Goal: Task Accomplishment & Management: Manage account settings

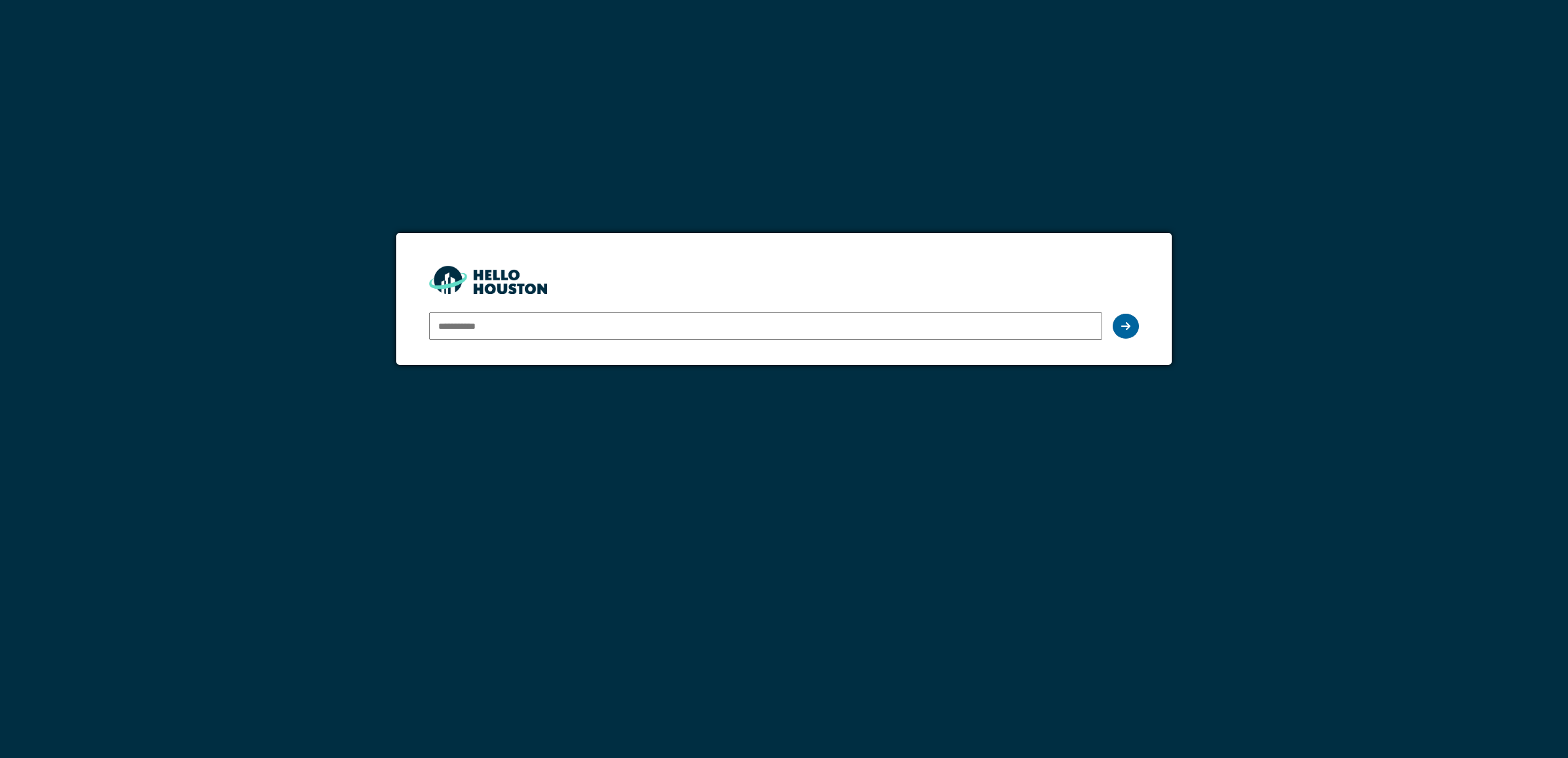
type input "**********"
click at [1122, 326] on icon at bounding box center [1125, 326] width 9 height 11
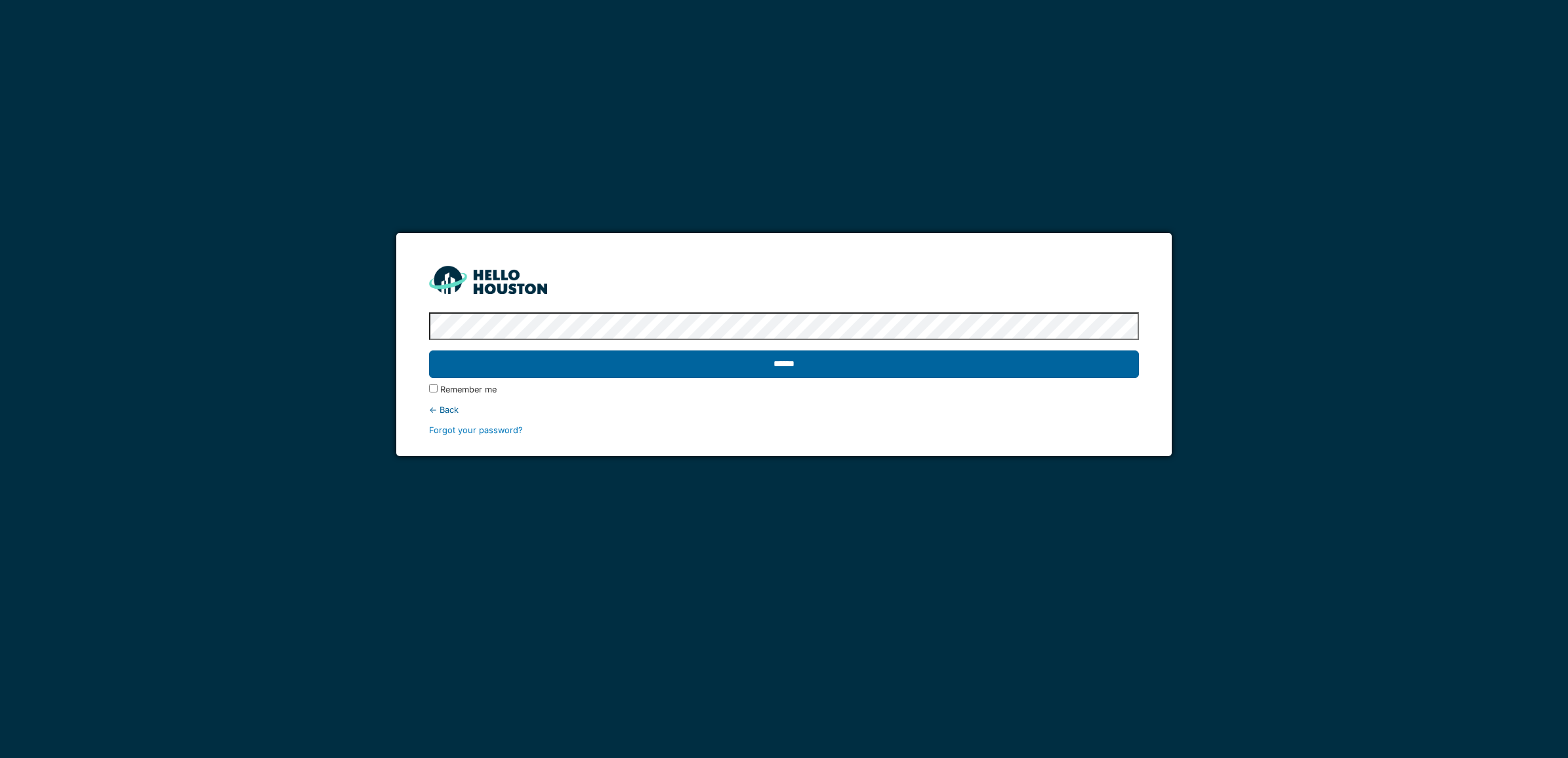
click at [769, 362] on input "******" at bounding box center [784, 364] width 710 height 27
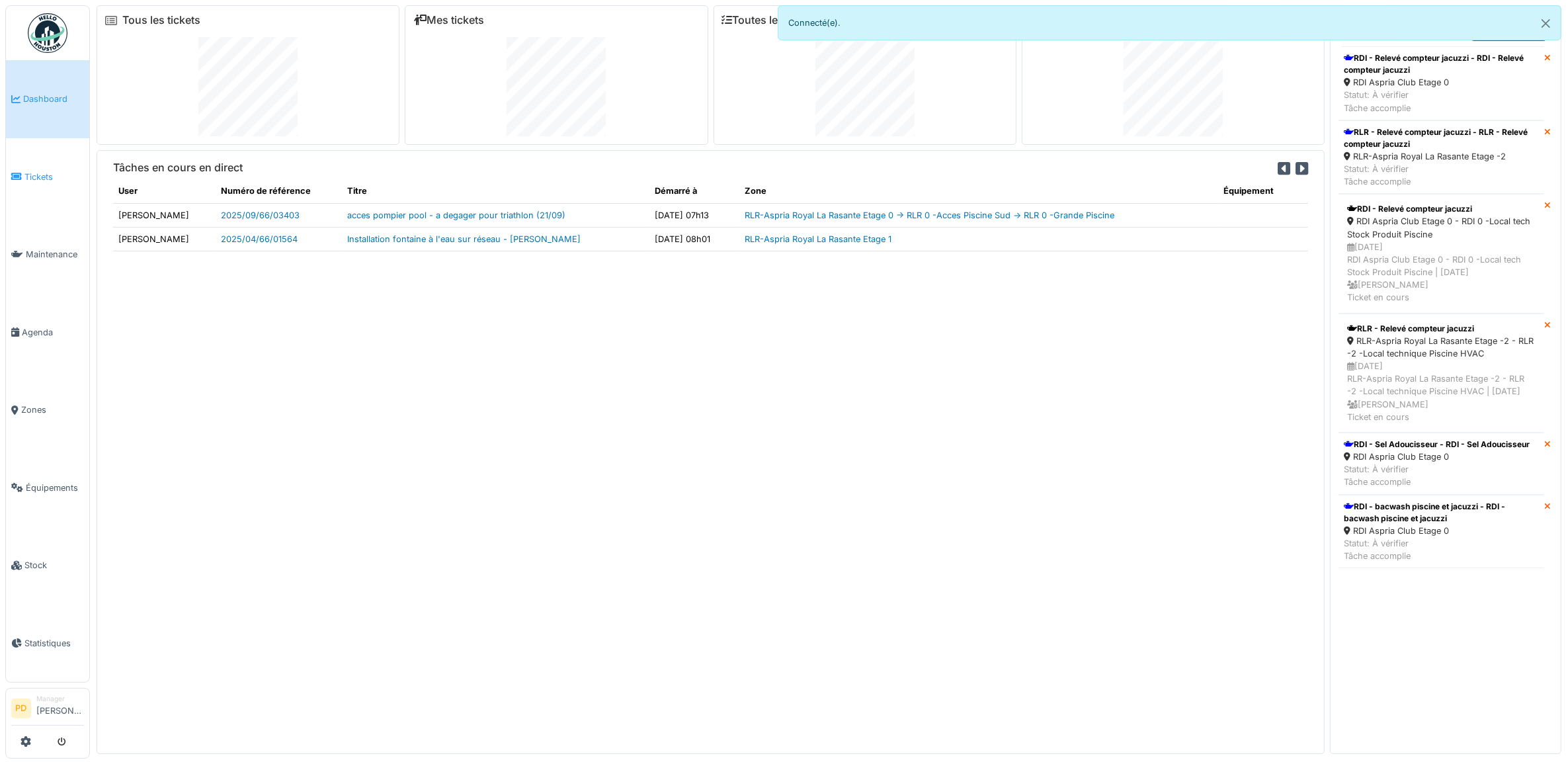
click at [50, 176] on span "Tickets" at bounding box center [54, 177] width 60 height 13
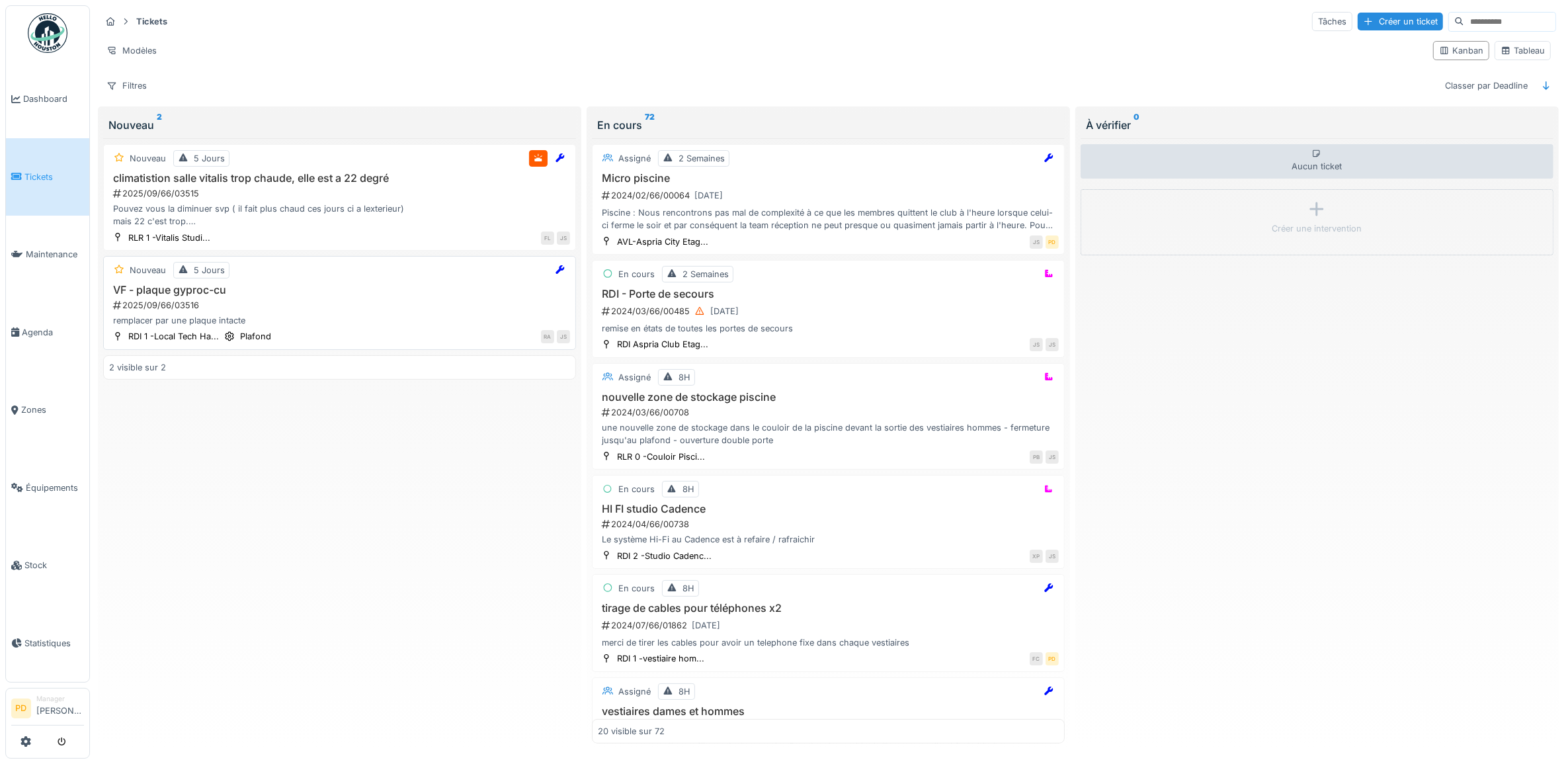
click at [275, 305] on div "2025/09/66/03516" at bounding box center [341, 306] width 458 height 13
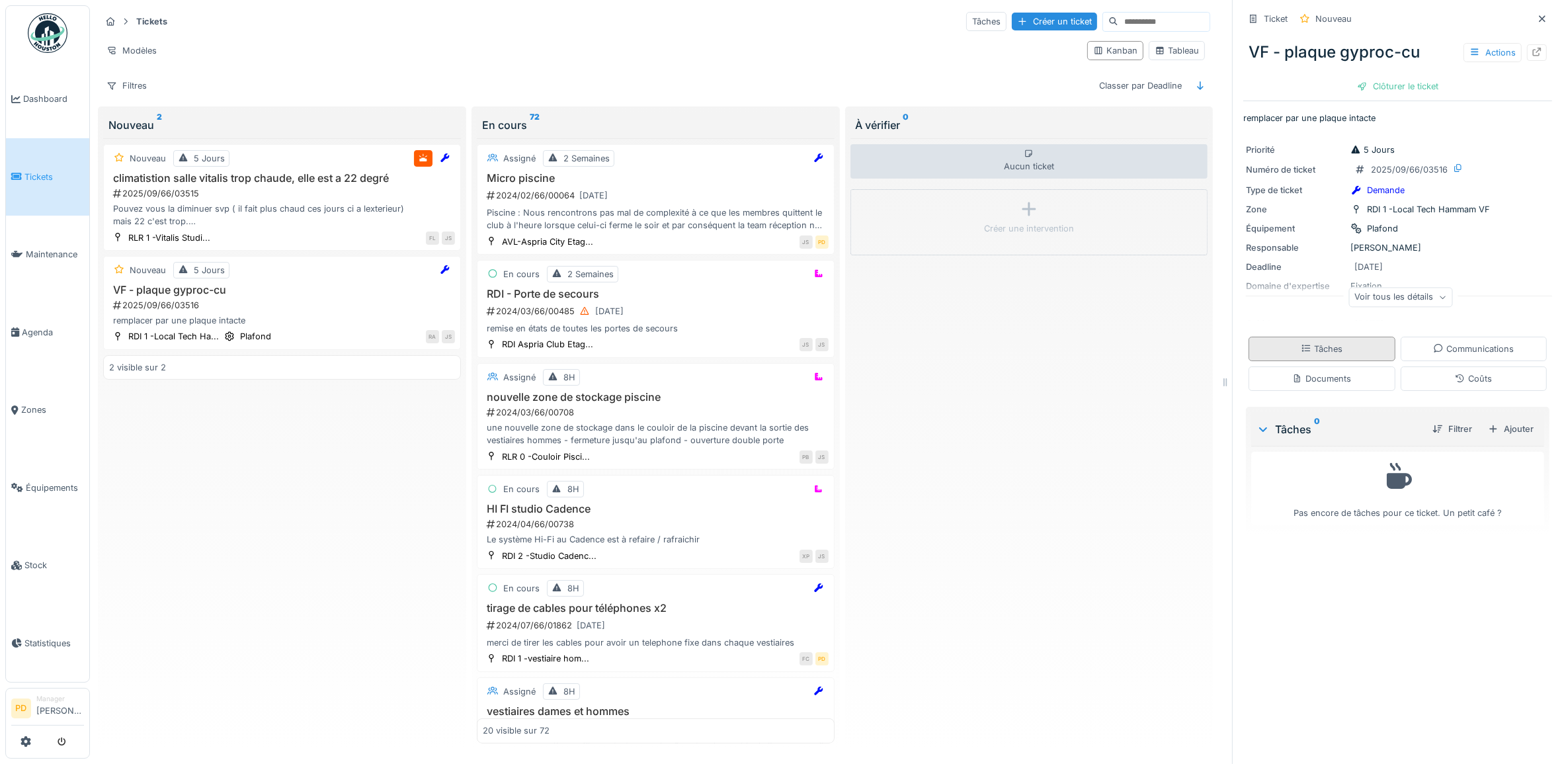
click at [1317, 354] on div "Tâches" at bounding box center [1321, 349] width 41 height 13
click at [1351, 366] on div "Documents" at bounding box center [1322, 378] width 147 height 25
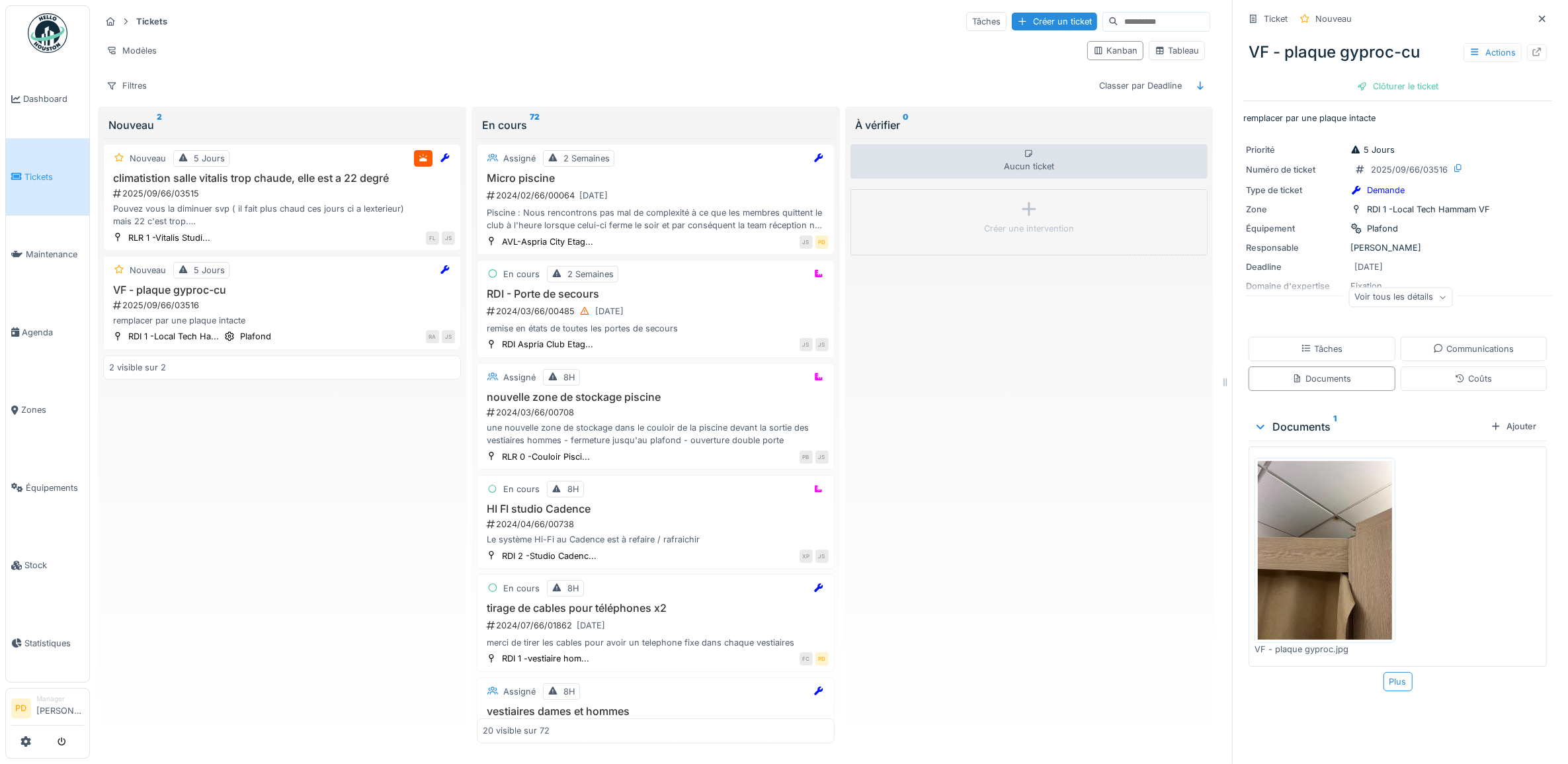
click at [1343, 500] on img at bounding box center [1325, 550] width 134 height 179
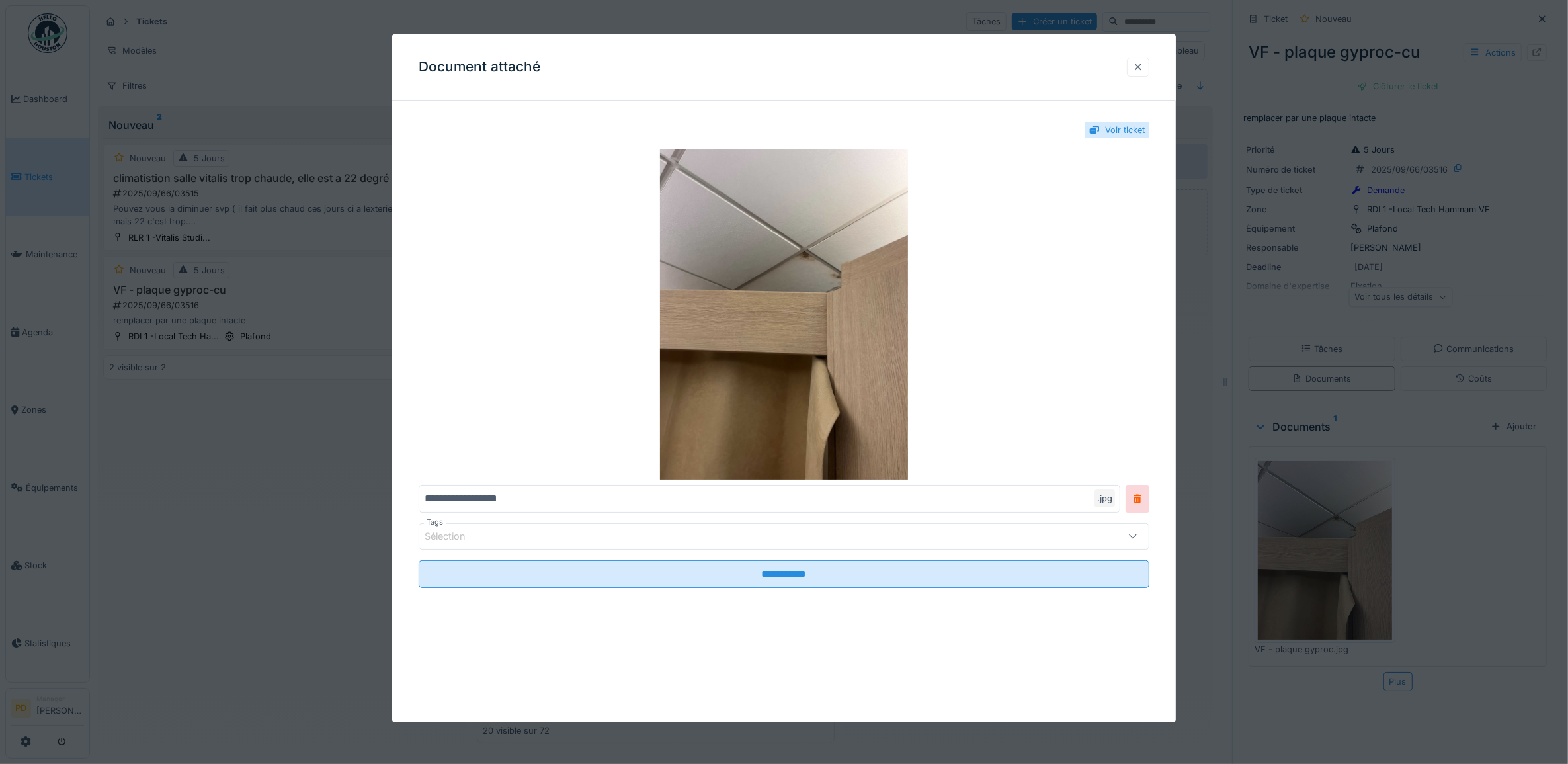
click at [1144, 66] on div at bounding box center [1138, 67] width 11 height 13
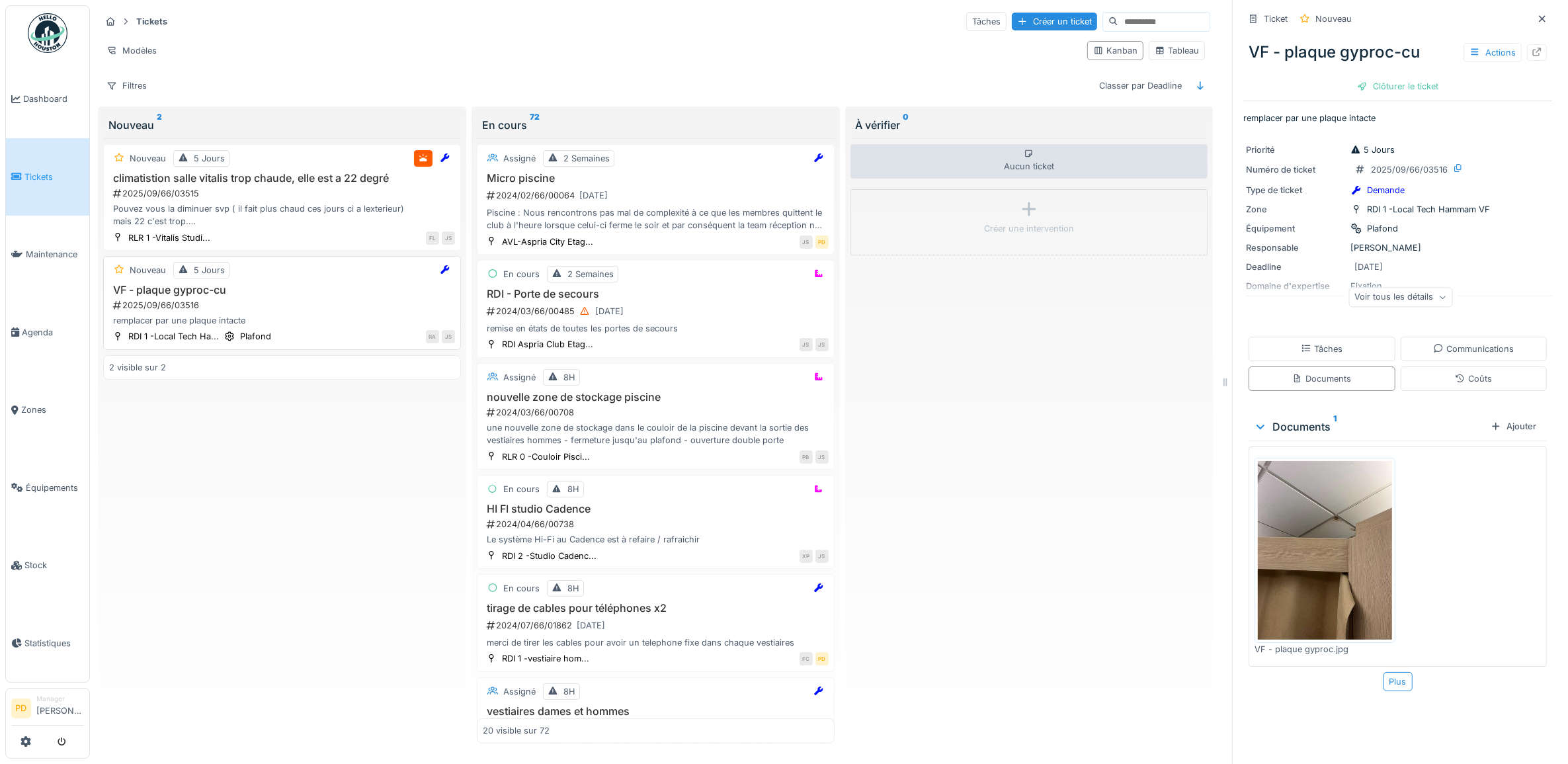
click at [313, 290] on div "VF - plaque gyproc-cu 2025/09/66/03516 remplacer par une plaque intacte" at bounding box center [282, 306] width 346 height 44
click at [252, 284] on h3 "VF - plaque gyproc-cu" at bounding box center [282, 290] width 346 height 13
click at [1498, 418] on div "Ajouter" at bounding box center [1513, 426] width 56 height 17
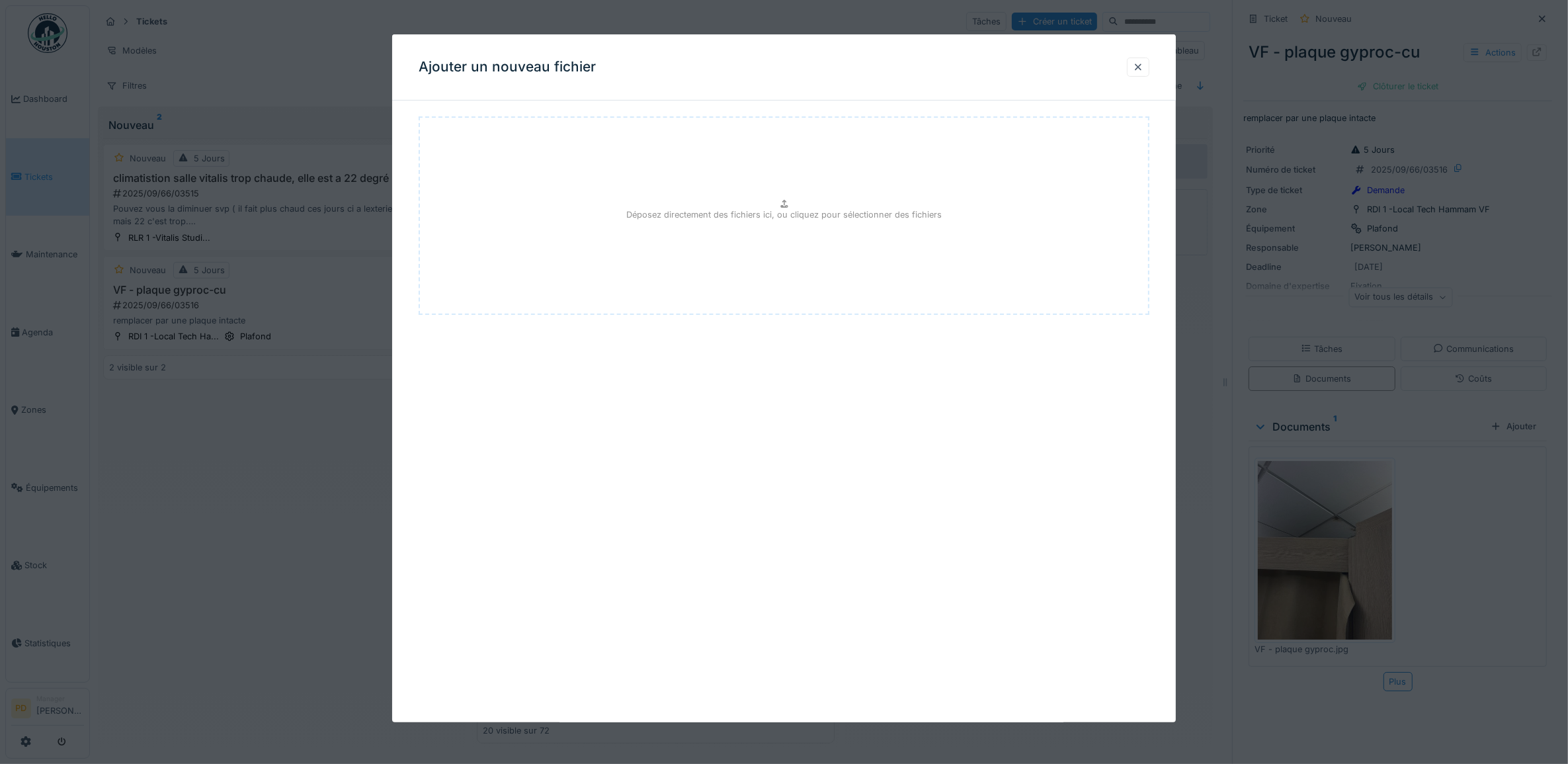
drag, startPoint x: 1143, startPoint y: 66, endPoint x: 1305, endPoint y: 275, distance: 264.4
click at [1148, 73] on div at bounding box center [1138, 67] width 22 height 19
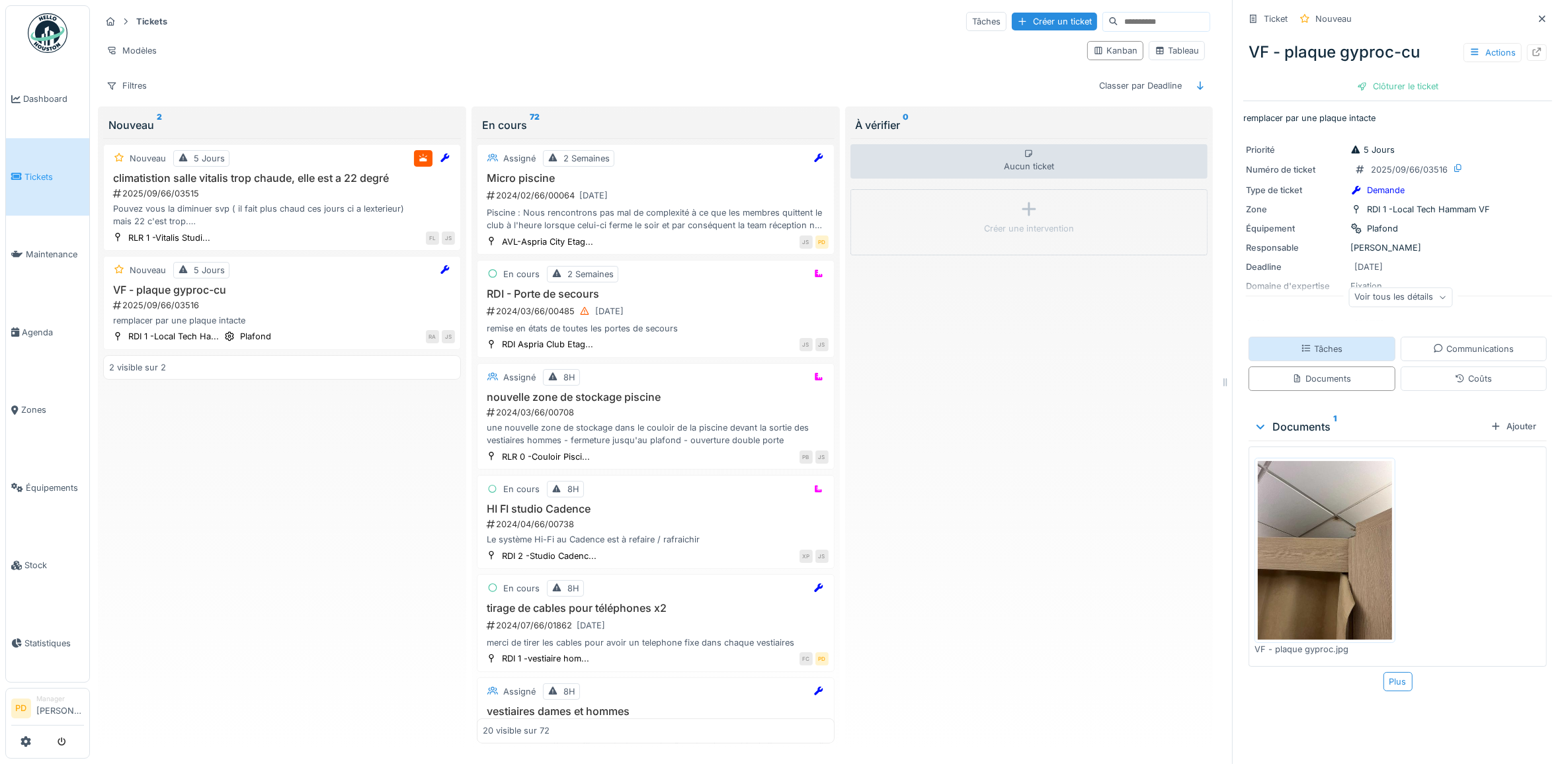
click at [1347, 344] on div "Tâches" at bounding box center [1322, 349] width 147 height 25
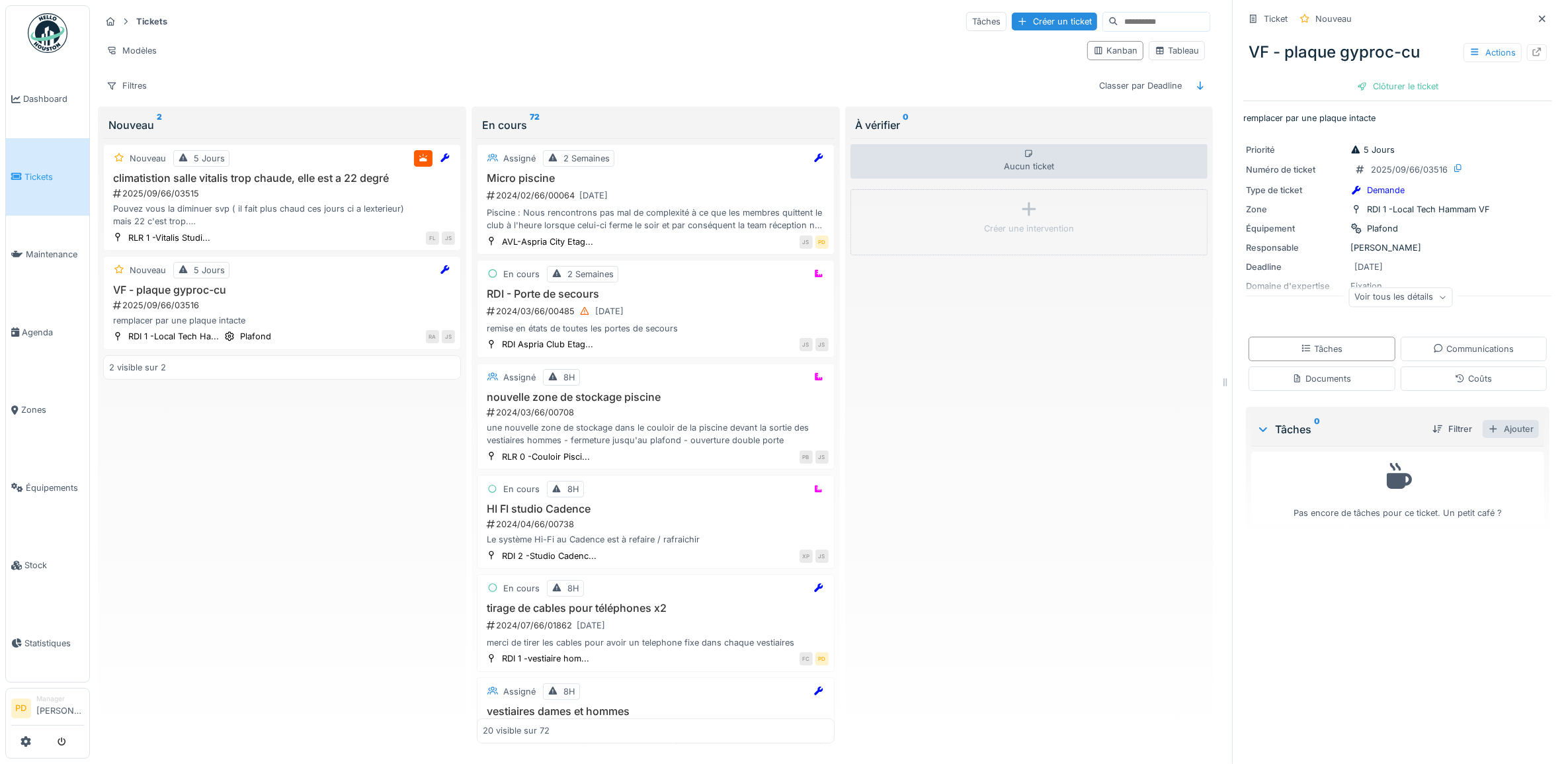
click at [1504, 423] on div "Ajouter" at bounding box center [1510, 429] width 56 height 17
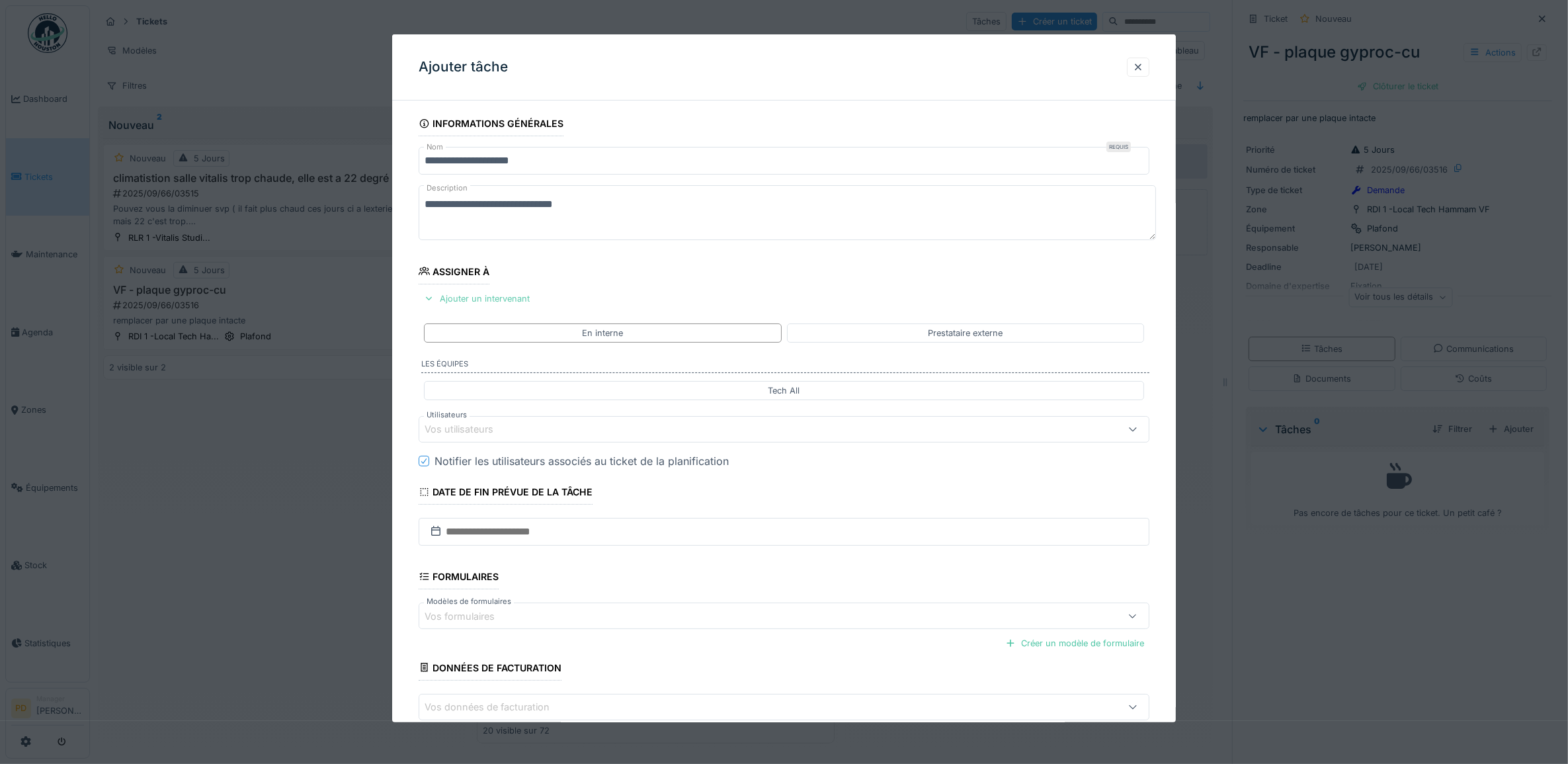
click at [499, 302] on div "Ajouter un intervenant" at bounding box center [476, 298] width 117 height 17
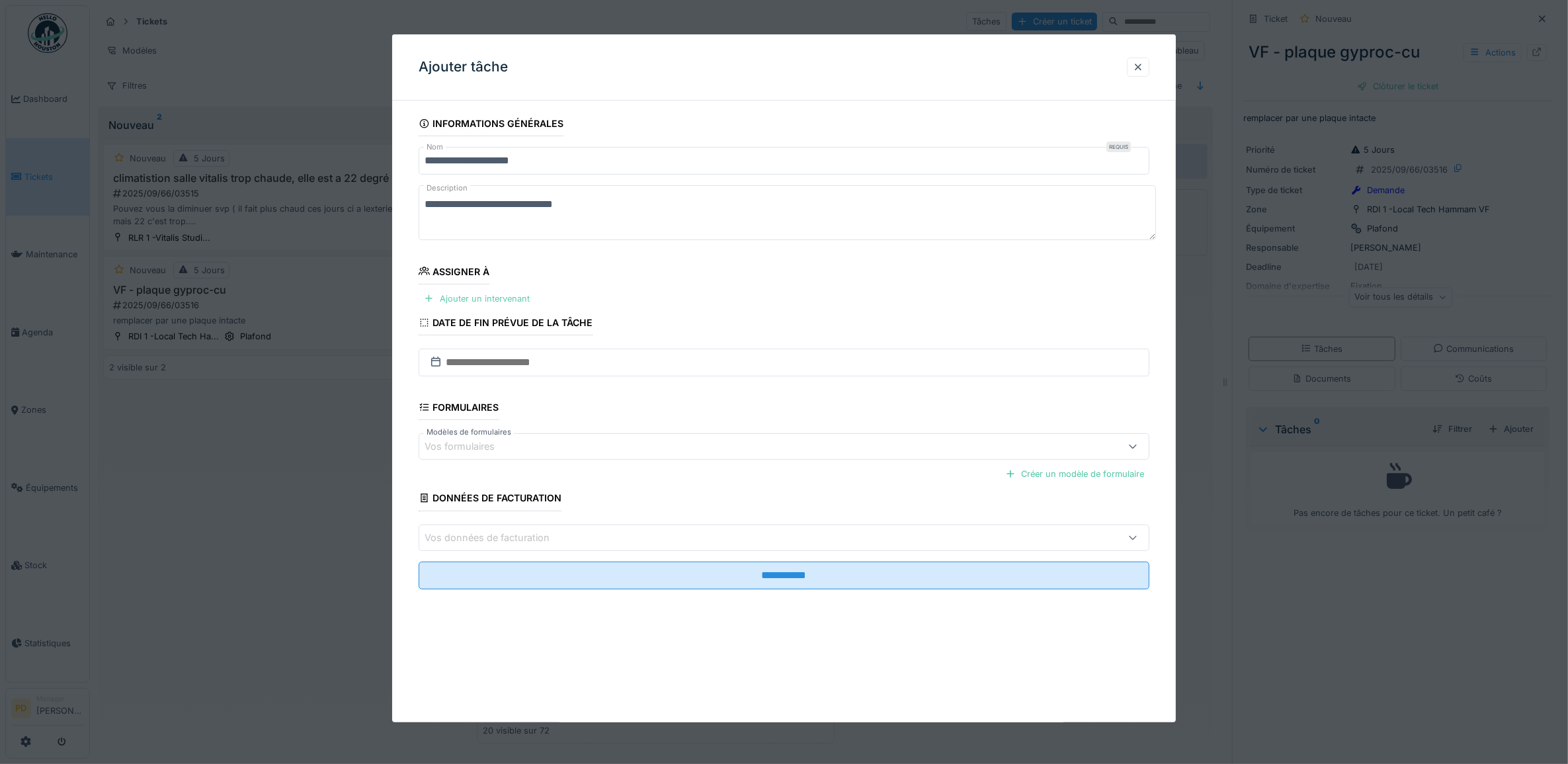
click at [500, 302] on div "Ajouter un intervenant" at bounding box center [476, 298] width 117 height 17
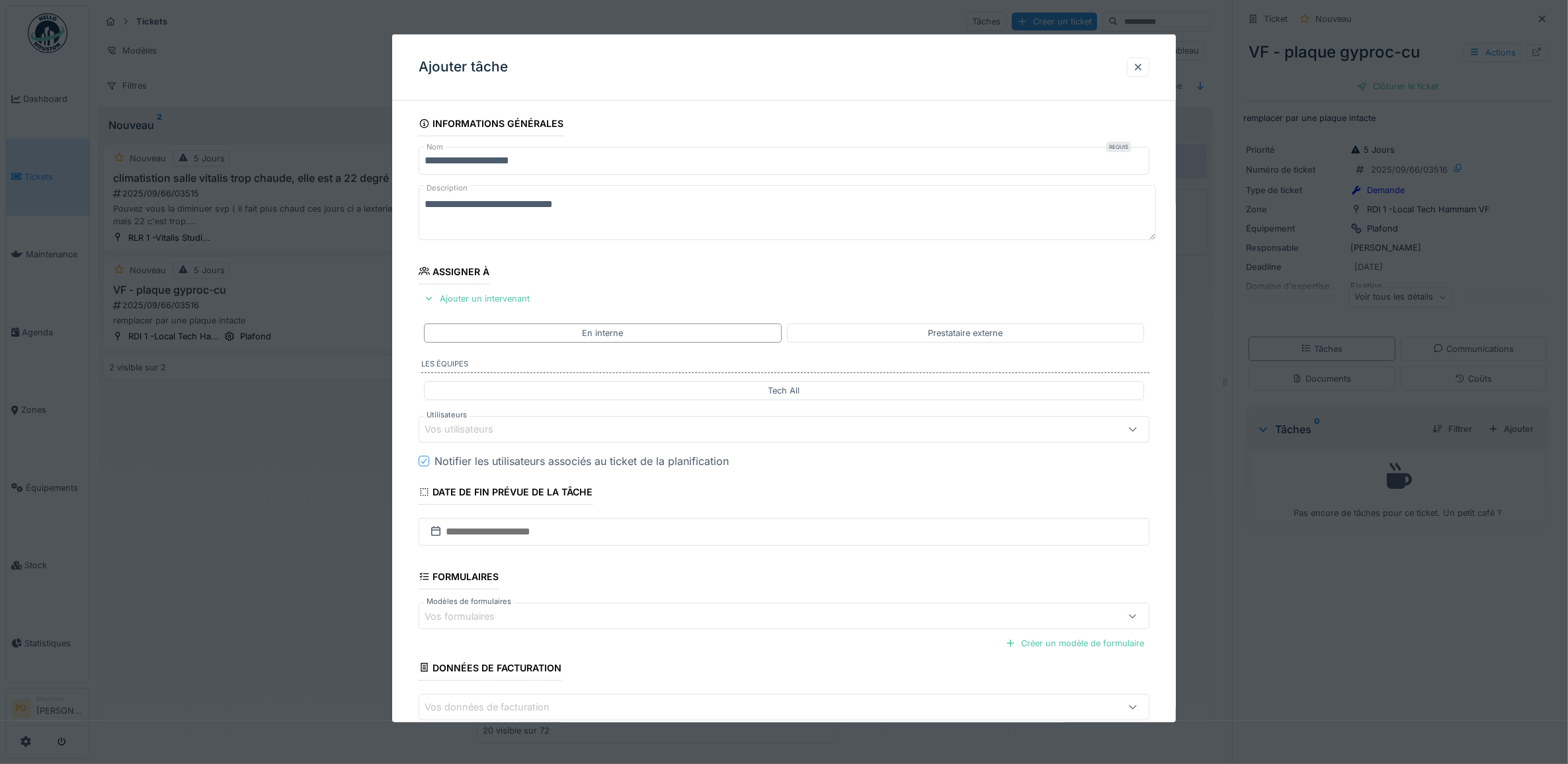
click at [512, 425] on div "Vos utilisateurs" at bounding box center [784, 429] width 732 height 27
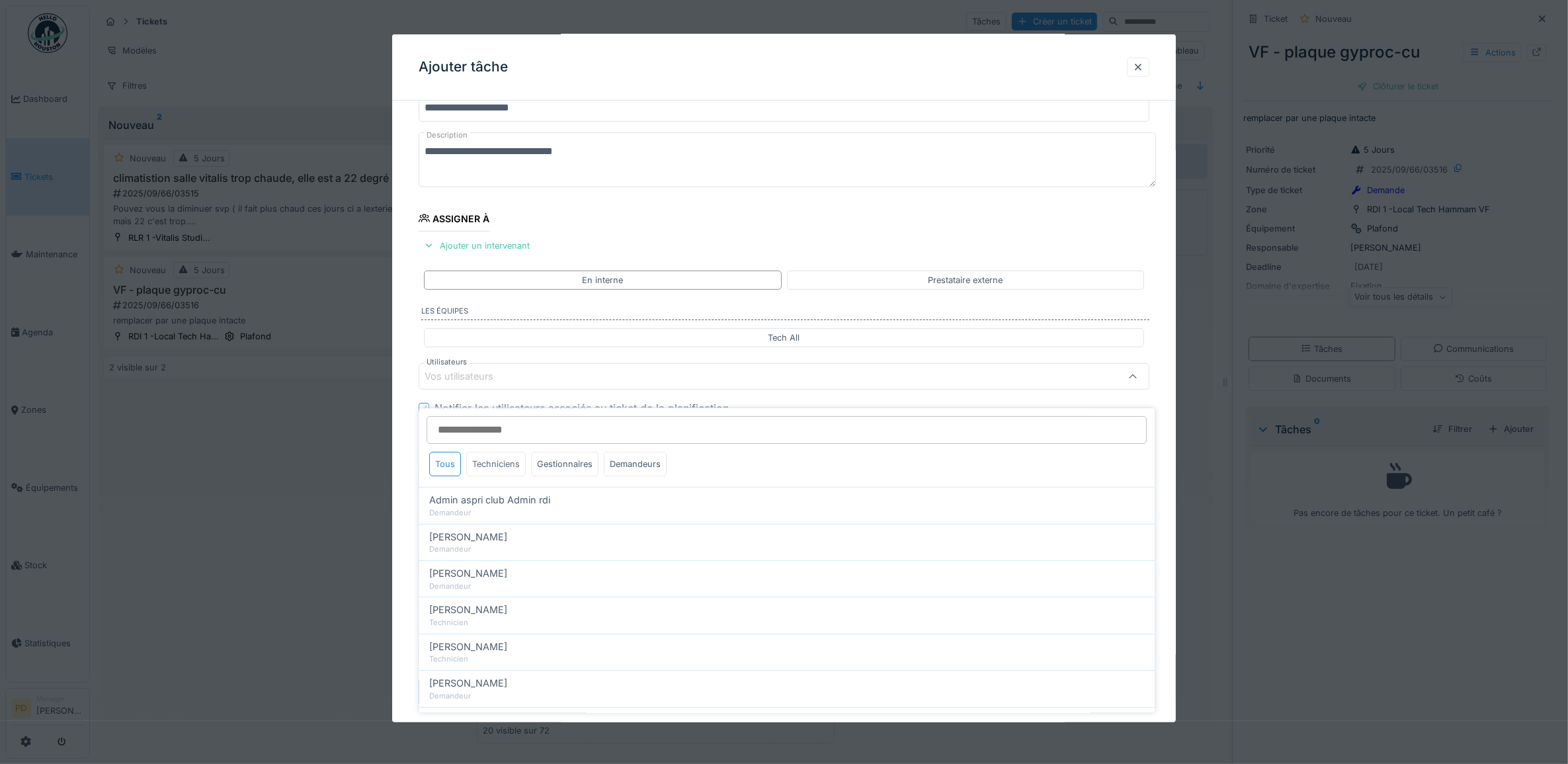
click at [510, 452] on div "Techniciens" at bounding box center [497, 464] width 60 height 25
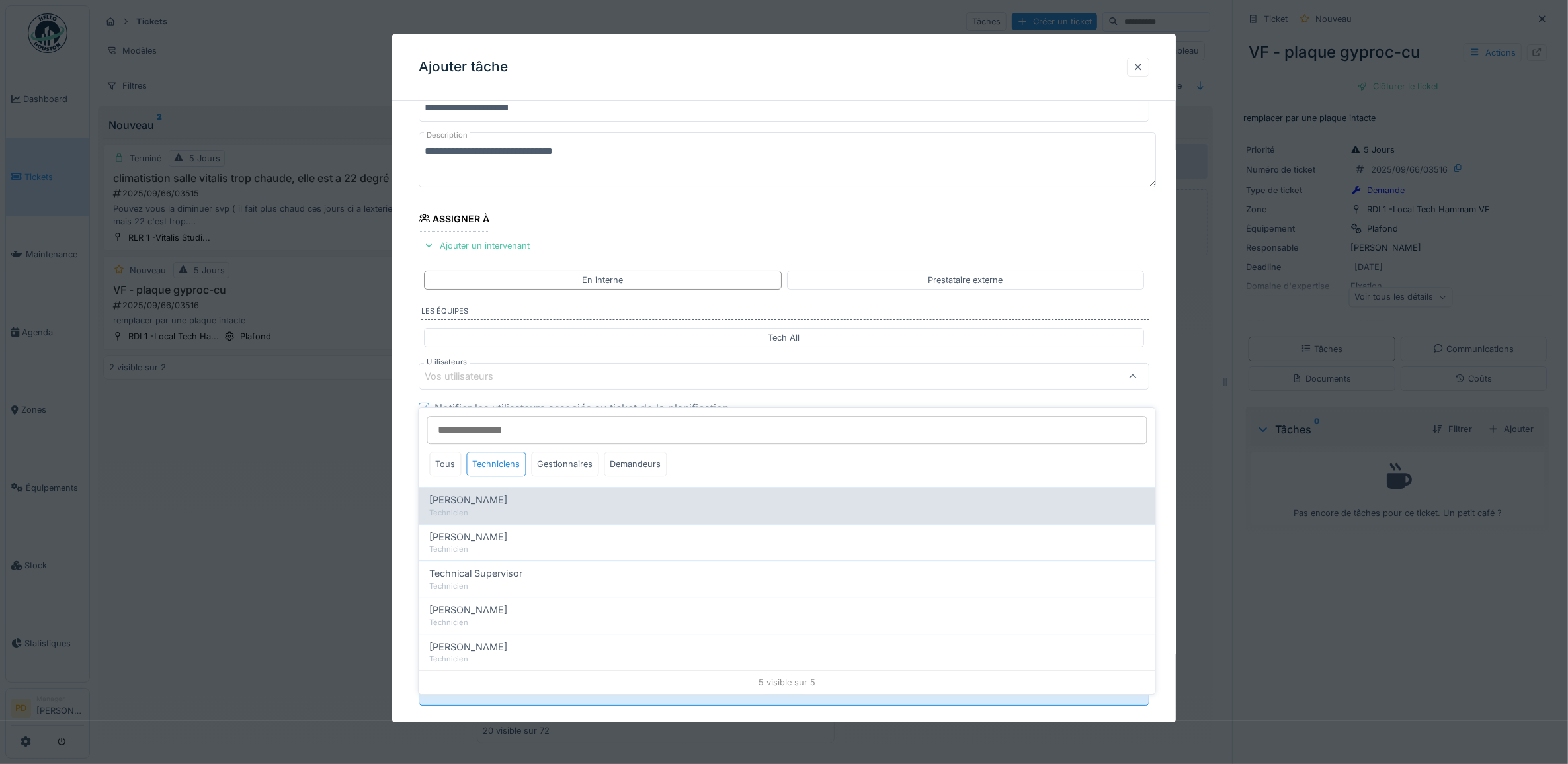
click at [505, 508] on div "Technicien" at bounding box center [787, 513] width 715 height 11
type input "*****"
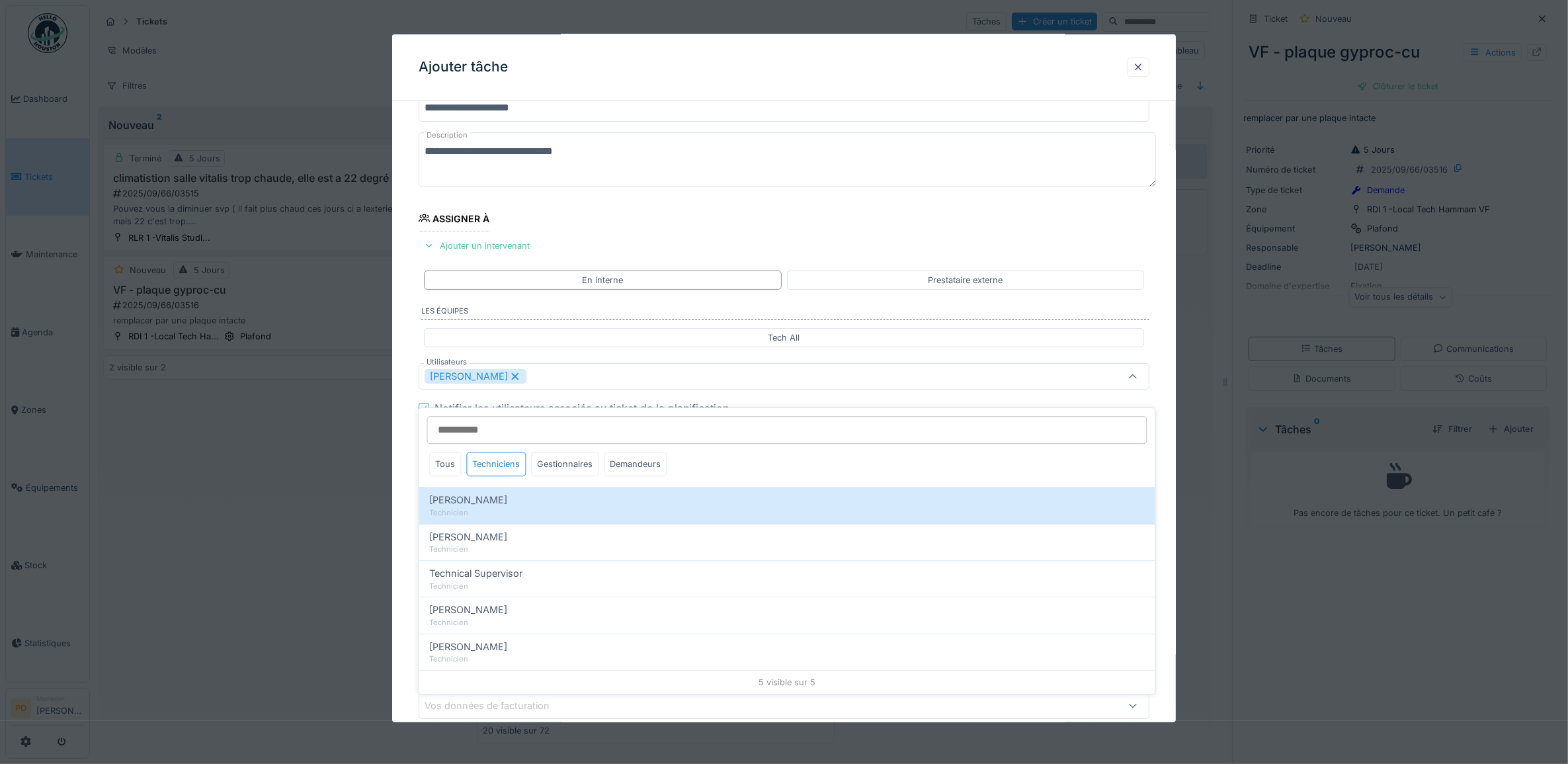
click at [407, 425] on div "**********" at bounding box center [784, 426] width 784 height 736
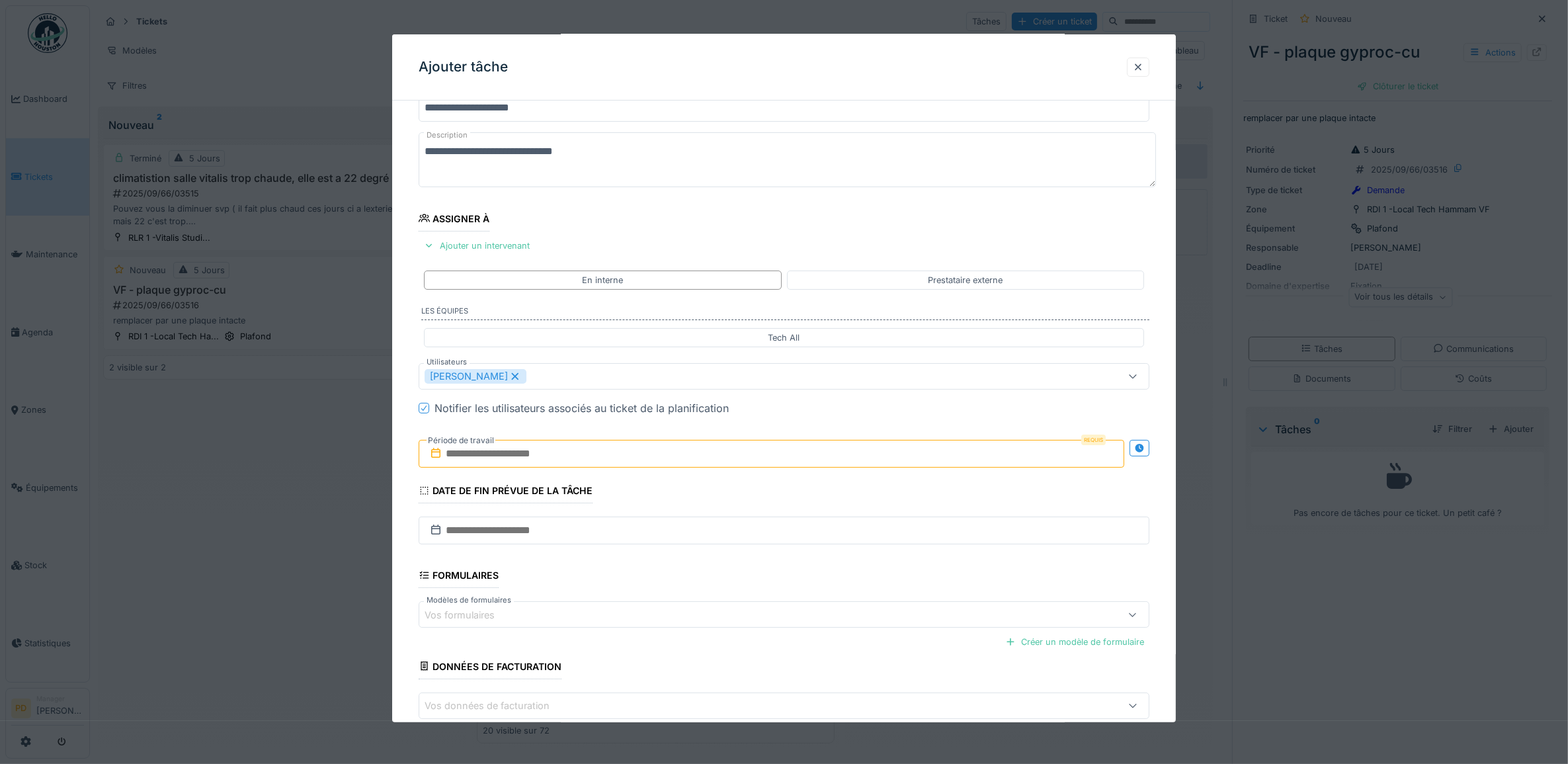
click at [541, 460] on input "text" at bounding box center [771, 454] width 706 height 28
click at [794, 582] on div "19" at bounding box center [795, 583] width 17 height 19
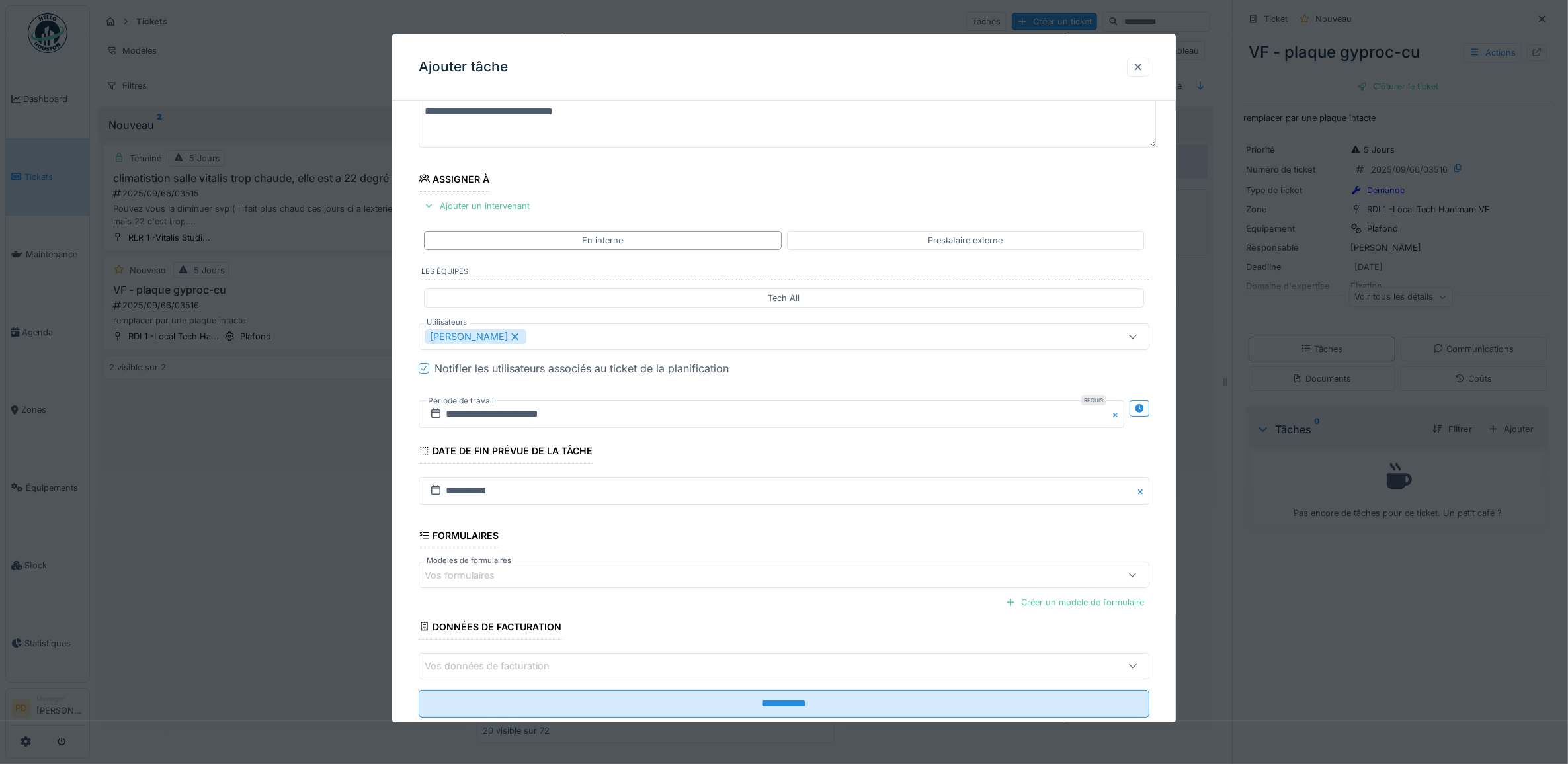
scroll to position [127, 0]
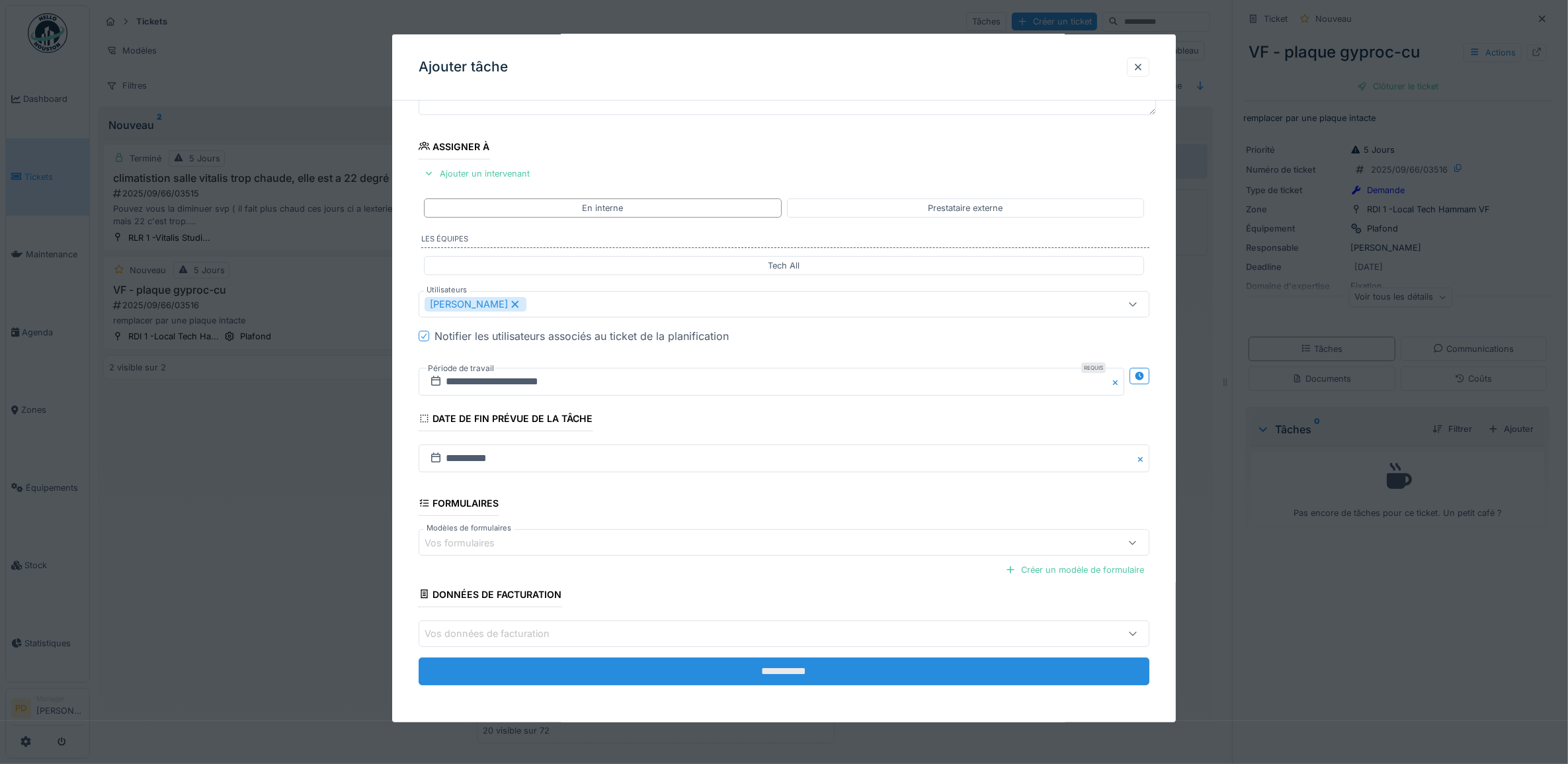
click at [795, 670] on input "**********" at bounding box center [784, 671] width 732 height 28
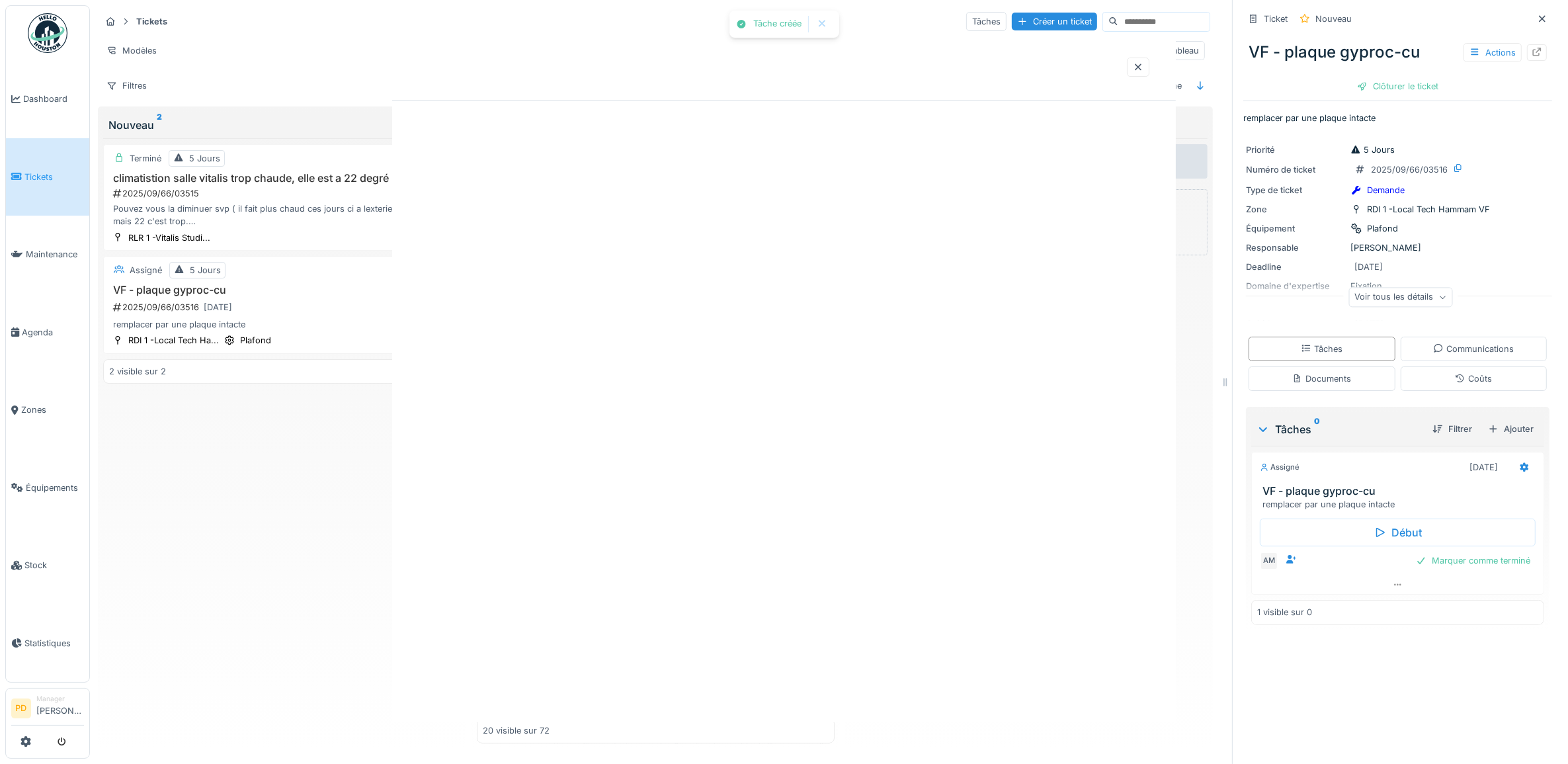
scroll to position [0, 0]
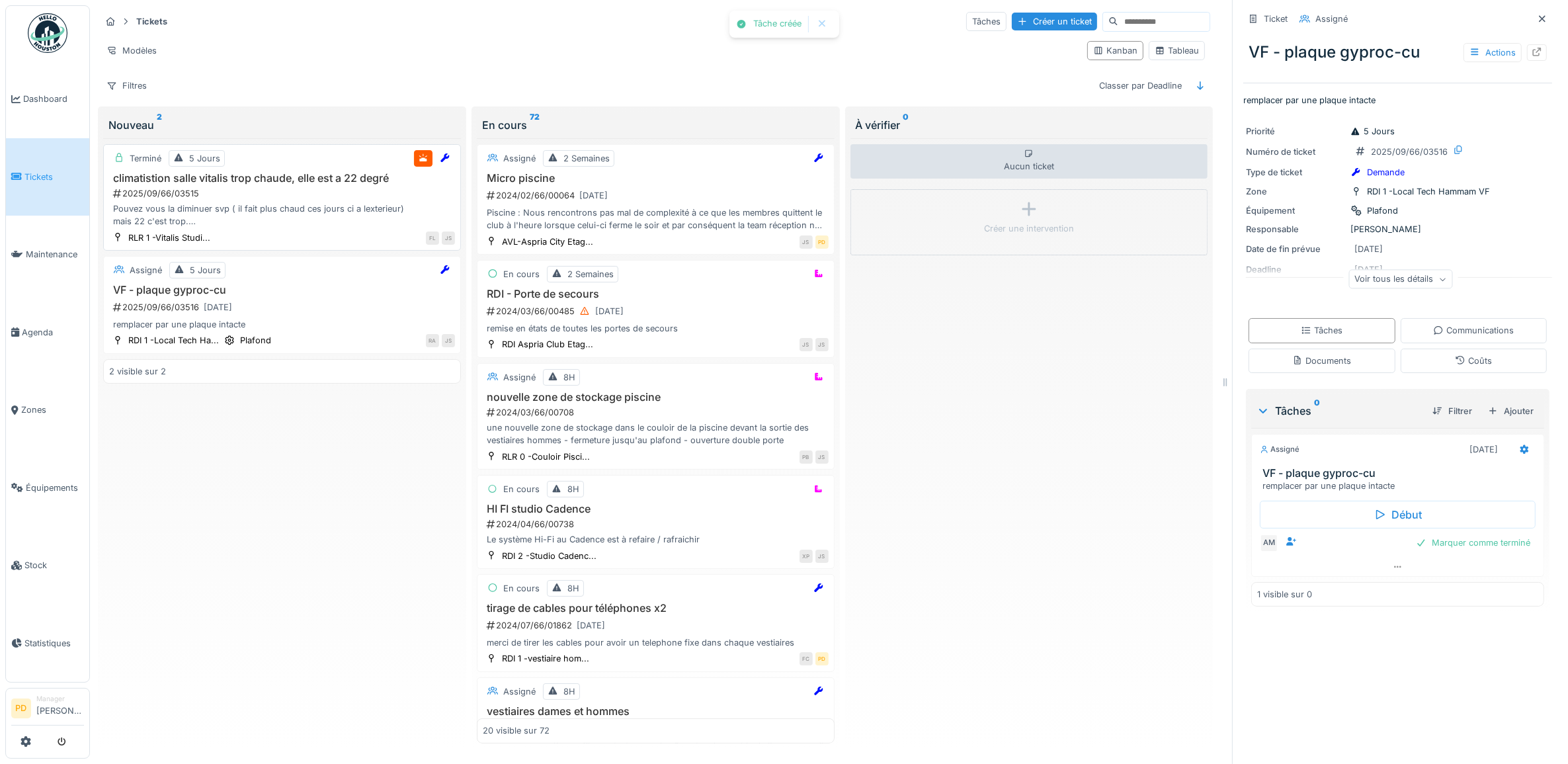
click at [280, 187] on div "2025/09/66/03515" at bounding box center [284, 194] width 343 height 13
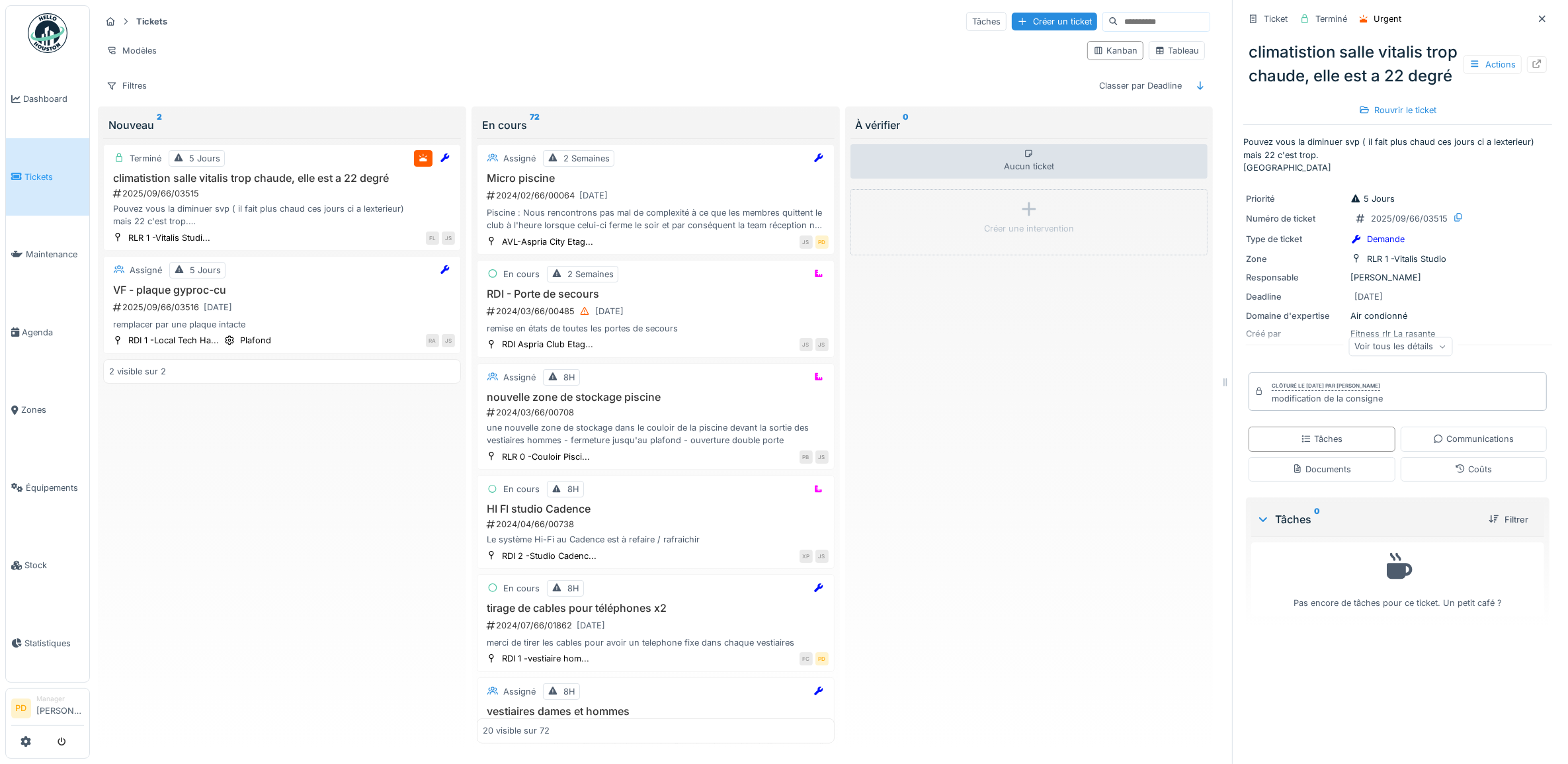
click at [43, 173] on span "Tickets" at bounding box center [54, 177] width 60 height 13
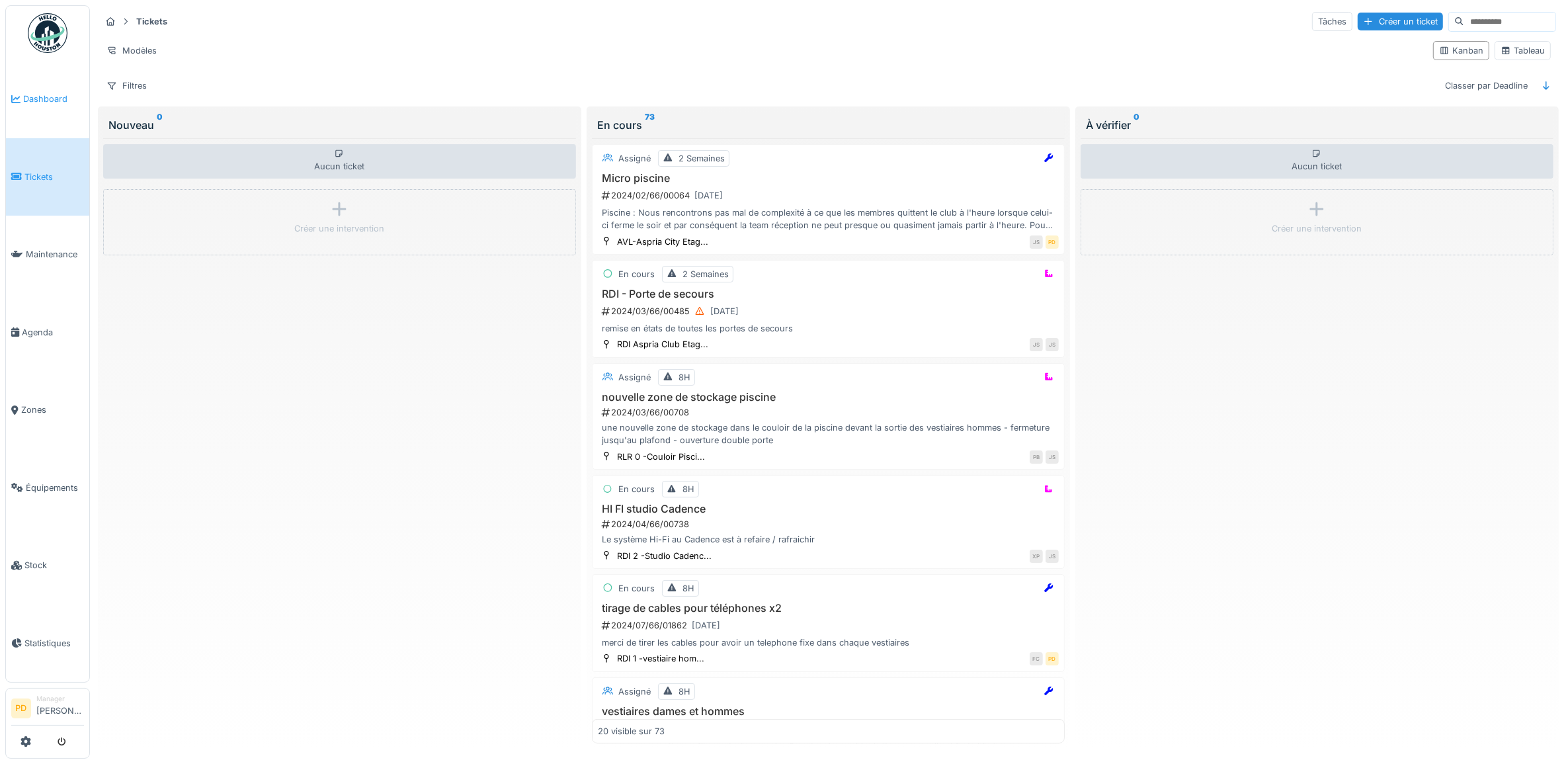
click at [58, 95] on span "Dashboard" at bounding box center [53, 99] width 61 height 13
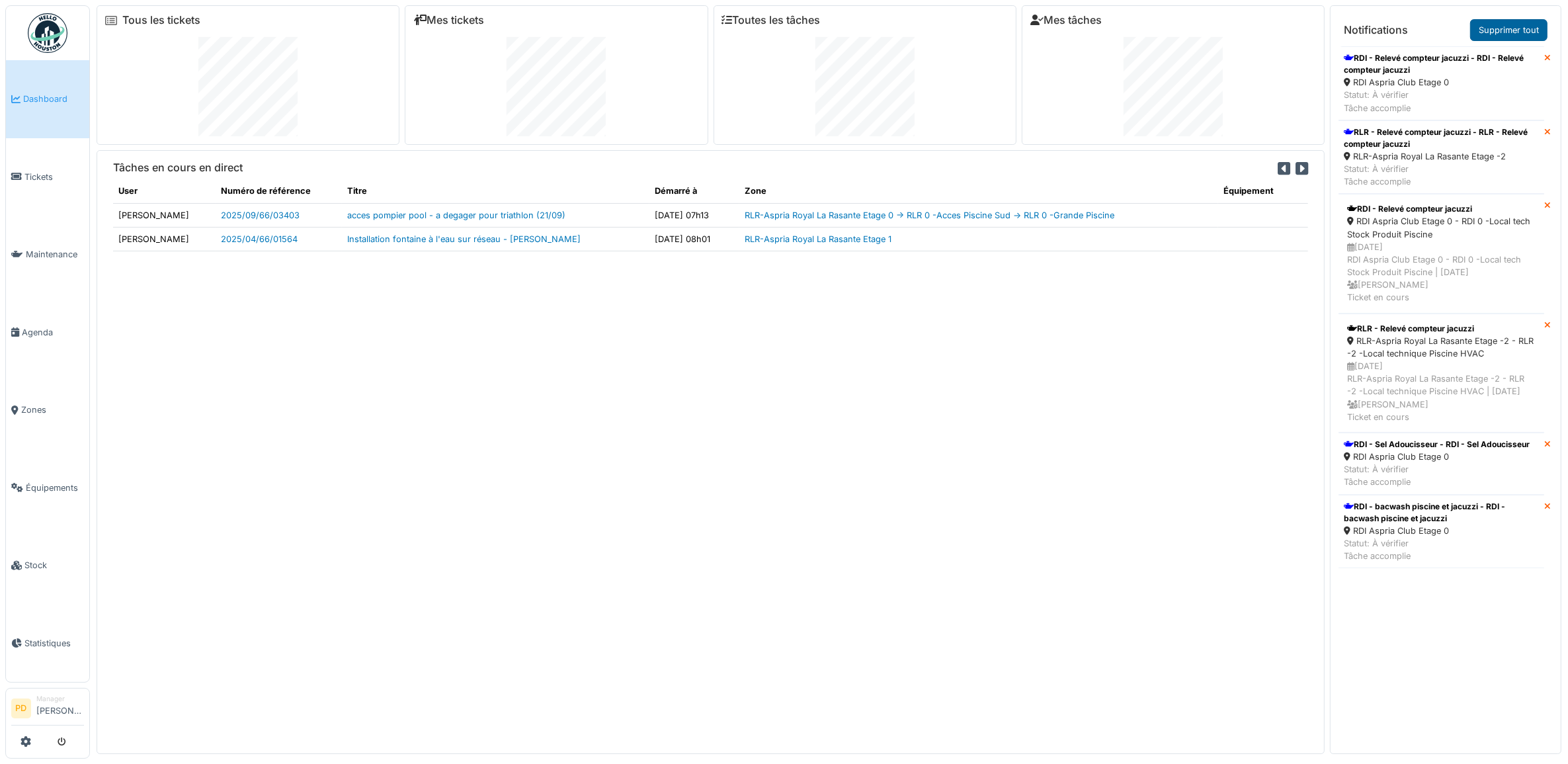
click at [1513, 28] on link "Supprimer tout" at bounding box center [1509, 30] width 77 height 22
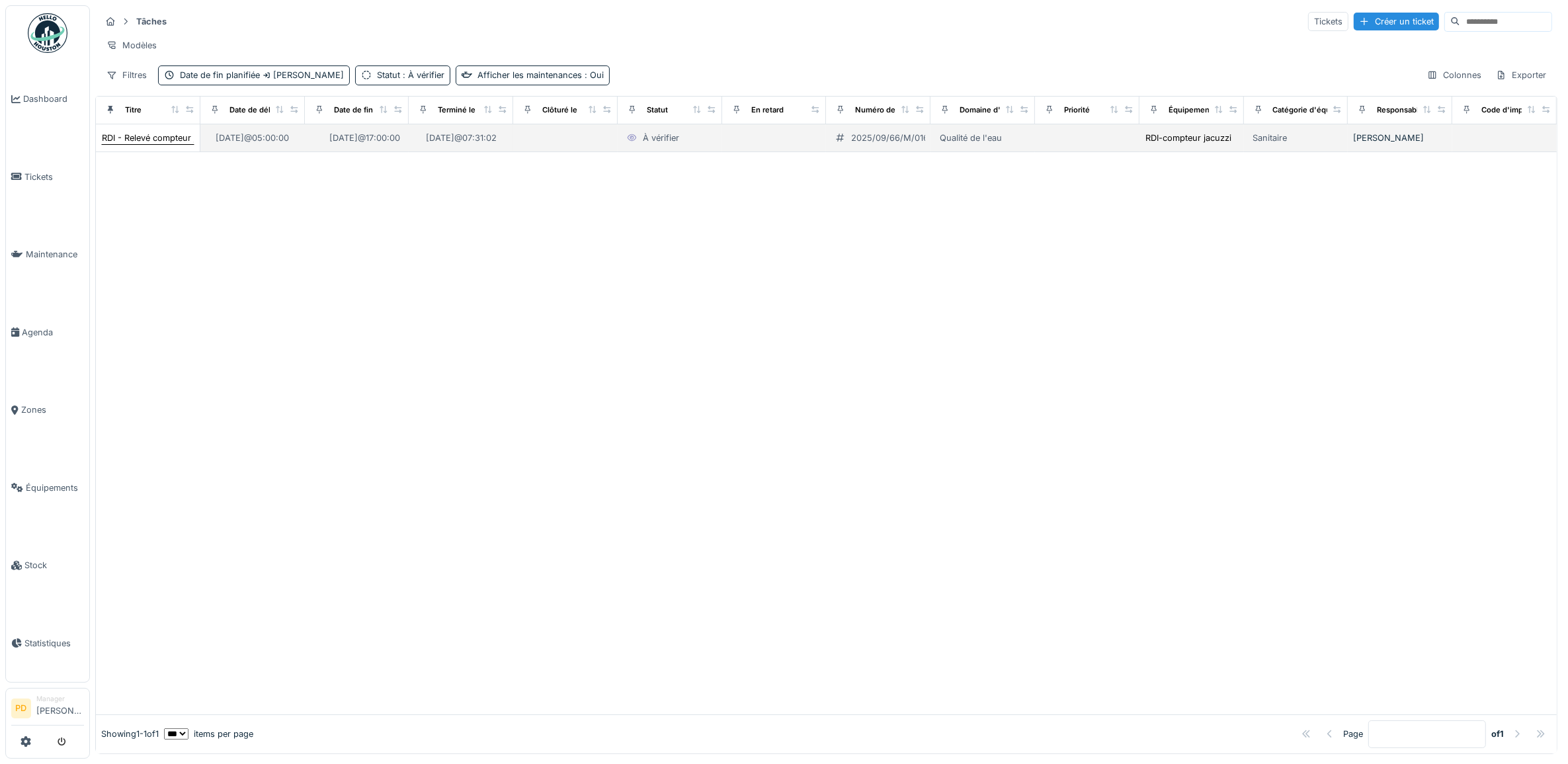
click at [162, 144] on div "RDI - Relevé compteur jacuzzi" at bounding box center [162, 138] width 119 height 13
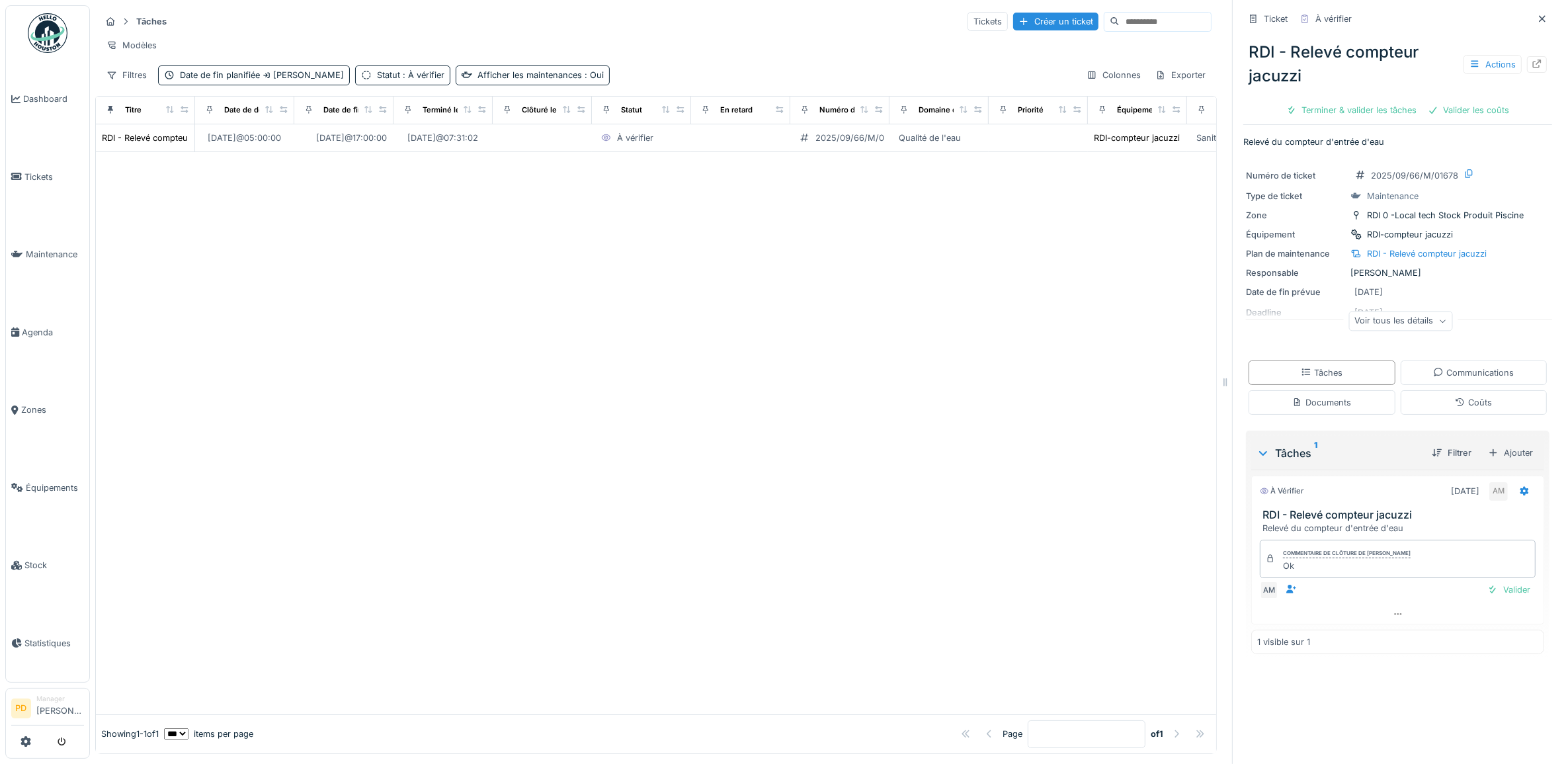
click at [1523, 598] on div "Tâches 1 Filtrer Ajouter À vérifier 19/09/2025 AM RDI - Relevé compteur jacuzzi…" at bounding box center [1397, 545] width 304 height 229
click at [1495, 598] on div "Valider" at bounding box center [1509, 590] width 53 height 17
click at [63, 95] on span "Dashboard" at bounding box center [53, 99] width 61 height 13
click at [53, 98] on span "Dashboard" at bounding box center [53, 99] width 61 height 13
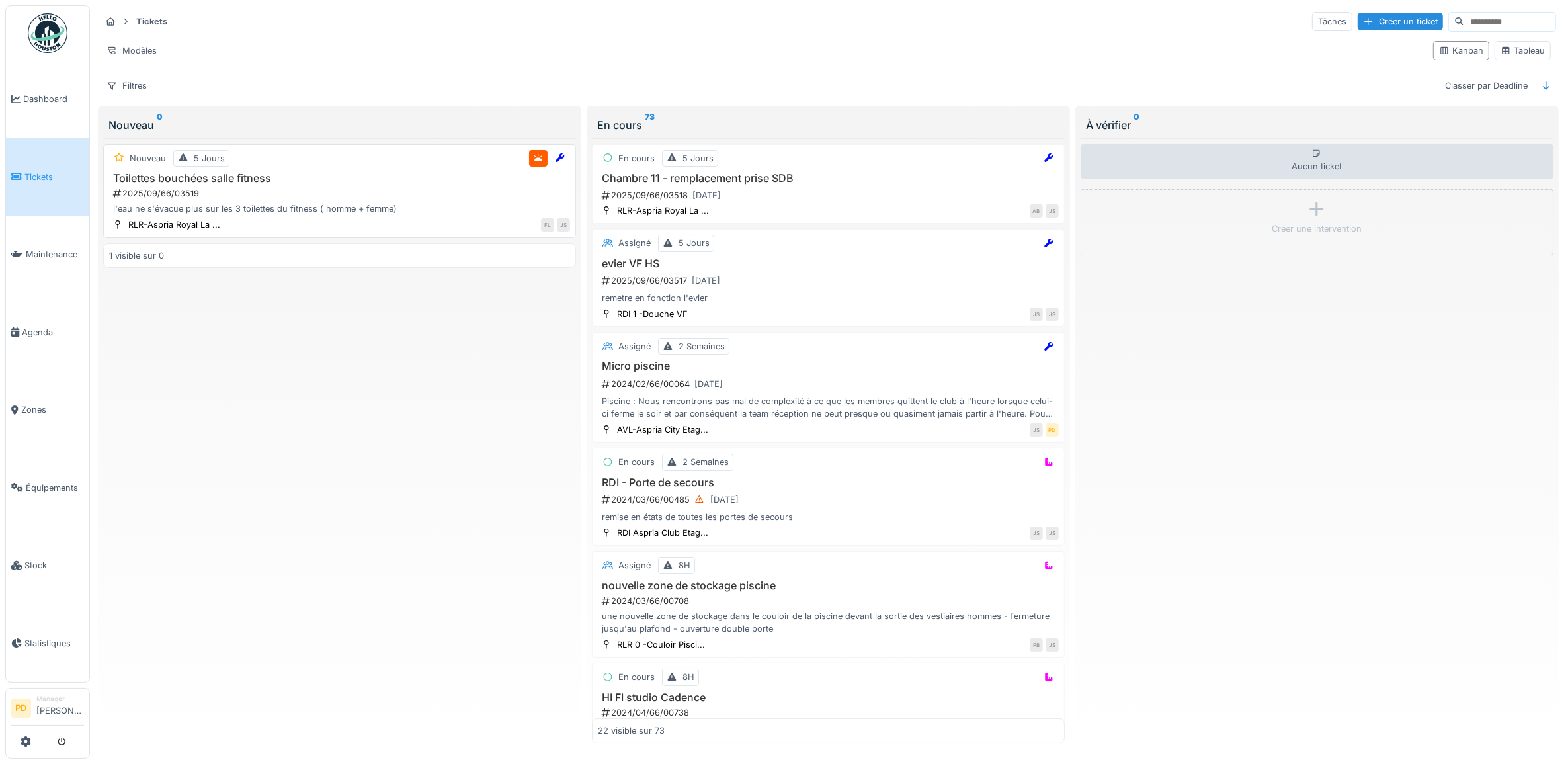
click at [385, 180] on h3 "Toilettes bouchées salle fitness" at bounding box center [340, 178] width 461 height 13
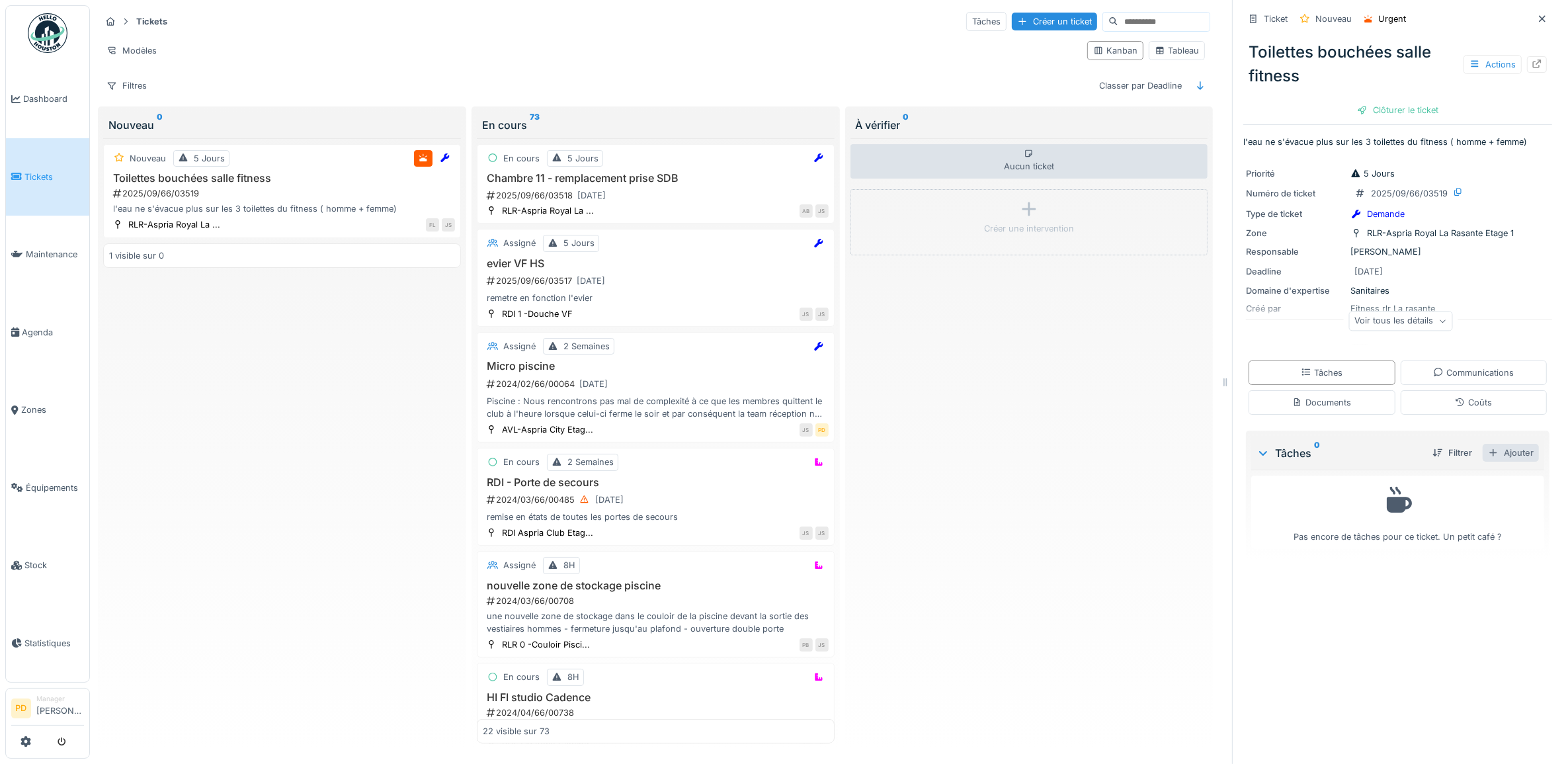
click at [1508, 446] on div "Ajouter" at bounding box center [1510, 452] width 56 height 17
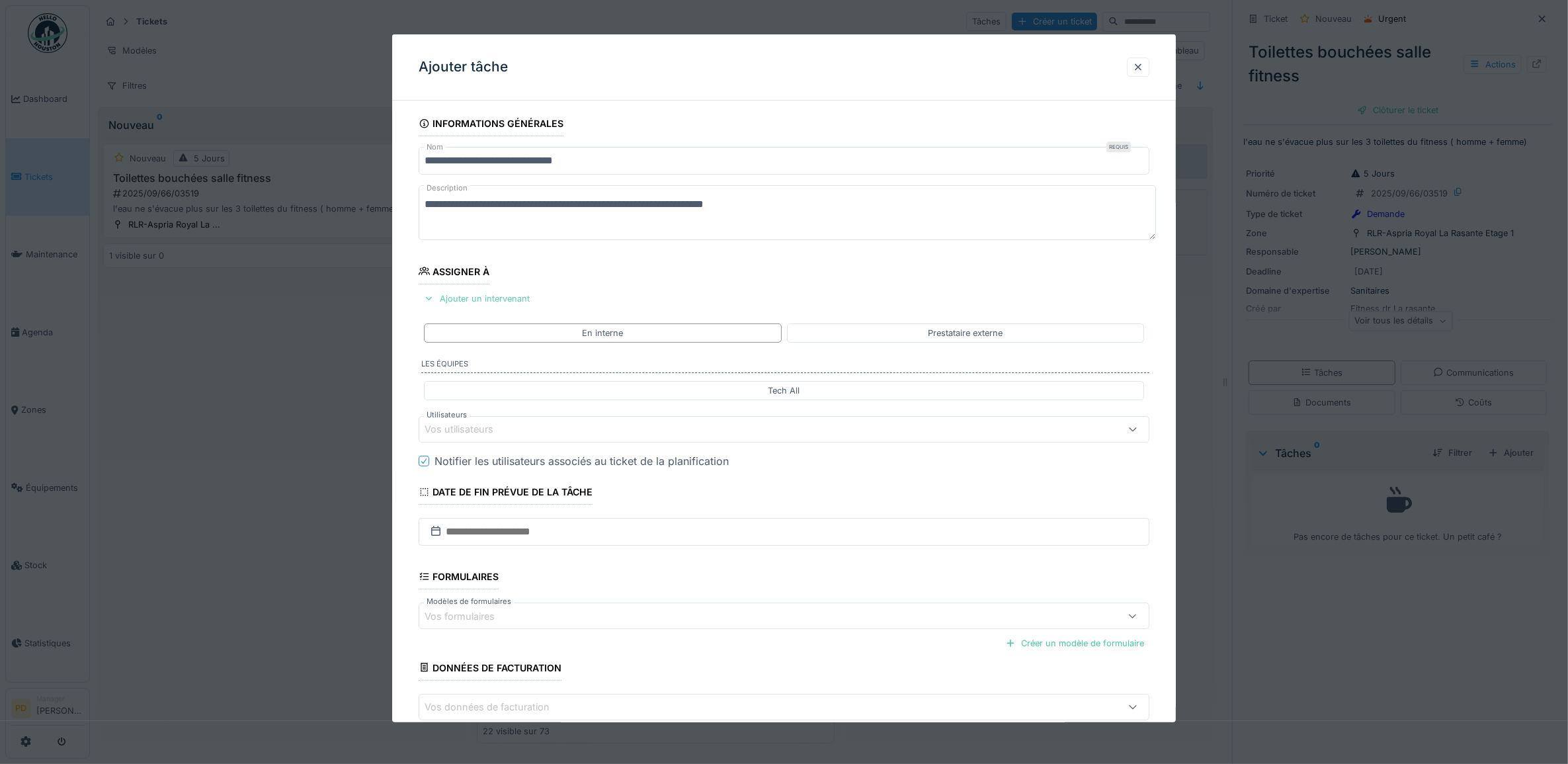
click at [527, 302] on div "Ajouter un intervenant" at bounding box center [476, 298] width 117 height 17
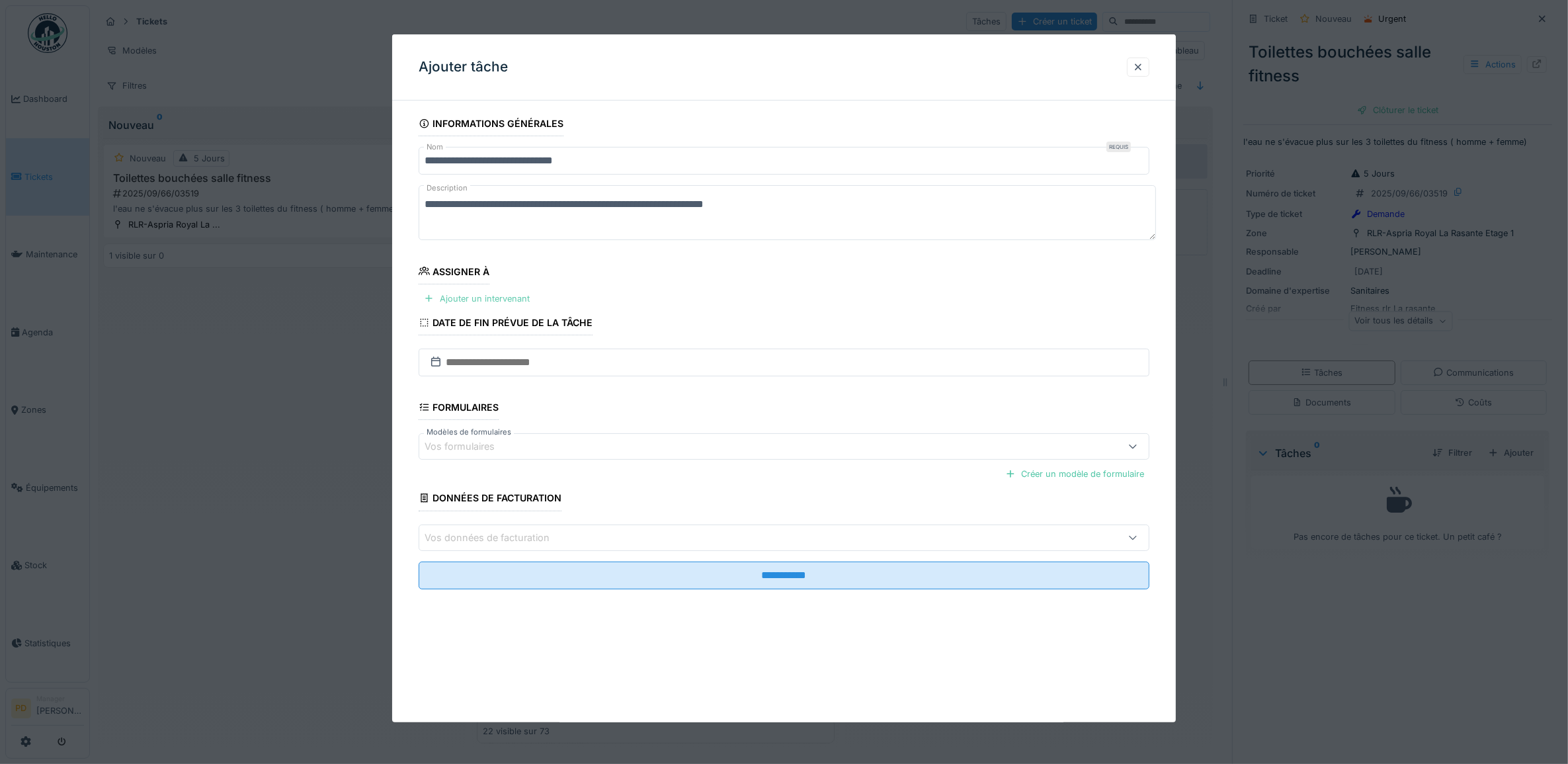
click at [521, 299] on div "Ajouter un intervenant" at bounding box center [476, 298] width 117 height 17
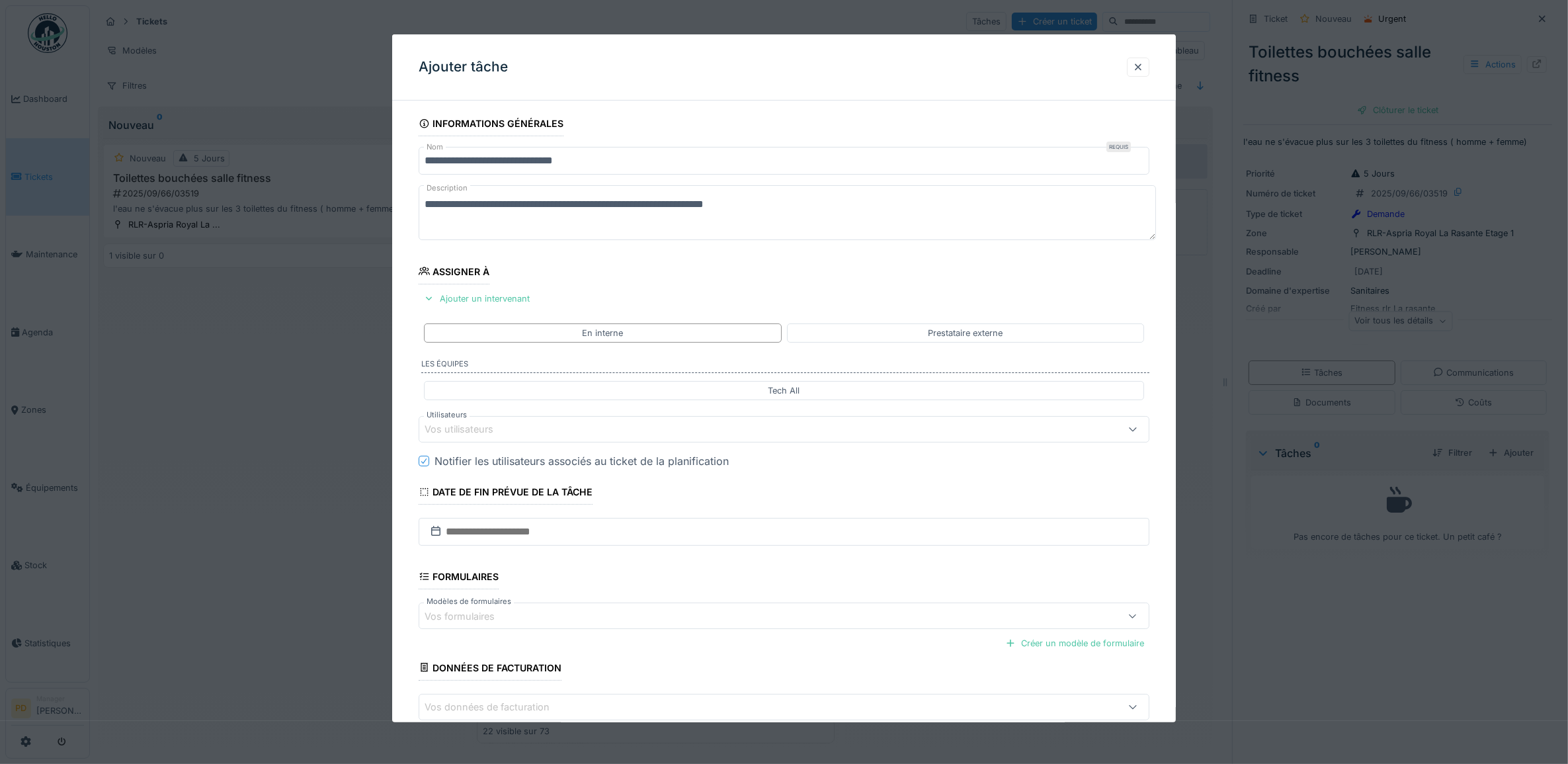
click at [522, 430] on div "Vos utilisateurs" at bounding box center [744, 430] width 637 height 15
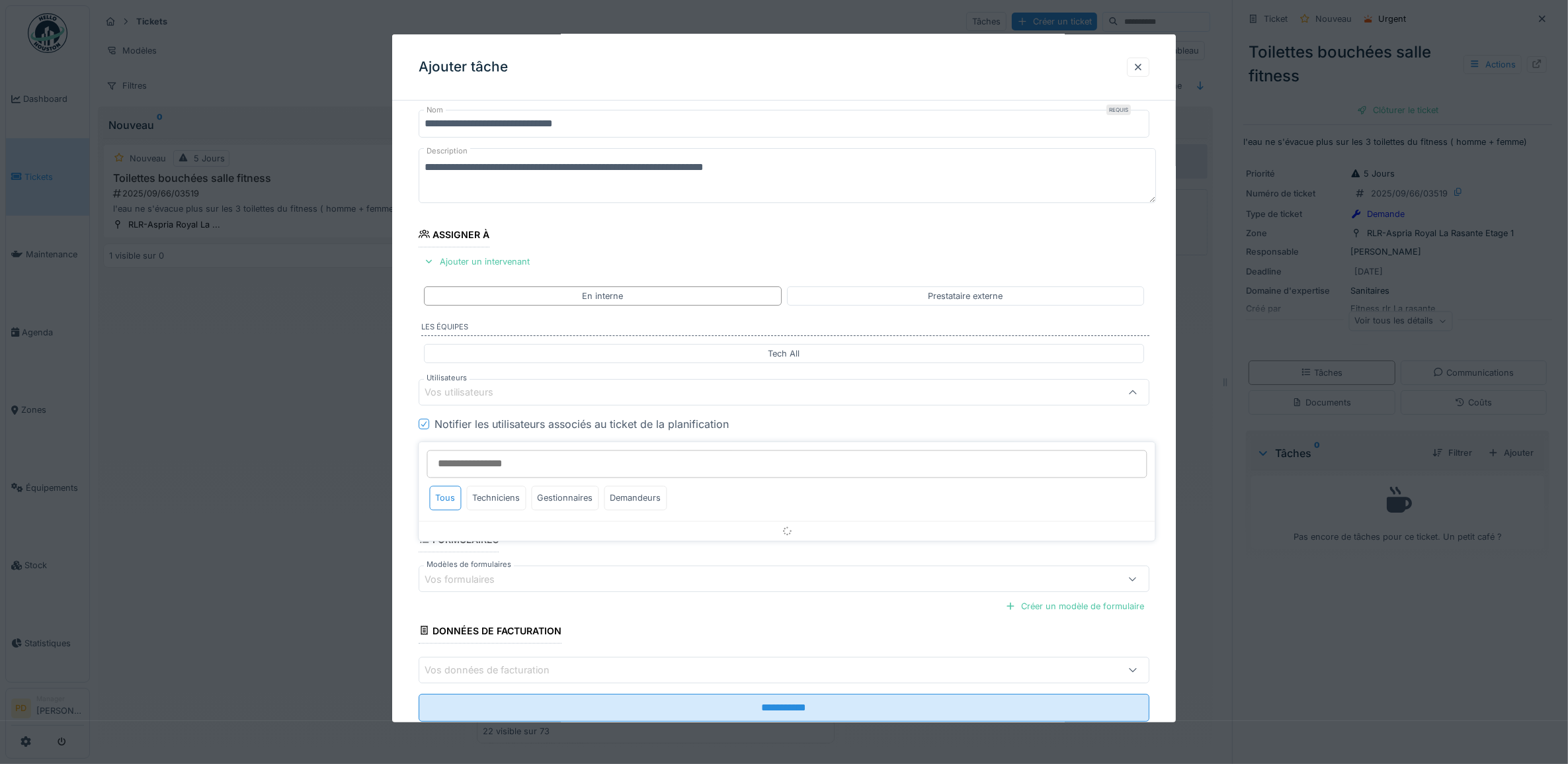
scroll to position [53, 0]
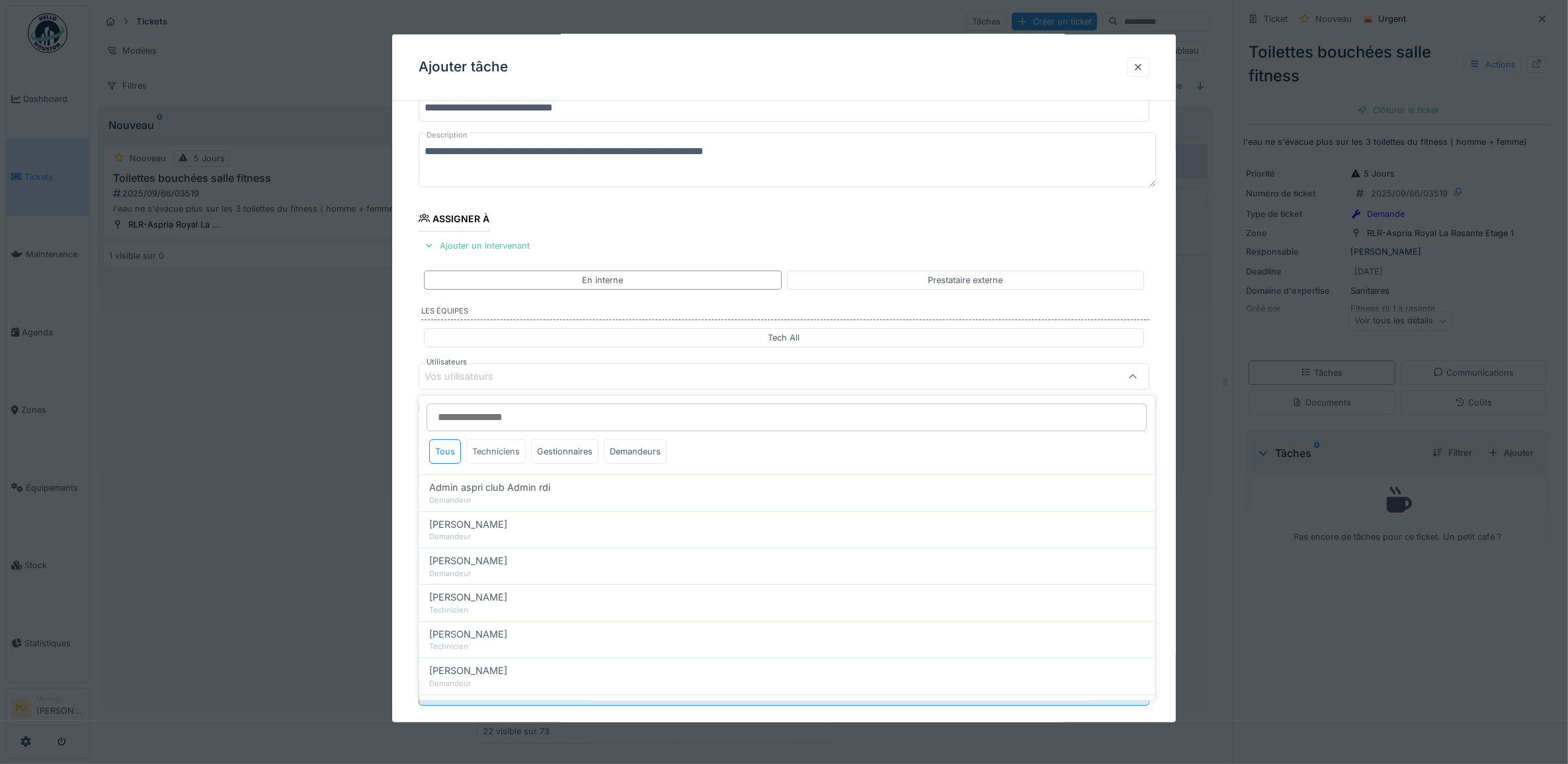
click at [507, 448] on div "Techniciens" at bounding box center [497, 452] width 60 height 25
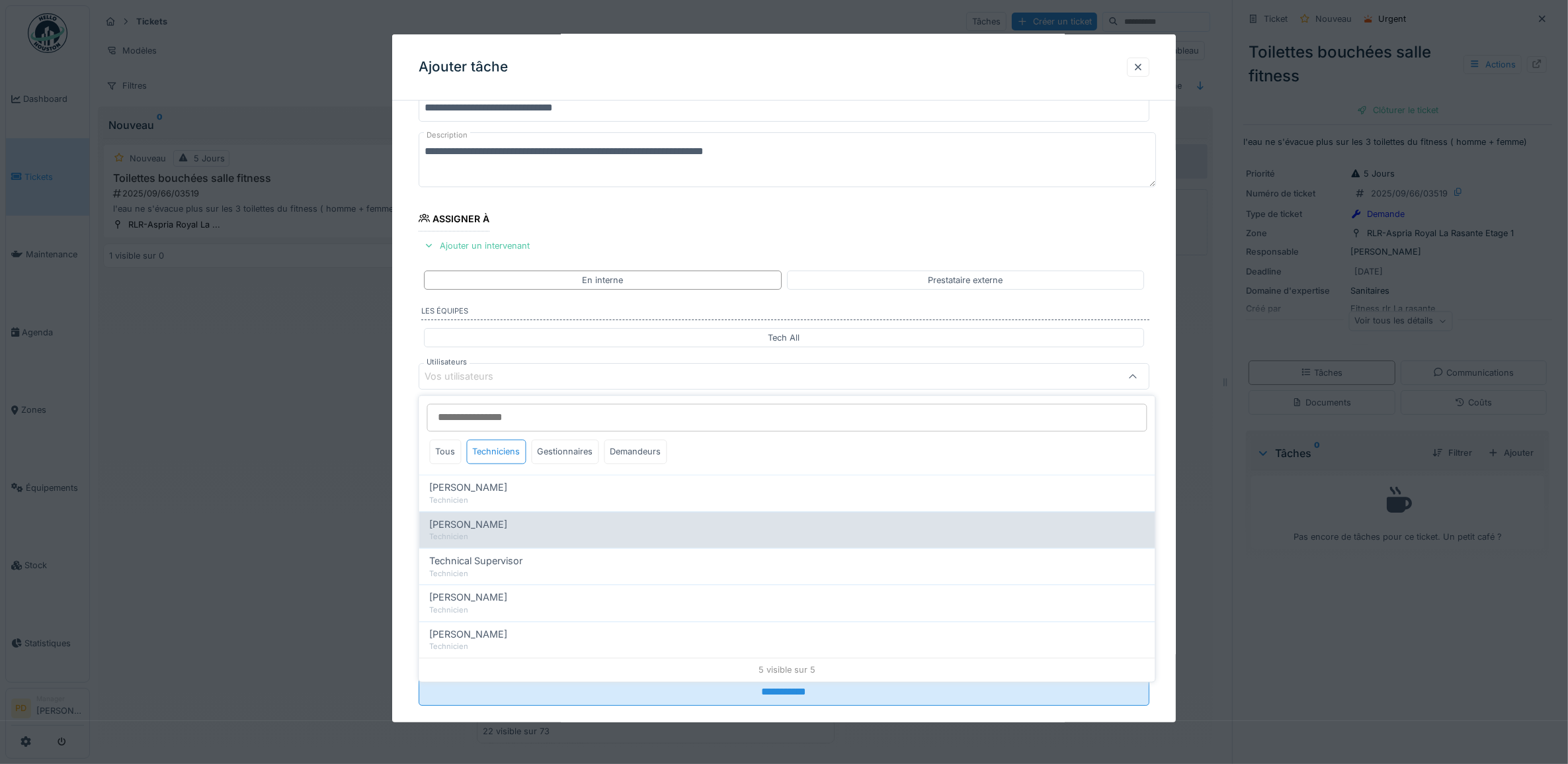
click at [498, 529] on span "[PERSON_NAME]" at bounding box center [468, 524] width 78 height 15
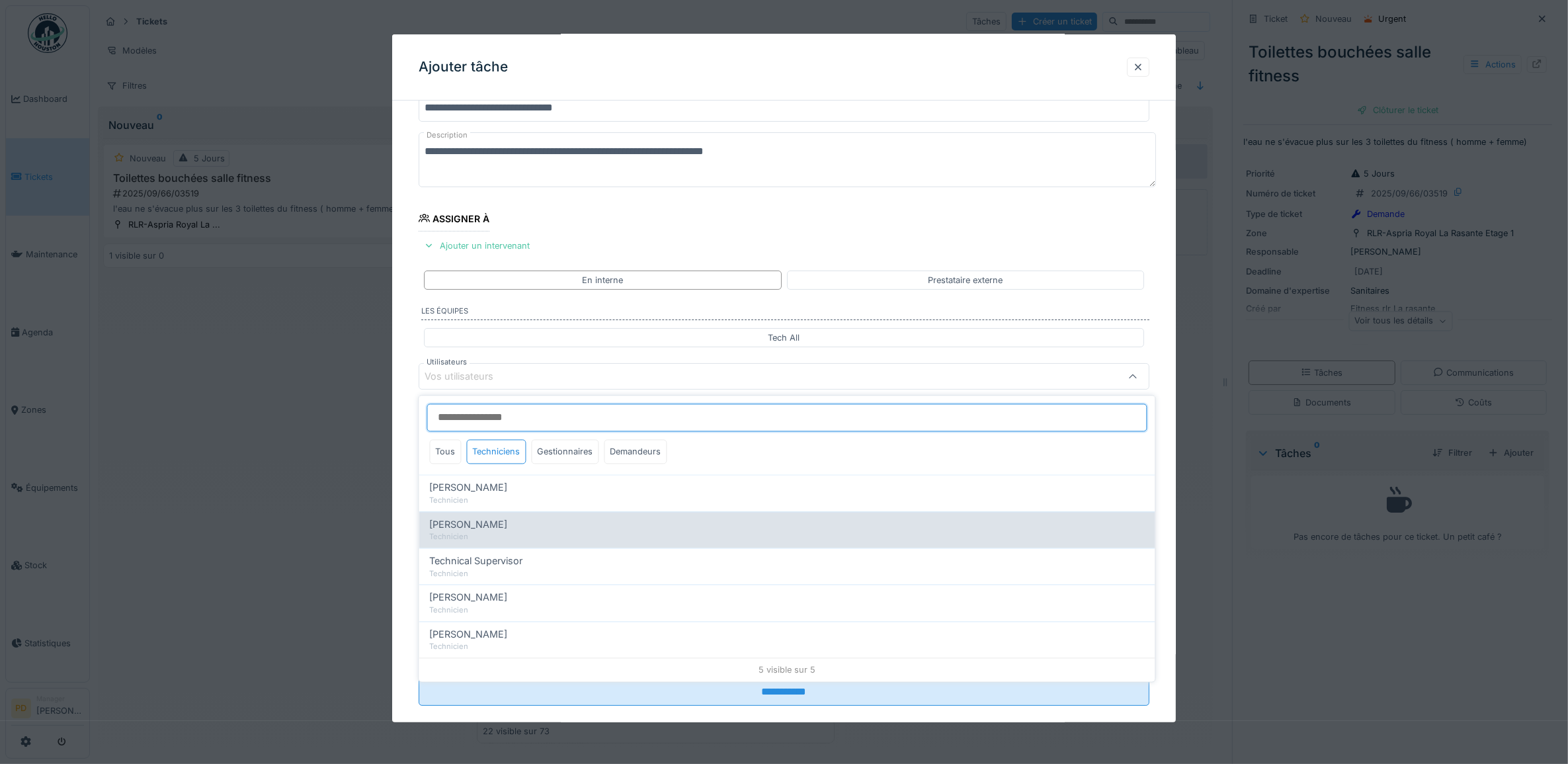
type input "*****"
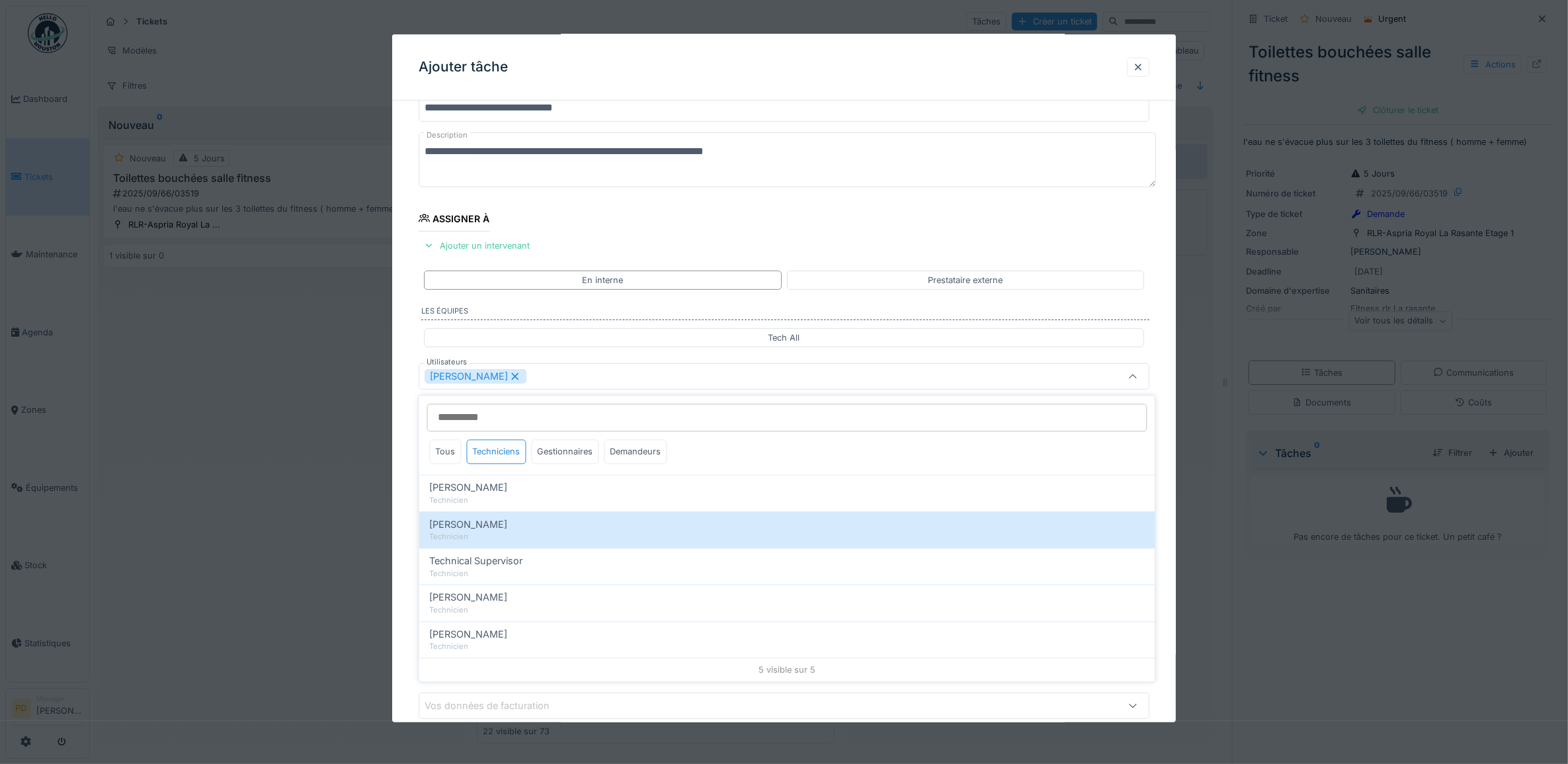
click at [413, 439] on div "**********" at bounding box center [784, 426] width 784 height 736
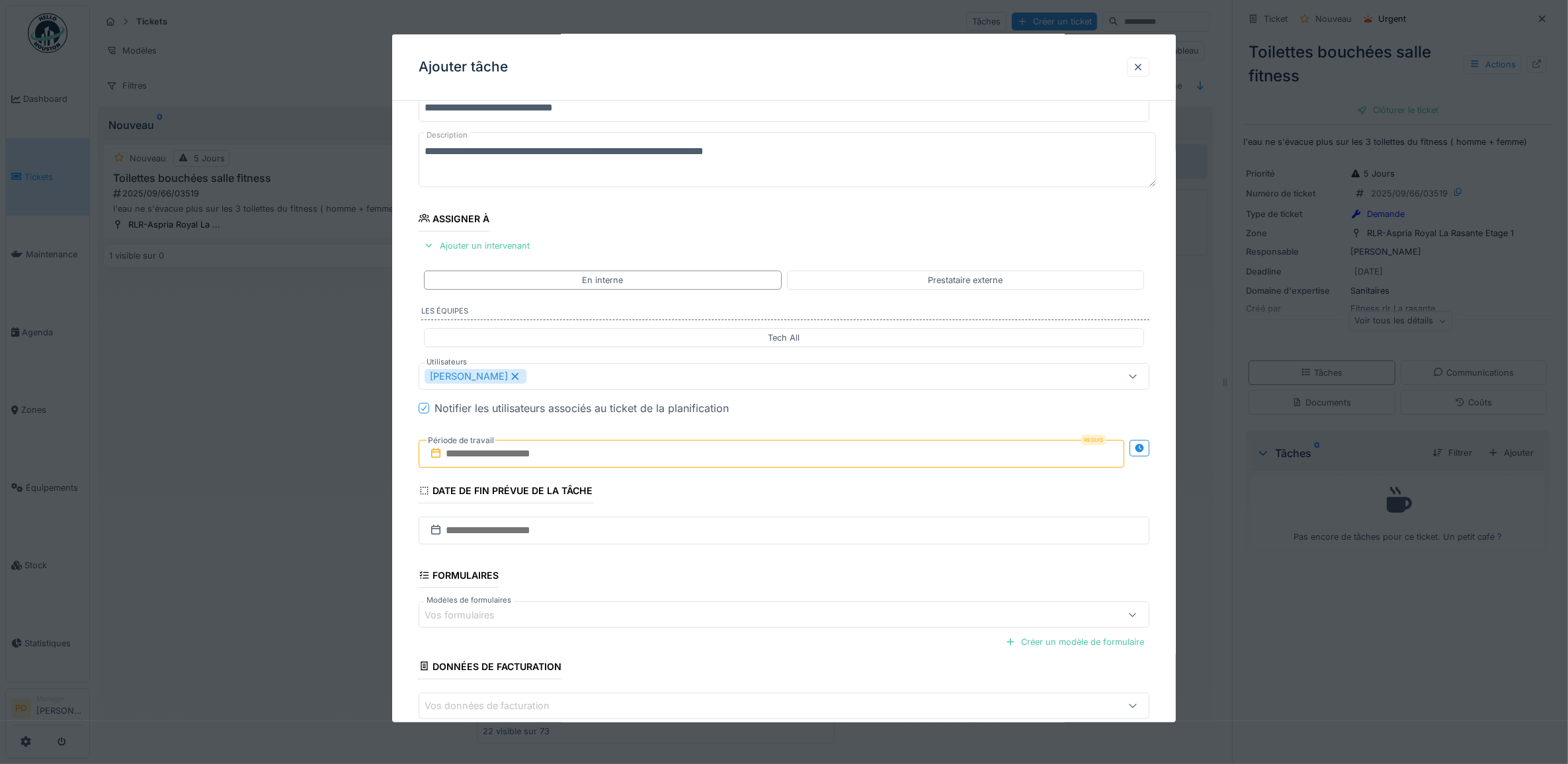
click at [474, 460] on input "text" at bounding box center [771, 454] width 706 height 28
click at [805, 588] on div "19" at bounding box center [795, 583] width 17 height 19
click at [798, 587] on div "19" at bounding box center [795, 583] width 17 height 19
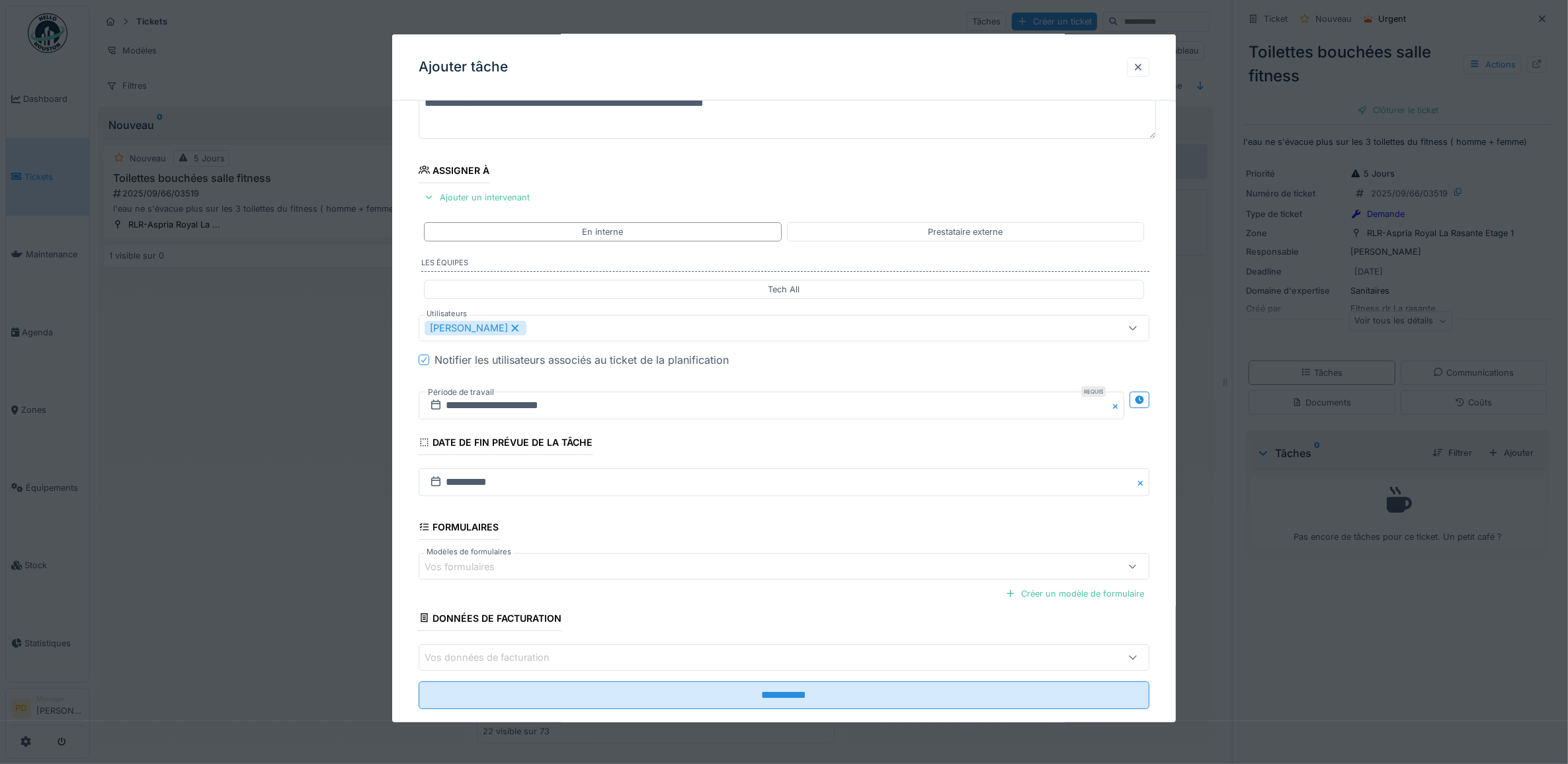
scroll to position [127, 0]
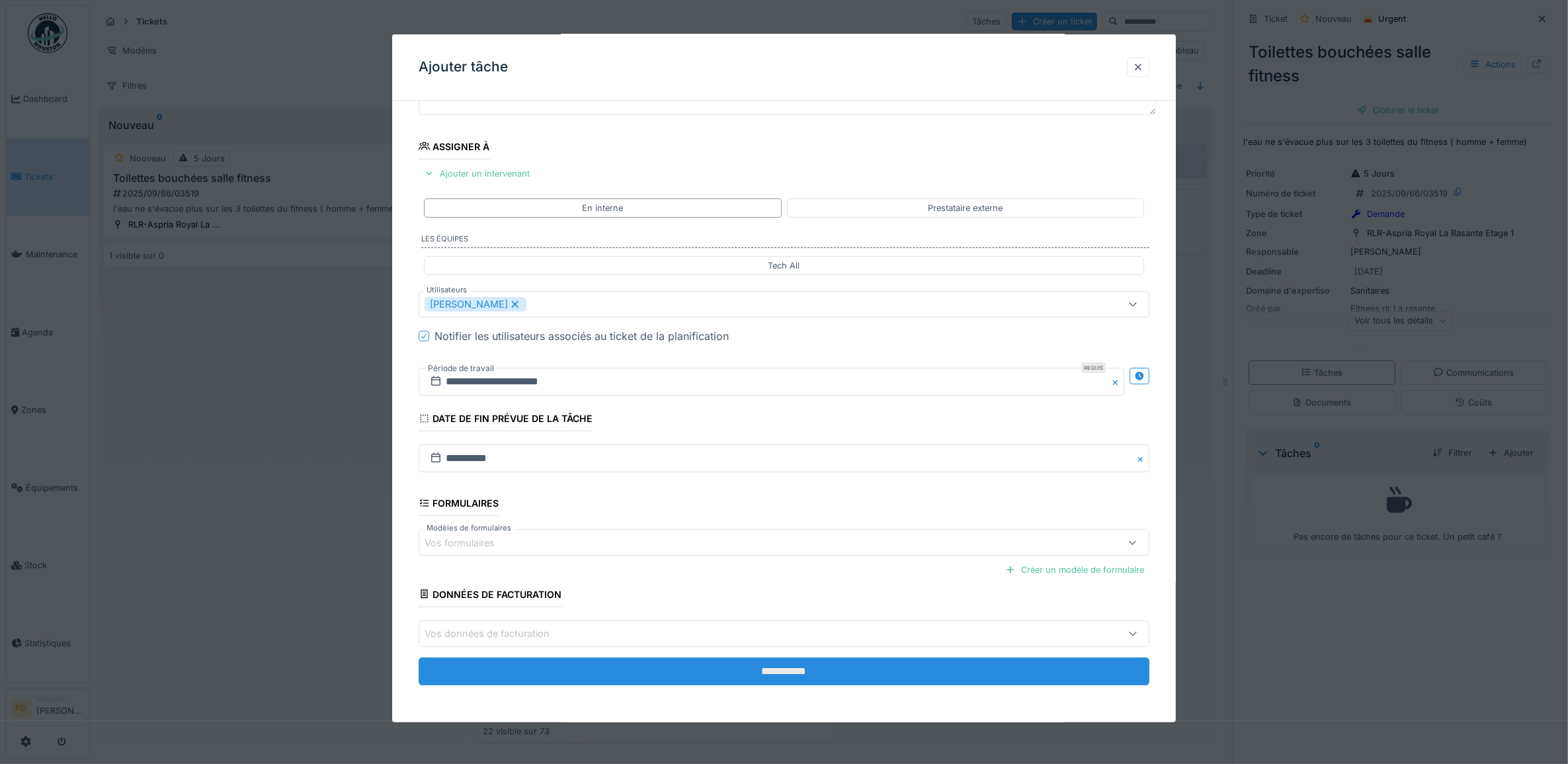
click at [758, 673] on input "**********" at bounding box center [784, 671] width 732 height 28
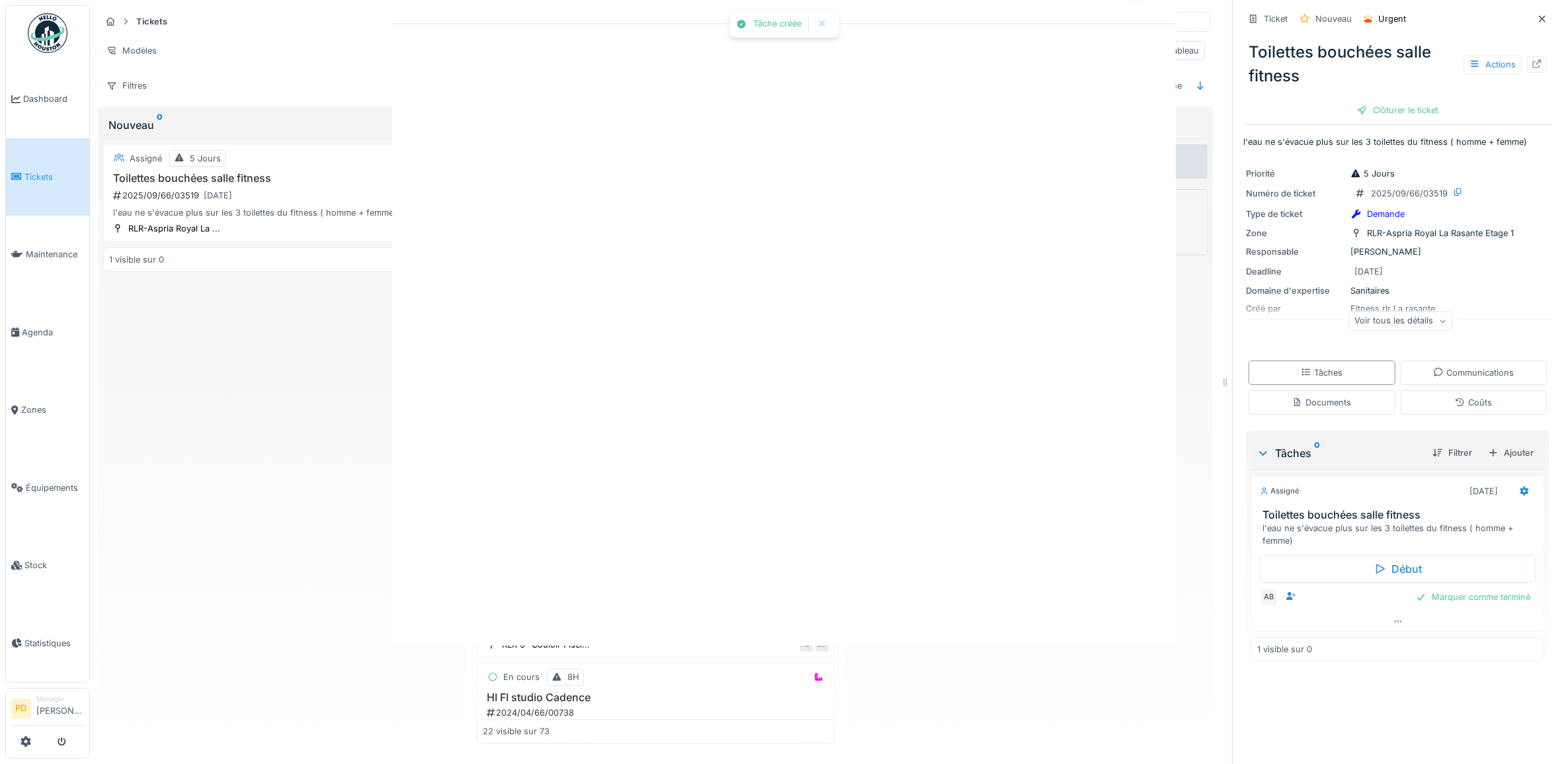
scroll to position [0, 0]
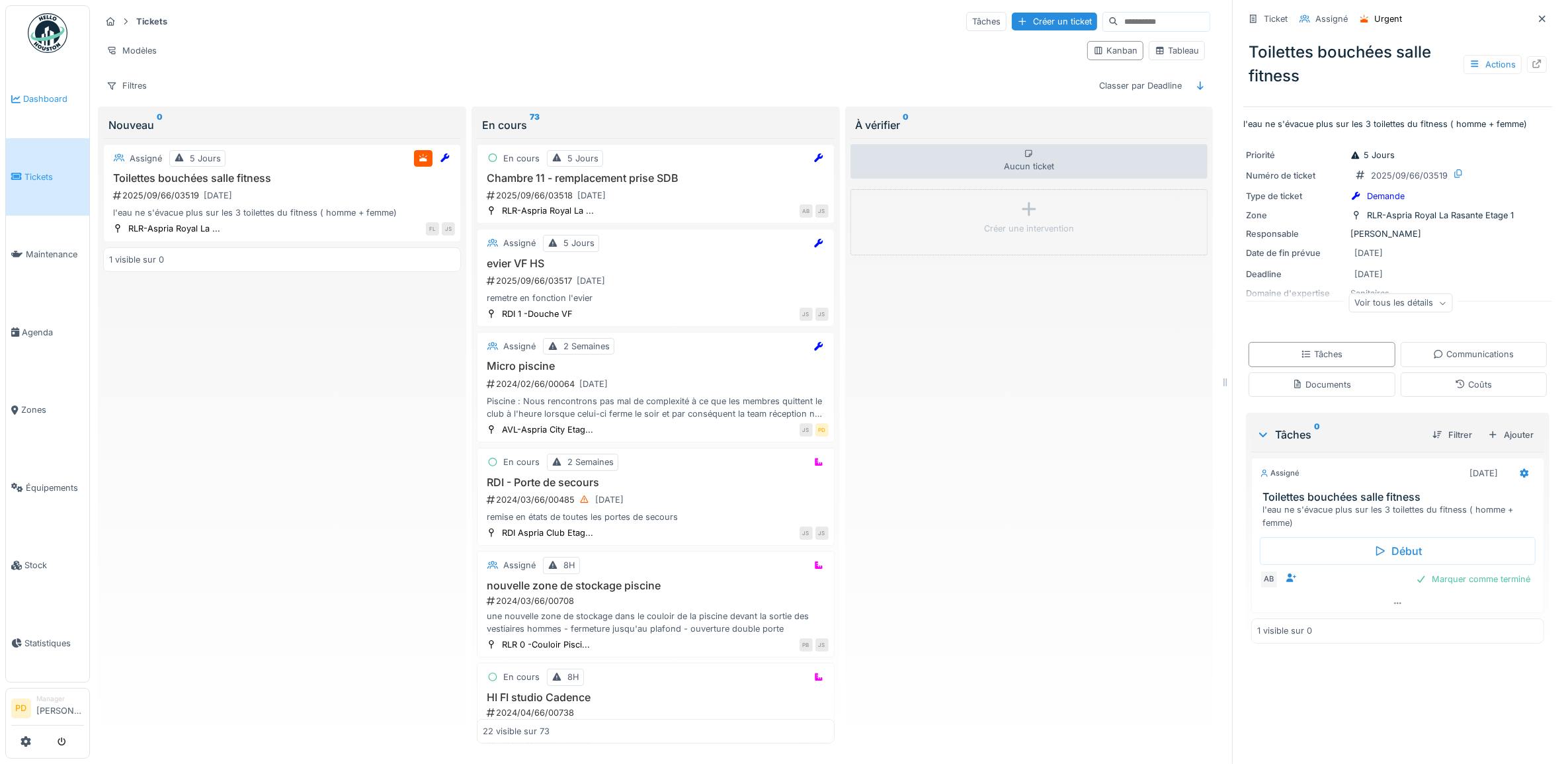
click at [47, 110] on link "Dashboard" at bounding box center [47, 99] width 84 height 78
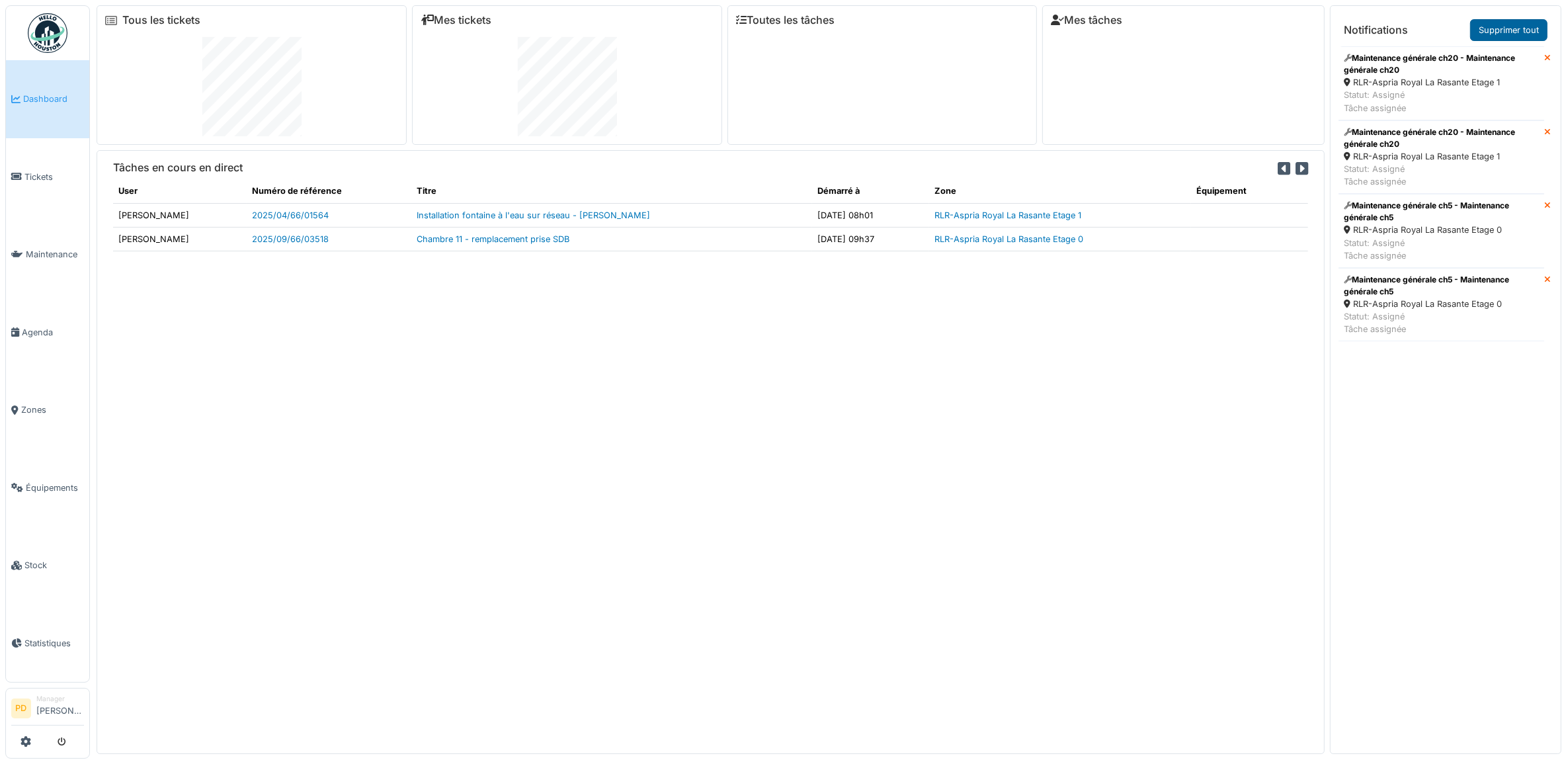
click at [1486, 27] on link "Supprimer tout" at bounding box center [1509, 30] width 77 height 22
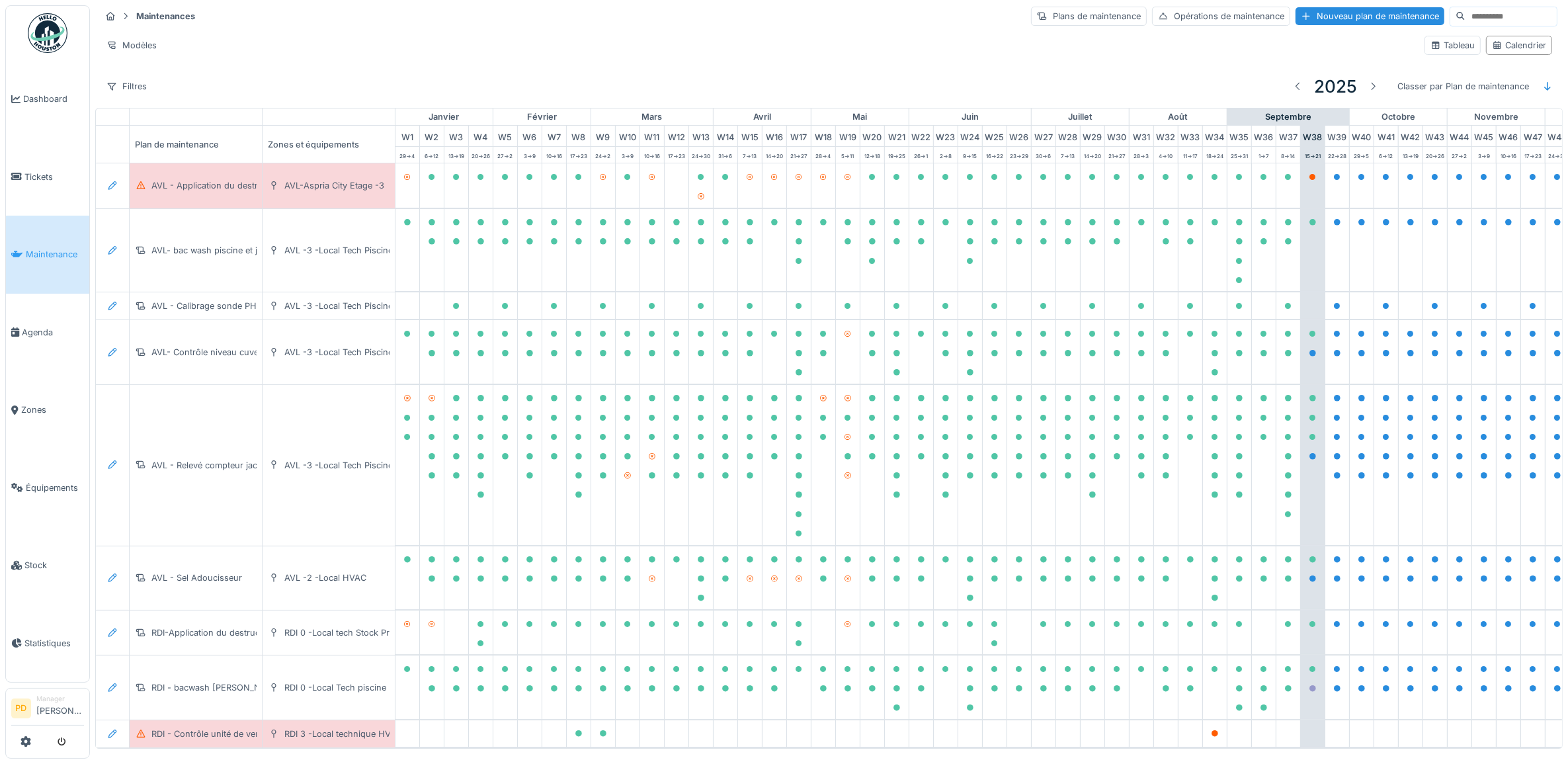
scroll to position [0, 129]
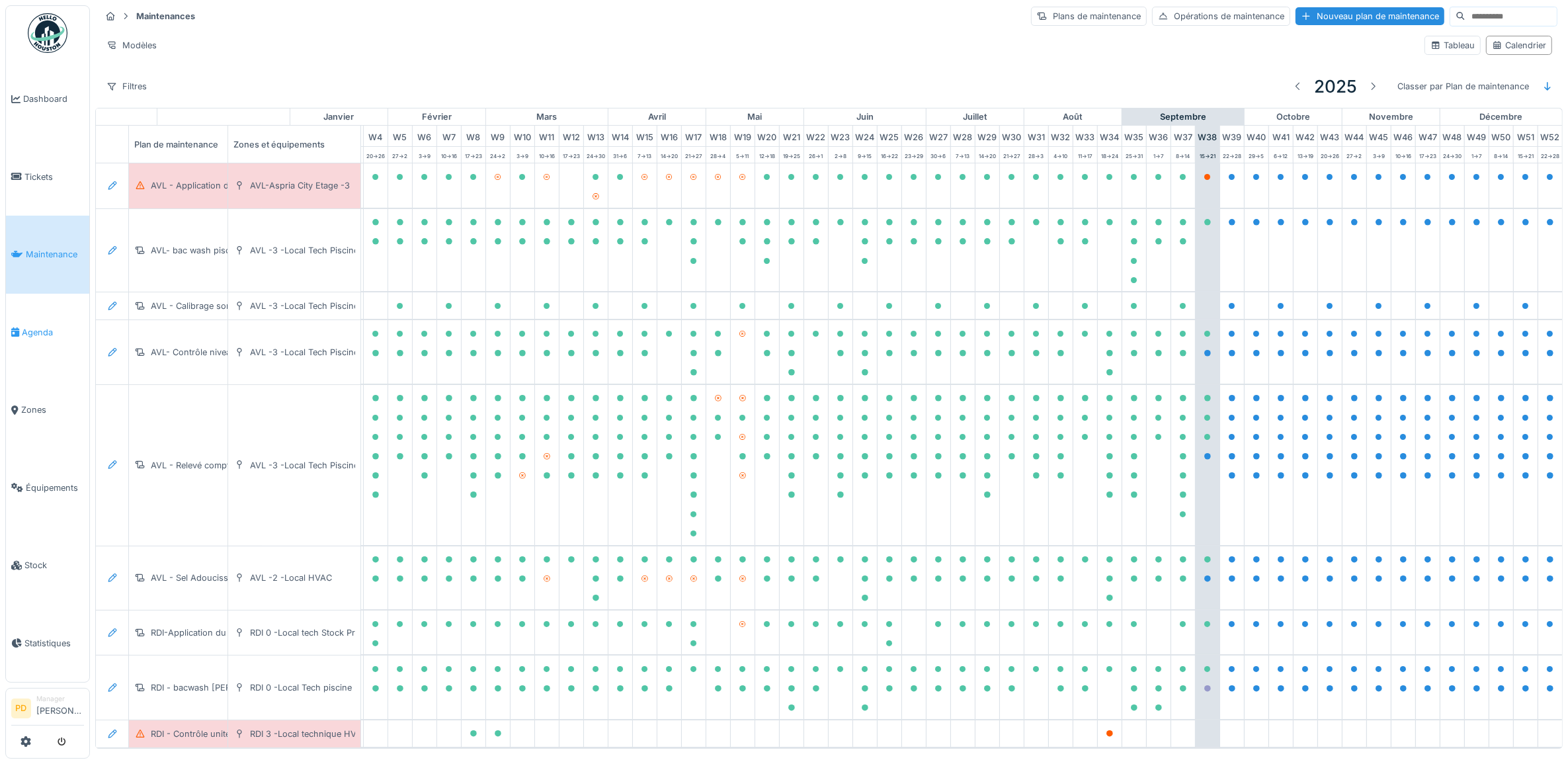
click at [37, 326] on span "Agenda" at bounding box center [53, 332] width 62 height 13
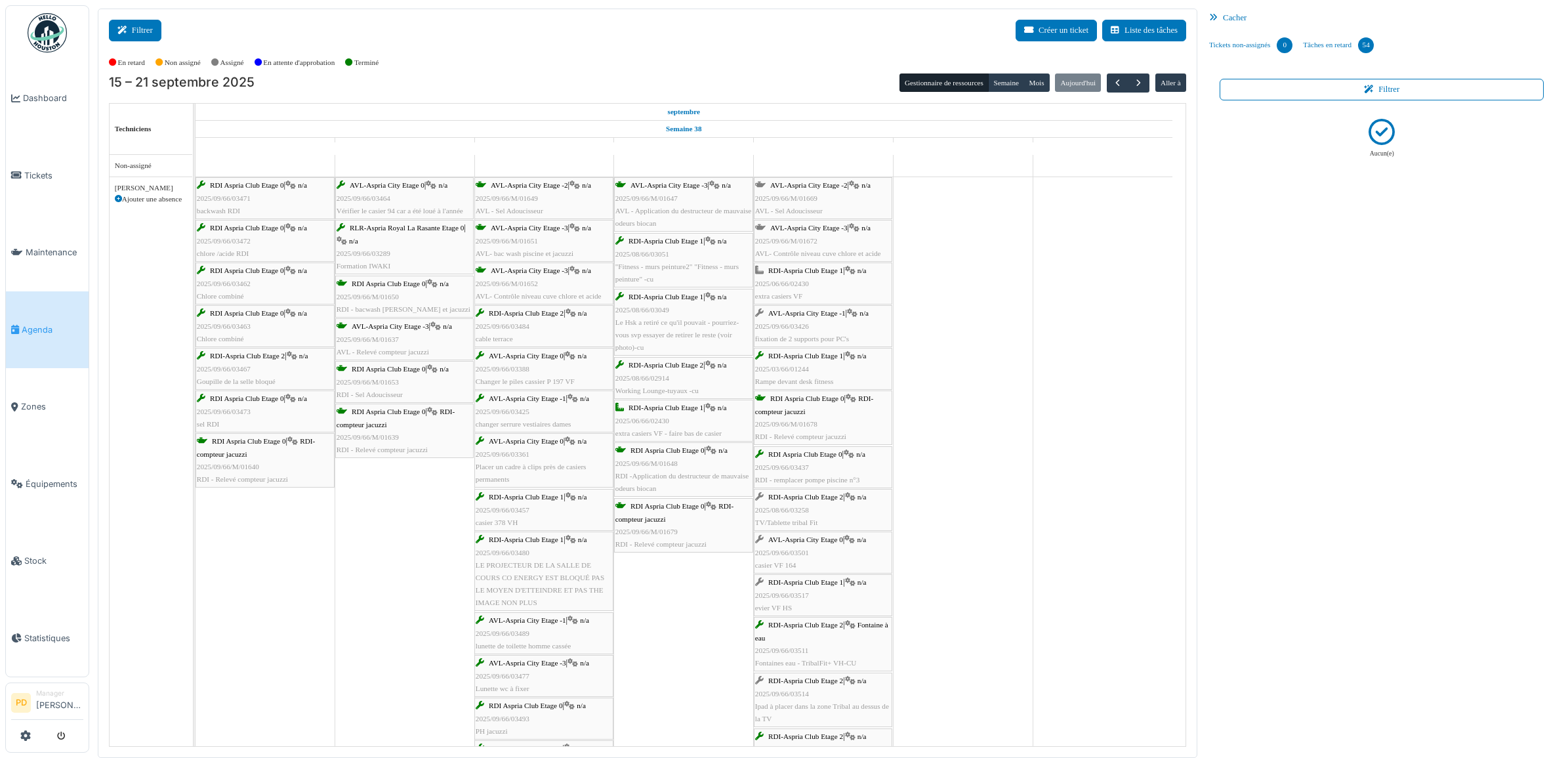
click at [130, 32] on icon at bounding box center [125, 30] width 15 height 8
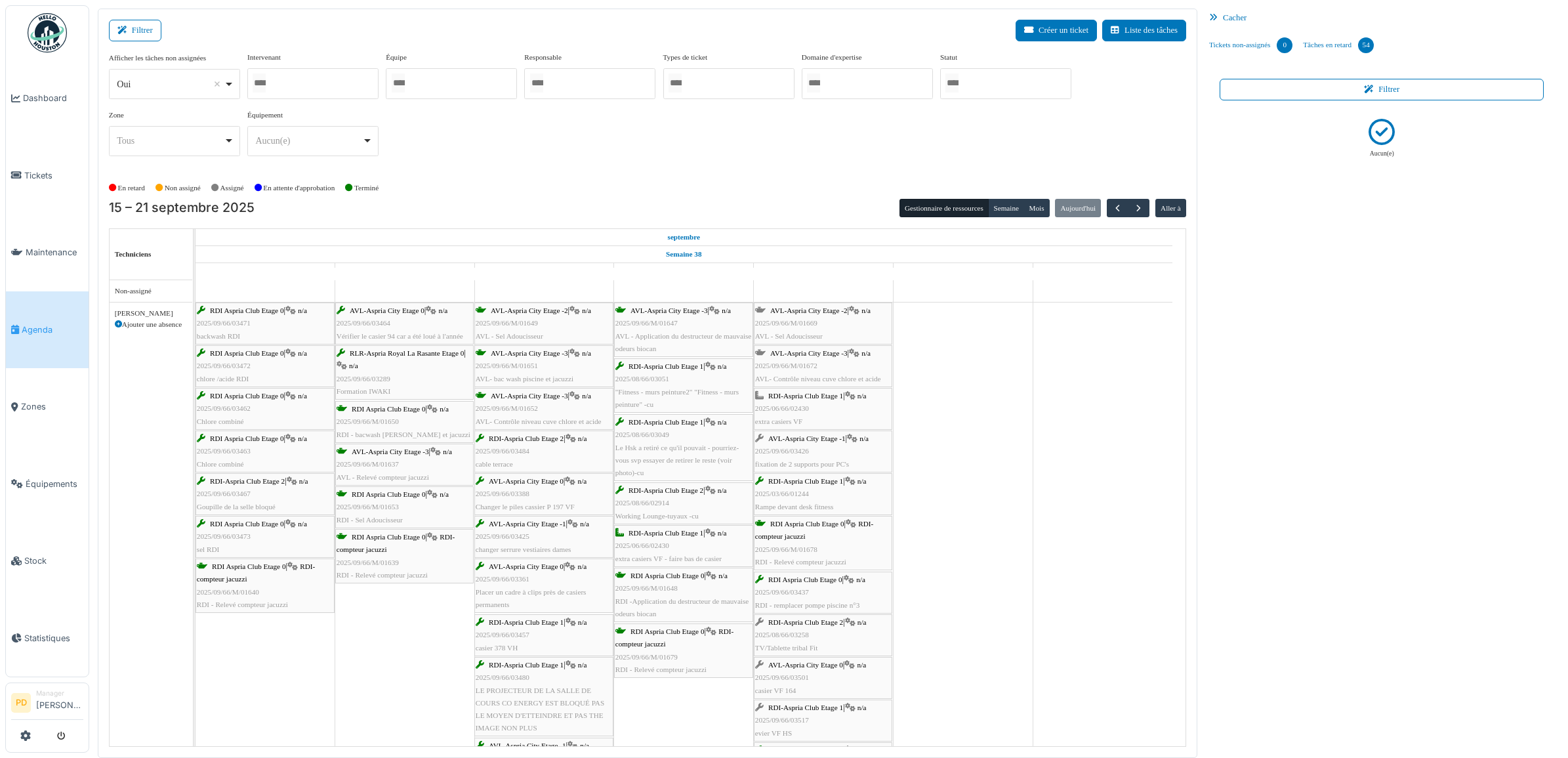
click at [981, 88] on div at bounding box center [1005, 84] width 131 height 31
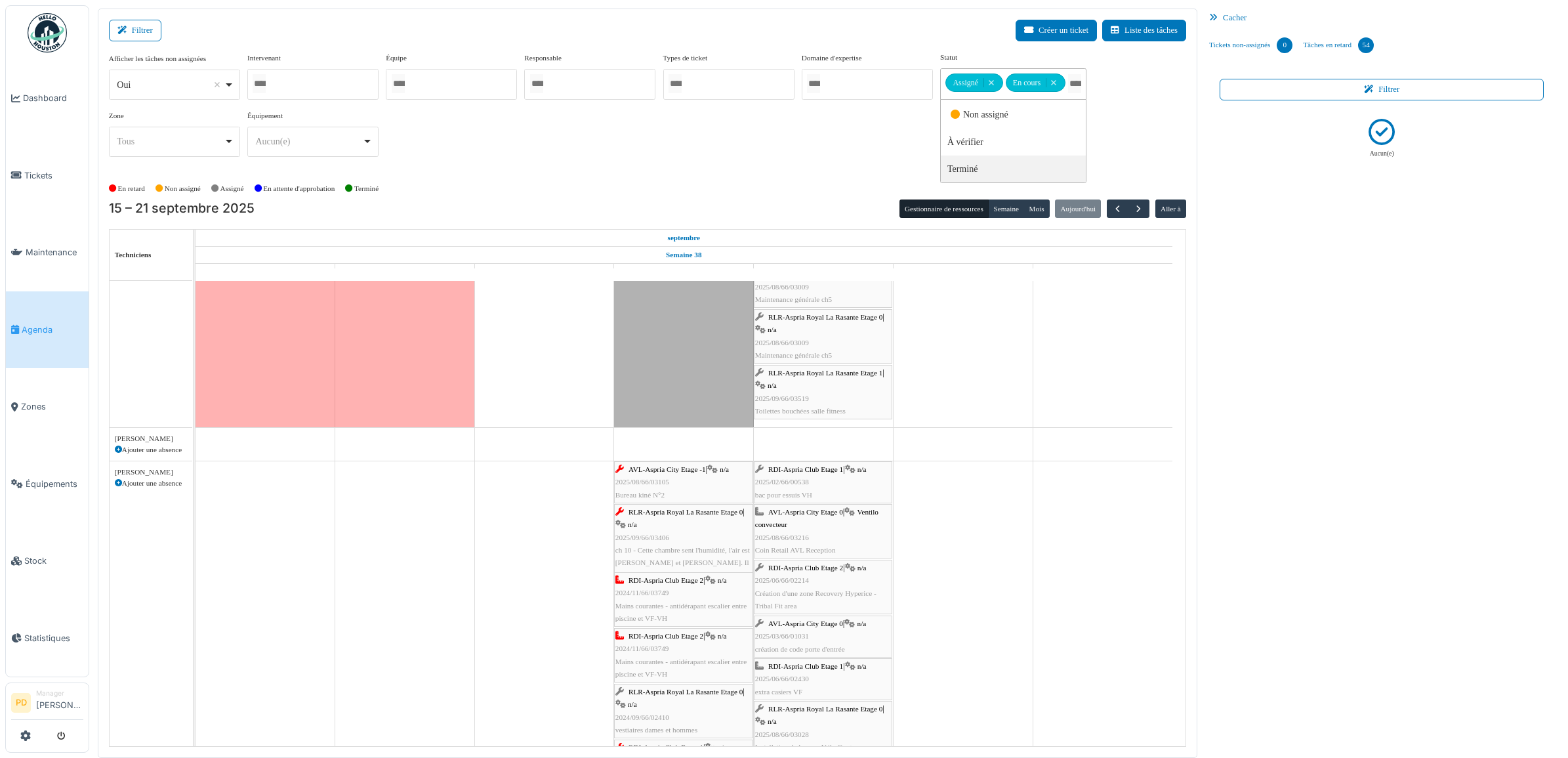
scroll to position [1149, 0]
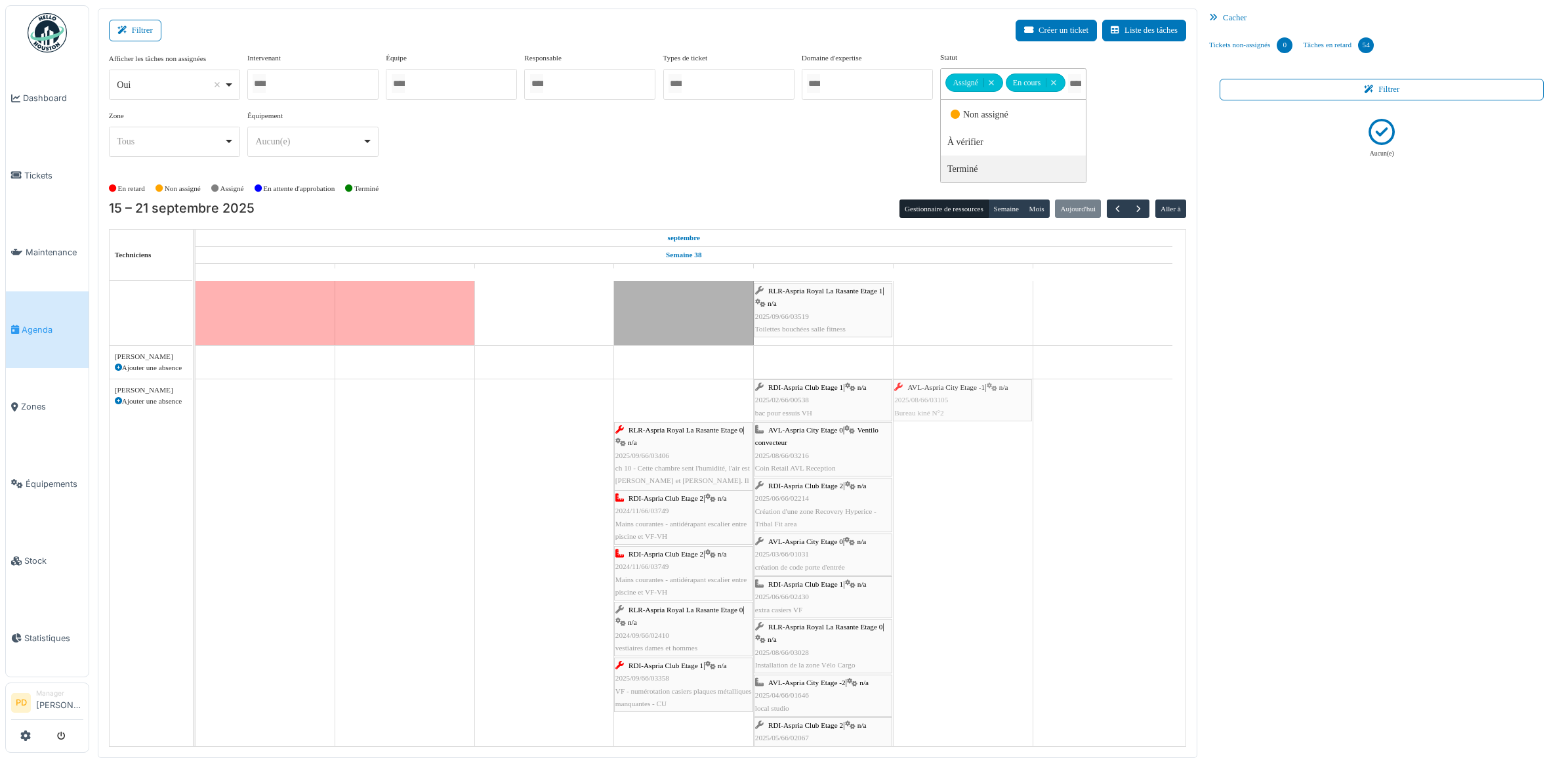
drag, startPoint x: 677, startPoint y: 389, endPoint x: 960, endPoint y: 405, distance: 283.5
click at [196, 405] on div "AVL-Aspria City Etage -1 | n/a 2025/08/66/03105 Bureau kiné N°2 RDI-Aspria Club…" at bounding box center [196, 664] width 0 height 571
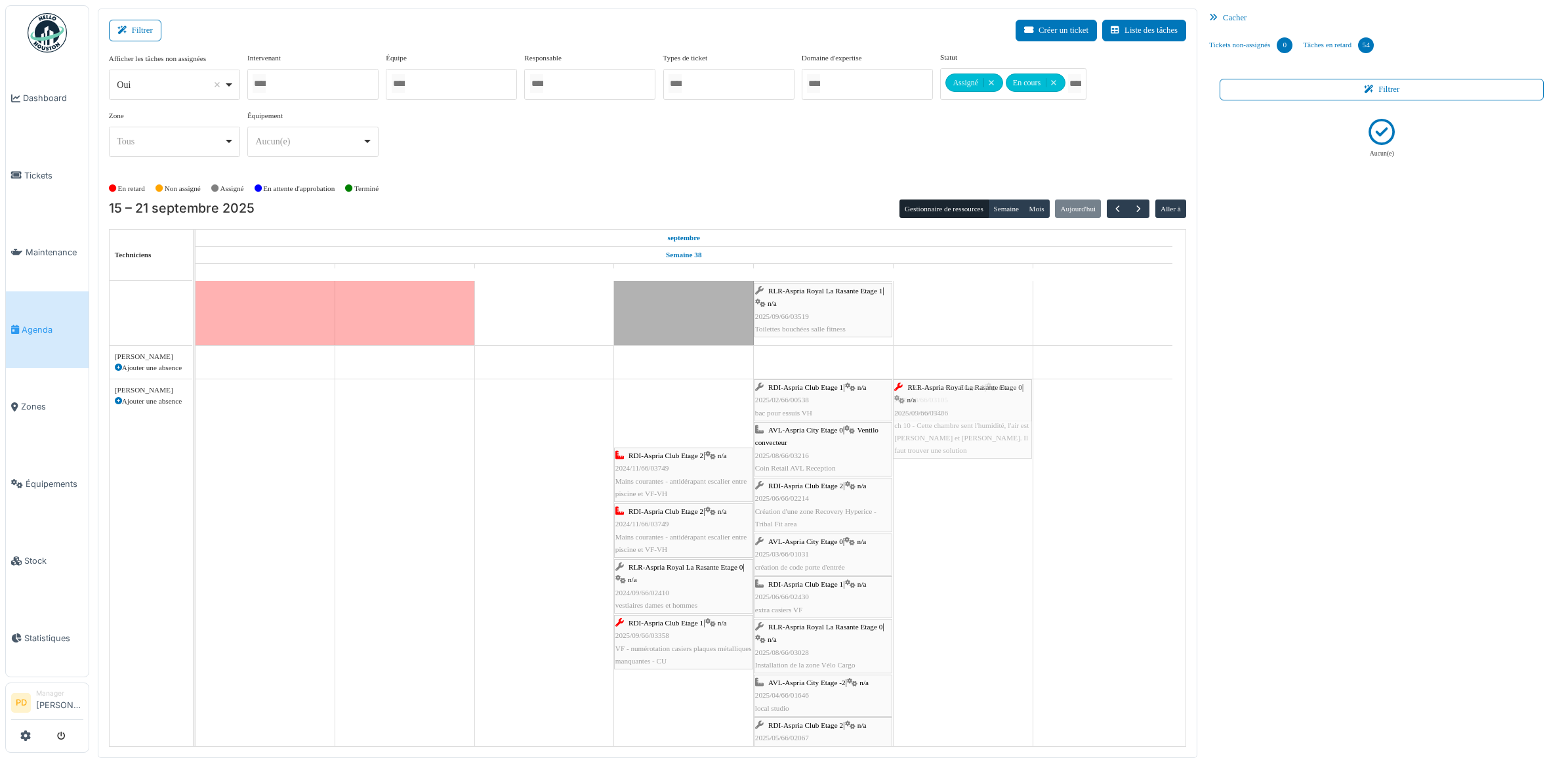
drag, startPoint x: 689, startPoint y: 401, endPoint x: 998, endPoint y: 479, distance: 318.7
click at [998, 479] on div "AVL-Aspria City Etage -2 | n/a 2025/09/66/M/01669 AVL - Sel Adoucisseur AVL-Asp…" at bounding box center [690, 714] width 990 height 3164
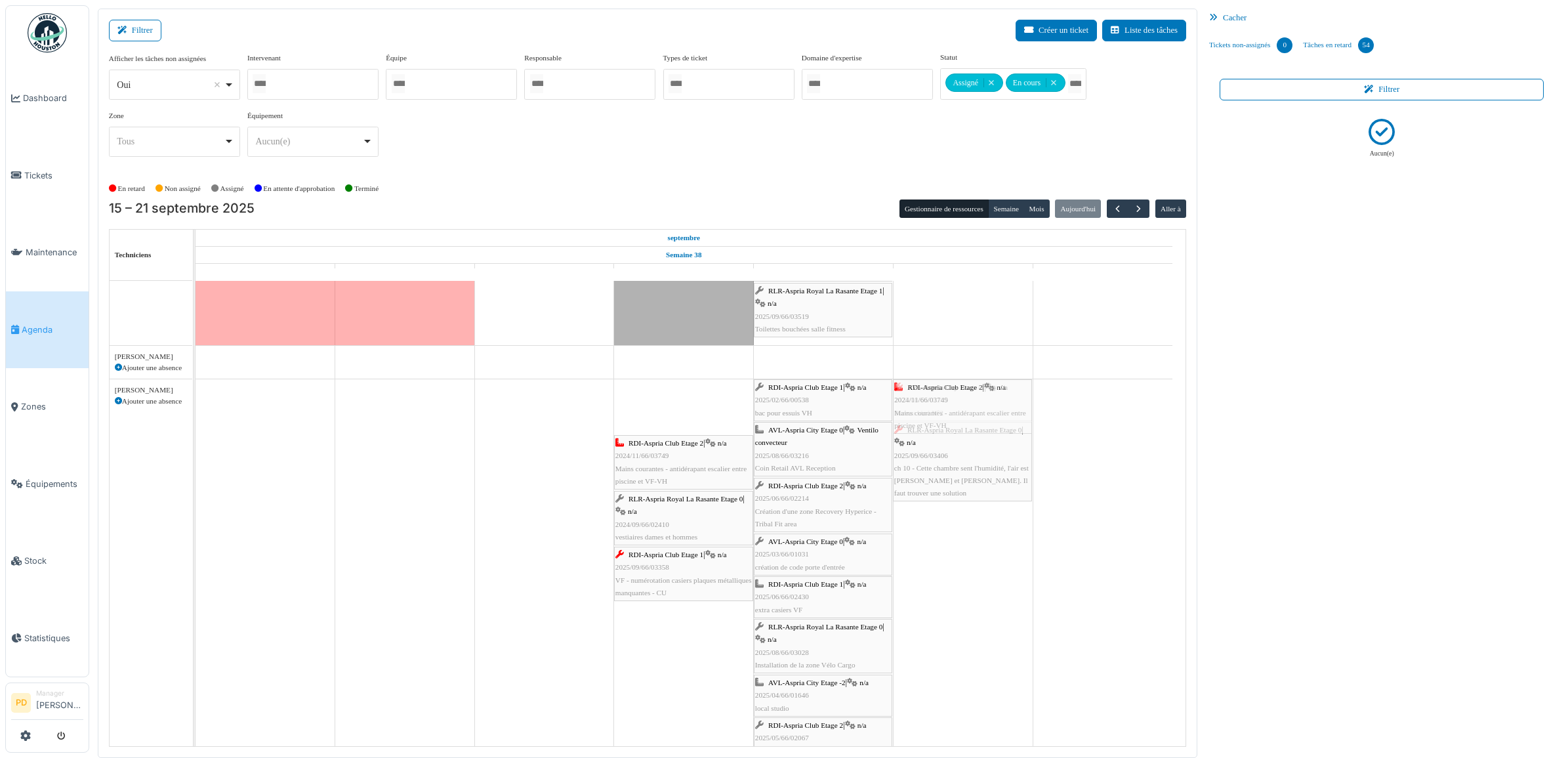
drag, startPoint x: 696, startPoint y: 415, endPoint x: 910, endPoint y: 415, distance: 214.0
click at [196, 415] on div "RDI-Aspria Club Etage 2 | n/a 2024/11/66/03749 Mains courantes - antidérapant e…" at bounding box center [196, 664] width 0 height 571
drag, startPoint x: 690, startPoint y: 410, endPoint x: 939, endPoint y: 414, distance: 249.0
click at [196, 414] on div "RDI-Aspria Club Etage 2 | n/a 2024/11/66/03749 Mains courantes - antidérapant e…" at bounding box center [196, 664] width 0 height 571
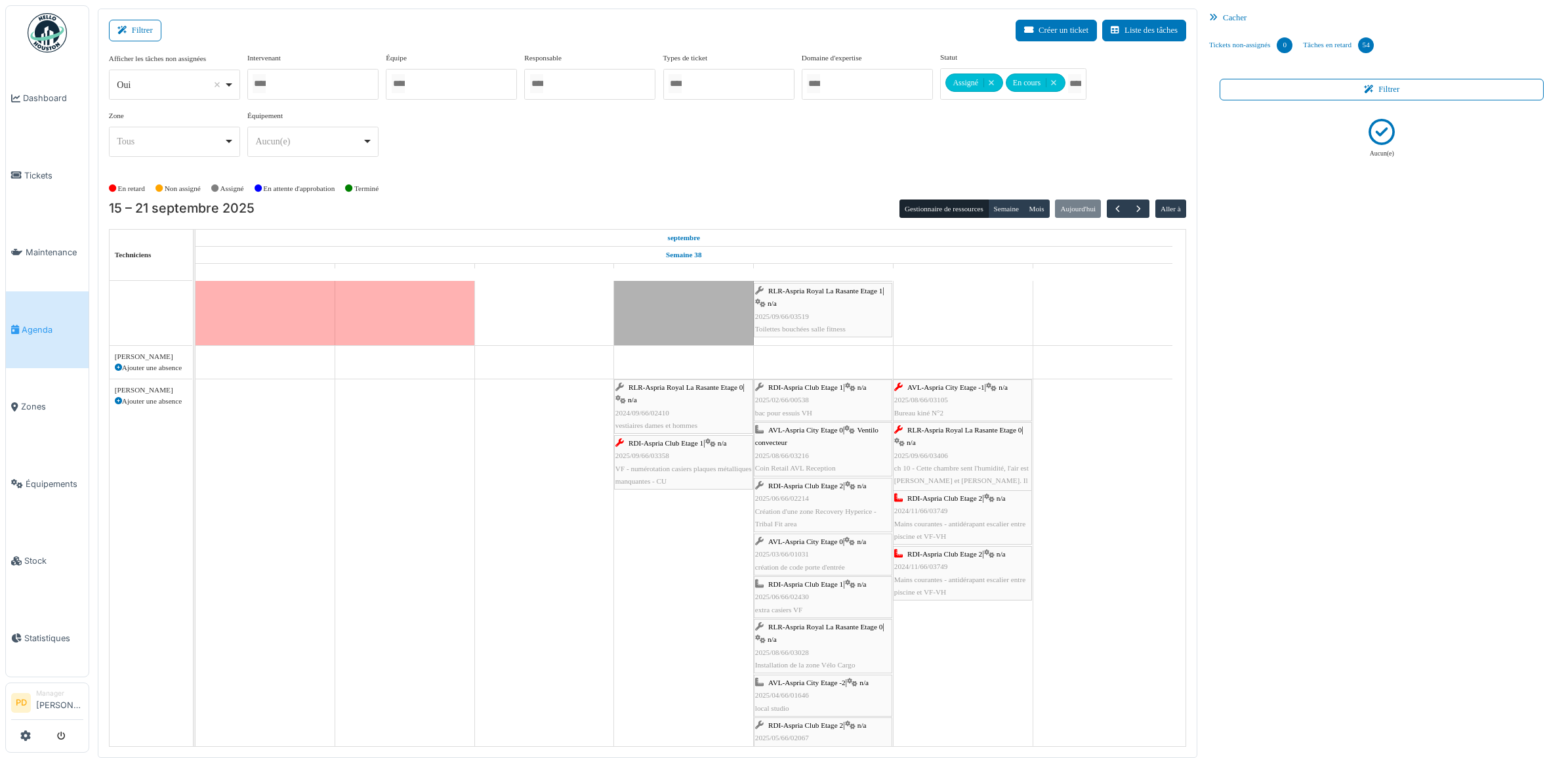
click at [954, 558] on span "RDI-Aspria Club Etage 2" at bounding box center [944, 554] width 75 height 8
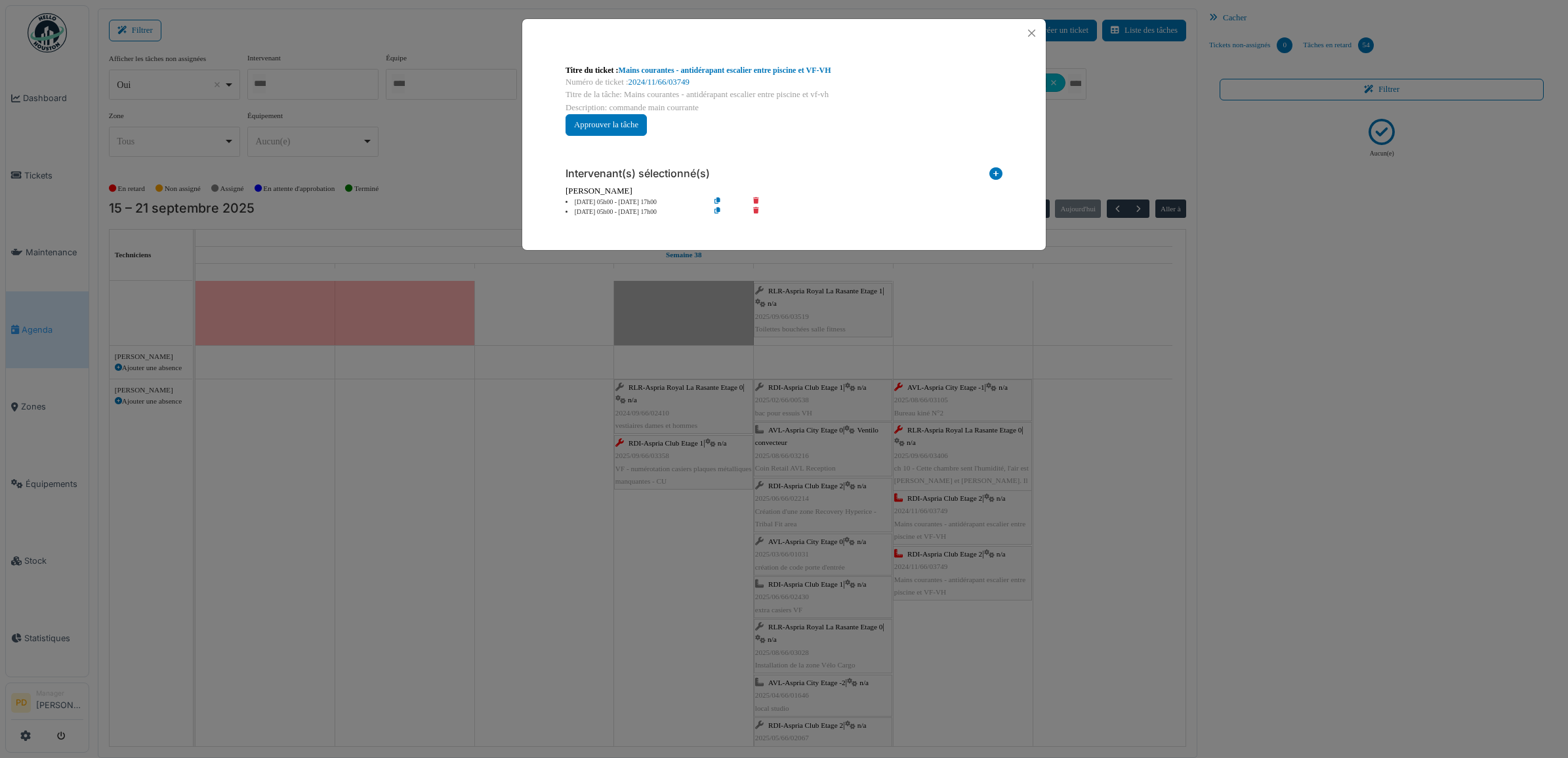
click at [759, 210] on icon at bounding box center [765, 212] width 37 height 10
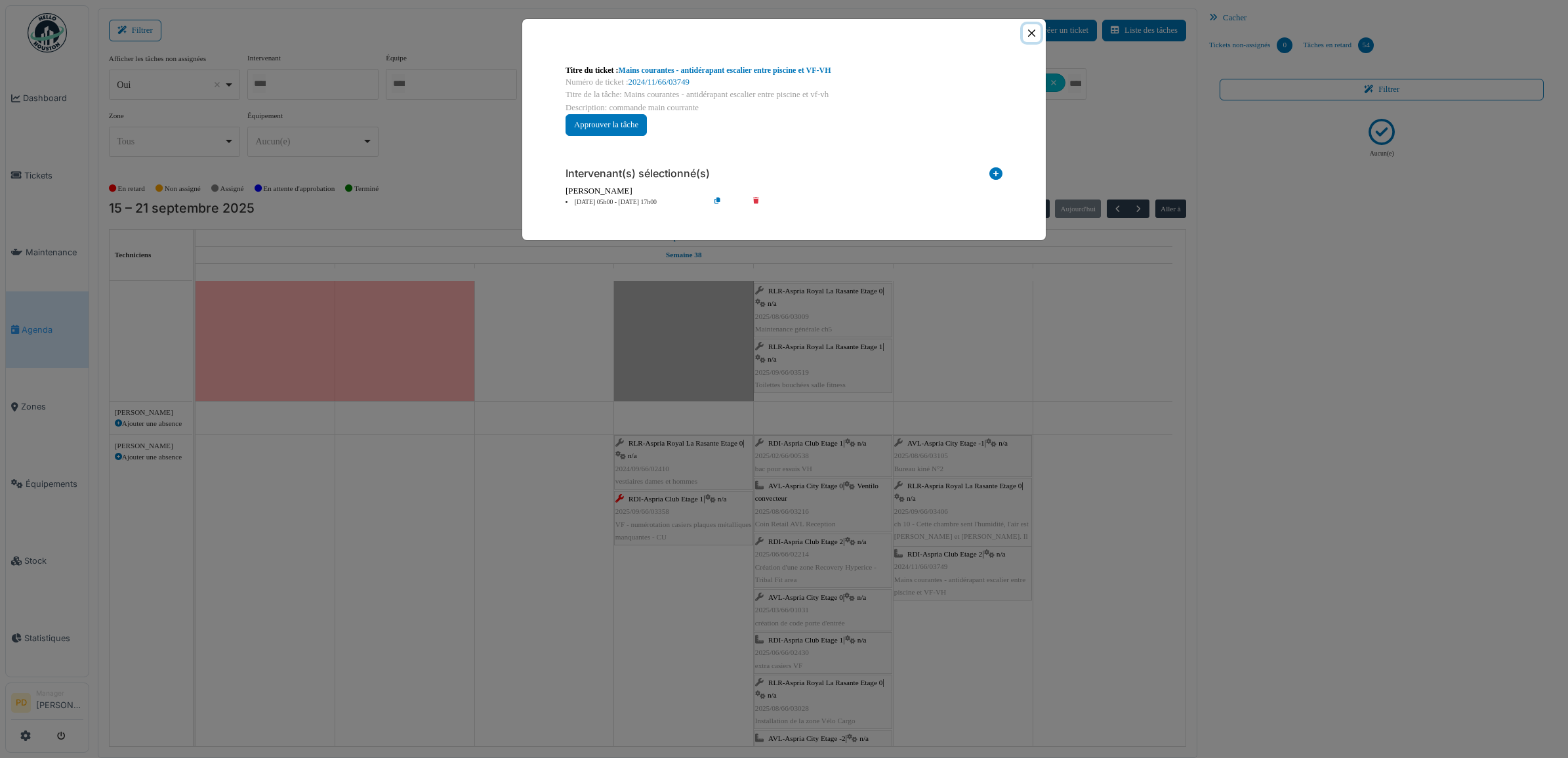
click at [1028, 33] on button "Close" at bounding box center [1031, 33] width 17 height 17
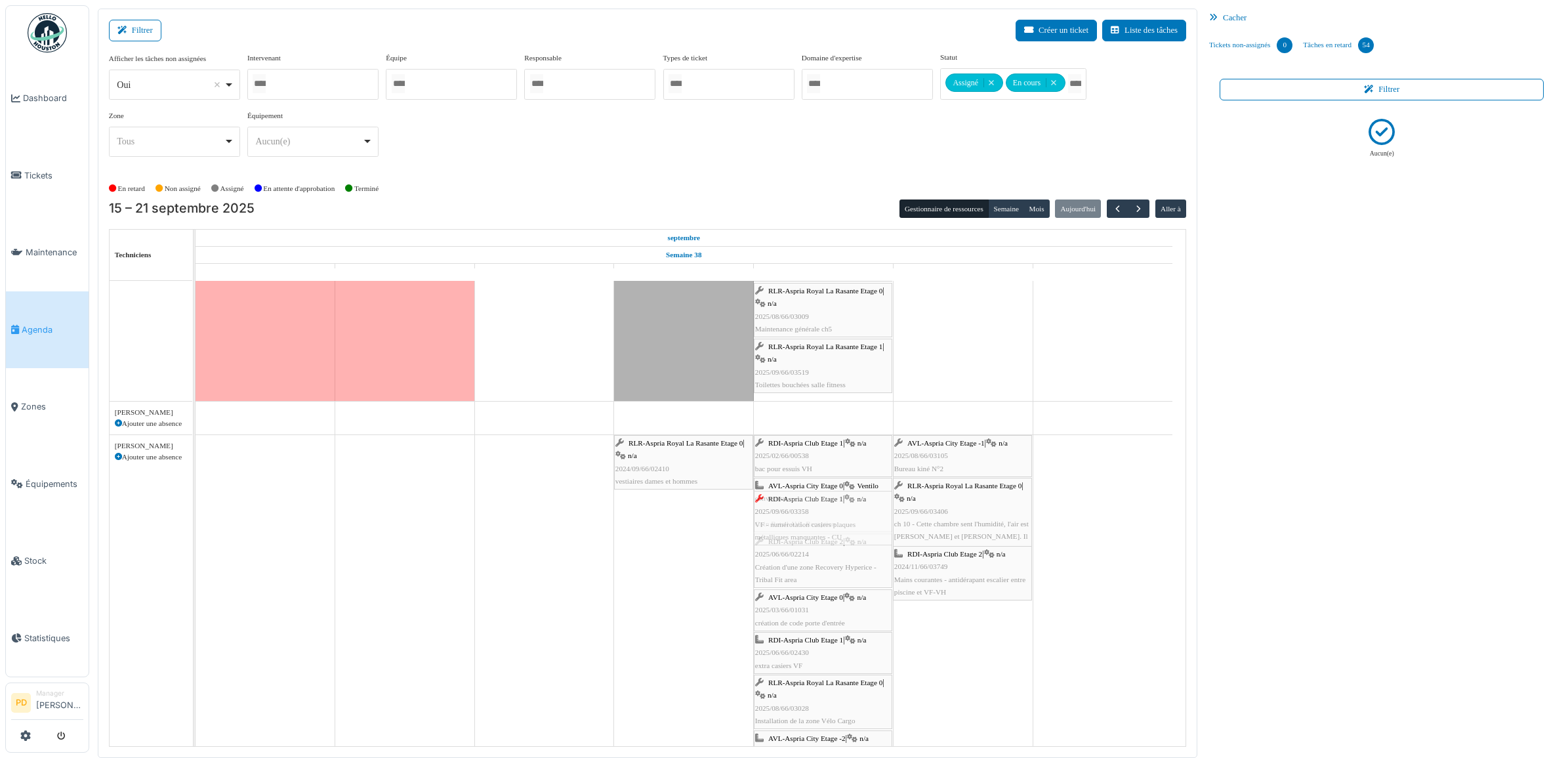
drag, startPoint x: 690, startPoint y: 517, endPoint x: 769, endPoint y: 506, distance: 79.8
click at [196, 512] on div "RLR-Aspria Royal La Rasante Etage 0 | n/a 2024/09/66/02410 vestiaires dames et …" at bounding box center [196, 721] width 0 height 571
click at [687, 461] on div "RLR-Aspria Royal La Rasante Etage 0 | n/a 2024/09/66/02410 vestiaires dames et …" at bounding box center [684, 462] width 137 height 50
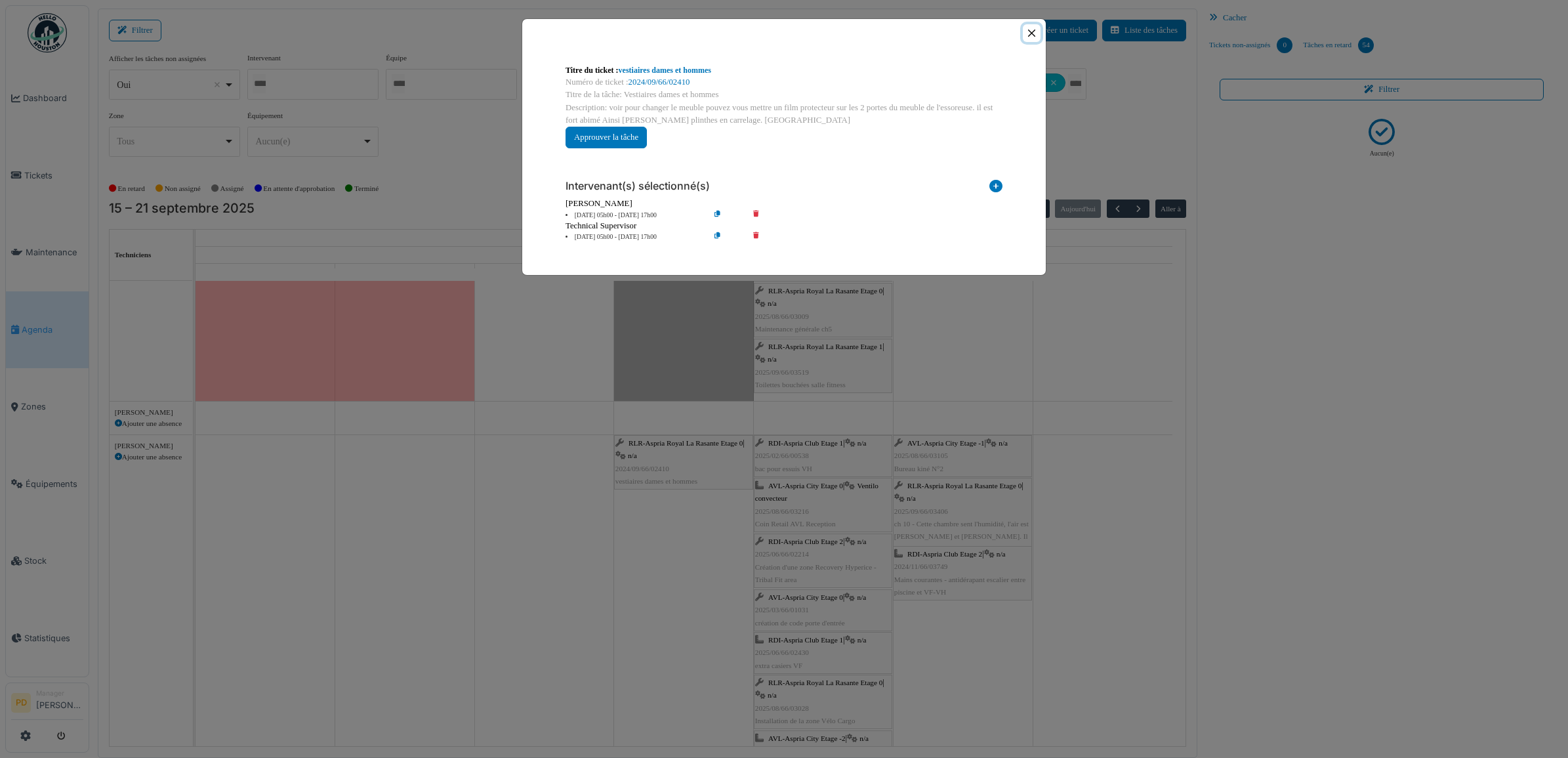
click at [1033, 34] on button "Close" at bounding box center [1031, 33] width 17 height 17
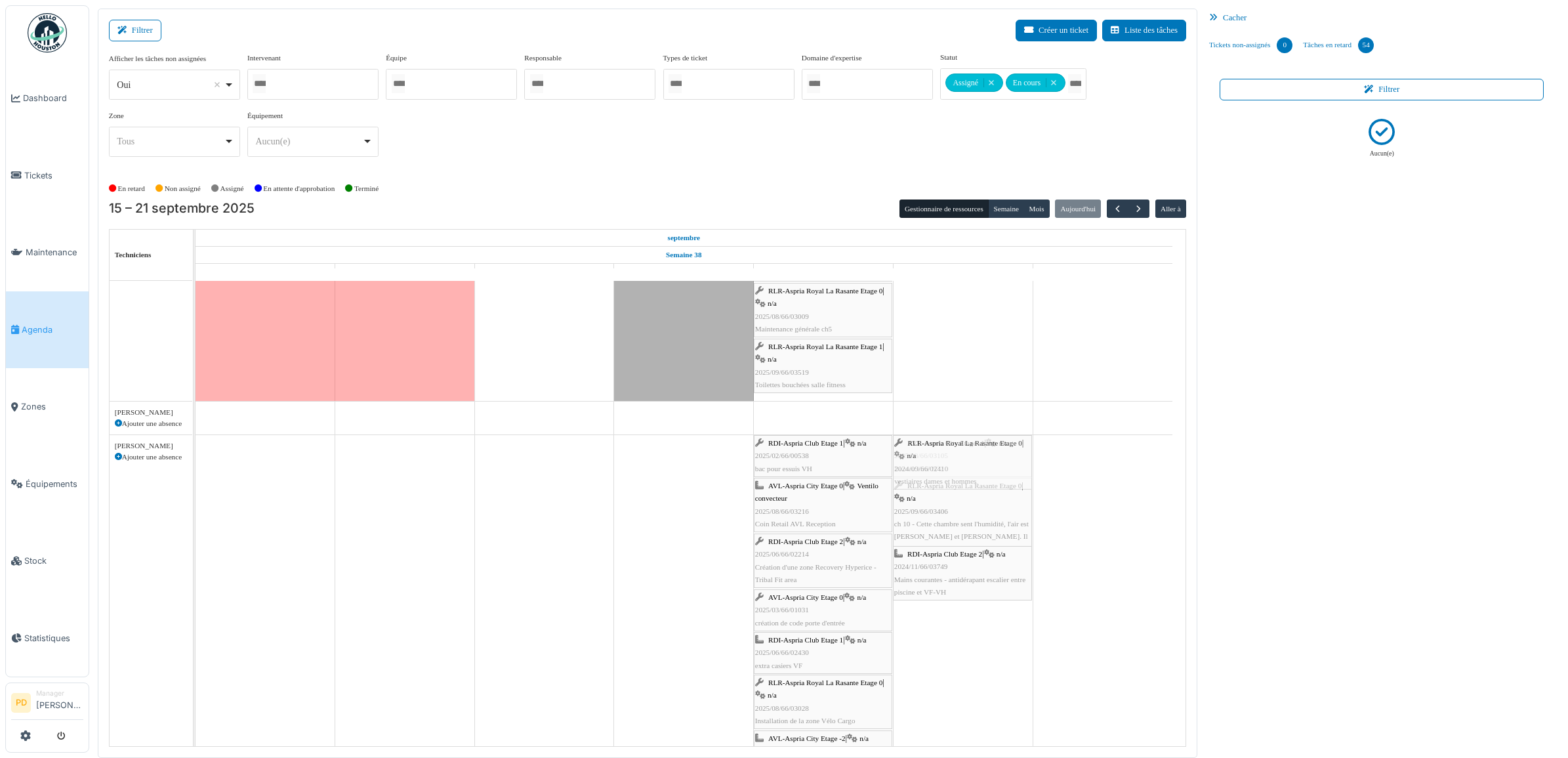
drag, startPoint x: 702, startPoint y: 464, endPoint x: 946, endPoint y: 461, distance: 244.0
click at [196, 461] on div "RLR-Aspria Royal La Rasante Etage 0 | n/a 2024/09/66/02410 vestiaires dames et …" at bounding box center [196, 749] width 0 height 627
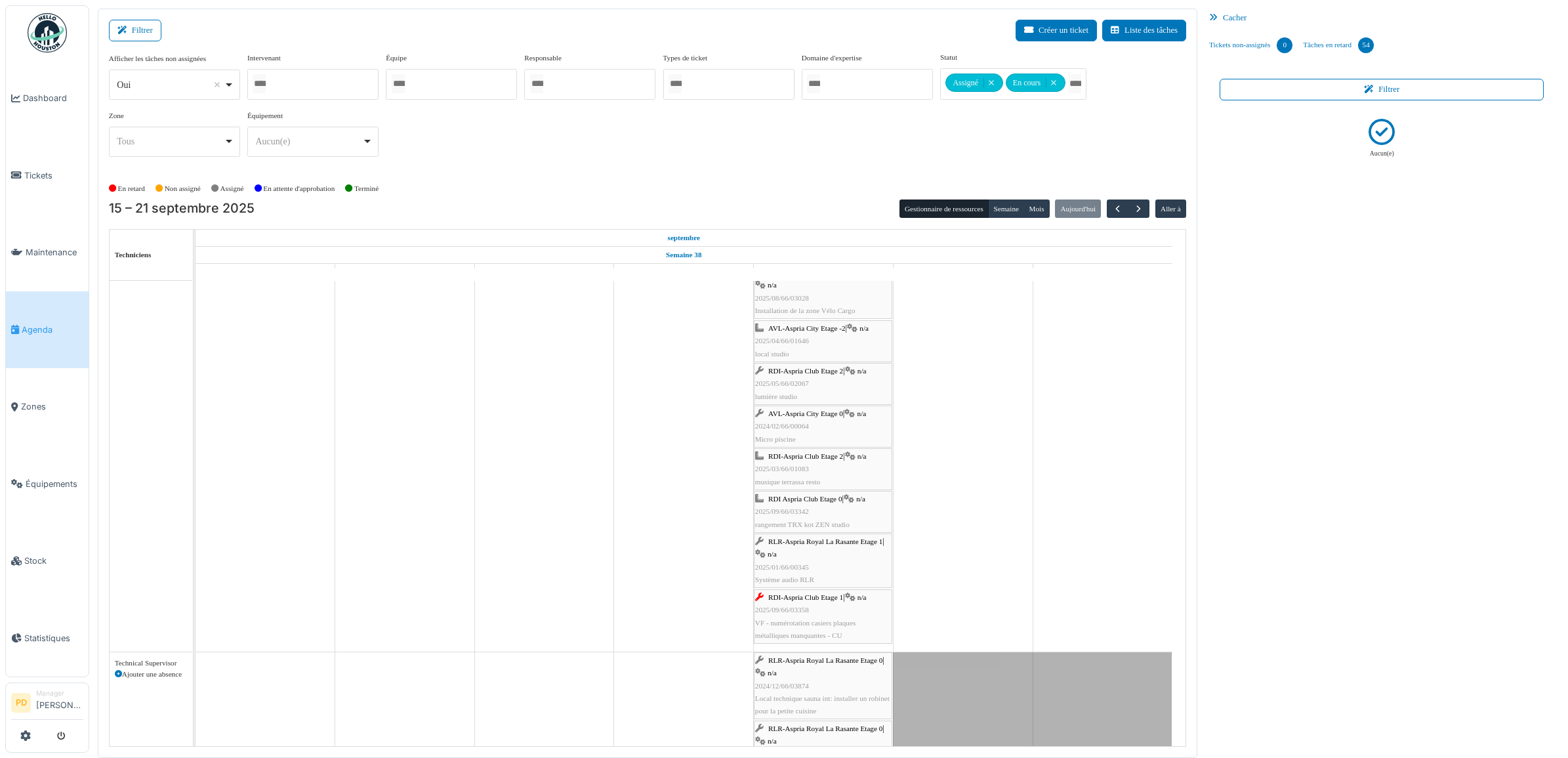
scroll to position [0, 0]
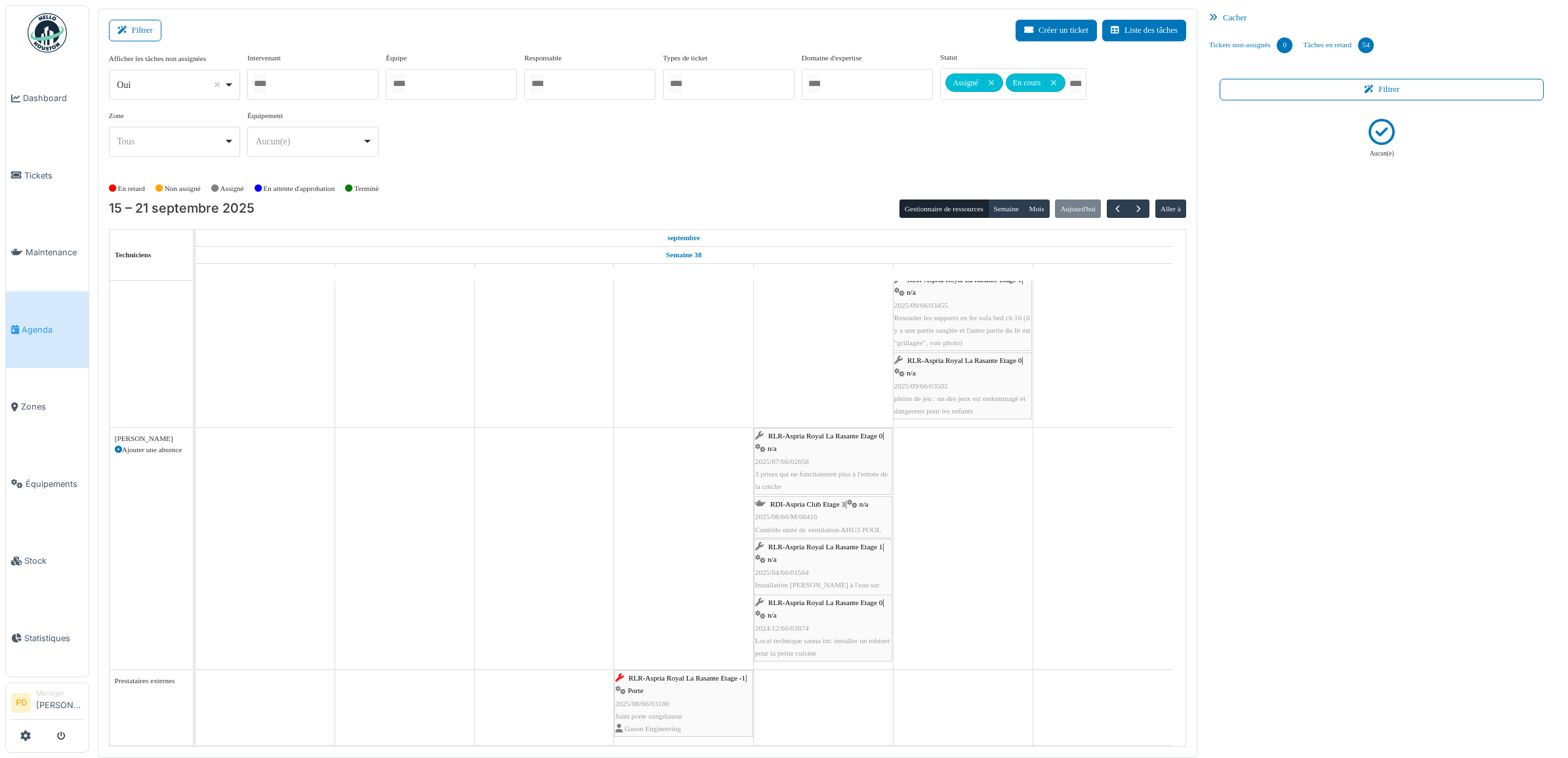
click at [820, 507] on span "RDI-Aspria Club Etage 3" at bounding box center [808, 504] width 75 height 8
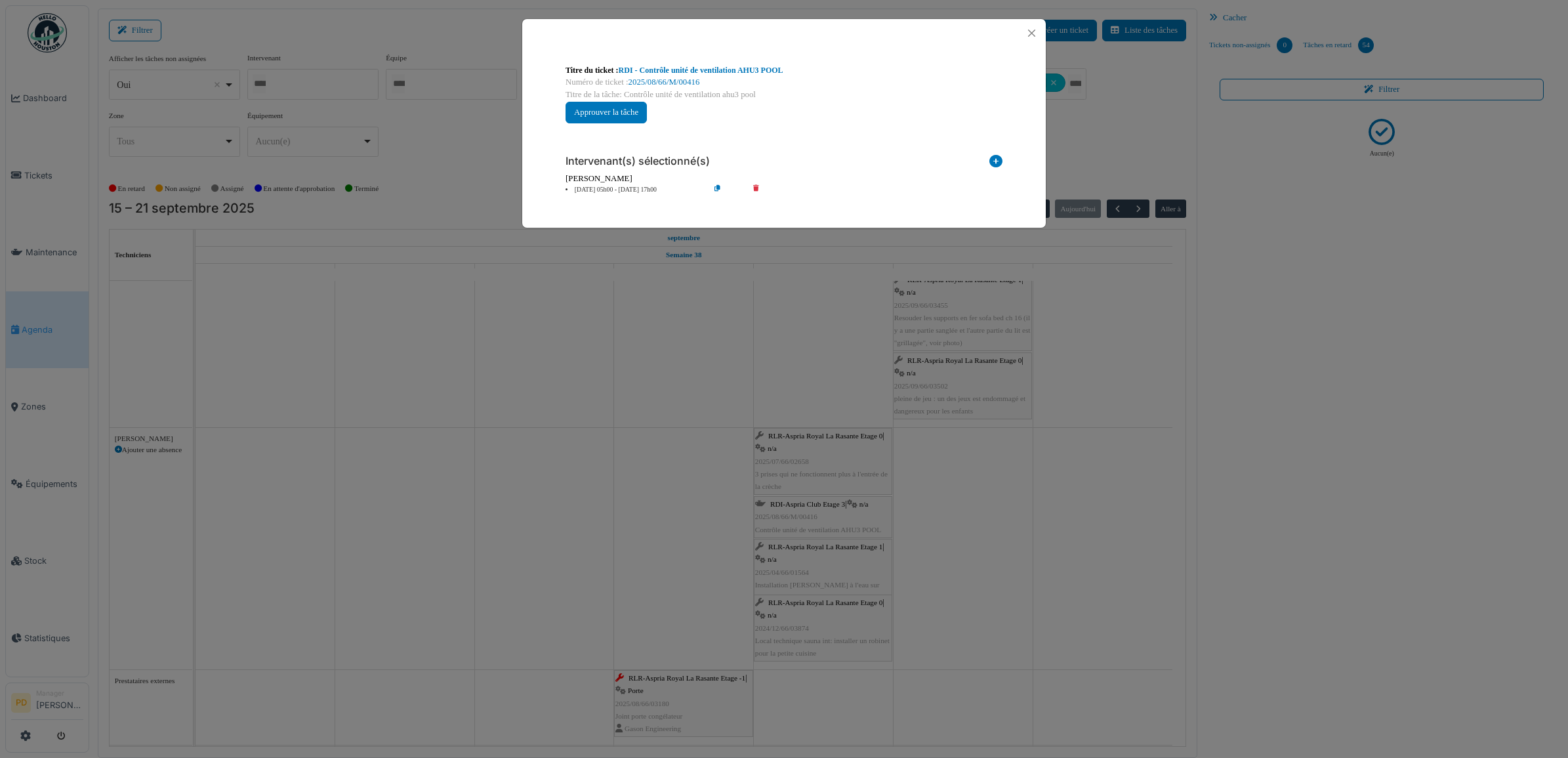
click at [630, 191] on li "19 sep 05h00 - 19 sep 17h00" at bounding box center [634, 190] width 150 height 10
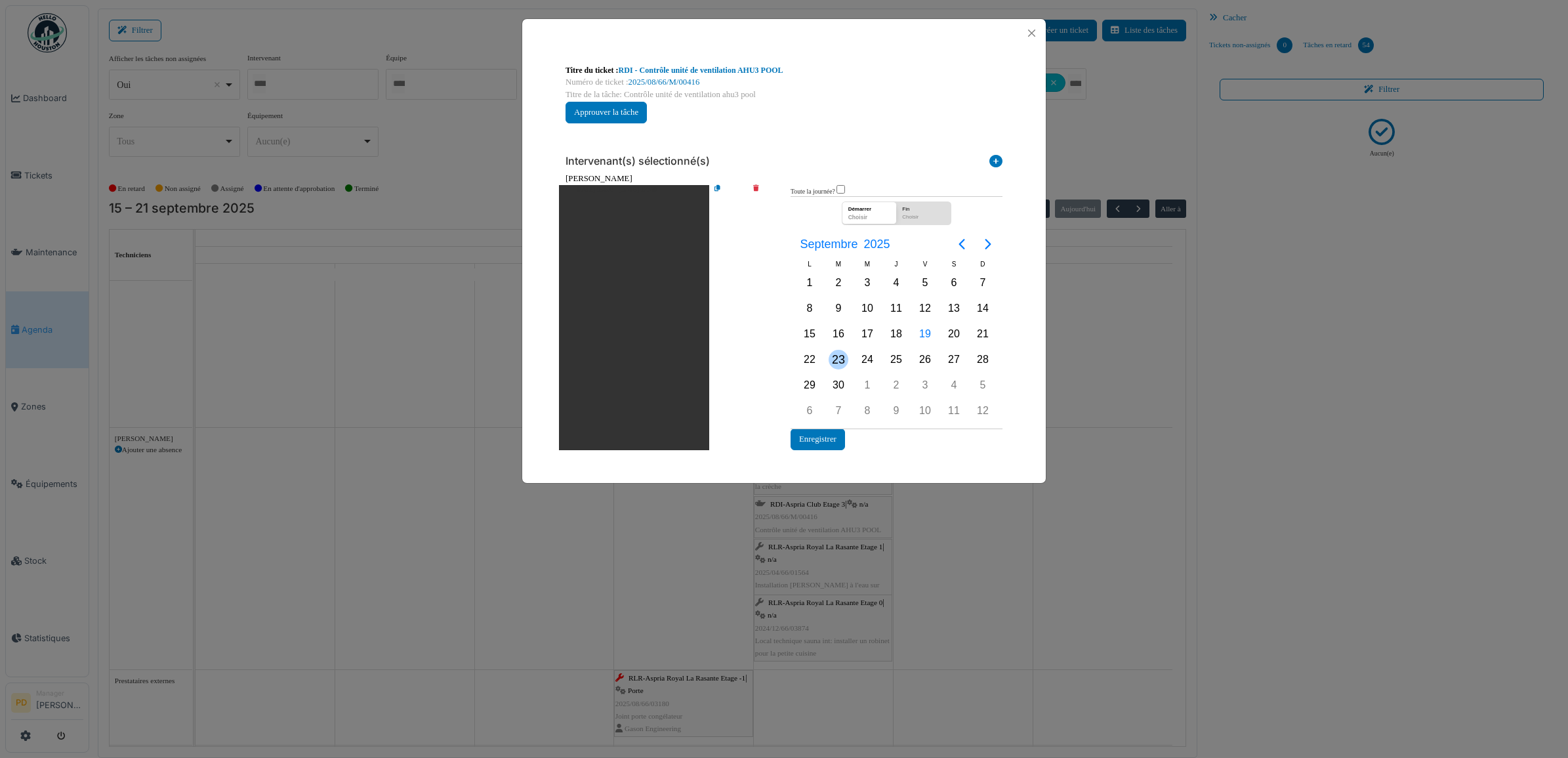
click at [834, 356] on div "23" at bounding box center [839, 360] width 20 height 20
click at [819, 436] on button "Enregistrer" at bounding box center [818, 439] width 55 height 22
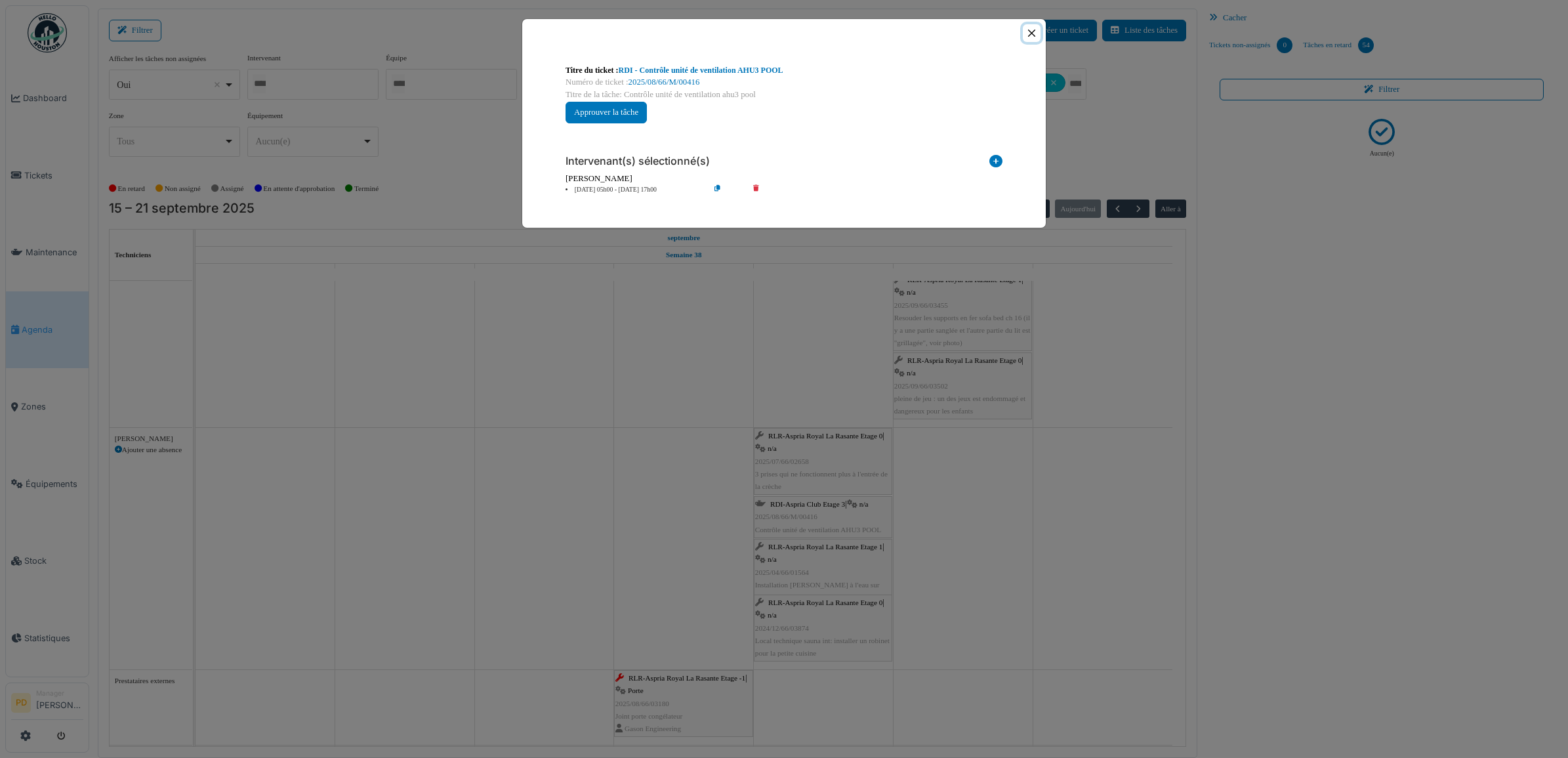
click at [1028, 33] on button "Close" at bounding box center [1031, 33] width 17 height 17
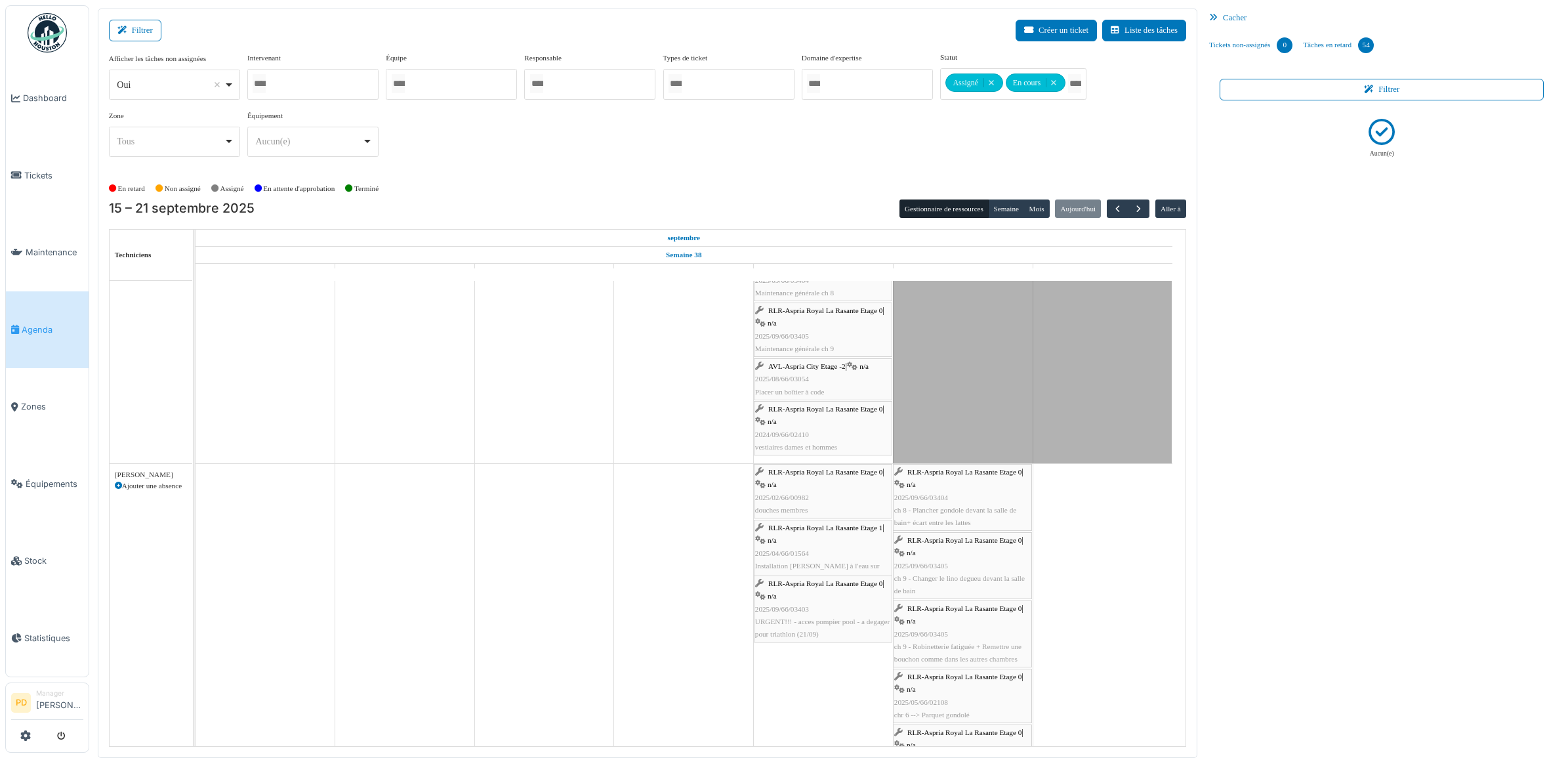
scroll to position [1910, 0]
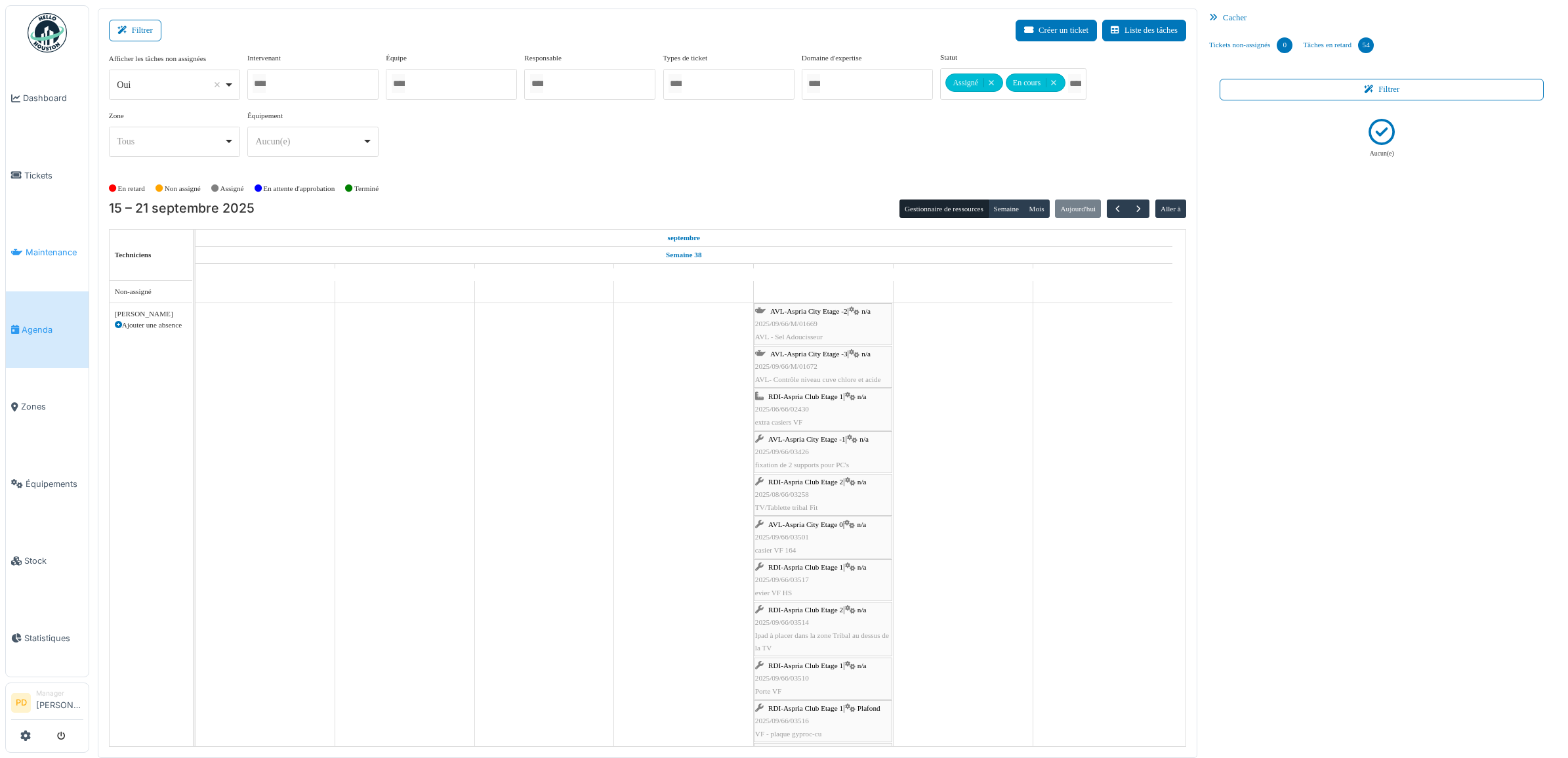
click at [36, 251] on span "Maintenance" at bounding box center [54, 252] width 57 height 13
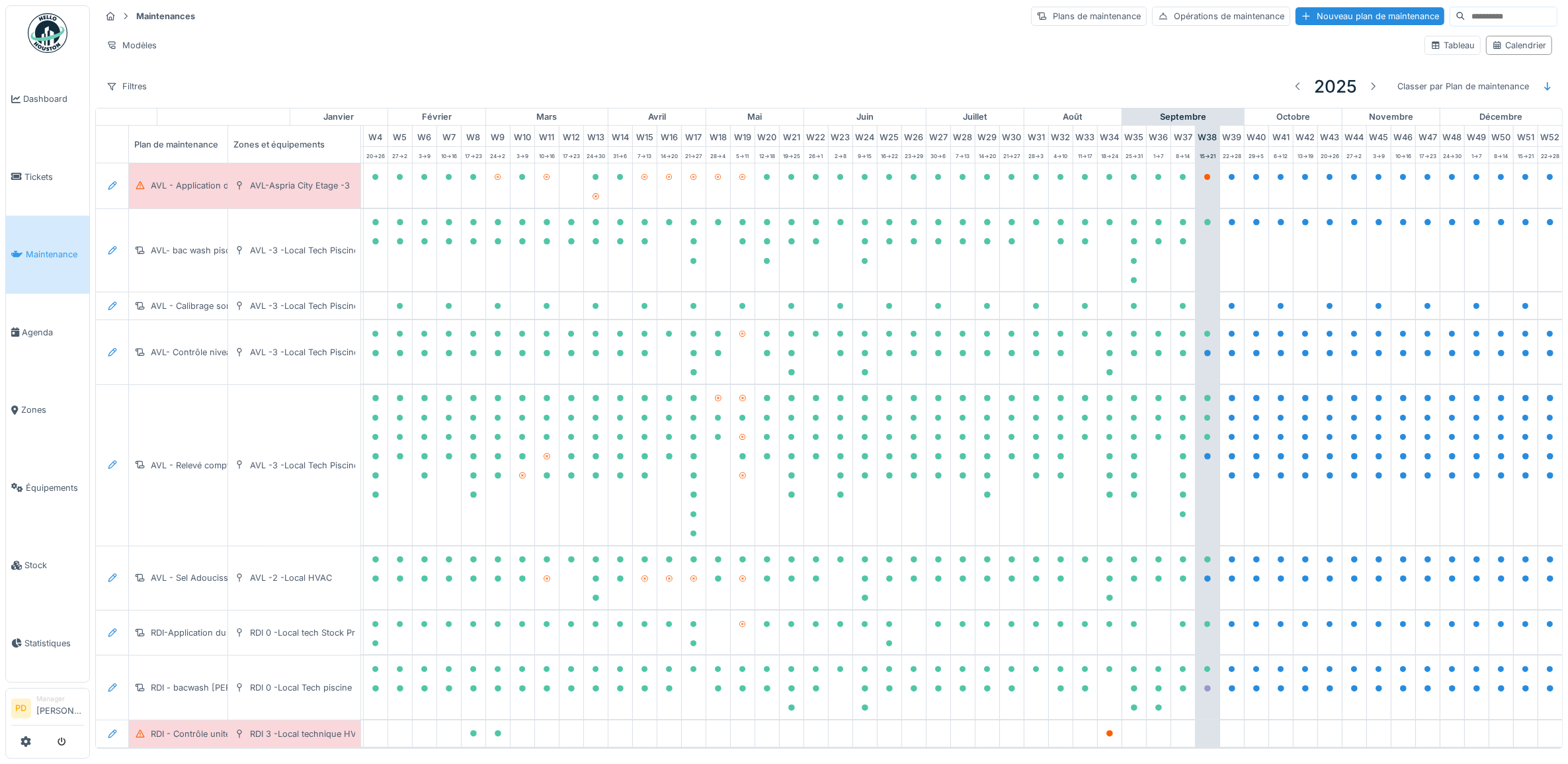
scroll to position [0, 129]
click at [43, 174] on span "Tickets" at bounding box center [54, 177] width 60 height 13
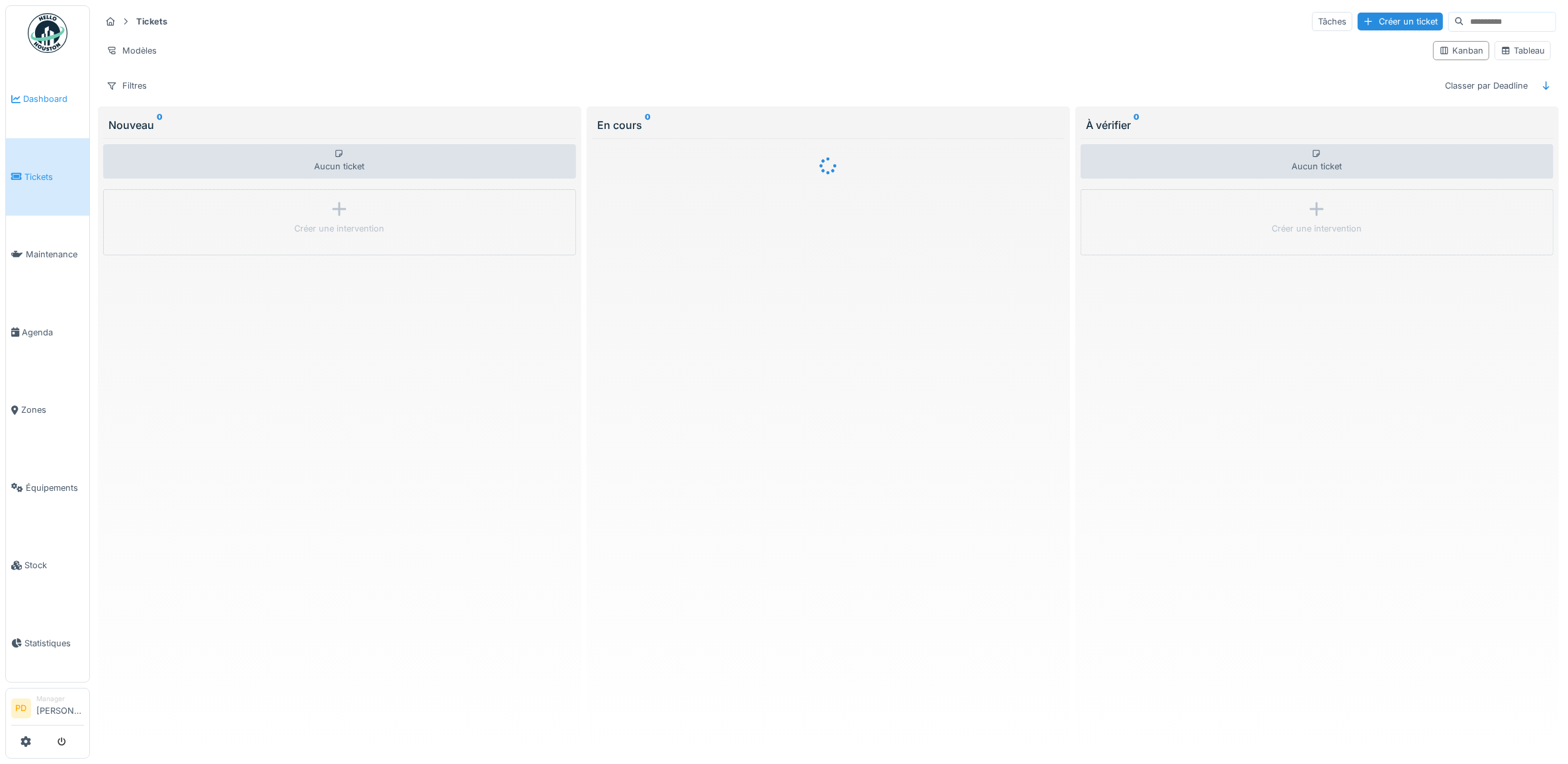
click at [54, 94] on span "Dashboard" at bounding box center [53, 99] width 61 height 13
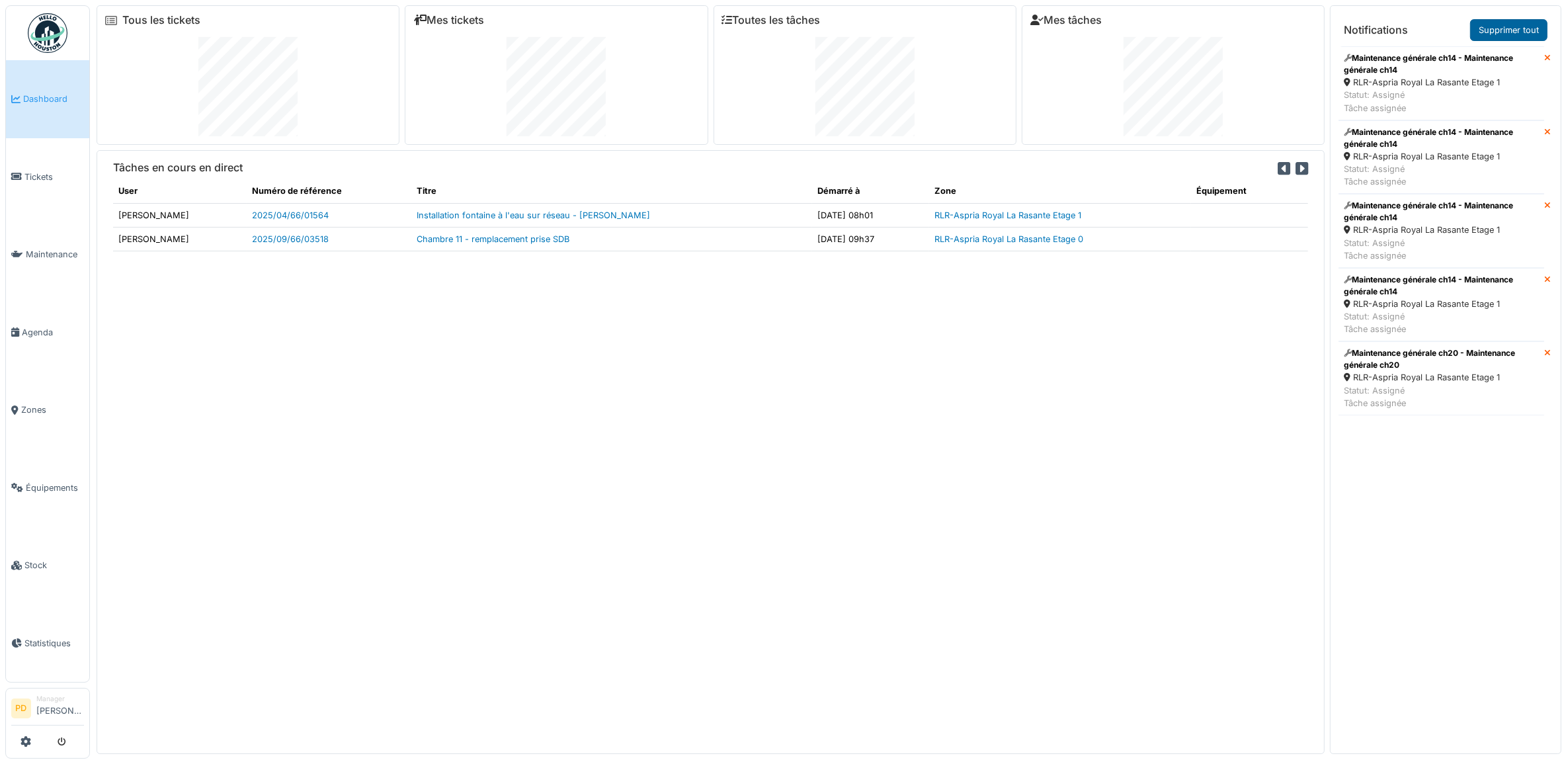
click at [1526, 31] on link "Supprimer tout" at bounding box center [1509, 30] width 77 height 22
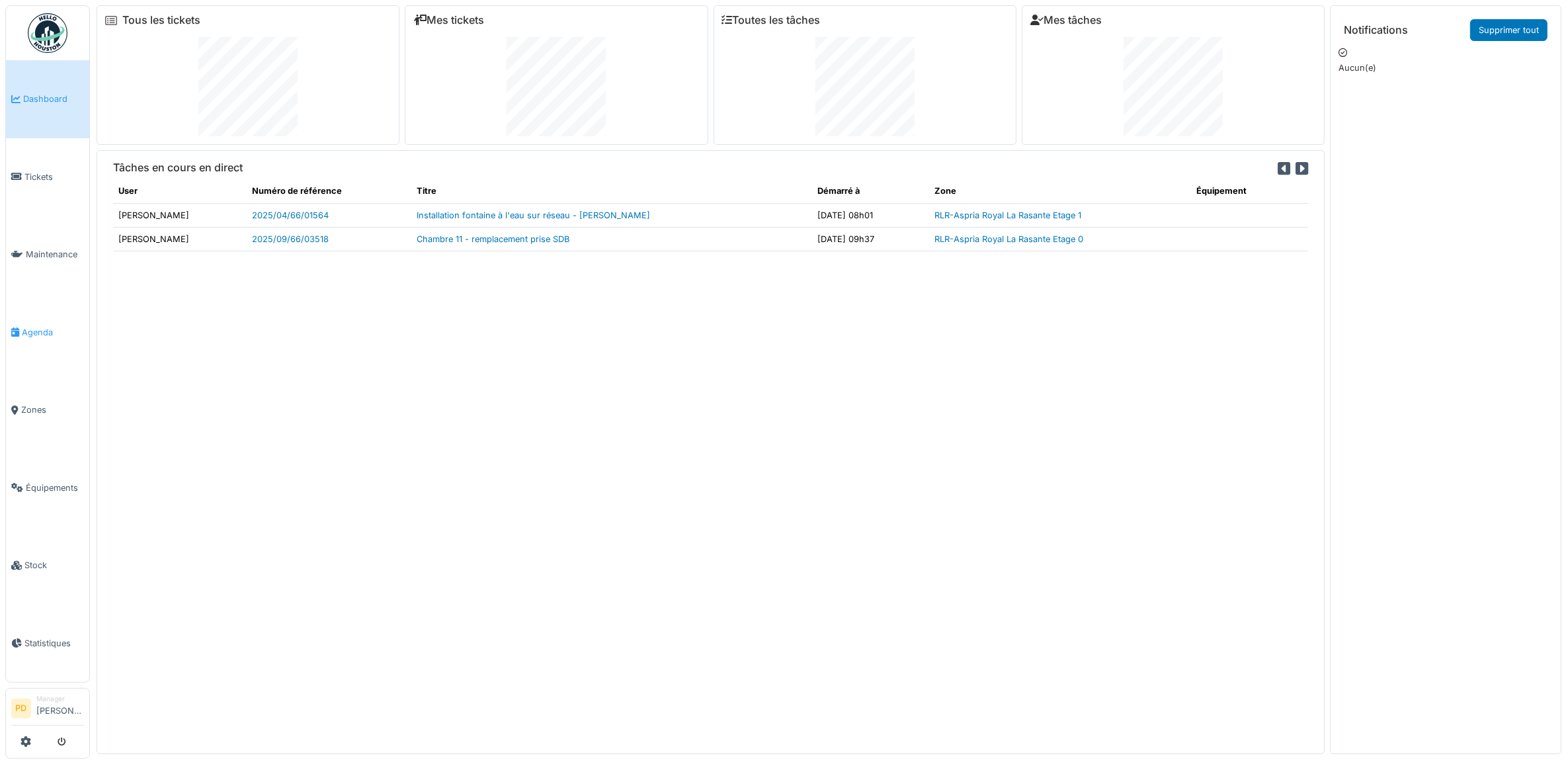
click at [47, 331] on span "Agenda" at bounding box center [53, 332] width 62 height 13
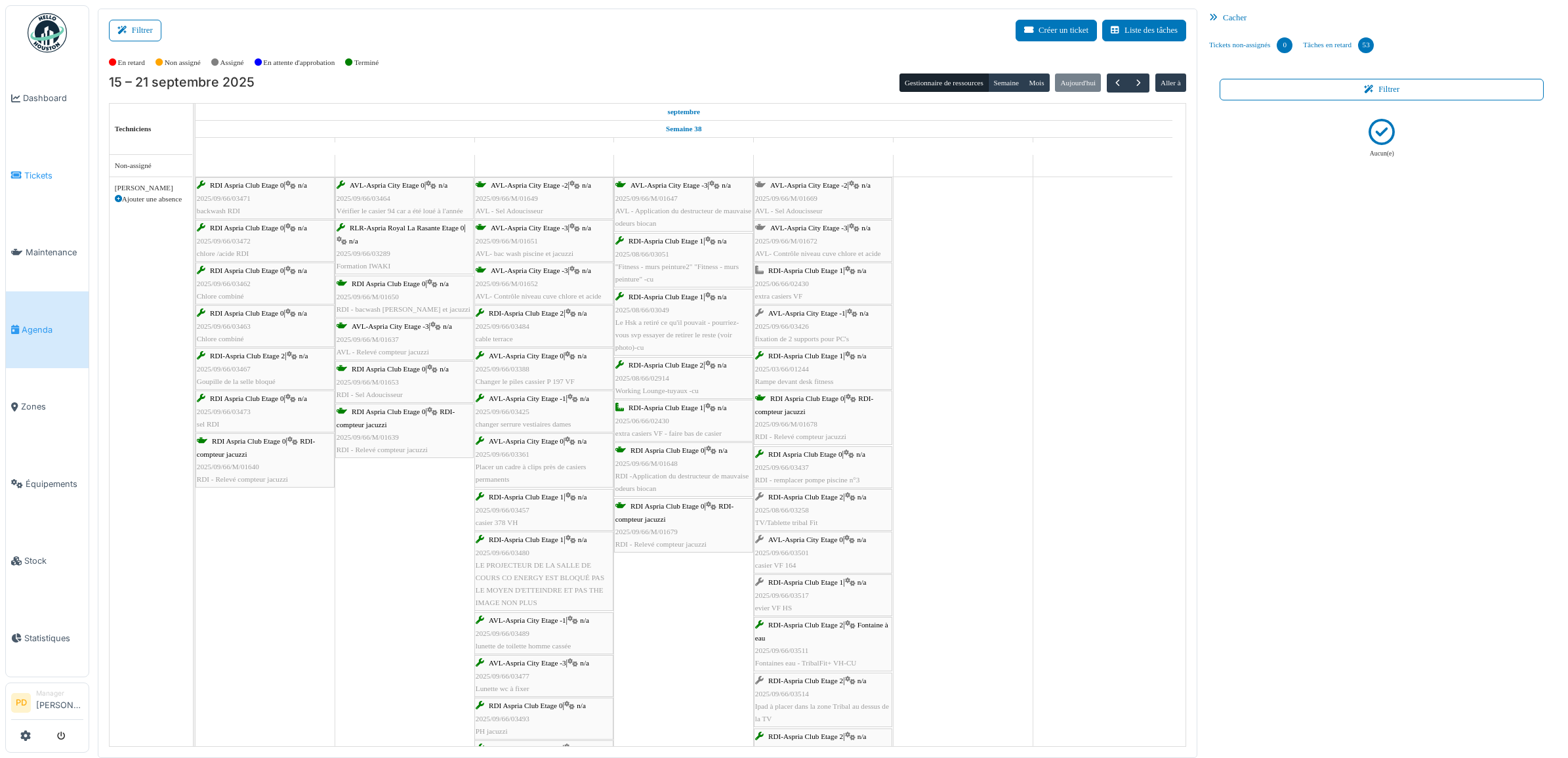
click at [43, 169] on span "Tickets" at bounding box center [54, 176] width 59 height 13
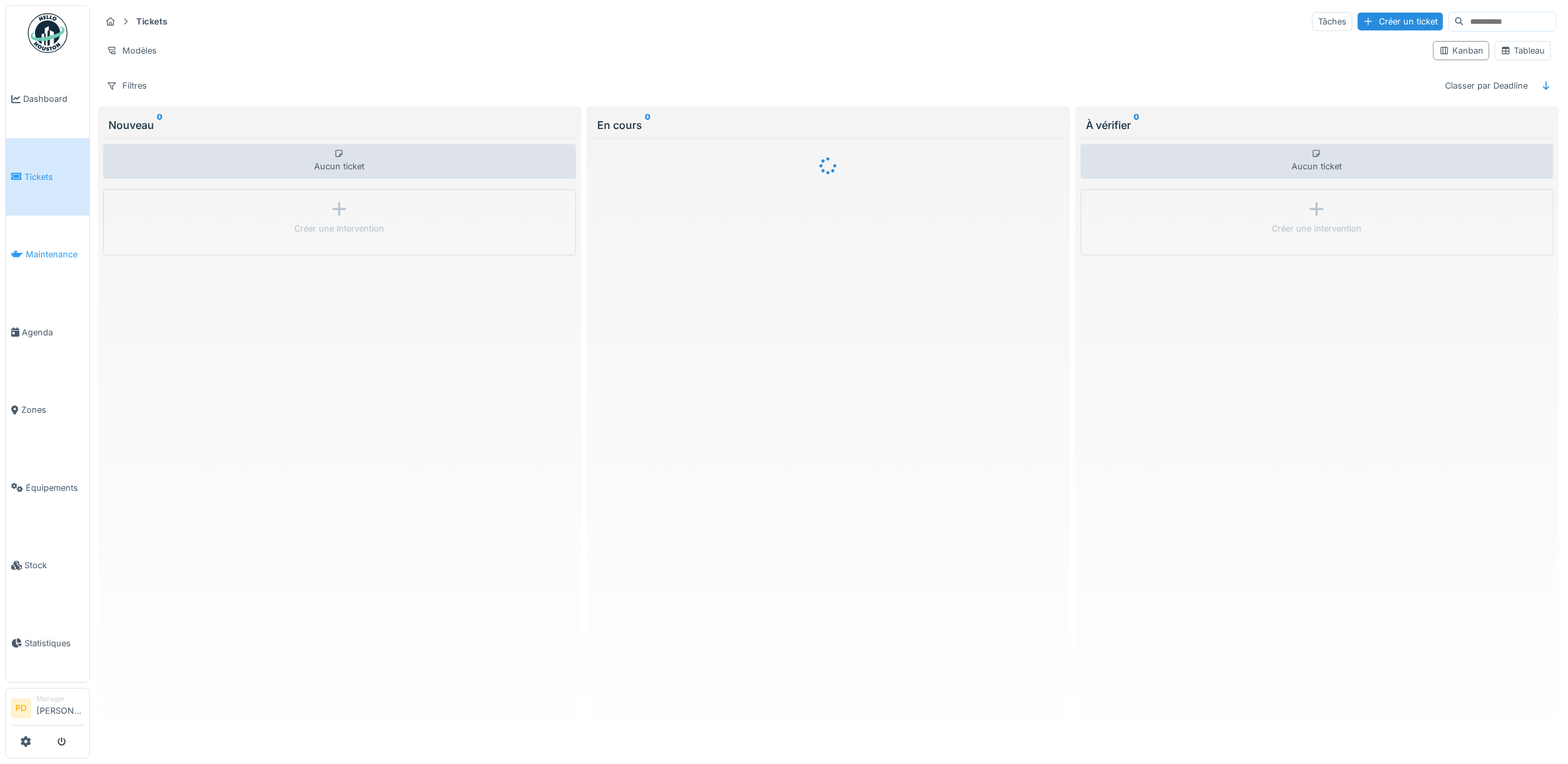
click at [51, 253] on span "Maintenance" at bounding box center [54, 254] width 58 height 13
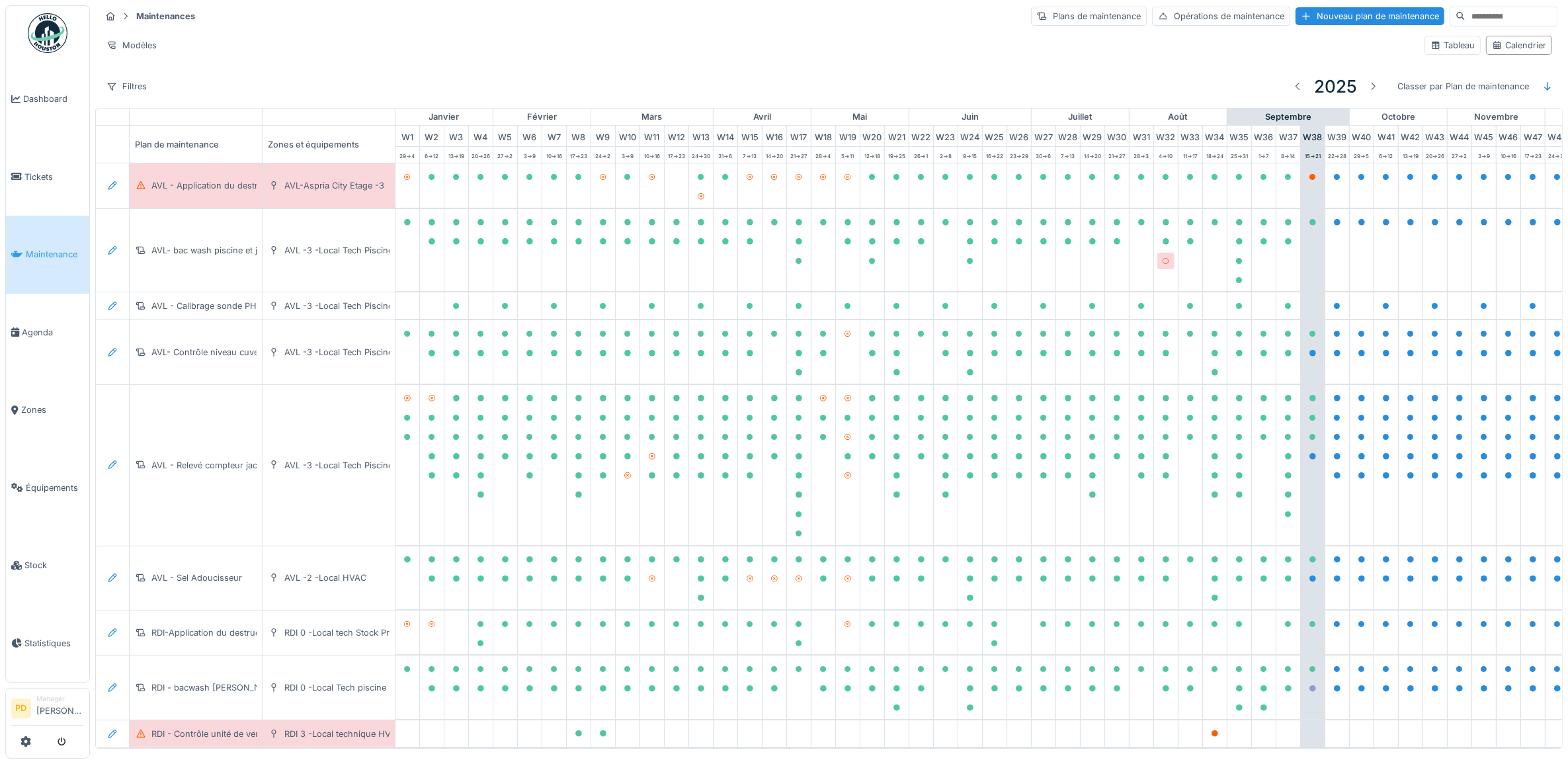
scroll to position [0, 129]
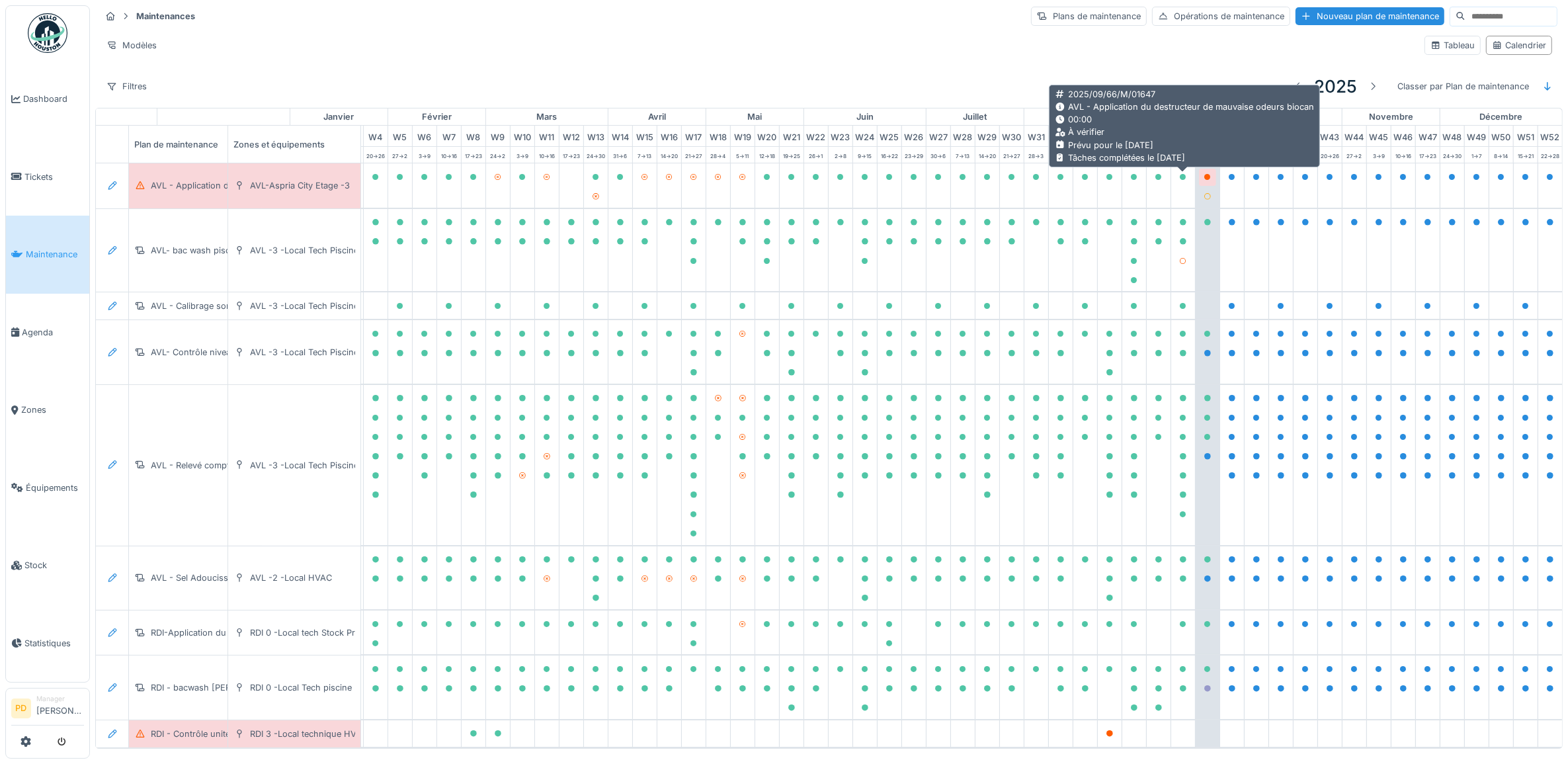
click at [1204, 181] on icon at bounding box center [1207, 176] width 8 height 6
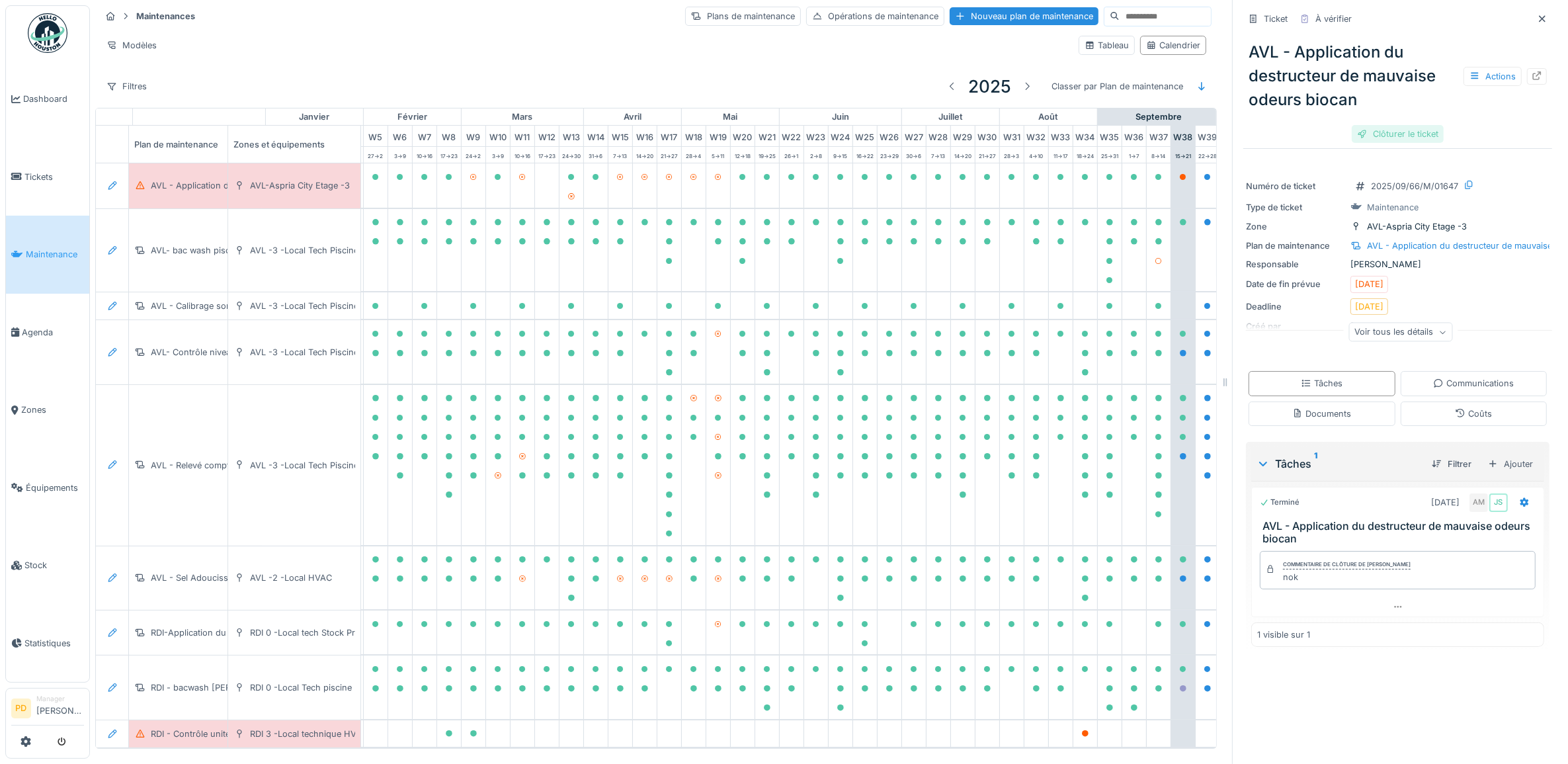
click at [1400, 138] on div "Clôturer le ticket" at bounding box center [1398, 133] width 92 height 17
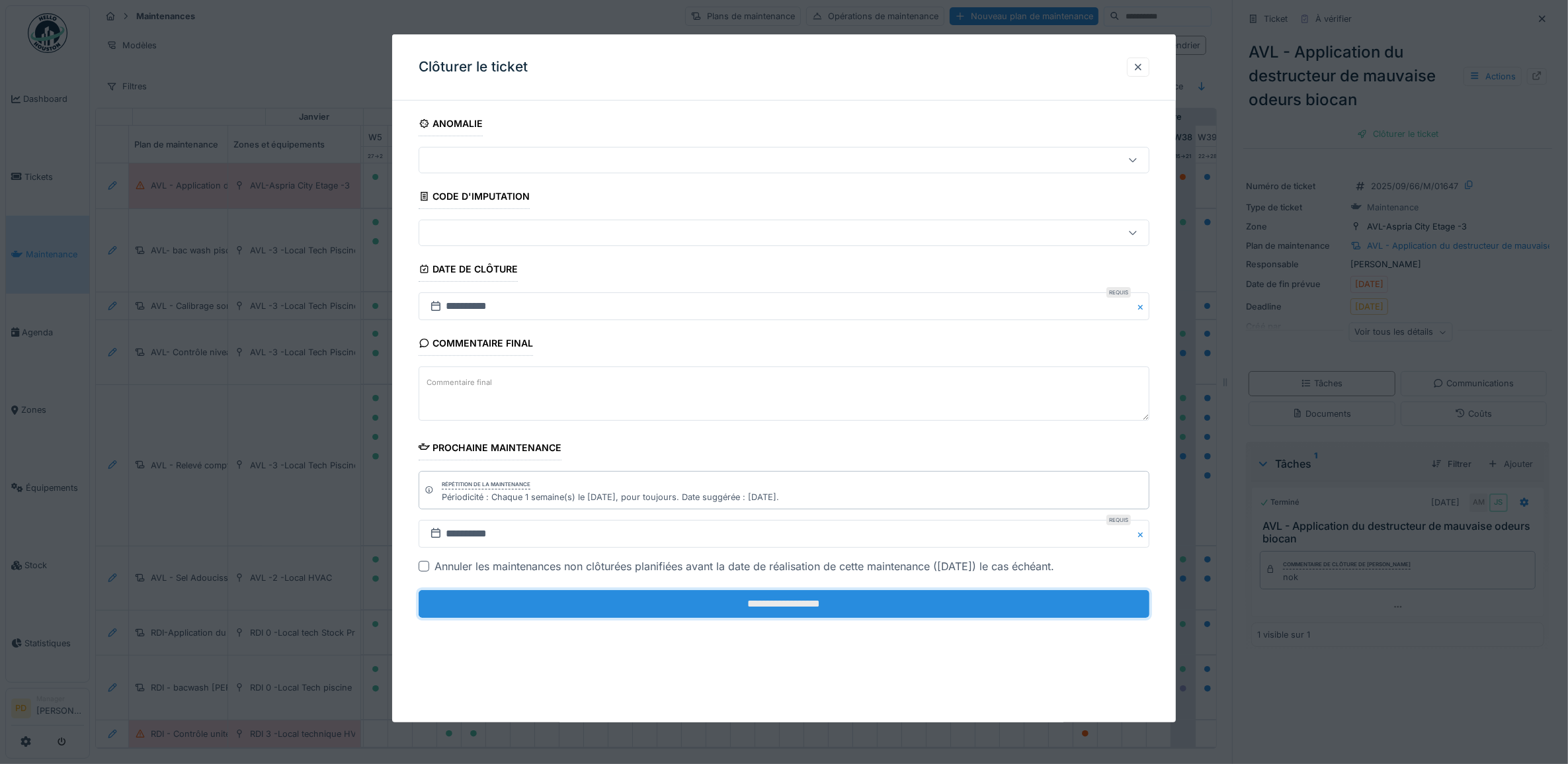
click at [818, 613] on input "**********" at bounding box center [784, 604] width 732 height 28
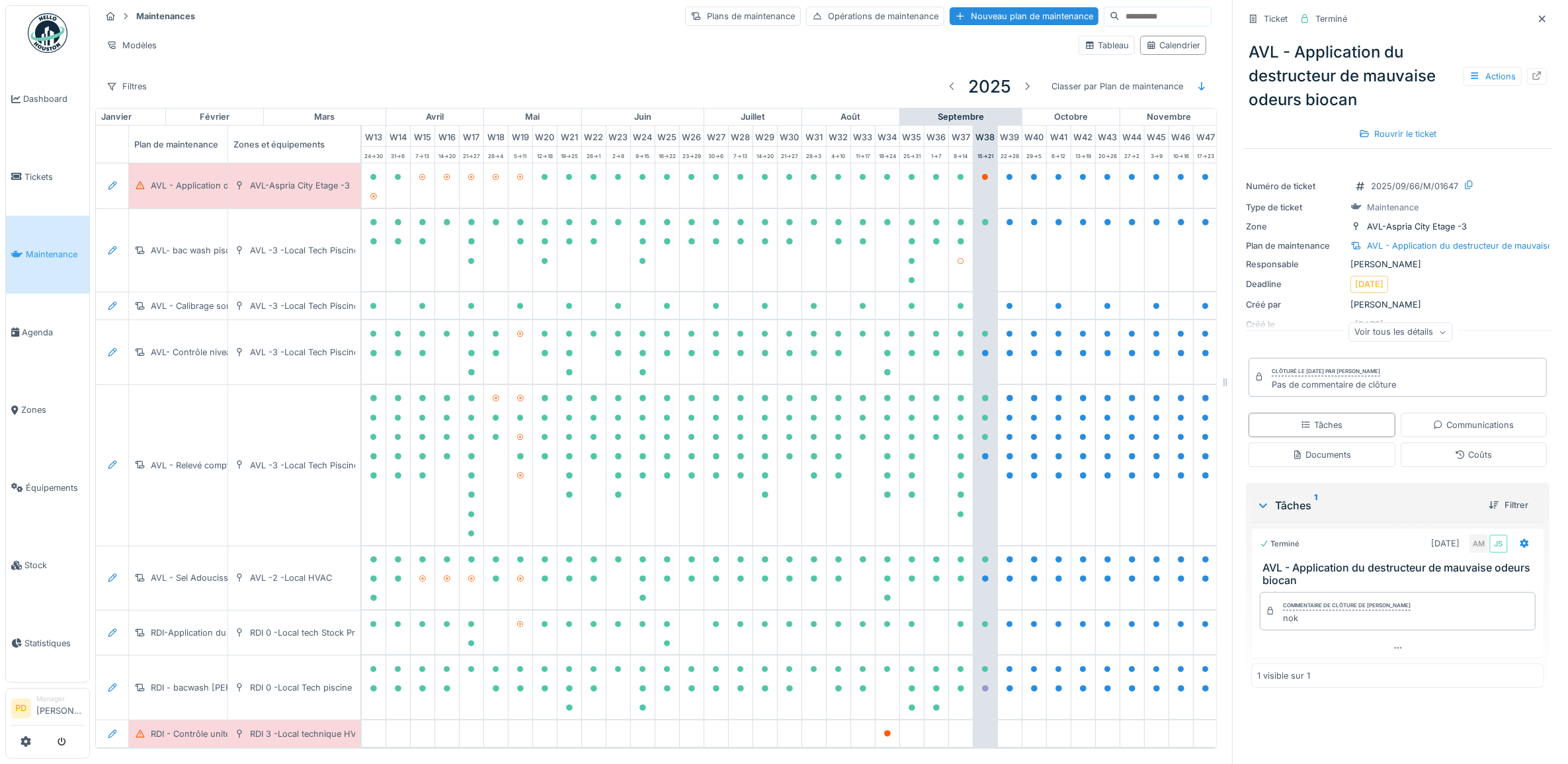
scroll to position [0, 342]
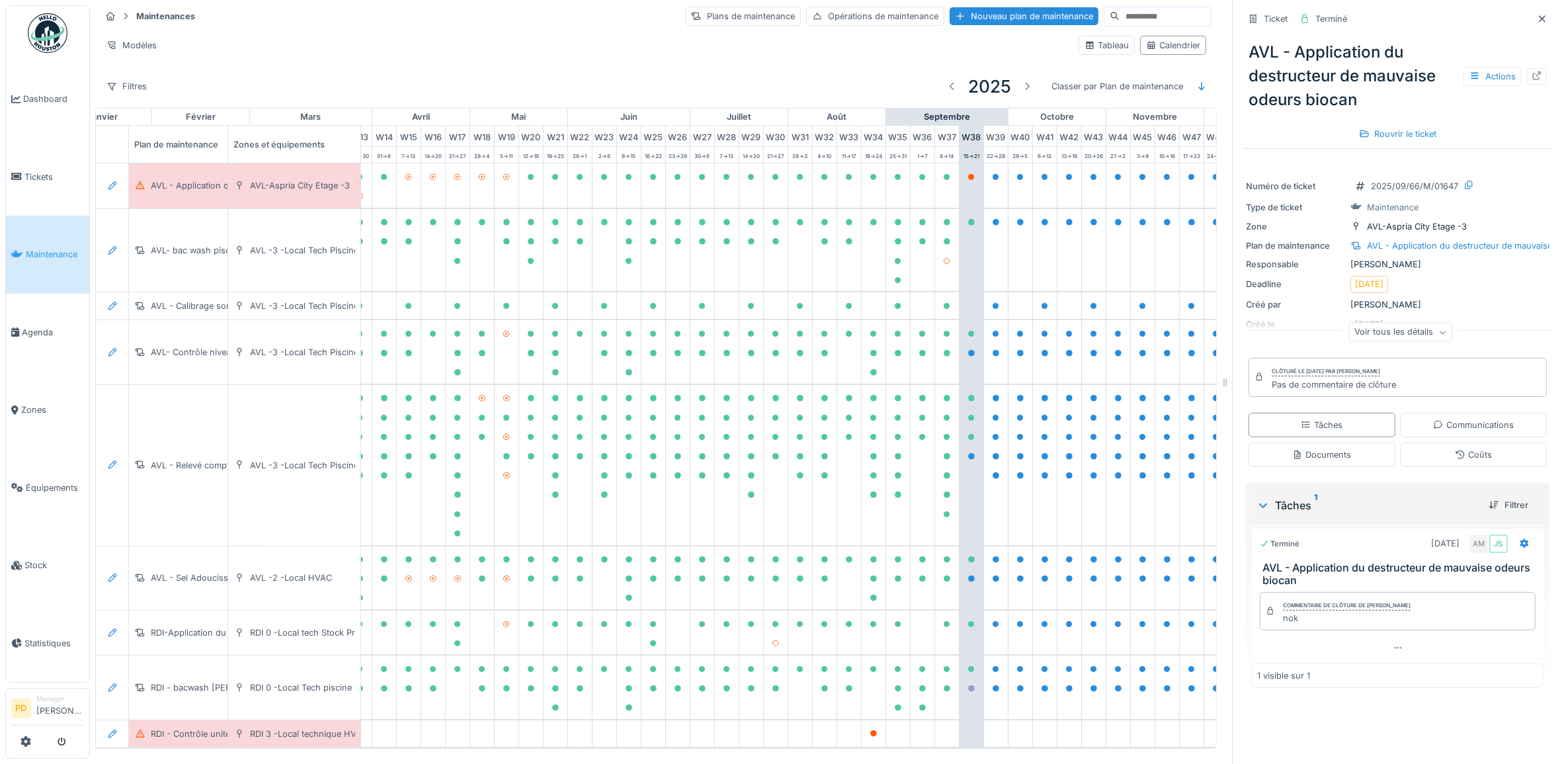
click at [64, 248] on span "Maintenance" at bounding box center [54, 254] width 58 height 13
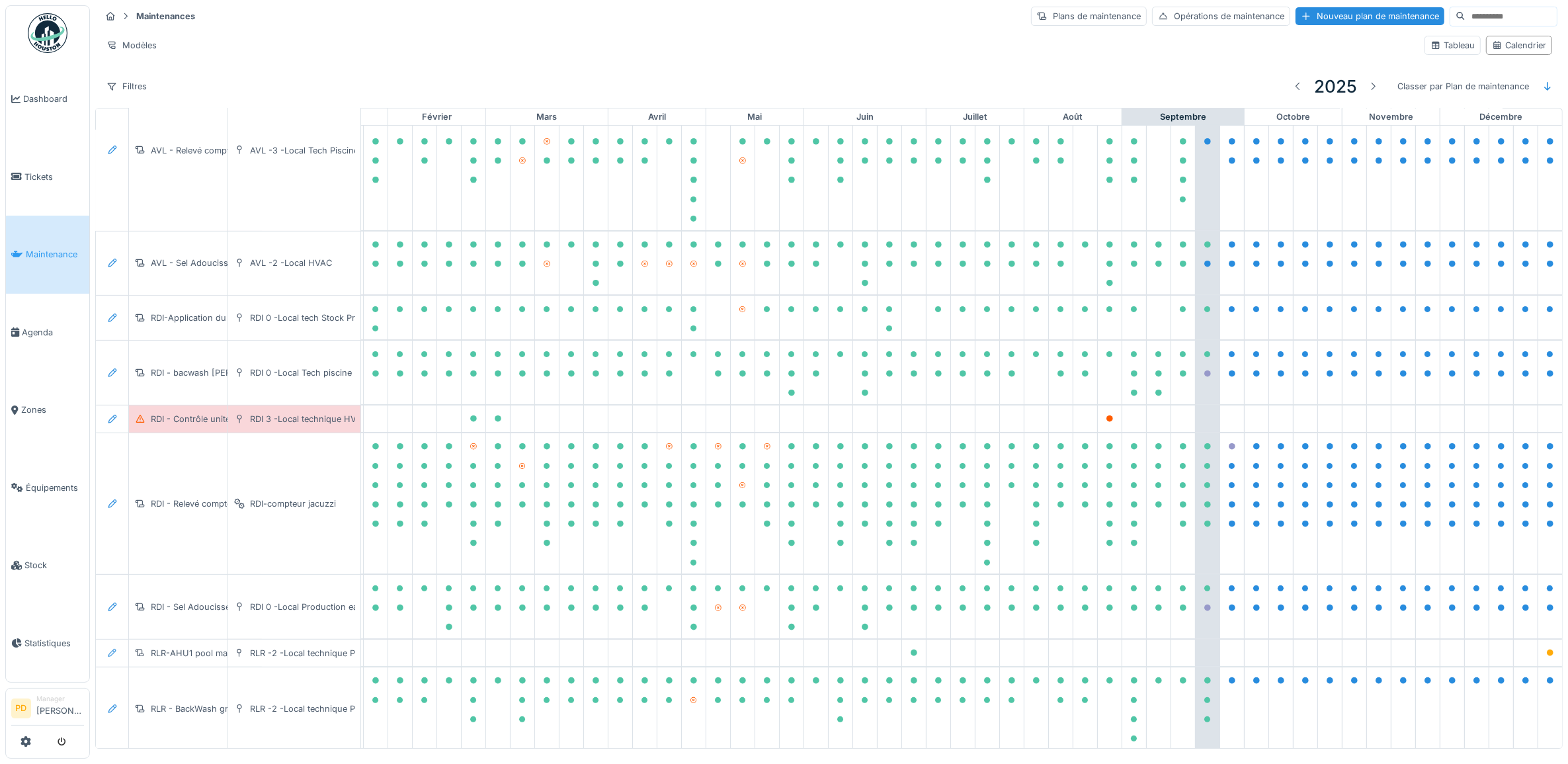
scroll to position [331, 129]
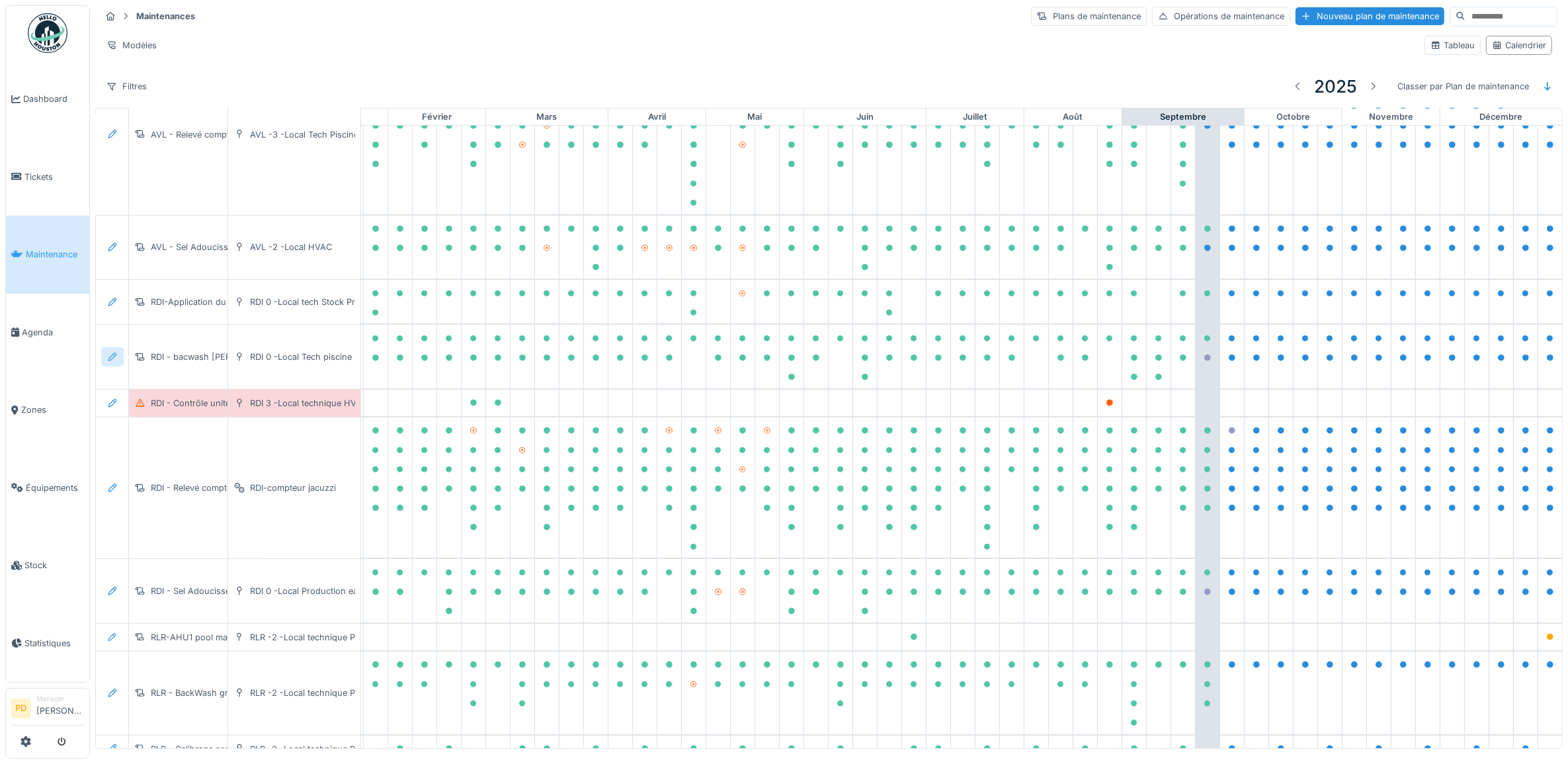
click at [110, 361] on icon at bounding box center [113, 356] width 11 height 8
click at [157, 413] on div "Modifier le plan de maintenance" at bounding box center [185, 416] width 161 height 20
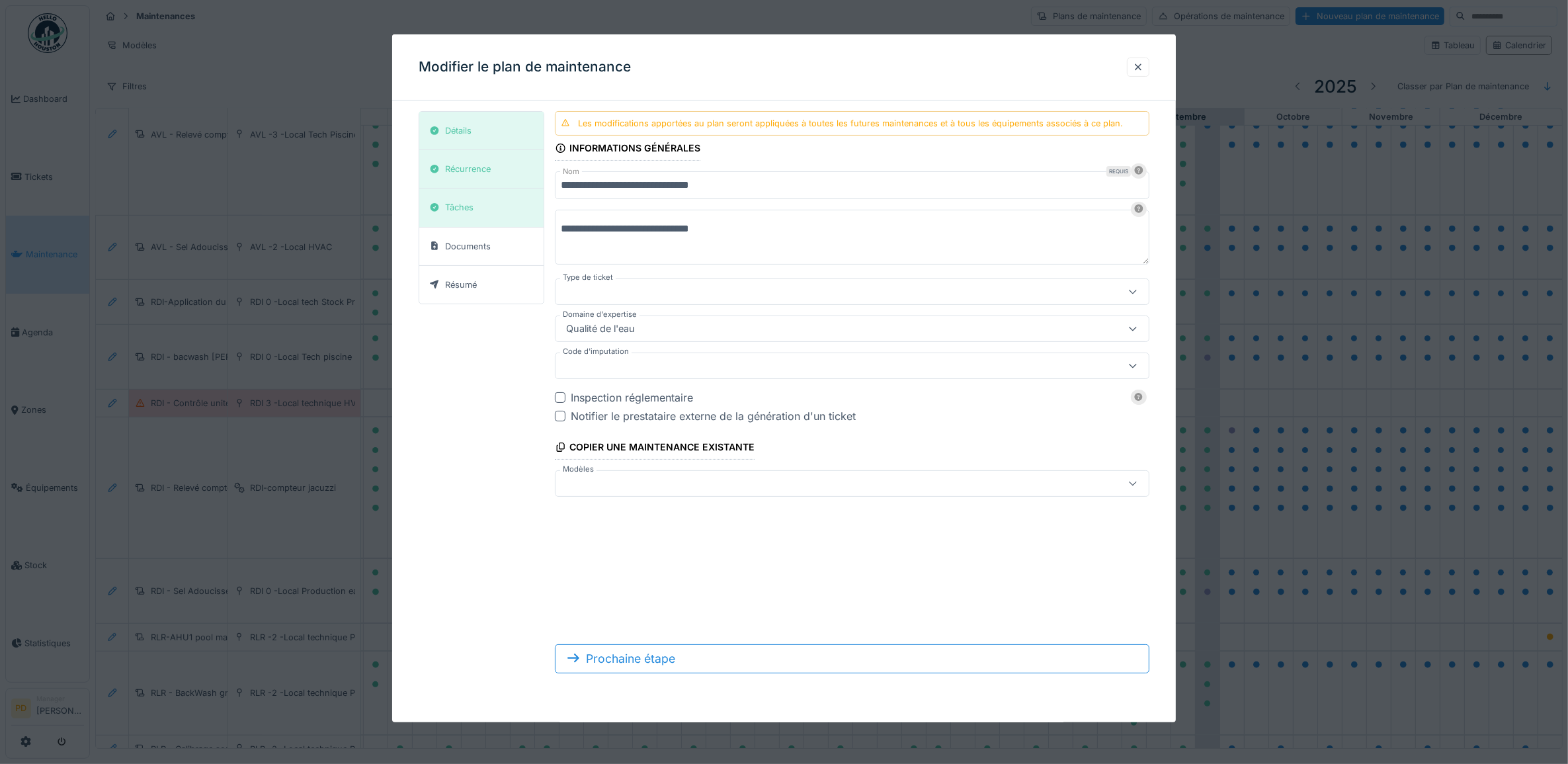
type input "***"
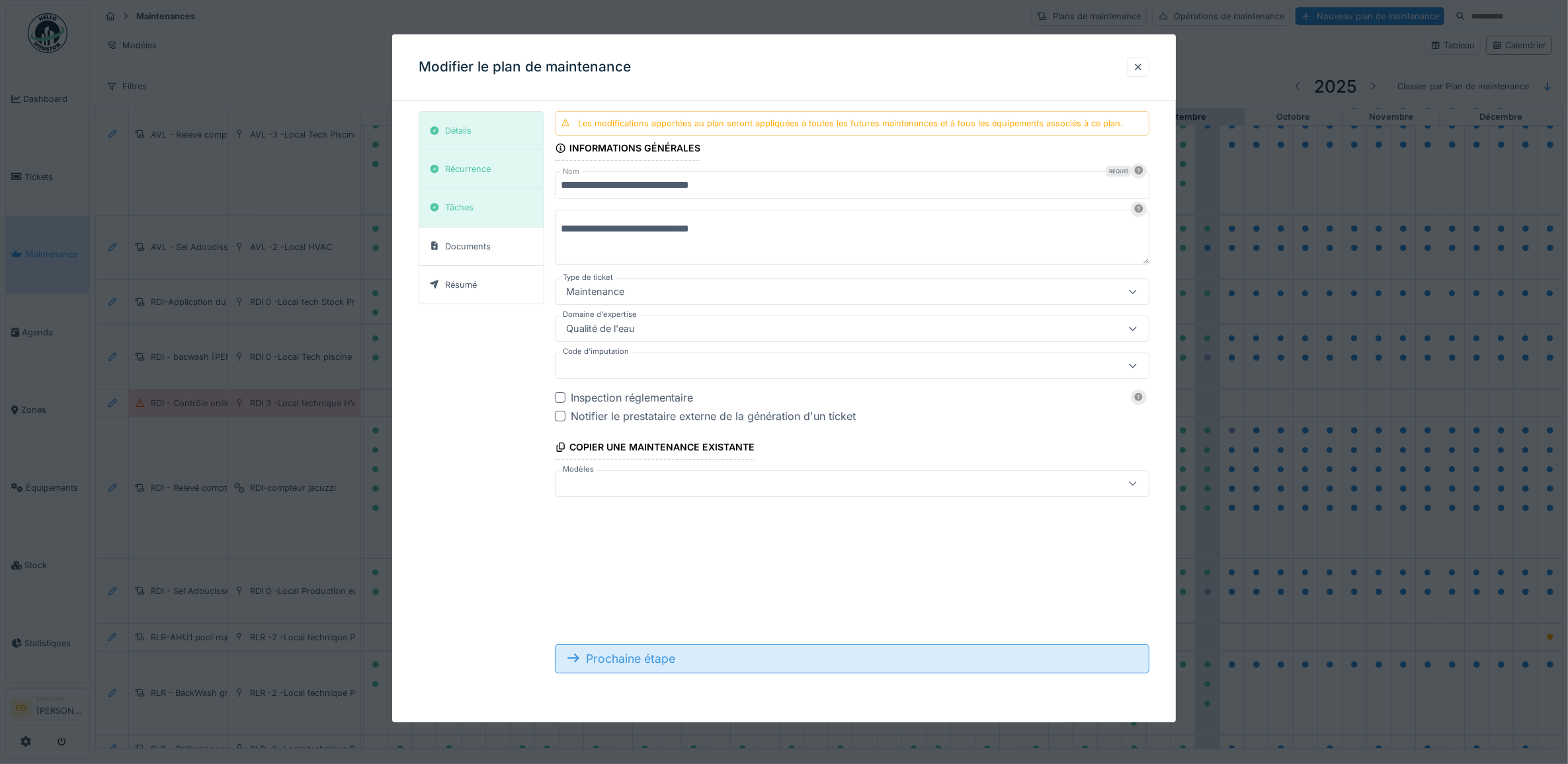
click at [669, 659] on div "Prochaine étape" at bounding box center [852, 659] width 595 height 29
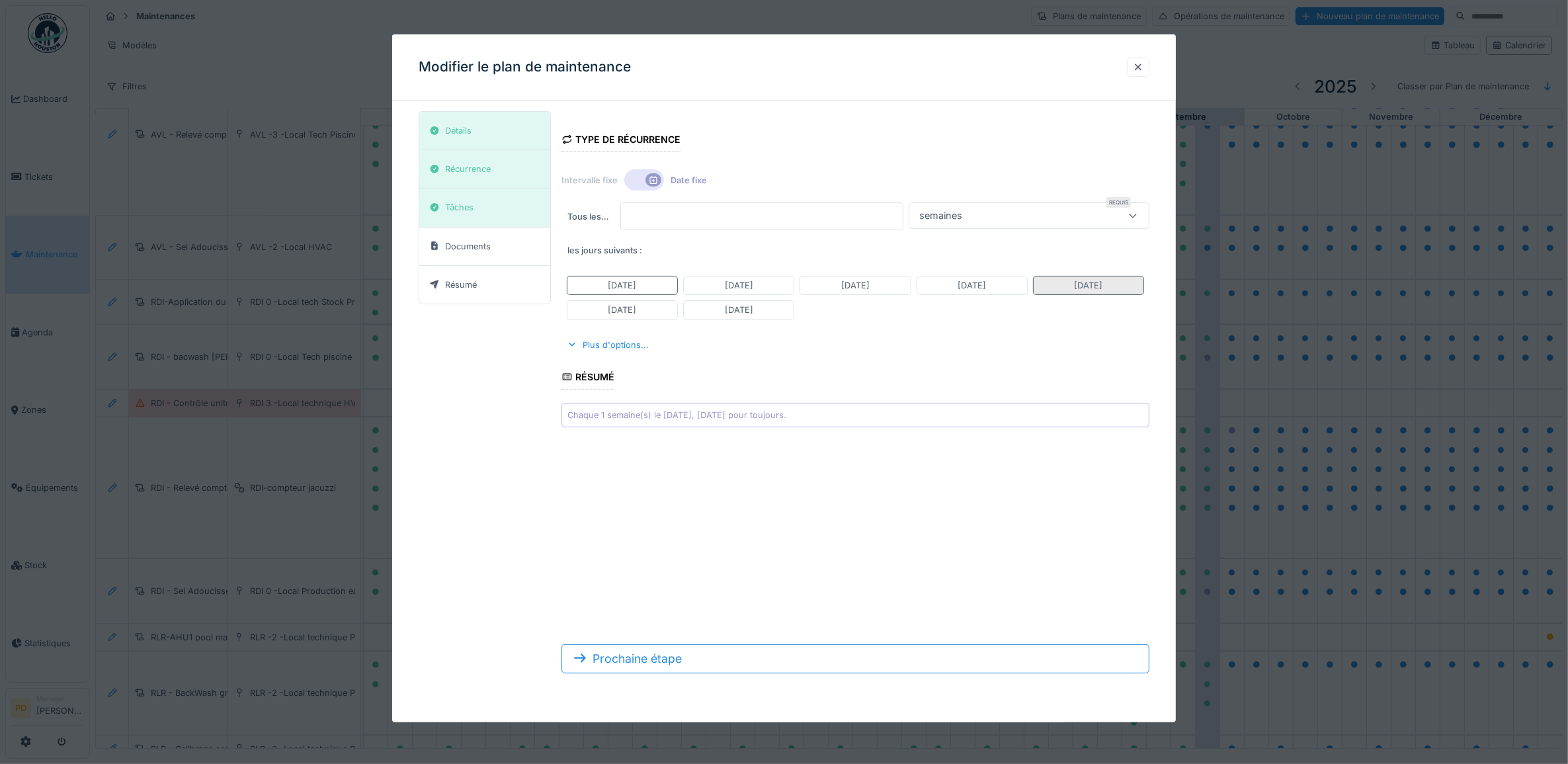
click at [1103, 286] on div "[DATE]" at bounding box center [1089, 286] width 28 height 13
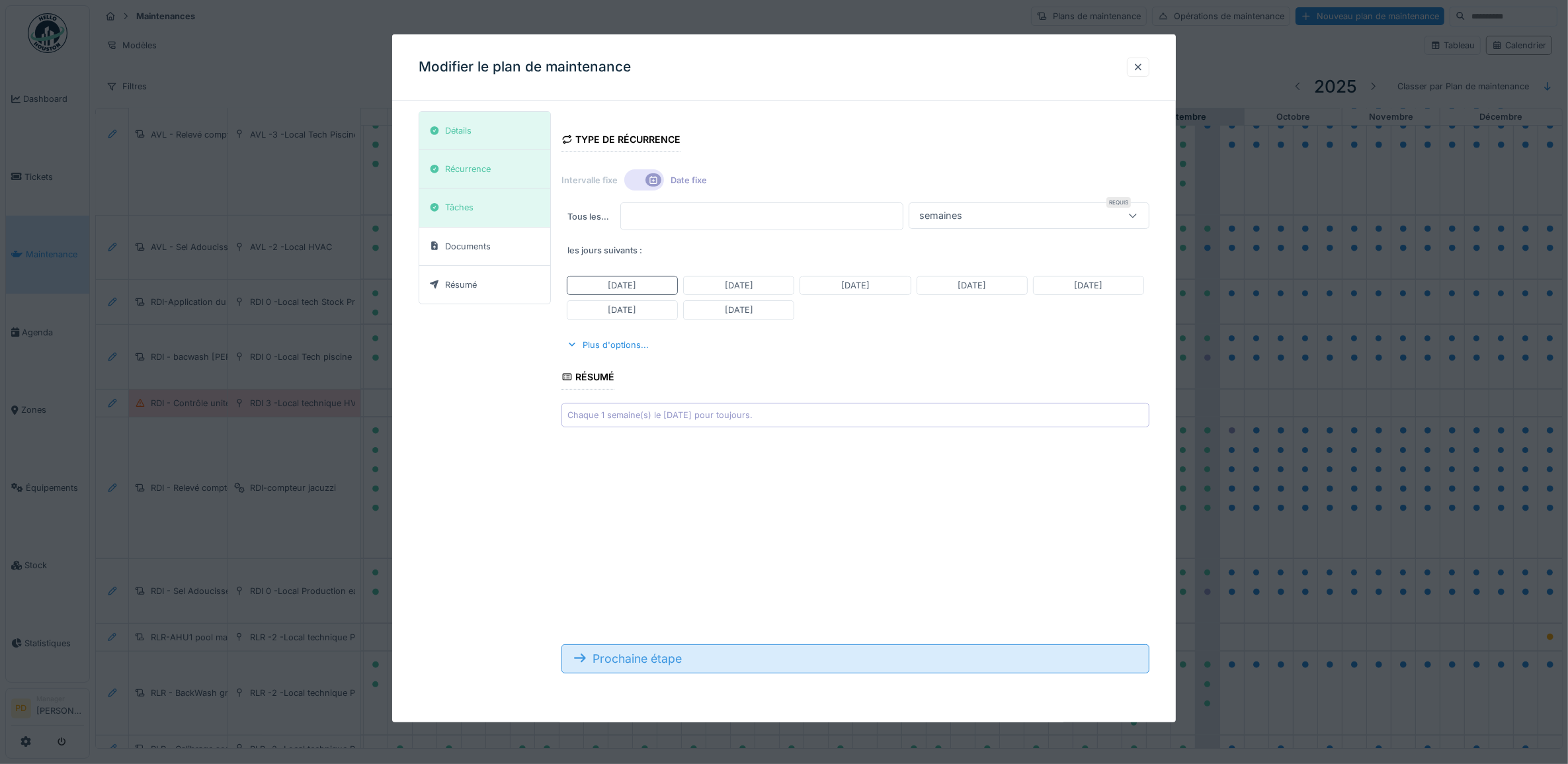
click at [671, 661] on div "Prochaine étape" at bounding box center [856, 659] width 588 height 29
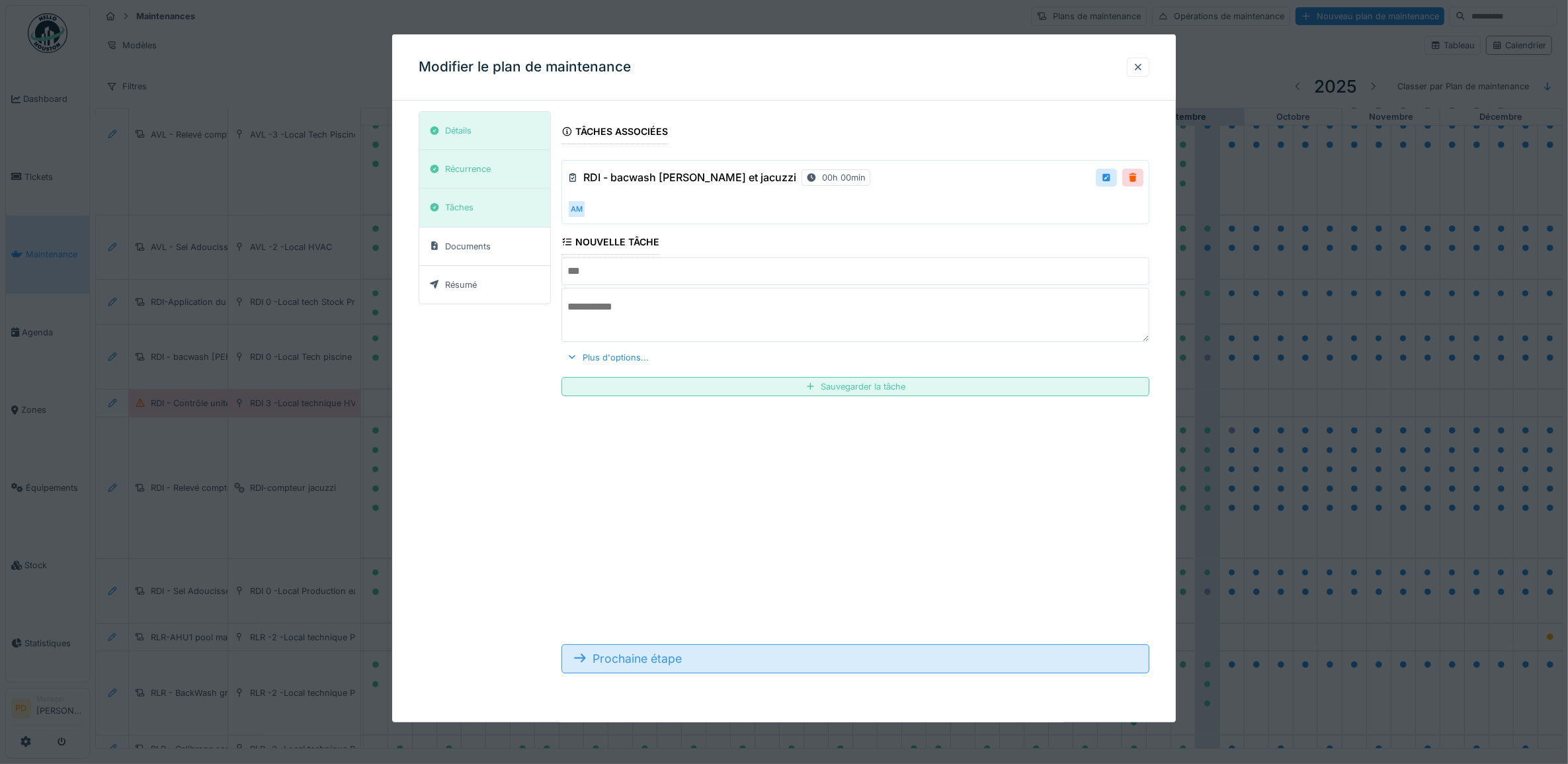
click at [671, 661] on div "Prochaine étape" at bounding box center [856, 659] width 588 height 29
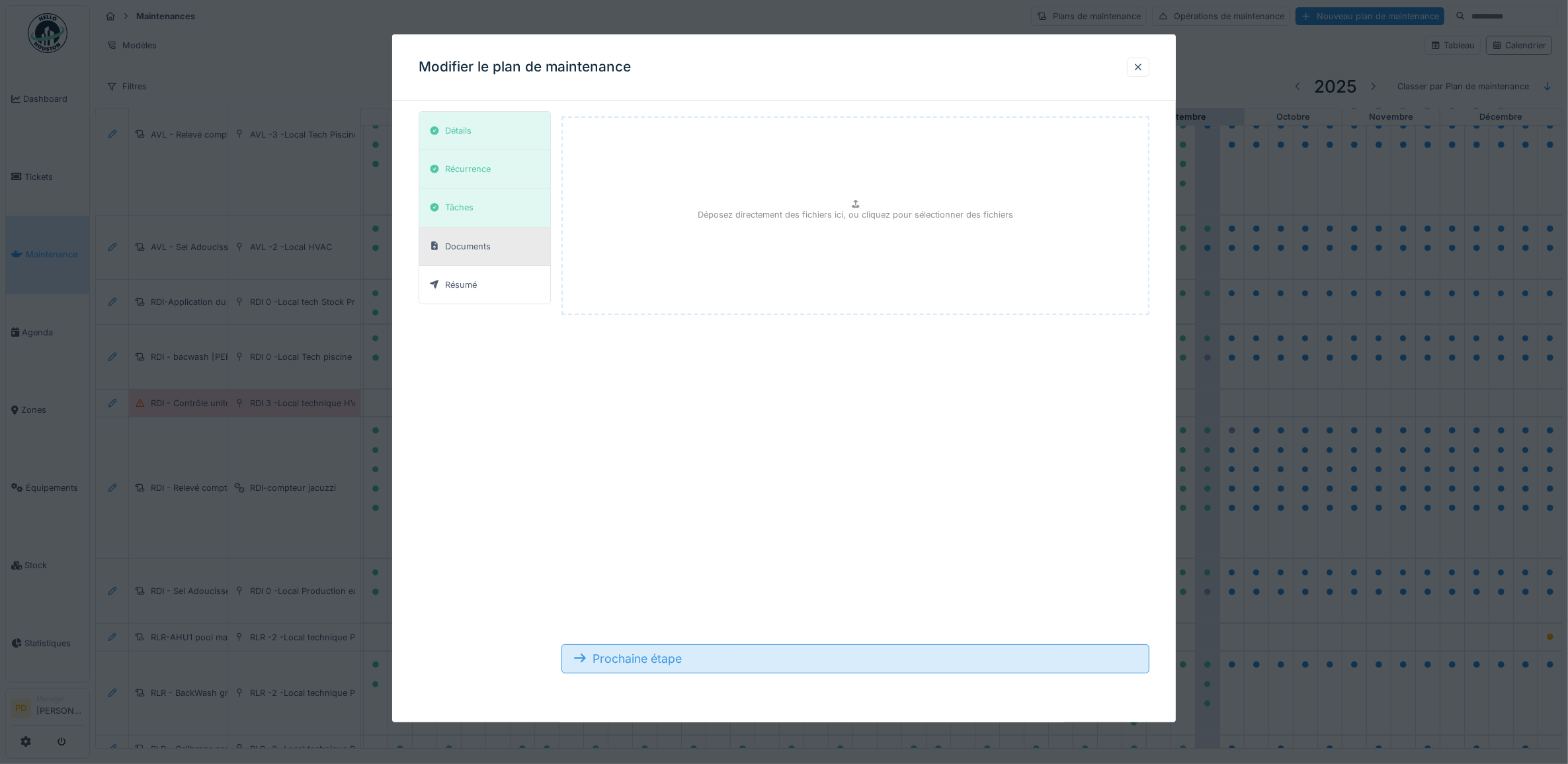
click at [671, 661] on div "Prochaine étape" at bounding box center [856, 659] width 588 height 29
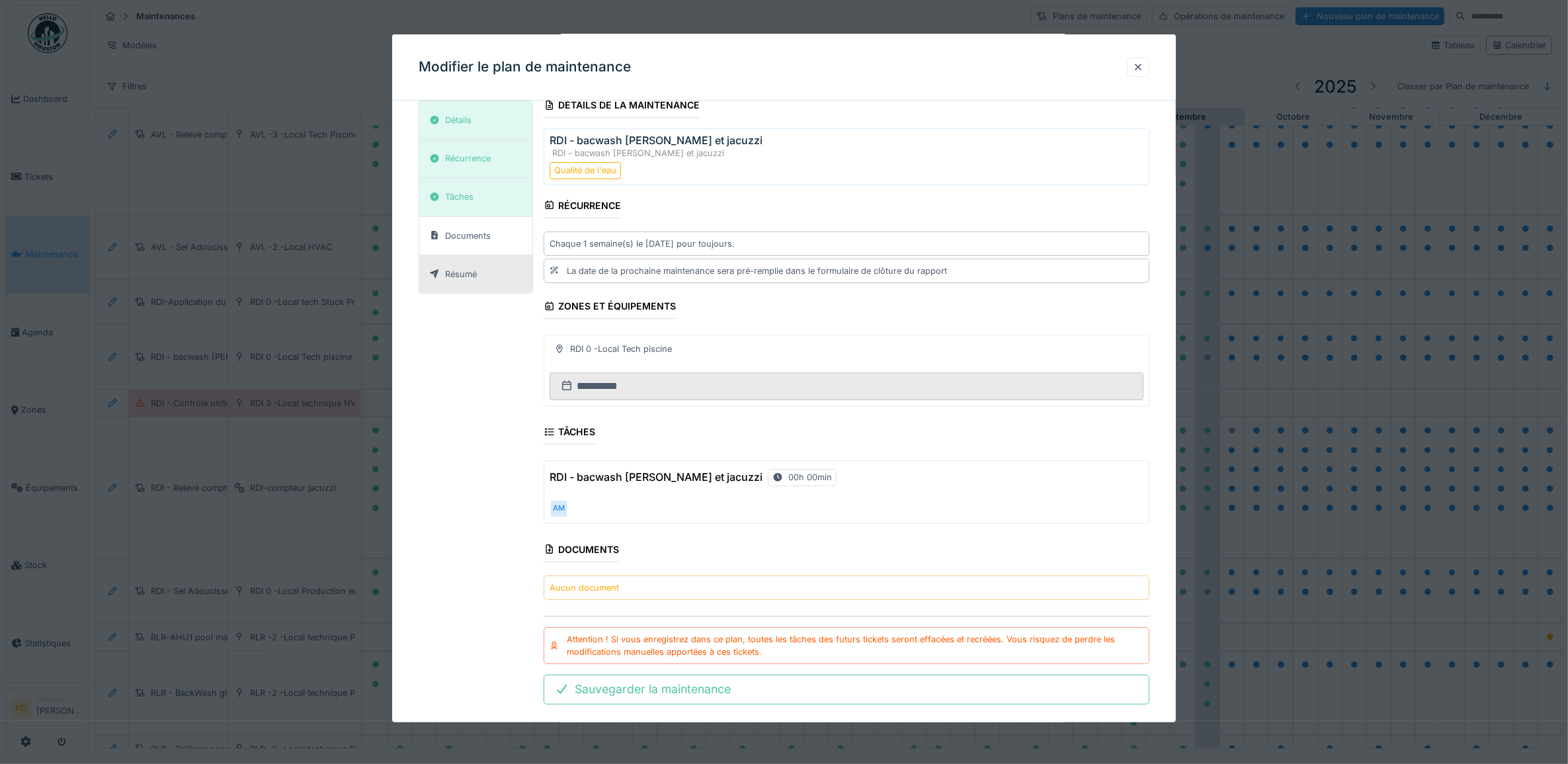
scroll to position [50, 0]
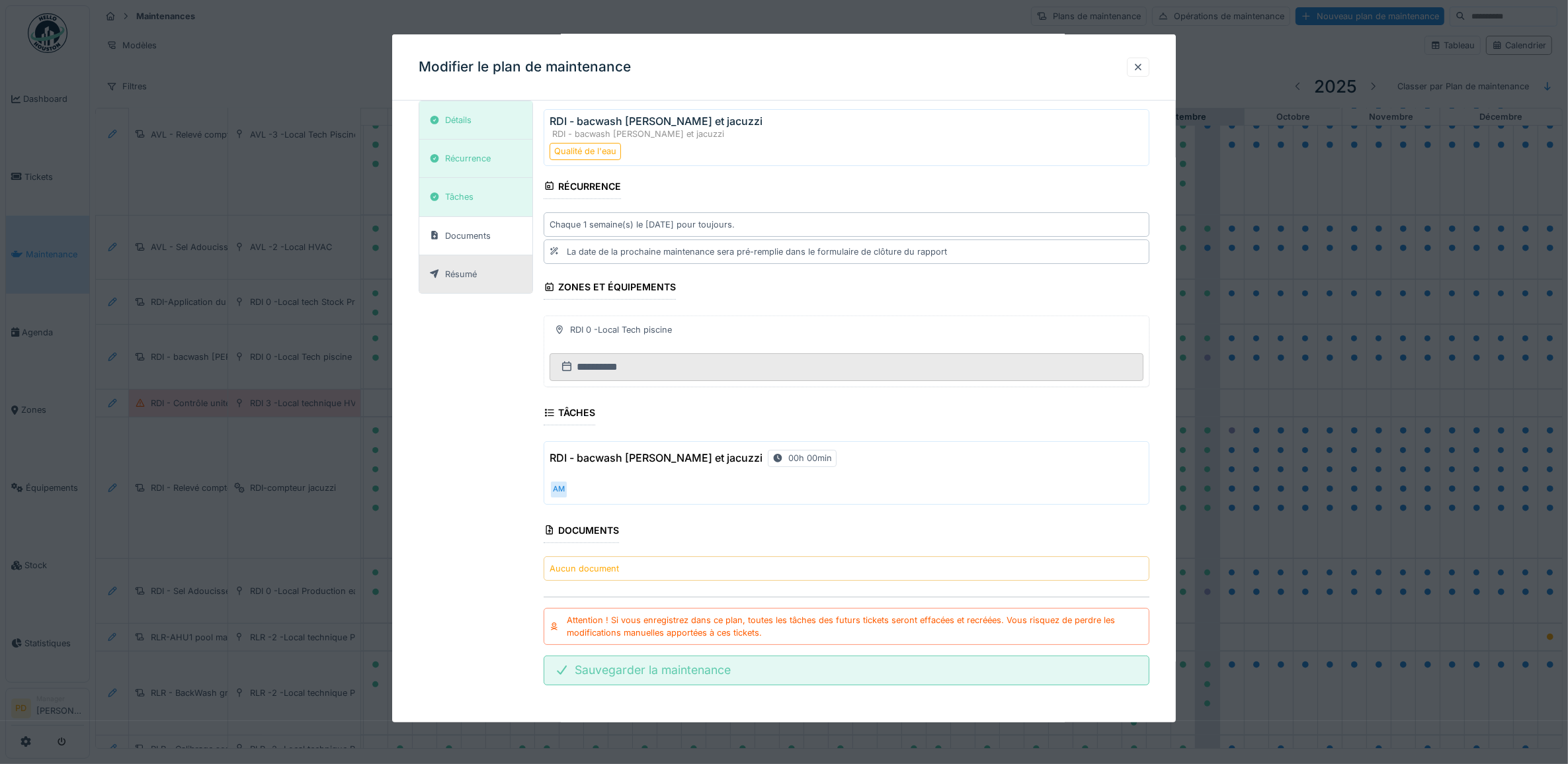
click at [701, 668] on div "Sauvegarder la maintenance" at bounding box center [846, 670] width 606 height 29
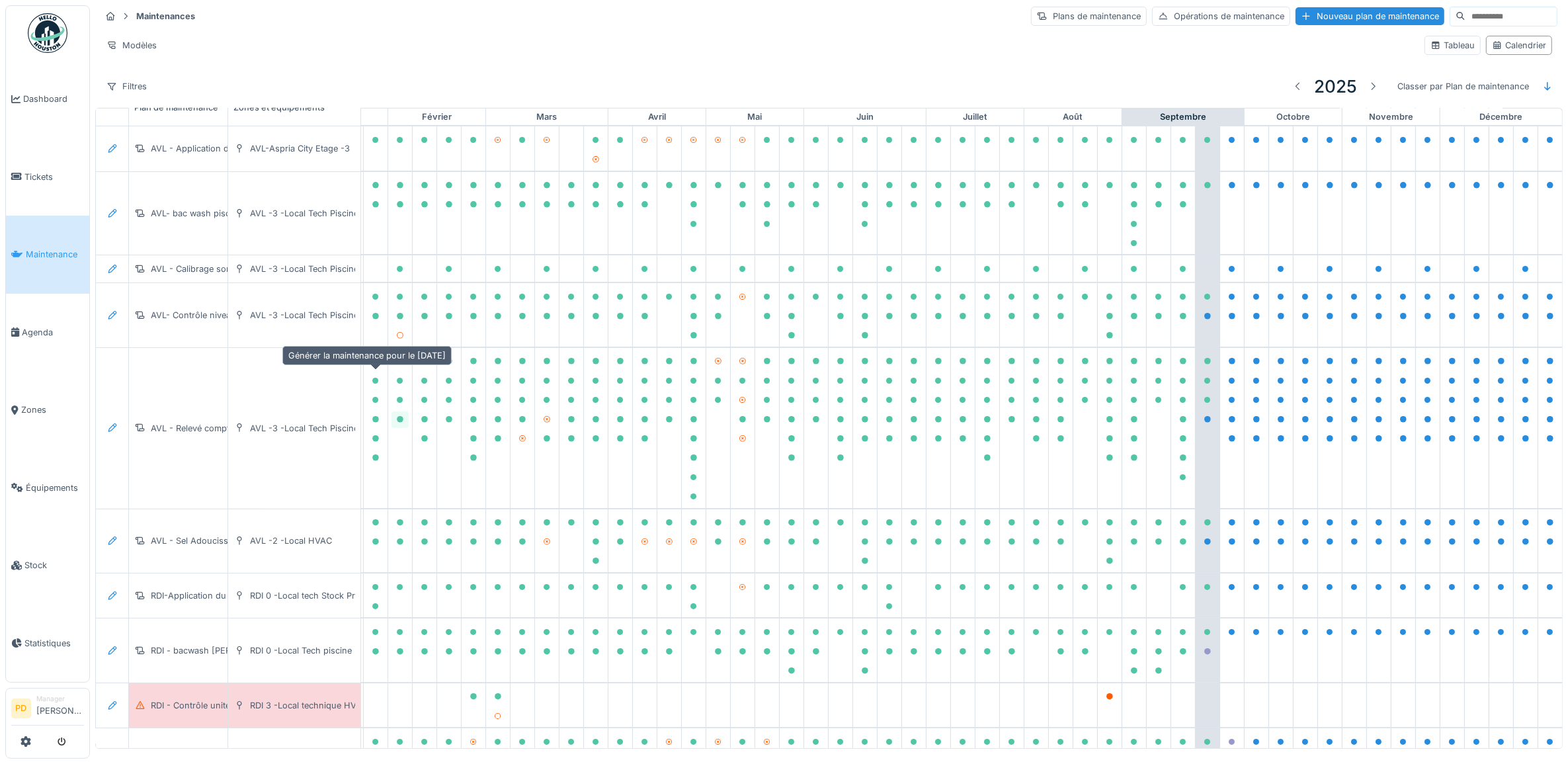
scroll to position [0, 129]
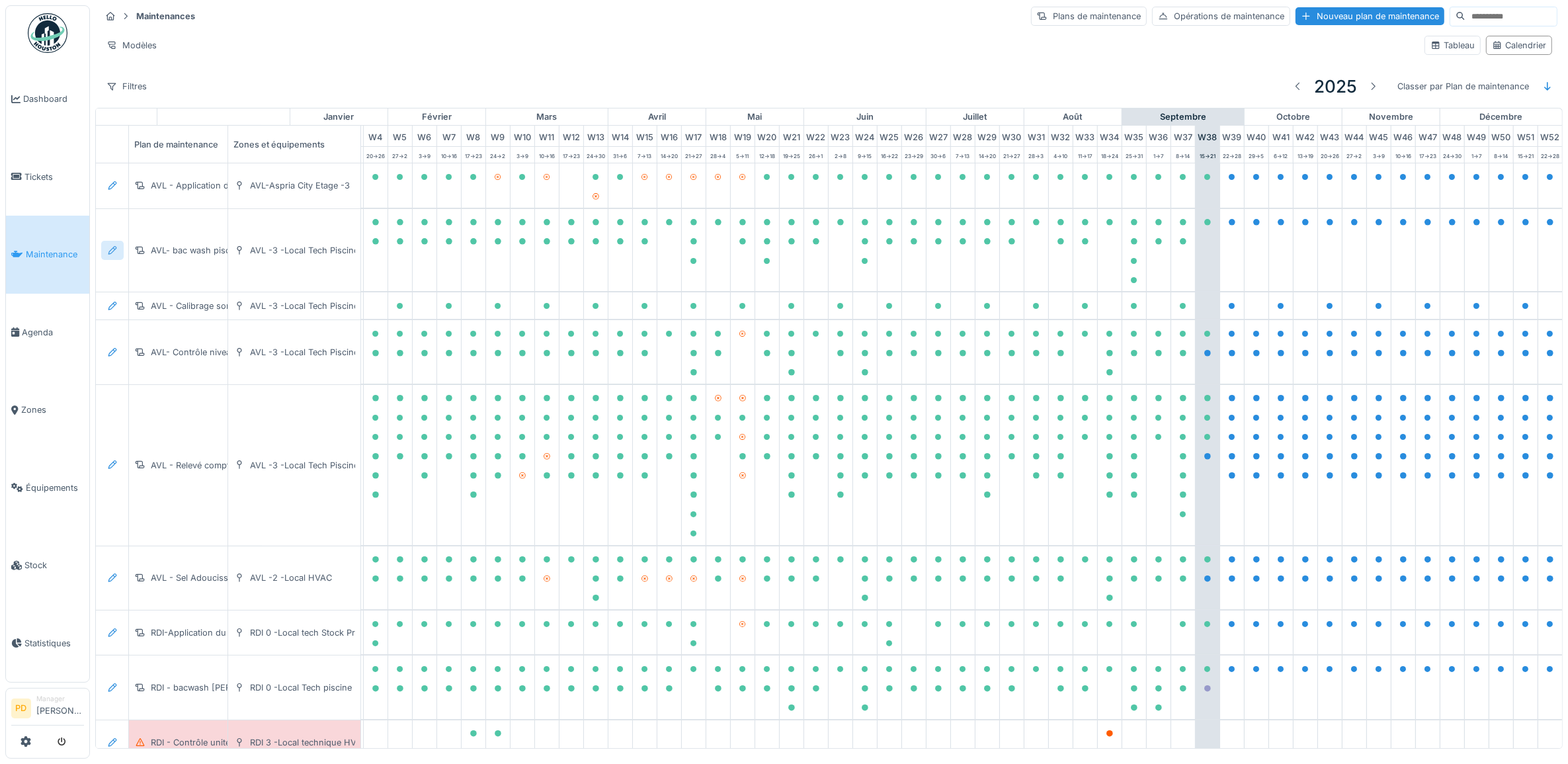
click at [112, 253] on icon at bounding box center [113, 250] width 11 height 8
click at [134, 298] on div "Modifier le plan de maintenance" at bounding box center [185, 304] width 161 height 20
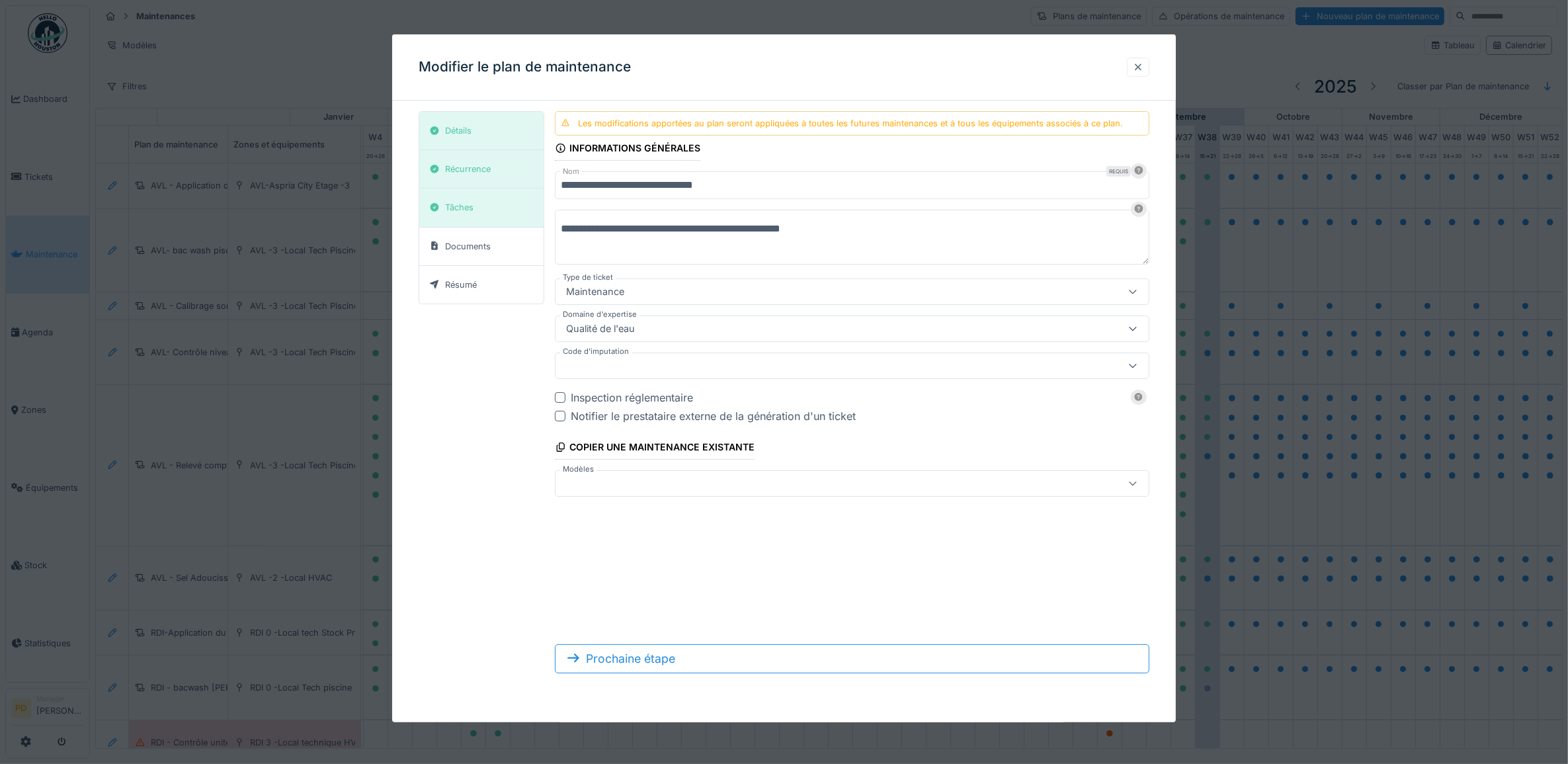
click at [1148, 58] on div at bounding box center [1138, 67] width 22 height 19
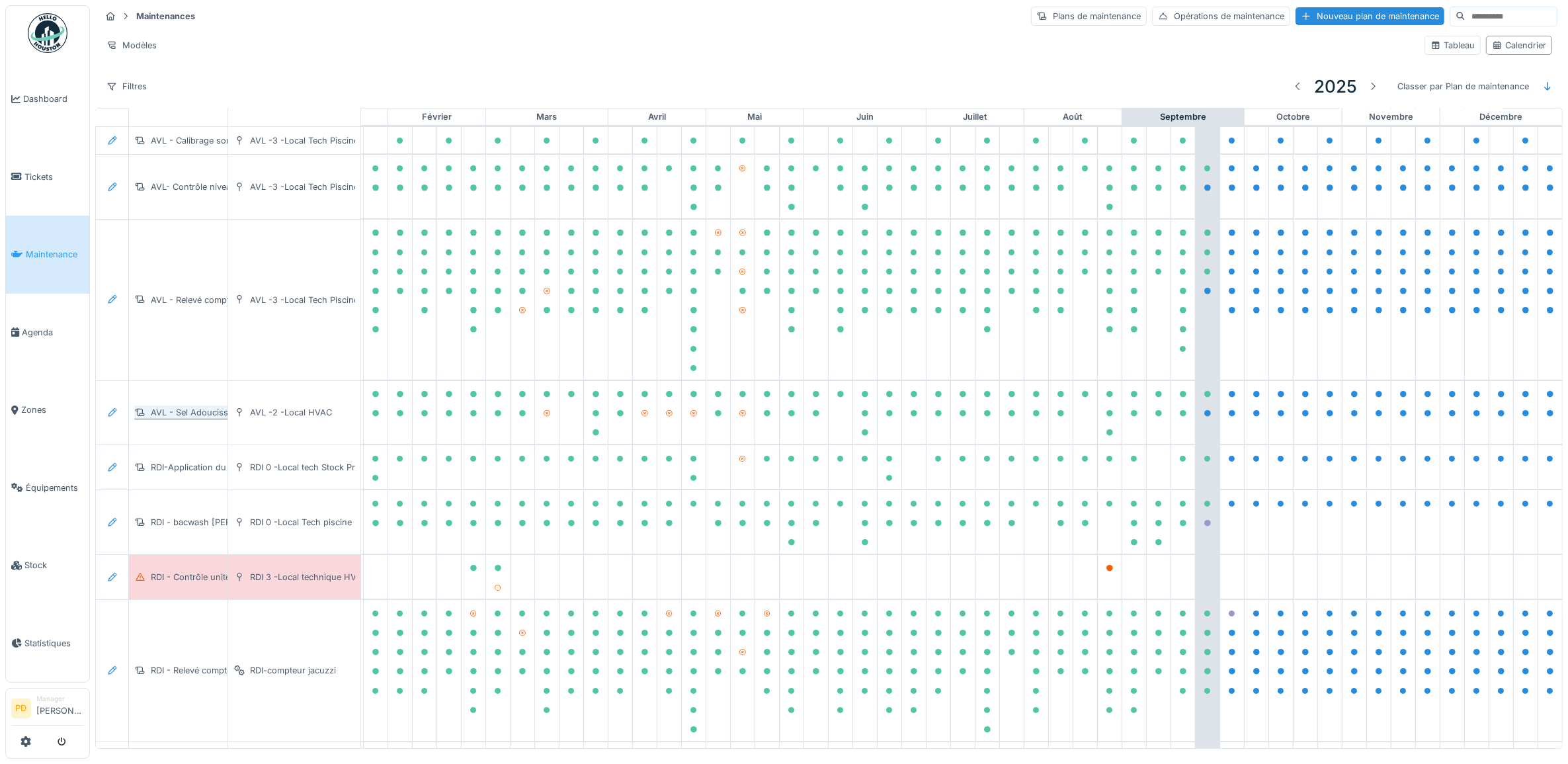
scroll to position [248, 129]
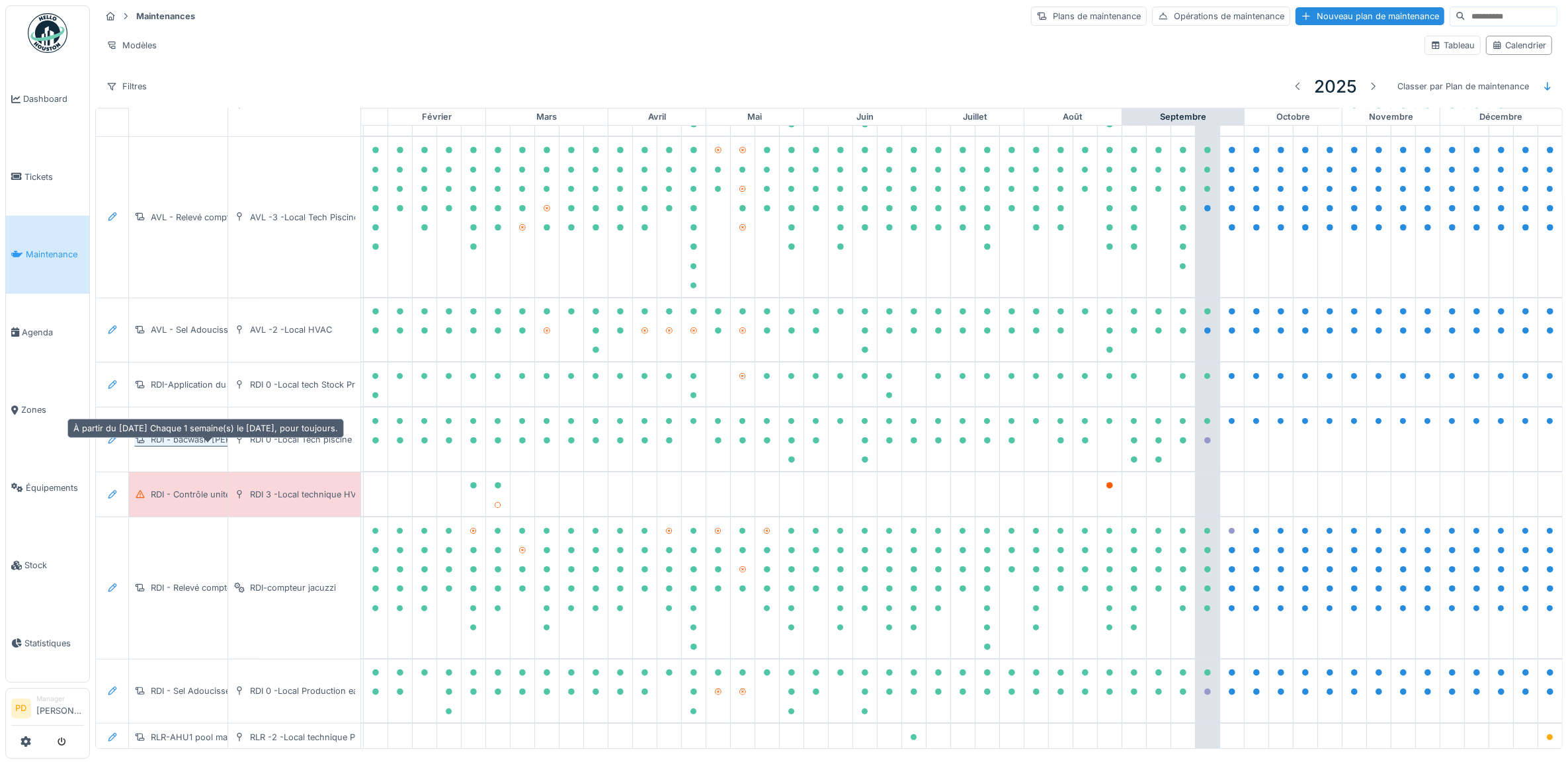
click at [199, 446] on div "RDI - bacwash [PERSON_NAME] et jacuzzi" at bounding box center [236, 440] width 172 height 13
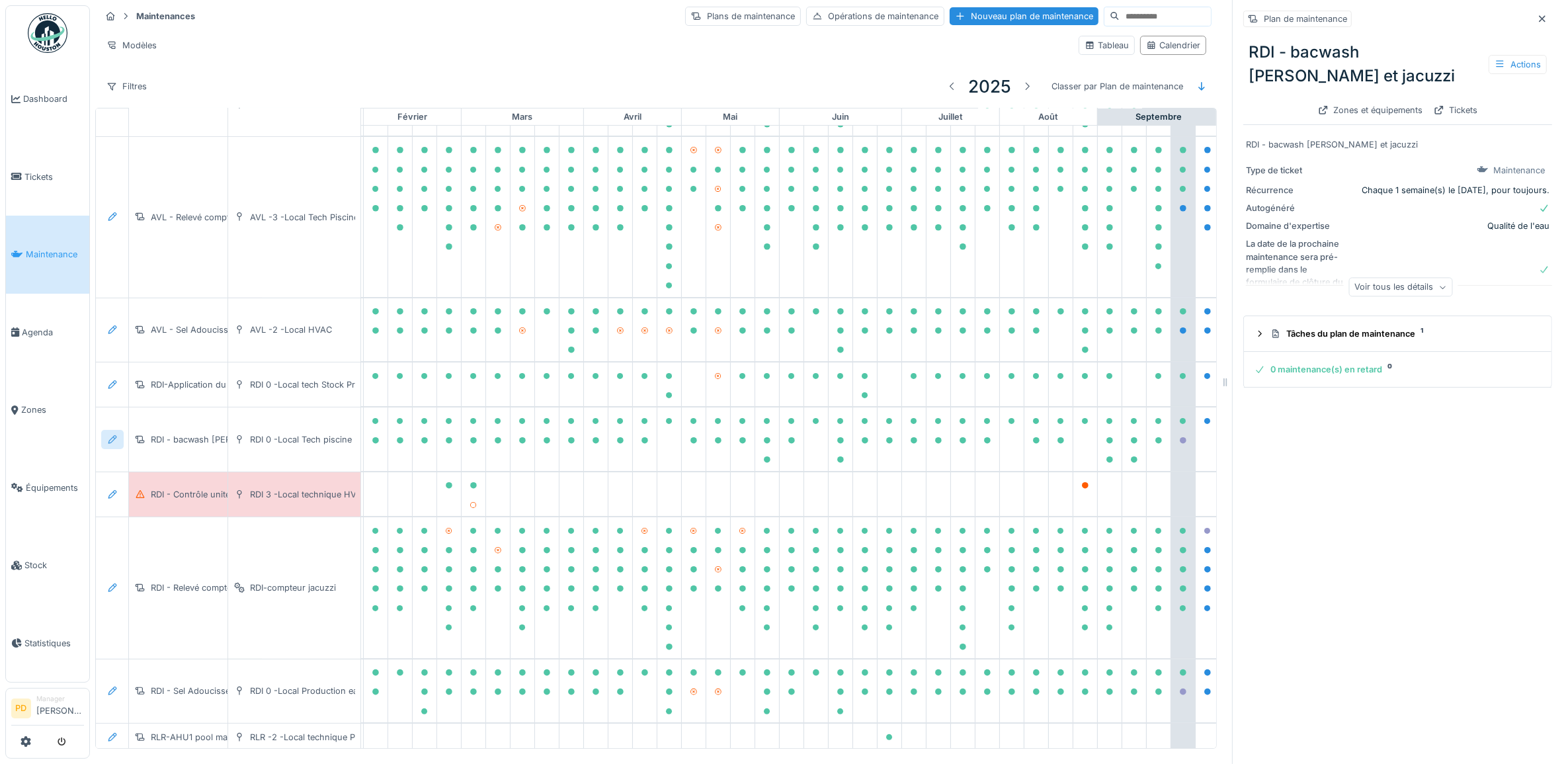
click at [117, 444] on icon at bounding box center [113, 439] width 11 height 8
click at [147, 491] on div "Modifier le plan de maintenance" at bounding box center [185, 499] width 161 height 20
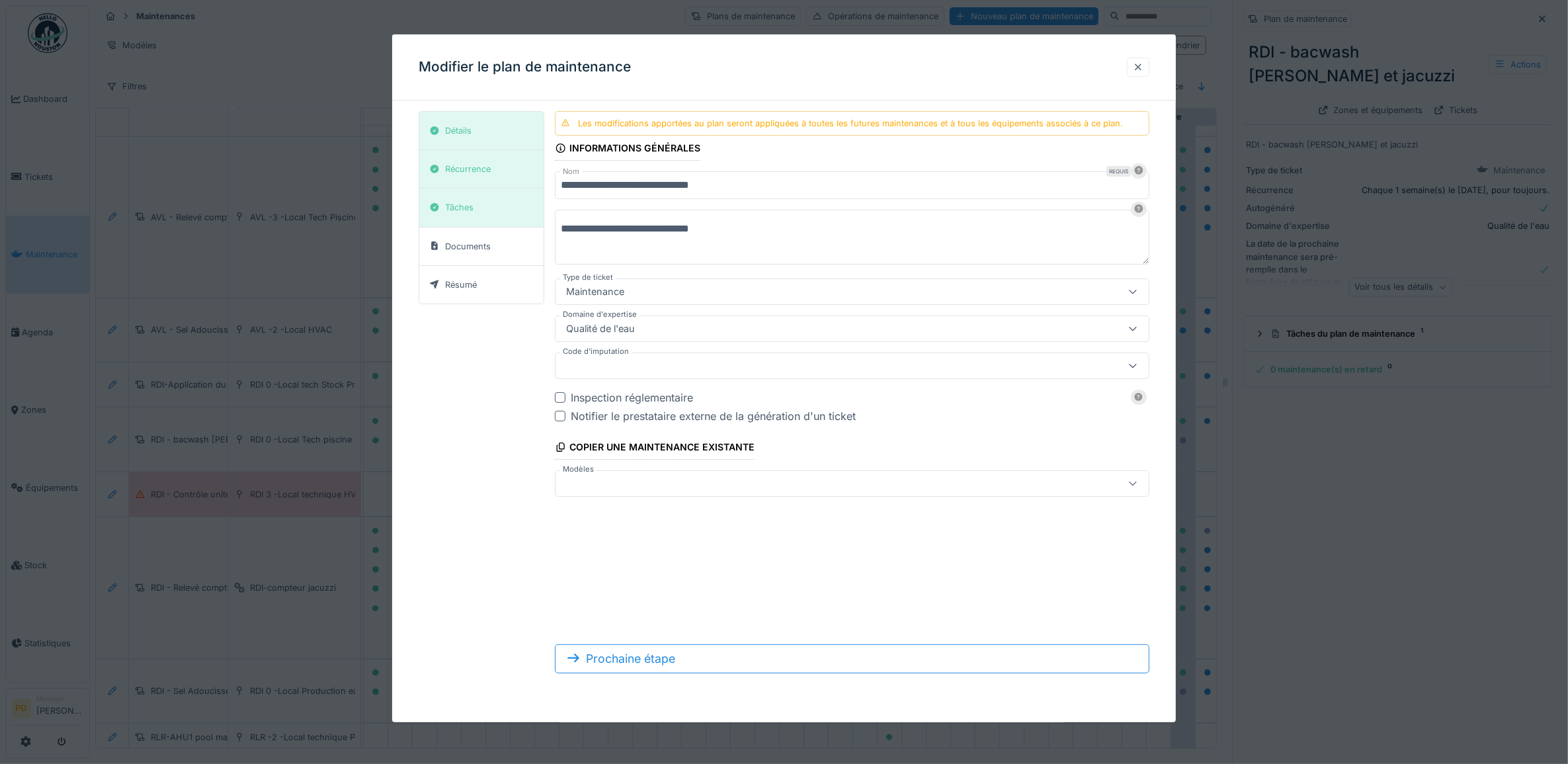
click at [1142, 67] on div at bounding box center [1138, 67] width 11 height 13
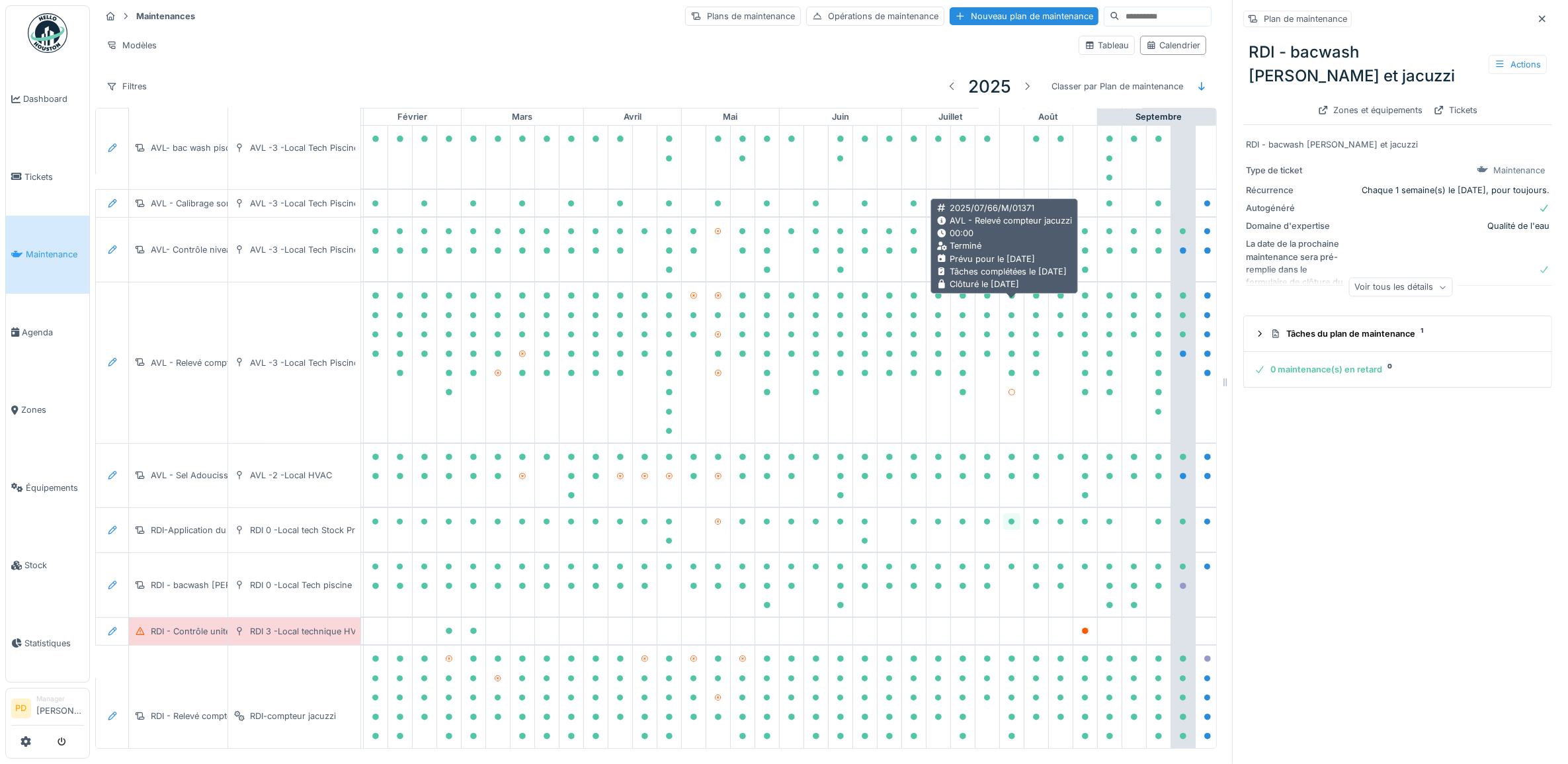
scroll to position [0, 129]
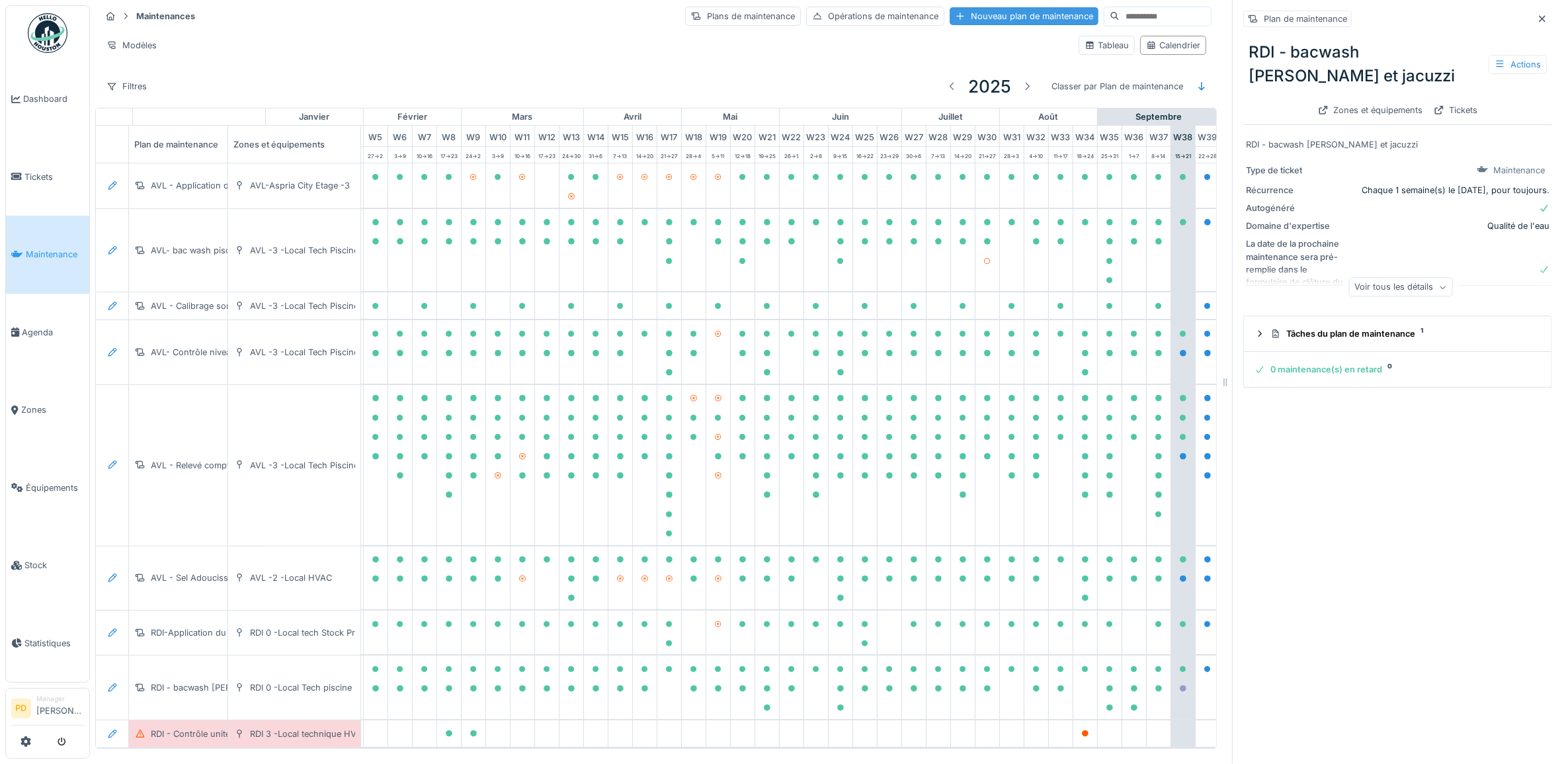
click at [950, 12] on div "Nouveau plan de maintenance" at bounding box center [1025, 16] width 149 height 17
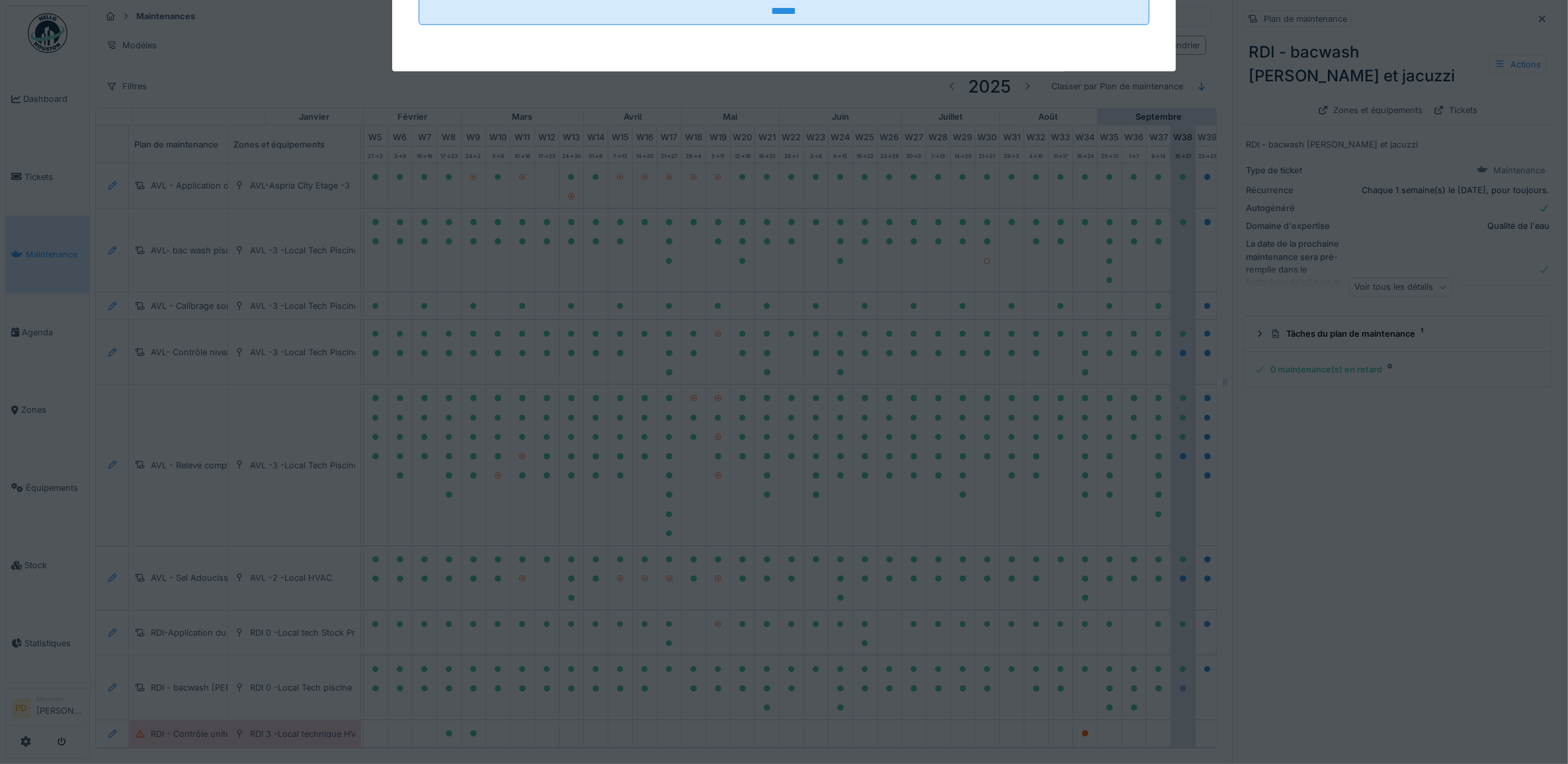
type input "***"
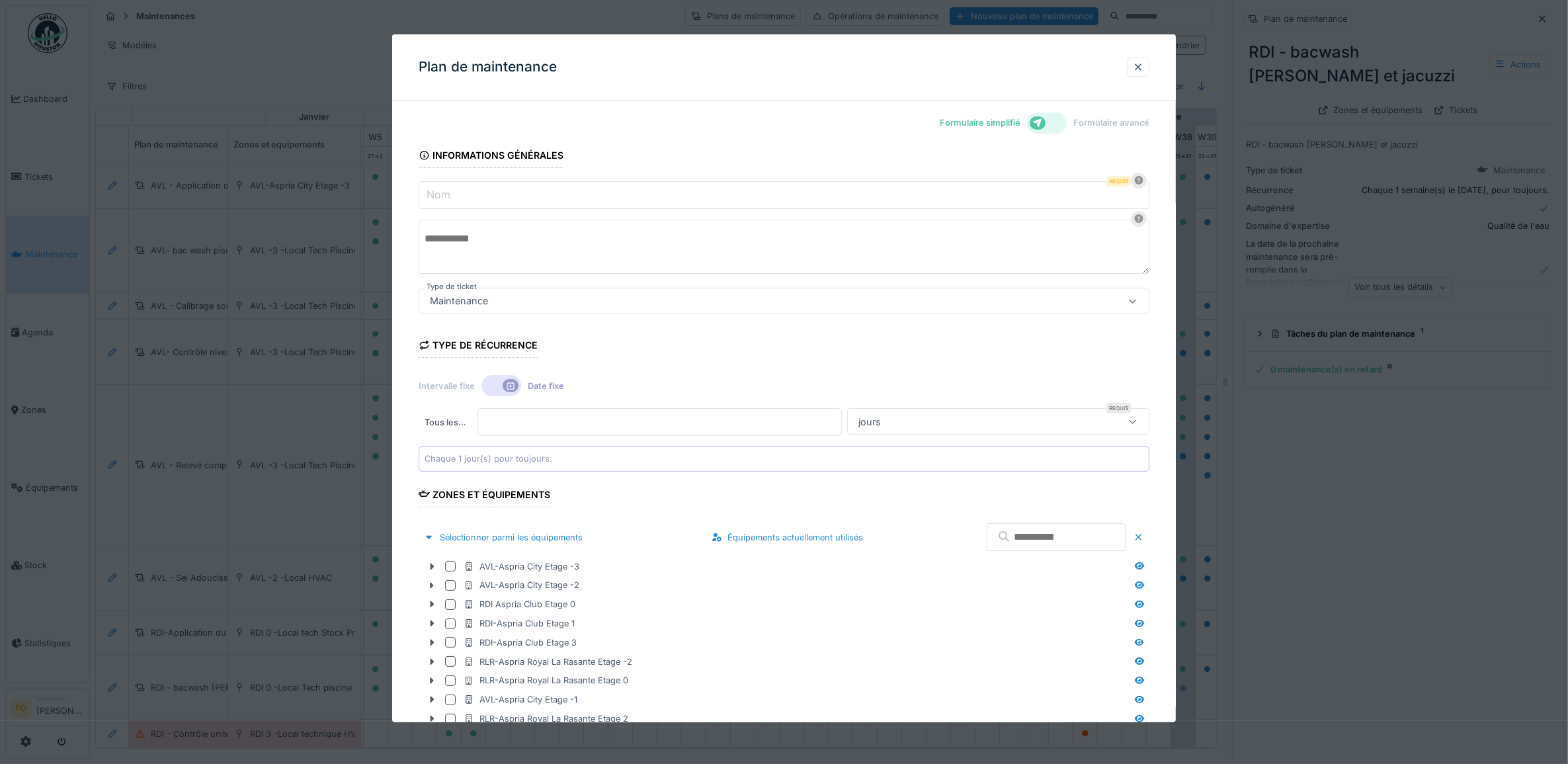
click at [1063, 127] on div at bounding box center [1047, 122] width 39 height 21
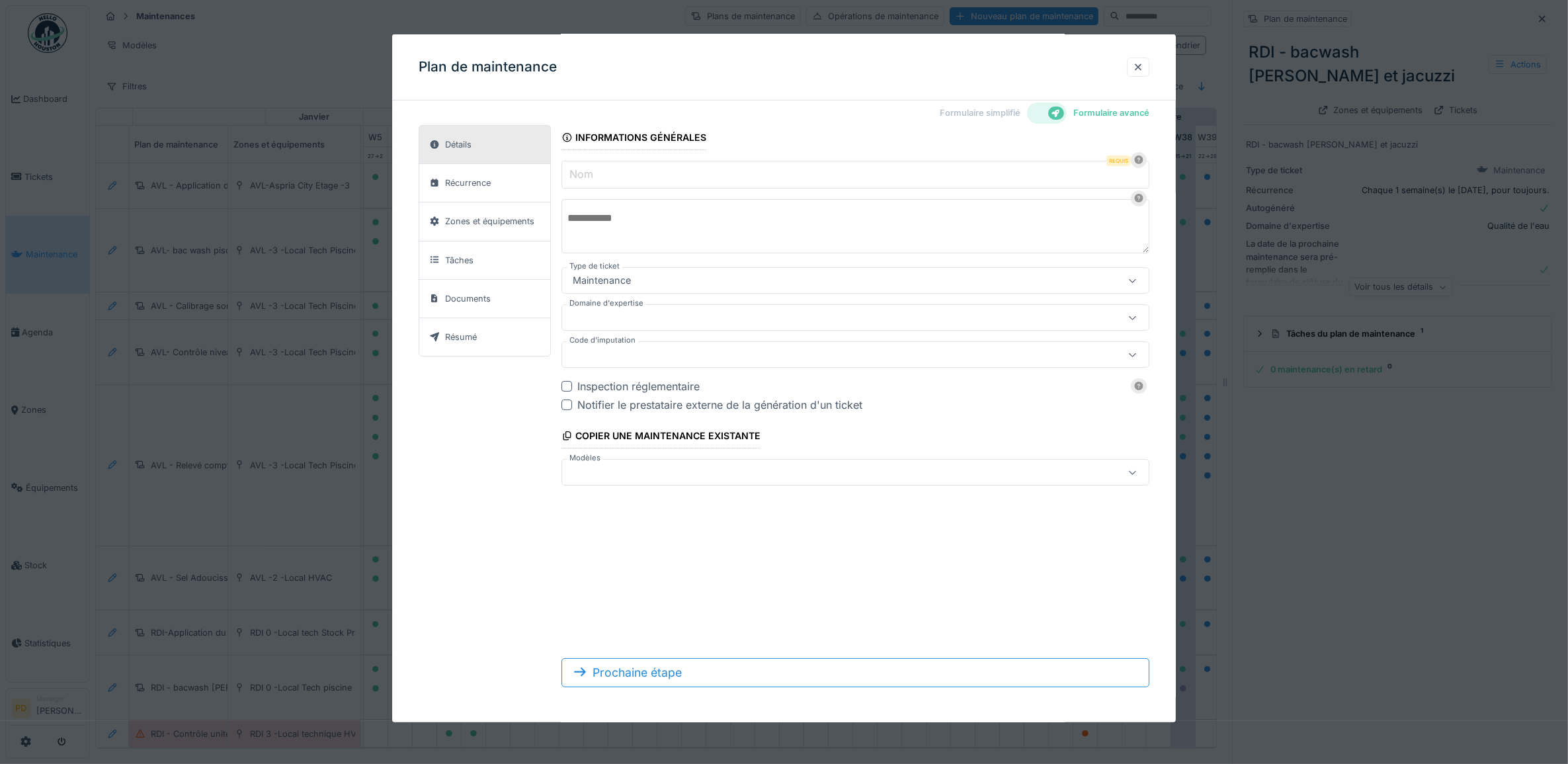
scroll to position [12, 0]
click at [677, 474] on div at bounding box center [821, 470] width 508 height 15
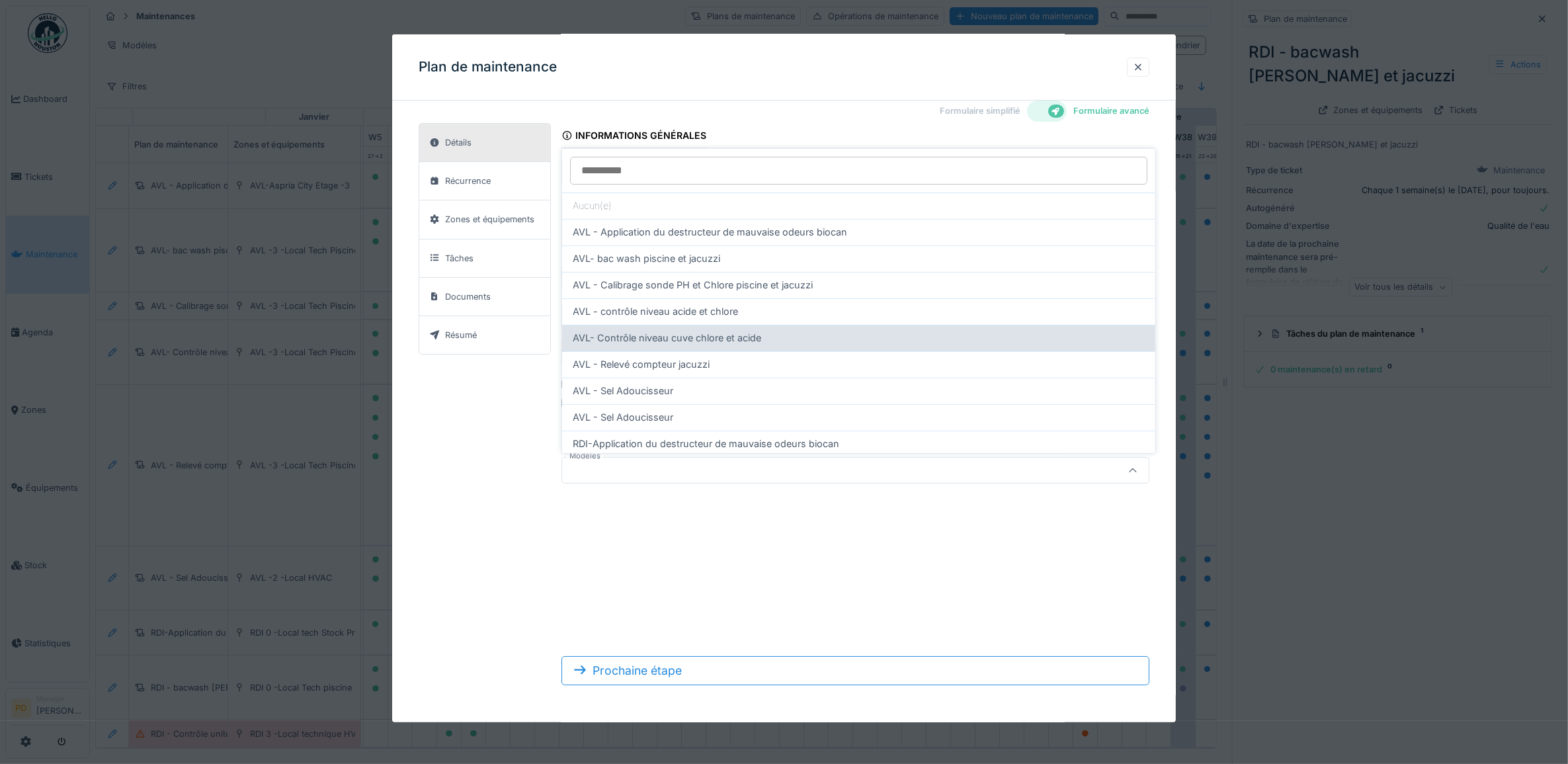
click at [753, 342] on span "AVL- Contrôle niveau cuve chlore et acide" at bounding box center [666, 338] width 188 height 15
type input "**********"
type input "*****"
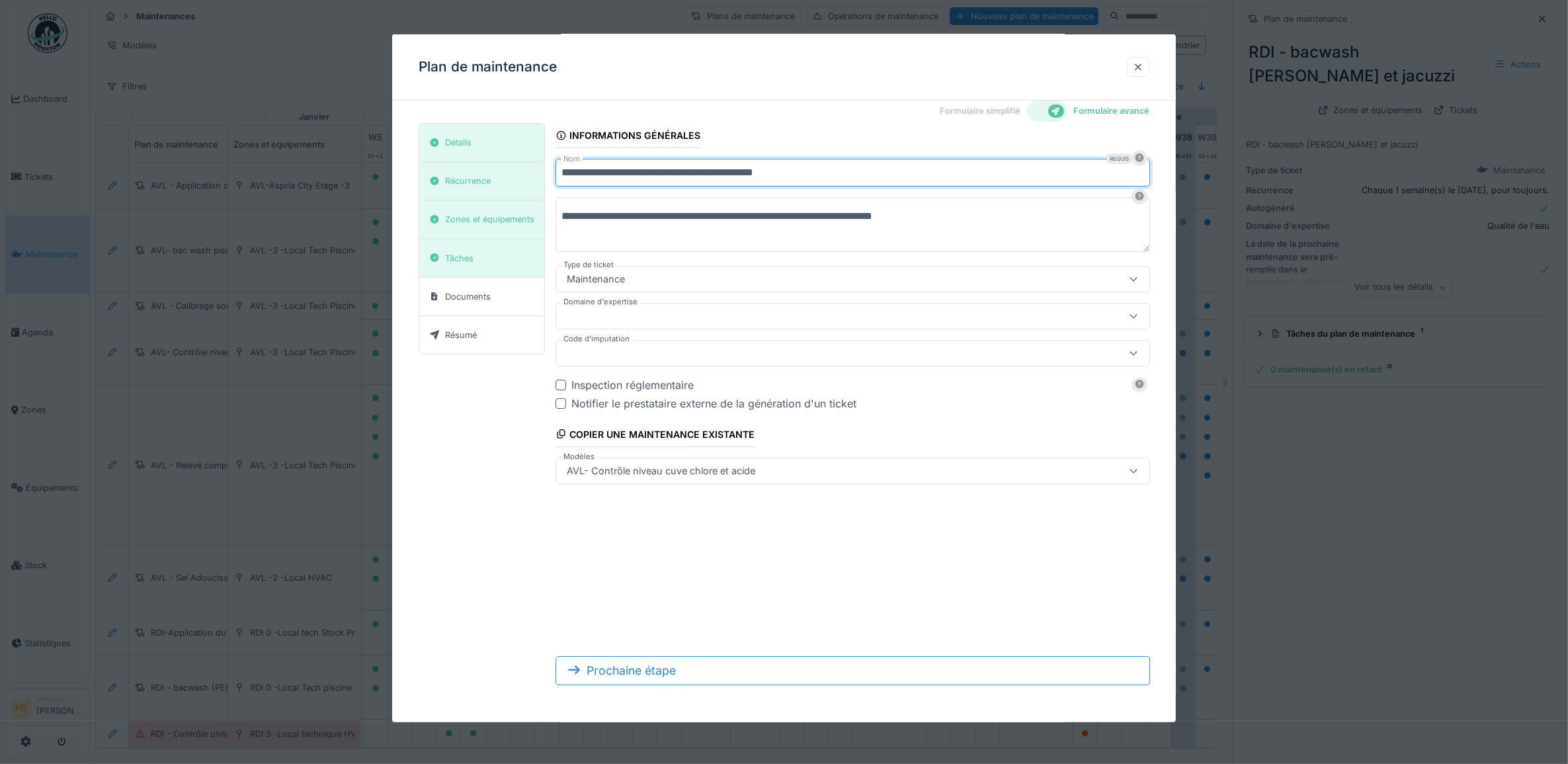
click at [824, 167] on input "**********" at bounding box center [853, 173] width 595 height 28
click at [583, 173] on input "**********" at bounding box center [853, 173] width 595 height 28
click at [584, 174] on input "**********" at bounding box center [853, 173] width 595 height 28
type input "**********"
click at [643, 320] on div at bounding box center [819, 316] width 514 height 15
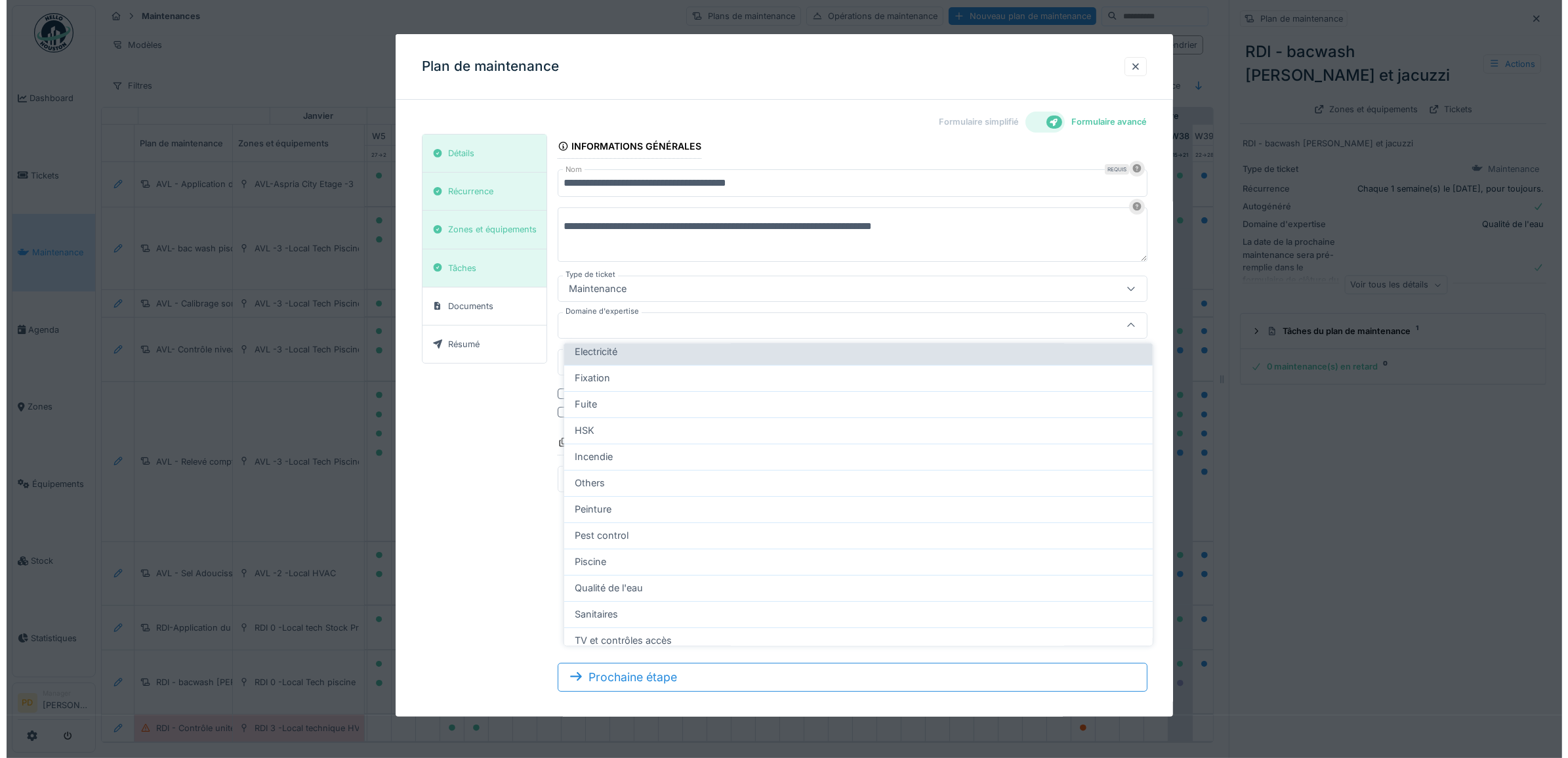
scroll to position [246, 0]
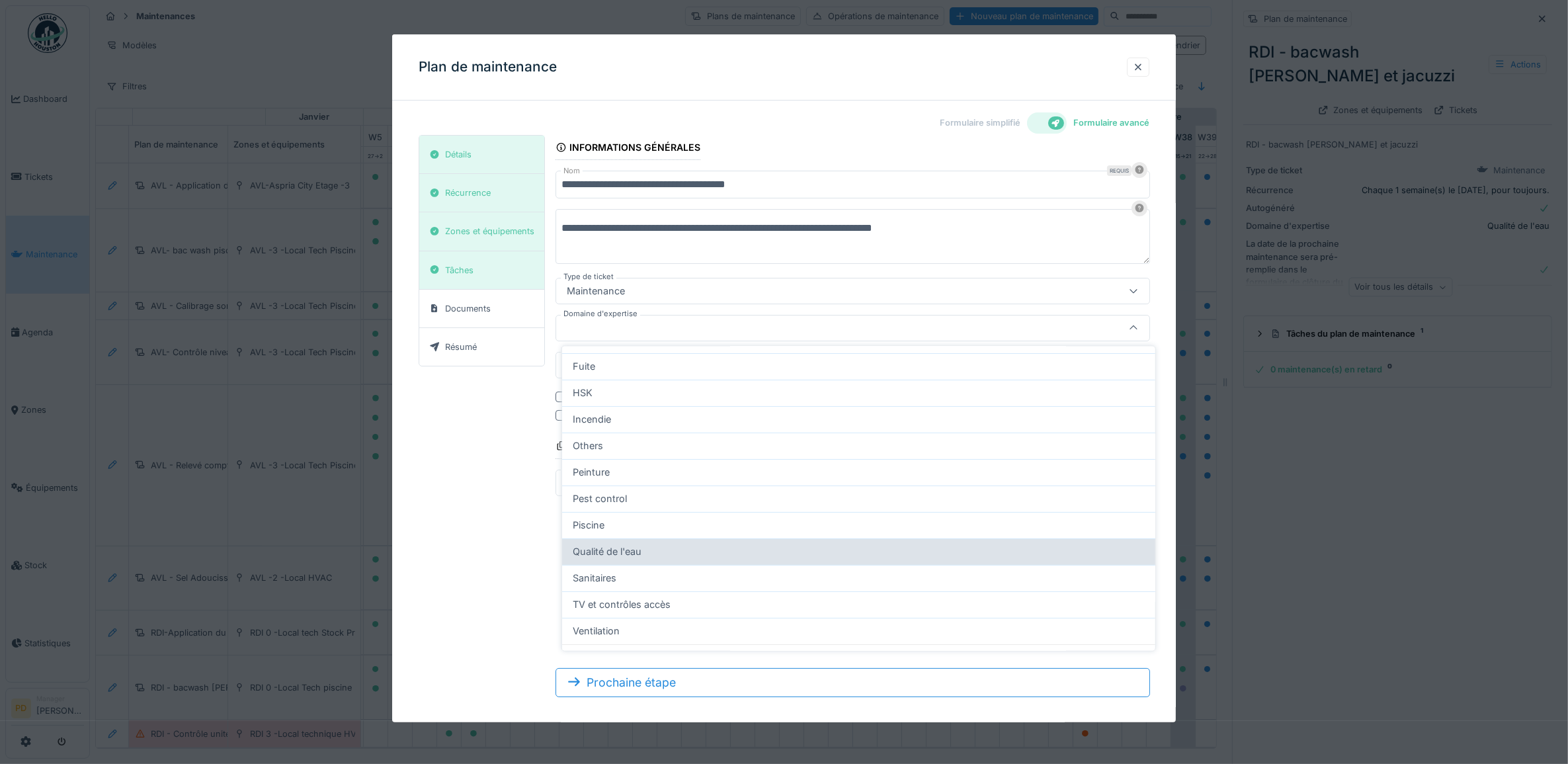
click at [633, 553] on span "Qualité de l'eau" at bounding box center [607, 553] width 69 height 15
type input "***"
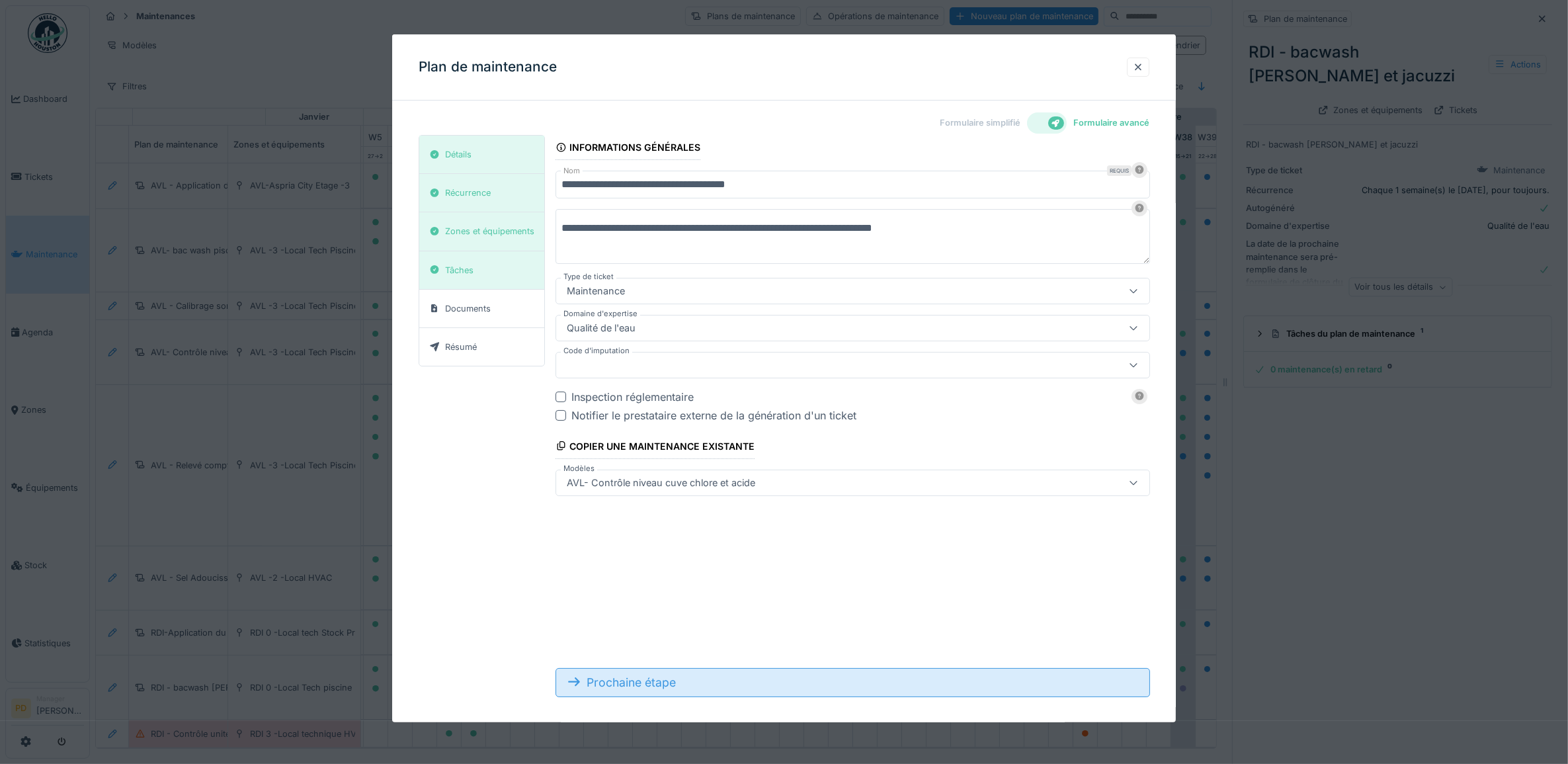
click at [725, 683] on div "Prochaine étape" at bounding box center [853, 683] width 595 height 29
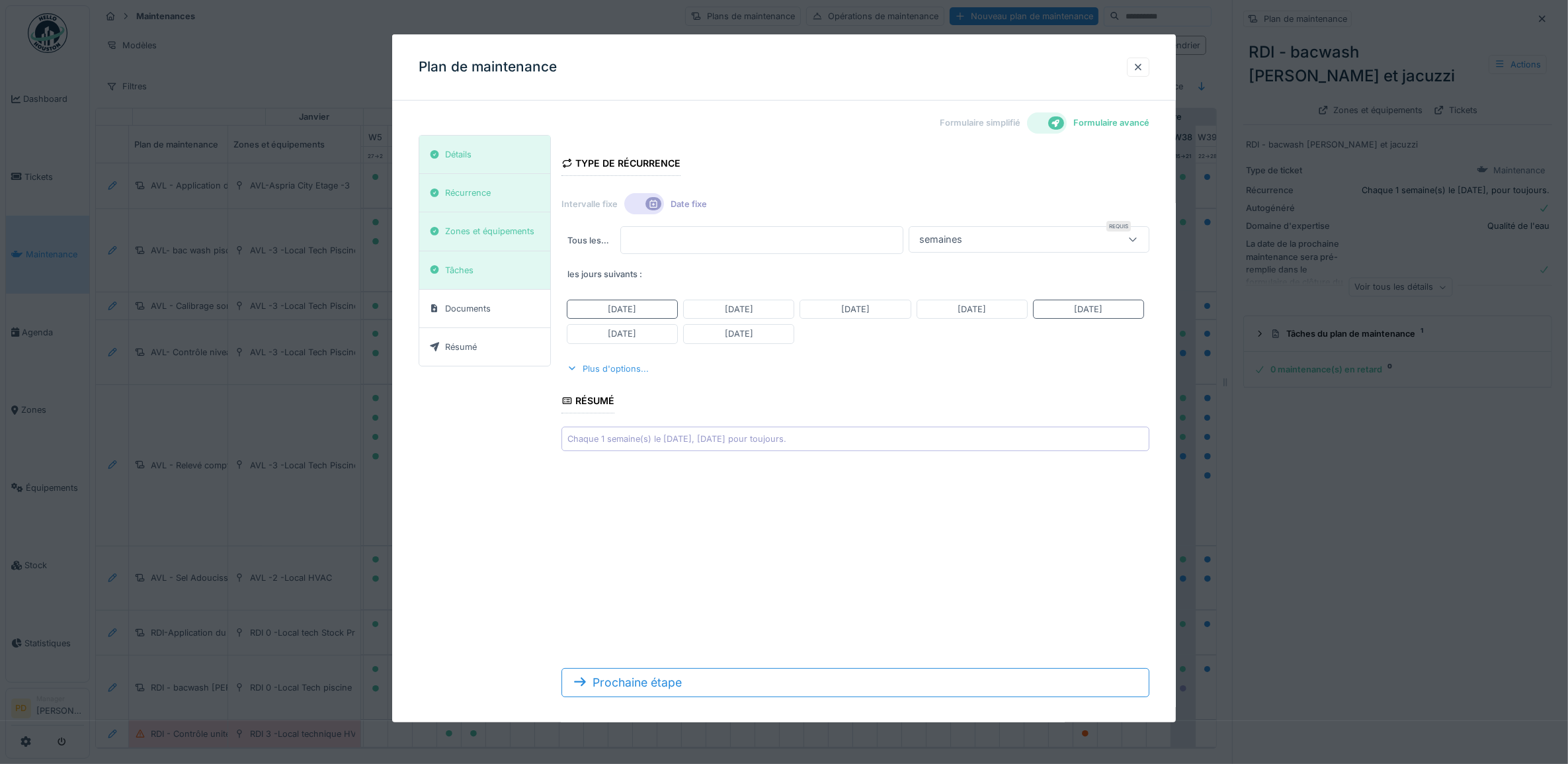
click at [614, 370] on div "Plus d'options..." at bounding box center [608, 368] width 93 height 17
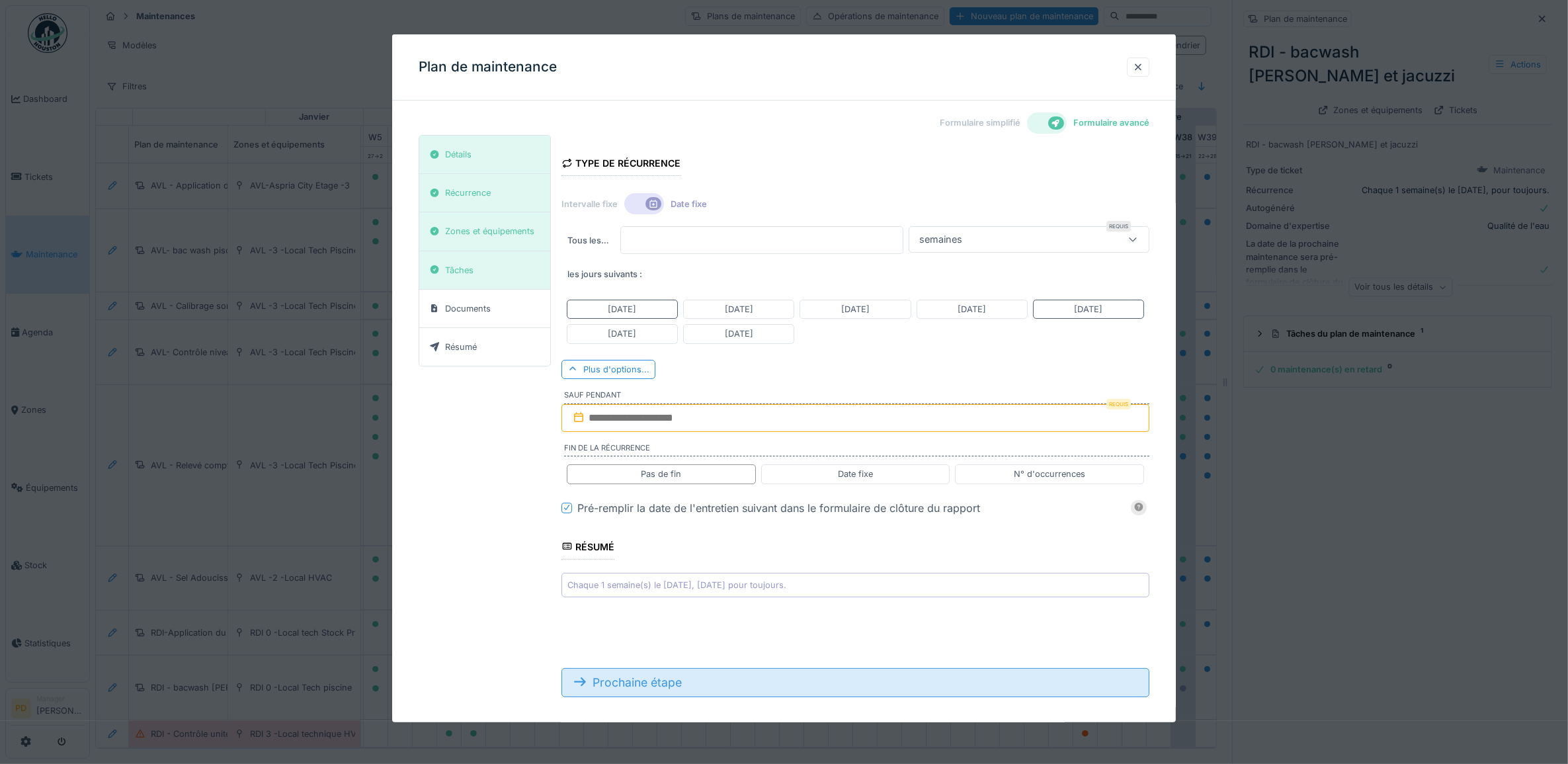
click at [646, 685] on div "Prochaine étape" at bounding box center [856, 683] width 588 height 29
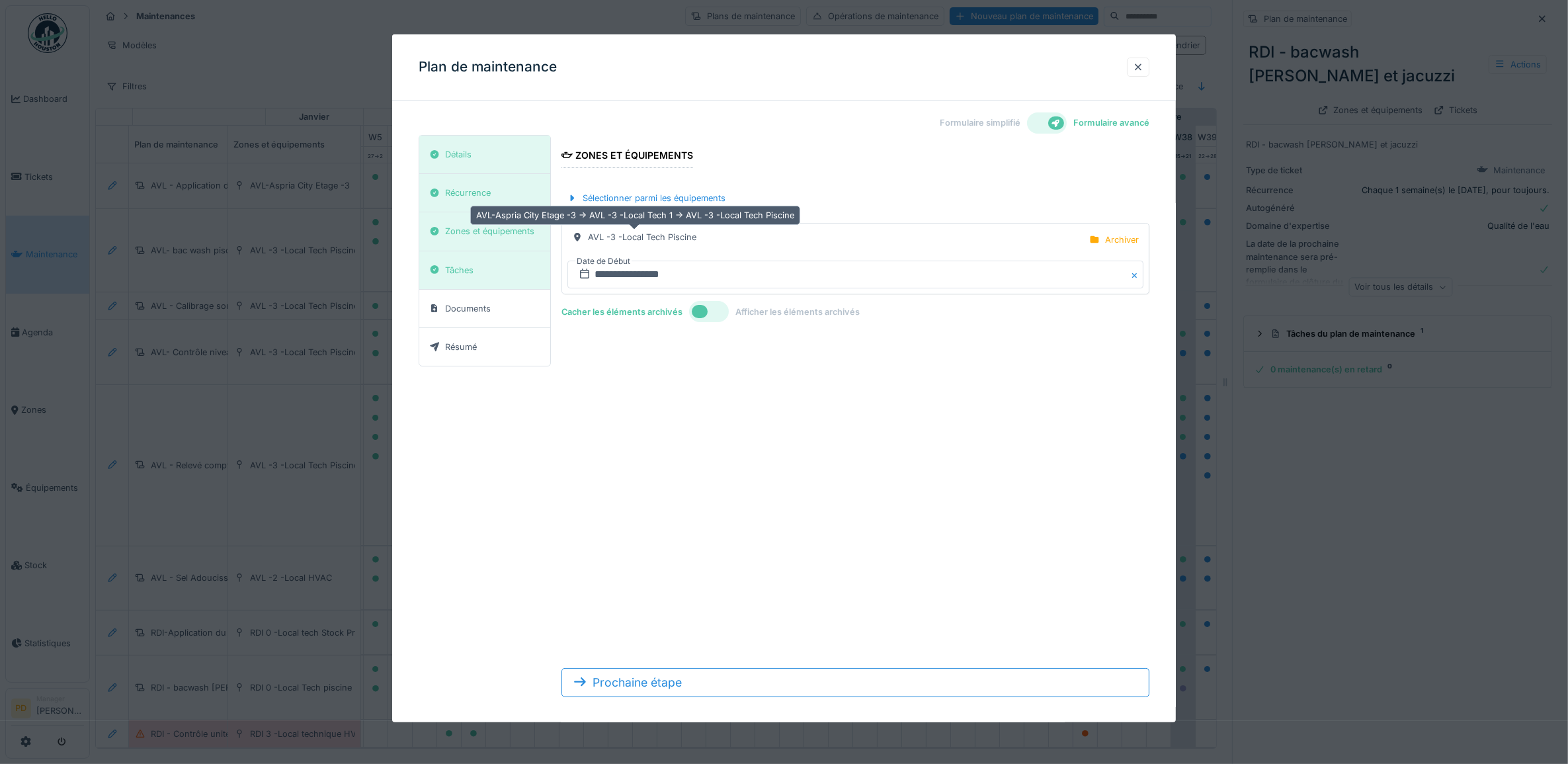
click at [691, 241] on div "AVL -3 -Local Tech Piscine" at bounding box center [643, 237] width 108 height 13
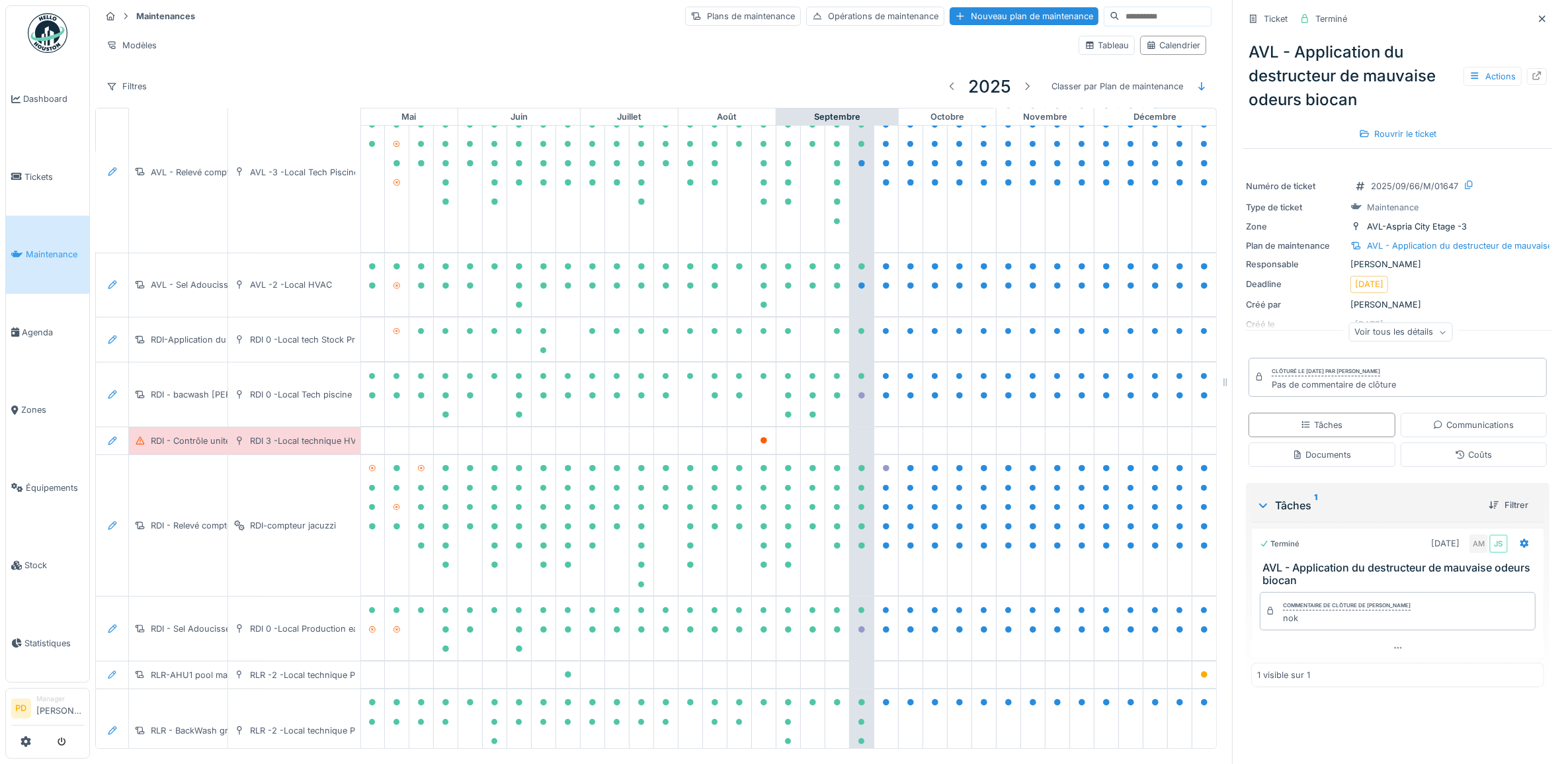
scroll to position [331, 487]
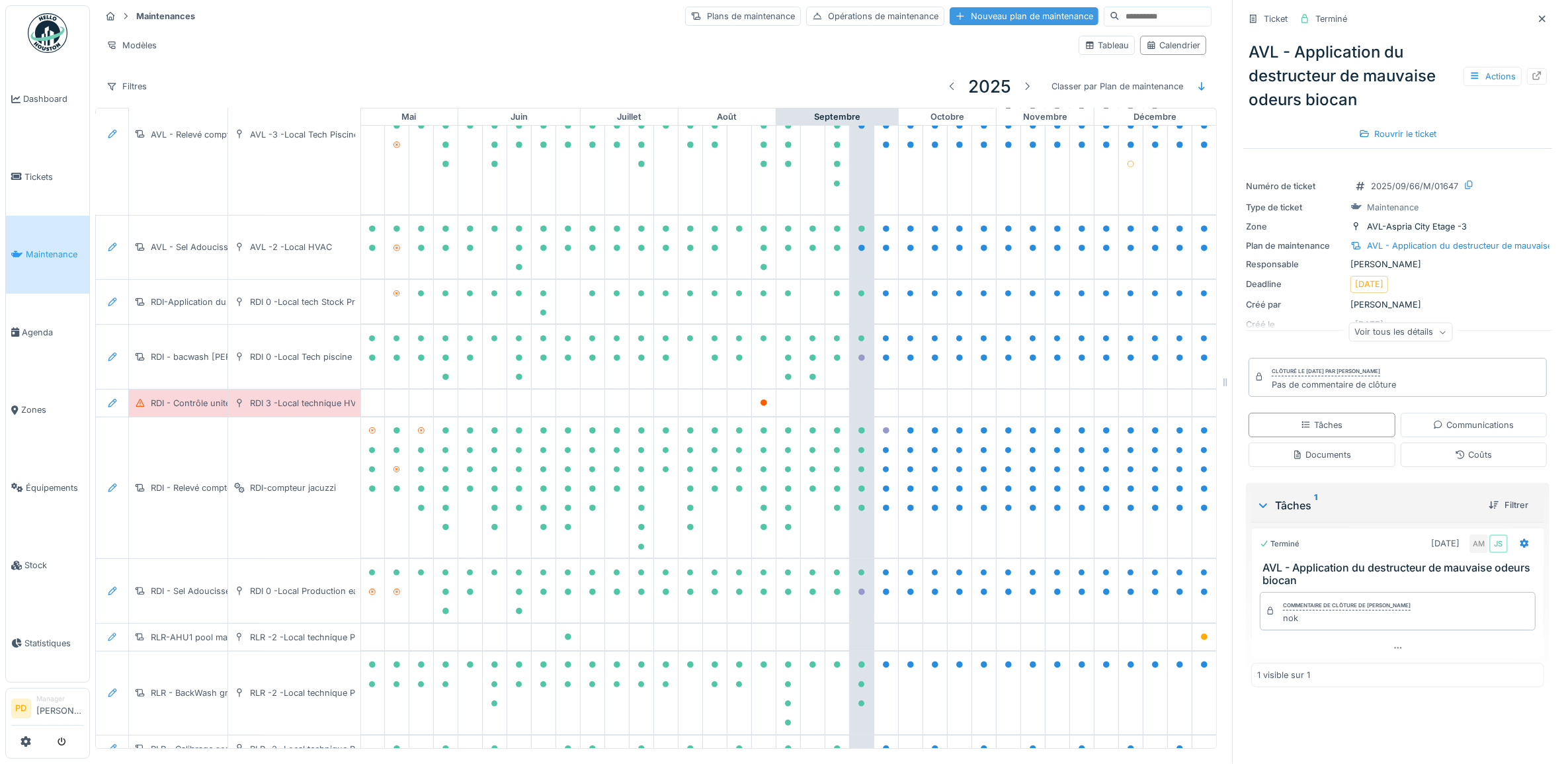
click at [1013, 17] on div "Nouveau plan de maintenance" at bounding box center [1025, 16] width 149 height 17
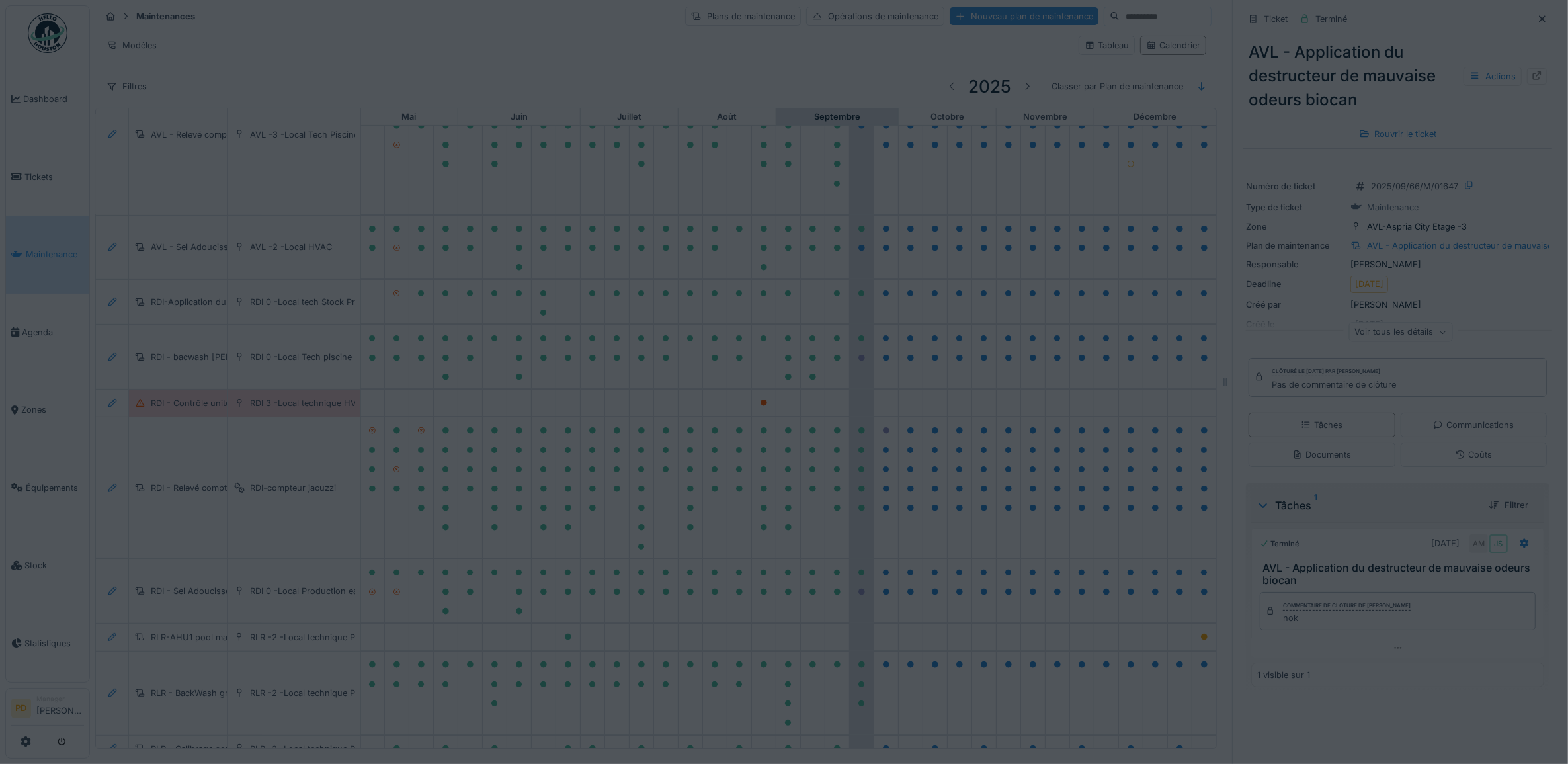
type input "***"
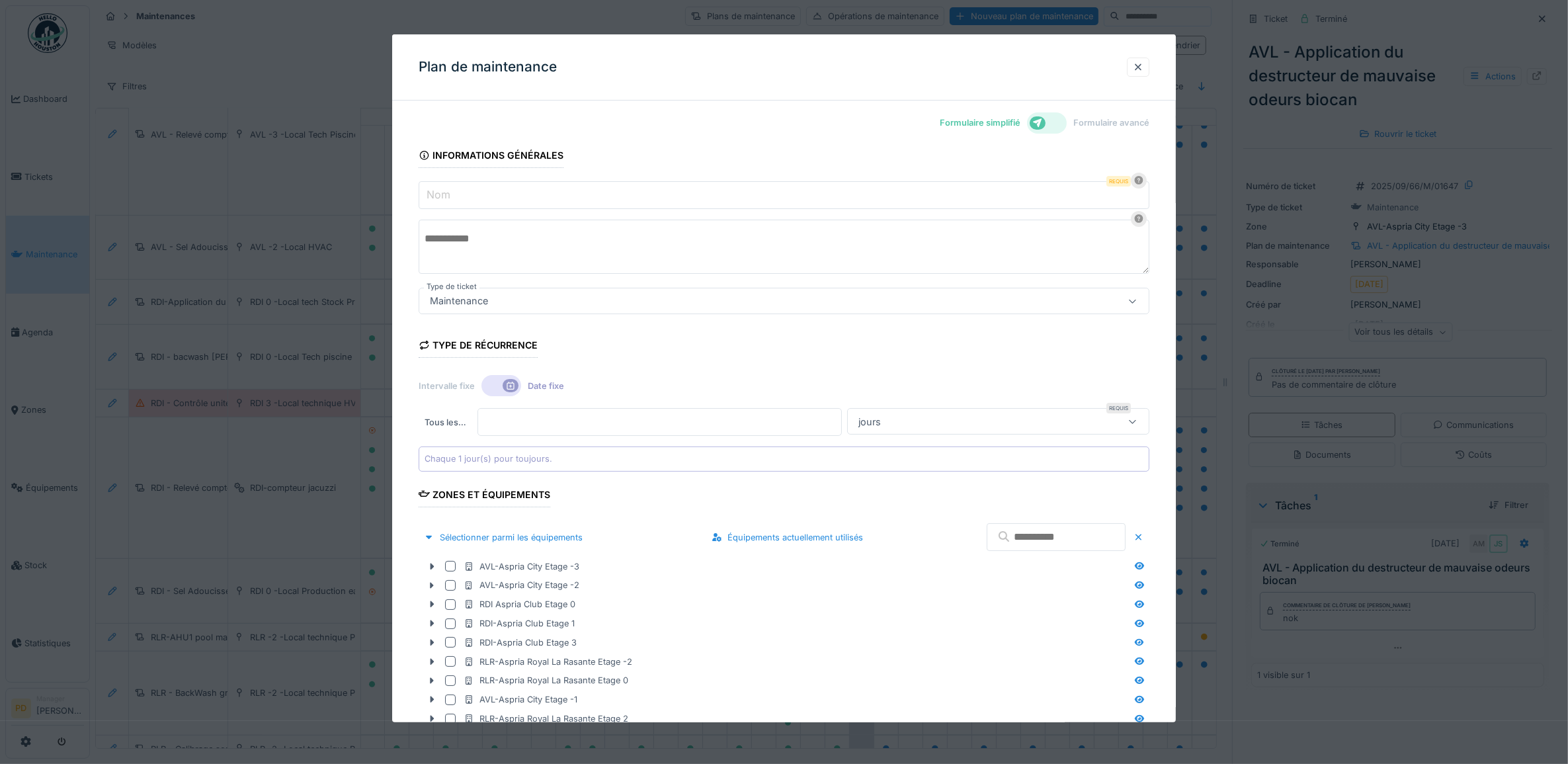
click at [1060, 128] on div at bounding box center [1047, 122] width 39 height 21
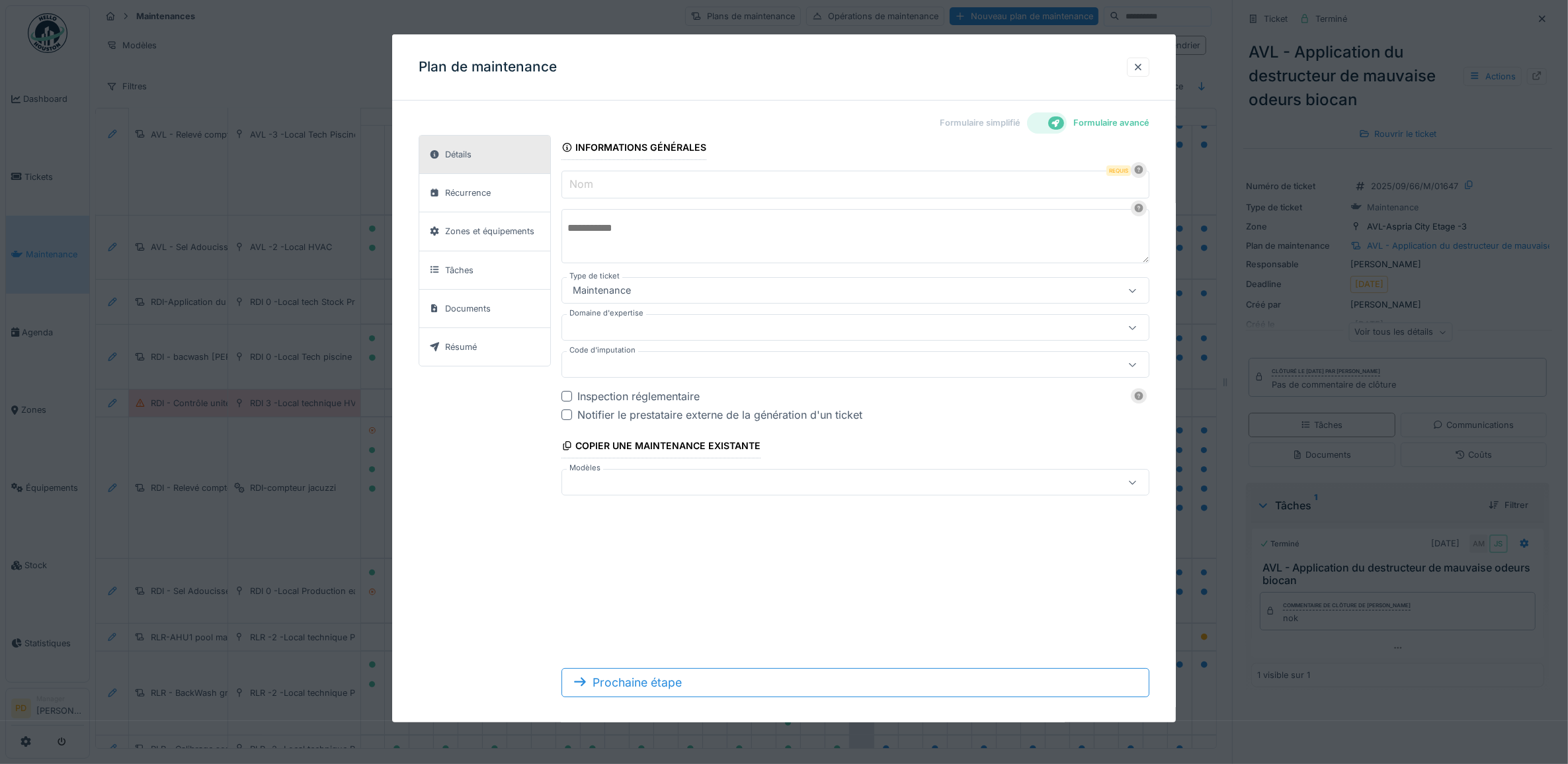
scroll to position [12, 0]
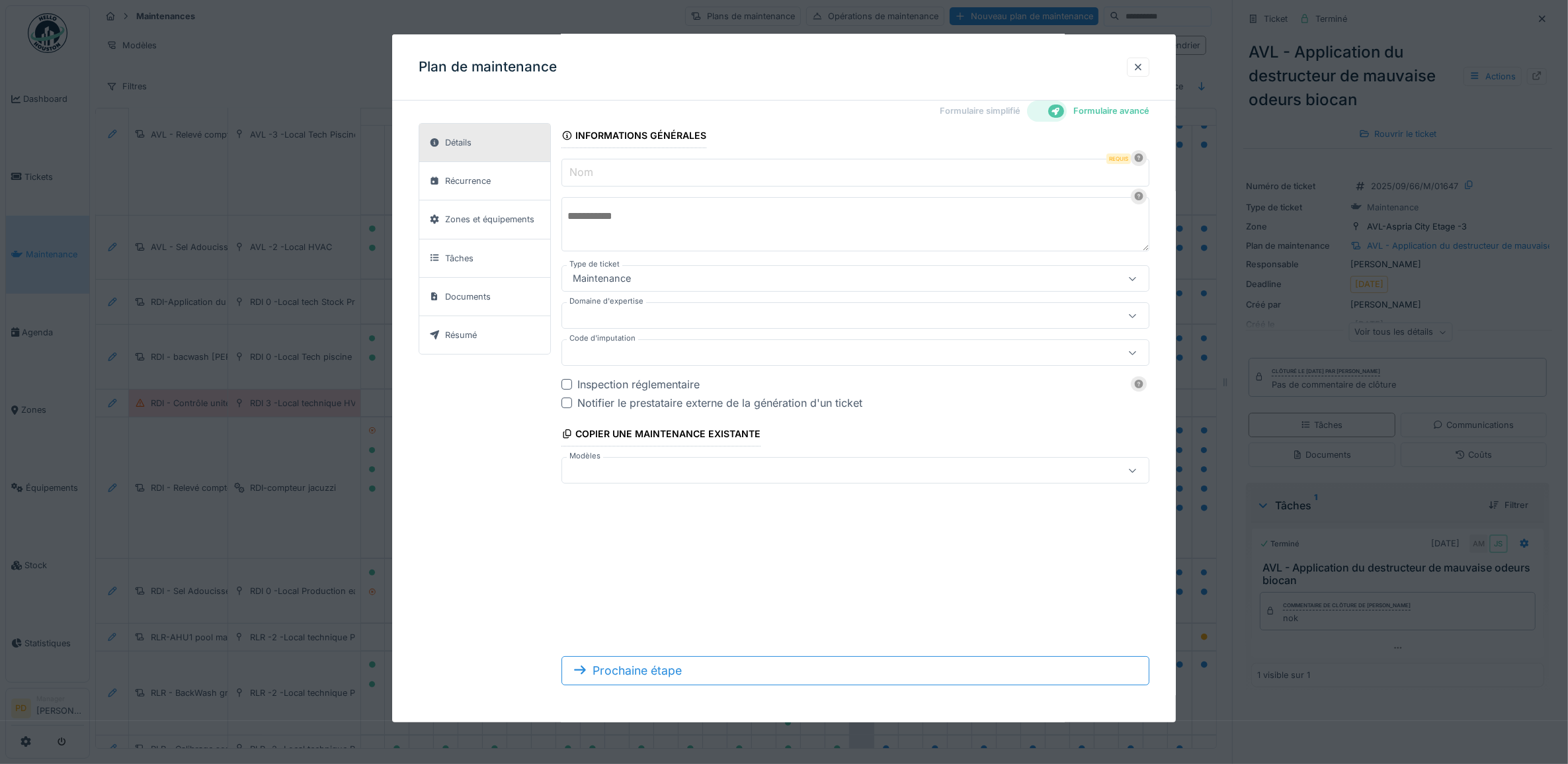
click at [643, 480] on div at bounding box center [856, 470] width 588 height 27
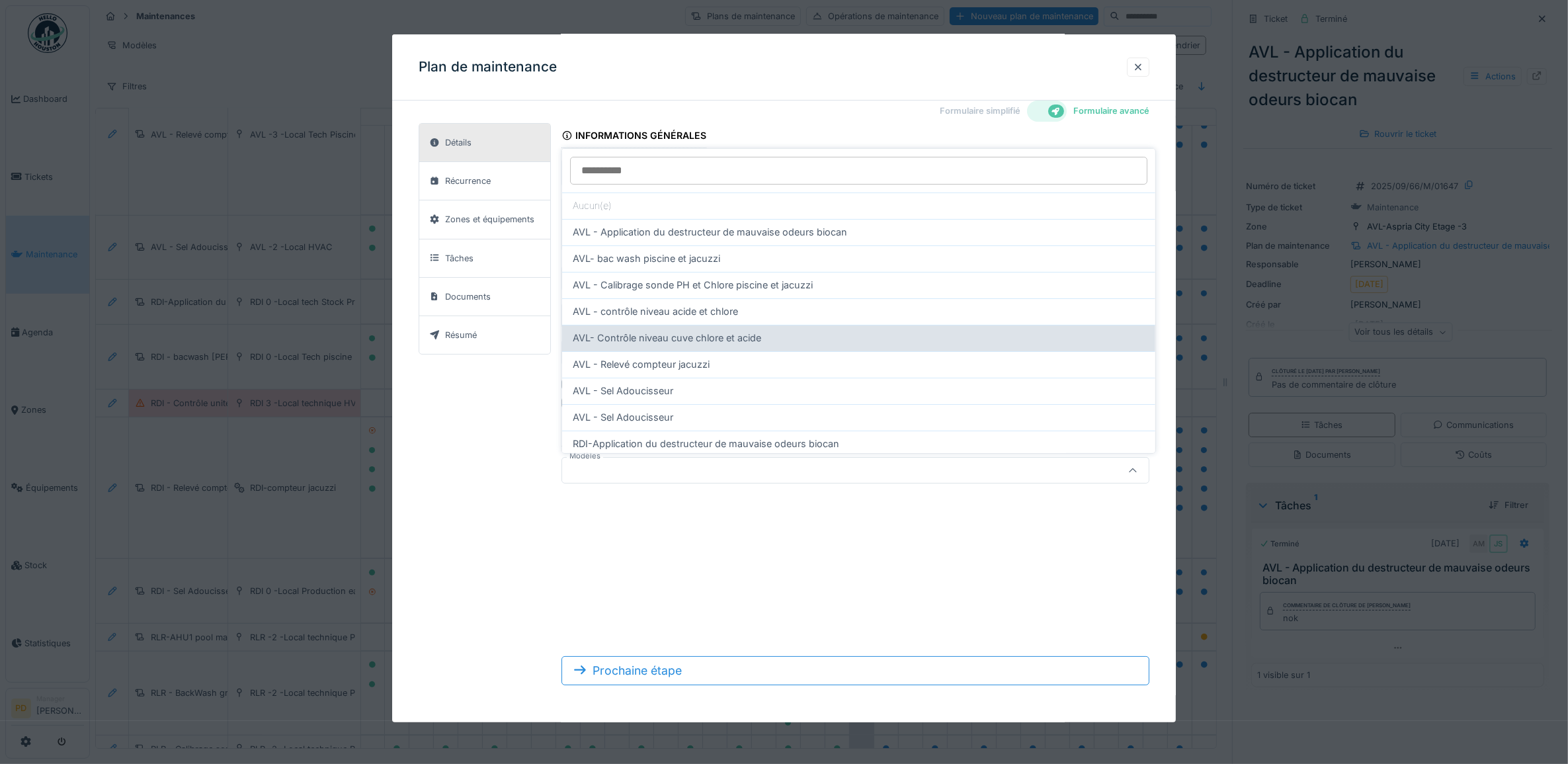
click at [686, 336] on span "AVL- Contrôle niveau cuve chlore et acide" at bounding box center [666, 338] width 188 height 15
type input "**********"
type input "*****"
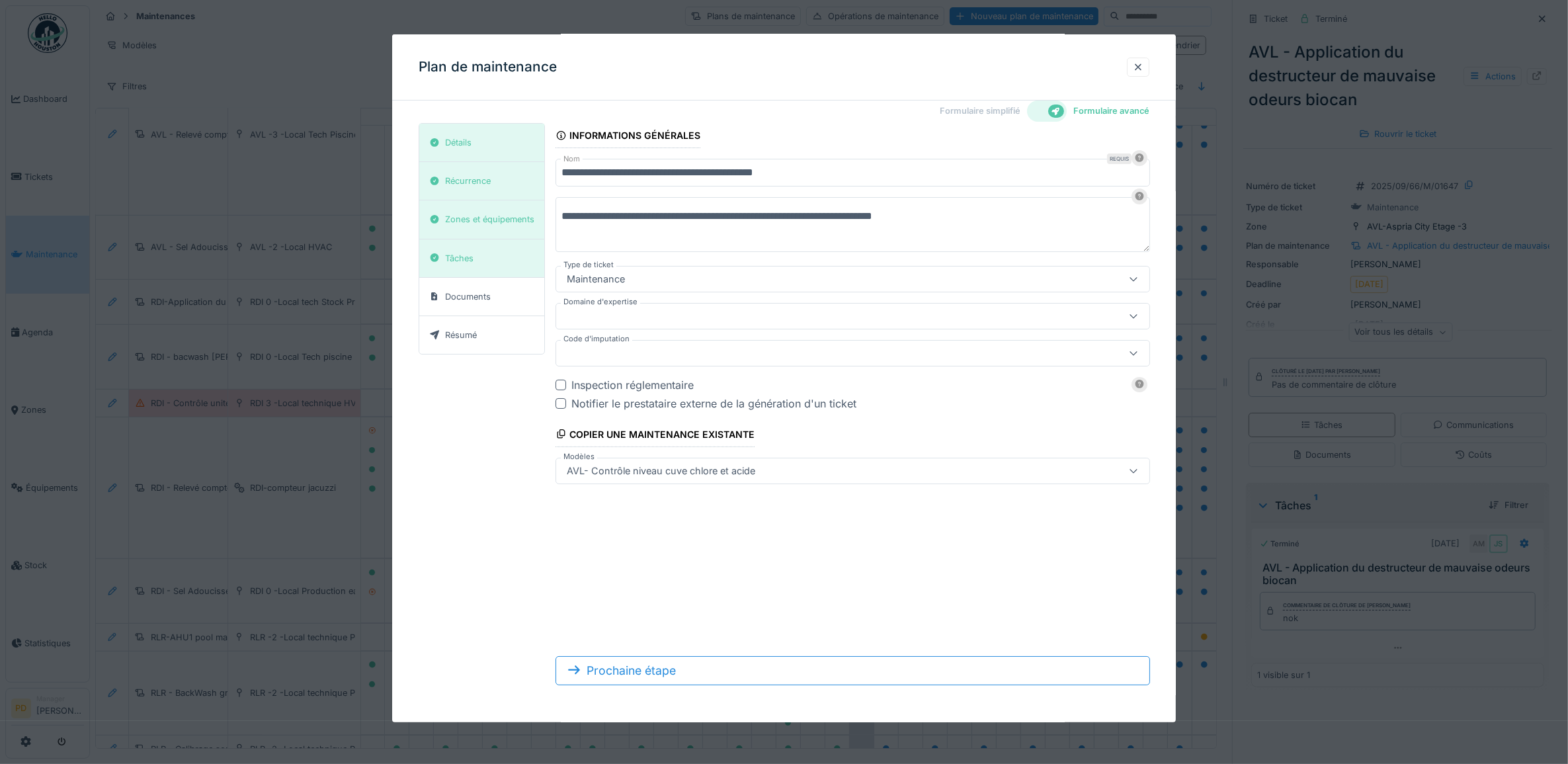
click at [640, 316] on div at bounding box center [819, 316] width 514 height 15
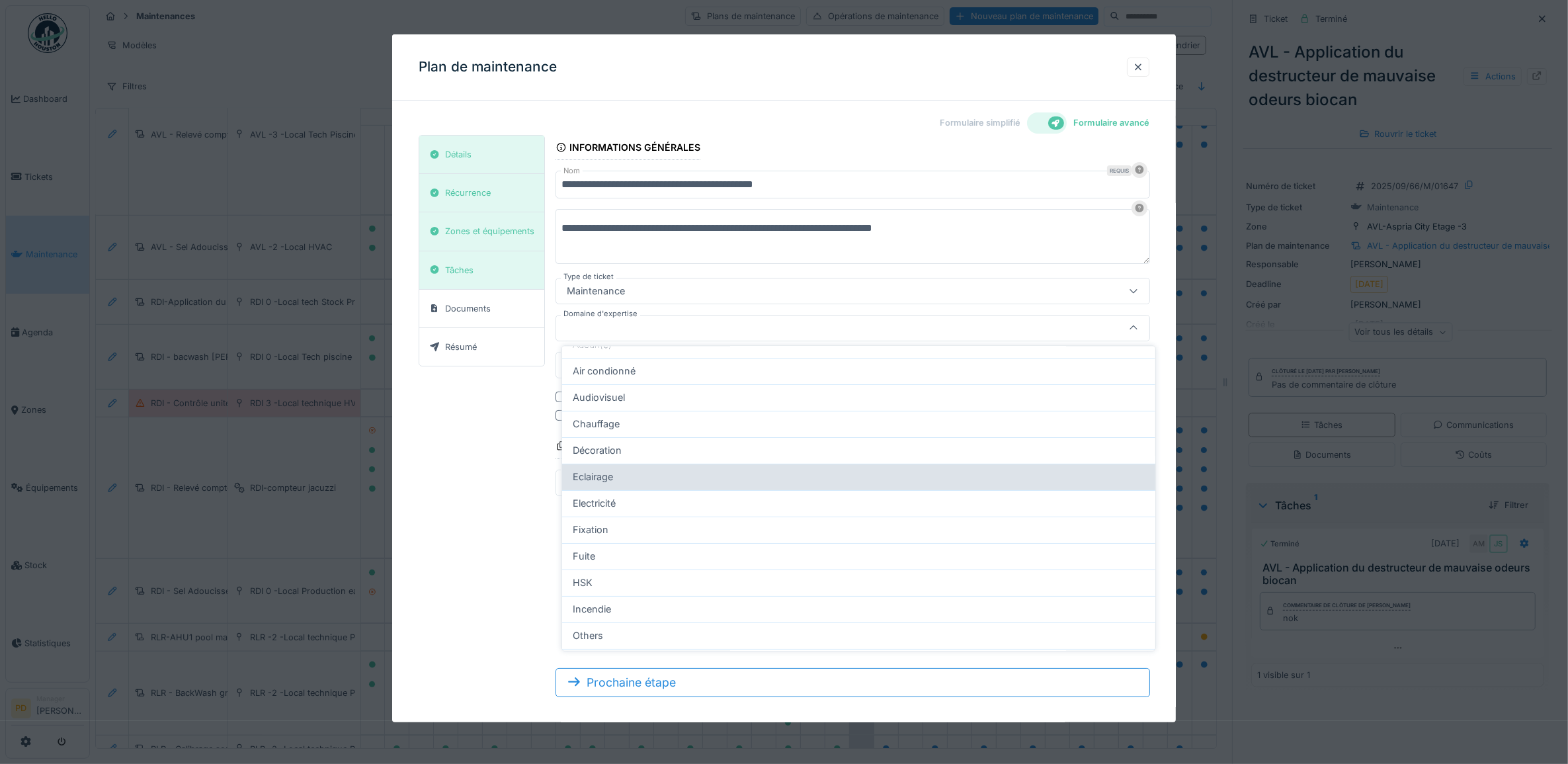
scroll to position [165, 0]
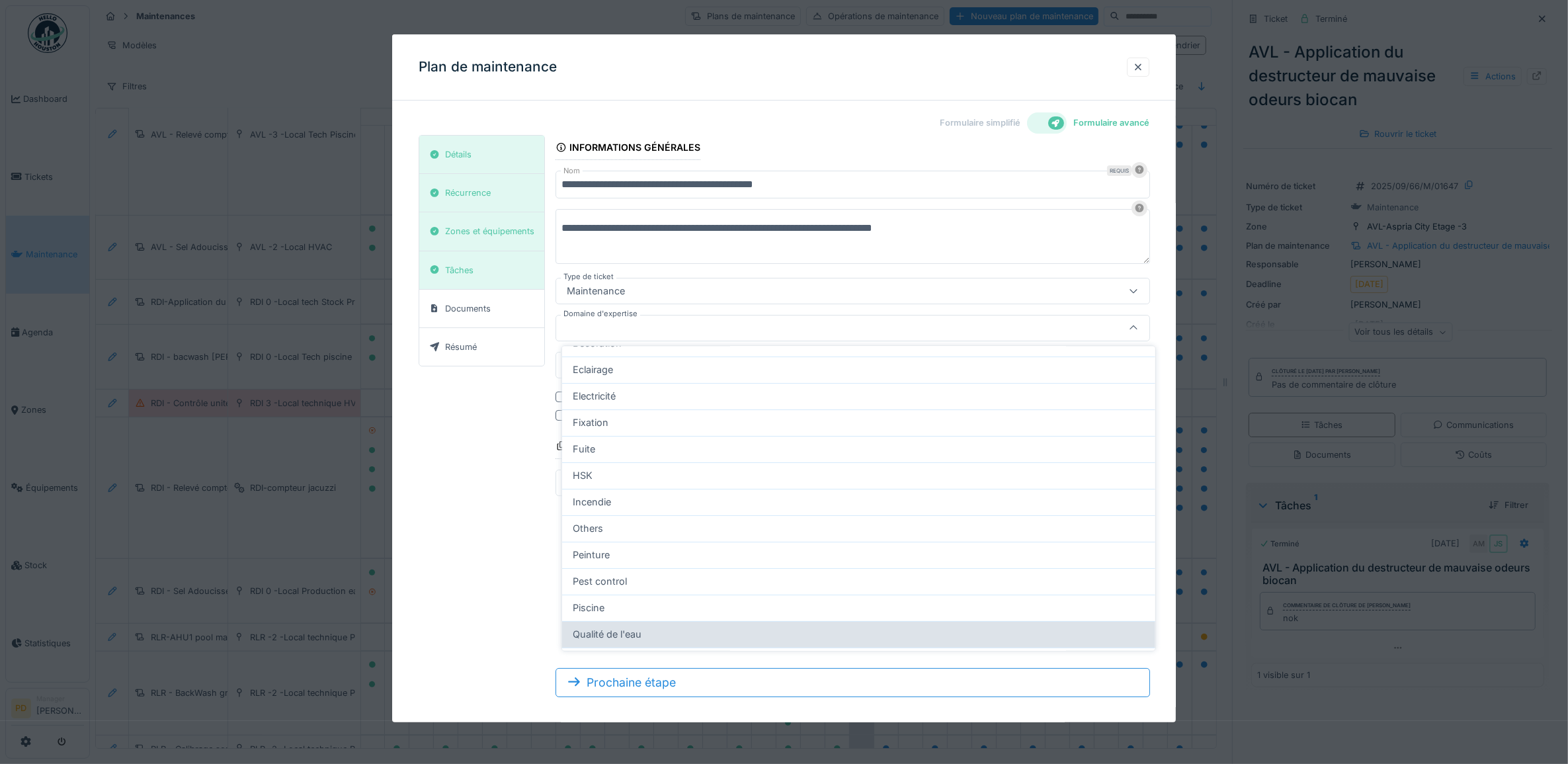
click at [659, 638] on div "Qualité de l'eau" at bounding box center [858, 635] width 572 height 15
type input "***"
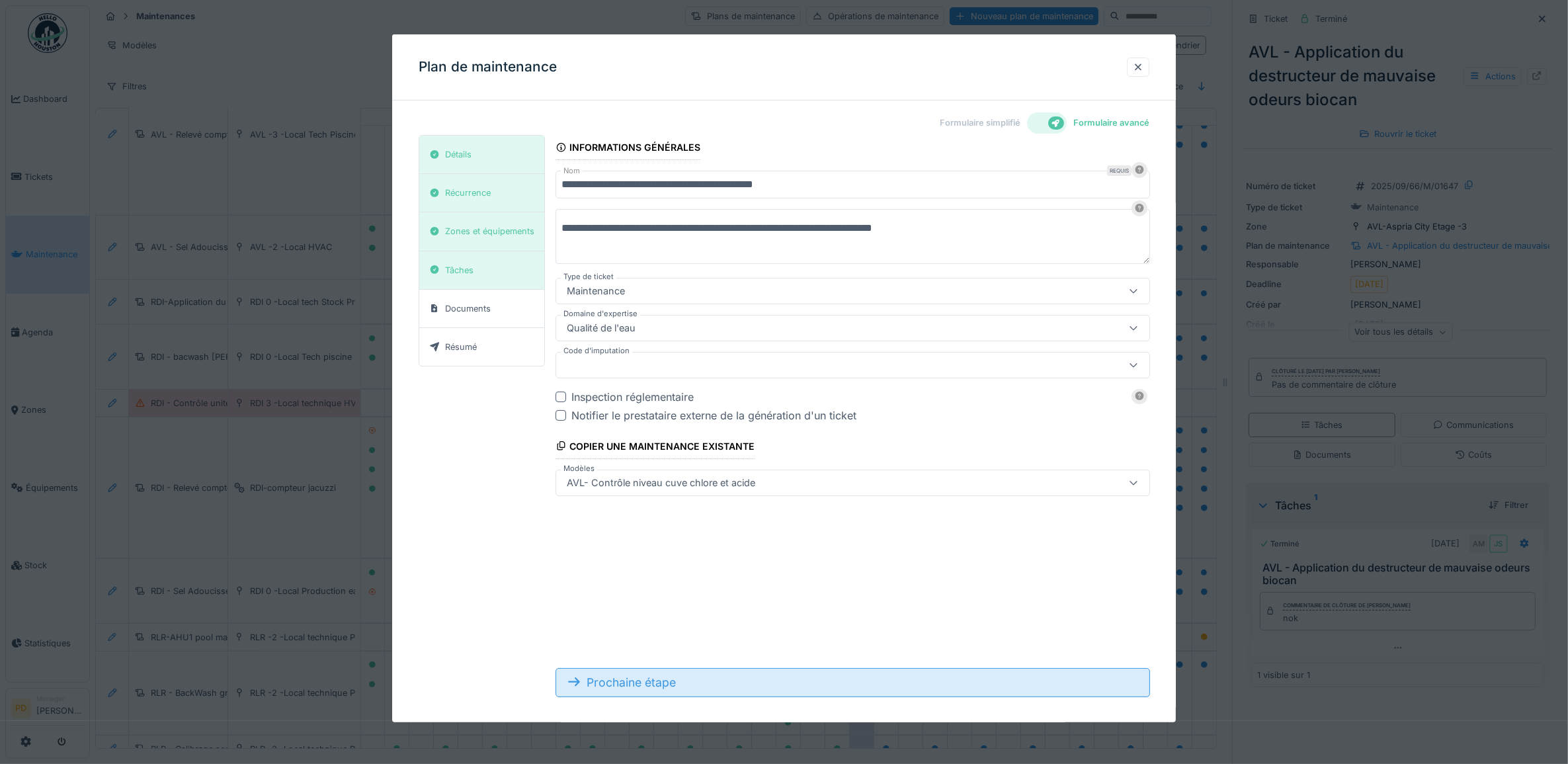
click at [695, 682] on div "Prochaine étape" at bounding box center [853, 683] width 595 height 29
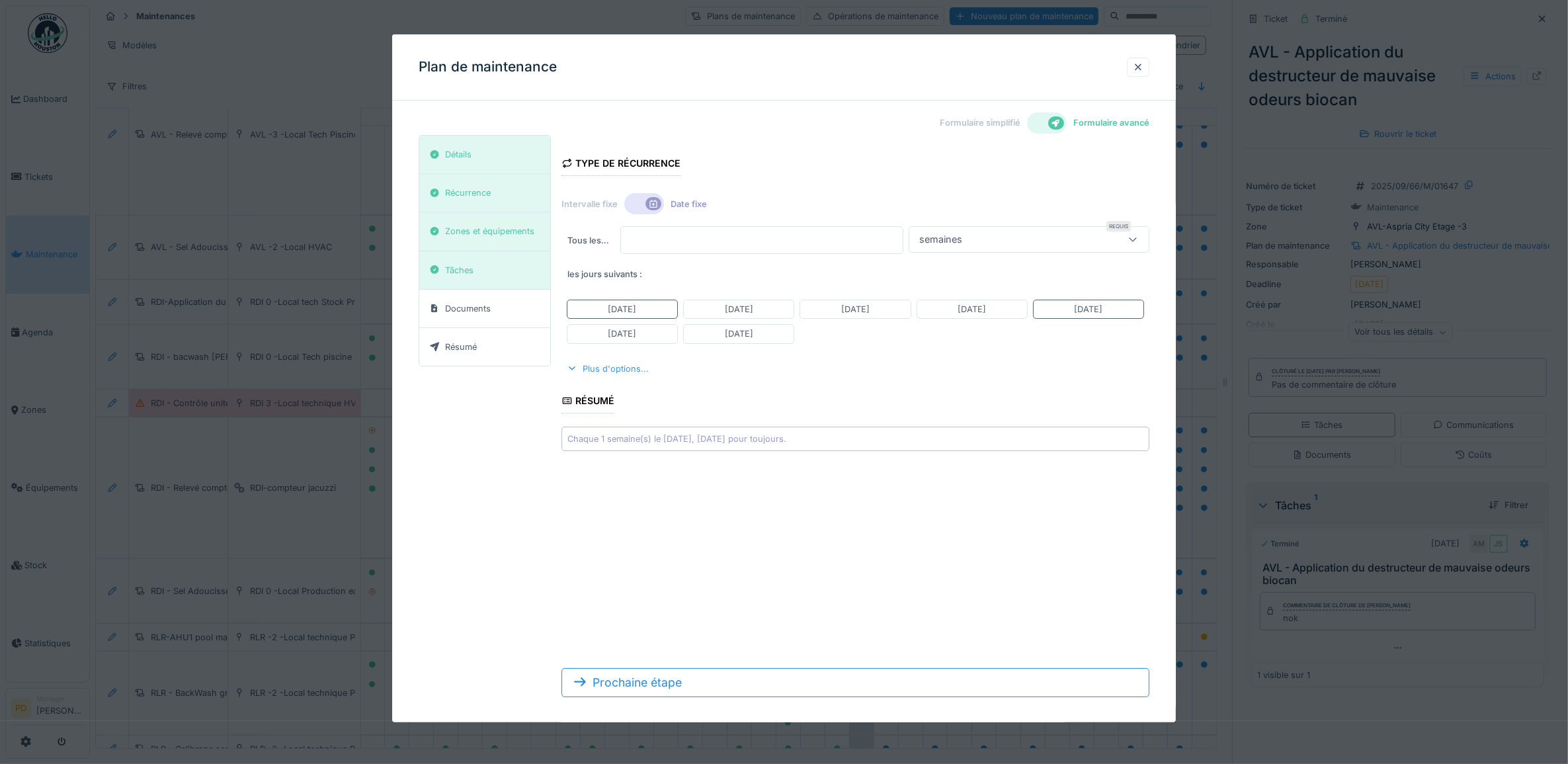
click at [614, 372] on div "Plus d'options..." at bounding box center [608, 368] width 93 height 17
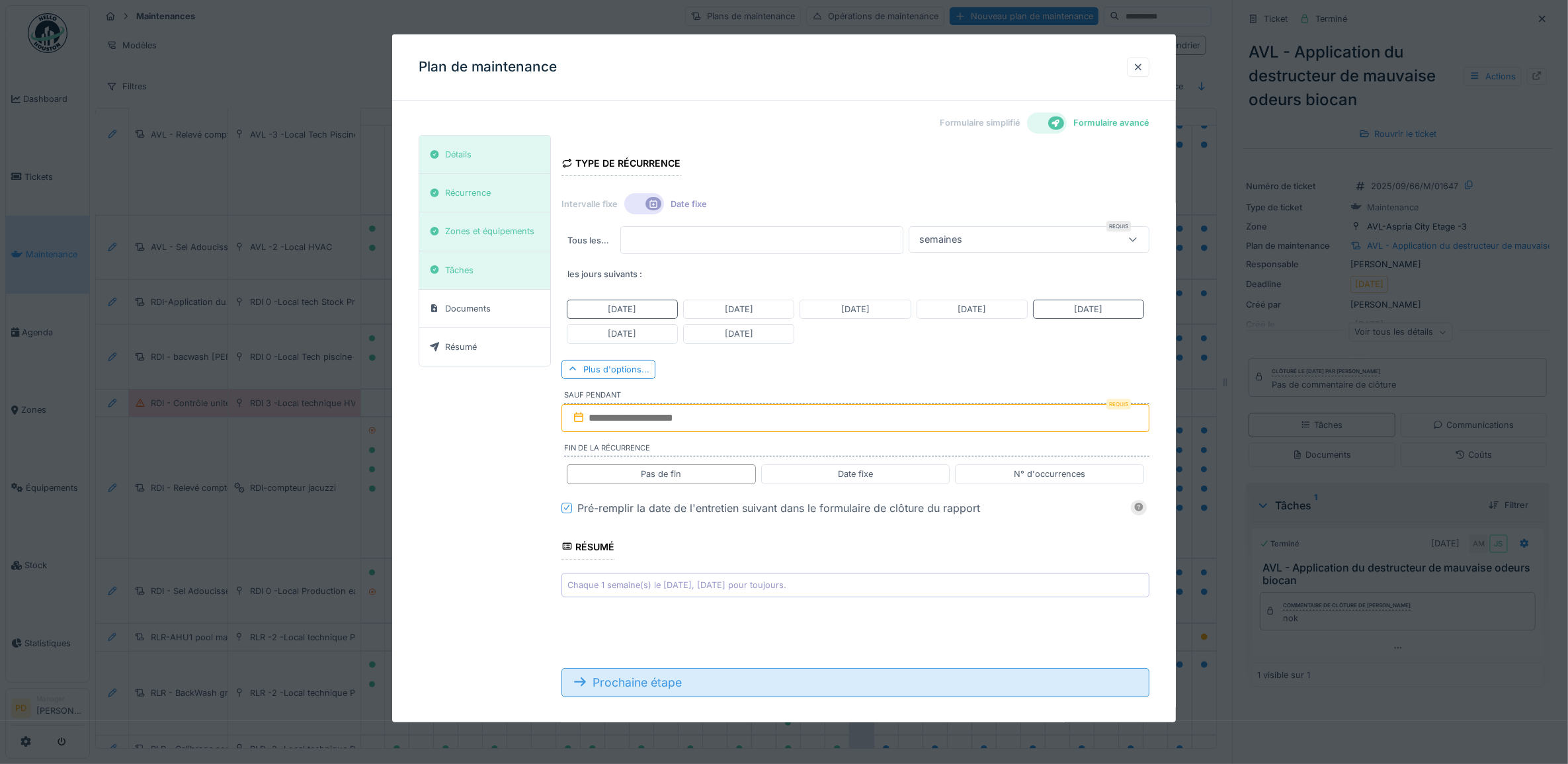
click at [683, 688] on div "Prochaine étape" at bounding box center [856, 683] width 588 height 29
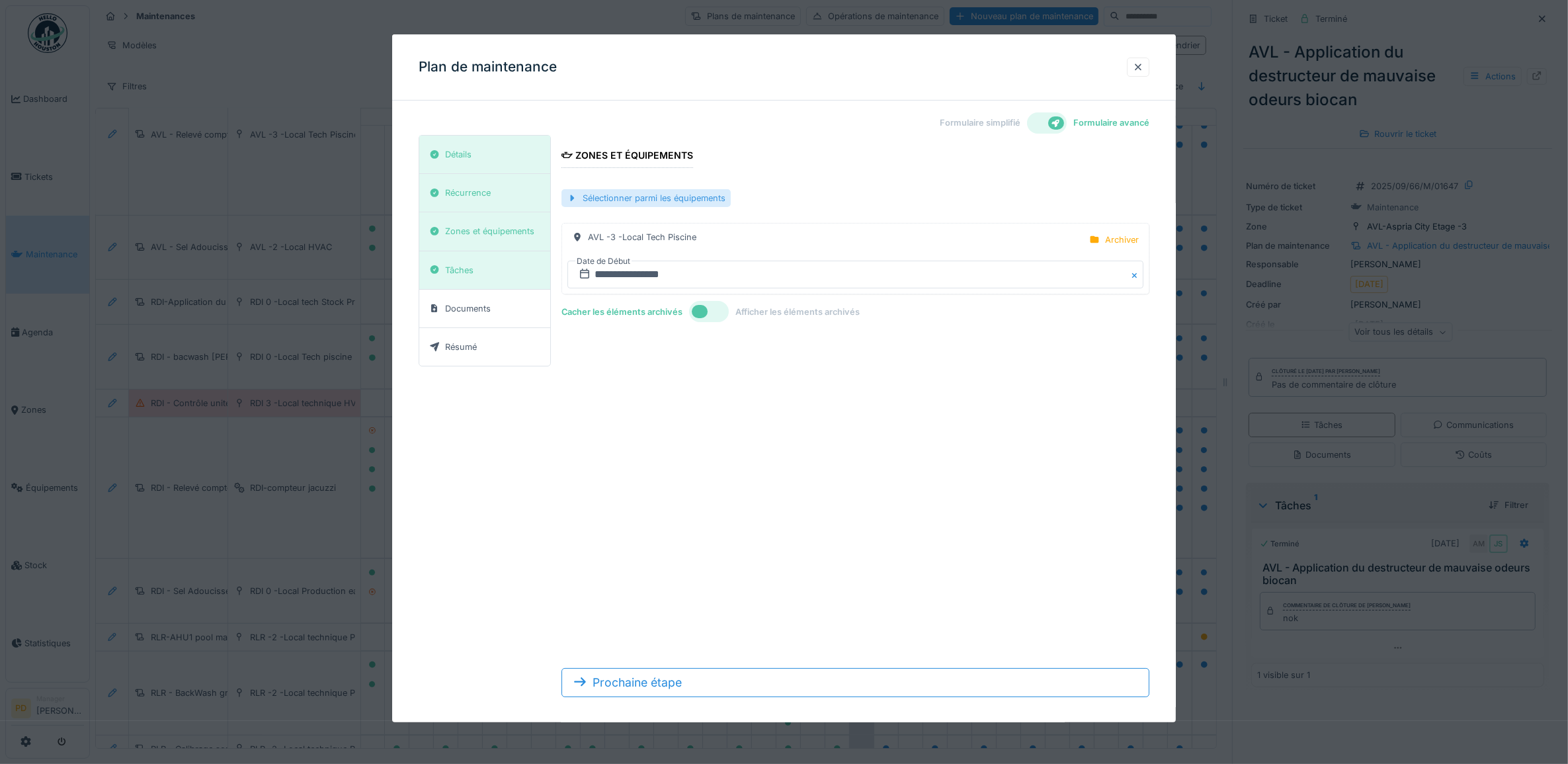
click at [691, 193] on div "Sélectionner parmi les équipements" at bounding box center [646, 197] width 169 height 17
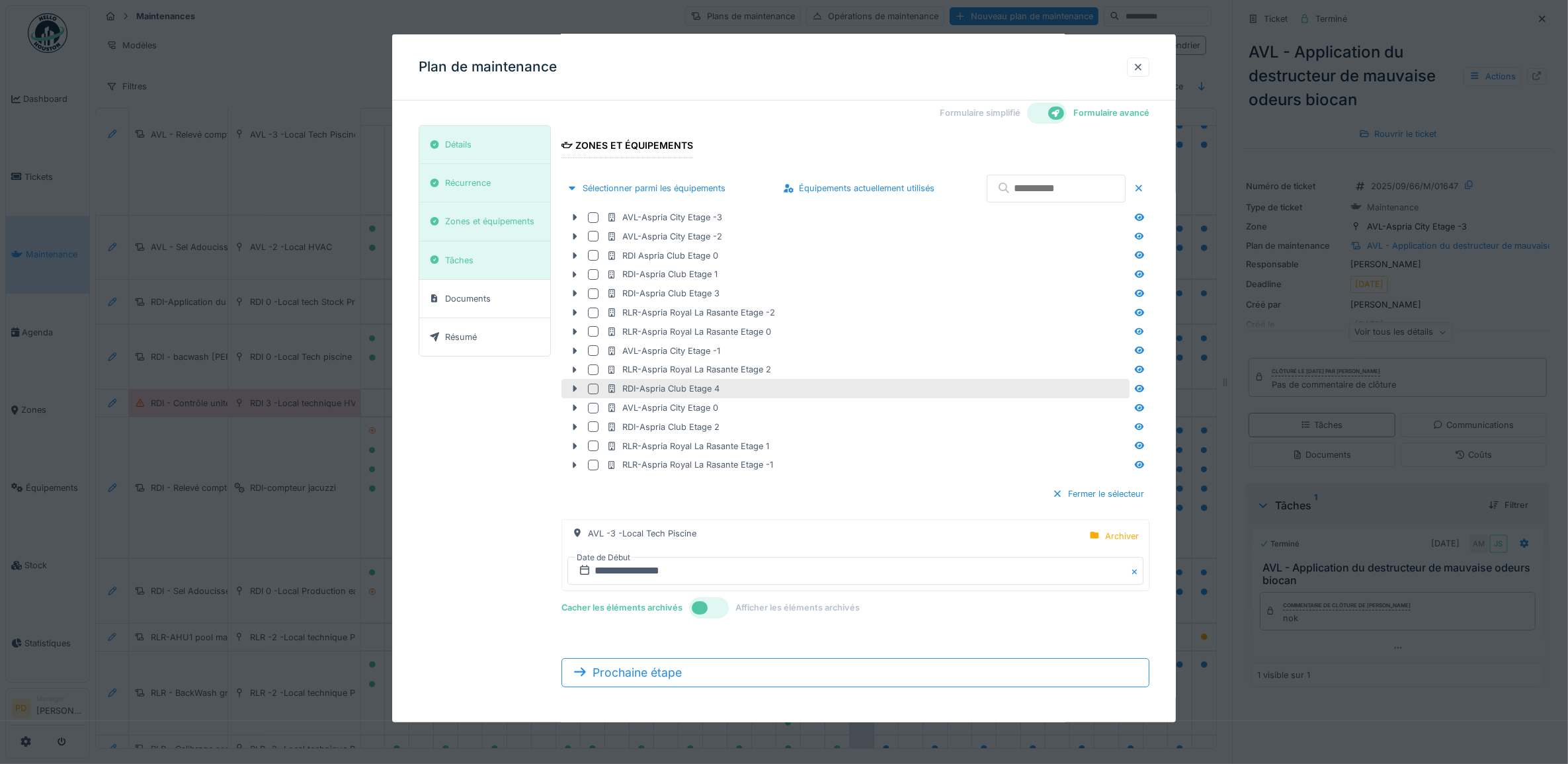
scroll to position [12, 0]
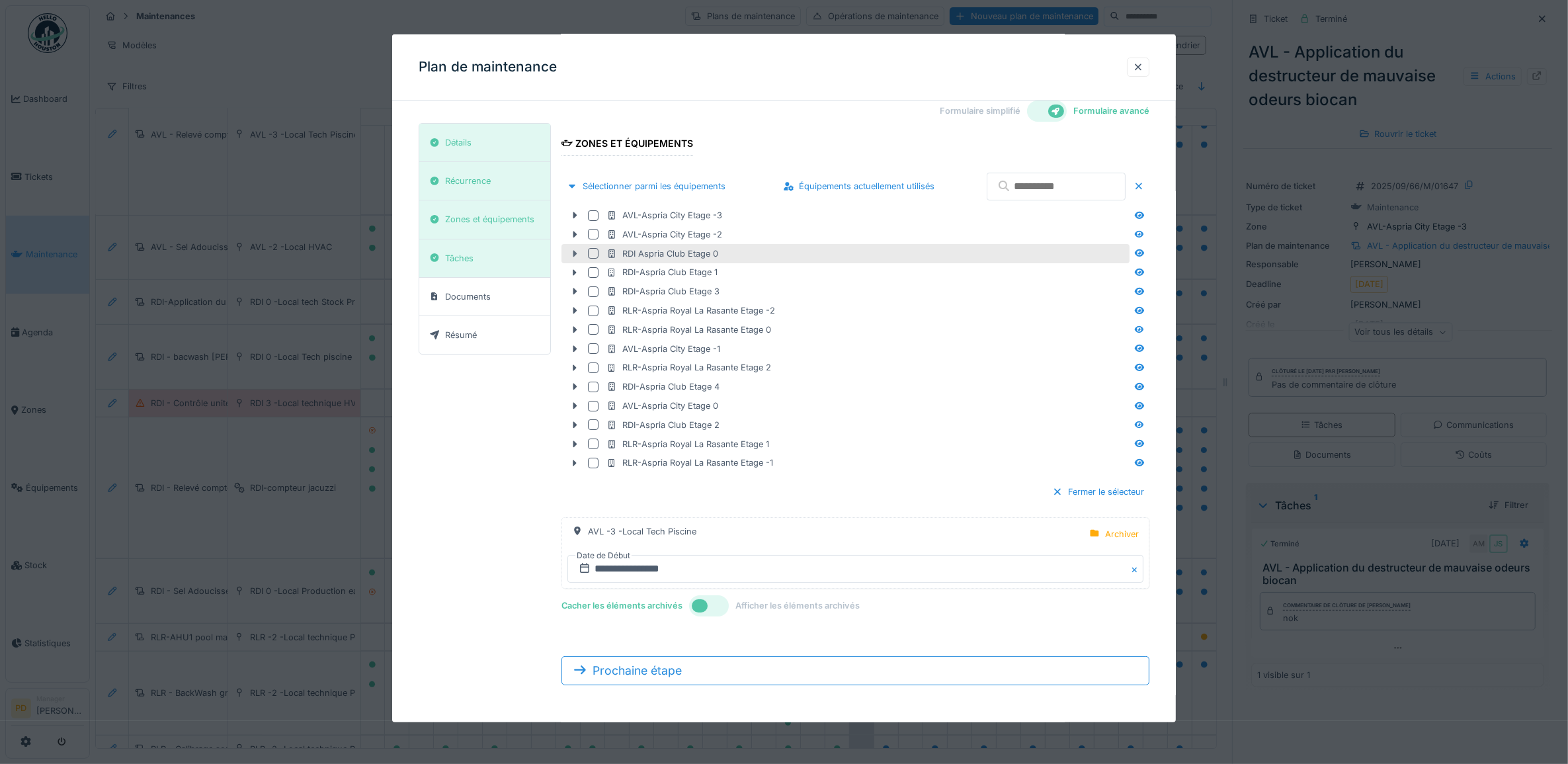
click at [577, 253] on icon at bounding box center [575, 253] width 11 height 8
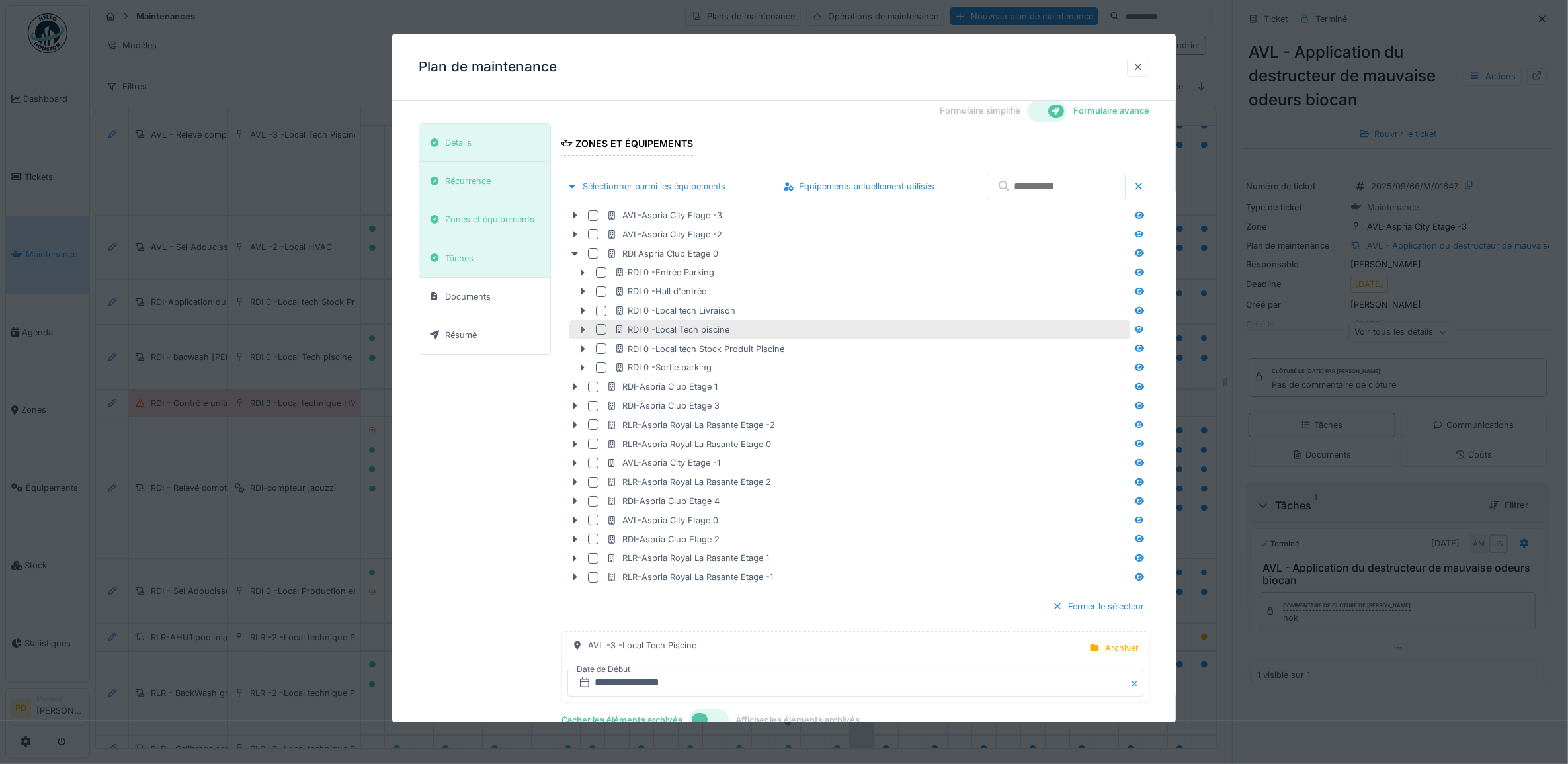
click at [583, 331] on icon at bounding box center [583, 329] width 11 height 8
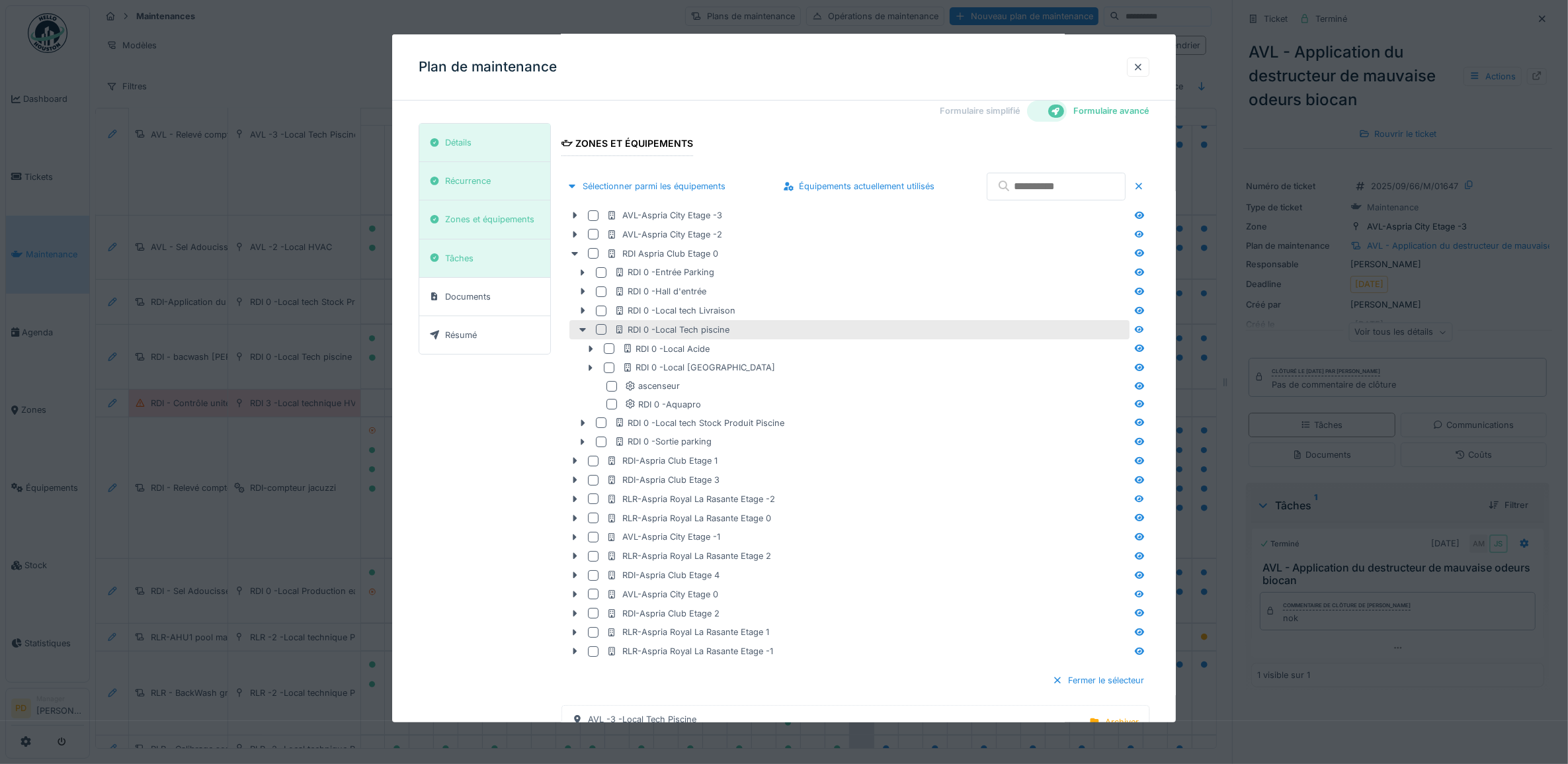
click at [602, 331] on div at bounding box center [601, 330] width 11 height 11
click at [602, 347] on div "RDI 0 -Local Acide" at bounding box center [854, 349] width 553 height 19
click at [609, 347] on div at bounding box center [610, 349] width 11 height 11
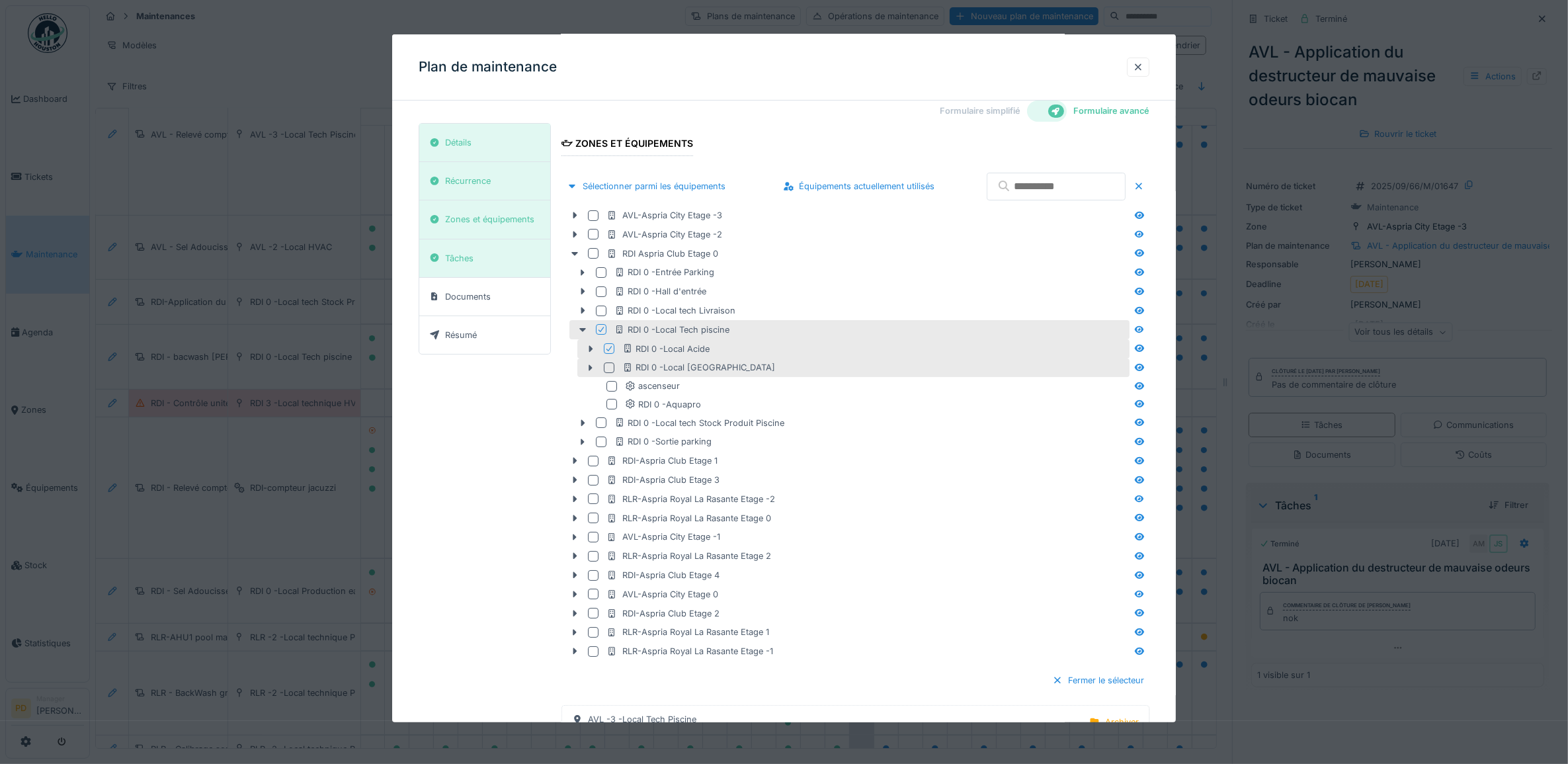
click at [610, 364] on div at bounding box center [610, 368] width 11 height 11
click at [600, 334] on div at bounding box center [601, 330] width 8 height 13
click at [1113, 676] on div "Fermer le sélecteur" at bounding box center [1099, 680] width 103 height 17
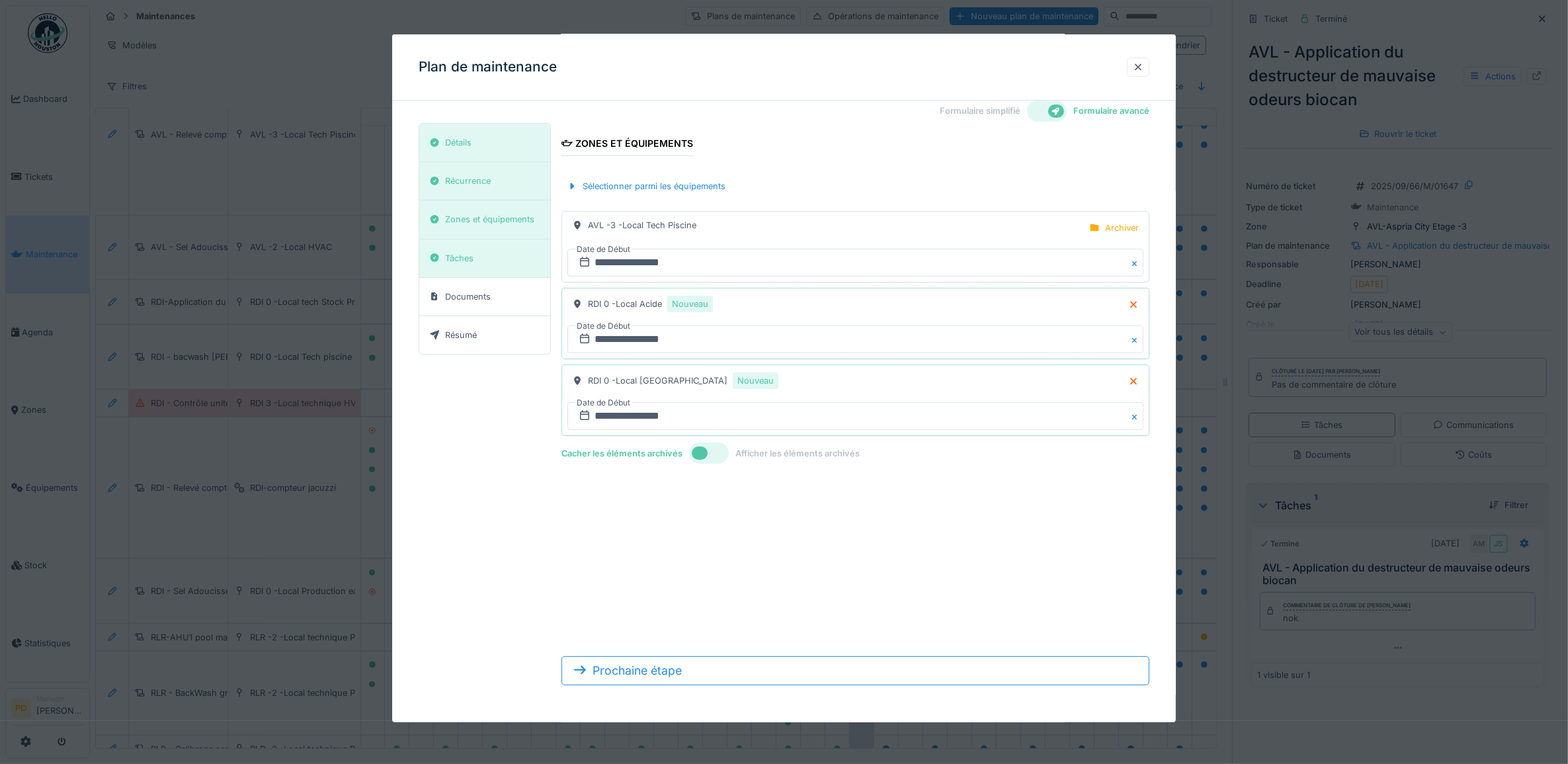
click at [1142, 262] on button "Close" at bounding box center [1137, 263] width 15 height 28
click at [1128, 229] on div "Archiver" at bounding box center [1122, 228] width 34 height 13
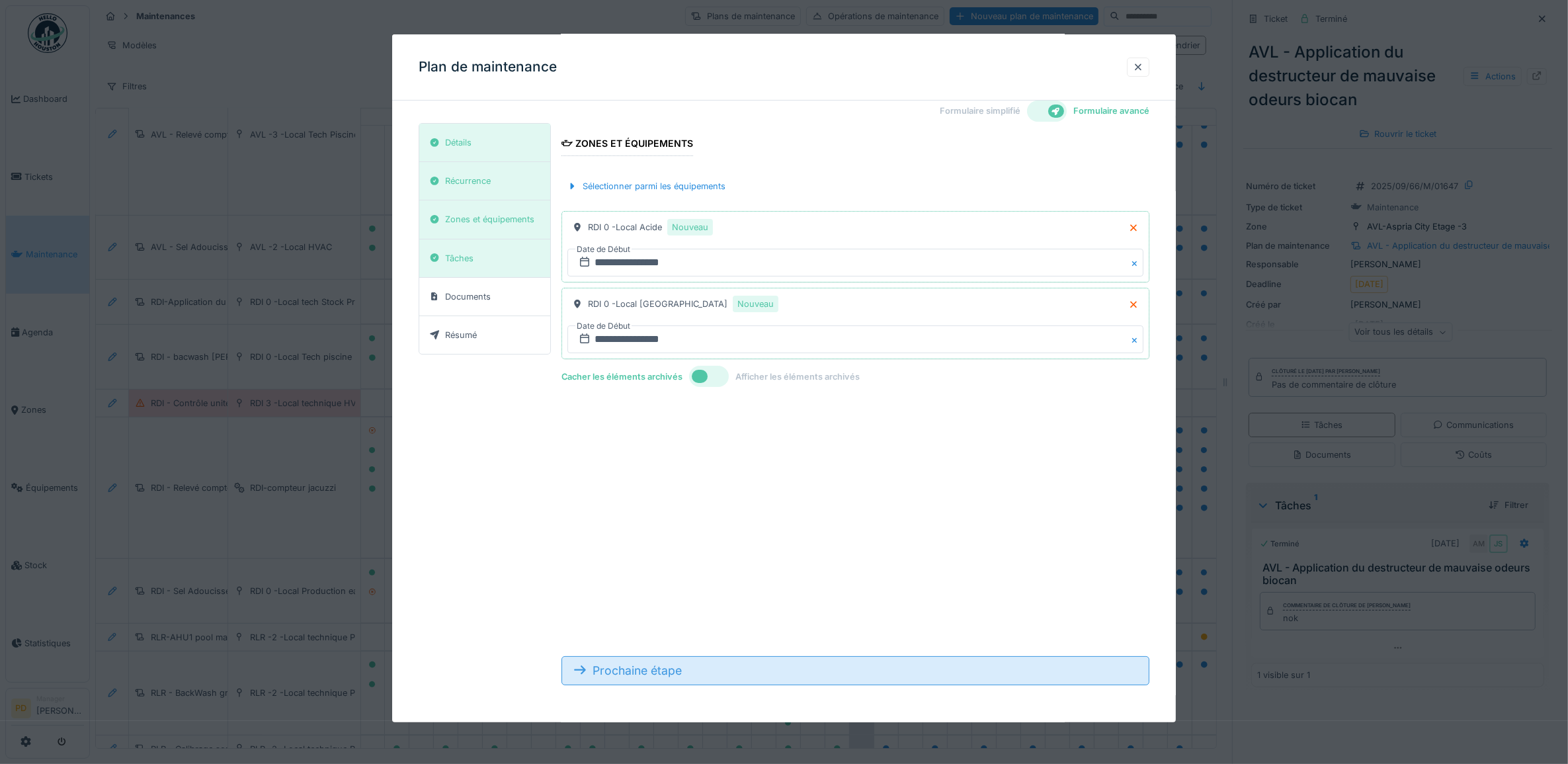
click at [665, 668] on div "Prochaine étape" at bounding box center [856, 671] width 588 height 29
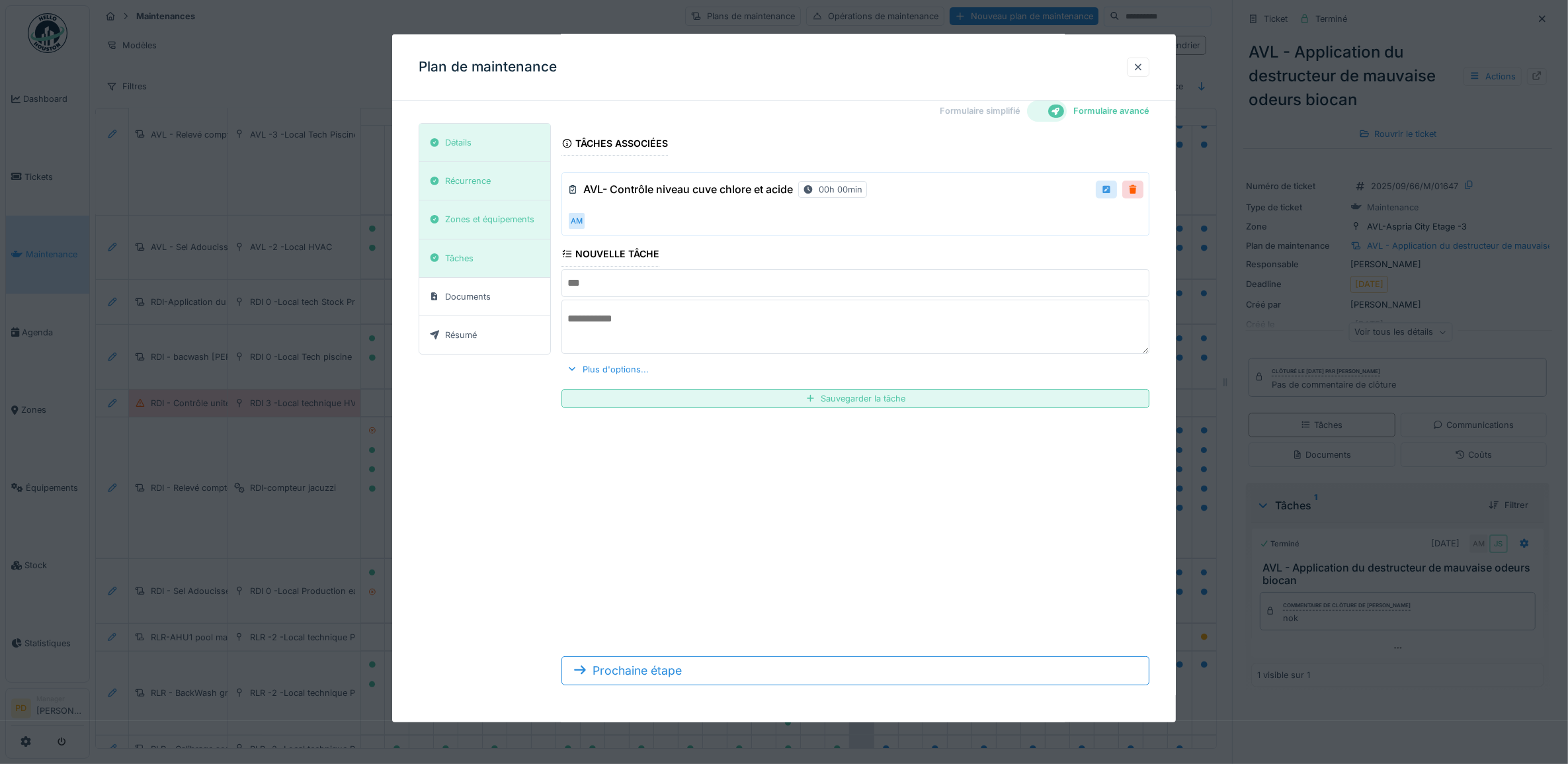
click at [1112, 193] on div at bounding box center [1107, 190] width 11 height 13
type input "**********"
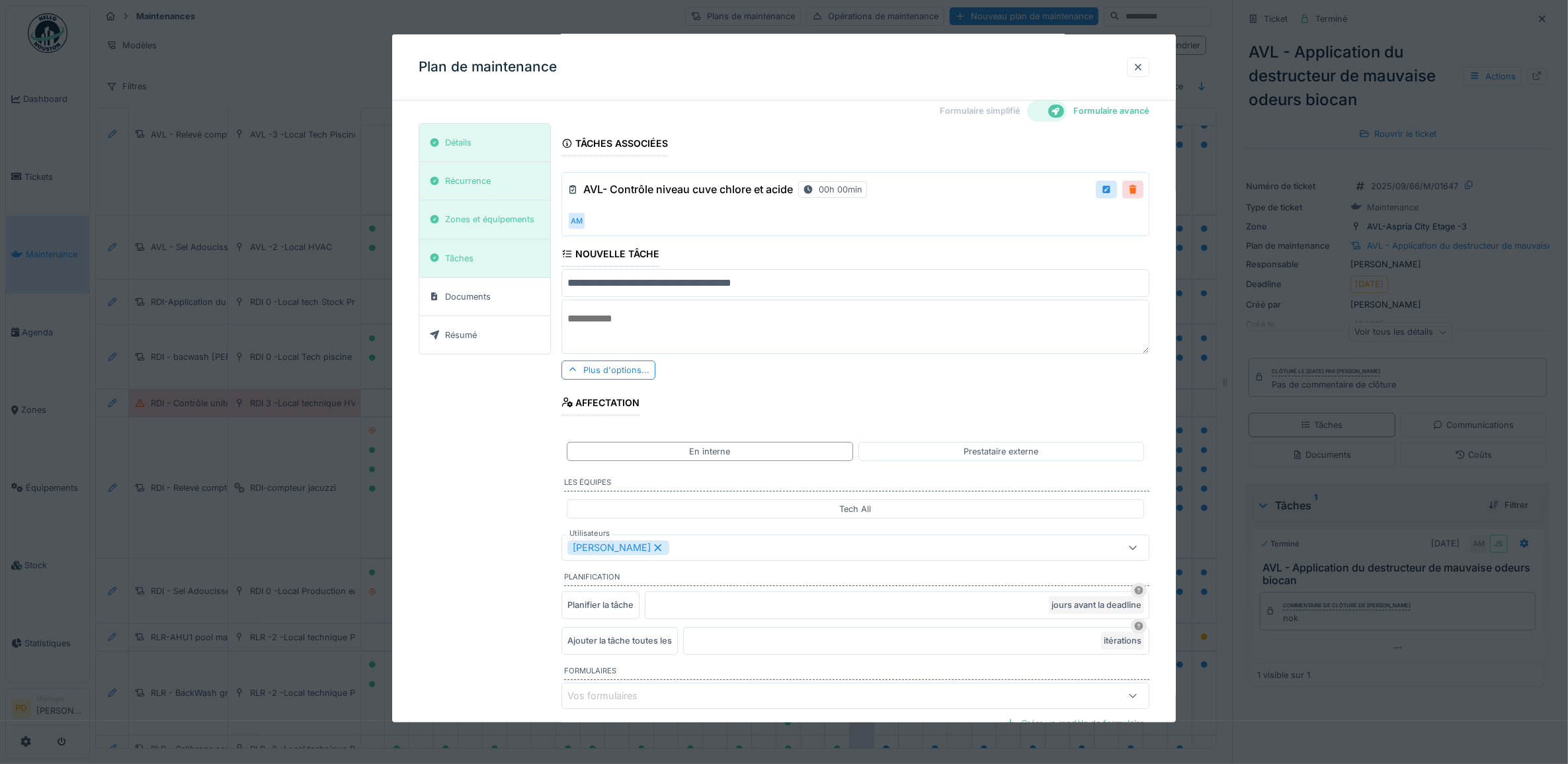
click at [1138, 189] on div at bounding box center [1133, 190] width 11 height 13
click at [1138, 189] on div "Remove ?" at bounding box center [1110, 190] width 67 height 19
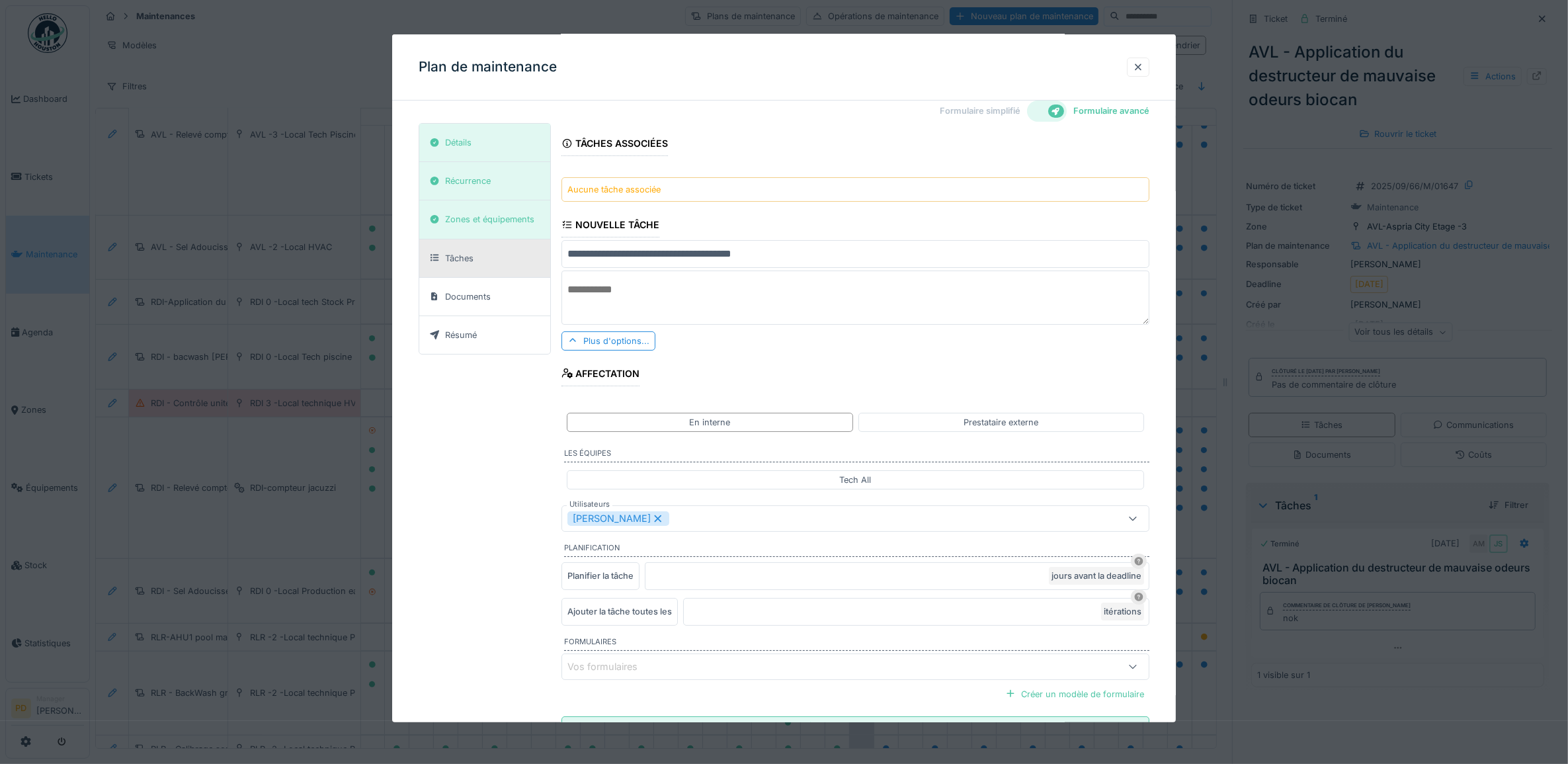
click at [756, 175] on div "**********" at bounding box center [856, 434] width 588 height 624
click at [756, 186] on div "Aucune tâche associée" at bounding box center [856, 189] width 588 height 25
click at [586, 260] on input "**********" at bounding box center [856, 254] width 588 height 28
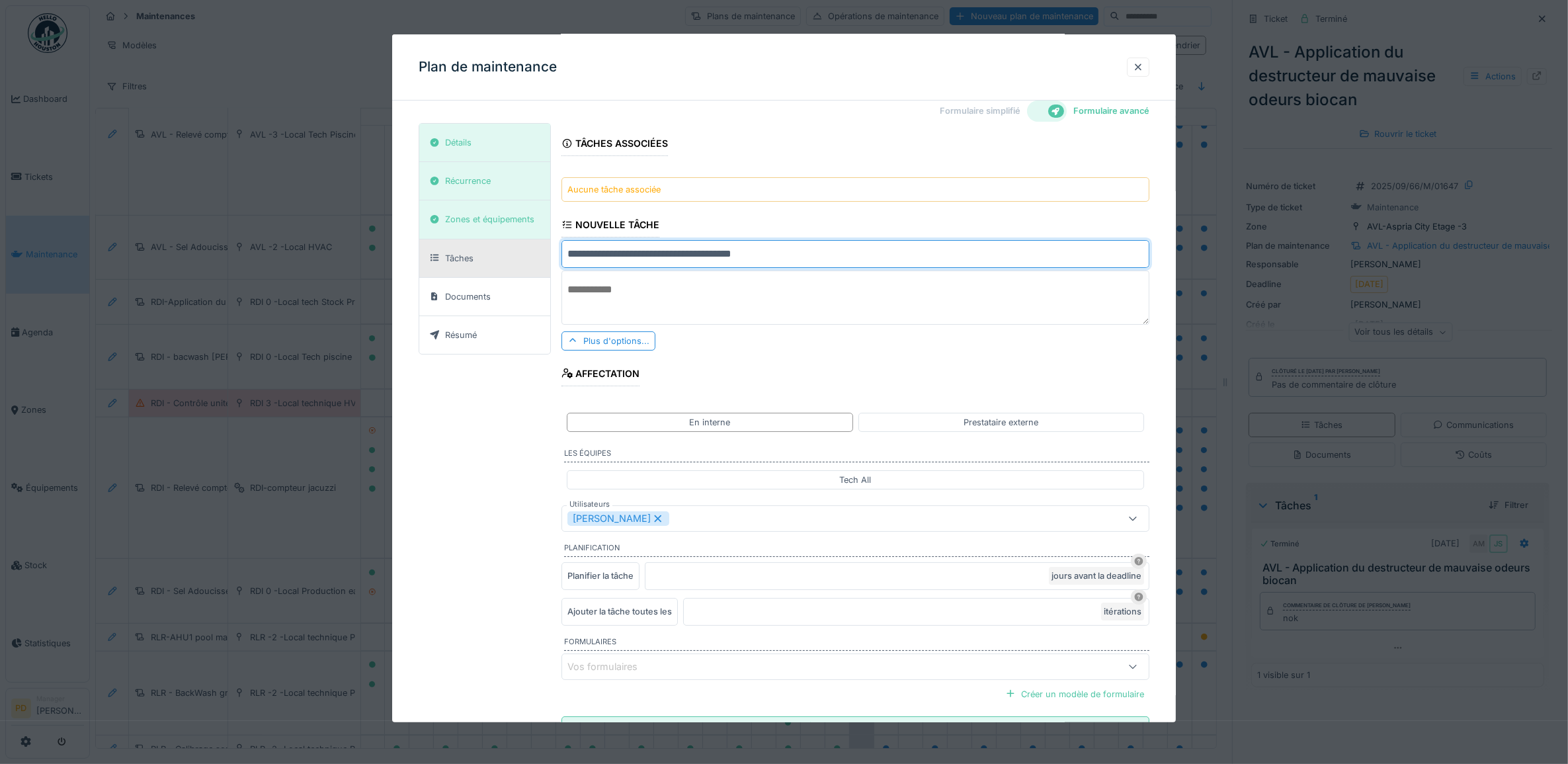
type input "**********"
click at [660, 297] on textarea at bounding box center [856, 298] width 588 height 54
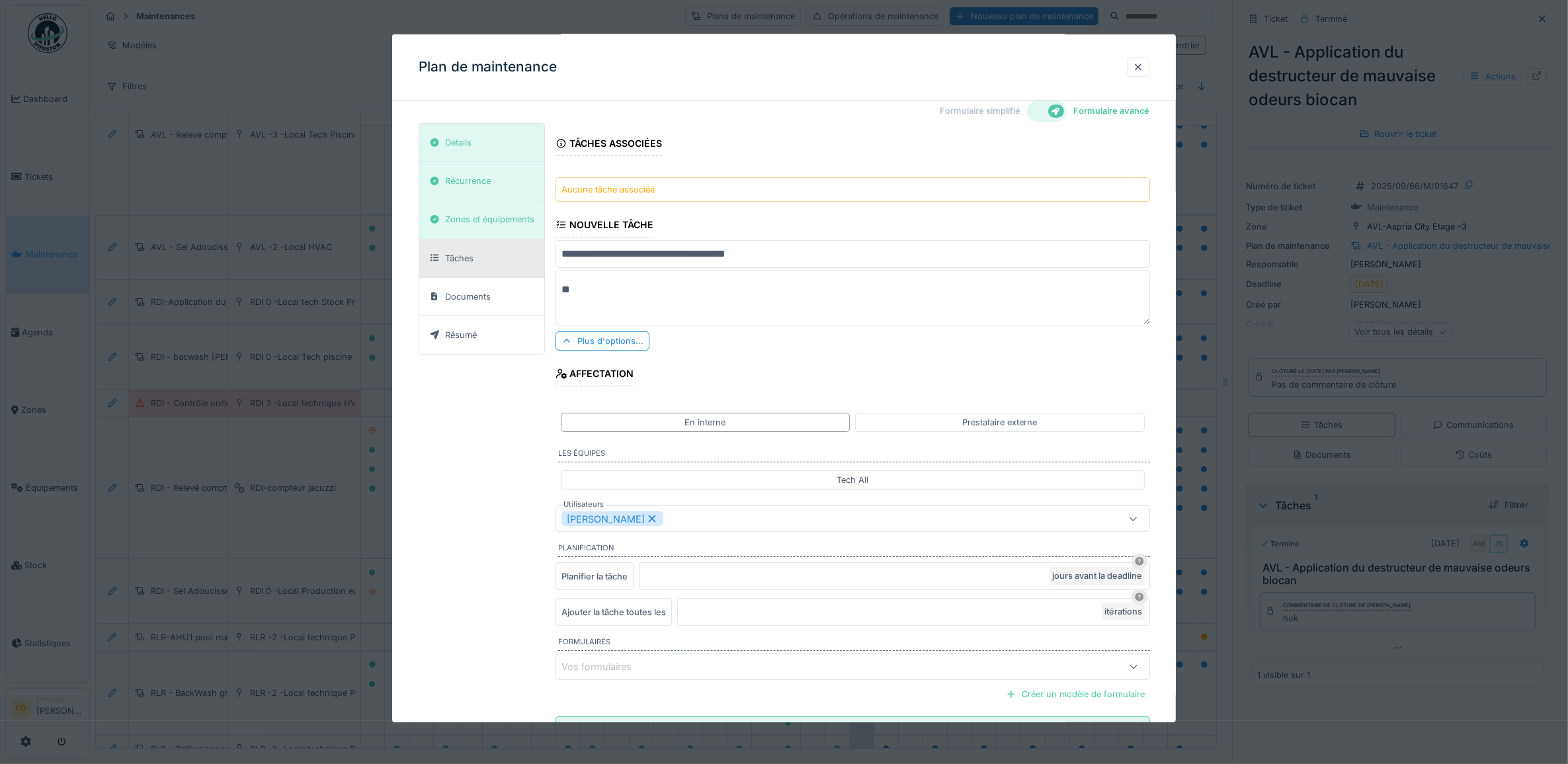
type textarea "*"
type textarea "**********"
click at [602, 346] on div "Plus d'options..." at bounding box center [602, 341] width 94 height 19
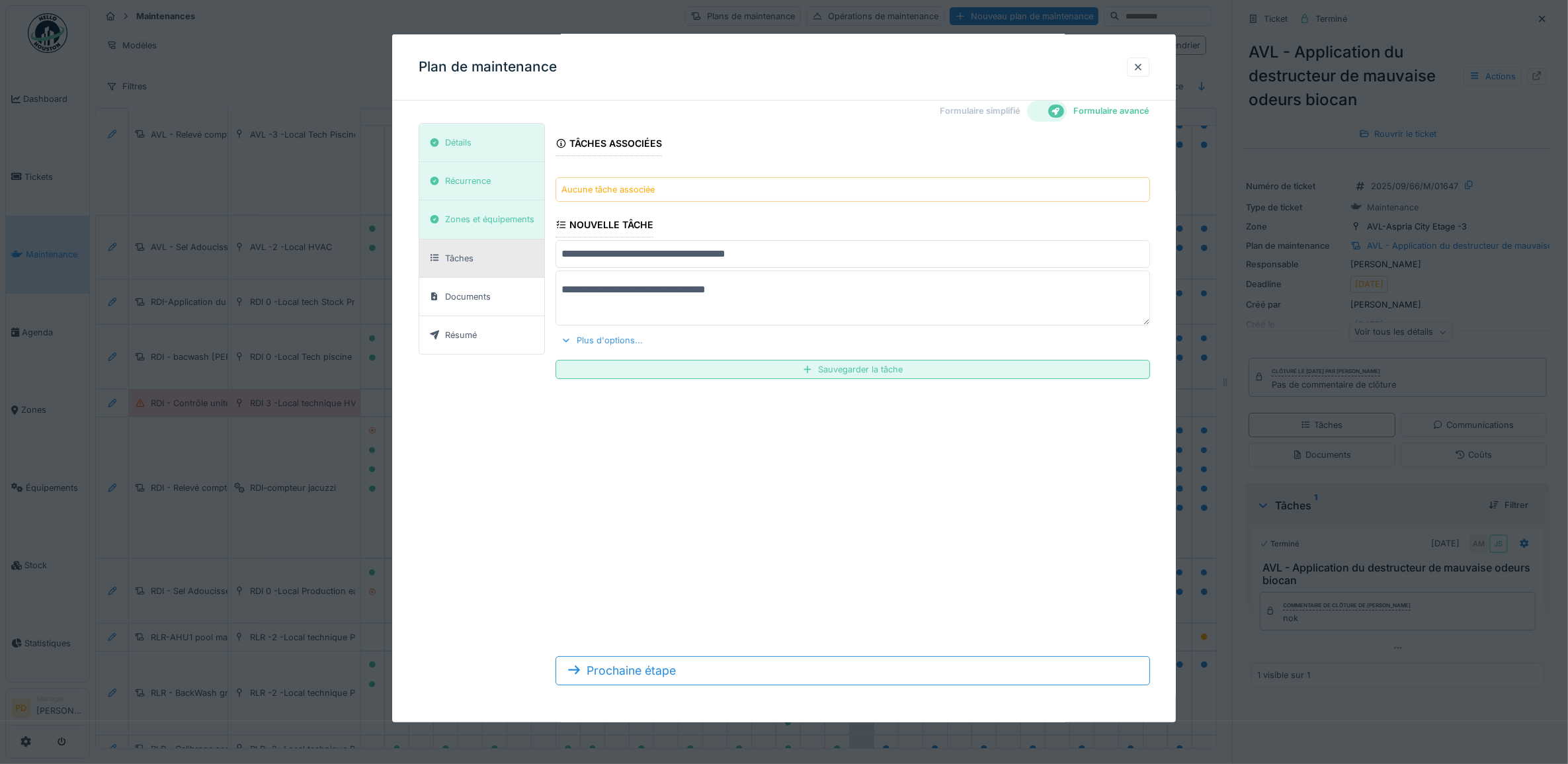
click at [607, 341] on div "Plus d'options..." at bounding box center [601, 340] width 93 height 17
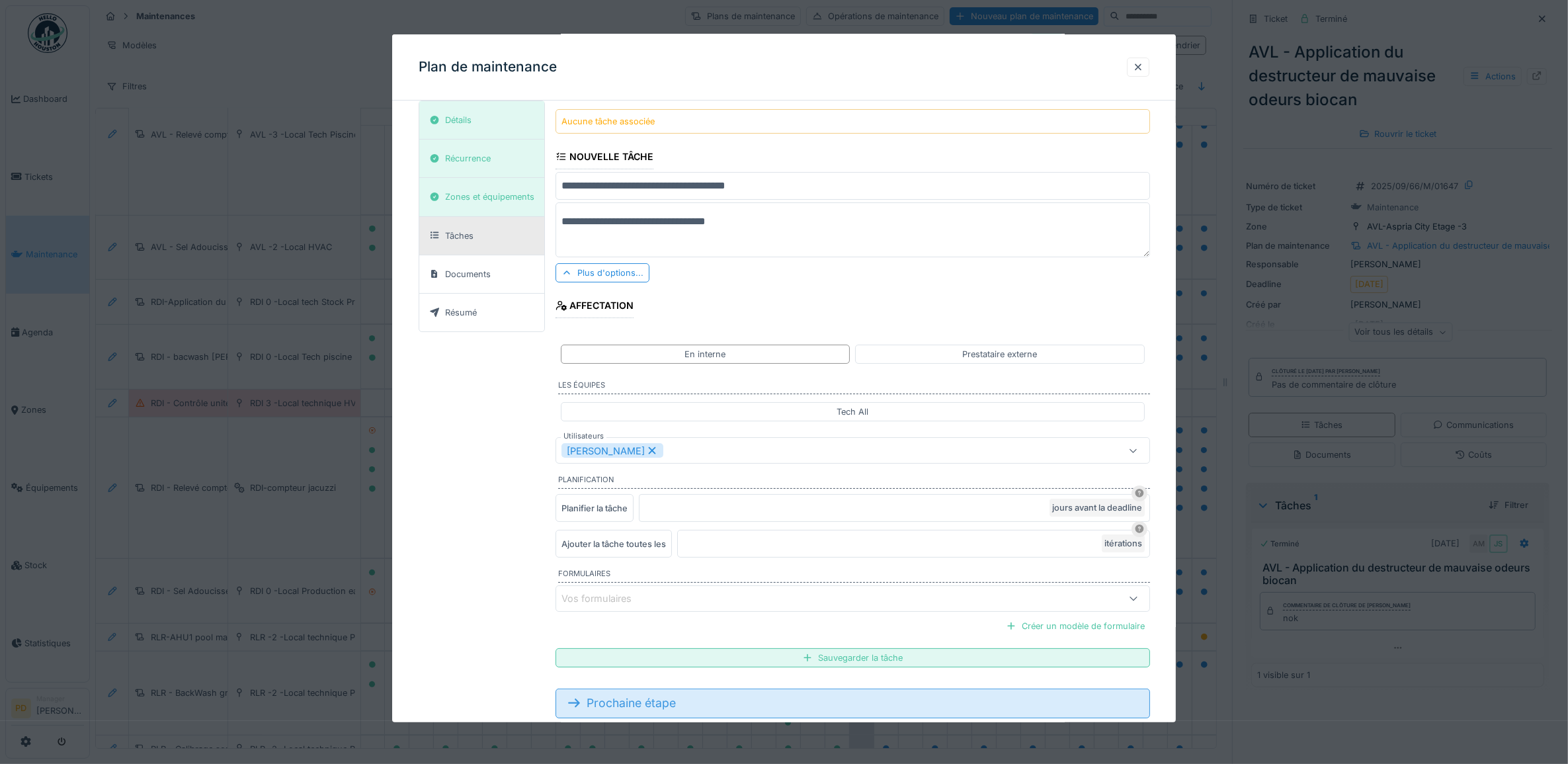
scroll to position [117, 0]
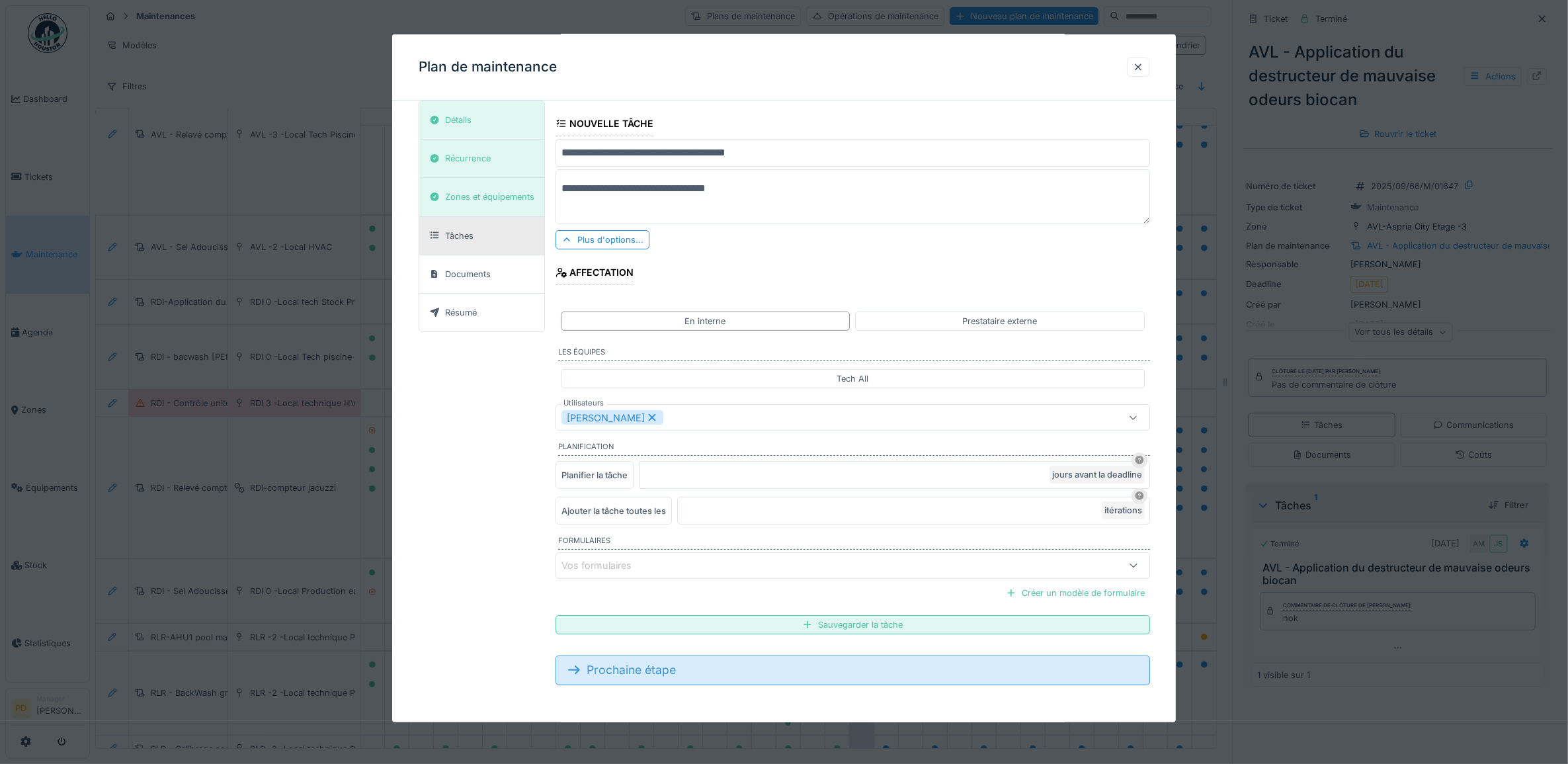
click at [666, 671] on div "Prochaine étape" at bounding box center [853, 670] width 595 height 29
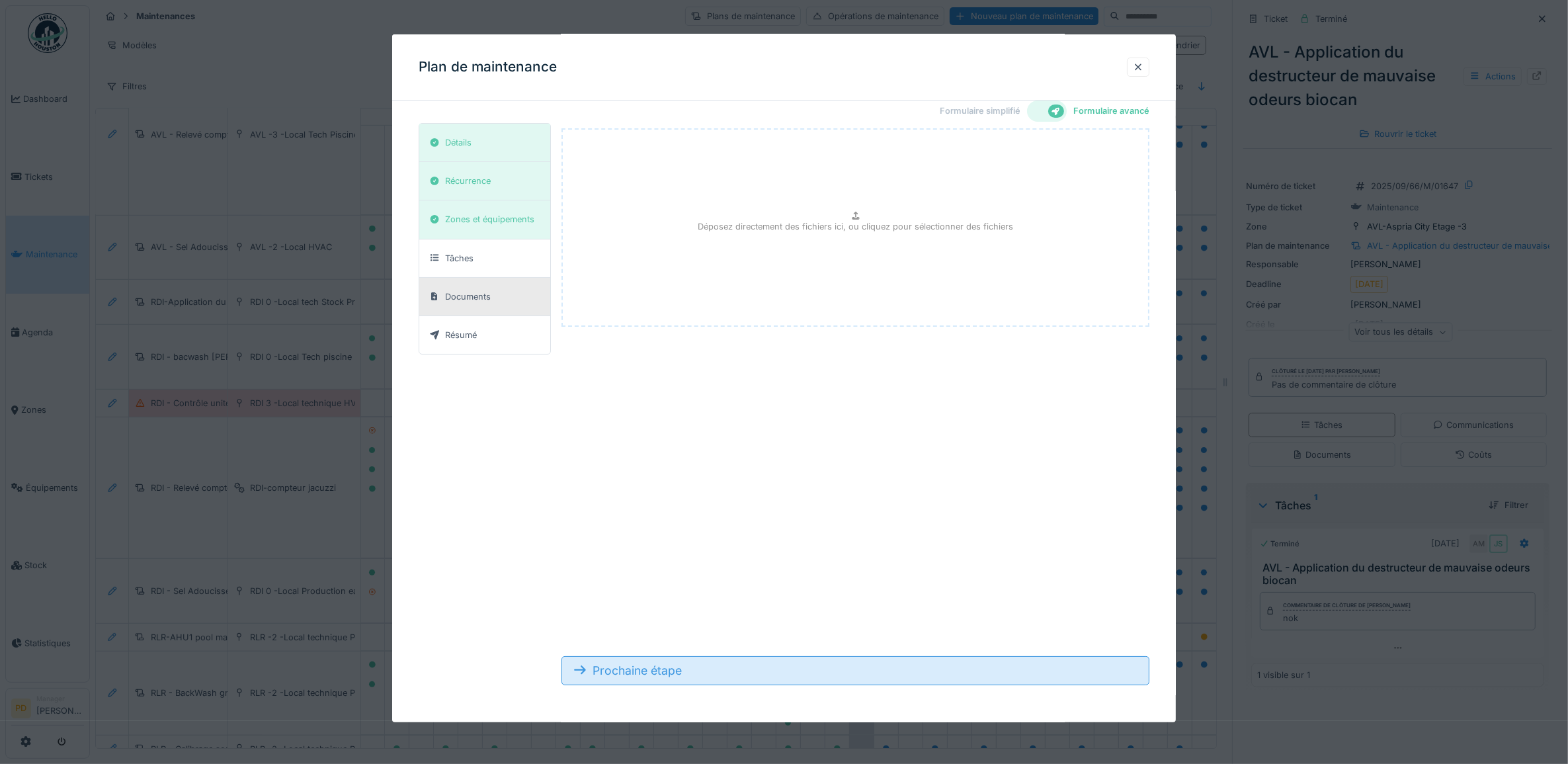
scroll to position [12, 0]
click at [666, 673] on div "Prochaine étape" at bounding box center [856, 671] width 588 height 29
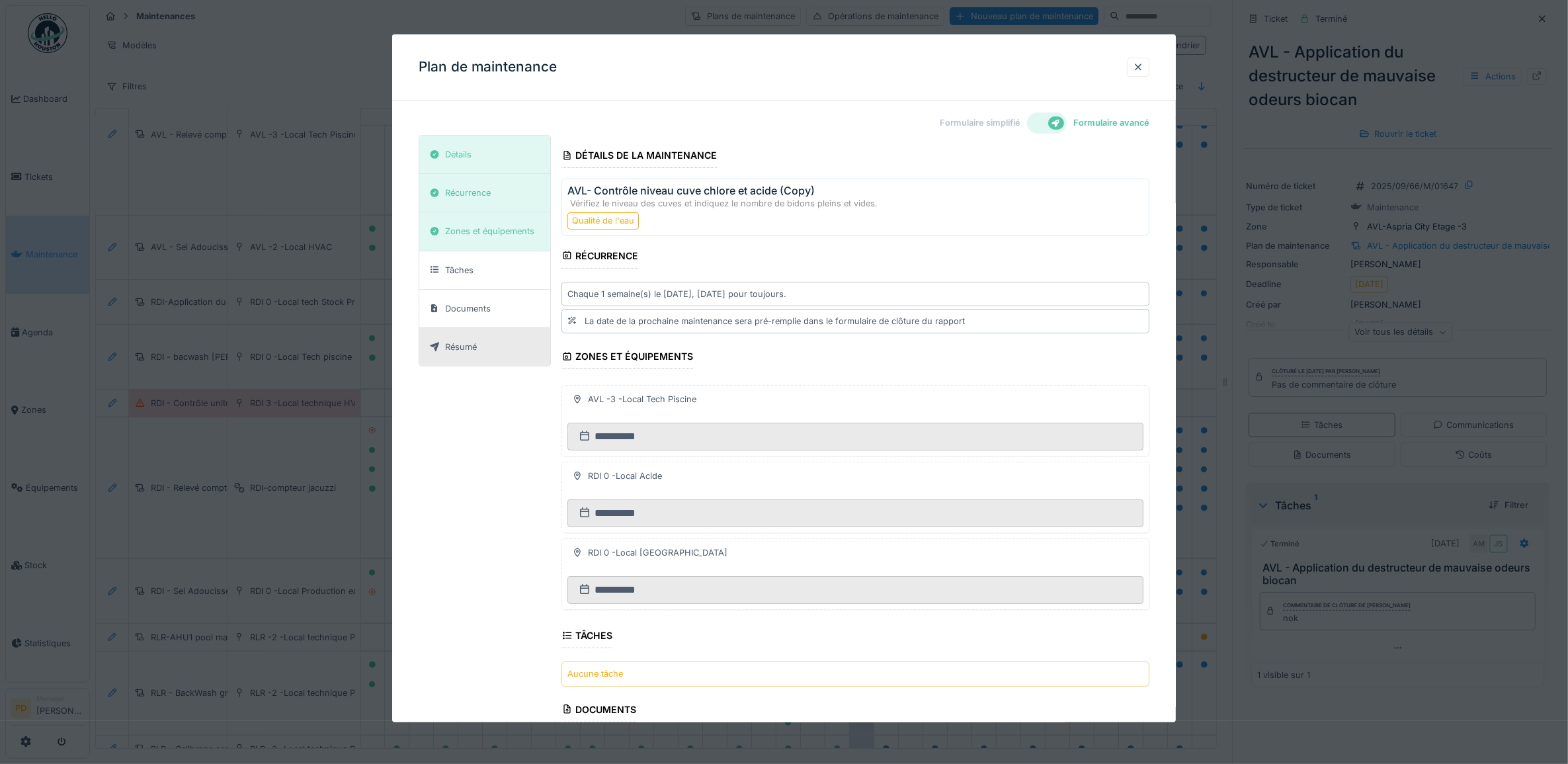
scroll to position [0, 0]
click at [814, 194] on h3 "AVL- Contrôle niveau cuve chlore et acide (Copy)" at bounding box center [856, 191] width 577 height 13
click at [584, 192] on h3 "AVL- Contrôle niveau cuve chlore et acide (Copy)" at bounding box center [856, 191] width 577 height 13
click at [586, 192] on h3 "AVL- Contrôle niveau cuve chlore et acide (Copy)" at bounding box center [856, 191] width 577 height 13
click at [586, 190] on h3 "AVL- Contrôle niveau cuve chlore et acide (Copy)" at bounding box center [856, 191] width 577 height 13
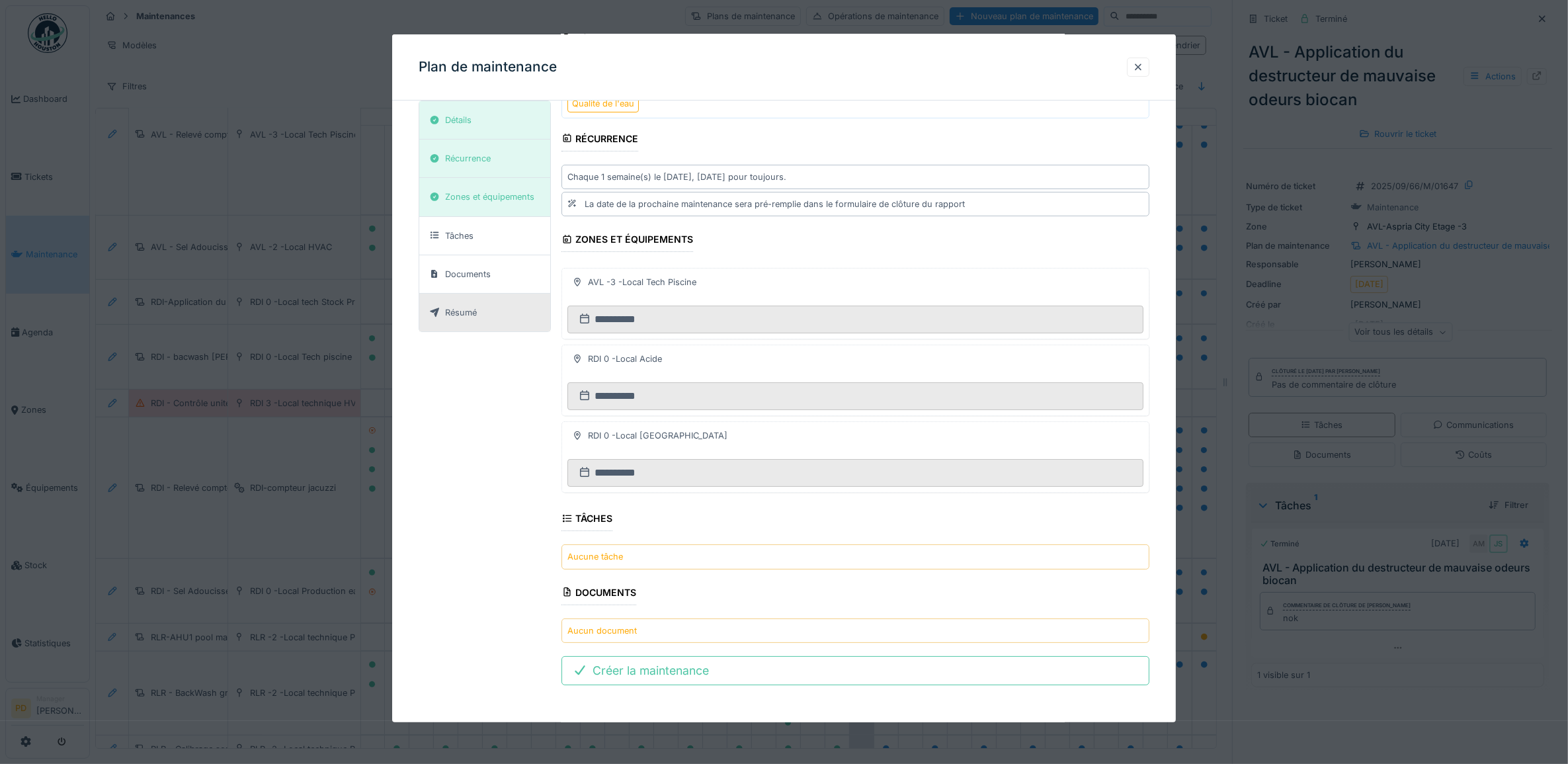
scroll to position [12, 0]
drag, startPoint x: 928, startPoint y: 60, endPoint x: 943, endPoint y: 29, distance: 34.4
click at [943, 29] on div "**********" at bounding box center [829, 382] width 1478 height 764
drag, startPoint x: 943, startPoint y: 29, endPoint x: 860, endPoint y: 74, distance: 94.4
click at [860, 74] on div "Plan de maintenance" at bounding box center [784, 67] width 784 height 66
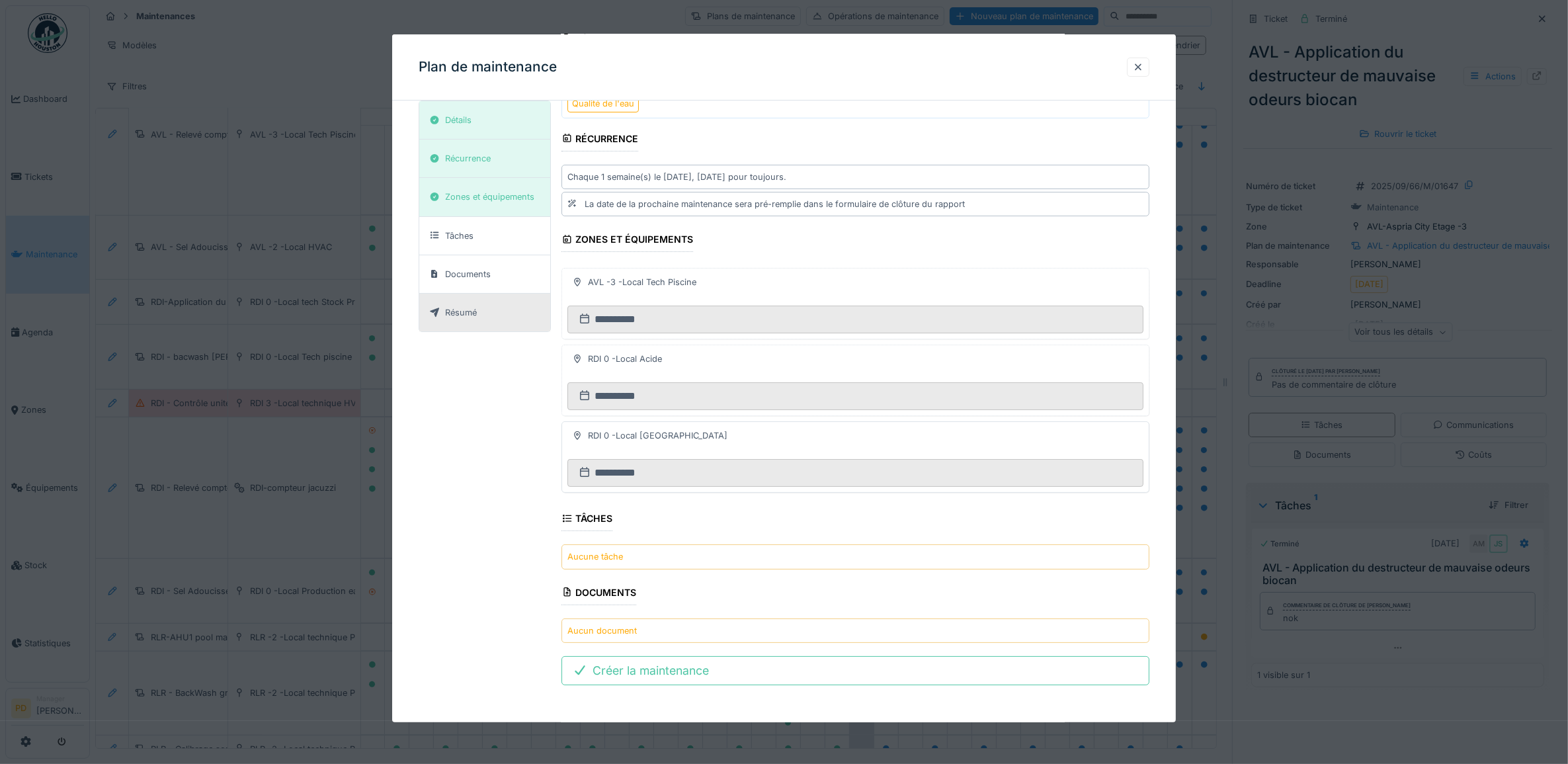
scroll to position [39, 0]
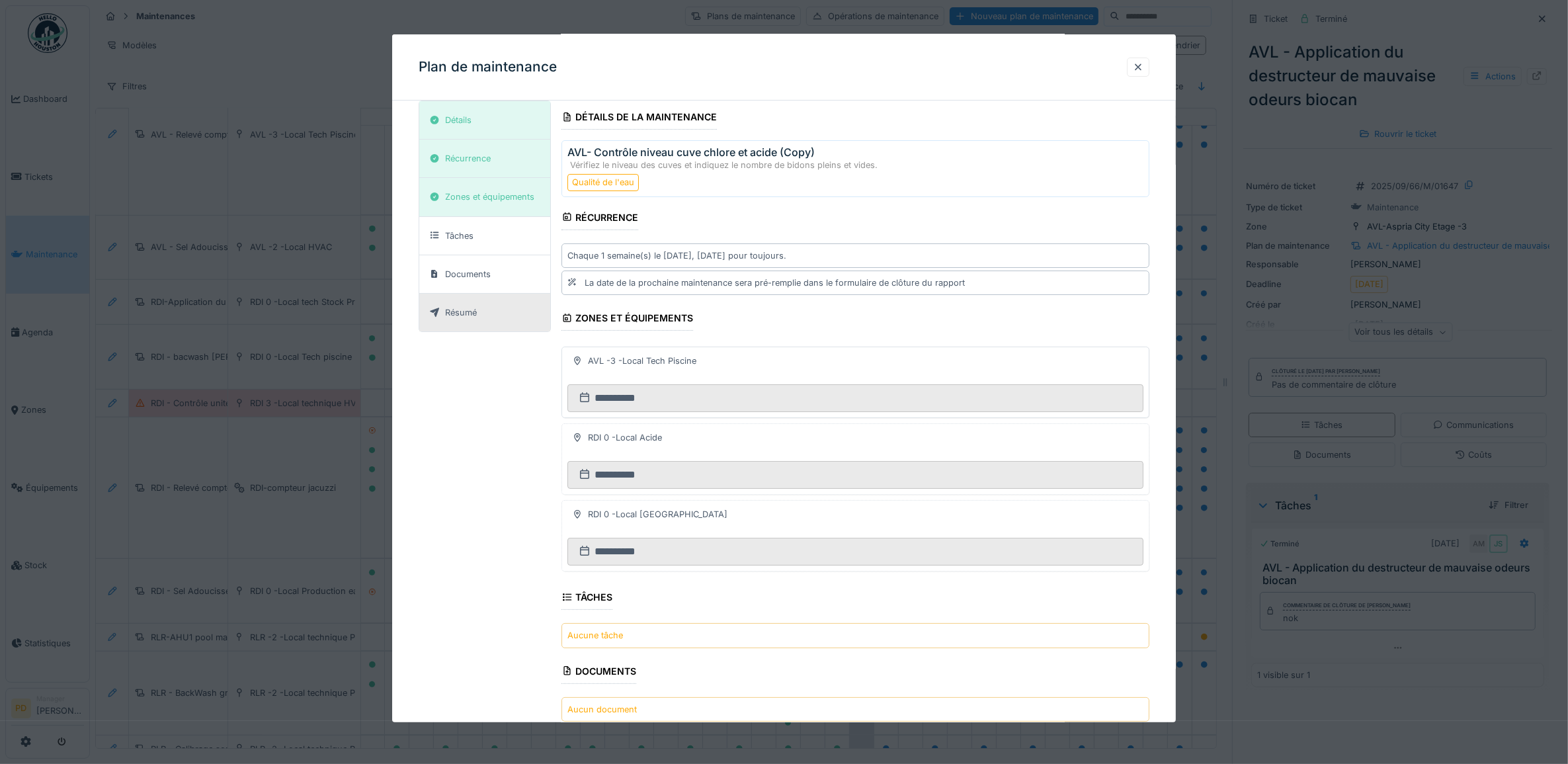
click at [712, 376] on div "AVL -3 -Local Tech Piscine" at bounding box center [856, 368] width 577 height 32
click at [596, 361] on div "AVL -3 -Local Tech Piscine" at bounding box center [643, 361] width 108 height 13
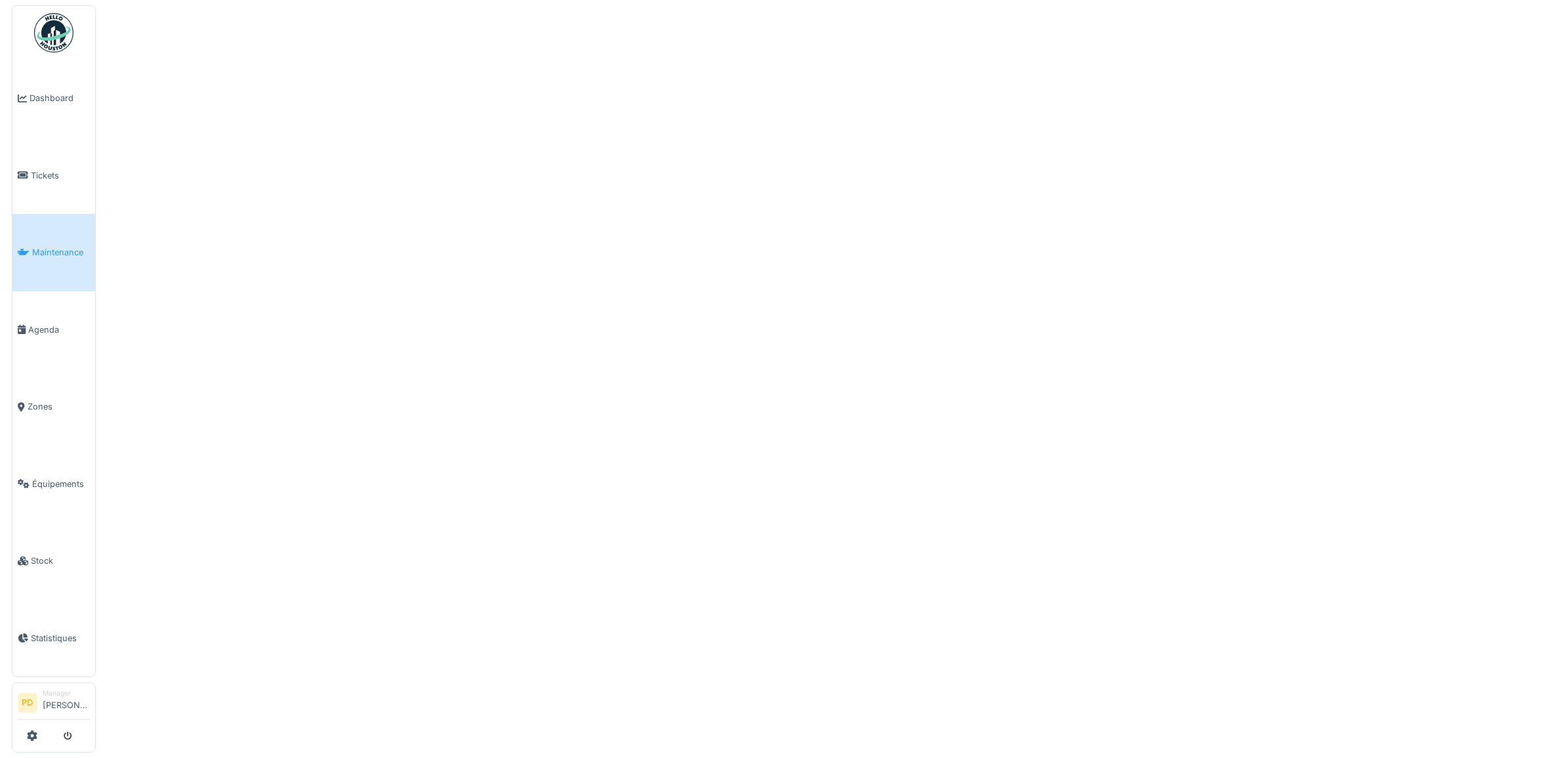
scroll to position [0, 0]
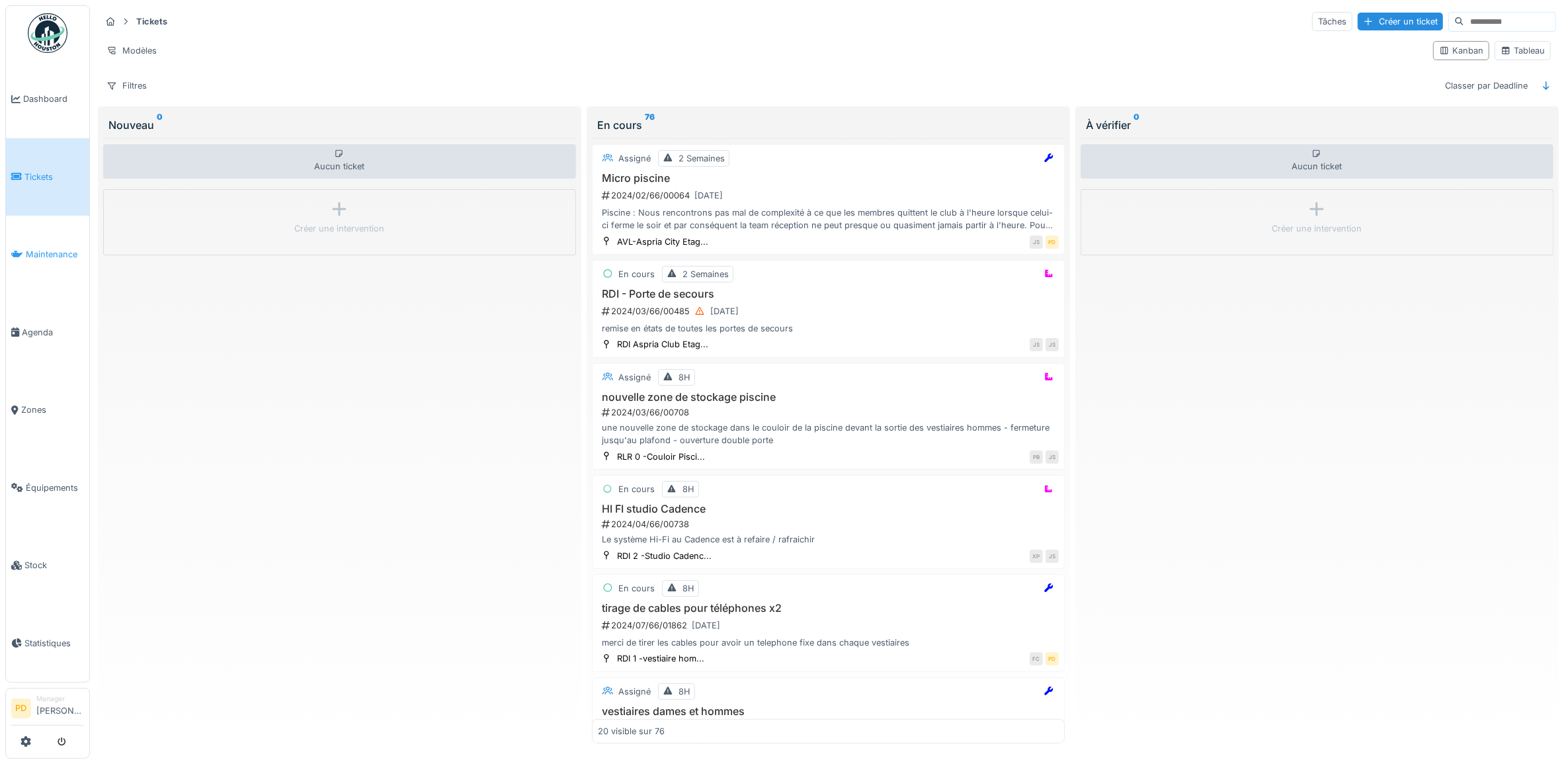
click at [68, 254] on span "Maintenance" at bounding box center [54, 254] width 58 height 13
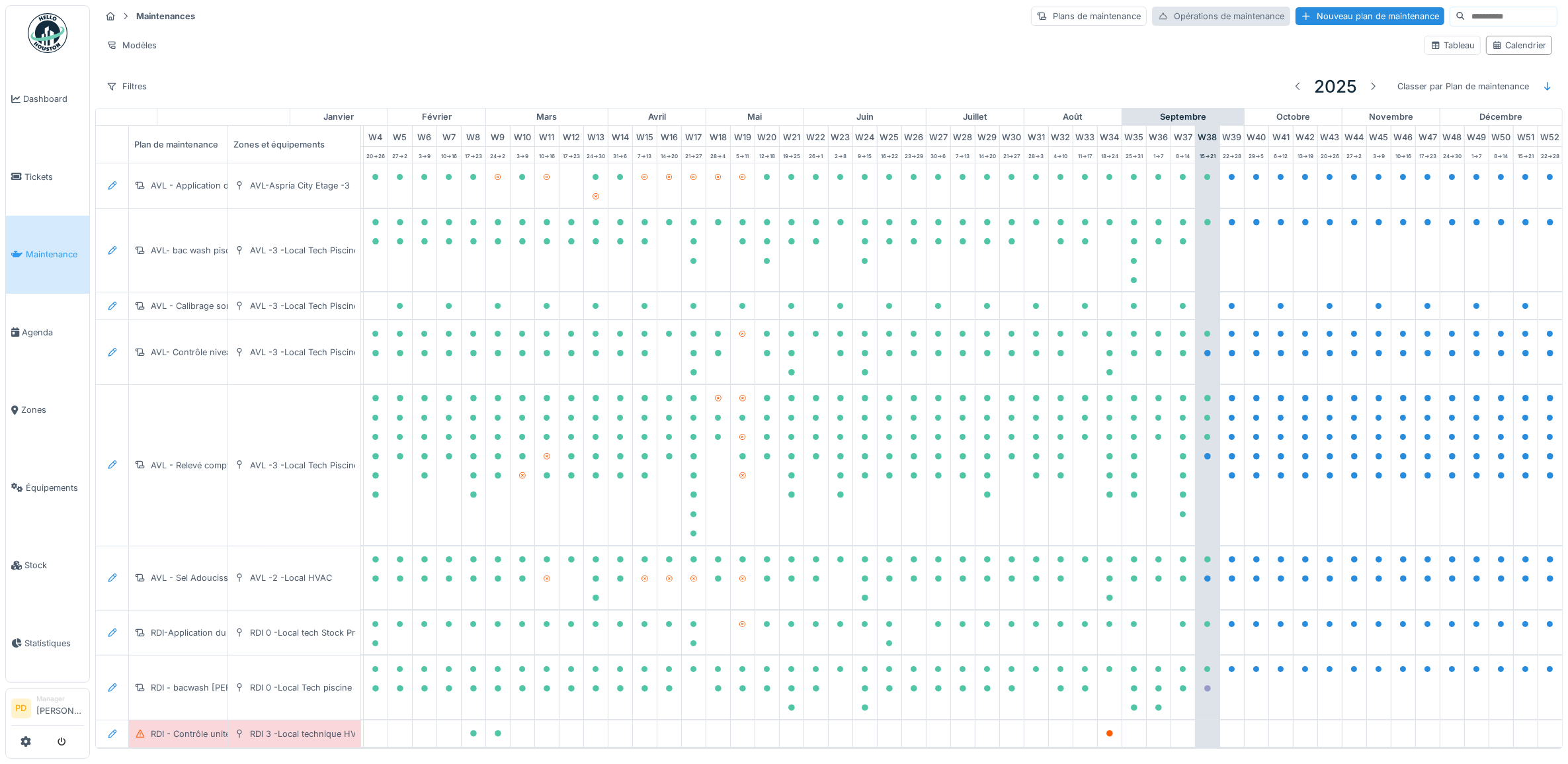
scroll to position [0, 129]
click at [1215, 20] on div "Opérations de maintenance" at bounding box center [1221, 16] width 139 height 19
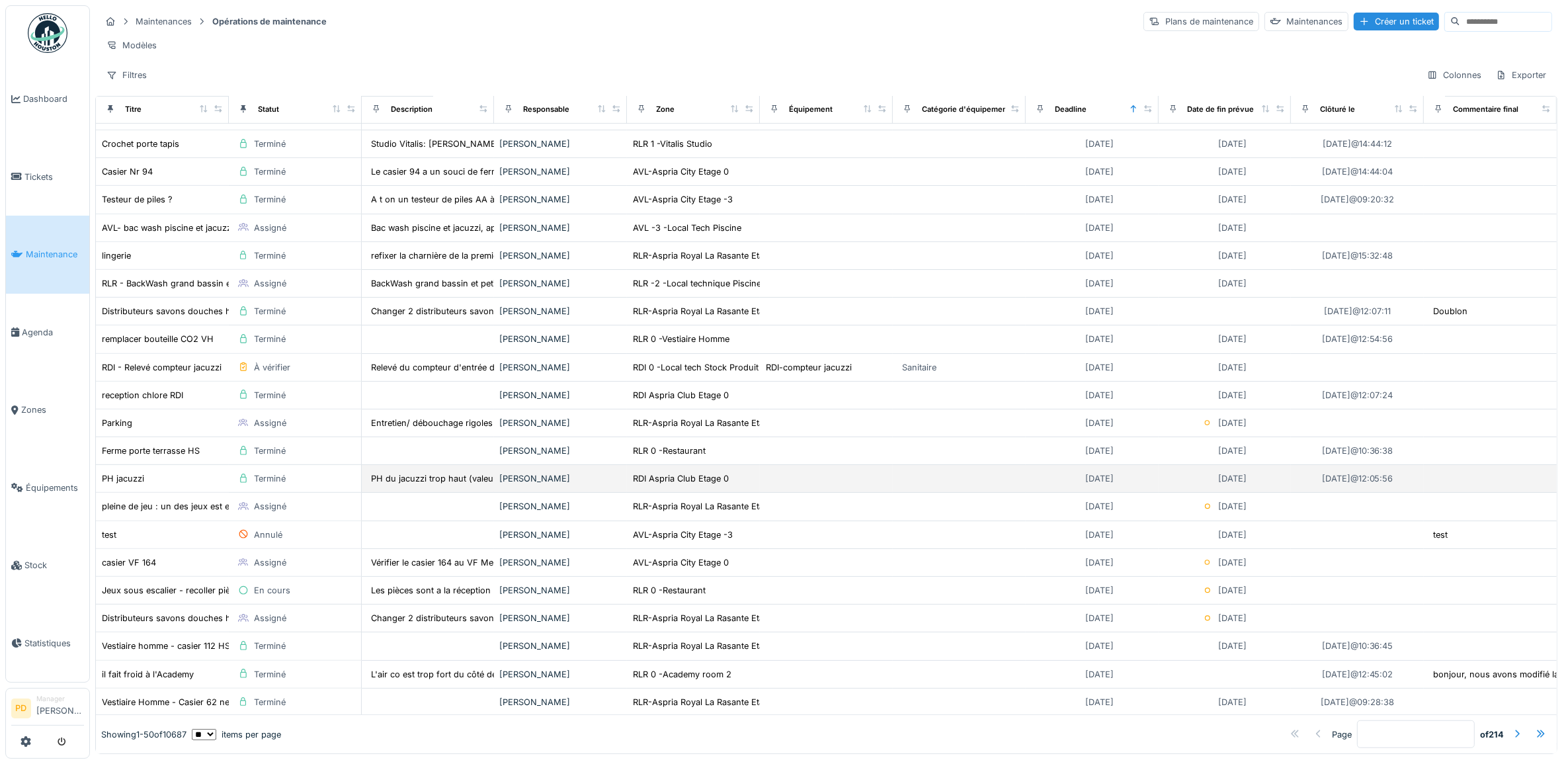
scroll to position [868, 0]
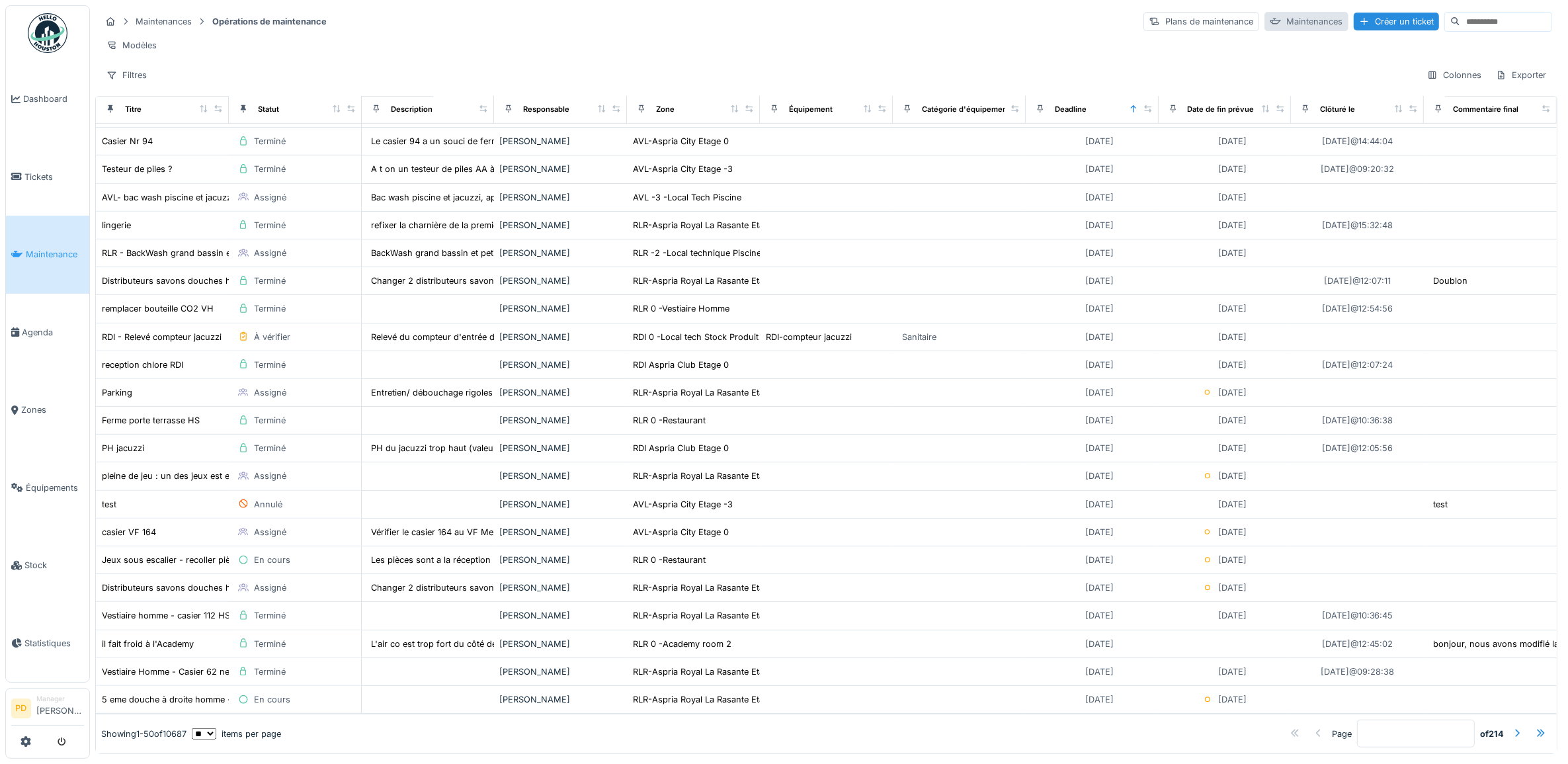
click at [1265, 23] on div "Maintenances" at bounding box center [1307, 21] width 84 height 19
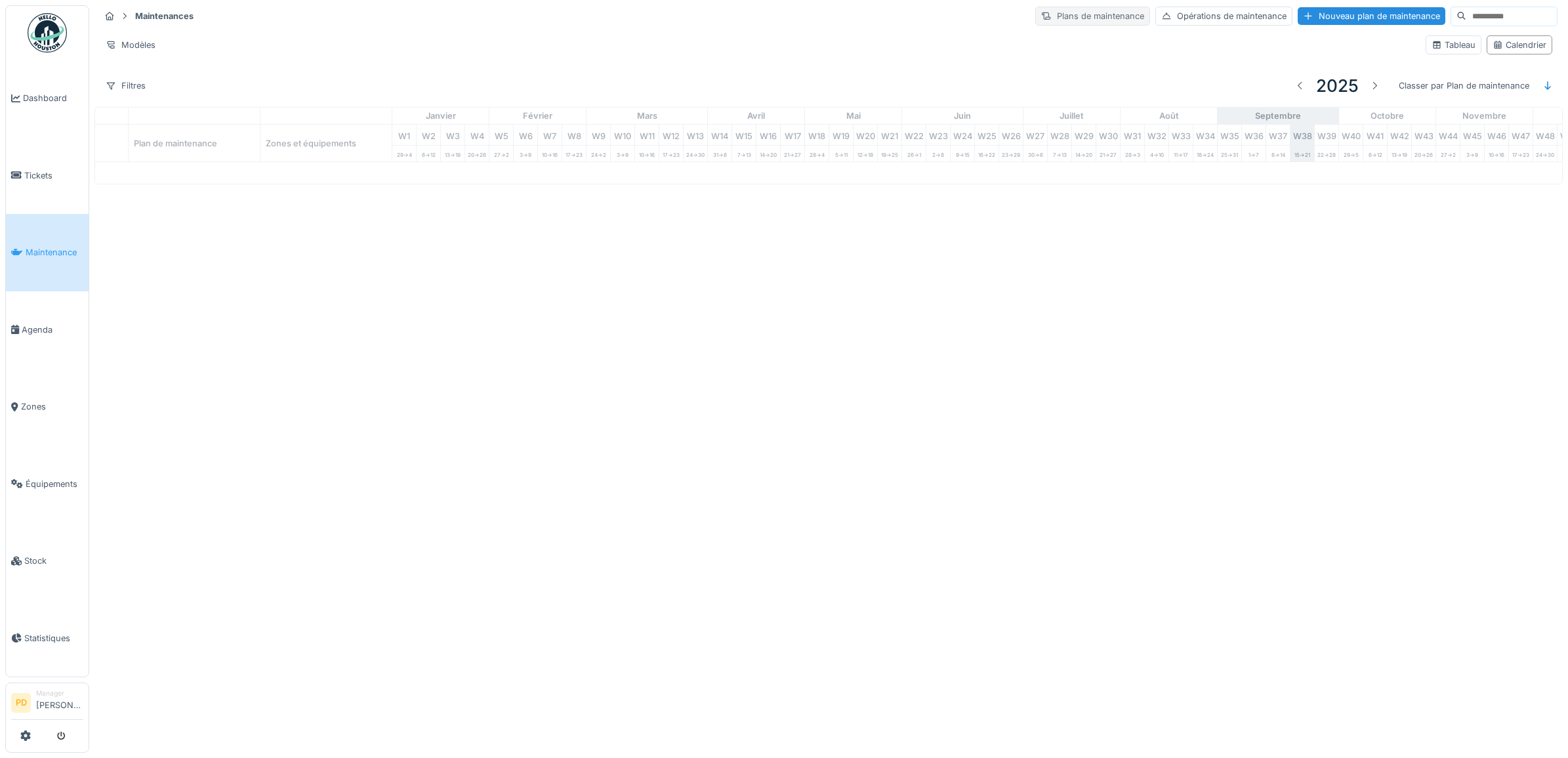
click at [1076, 15] on div "Plans de maintenance" at bounding box center [1093, 15] width 115 height 19
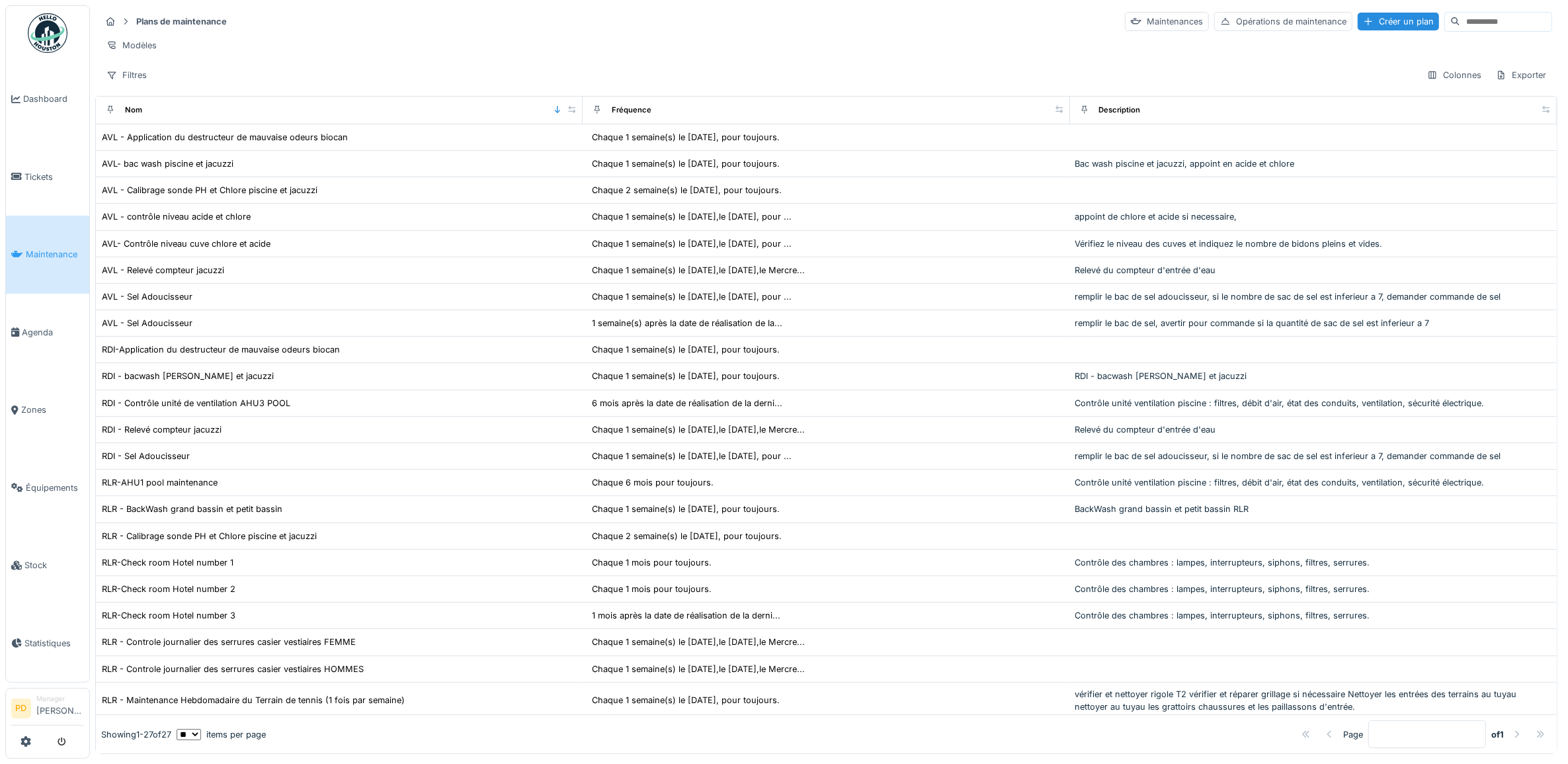
click at [70, 252] on span "Maintenance" at bounding box center [54, 254] width 58 height 13
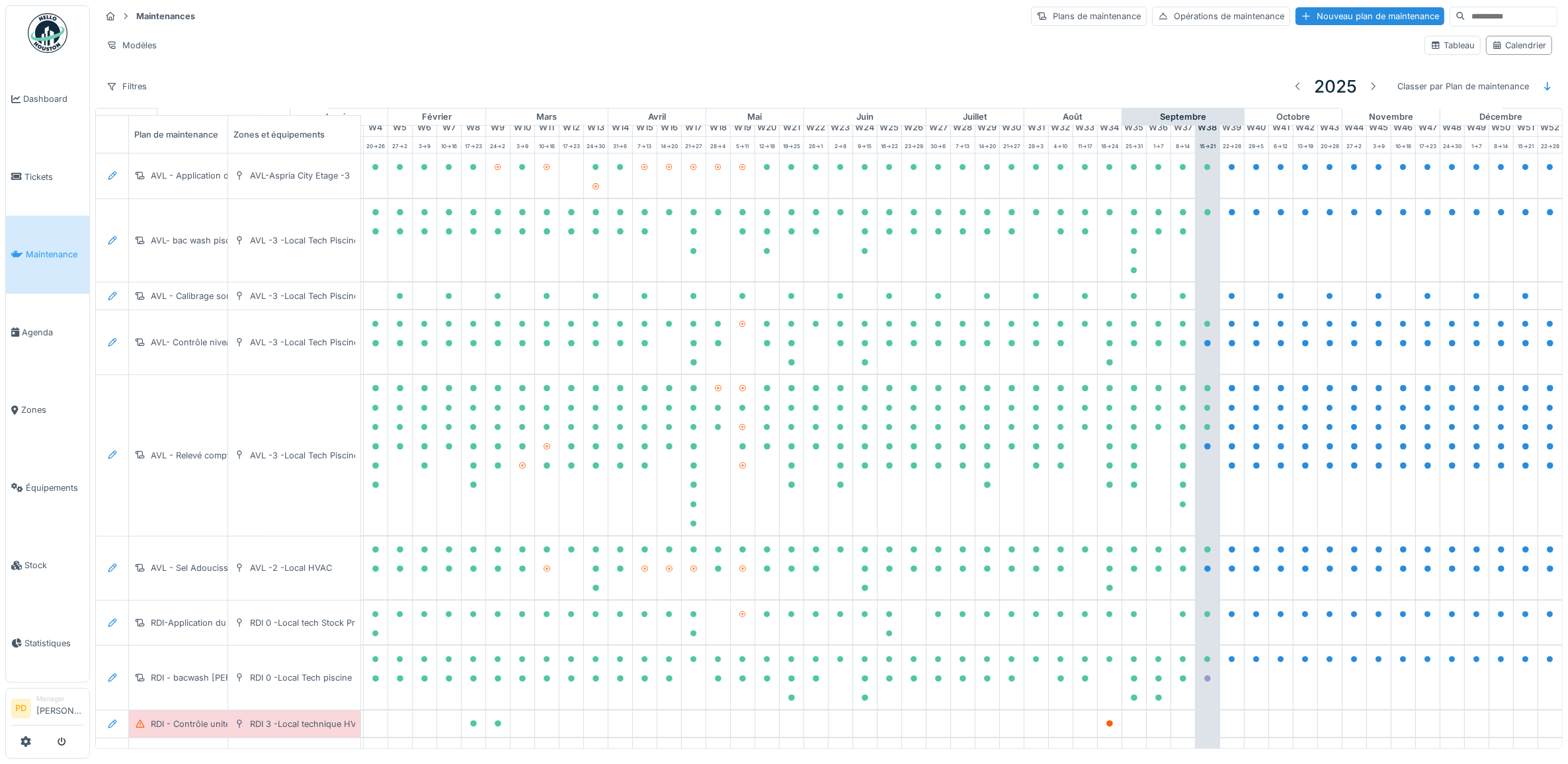
scroll to position [0, 129]
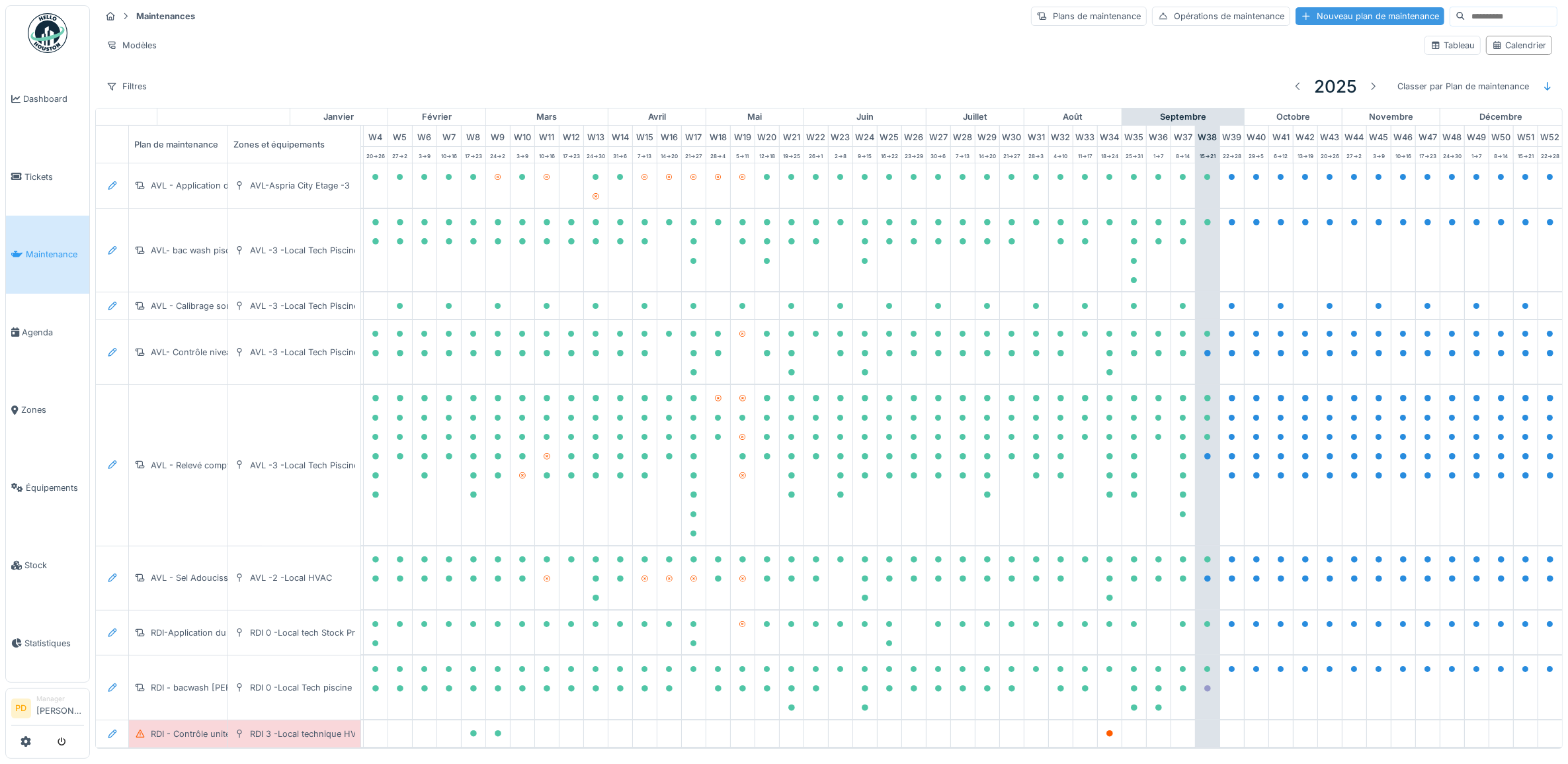
click at [1300, 17] on div "Nouveau plan de maintenance" at bounding box center [1370, 16] width 149 height 17
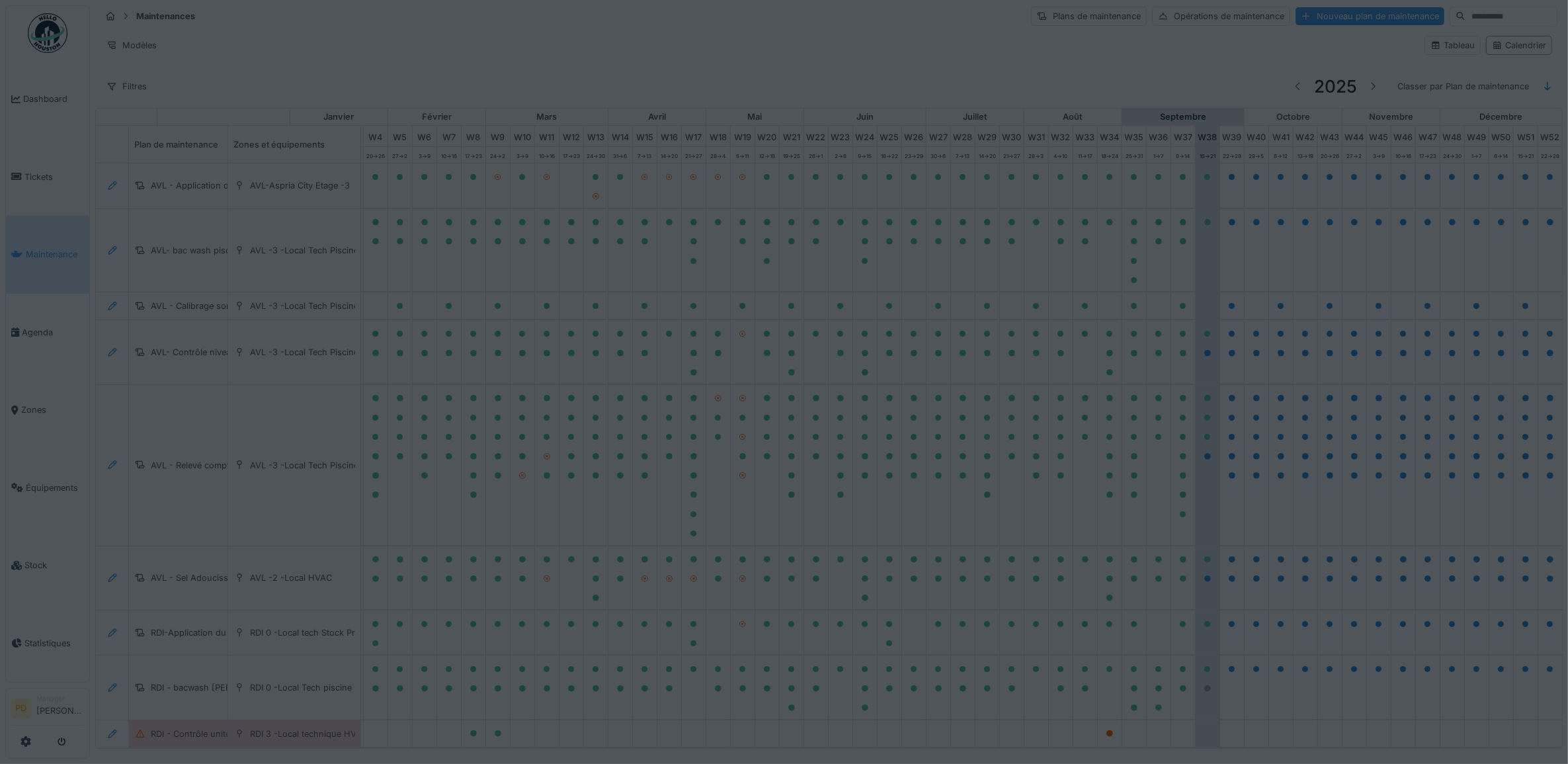
type input "***"
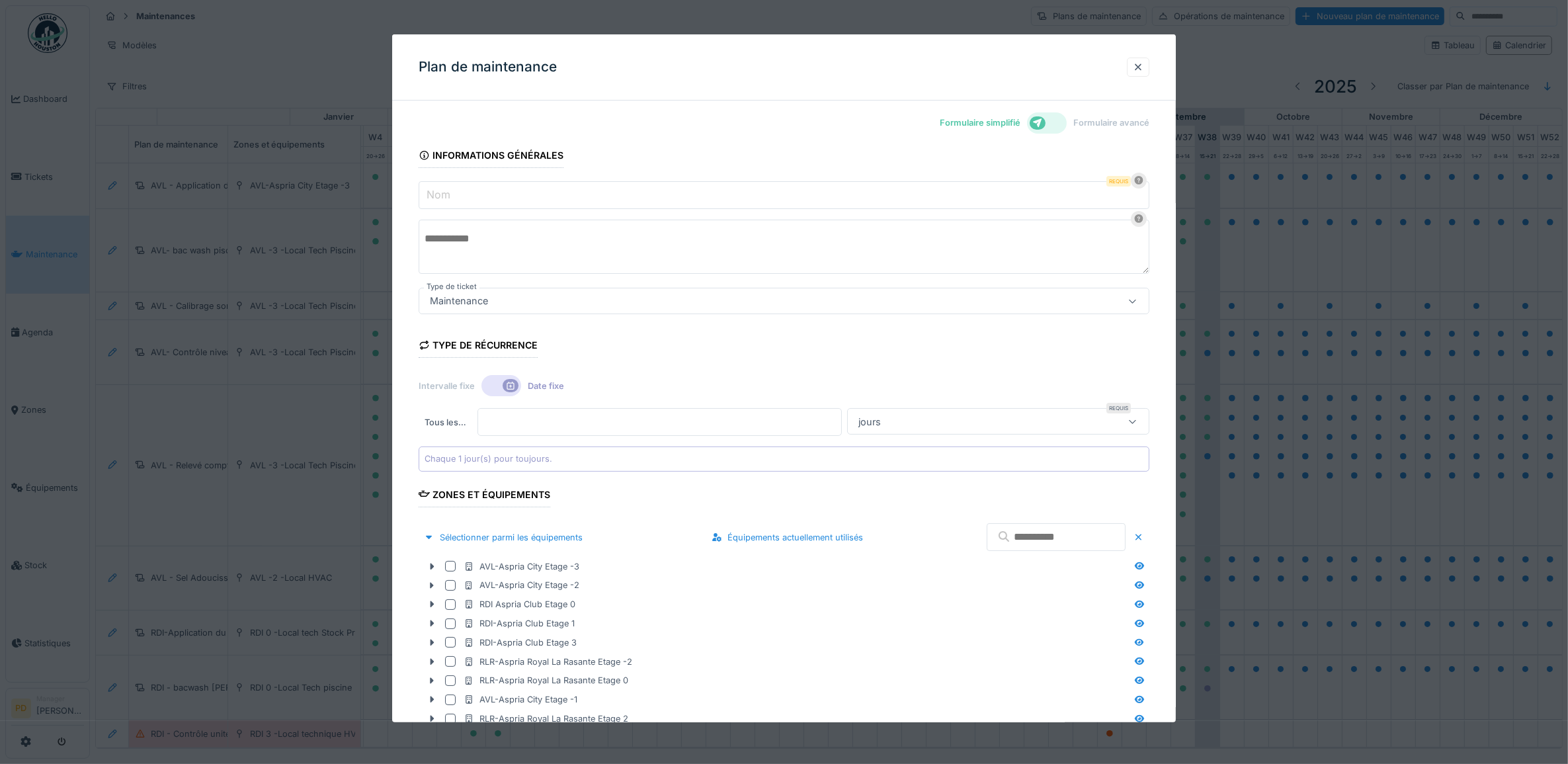
click at [1055, 124] on div at bounding box center [1047, 122] width 39 height 21
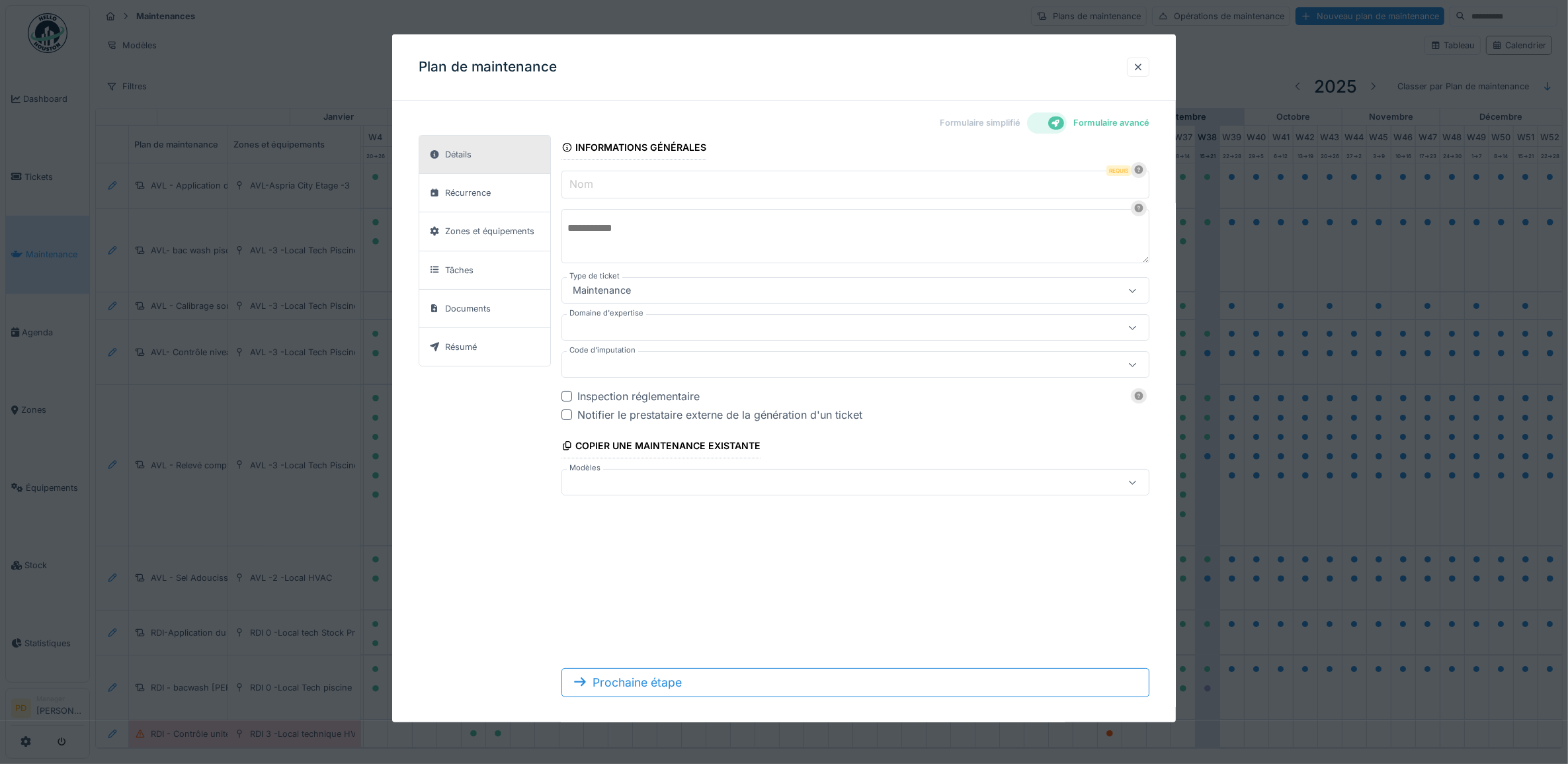
click at [1063, 127] on div at bounding box center [1056, 123] width 16 height 13
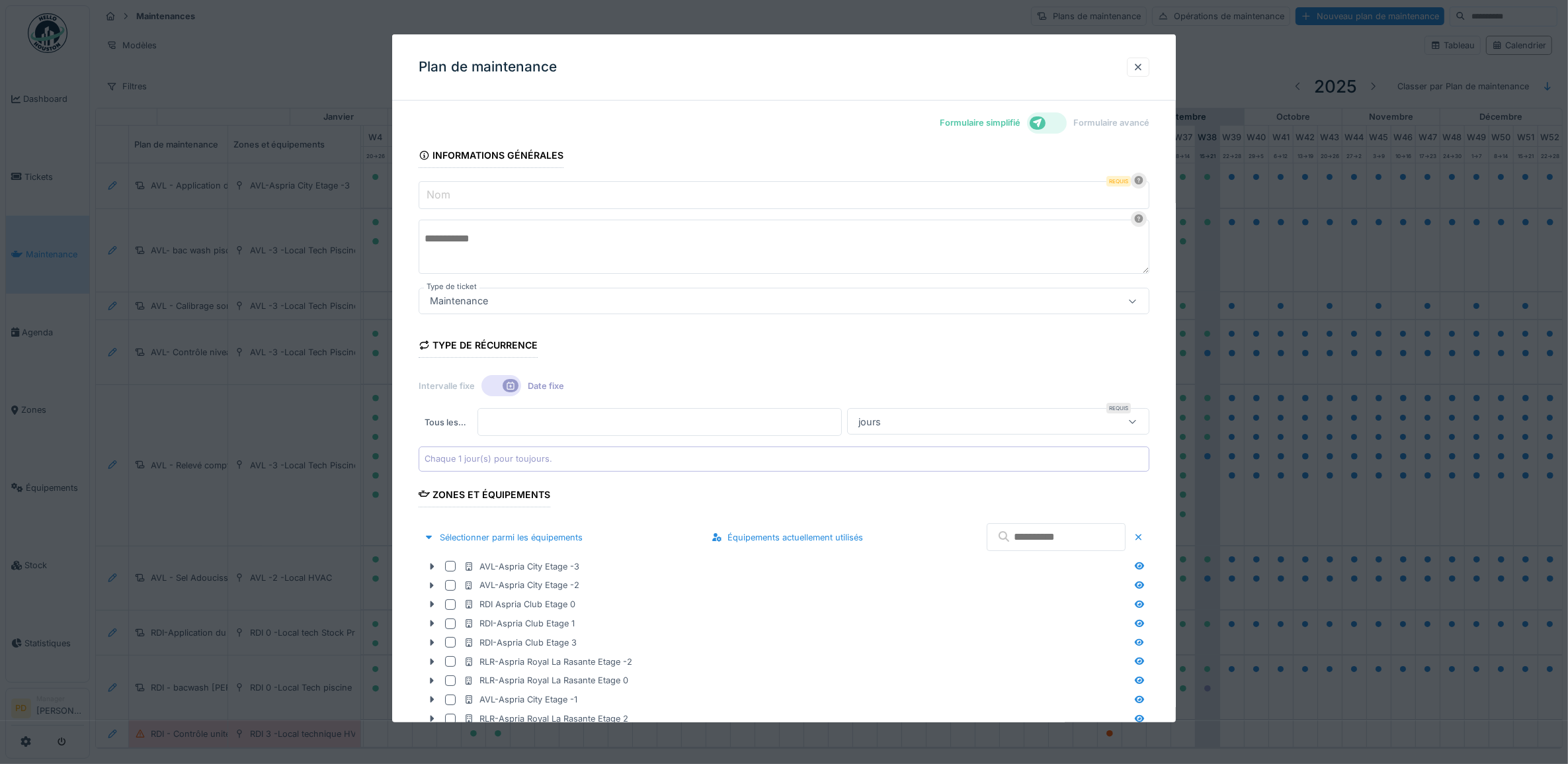
click at [1063, 121] on div at bounding box center [1047, 122] width 39 height 21
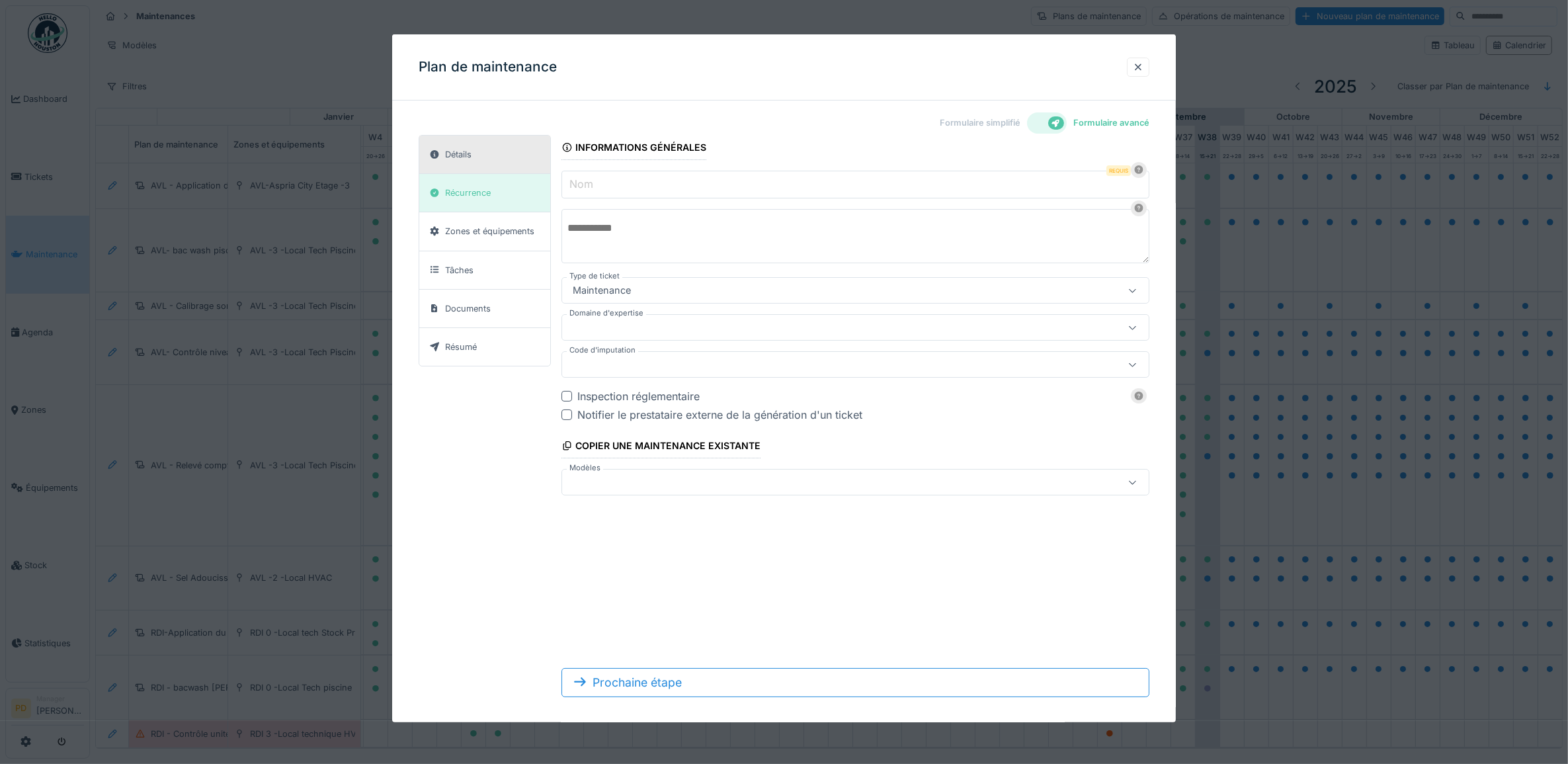
scroll to position [12, 0]
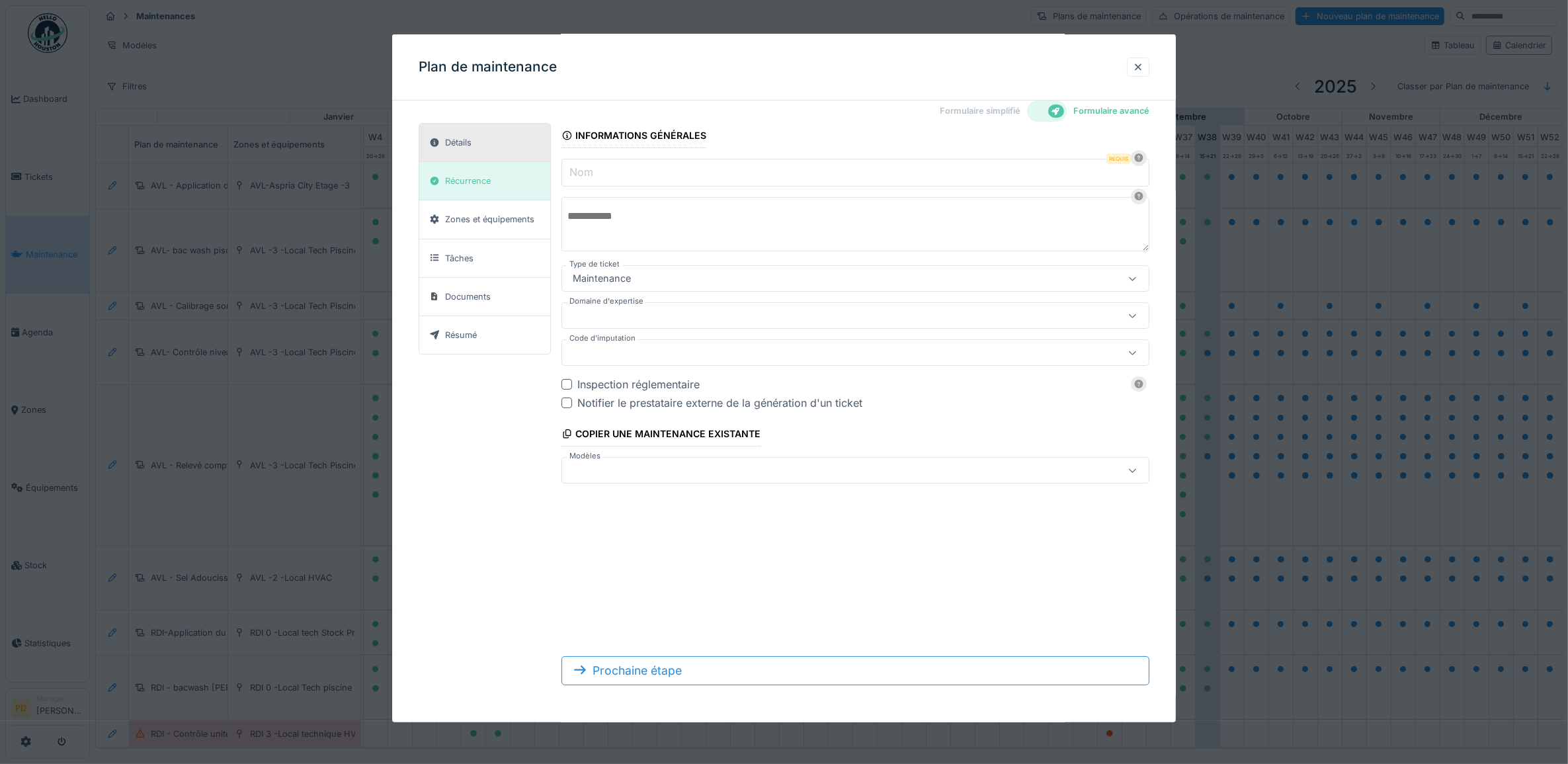
click at [625, 438] on div "Copier une maintenance existante" at bounding box center [662, 435] width 200 height 22
click at [622, 472] on div at bounding box center [821, 470] width 508 height 15
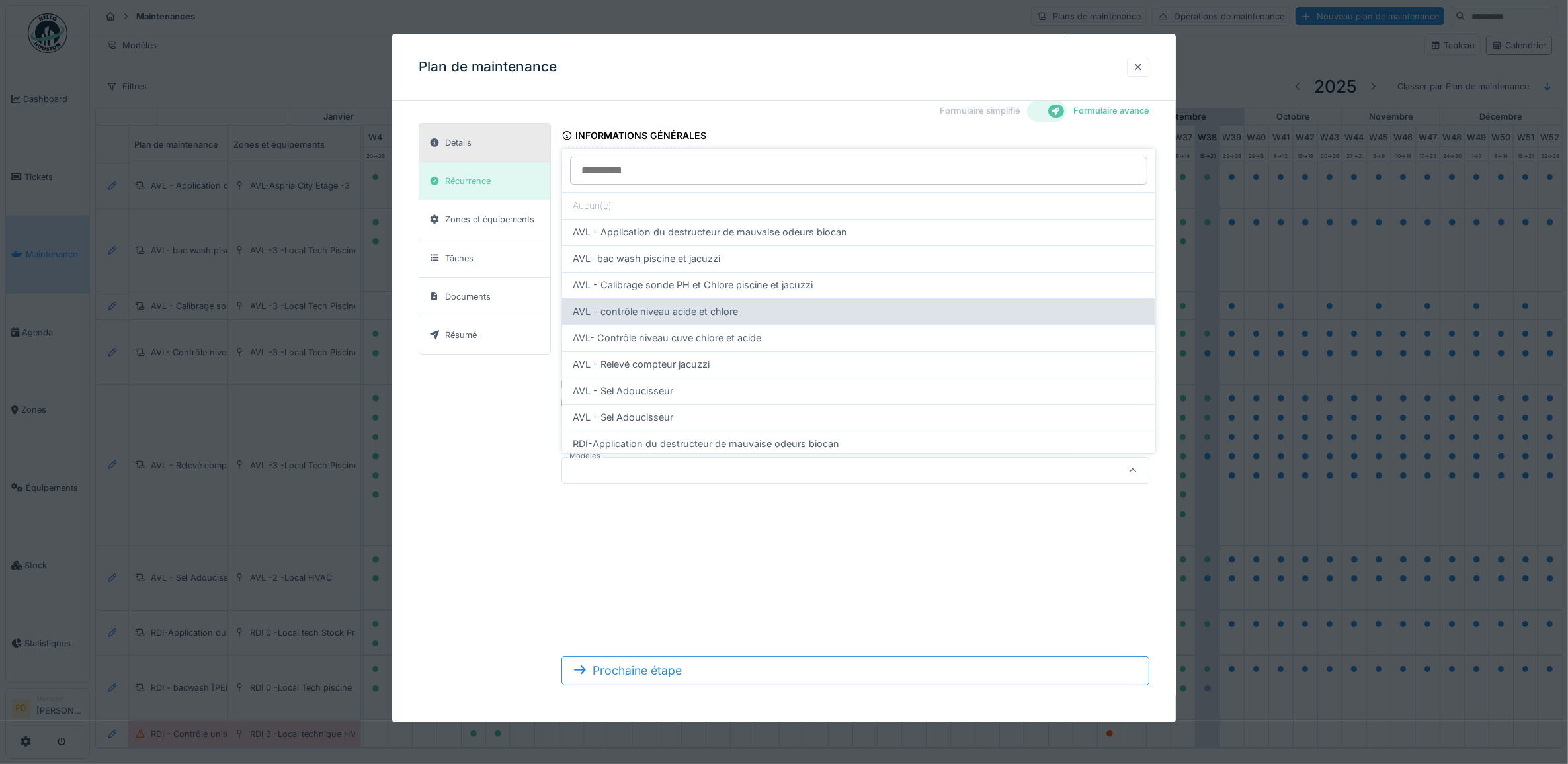
click at [669, 314] on span "AVL - contrôle niveau acide et chlore" at bounding box center [655, 311] width 165 height 15
type input "**********"
type input "*****"
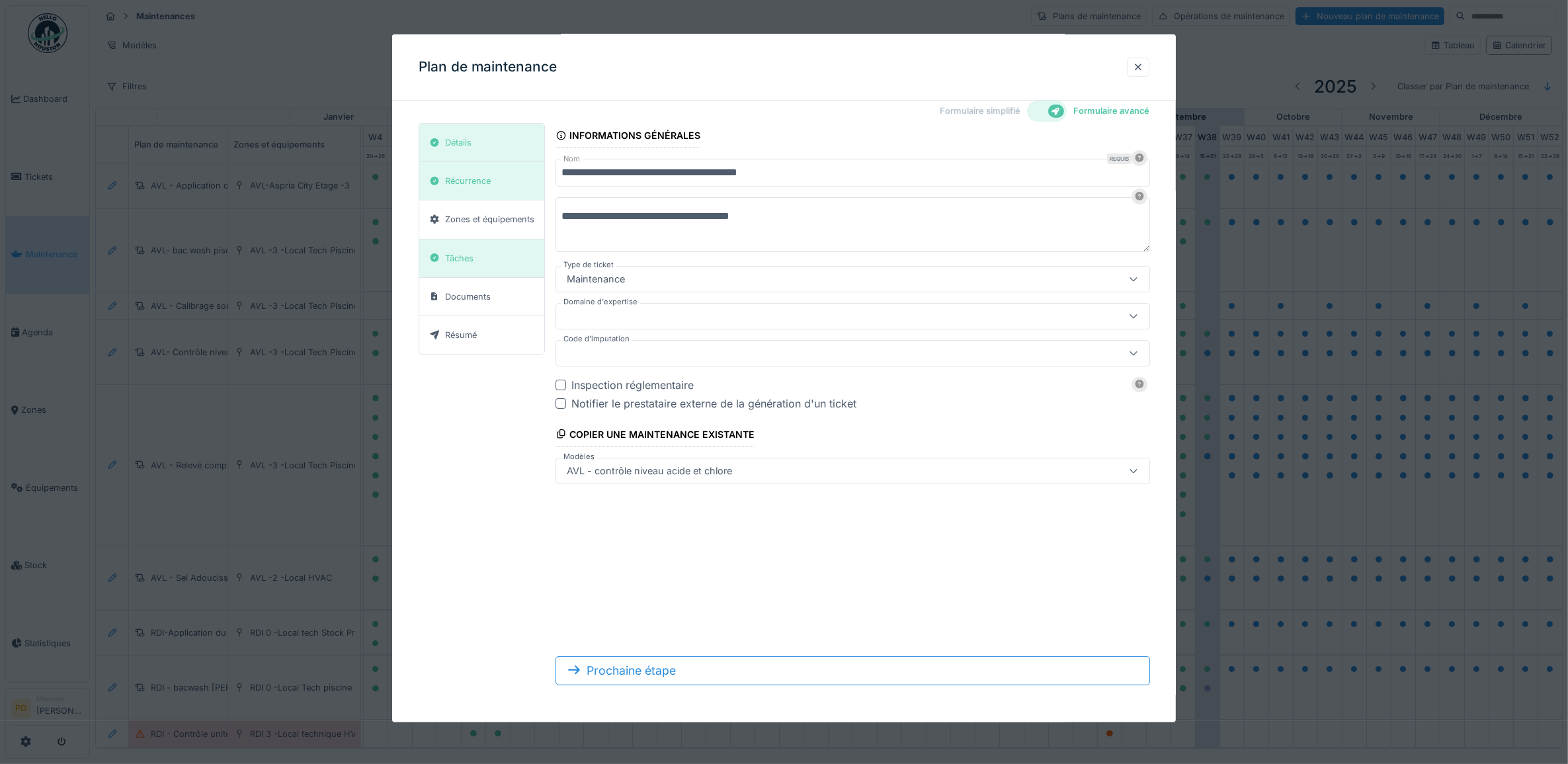
click at [588, 174] on input "**********" at bounding box center [853, 173] width 595 height 28
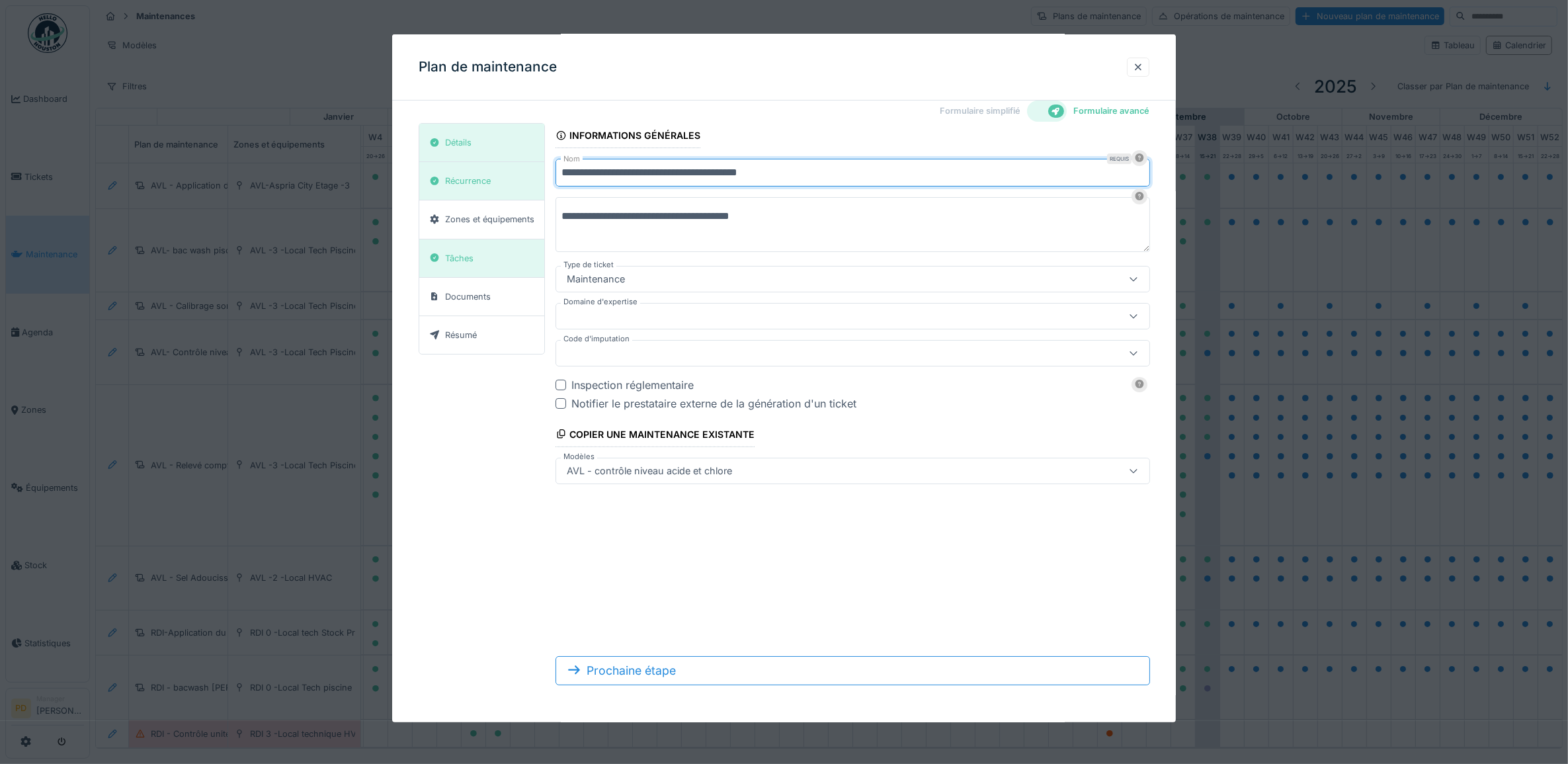
click at [796, 172] on input "**********" at bounding box center [853, 173] width 595 height 28
type input "**********"
click at [607, 319] on div at bounding box center [819, 316] width 514 height 15
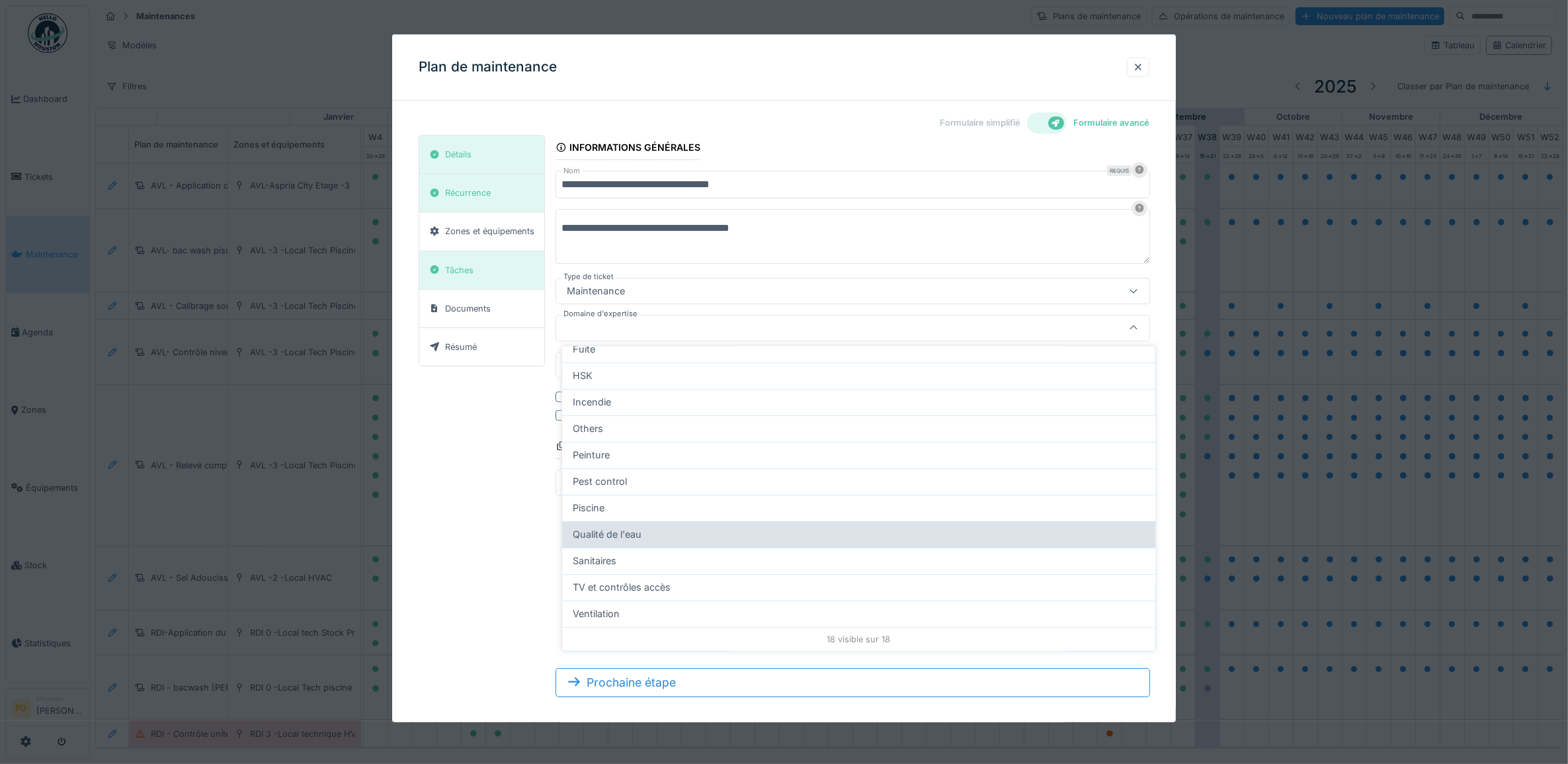
scroll to position [266, 0]
click at [637, 534] on span "Qualité de l'eau" at bounding box center [607, 534] width 69 height 15
type input "***"
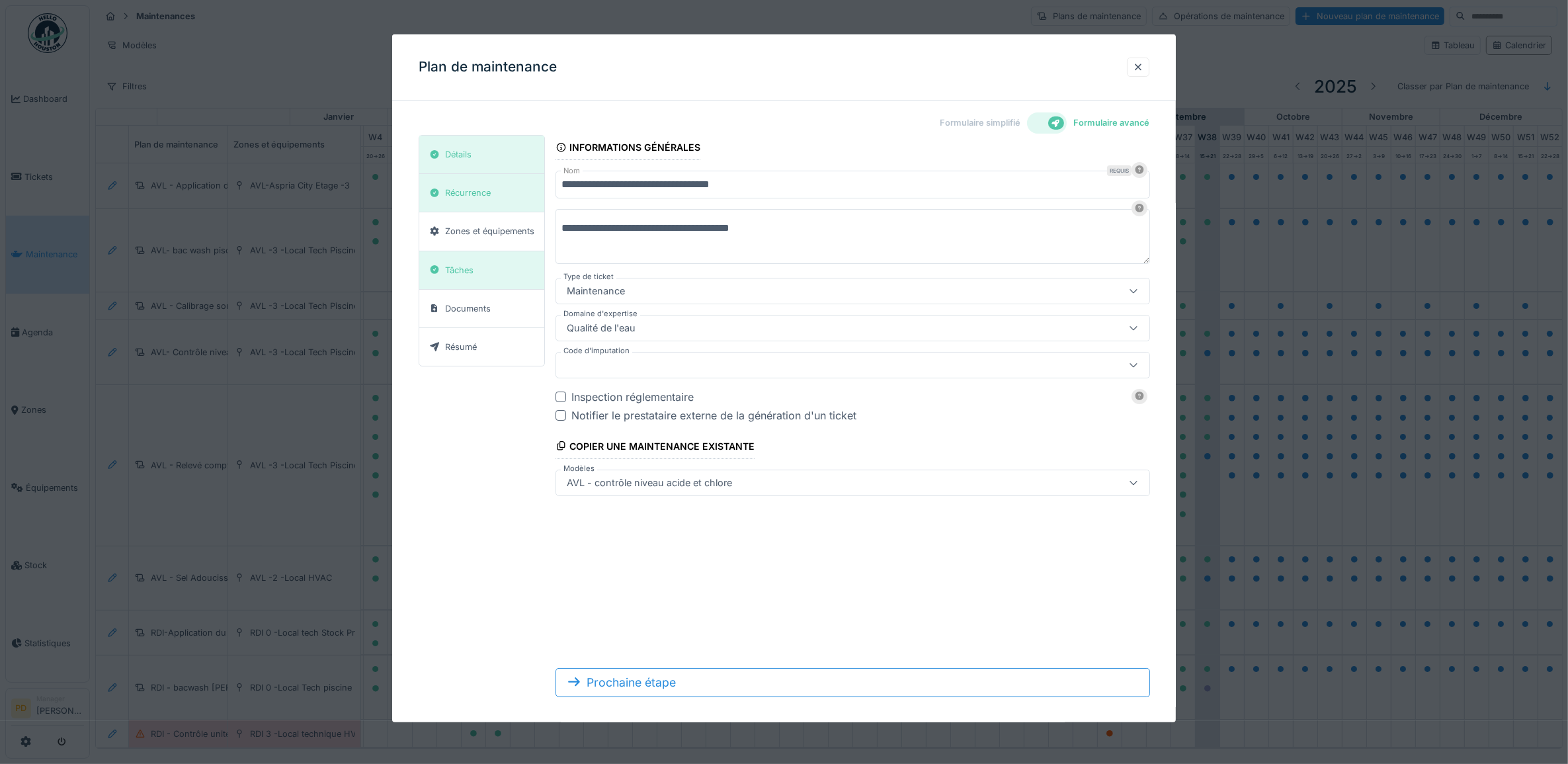
scroll to position [12, 0]
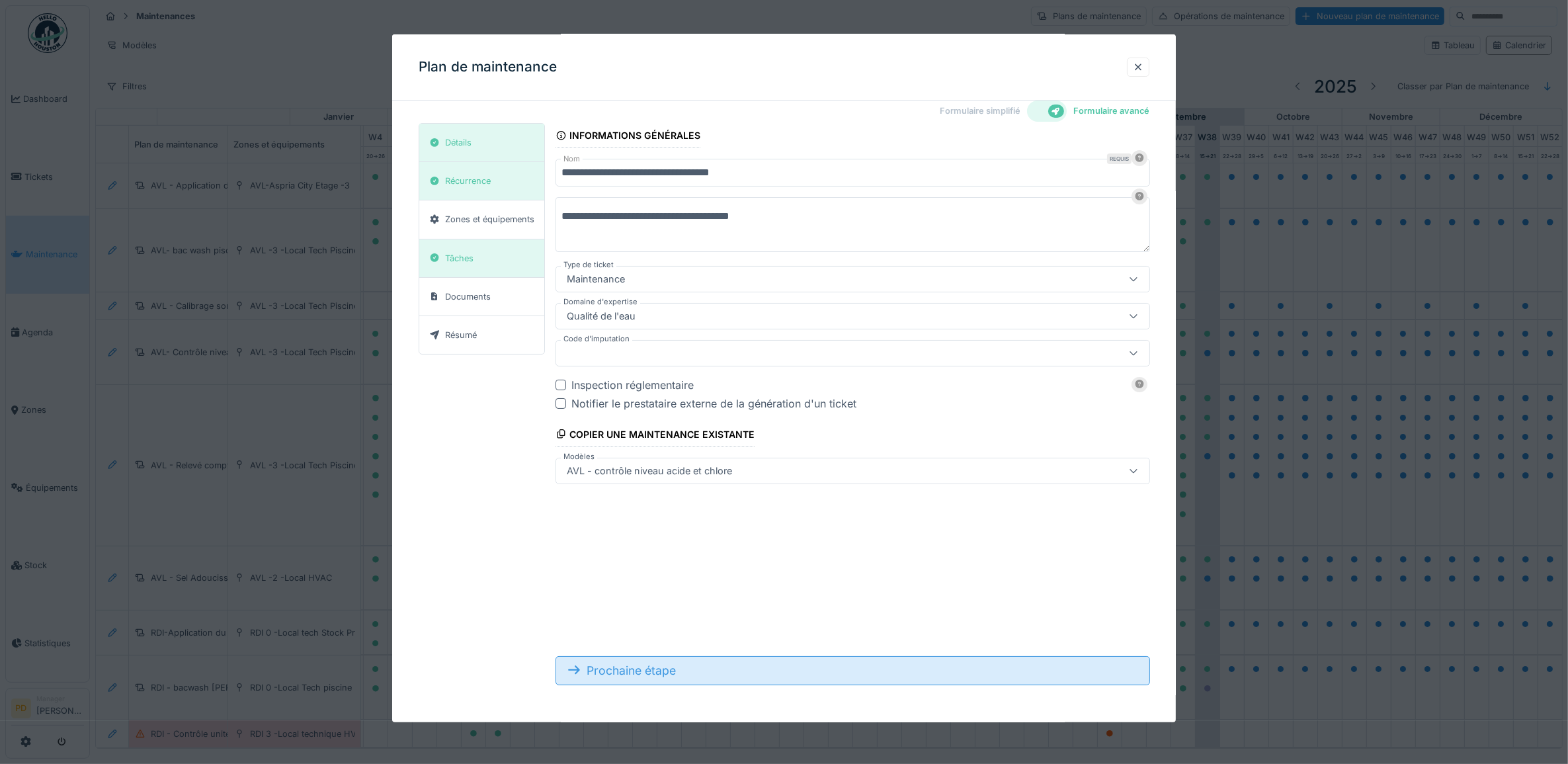
click at [774, 671] on div "Prochaine étape" at bounding box center [853, 671] width 595 height 29
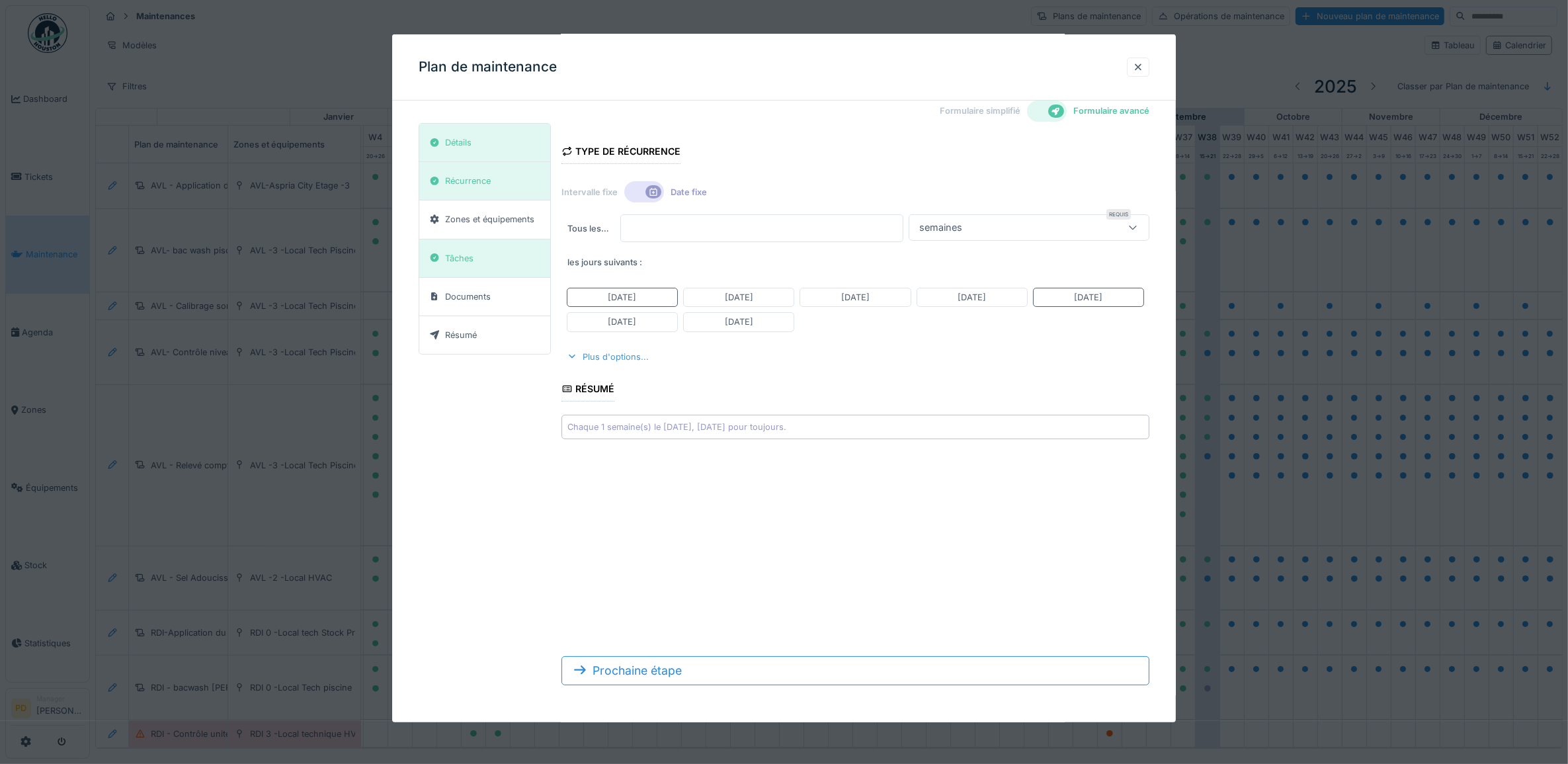
click at [625, 363] on div "Plus d'options..." at bounding box center [608, 356] width 93 height 17
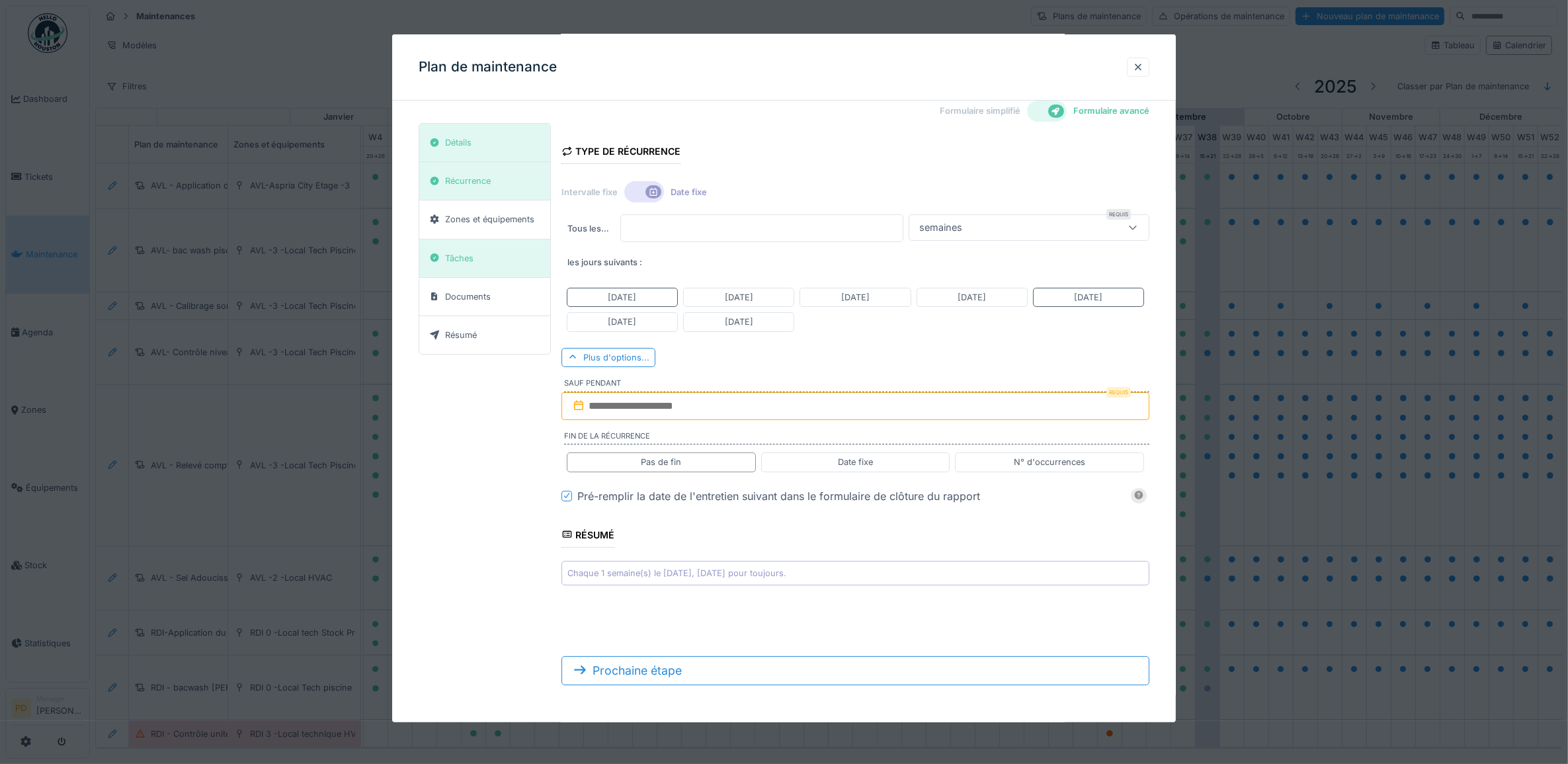
scroll to position [2, 0]
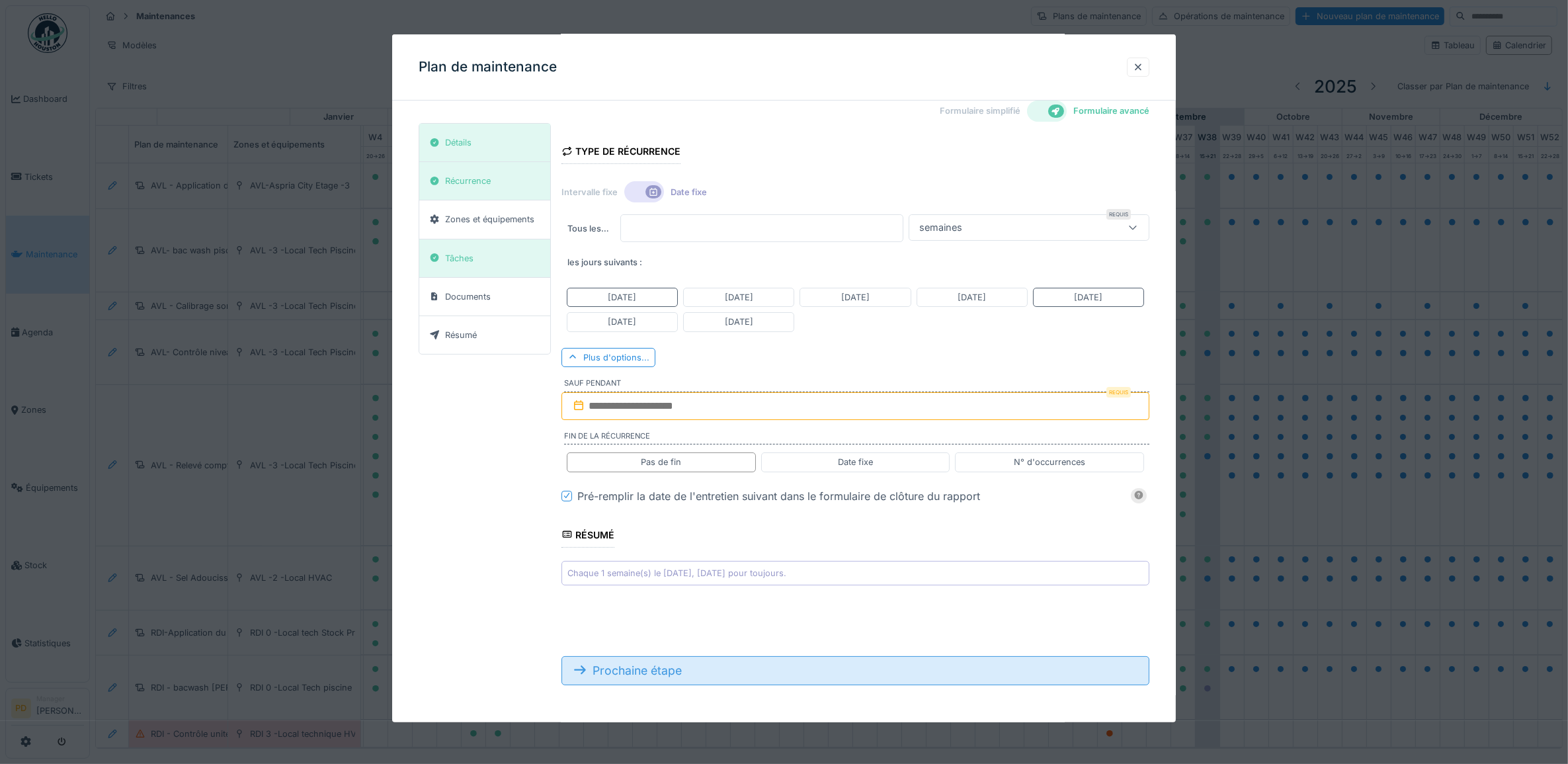
click at [637, 673] on div "Prochaine étape" at bounding box center [856, 671] width 588 height 29
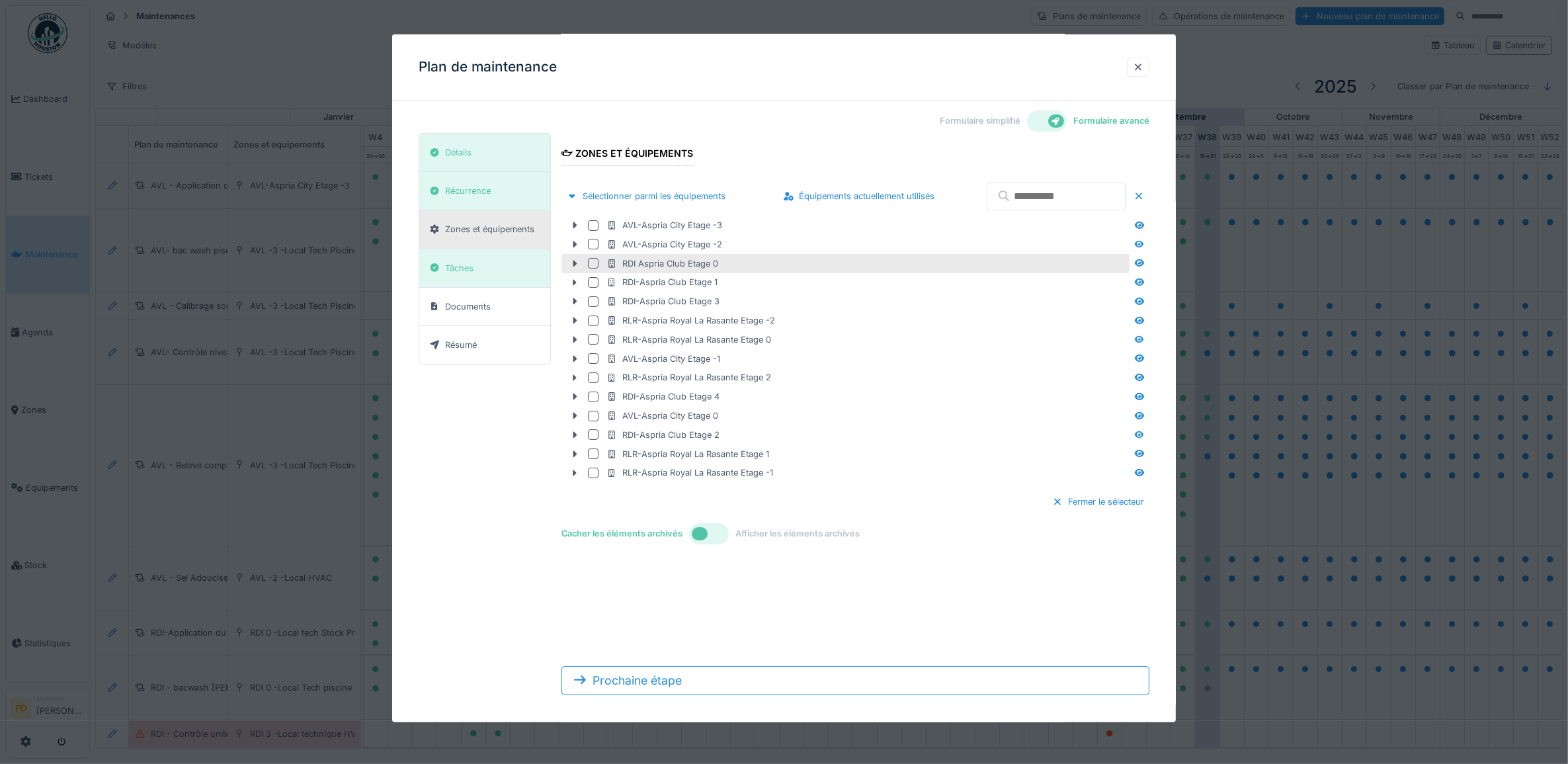
scroll to position [0, 0]
click at [572, 271] on div at bounding box center [575, 265] width 21 height 14
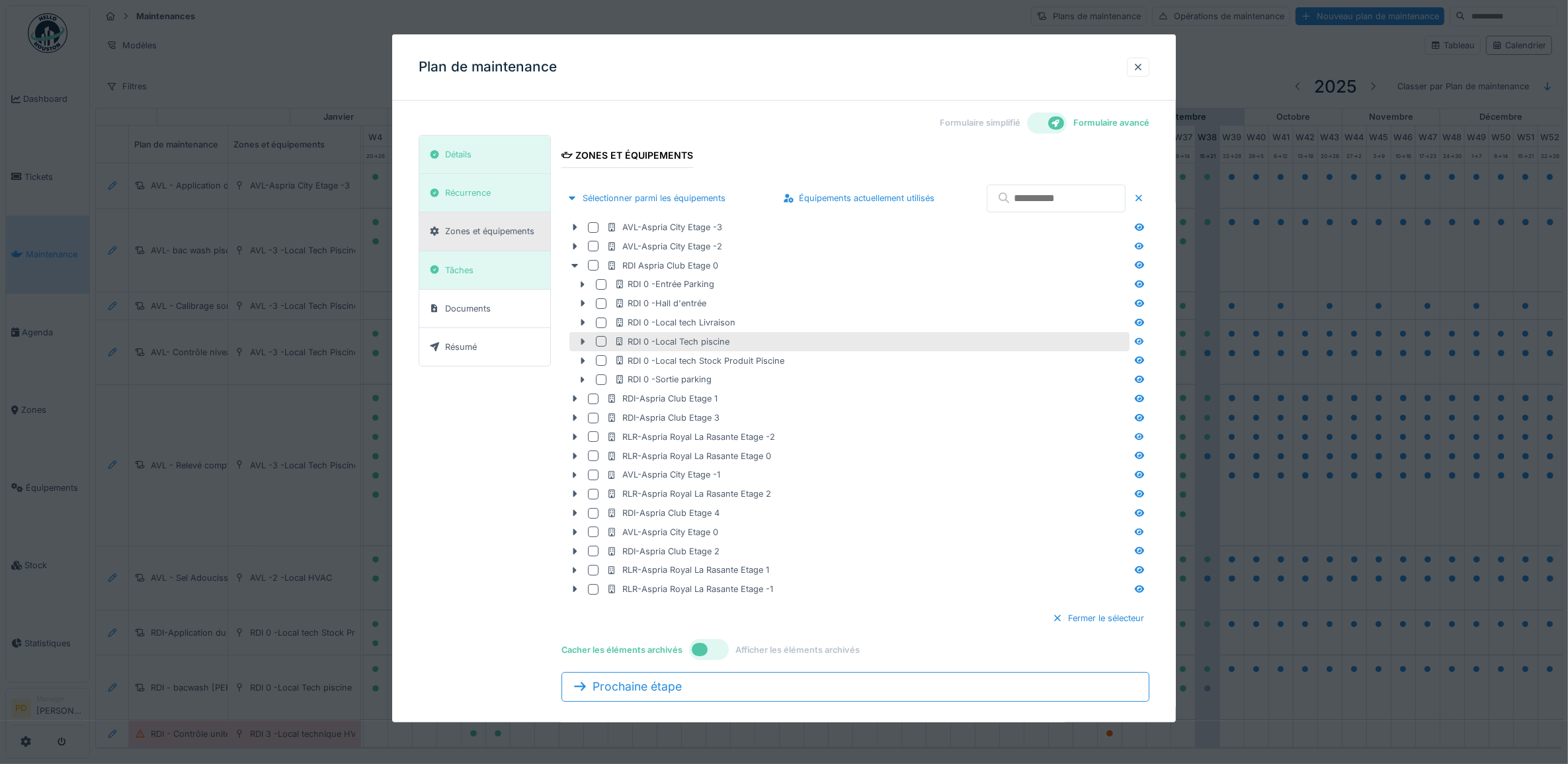
click at [583, 344] on icon at bounding box center [583, 341] width 11 height 8
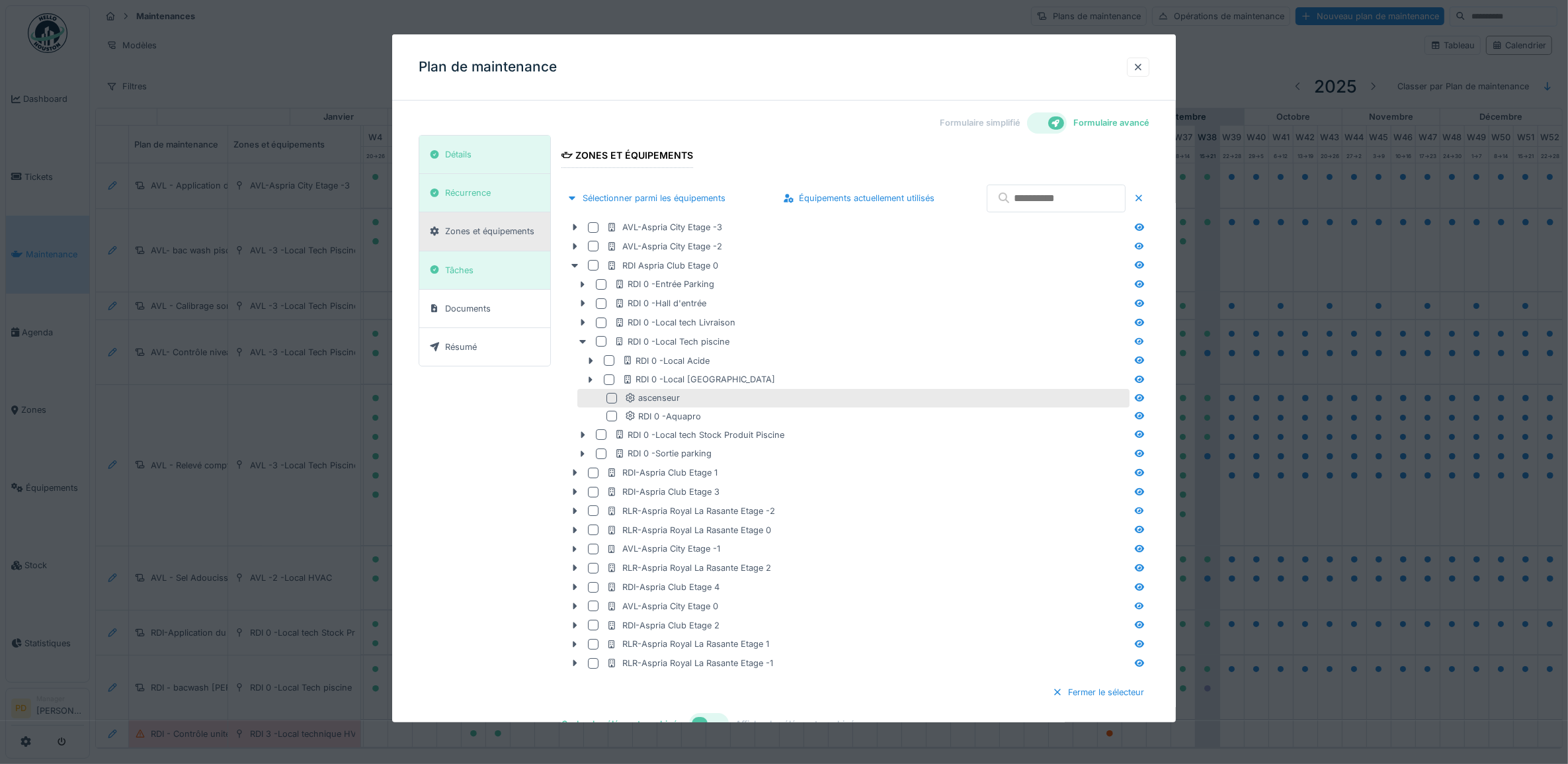
click at [615, 401] on div at bounding box center [612, 399] width 11 height 11
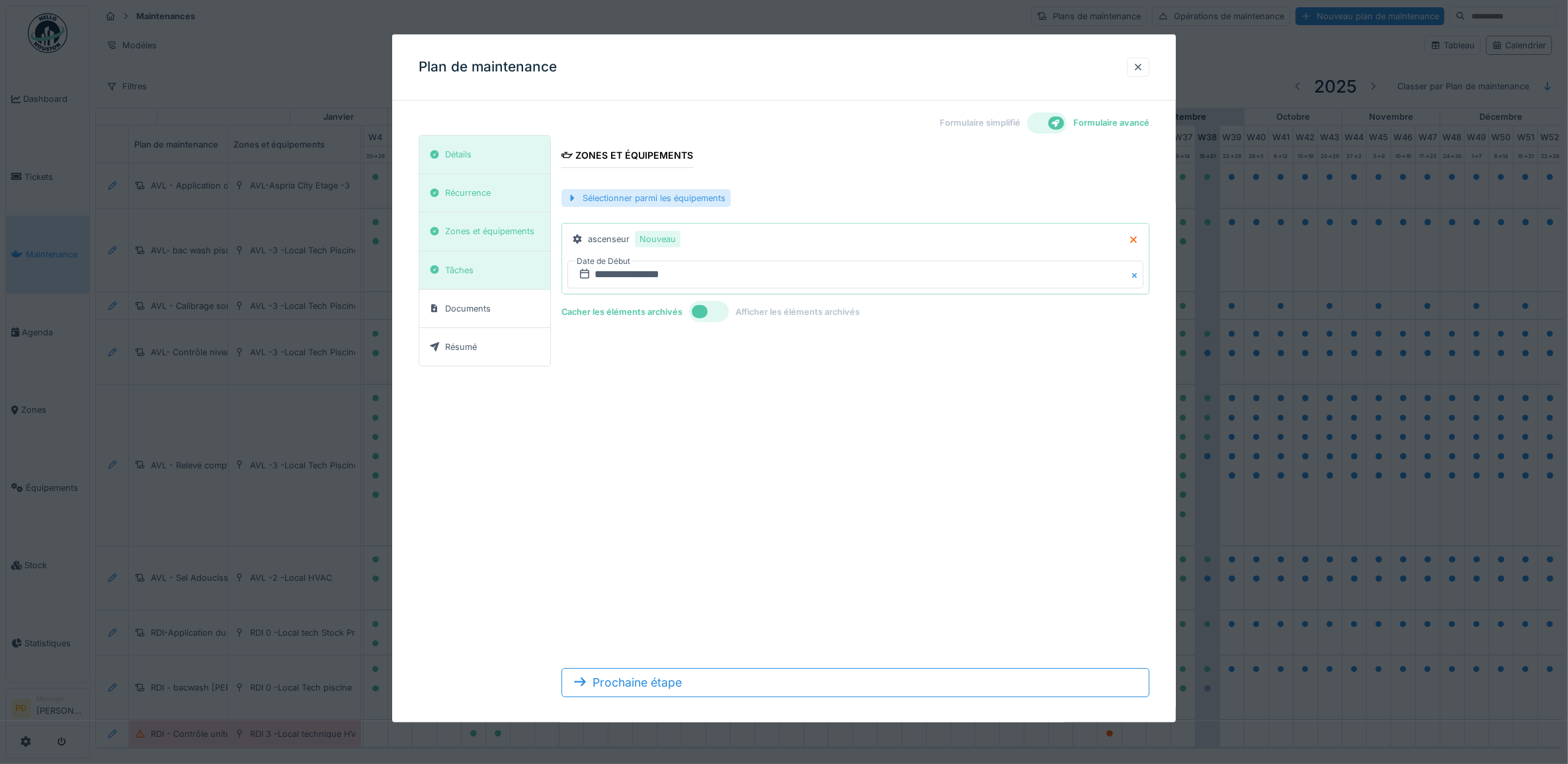
click at [579, 199] on div "Sélectionner parmi les équipements" at bounding box center [646, 197] width 169 height 17
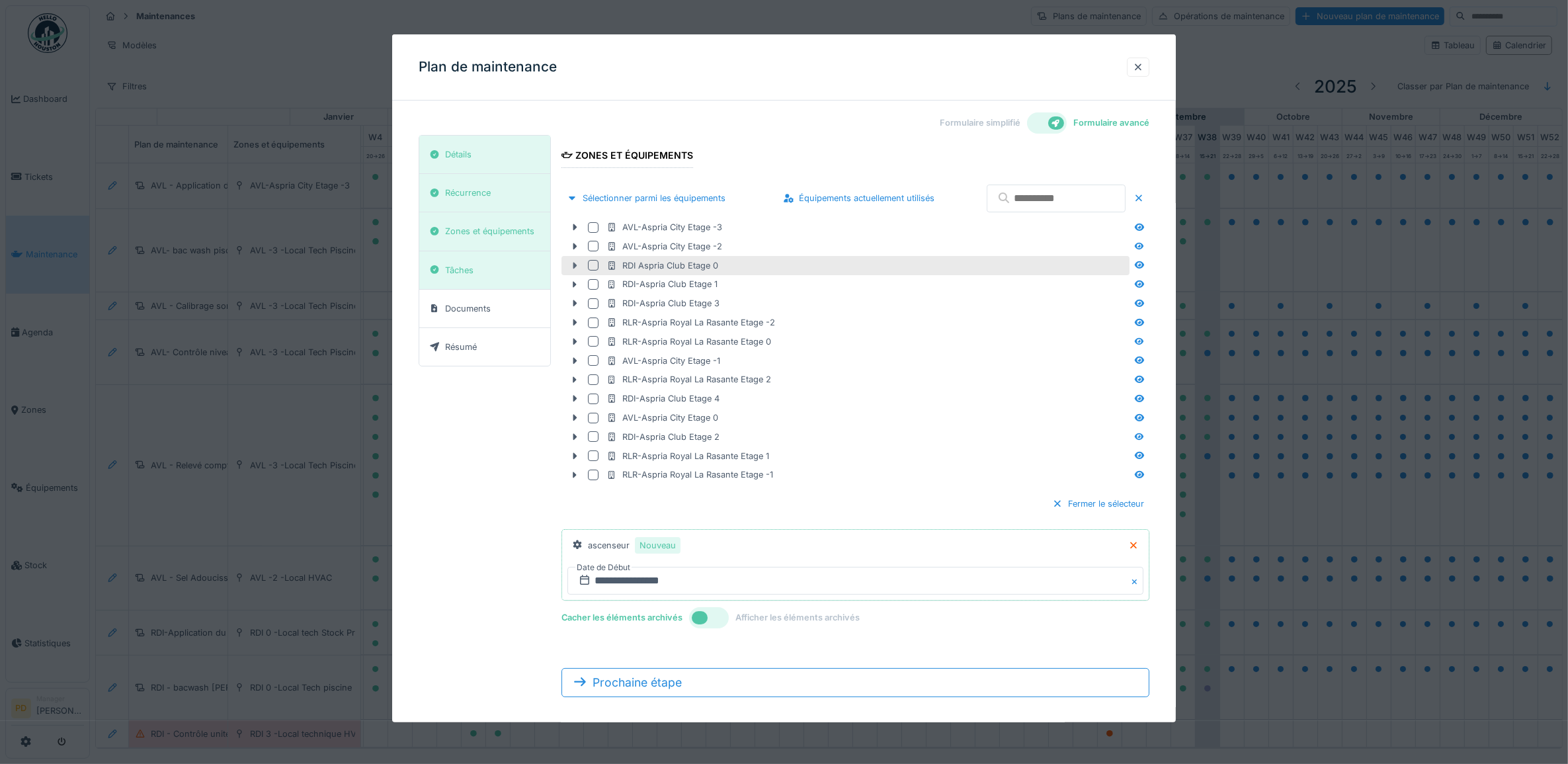
click at [580, 269] on div at bounding box center [575, 265] width 21 height 14
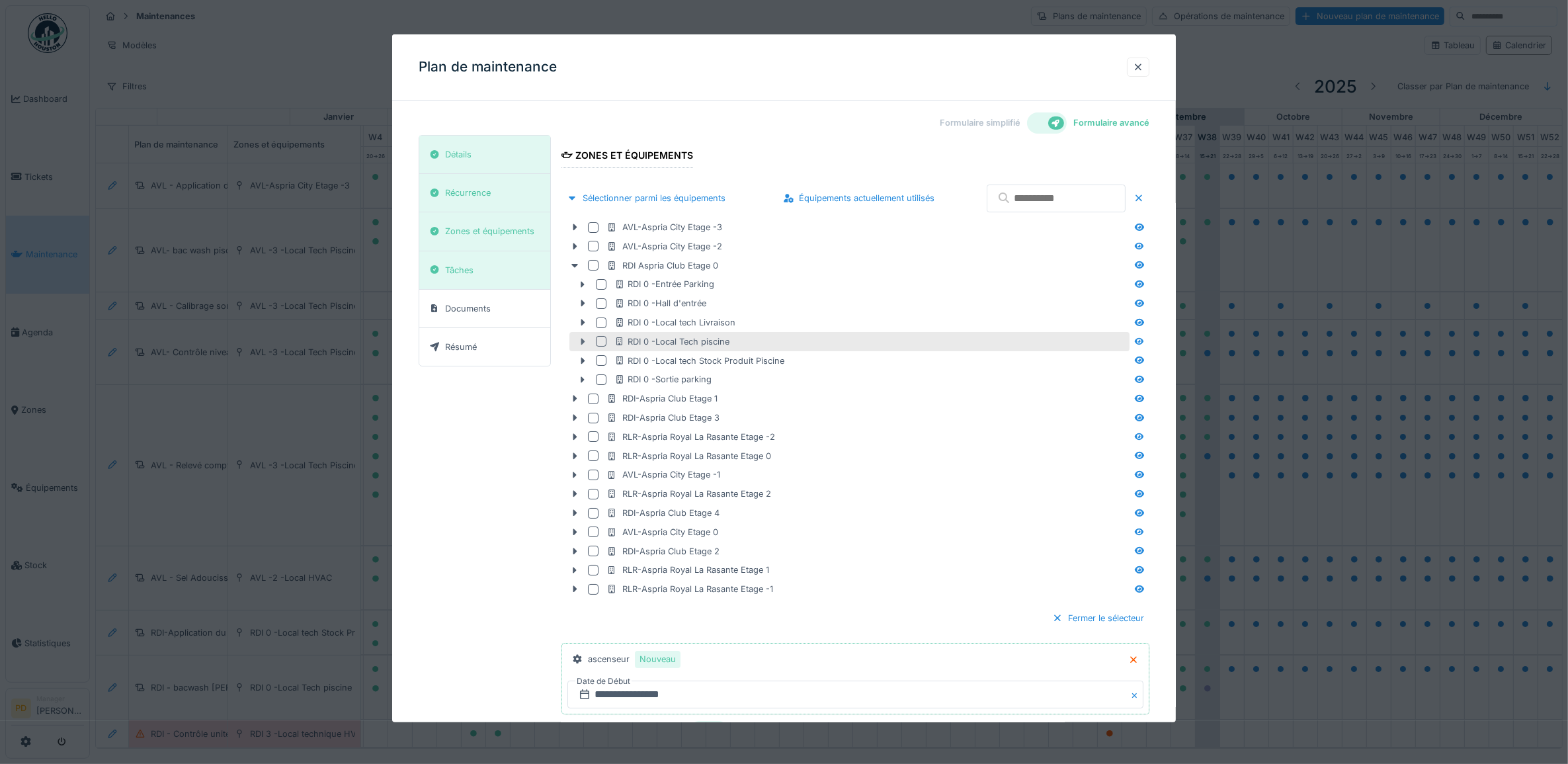
click at [582, 343] on icon at bounding box center [583, 342] width 4 height 6
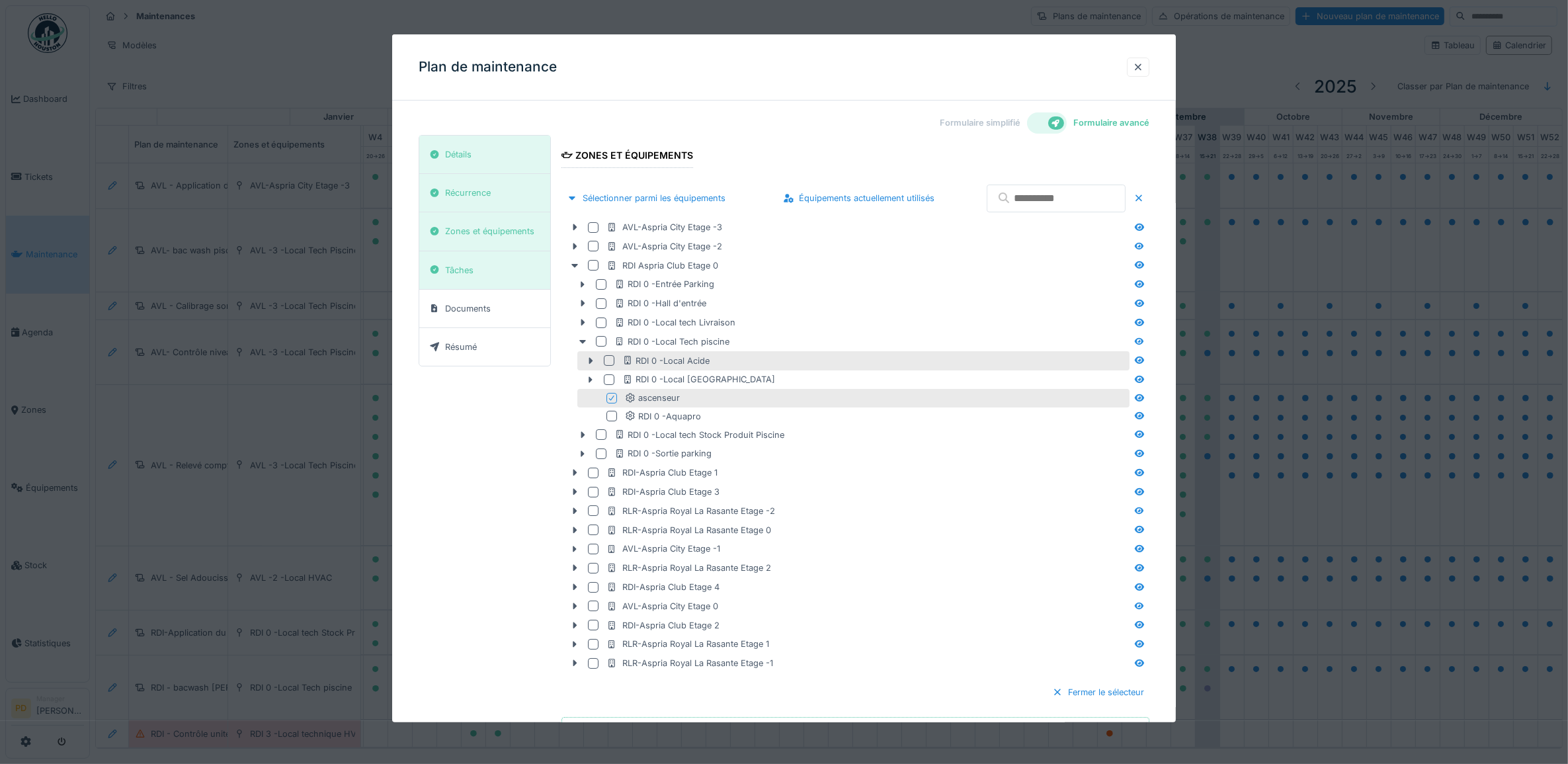
click at [610, 361] on div at bounding box center [610, 361] width 11 height 11
click at [609, 376] on div at bounding box center [610, 380] width 11 height 11
click at [610, 395] on icon at bounding box center [611, 398] width 8 height 6
click at [1105, 693] on div "Fermer le sélecteur" at bounding box center [1099, 691] width 103 height 17
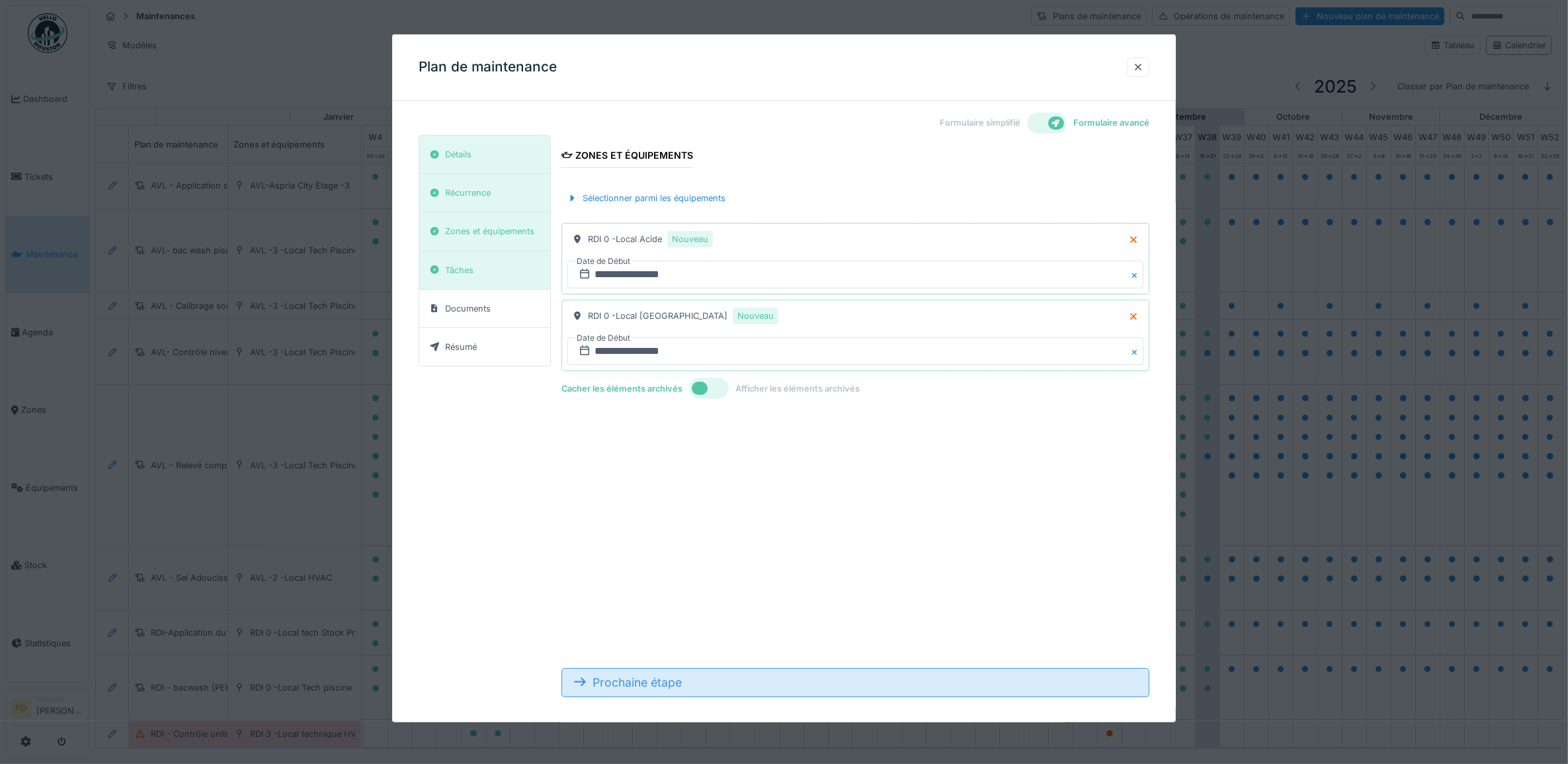
click at [695, 683] on div "Prochaine étape" at bounding box center [856, 683] width 588 height 29
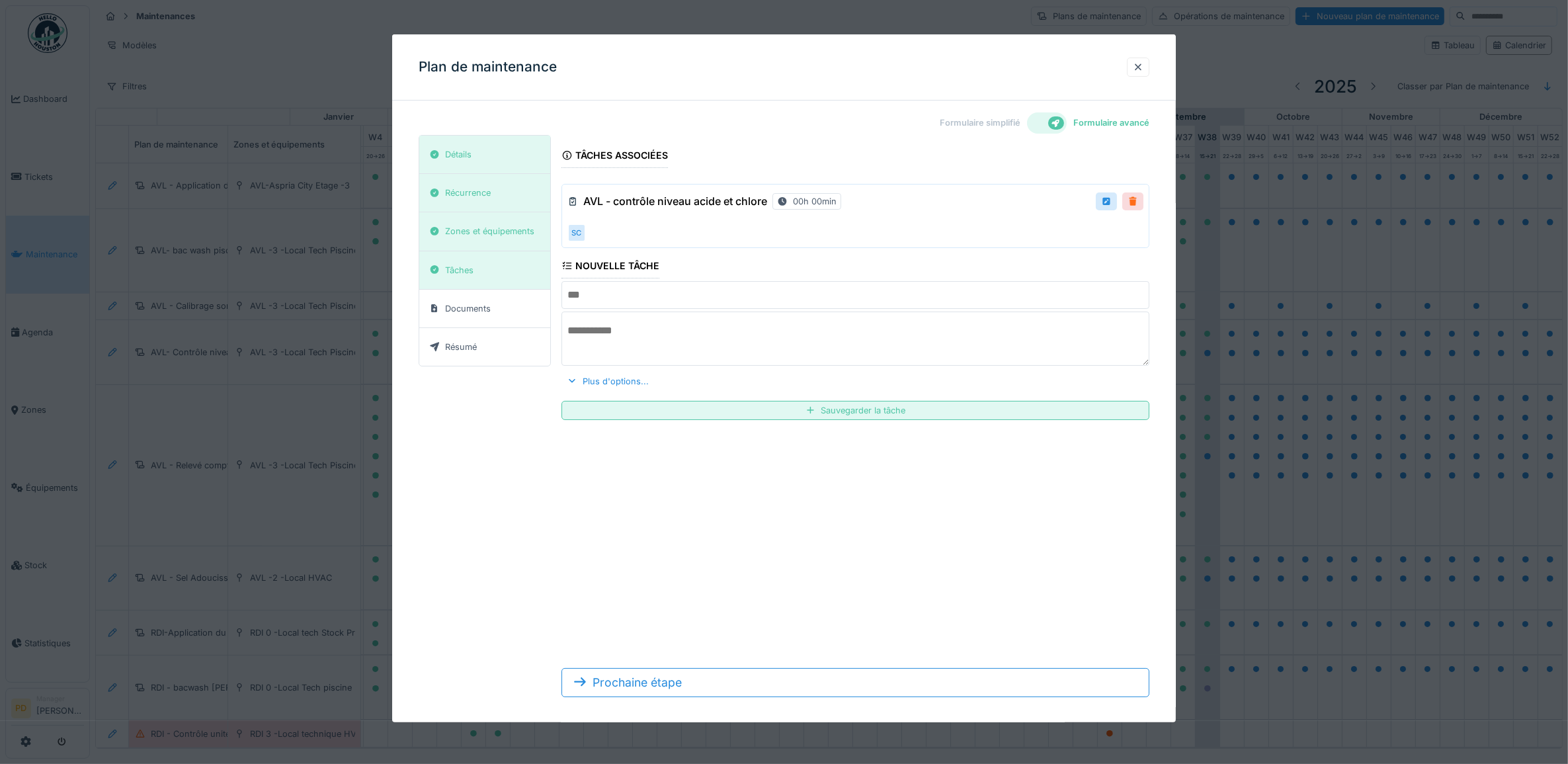
click at [1137, 204] on div at bounding box center [1133, 202] width 11 height 13
click at [686, 298] on input "text" at bounding box center [856, 297] width 588 height 28
click at [1138, 205] on div at bounding box center [1133, 202] width 11 height 13
click at [1115, 200] on div "Remove ?" at bounding box center [1110, 202] width 67 height 19
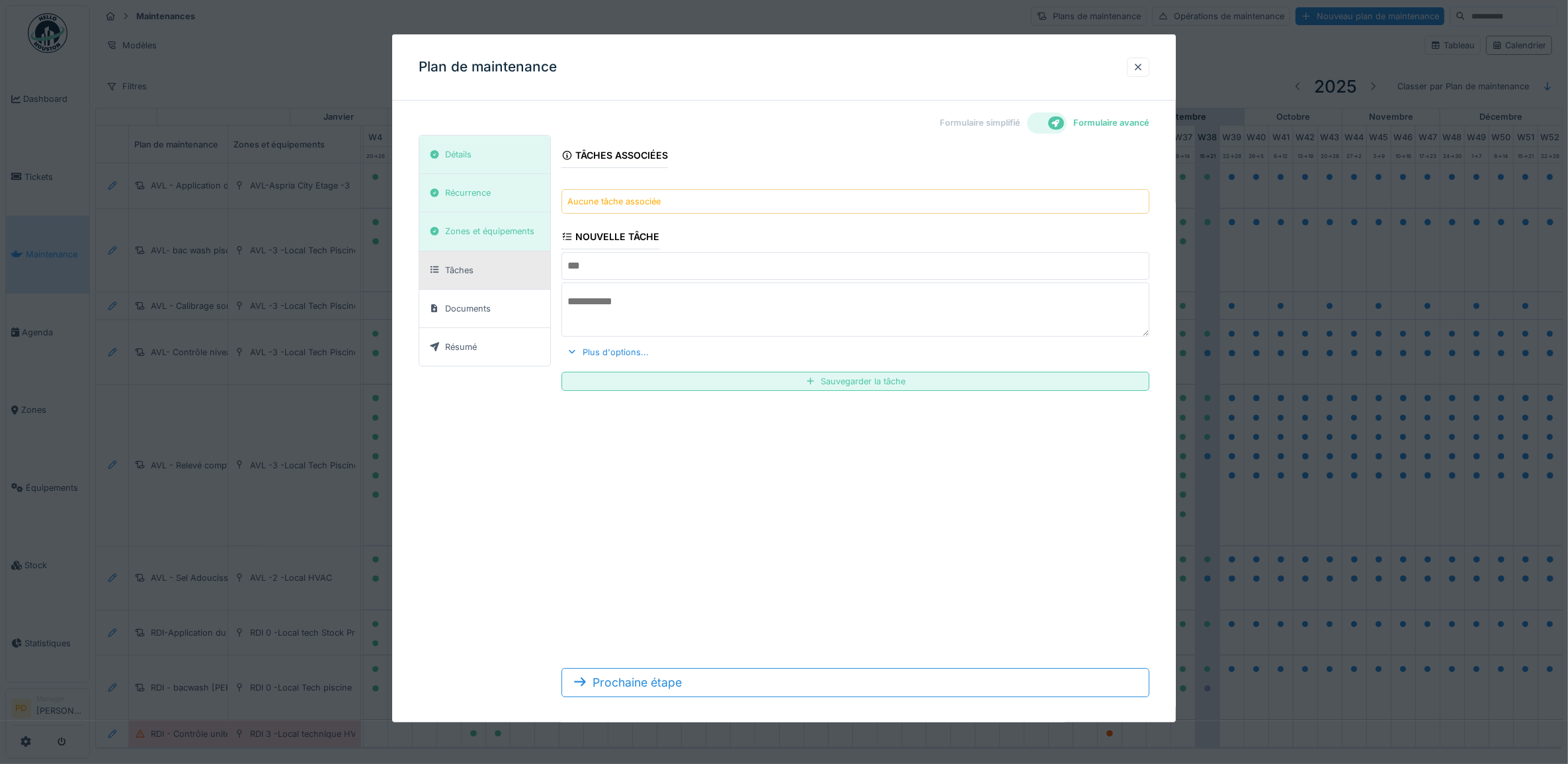
click at [666, 268] on input "text" at bounding box center [856, 266] width 588 height 28
type input "**********"
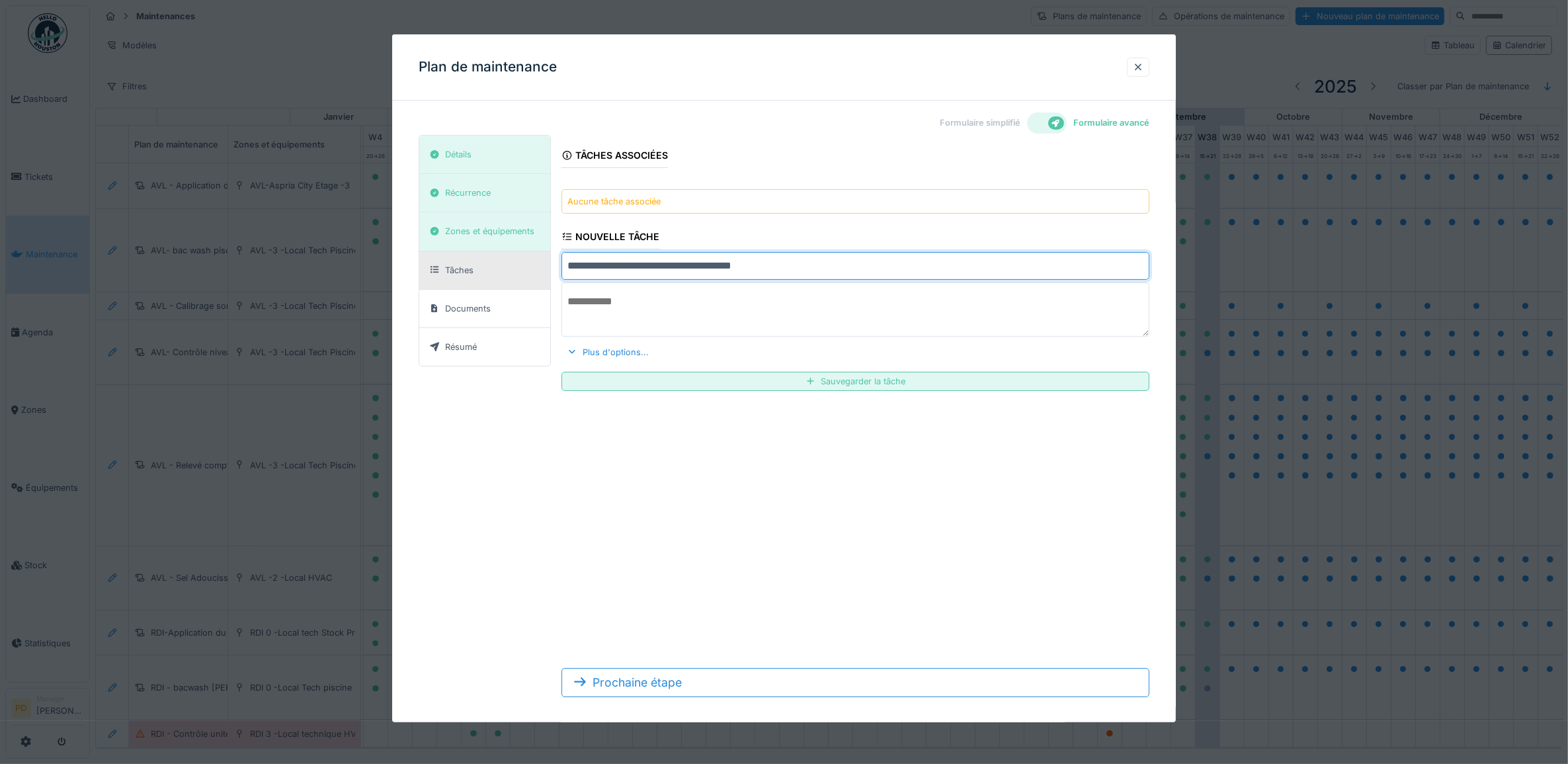
click at [683, 314] on textarea at bounding box center [856, 309] width 588 height 54
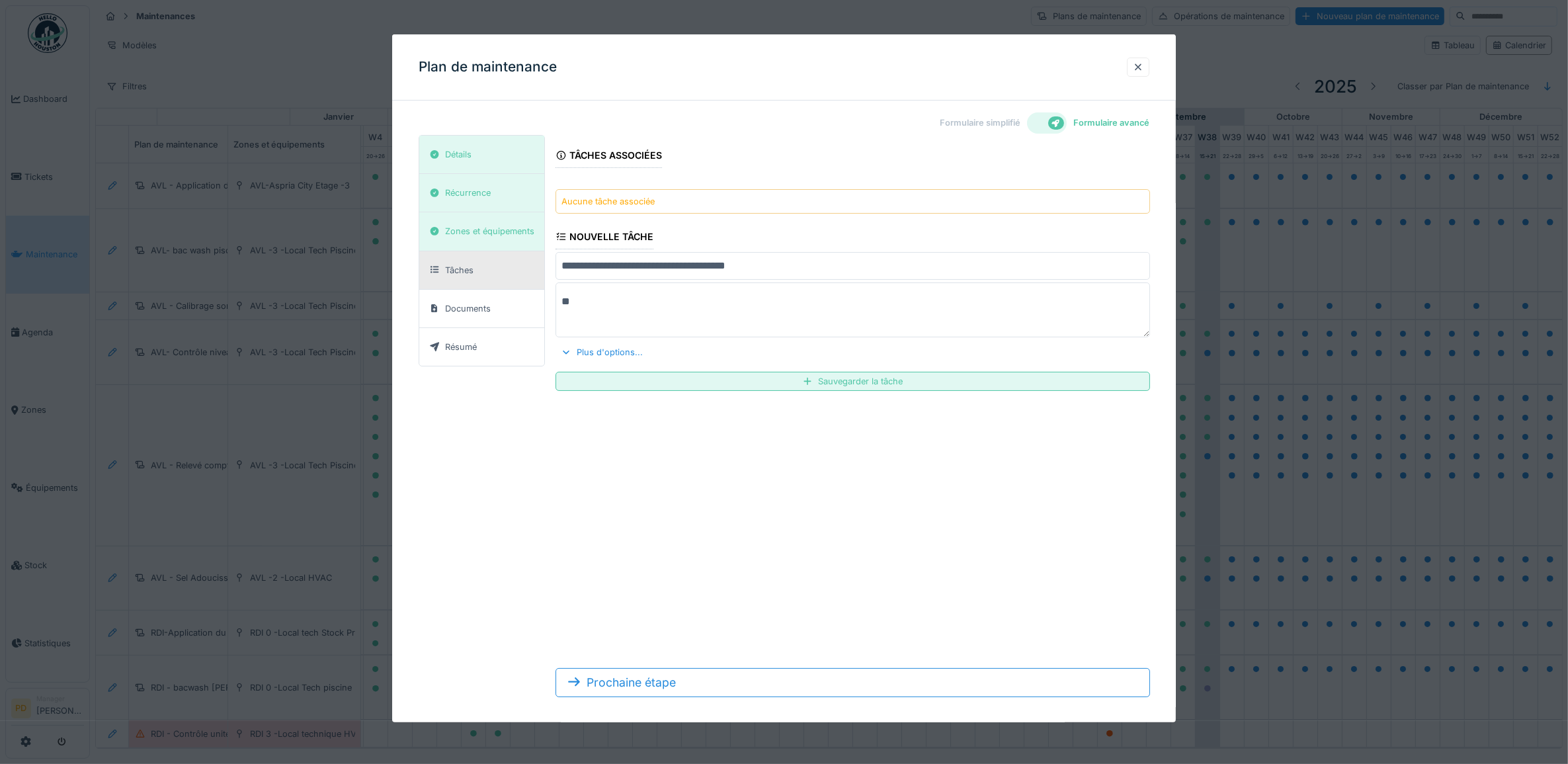
type textarea "*"
type textarea "**********"
click at [629, 355] on div "Plus d'options..." at bounding box center [601, 352] width 93 height 17
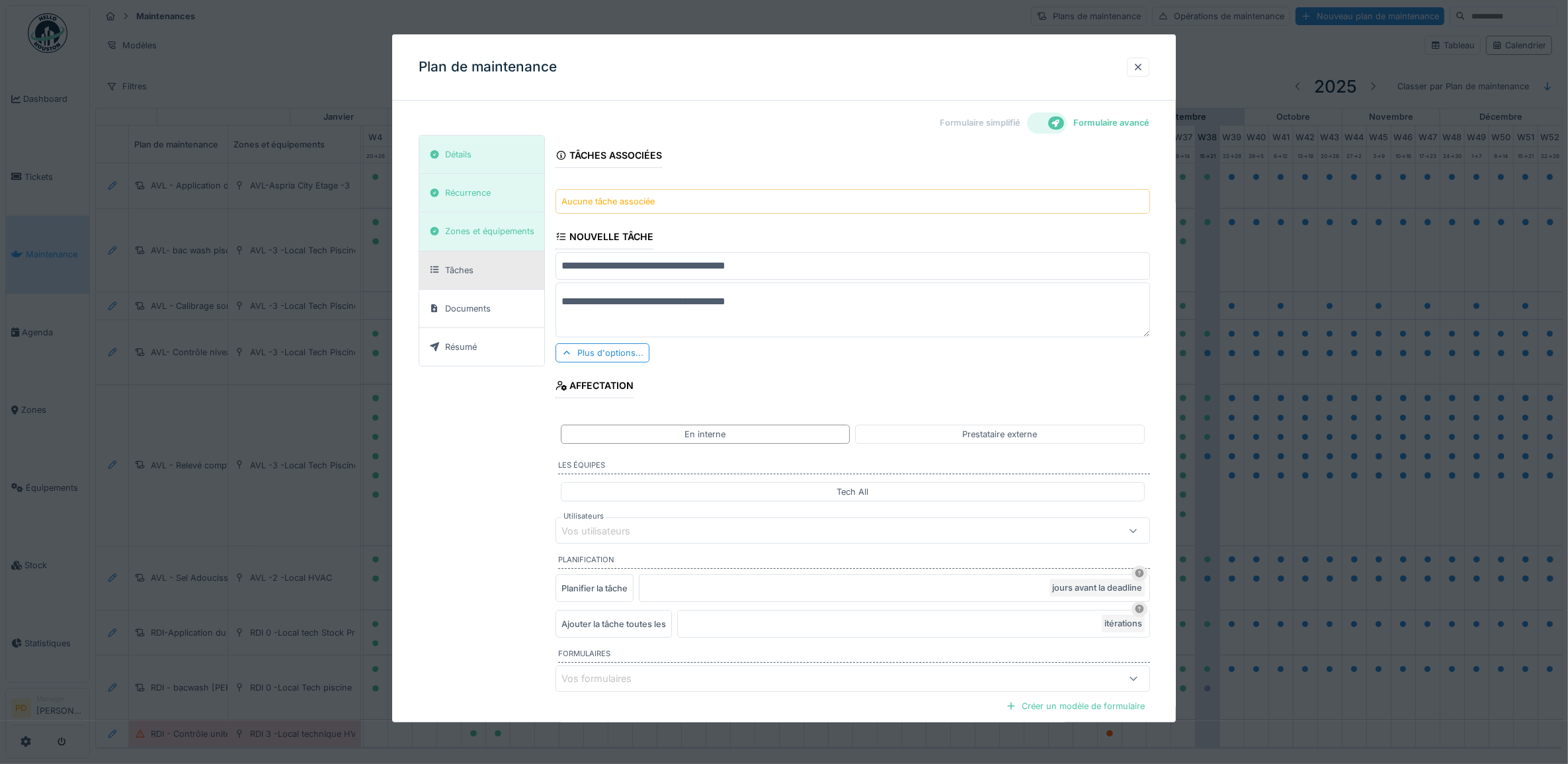
click at [626, 536] on div "Vos utilisateurs" at bounding box center [605, 532] width 87 height 15
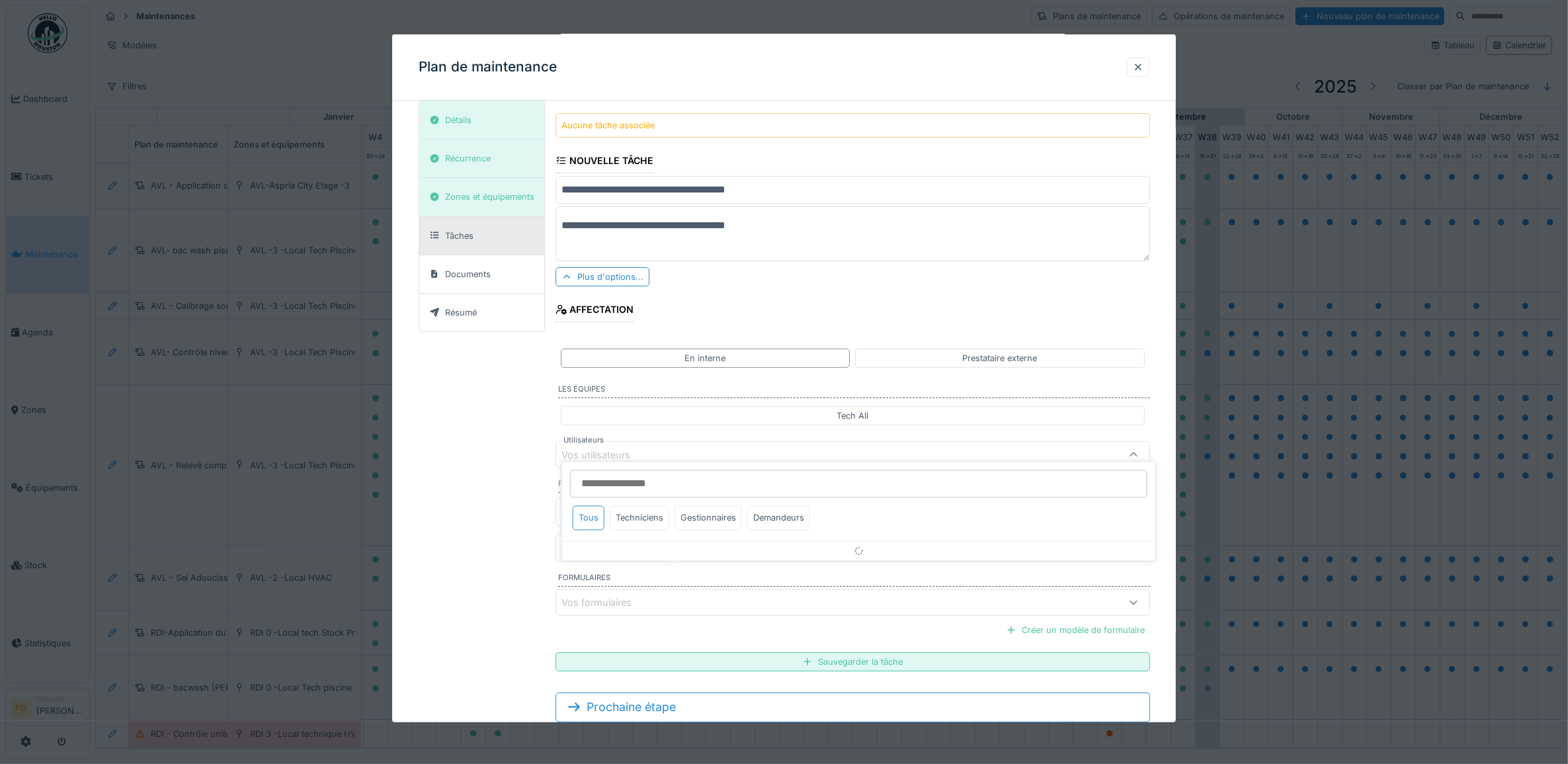
scroll to position [117, 0]
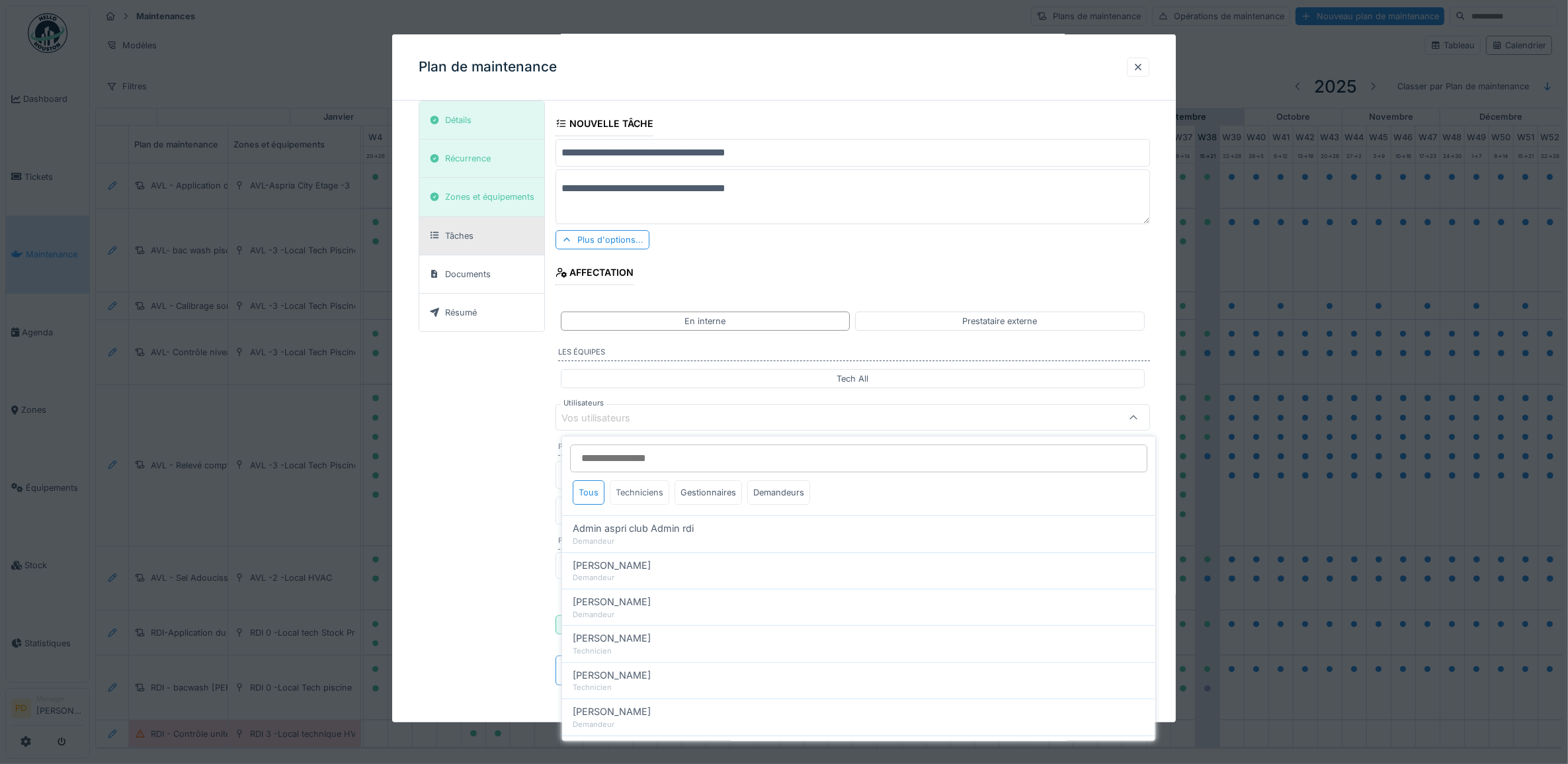
drag, startPoint x: 642, startPoint y: 489, endPoint x: 643, endPoint y: 497, distance: 8.1
click at [643, 491] on div "Techniciens" at bounding box center [639, 492] width 60 height 25
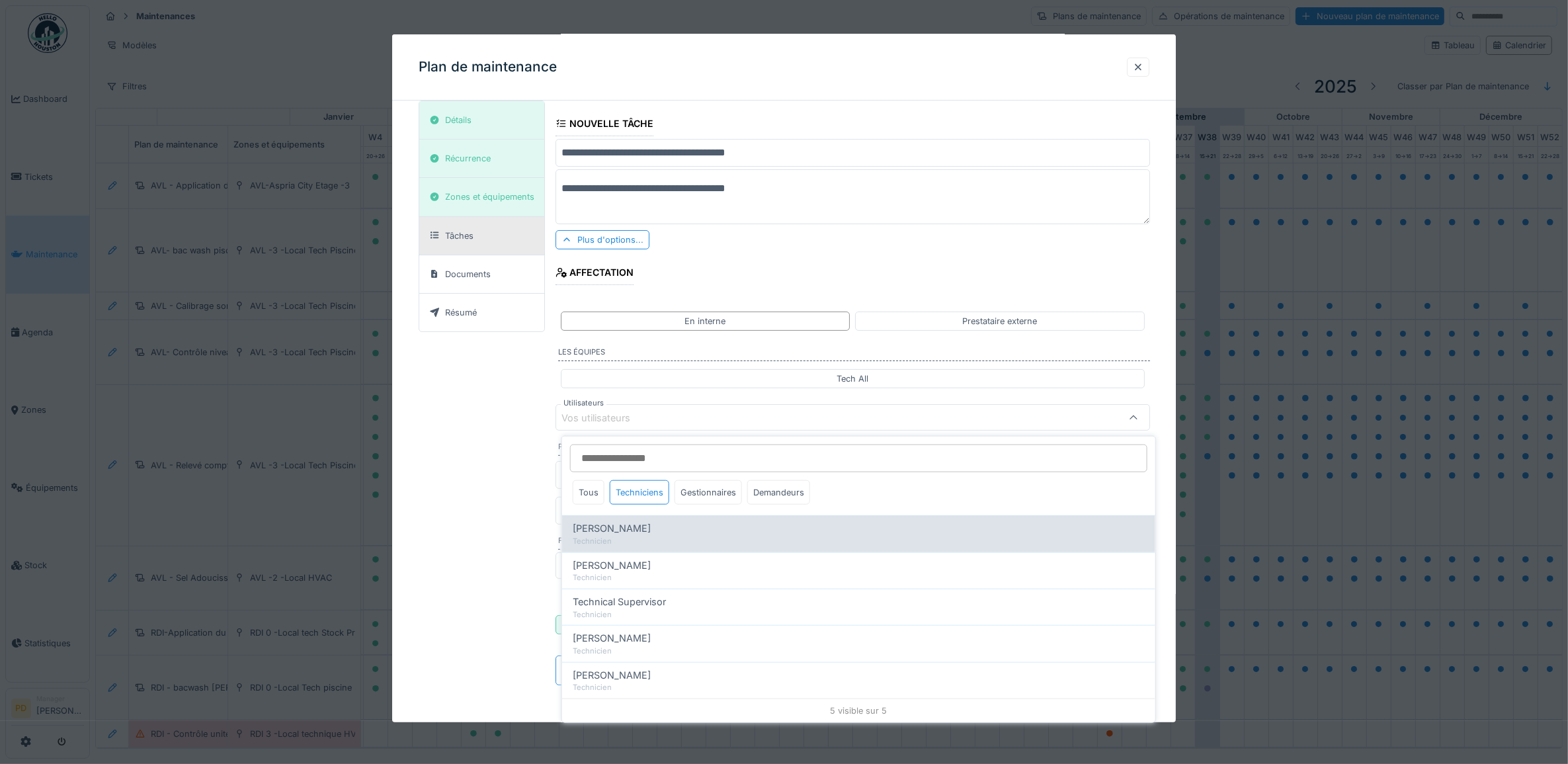
click at [640, 536] on div "Technicien" at bounding box center [858, 542] width 572 height 11
type input "*****"
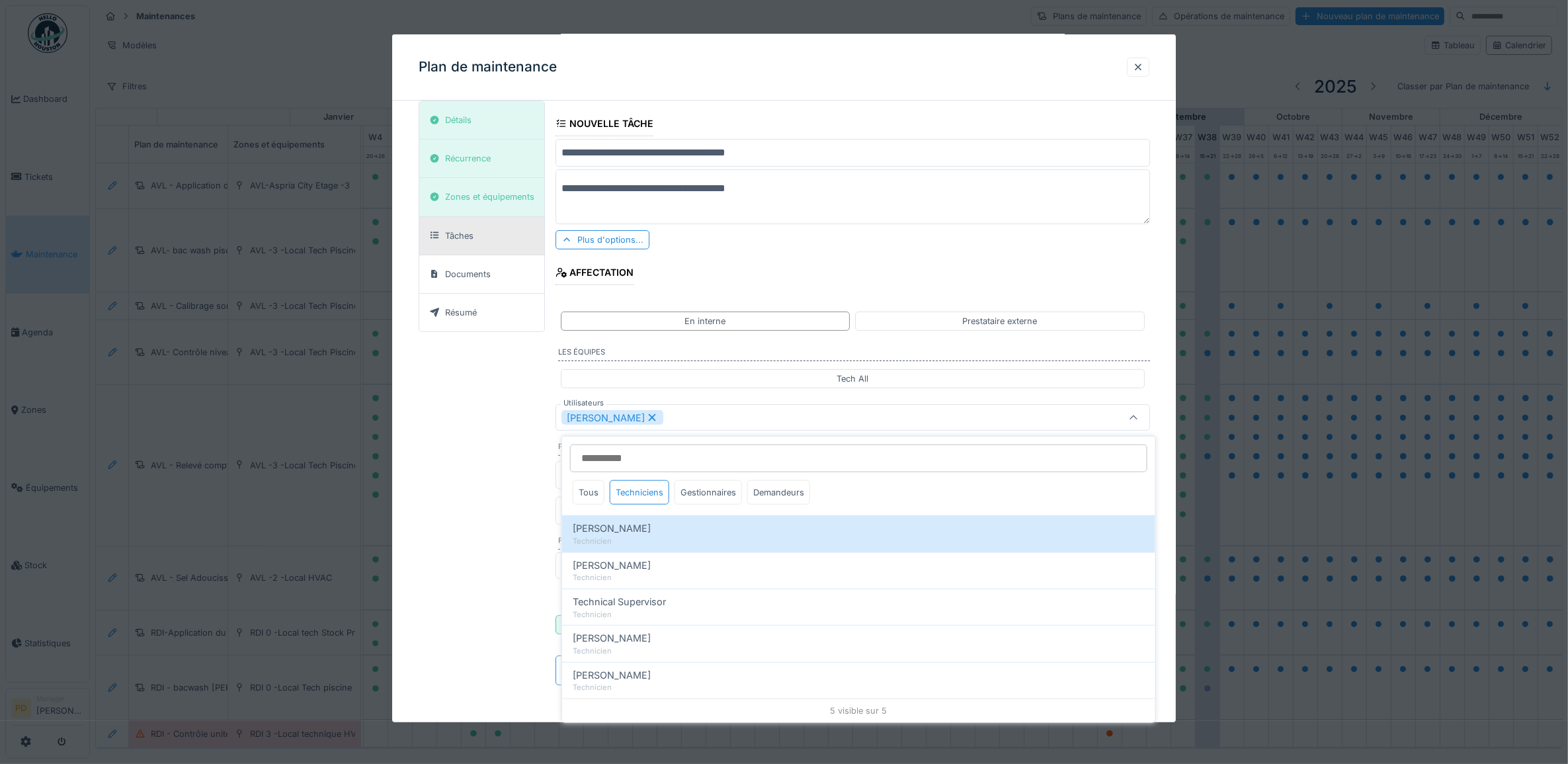
click at [527, 482] on div "**********" at bounding box center [784, 359] width 732 height 674
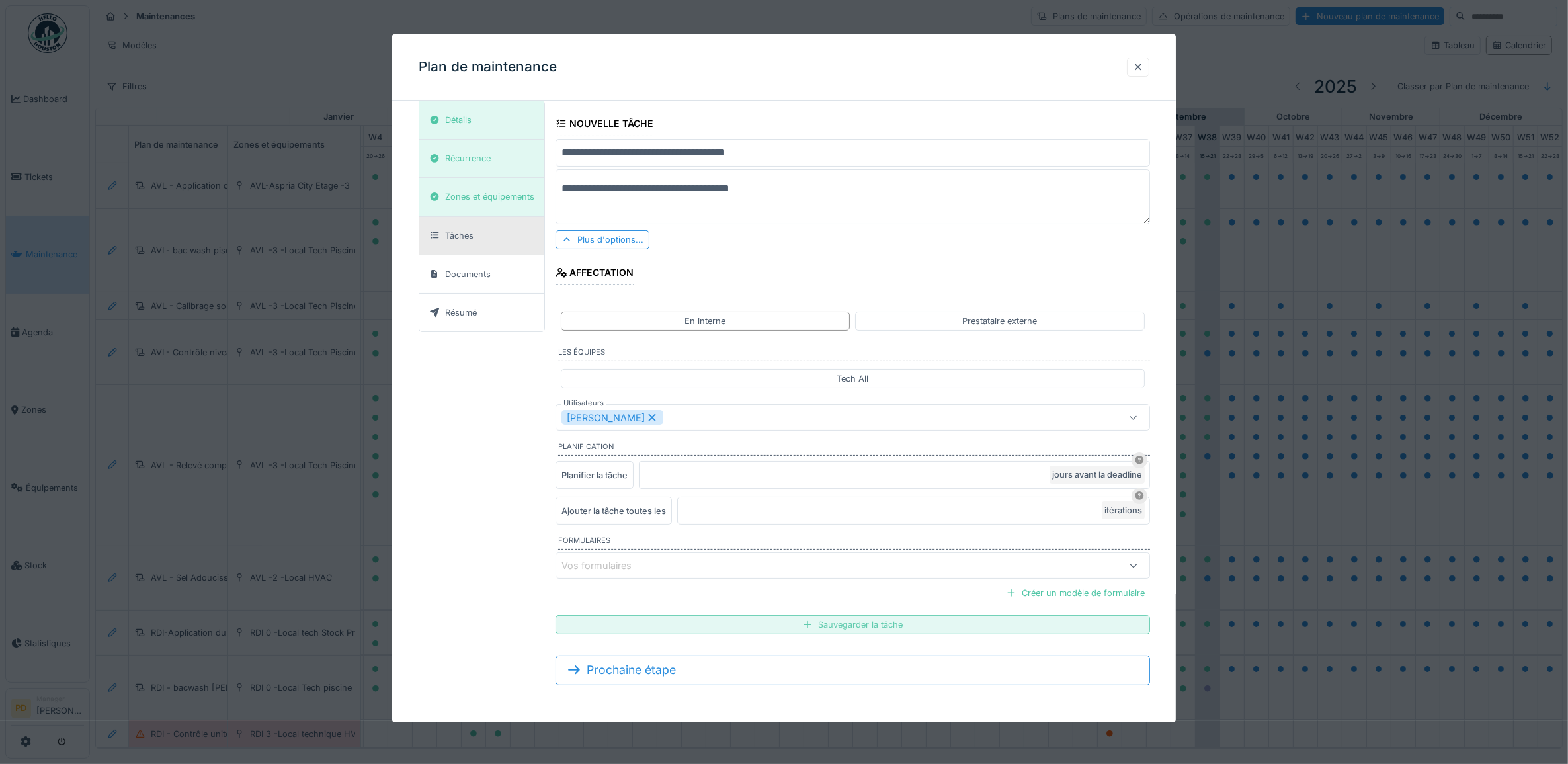
type textarea "**********"
click at [763, 632] on div "Sauvegarder la tâche" at bounding box center [853, 624] width 595 height 19
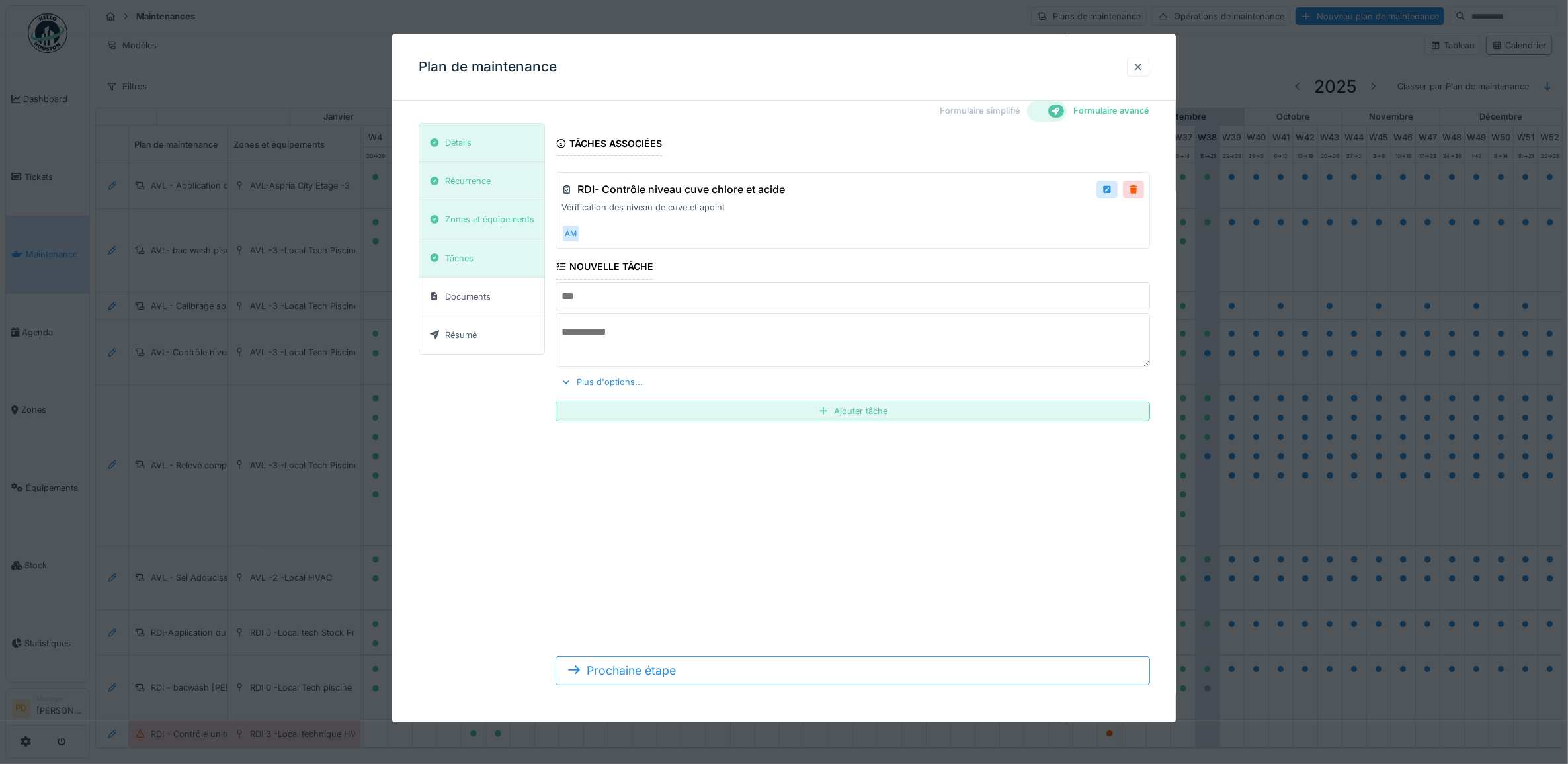
scroll to position [12, 0]
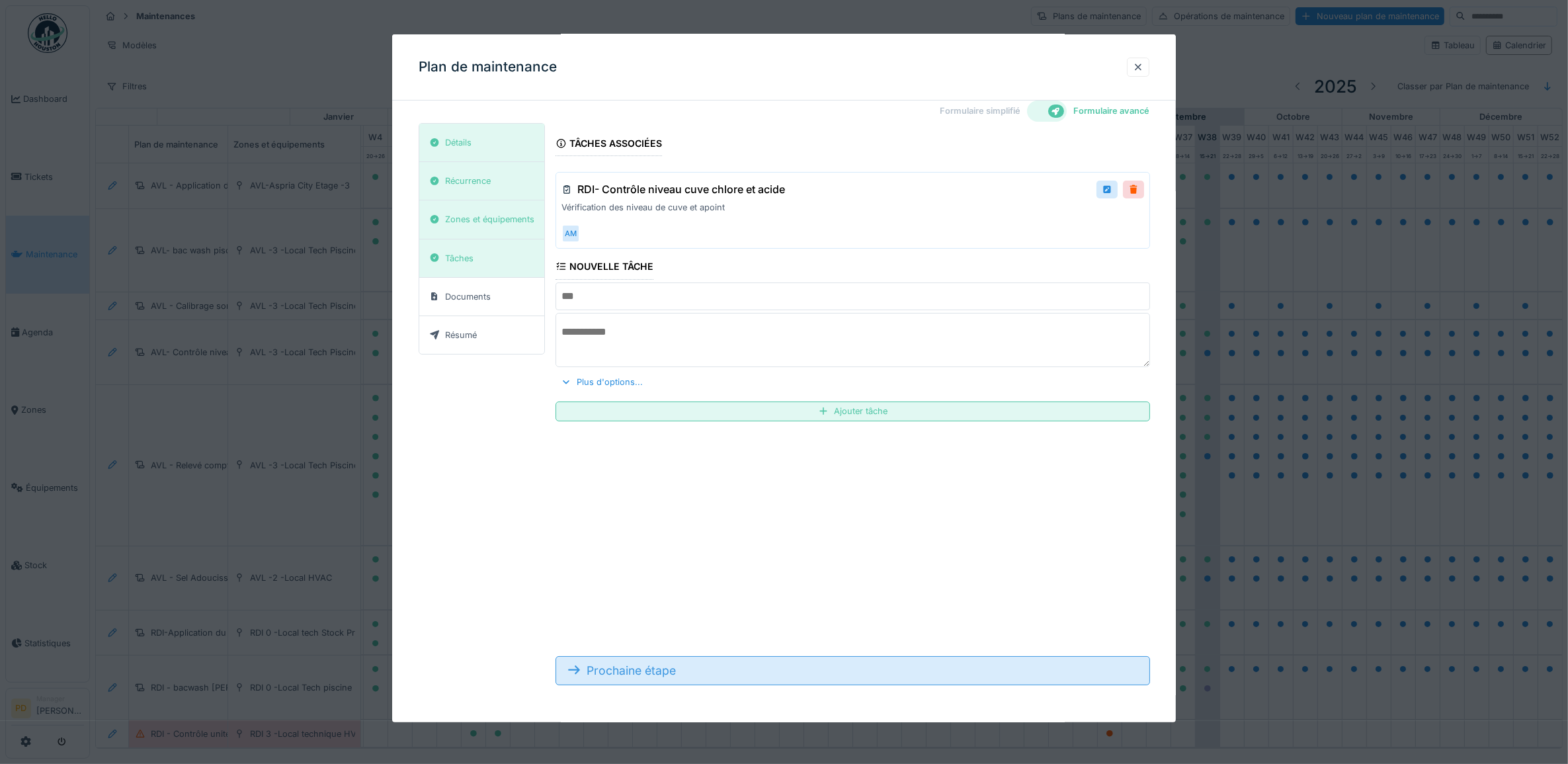
click at [688, 665] on div "Prochaine étape" at bounding box center [853, 671] width 595 height 29
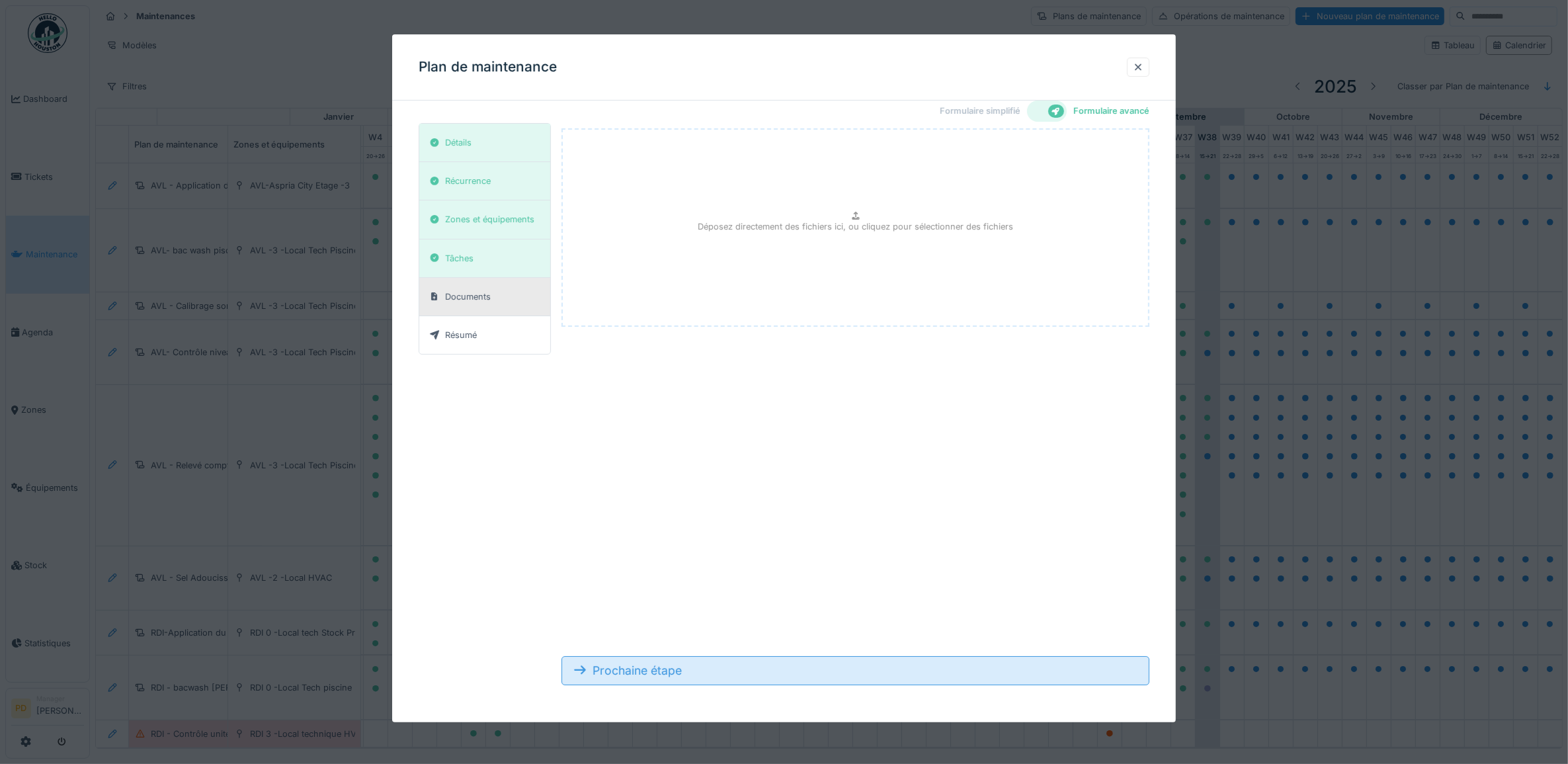
click at [692, 673] on div "Prochaine étape" at bounding box center [856, 671] width 588 height 29
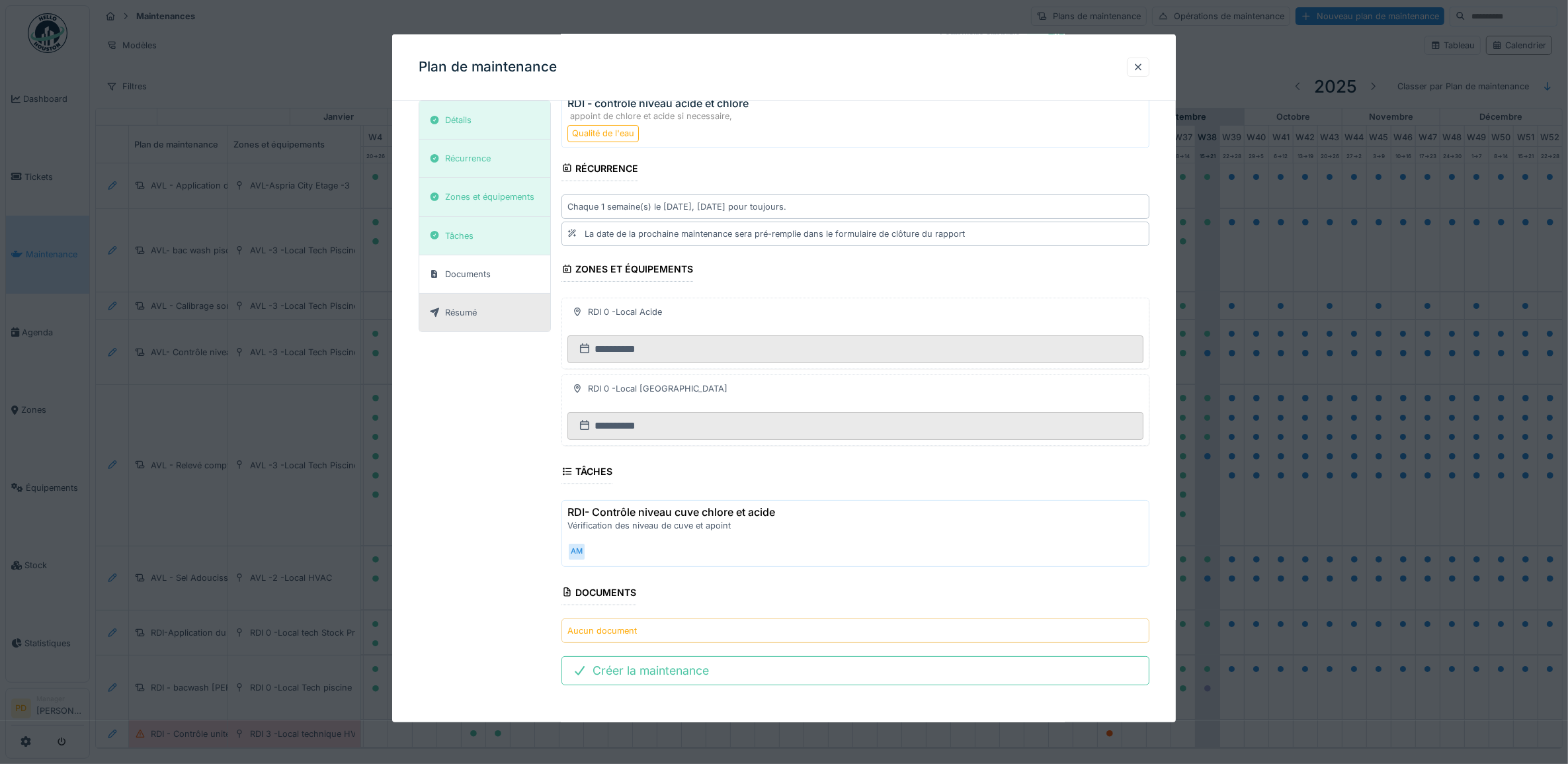
scroll to position [91, 0]
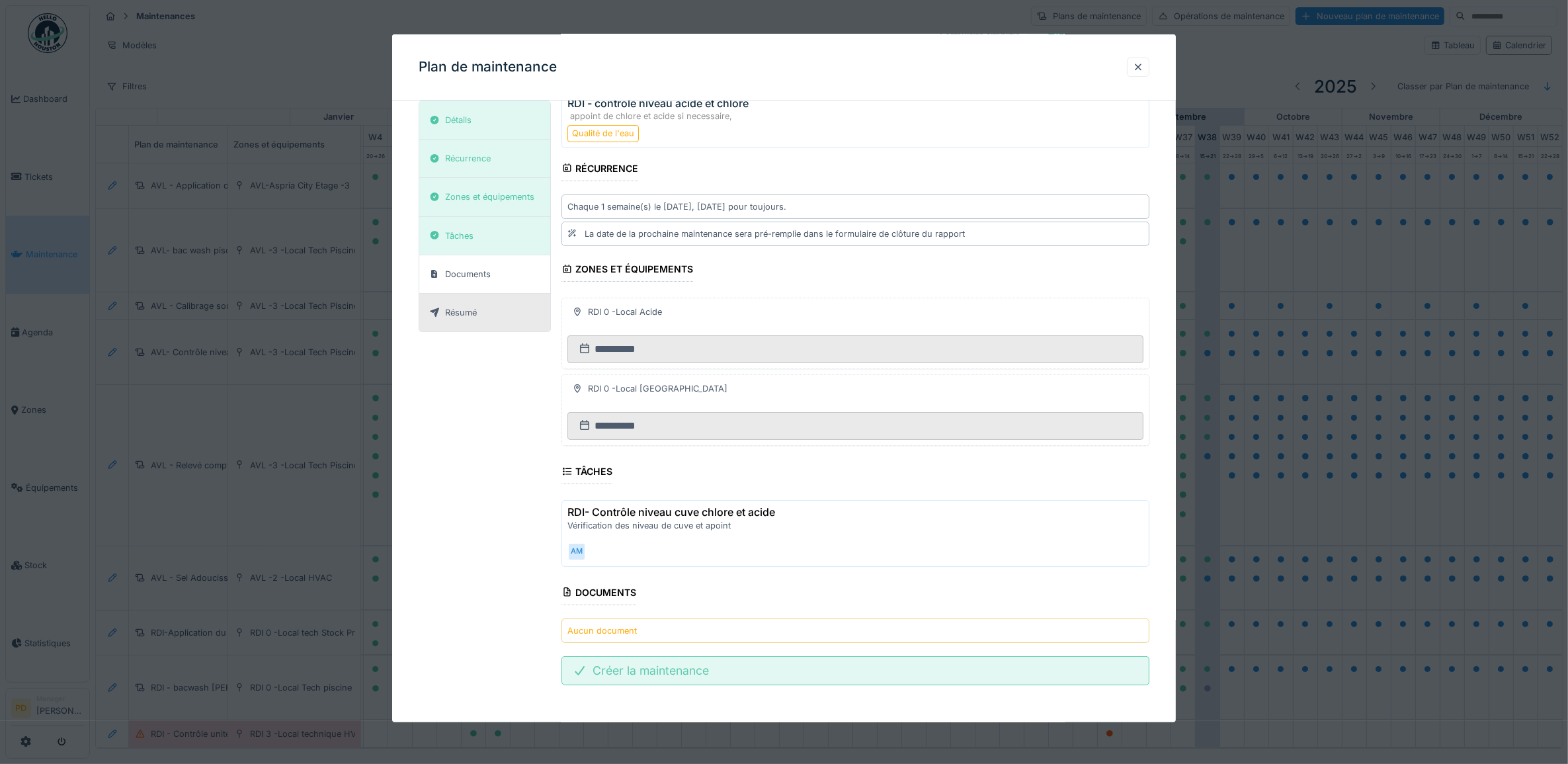
click at [679, 673] on div "Créer la maintenance" at bounding box center [856, 671] width 588 height 29
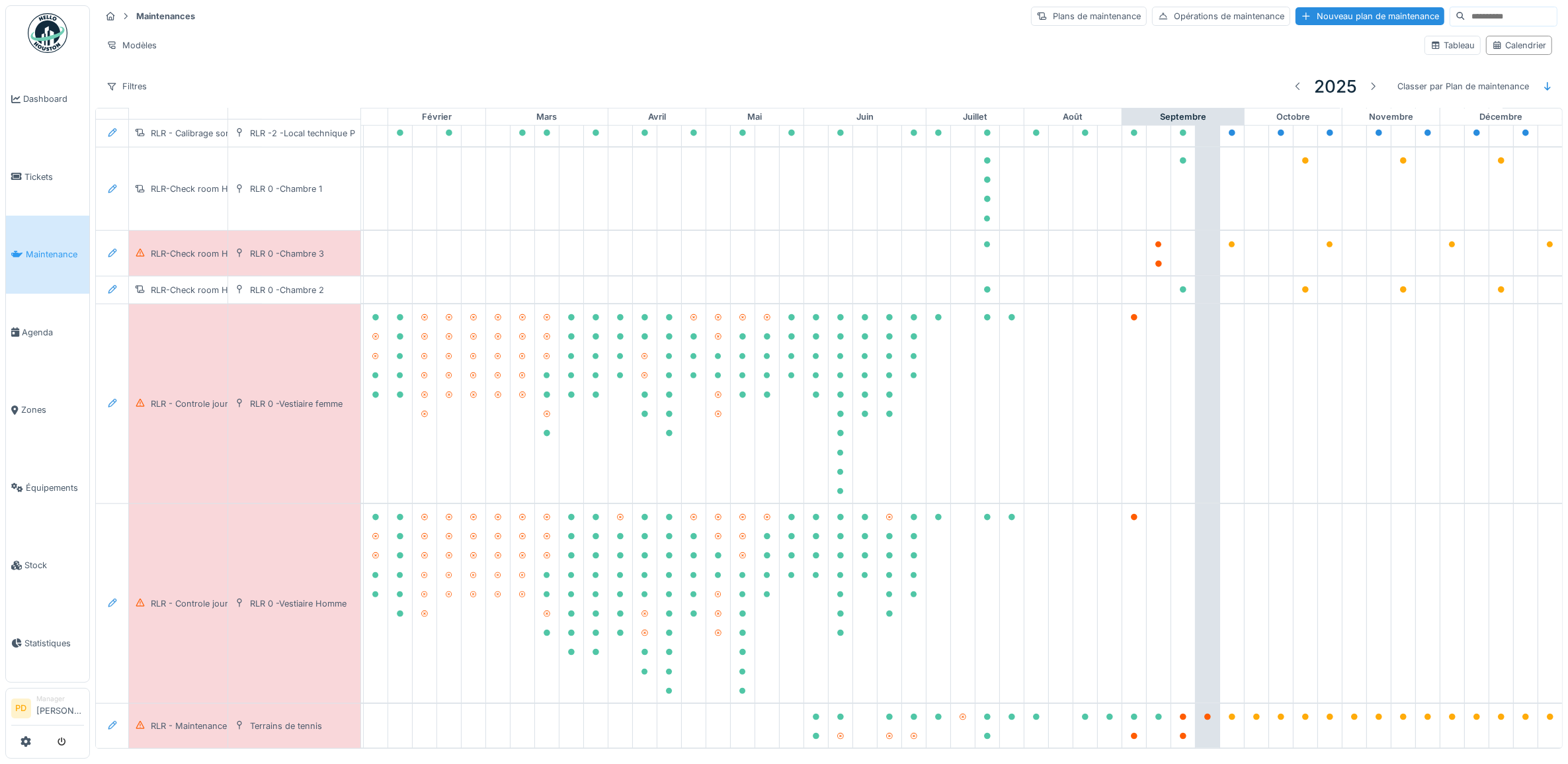
scroll to position [994, 129]
click at [44, 249] on span "Maintenance" at bounding box center [54, 254] width 58 height 13
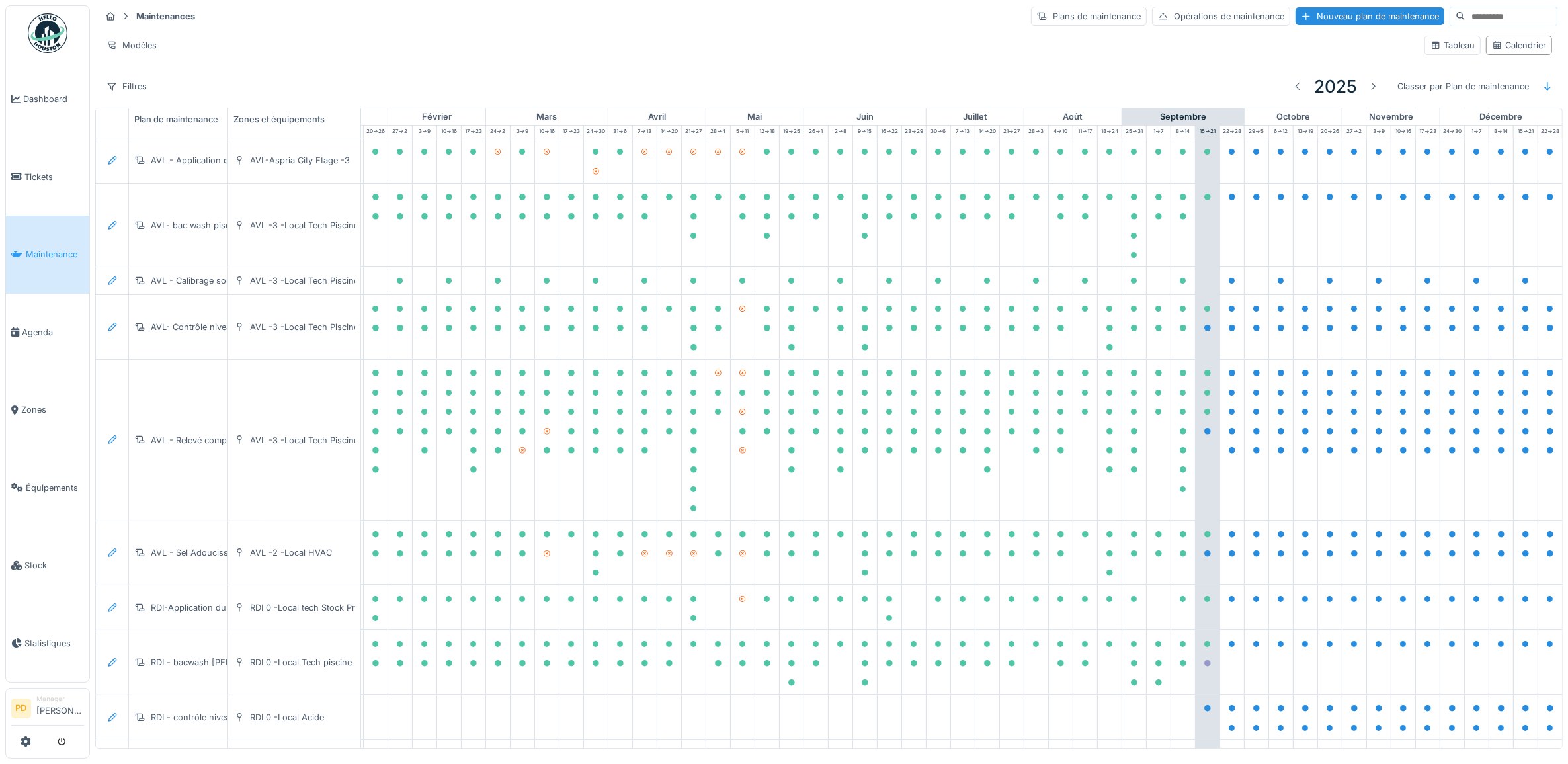
scroll to position [0, 129]
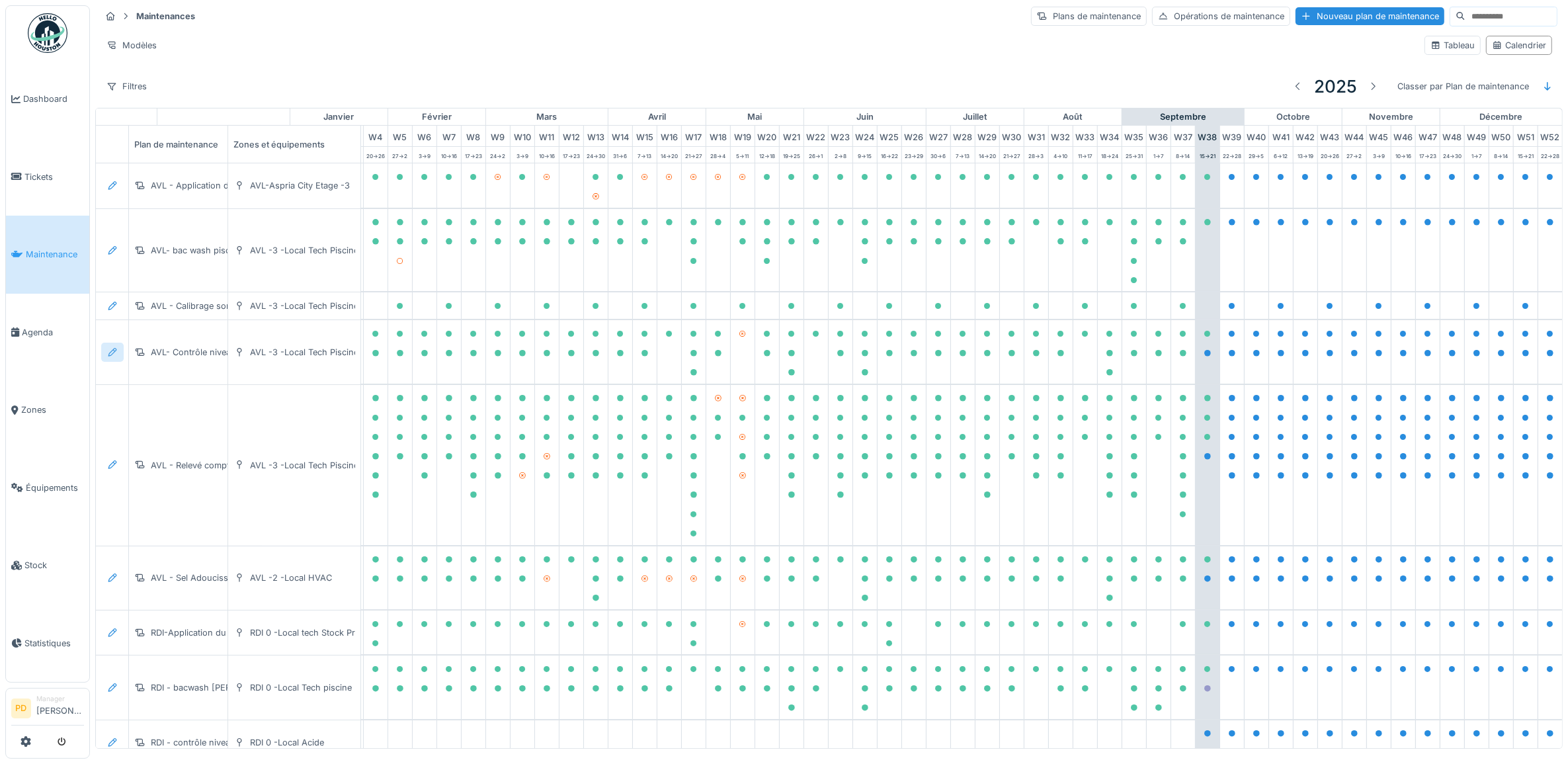
click at [115, 359] on div at bounding box center [113, 353] width 11 height 13
click at [146, 401] on div "Modifier le plan de maintenance" at bounding box center [185, 407] width 161 height 20
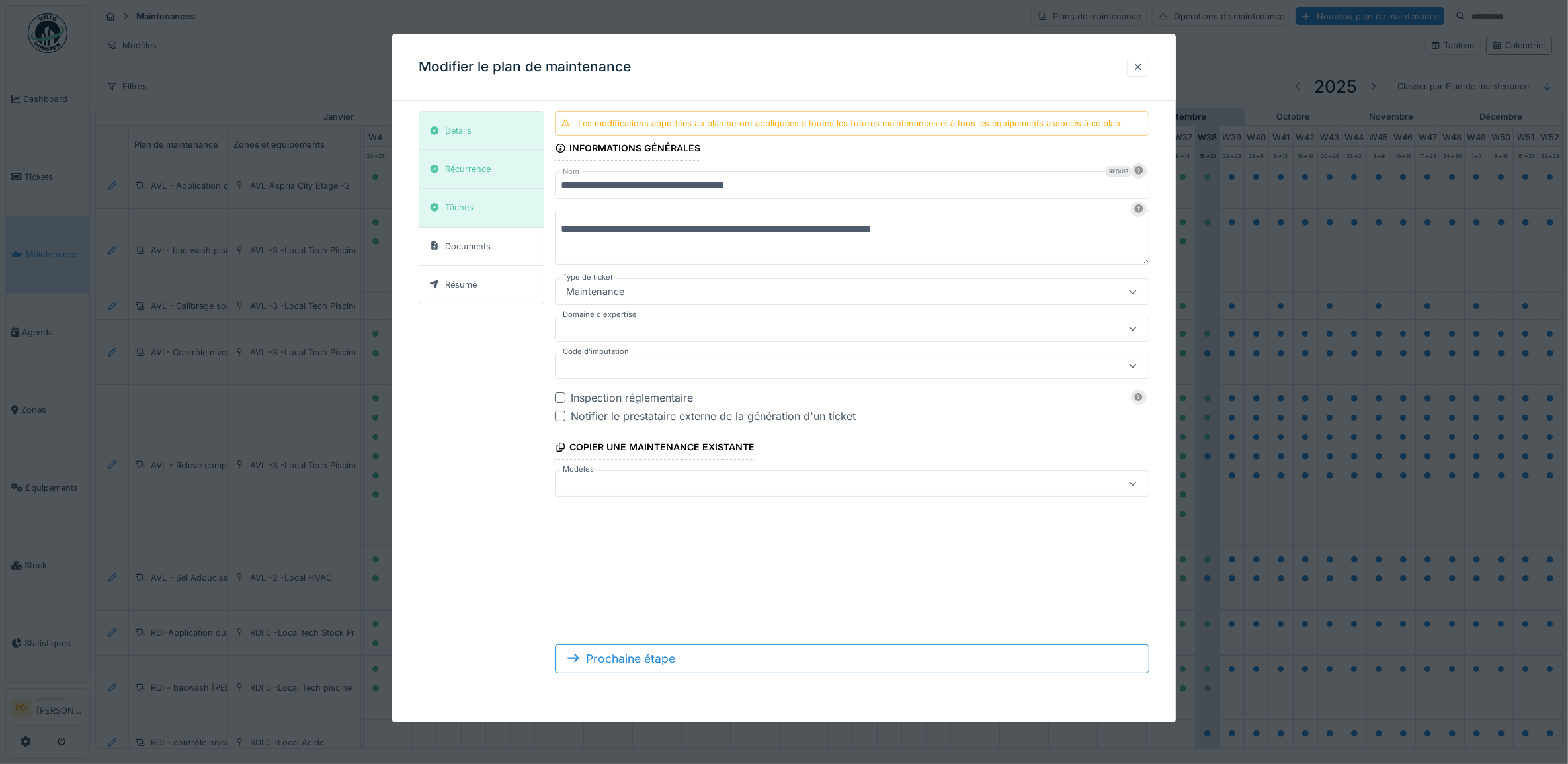
click at [656, 328] on div at bounding box center [818, 329] width 514 height 15
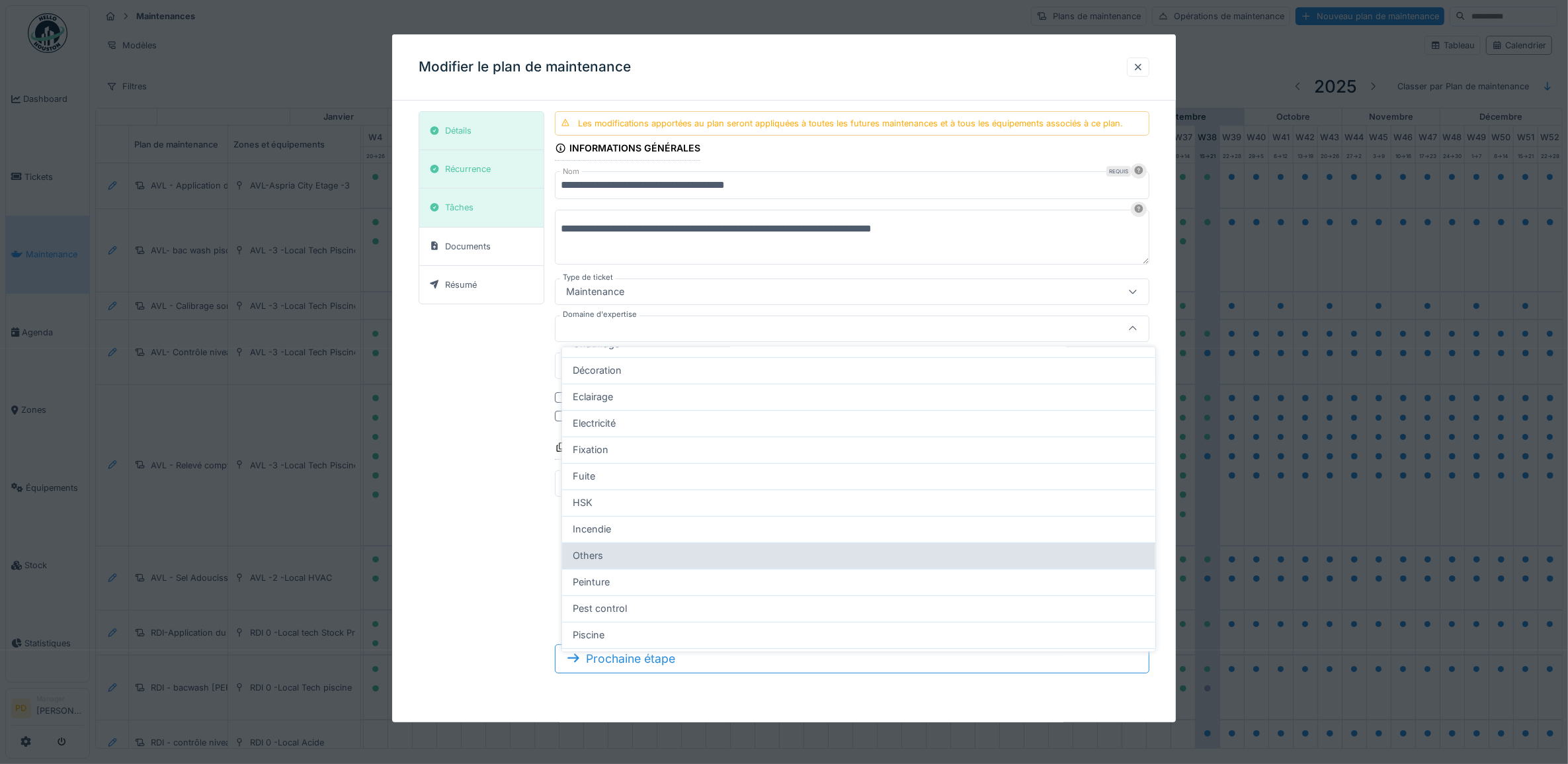
scroll to position [165, 0]
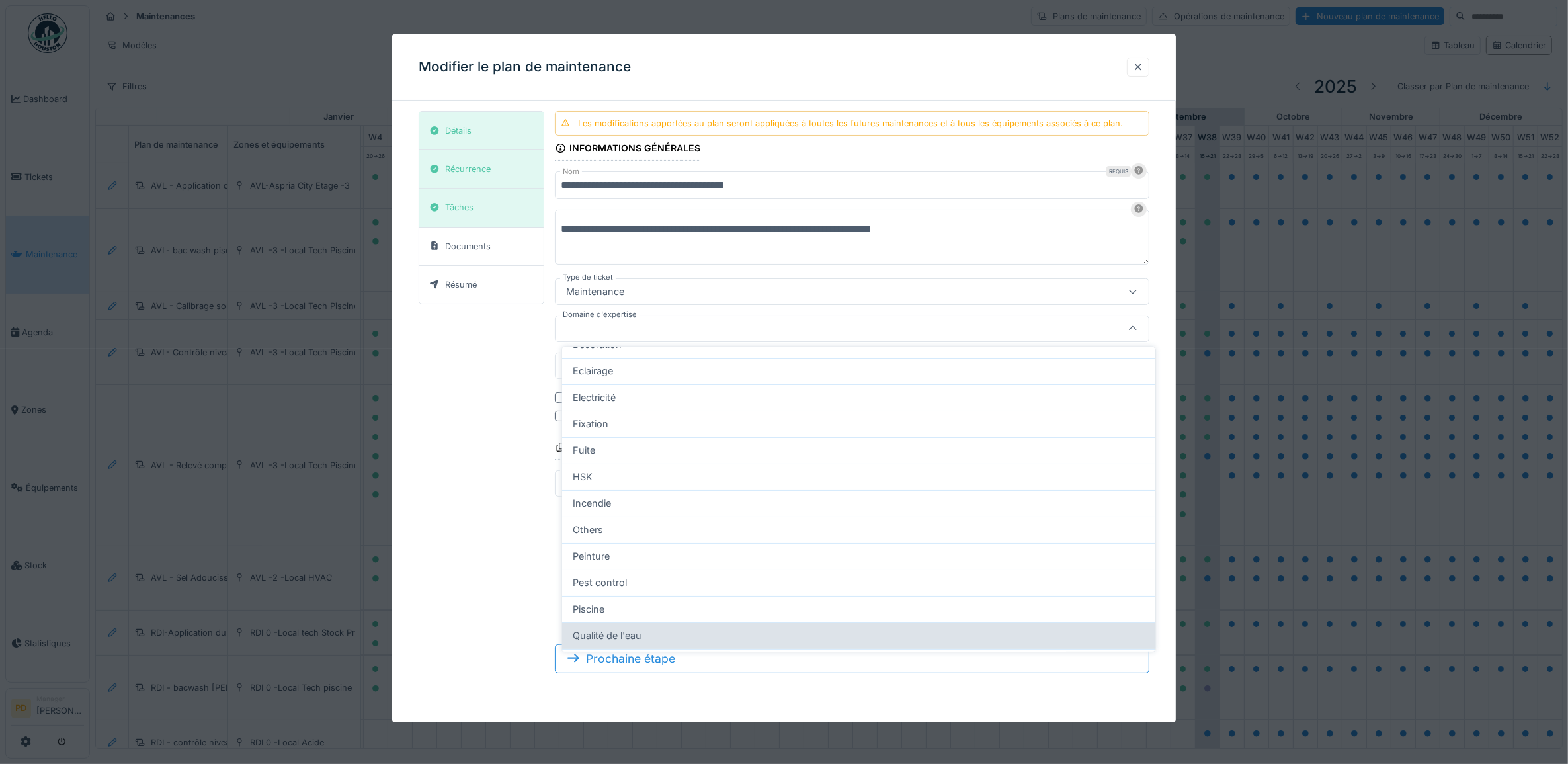
click at [633, 636] on span "Qualité de l'eau" at bounding box center [607, 635] width 69 height 15
type input "***"
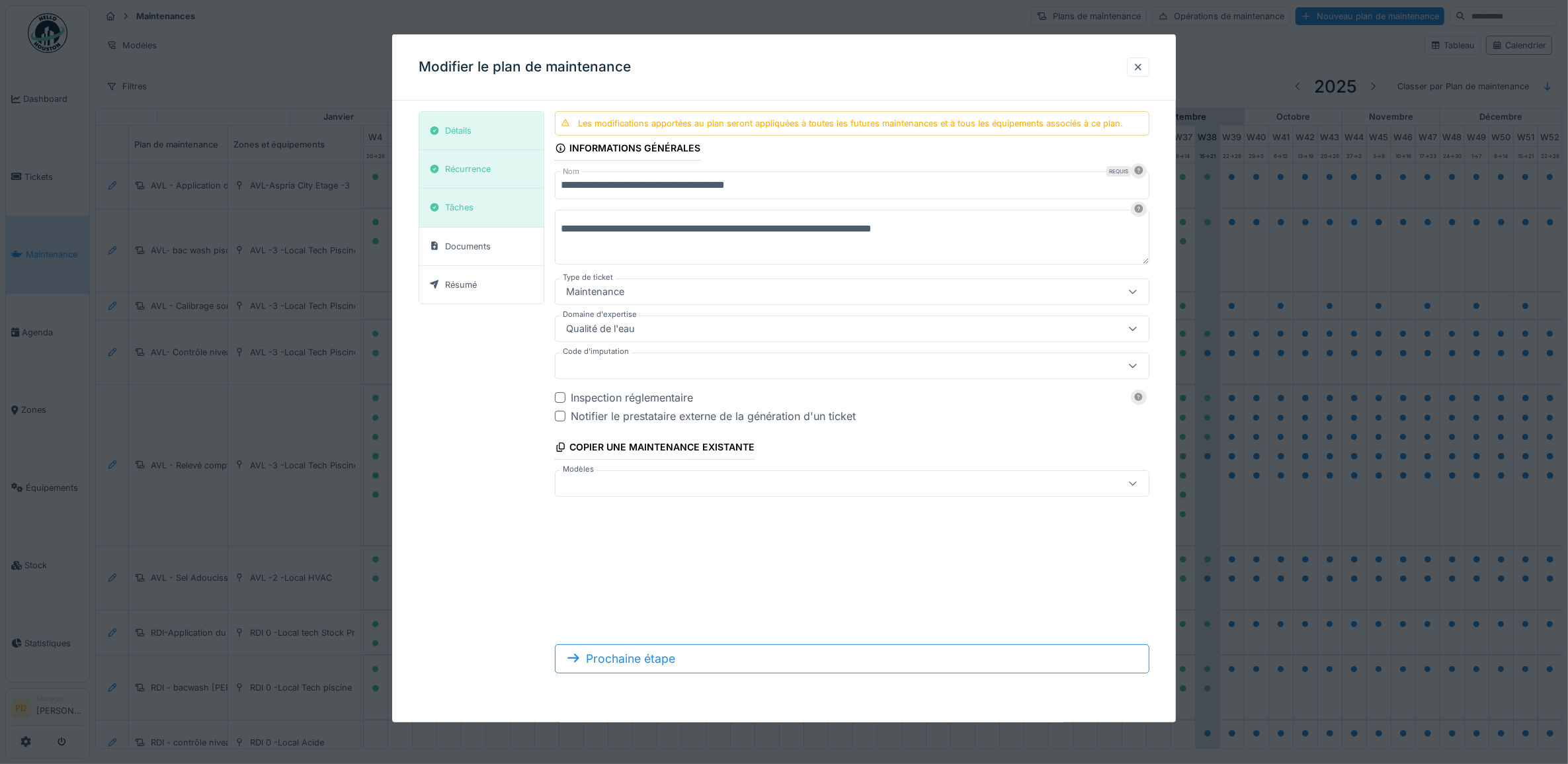
scroll to position [2, 0]
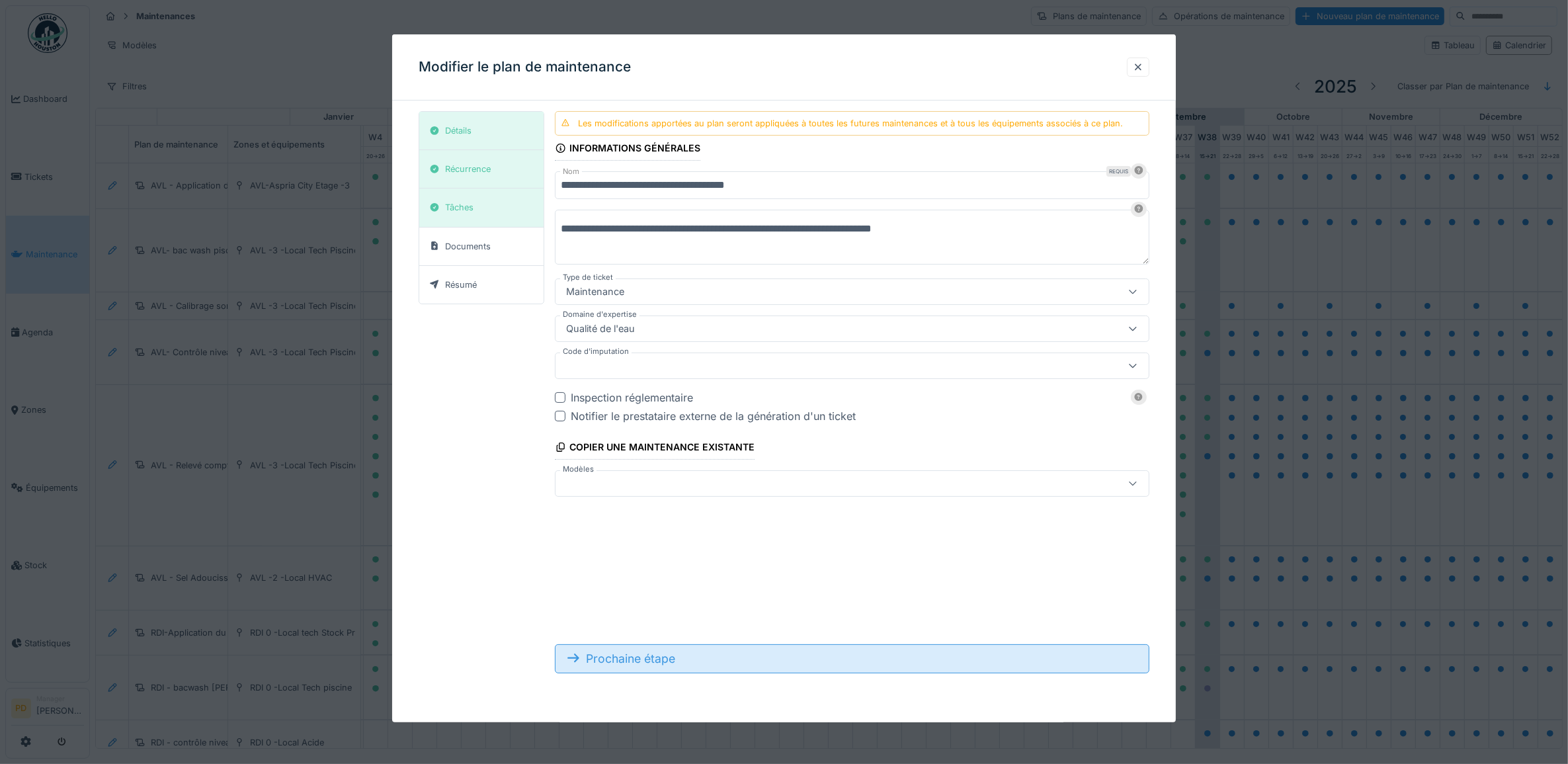
click at [700, 656] on div "Prochaine étape" at bounding box center [852, 659] width 595 height 29
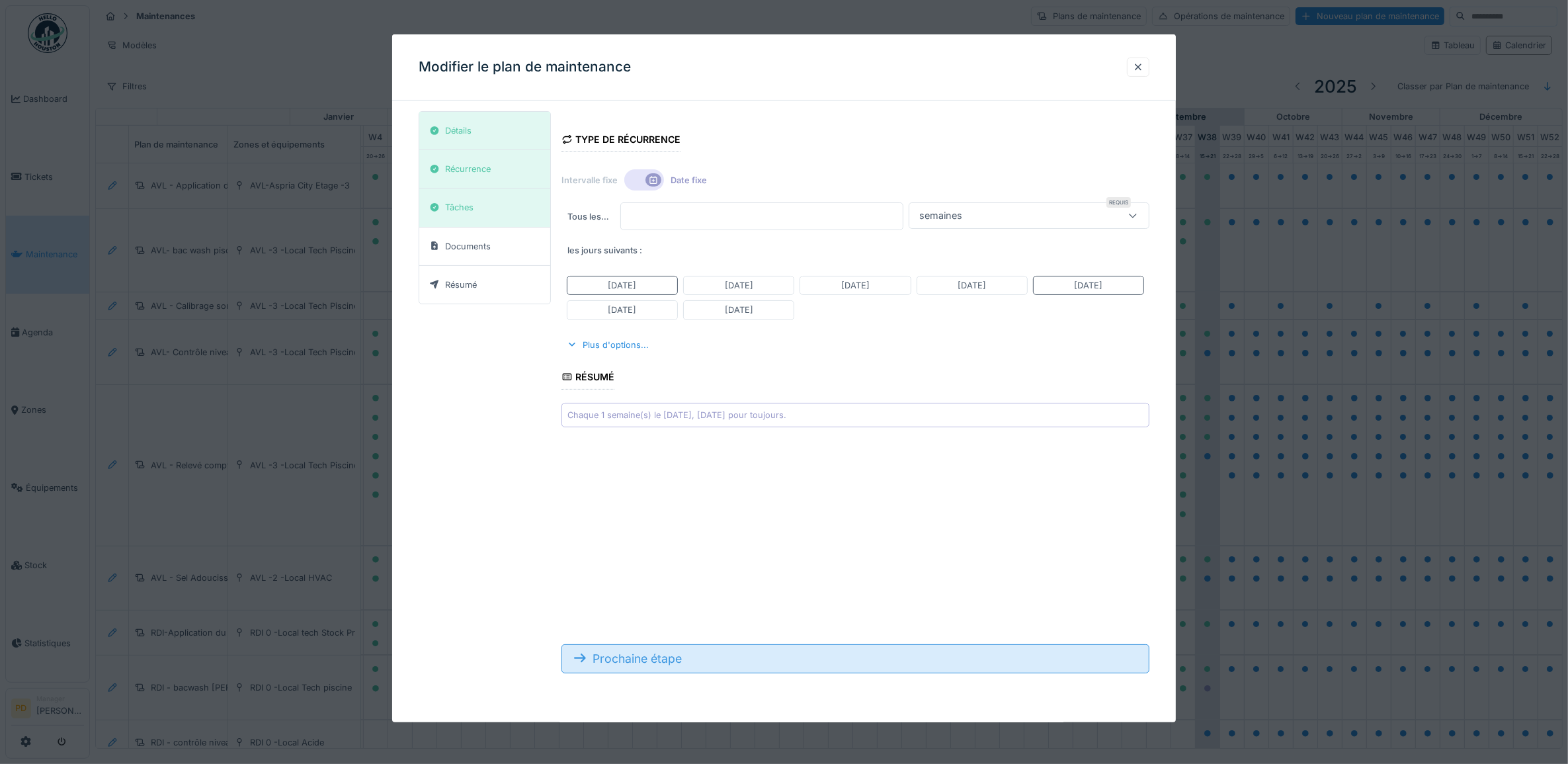
click at [703, 663] on div "Prochaine étape" at bounding box center [856, 659] width 588 height 29
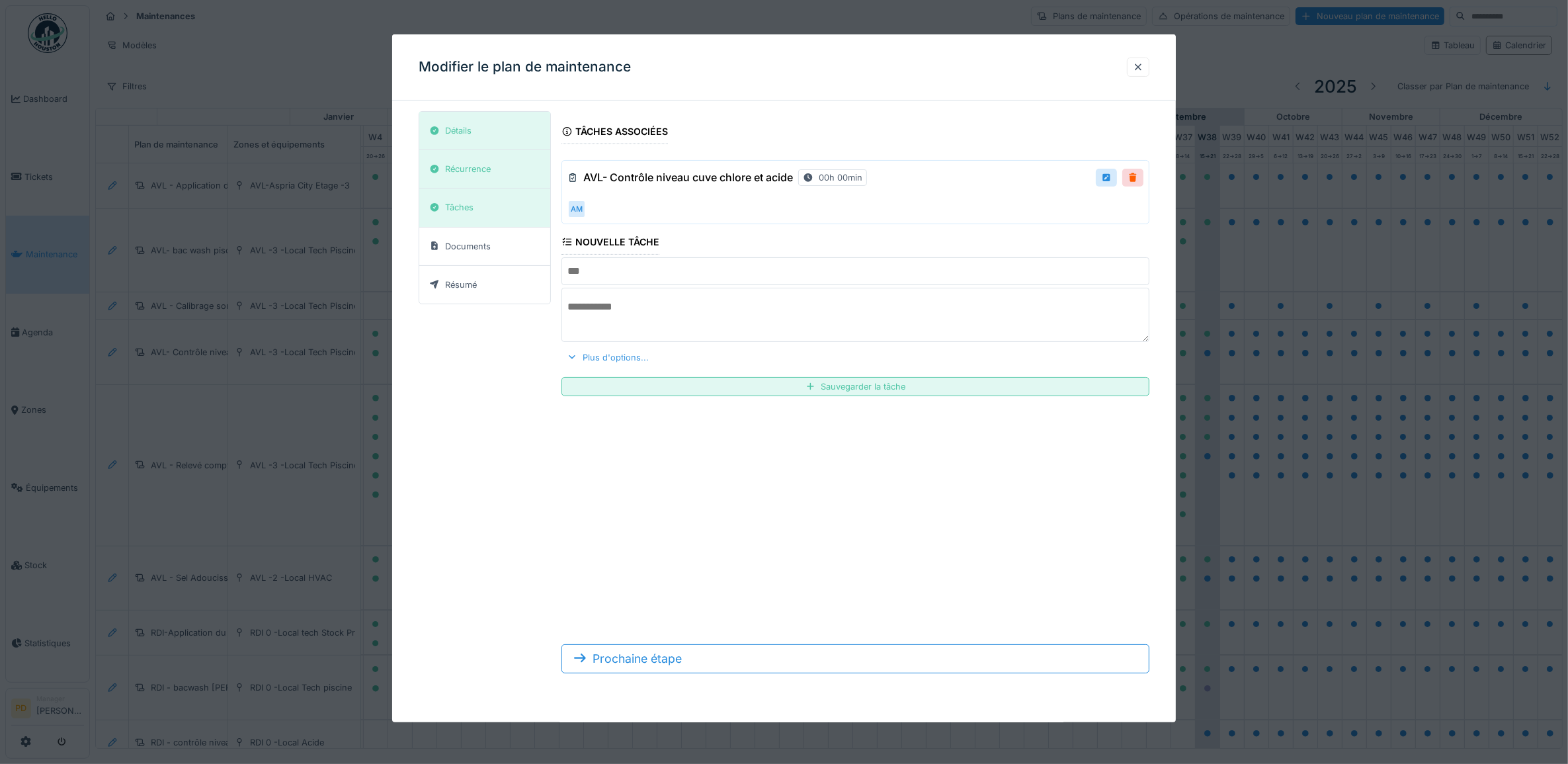
click at [615, 357] on div "Plus d'options..." at bounding box center [608, 357] width 93 height 17
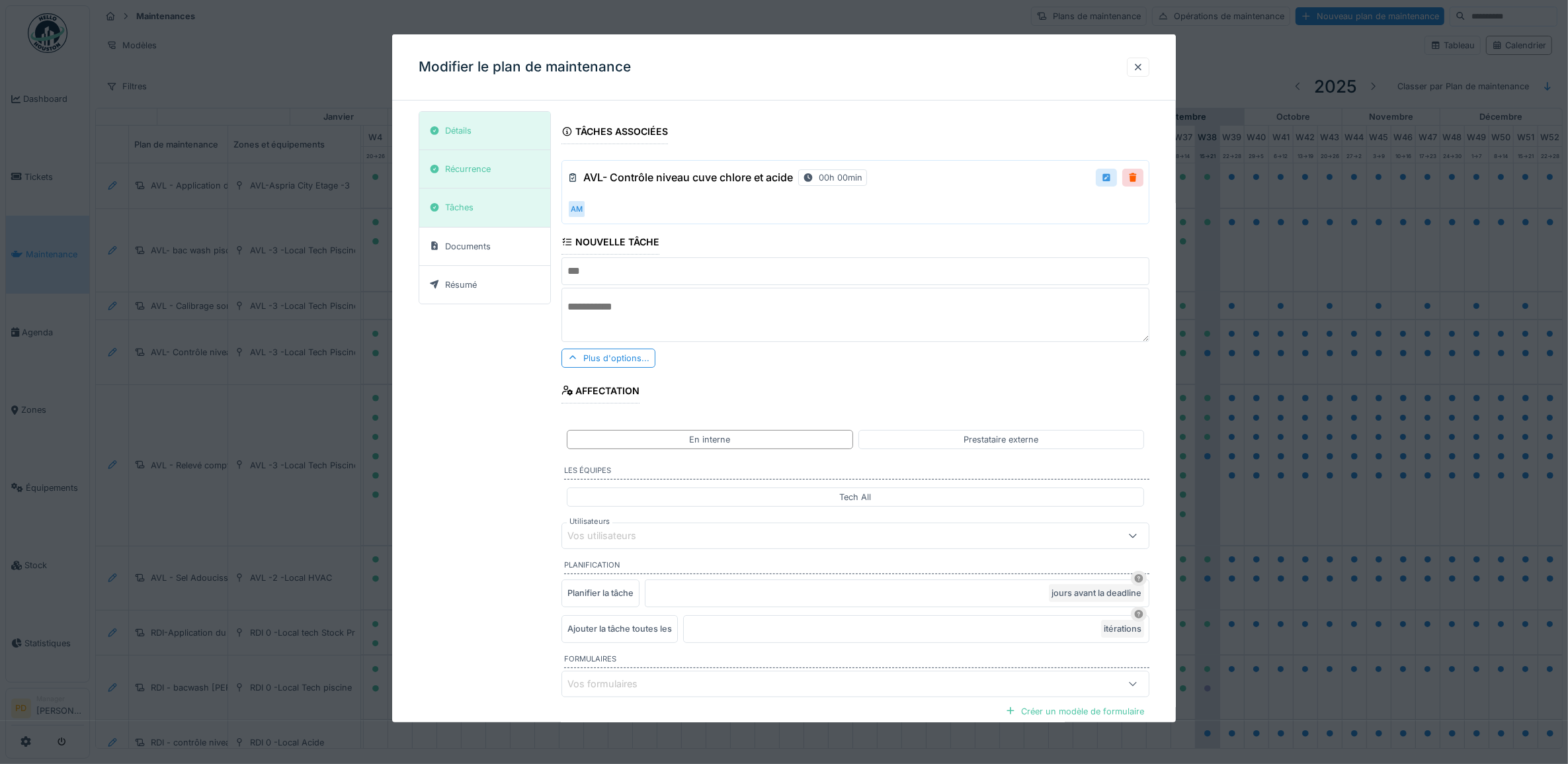
click at [1112, 180] on div at bounding box center [1107, 178] width 11 height 13
type input "**********"
click at [1112, 176] on div at bounding box center [1107, 178] width 11 height 13
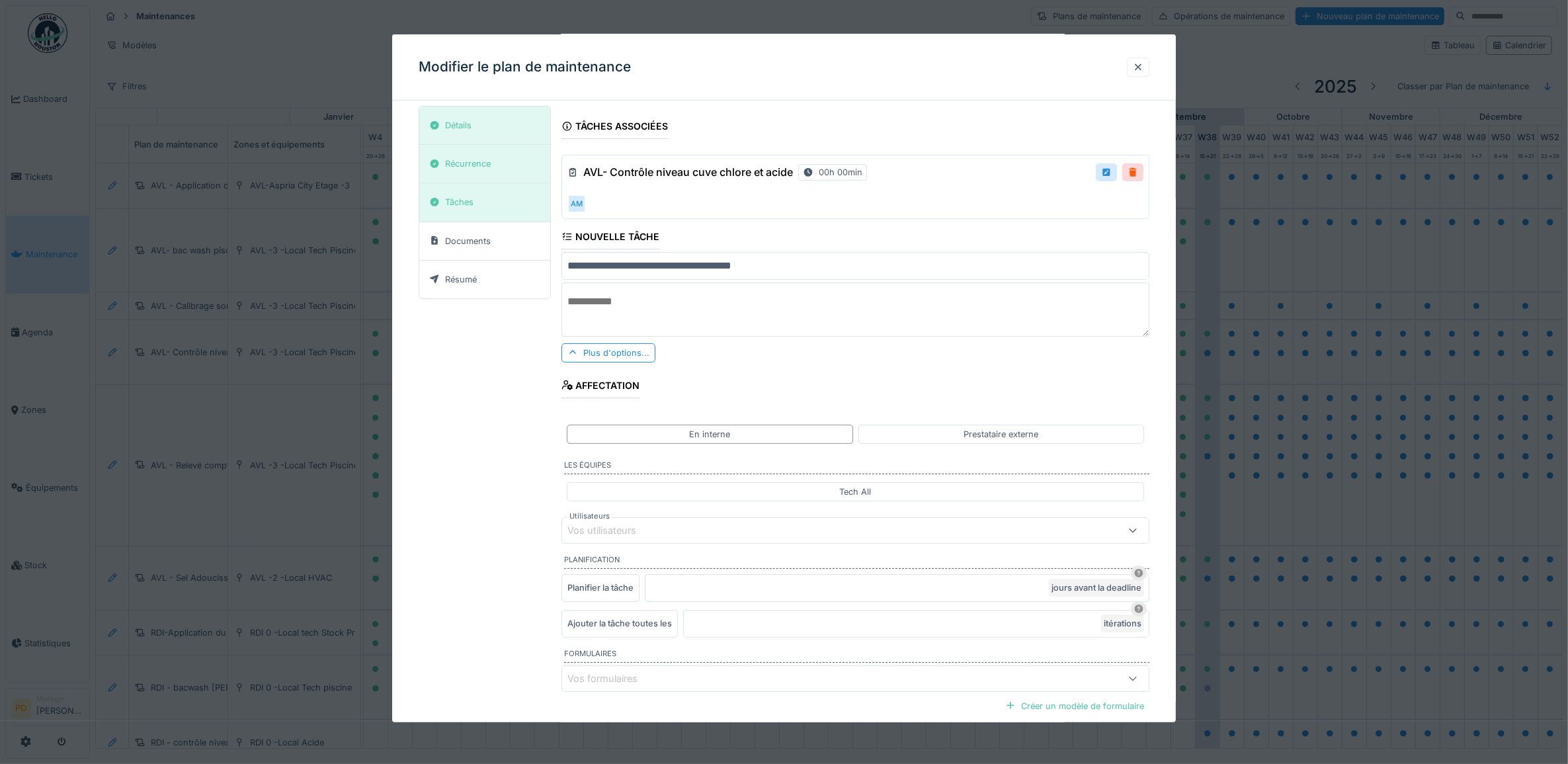
scroll to position [0, 0]
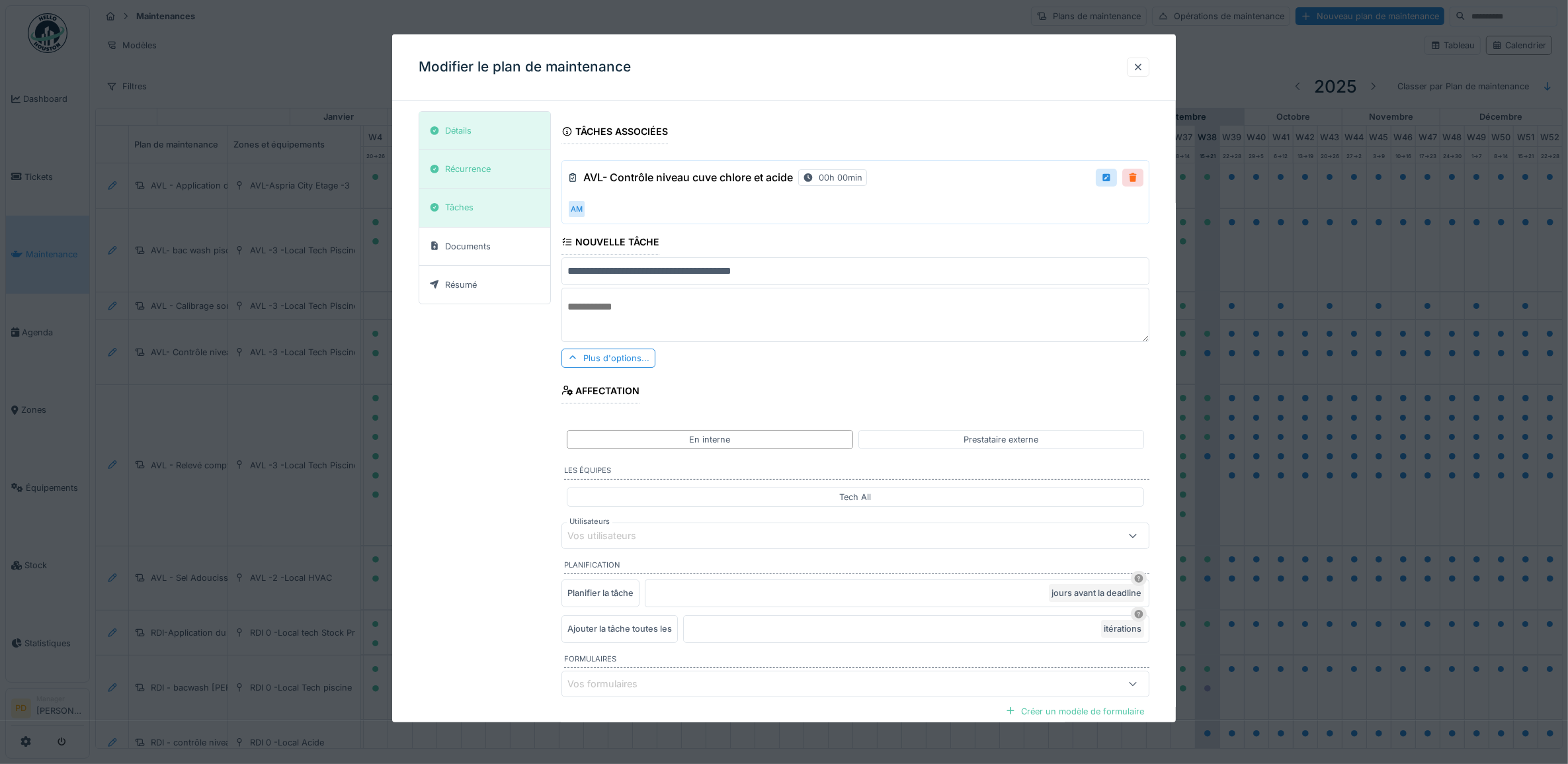
click at [1137, 179] on div at bounding box center [1133, 178] width 11 height 13
click at [1137, 179] on div "Remove ?" at bounding box center [1110, 178] width 67 height 19
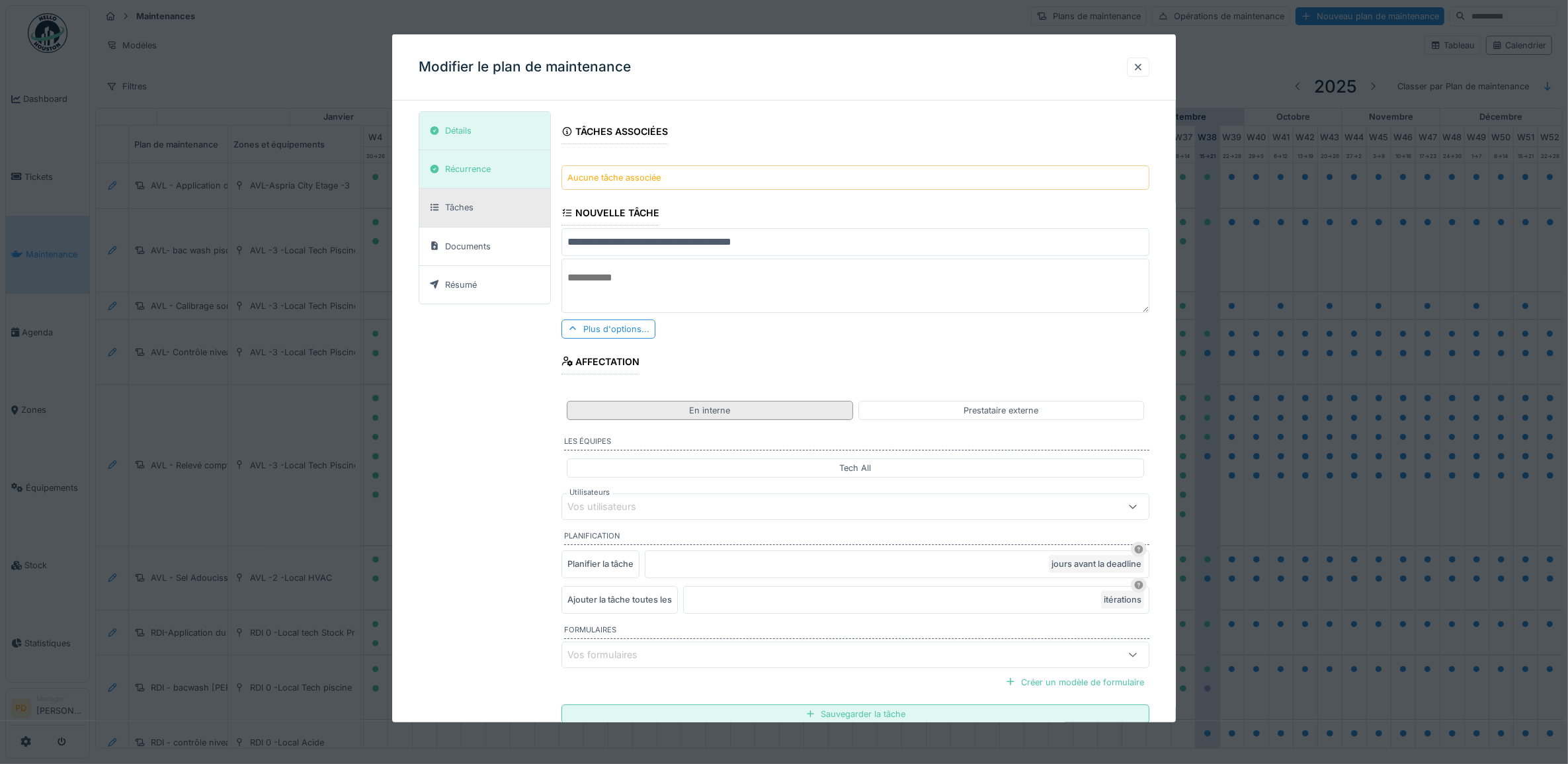
click at [642, 421] on div "En interne" at bounding box center [710, 410] width 286 height 19
click at [633, 511] on div "Vos utilisateurs" at bounding box center [610, 507] width 87 height 15
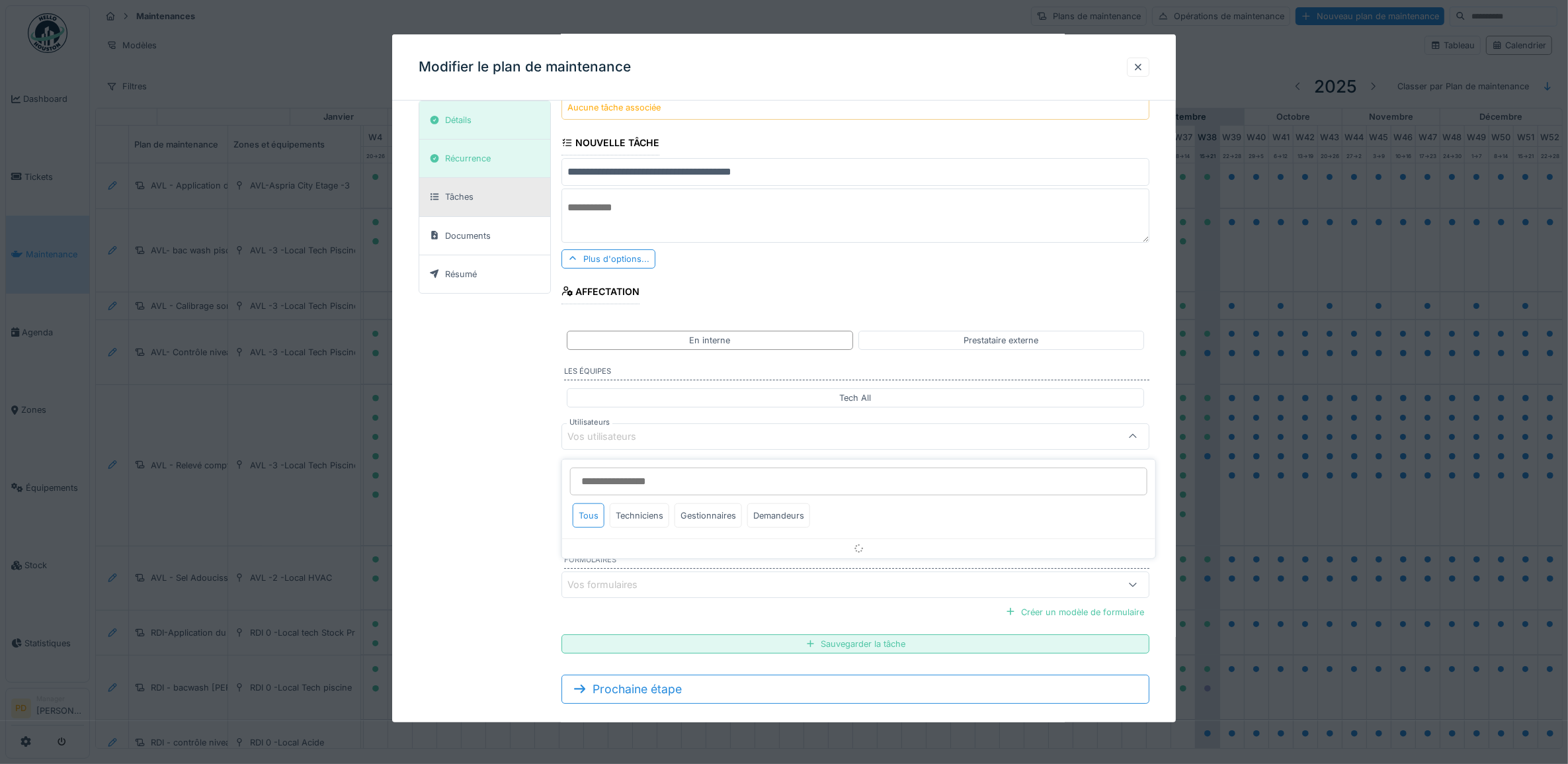
scroll to position [93, 0]
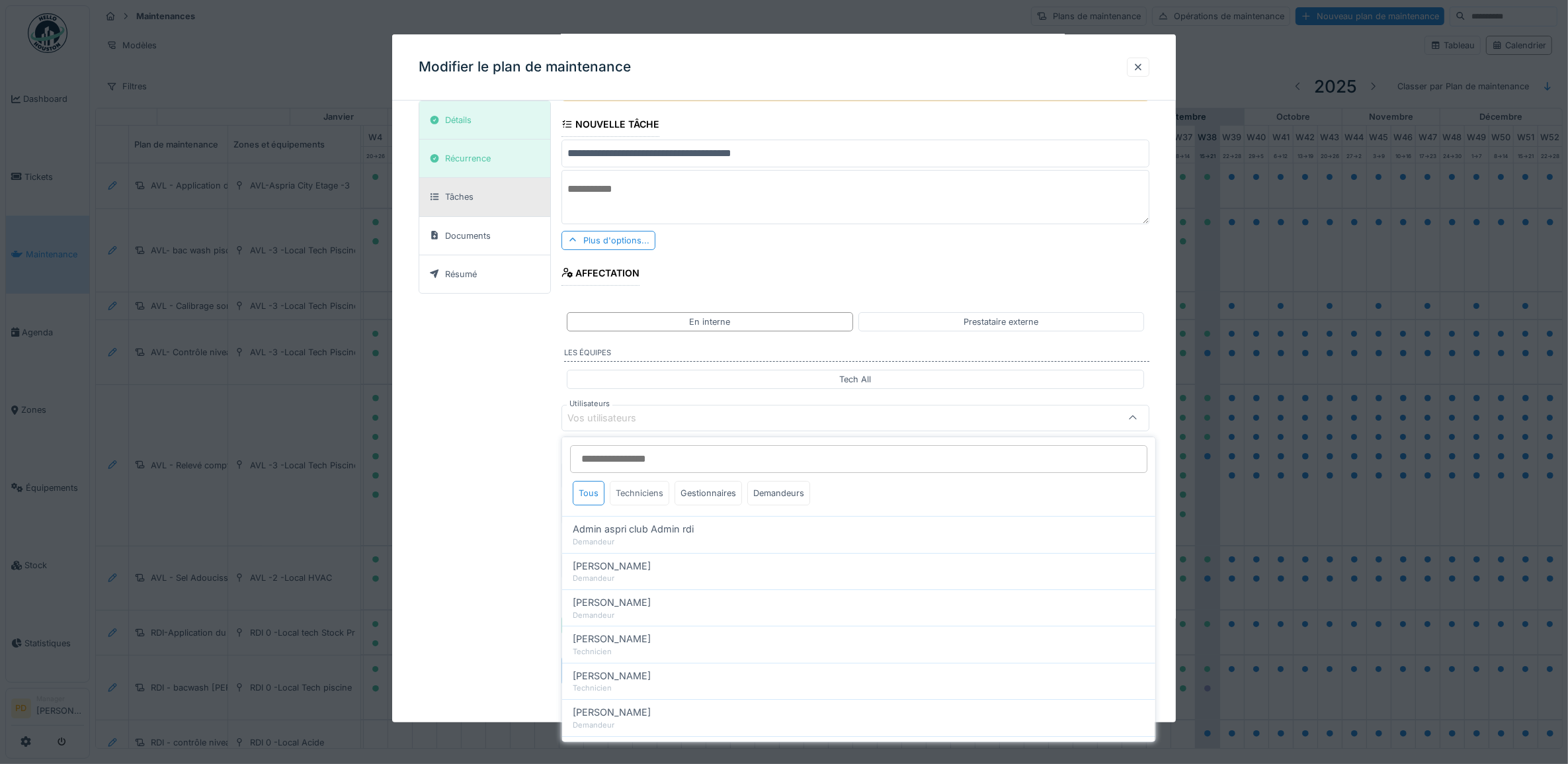
click at [635, 491] on div "Techniciens" at bounding box center [639, 493] width 60 height 25
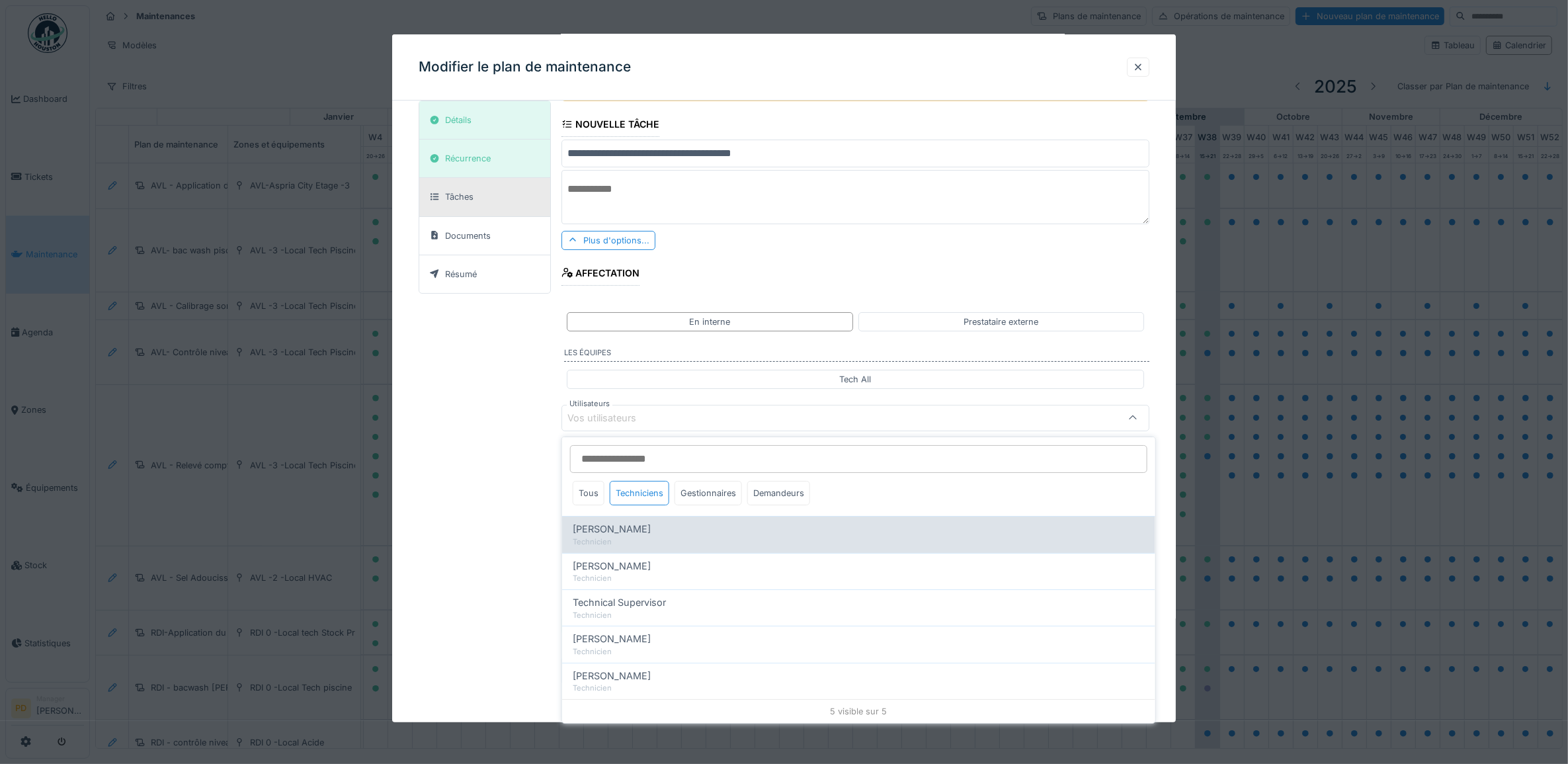
click at [632, 528] on span "Alexandre Michailidis" at bounding box center [611, 529] width 78 height 15
type input "*****"
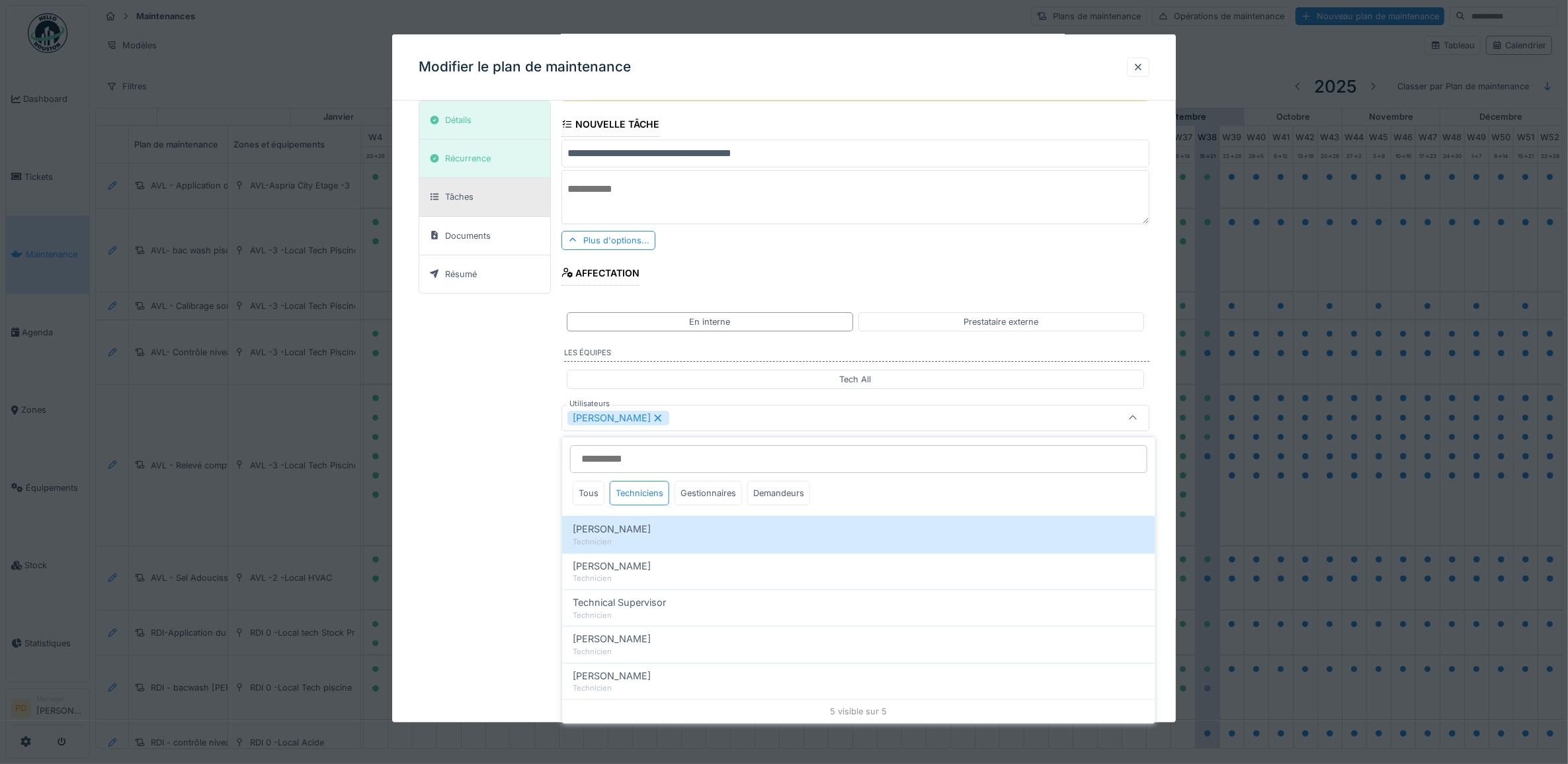
click at [520, 464] on div "**********" at bounding box center [784, 358] width 732 height 673
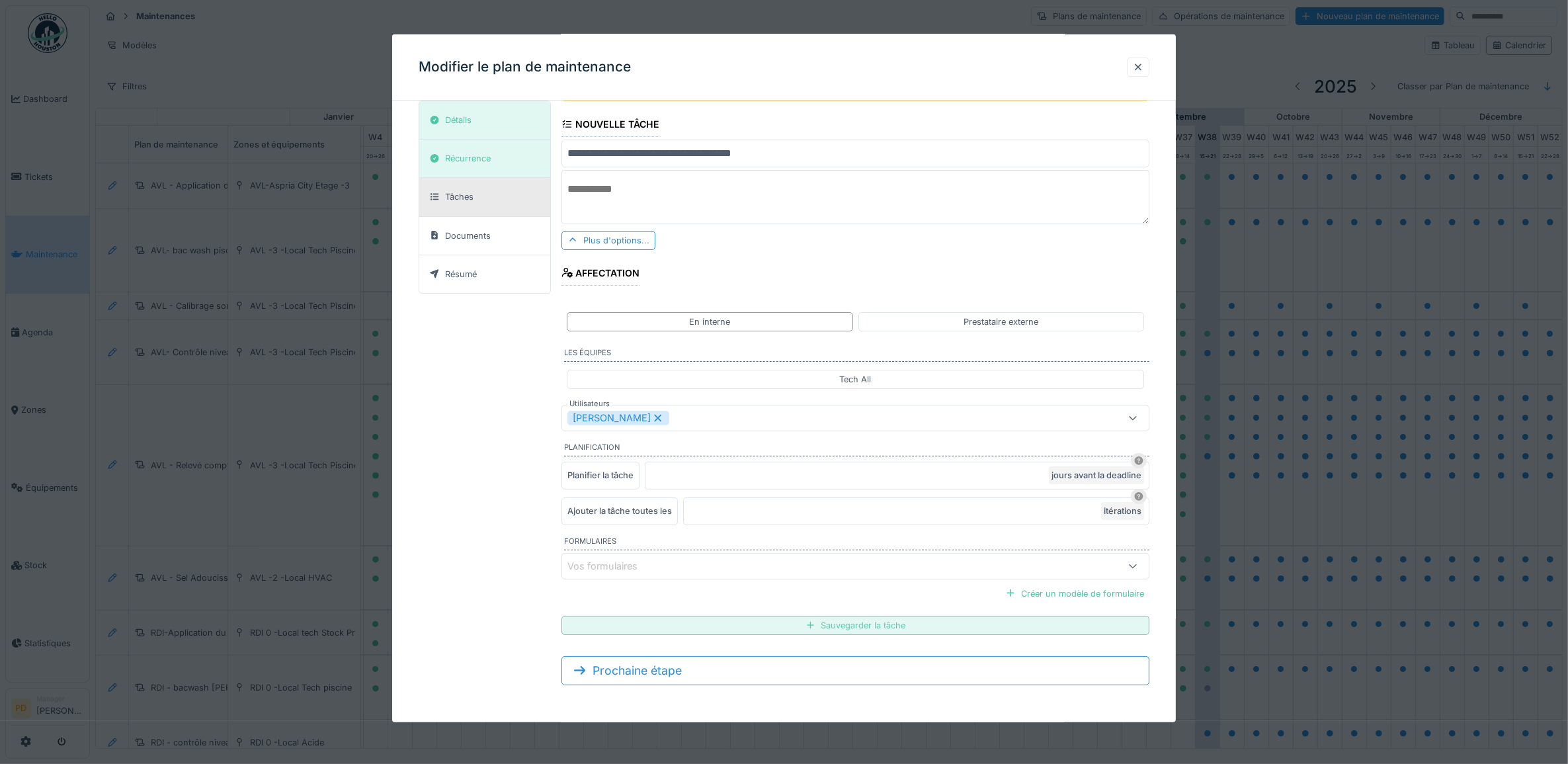
click at [860, 627] on div "Sauvegarder la tâche" at bounding box center [856, 625] width 588 height 19
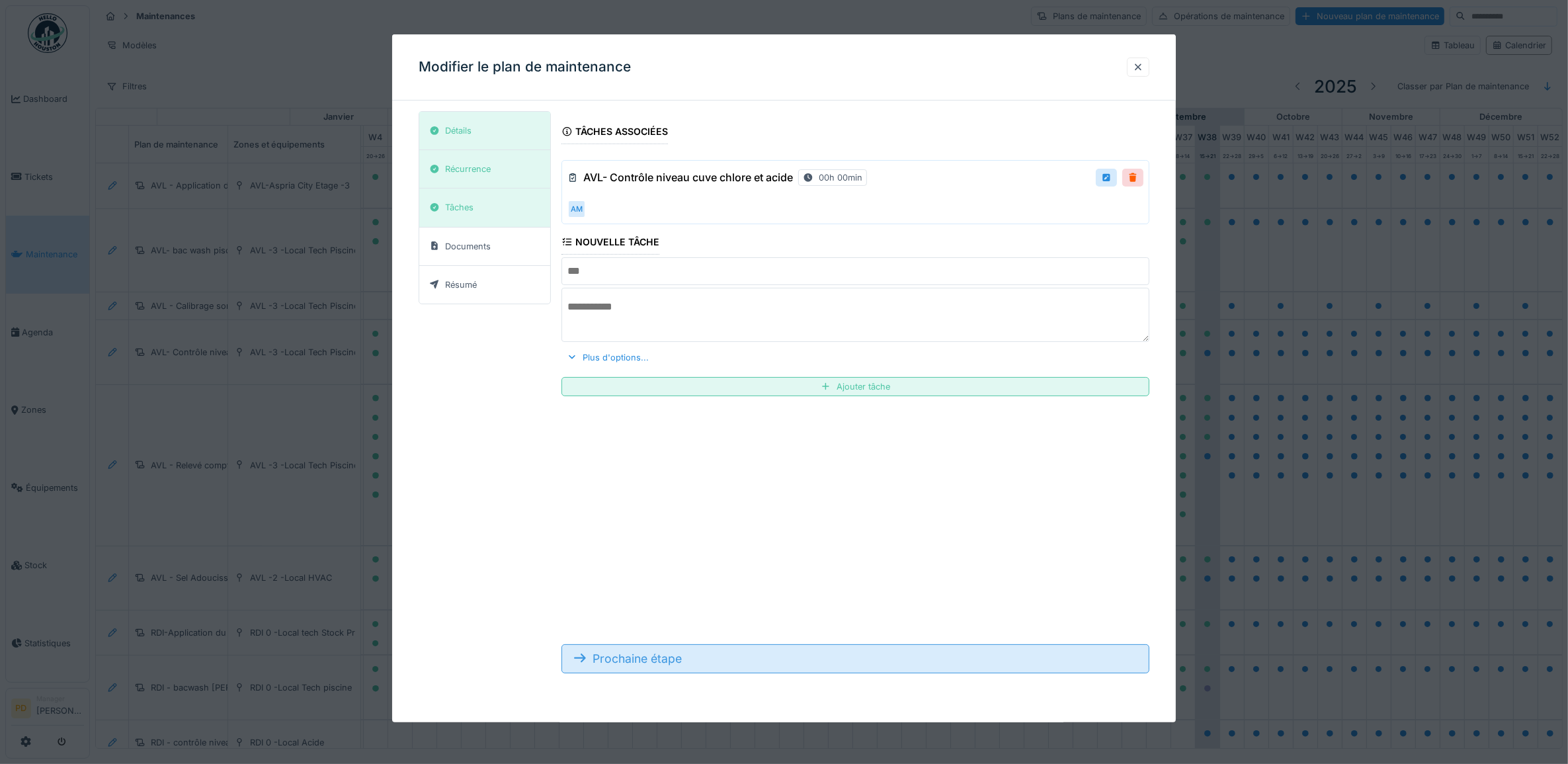
click at [672, 667] on div "Prochaine étape" at bounding box center [856, 659] width 588 height 29
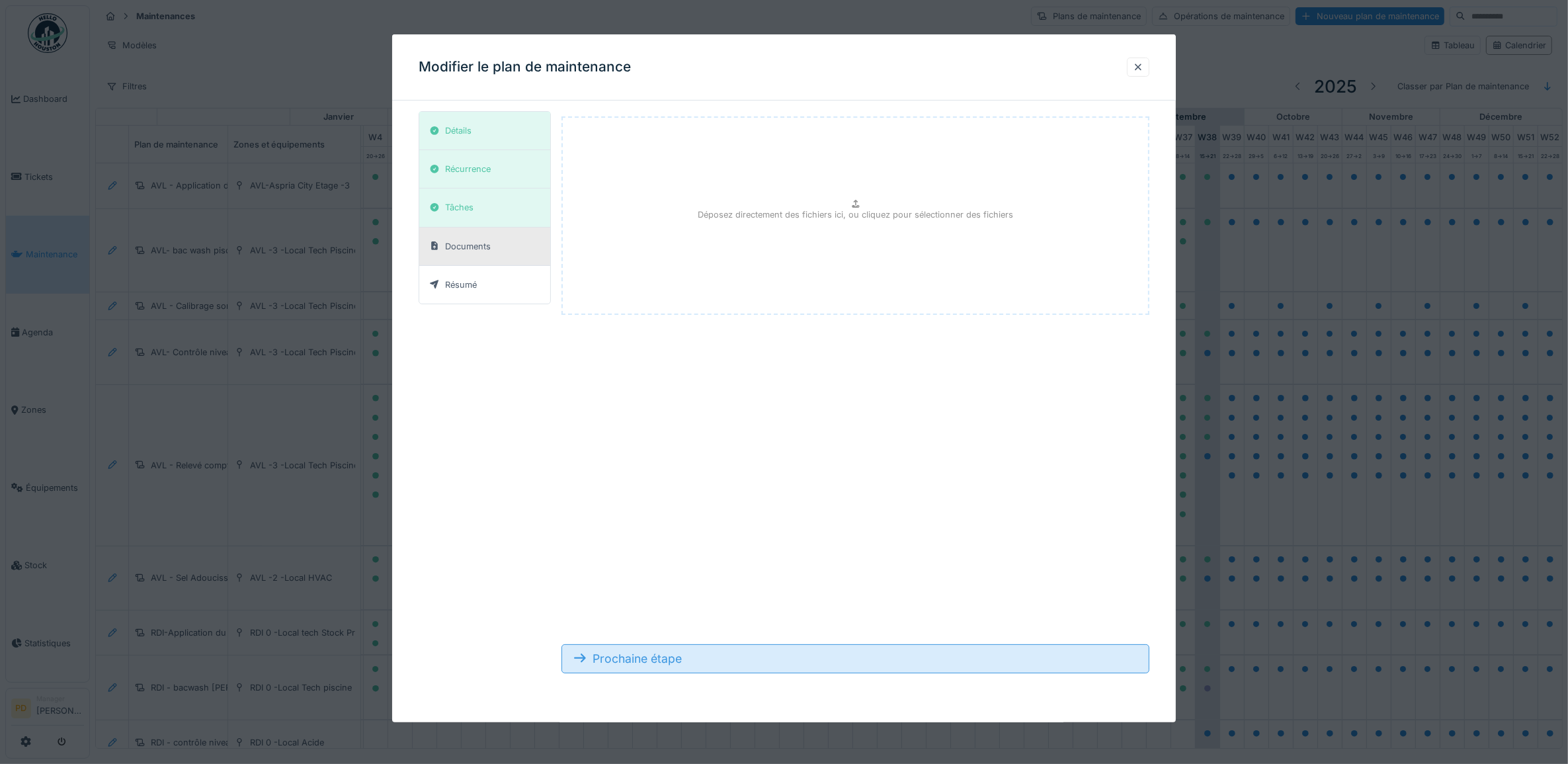
click at [672, 663] on div "Prochaine étape" at bounding box center [856, 659] width 588 height 29
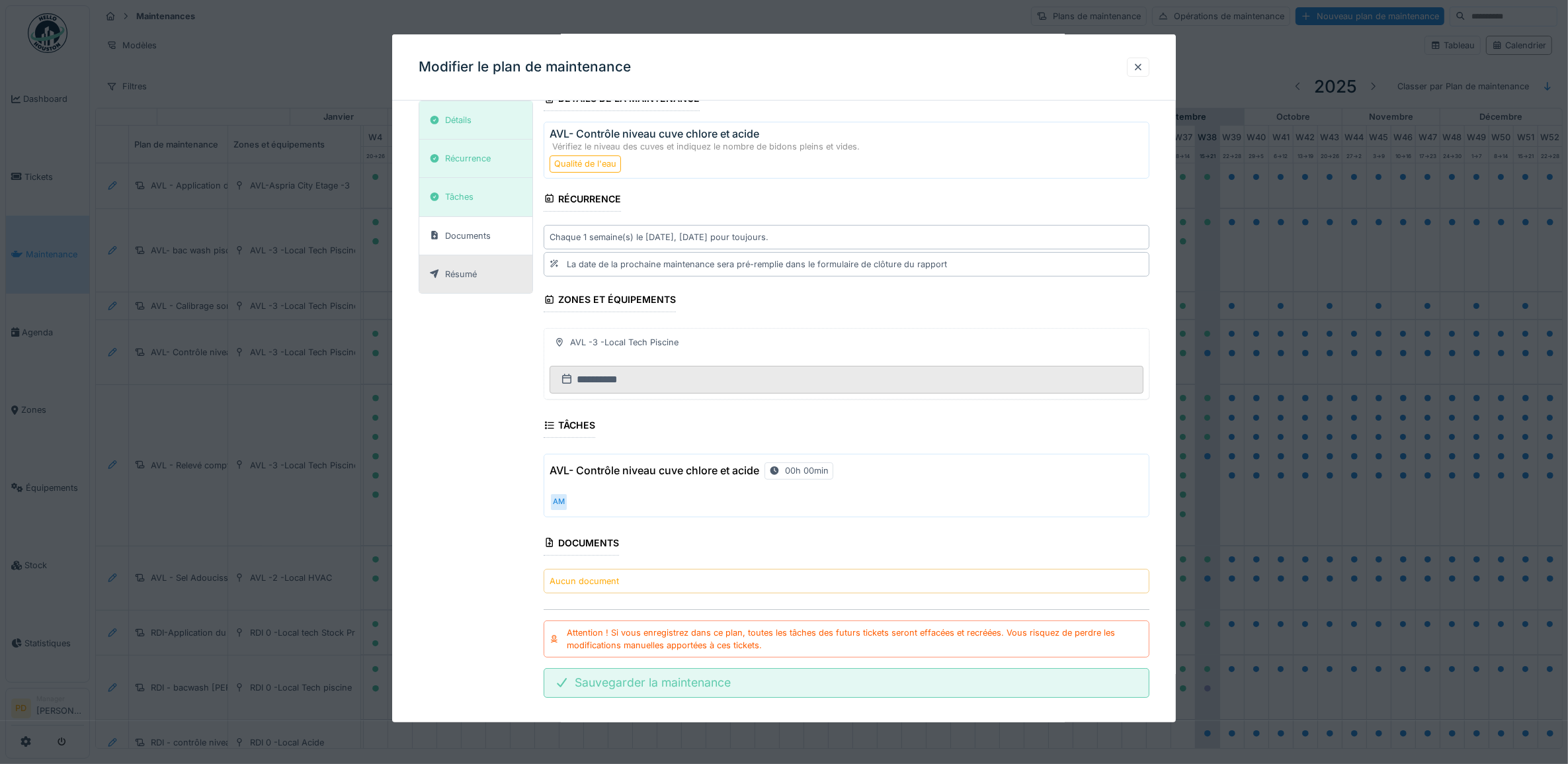
scroll to position [50, 0]
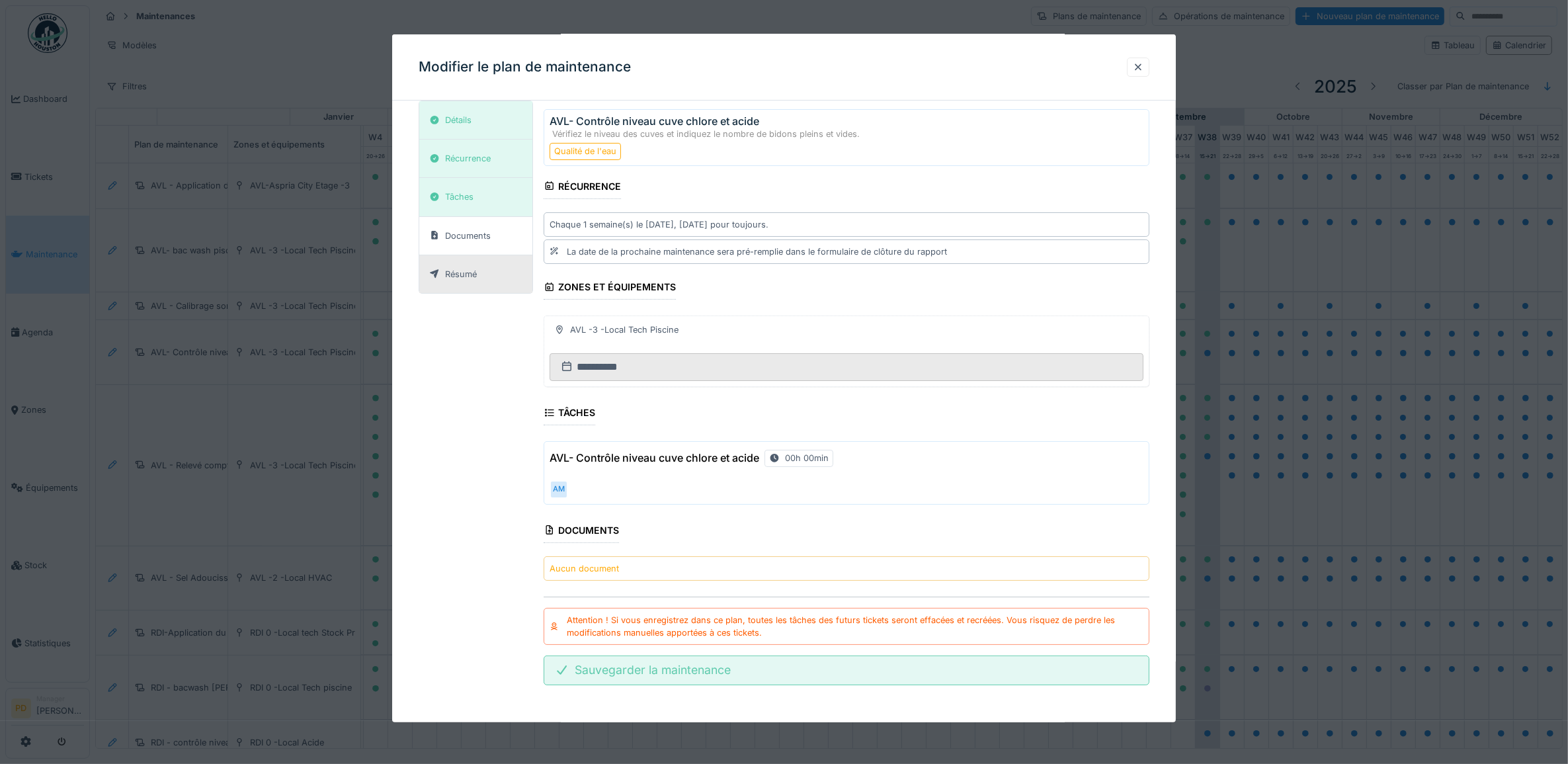
click at [687, 673] on div "Sauvegarder la maintenance" at bounding box center [846, 670] width 606 height 29
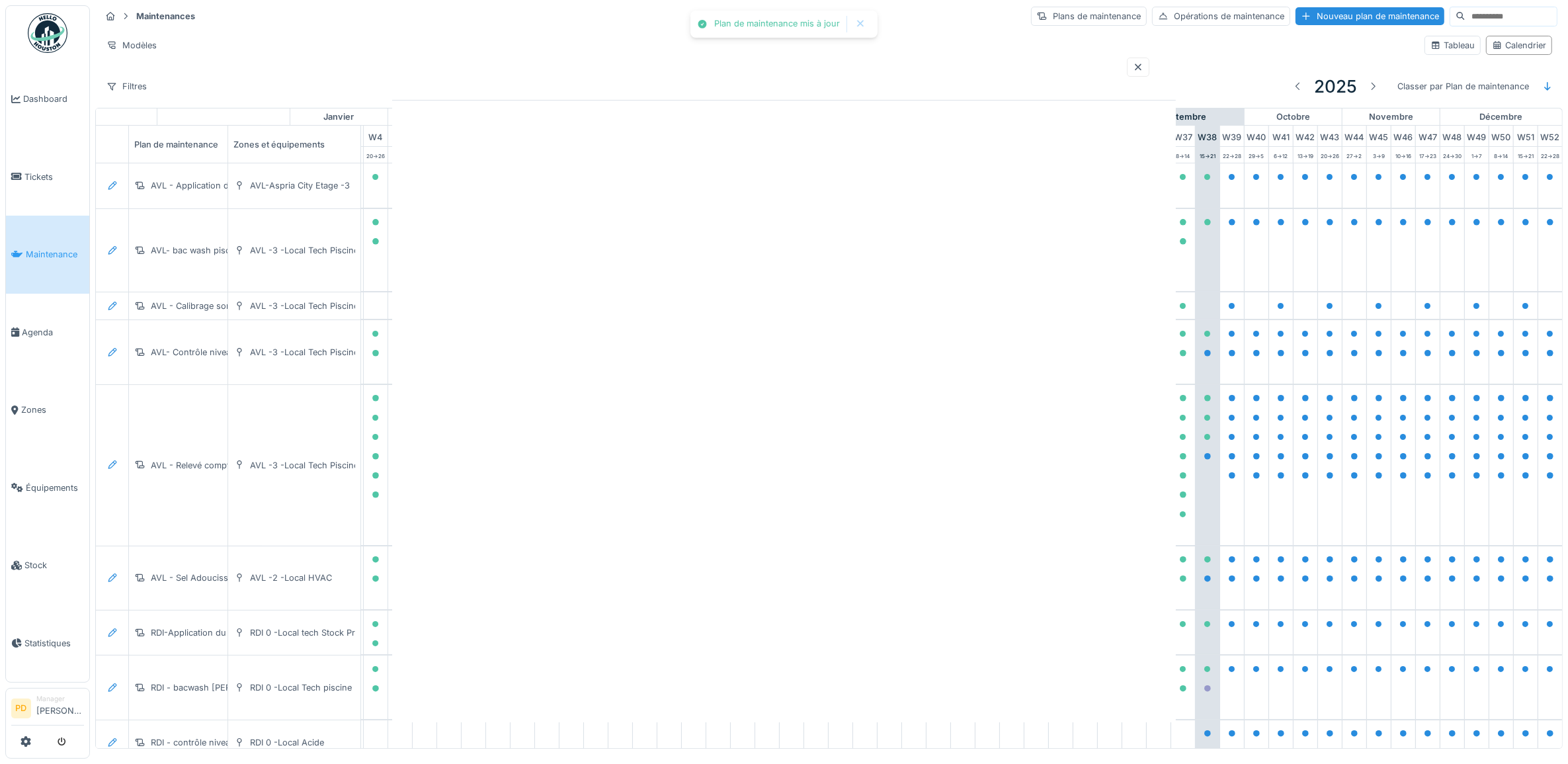
scroll to position [0, 0]
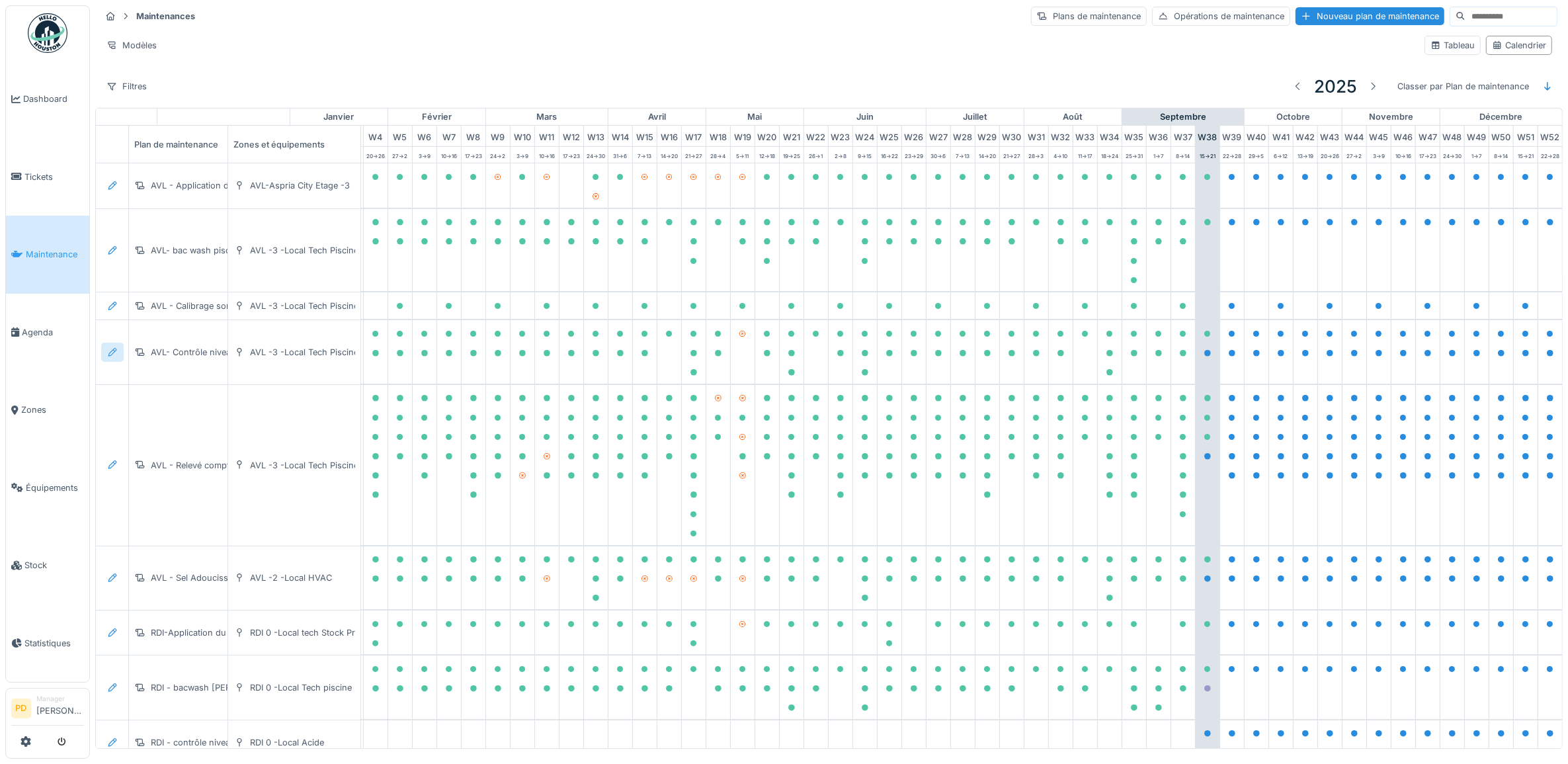
click at [110, 356] on icon at bounding box center [113, 352] width 11 height 8
click at [177, 401] on div "Modifier le plan de maintenance" at bounding box center [185, 407] width 161 height 20
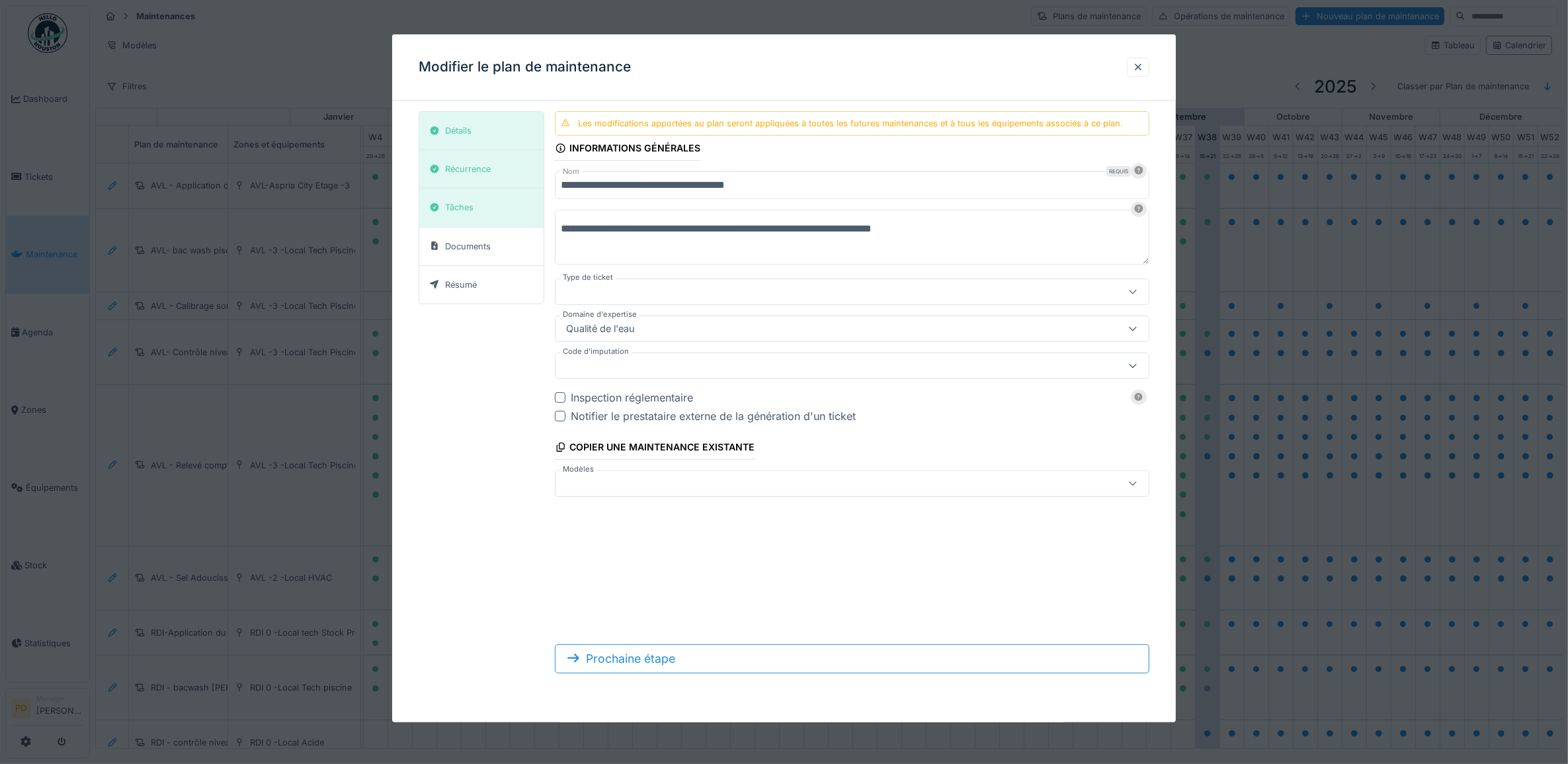
type input "***"
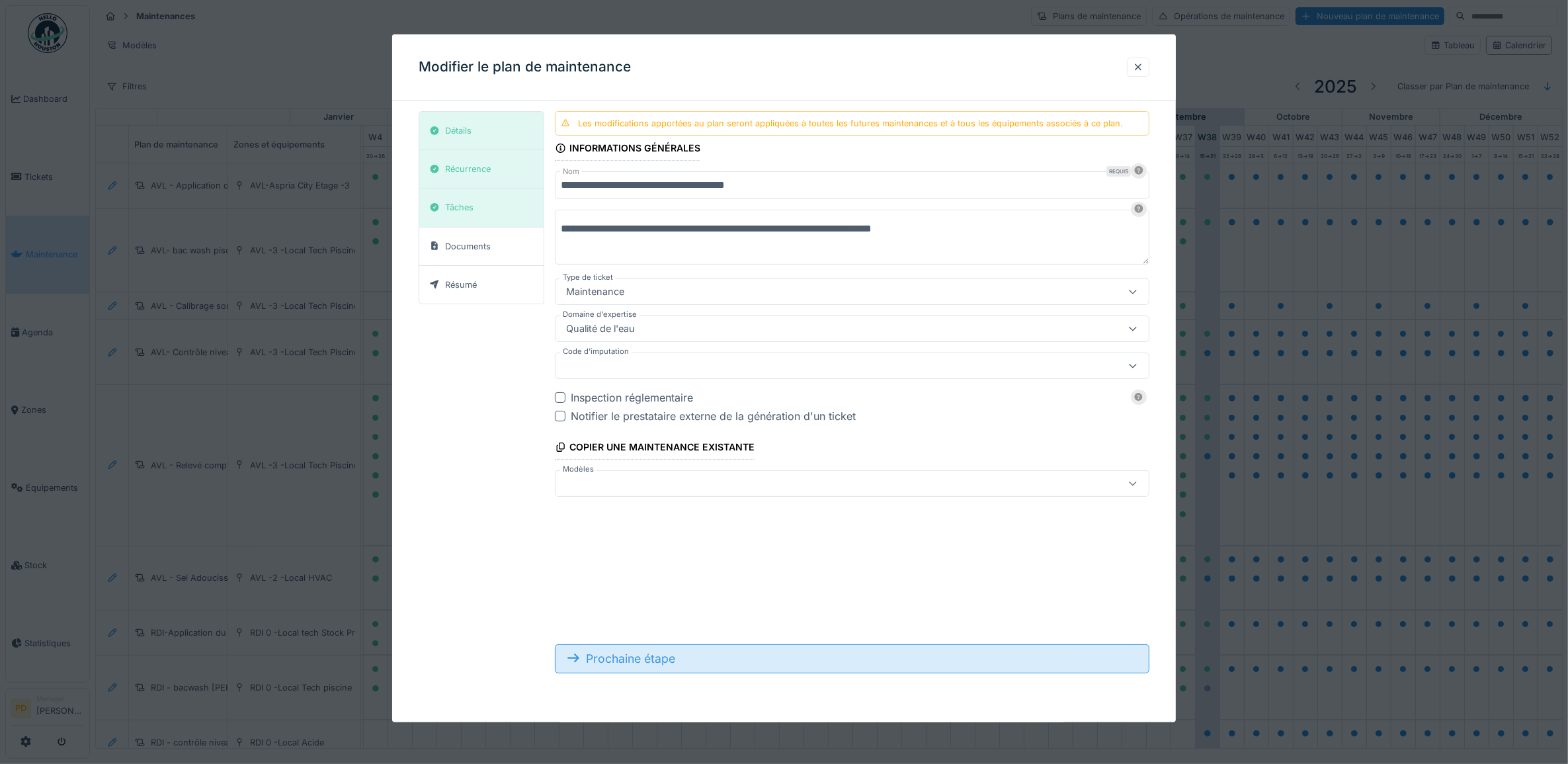
click at [643, 659] on div "Prochaine étape" at bounding box center [852, 659] width 595 height 29
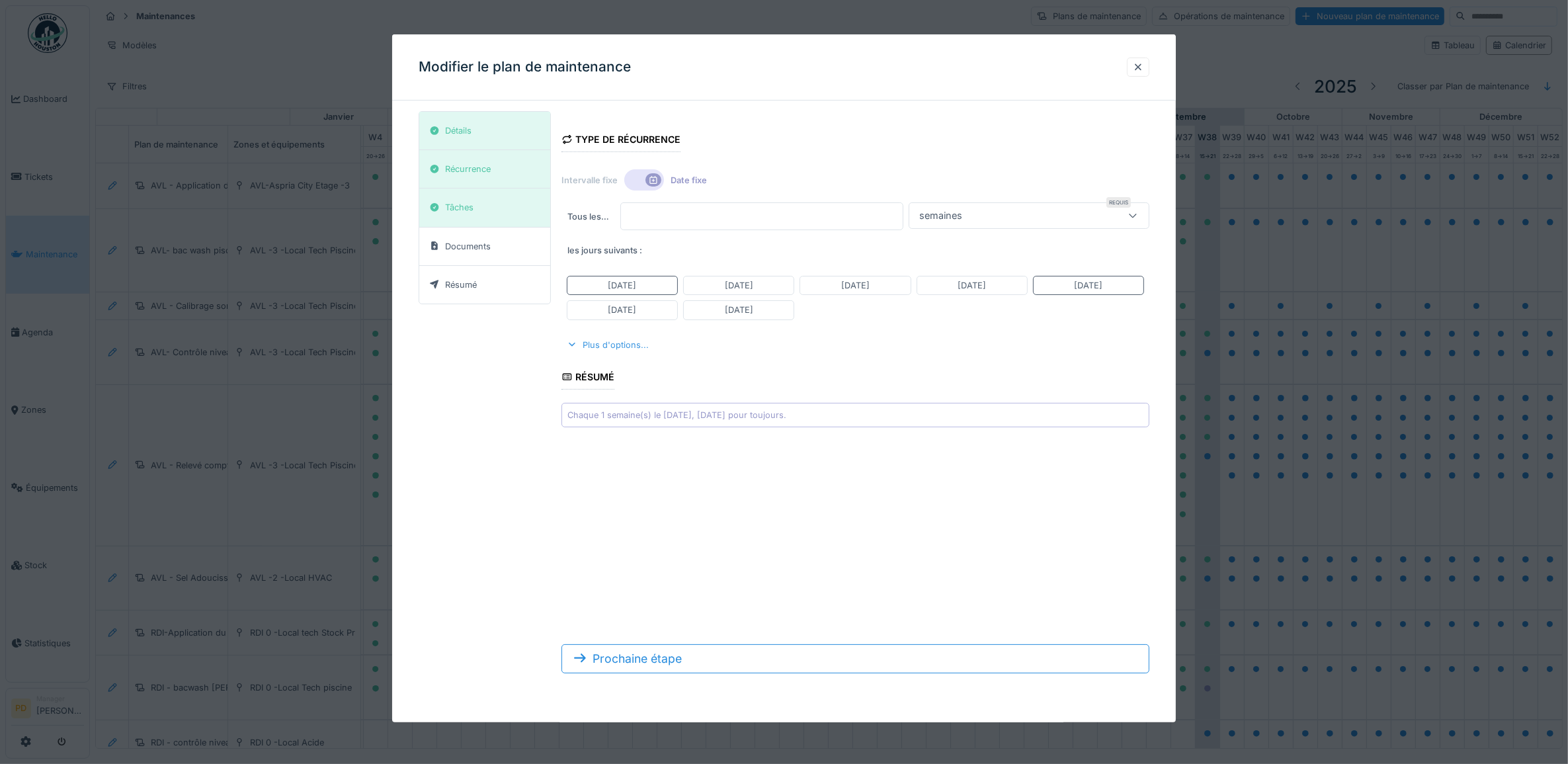
click at [622, 349] on div "Plus d'options..." at bounding box center [608, 344] width 93 height 17
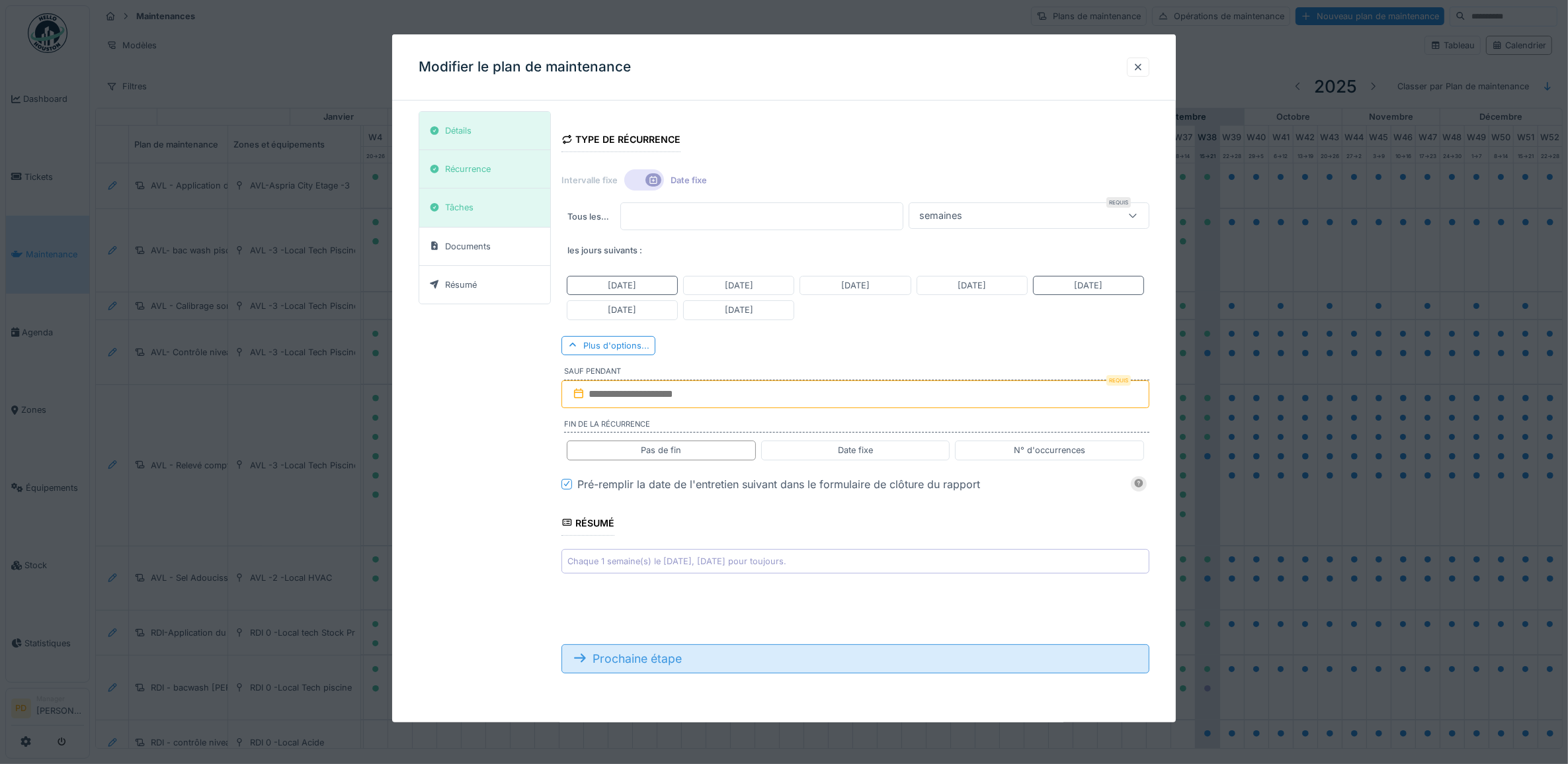
click at [646, 662] on div "Prochaine étape" at bounding box center [856, 659] width 588 height 29
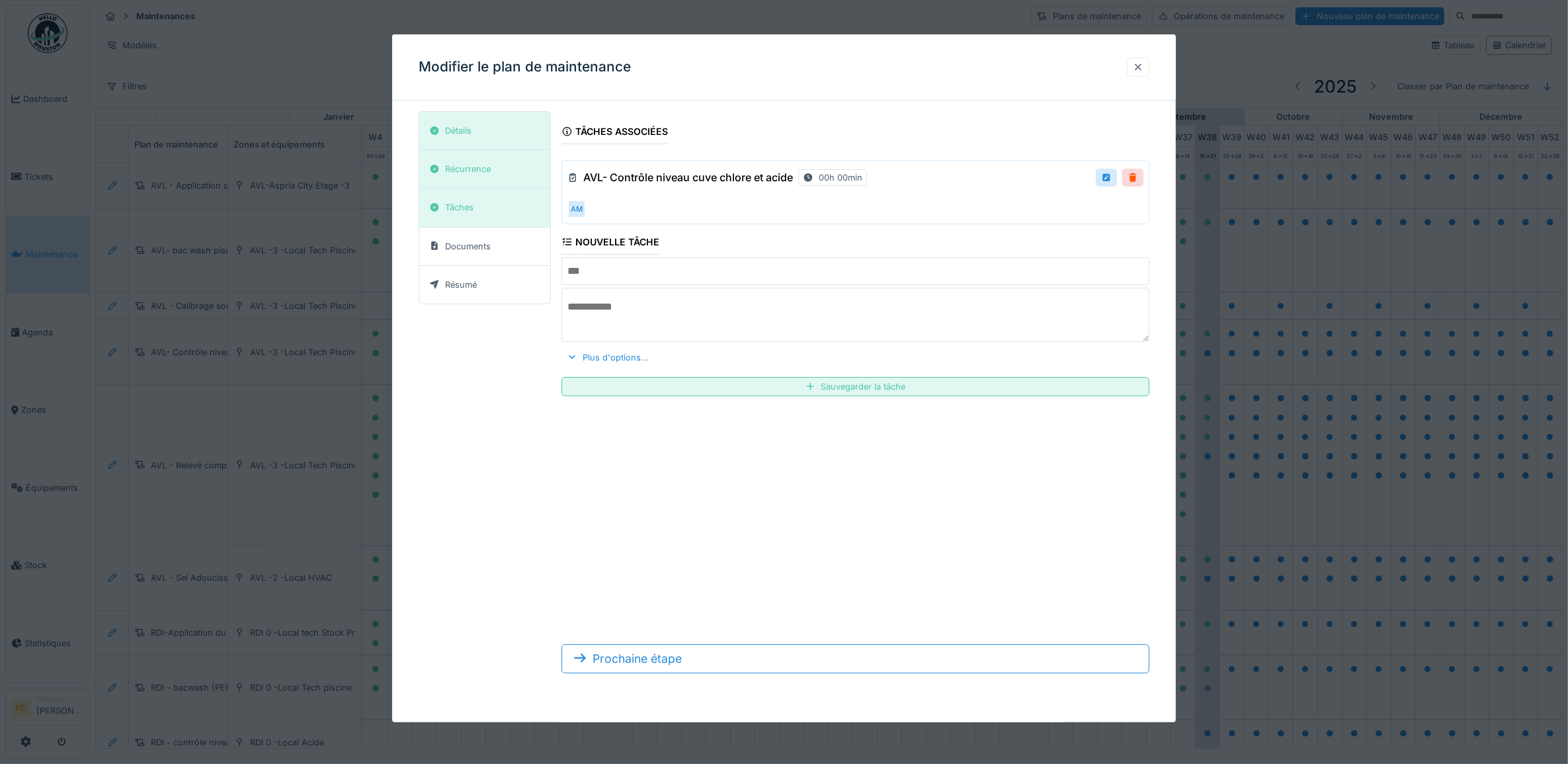
click at [1139, 68] on div at bounding box center [1138, 67] width 11 height 13
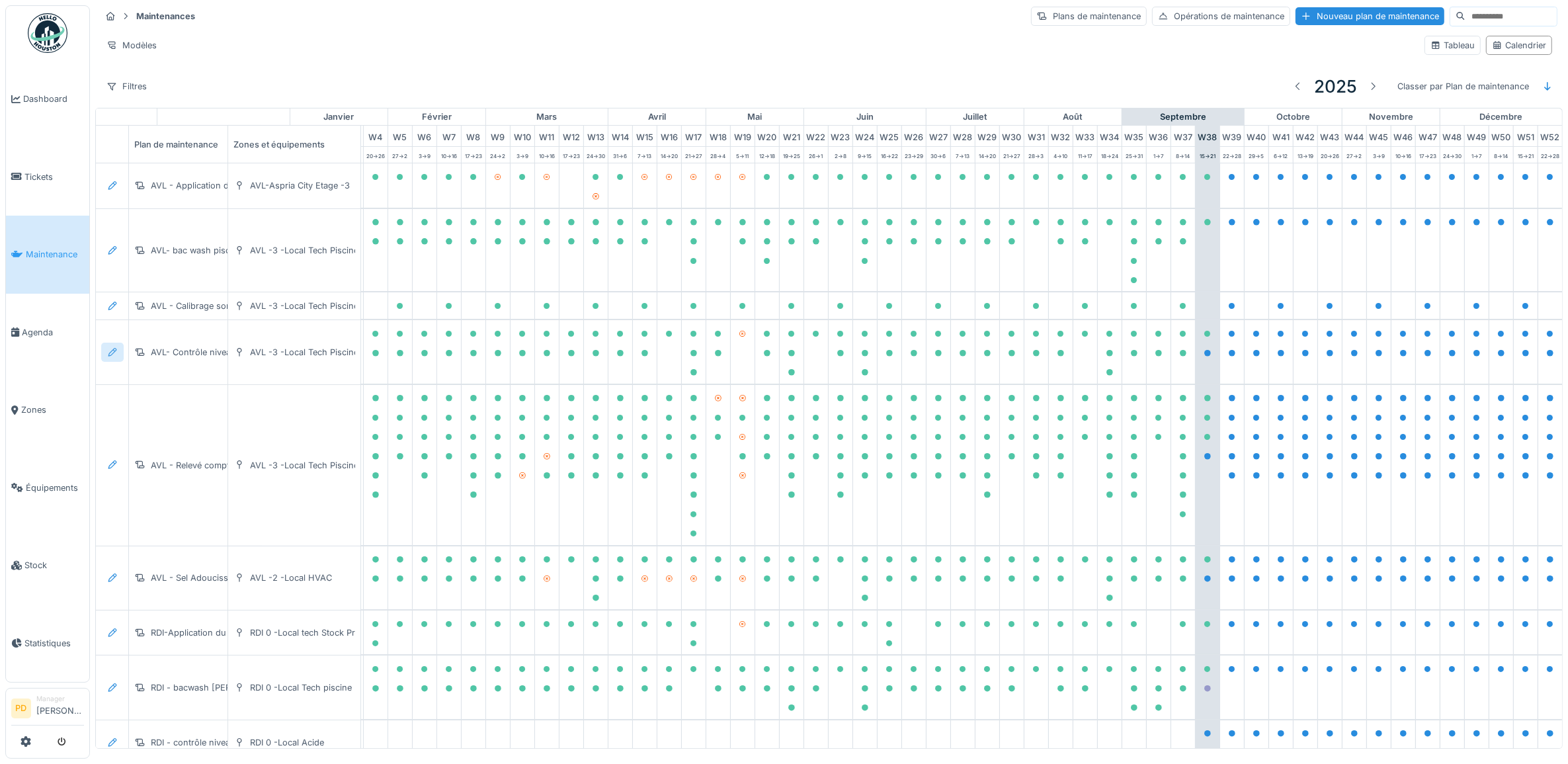
click at [119, 354] on div at bounding box center [112, 352] width 22 height 19
click at [162, 382] on div "Modifier la maintenance" at bounding box center [185, 388] width 161 height 20
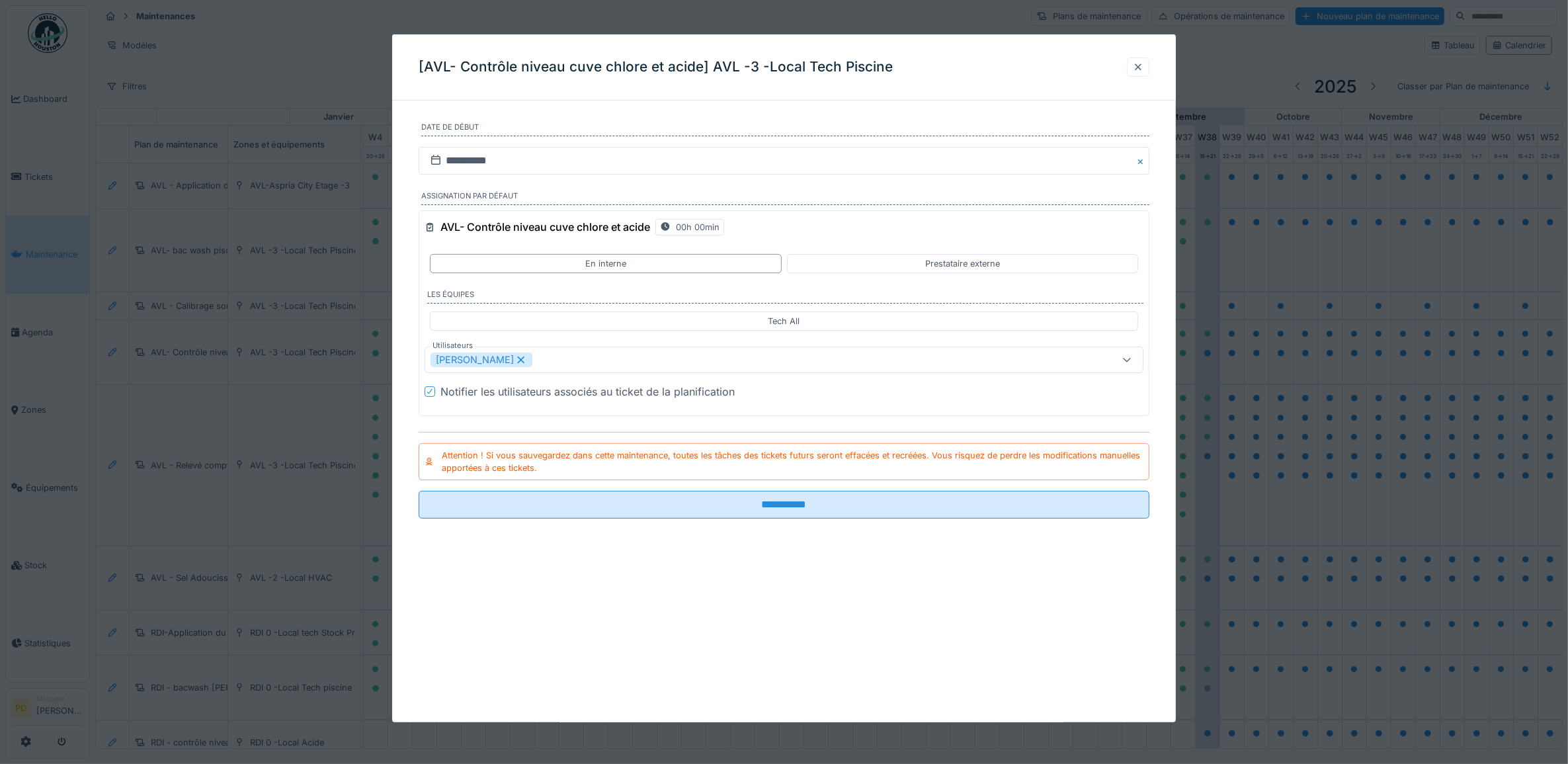
click at [1144, 65] on div at bounding box center [1138, 67] width 11 height 13
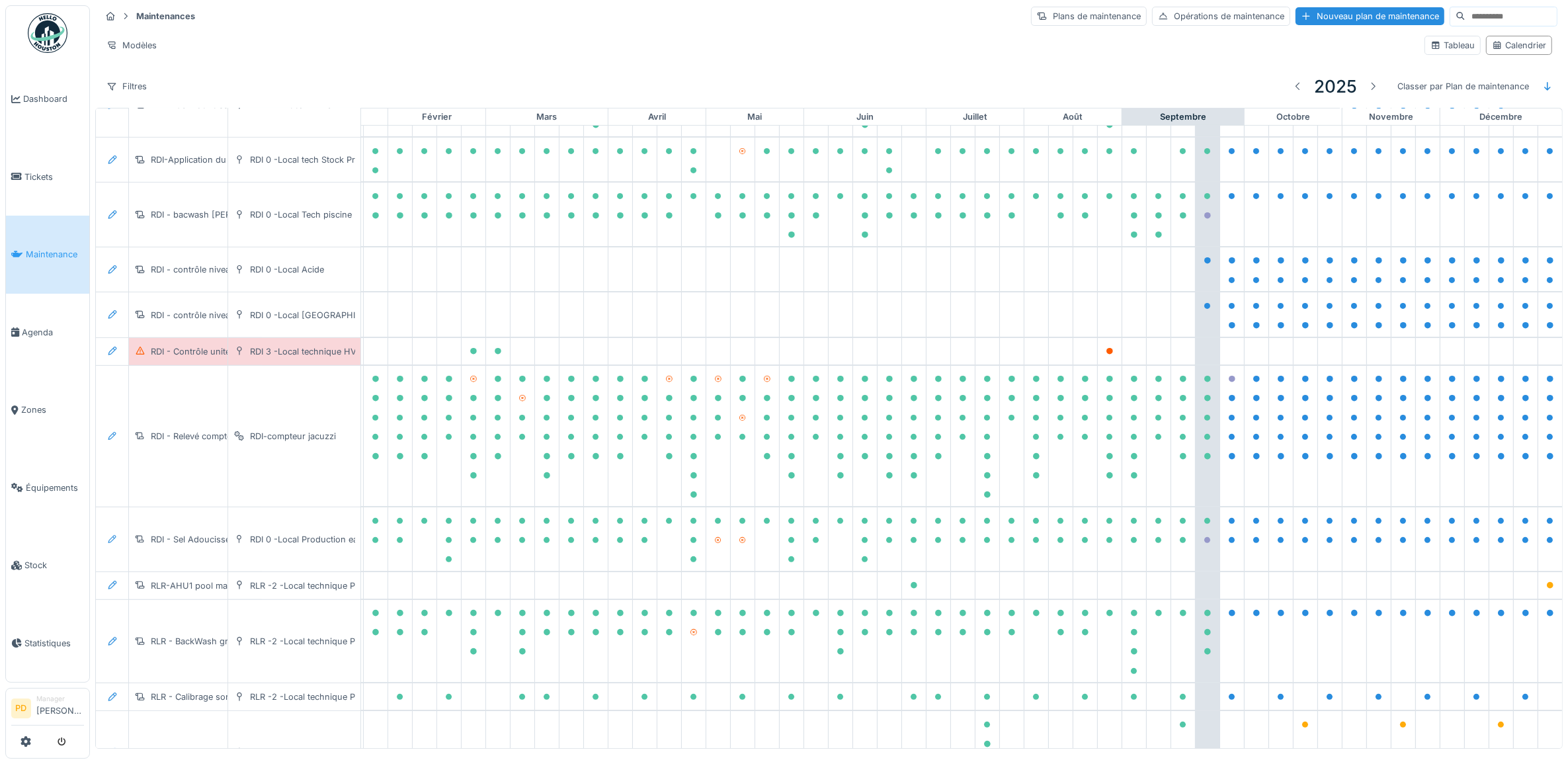
scroll to position [423, 129]
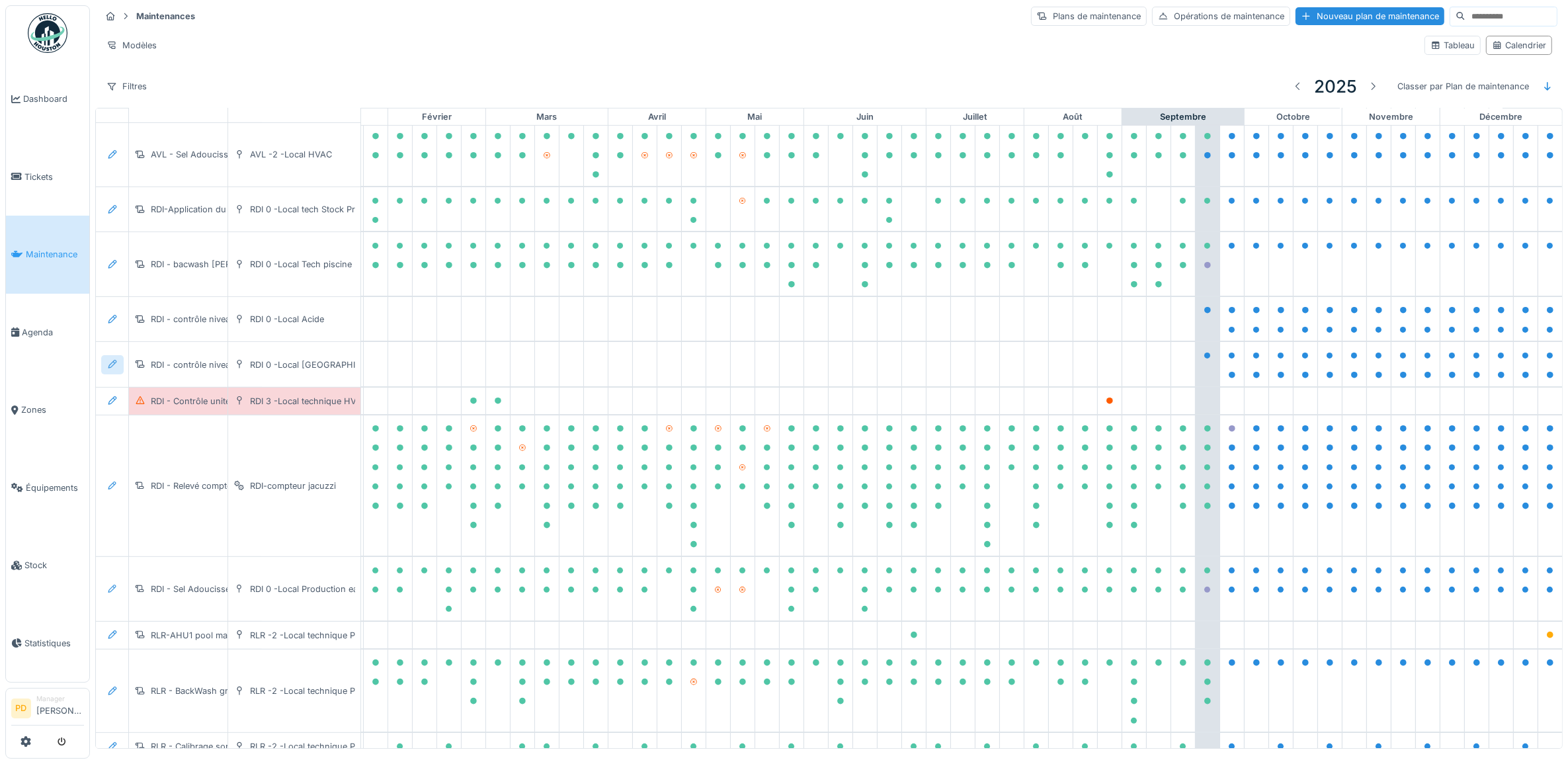
click at [110, 368] on icon at bounding box center [113, 364] width 11 height 8
click at [130, 422] on div "Modifier le plan de maintenance" at bounding box center [185, 425] width 161 height 20
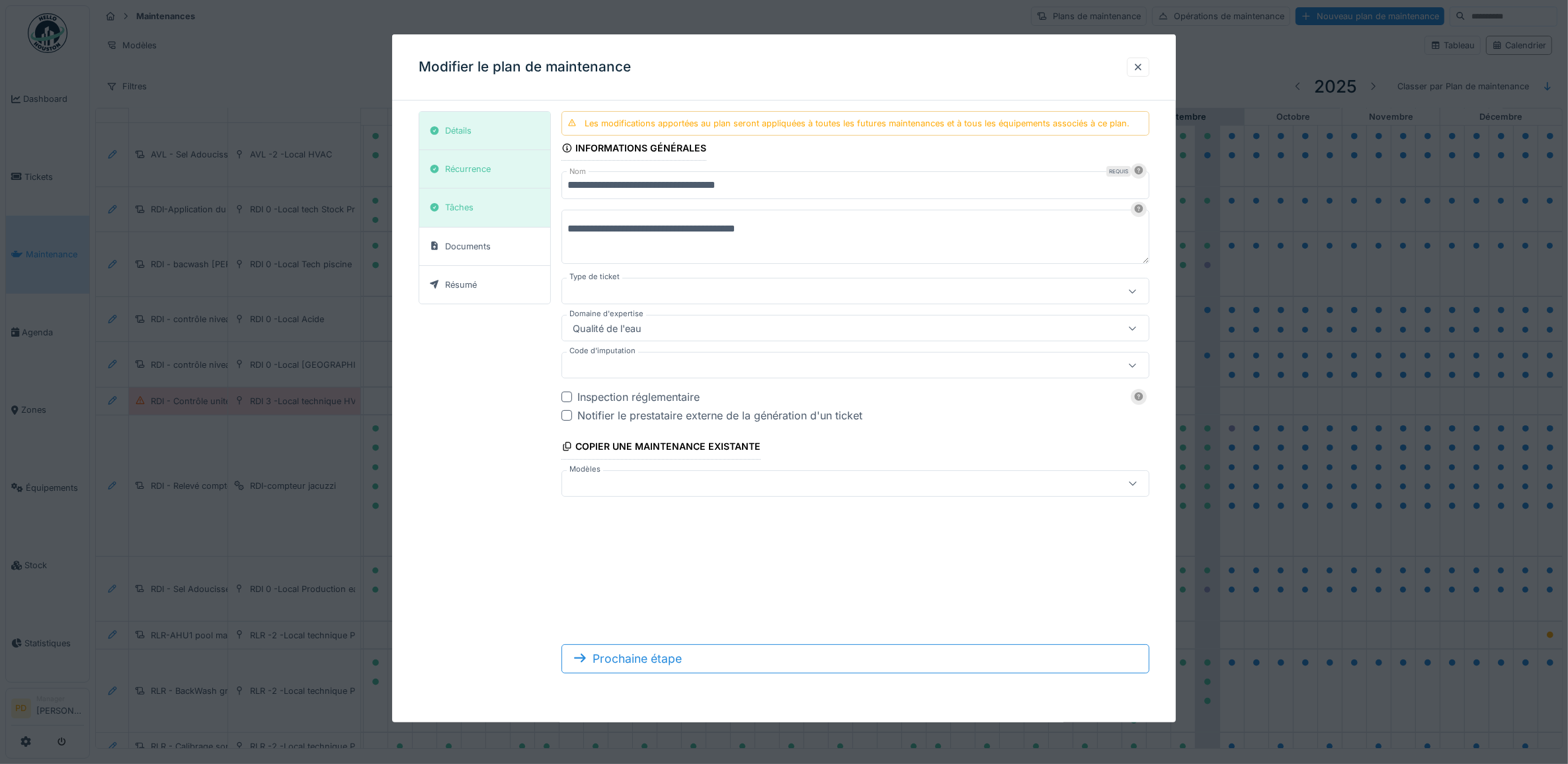
type input "***"
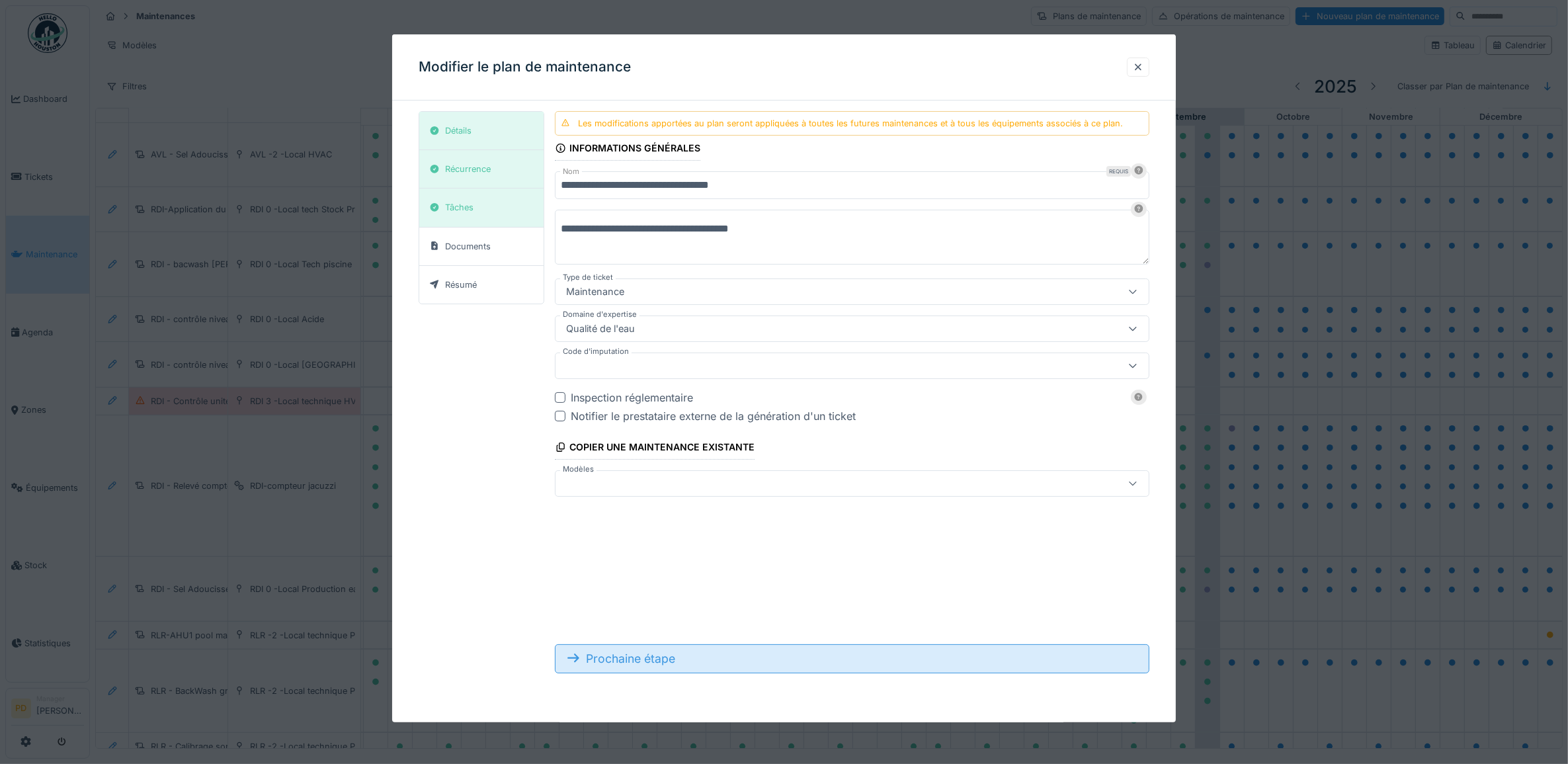
click at [610, 661] on div "Prochaine étape" at bounding box center [852, 659] width 595 height 29
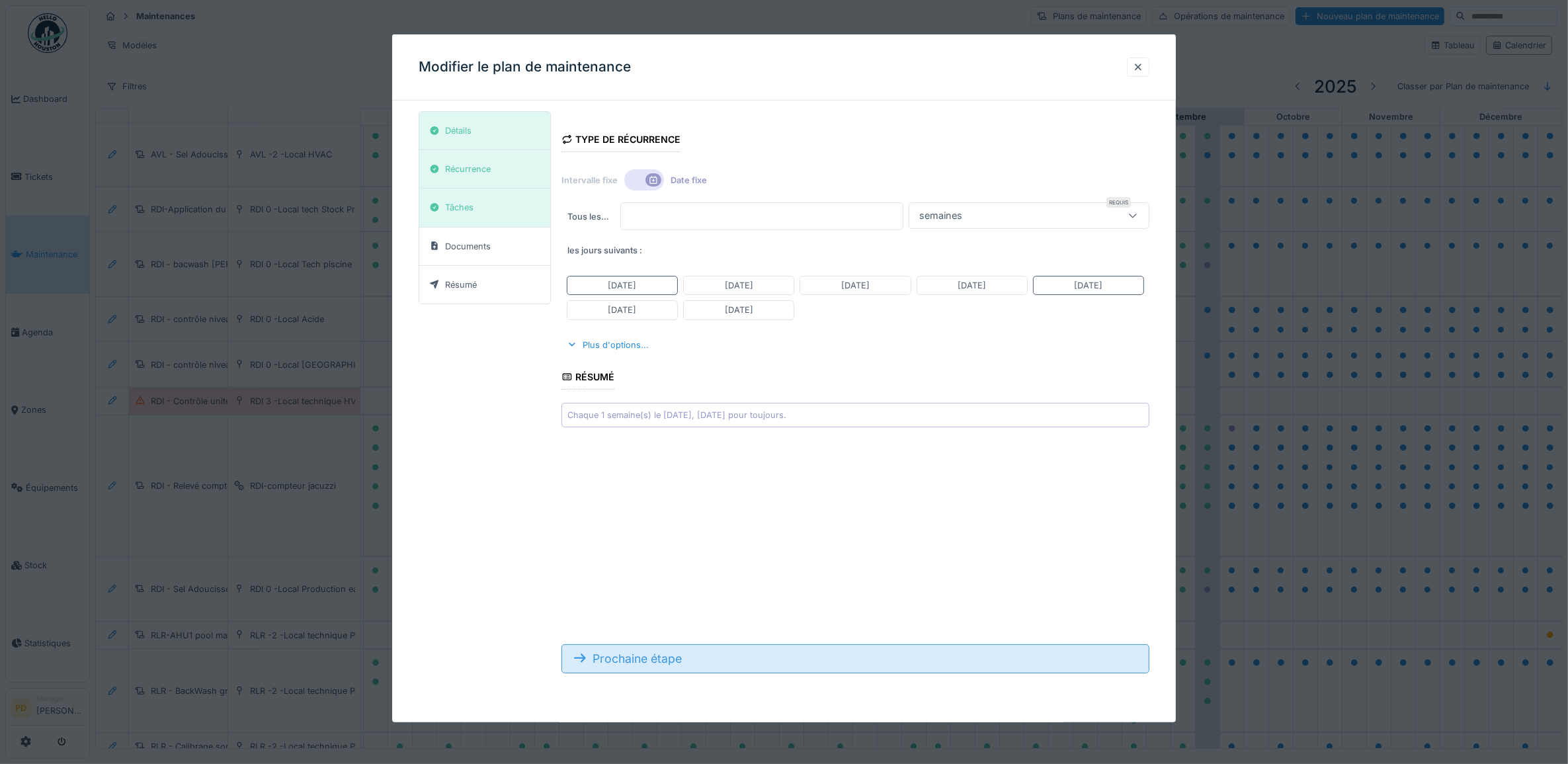
click at [610, 661] on div "Prochaine étape" at bounding box center [856, 659] width 588 height 29
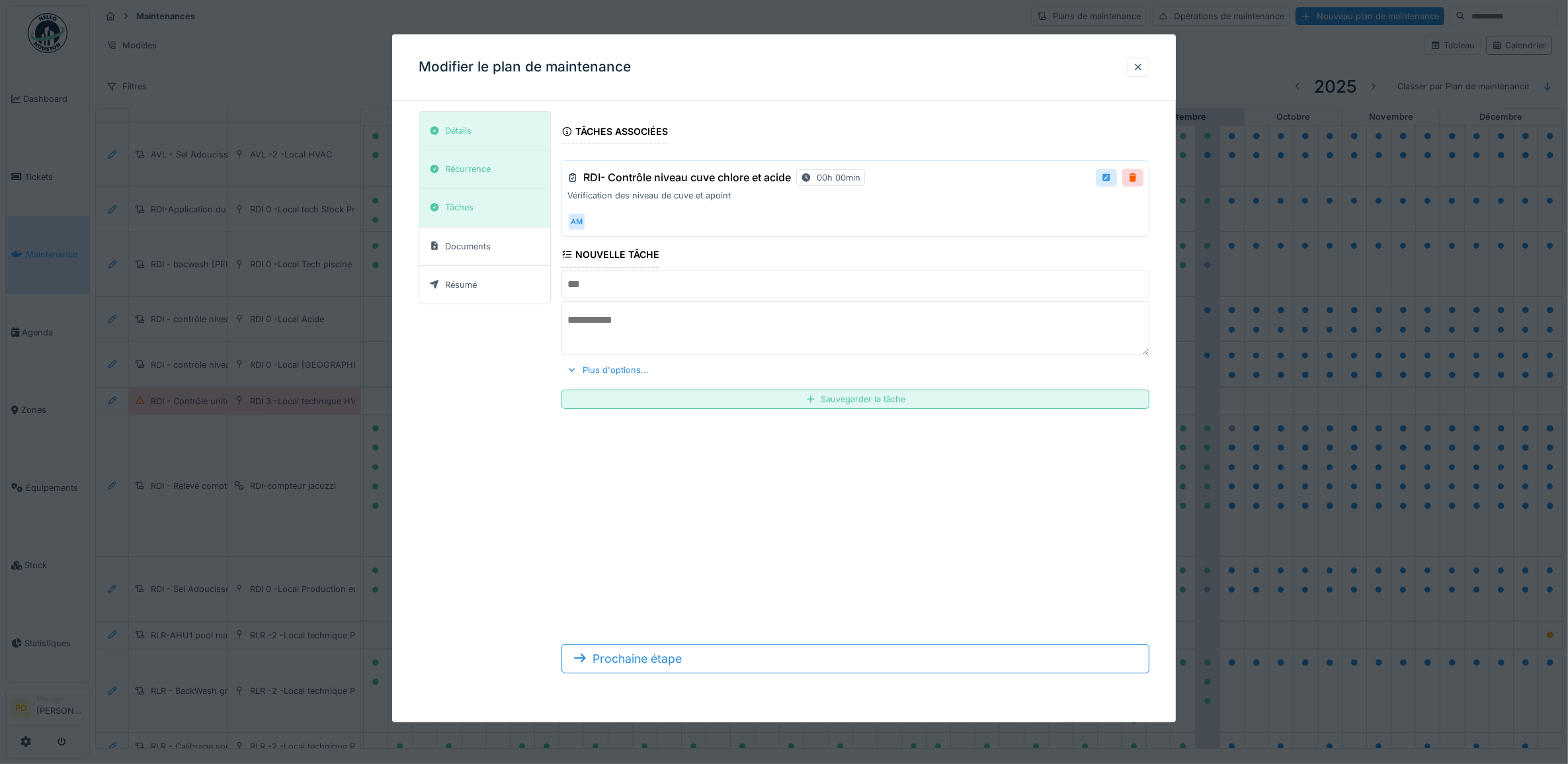
click at [1112, 176] on div at bounding box center [1107, 178] width 11 height 13
type input "**********"
type textarea "**********"
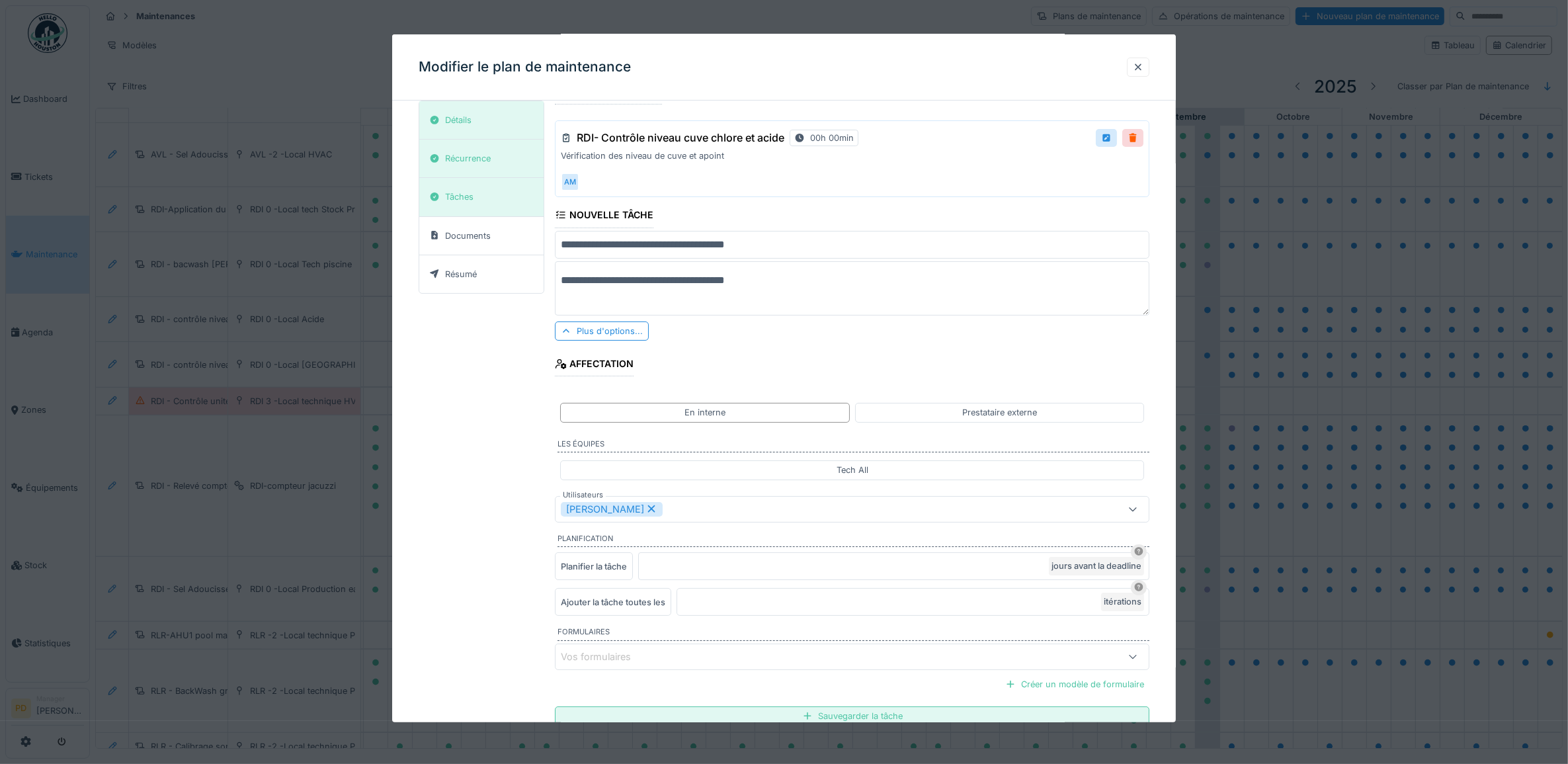
scroll to position [0, 0]
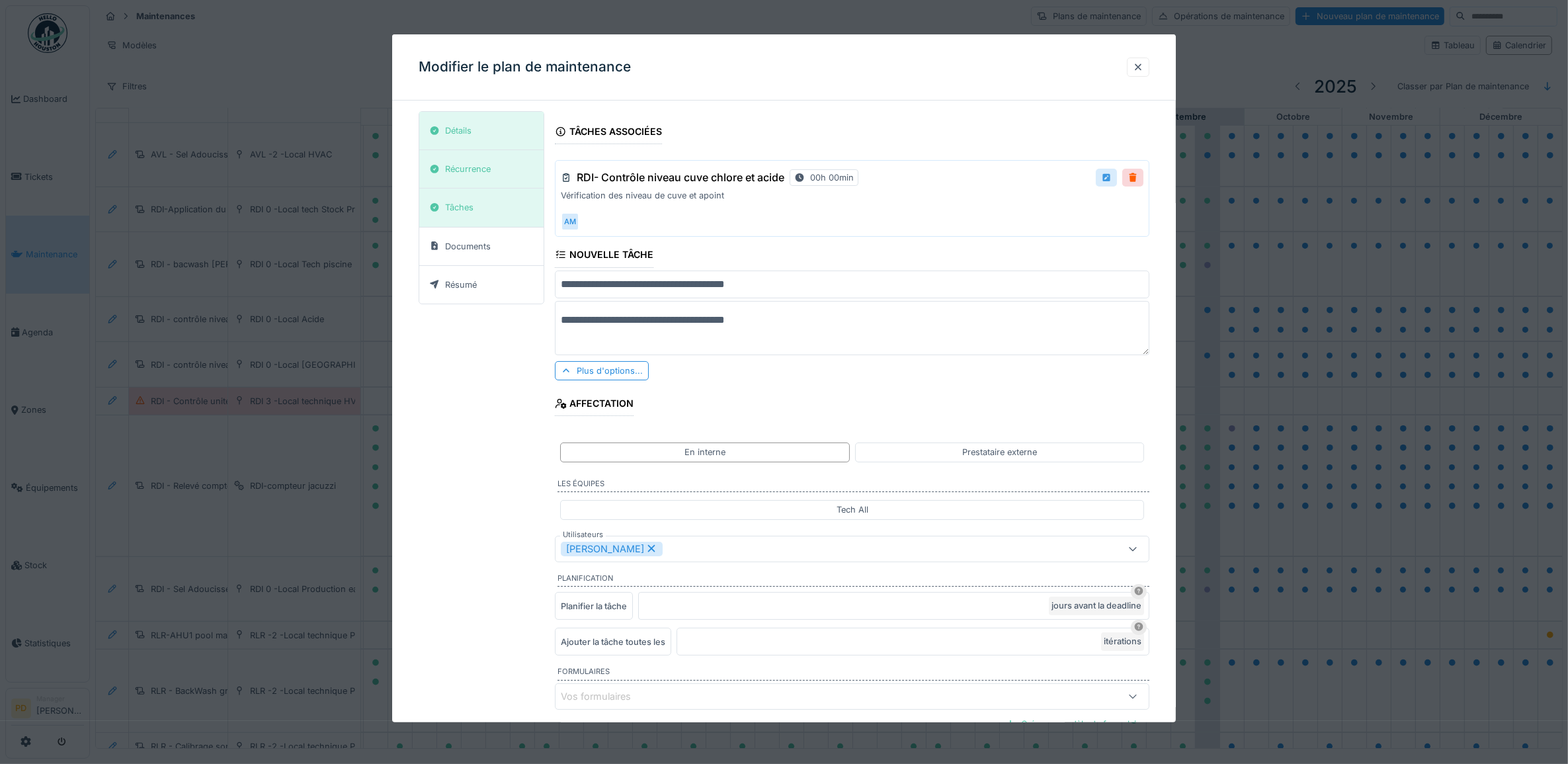
click at [1112, 180] on div at bounding box center [1107, 178] width 11 height 13
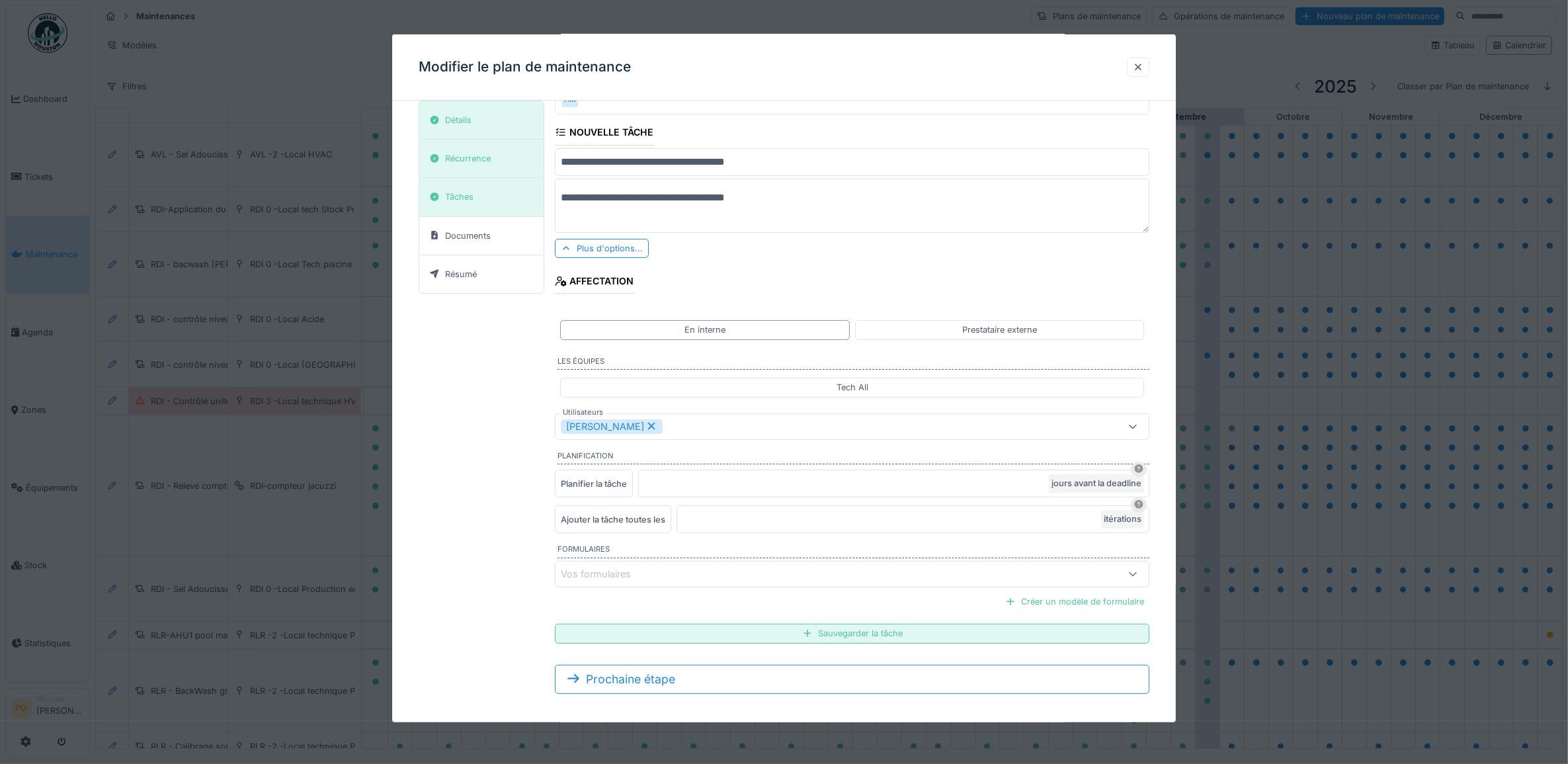
scroll to position [134, 0]
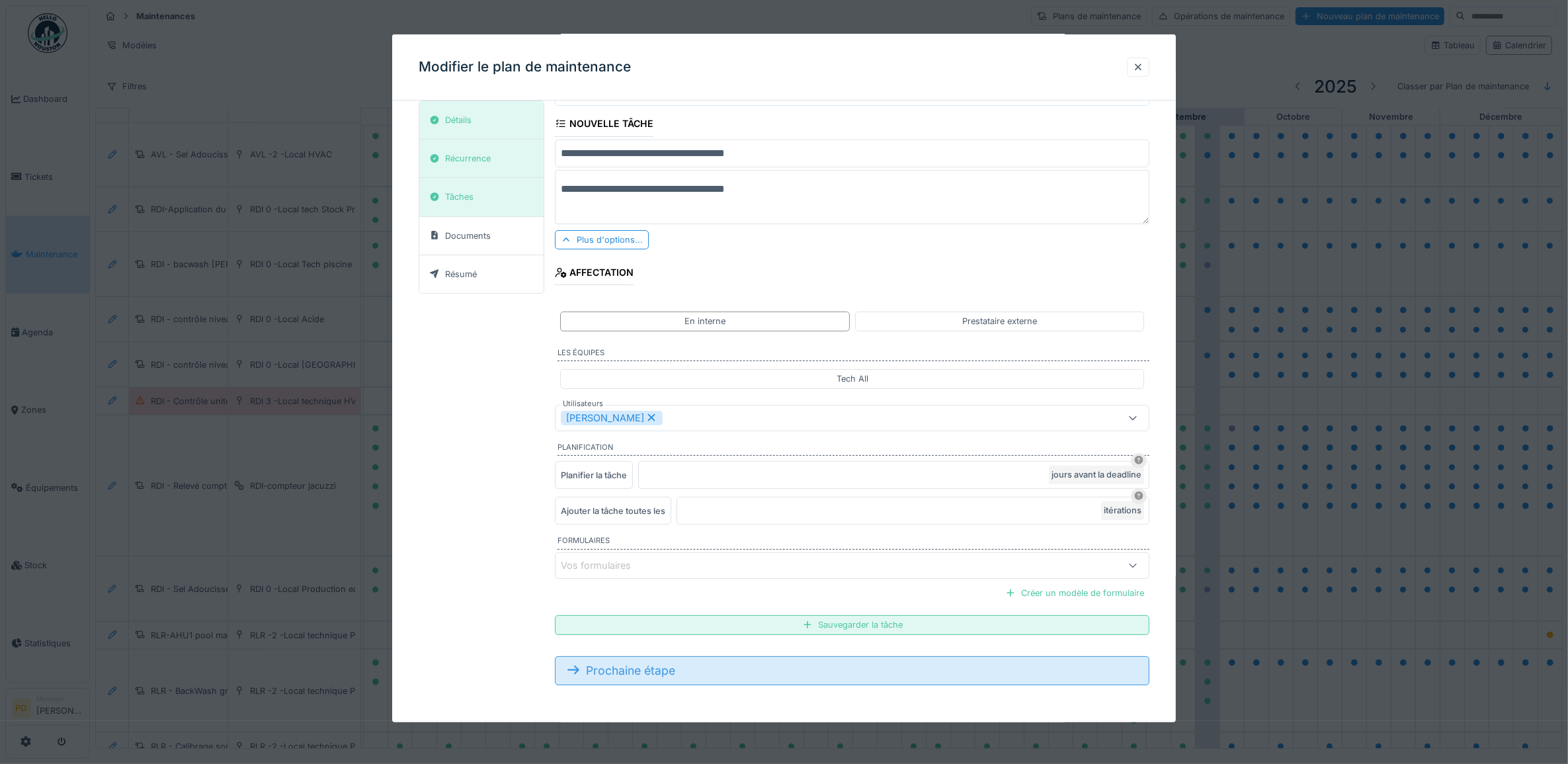
click at [722, 668] on div "Prochaine étape" at bounding box center [852, 671] width 595 height 29
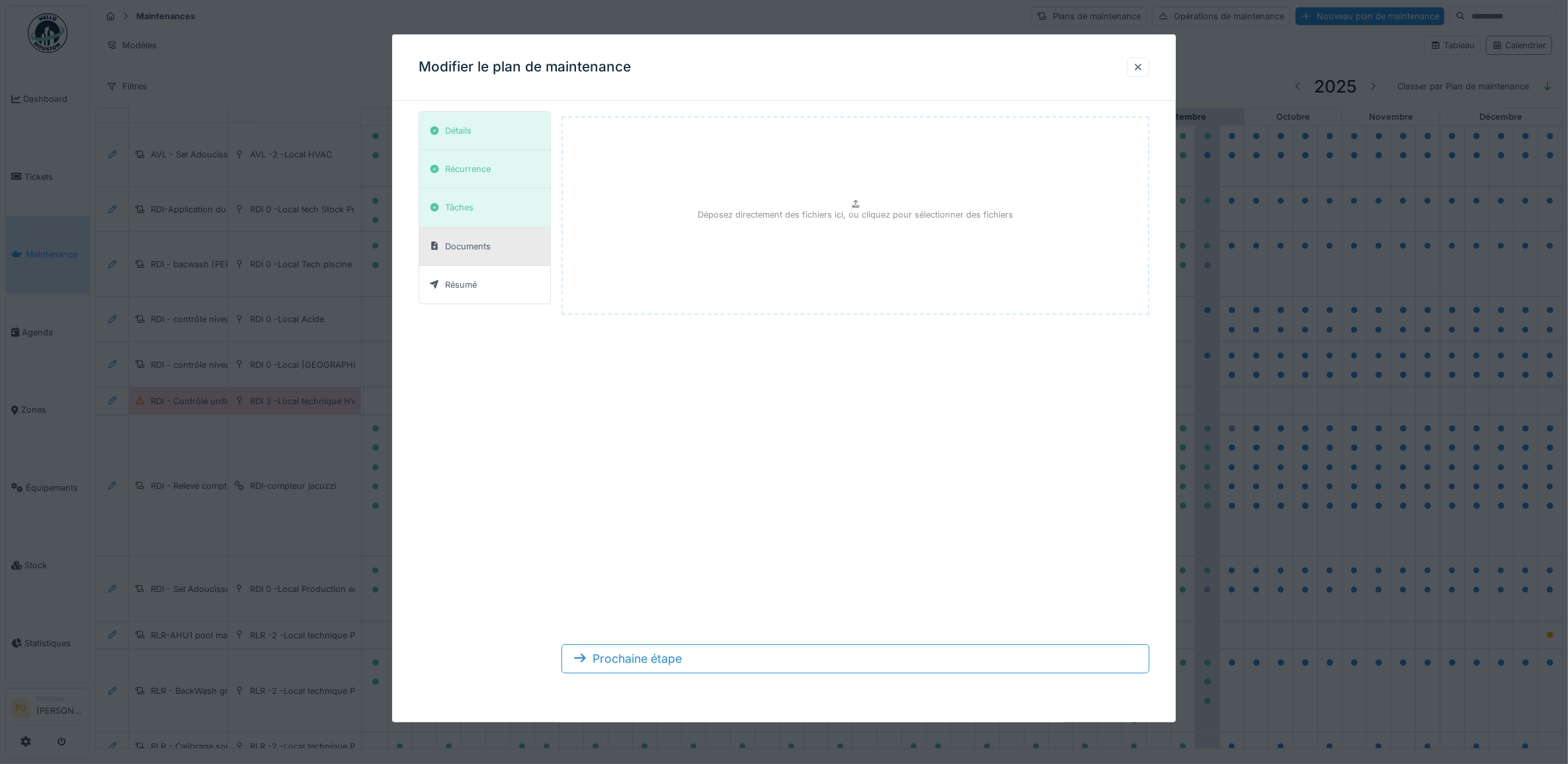
drag, startPoint x: 1149, startPoint y: 65, endPoint x: 475, endPoint y: 322, distance: 721.3
click at [1149, 67] on div at bounding box center [1138, 67] width 22 height 19
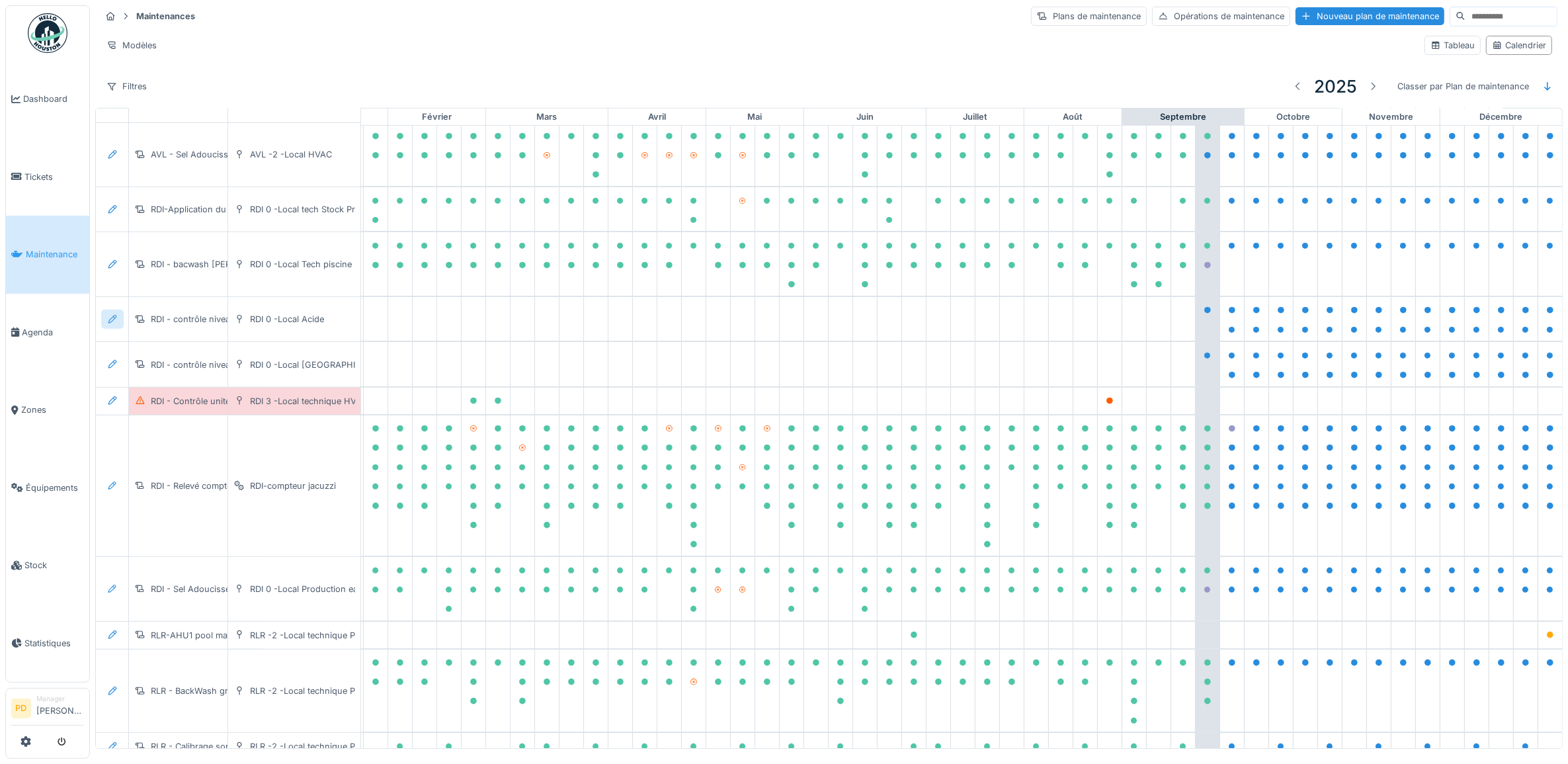
click at [110, 323] on icon at bounding box center [113, 319] width 11 height 8
click at [159, 354] on div "Modifier la maintenance" at bounding box center [185, 359] width 161 height 20
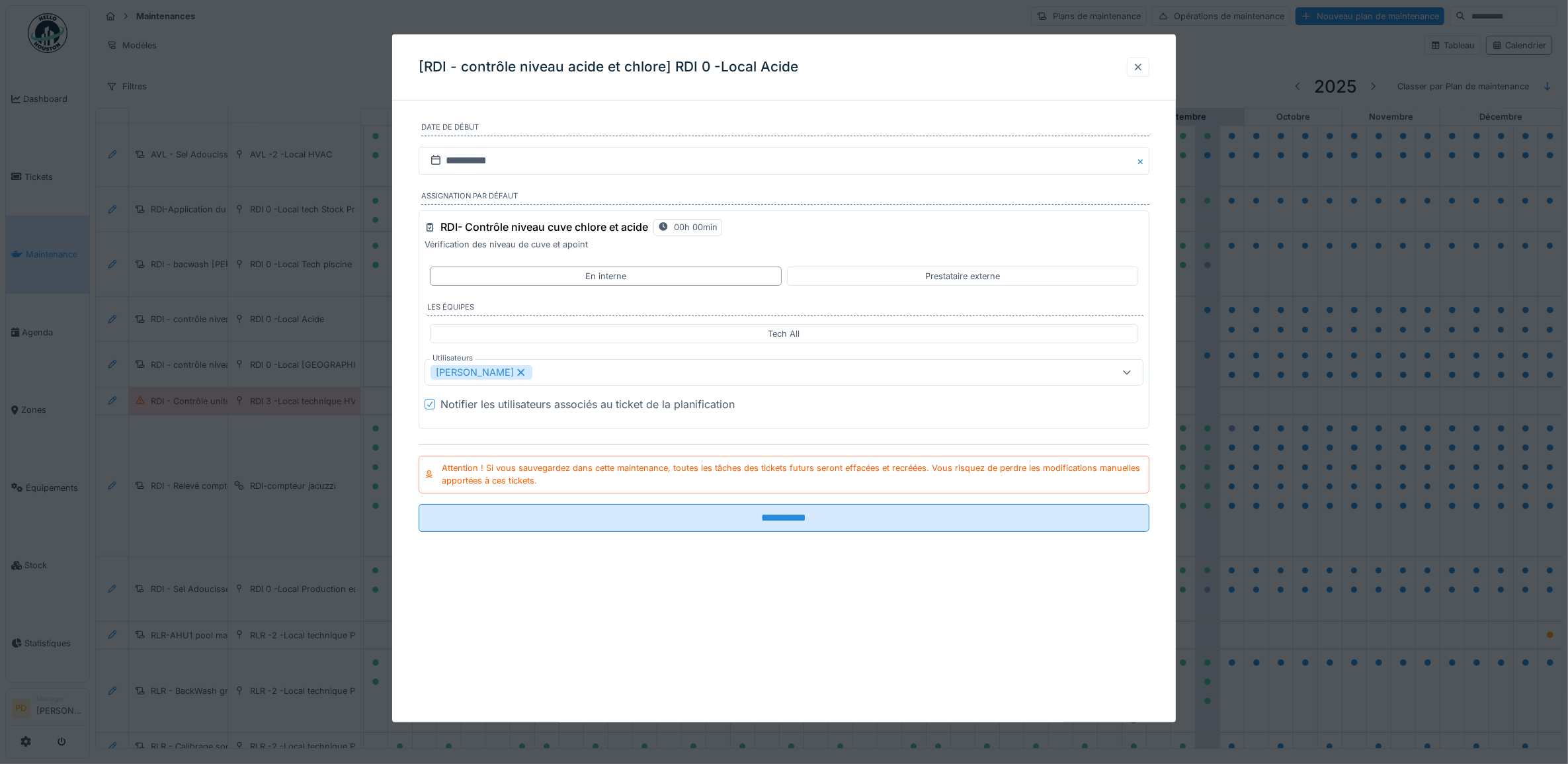
click at [1144, 70] on div at bounding box center [1138, 67] width 11 height 13
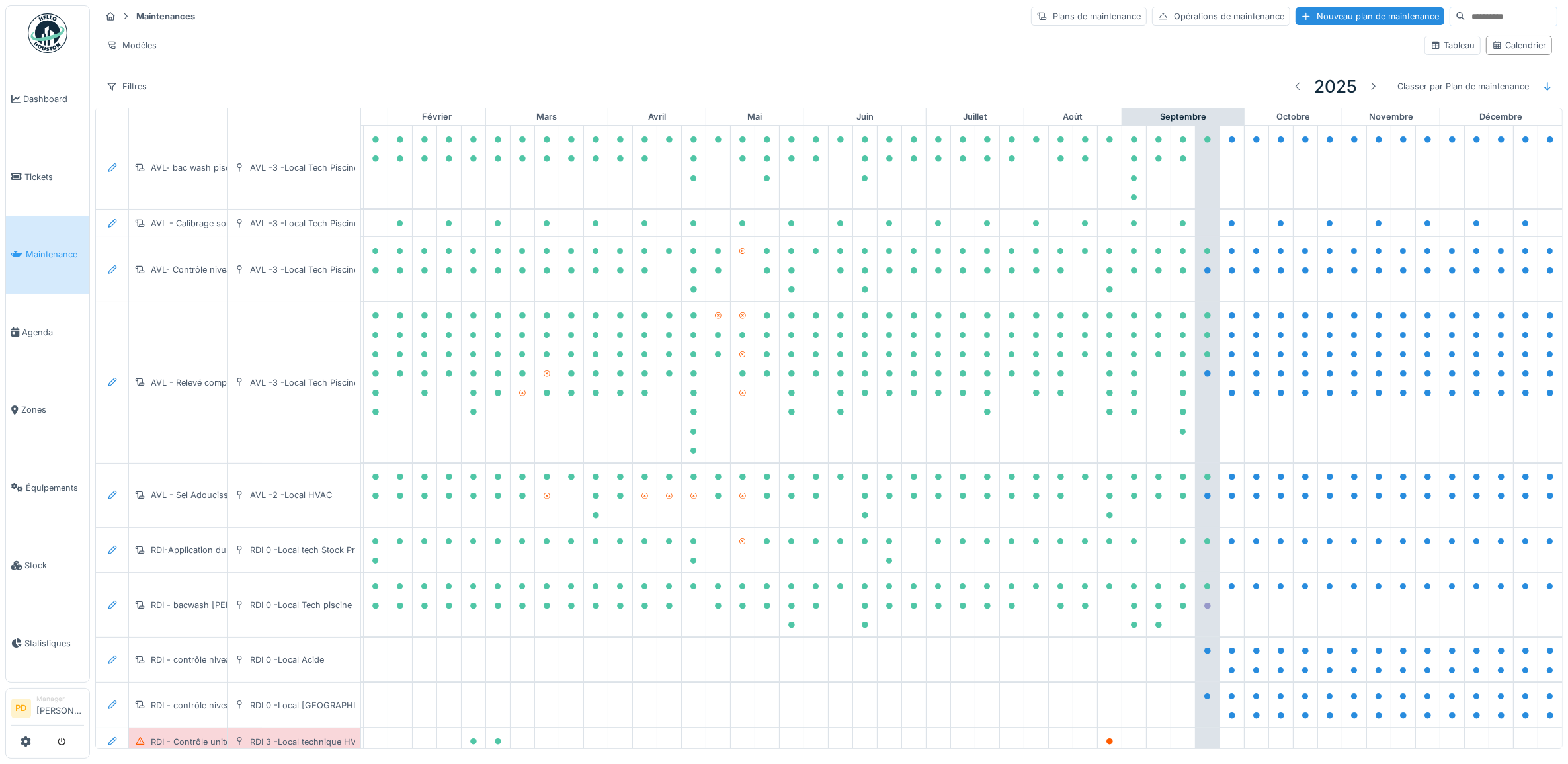
scroll to position [0, 129]
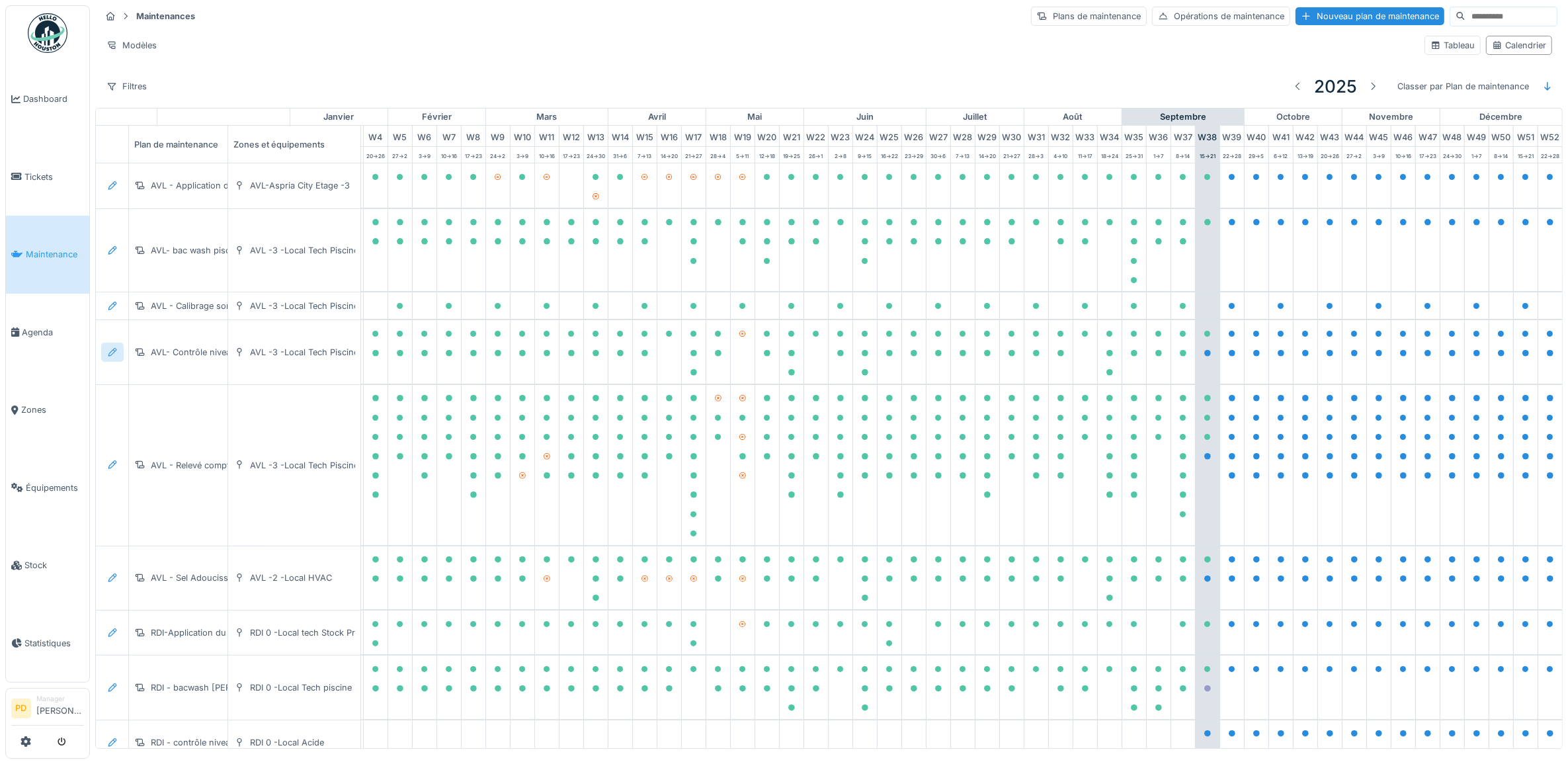
click at [110, 356] on icon at bounding box center [113, 352] width 11 height 8
click at [129, 404] on div "Modifier le plan de maintenance" at bounding box center [185, 407] width 161 height 20
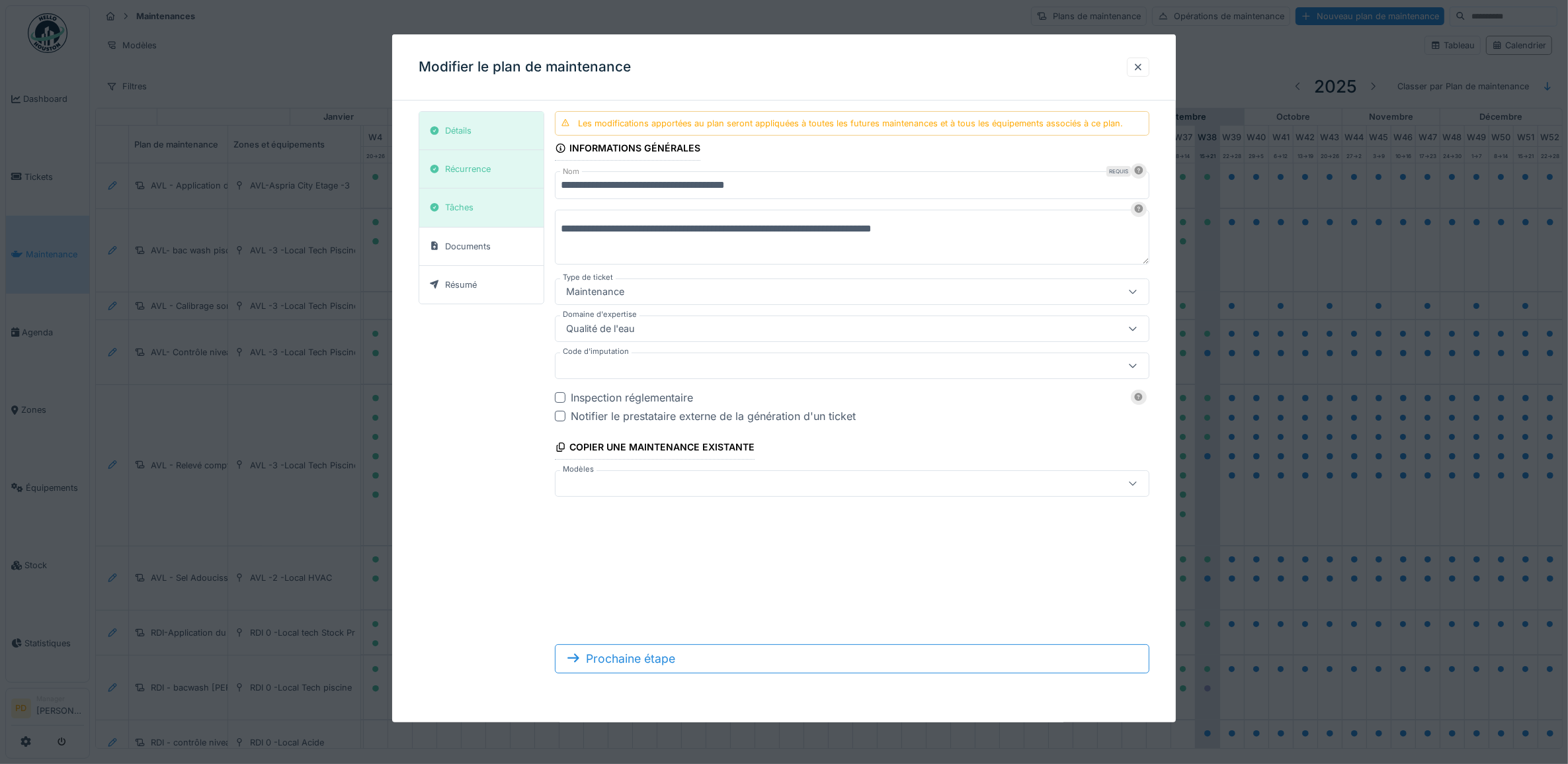
scroll to position [2, 0]
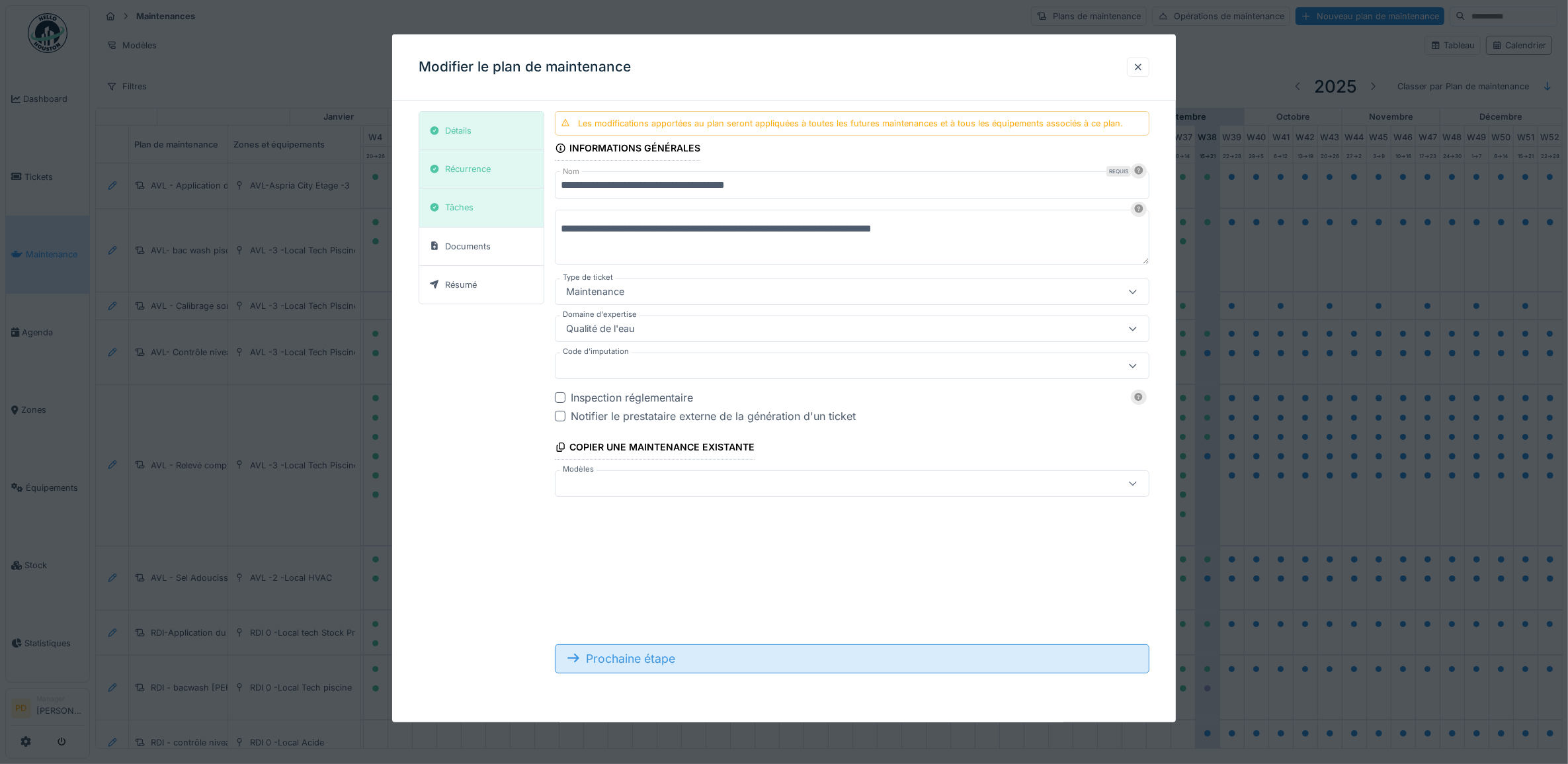
click at [670, 658] on div "Prochaine étape" at bounding box center [852, 659] width 595 height 29
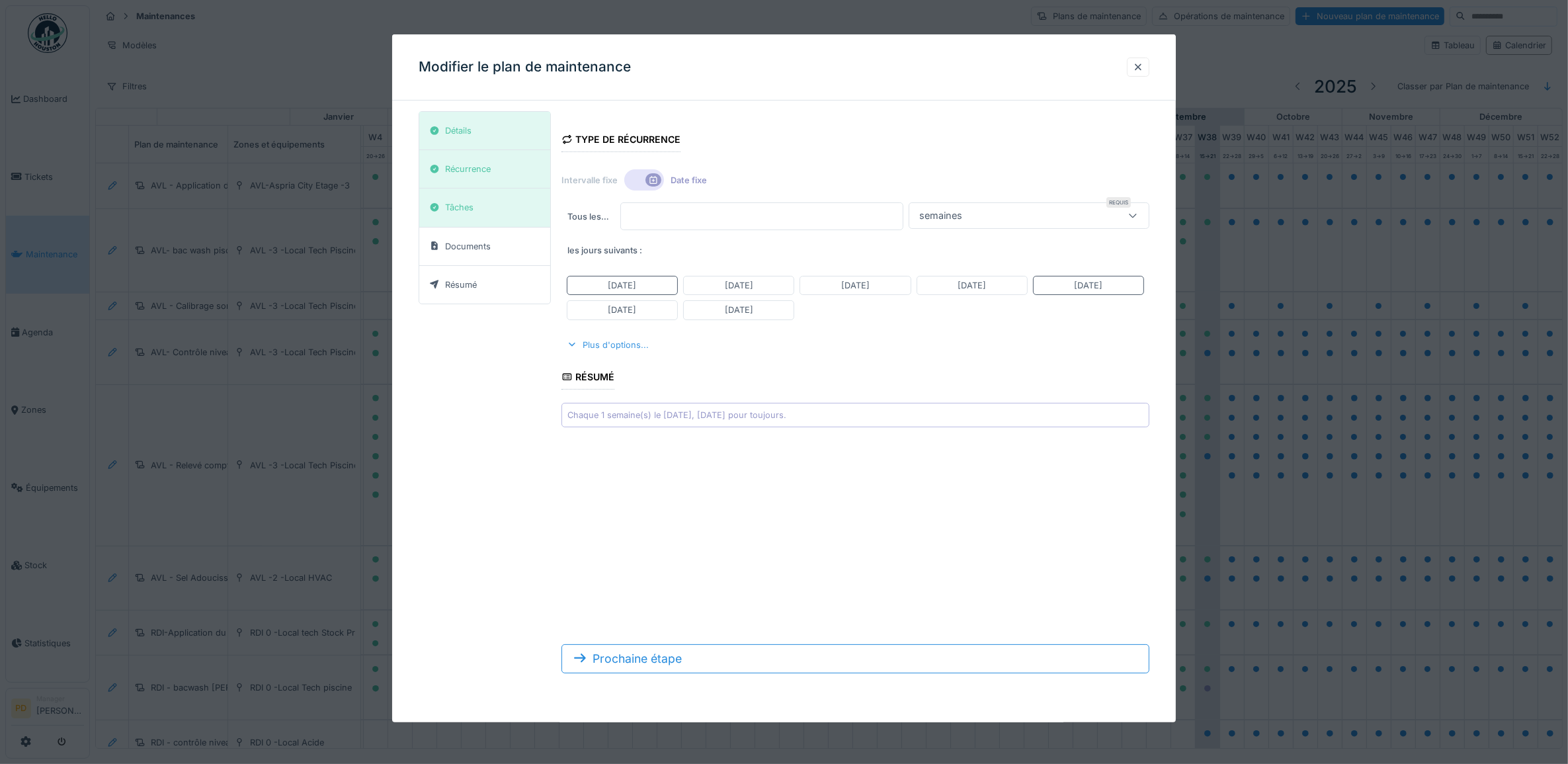
click at [635, 345] on div "Plus d'options..." at bounding box center [608, 344] width 93 height 17
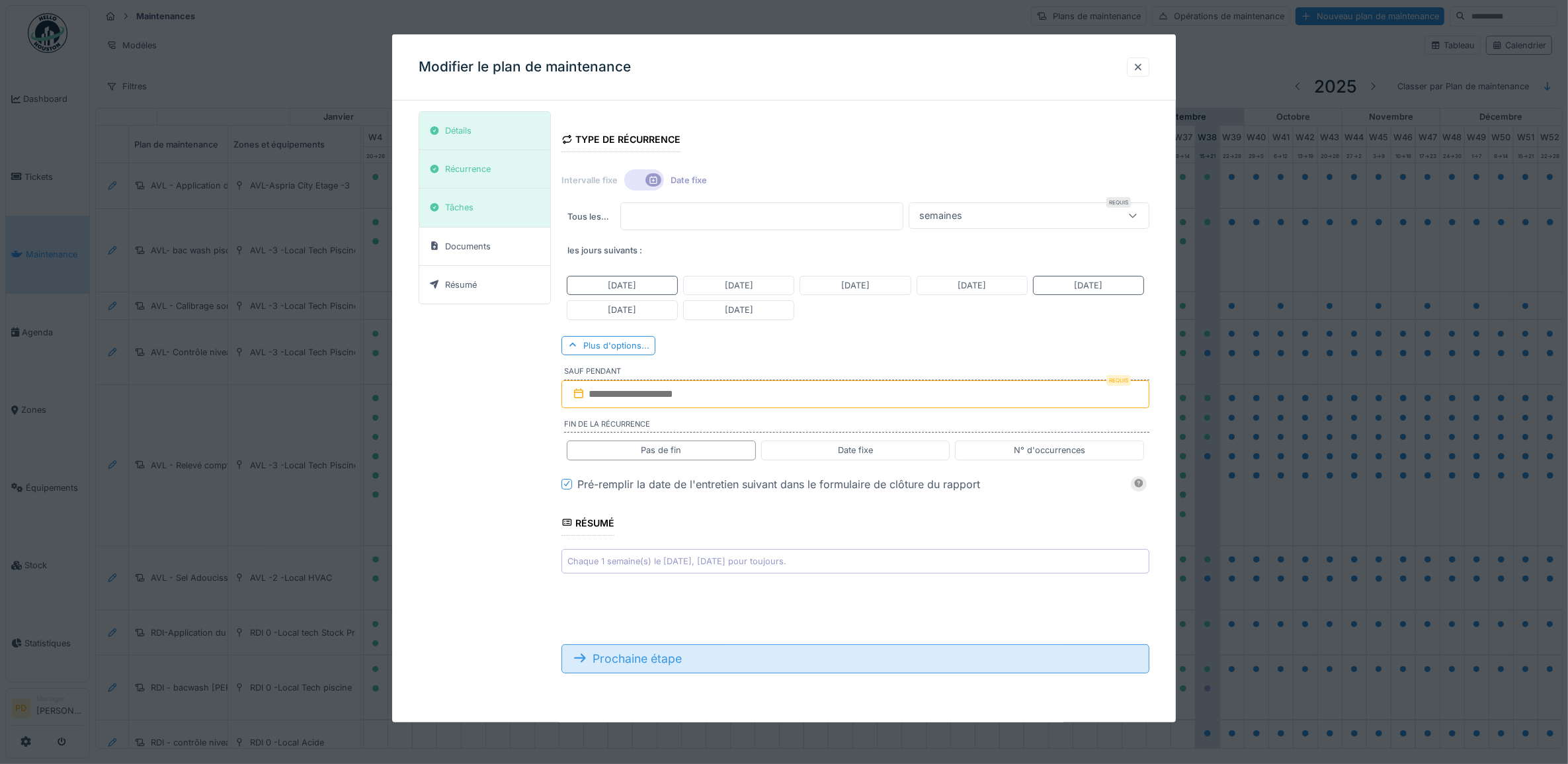
click at [678, 657] on div "Prochaine étape" at bounding box center [856, 659] width 588 height 29
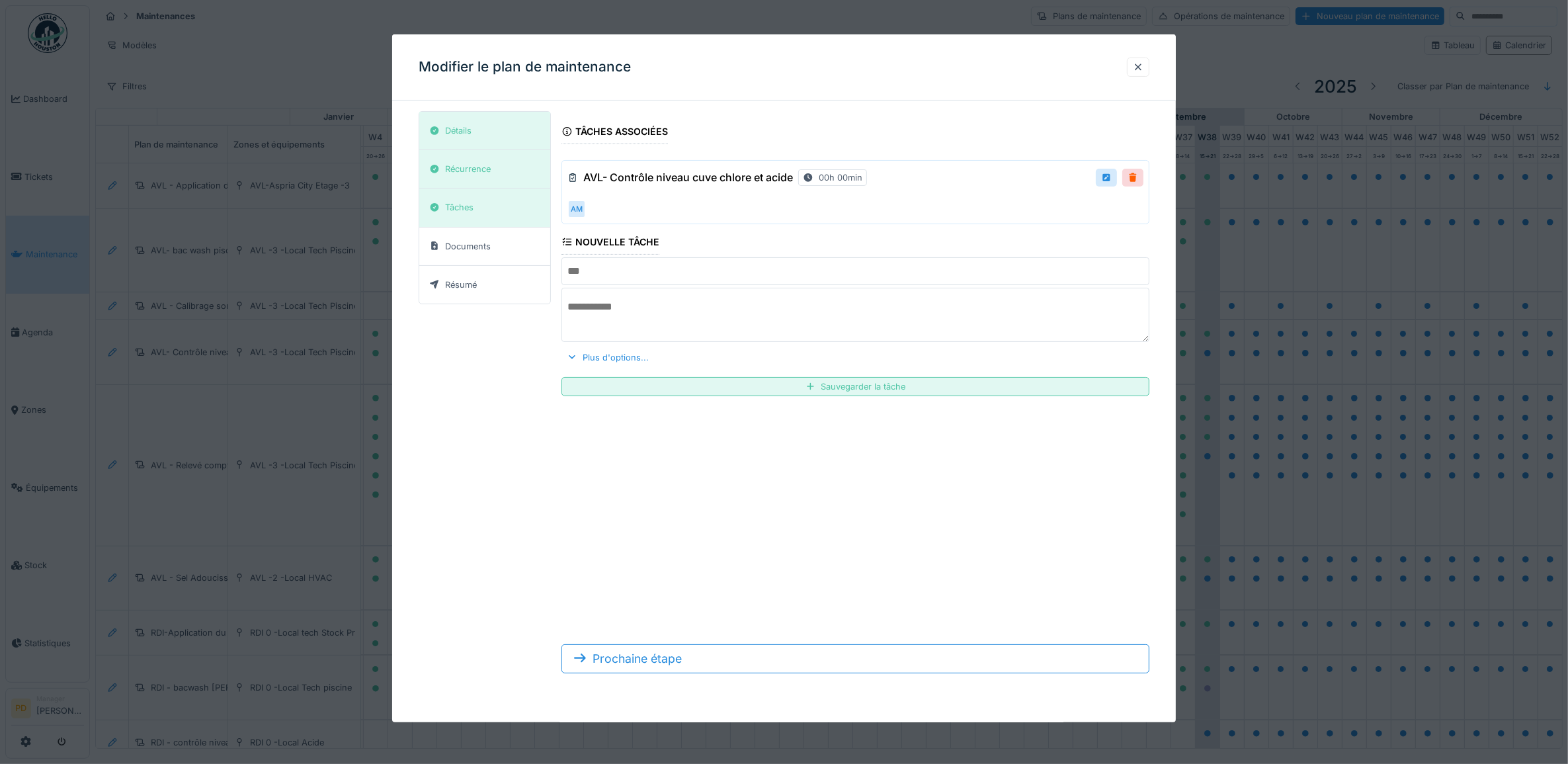
click at [656, 280] on input "text" at bounding box center [856, 271] width 588 height 28
click at [671, 259] on input "text" at bounding box center [856, 271] width 588 height 28
click at [919, 264] on input "text" at bounding box center [856, 271] width 588 height 28
click at [943, 467] on form "Tâches associées AVL- Contrôle niveau cuve chlore et acide 00h 00min AM Nouvell…" at bounding box center [856, 398] width 588 height 573
click at [871, 272] on input "text" at bounding box center [856, 271] width 588 height 28
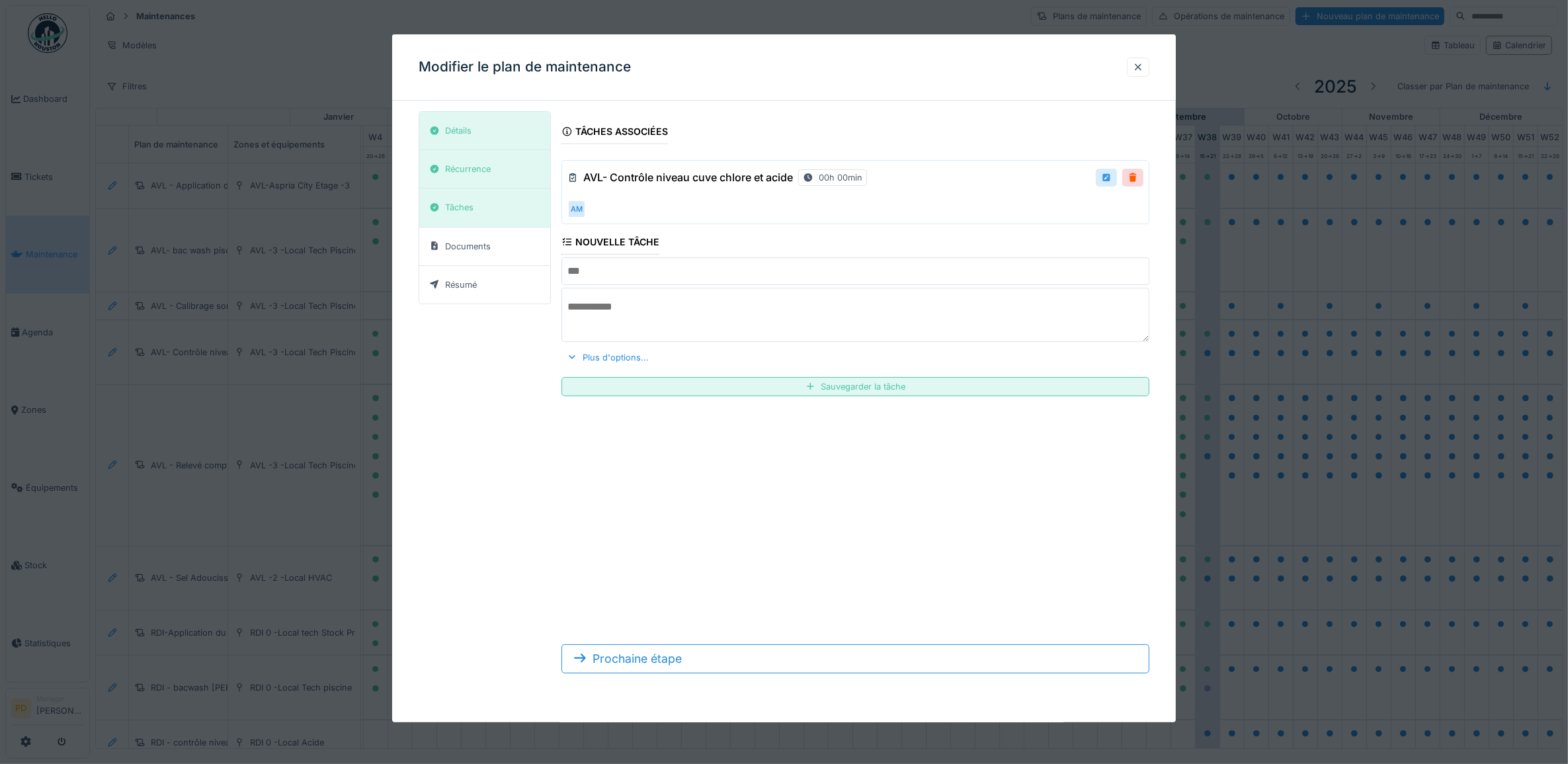
click at [1109, 175] on div at bounding box center [1107, 178] width 11 height 13
type input "**********"
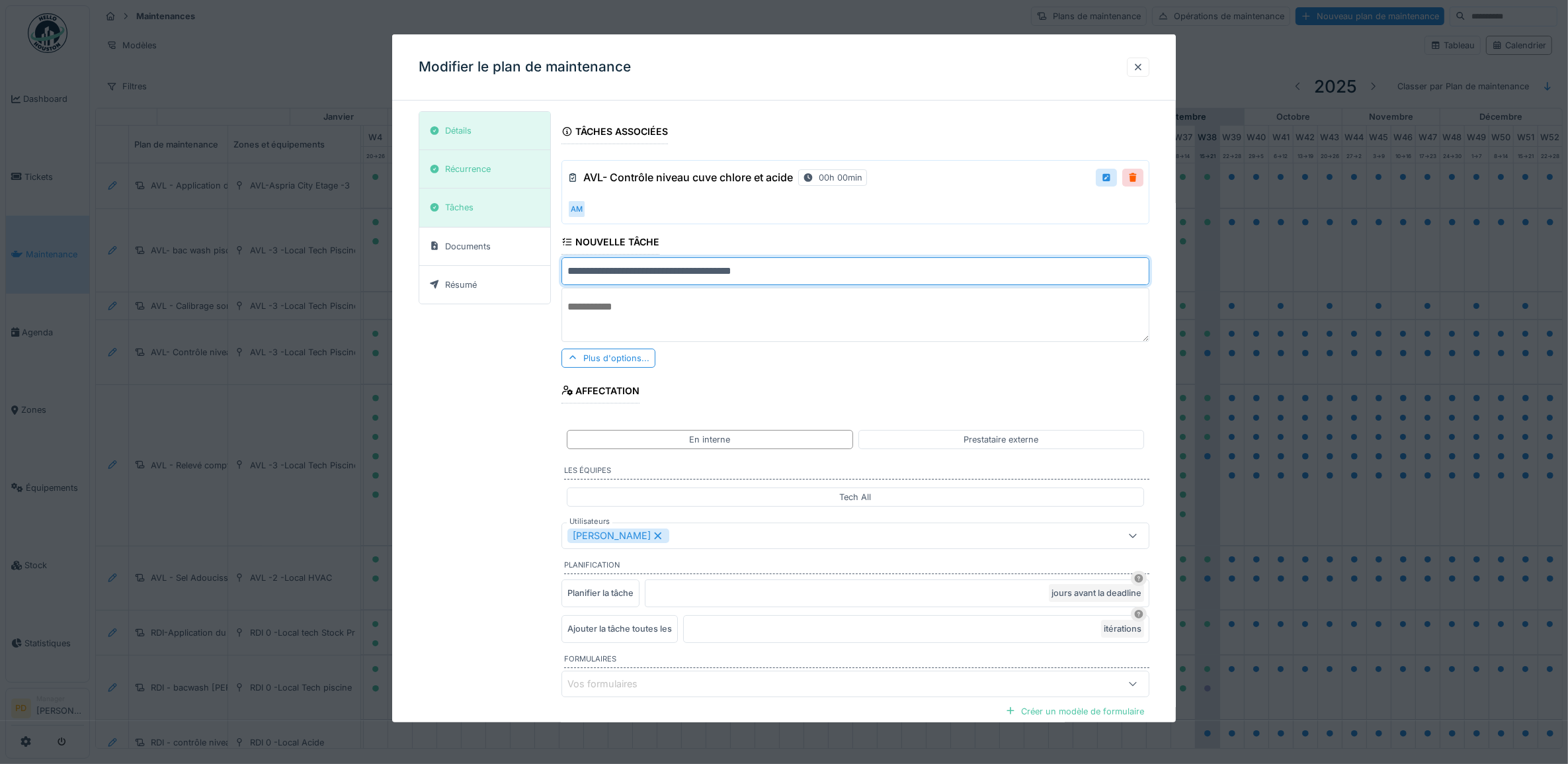
drag, startPoint x: 822, startPoint y: 275, endPoint x: 551, endPoint y: 293, distance: 271.6
click at [551, 293] on div "**********" at bounding box center [784, 462] width 732 height 702
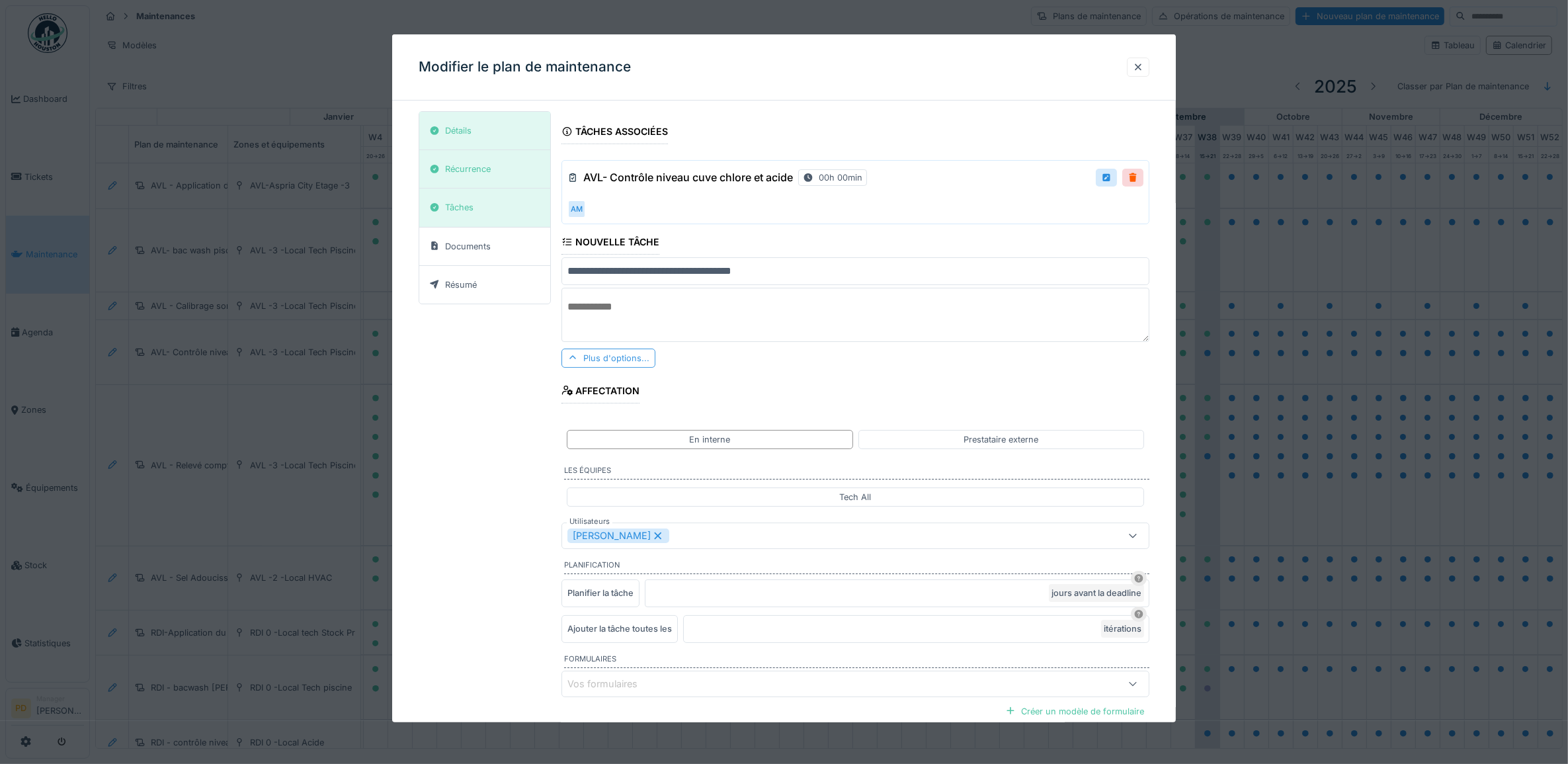
click at [612, 359] on div "Plus d'options..." at bounding box center [609, 358] width 94 height 19
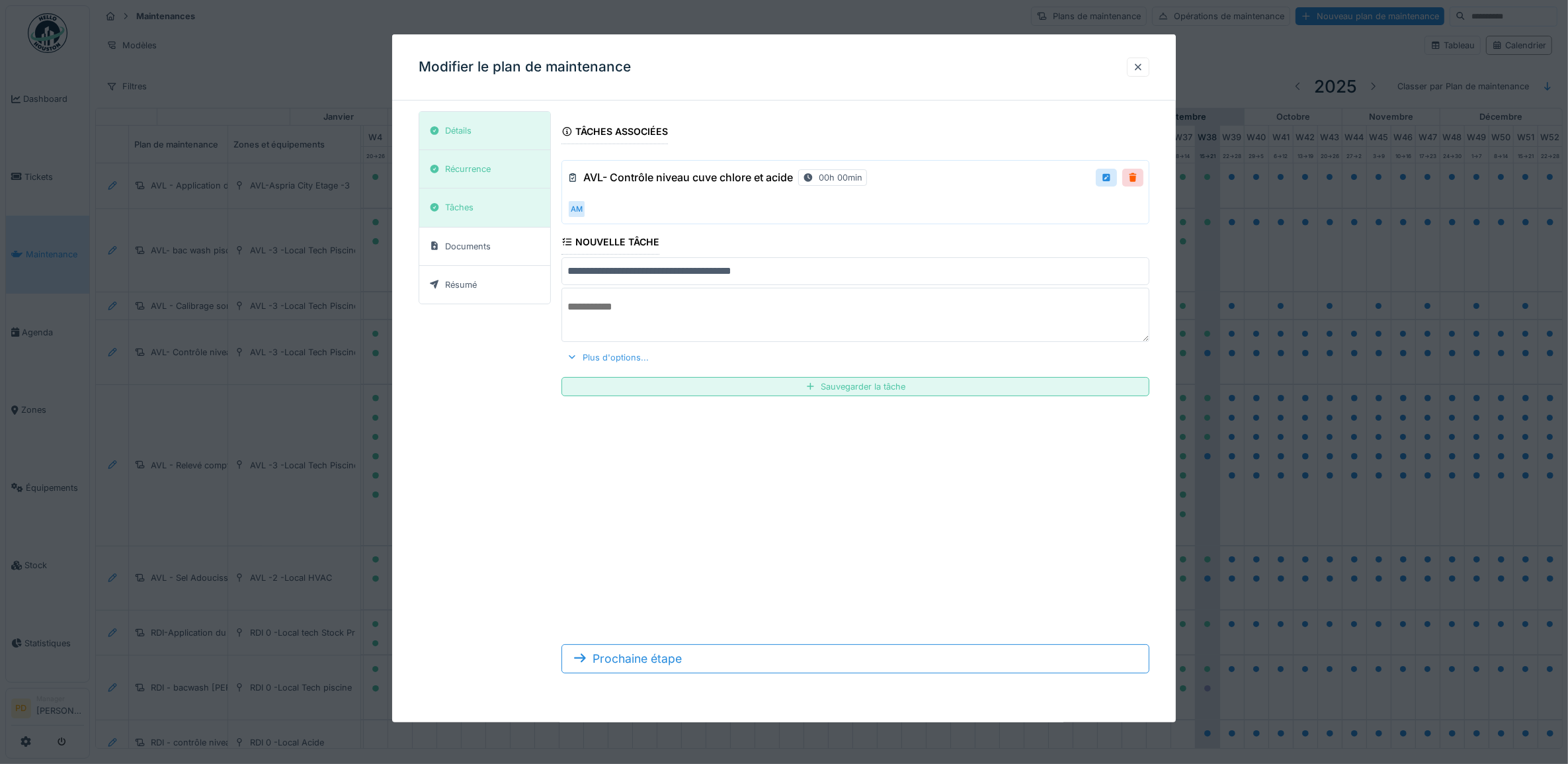
click at [613, 357] on div "Plus d'options..." at bounding box center [608, 357] width 93 height 17
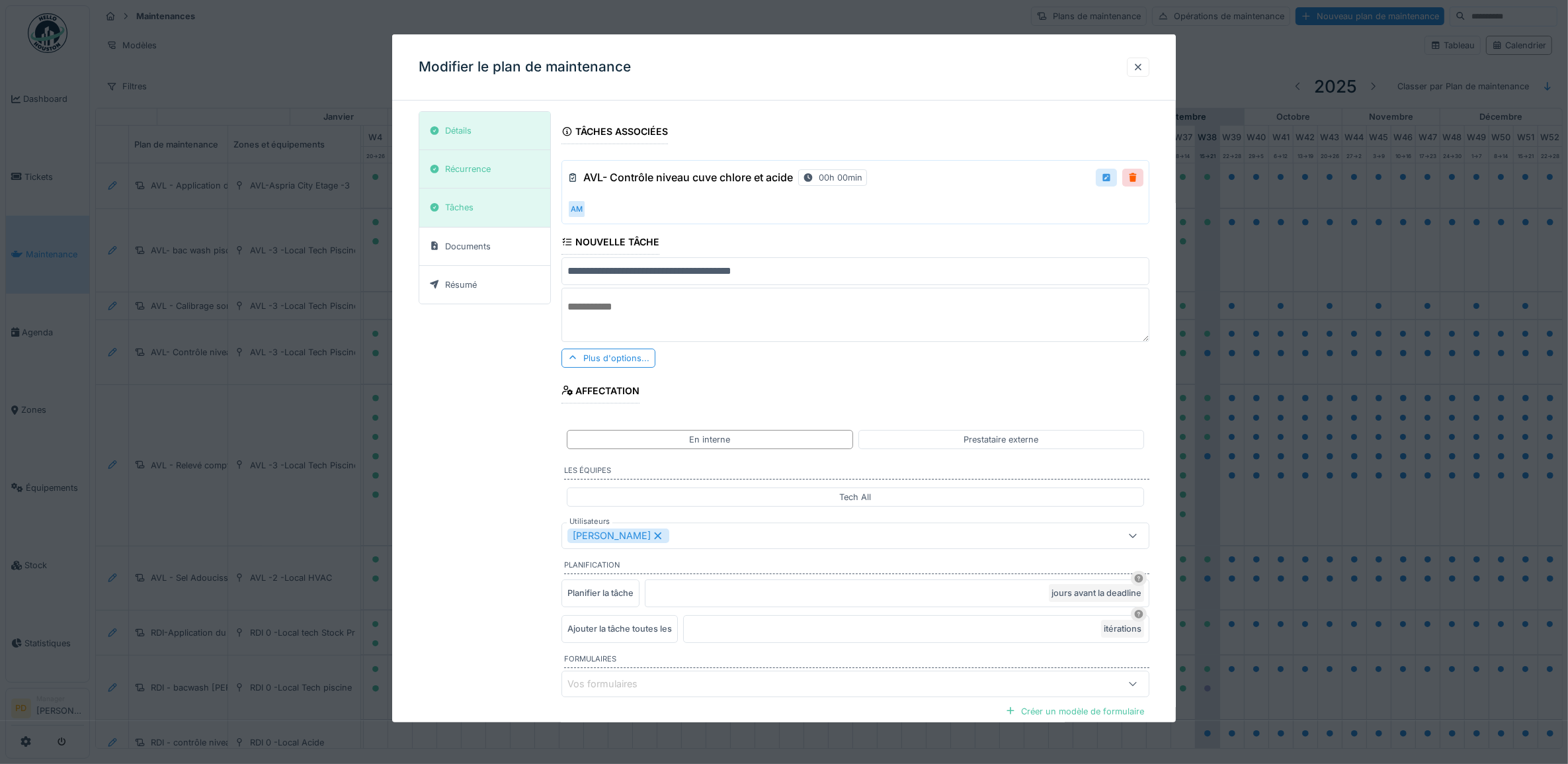
click at [1112, 179] on div at bounding box center [1107, 178] width 11 height 13
click at [1112, 177] on div at bounding box center [1107, 178] width 11 height 13
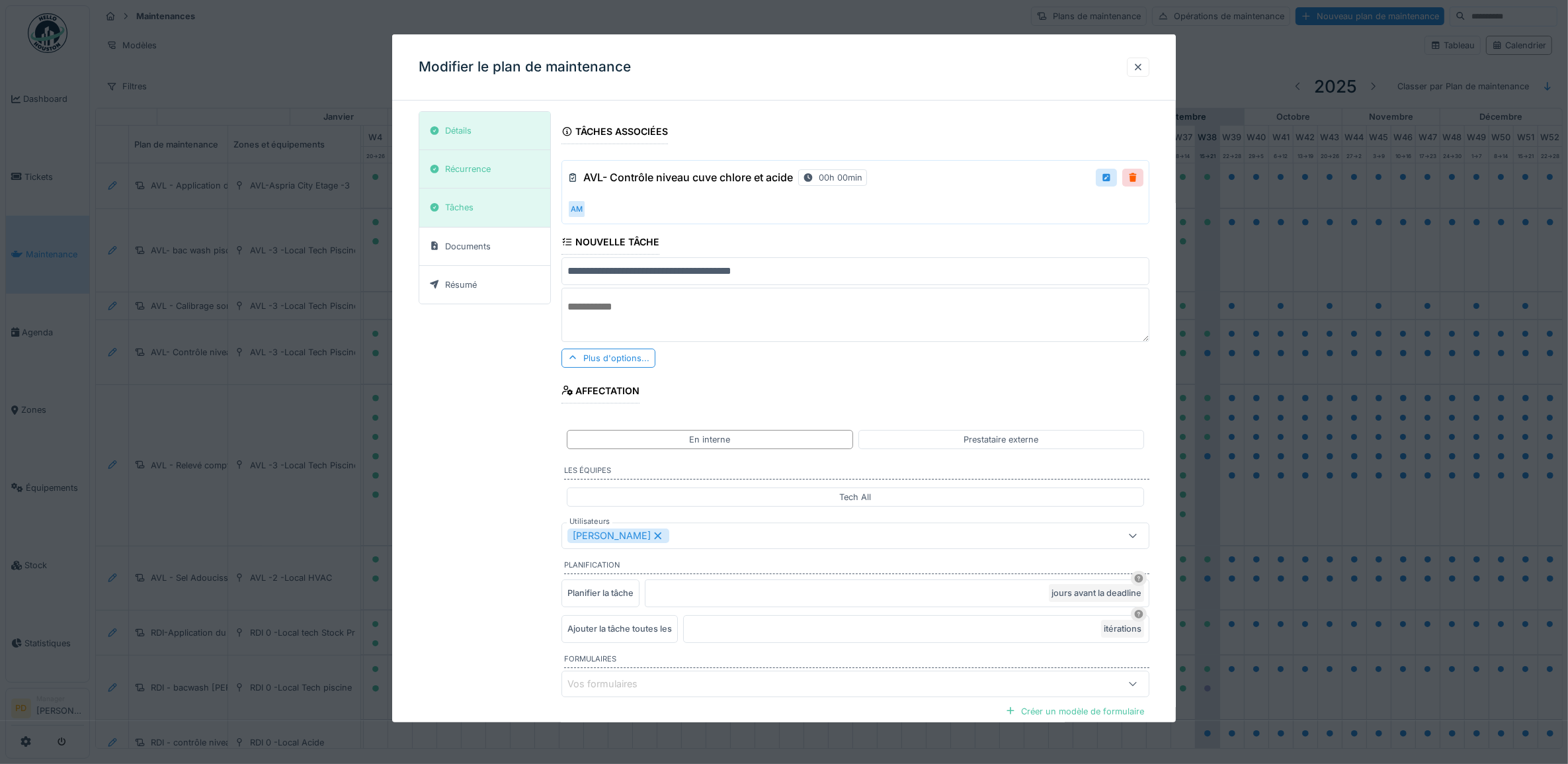
click at [704, 176] on h3 "AVL- Contrôle niveau cuve chlore et acide" at bounding box center [688, 178] width 209 height 13
click at [1144, 67] on div at bounding box center [1138, 67] width 11 height 13
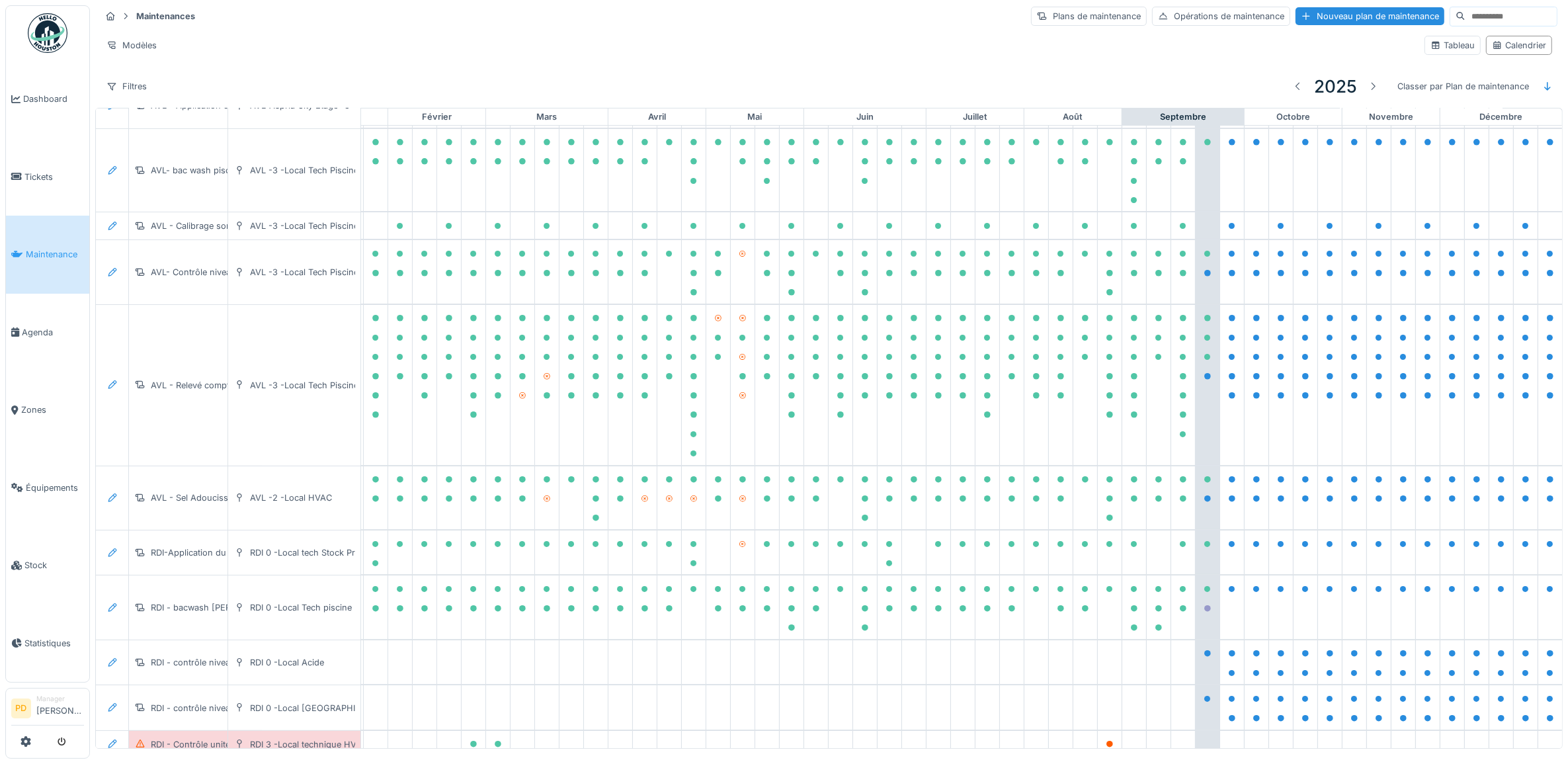
scroll to position [0, 129]
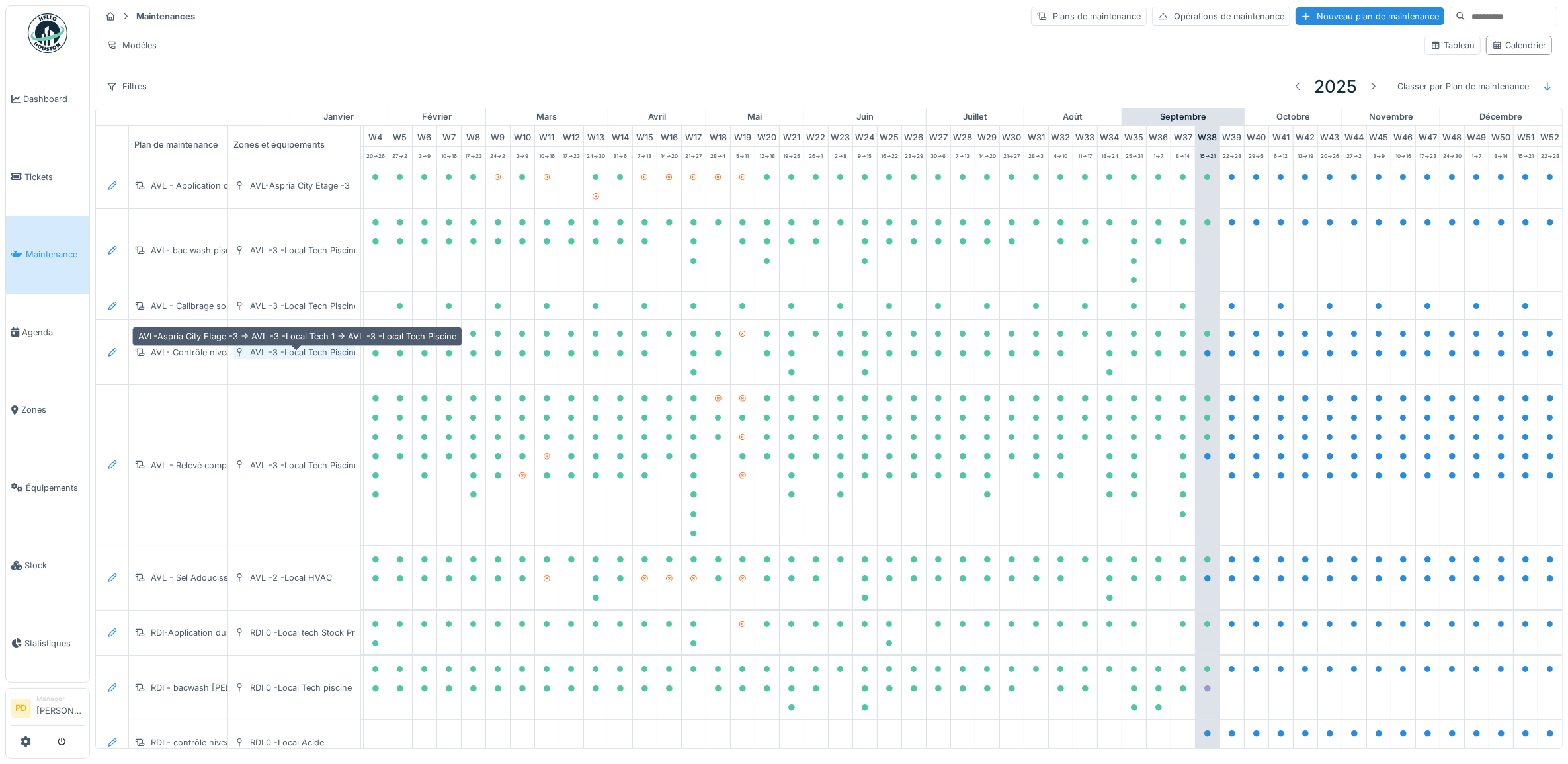
click at [256, 359] on div "AVL -3 -Local Tech Piscine" at bounding box center [304, 353] width 108 height 13
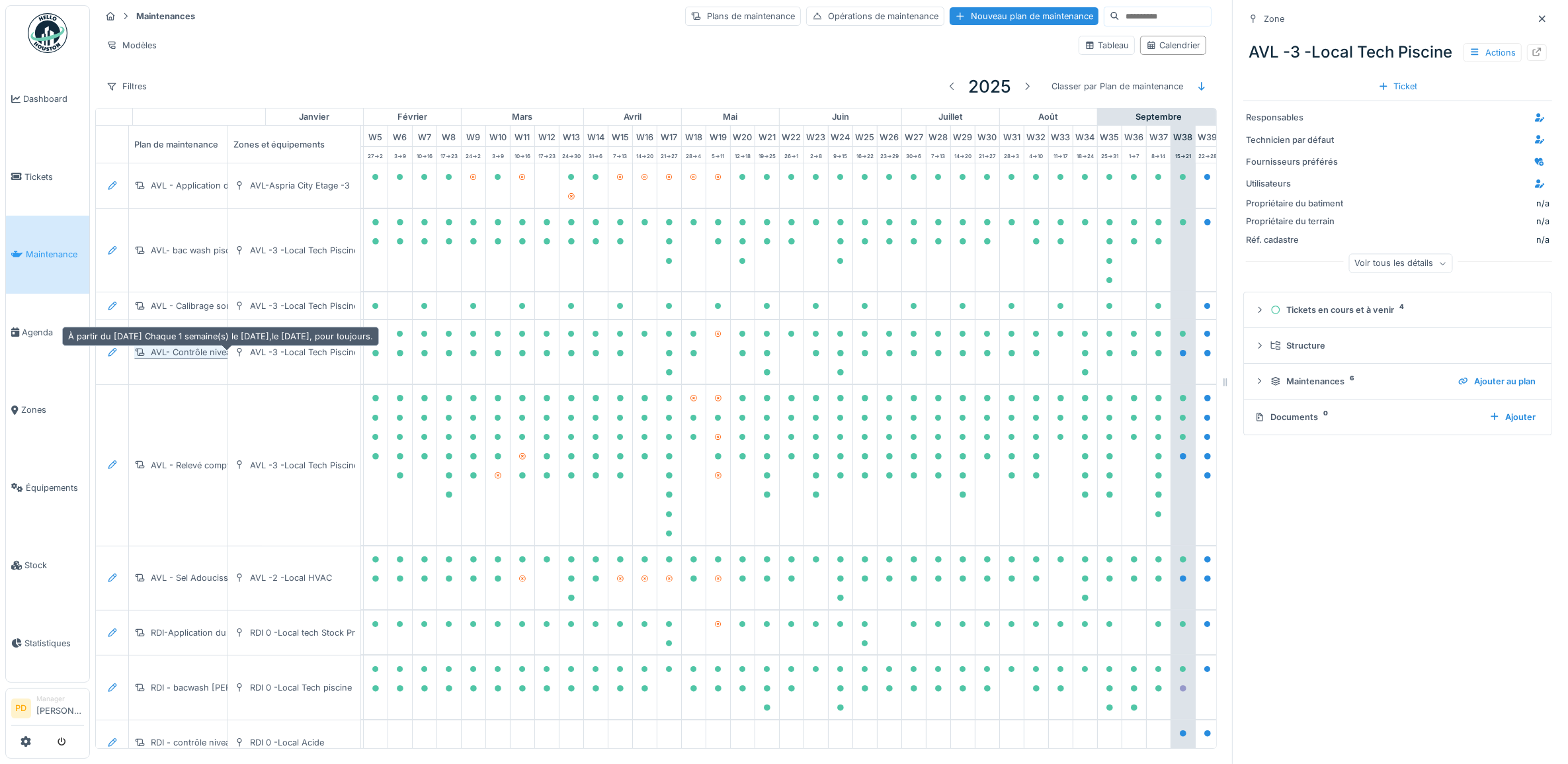
click at [160, 355] on div "AVL- Contrôle niveau cuve chlore et acide" at bounding box center [235, 353] width 169 height 13
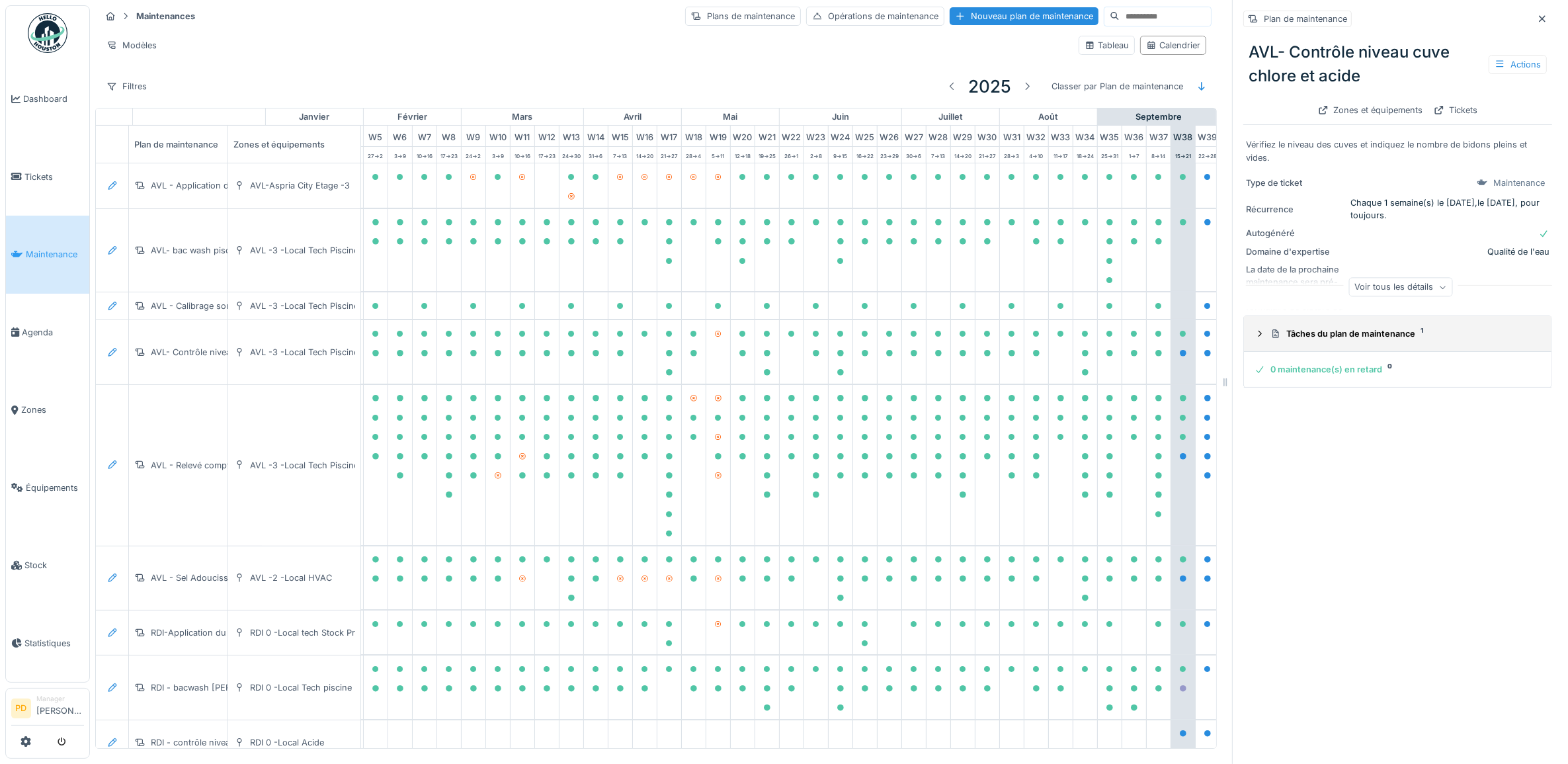
click at [1255, 336] on icon at bounding box center [1260, 333] width 11 height 8
click at [1495, 65] on icon at bounding box center [1500, 63] width 11 height 8
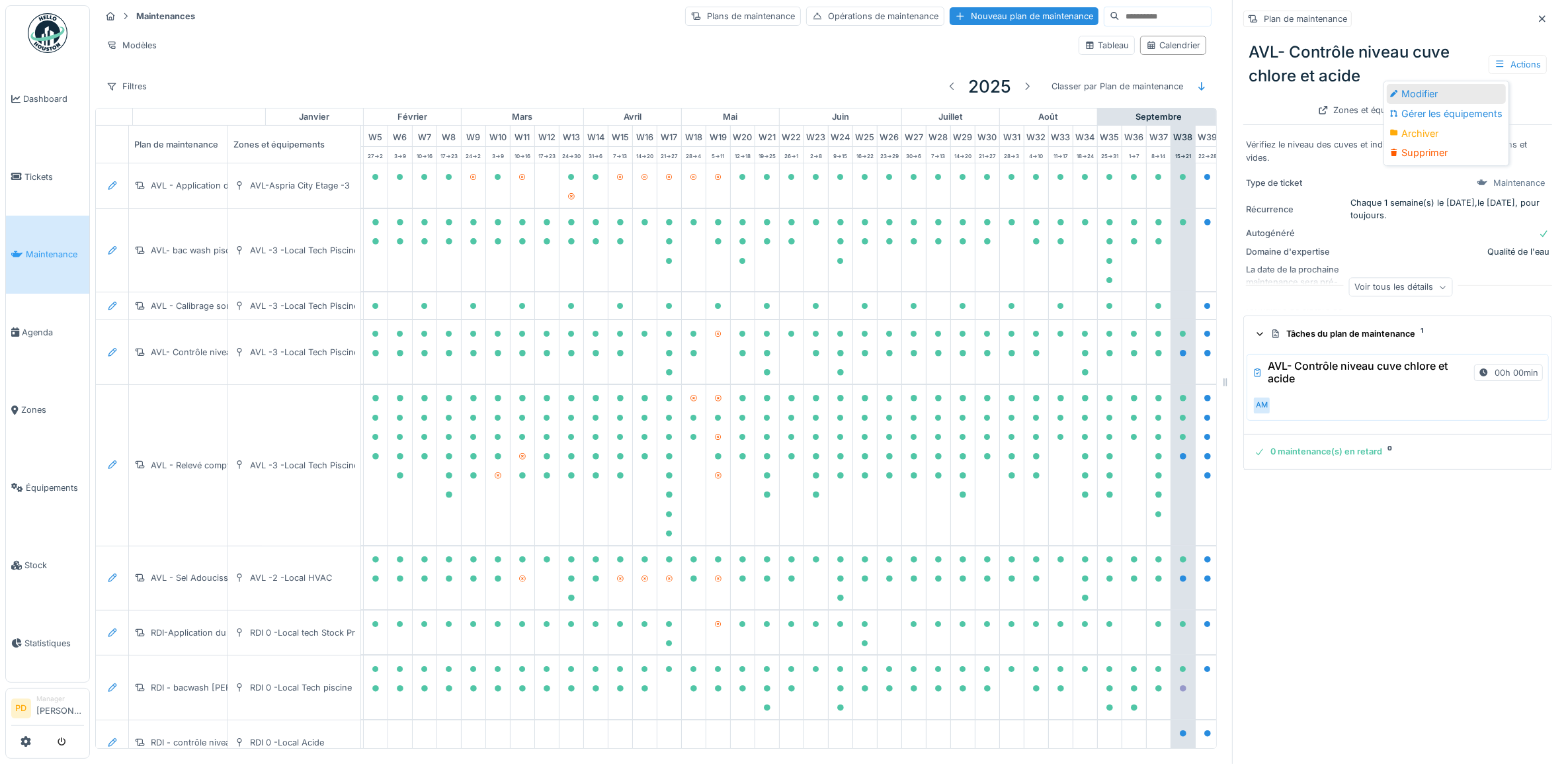
click at [1428, 97] on div "Modifier" at bounding box center [1447, 95] width 119 height 20
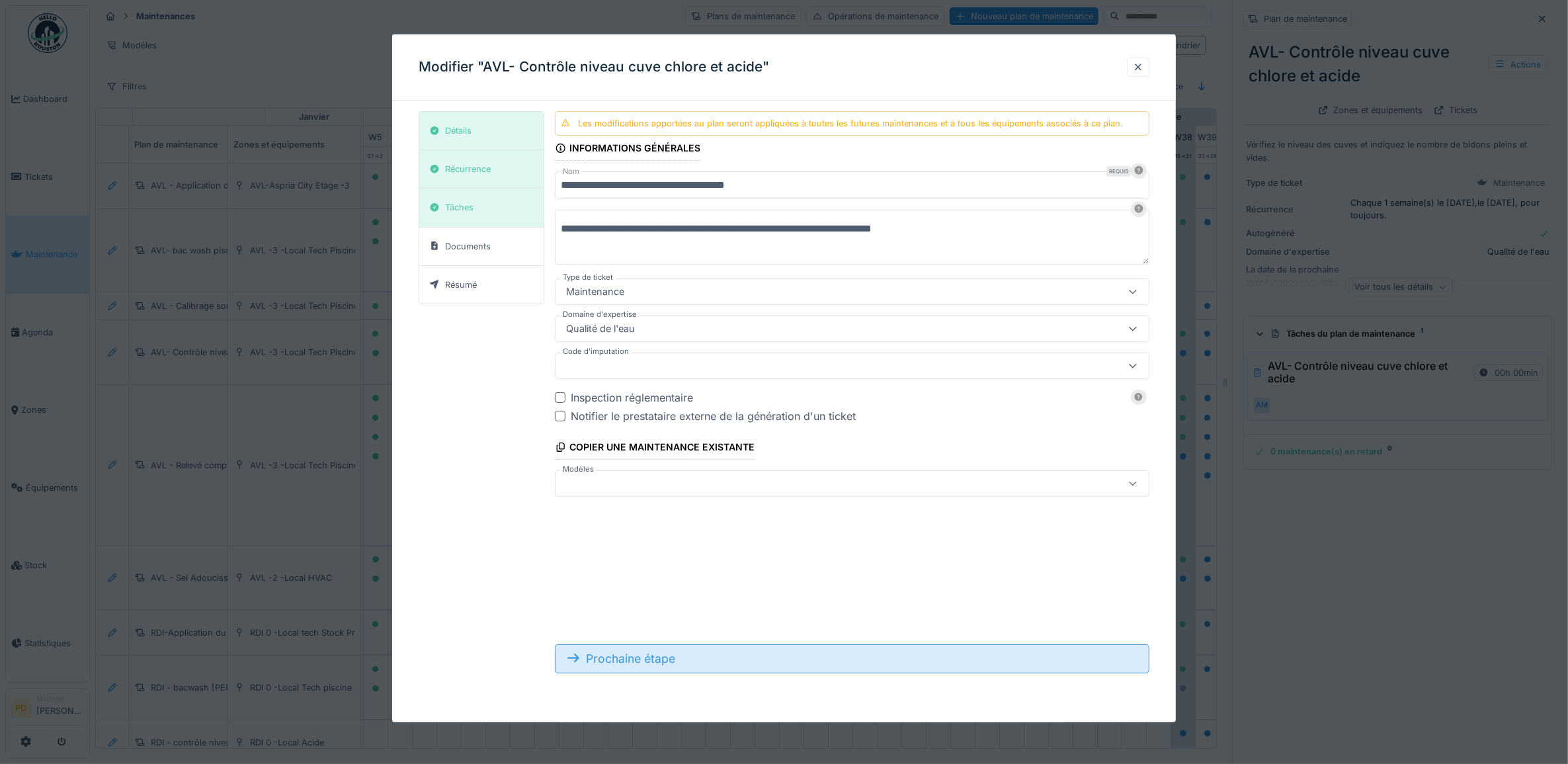
click at [718, 660] on div "Prochaine étape" at bounding box center [852, 659] width 595 height 29
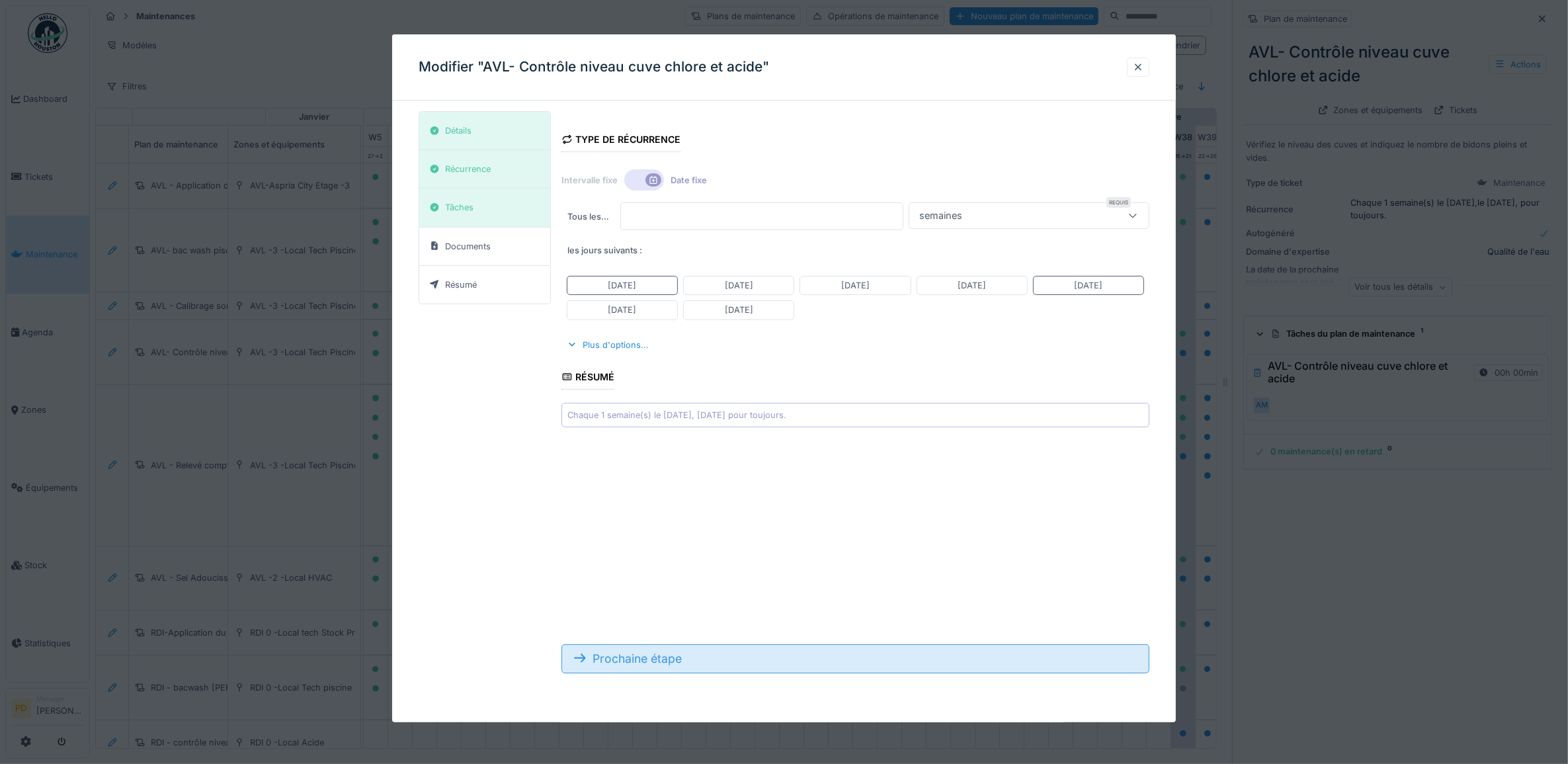
click at [718, 660] on div "Prochaine étape" at bounding box center [856, 659] width 588 height 29
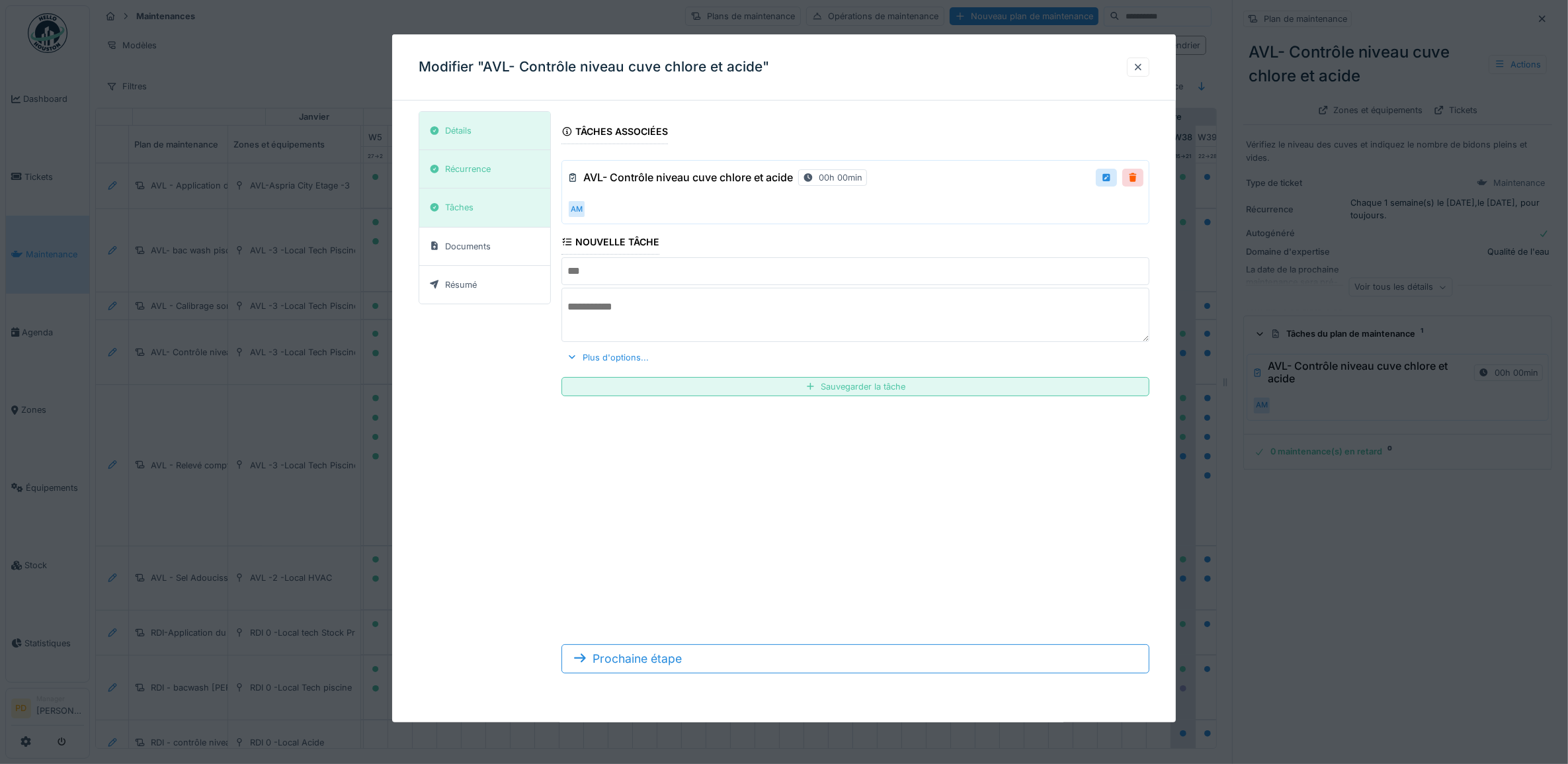
click at [652, 272] on input "text" at bounding box center [856, 271] width 588 height 28
click at [1138, 176] on div at bounding box center [1133, 178] width 11 height 13
click at [1128, 176] on div "Remove ?" at bounding box center [1110, 178] width 67 height 19
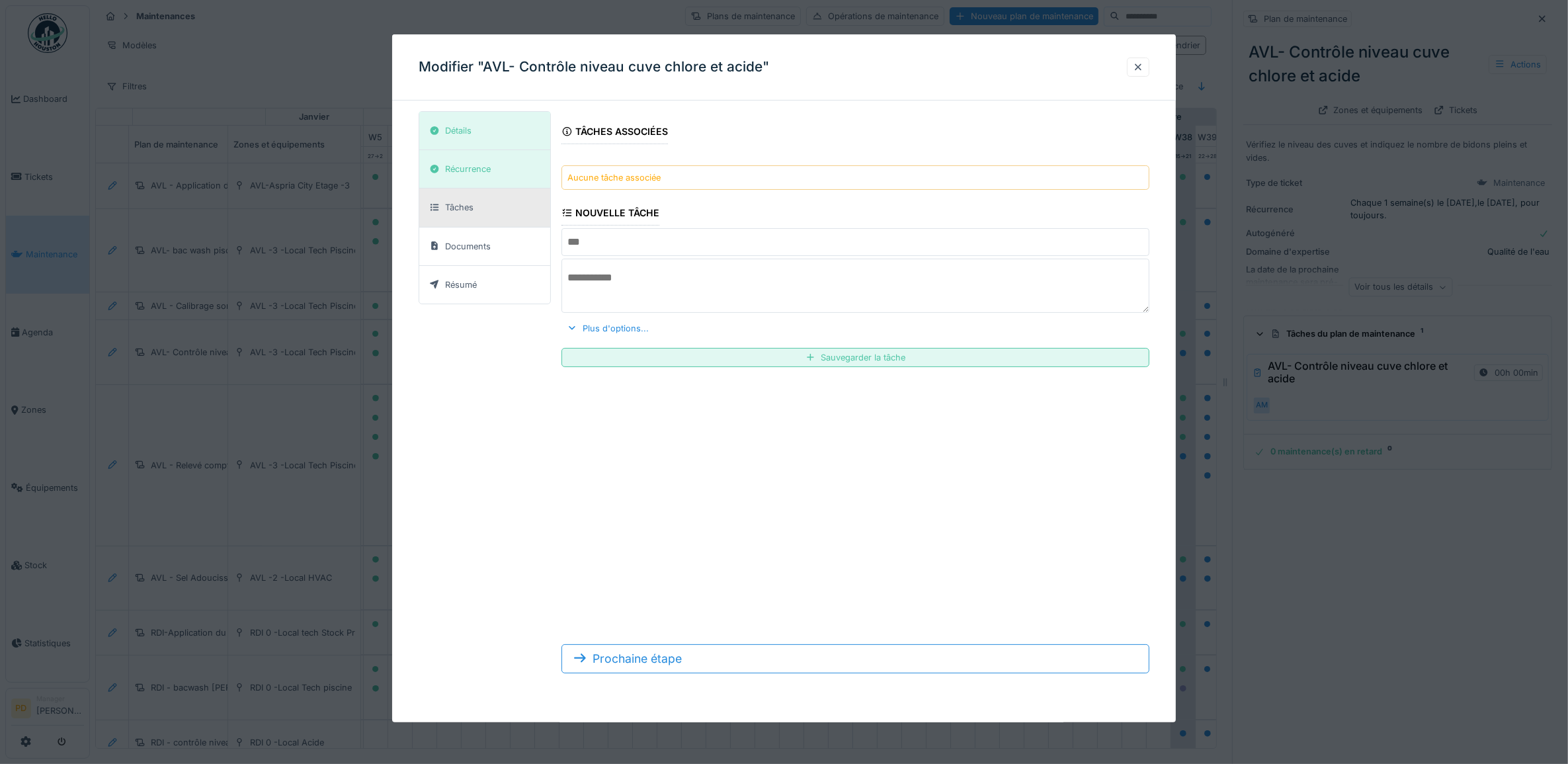
click at [802, 182] on div "Aucune tâche associée" at bounding box center [856, 177] width 588 height 25
click at [715, 243] on input "text" at bounding box center [856, 242] width 588 height 28
paste input "**********"
type input "**********"
click at [799, 288] on textarea at bounding box center [856, 286] width 588 height 54
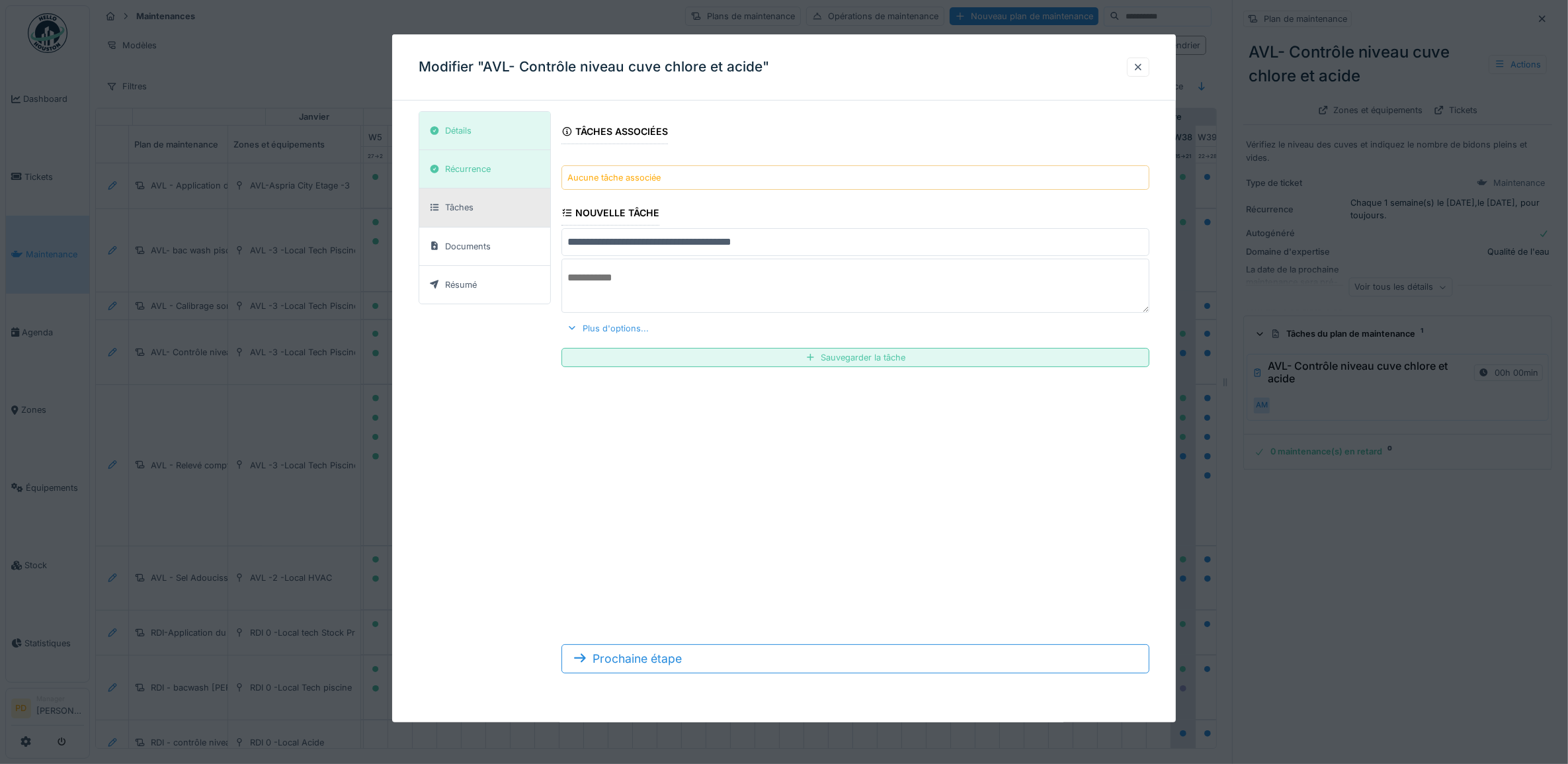
click at [643, 328] on div "Plus d'options..." at bounding box center [608, 328] width 93 height 17
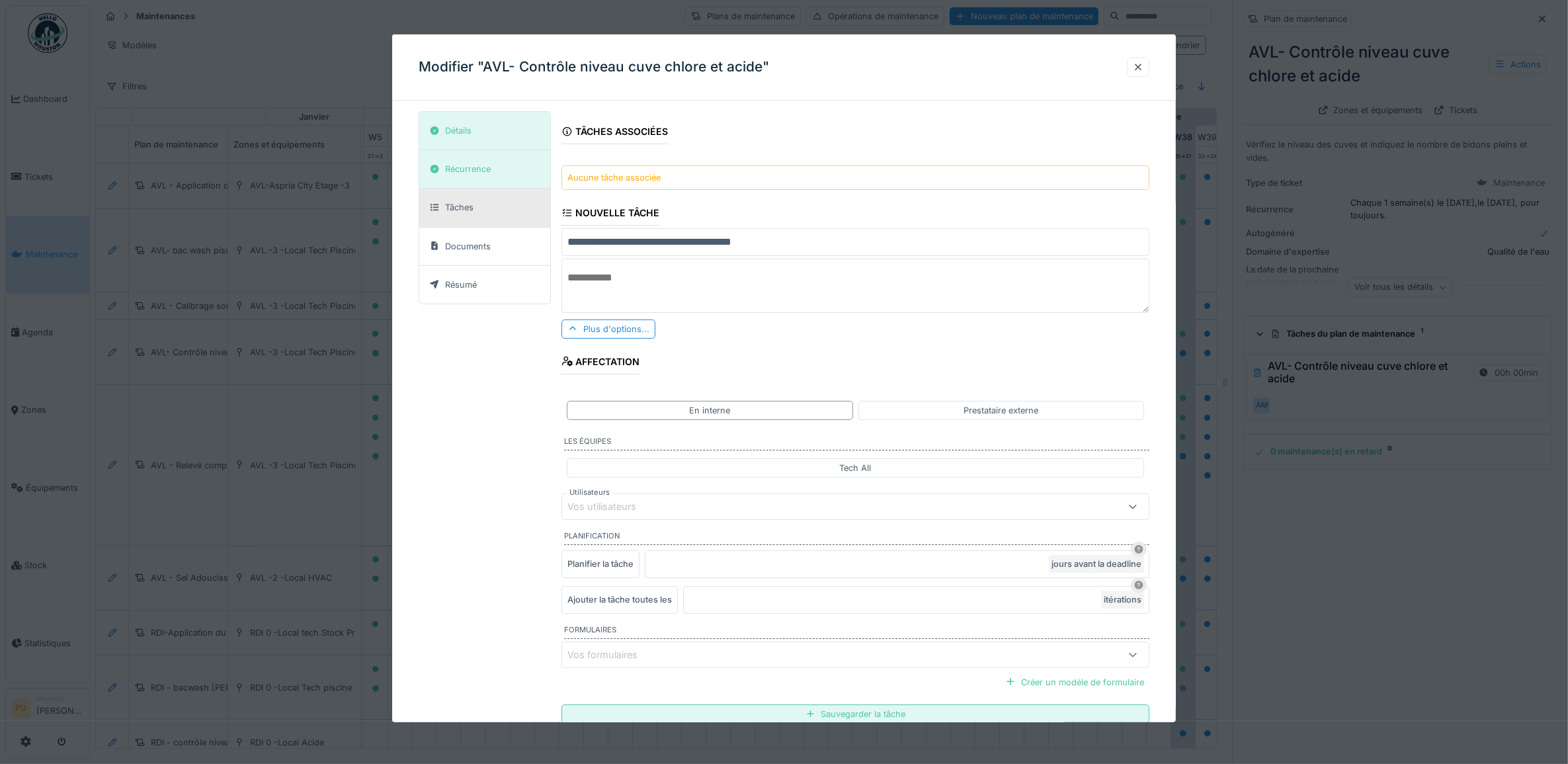
scroll to position [83, 0]
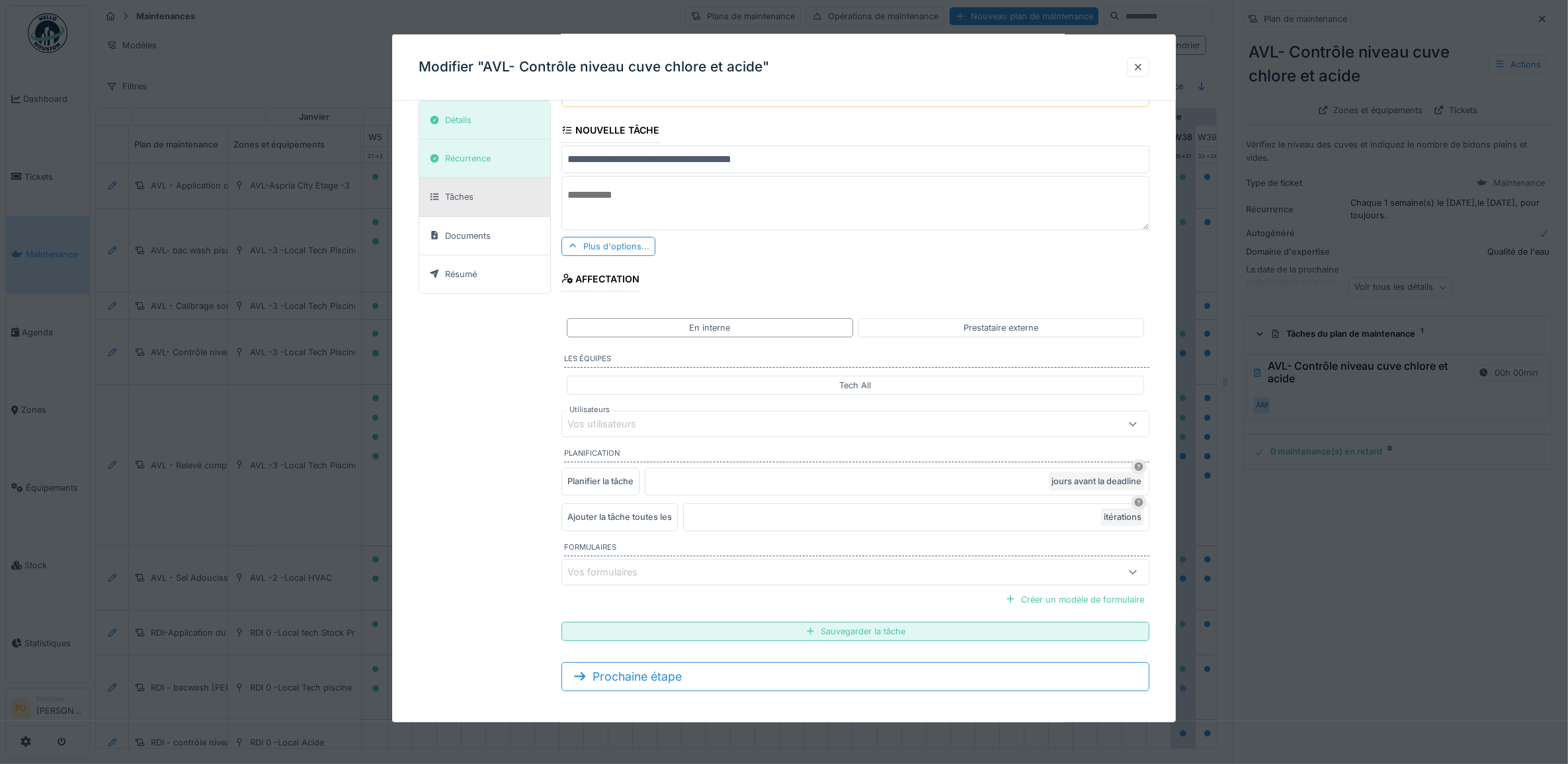
click at [643, 434] on div "Vos utilisateurs" at bounding box center [856, 423] width 588 height 27
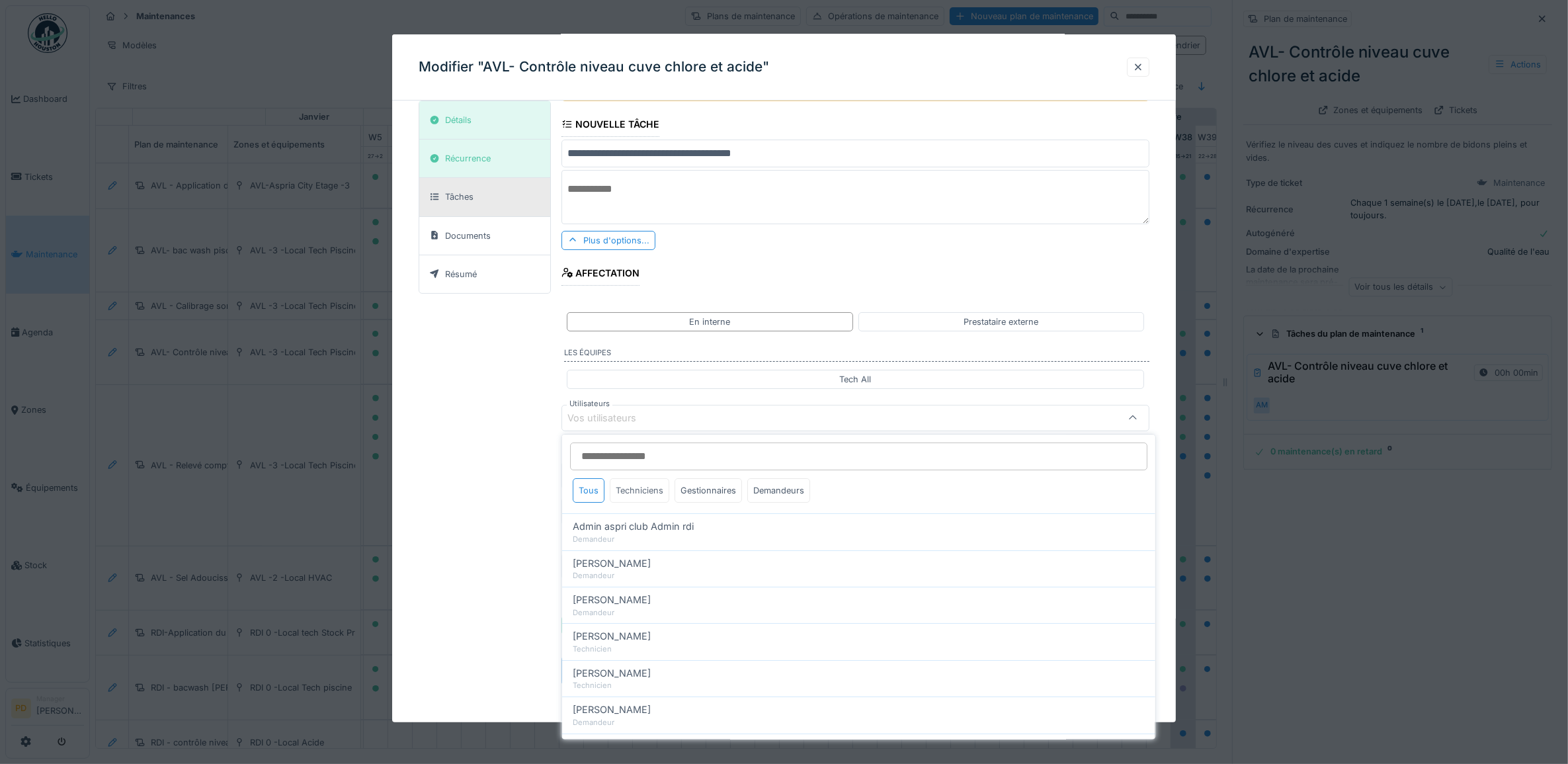
click at [643, 490] on div "Techniciens" at bounding box center [639, 490] width 60 height 25
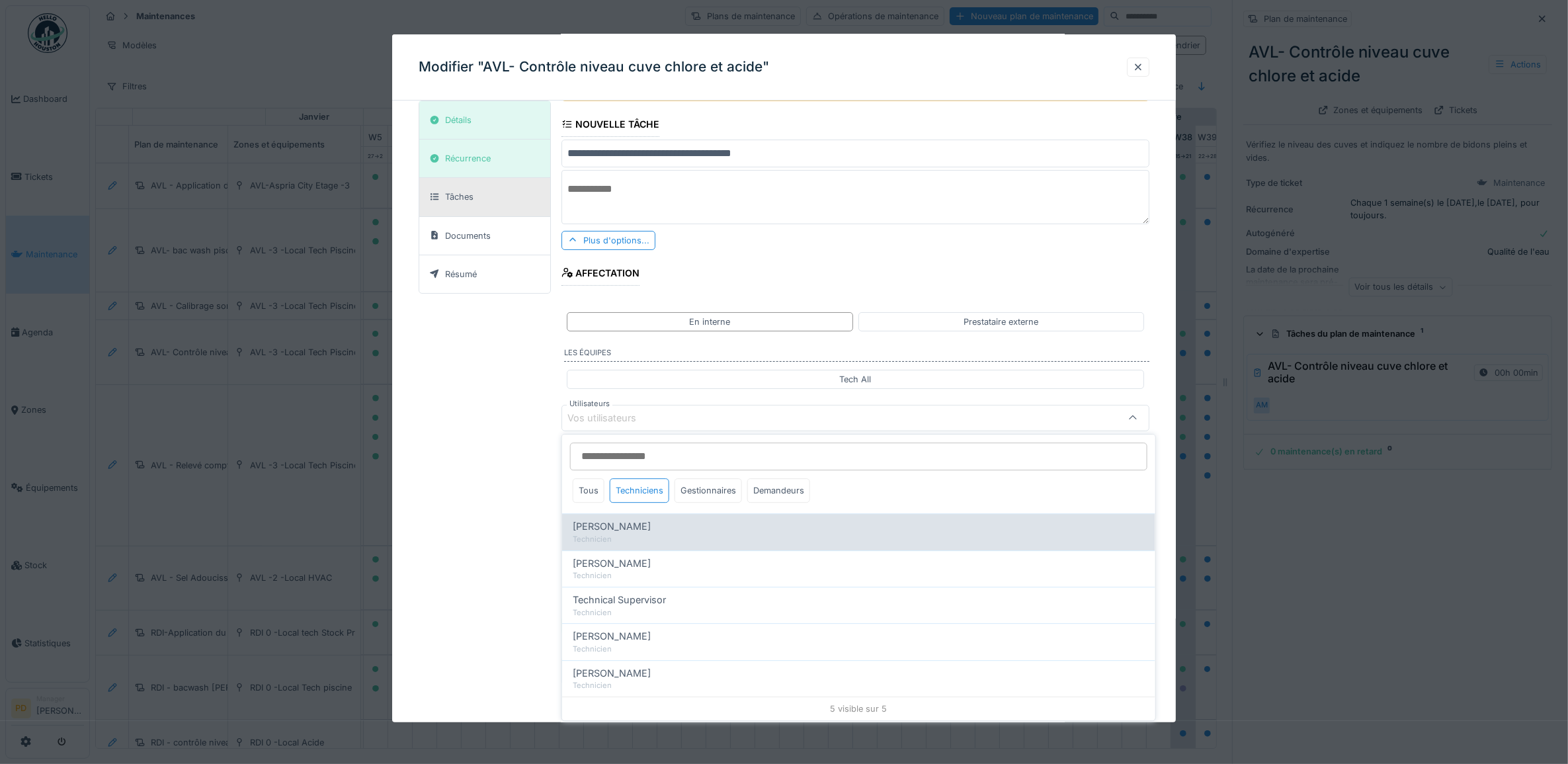
click at [626, 532] on span "[PERSON_NAME]" at bounding box center [611, 527] width 78 height 15
type input "*****"
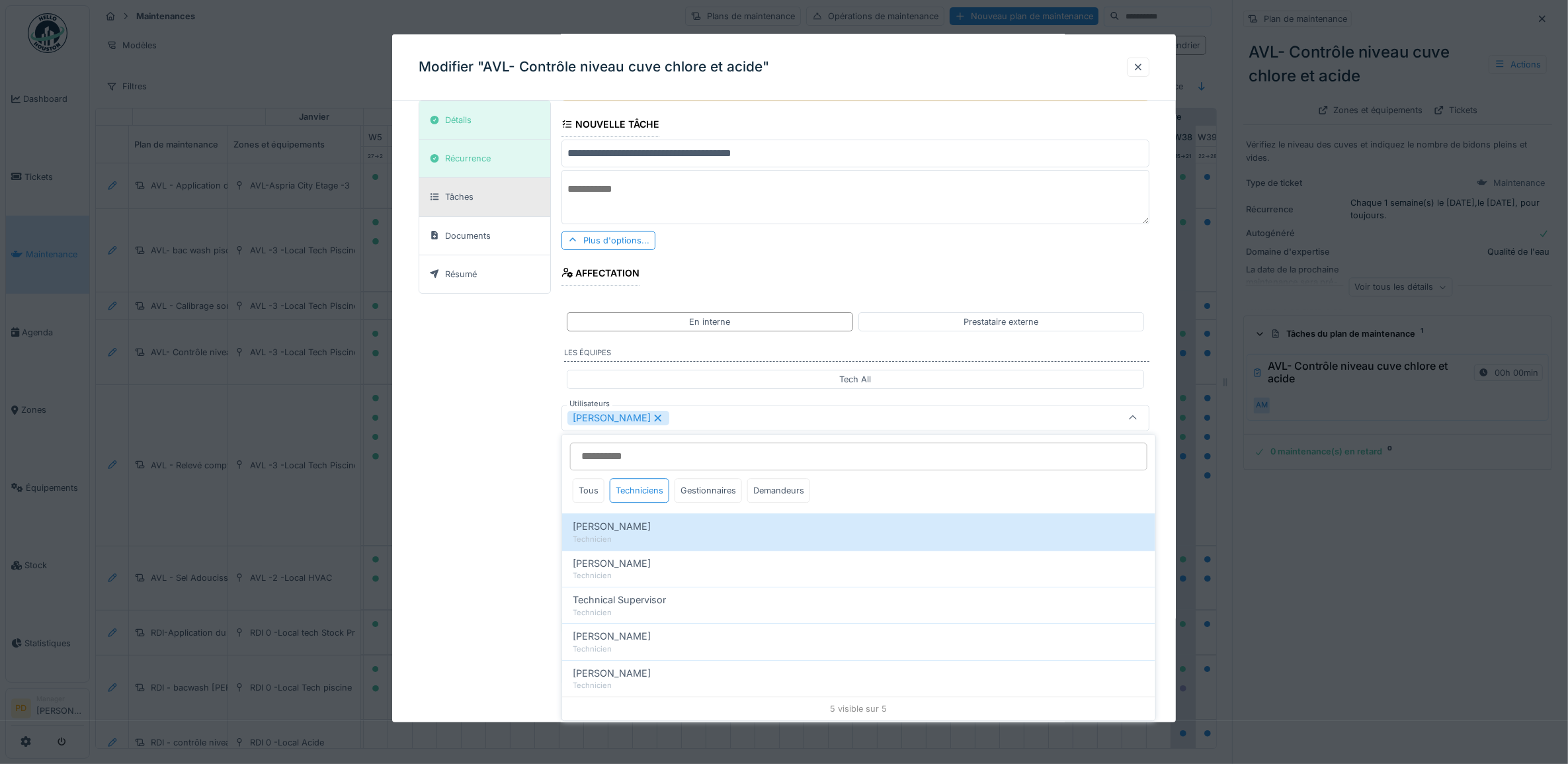
click at [517, 396] on div "**********" at bounding box center [784, 358] width 732 height 673
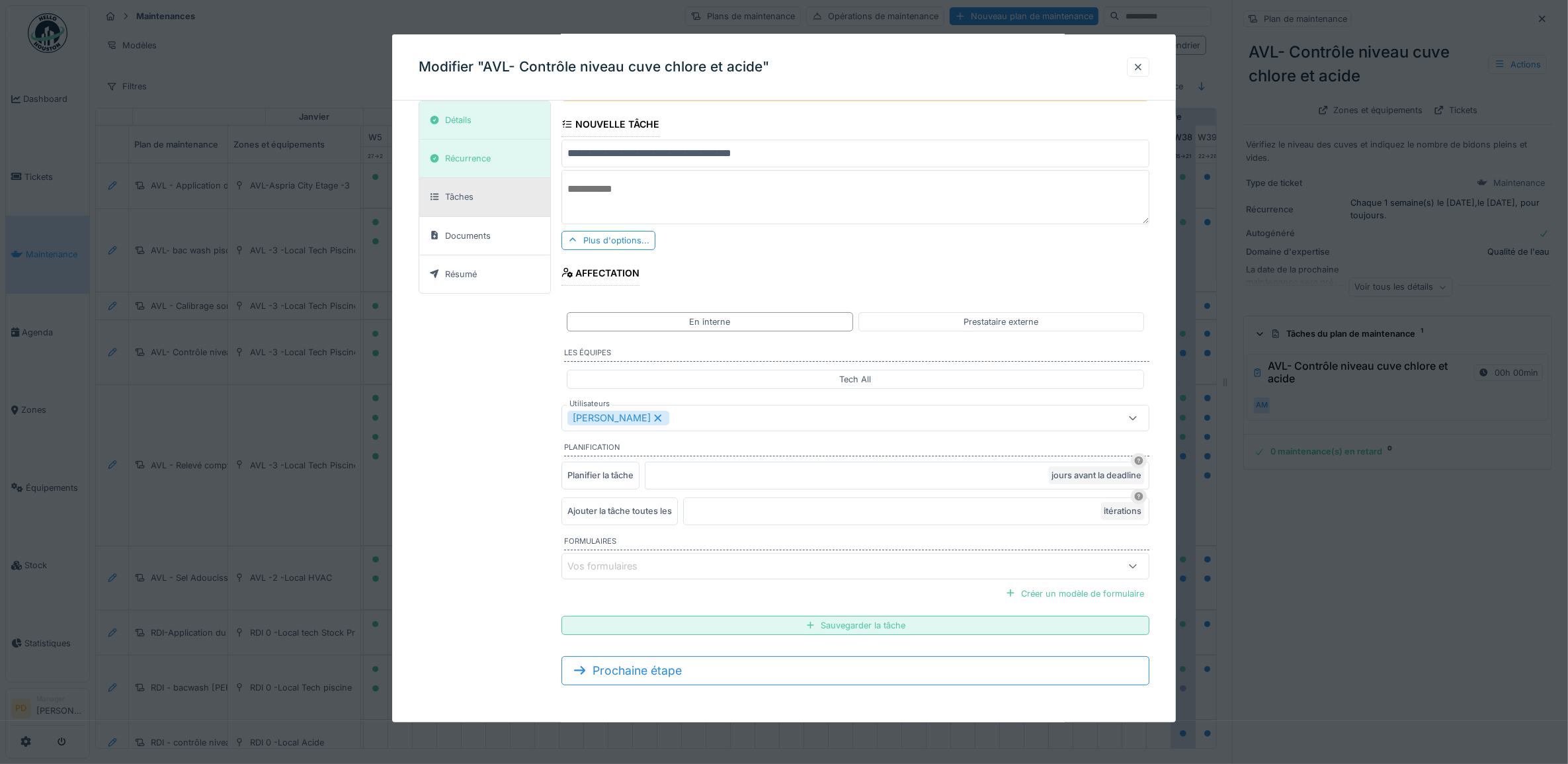
scroll to position [12, 0]
click at [865, 626] on div "Sauvegarder la tâche" at bounding box center [856, 625] width 588 height 19
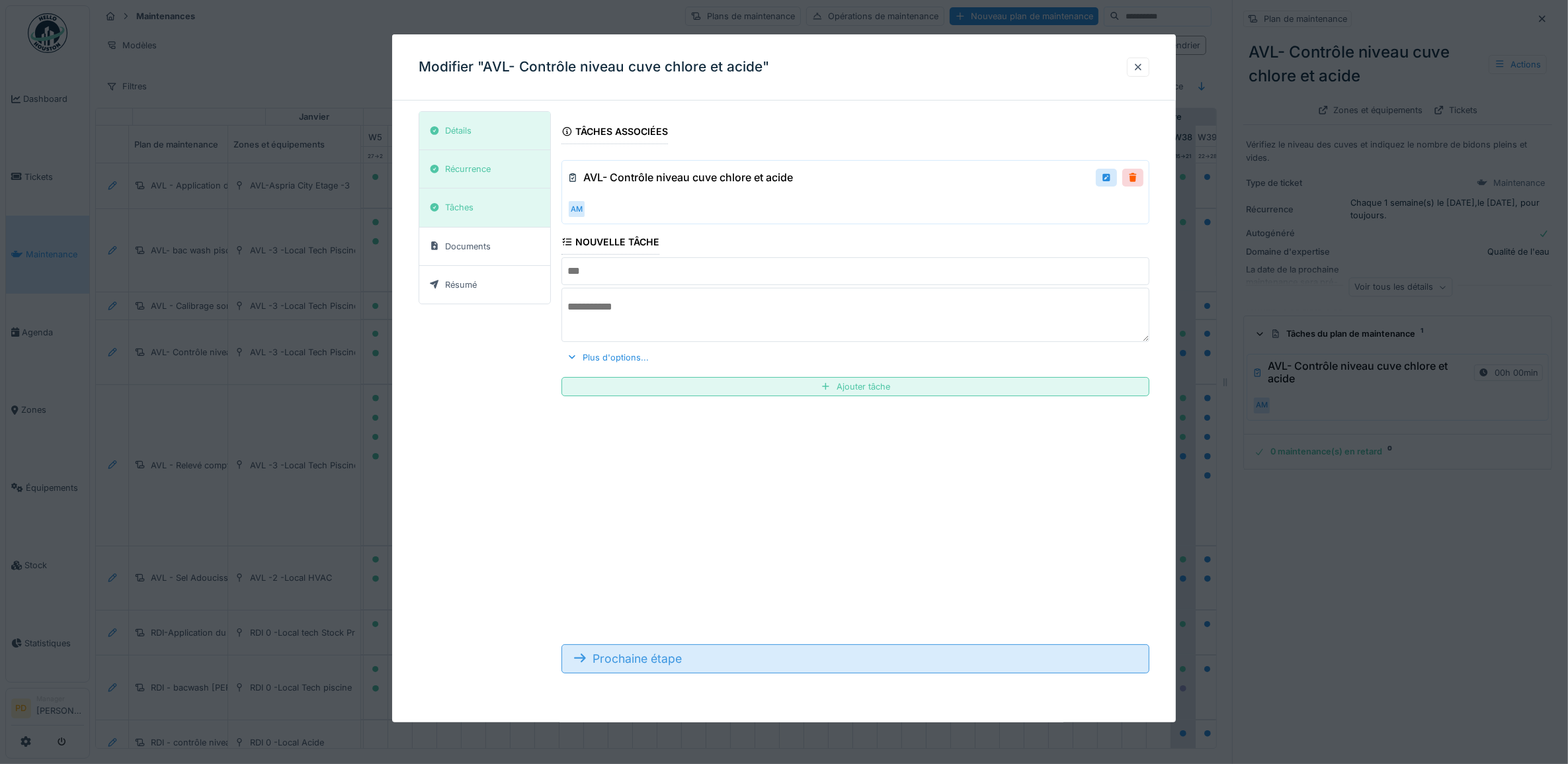
click at [778, 661] on div "Prochaine étape" at bounding box center [856, 659] width 588 height 29
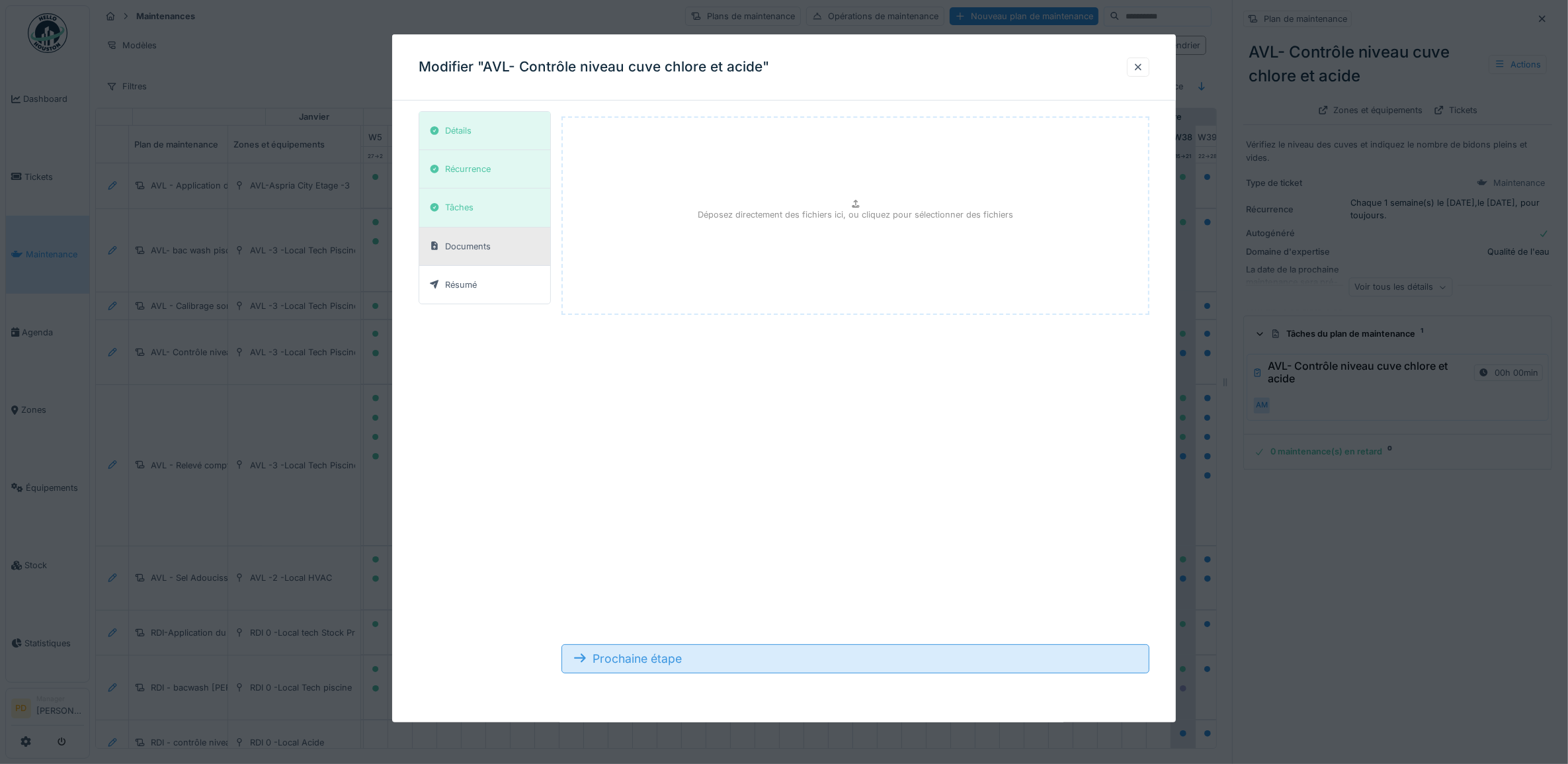
click at [776, 660] on div "Prochaine étape" at bounding box center [856, 659] width 588 height 29
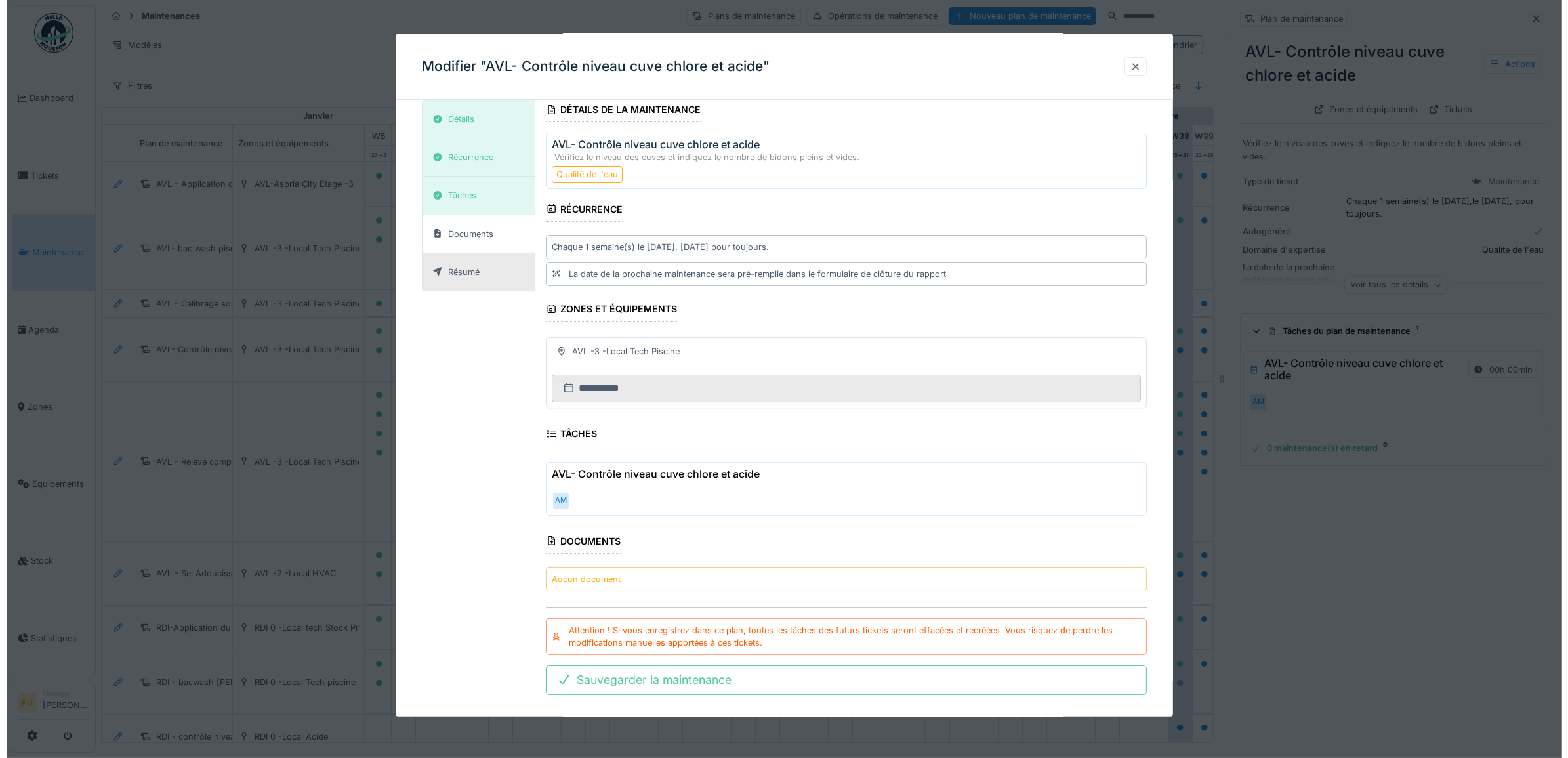
scroll to position [39, 0]
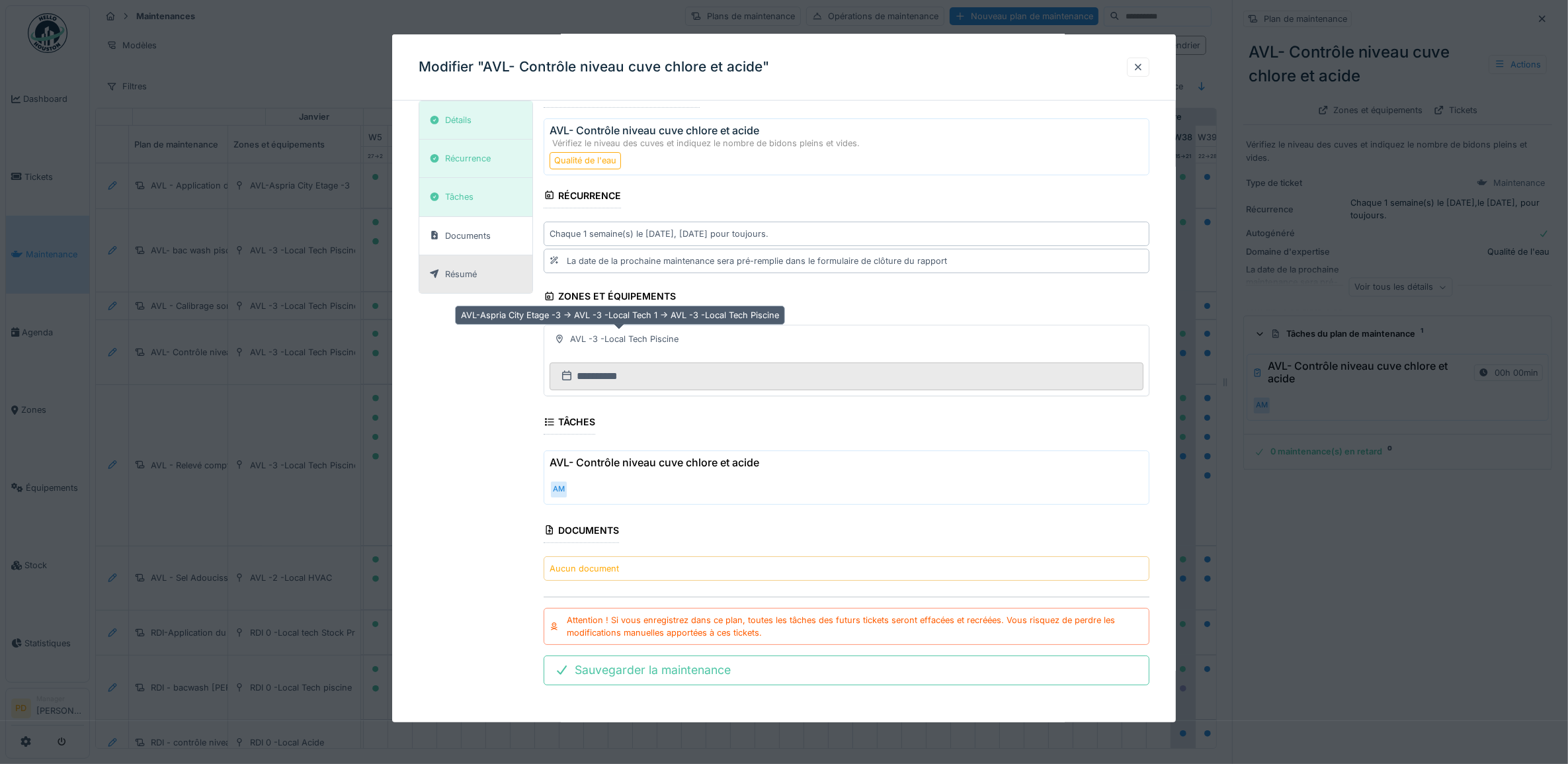
click at [646, 332] on div "AVL -3 -Local Tech Piscine" at bounding box center [624, 339] width 108 height 13
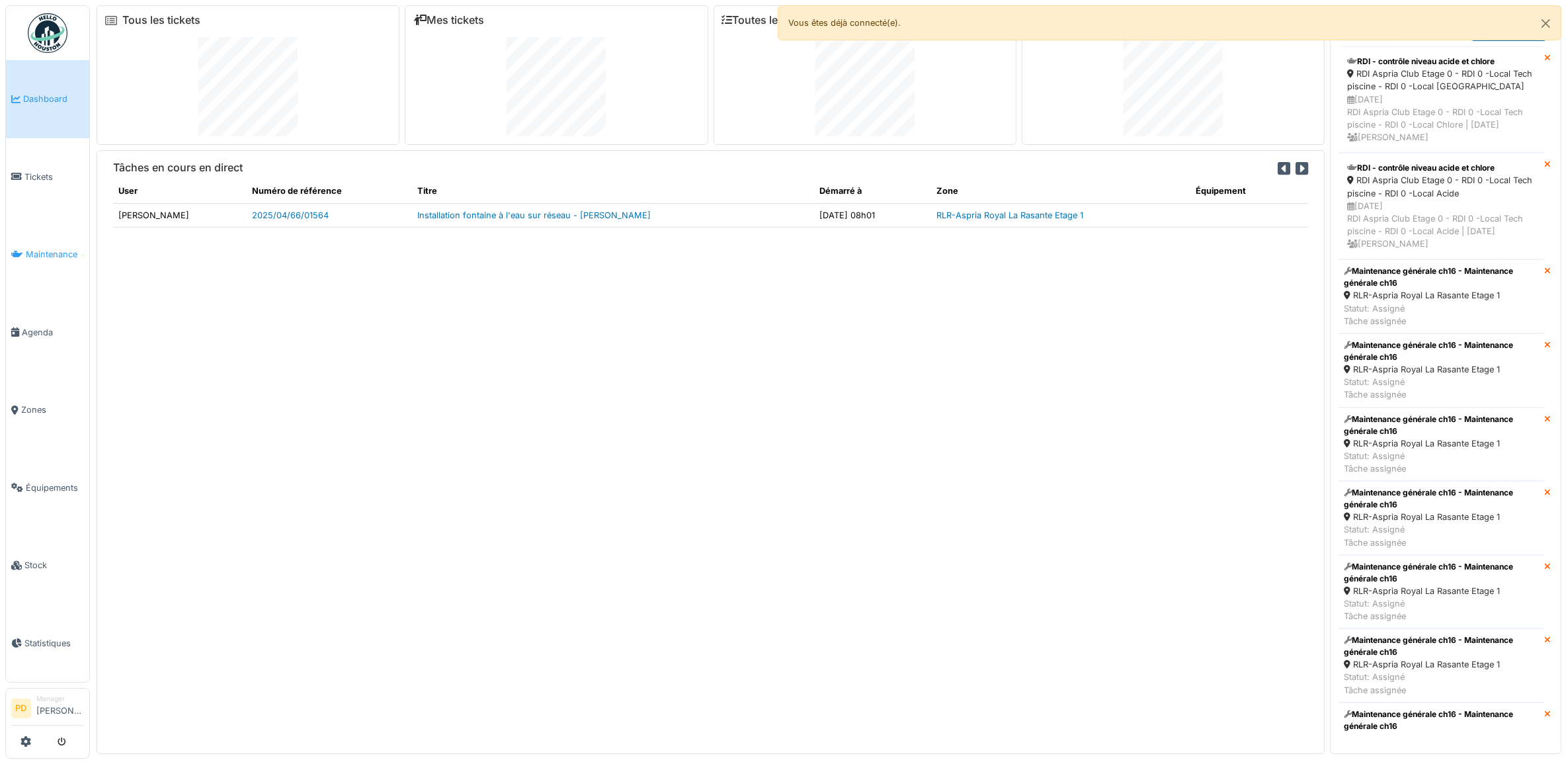
click at [50, 254] on span "Maintenance" at bounding box center [54, 254] width 58 height 13
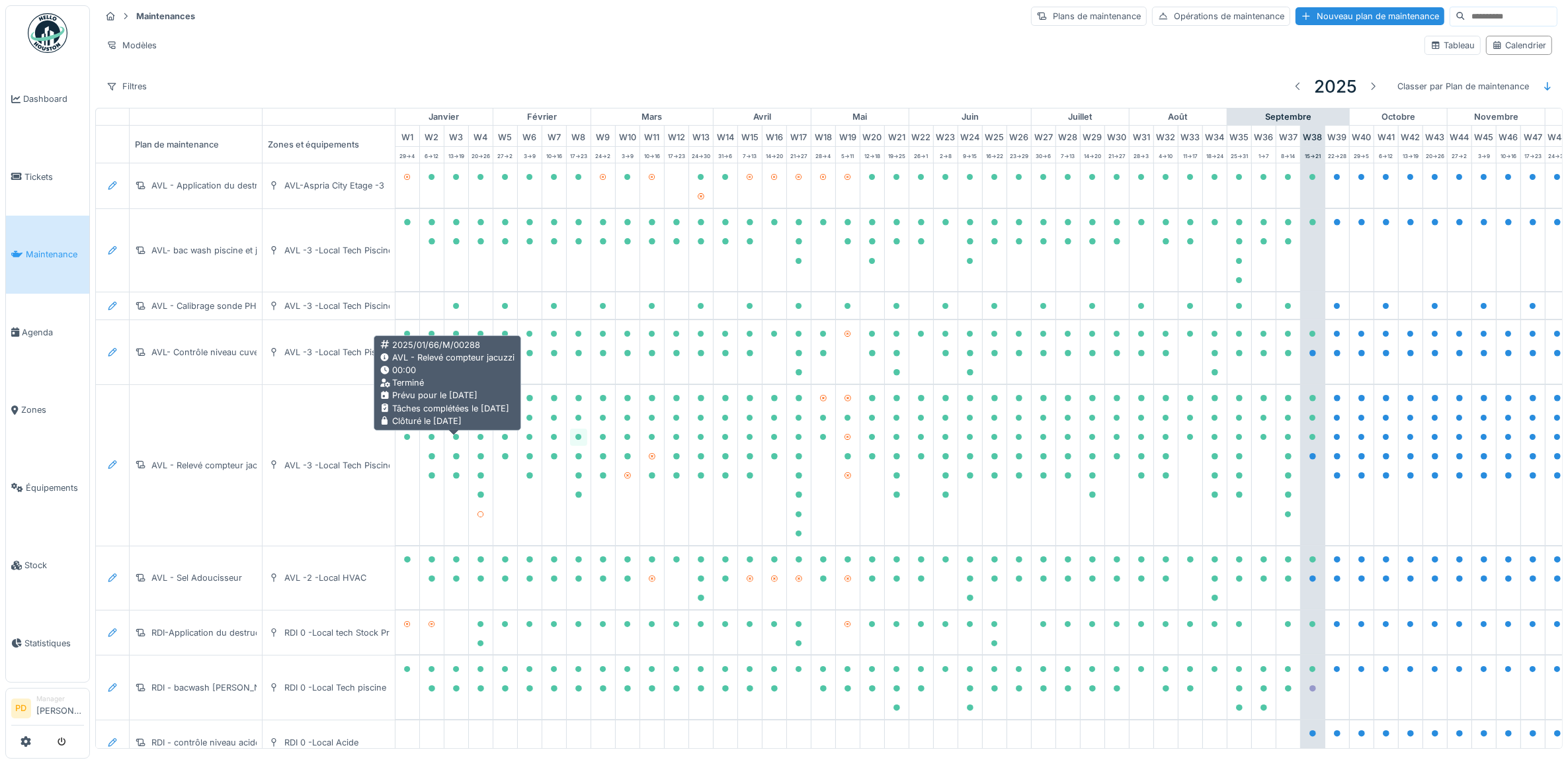
scroll to position [0, 129]
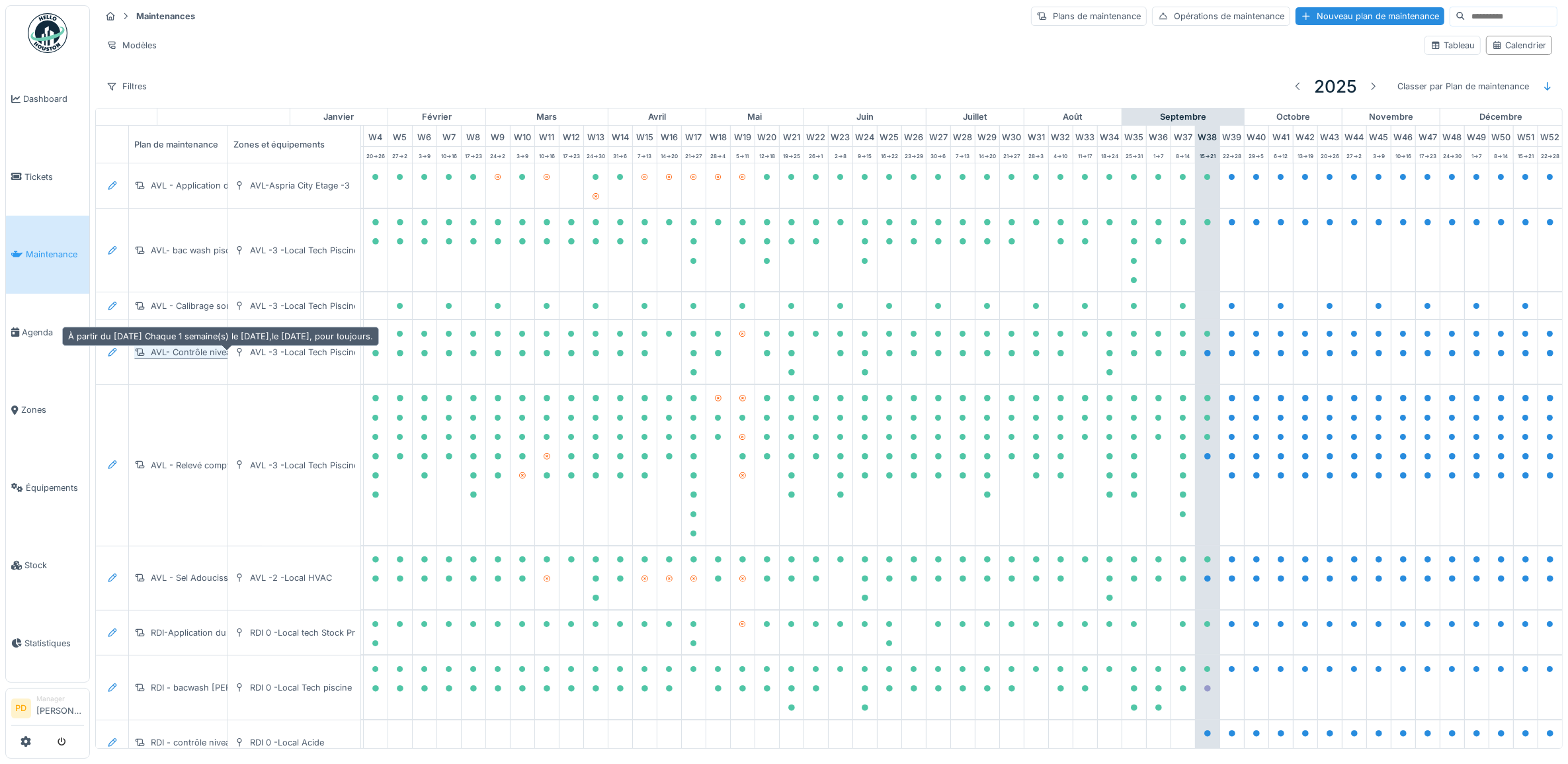
click at [199, 355] on div "AVL- Contrôle niveau cuve chlore et acide" at bounding box center [235, 353] width 169 height 13
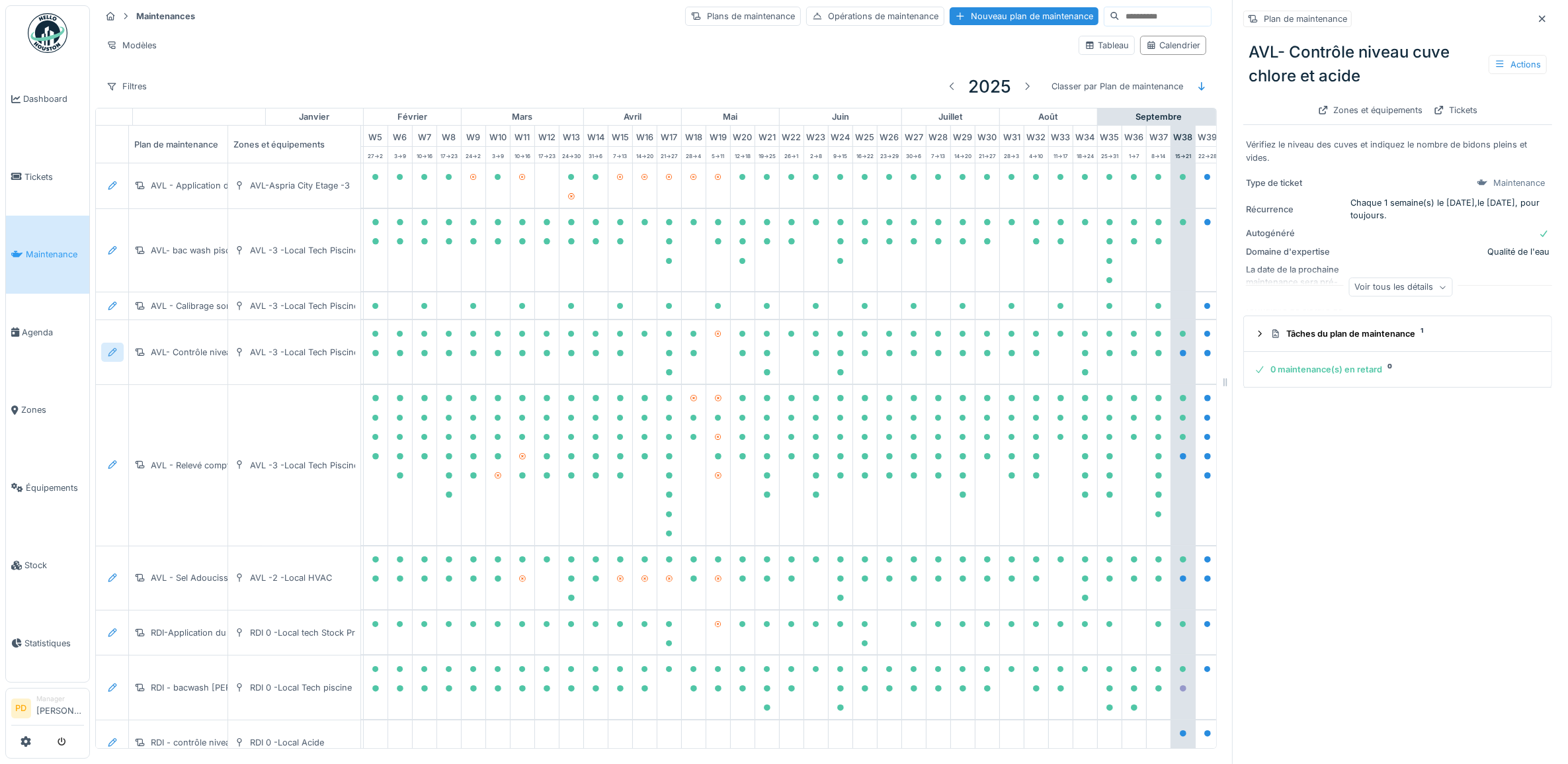
click at [113, 356] on icon at bounding box center [113, 352] width 11 height 8
click at [198, 403] on div "Modifier le plan de maintenance" at bounding box center [185, 407] width 161 height 20
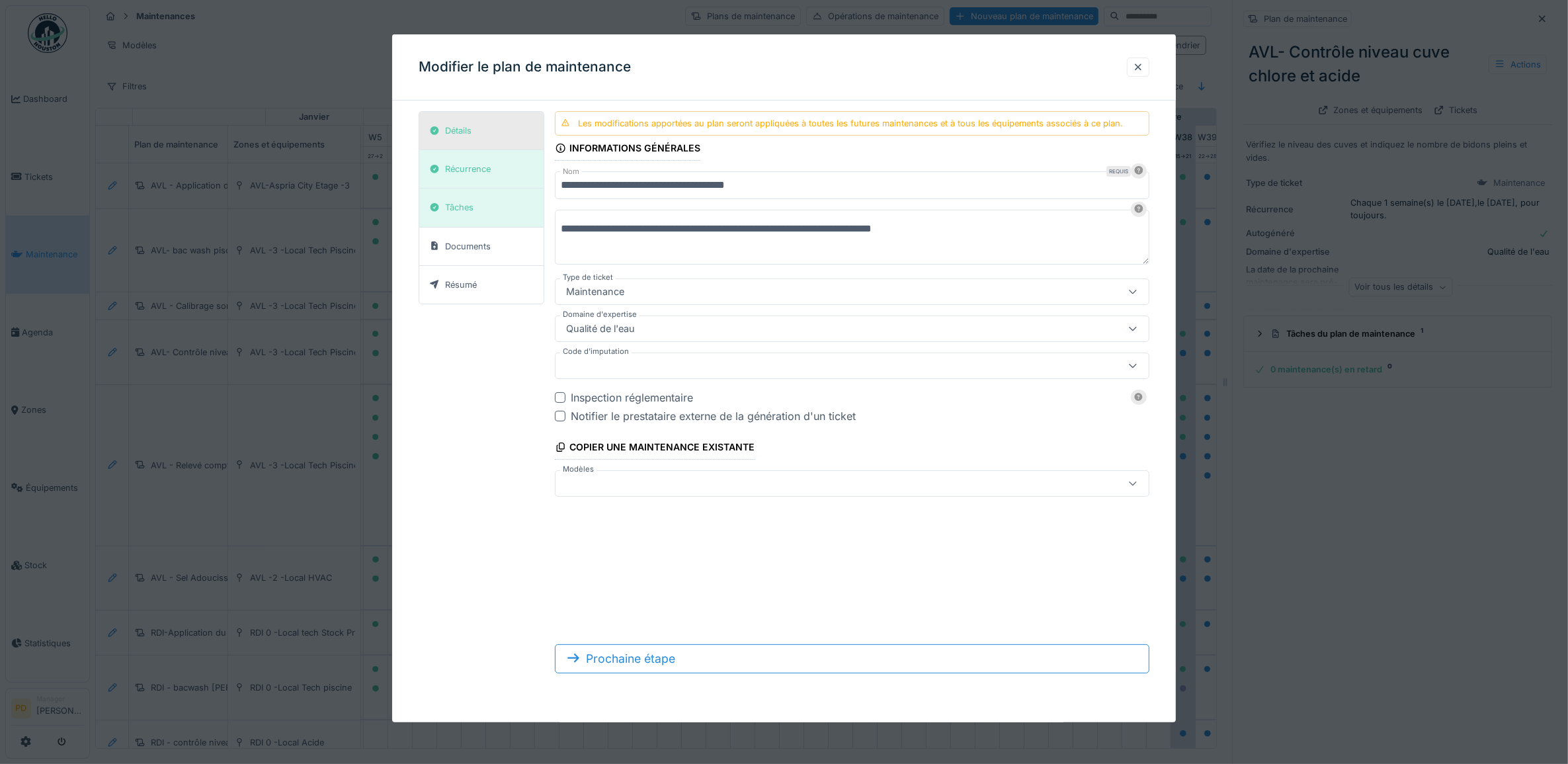
click at [461, 136] on div "Détails" at bounding box center [458, 130] width 27 height 13
click at [460, 124] on div "Détails" at bounding box center [458, 130] width 27 height 13
click at [460, 166] on div "Récurrence" at bounding box center [468, 169] width 46 height 13
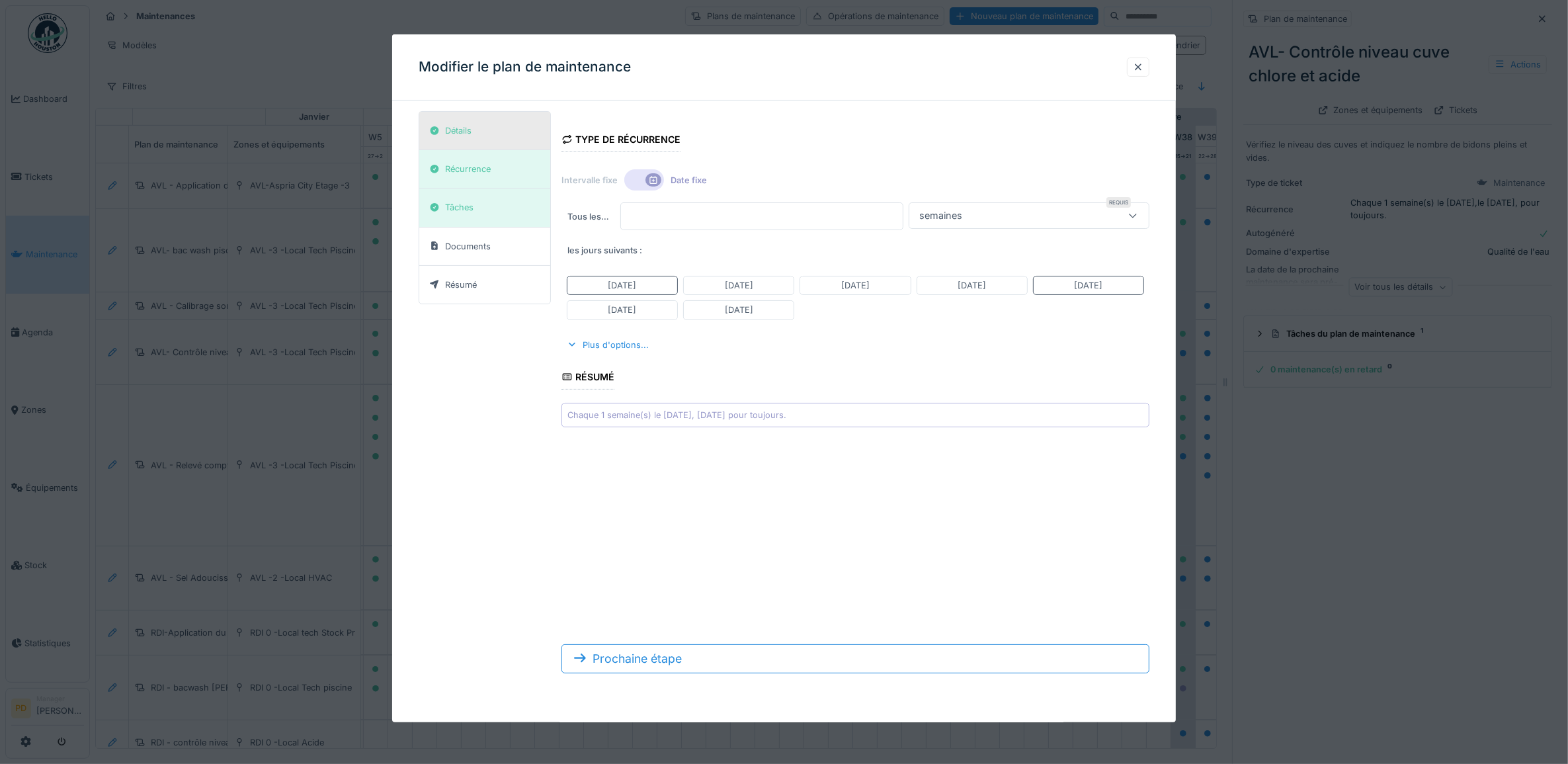
click at [468, 130] on div "Détails" at bounding box center [458, 130] width 27 height 13
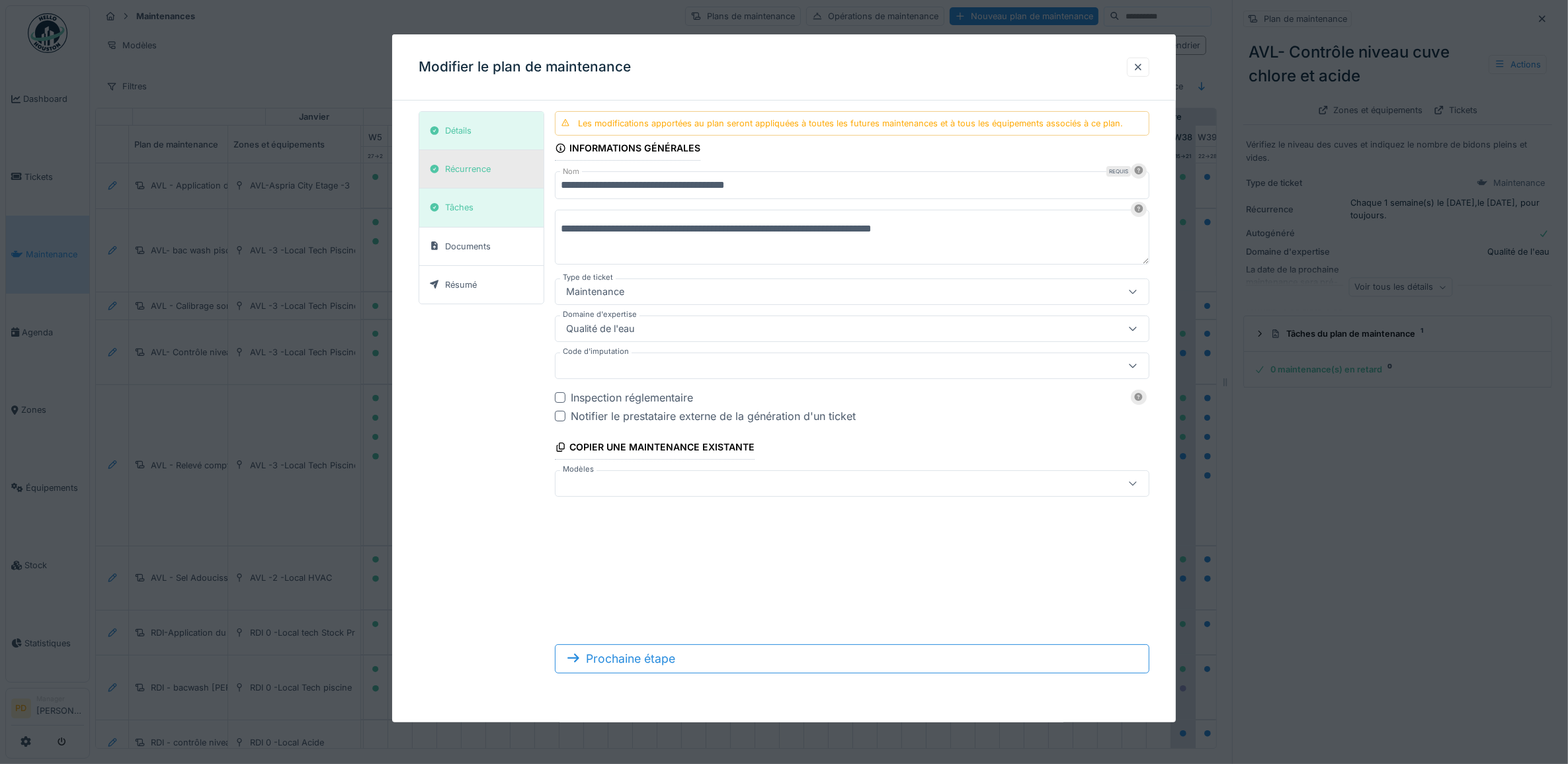
click at [468, 164] on div "Récurrence" at bounding box center [468, 169] width 46 height 13
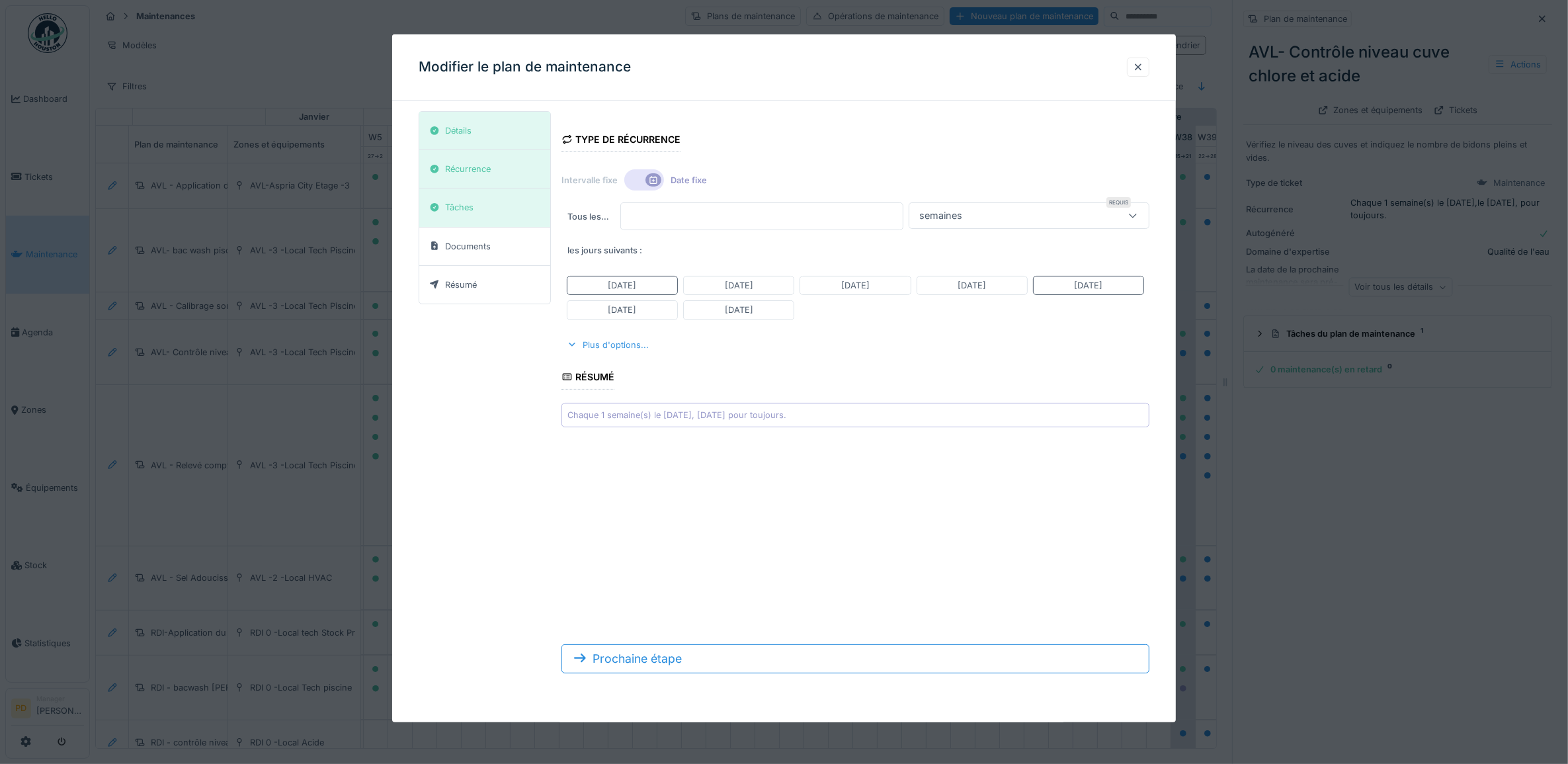
click at [593, 348] on div "Plus d'options..." at bounding box center [608, 344] width 93 height 17
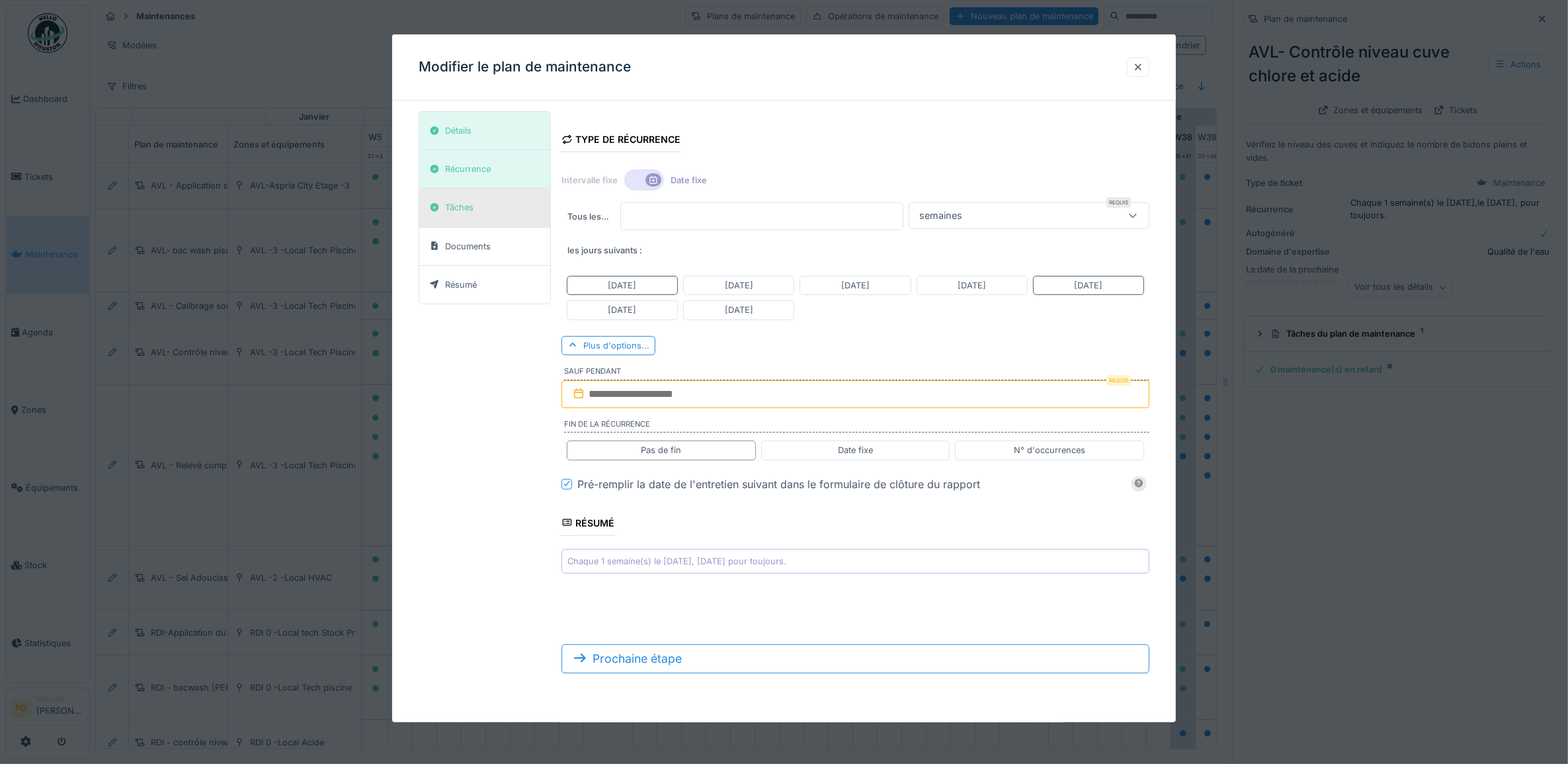
click at [471, 214] on div "Tâches" at bounding box center [459, 208] width 28 height 13
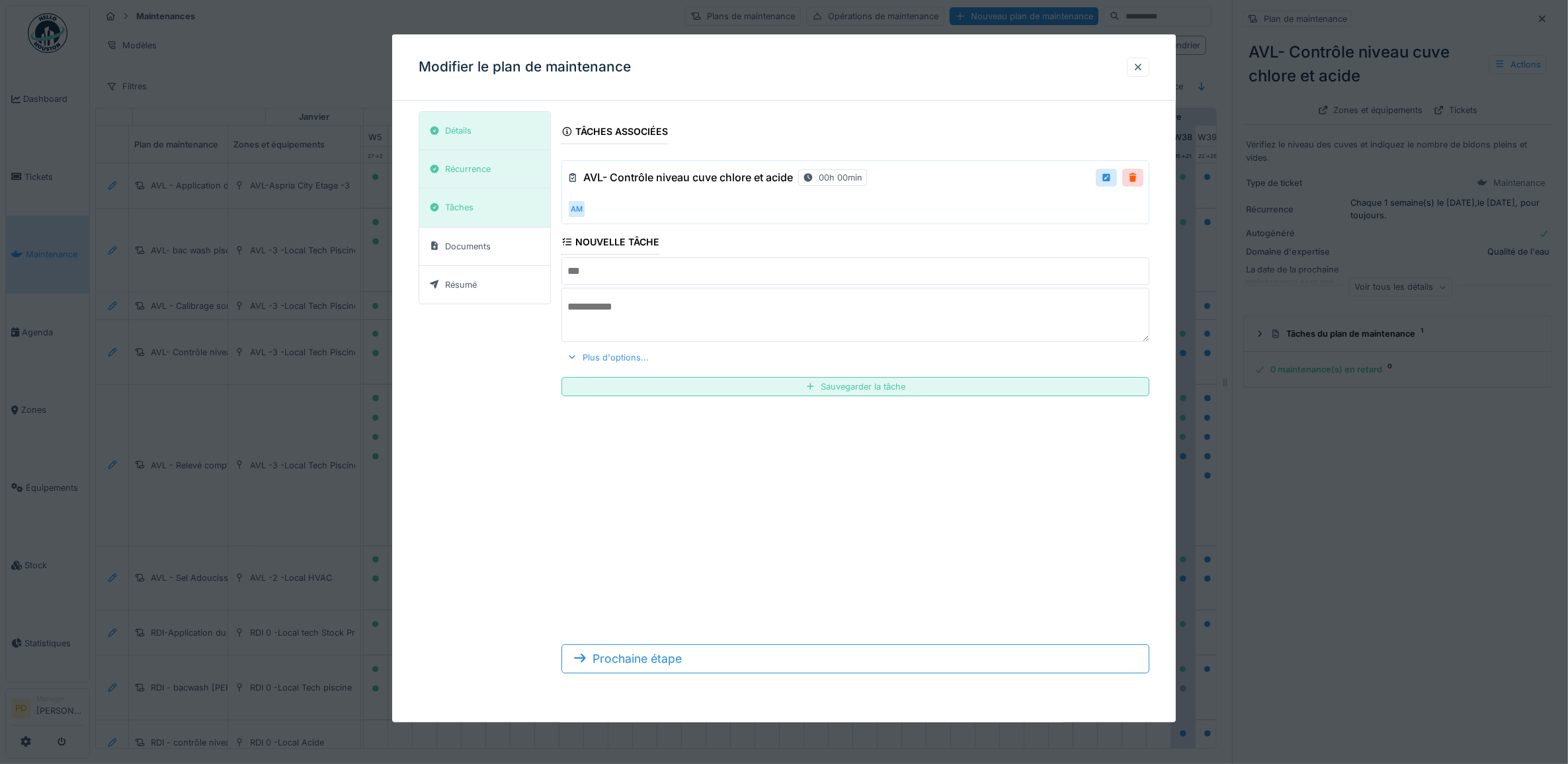
click at [583, 359] on div "Plus d'options..." at bounding box center [608, 357] width 93 height 17
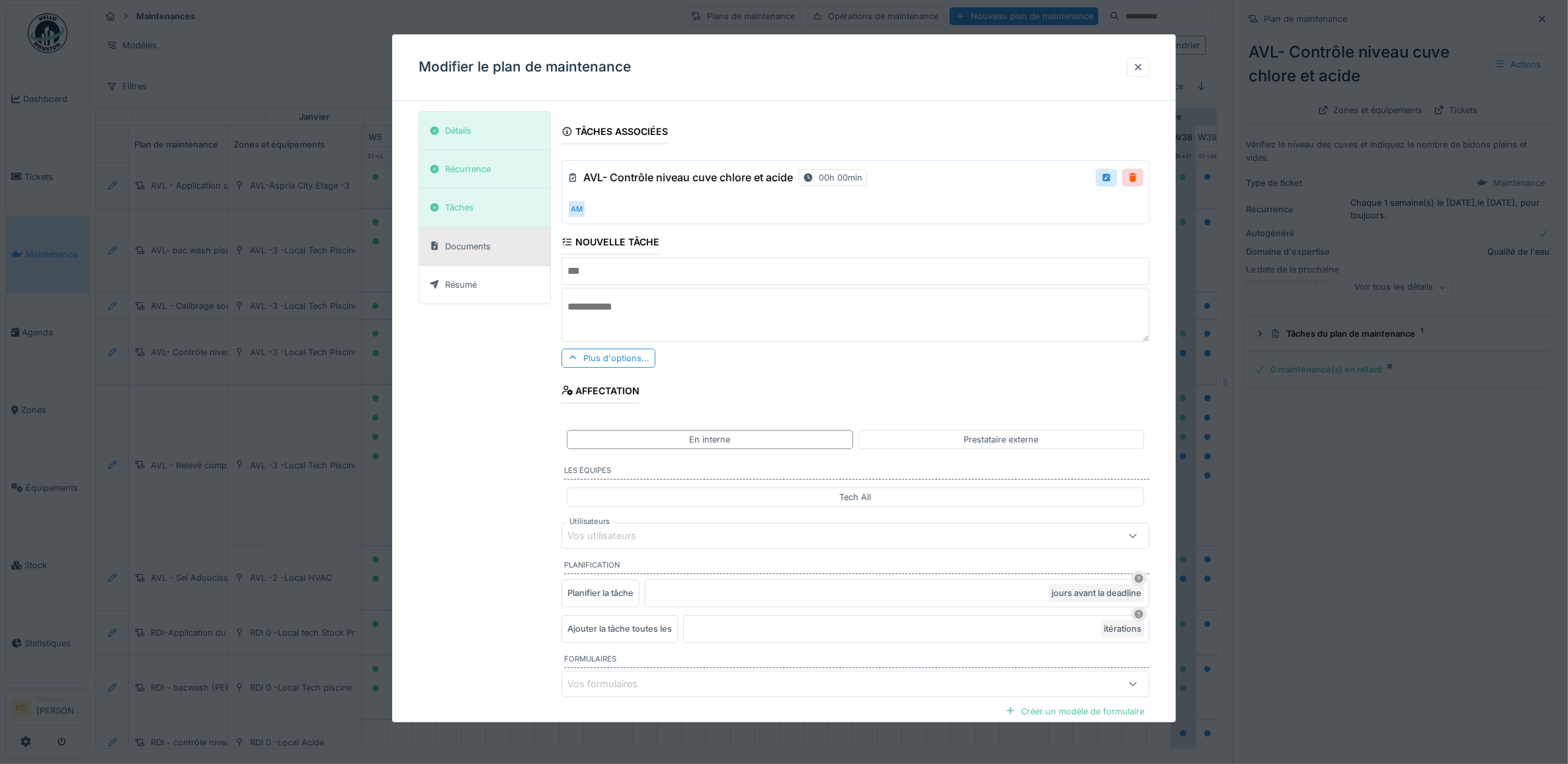
click at [477, 253] on div "Documents" at bounding box center [468, 247] width 46 height 13
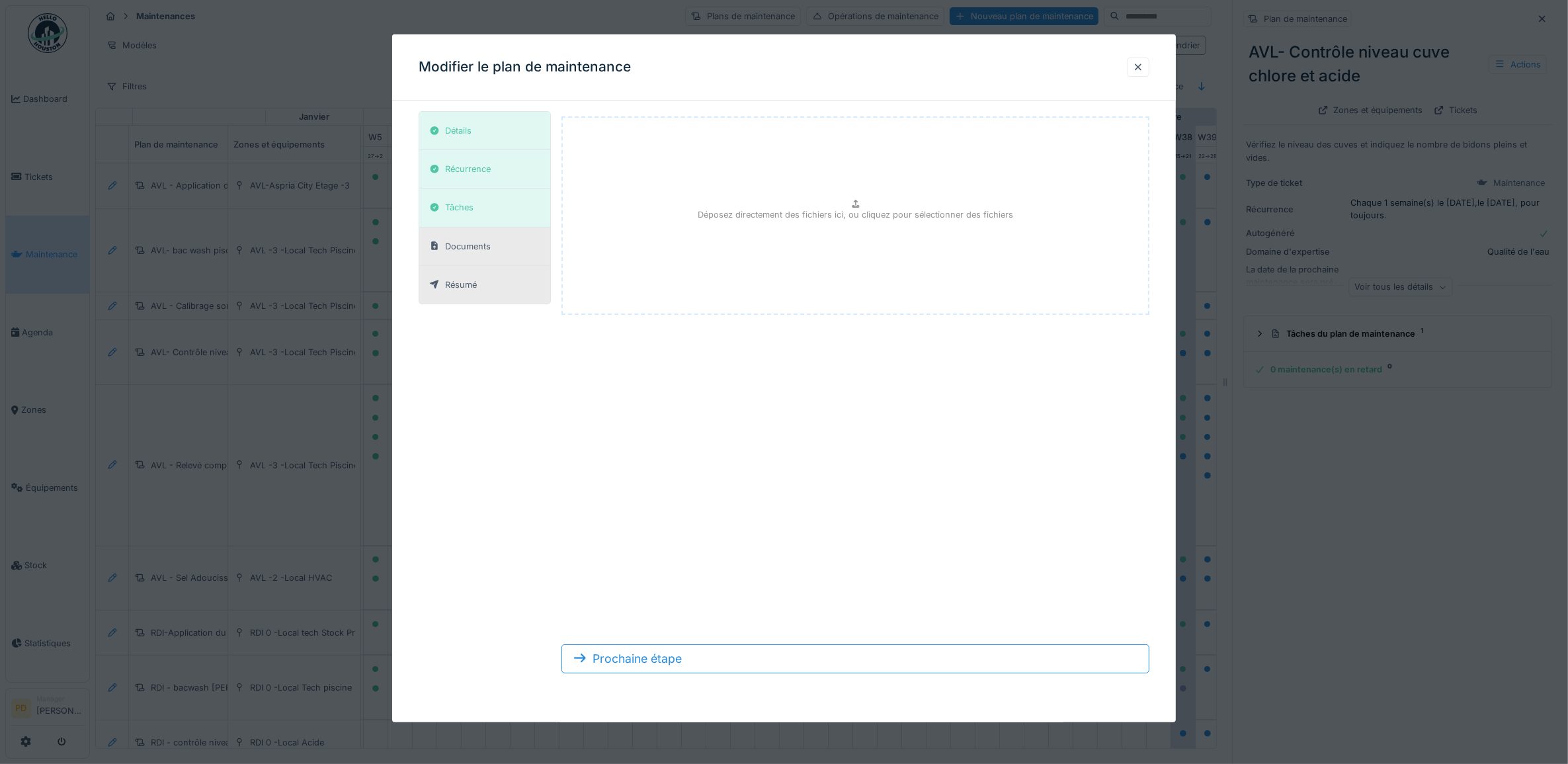
click at [462, 291] on div "Résumé" at bounding box center [461, 285] width 32 height 13
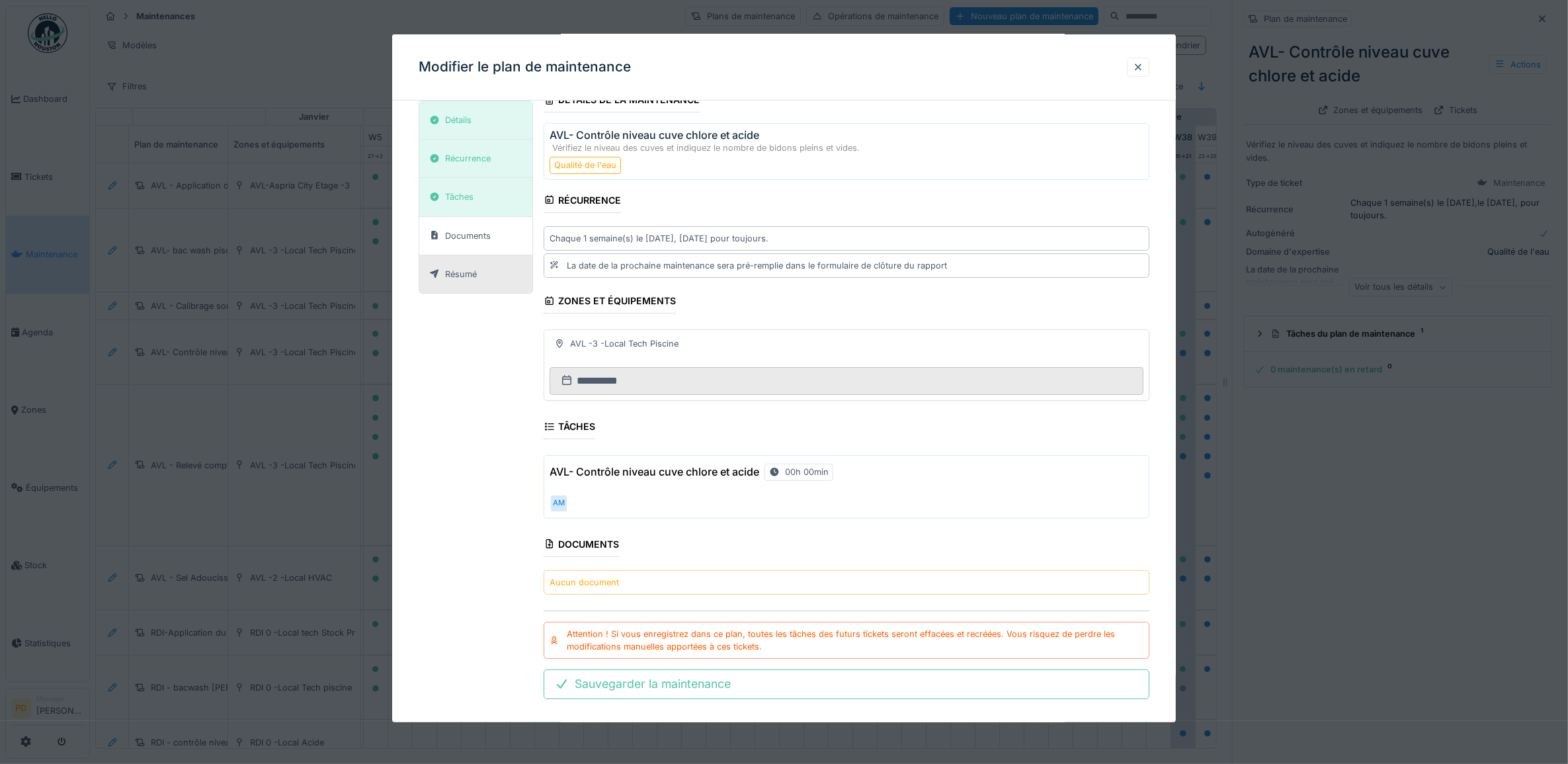
scroll to position [50, 0]
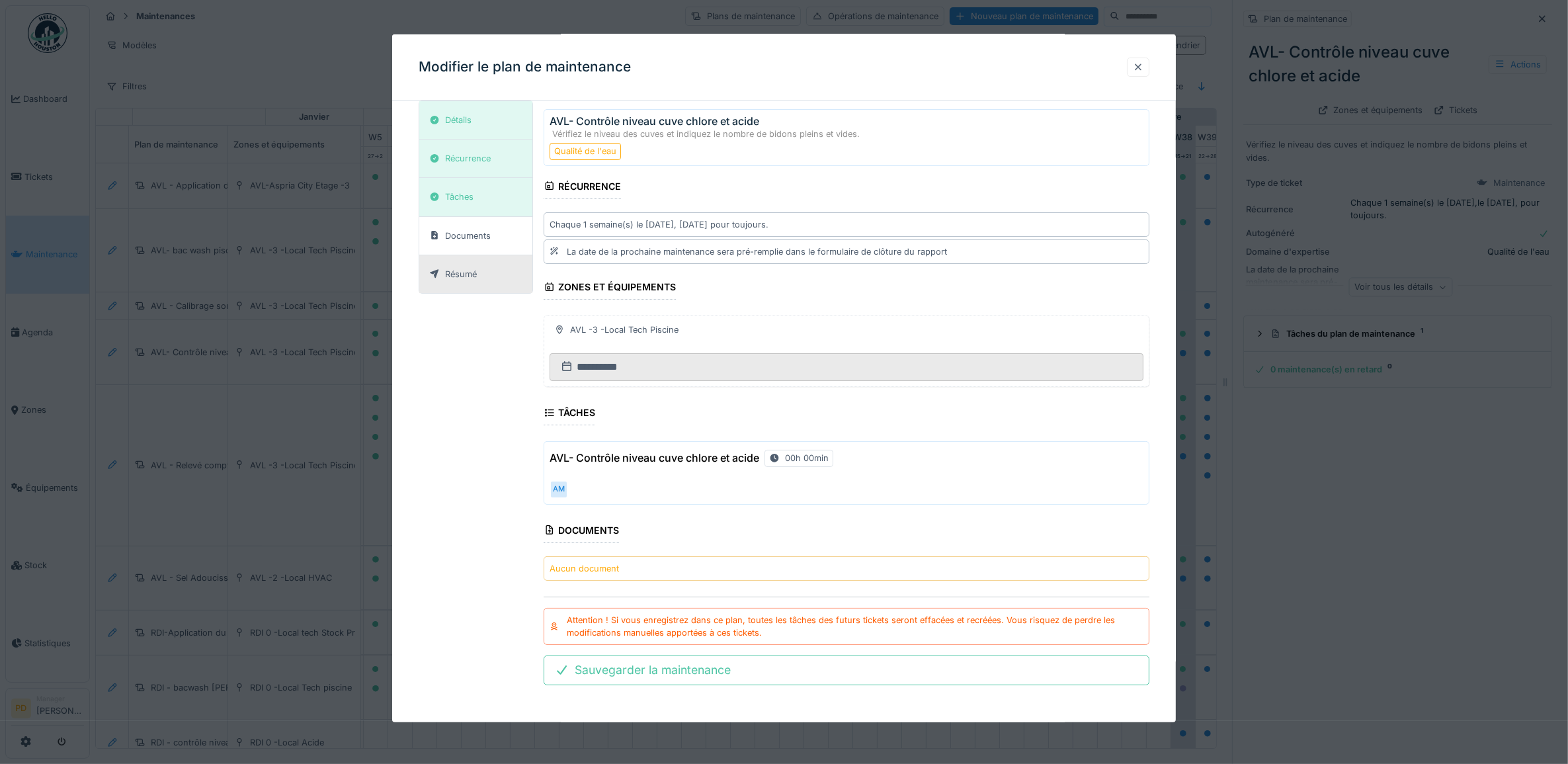
click at [1142, 64] on div at bounding box center [1138, 67] width 11 height 13
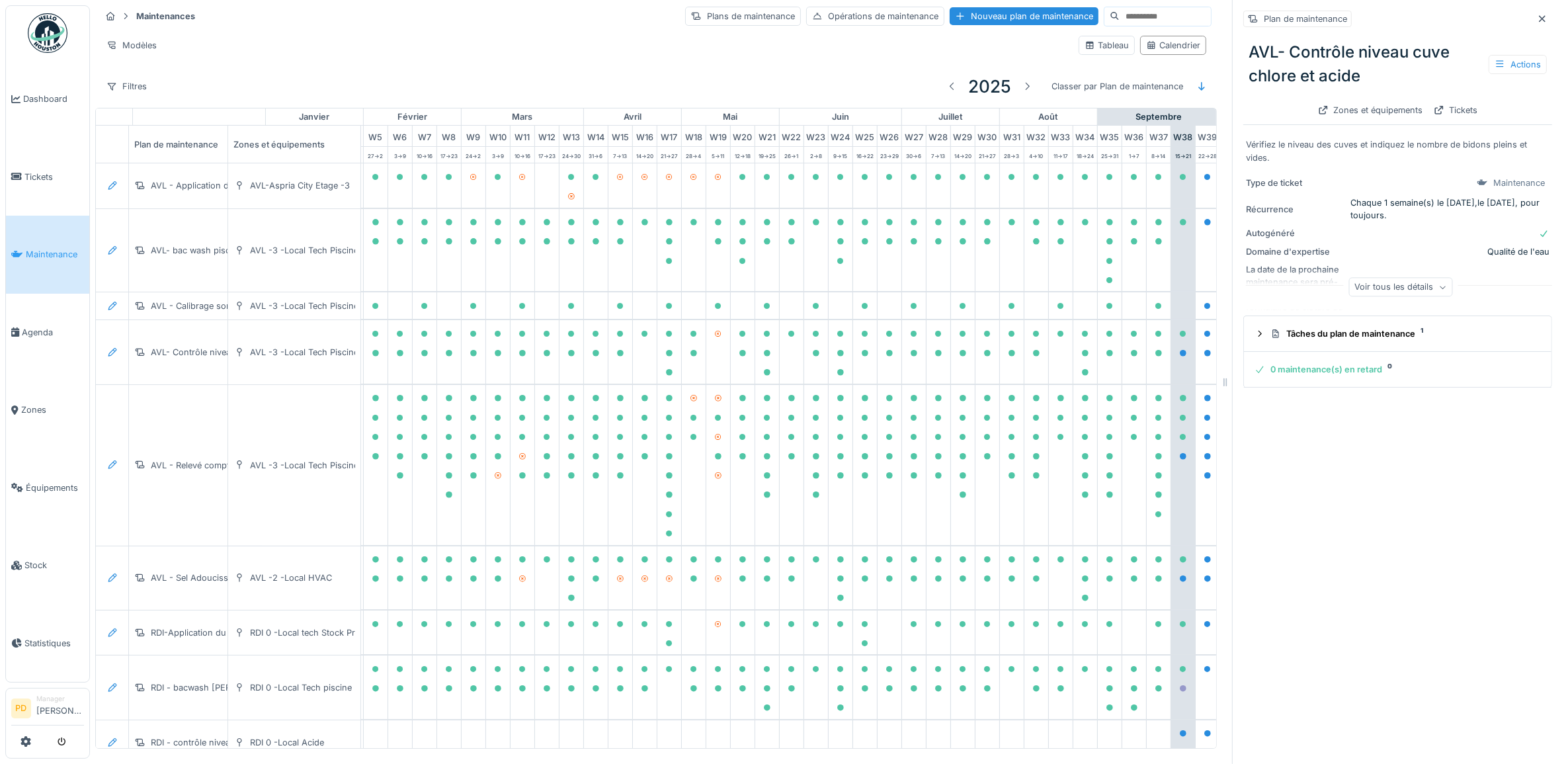
scroll to position [0, 0]
click at [297, 256] on div "AVL -3 -Local Tech Piscine" at bounding box center [304, 251] width 108 height 13
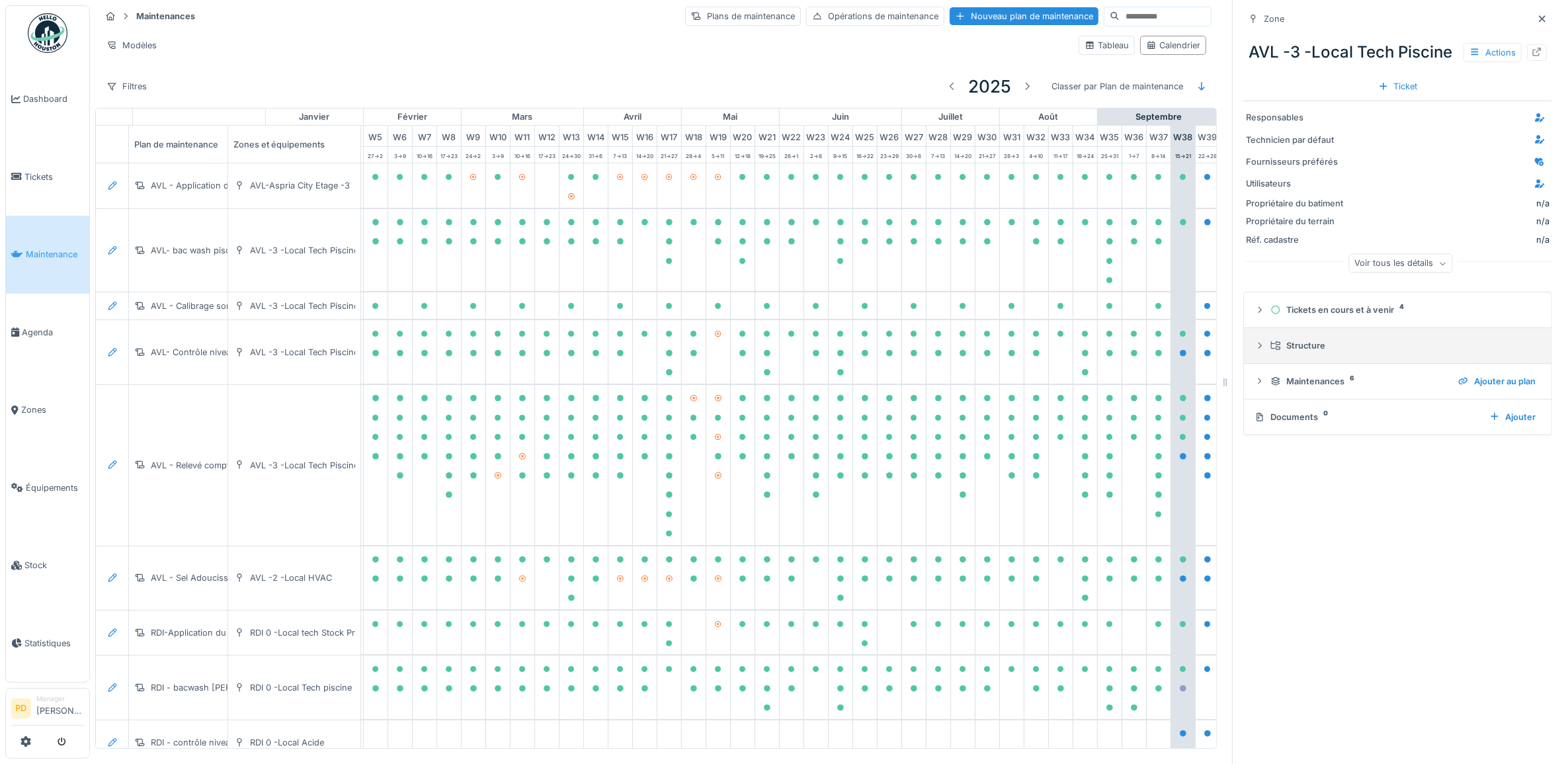
click at [1255, 352] on div at bounding box center [1260, 346] width 11 height 13
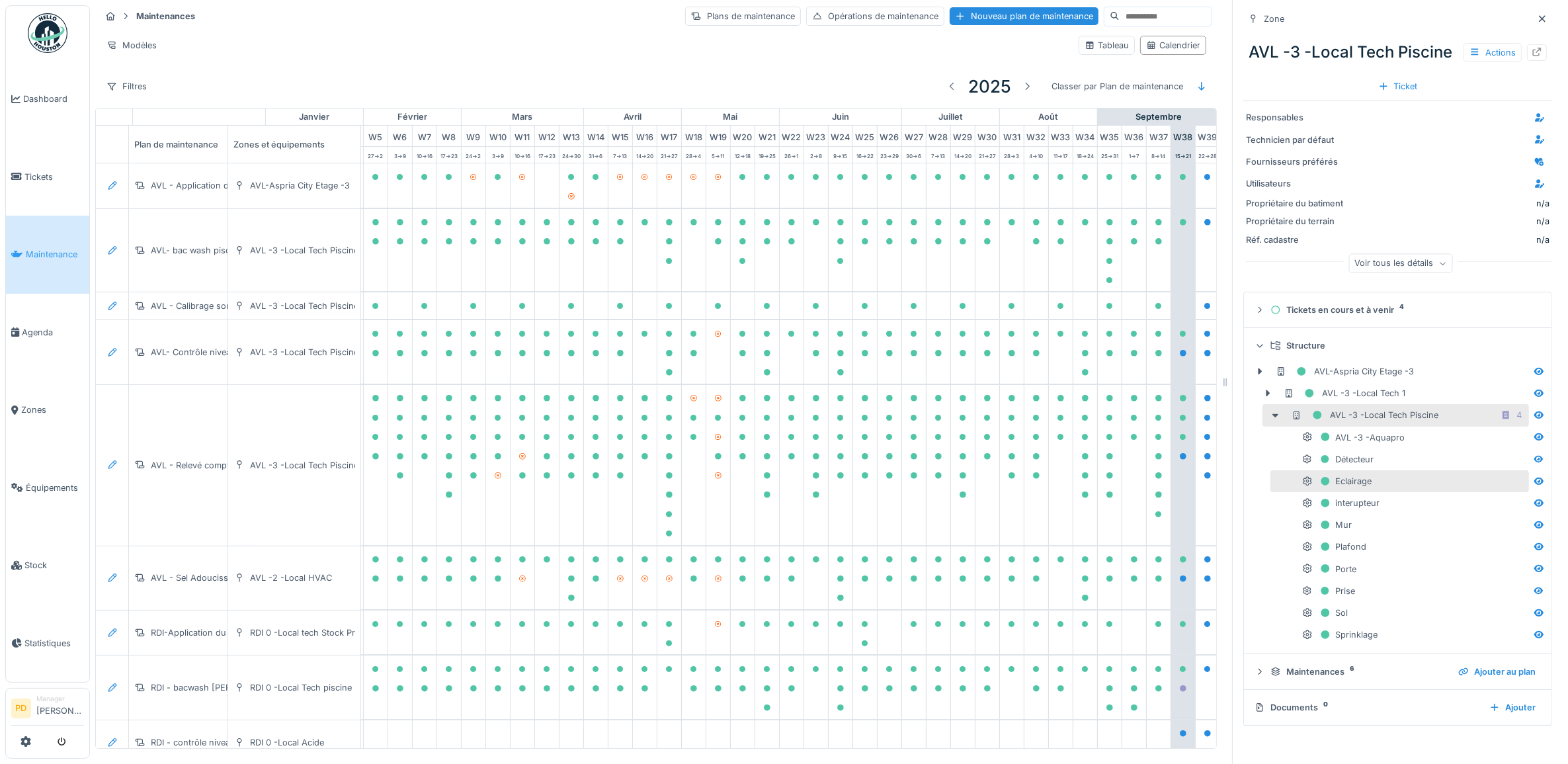
scroll to position [12, 0]
click at [1271, 421] on icon at bounding box center [1276, 415] width 11 height 8
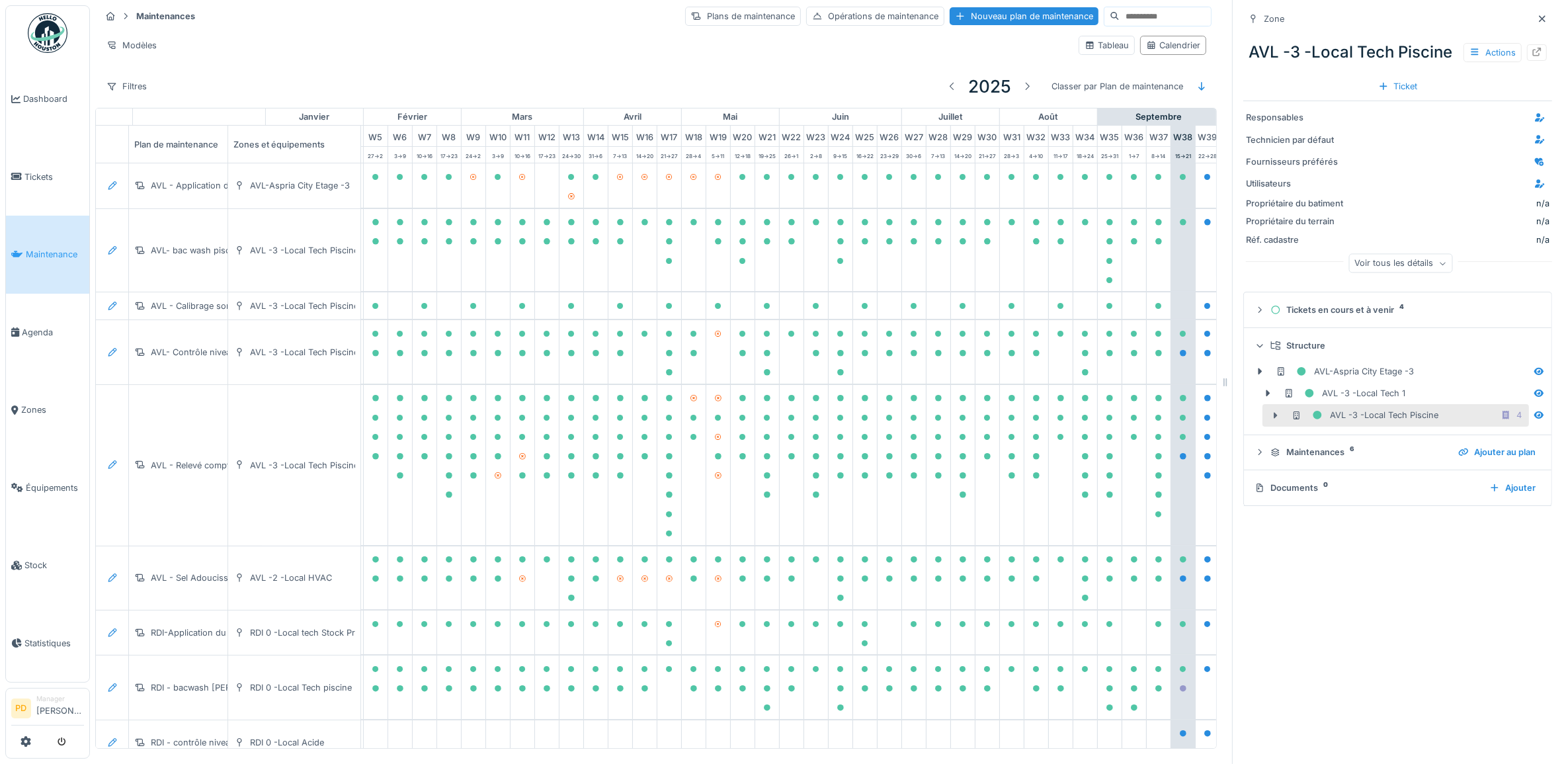
scroll to position [0, 0]
click at [1267, 397] on icon at bounding box center [1269, 393] width 4 height 6
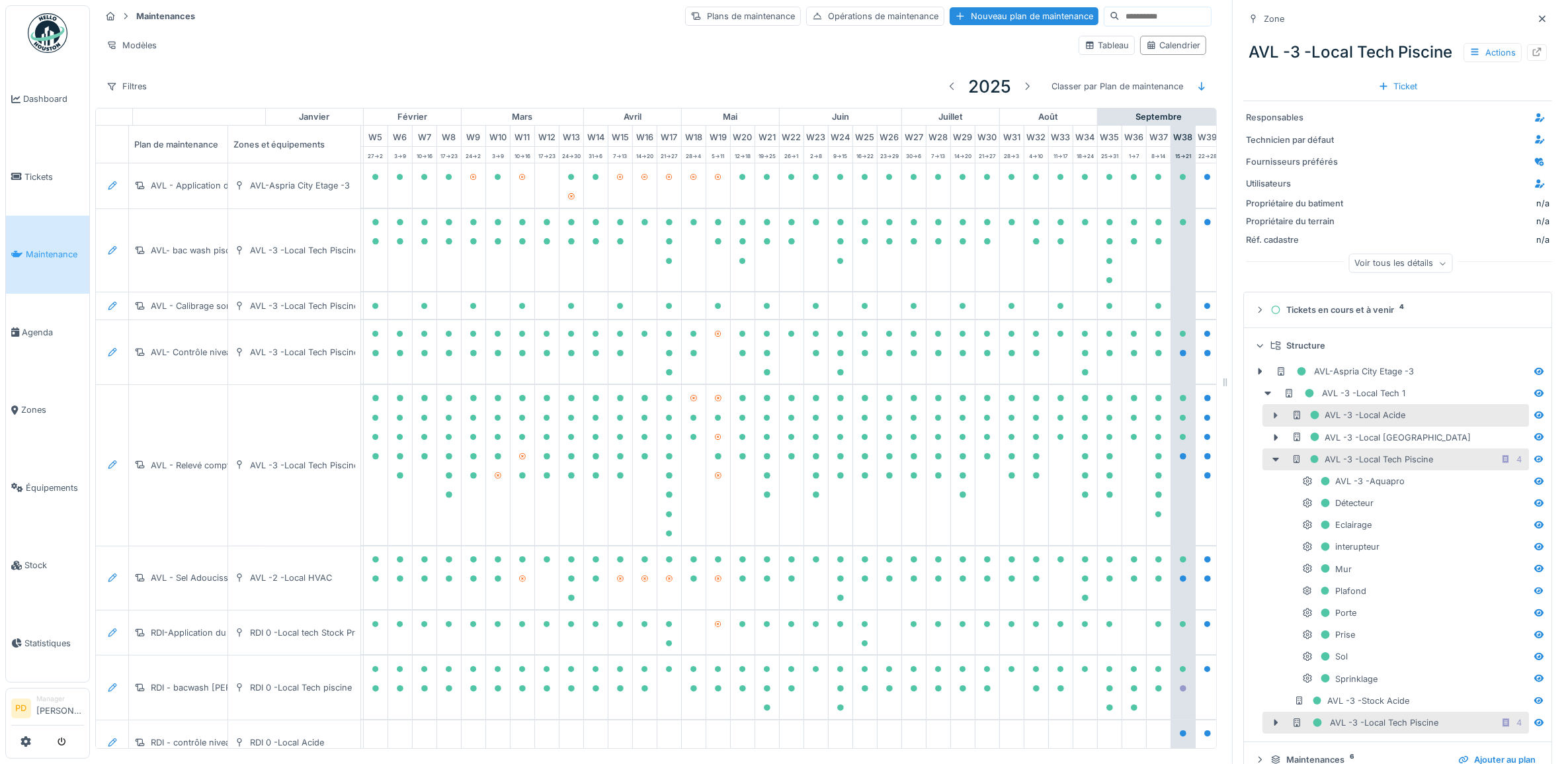
click at [1270, 422] on div at bounding box center [1275, 415] width 21 height 14
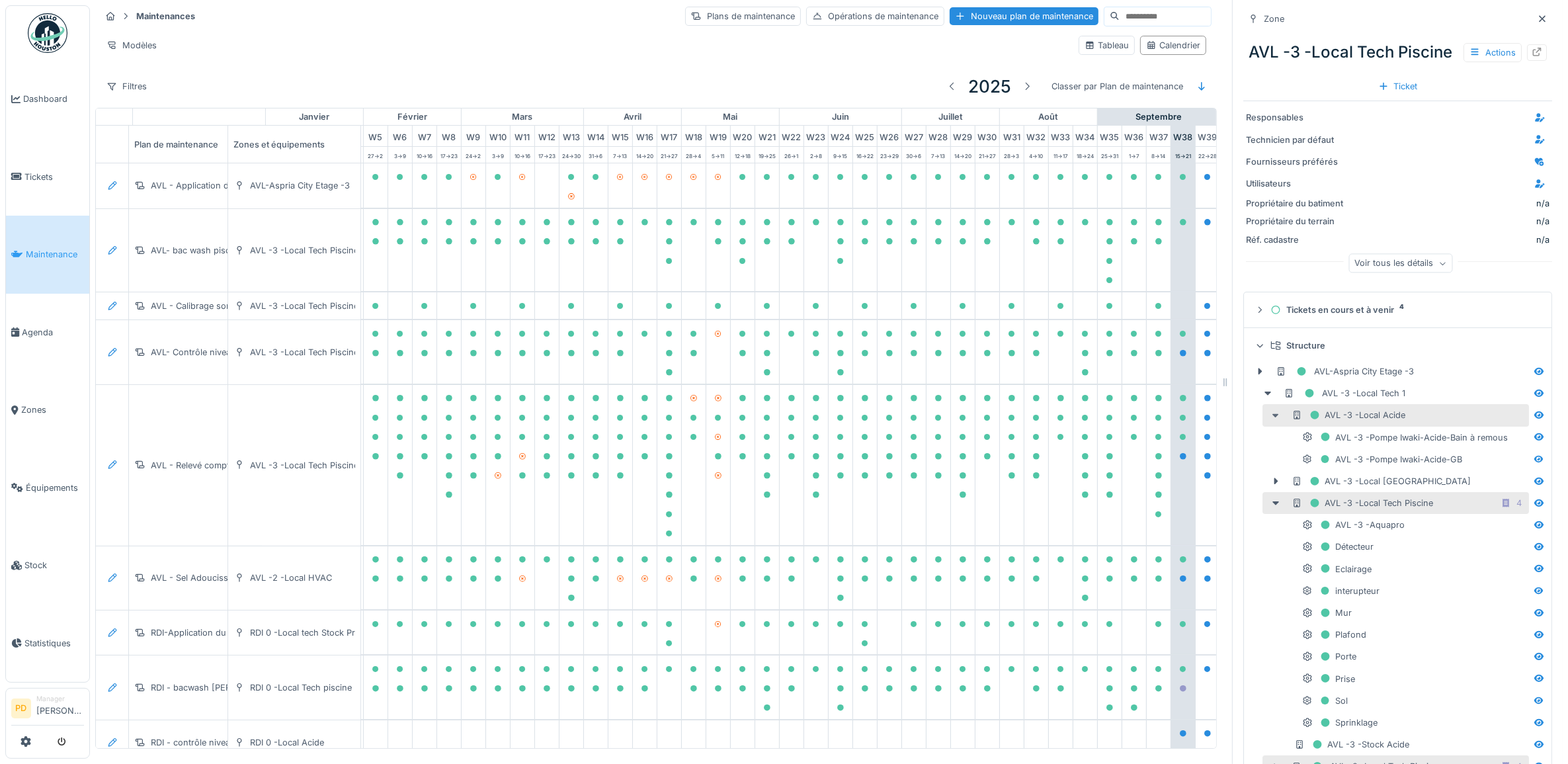
click at [1270, 422] on div at bounding box center [1275, 415] width 21 height 14
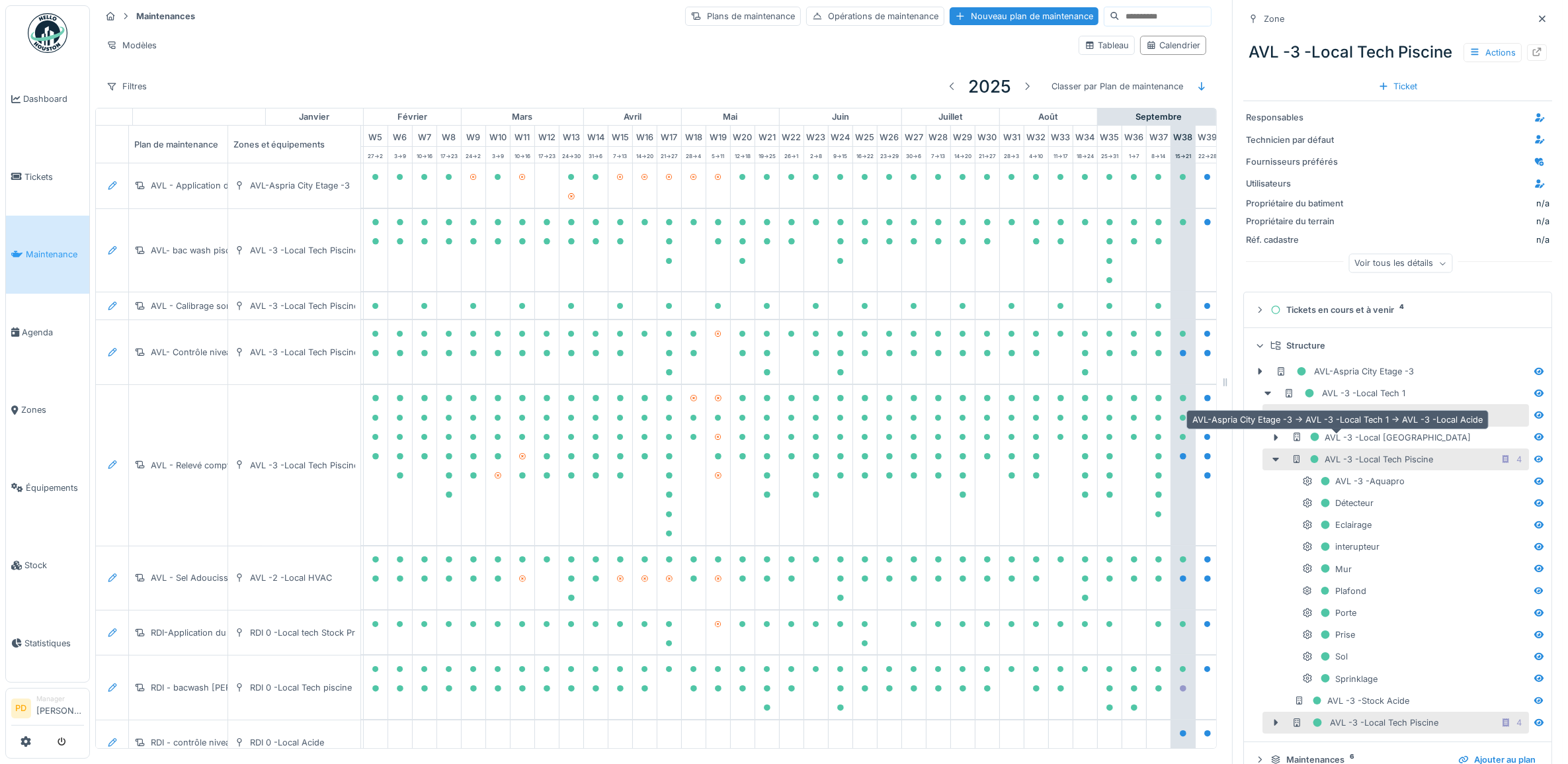
click at [1334, 423] on div "AVL -3 -Local Acide" at bounding box center [1349, 415] width 114 height 17
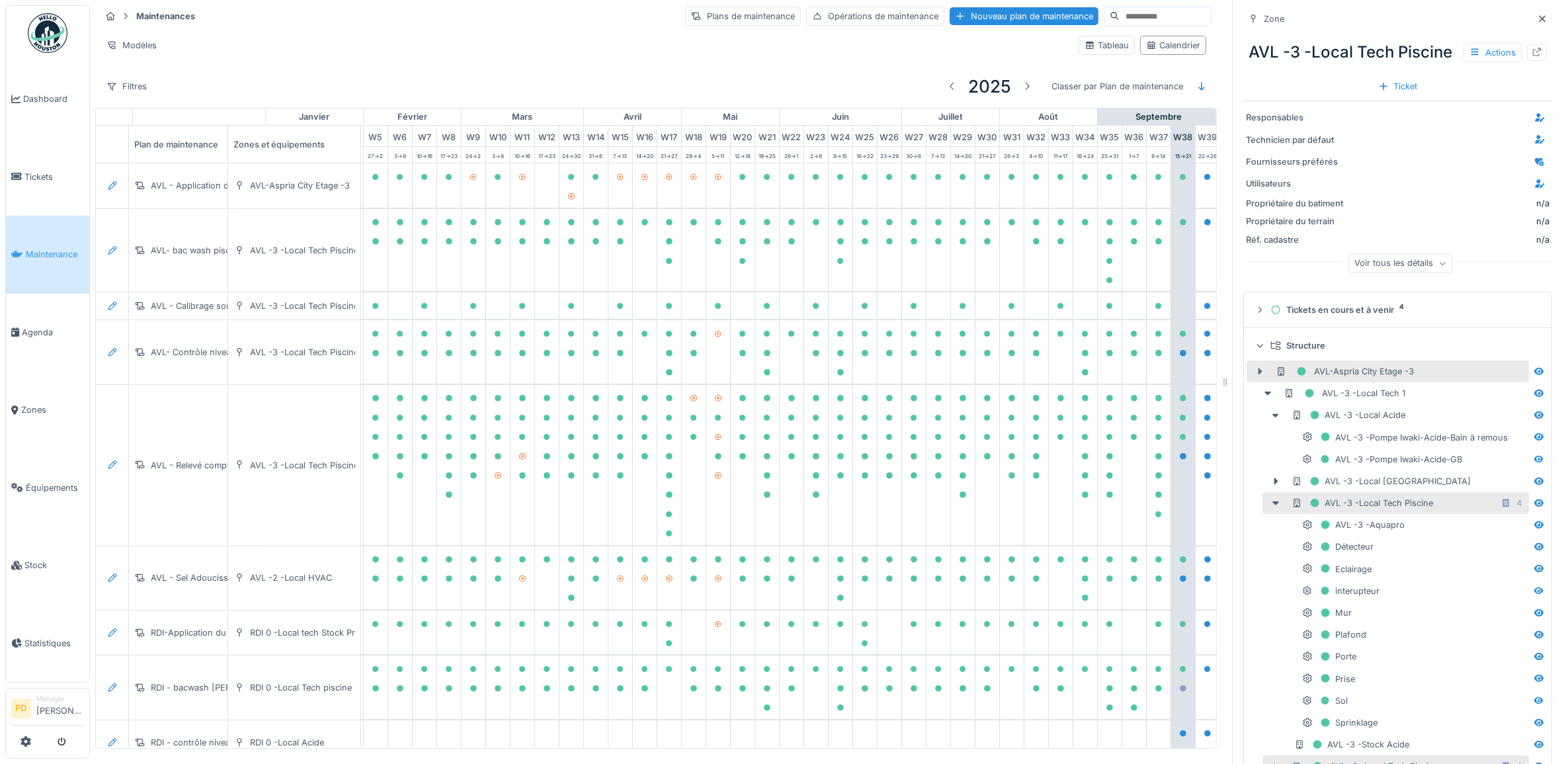
click at [1259, 376] on icon at bounding box center [1260, 371] width 4 height 6
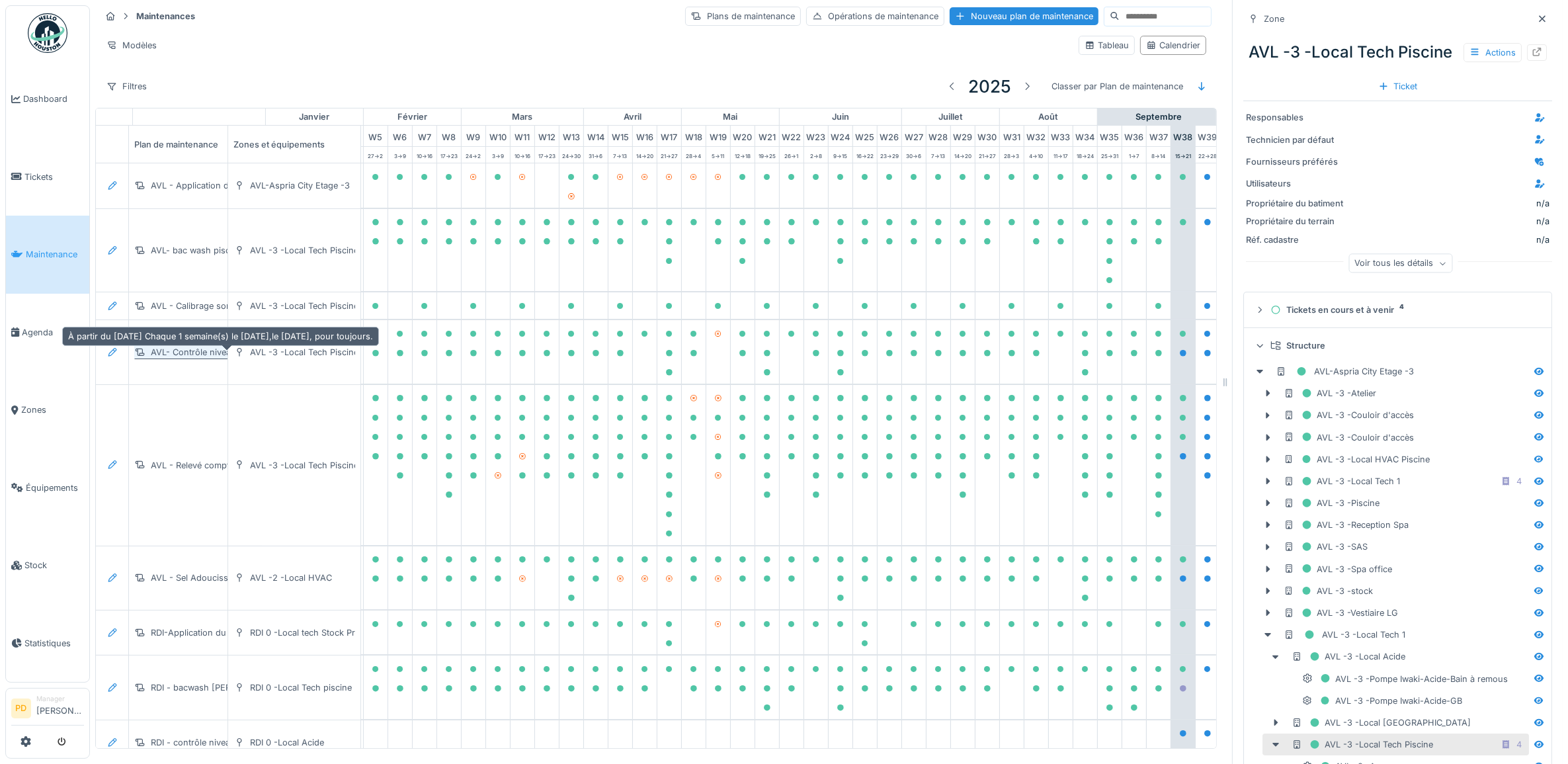
click at [203, 346] on div "AVL- Contrôle niveau cuve chlore et acide" at bounding box center [235, 353] width 169 height 13
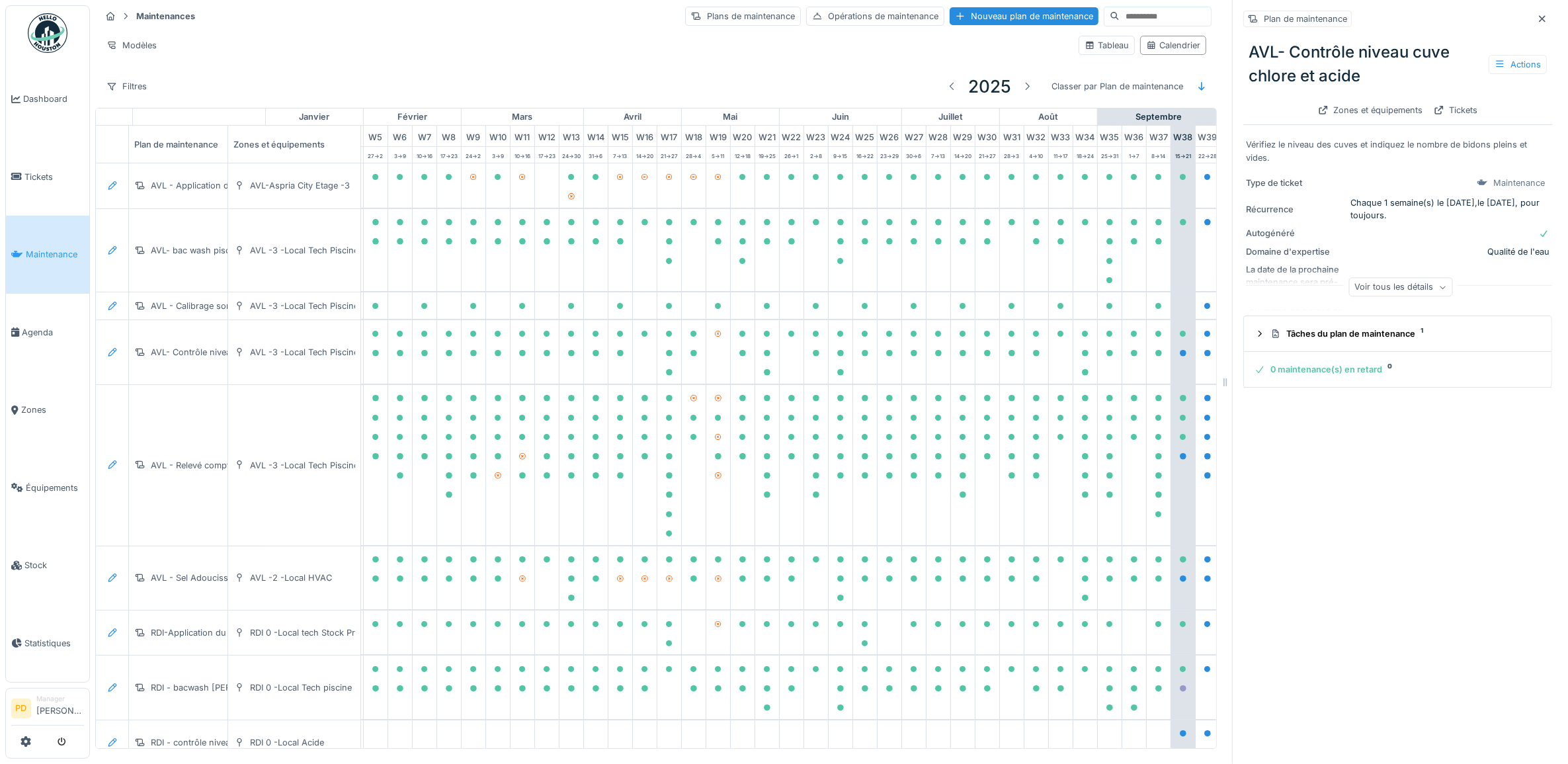
click at [1366, 280] on div "Voir tous les détails" at bounding box center [1400, 287] width 104 height 19
click at [1376, 101] on div "Zones et équipements" at bounding box center [1371, 109] width 116 height 17
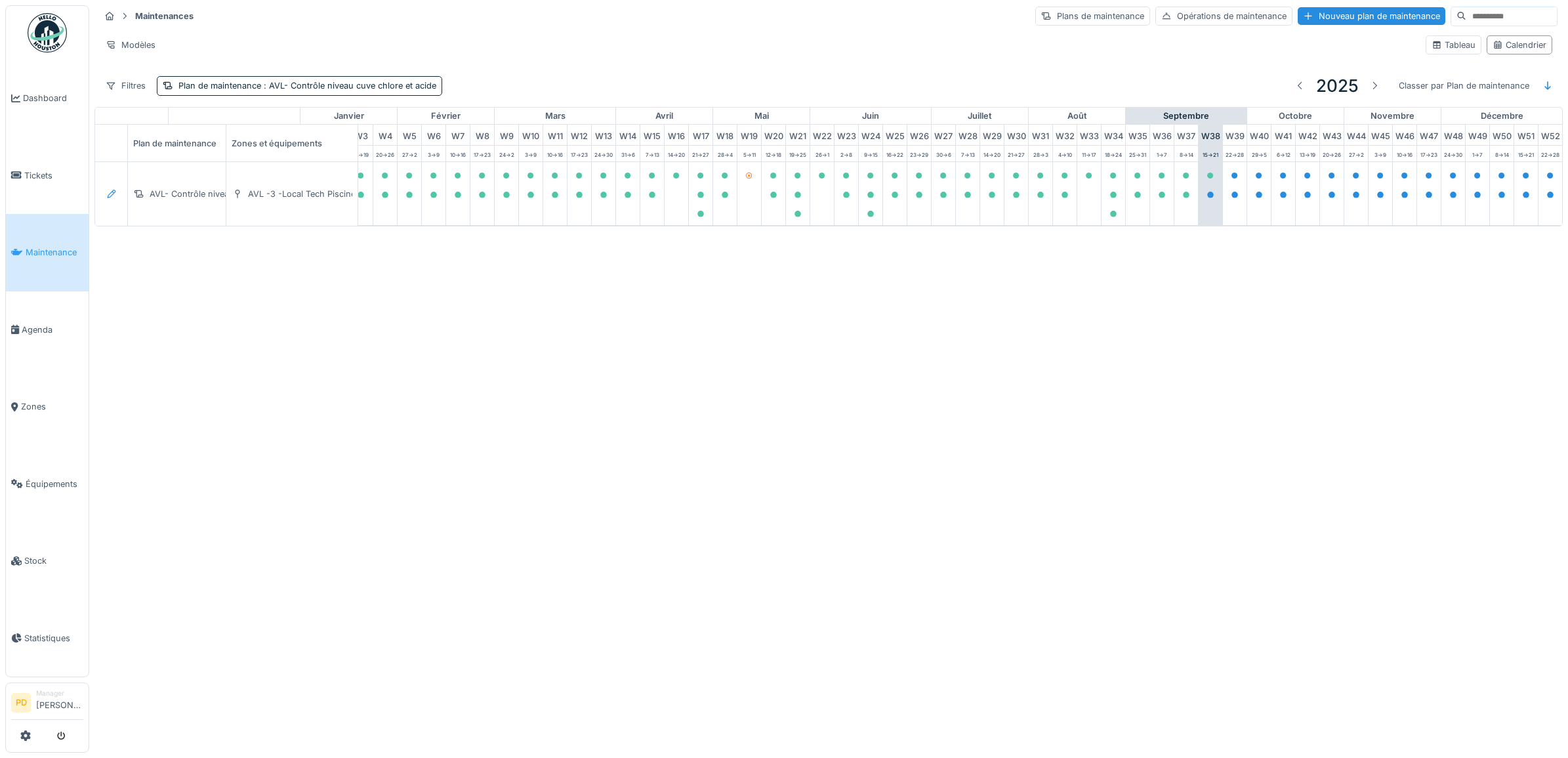
scroll to position [0, 128]
click at [109, 199] on icon at bounding box center [111, 193] width 8 height 8
click at [132, 245] on div "Modifier le plan de maintenance" at bounding box center [183, 246] width 159 height 20
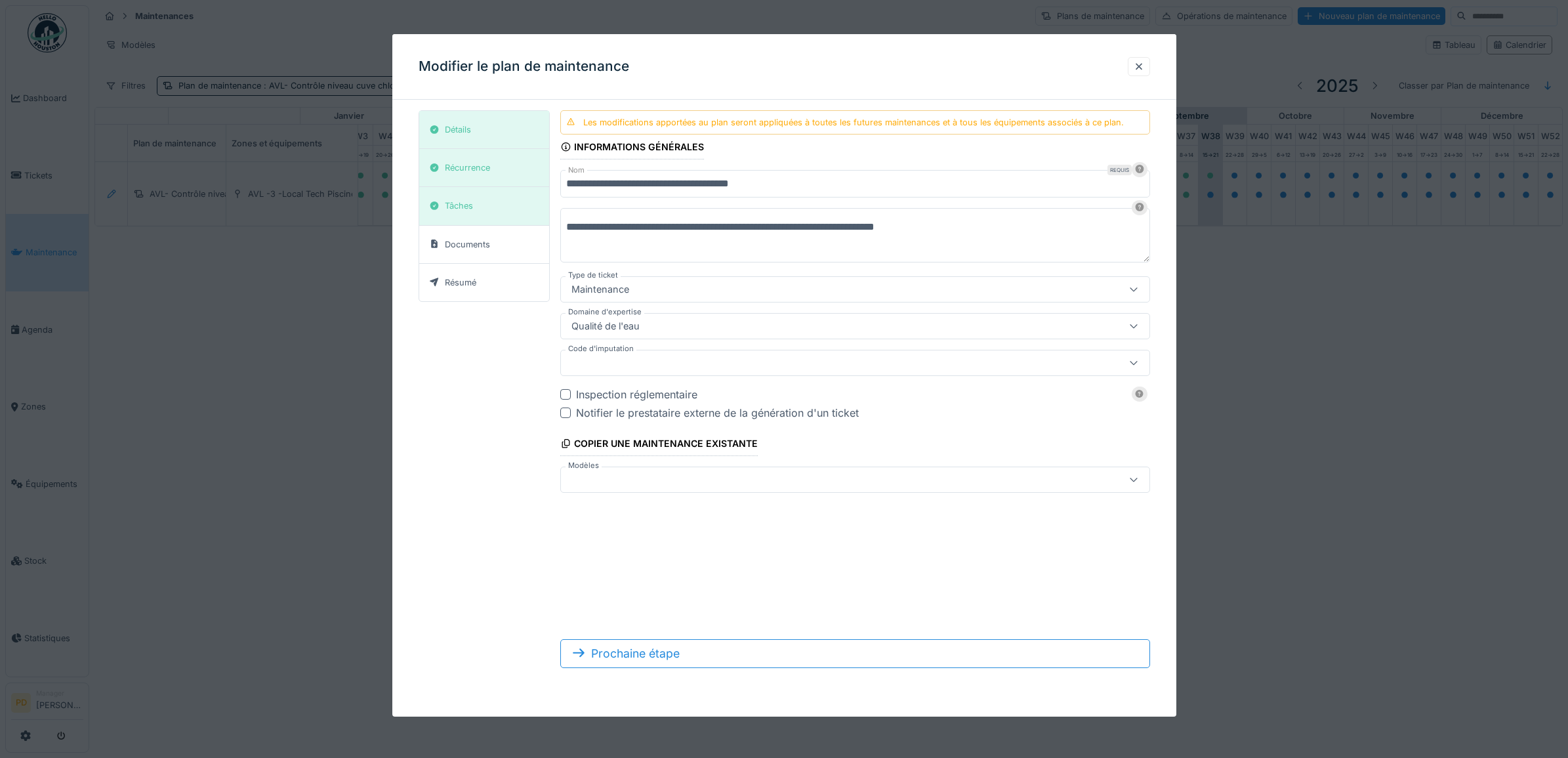
click at [696, 148] on div "Informations générales" at bounding box center [632, 149] width 145 height 22
click at [706, 123] on div "Les modifications apportées au plan seront appliquées à toutes les futures main…" at bounding box center [854, 123] width 541 height 13
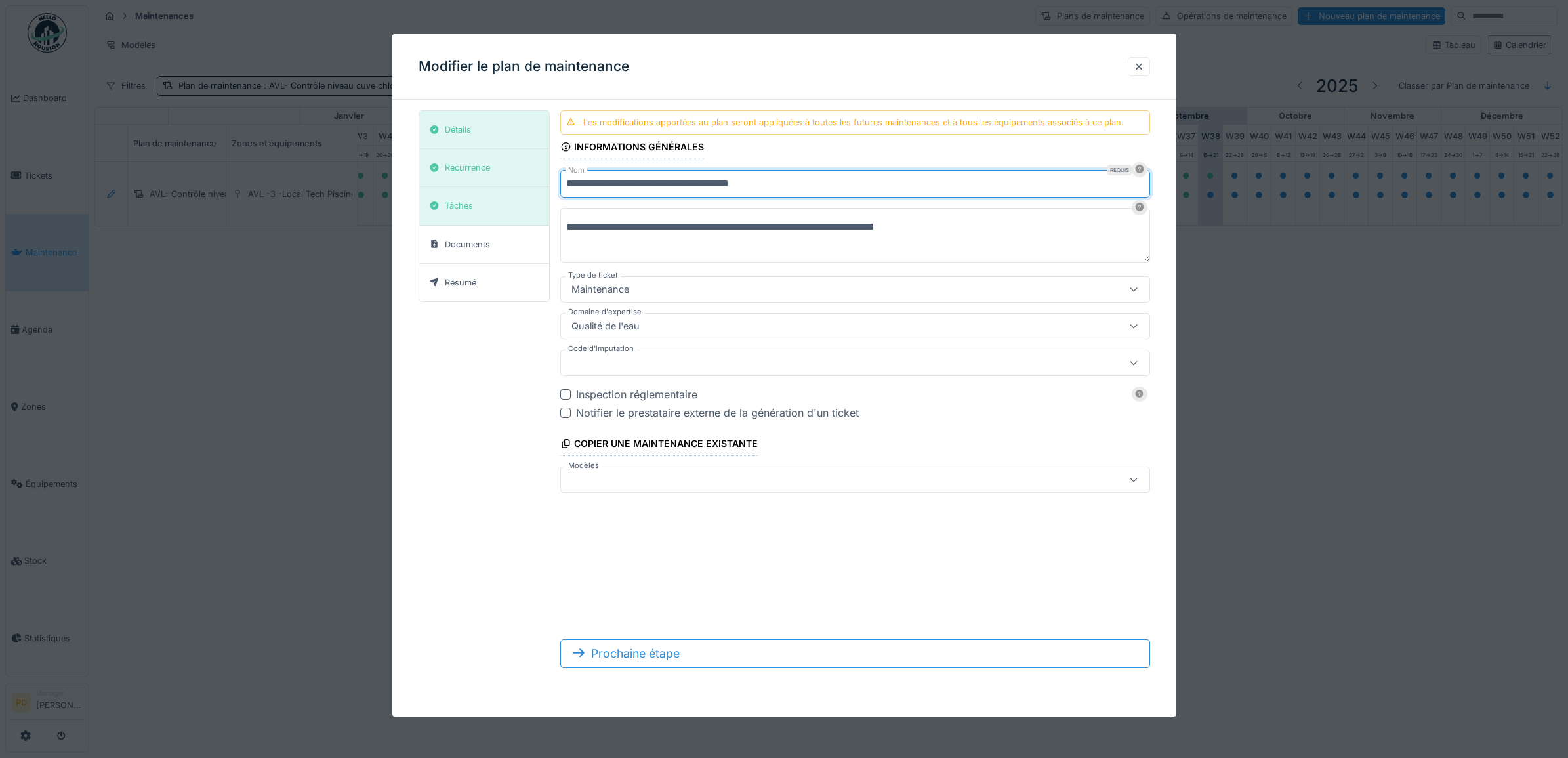
click at [706, 184] on input "**********" at bounding box center [855, 184] width 590 height 27
click at [703, 227] on textarea "**********" at bounding box center [855, 234] width 590 height 54
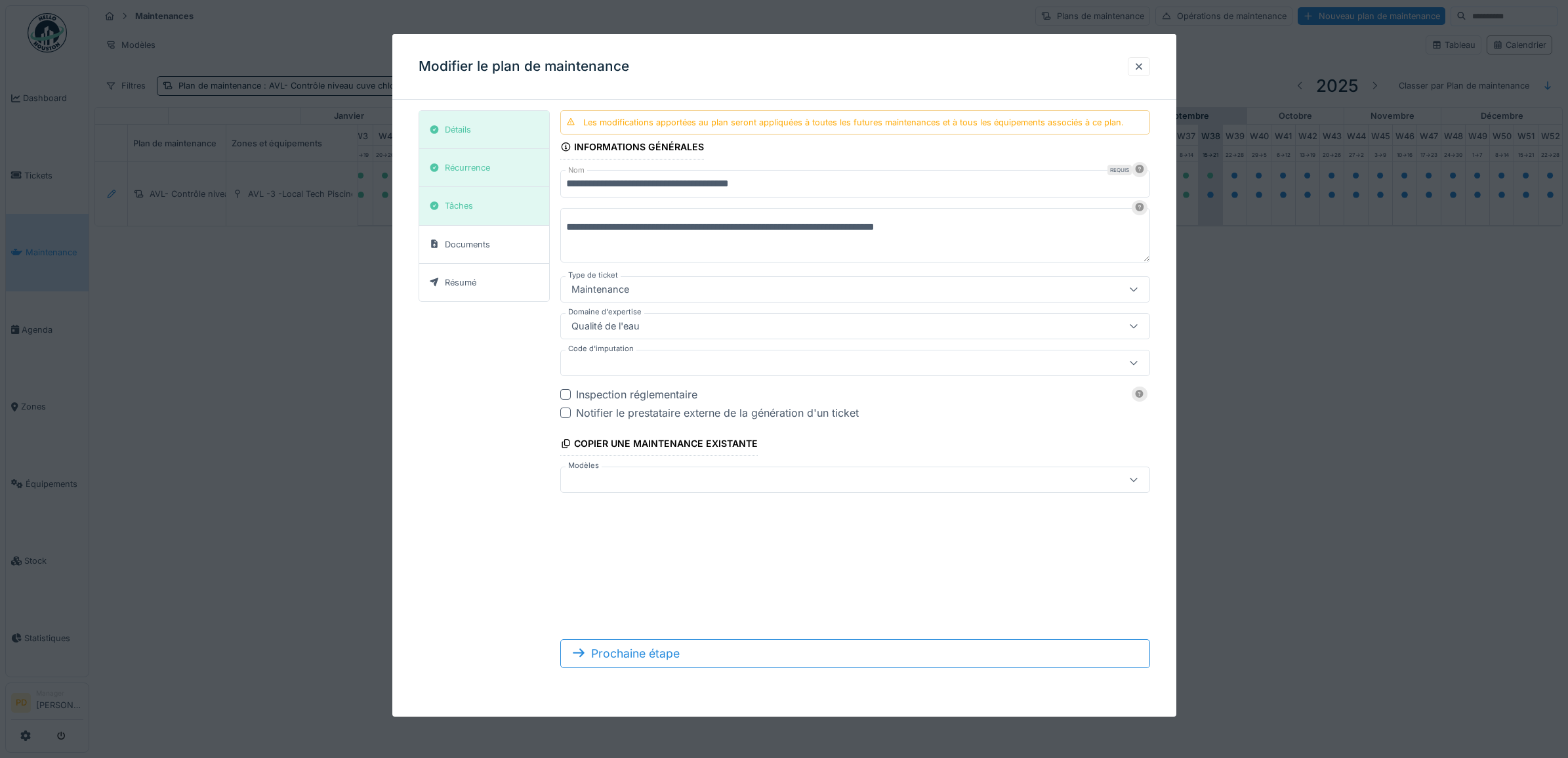
click at [689, 281] on div "Maintenance" at bounding box center [855, 289] width 590 height 26
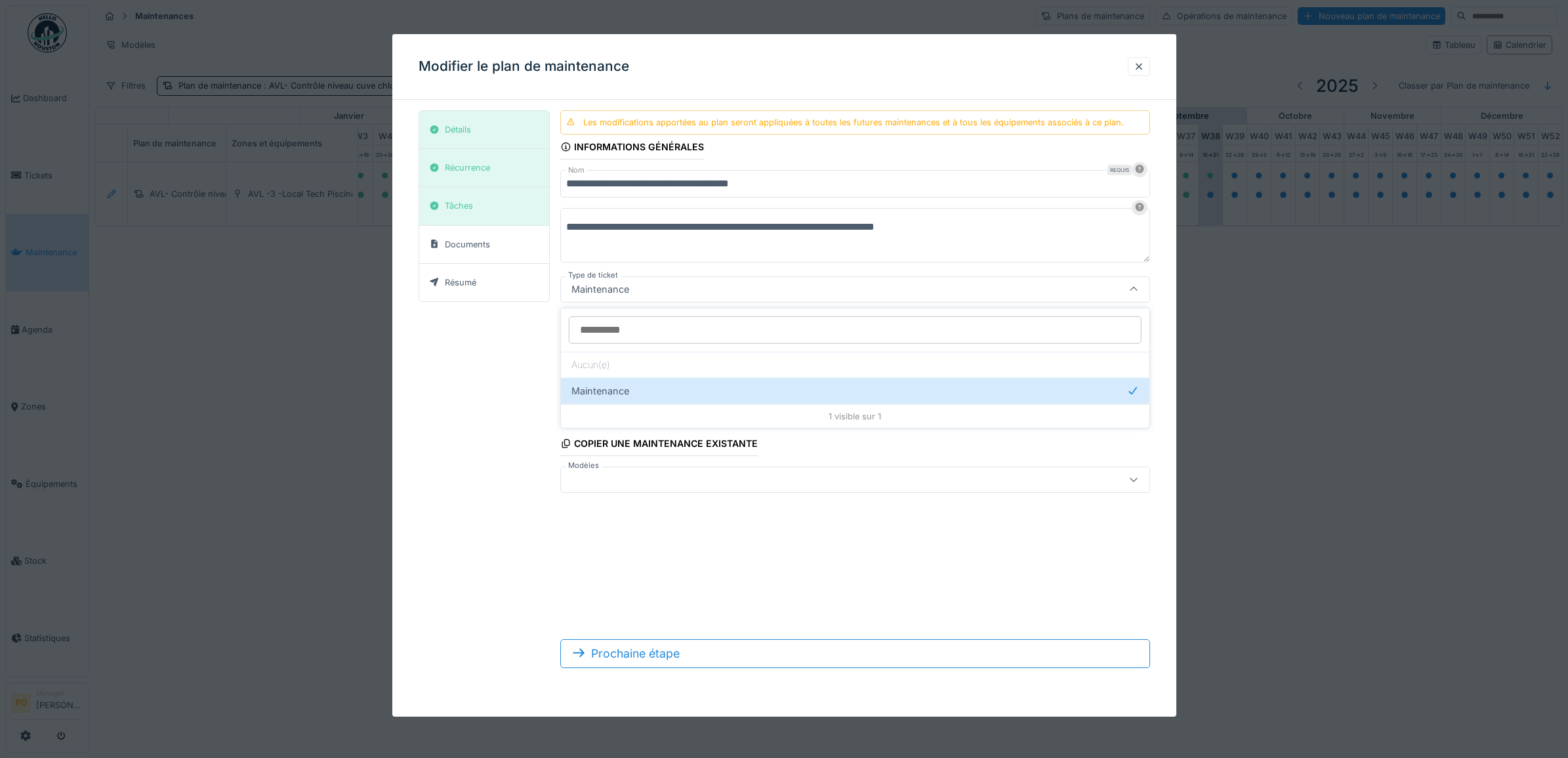
click at [689, 282] on div "Maintenance" at bounding box center [855, 289] width 590 height 26
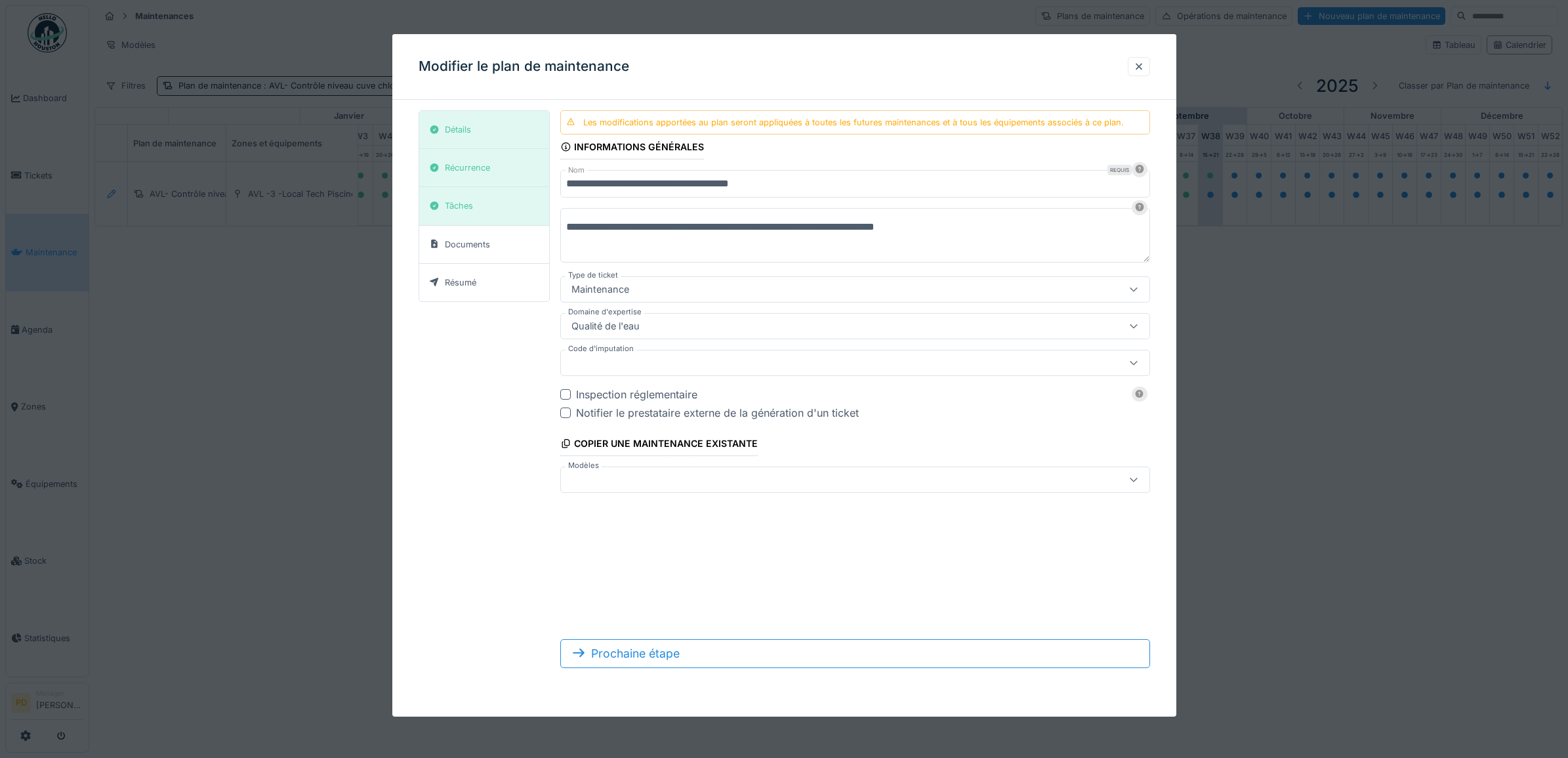
click at [684, 322] on div "Qualité de l'eau" at bounding box center [821, 326] width 510 height 15
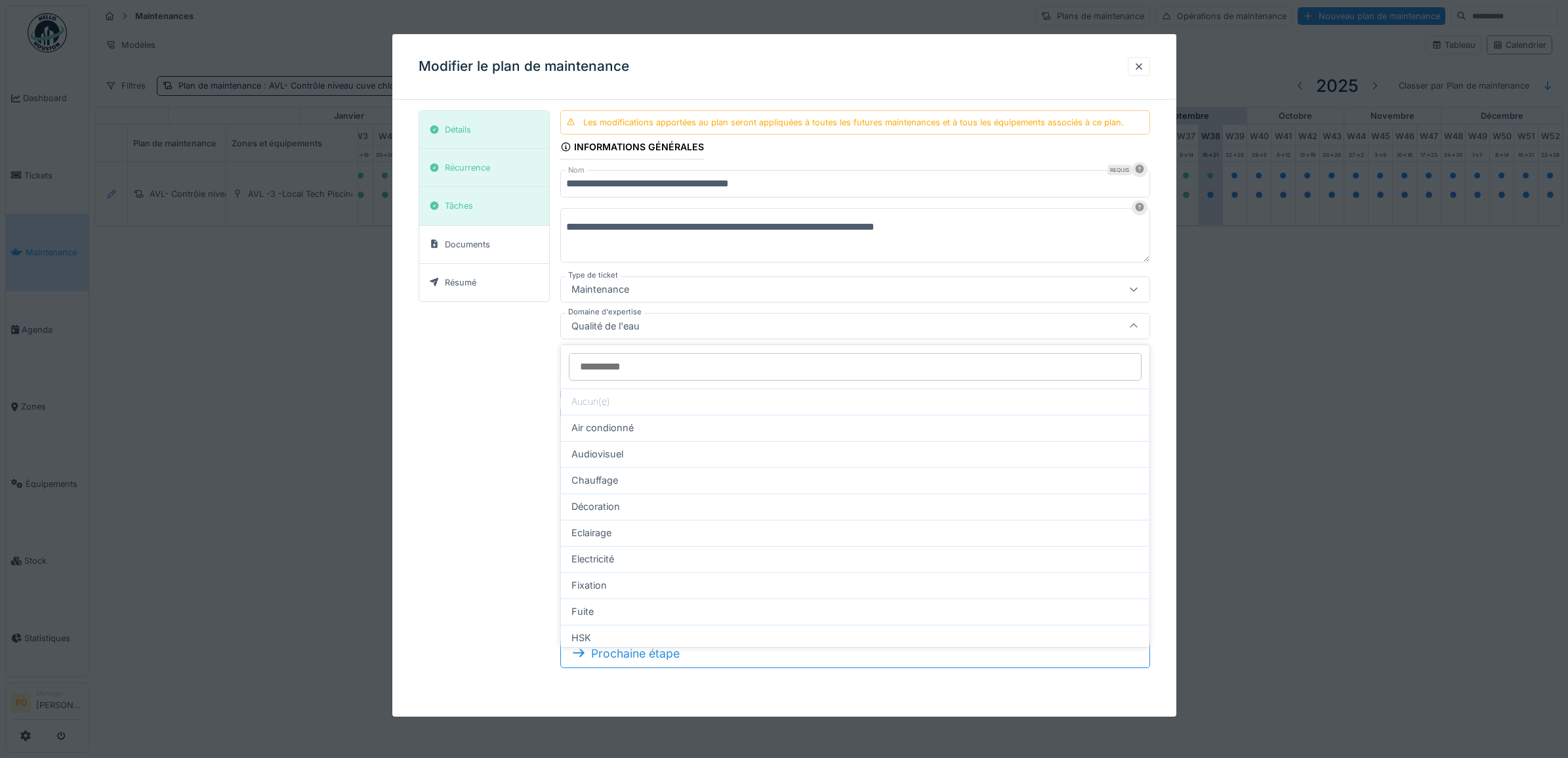
click at [684, 322] on div "Qualité de l'eau" at bounding box center [821, 326] width 510 height 15
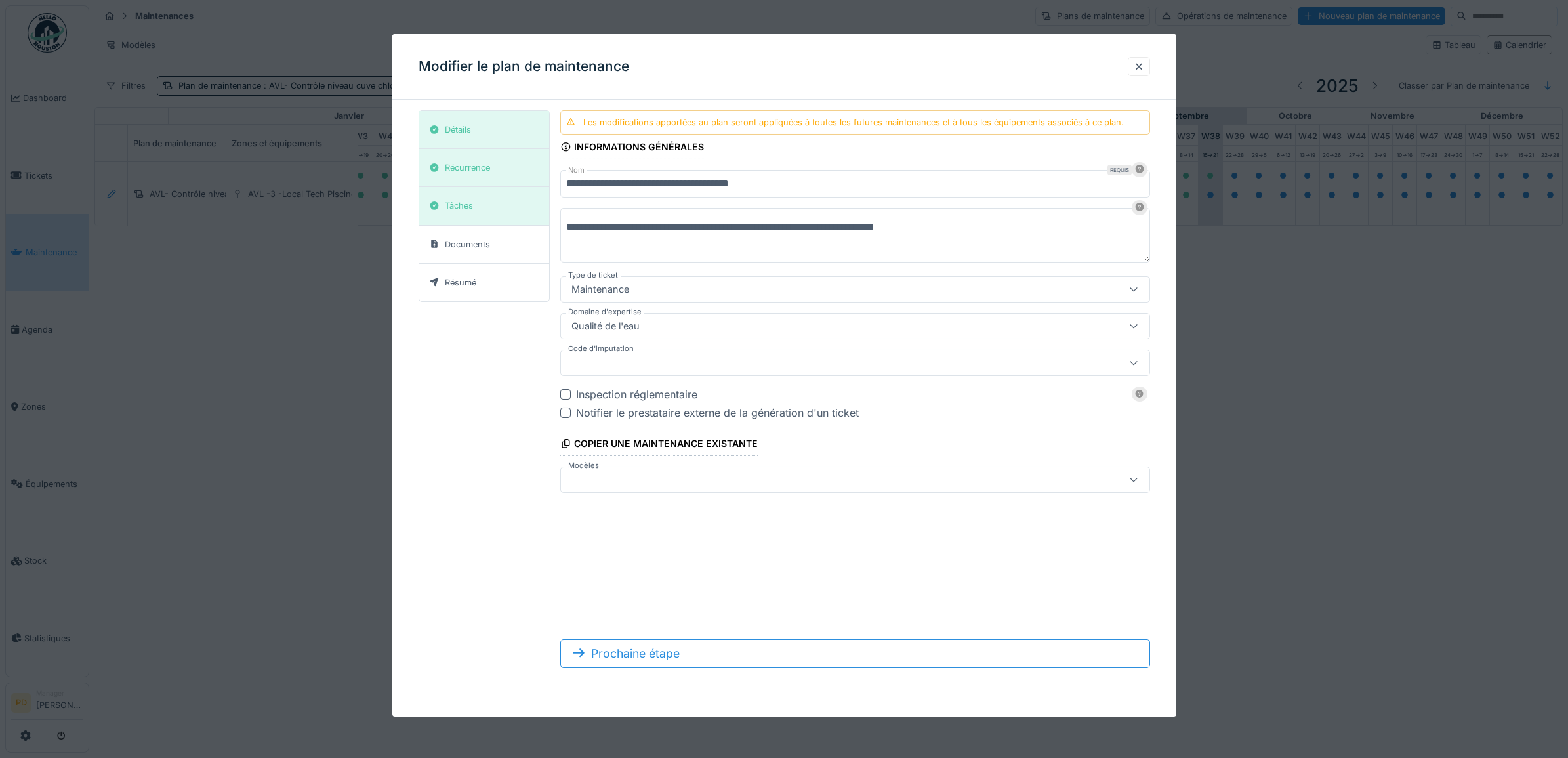
click at [683, 368] on div at bounding box center [821, 364] width 510 height 15
click at [684, 368] on div at bounding box center [821, 364] width 510 height 15
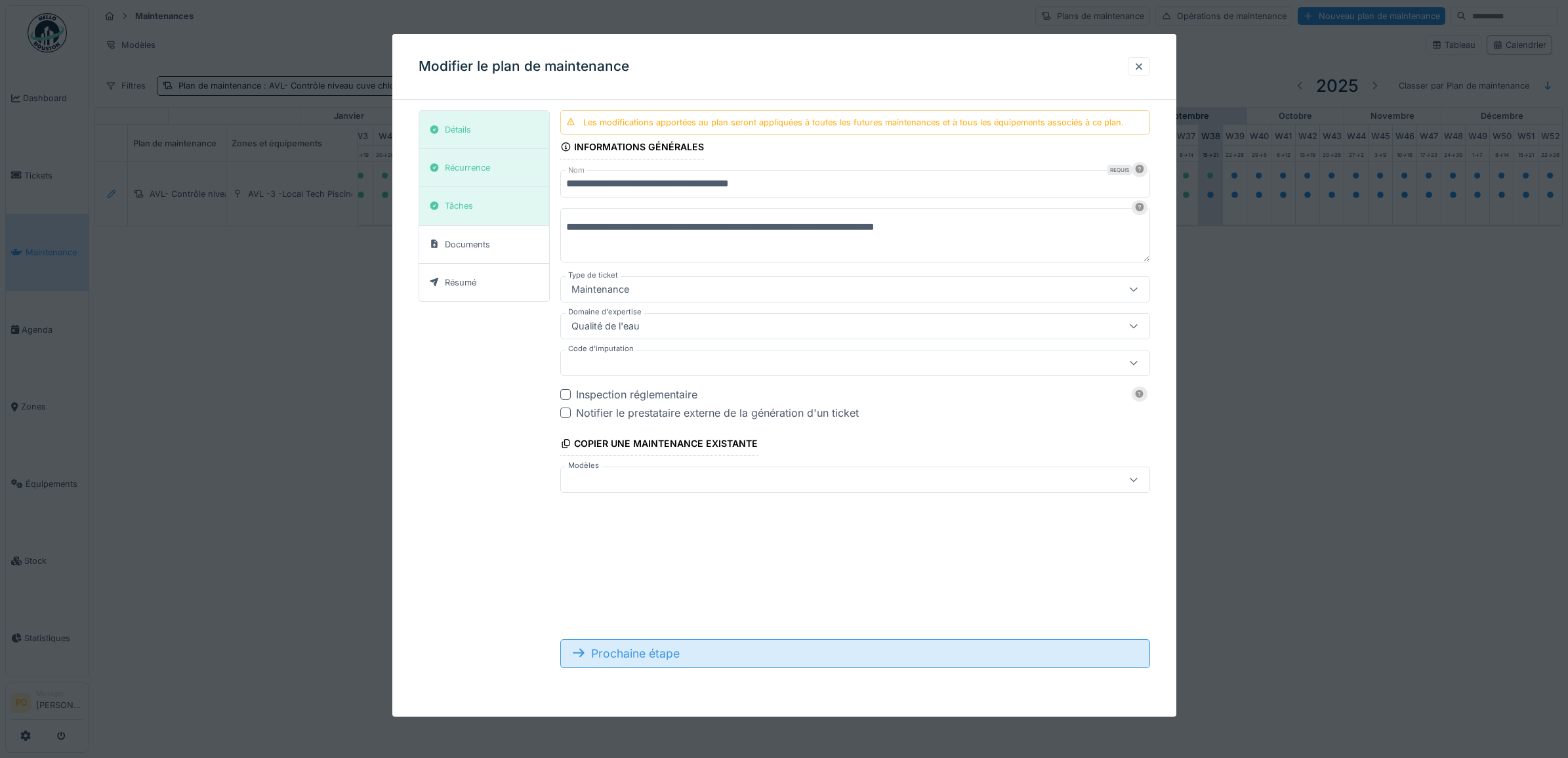
click at [669, 658] on div "Prochaine étape" at bounding box center [855, 654] width 590 height 29
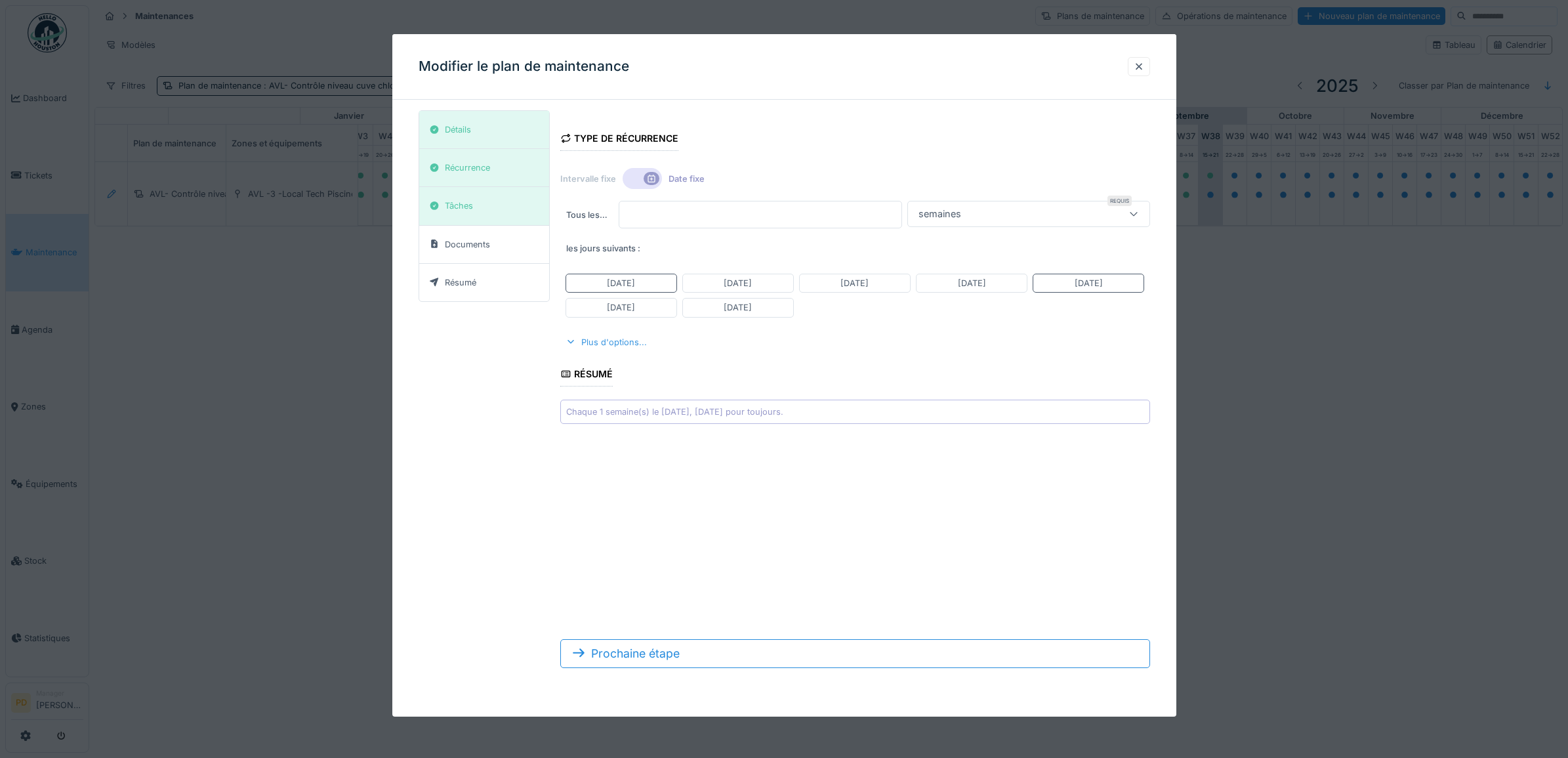
click at [618, 348] on div "Plus d'options..." at bounding box center [606, 342] width 92 height 17
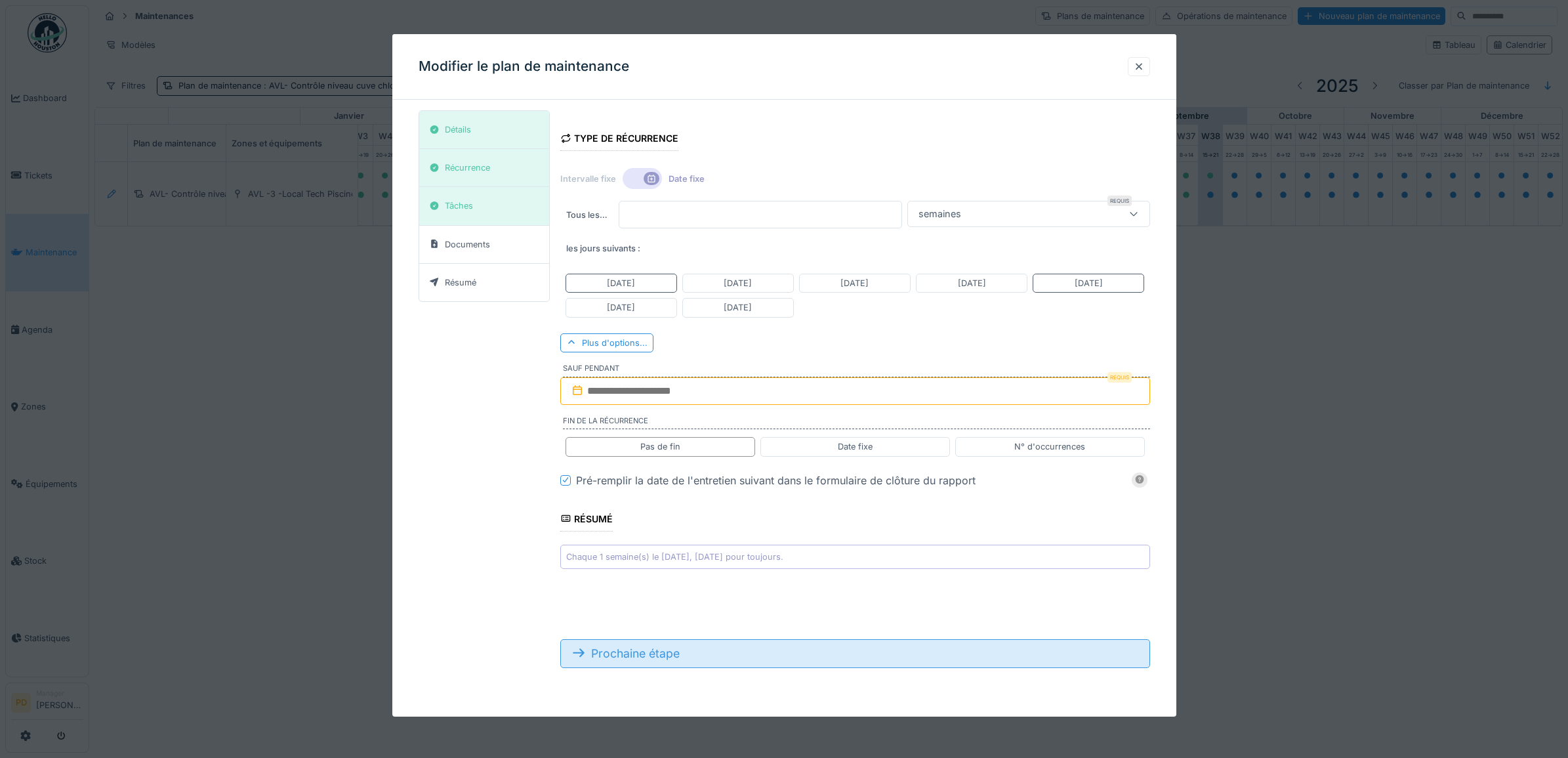
click at [679, 656] on div "Prochaine étape" at bounding box center [855, 654] width 590 height 29
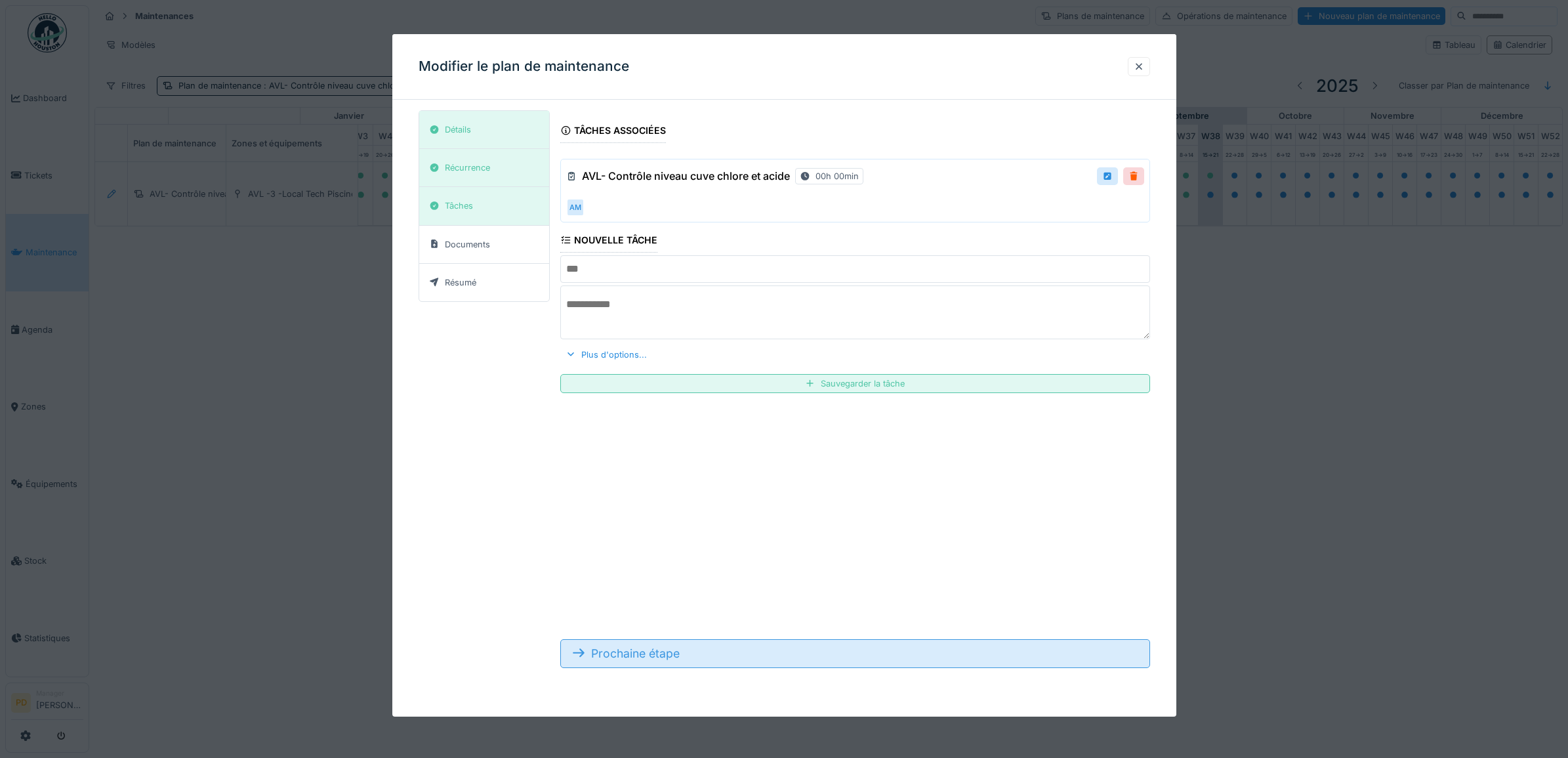
click at [679, 655] on div "Prochaine étape" at bounding box center [855, 654] width 590 height 29
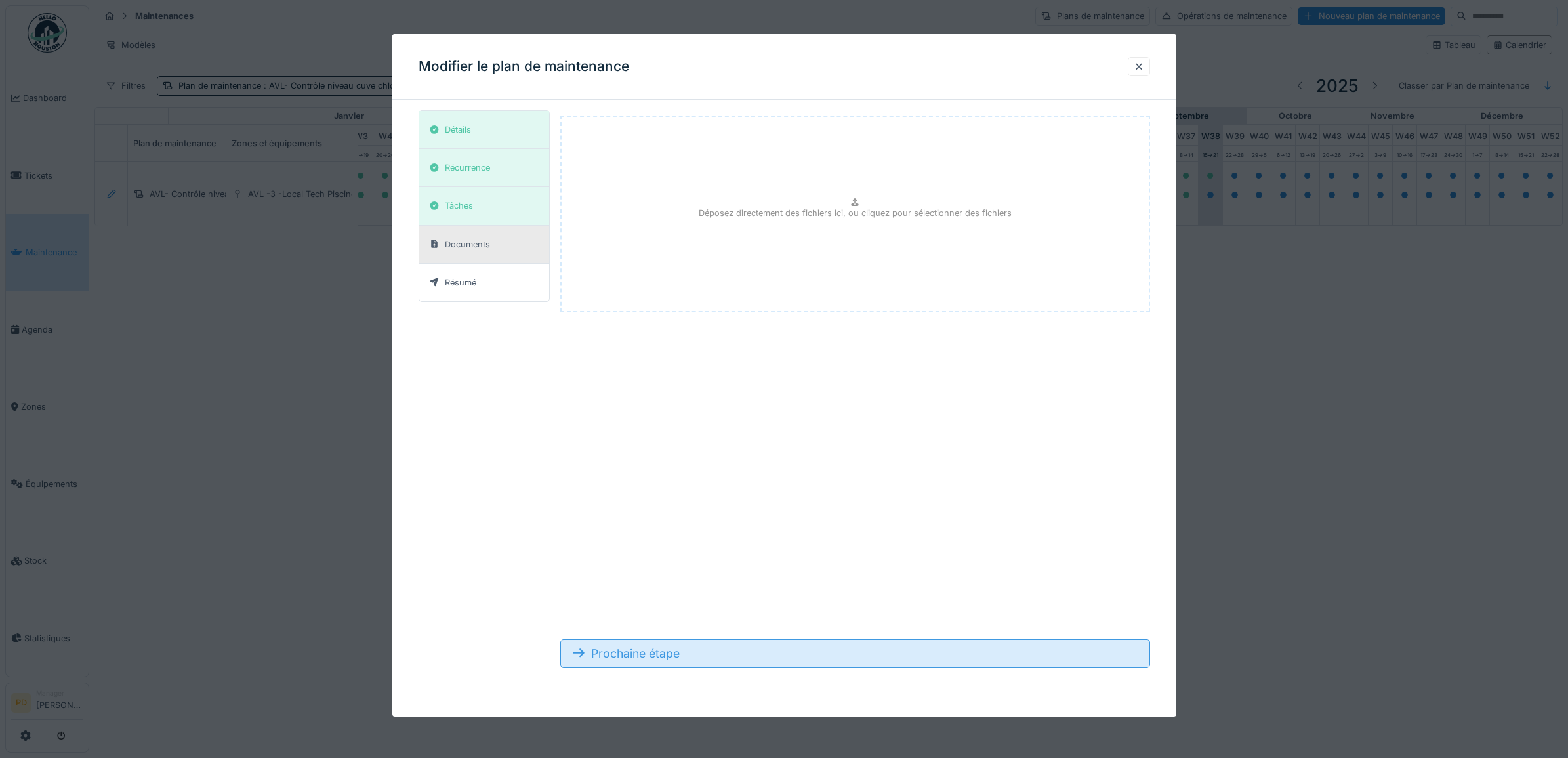
click at [679, 655] on div "Prochaine étape" at bounding box center [855, 654] width 590 height 29
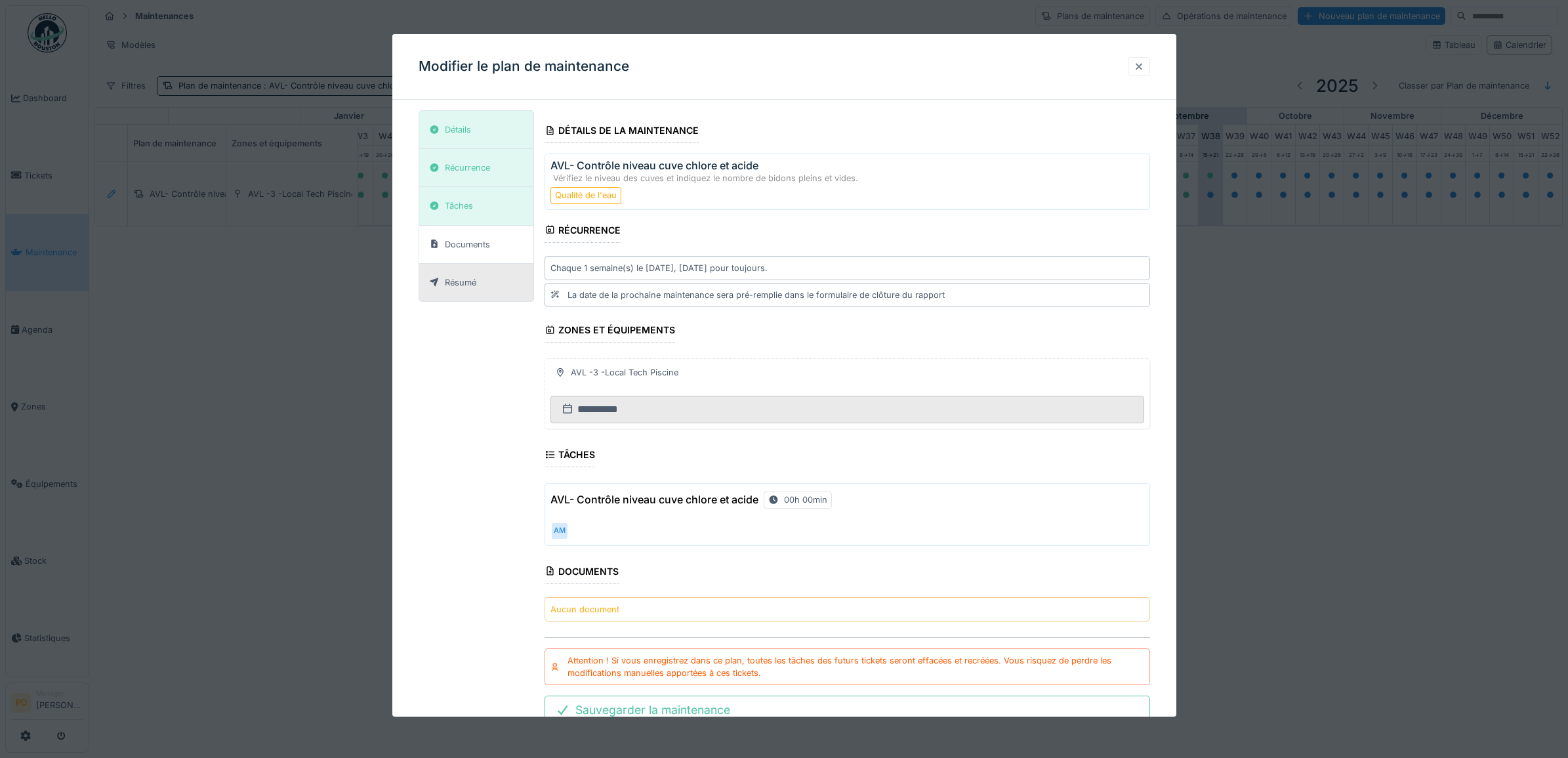
click at [1138, 67] on div at bounding box center [1139, 67] width 11 height 13
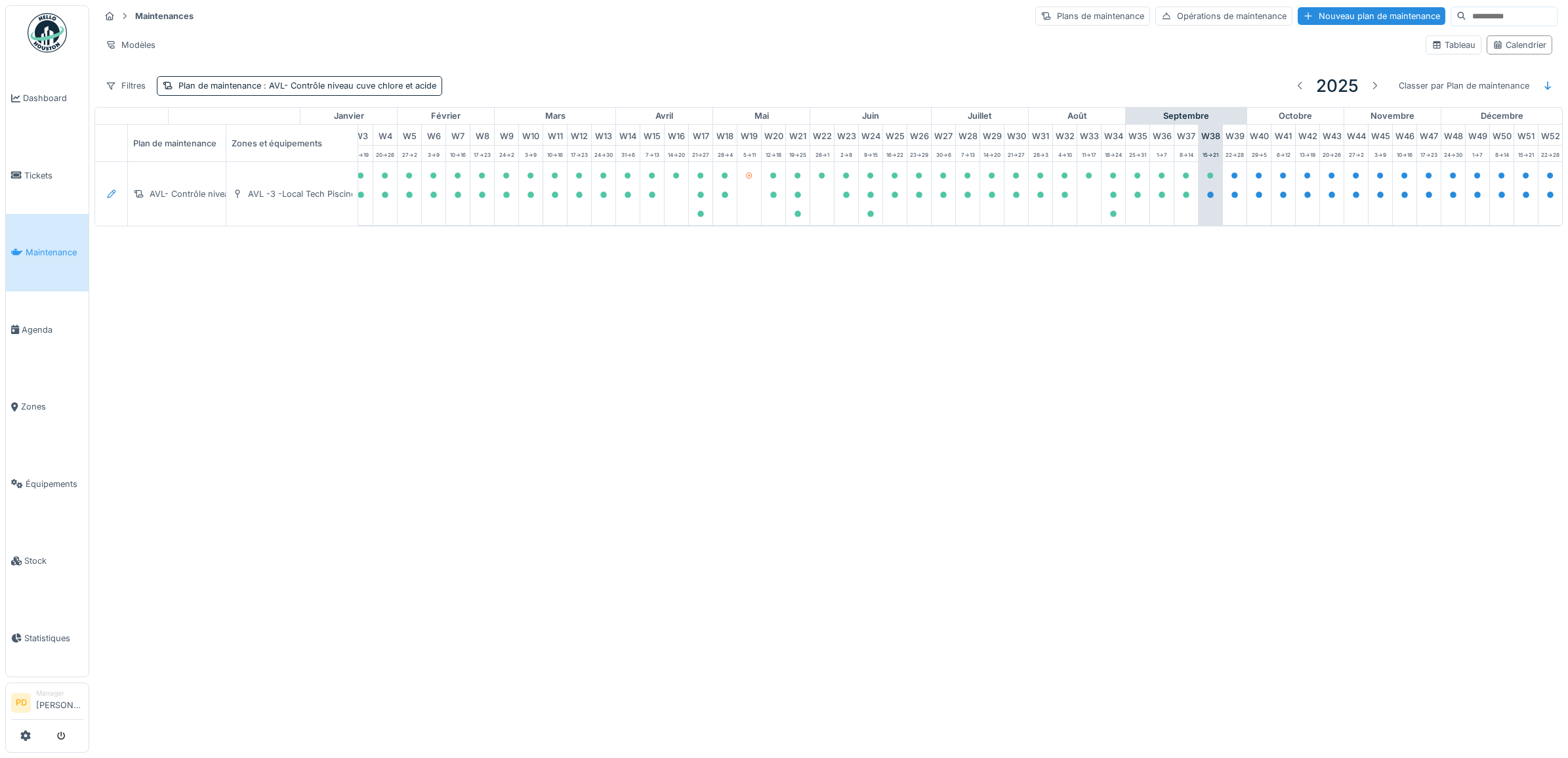
click at [45, 246] on span "Maintenance" at bounding box center [54, 252] width 57 height 13
click at [131, 81] on div "Filtres" at bounding box center [126, 86] width 52 height 19
click at [365, 86] on span ": AVL- Contrôle niveau cuve chlore et acide" at bounding box center [349, 86] width 175 height 10
click at [372, 123] on div "Supprimer" at bounding box center [361, 122] width 67 height 17
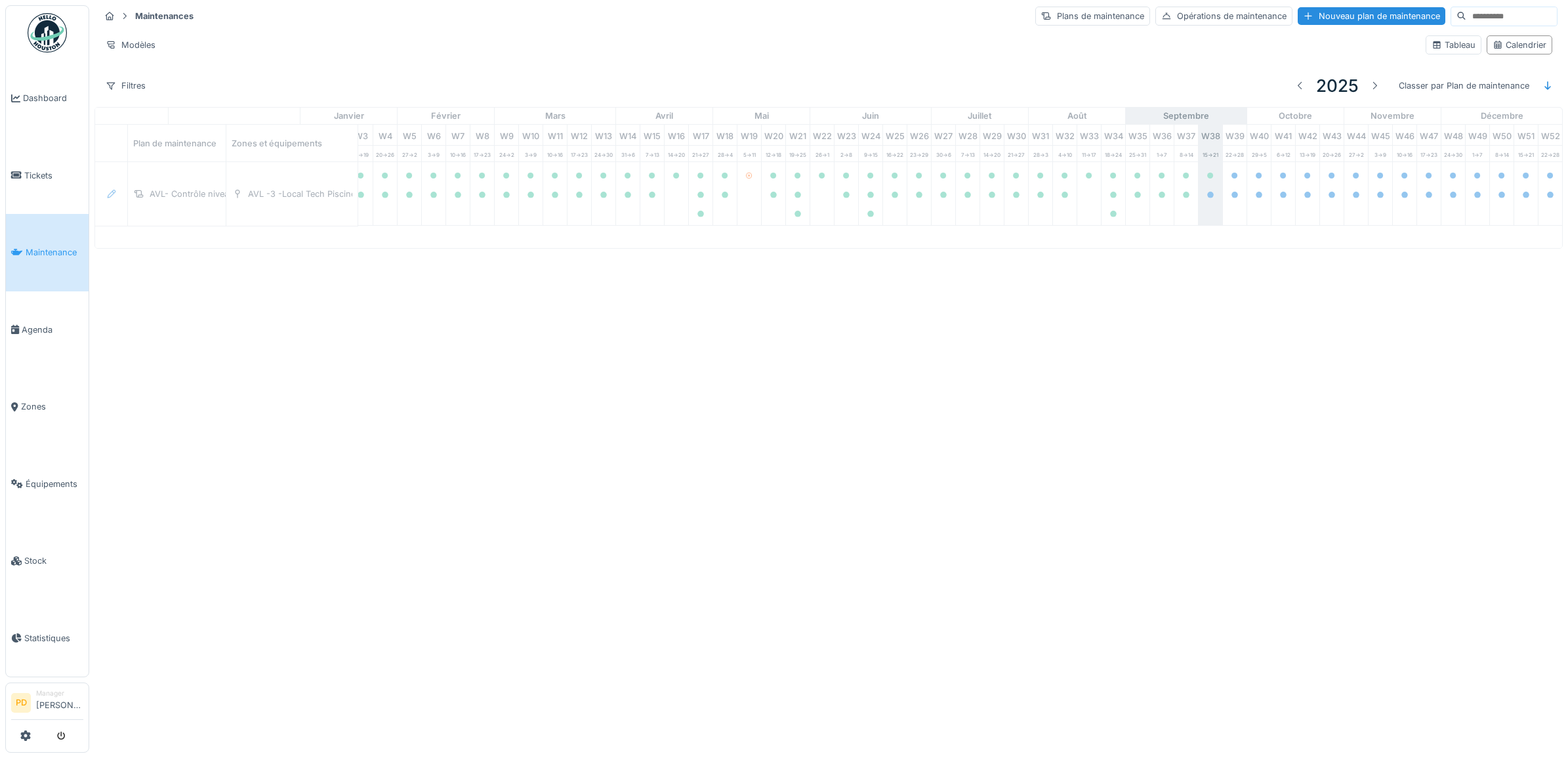
click at [46, 248] on span "Maintenance" at bounding box center [54, 252] width 57 height 13
click at [45, 169] on span "Tickets" at bounding box center [54, 176] width 59 height 13
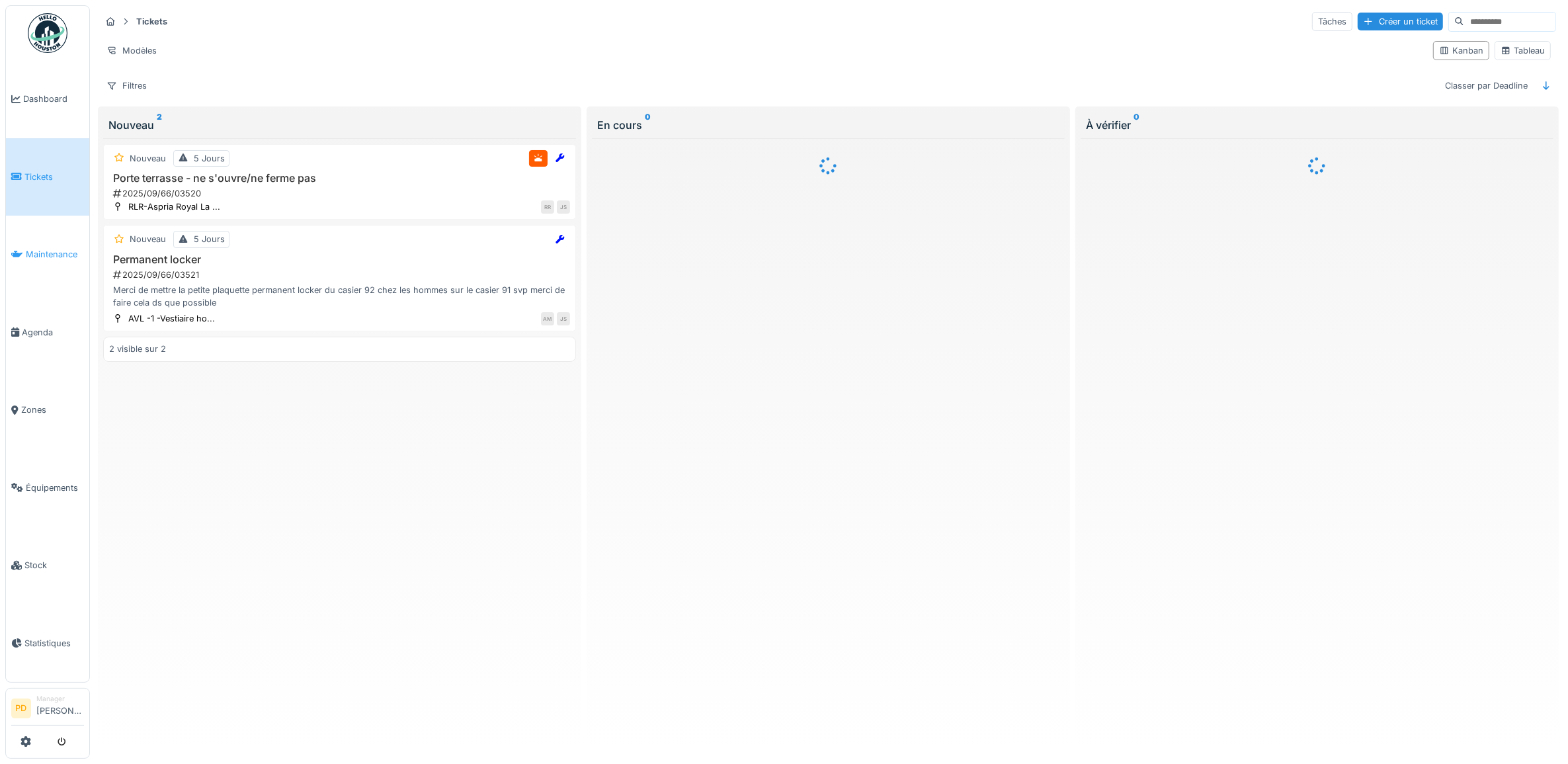
click at [68, 254] on span "Maintenance" at bounding box center [54, 254] width 58 height 13
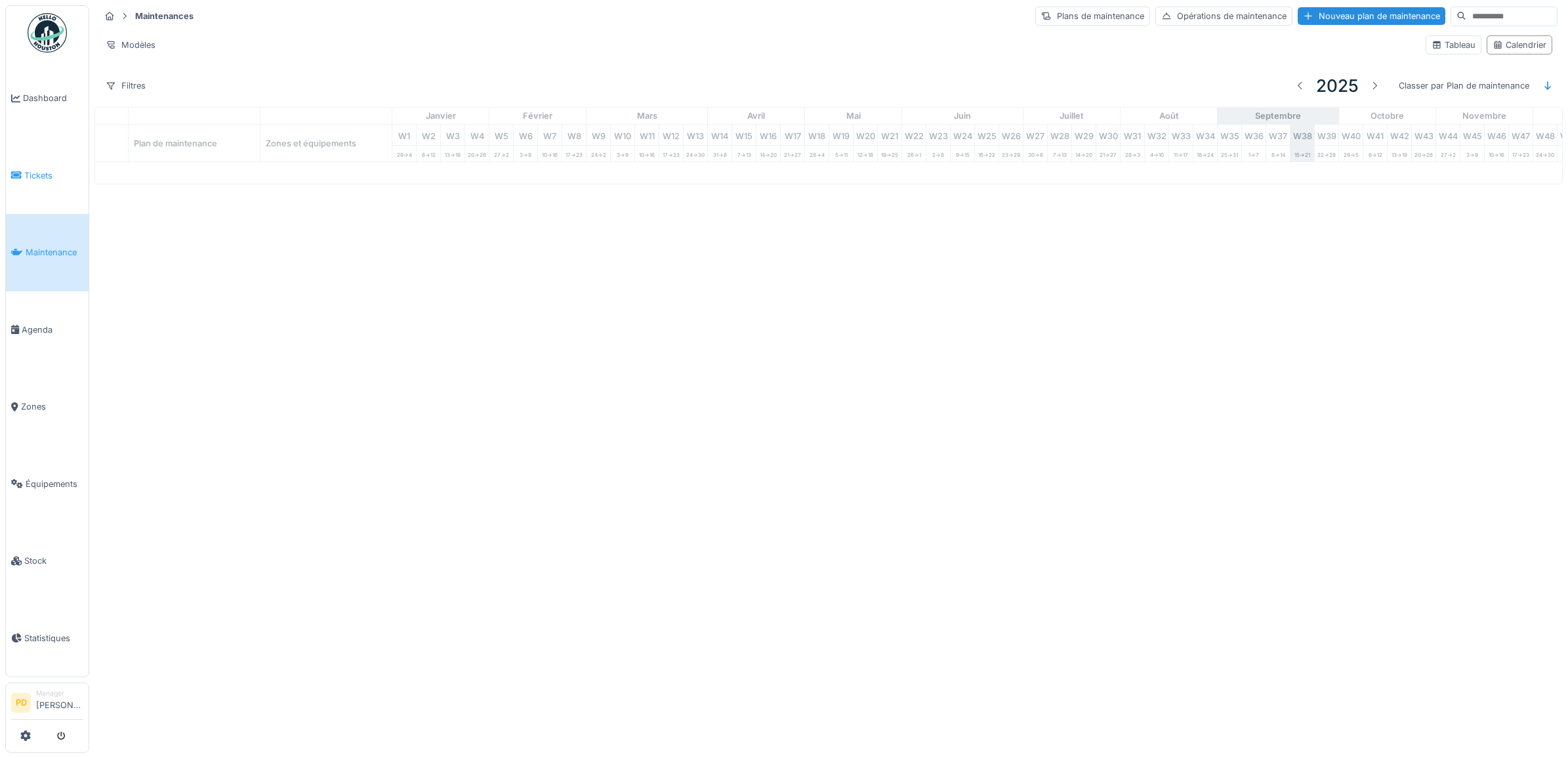
click at [40, 169] on span "Tickets" at bounding box center [54, 176] width 59 height 13
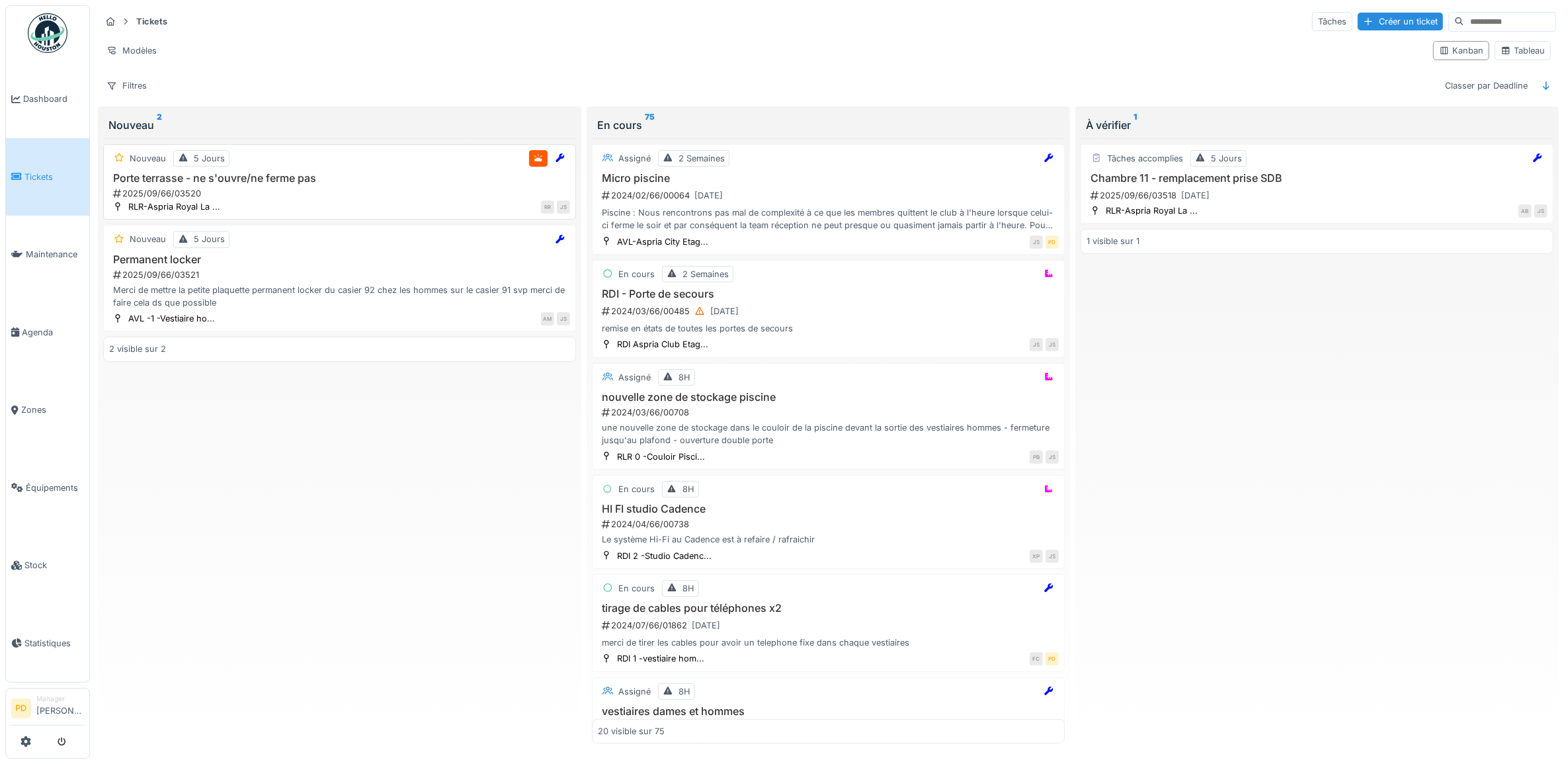
click at [335, 183] on h3 "Porte terrasse - ne s'ouvre/ne ferme pas" at bounding box center [340, 178] width 461 height 13
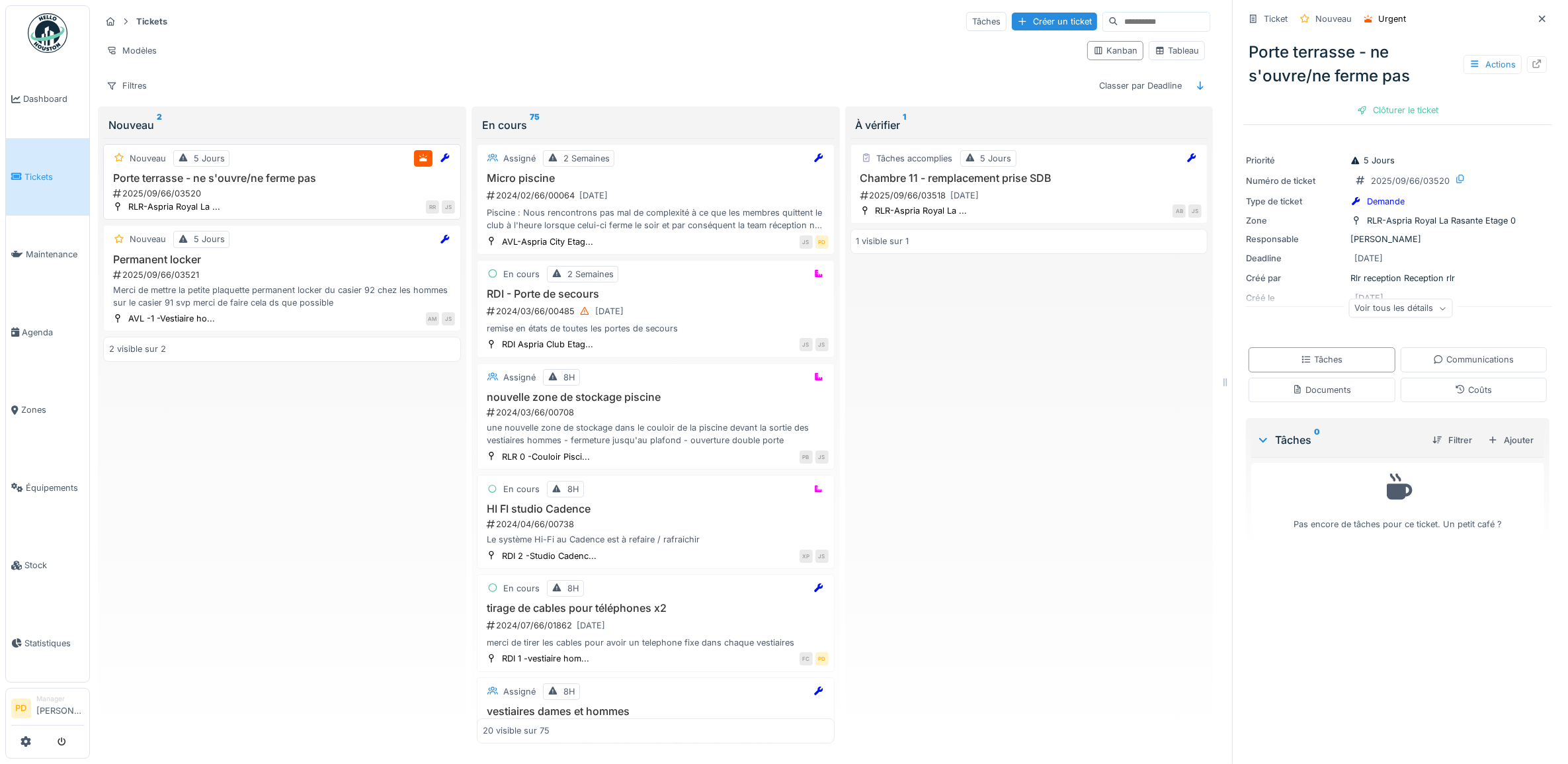
click at [289, 180] on h3 "Porte terrasse - ne s'ouvre/ne ferme pas" at bounding box center [282, 178] width 346 height 13
drag, startPoint x: 252, startPoint y: 190, endPoint x: 263, endPoint y: 188, distance: 11.2
click at [253, 190] on div "2025/09/66/03520" at bounding box center [284, 194] width 343 height 13
click at [1504, 444] on div "Ajouter" at bounding box center [1510, 440] width 56 height 17
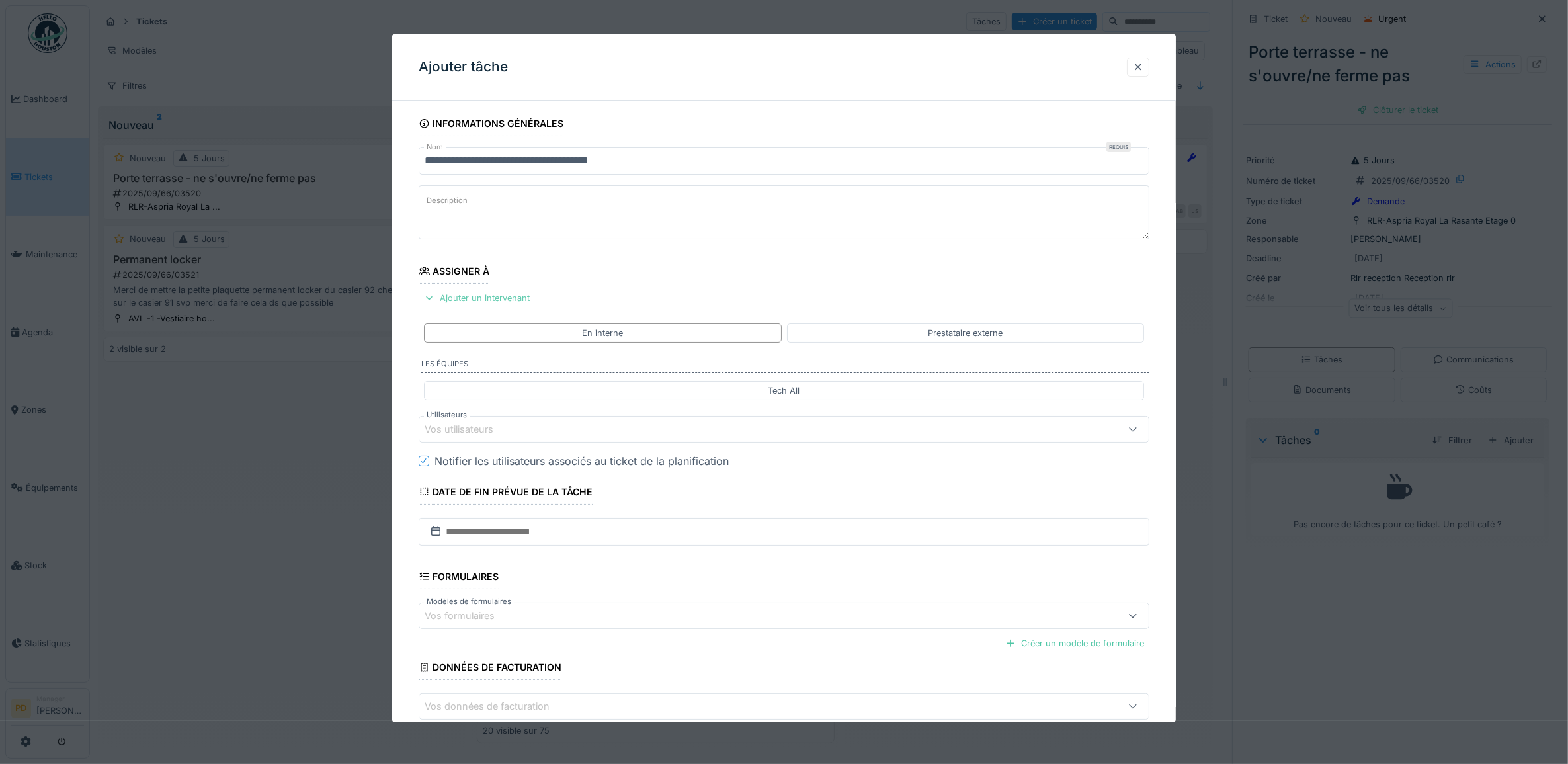
click at [495, 298] on div "Ajouter un intervenant" at bounding box center [476, 298] width 117 height 17
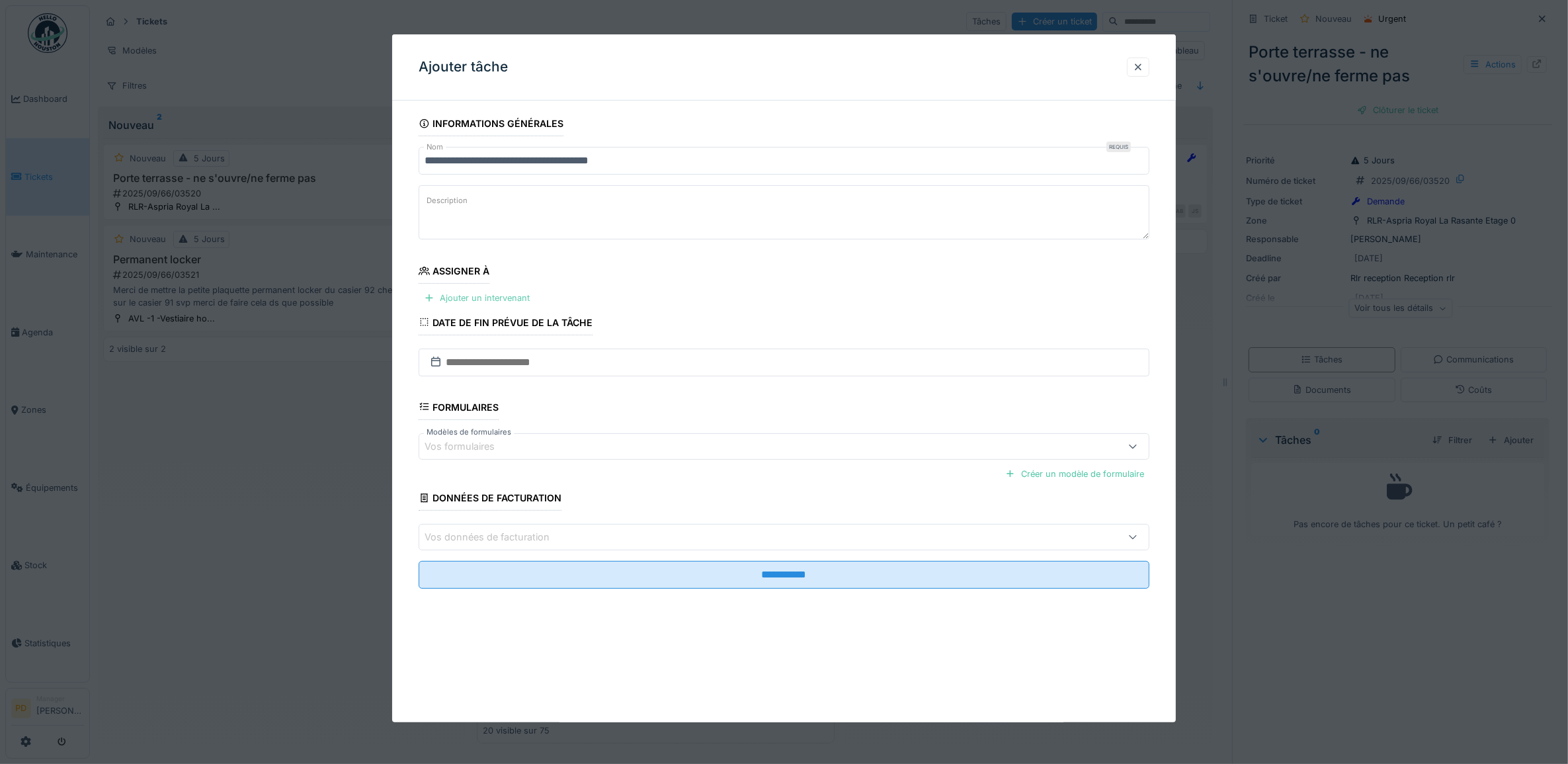
click at [517, 303] on div "Ajouter un intervenant" at bounding box center [476, 298] width 117 height 17
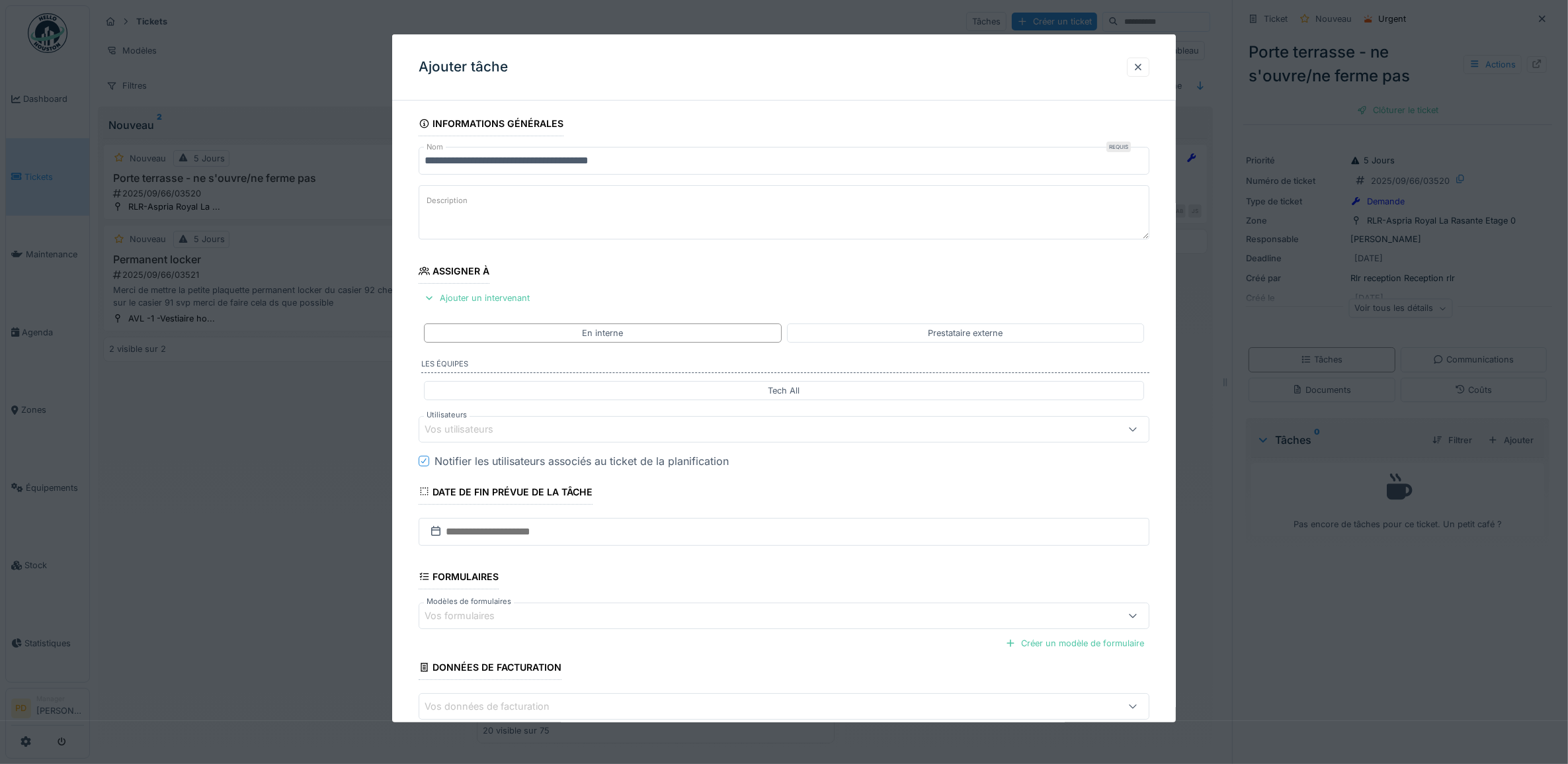
click at [566, 434] on div "Vos utilisateurs" at bounding box center [744, 430] width 637 height 15
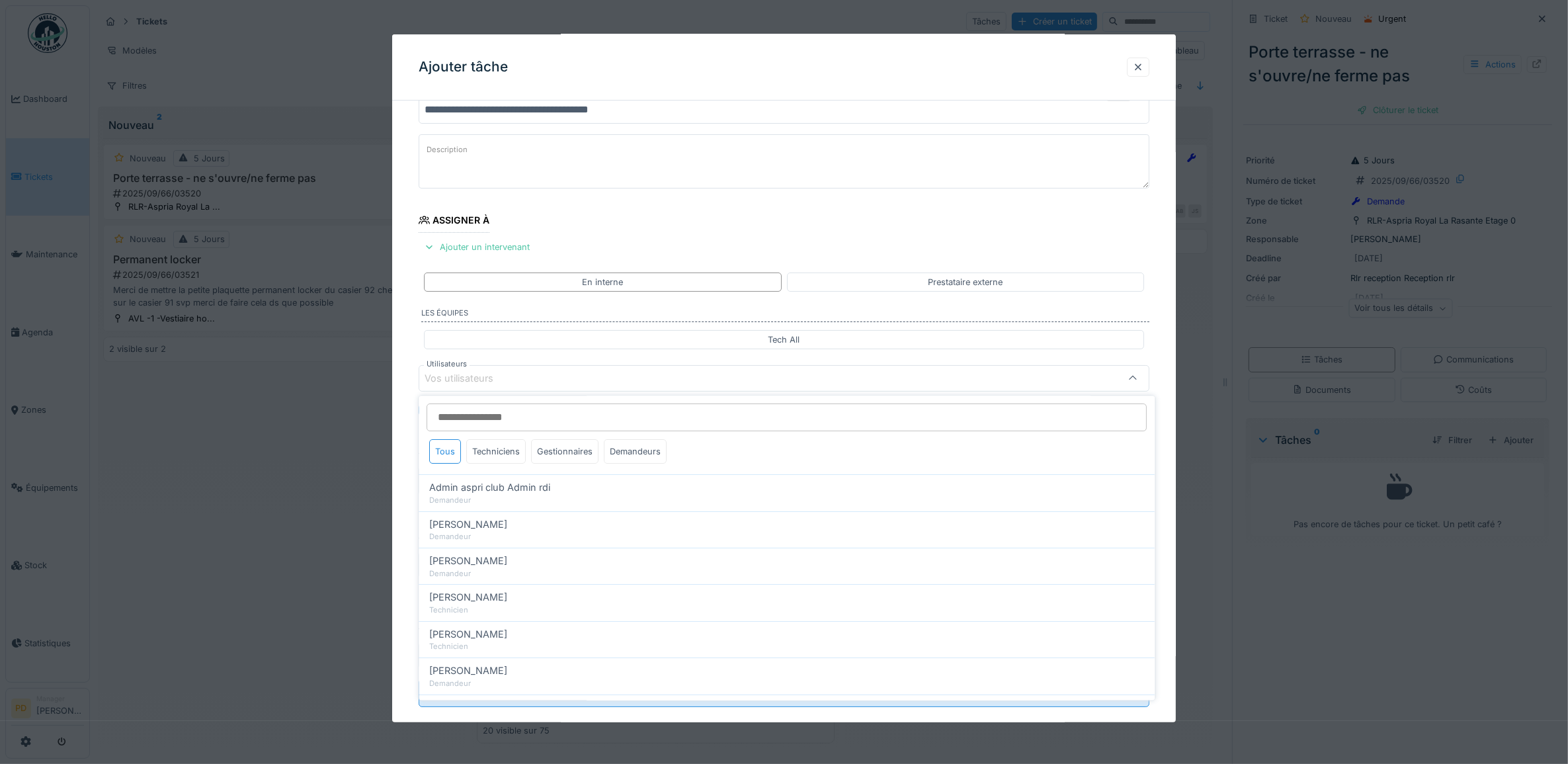
scroll to position [53, 0]
click at [513, 452] on div "Techniciens" at bounding box center [497, 452] width 60 height 25
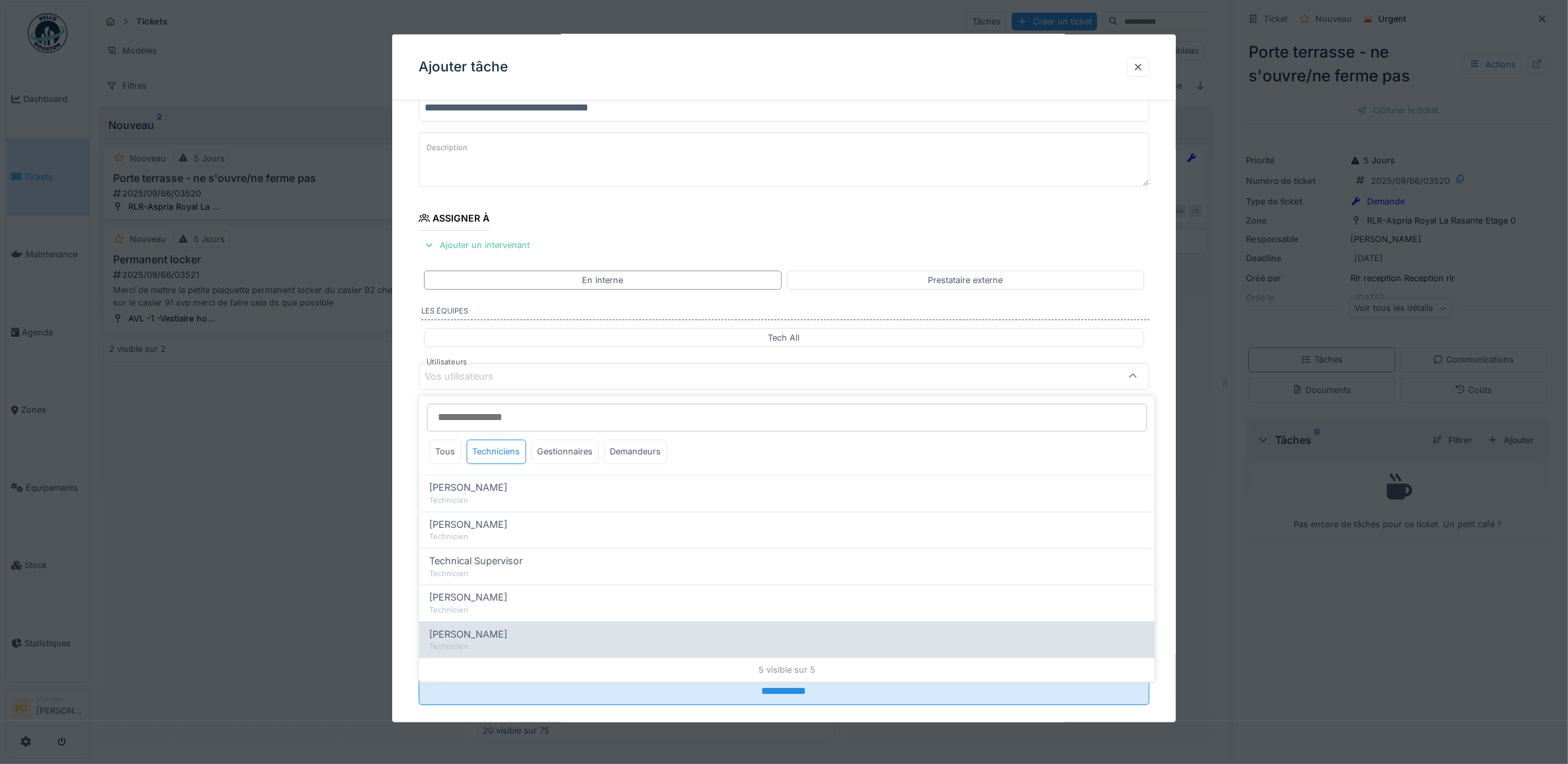
click at [487, 638] on span "[PERSON_NAME]" at bounding box center [468, 635] width 78 height 15
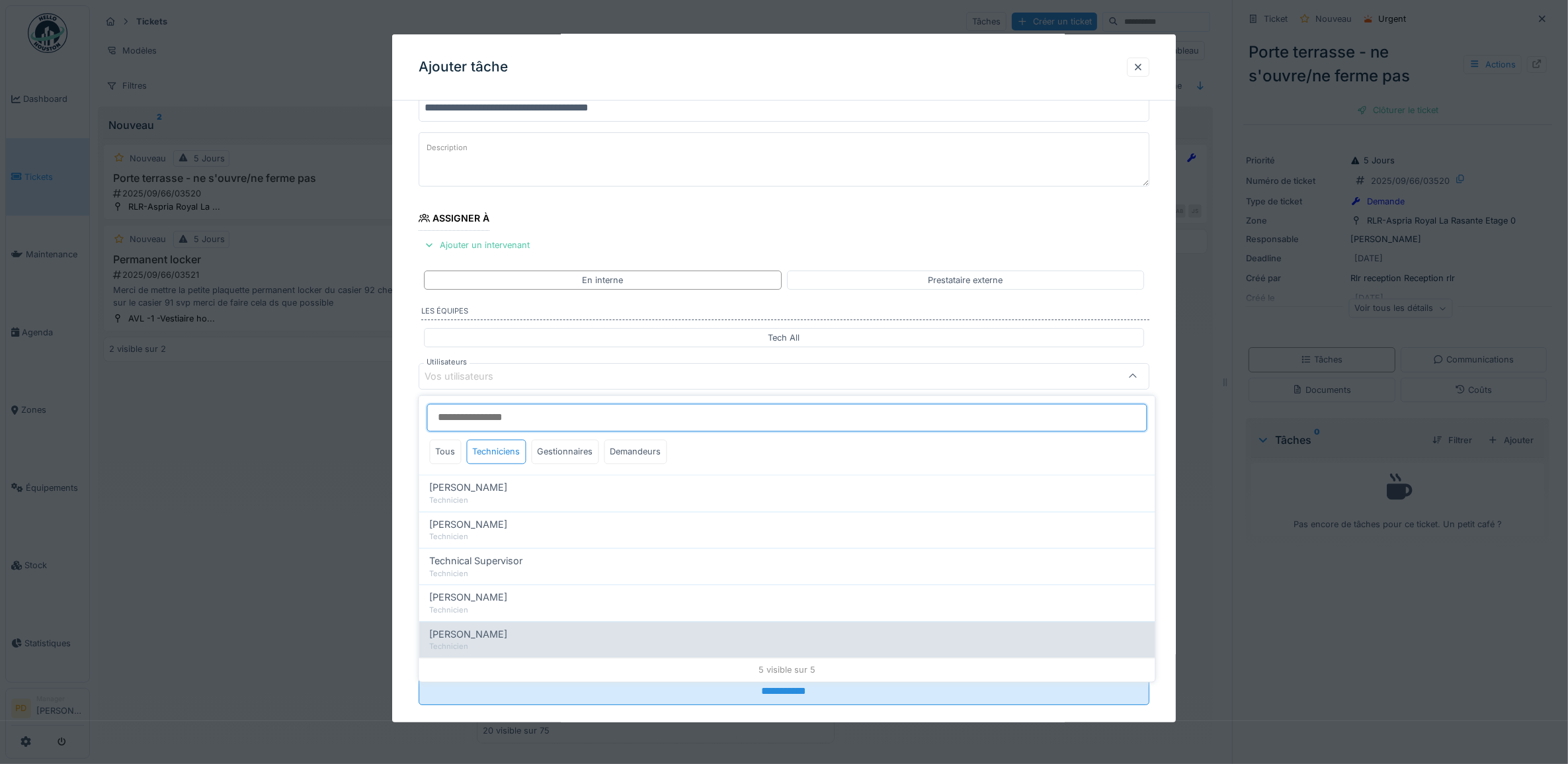
type input "*****"
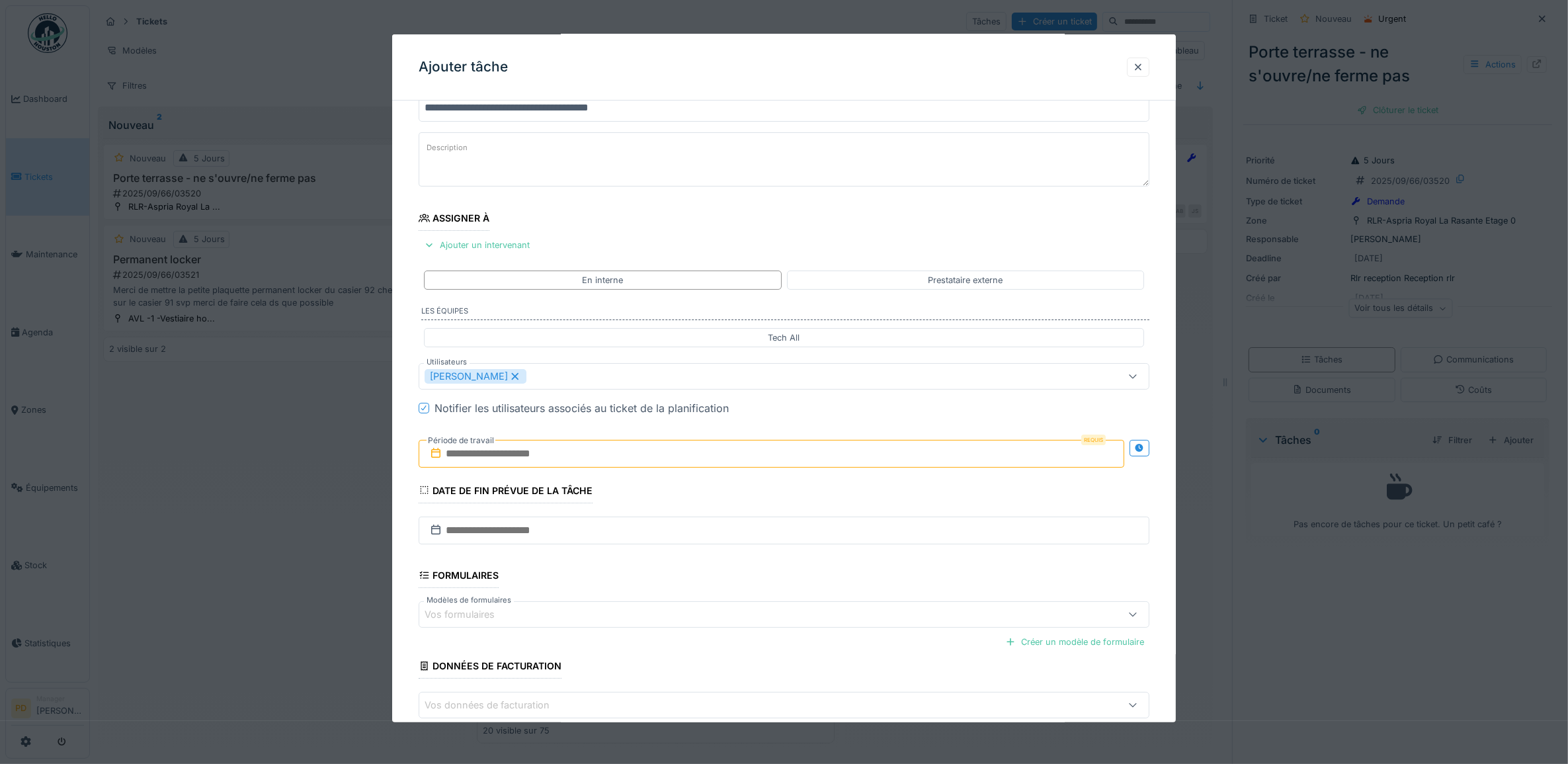
click at [402, 455] on div "**********" at bounding box center [784, 425] width 784 height 736
click at [476, 454] on input "text" at bounding box center [771, 454] width 706 height 28
click at [794, 583] on div "19" at bounding box center [795, 583] width 17 height 19
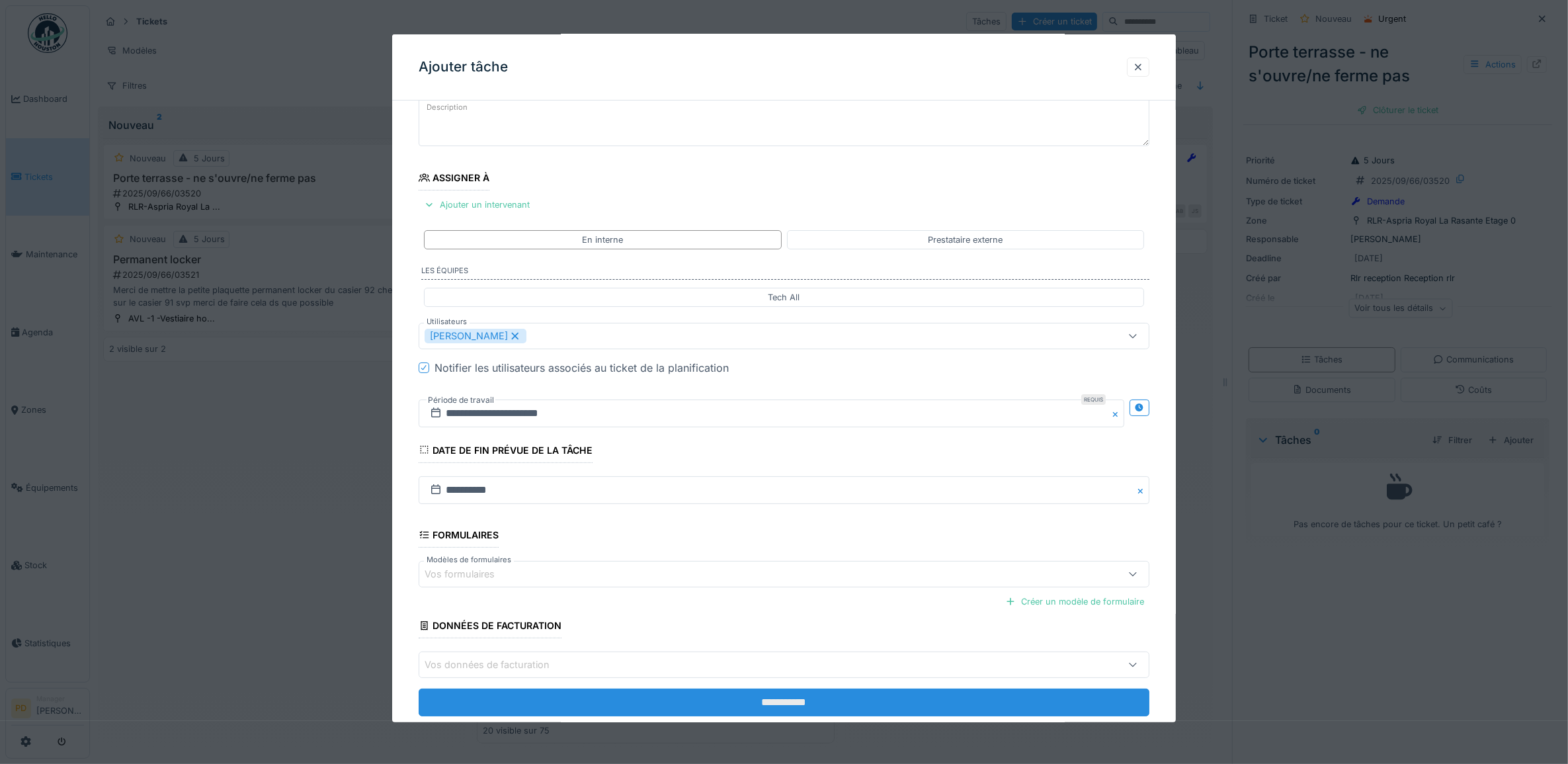
scroll to position [127, 0]
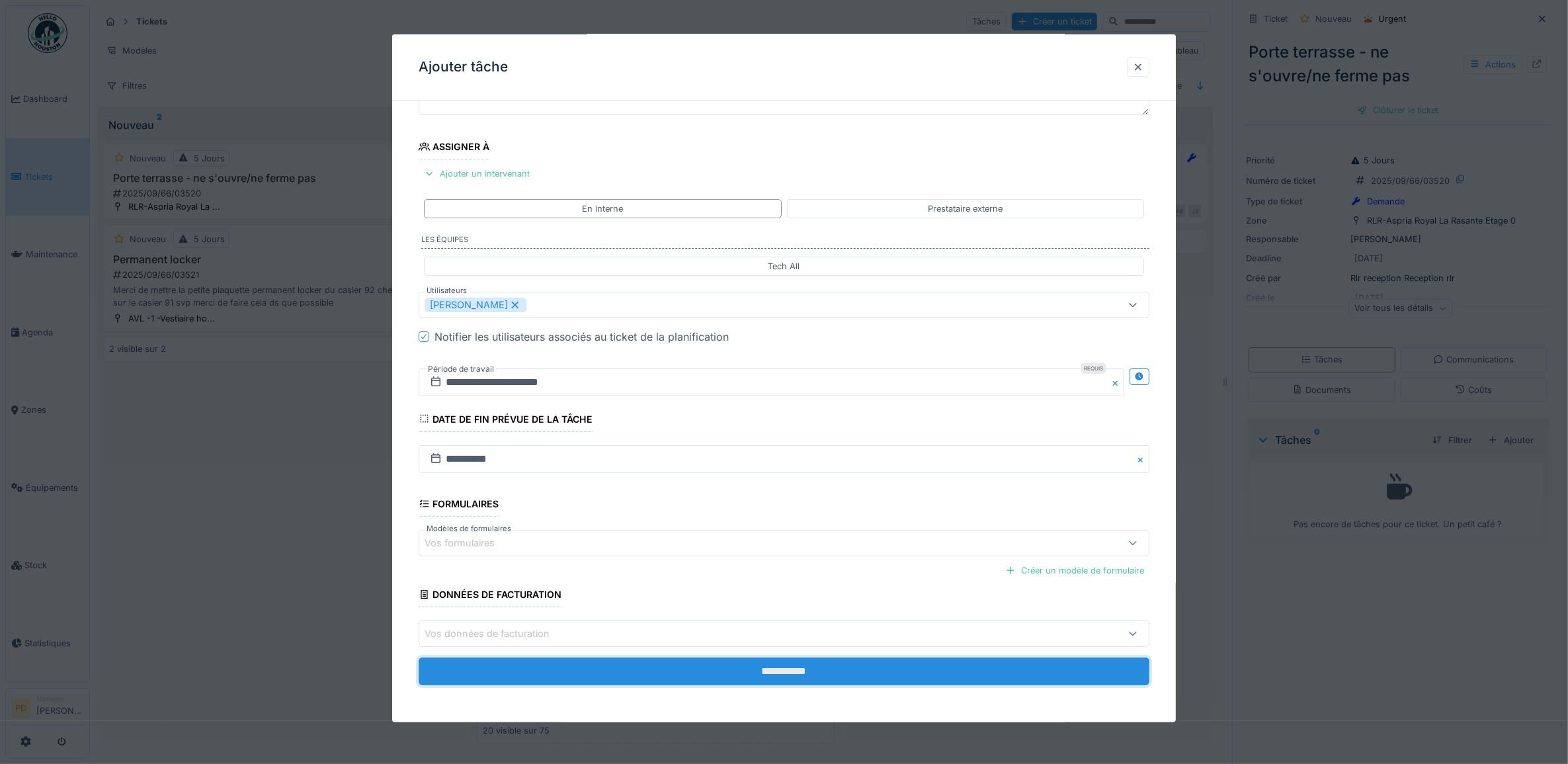
click at [818, 673] on input "**********" at bounding box center [784, 671] width 732 height 28
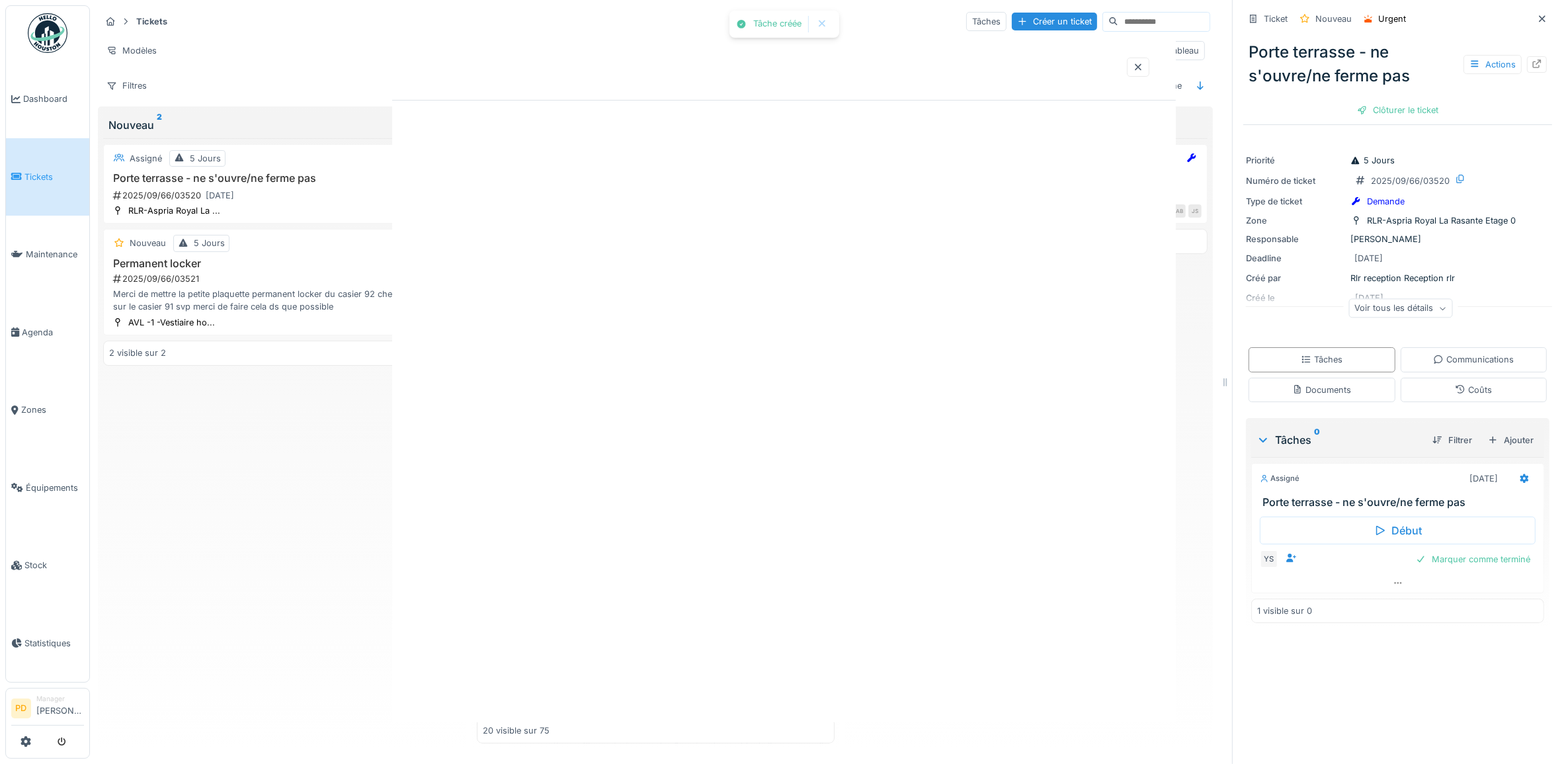
scroll to position [0, 0]
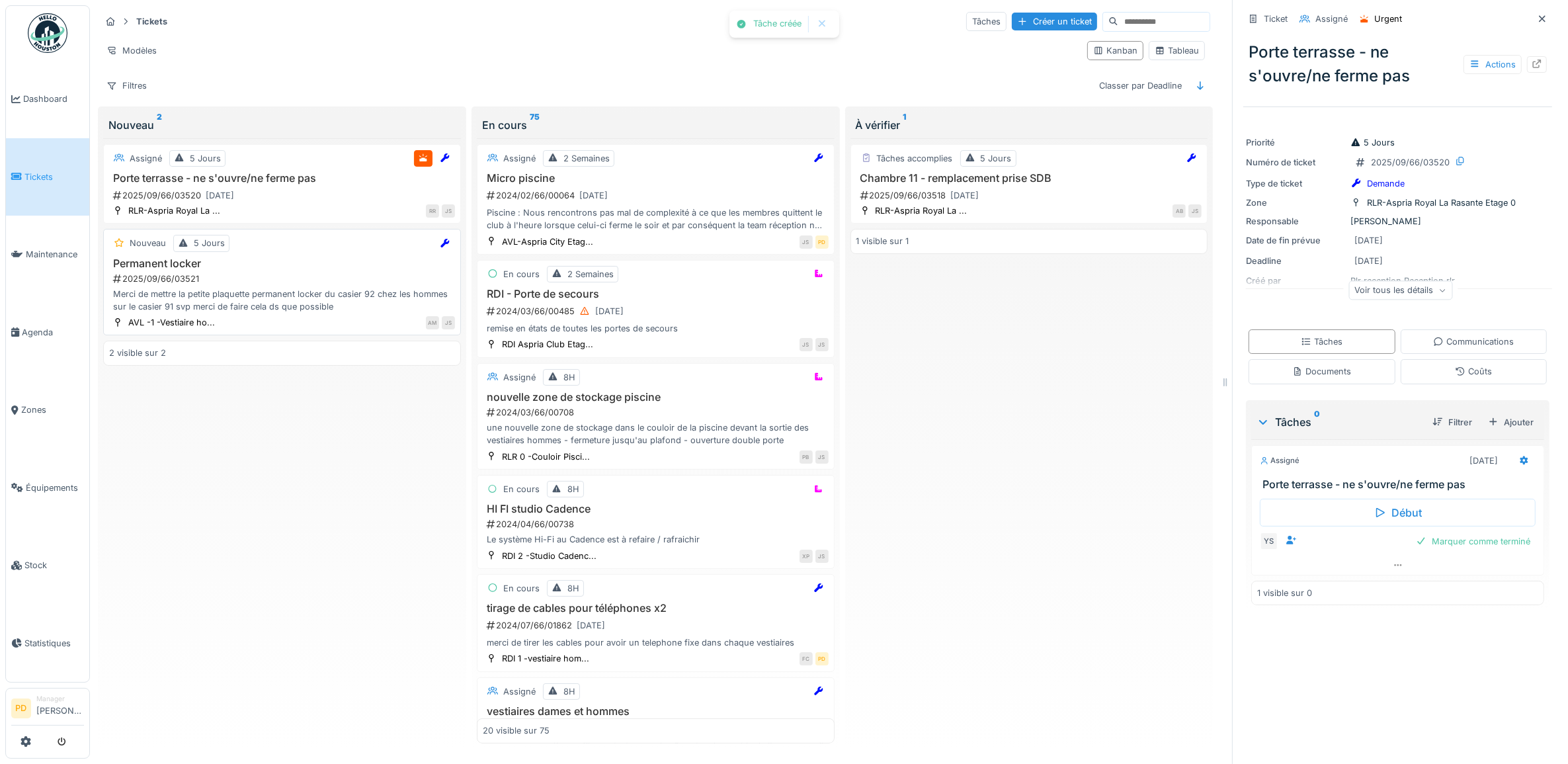
click at [276, 270] on h3 "Permanent locker" at bounding box center [282, 264] width 346 height 13
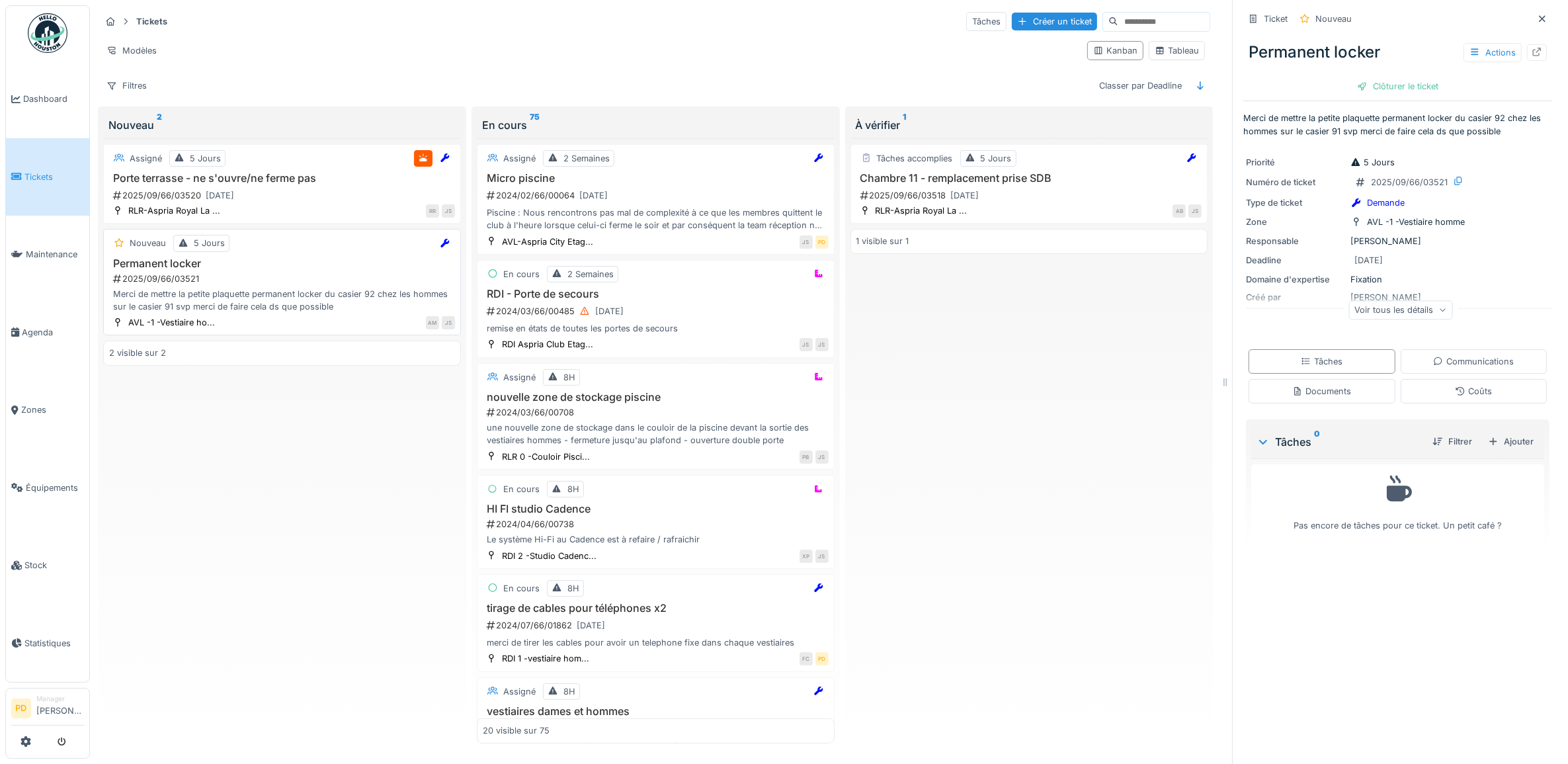
click at [266, 296] on div "Merci de mettre la petite plaquette permanent locker du casier 92 chez les homm…" at bounding box center [282, 299] width 346 height 25
click at [1504, 445] on div "Ajouter" at bounding box center [1510, 441] width 56 height 17
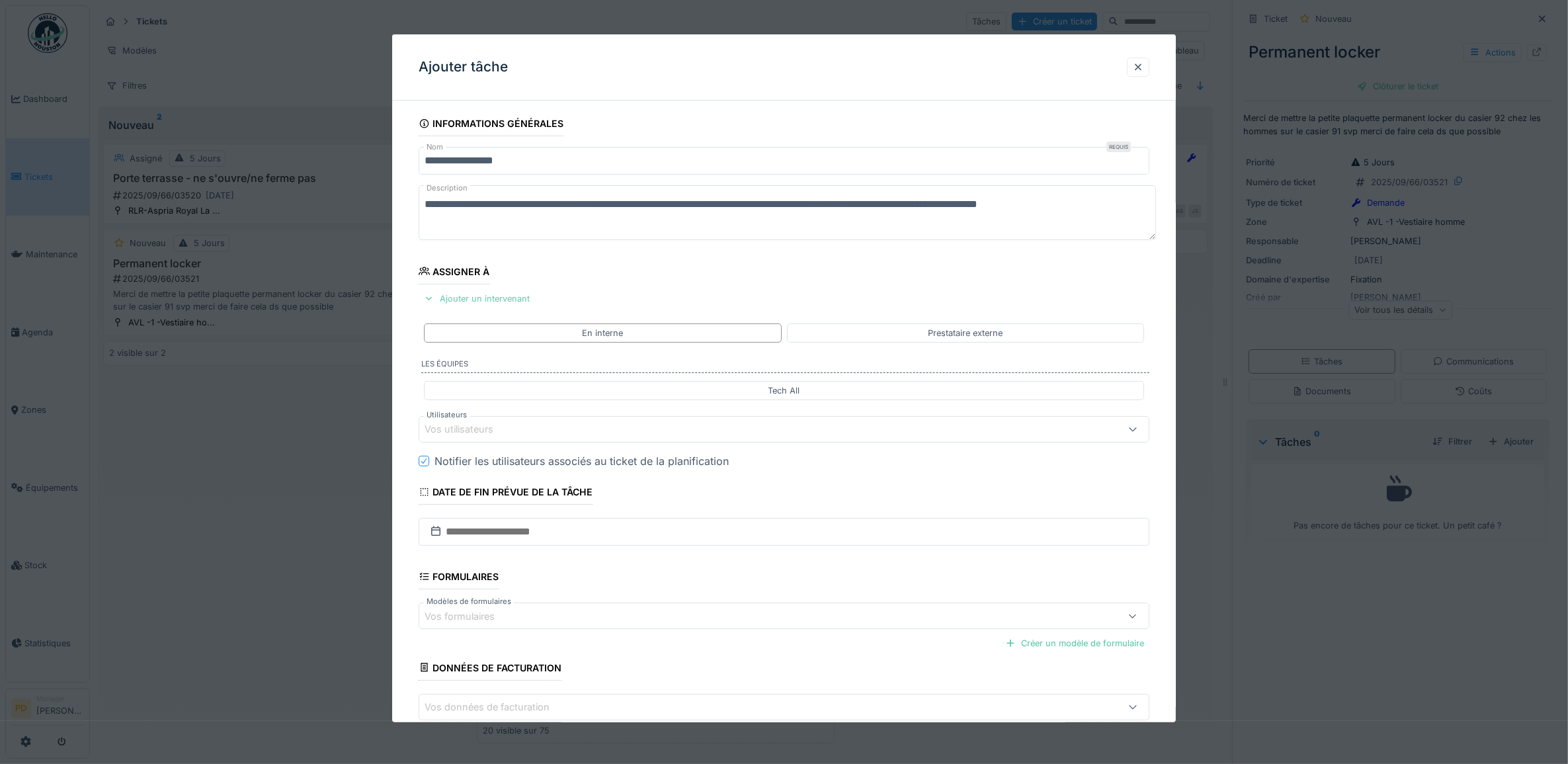
click at [493, 299] on div "Ajouter un intervenant" at bounding box center [476, 298] width 117 height 17
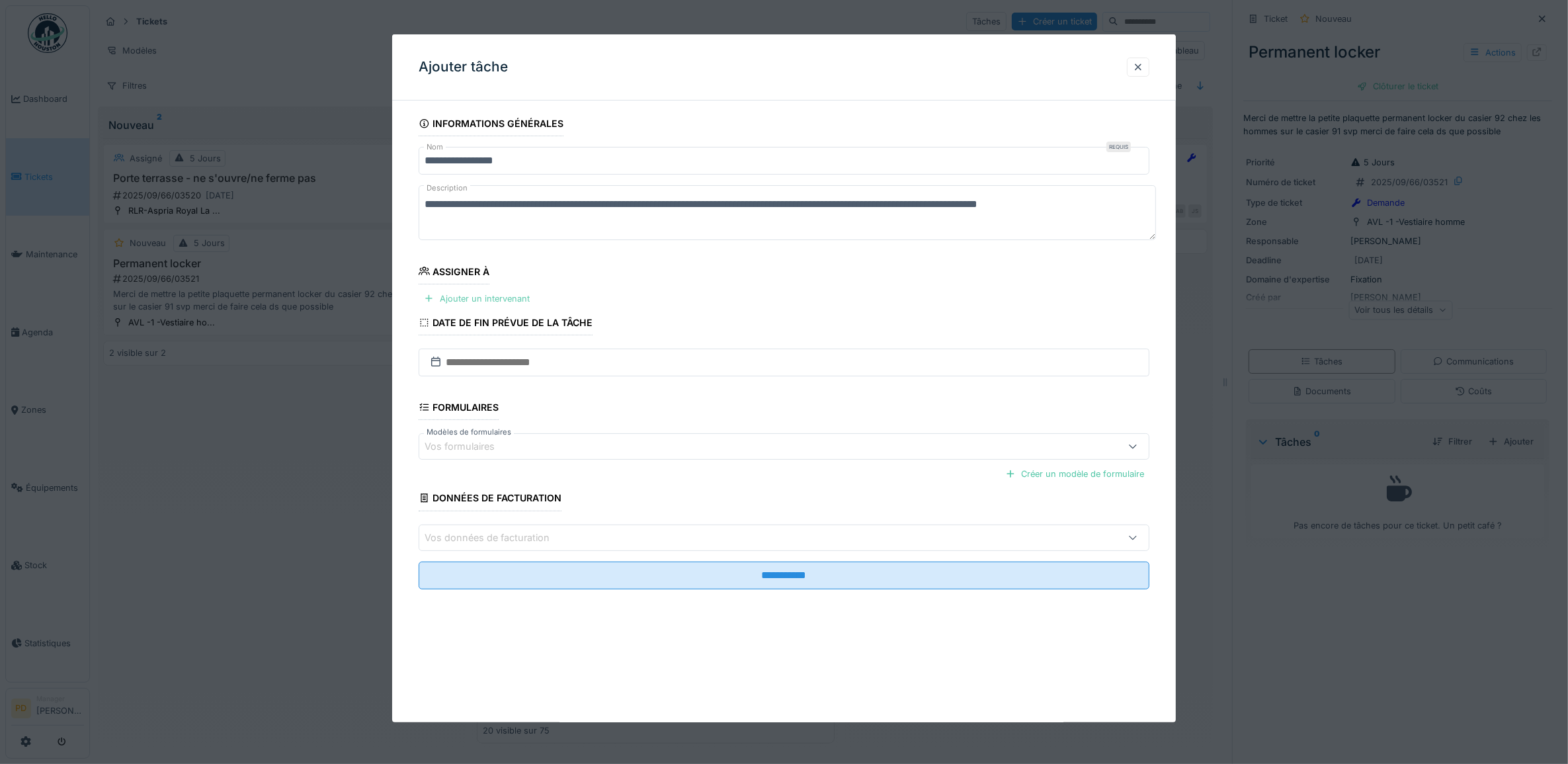
click at [496, 302] on div "Ajouter un intervenant" at bounding box center [476, 298] width 117 height 17
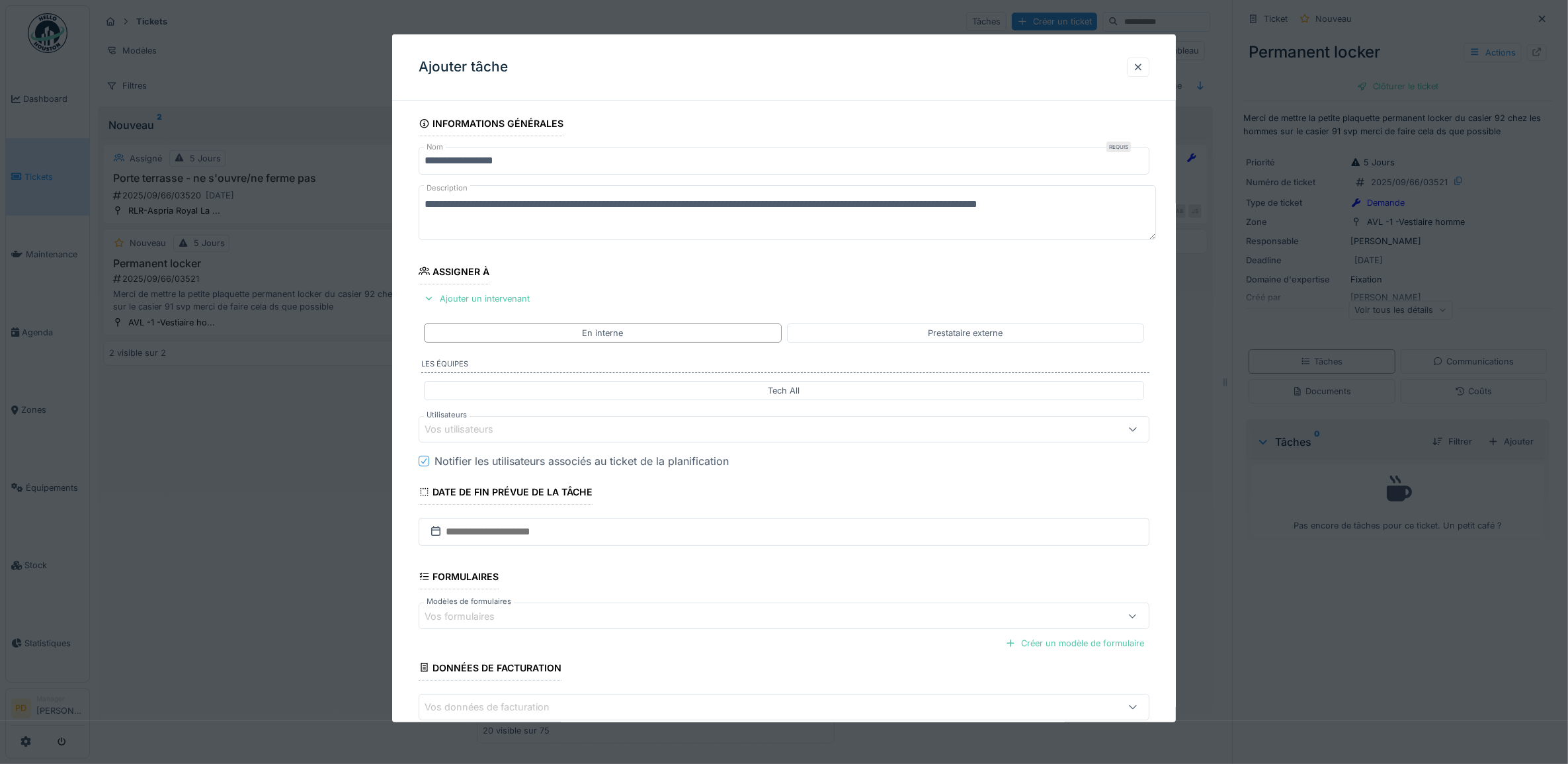
click at [521, 434] on div "Vos utilisateurs" at bounding box center [744, 430] width 637 height 15
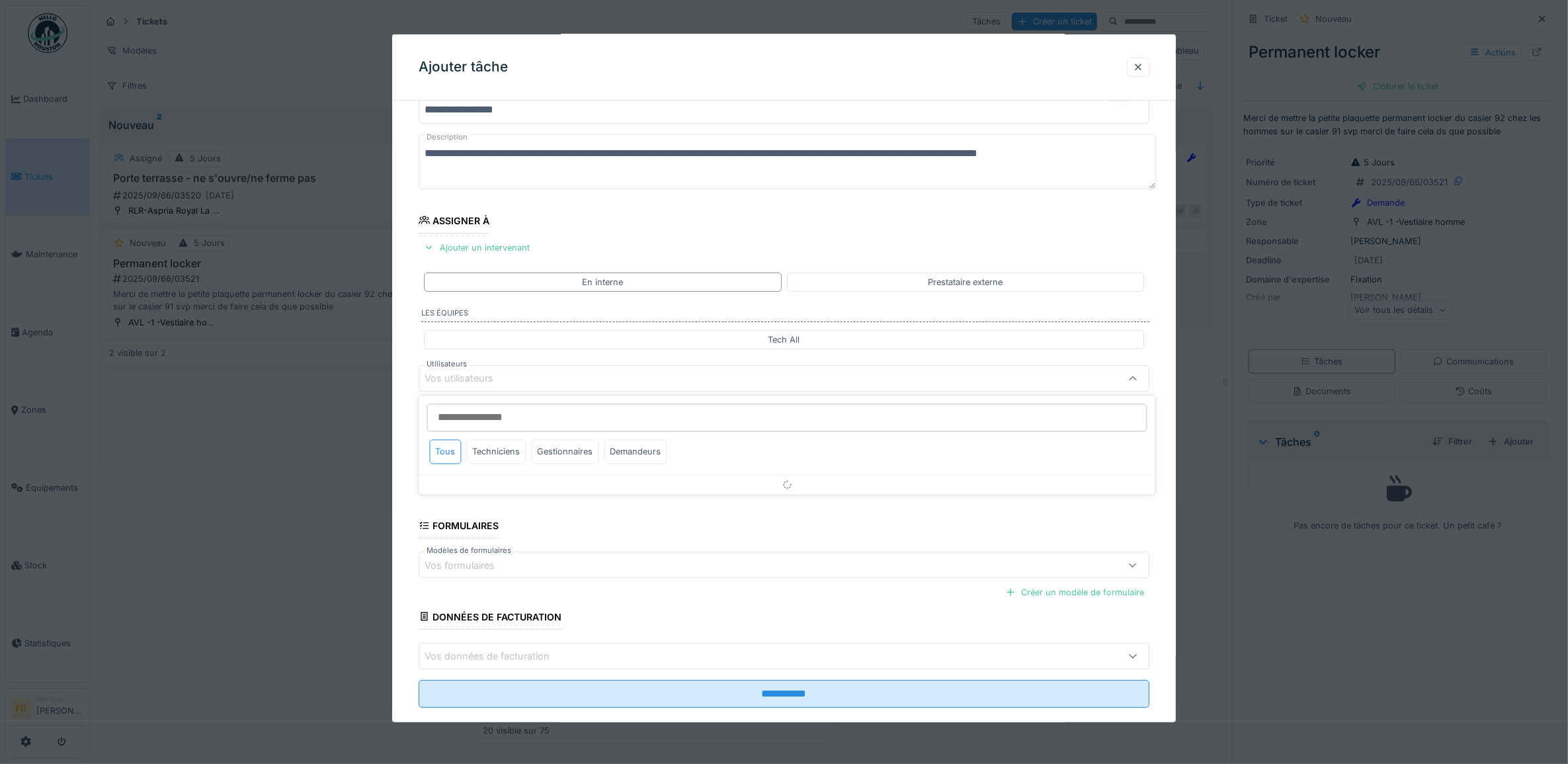
scroll to position [53, 0]
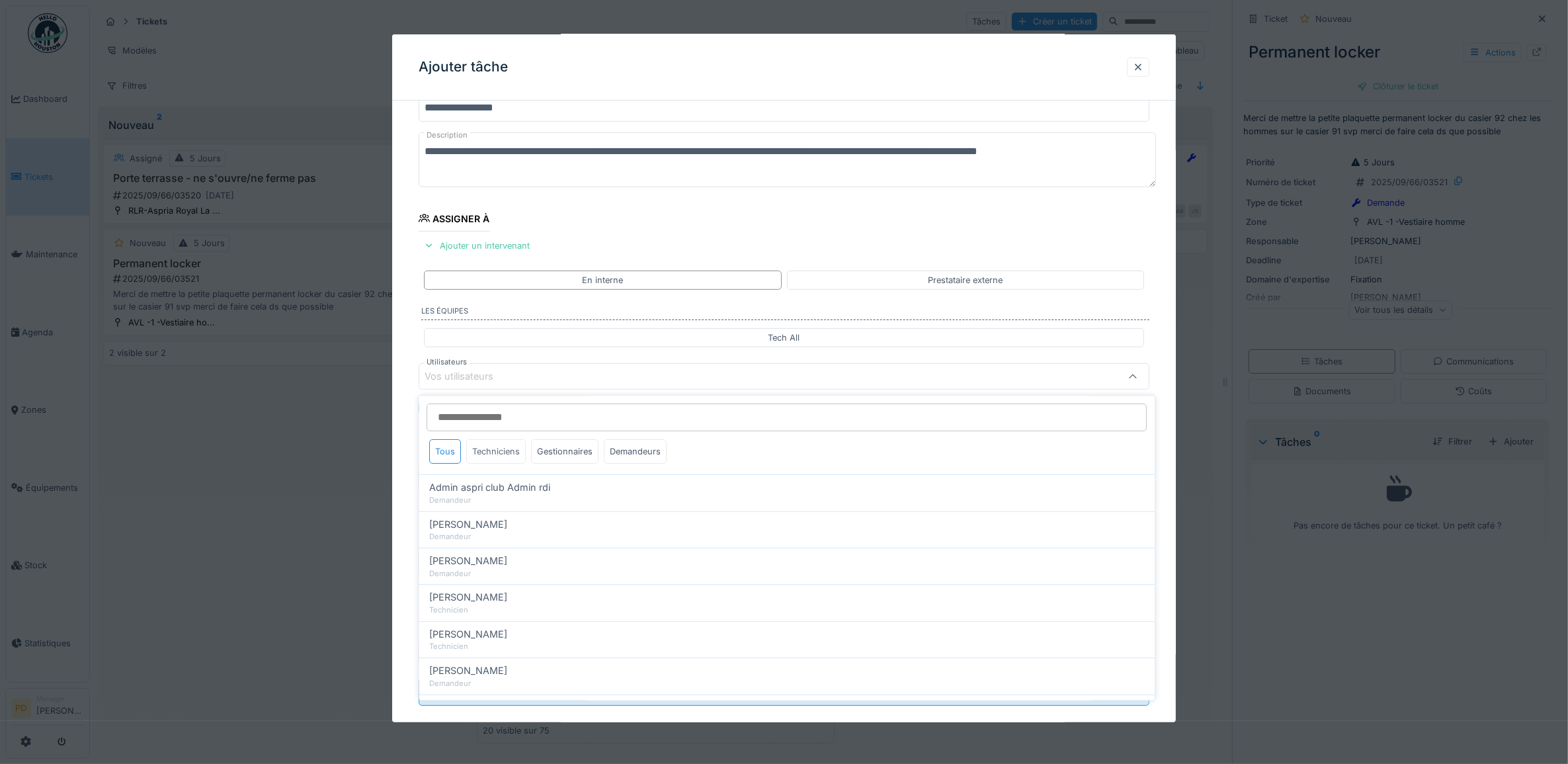
click at [511, 446] on div "Techniciens" at bounding box center [497, 452] width 60 height 25
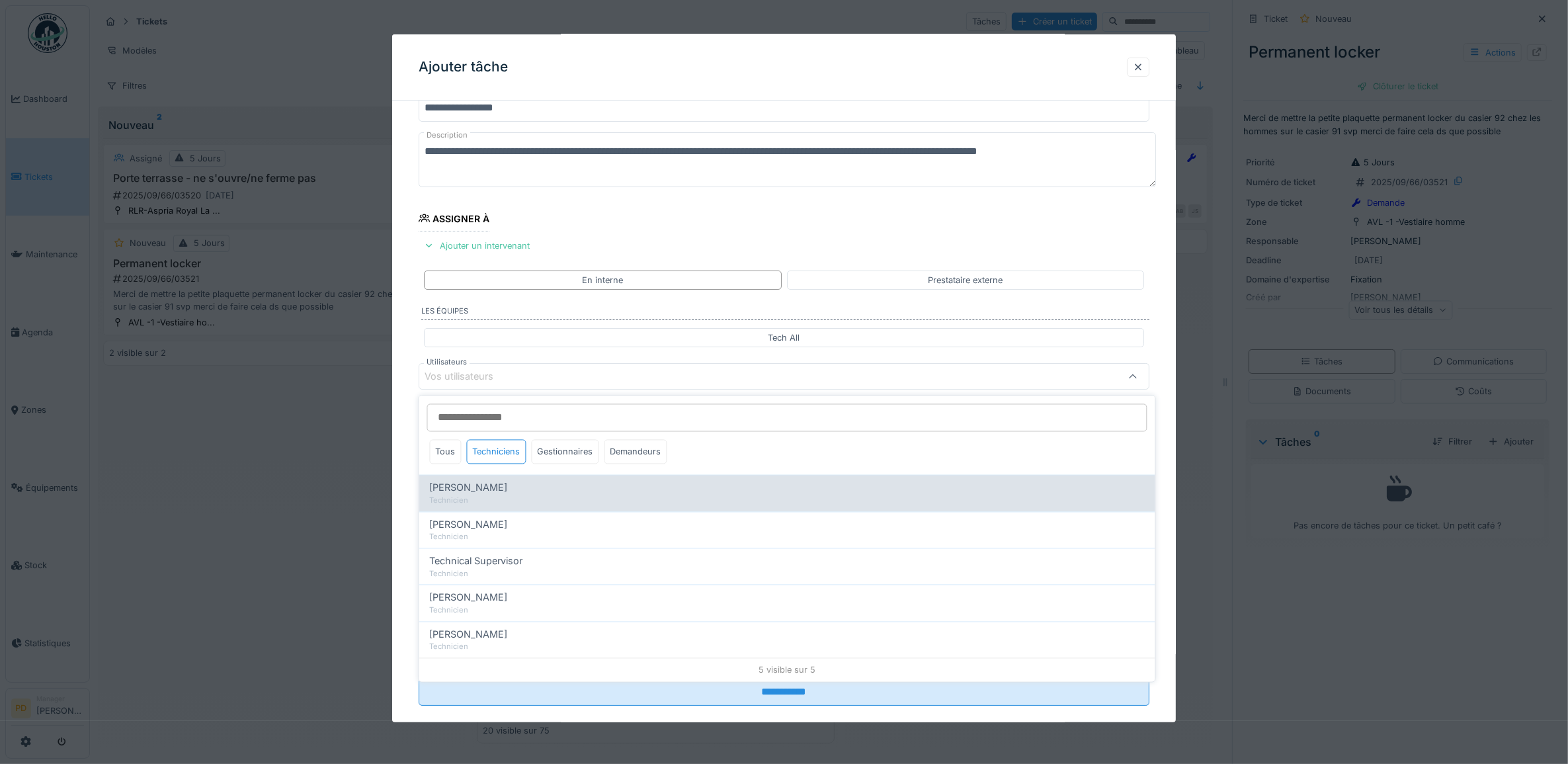
click at [508, 493] on span "[PERSON_NAME]" at bounding box center [468, 489] width 78 height 15
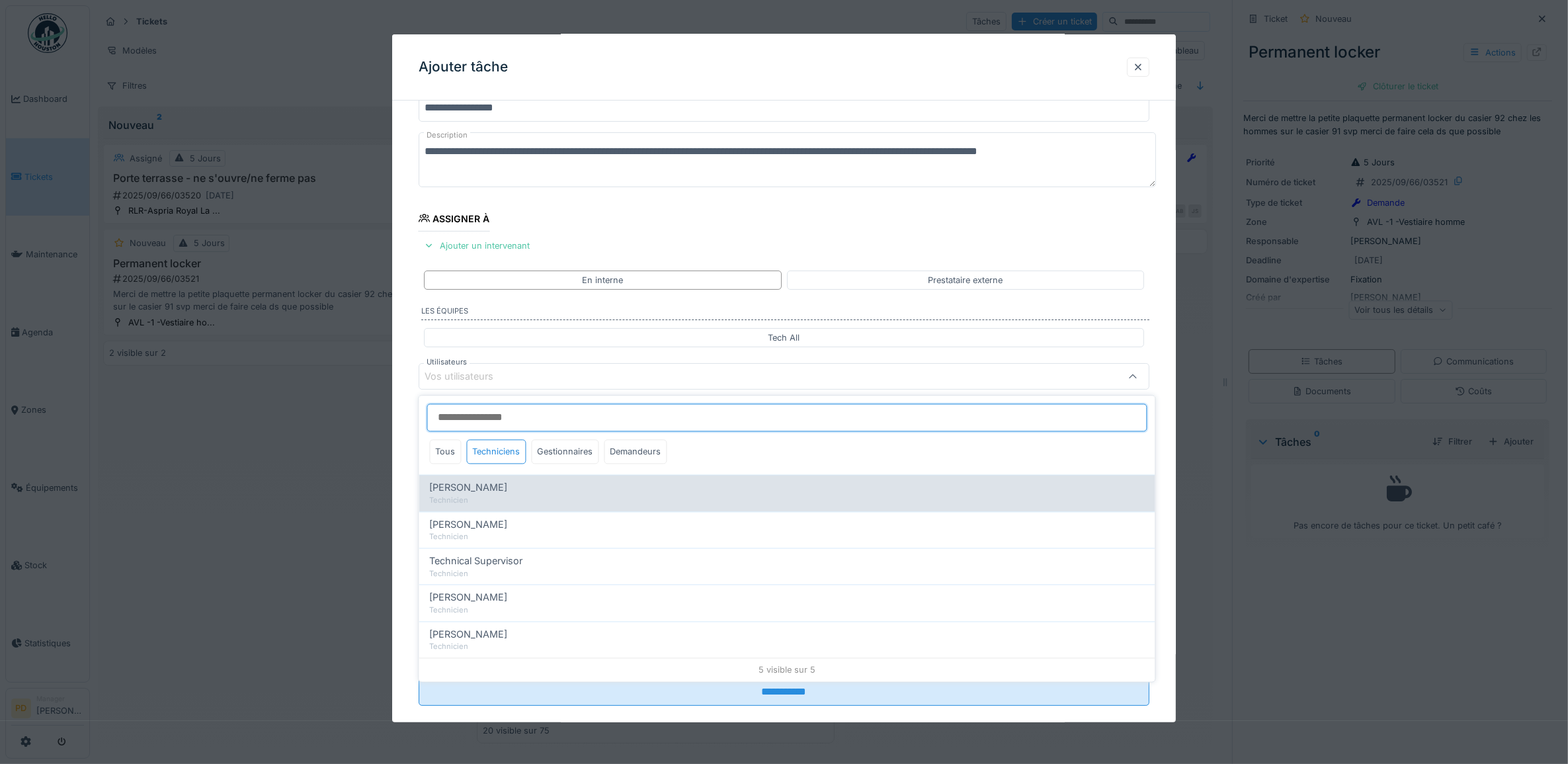
type input "*****"
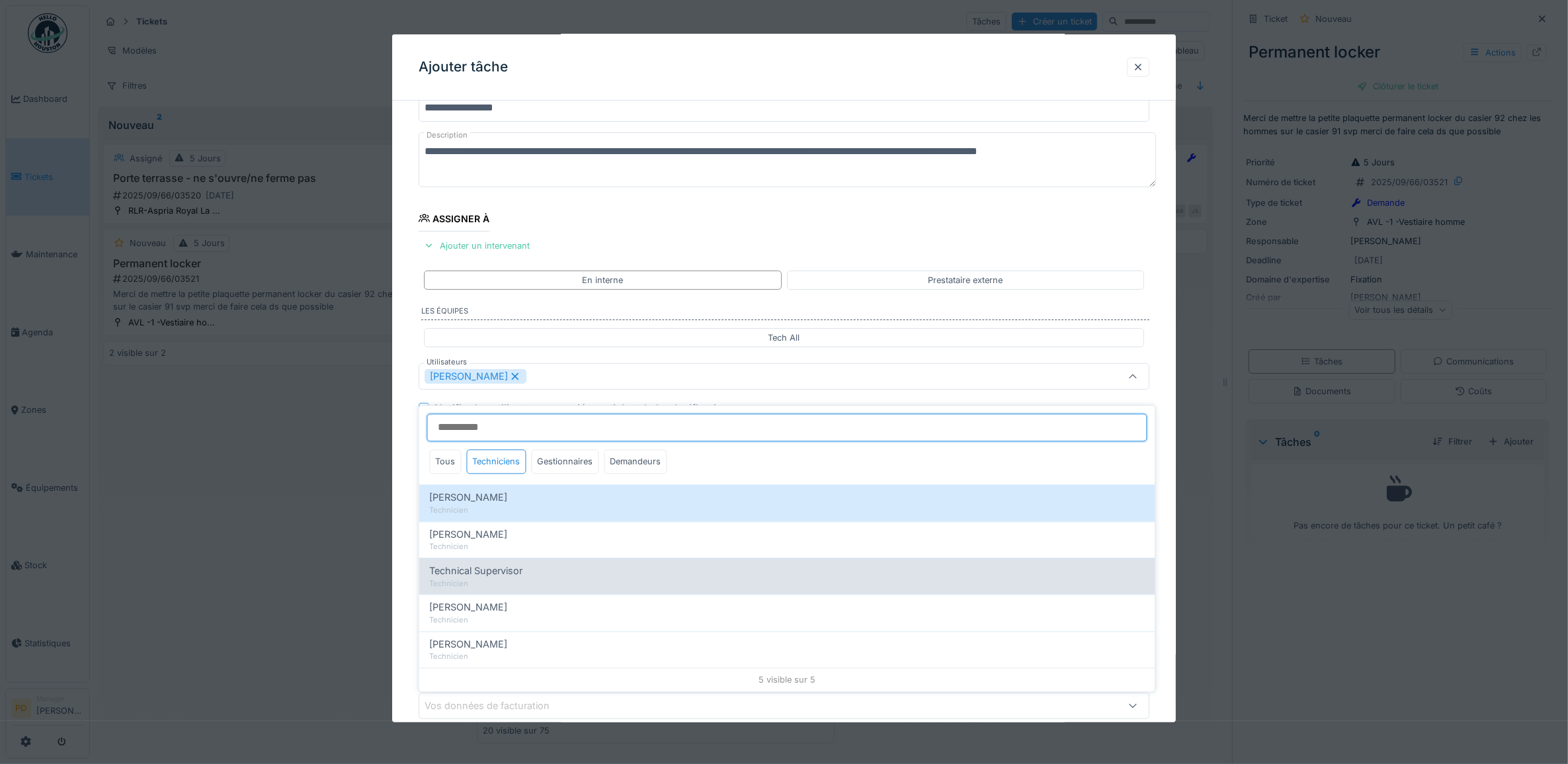
scroll to position [12, 0]
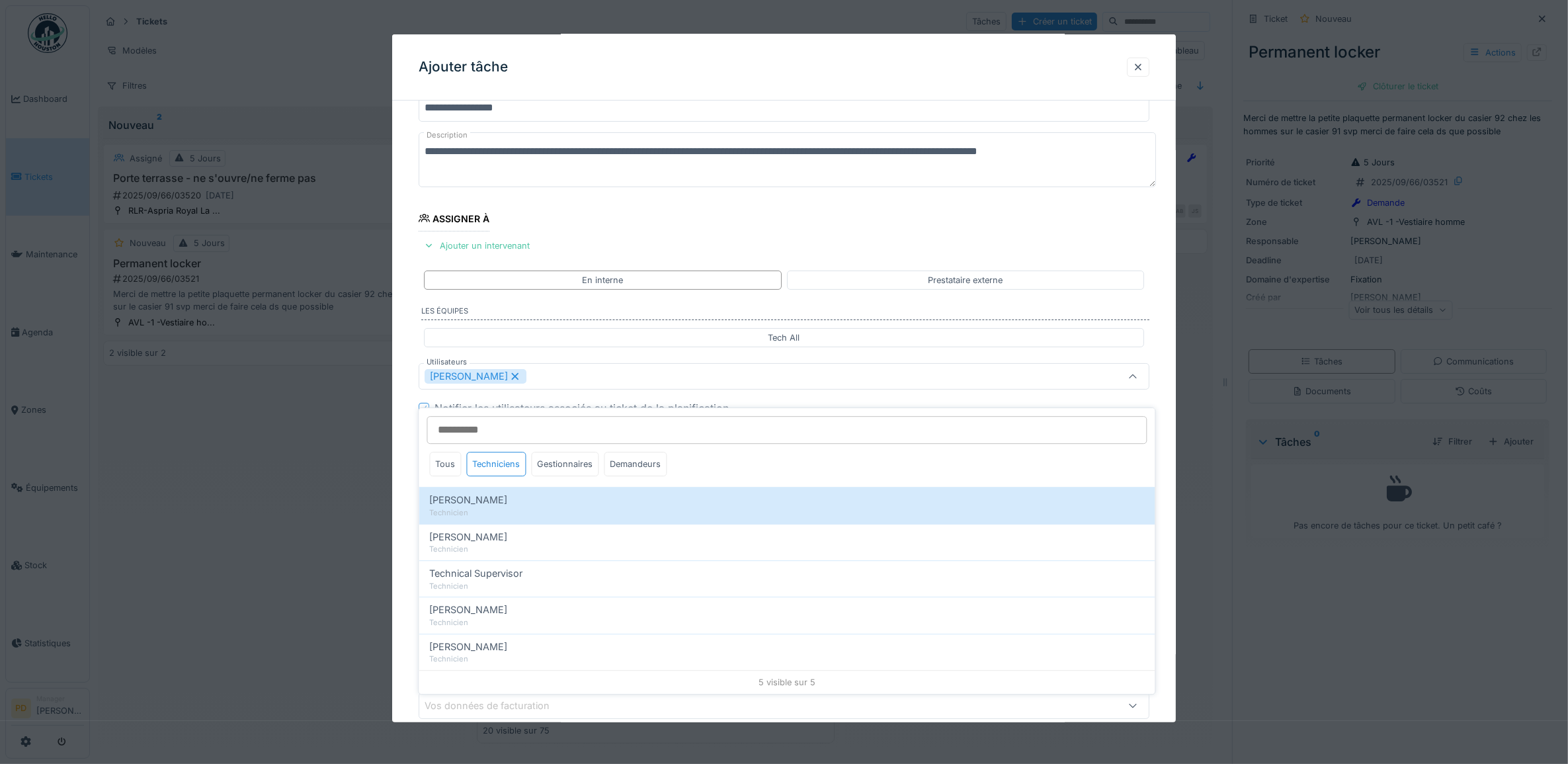
click at [408, 435] on div "**********" at bounding box center [784, 426] width 784 height 736
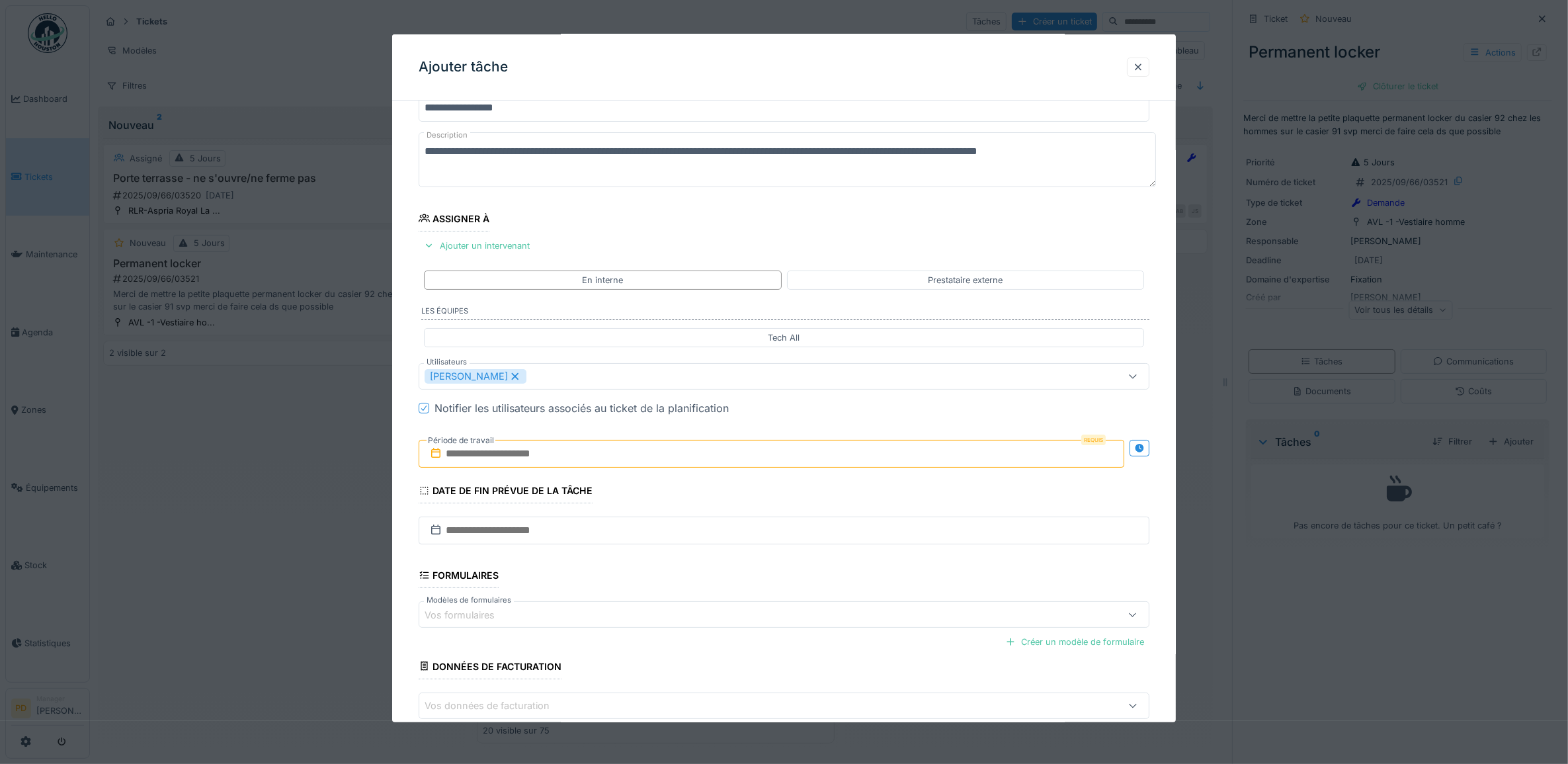
click at [450, 451] on input "text" at bounding box center [771, 454] width 706 height 28
click at [905, 447] on input "text" at bounding box center [771, 454] width 706 height 28
click at [415, 428] on div "**********" at bounding box center [784, 426] width 784 height 736
drag, startPoint x: 794, startPoint y: 58, endPoint x: 739, endPoint y: 6, distance: 75.7
click at [739, 6] on div "**********" at bounding box center [829, 382] width 1478 height 764
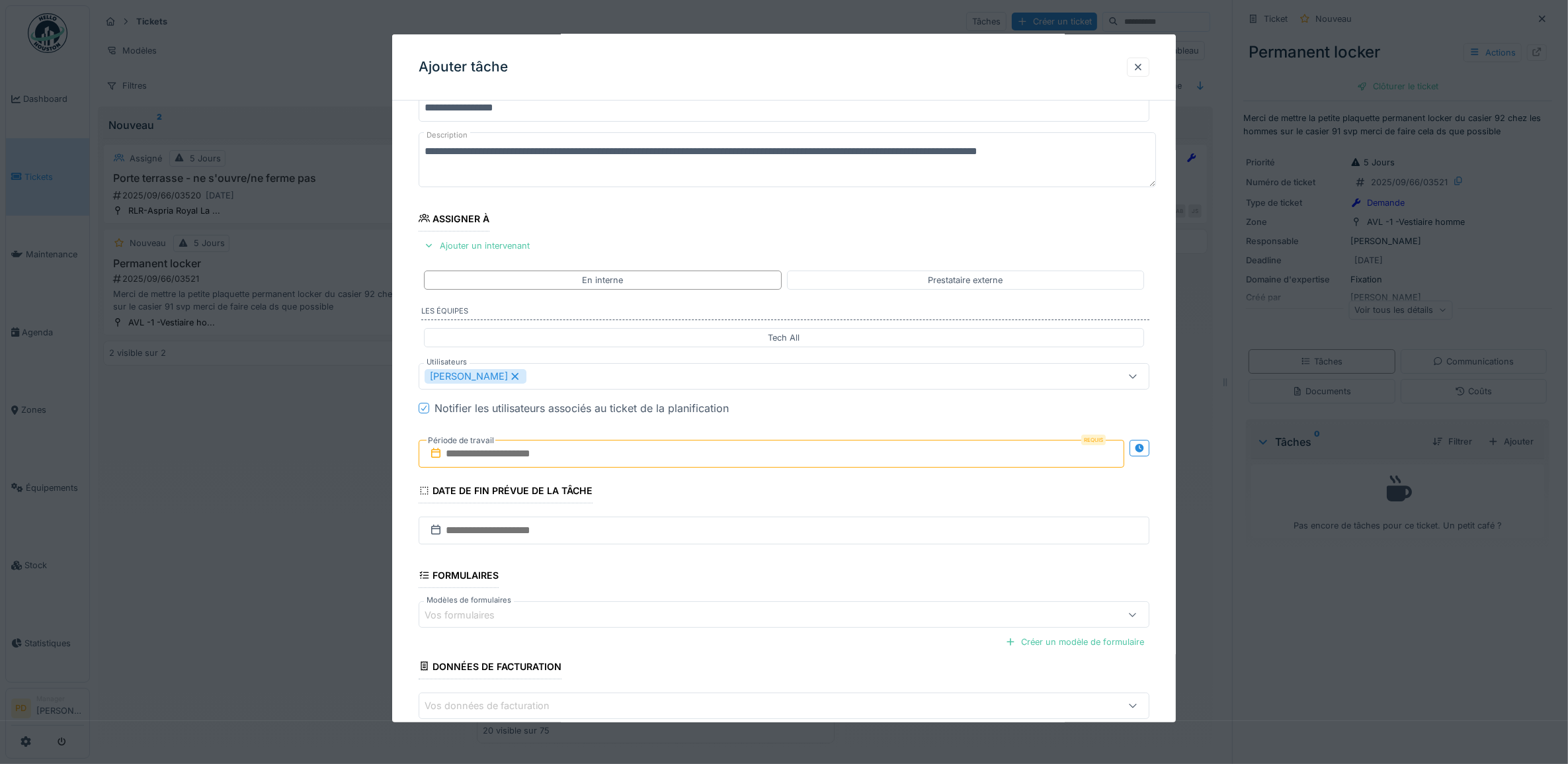
click at [703, 455] on input "text" at bounding box center [771, 454] width 706 height 28
click at [787, 427] on fieldset "**********" at bounding box center [784, 412] width 732 height 710
click at [550, 452] on input "text" at bounding box center [771, 454] width 706 height 28
click at [931, 421] on fieldset "**********" at bounding box center [784, 412] width 732 height 710
click at [533, 463] on input "text" at bounding box center [771, 454] width 706 height 28
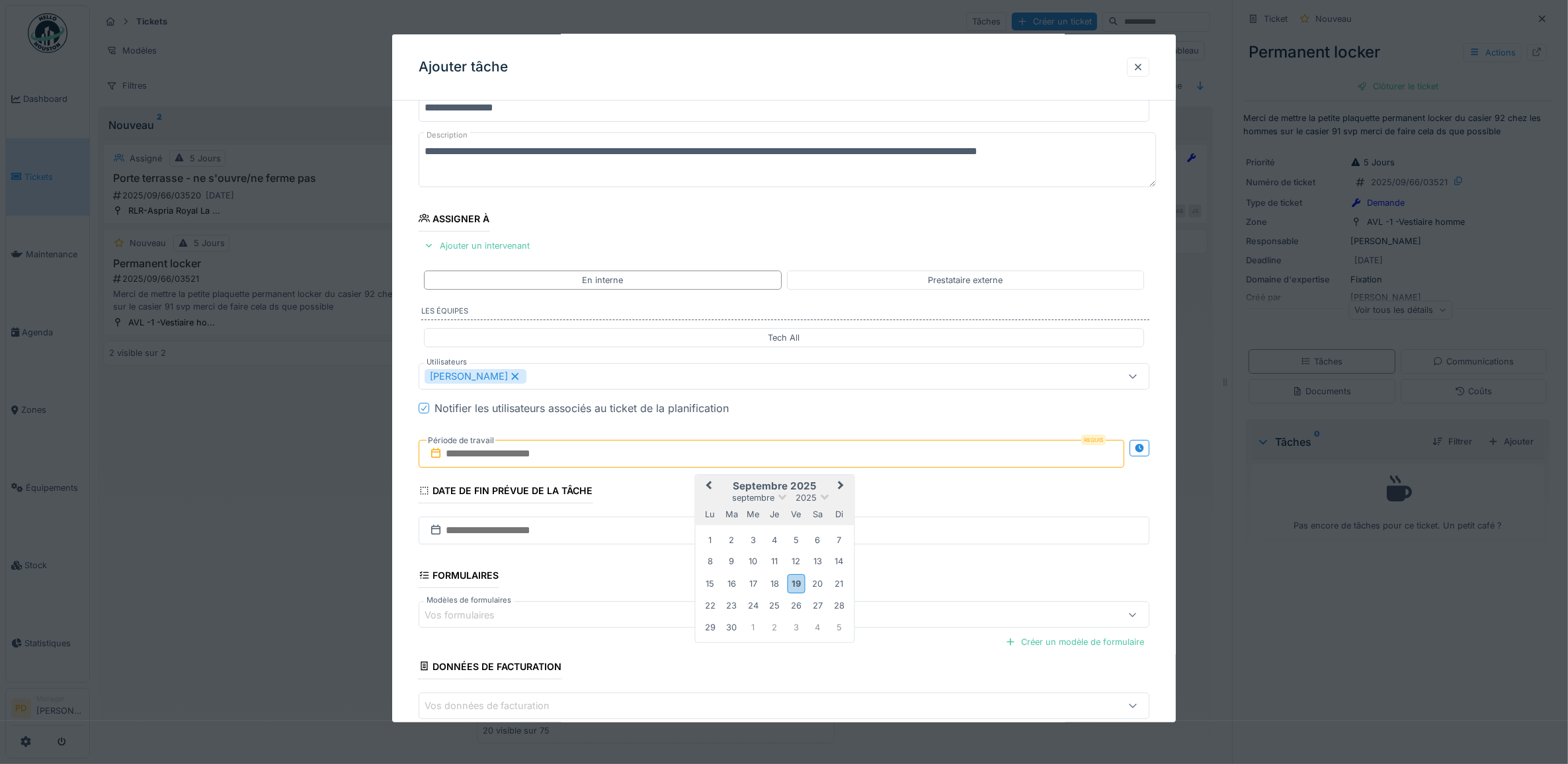
click at [801, 416] on div "Notifier les utilisateurs associés au ticket de la planification" at bounding box center [792, 408] width 716 height 16
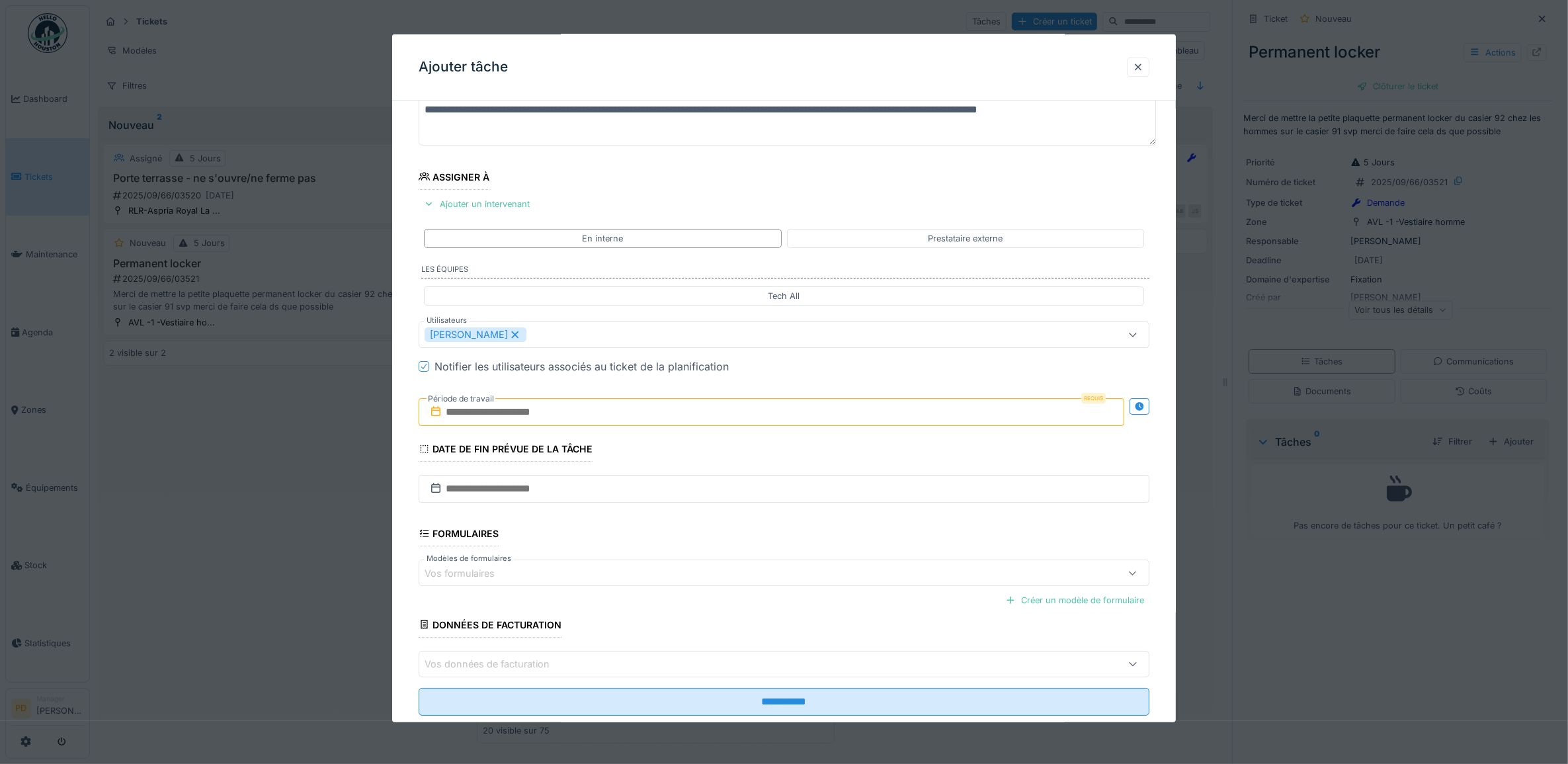
scroll to position [127, 0]
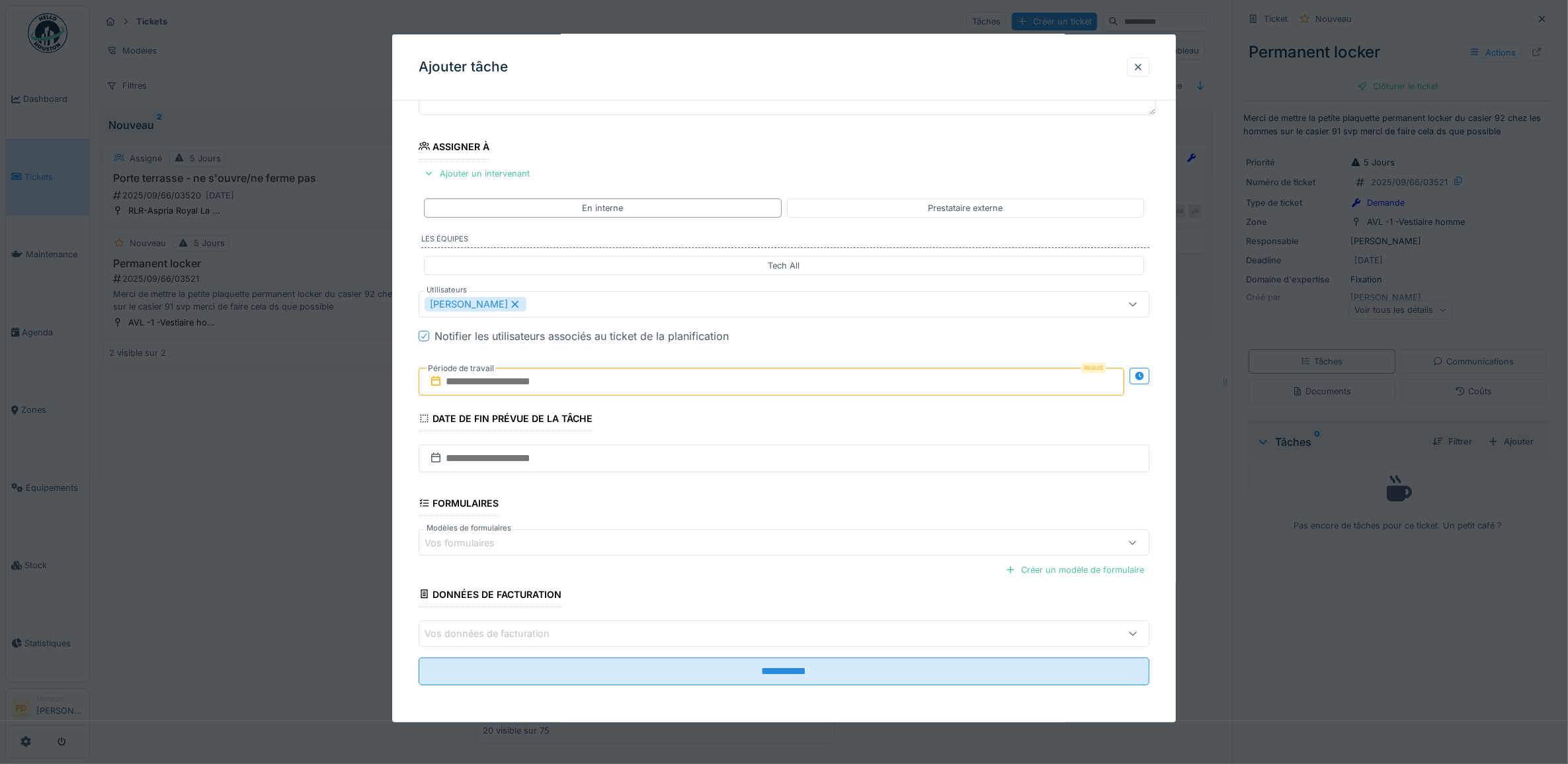
drag, startPoint x: 718, startPoint y: 49, endPoint x: 823, endPoint y: 82, distance: 110.1
click at [705, 34] on div "Ajouter tâche" at bounding box center [784, 67] width 784 height 66
click at [617, 380] on input "text" at bounding box center [771, 382] width 706 height 28
click at [874, 344] on fieldset "**********" at bounding box center [784, 341] width 732 height 710
click at [536, 380] on input "text" at bounding box center [771, 382] width 706 height 28
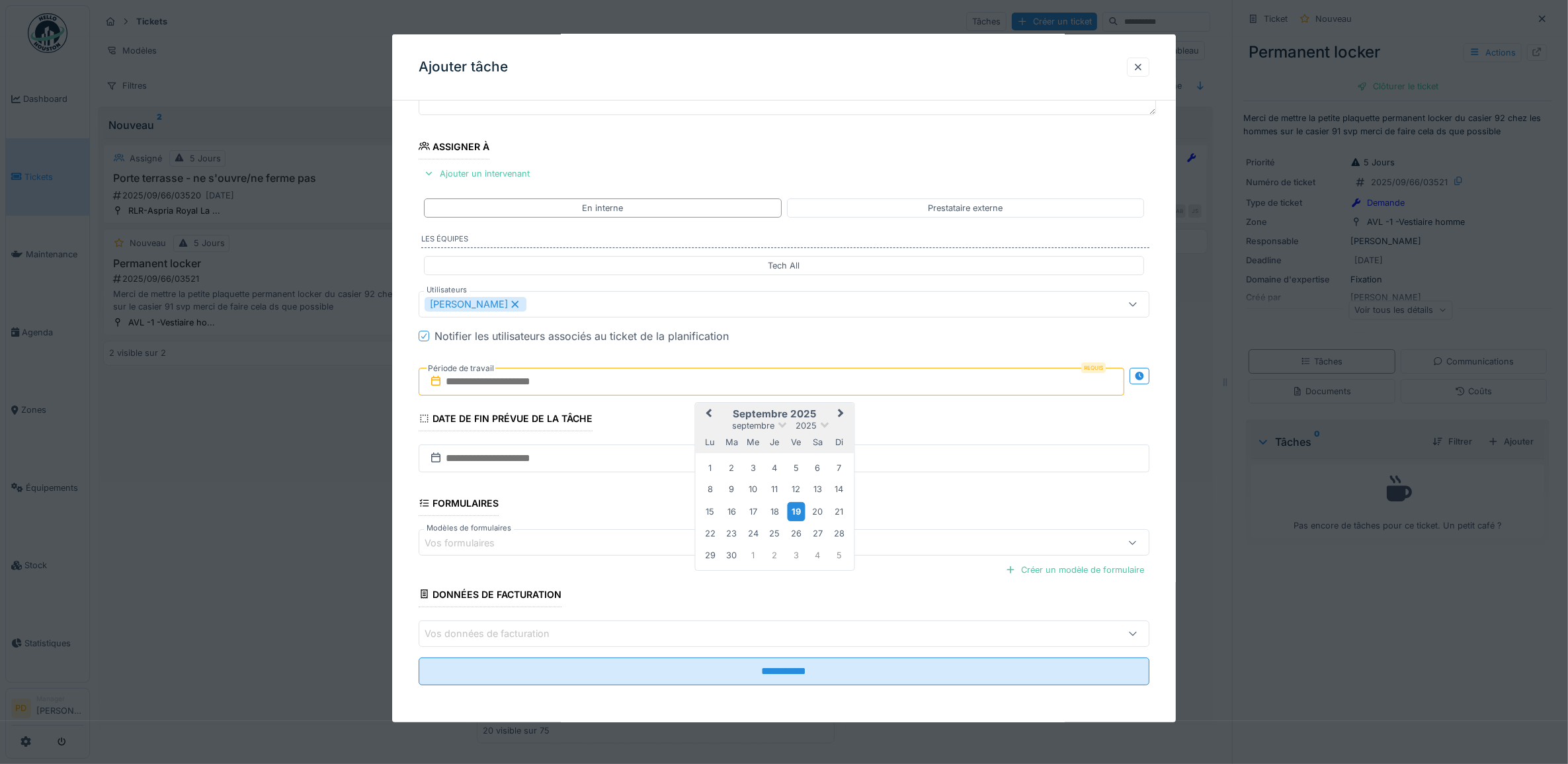
click at [796, 508] on div "19" at bounding box center [795, 511] width 17 height 19
click at [796, 510] on div "19" at bounding box center [795, 511] width 17 height 19
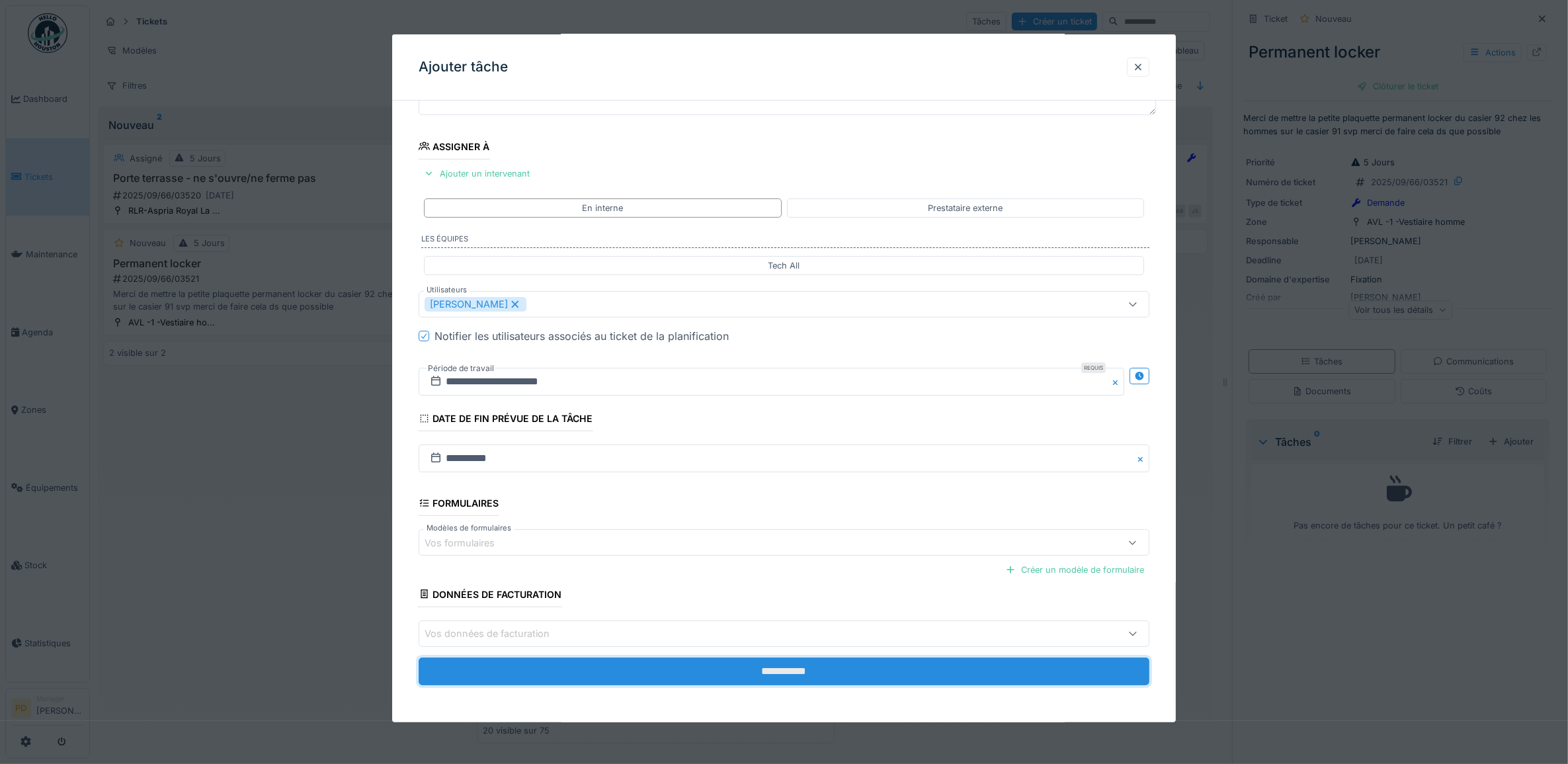
click at [794, 673] on input "**********" at bounding box center [784, 671] width 732 height 28
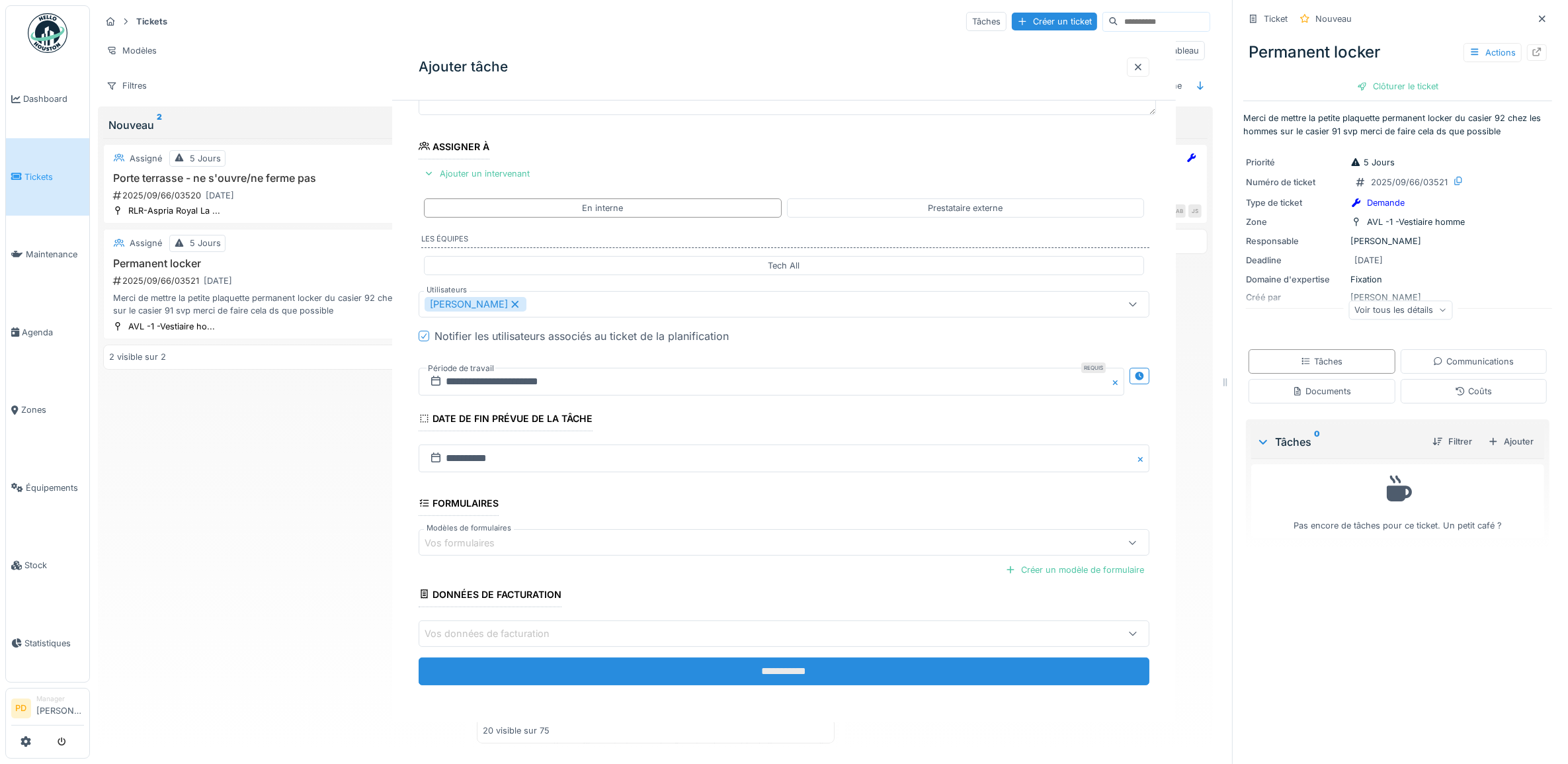
scroll to position [0, 0]
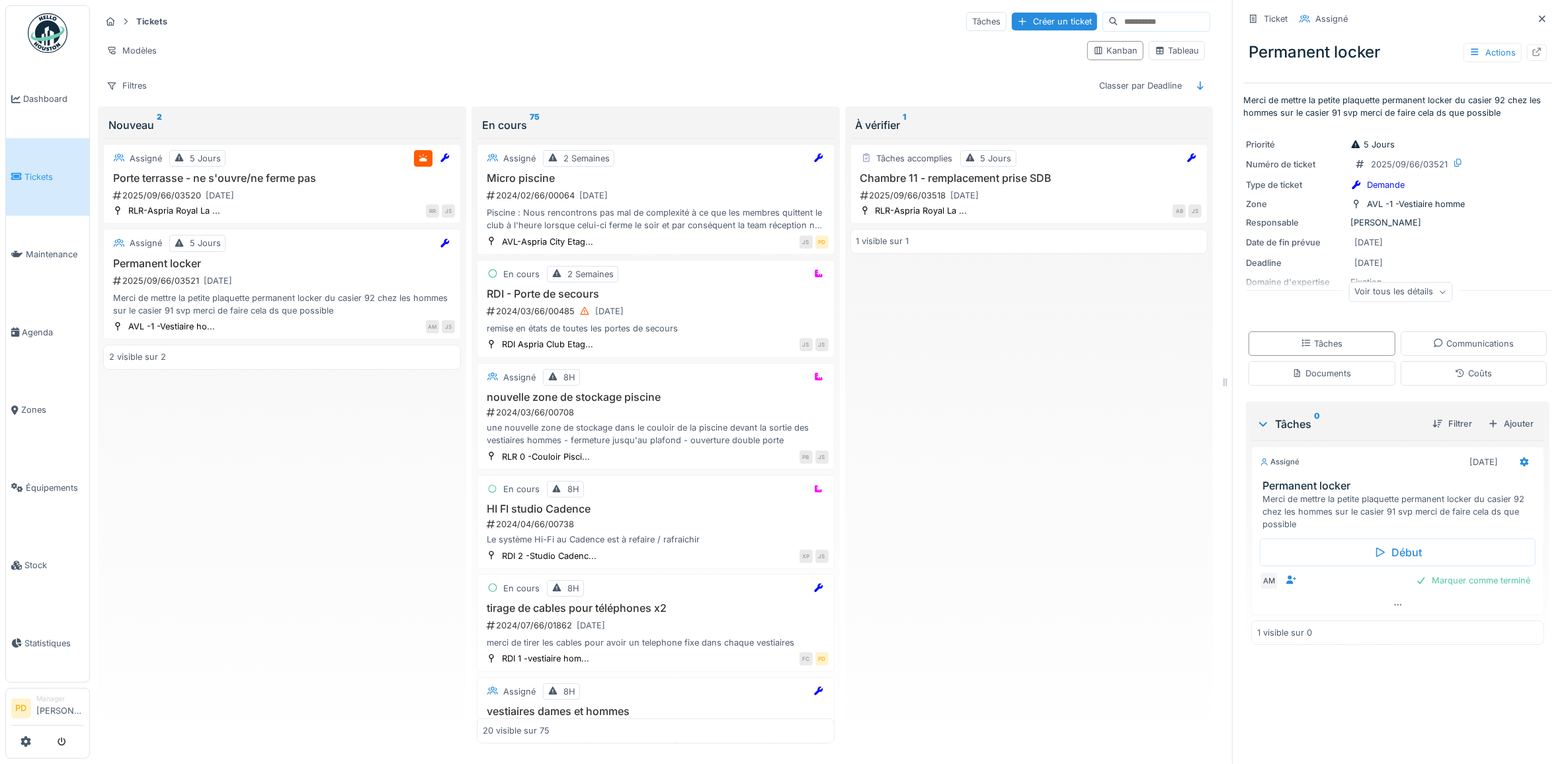
click at [45, 175] on span "Tickets" at bounding box center [54, 177] width 60 height 13
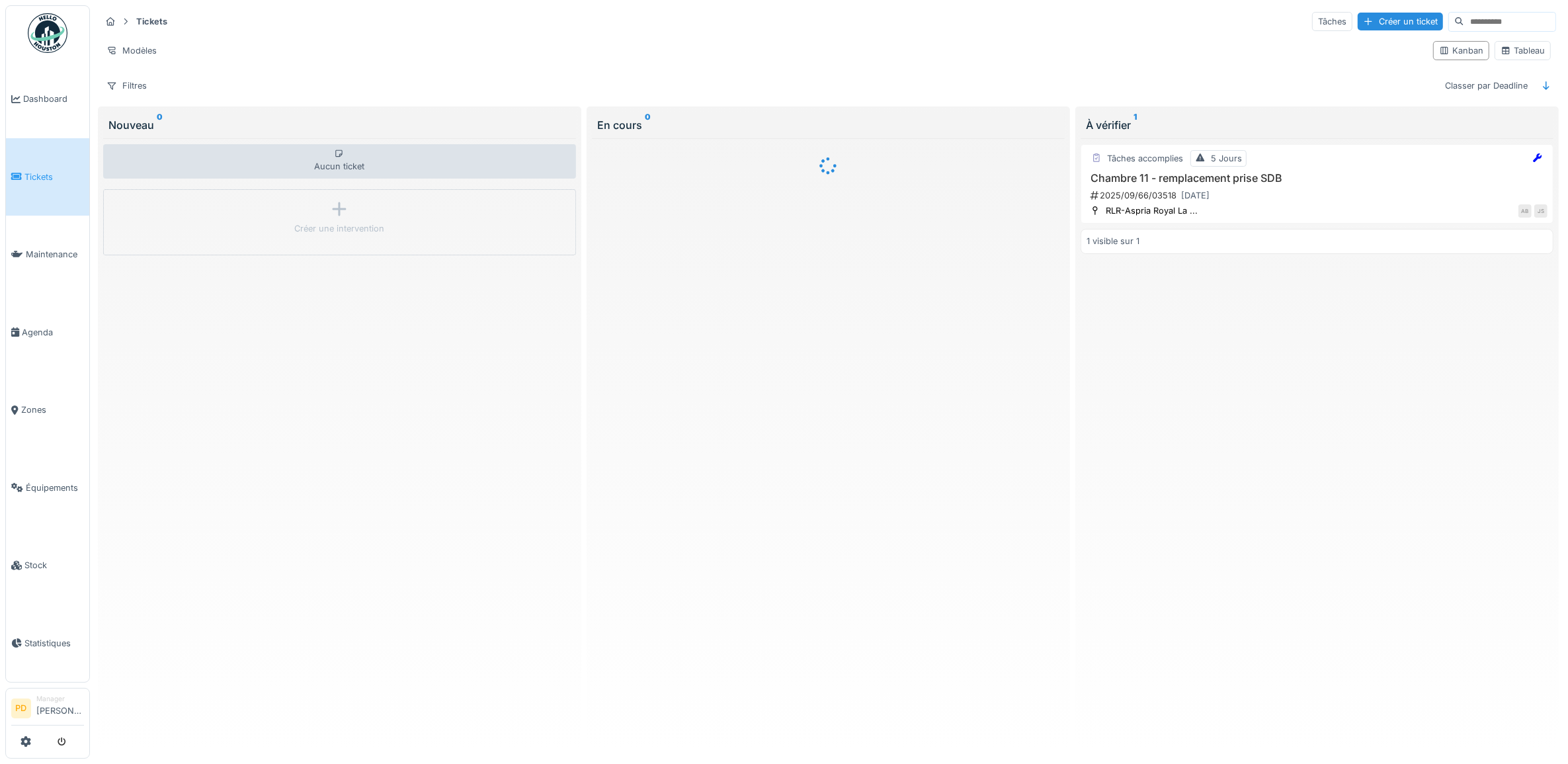
click at [50, 103] on span "Dashboard" at bounding box center [53, 99] width 61 height 13
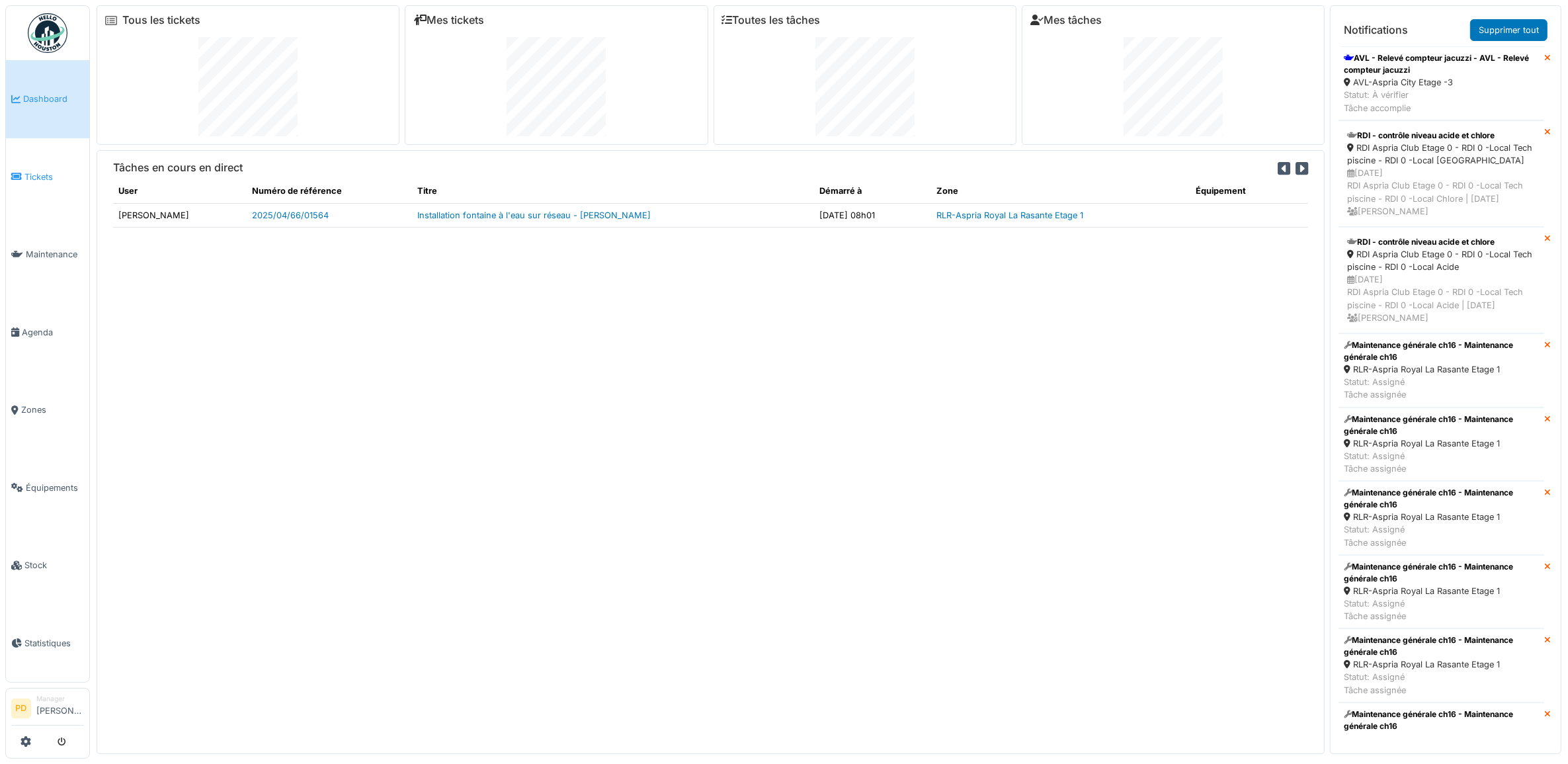
click at [33, 171] on span "Tickets" at bounding box center [54, 177] width 60 height 13
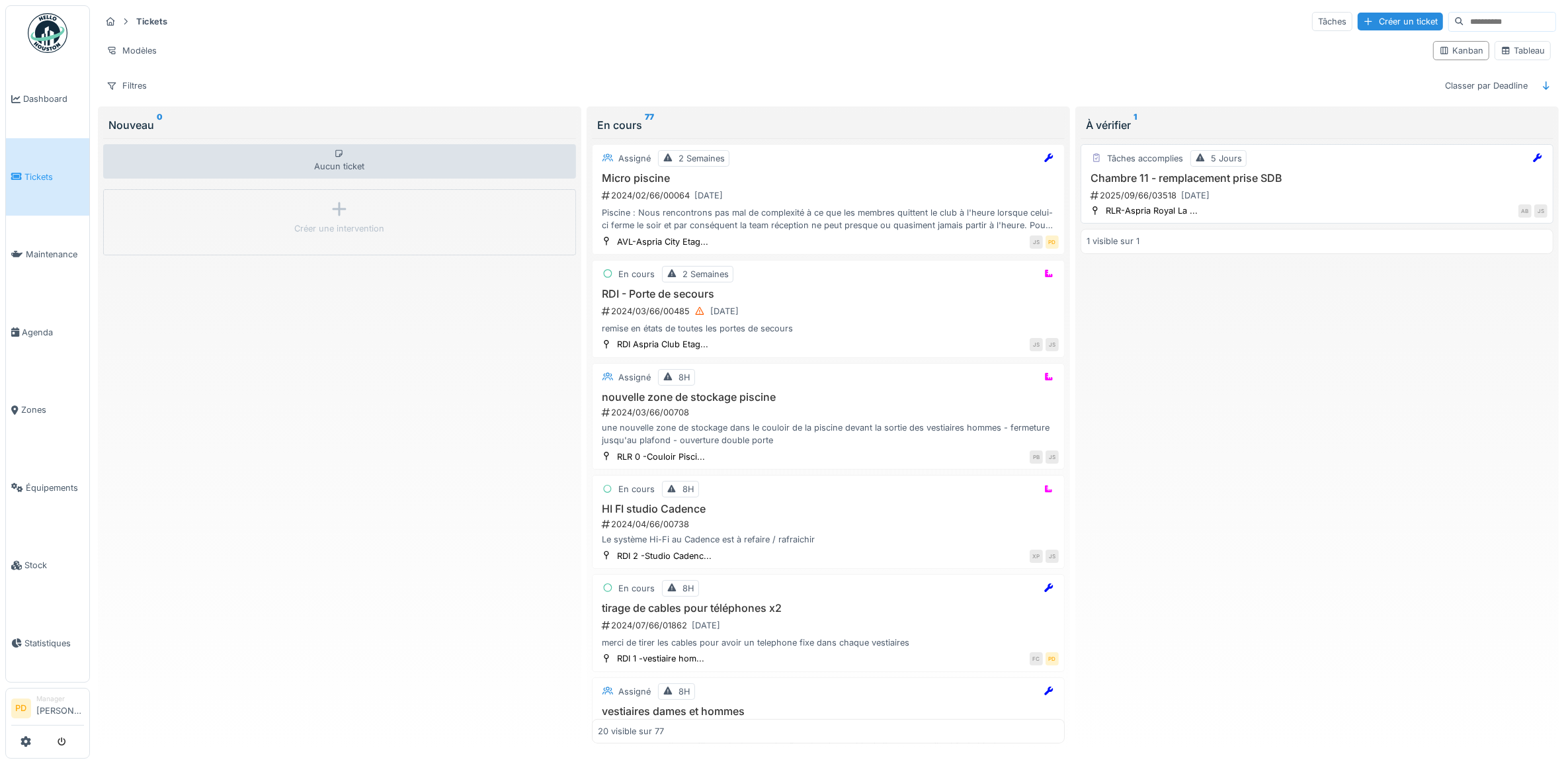
click at [1305, 192] on div "2025/09/66/03518 [DATE]" at bounding box center [1318, 196] width 458 height 17
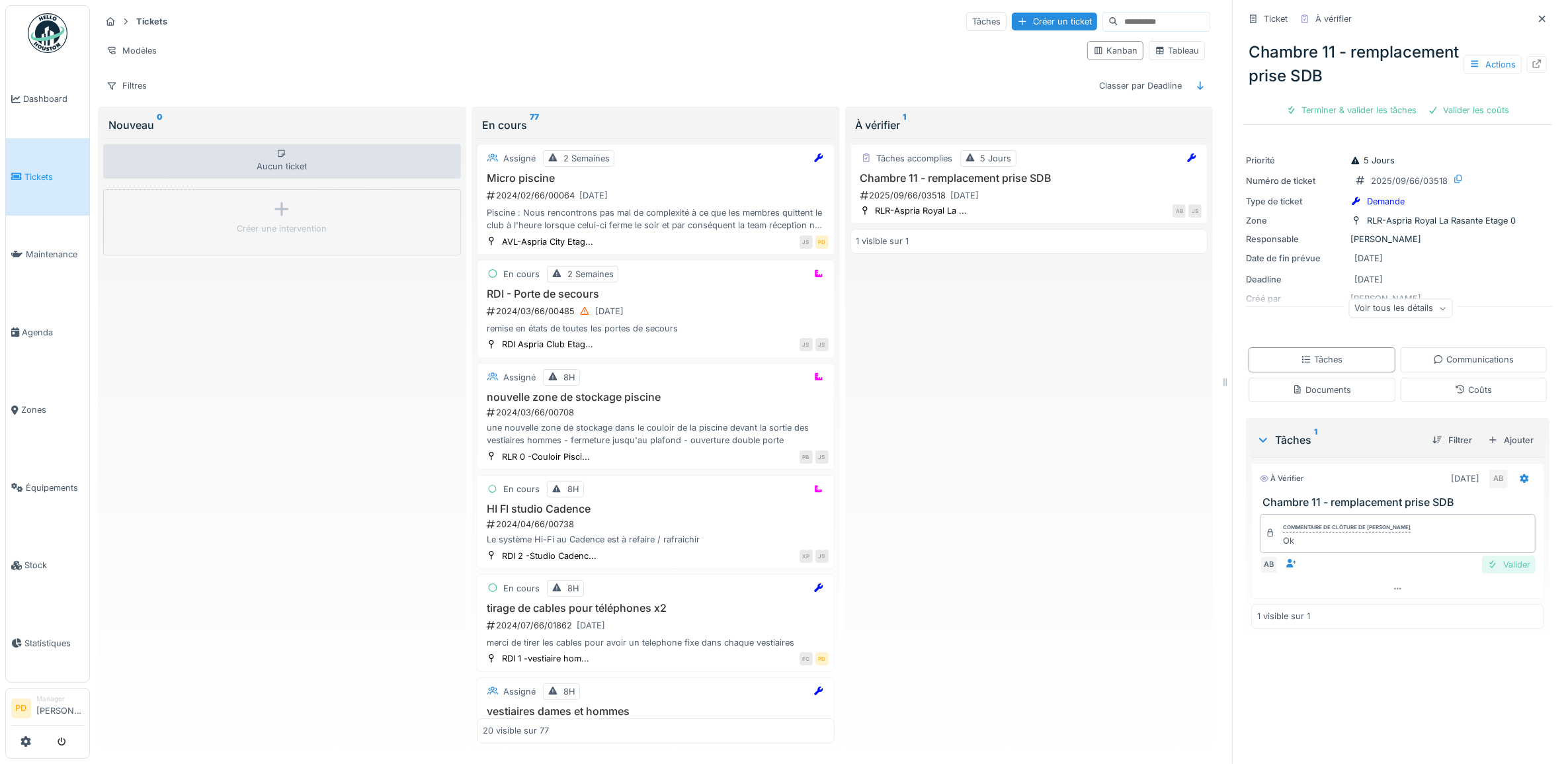
click at [1496, 572] on div "Valider" at bounding box center [1509, 564] width 53 height 17
click at [1426, 105] on div "Clôturer le ticket" at bounding box center [1444, 109] width 92 height 17
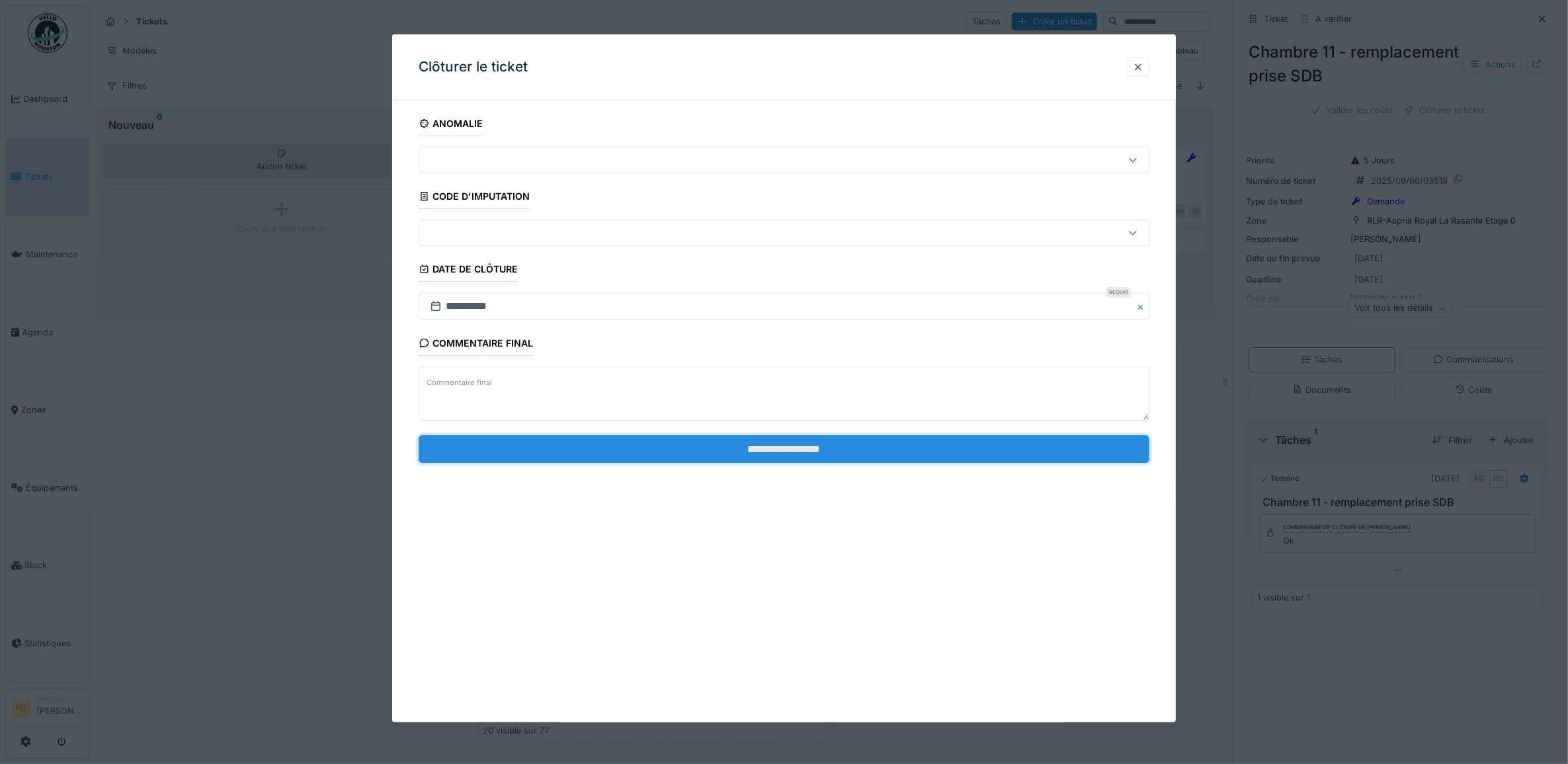
click at [993, 460] on input "**********" at bounding box center [784, 449] width 732 height 28
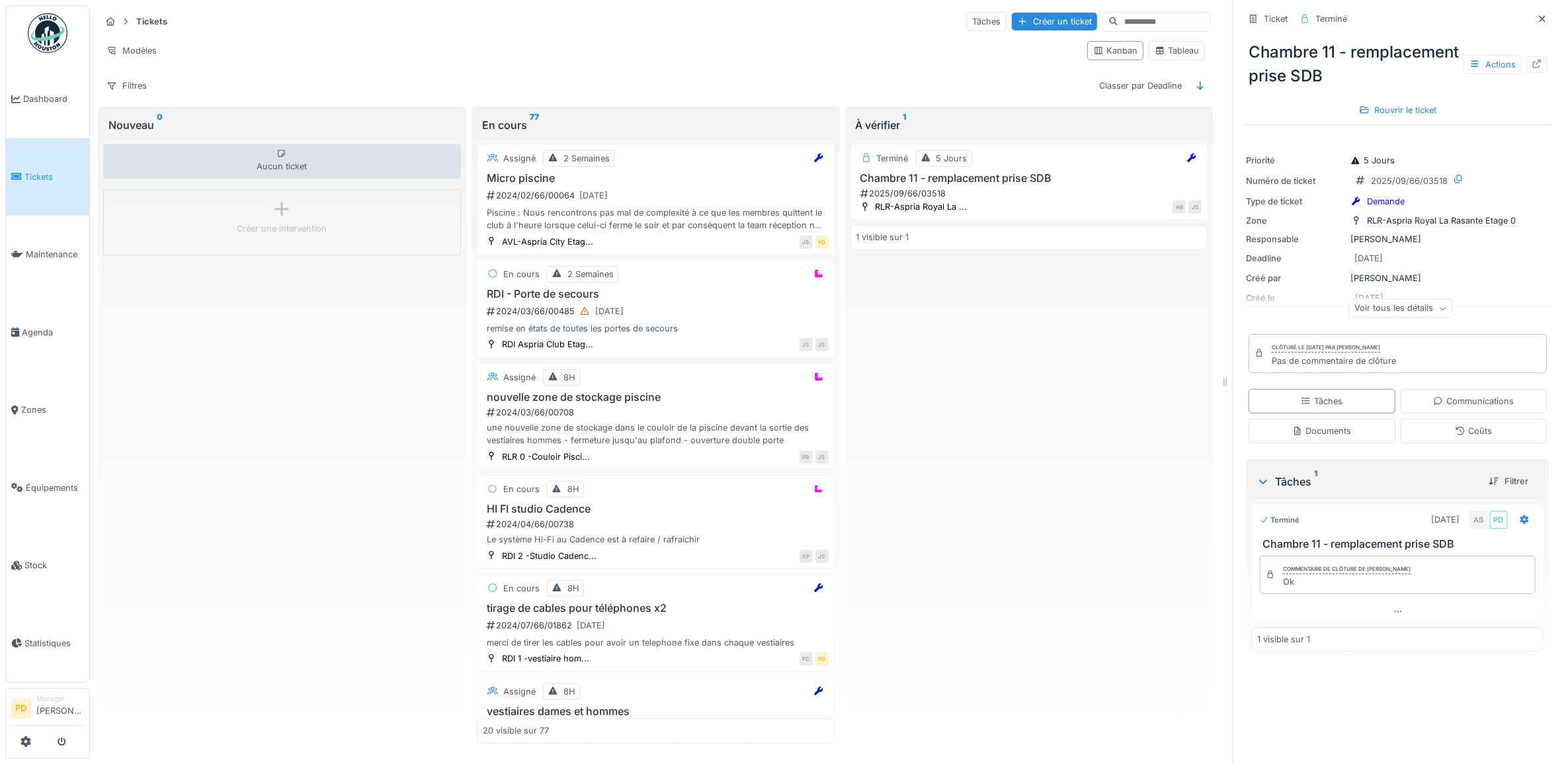
click at [41, 176] on span "Tickets" at bounding box center [54, 177] width 60 height 13
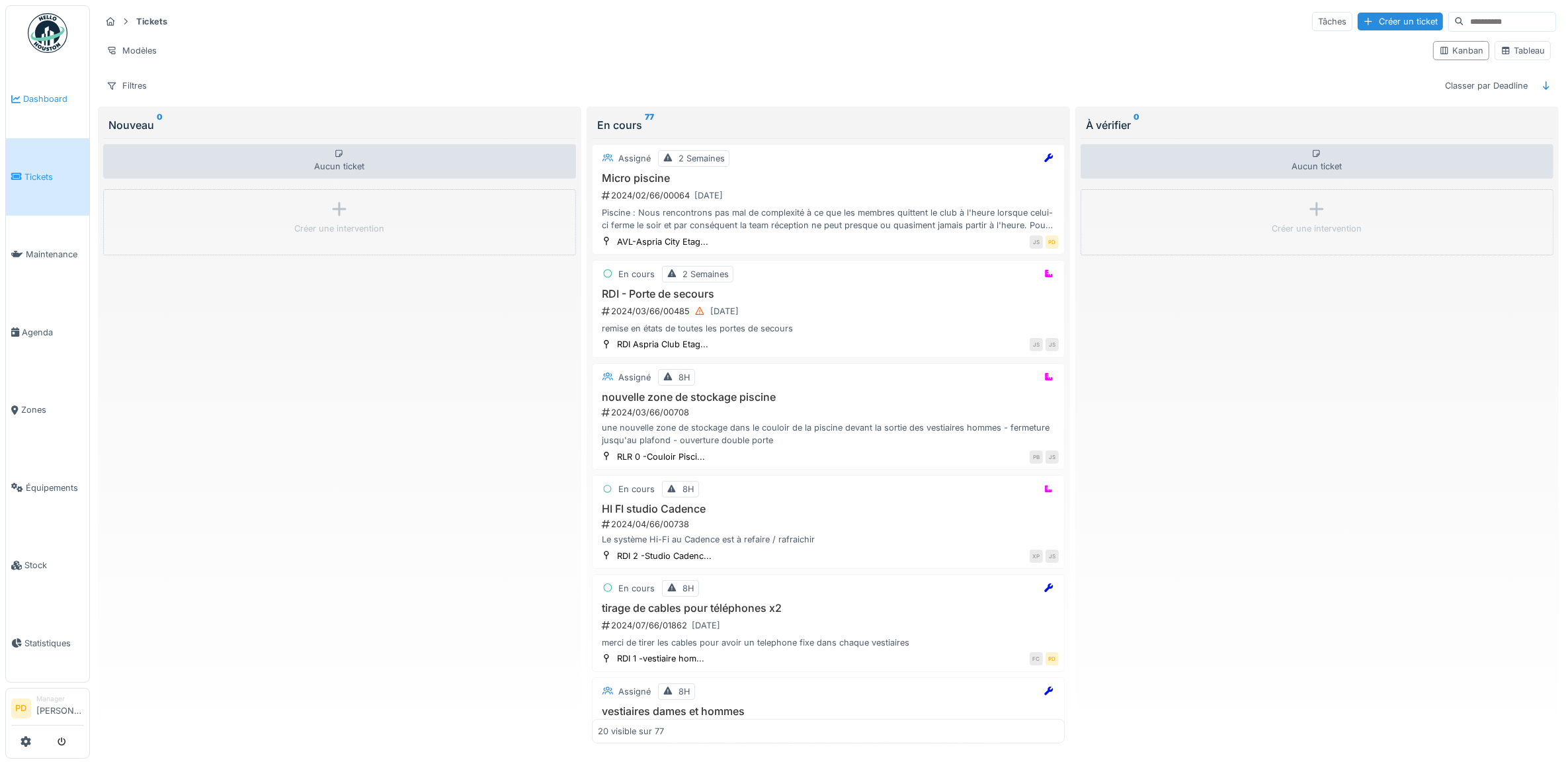
click at [63, 96] on span "Dashboard" at bounding box center [53, 99] width 61 height 13
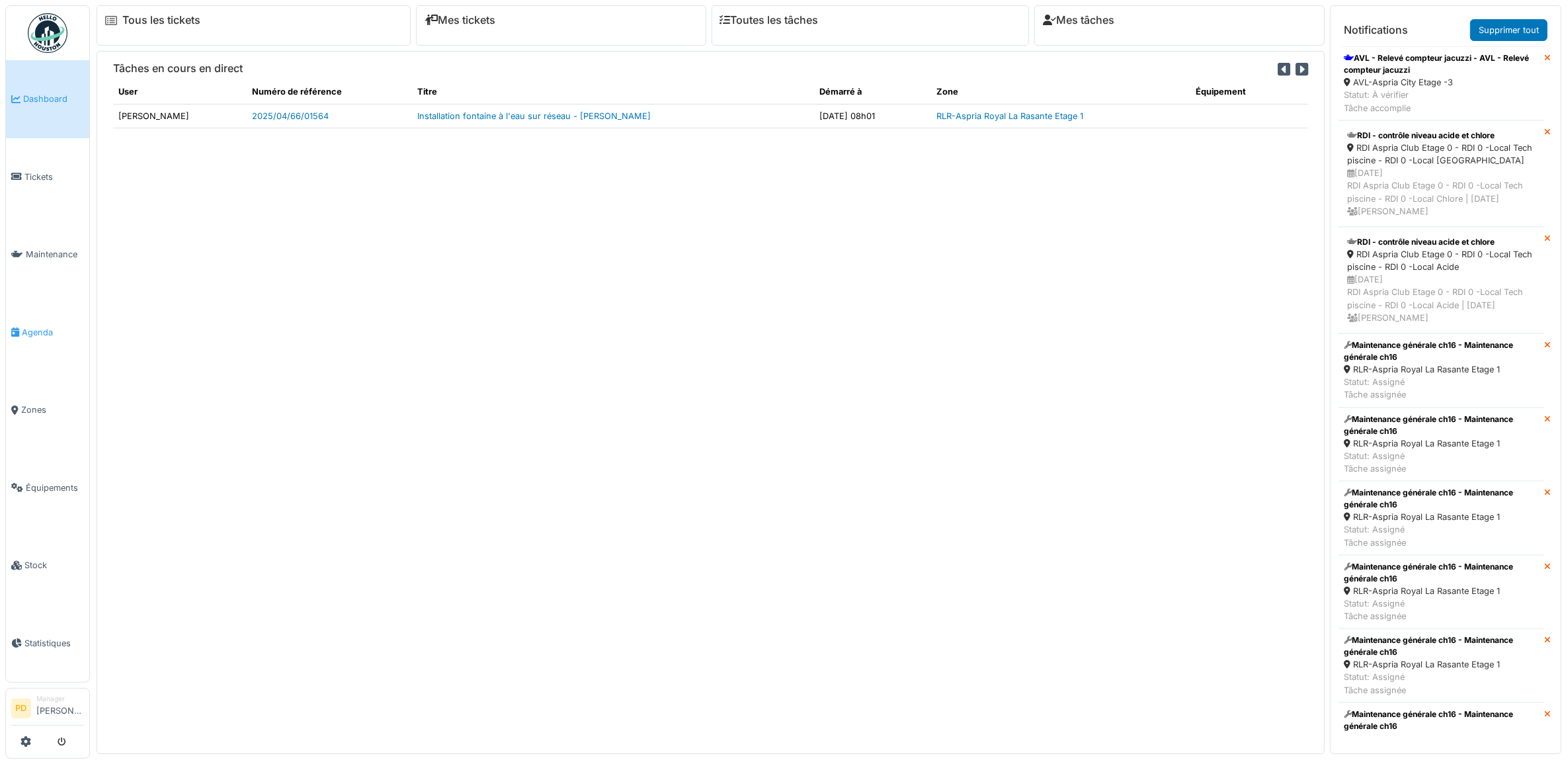
click at [60, 312] on link "Agenda" at bounding box center [47, 332] width 84 height 78
click at [61, 248] on span "Maintenance" at bounding box center [54, 254] width 58 height 13
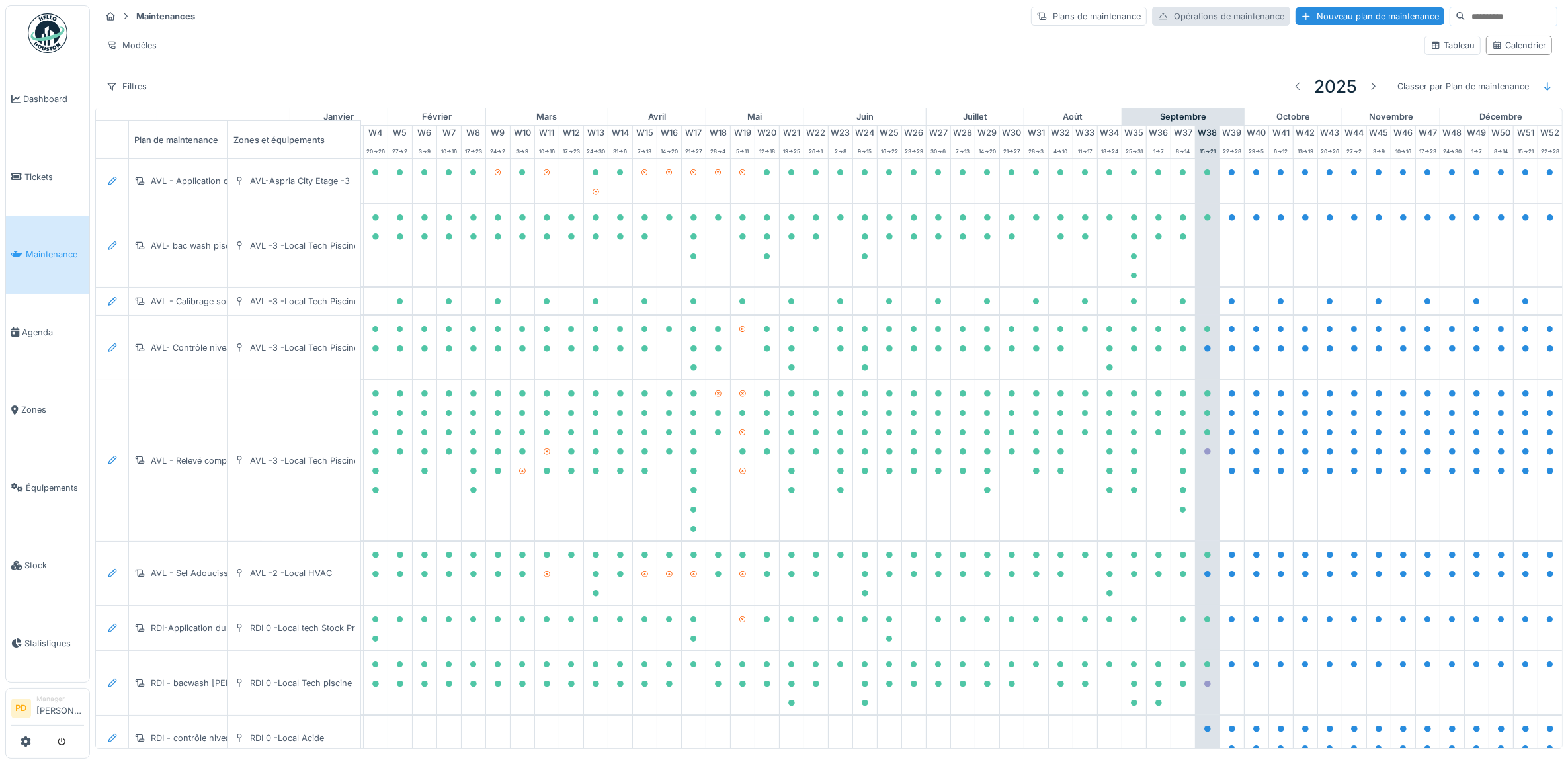
scroll to position [0, 129]
click at [1305, 13] on div "Nouveau plan de maintenance" at bounding box center [1370, 16] width 149 height 17
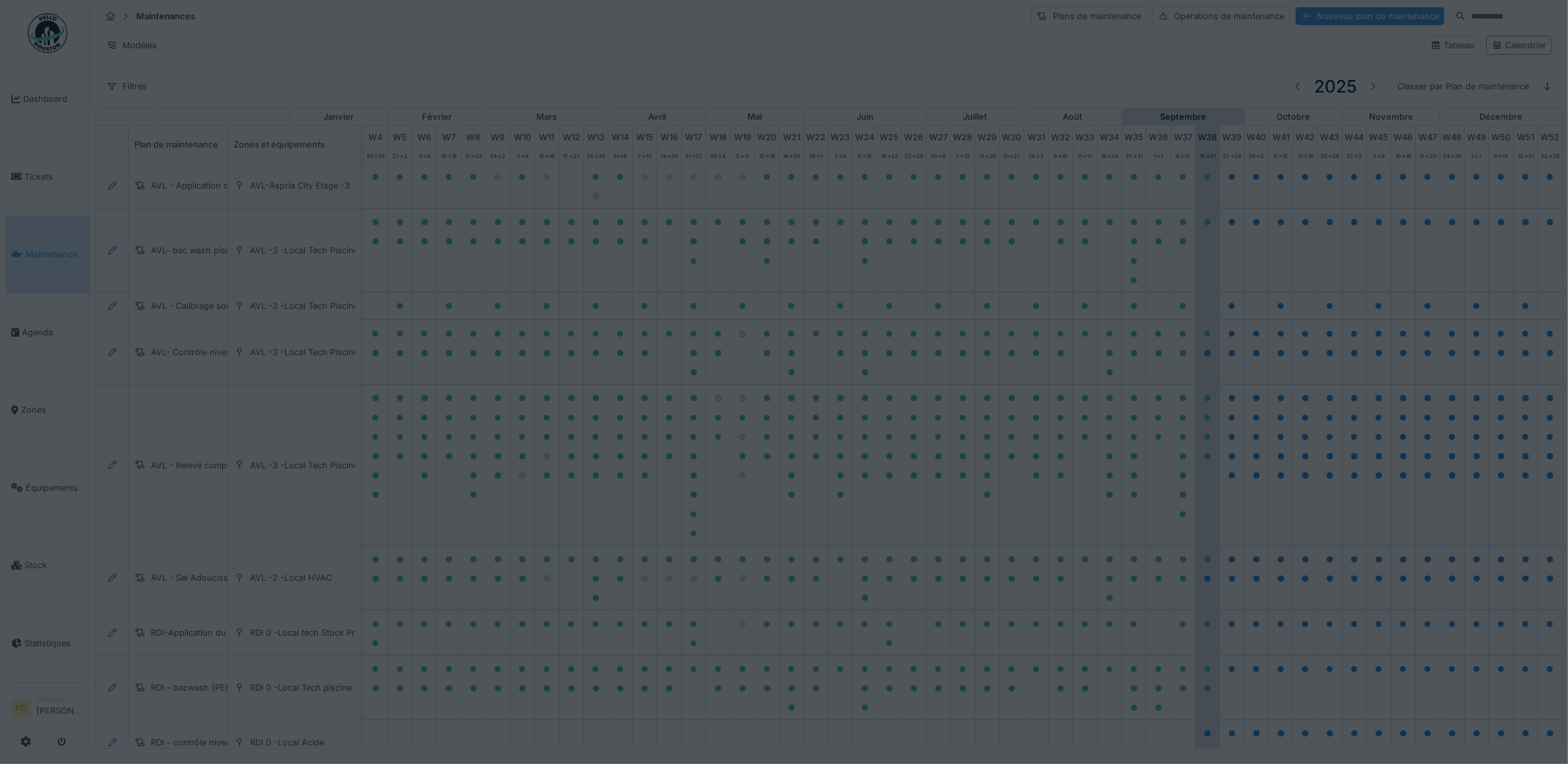
type input "***"
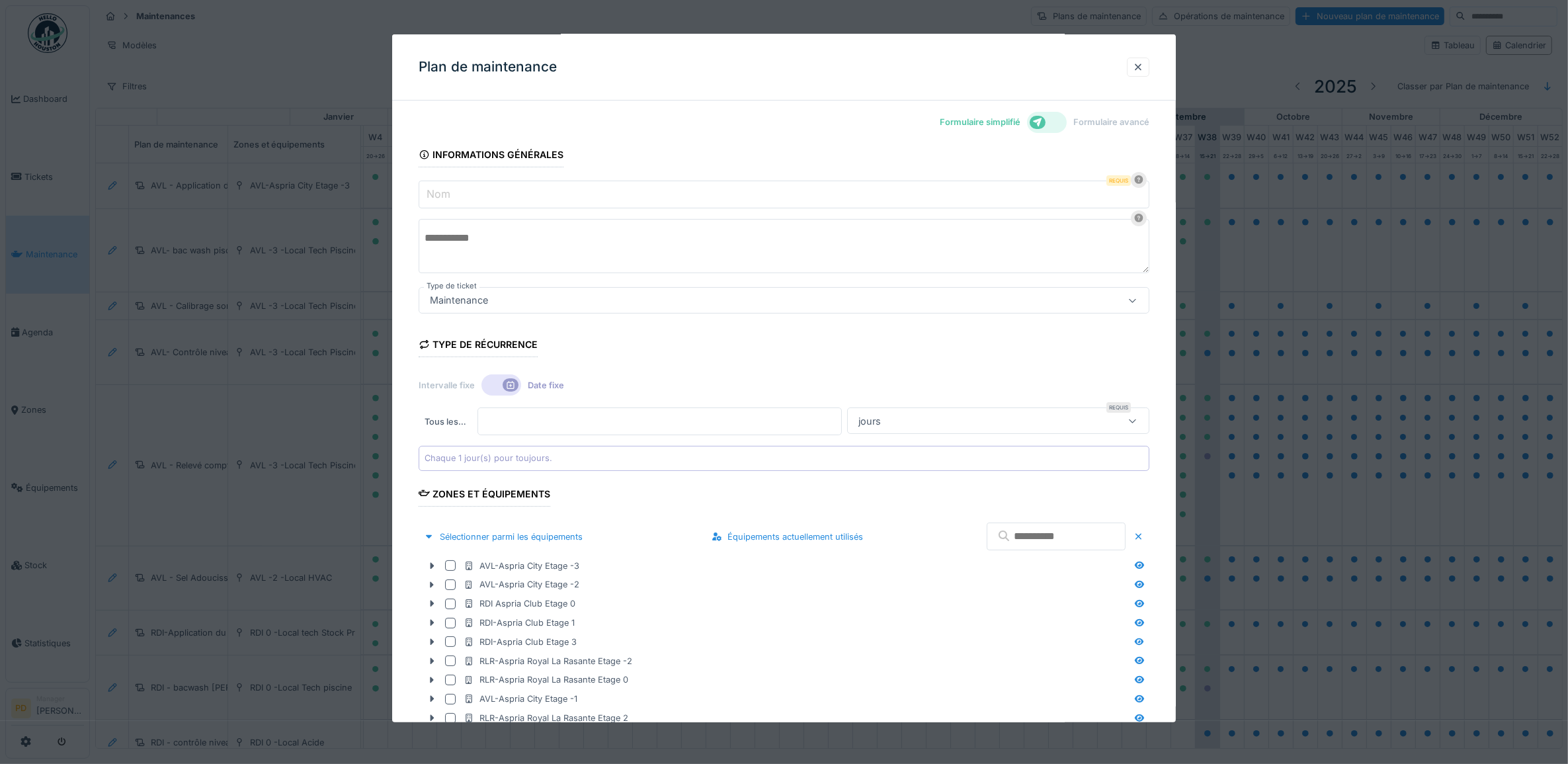
scroll to position [0, 0]
click at [1042, 124] on icon at bounding box center [1037, 123] width 9 height 9
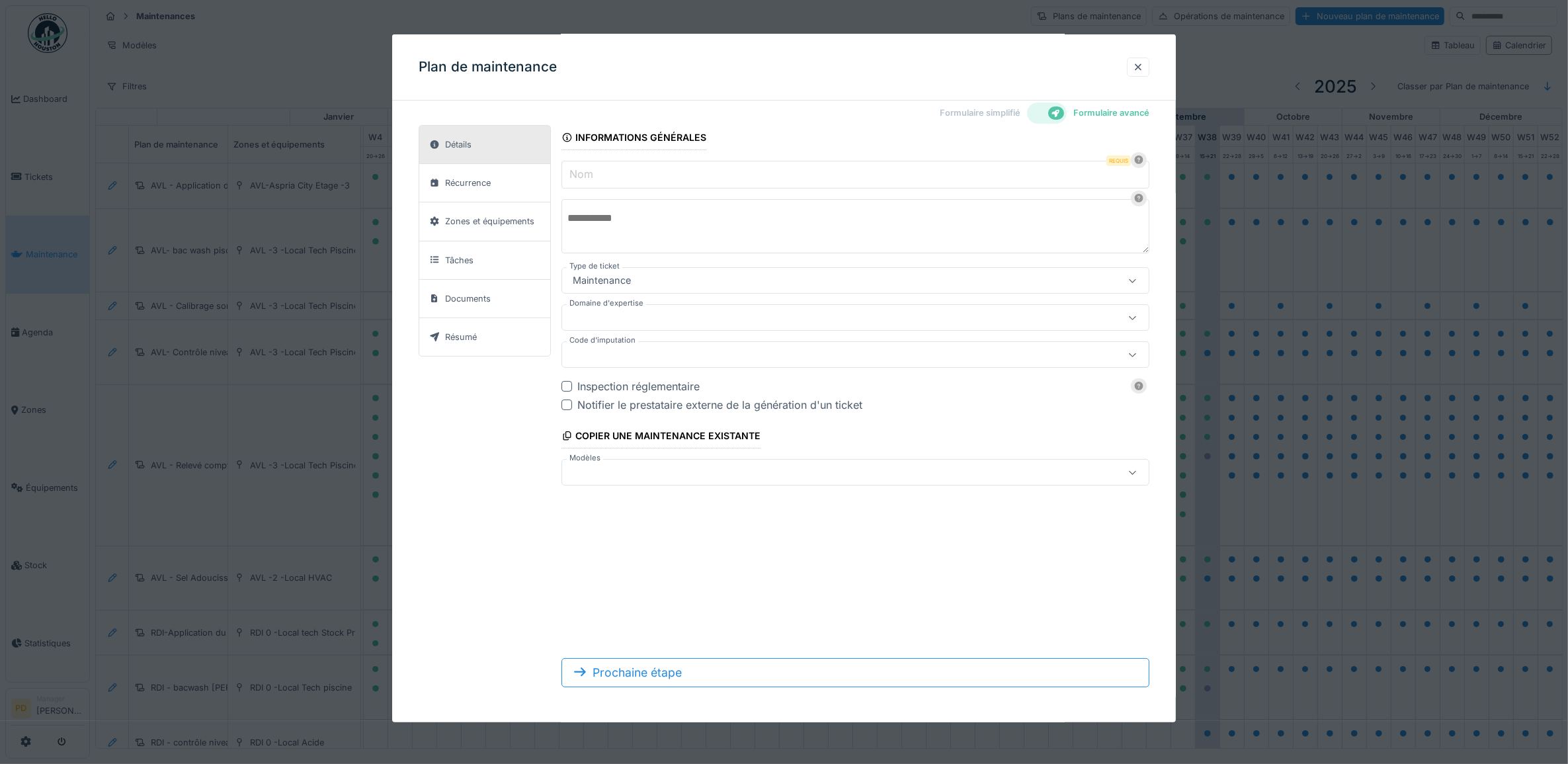
scroll to position [12, 0]
click at [673, 475] on div at bounding box center [821, 470] width 508 height 15
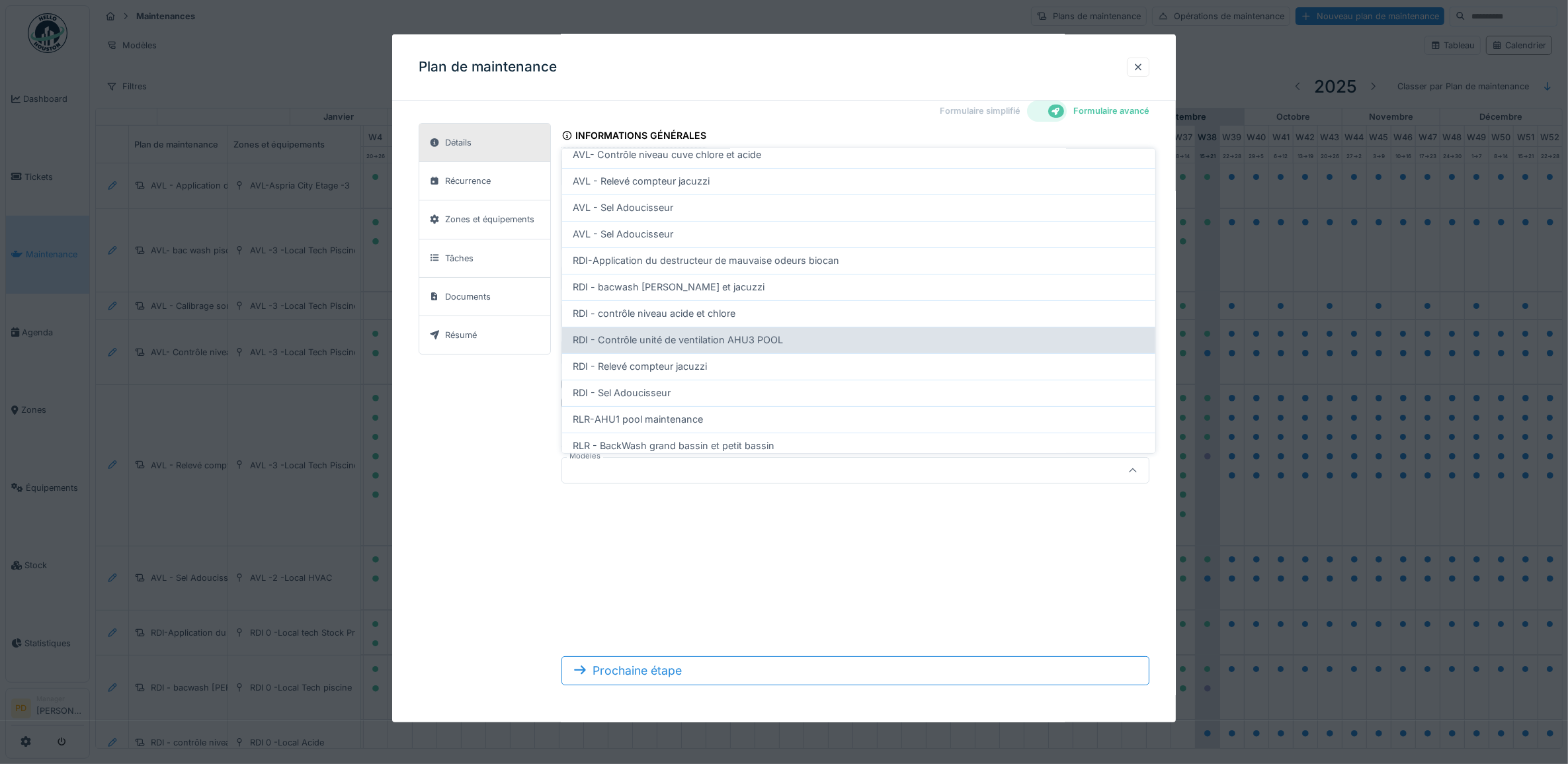
scroll to position [165, 0]
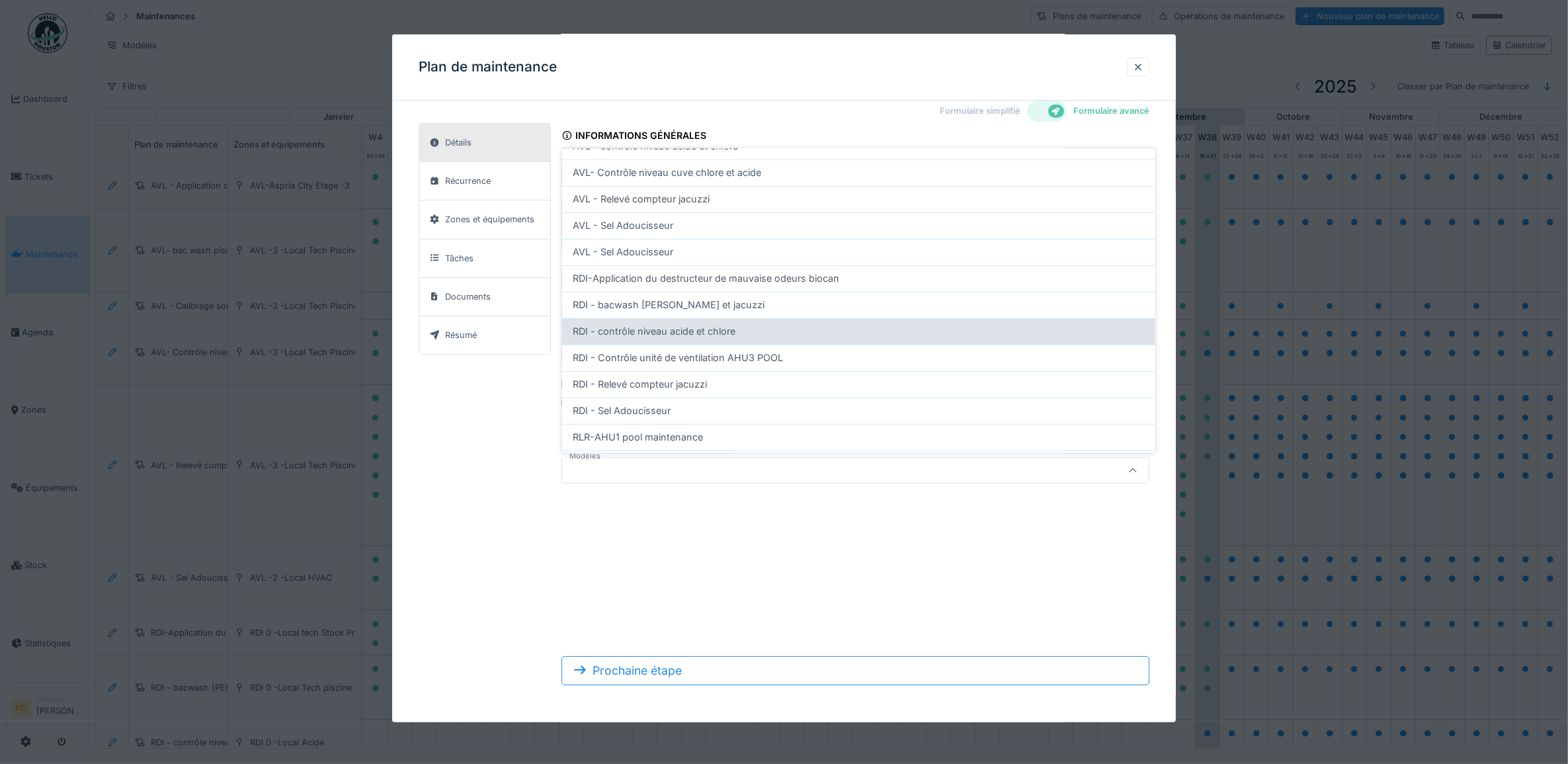
click at [653, 335] on span "RDI - contrôle niveau acide et chlore" at bounding box center [654, 331] width 162 height 15
type input "**********"
type input "***"
type input "*****"
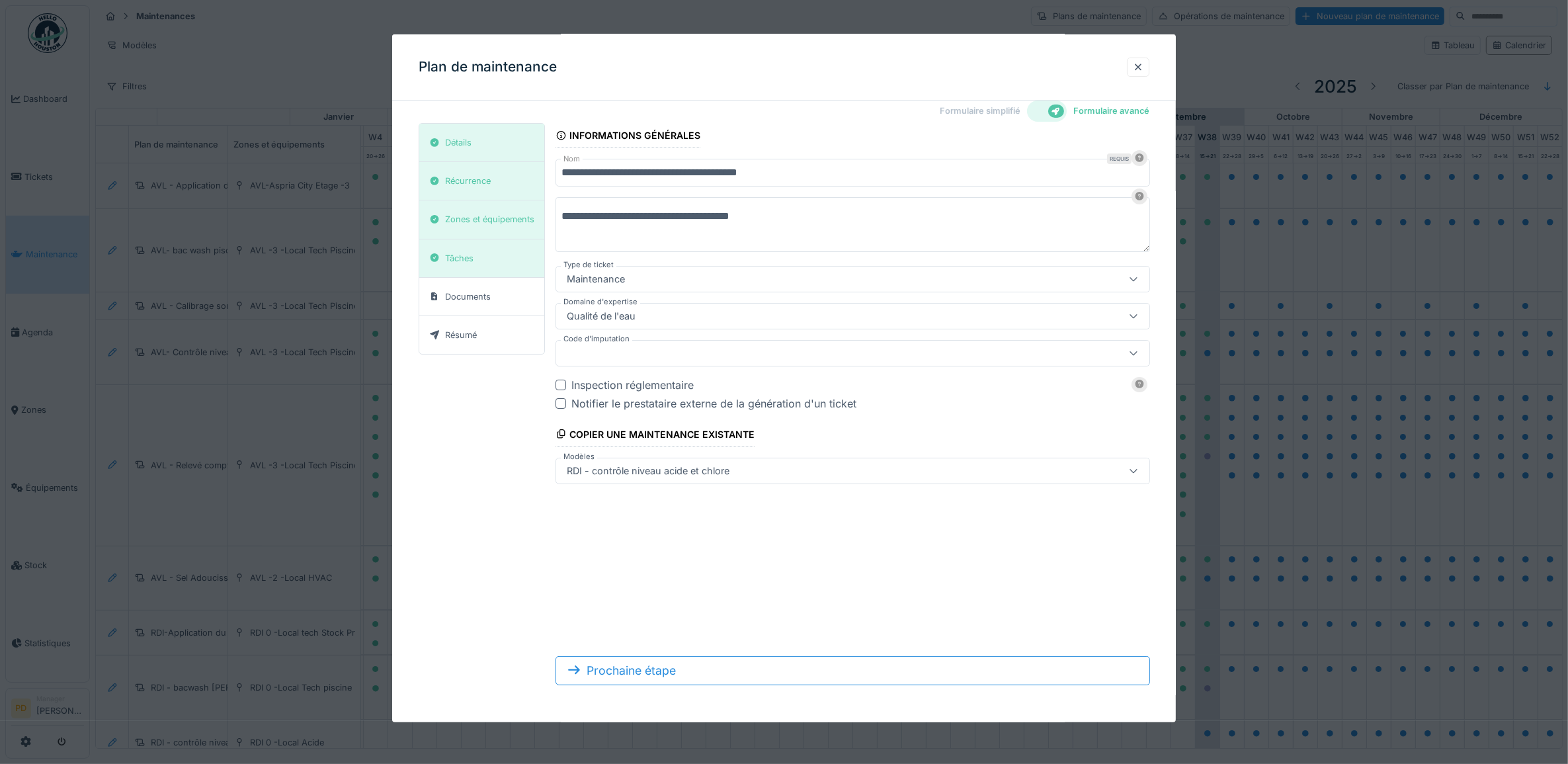
click at [584, 175] on input "**********" at bounding box center [853, 173] width 595 height 28
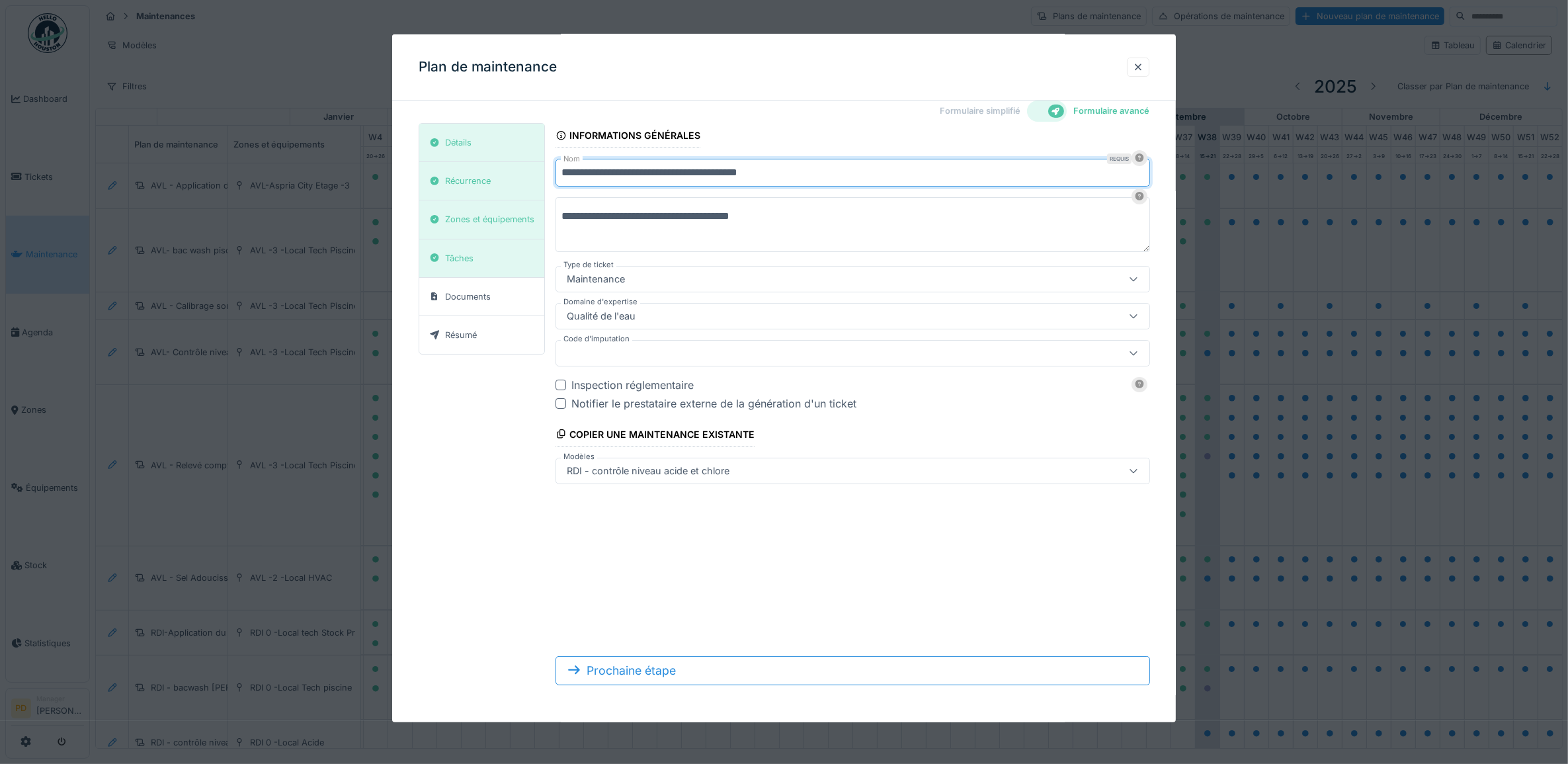
click at [802, 176] on input "**********" at bounding box center [853, 173] width 595 height 28
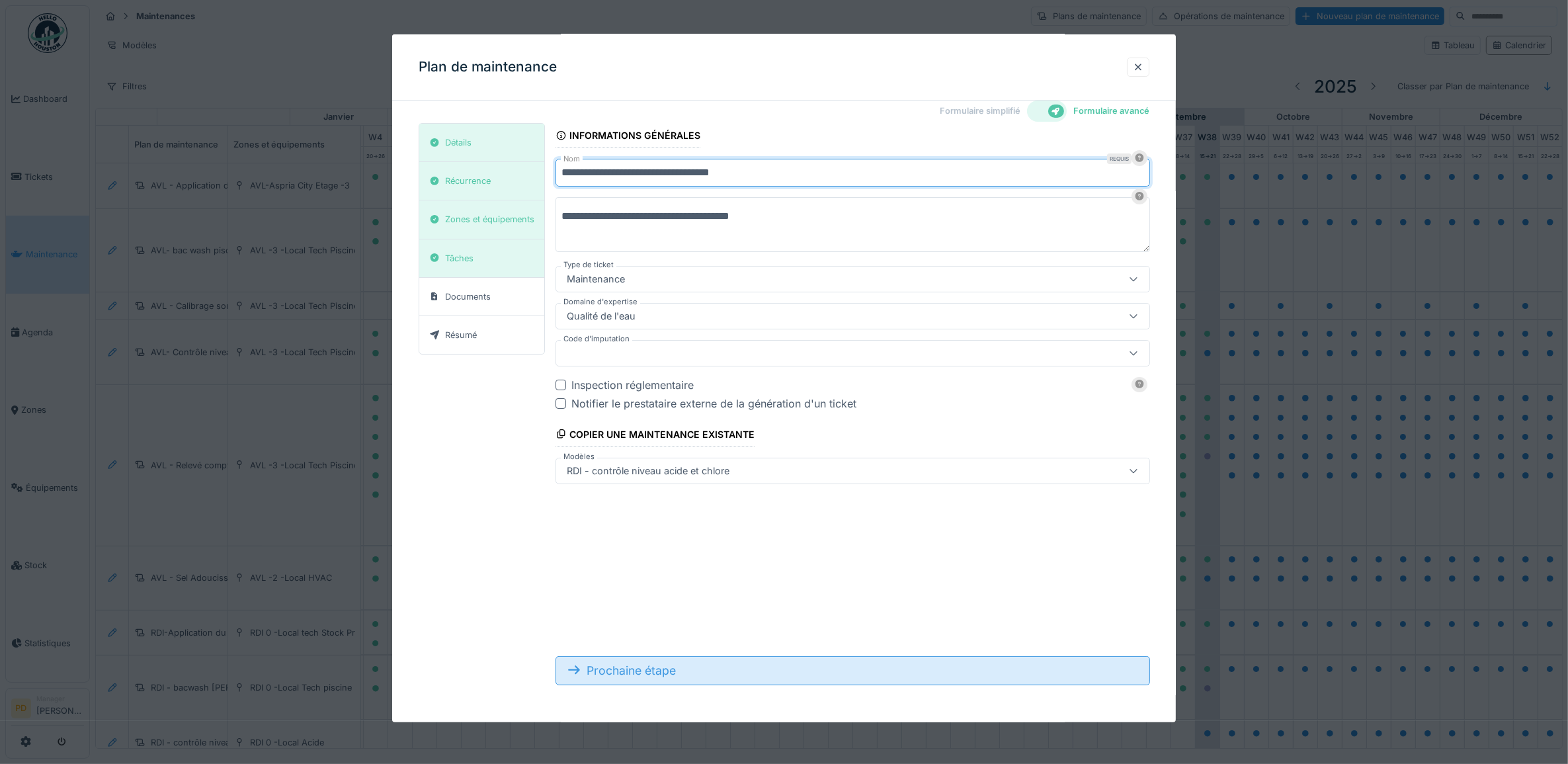
type input "**********"
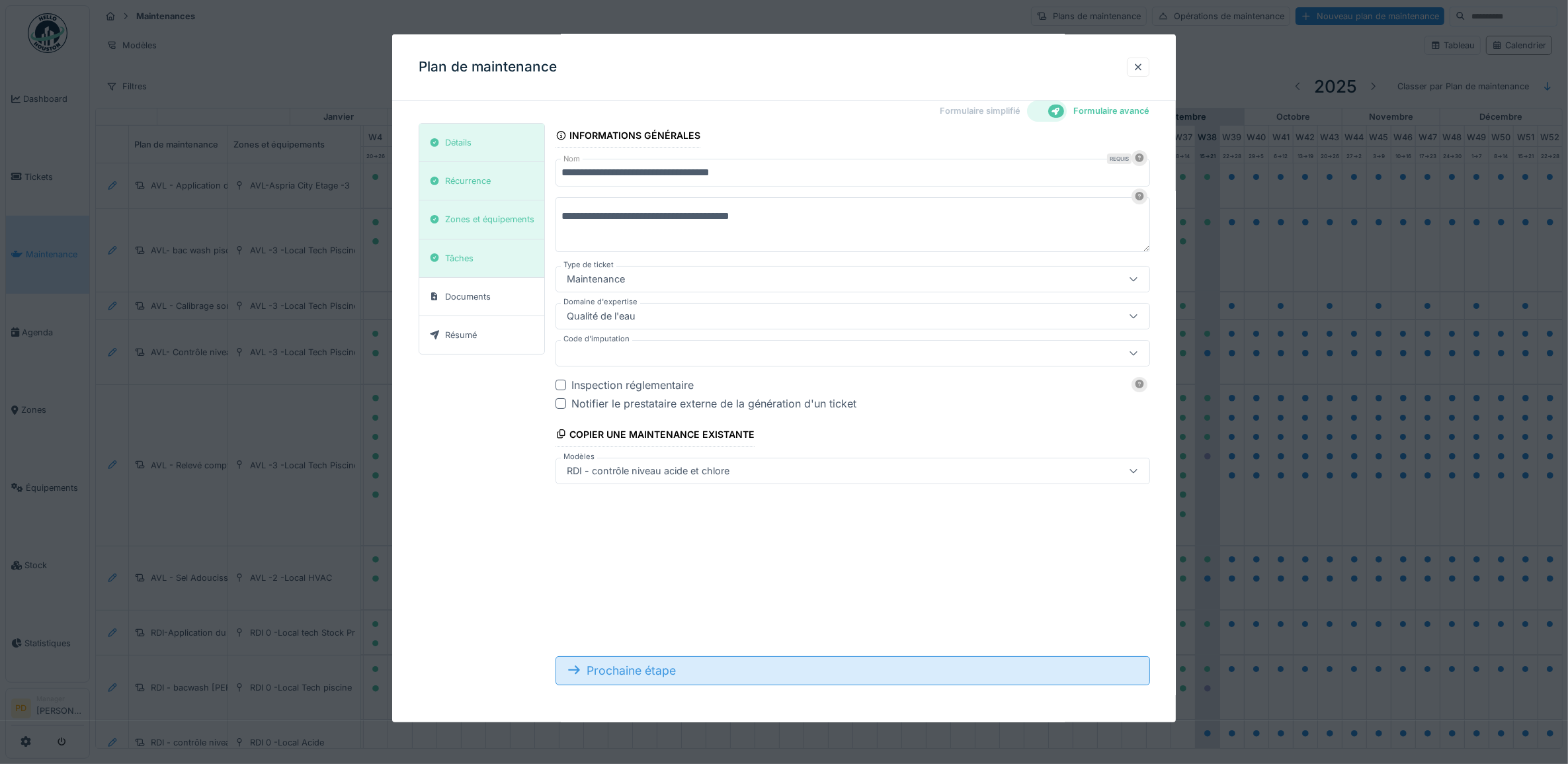
click at [683, 669] on div "Prochaine étape" at bounding box center [853, 671] width 595 height 29
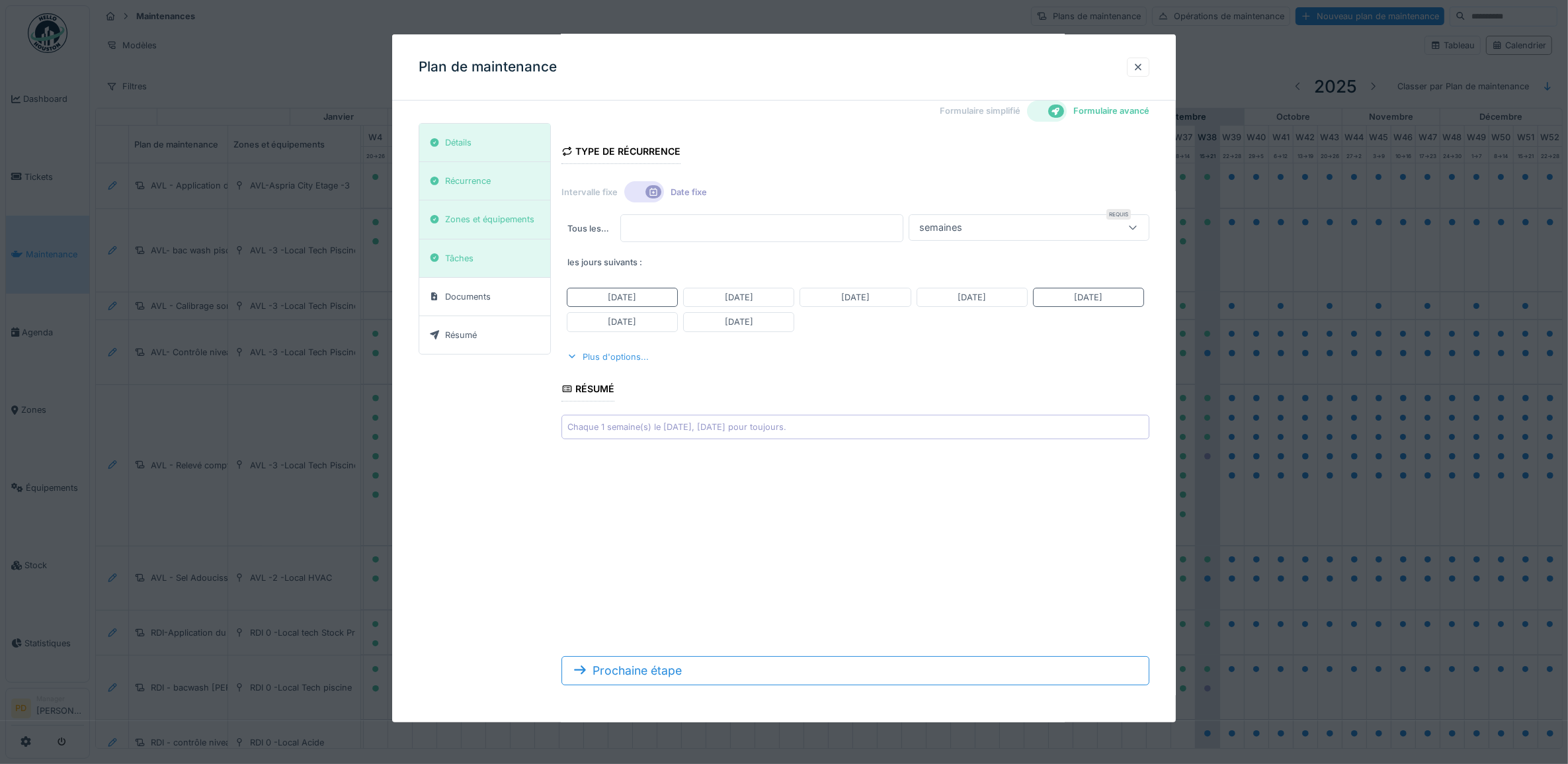
click at [619, 361] on div "Plus d'options..." at bounding box center [608, 356] width 93 height 17
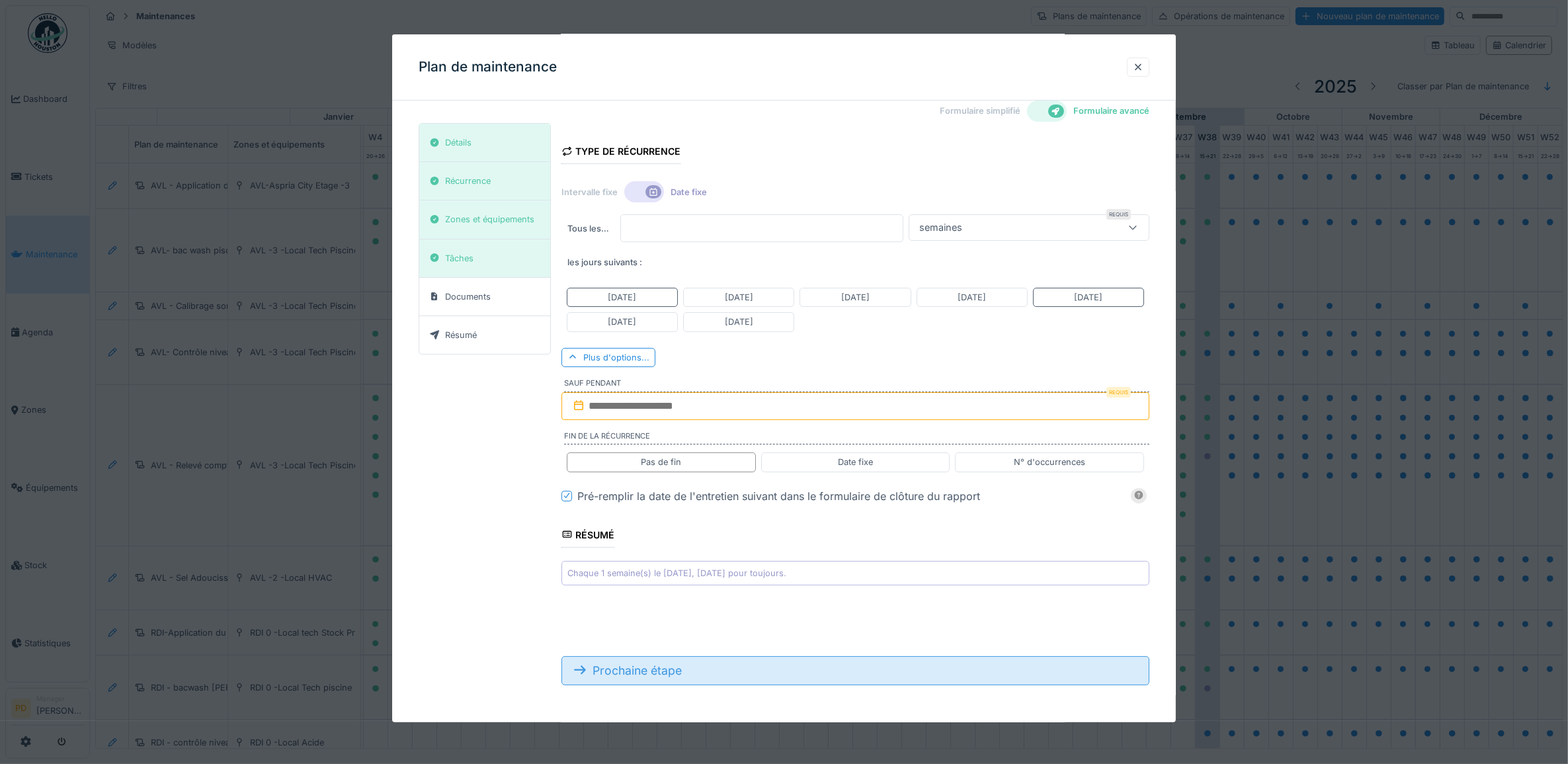
click at [635, 673] on div "Prochaine étape" at bounding box center [856, 671] width 588 height 29
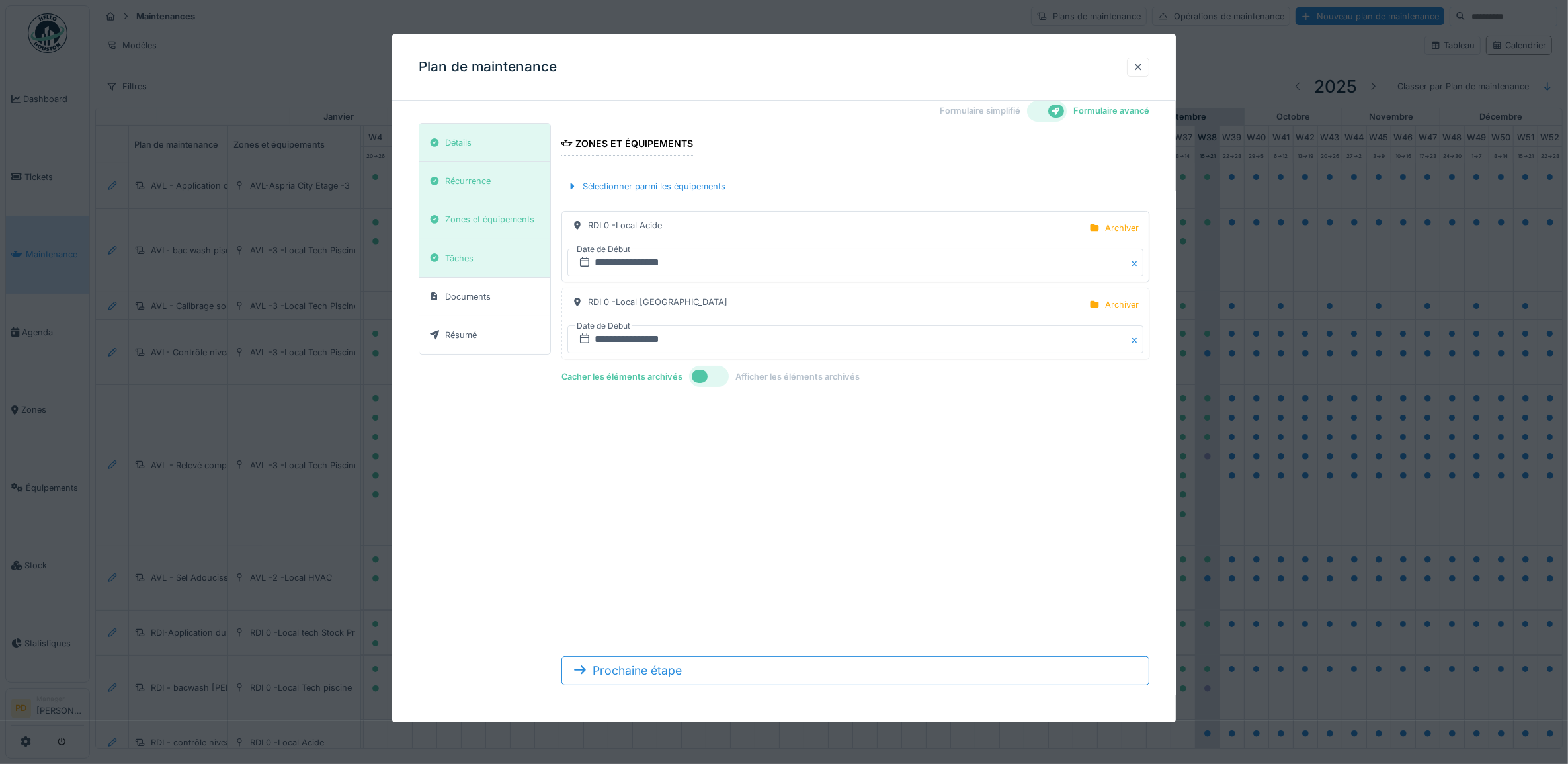
click at [1144, 264] on button "Close" at bounding box center [1137, 263] width 15 height 28
click at [1137, 230] on div "Archiver" at bounding box center [1122, 228] width 34 height 13
click at [1131, 232] on div "Archiver" at bounding box center [1122, 228] width 34 height 13
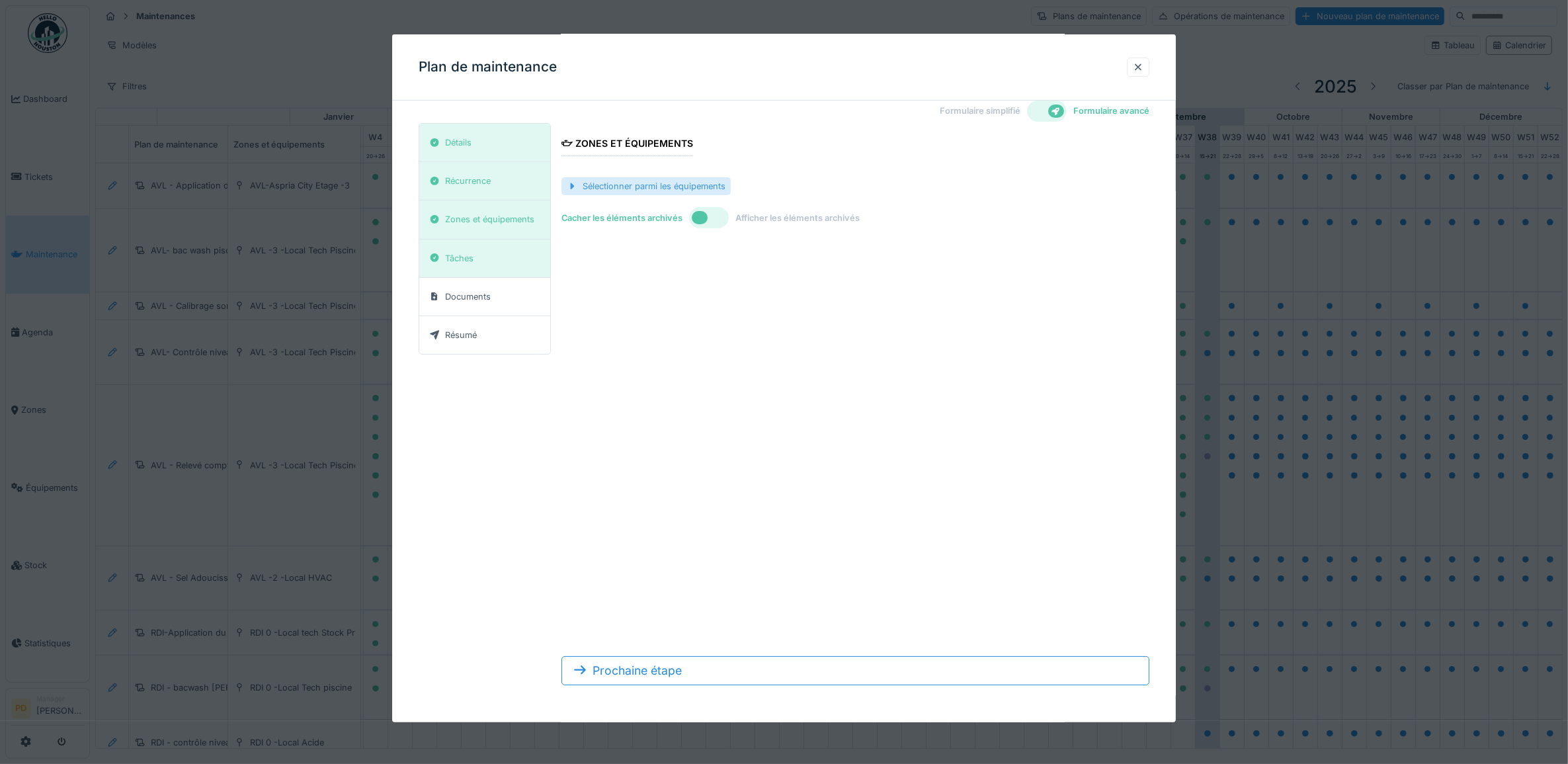
click at [692, 185] on div "Sélectionner parmi les équipements" at bounding box center [646, 185] width 169 height 17
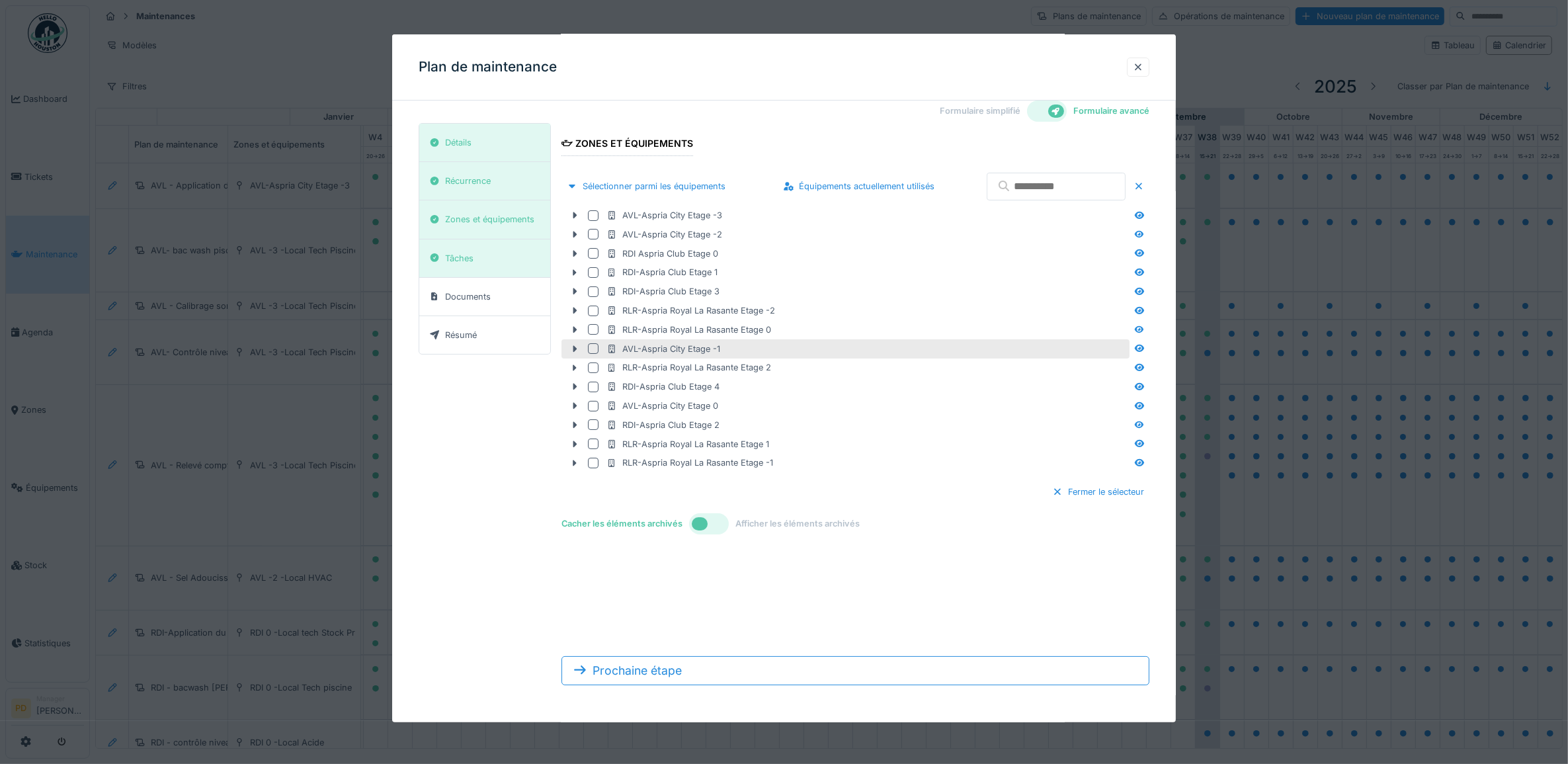
scroll to position [0, 0]
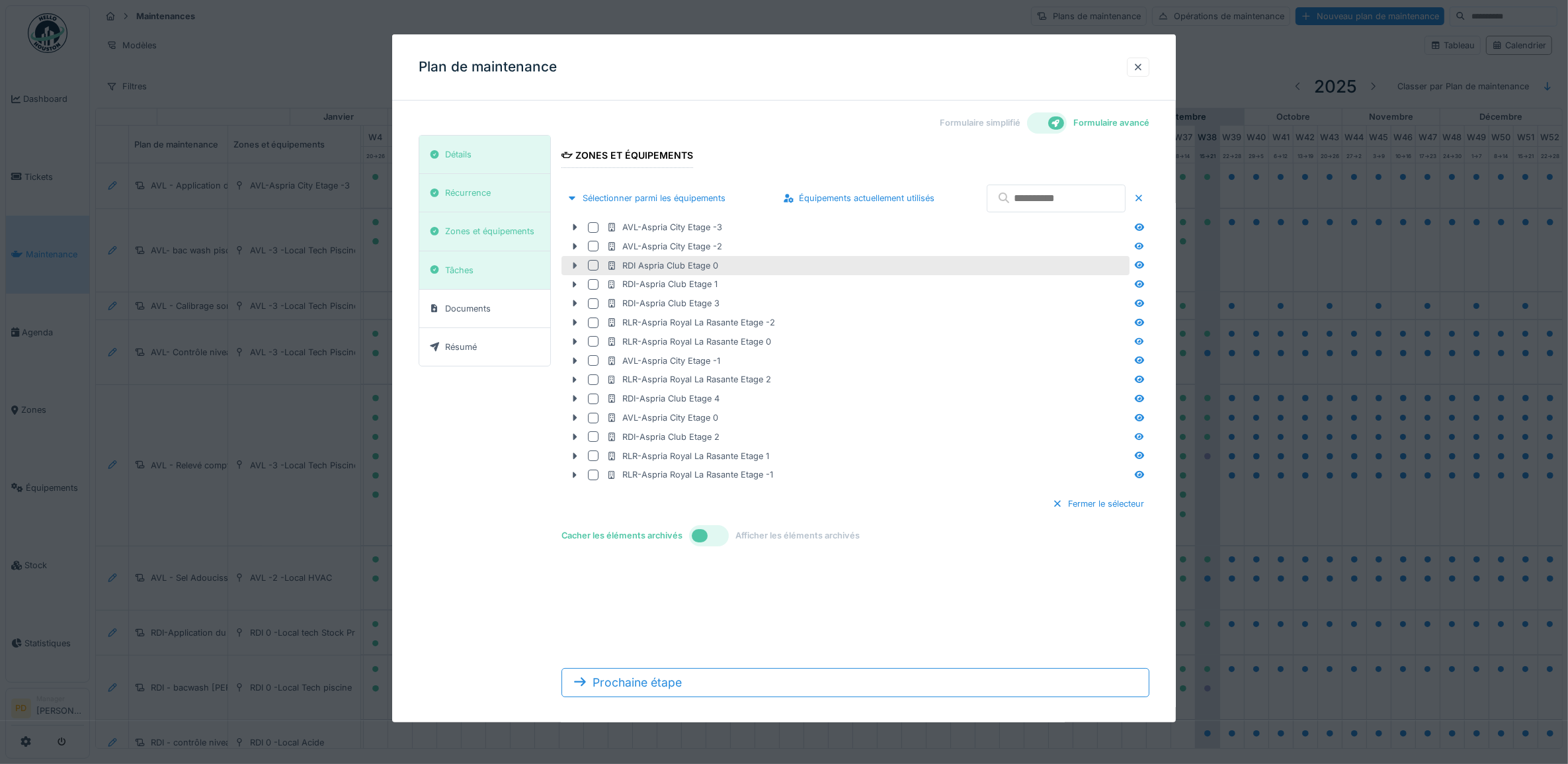
click at [574, 263] on icon at bounding box center [575, 265] width 11 height 8
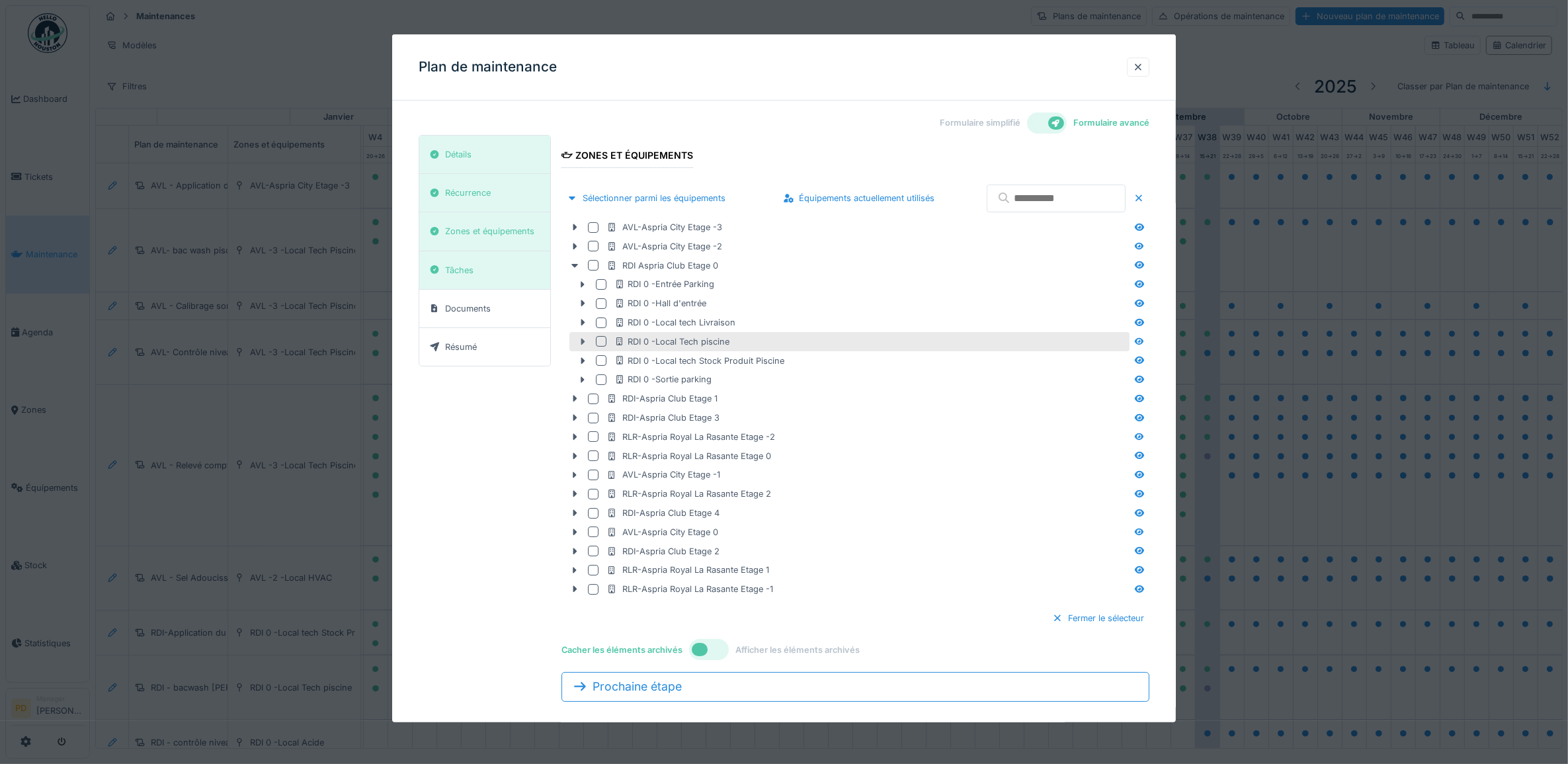
click at [583, 343] on icon at bounding box center [583, 342] width 4 height 6
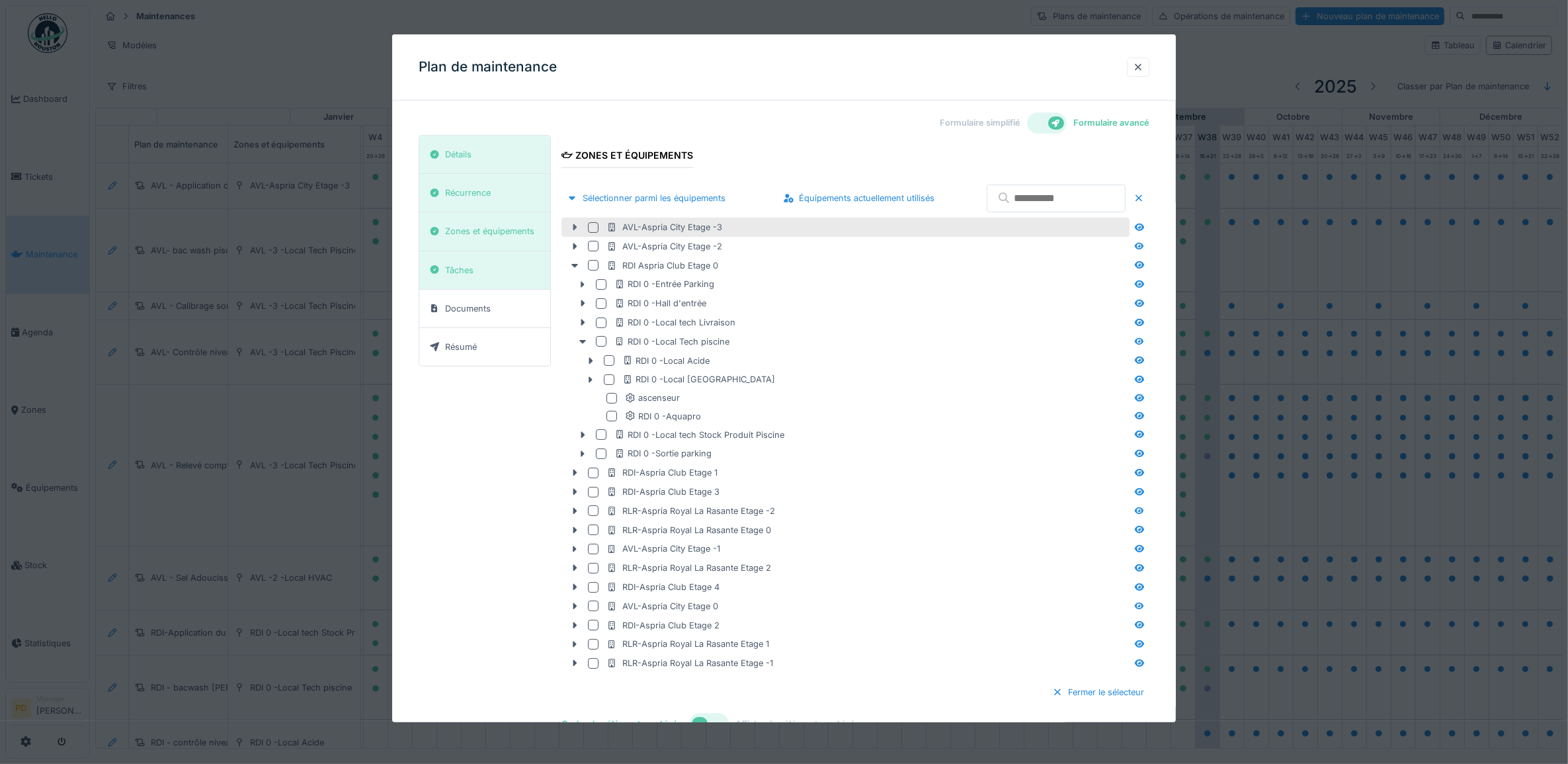
click at [577, 230] on icon at bounding box center [575, 227] width 11 height 8
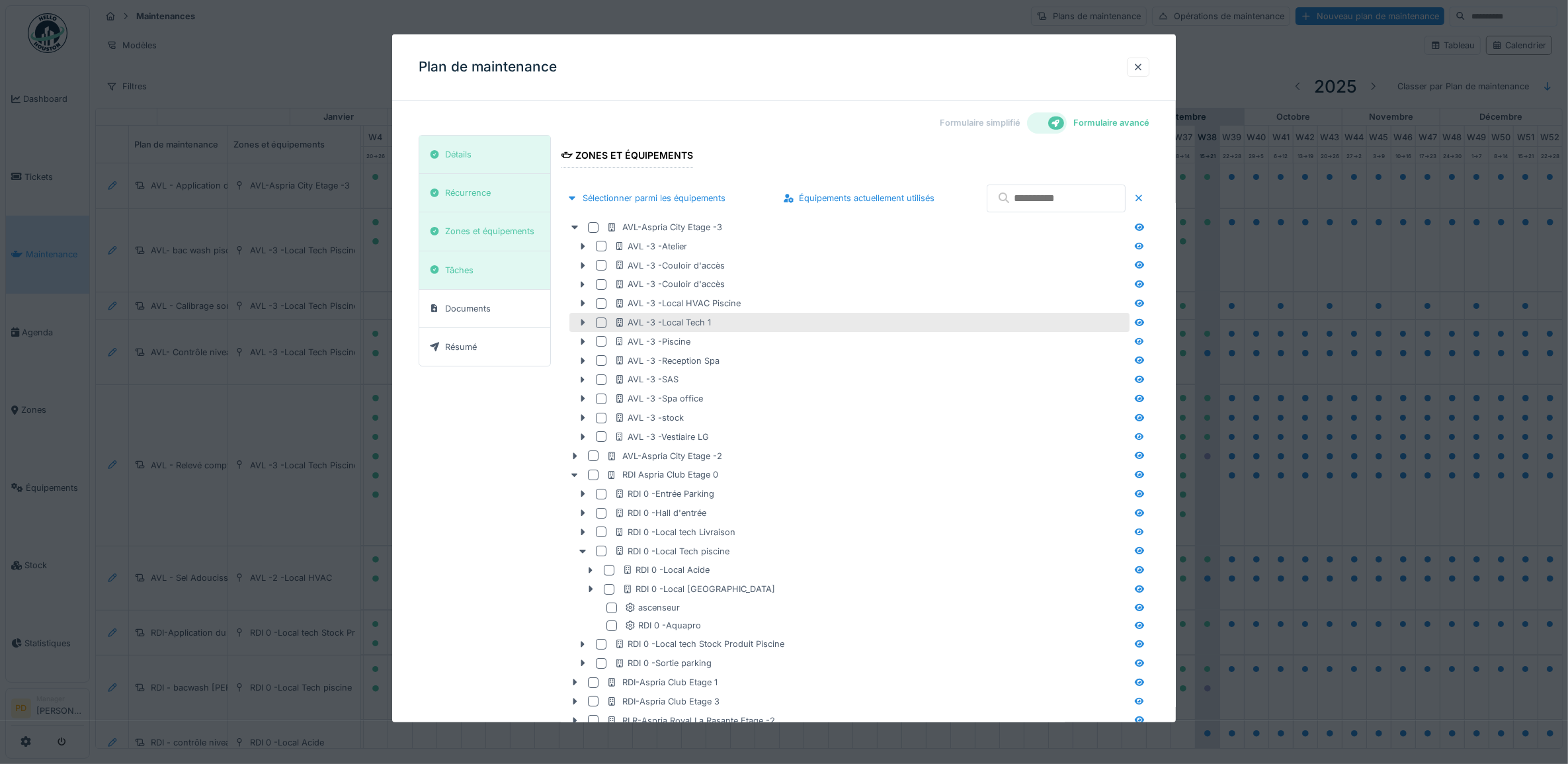
click at [578, 326] on icon at bounding box center [583, 322] width 11 height 8
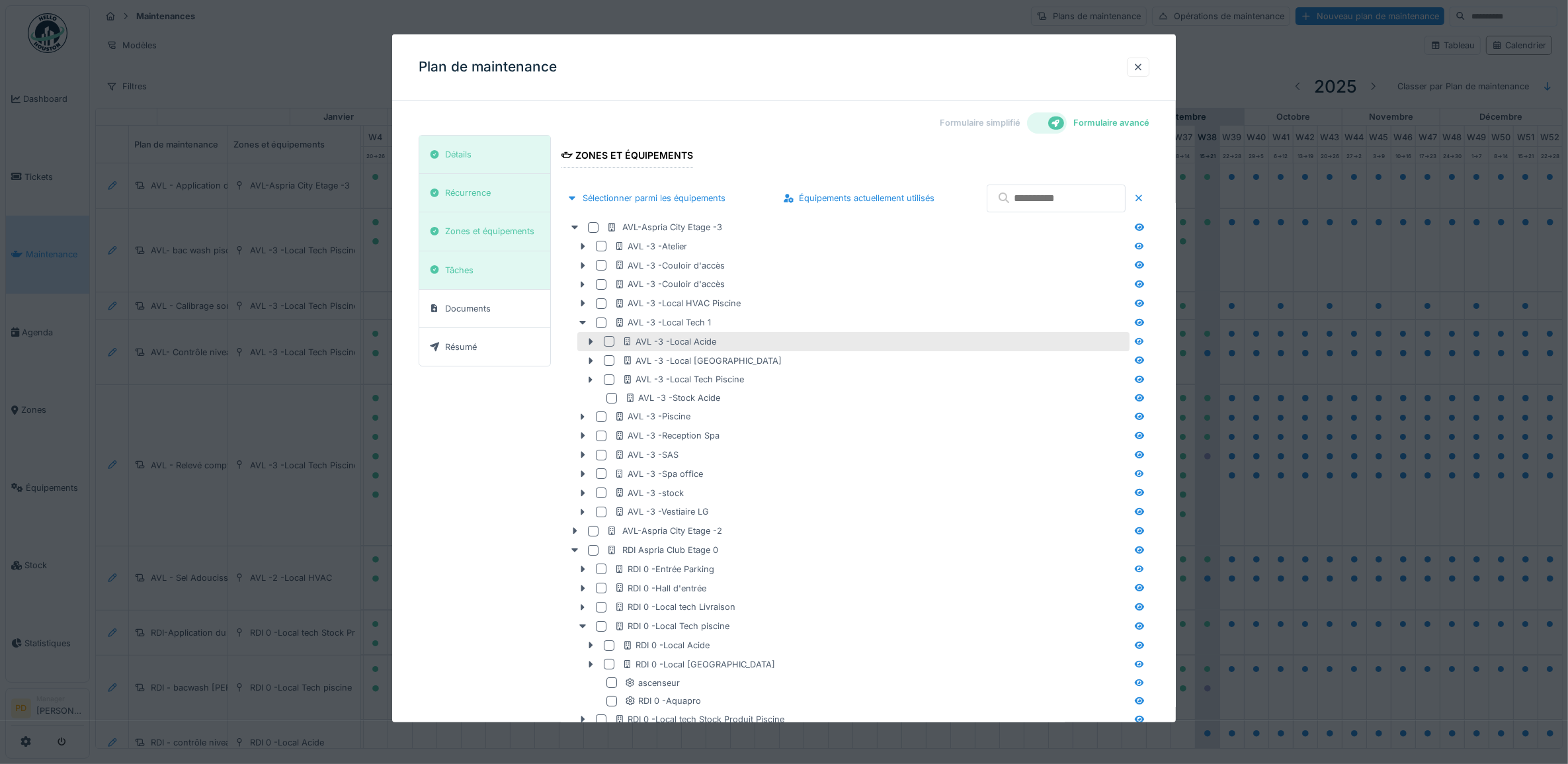
click at [610, 342] on div at bounding box center [610, 342] width 11 height 11
click at [610, 357] on div at bounding box center [610, 361] width 11 height 11
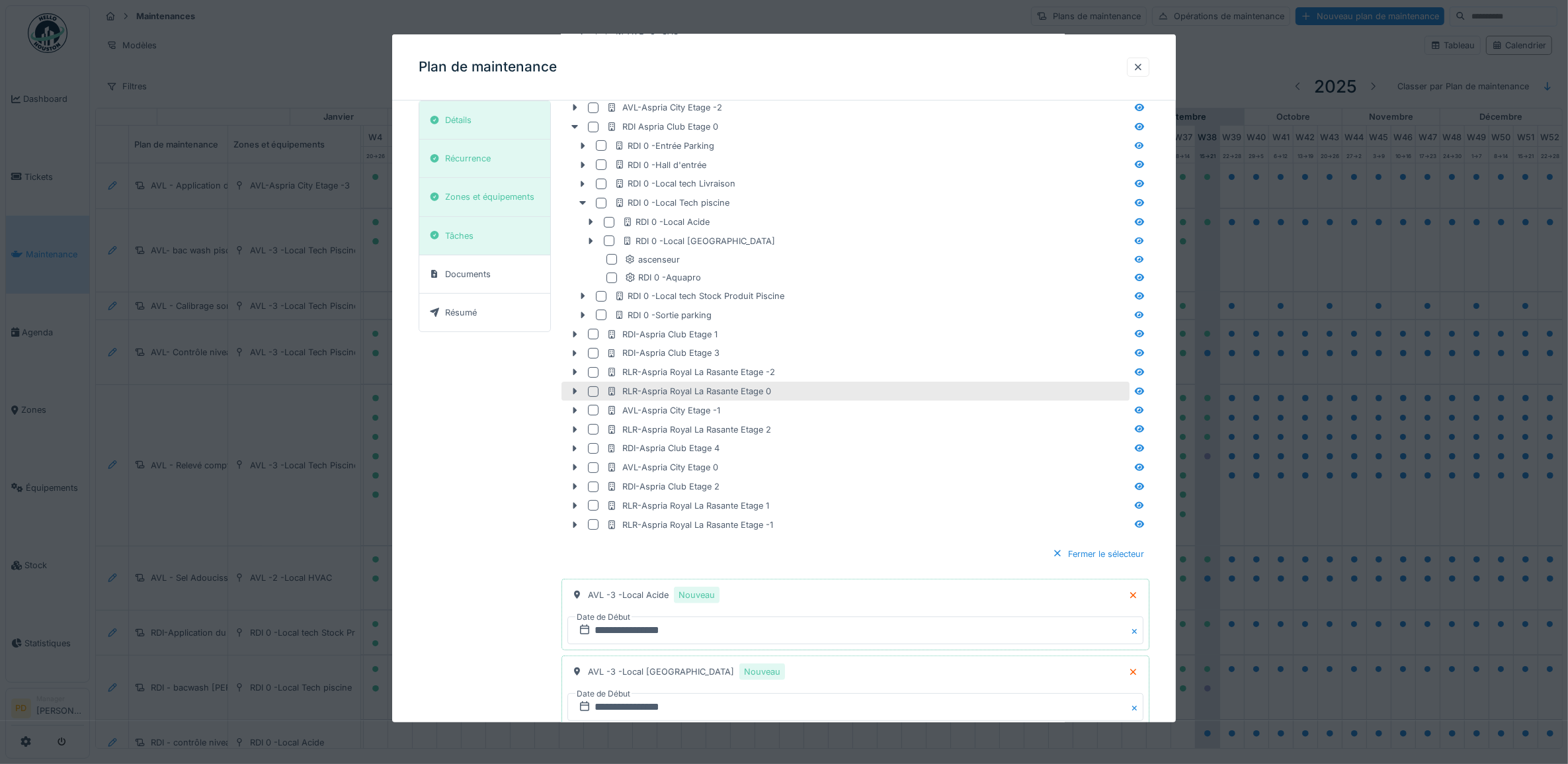
scroll to position [534, 0]
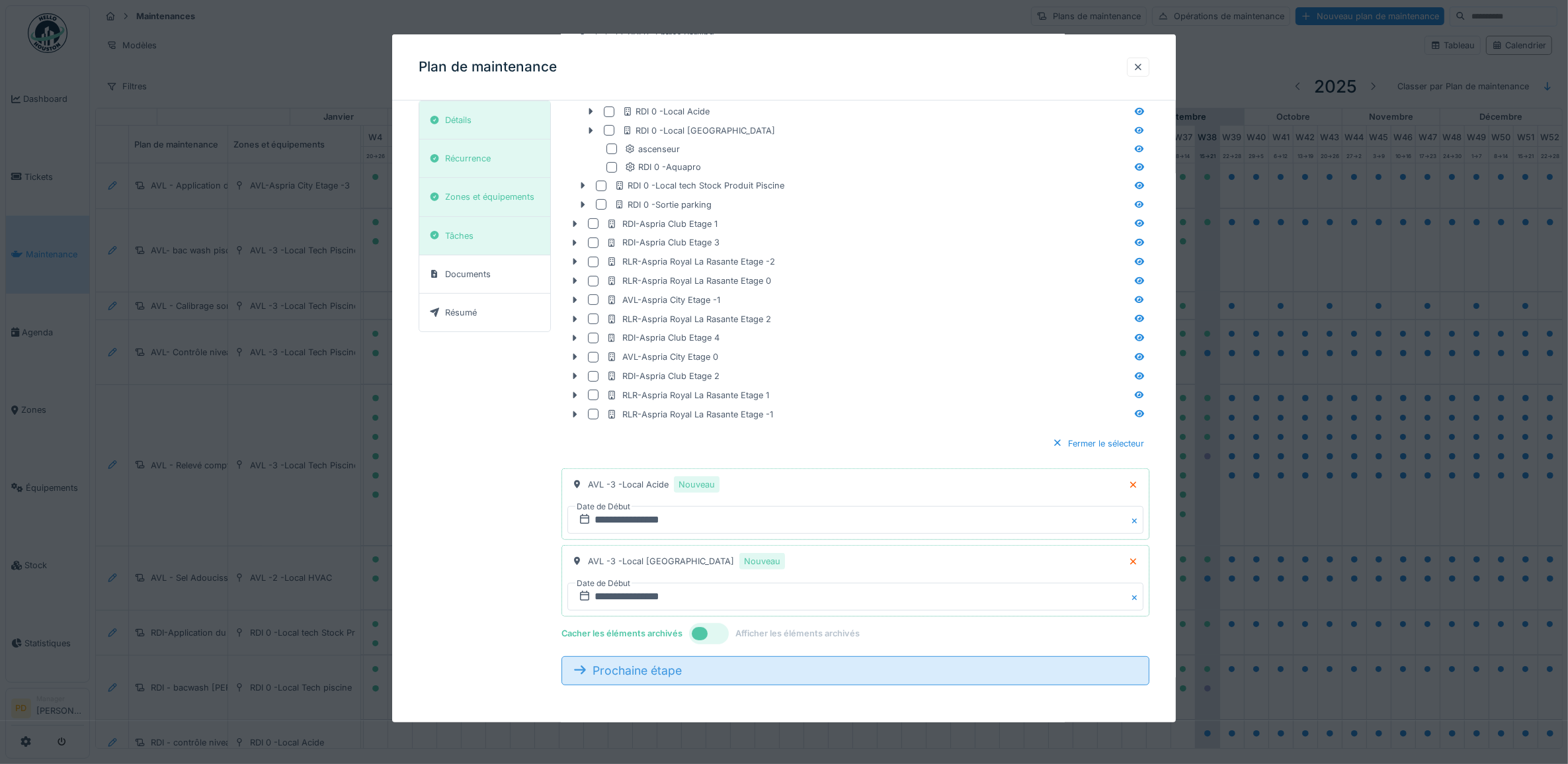
click at [692, 673] on div "Prochaine étape" at bounding box center [856, 671] width 588 height 29
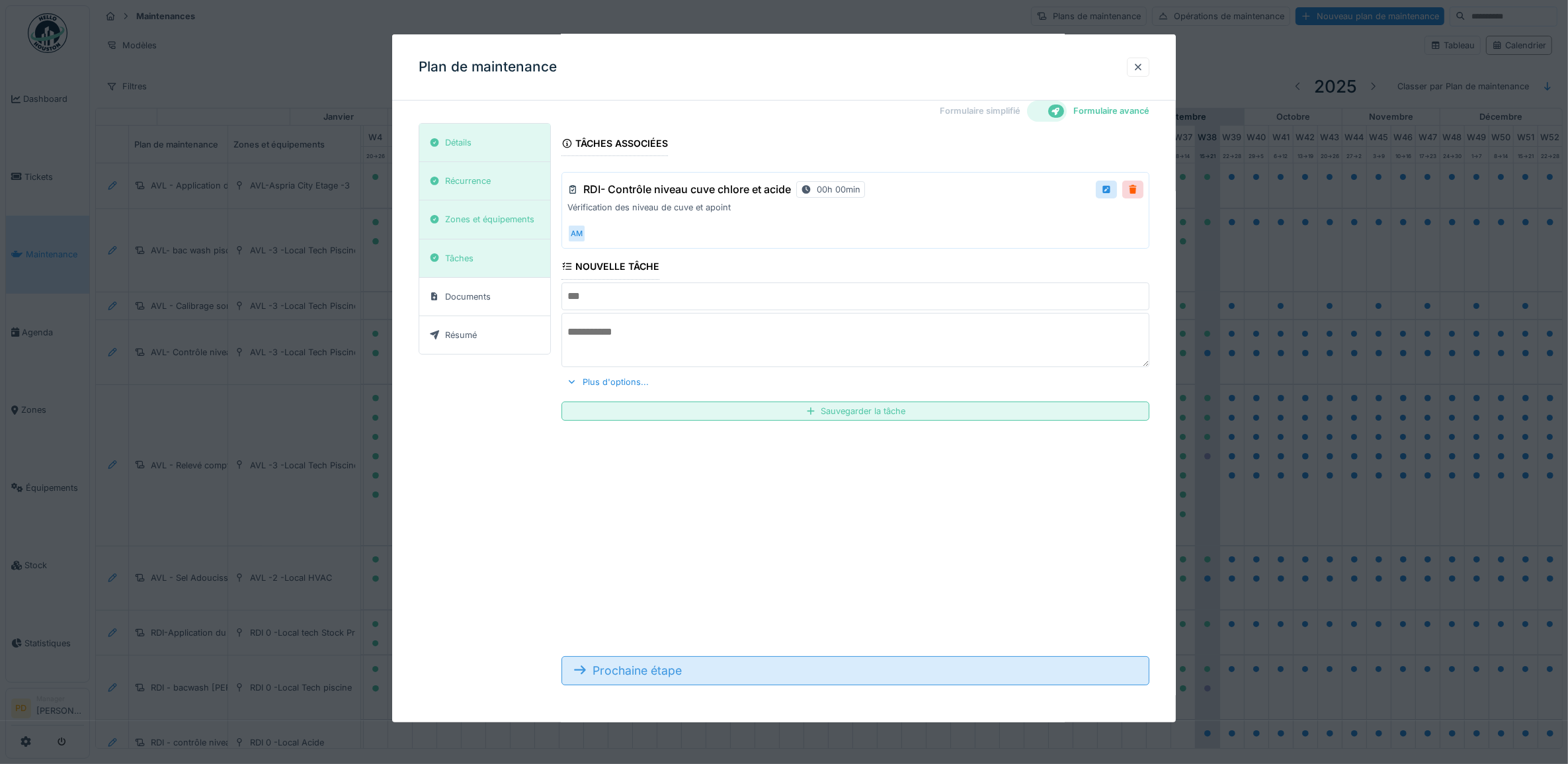
scroll to position [12, 0]
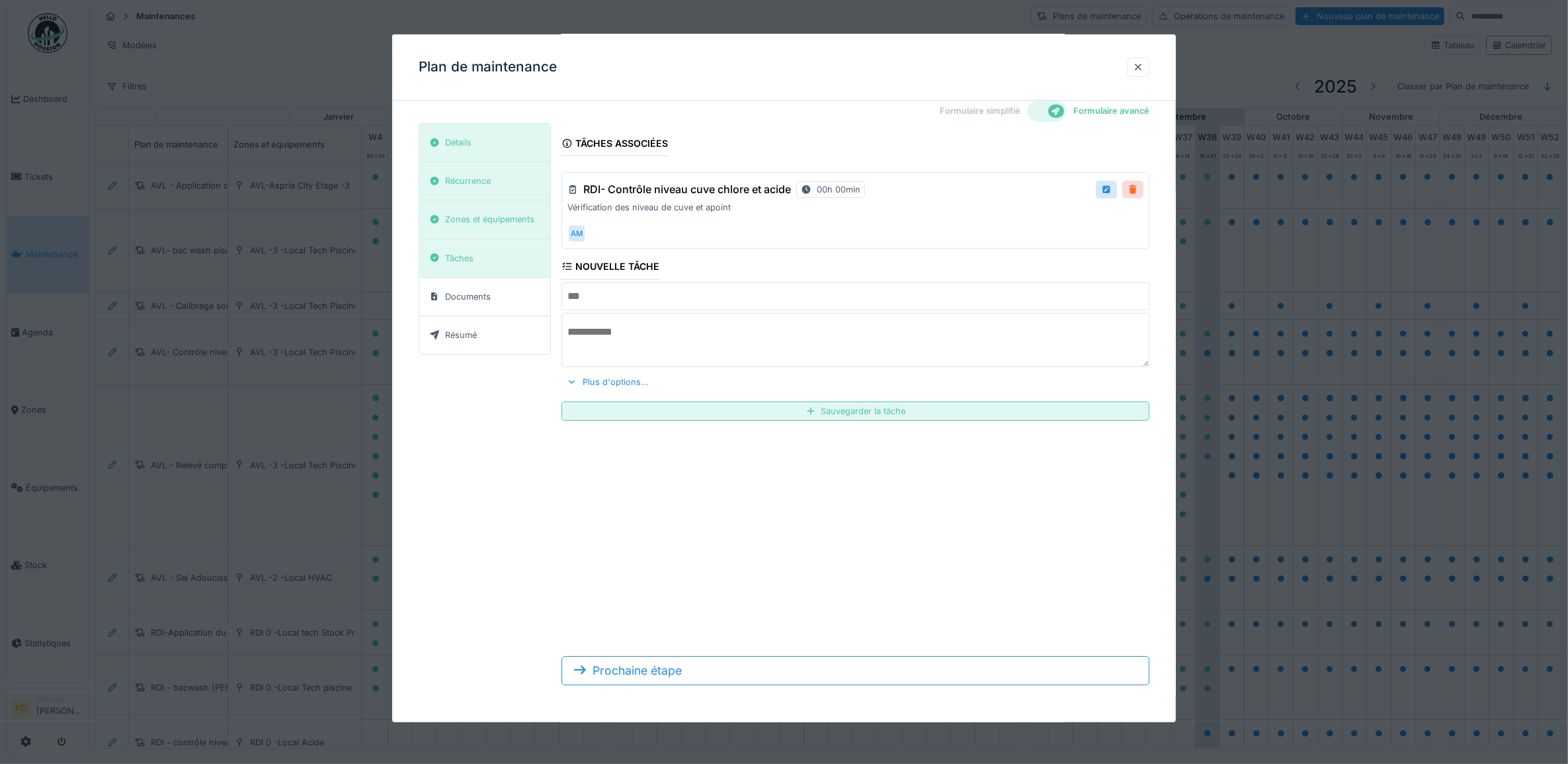
click at [1138, 186] on div at bounding box center [1133, 190] width 11 height 13
click at [1142, 186] on div "Remove ?" at bounding box center [1110, 190] width 67 height 19
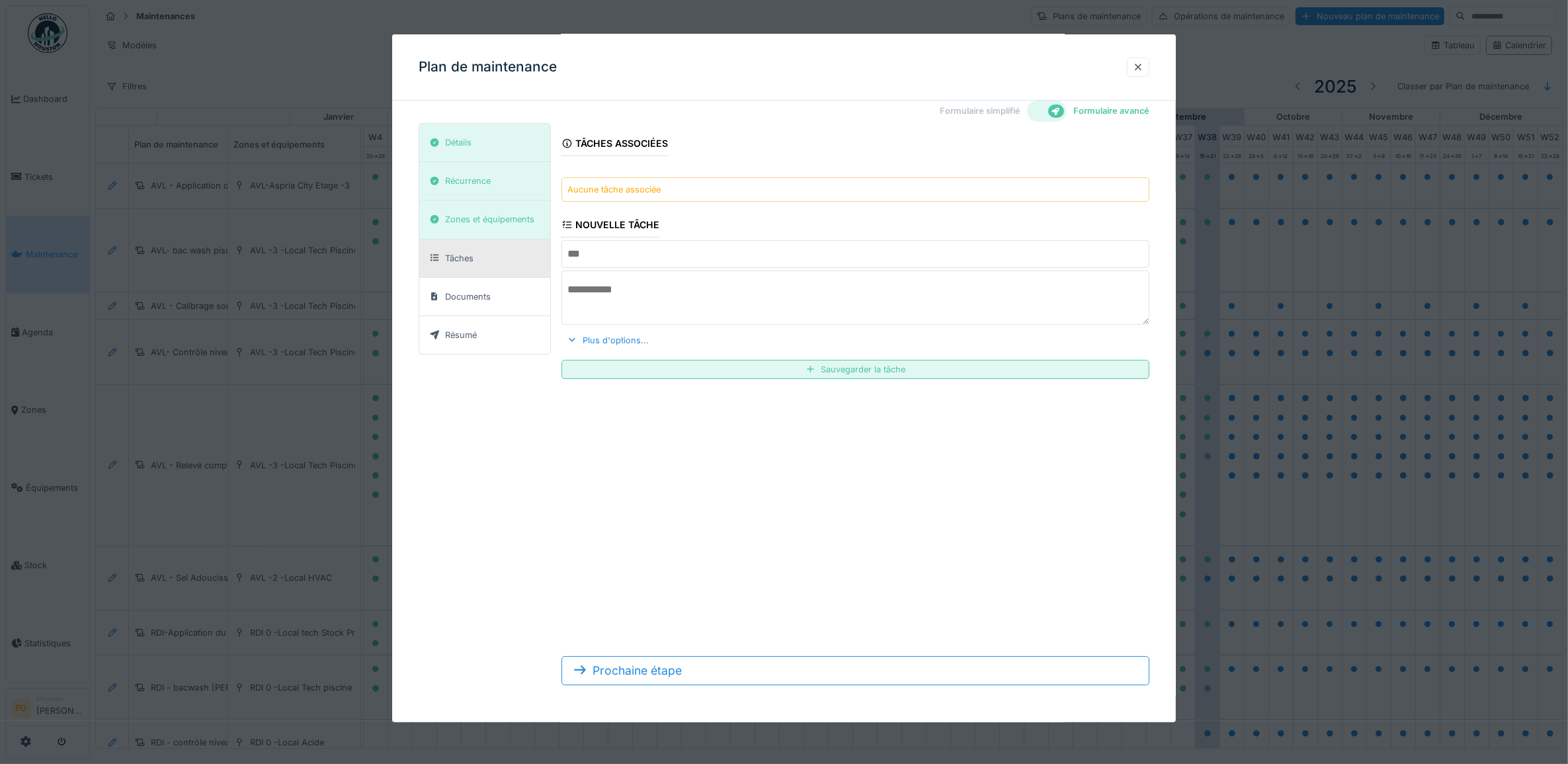
click at [632, 253] on input "text" at bounding box center [856, 254] width 588 height 28
type input "**********"
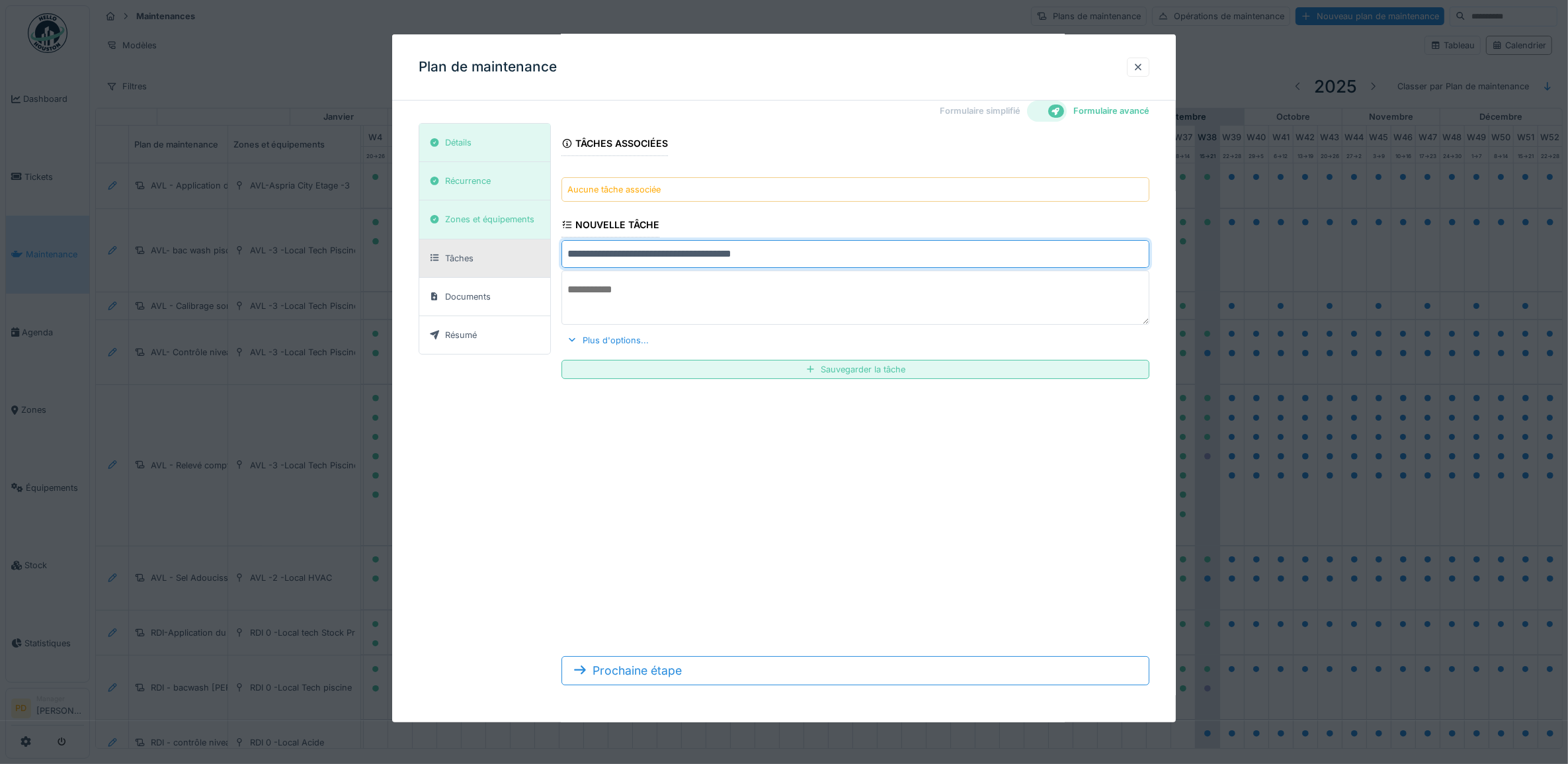
click at [620, 292] on textarea at bounding box center [856, 298] width 588 height 54
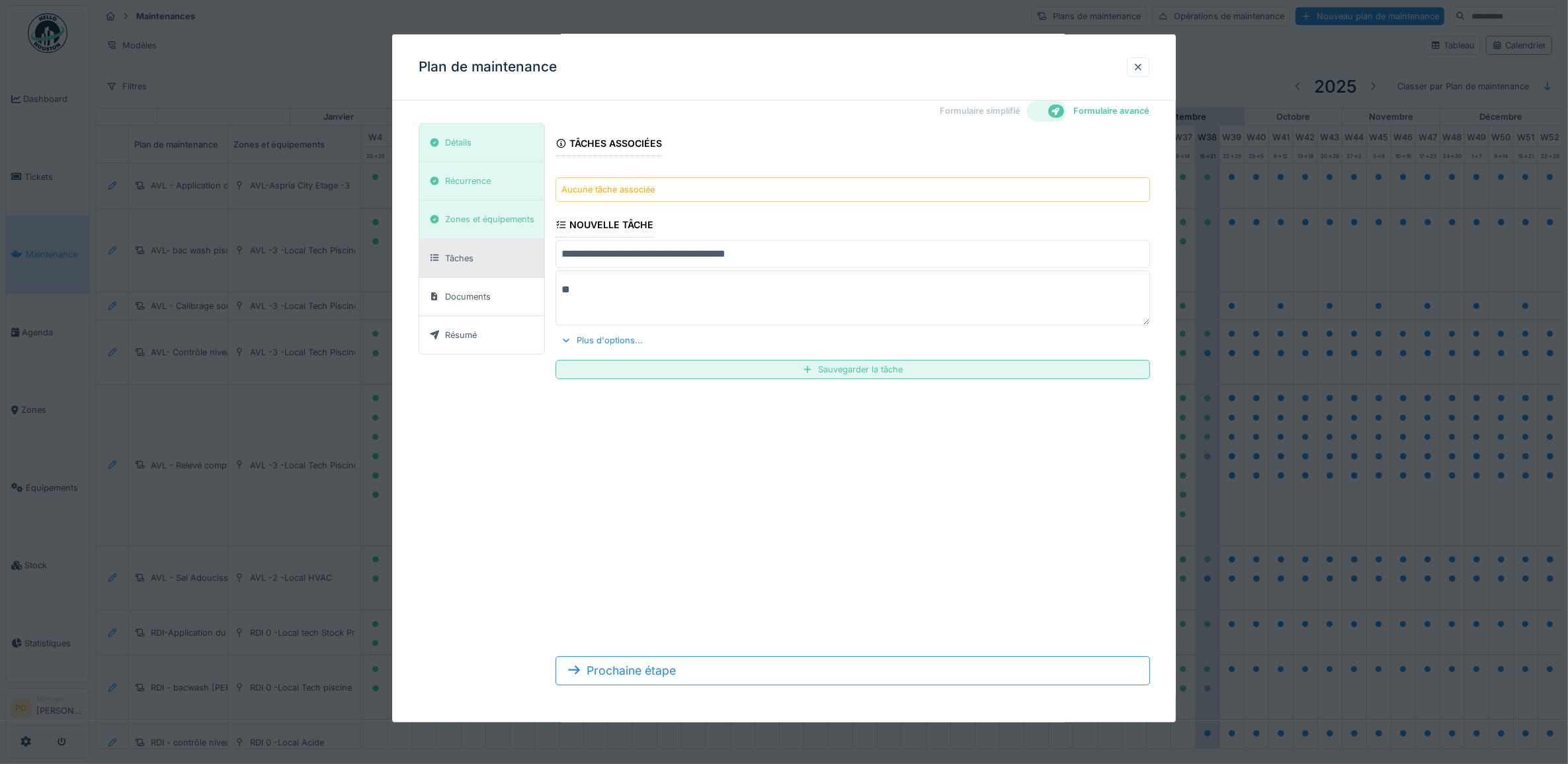
type textarea "*"
type textarea "**********"
click at [824, 373] on div "Sauvegarder la tâche" at bounding box center [853, 369] width 595 height 19
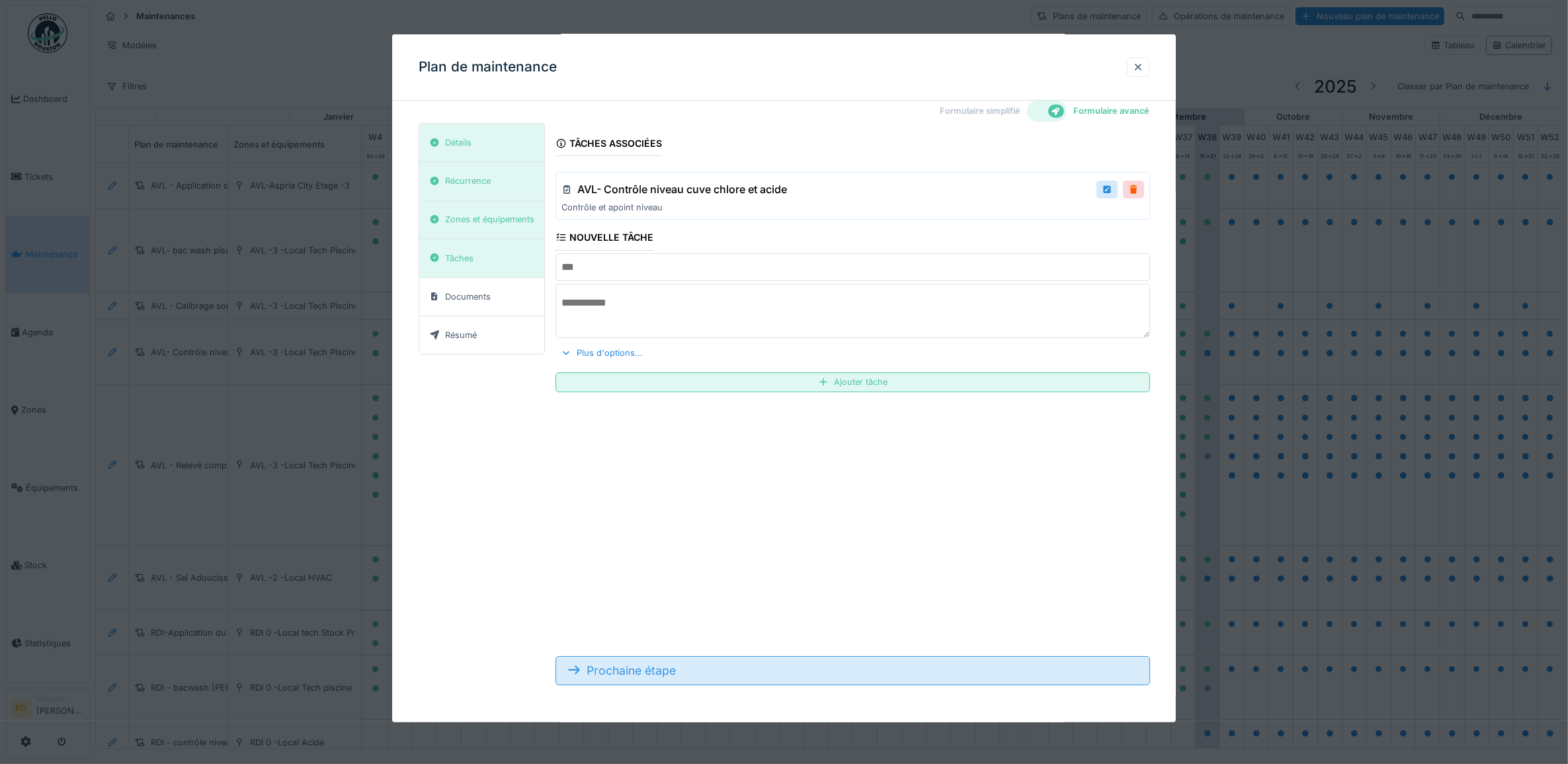
click at [682, 668] on div "Prochaine étape" at bounding box center [853, 671] width 595 height 29
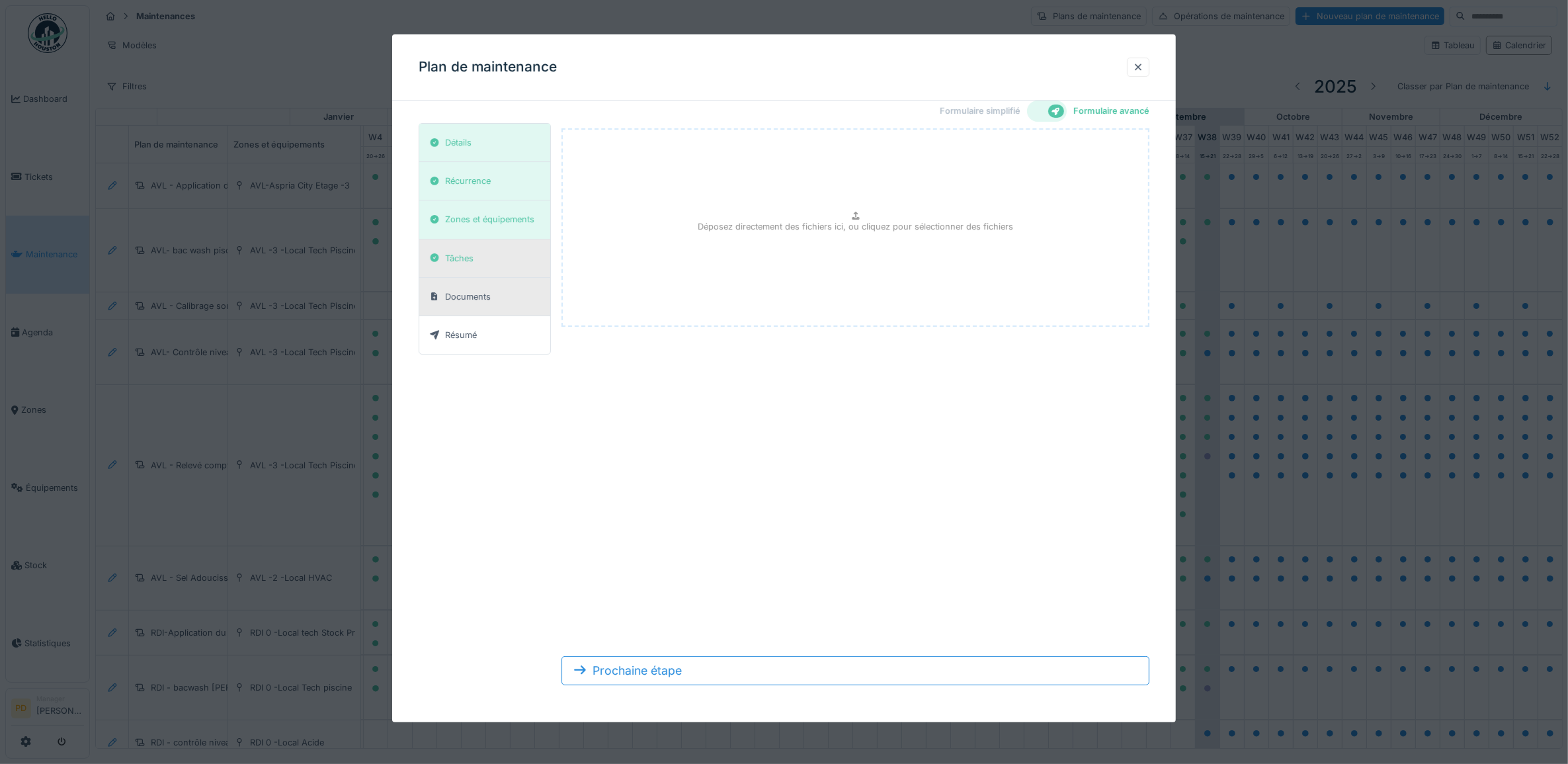
click at [497, 264] on div "Tâches" at bounding box center [485, 259] width 131 height 39
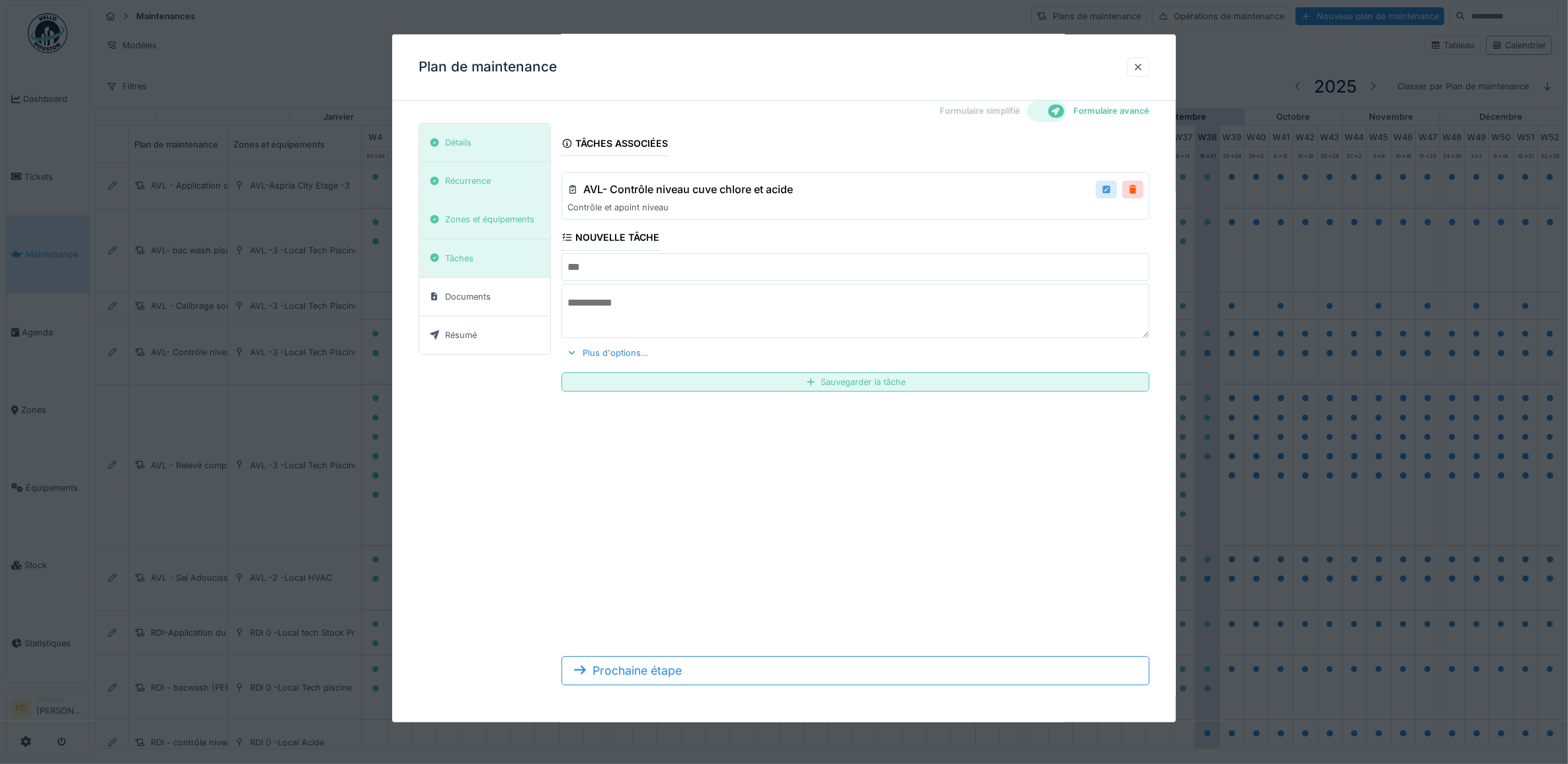
click at [1110, 189] on div at bounding box center [1107, 190] width 11 height 13
type input "**********"
type textarea "**********"
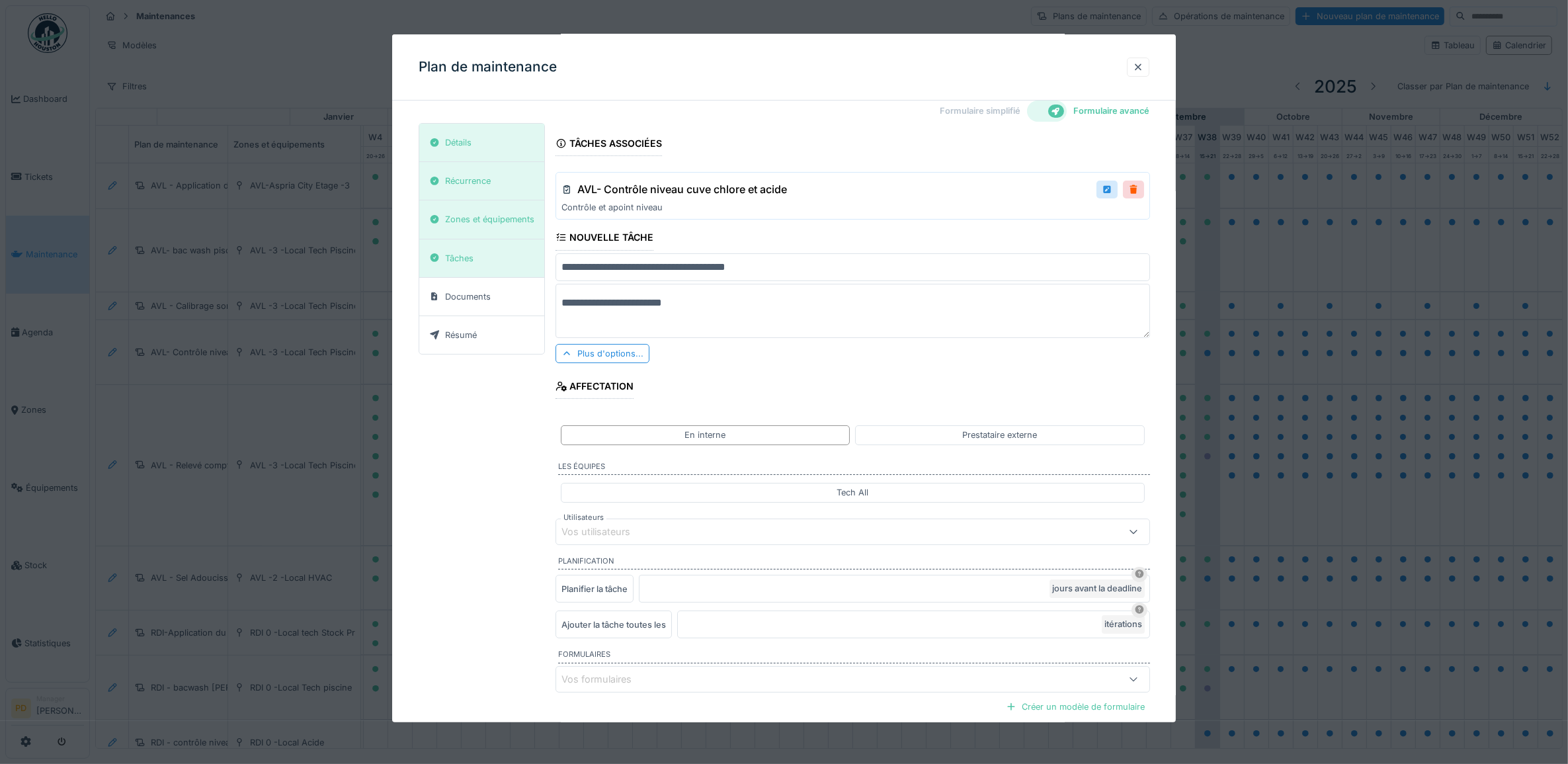
click at [648, 532] on div "Vos utilisateurs" at bounding box center [605, 532] width 87 height 15
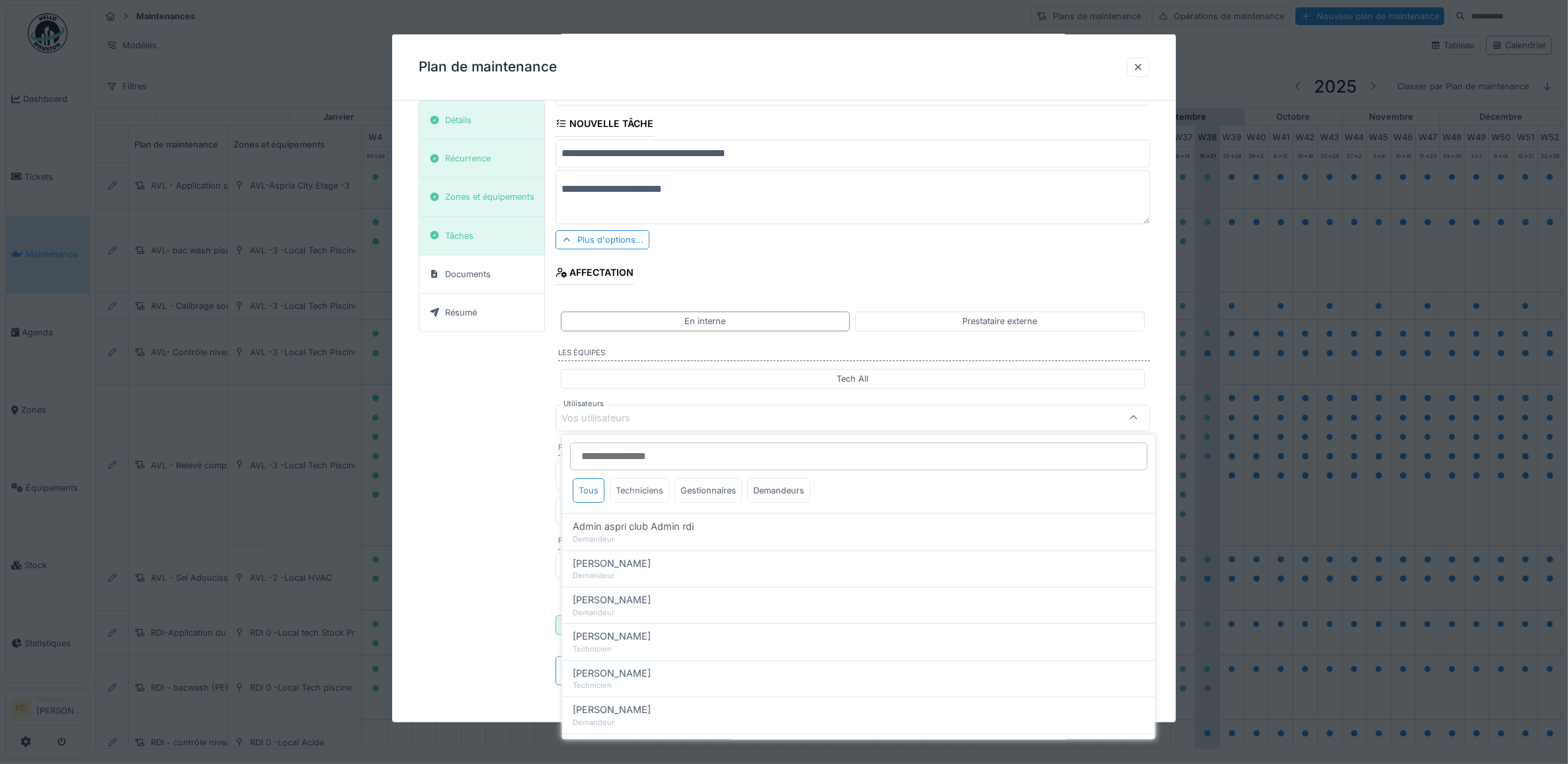
click at [642, 491] on div "Techniciens" at bounding box center [639, 490] width 60 height 25
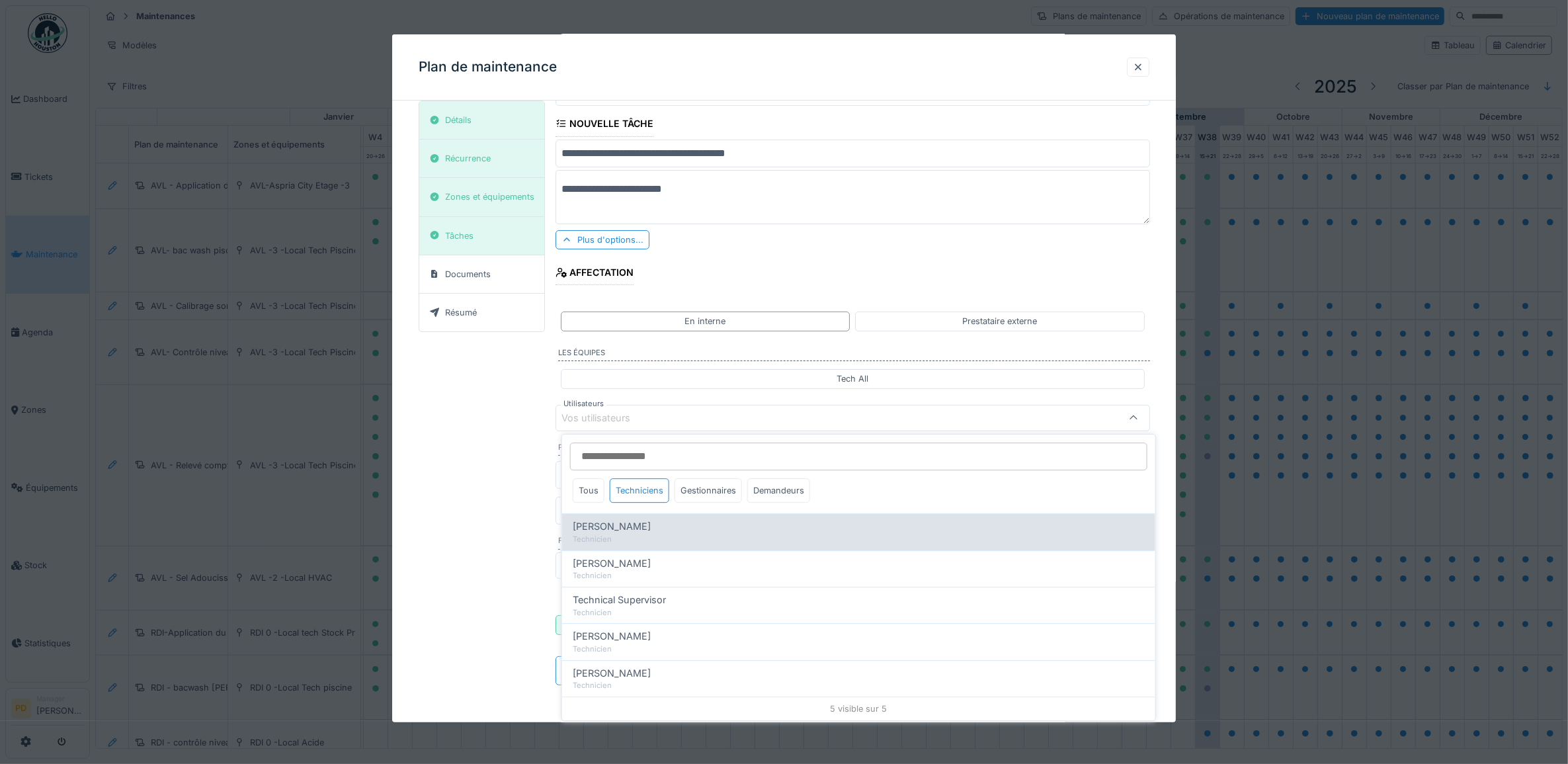
click at [639, 536] on div "Technicien" at bounding box center [858, 539] width 572 height 11
type input "*****"
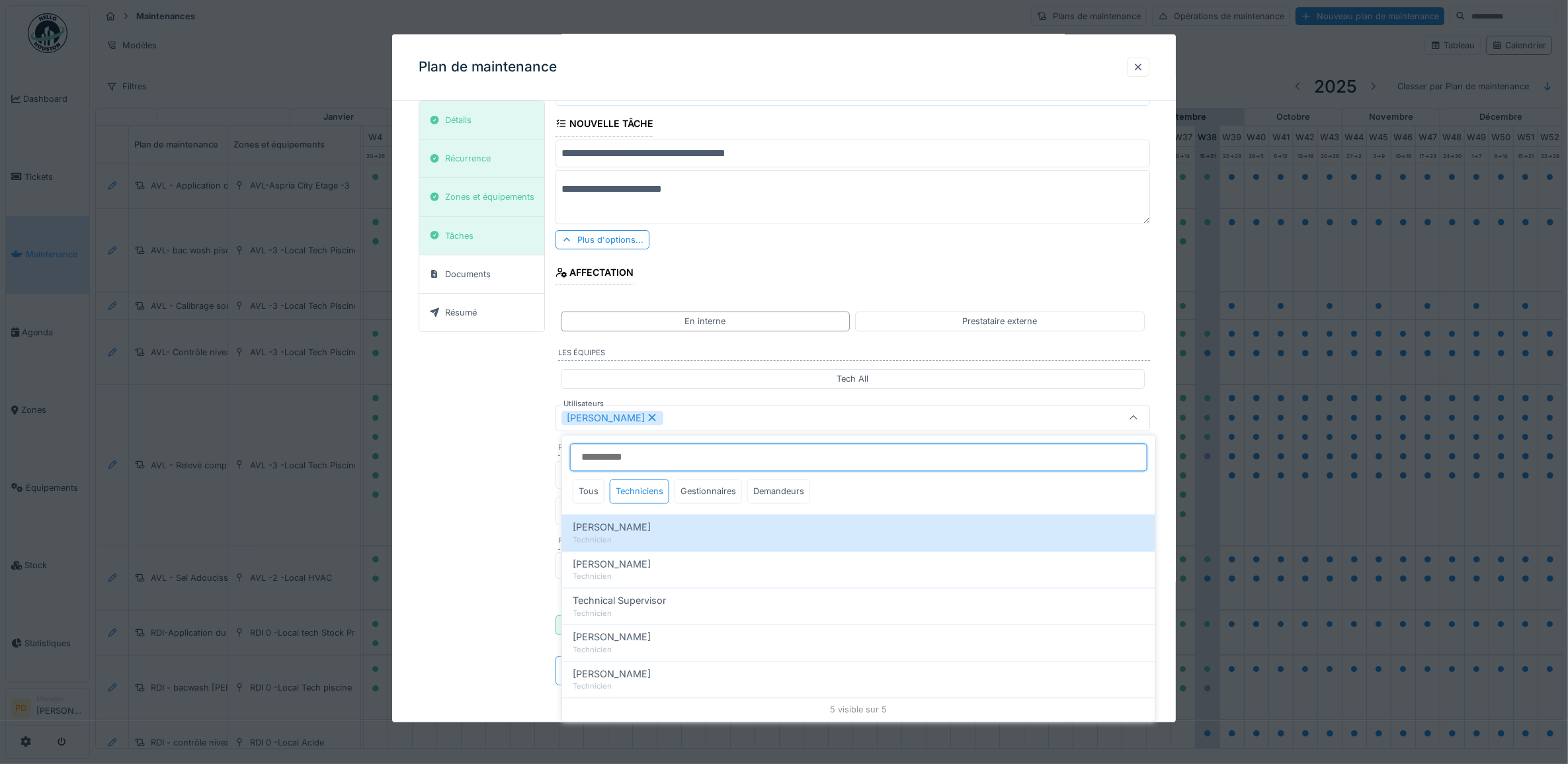
scroll to position [2, 0]
click at [532, 503] on div "**********" at bounding box center [784, 353] width 732 height 687
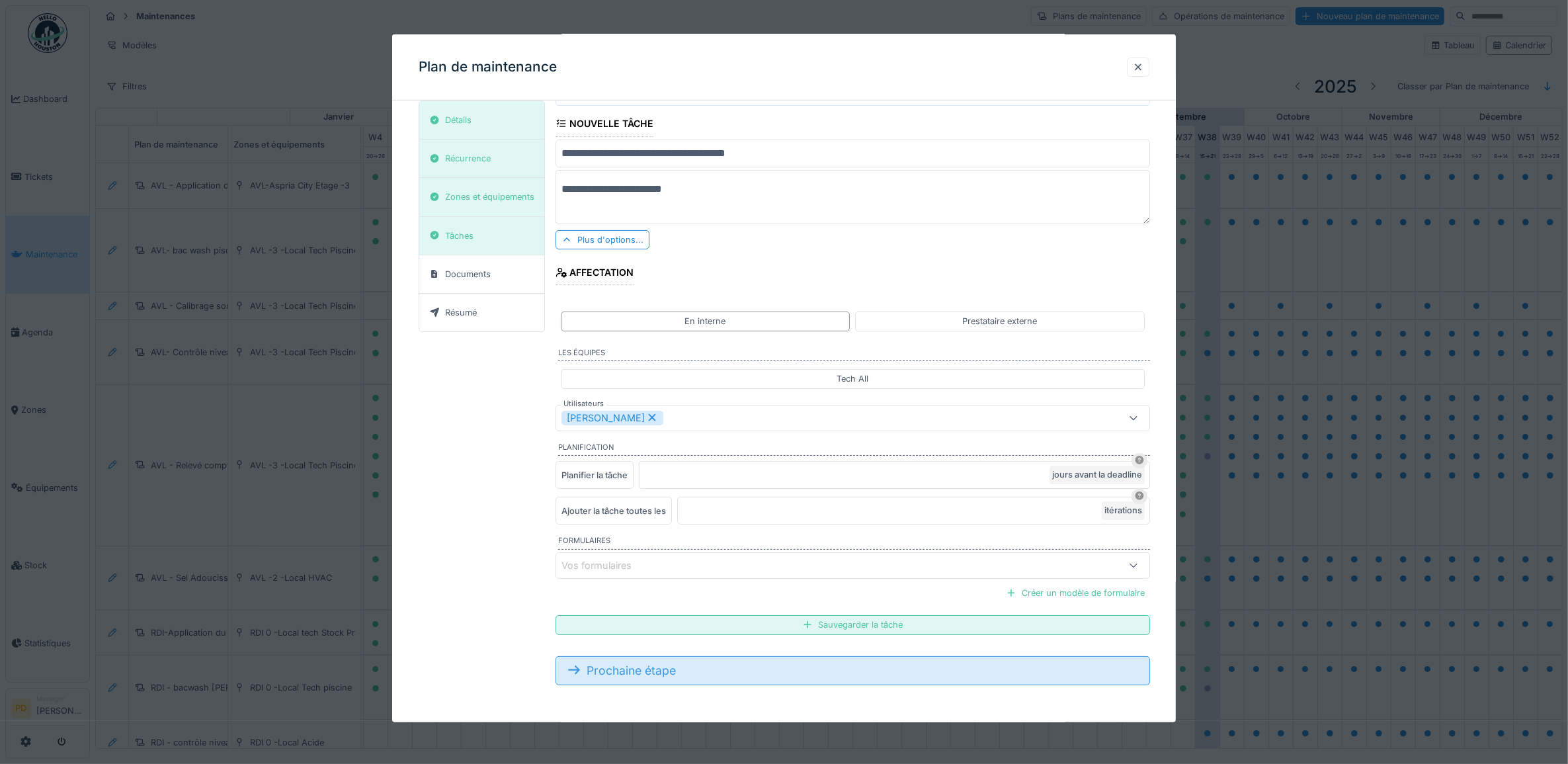
click at [691, 673] on div "Prochaine étape" at bounding box center [853, 671] width 595 height 29
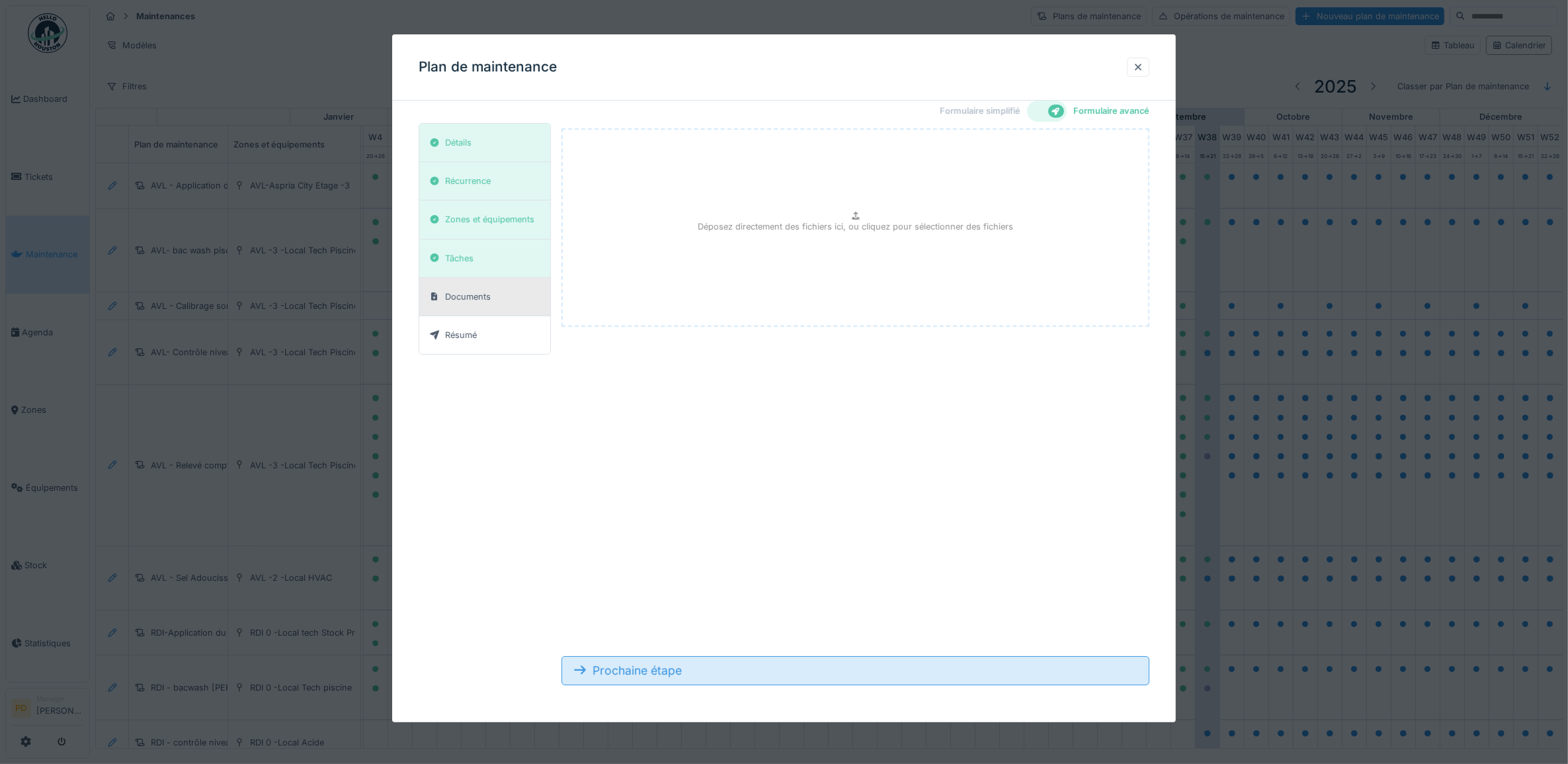
scroll to position [12, 0]
click at [689, 673] on div "Prochaine étape" at bounding box center [856, 671] width 588 height 29
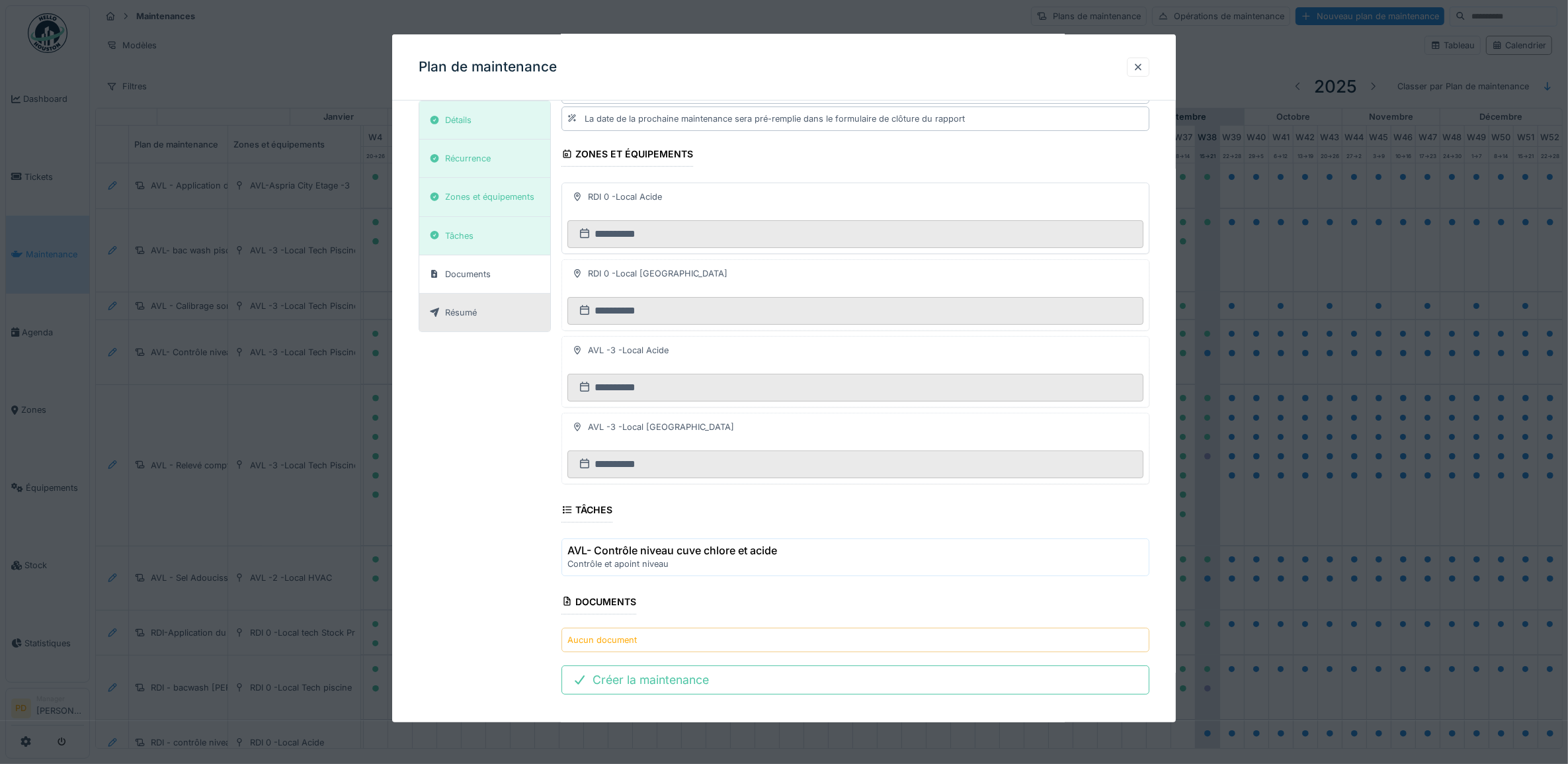
scroll to position [217, 0]
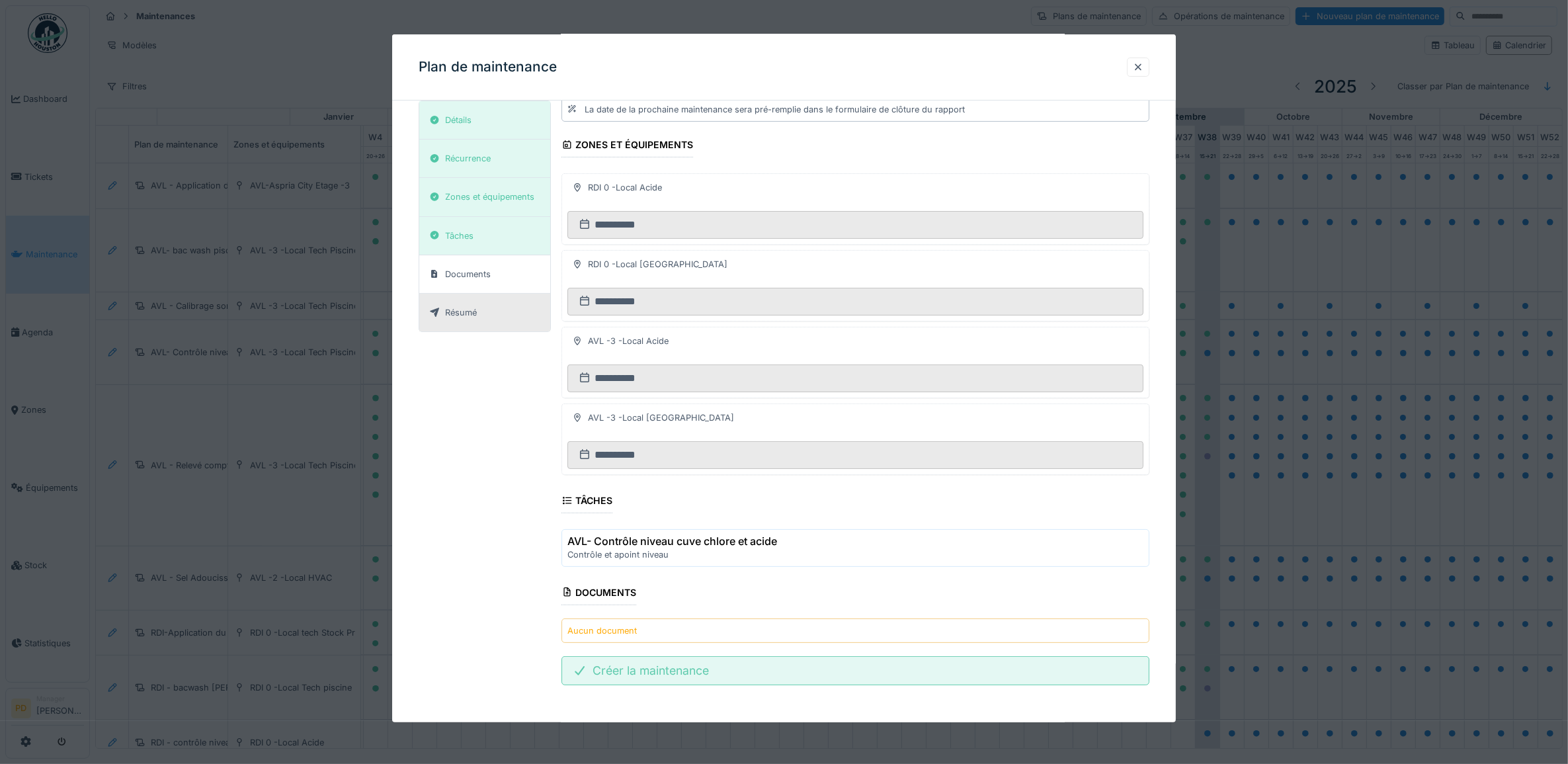
click at [700, 675] on div "Créer la maintenance" at bounding box center [856, 671] width 588 height 29
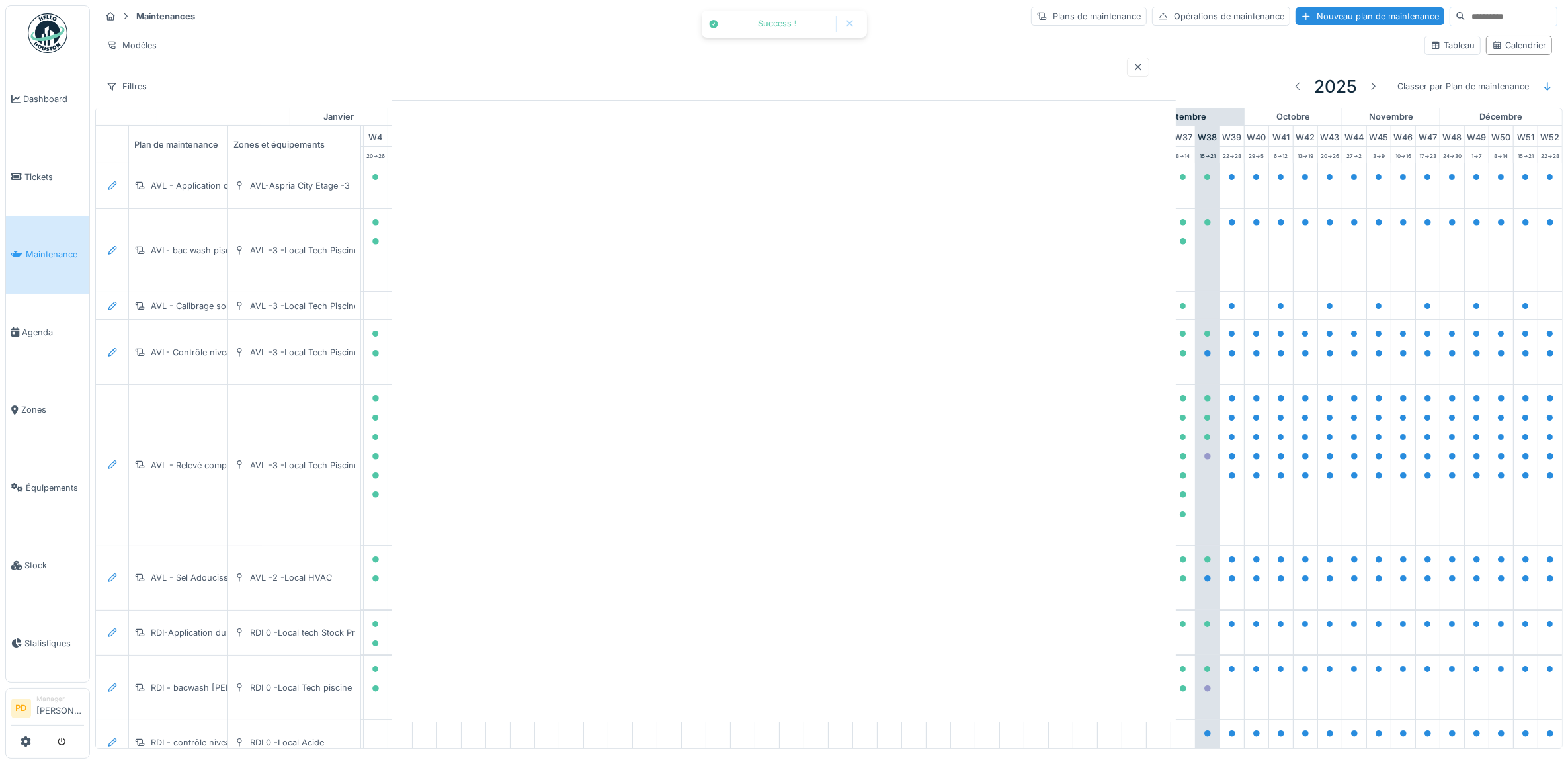
scroll to position [0, 0]
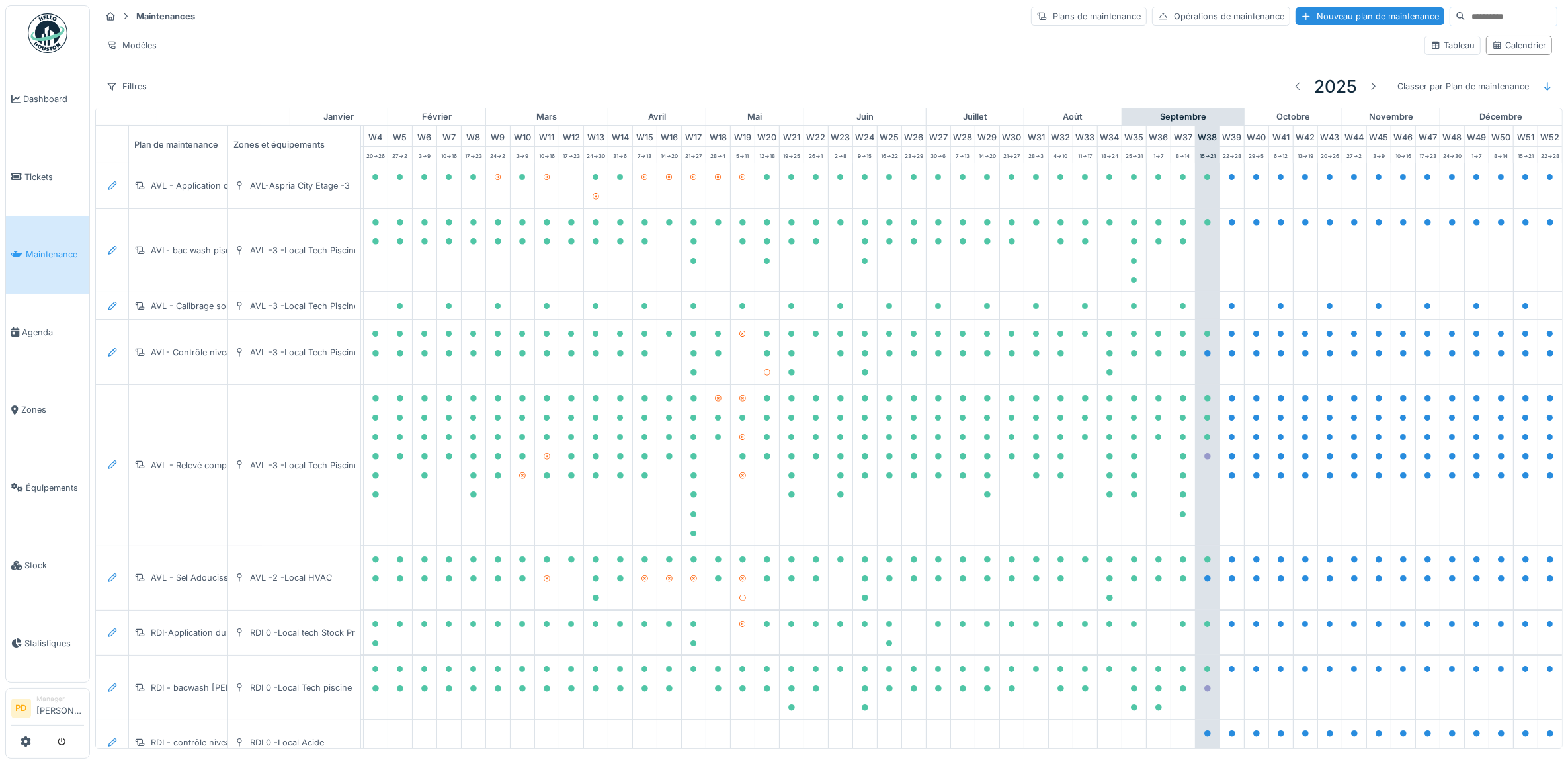
click at [17, 250] on icon at bounding box center [17, 254] width 12 height 9
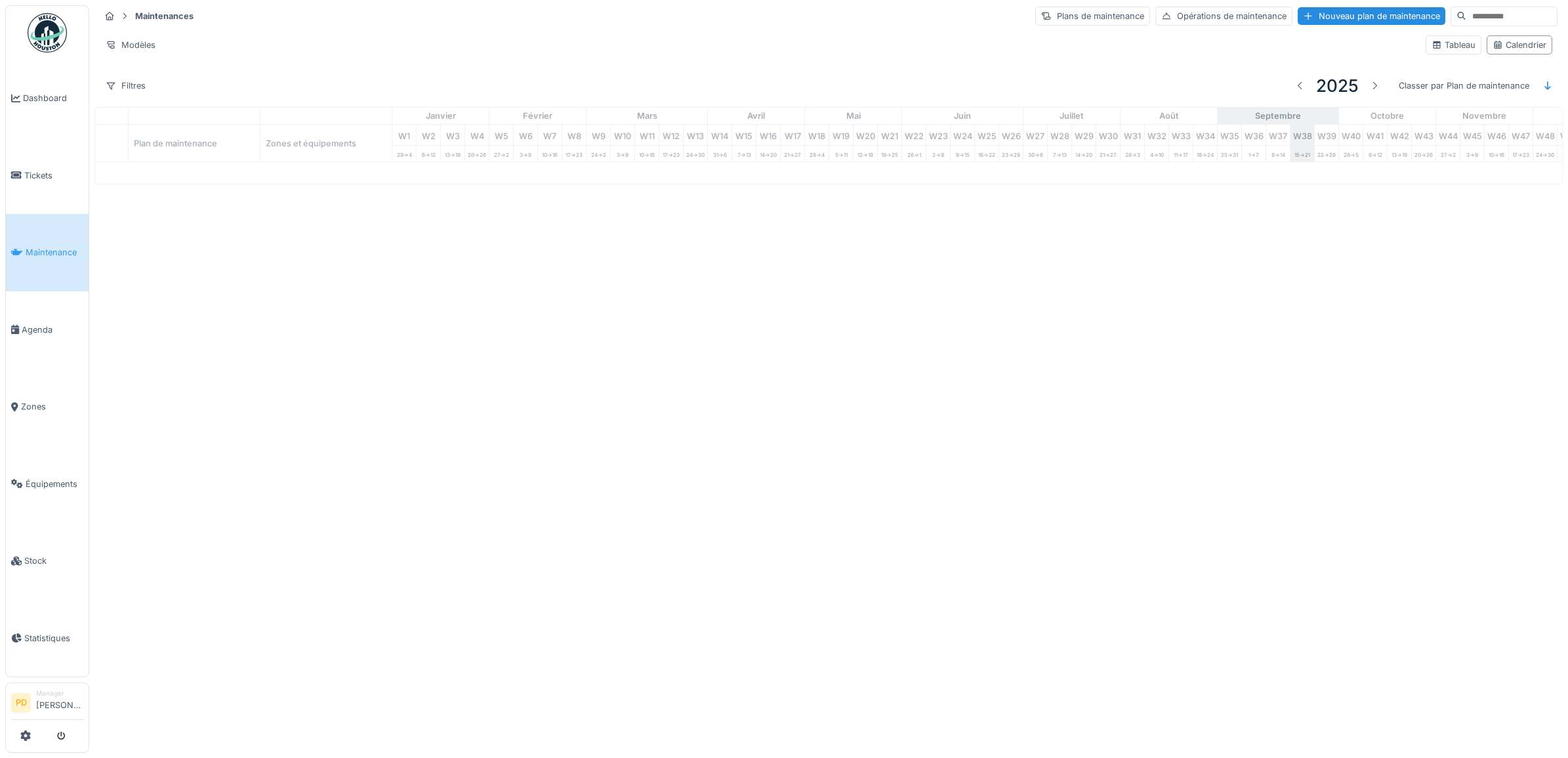
click at [46, 248] on span "Maintenance" at bounding box center [54, 252] width 57 height 13
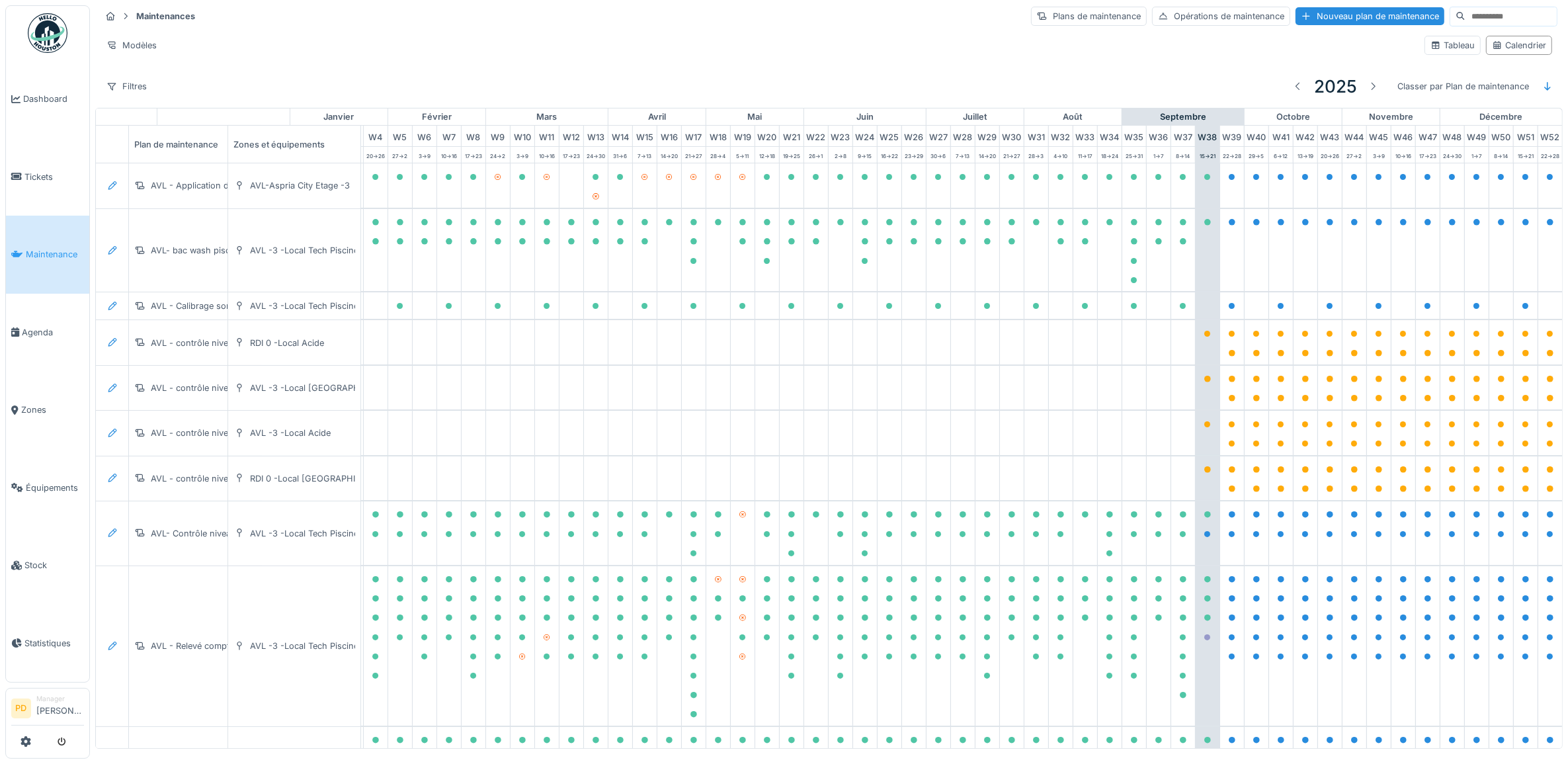
scroll to position [0, 129]
click at [112, 347] on icon at bounding box center [112, 342] width 8 height 8
click at [127, 438] on div "Supprimer" at bounding box center [185, 442] width 161 height 20
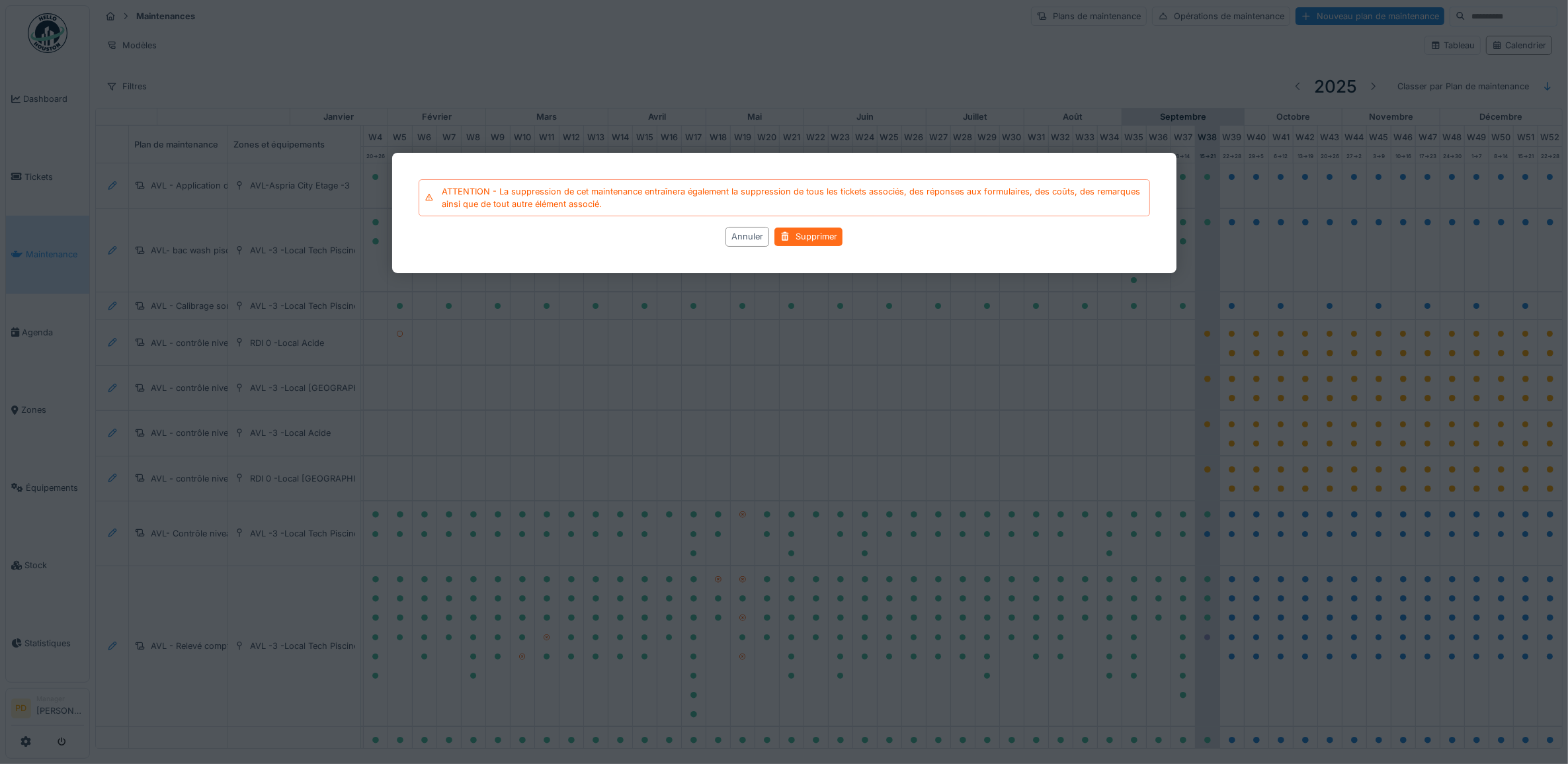
click at [802, 236] on div "Supprimer" at bounding box center [809, 236] width 68 height 17
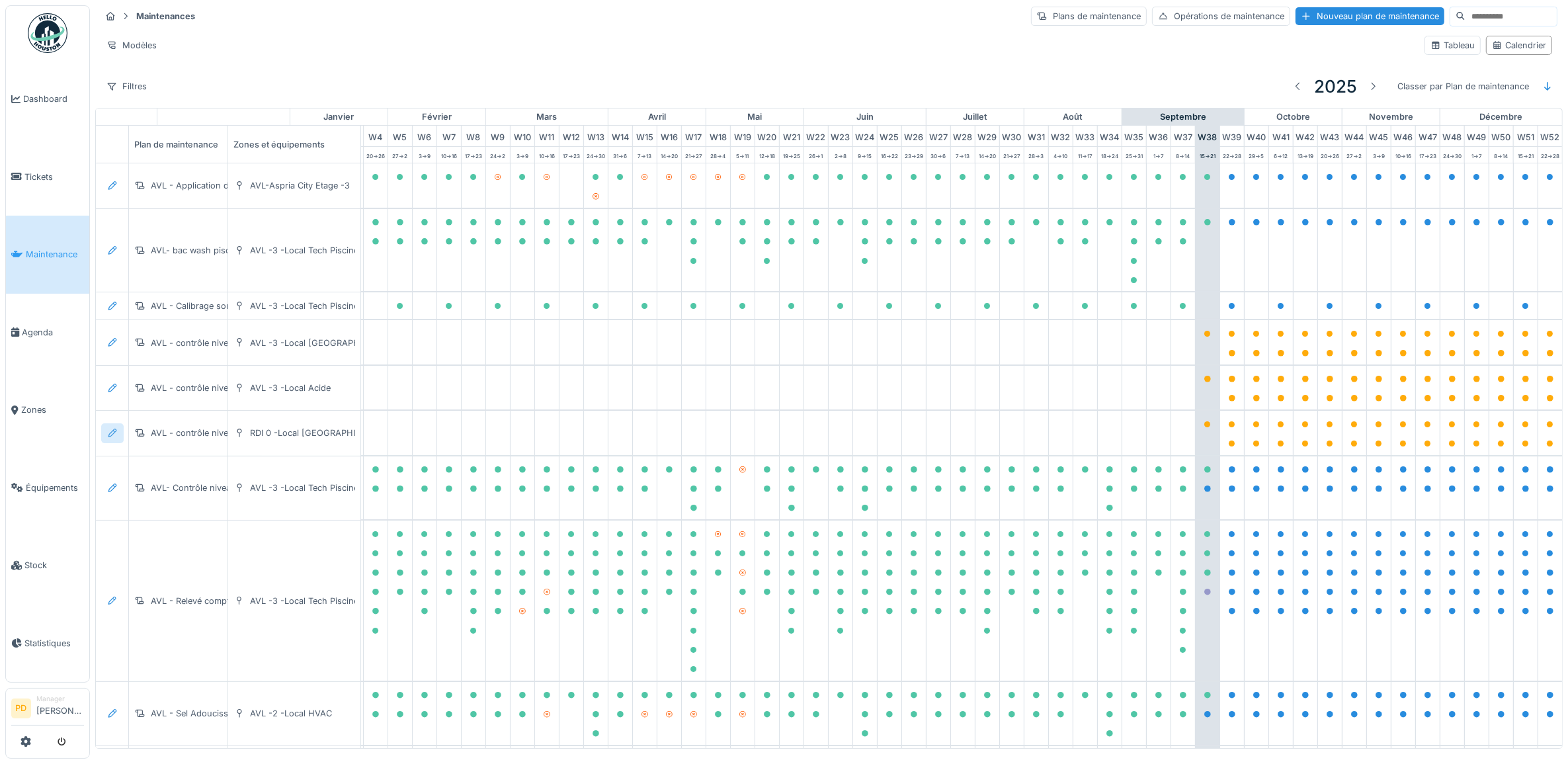
click at [105, 438] on div at bounding box center [112, 433] width 22 height 19
click at [142, 532] on div "Supprimer" at bounding box center [185, 534] width 161 height 20
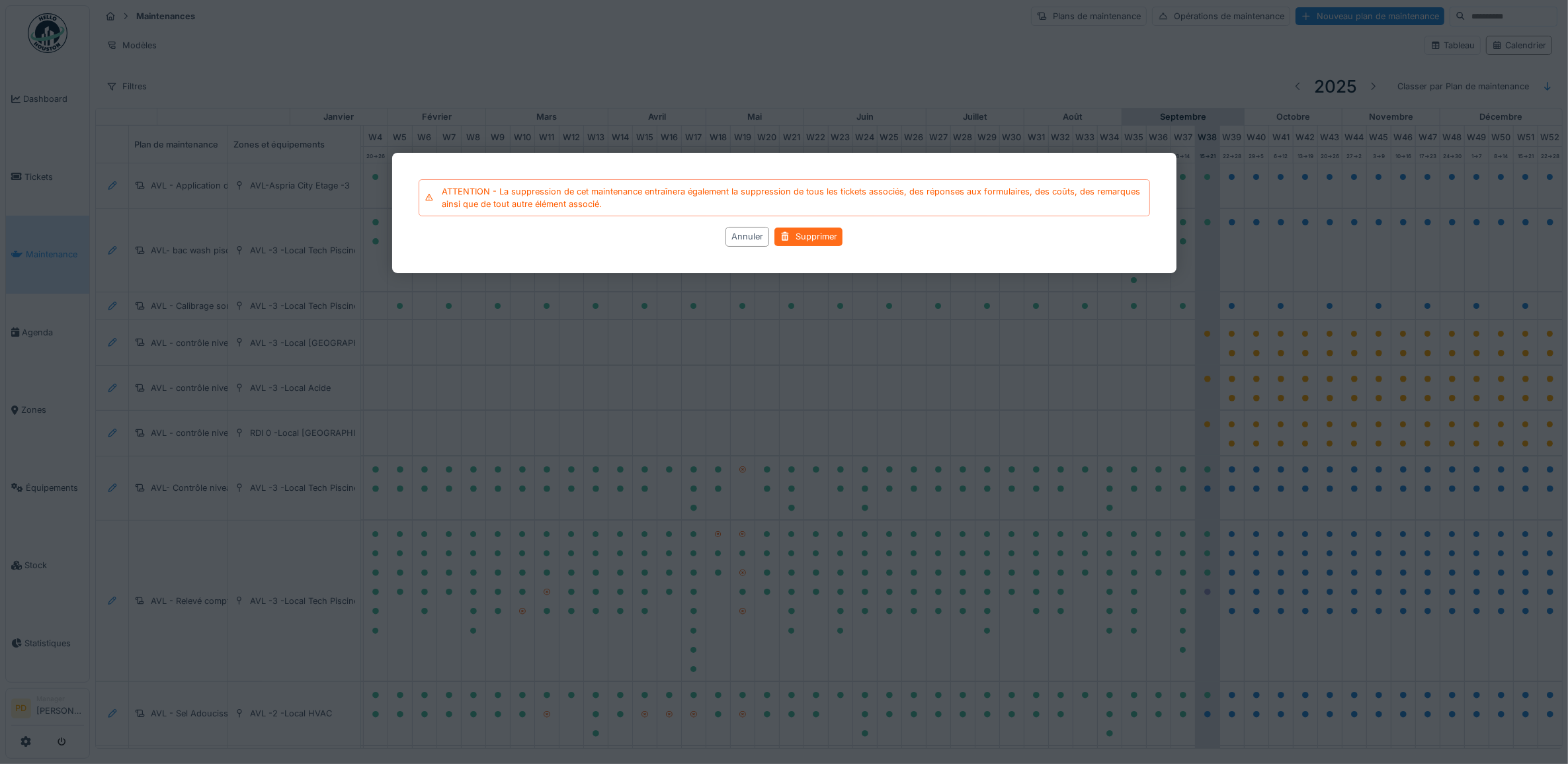
click at [794, 237] on div "Supprimer" at bounding box center [809, 236] width 68 height 17
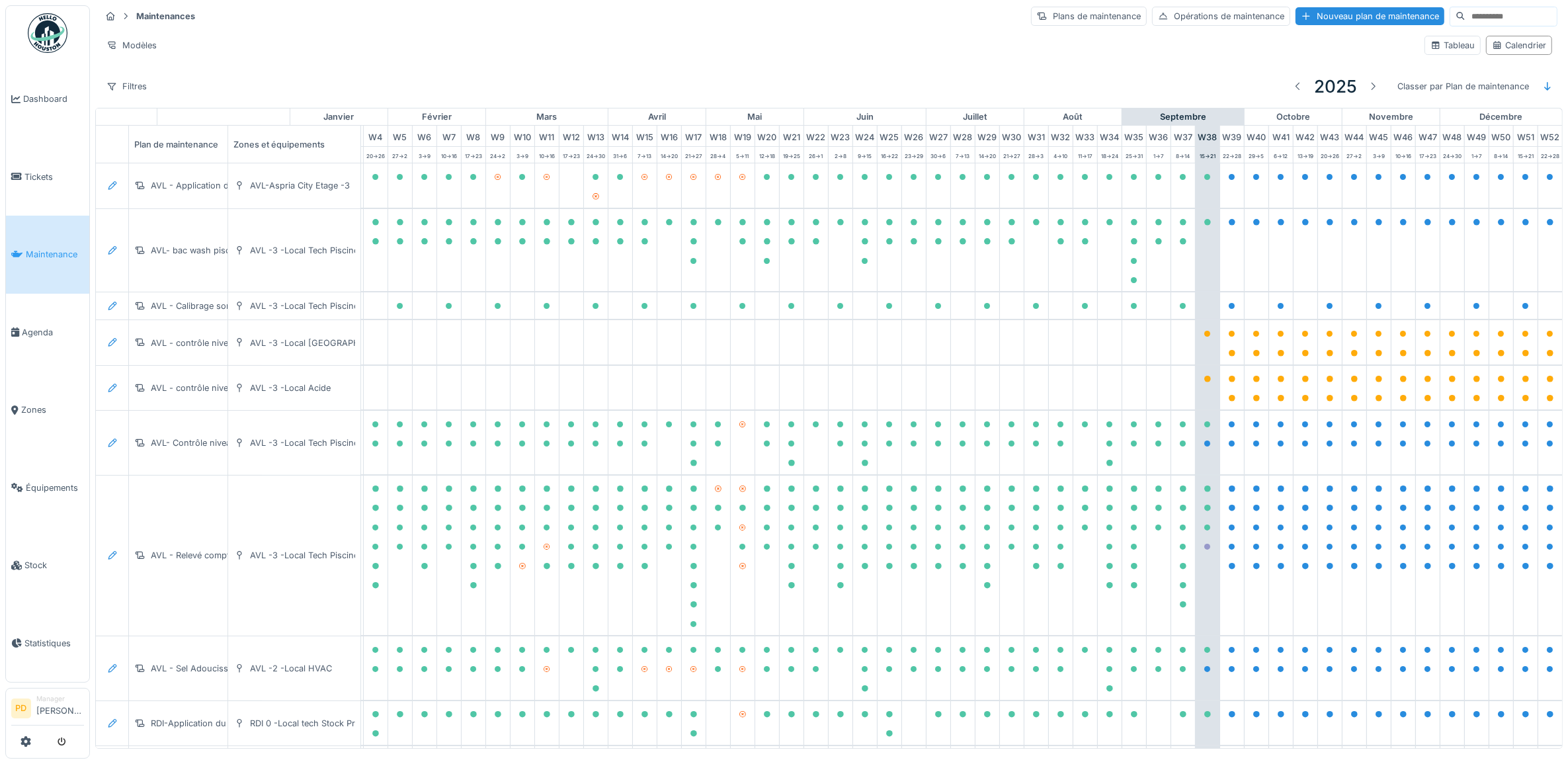
click at [47, 250] on span "Maintenance" at bounding box center [54, 254] width 58 height 13
click at [116, 447] on icon at bounding box center [113, 443] width 11 height 8
click at [170, 523] on div "Archiver cette maintenance" at bounding box center [185, 524] width 161 height 20
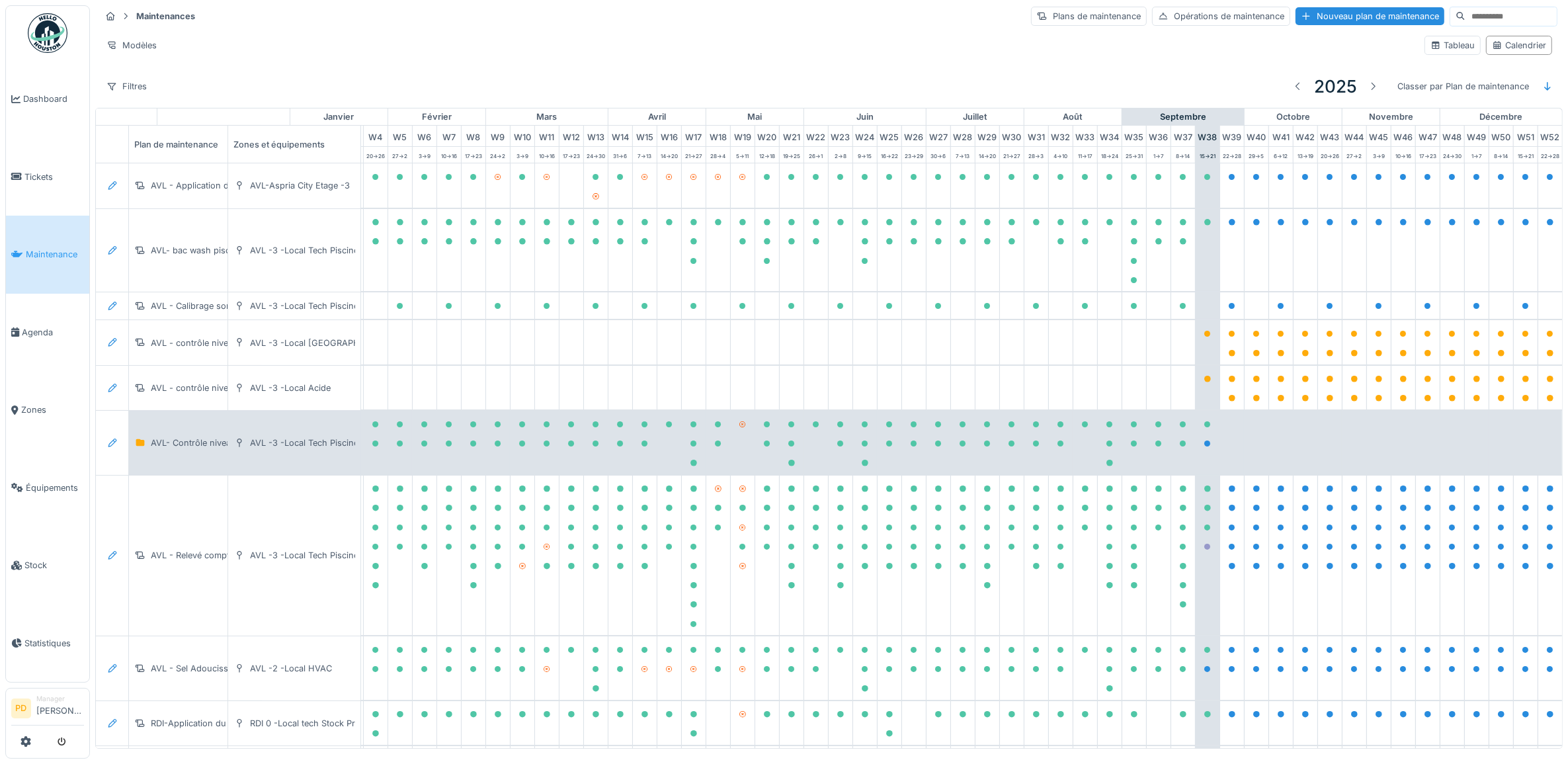
click at [57, 248] on span "Maintenance" at bounding box center [54, 254] width 58 height 13
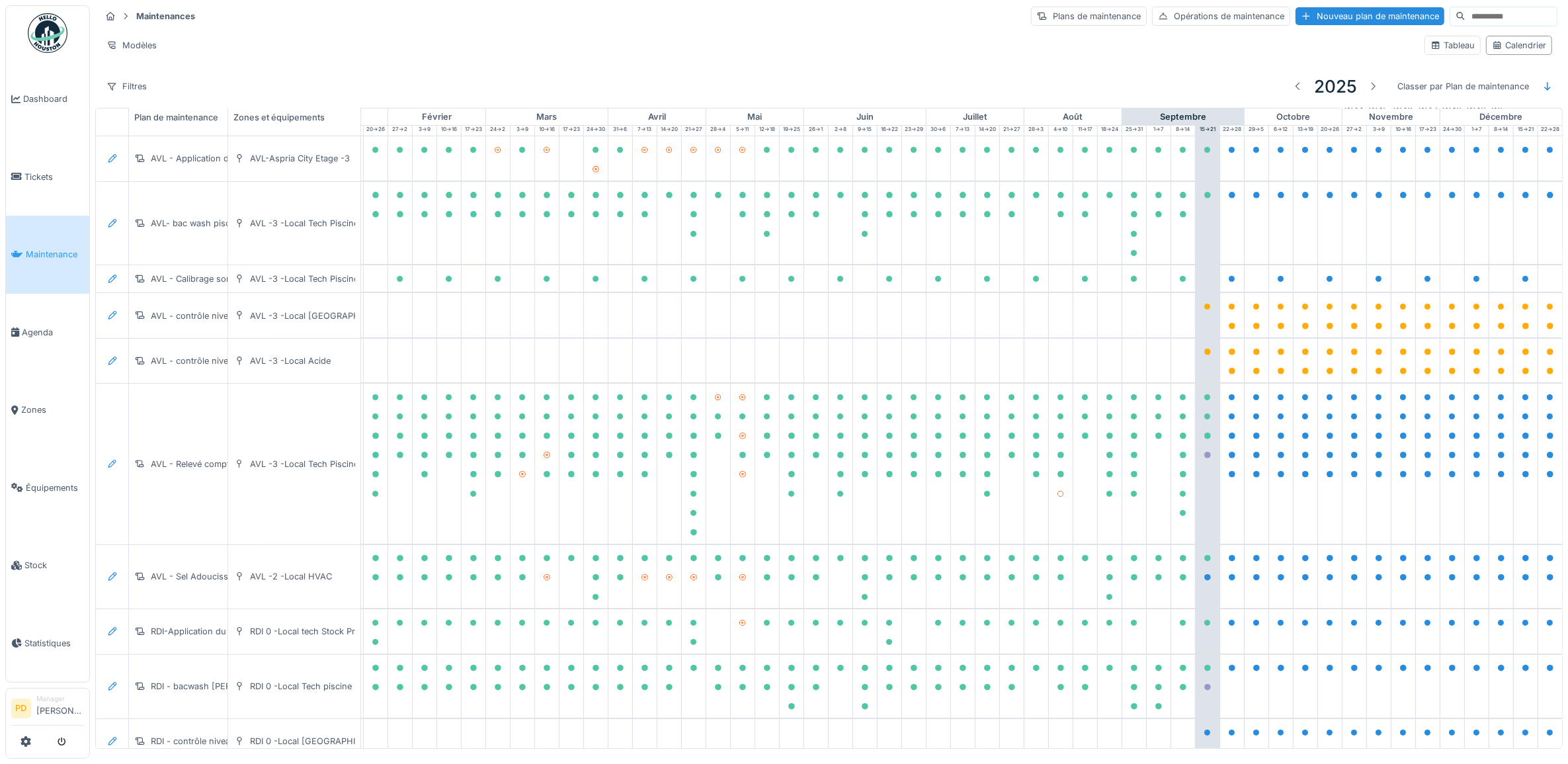
scroll to position [0, 129]
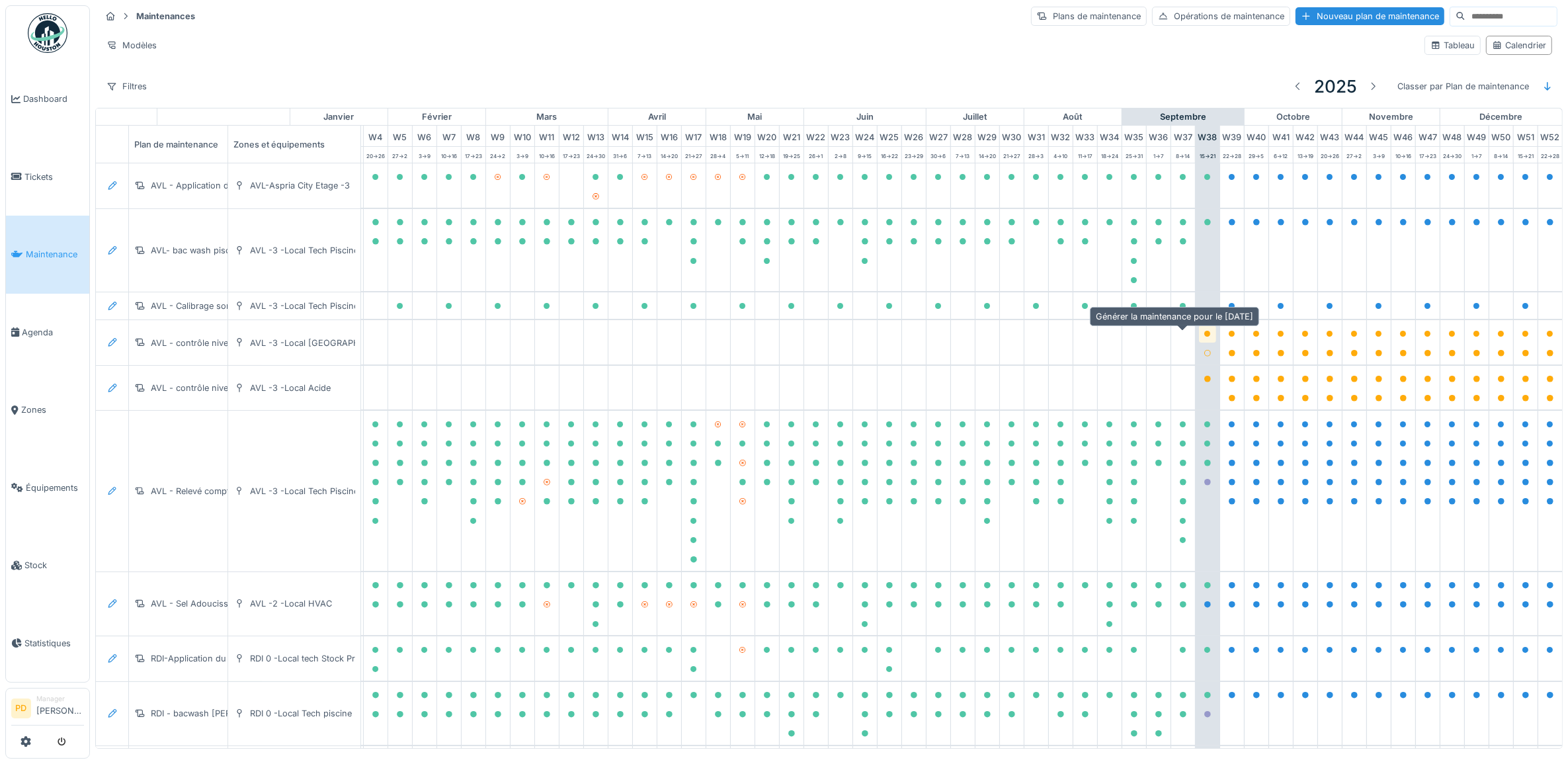
click at [1204, 337] on icon at bounding box center [1207, 333] width 6 height 6
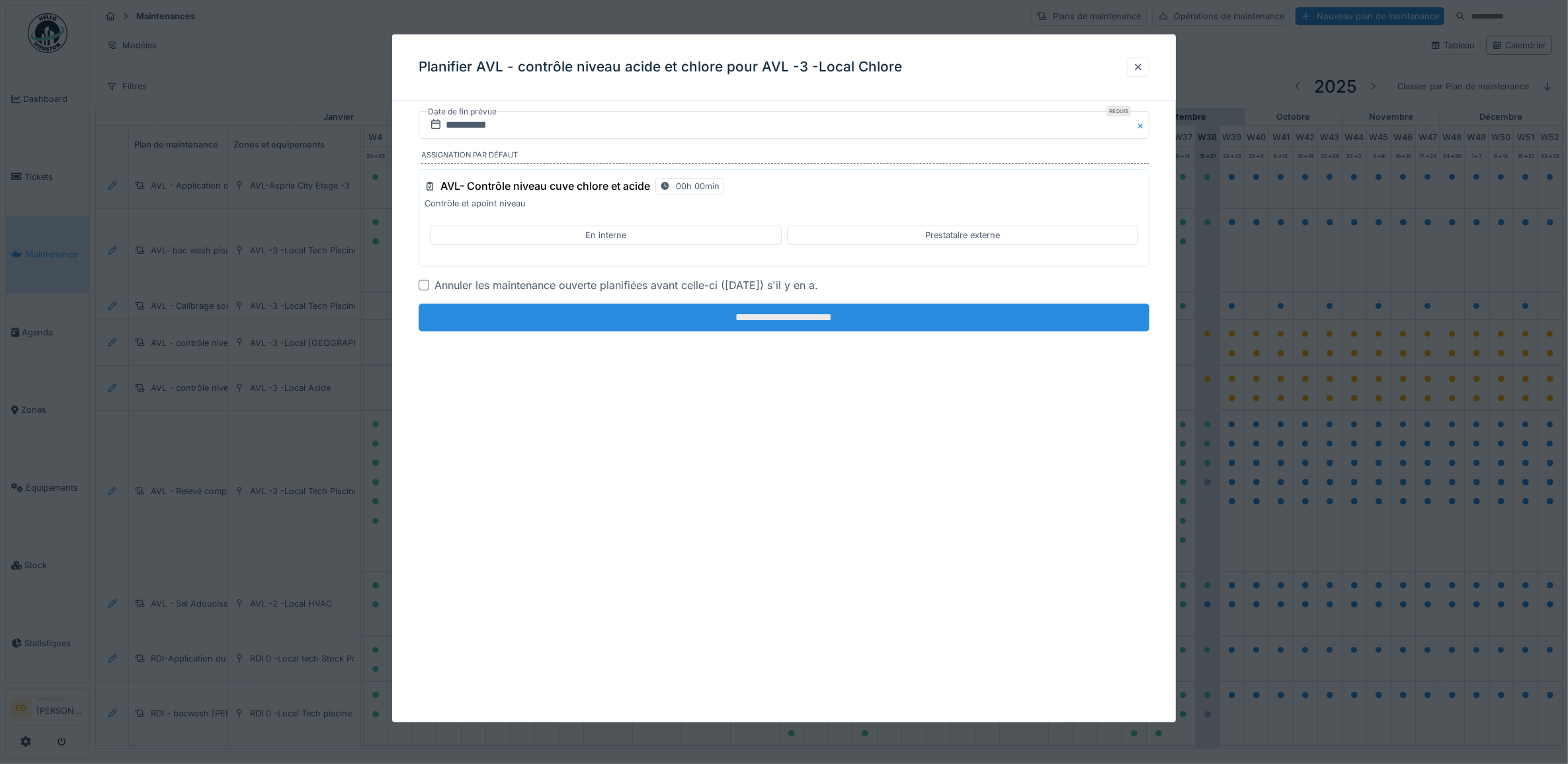
click at [768, 328] on input "**********" at bounding box center [784, 318] width 732 height 28
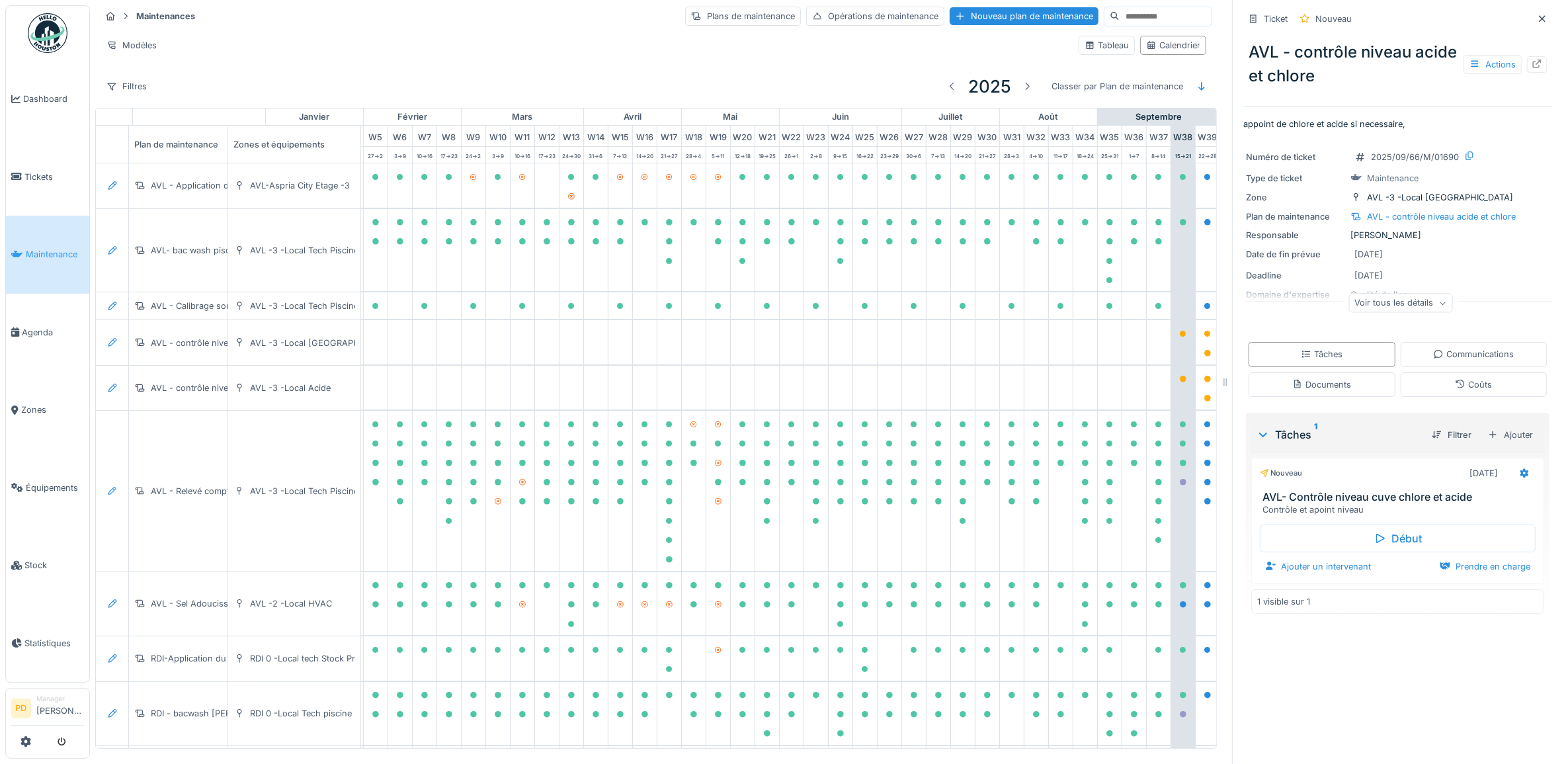
click at [61, 250] on span "Maintenance" at bounding box center [54, 254] width 58 height 13
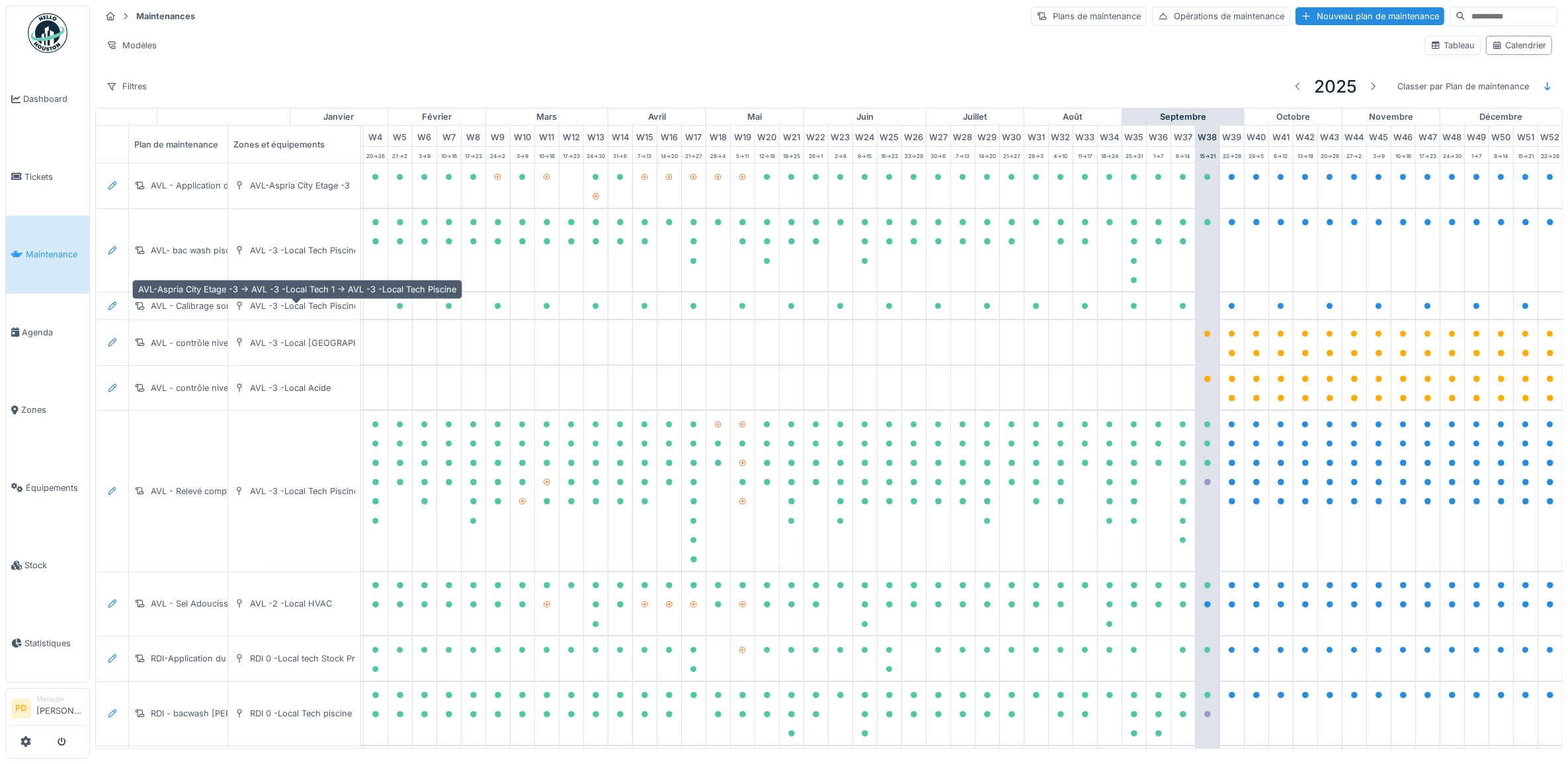
scroll to position [0, 129]
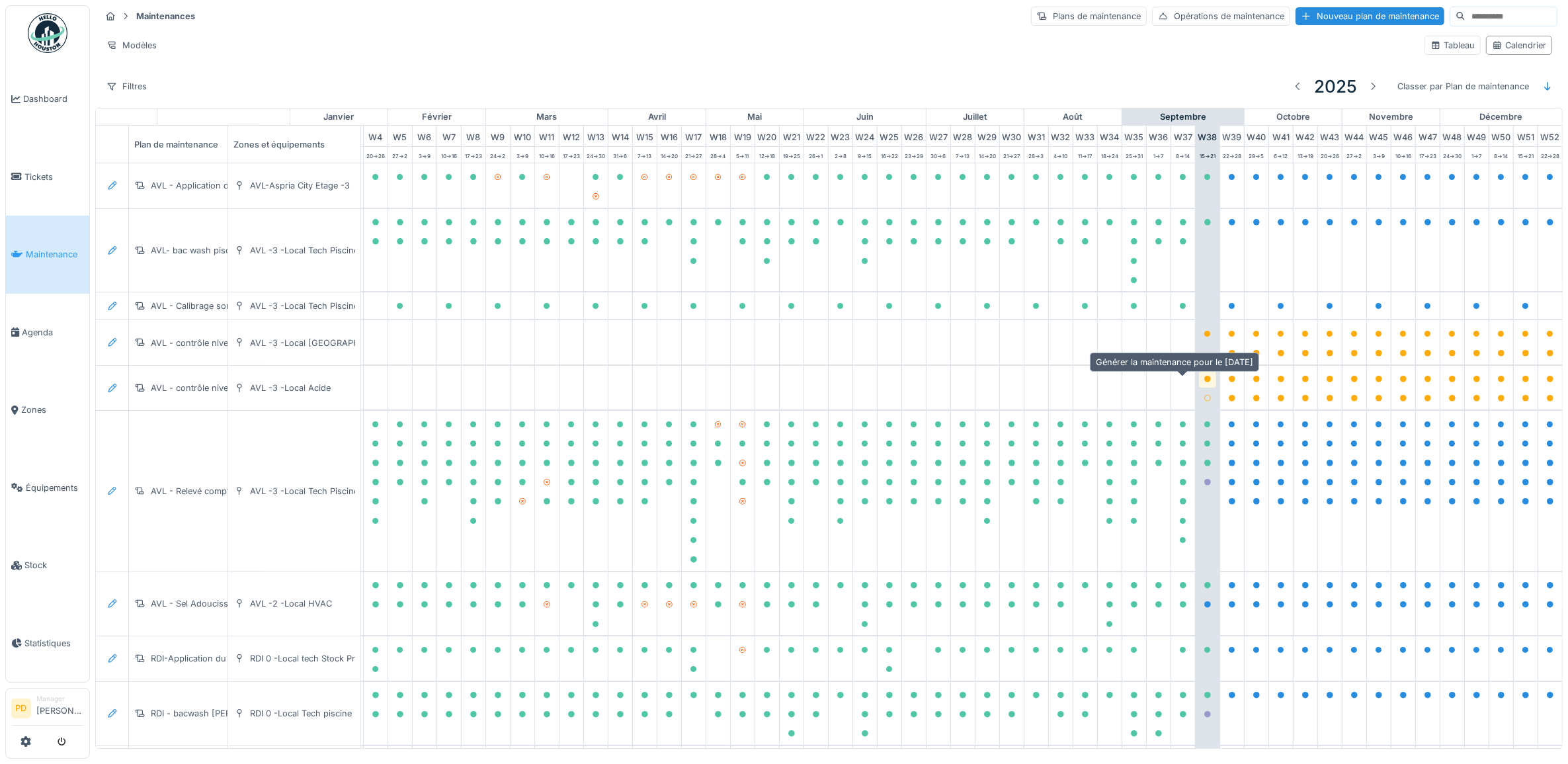
click at [1204, 382] on icon at bounding box center [1207, 378] width 6 height 6
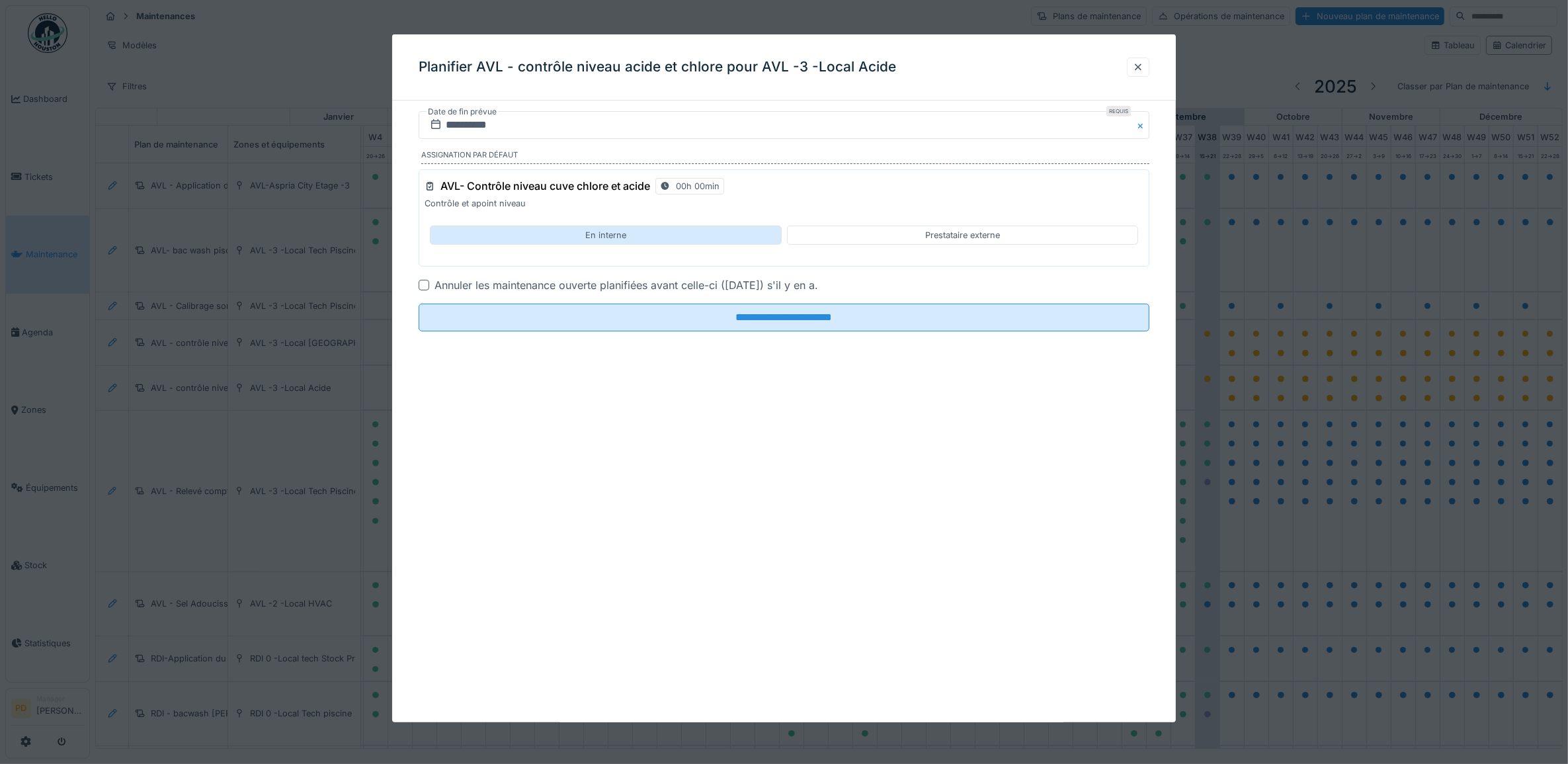
click at [636, 241] on div "En interne" at bounding box center [605, 235] width 352 height 19
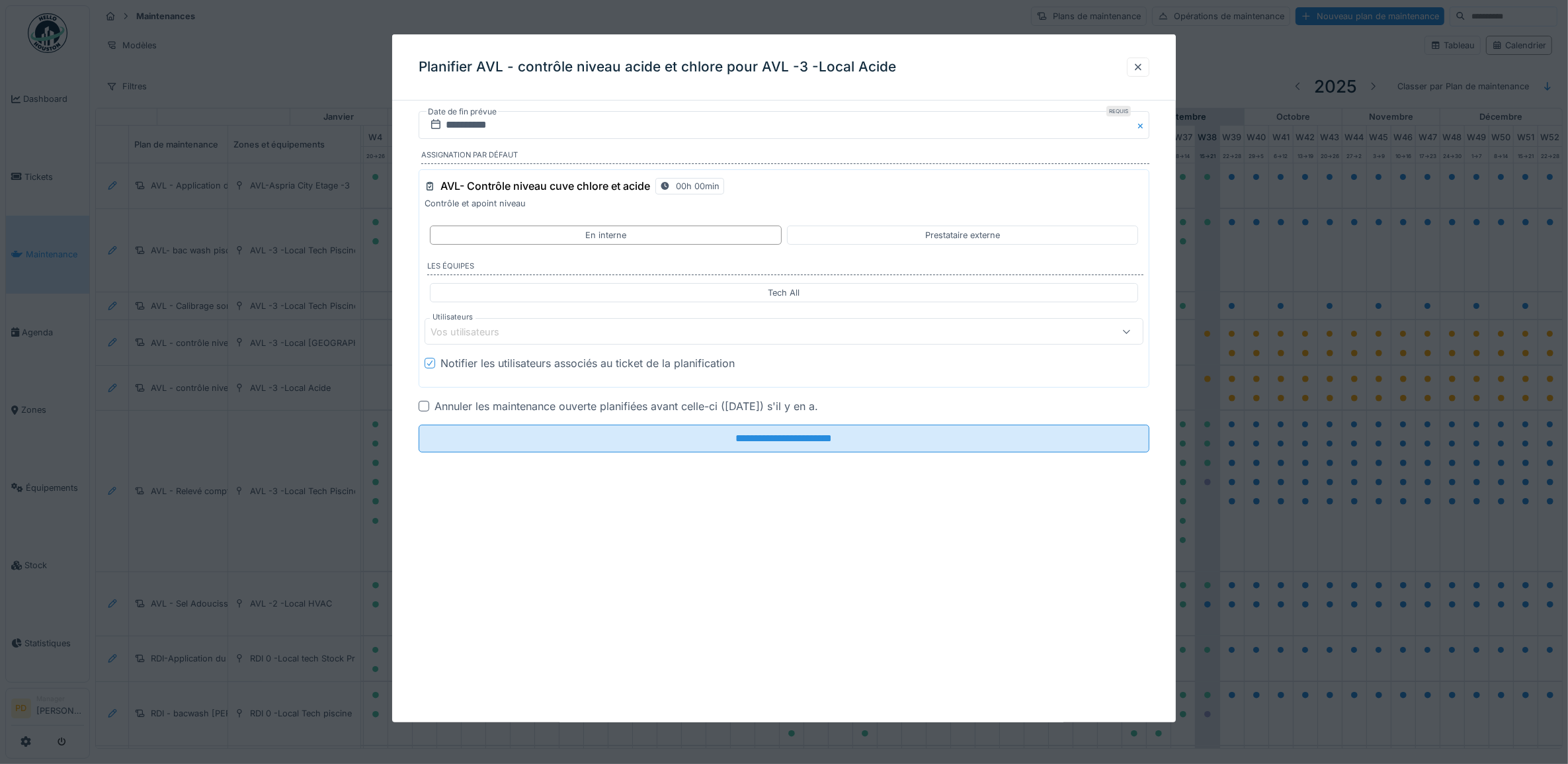
click at [572, 334] on div "Vos utilisateurs" at bounding box center [744, 331] width 626 height 15
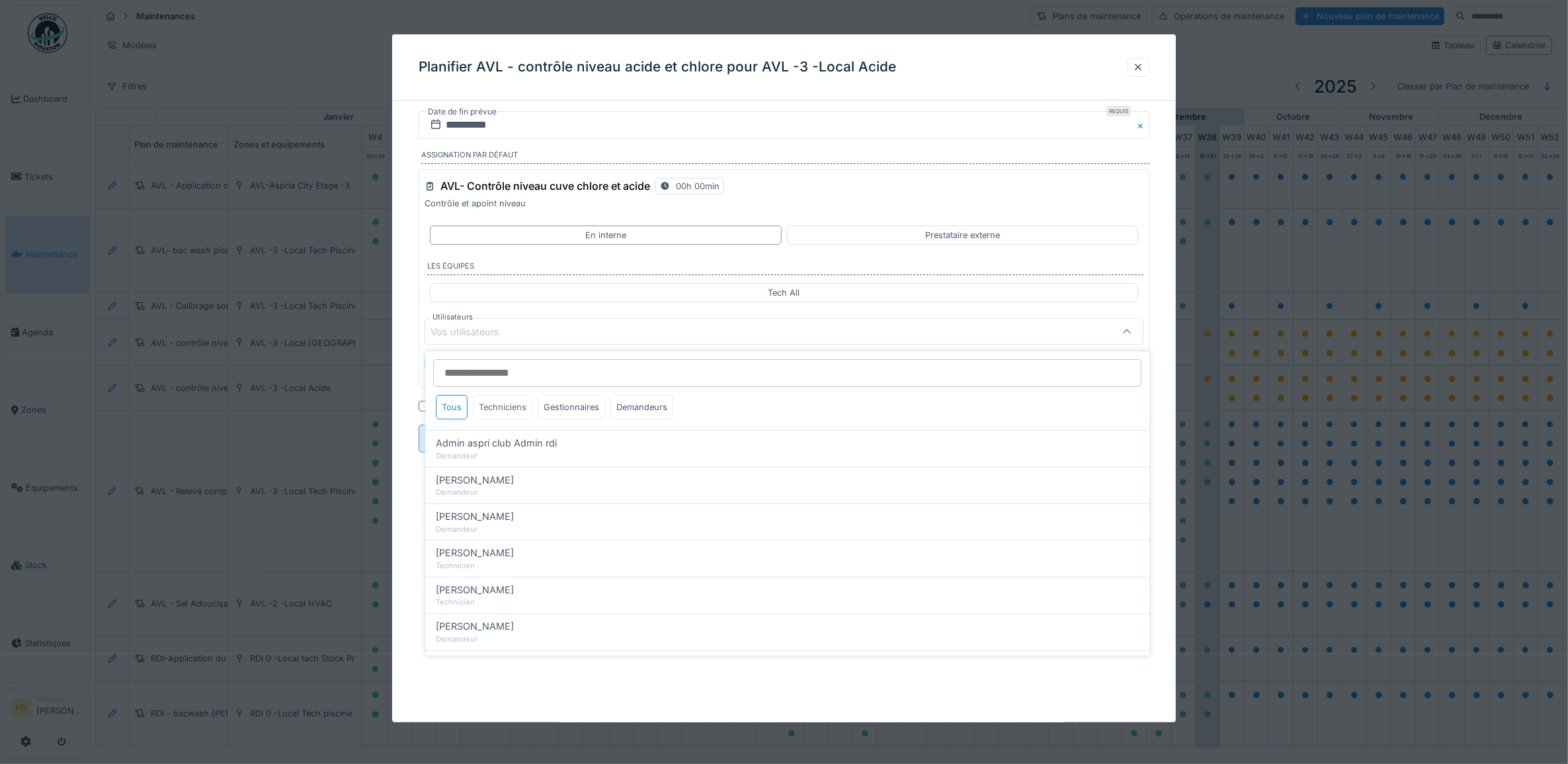
click at [513, 411] on div "Techniciens" at bounding box center [503, 407] width 60 height 25
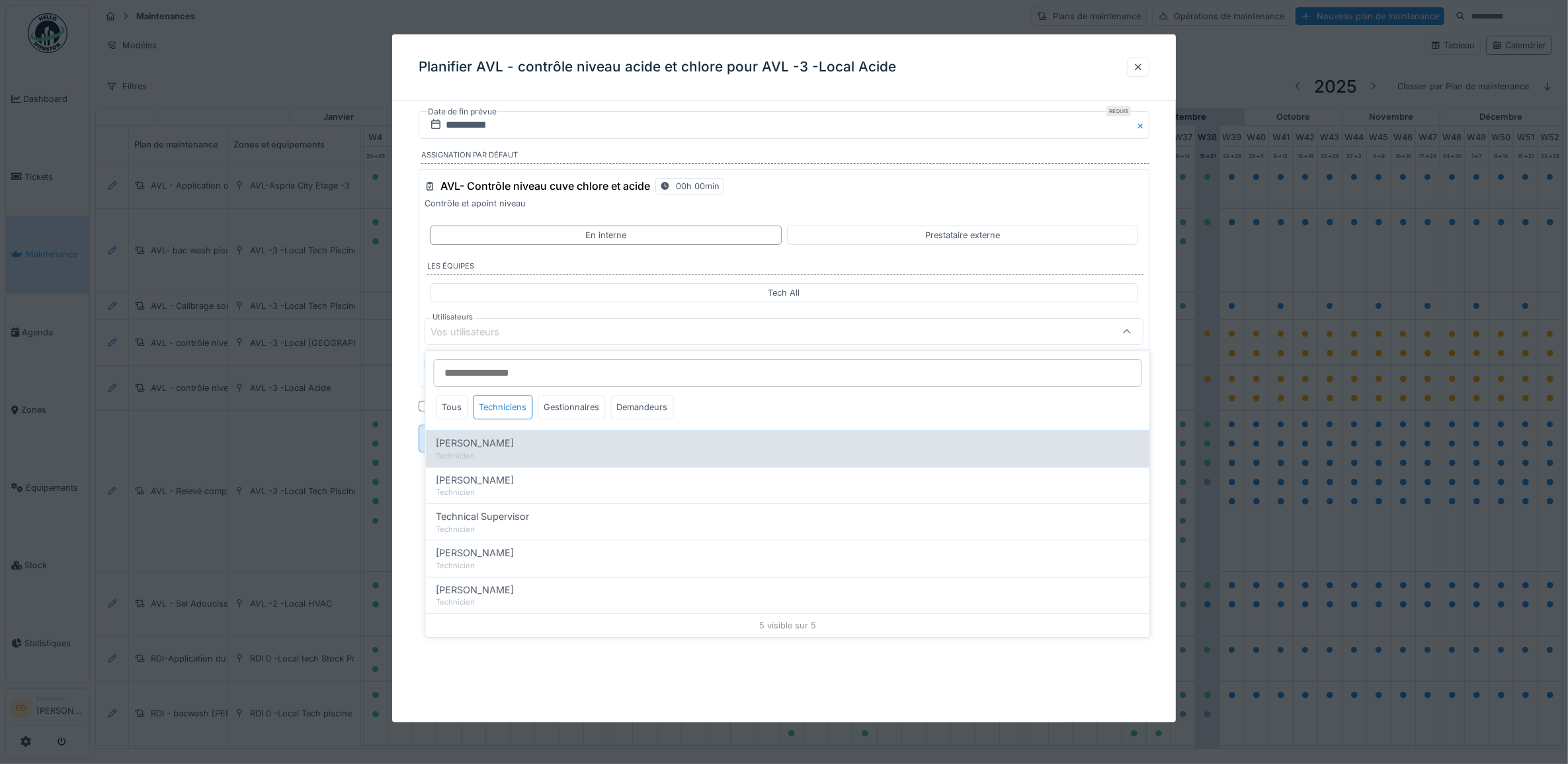
click at [495, 447] on span "[PERSON_NAME]" at bounding box center [476, 444] width 78 height 15
type input "*****"
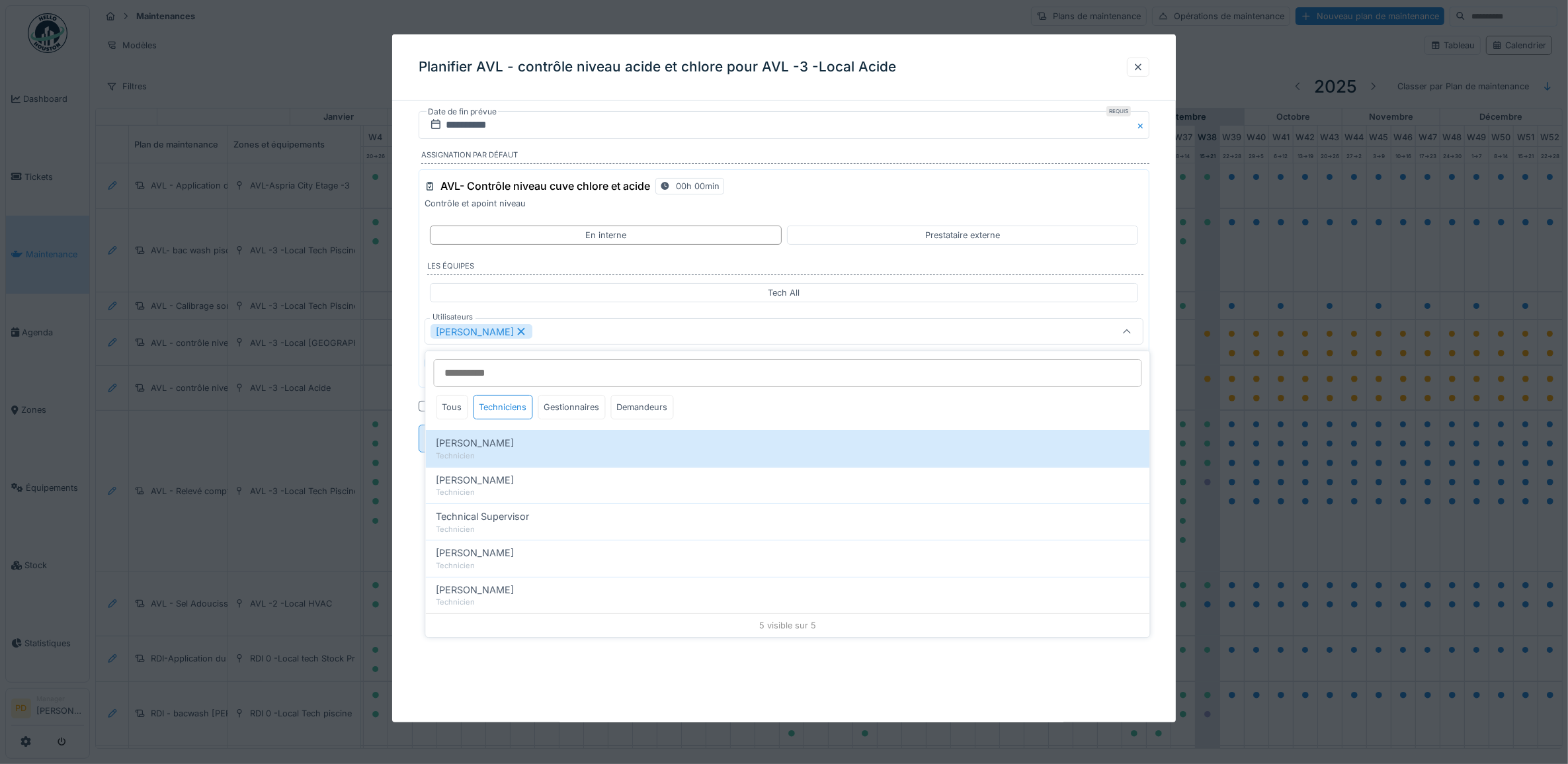
click at [398, 385] on div "**********" at bounding box center [784, 300] width 784 height 378
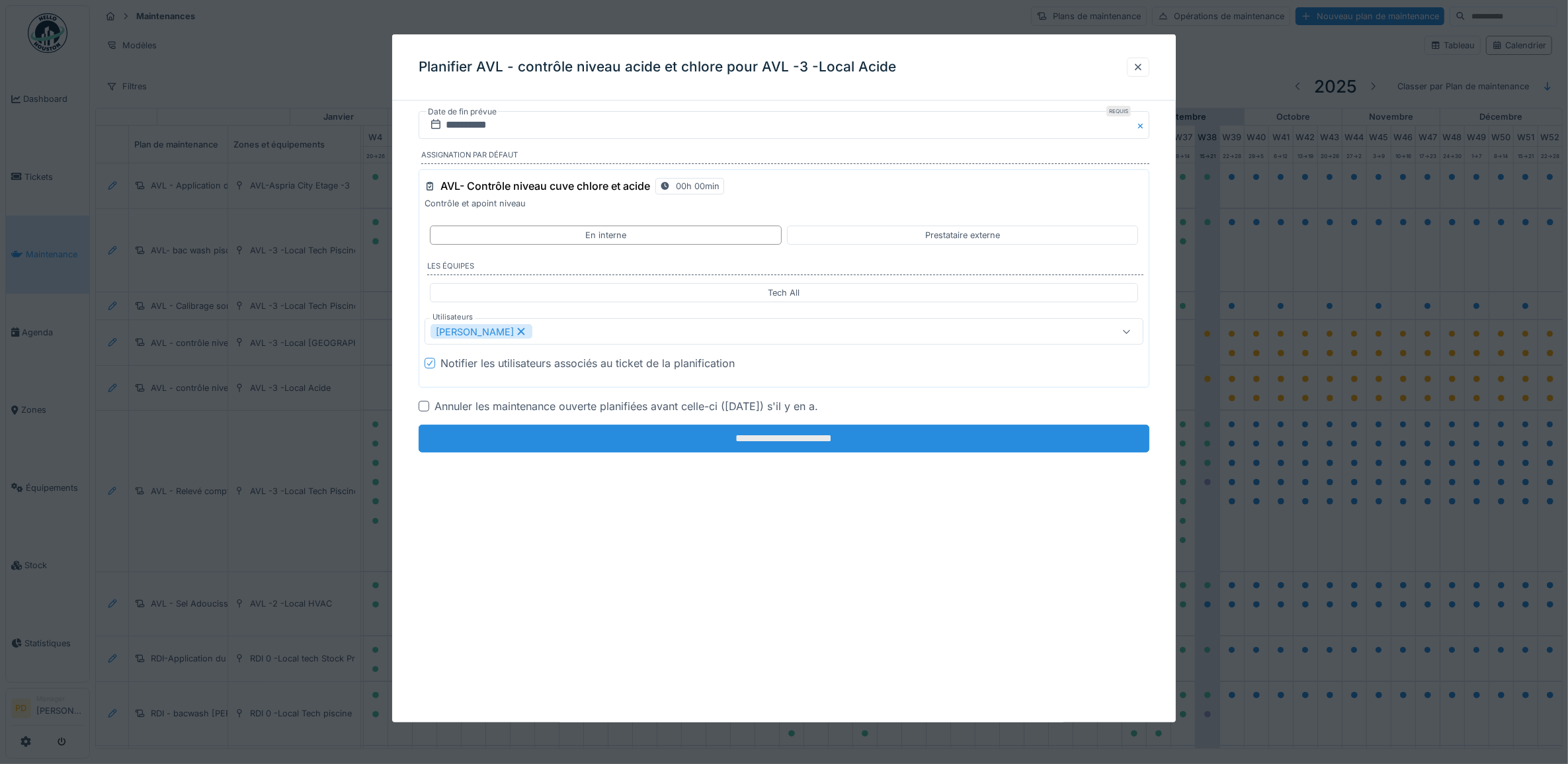
click at [767, 437] on input "**********" at bounding box center [784, 439] width 732 height 28
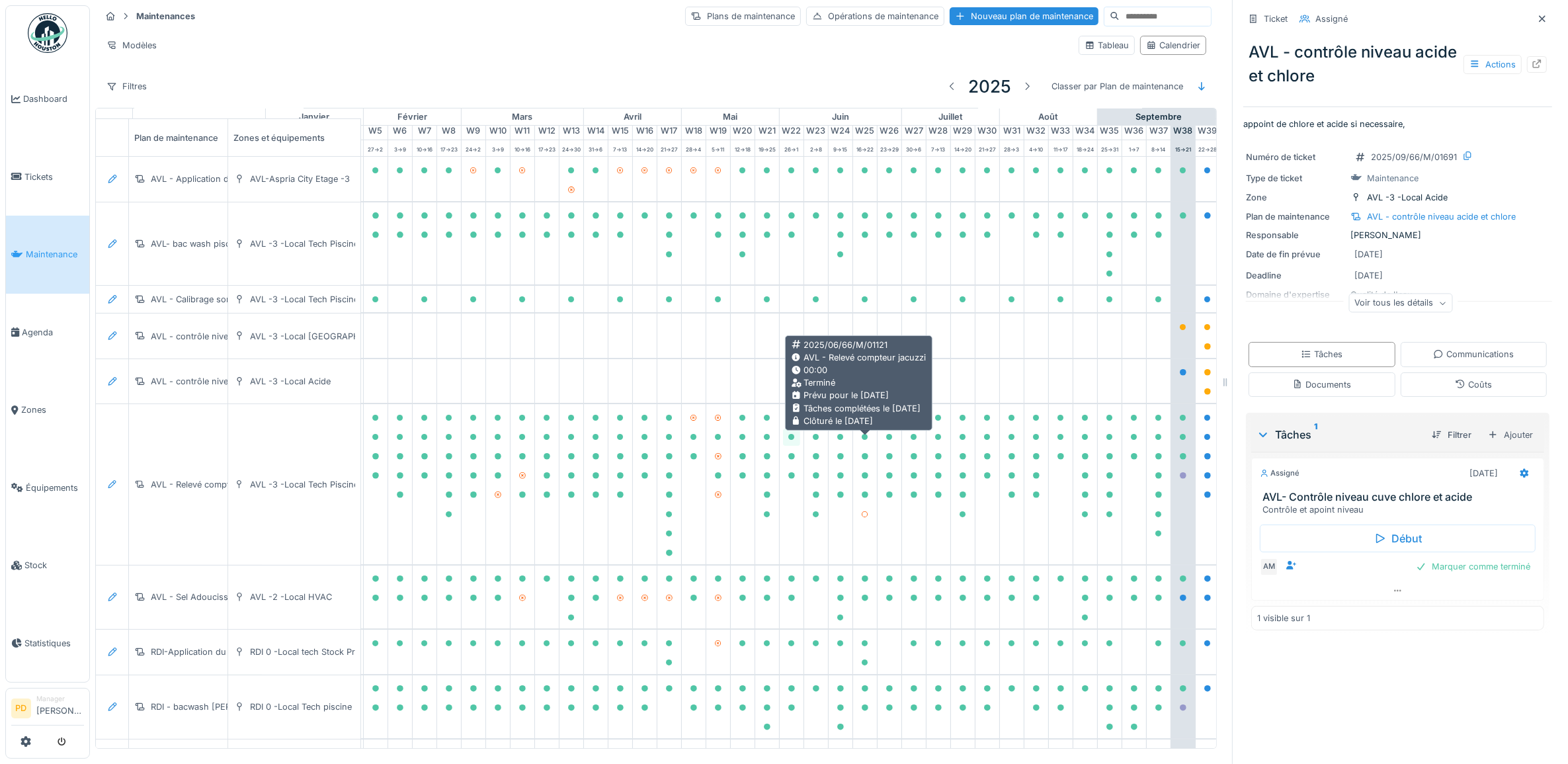
scroll to position [0, 129]
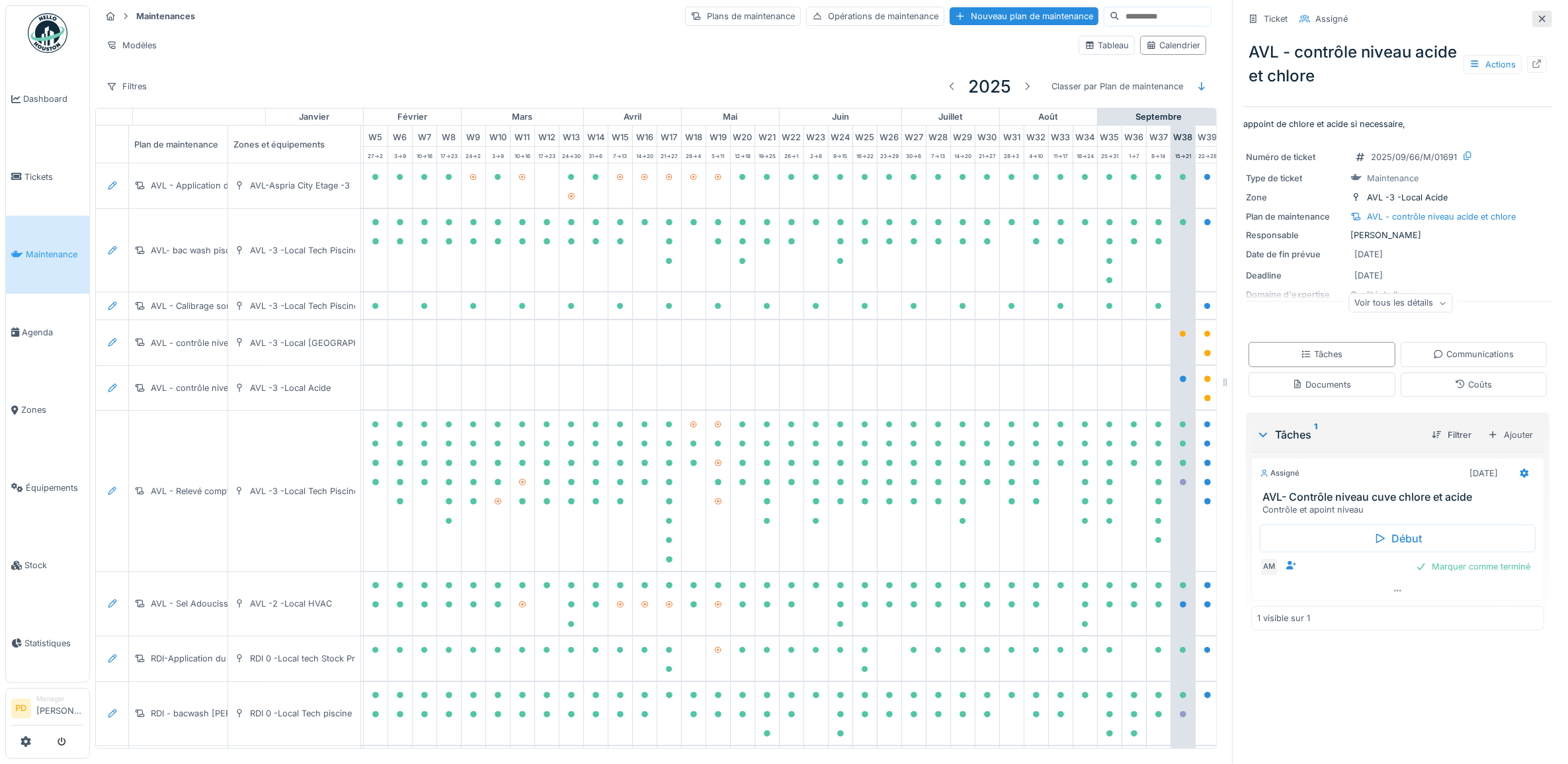
click at [1537, 15] on icon at bounding box center [1542, 18] width 11 height 8
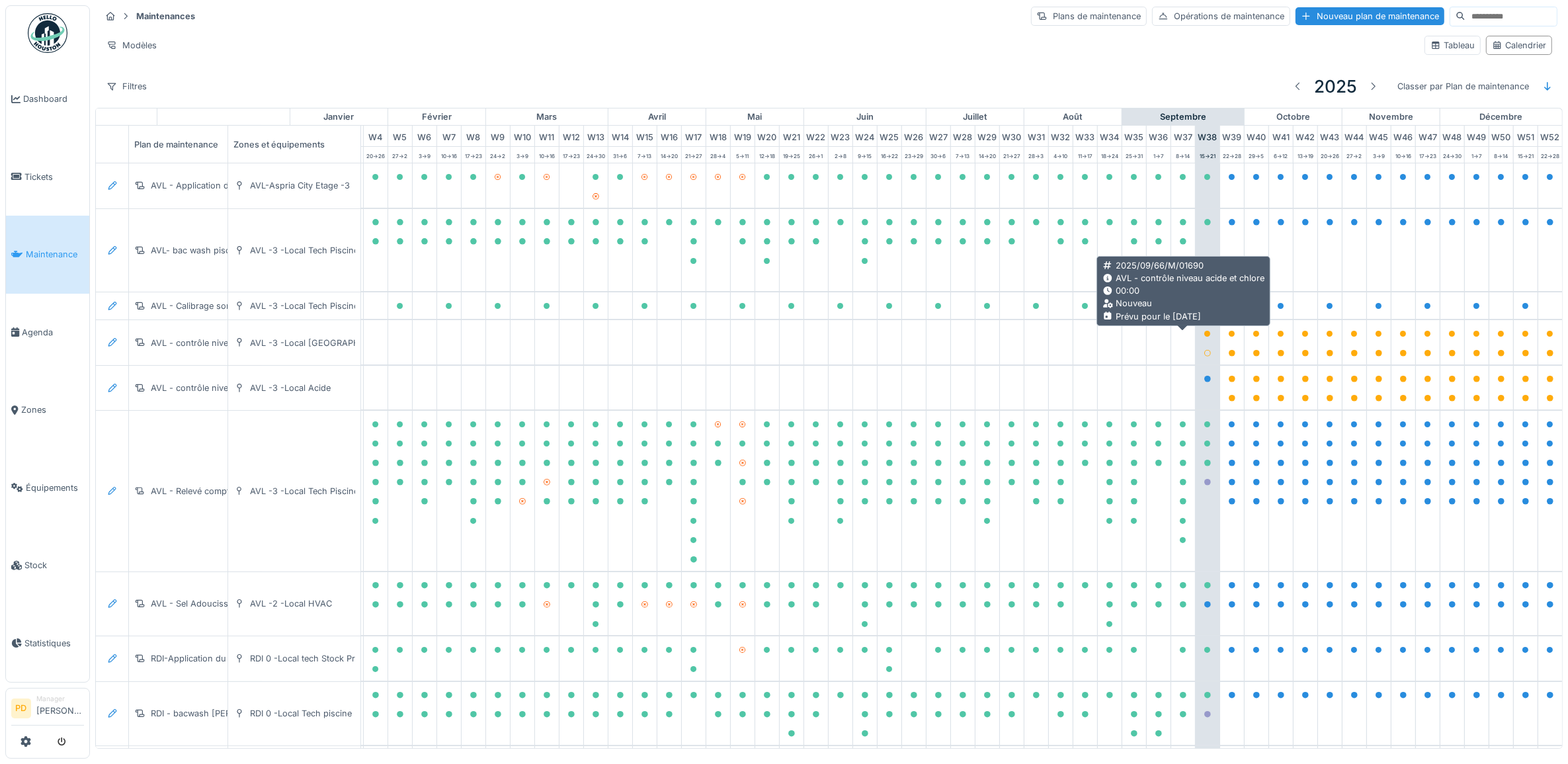
click at [1204, 337] on icon at bounding box center [1207, 333] width 8 height 6
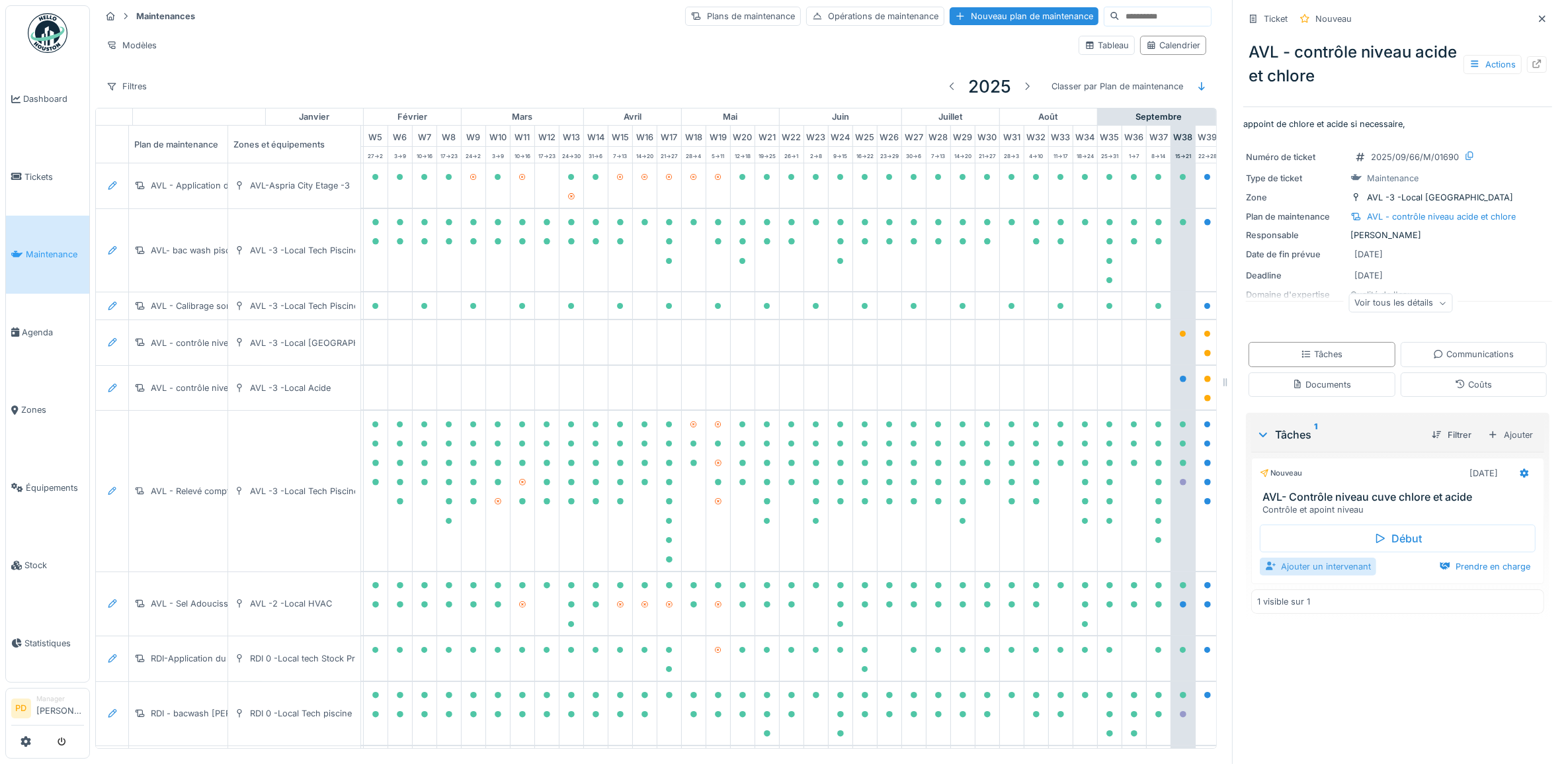
click at [1340, 567] on div "Ajouter un intervenant" at bounding box center [1318, 566] width 117 height 17
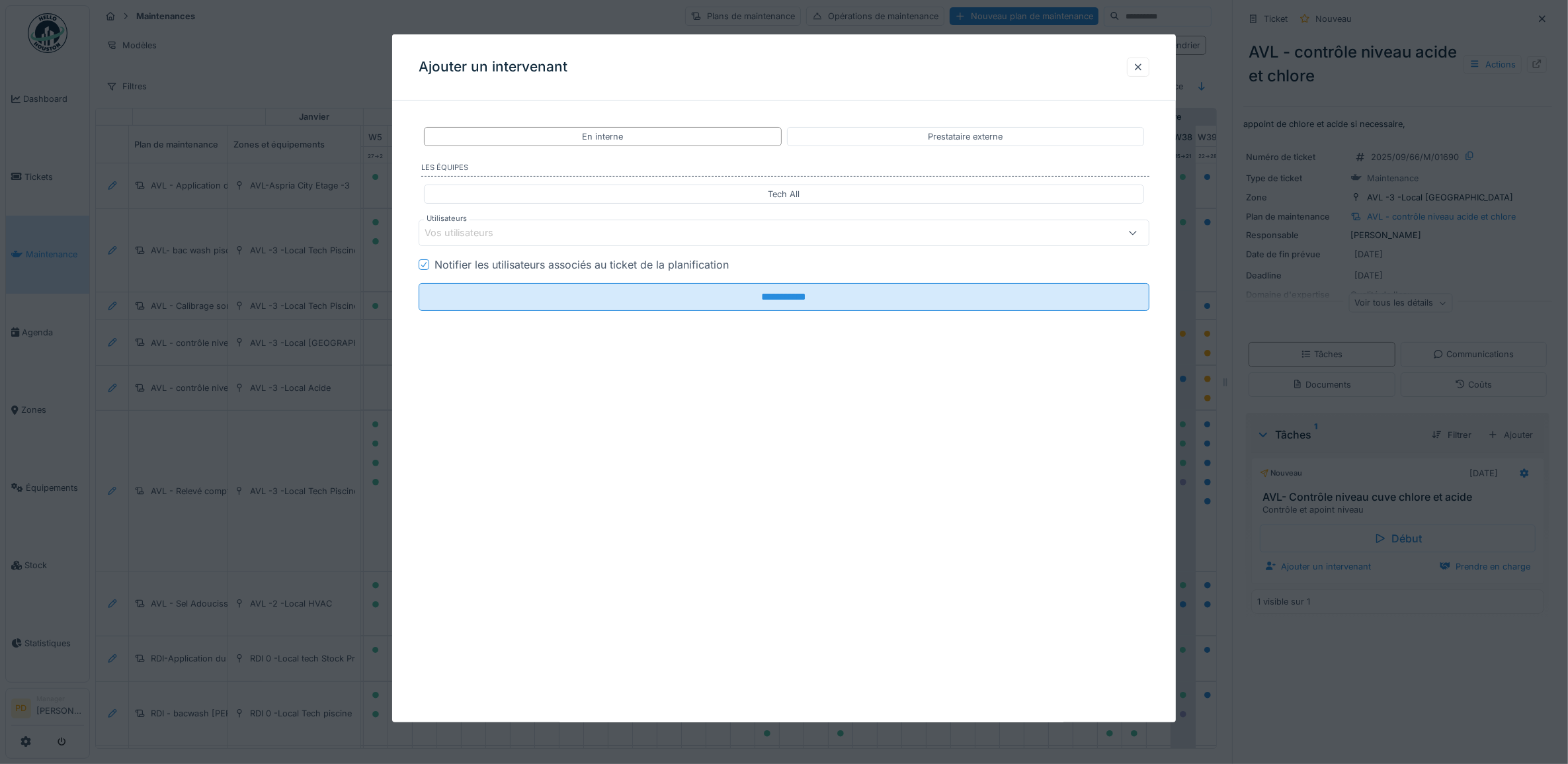
click at [531, 232] on div "Vos utilisateurs" at bounding box center [744, 233] width 637 height 15
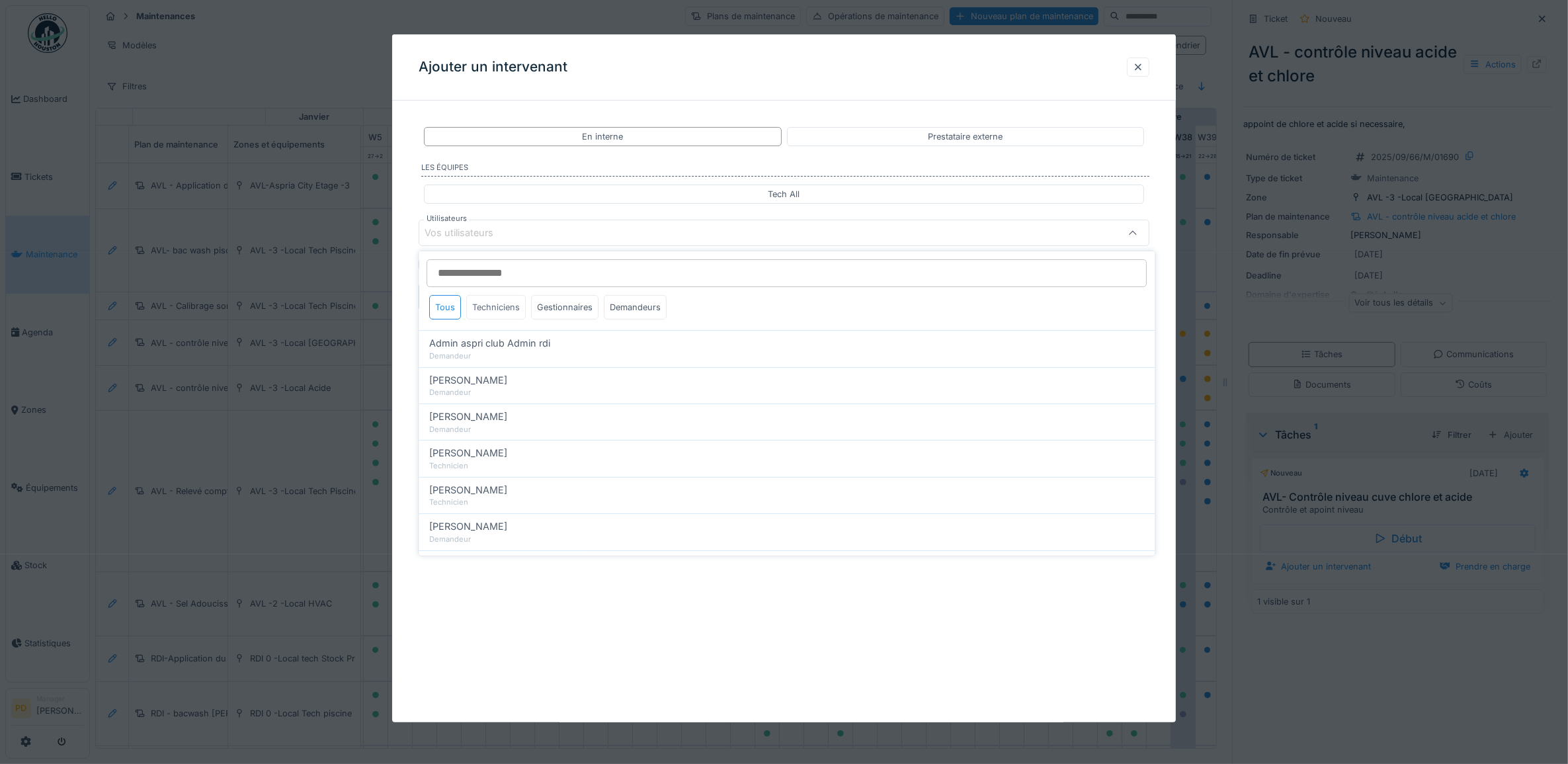
click at [508, 313] on div "Techniciens" at bounding box center [497, 307] width 60 height 25
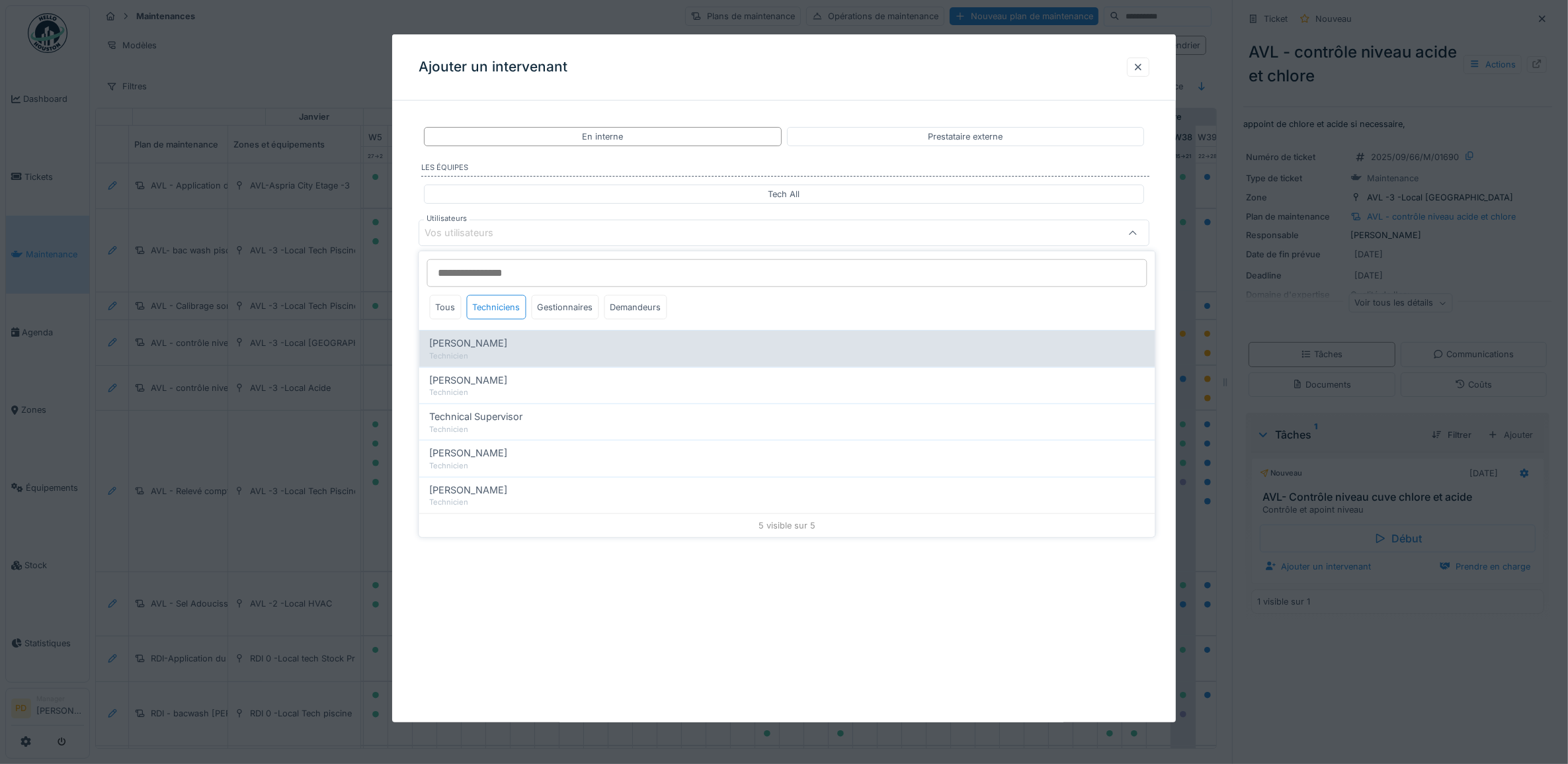
click at [499, 346] on span "[PERSON_NAME]" at bounding box center [468, 343] width 78 height 15
type input "*****"
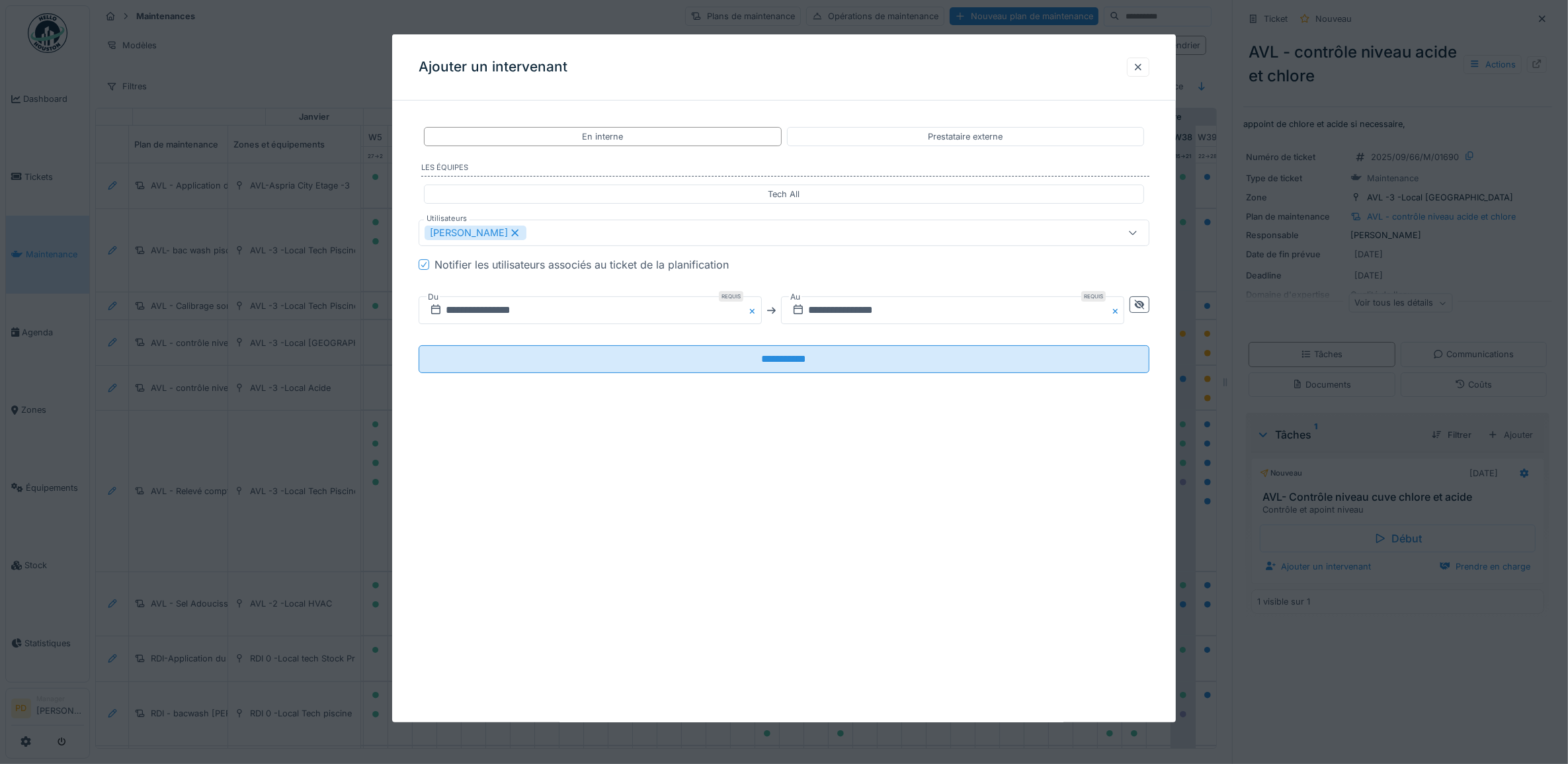
click at [394, 381] on div "**********" at bounding box center [784, 261] width 784 height 299
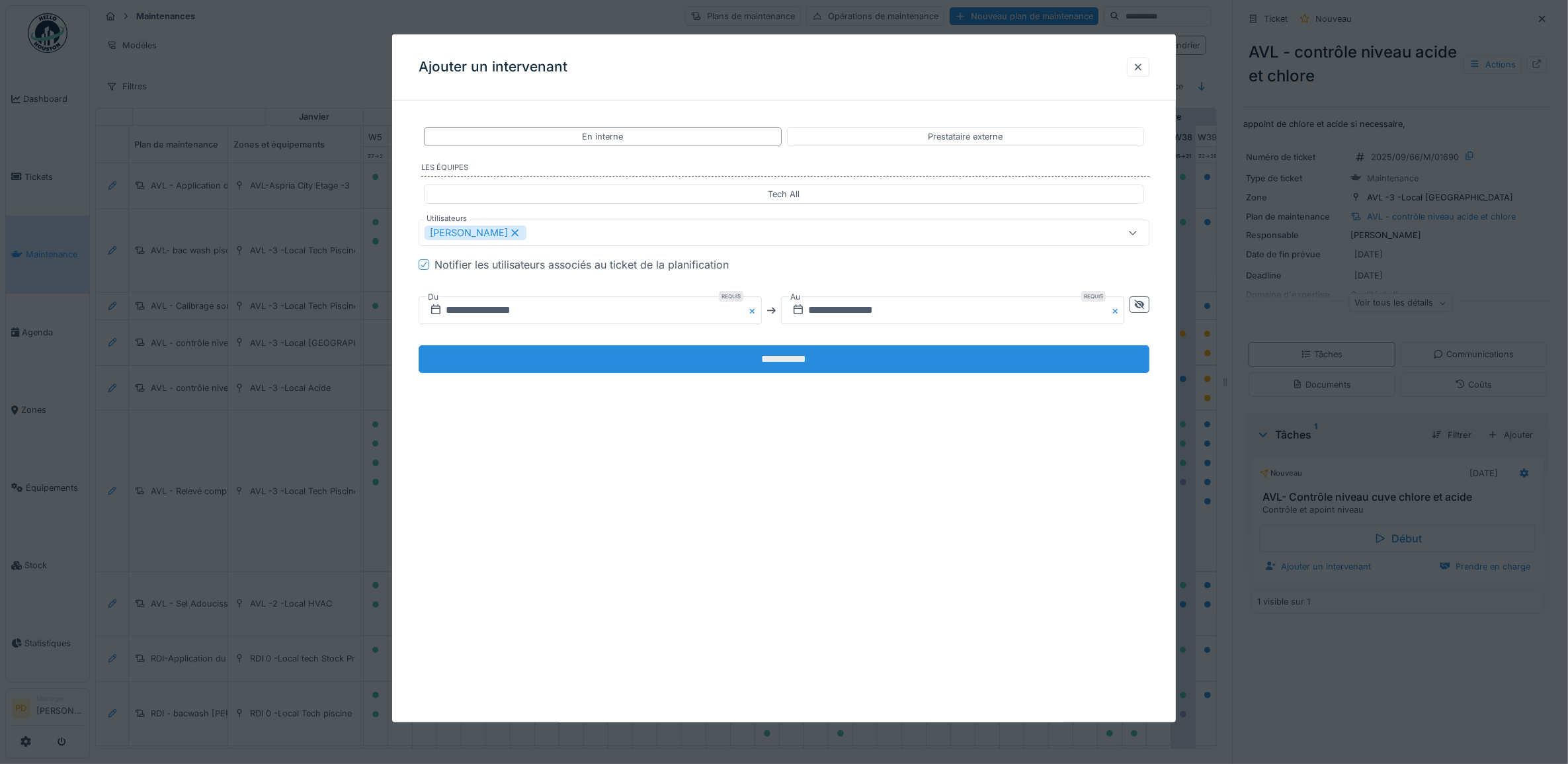
click at [742, 364] on input "**********" at bounding box center [784, 359] width 732 height 28
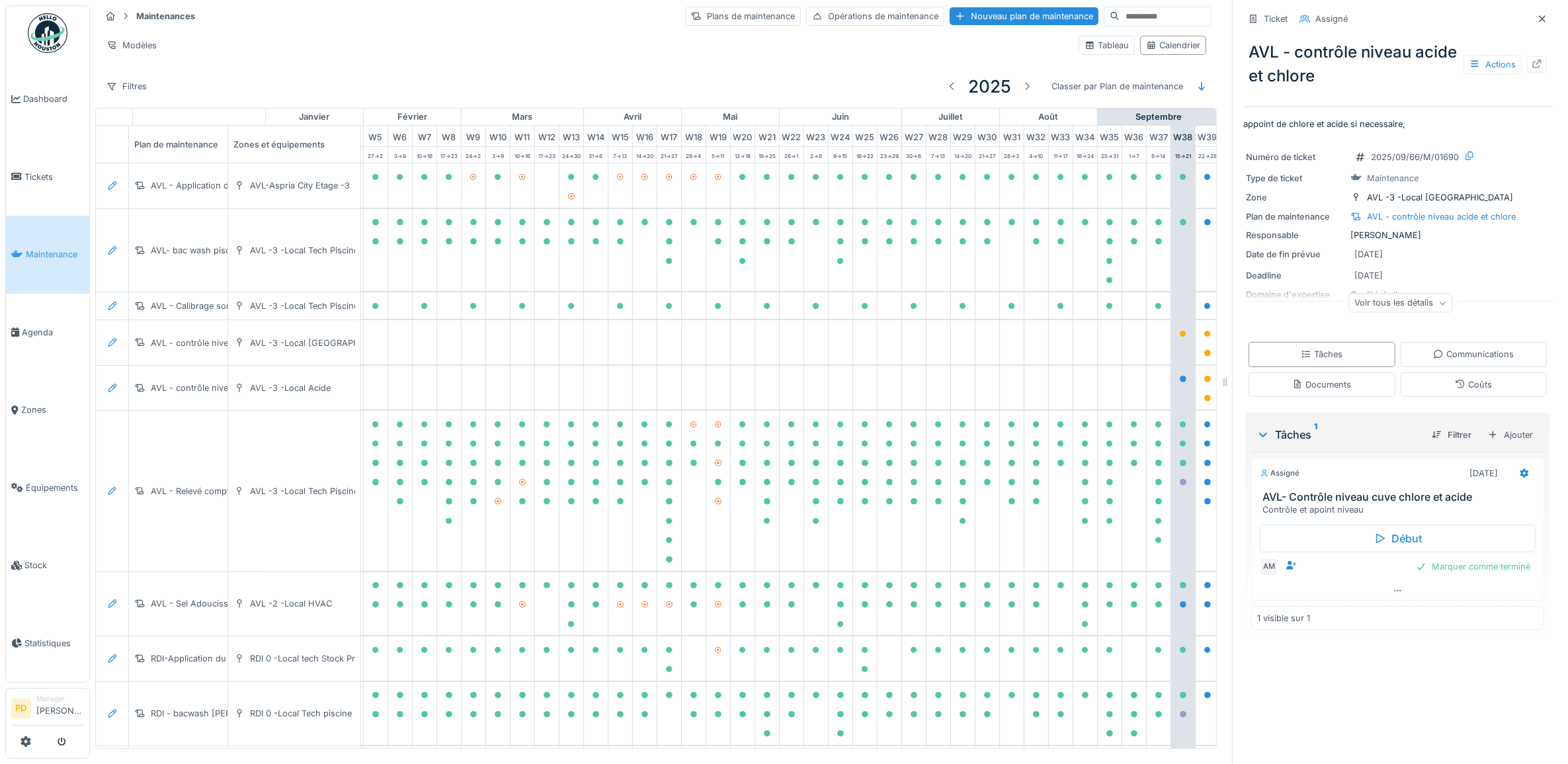
scroll to position [0, 0]
click at [113, 347] on icon at bounding box center [113, 342] width 11 height 8
click at [148, 394] on div "Modifier le plan de maintenance" at bounding box center [185, 397] width 161 height 20
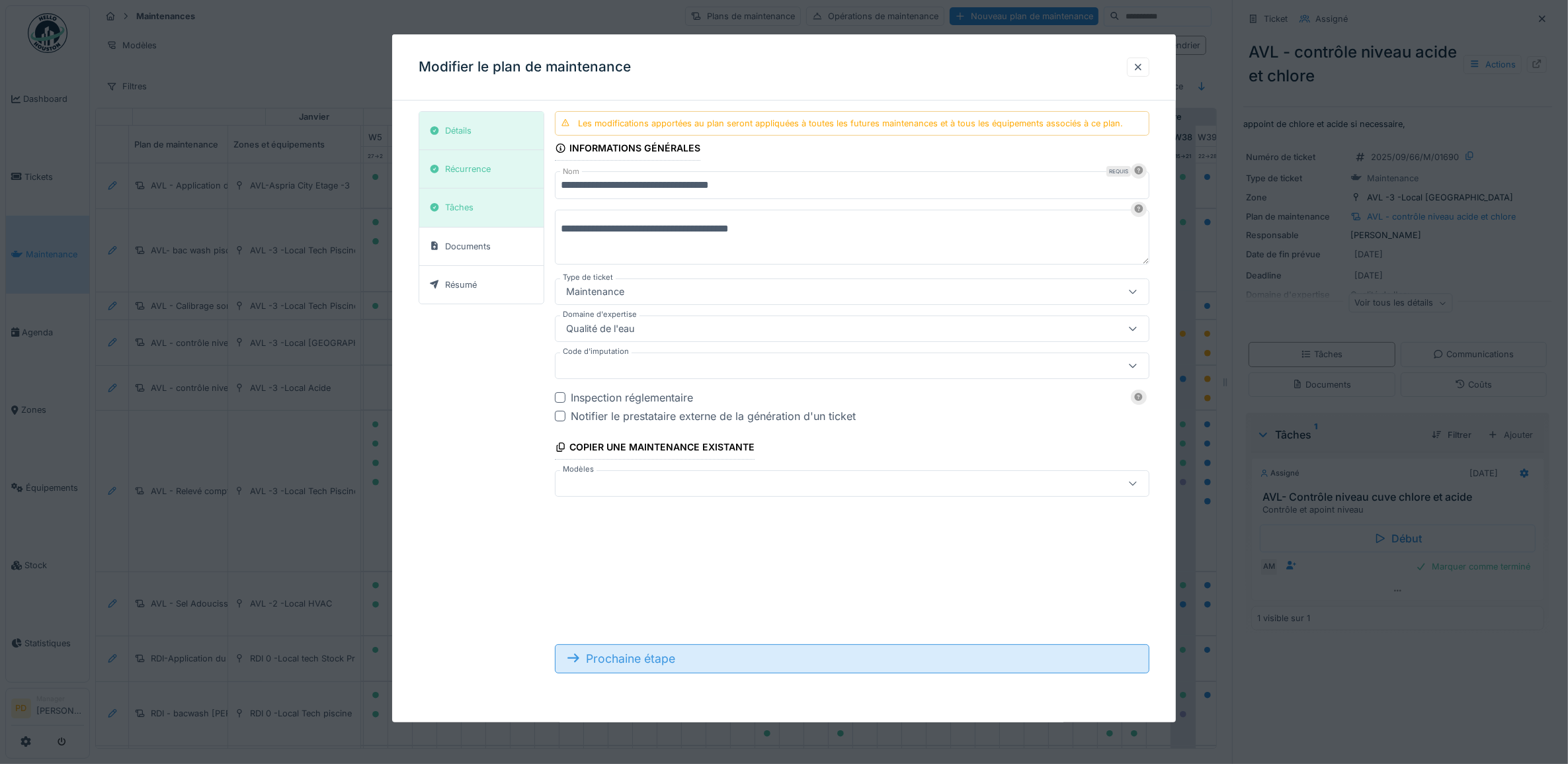
click at [671, 665] on div "Prochaine étape" at bounding box center [852, 659] width 595 height 29
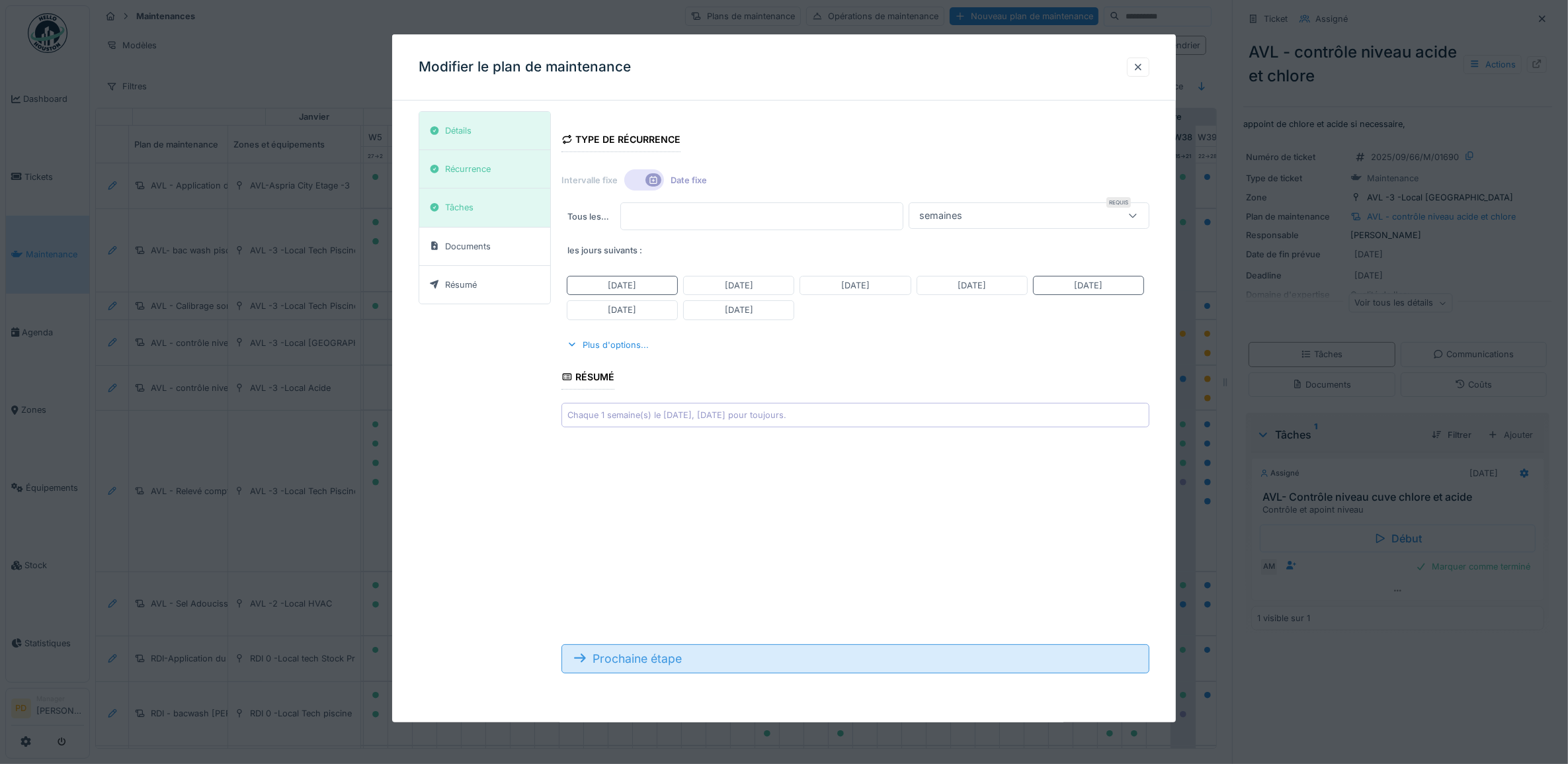
click at [671, 665] on div "Prochaine étape" at bounding box center [856, 659] width 588 height 29
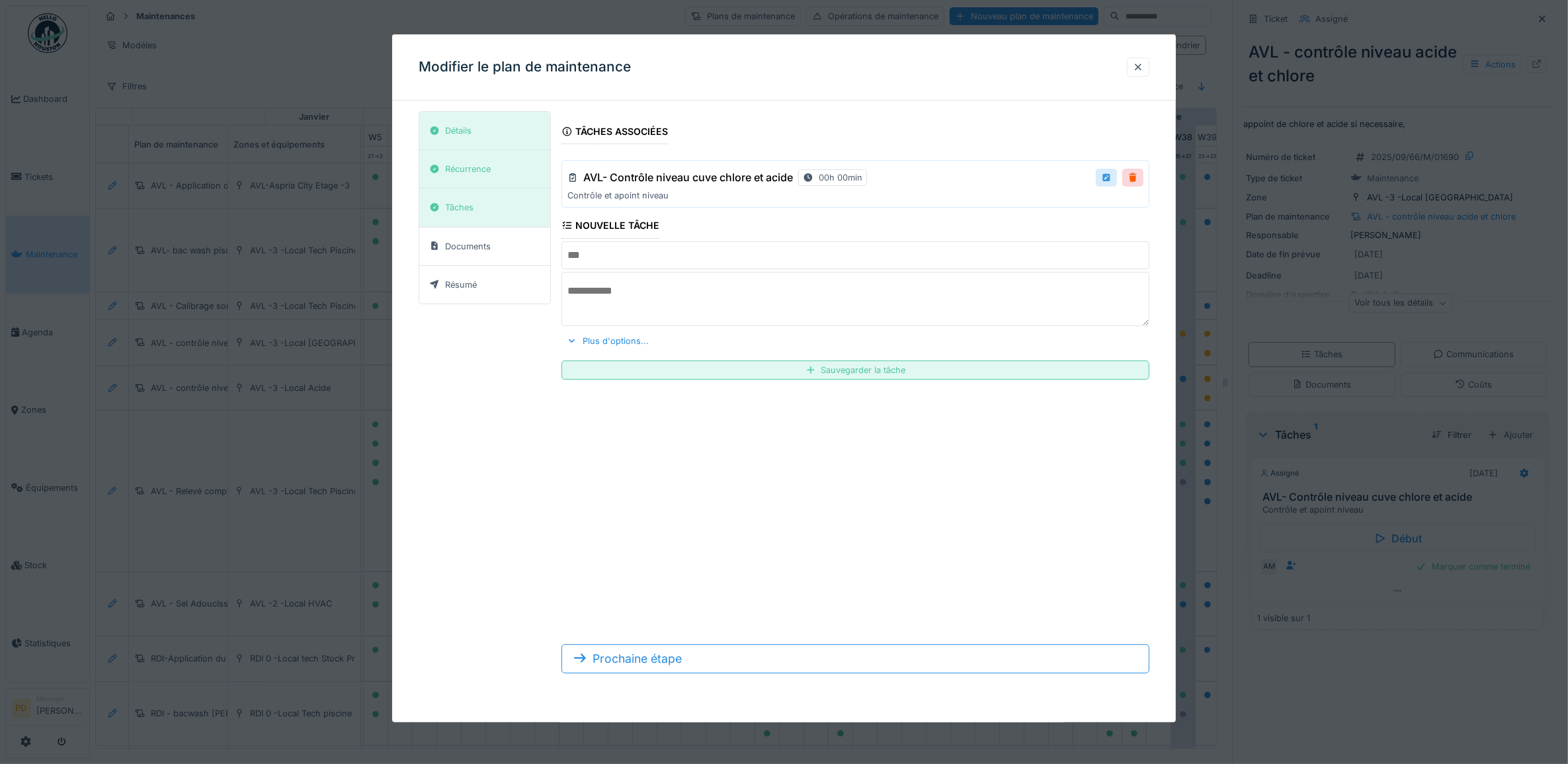
click at [1112, 180] on div at bounding box center [1107, 178] width 11 height 13
type input "**********"
type textarea "**********"
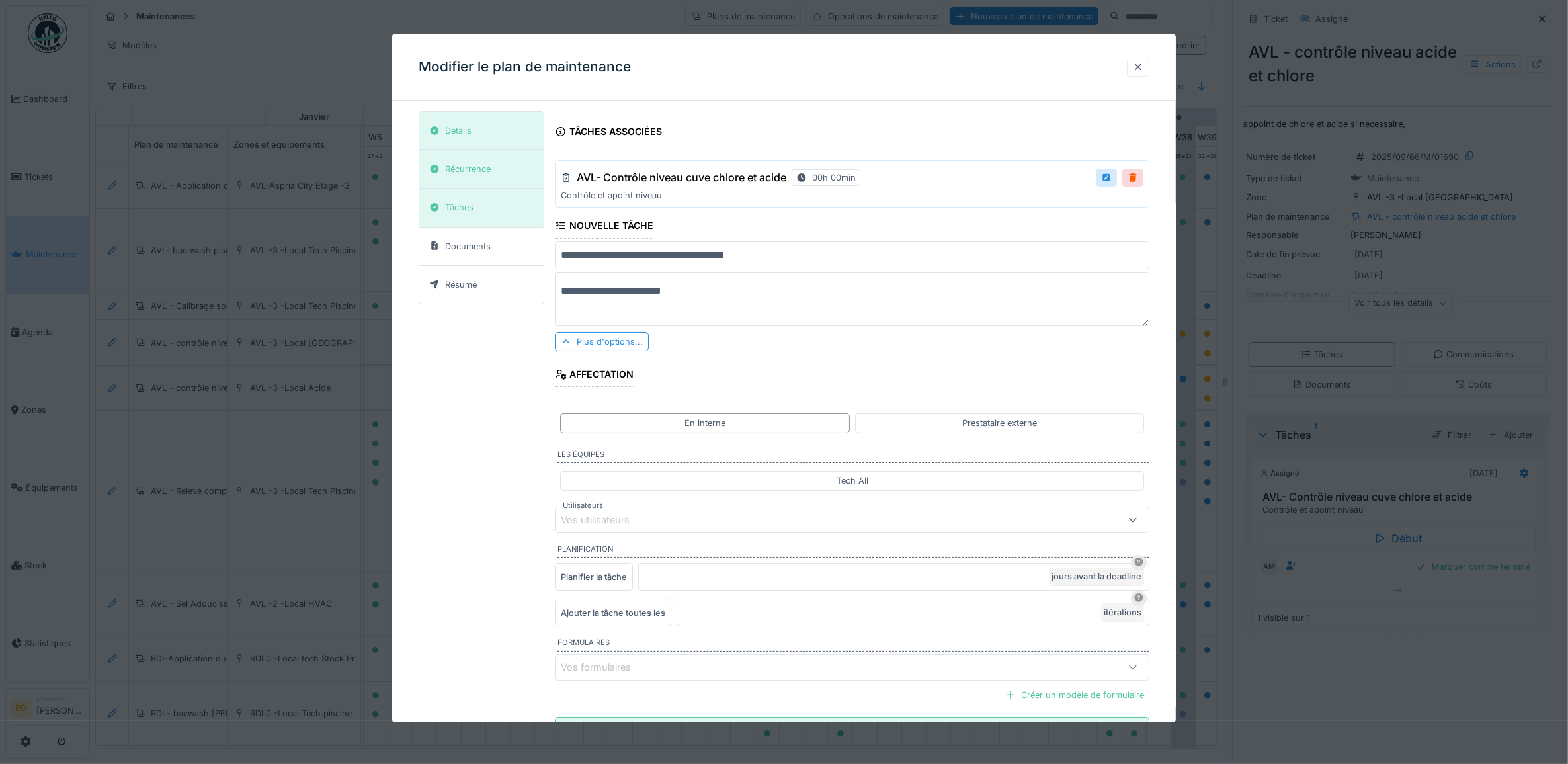
click at [647, 527] on div "Vos utilisateurs" at bounding box center [604, 520] width 87 height 15
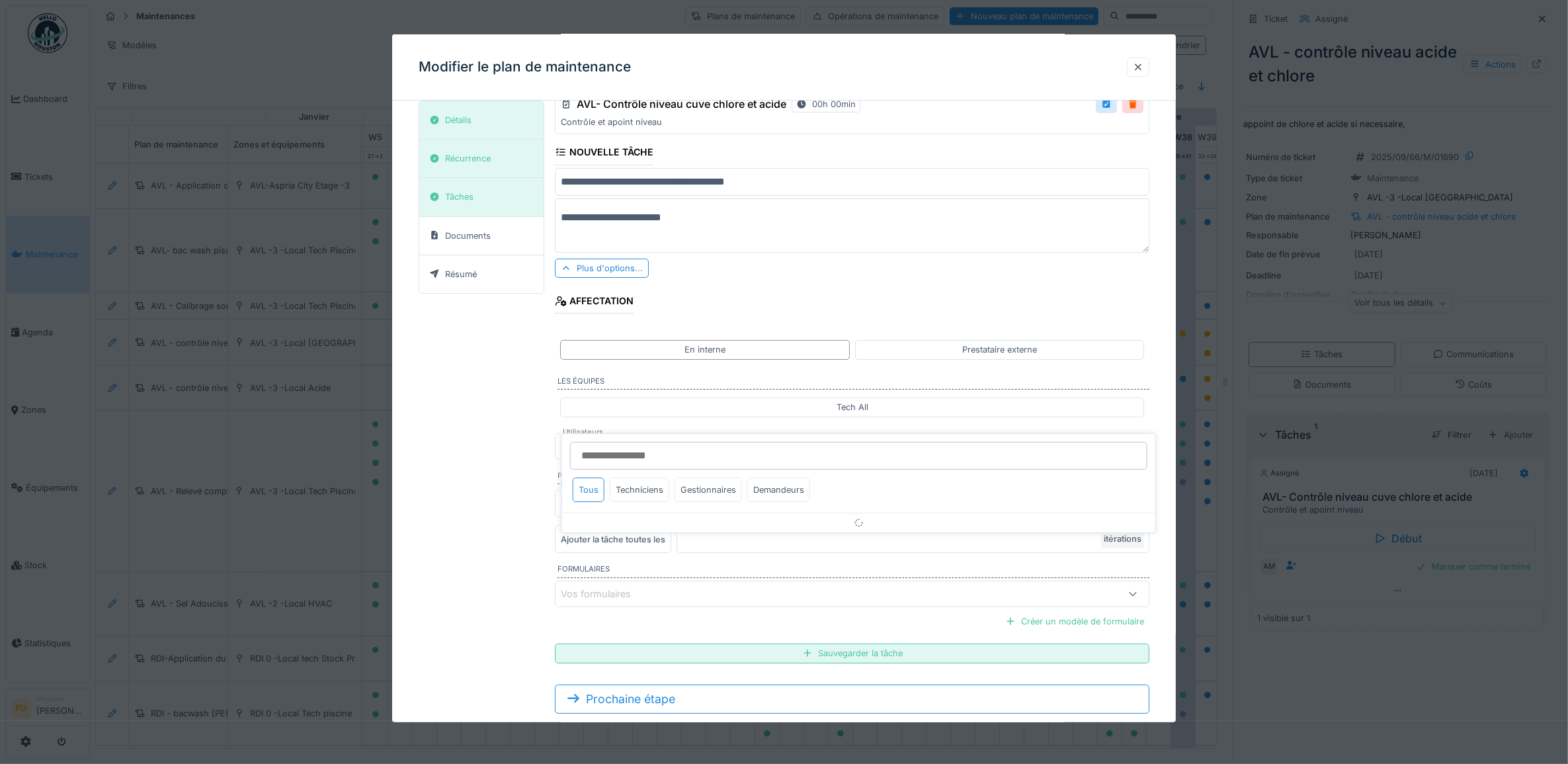
scroll to position [106, 0]
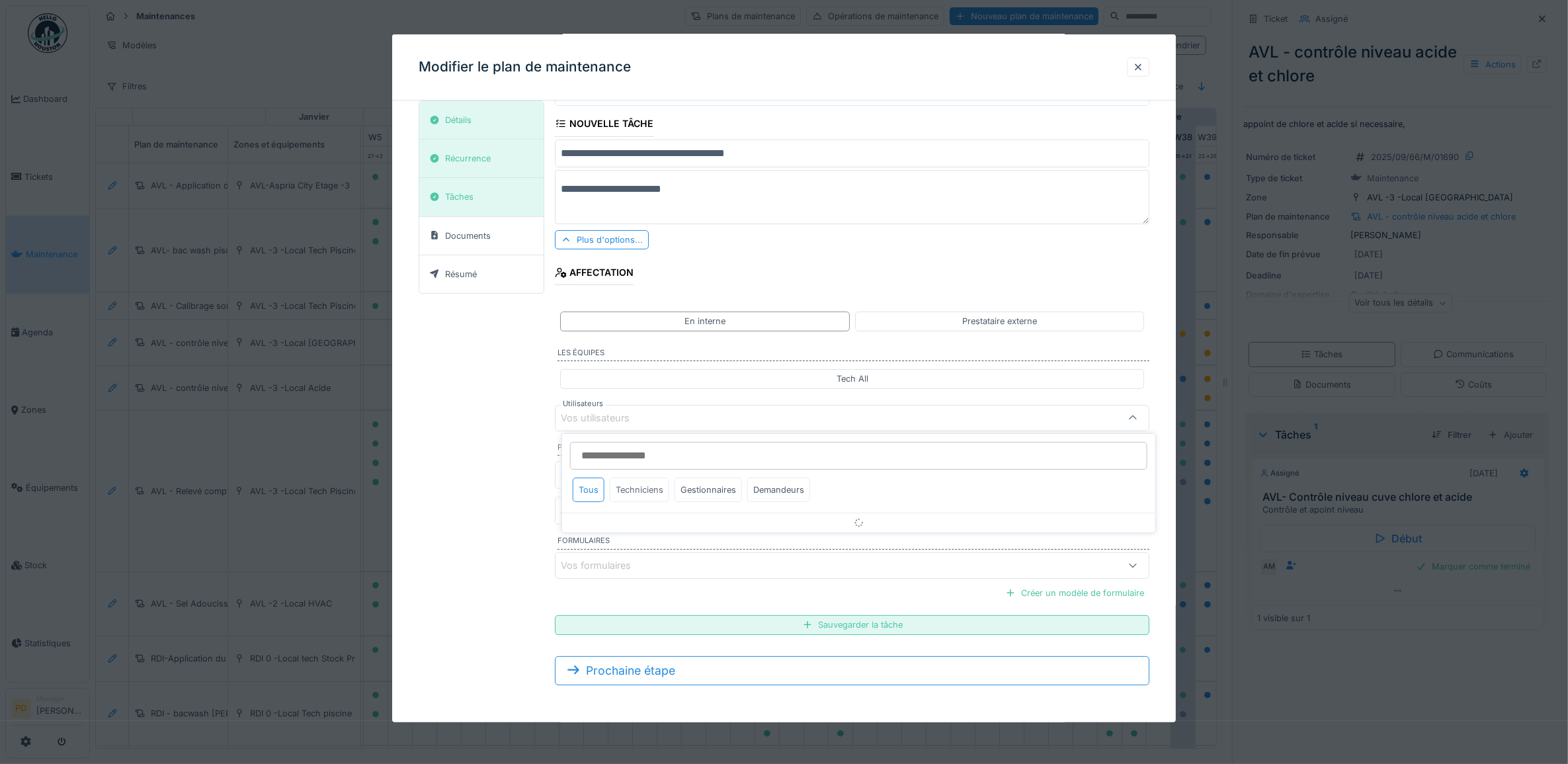
click at [647, 489] on div "Techniciens" at bounding box center [639, 489] width 60 height 25
click at [649, 488] on div "Techniciens" at bounding box center [639, 489] width 60 height 25
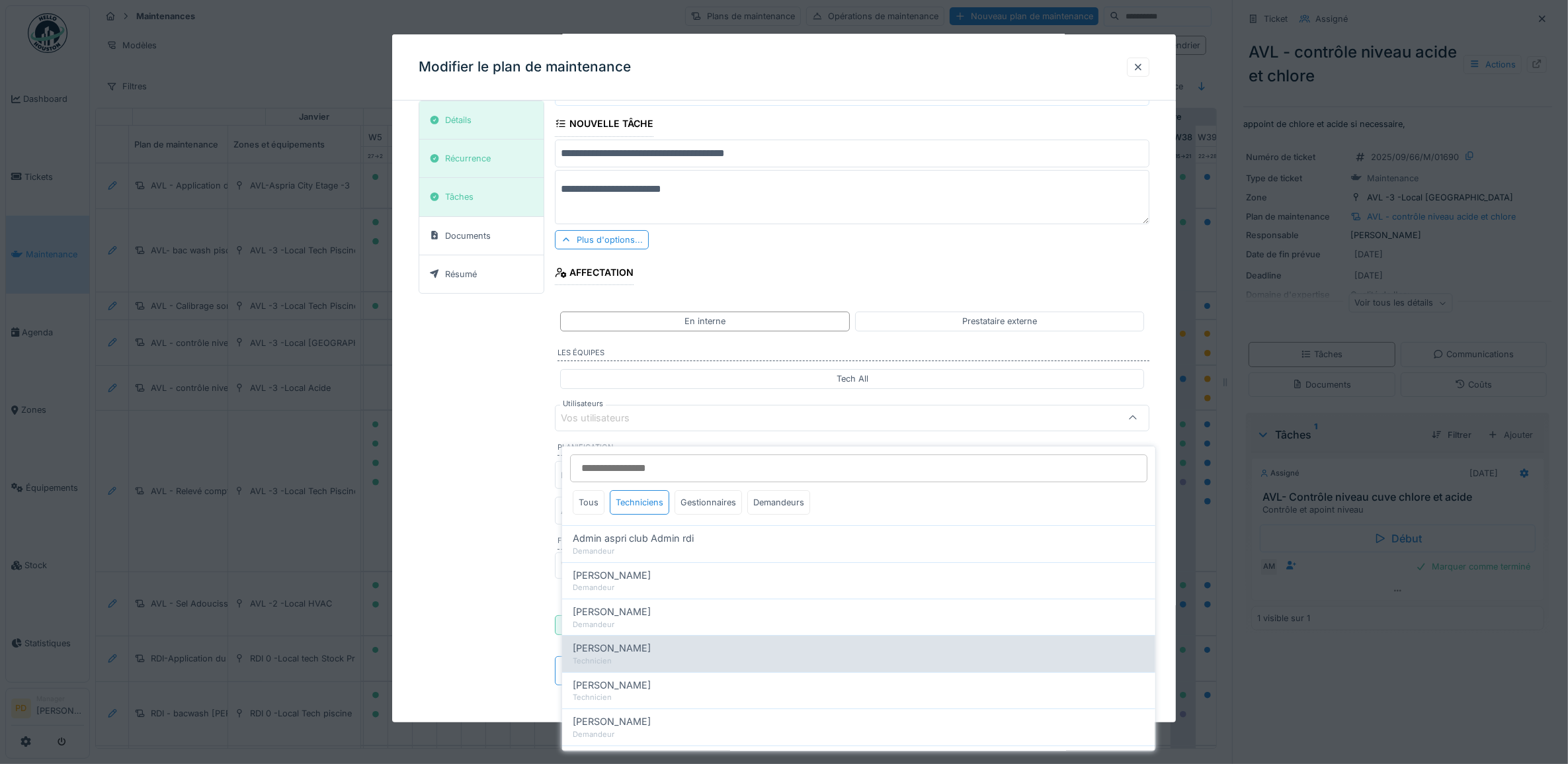
click at [643, 641] on span "Alexandre Michailidis" at bounding box center [611, 648] width 78 height 15
type input "*****"
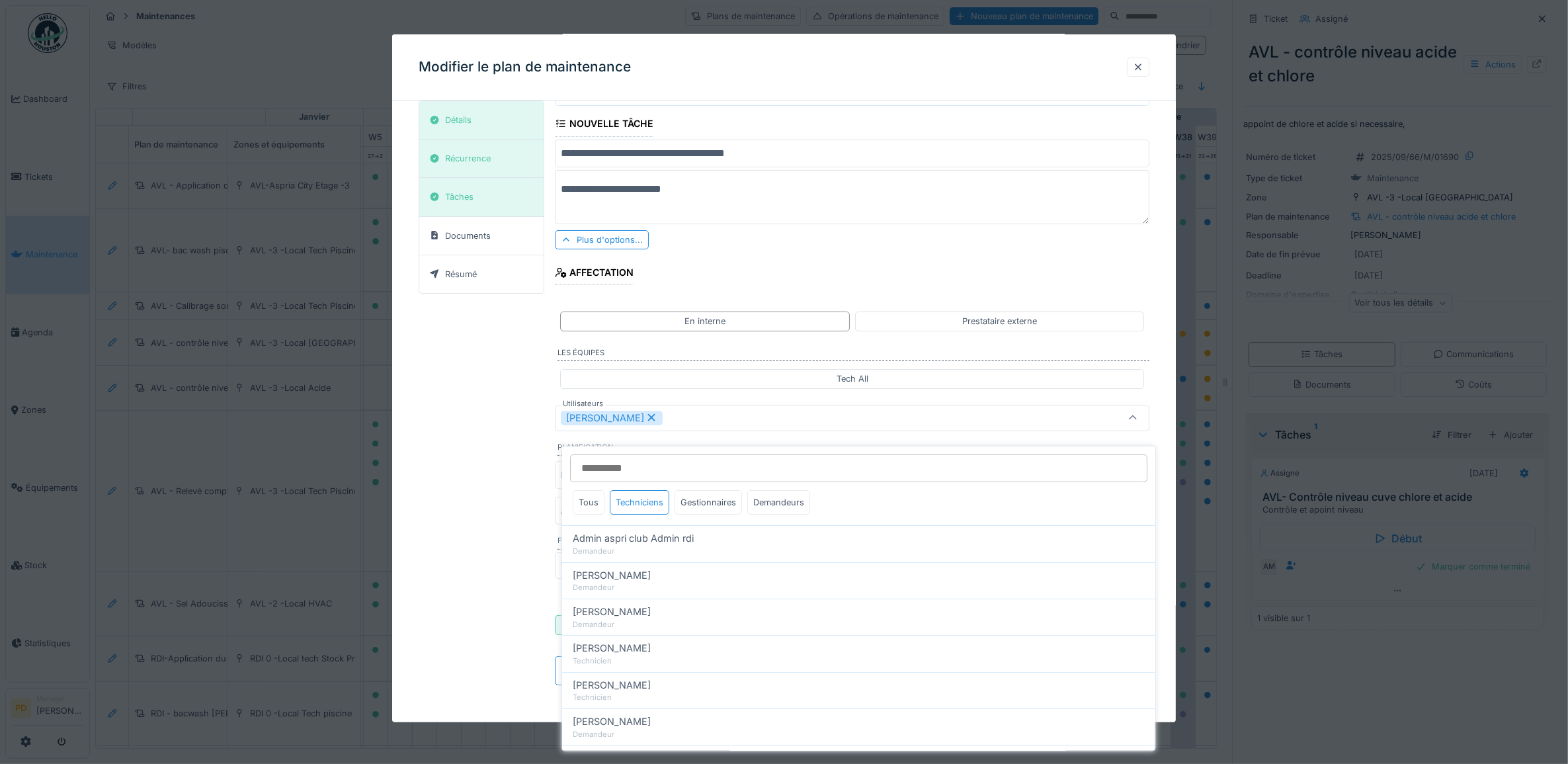
click at [506, 544] on div "**********" at bounding box center [784, 353] width 732 height 687
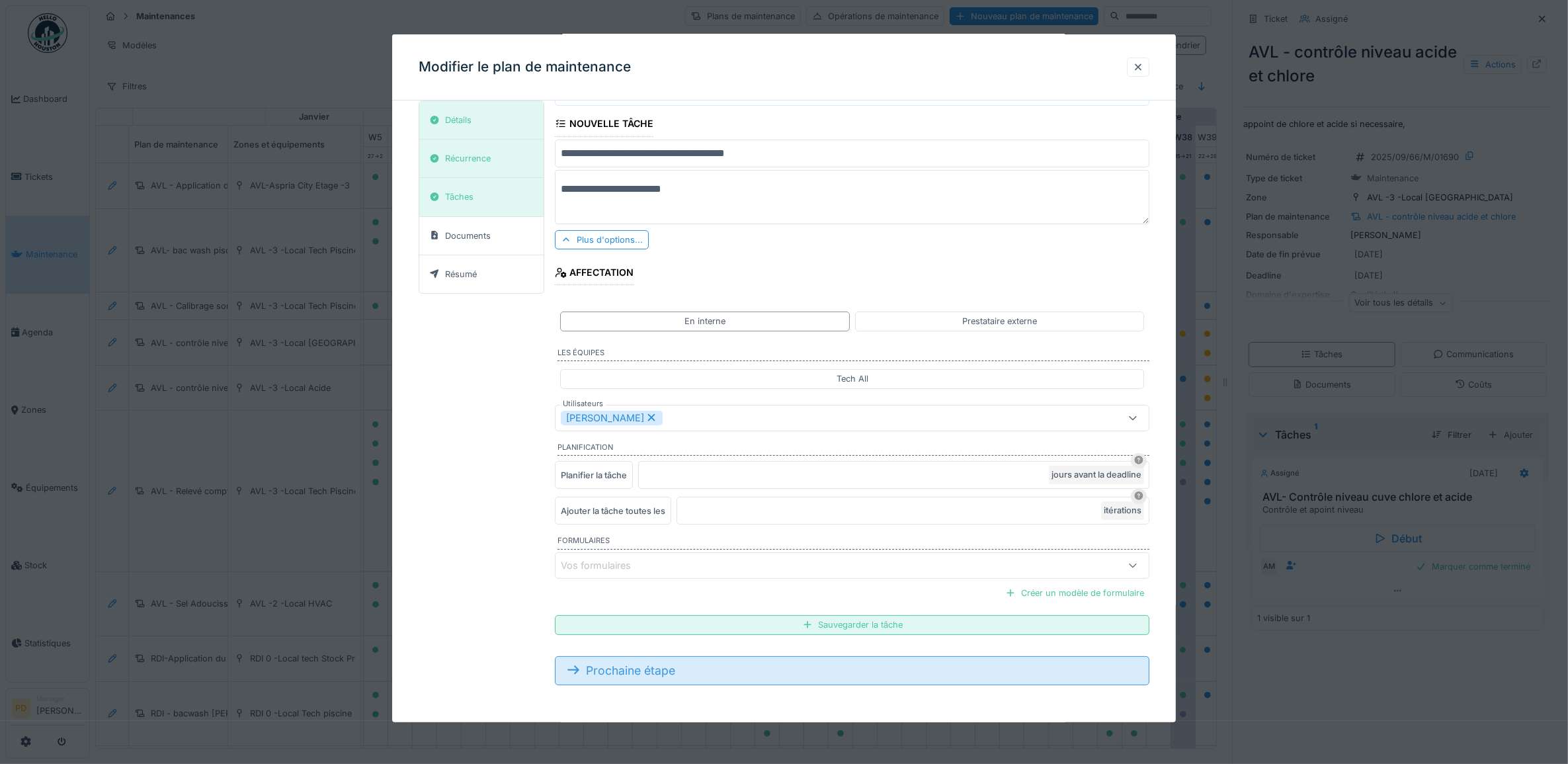
click at [658, 673] on div "Prochaine étape" at bounding box center [852, 671] width 595 height 29
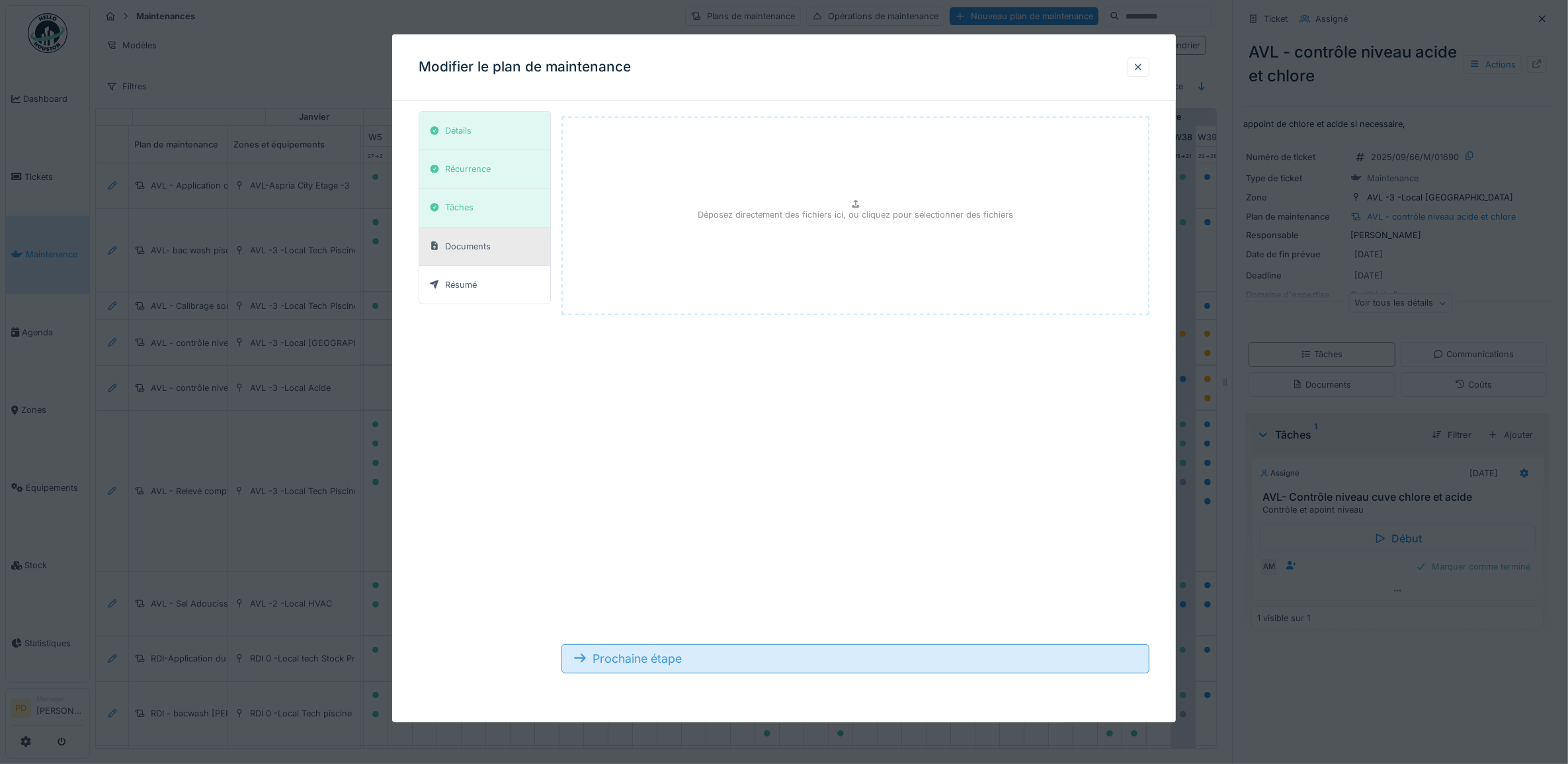
click at [661, 663] on div "Prochaine étape" at bounding box center [856, 659] width 588 height 29
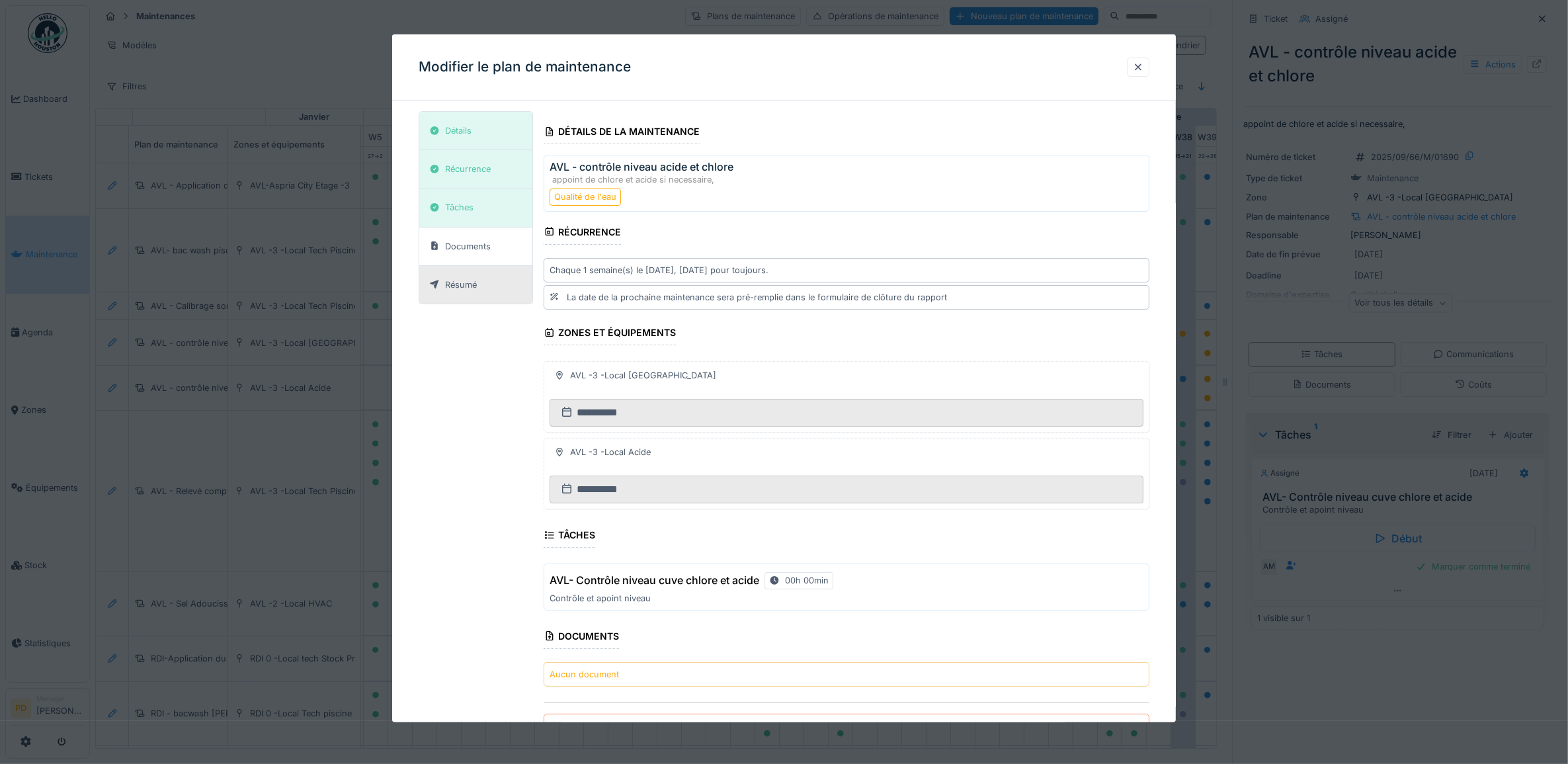
scroll to position [110, 0]
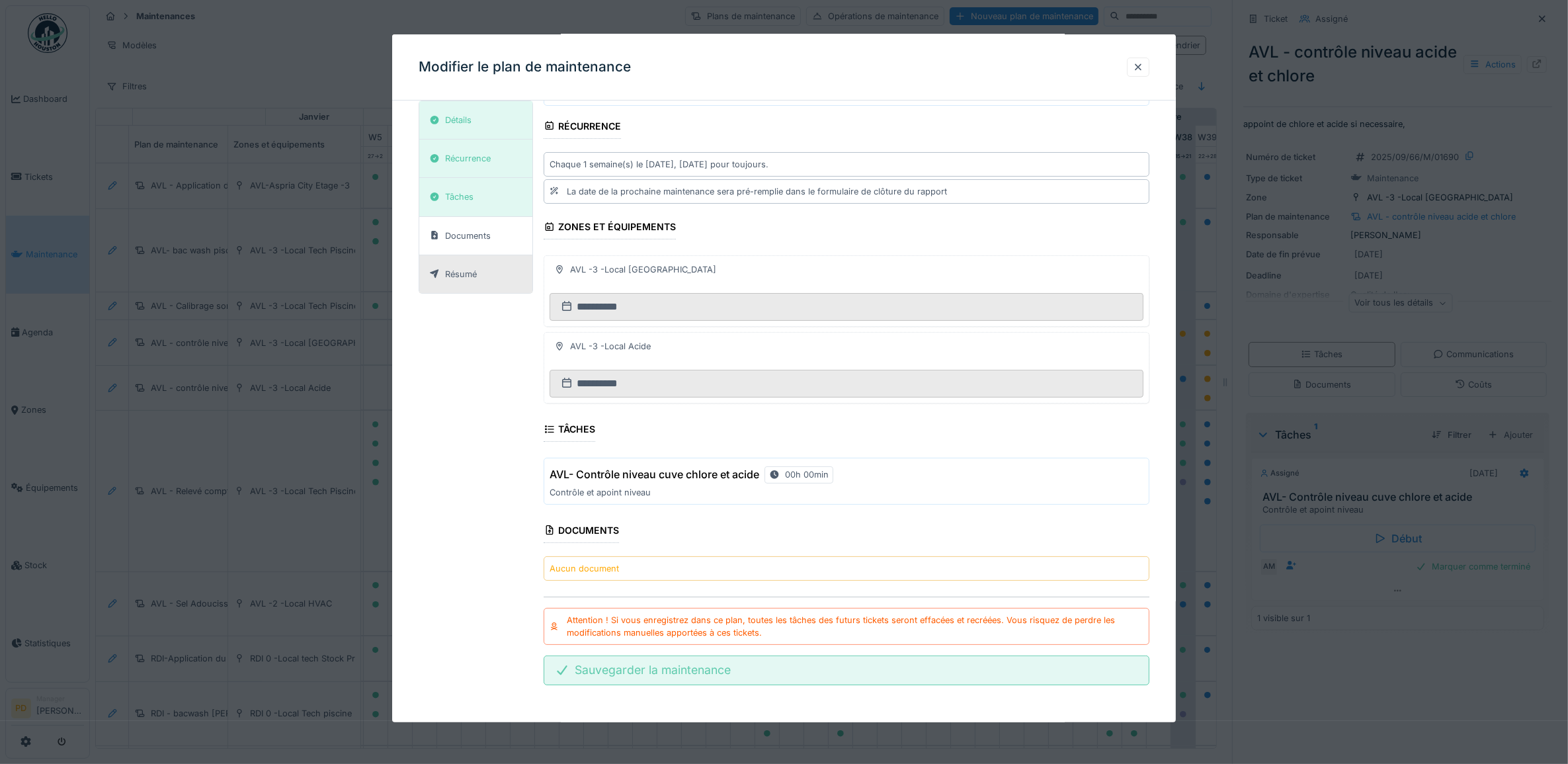
click at [678, 669] on div "Sauvegarder la maintenance" at bounding box center [846, 670] width 606 height 29
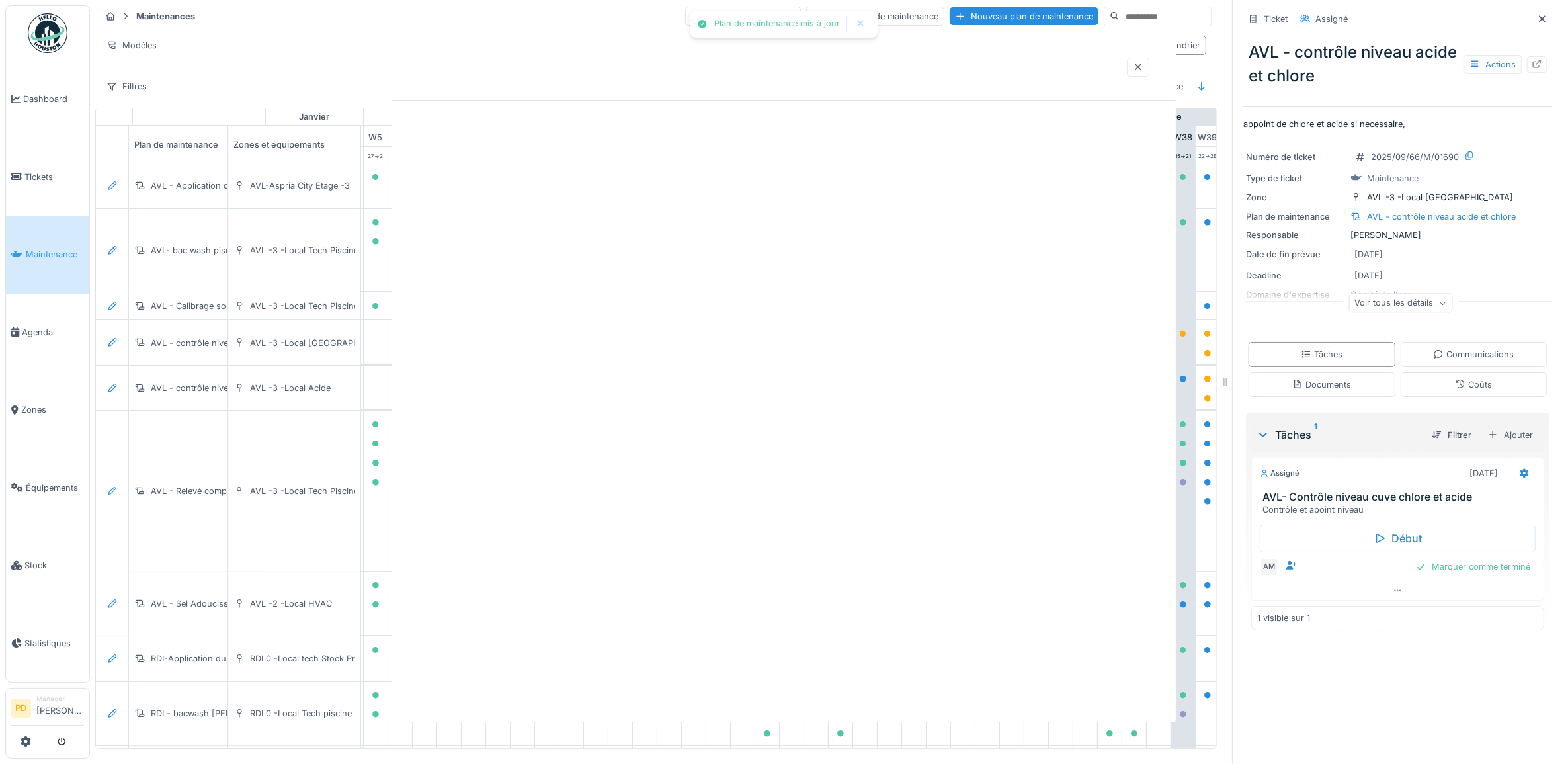
scroll to position [0, 0]
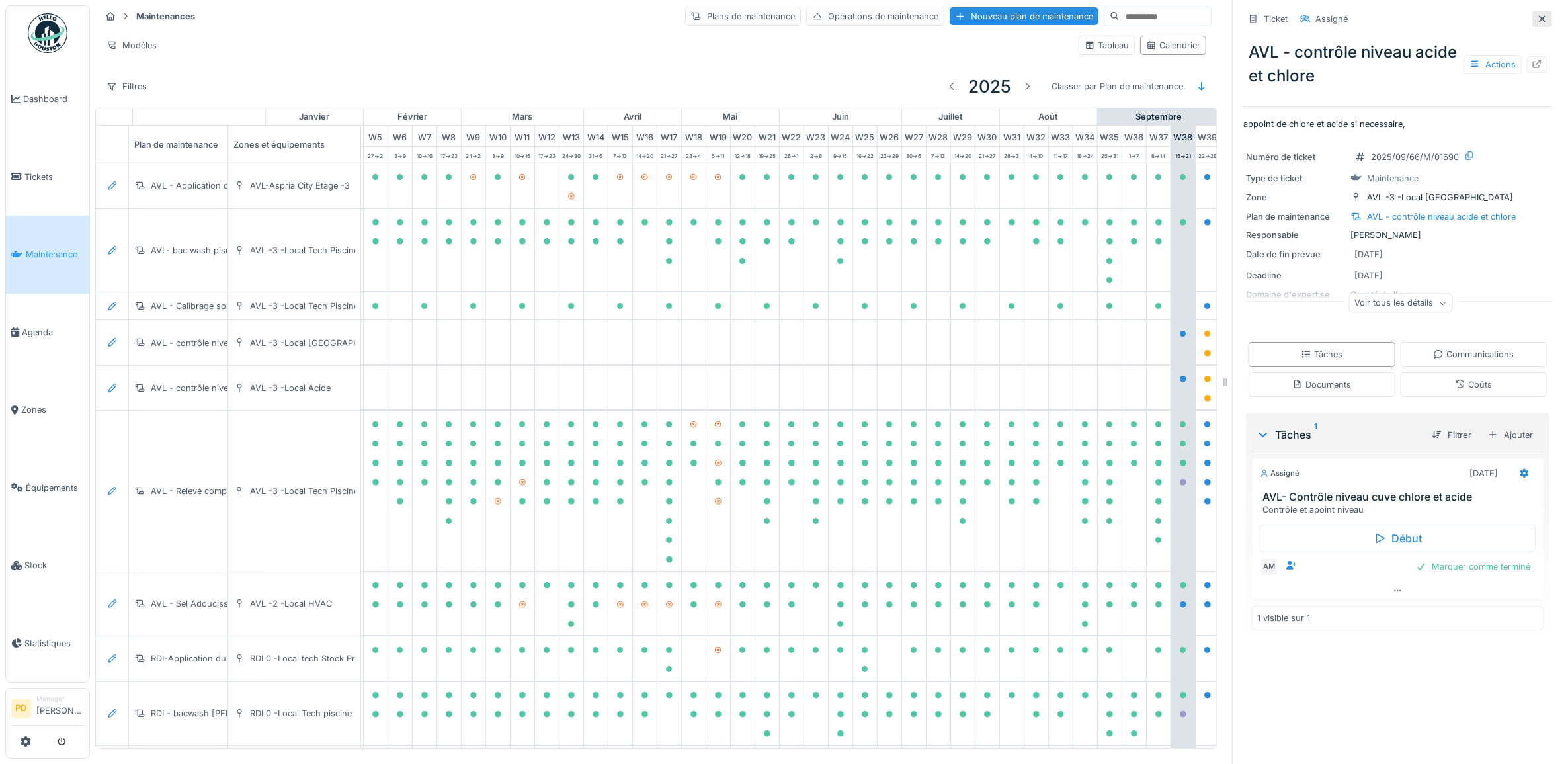
click at [1540, 16] on icon at bounding box center [1542, 18] width 6 height 6
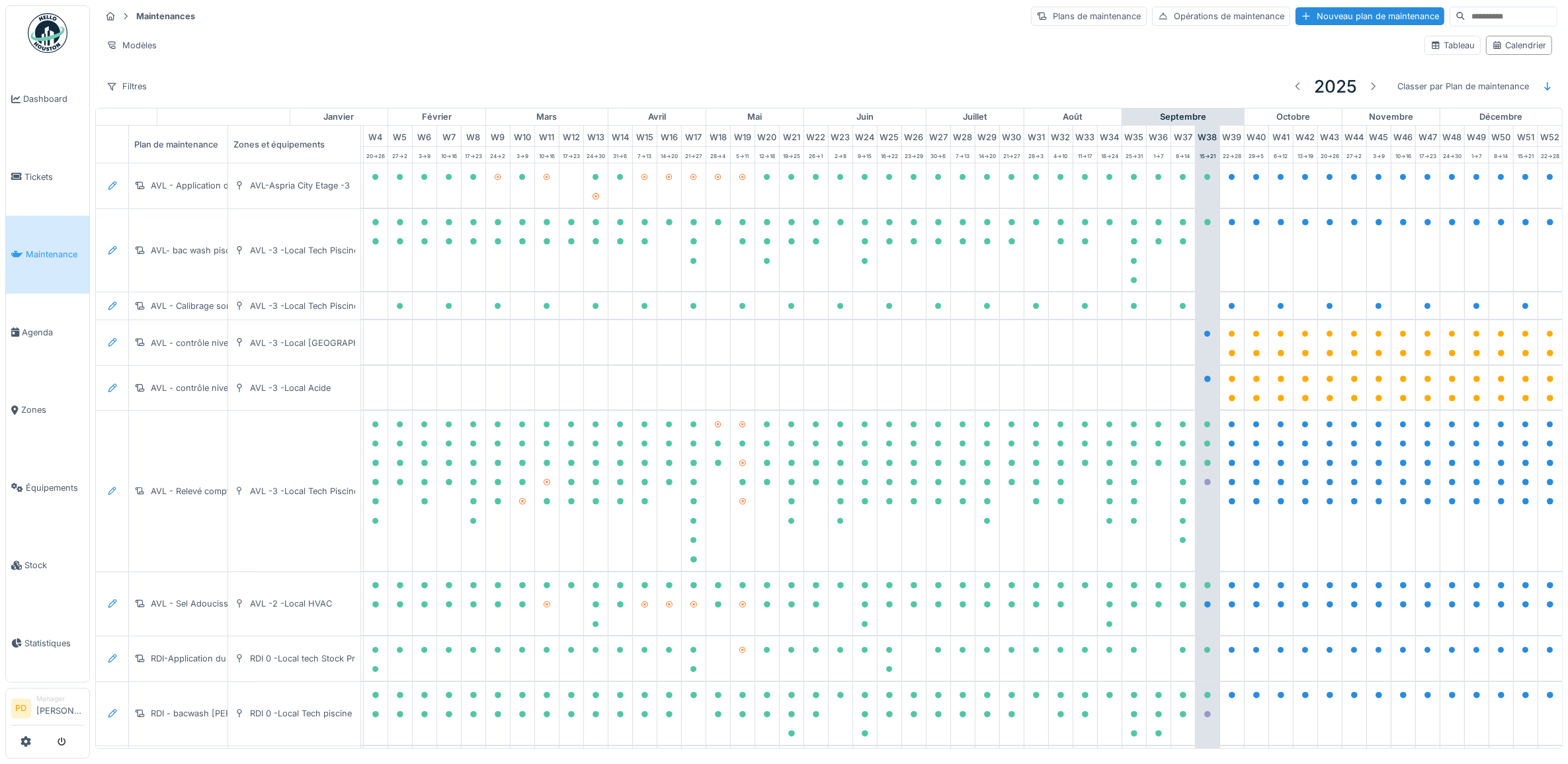
scroll to position [2, 0]
click at [53, 250] on span "Maintenance" at bounding box center [54, 254] width 58 height 13
click at [107, 392] on icon at bounding box center [113, 388] width 11 height 8
click at [140, 441] on div "Modifier le plan de maintenance" at bounding box center [185, 443] width 161 height 20
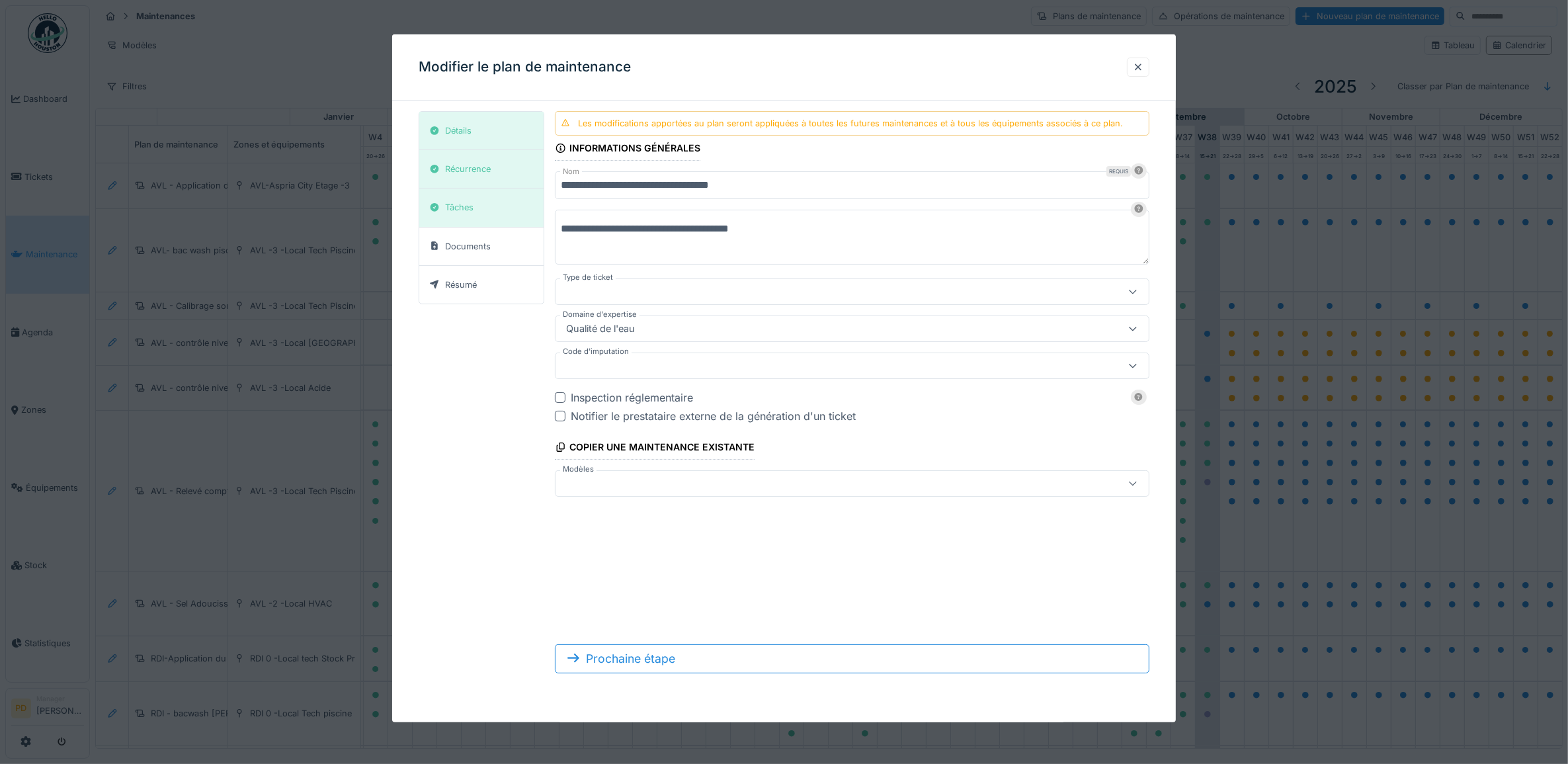
type input "***"
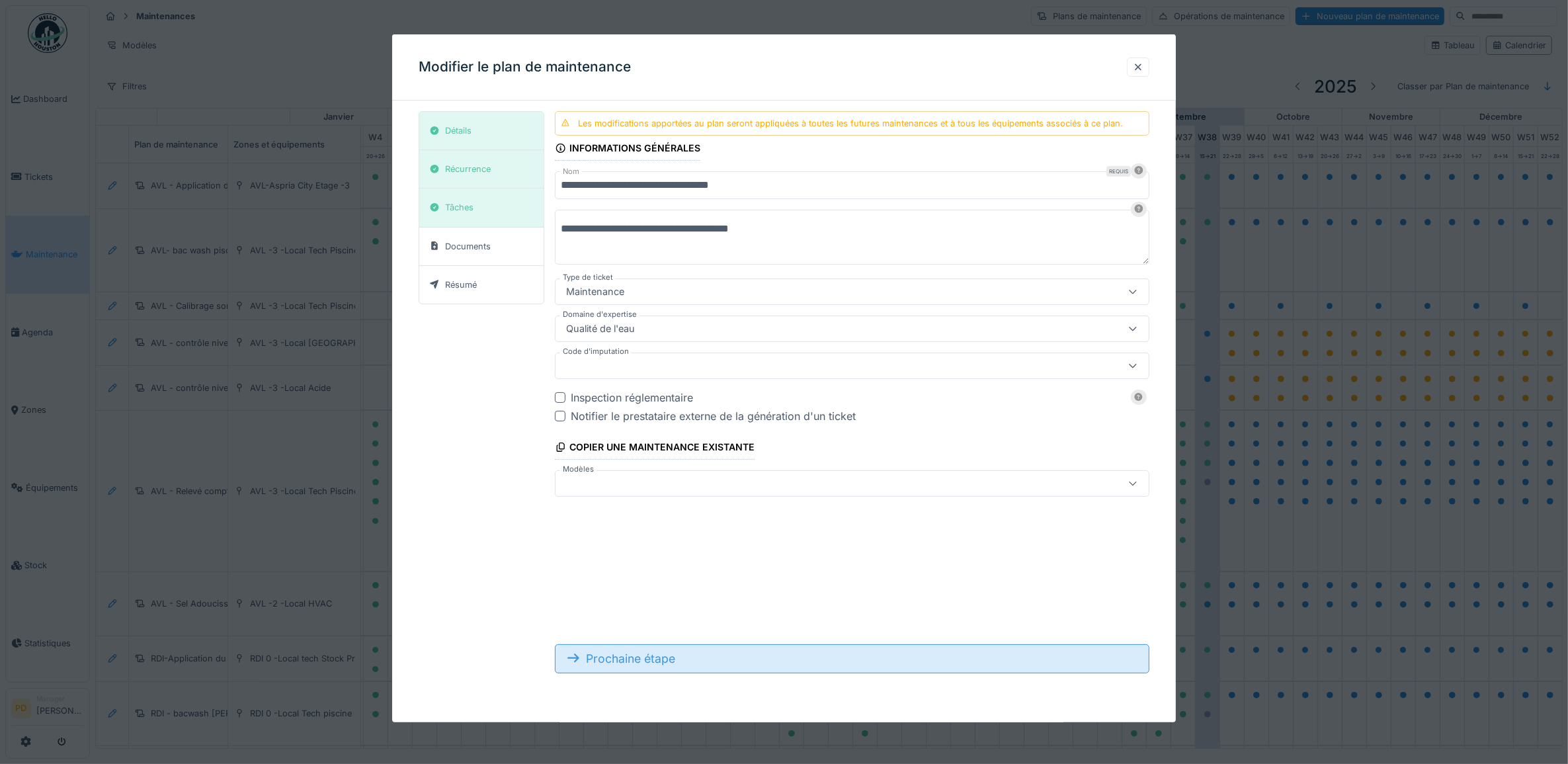
click at [626, 662] on div "Prochaine étape" at bounding box center [852, 659] width 595 height 29
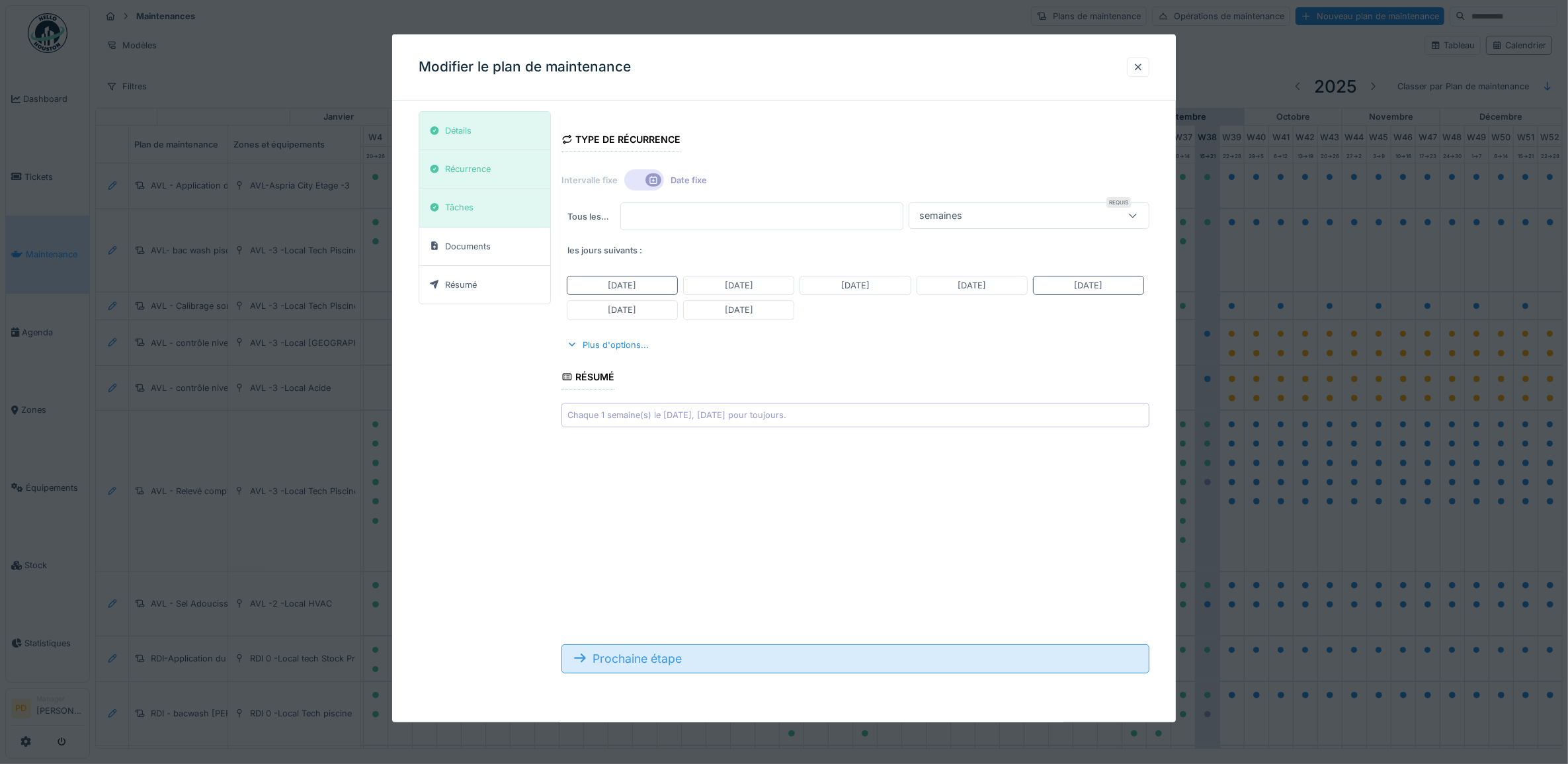
click at [626, 662] on div "Prochaine étape" at bounding box center [856, 659] width 588 height 29
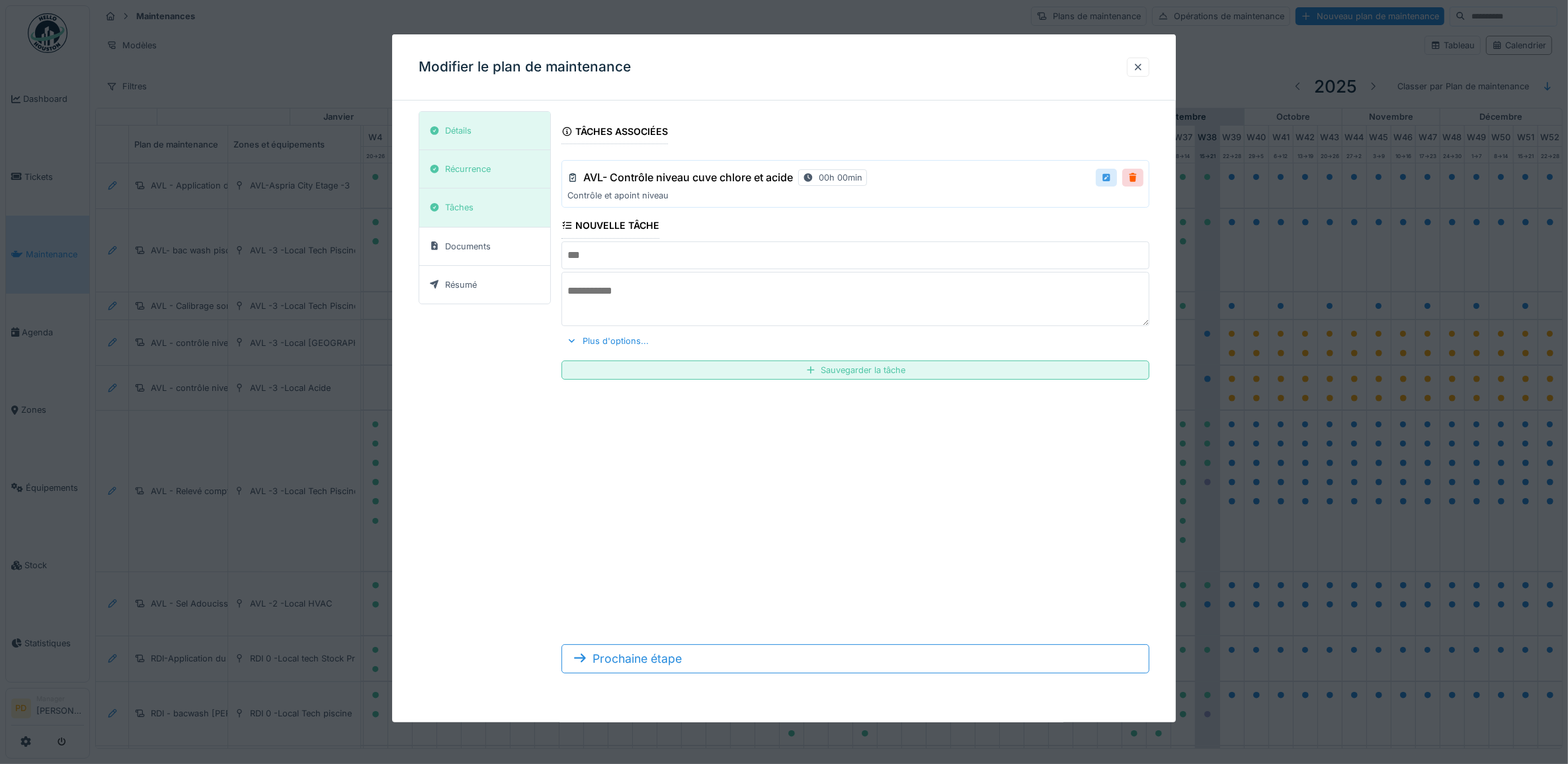
click at [1112, 176] on div at bounding box center [1107, 178] width 11 height 13
type input "**********"
type textarea "**********"
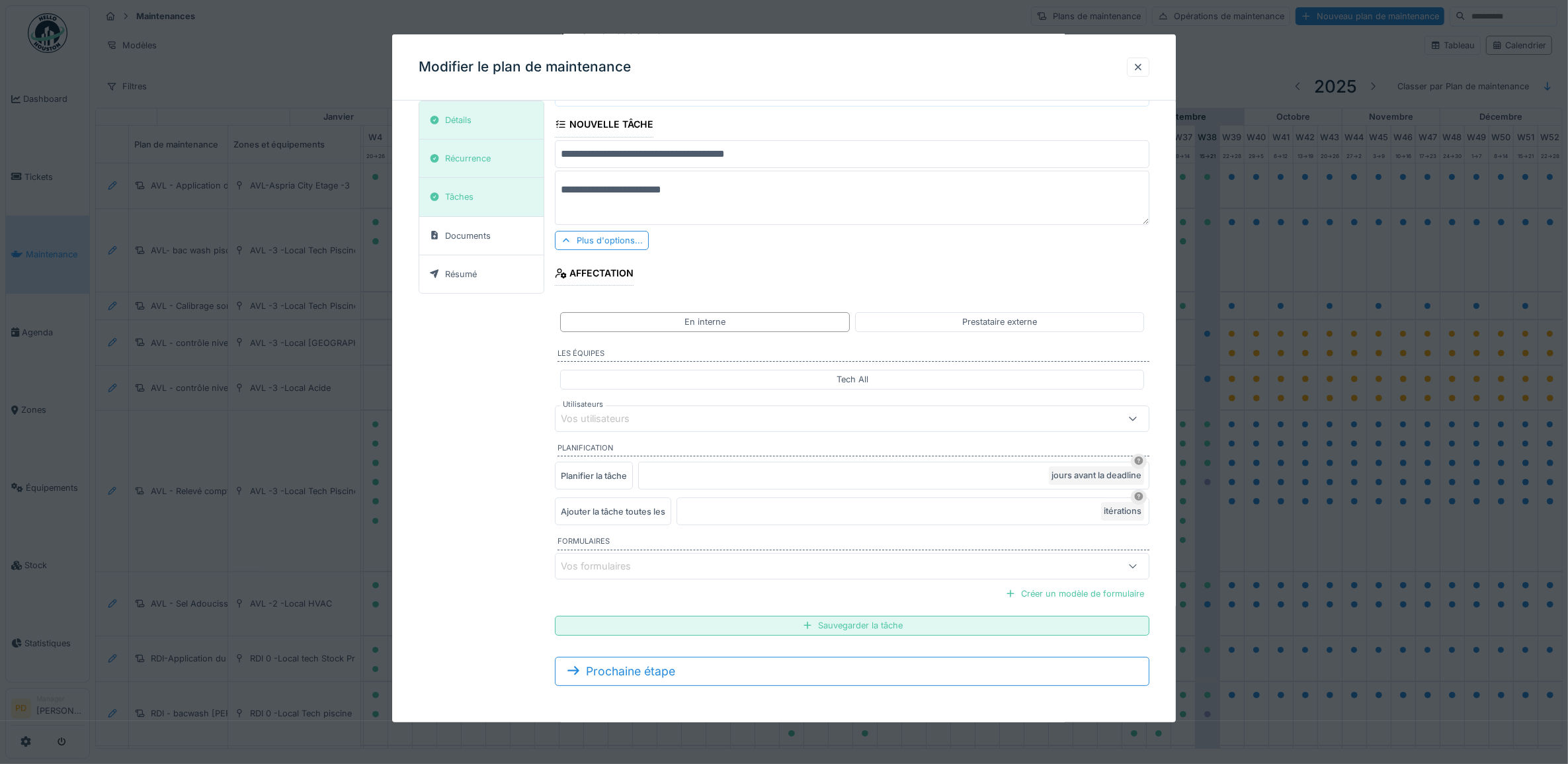
scroll to position [106, 0]
click at [616, 421] on div "Vos utilisateurs" at bounding box center [604, 418] width 87 height 15
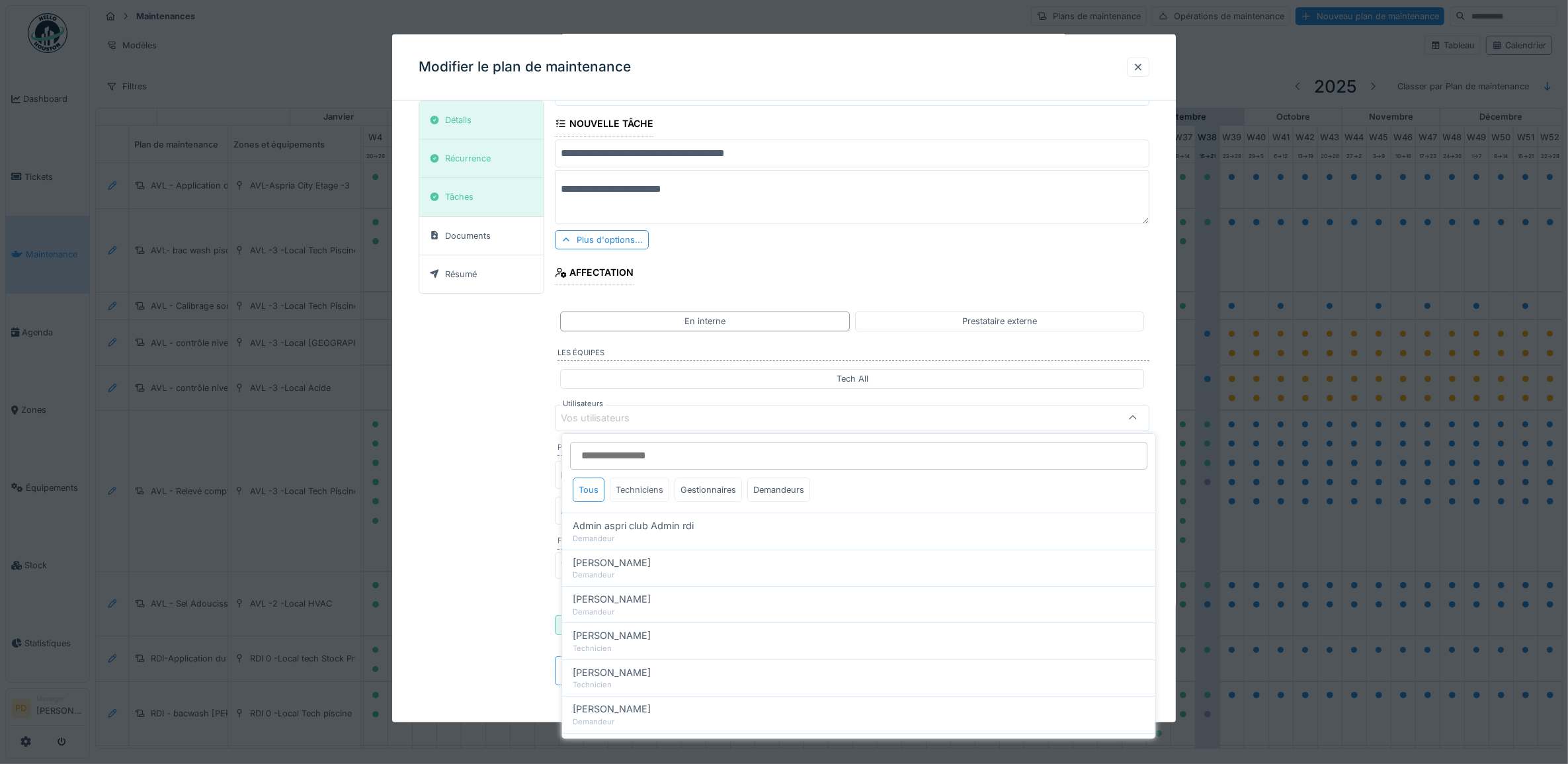
click at [627, 485] on div "Techniciens" at bounding box center [639, 489] width 60 height 25
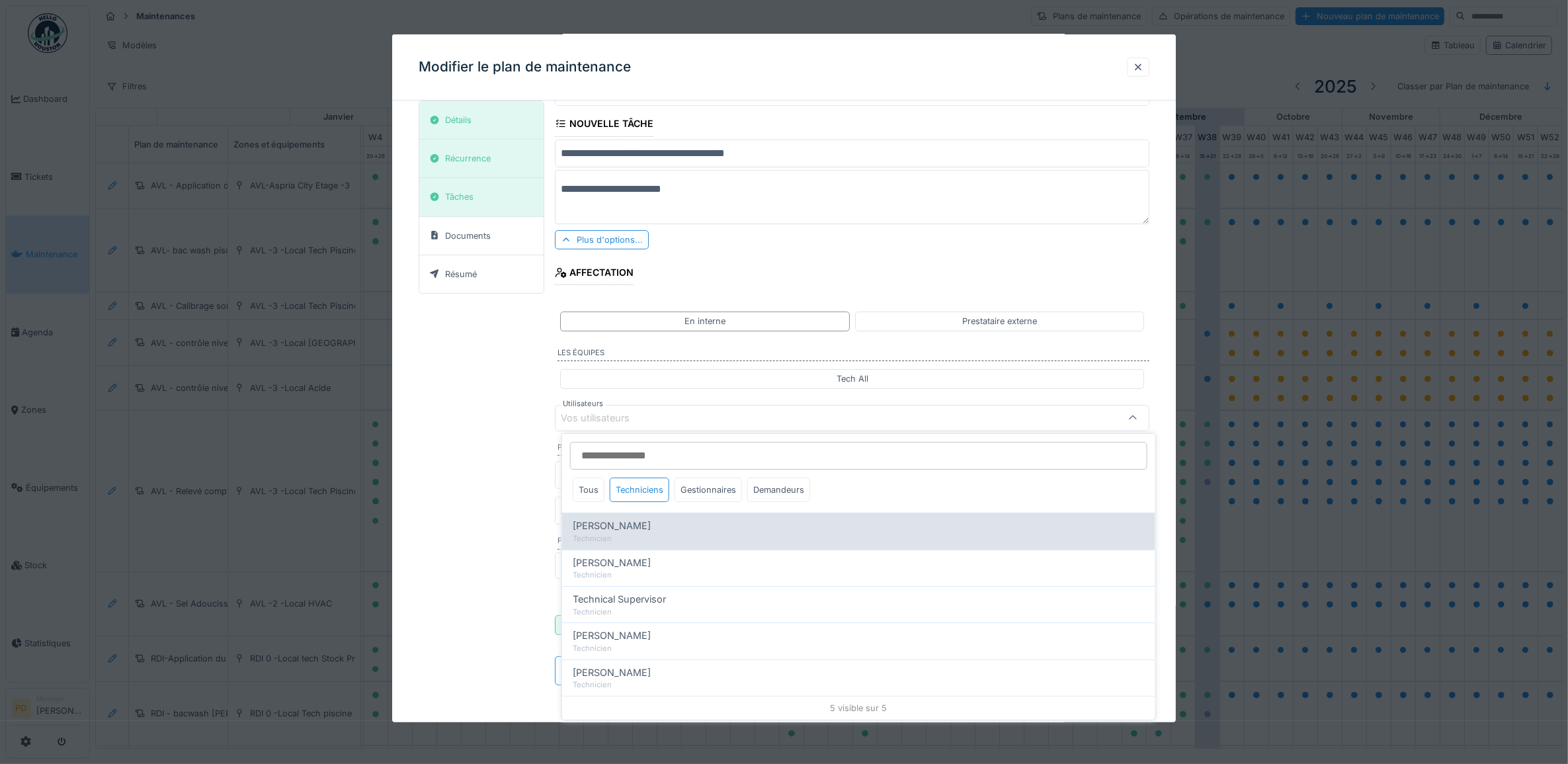
click at [627, 527] on span "[PERSON_NAME]" at bounding box center [611, 526] width 78 height 15
type input "*****"
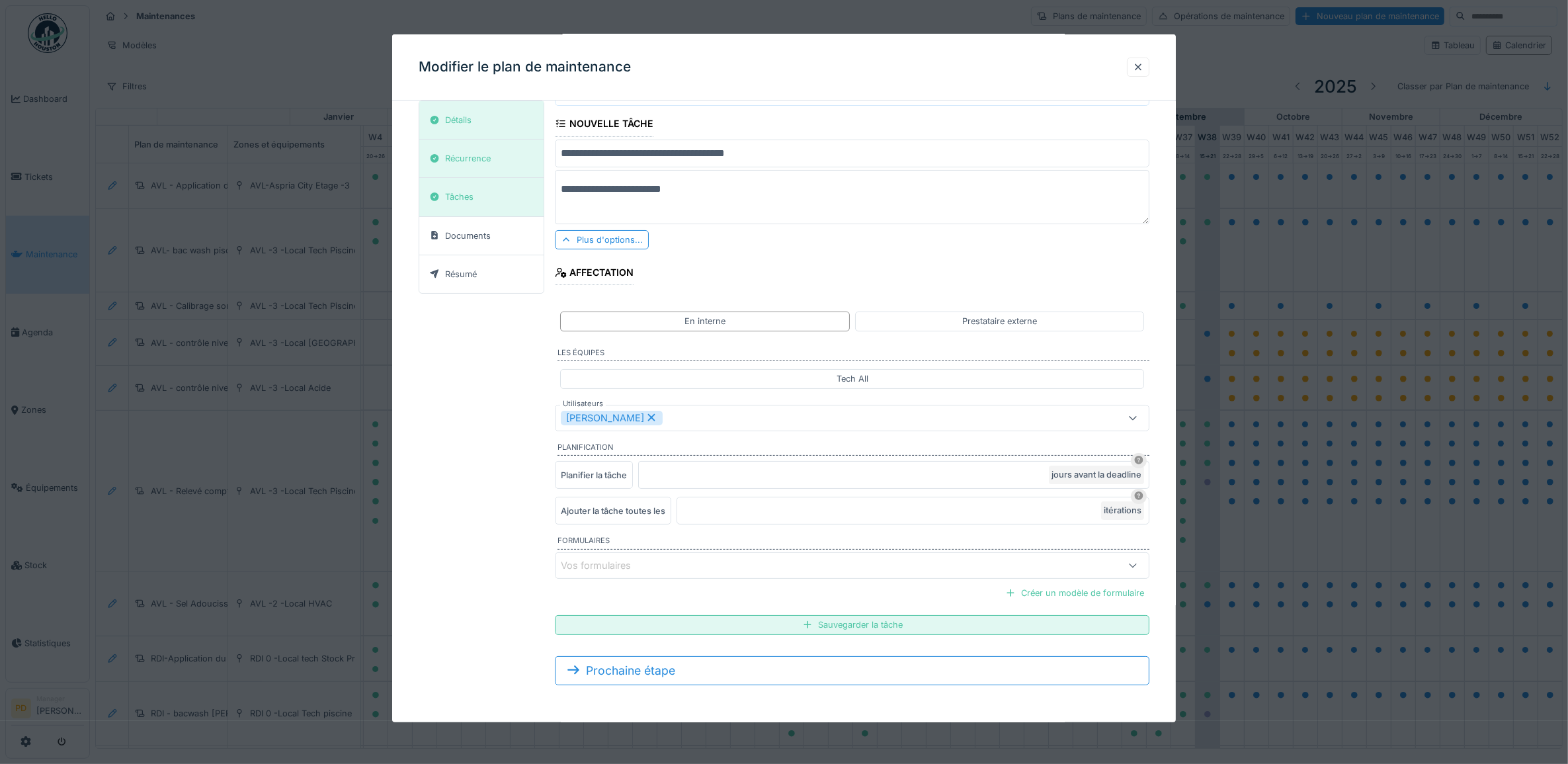
click at [537, 466] on div "**********" at bounding box center [784, 353] width 732 height 687
click at [906, 623] on div "Sauvegarder la tâche" at bounding box center [852, 624] width 595 height 19
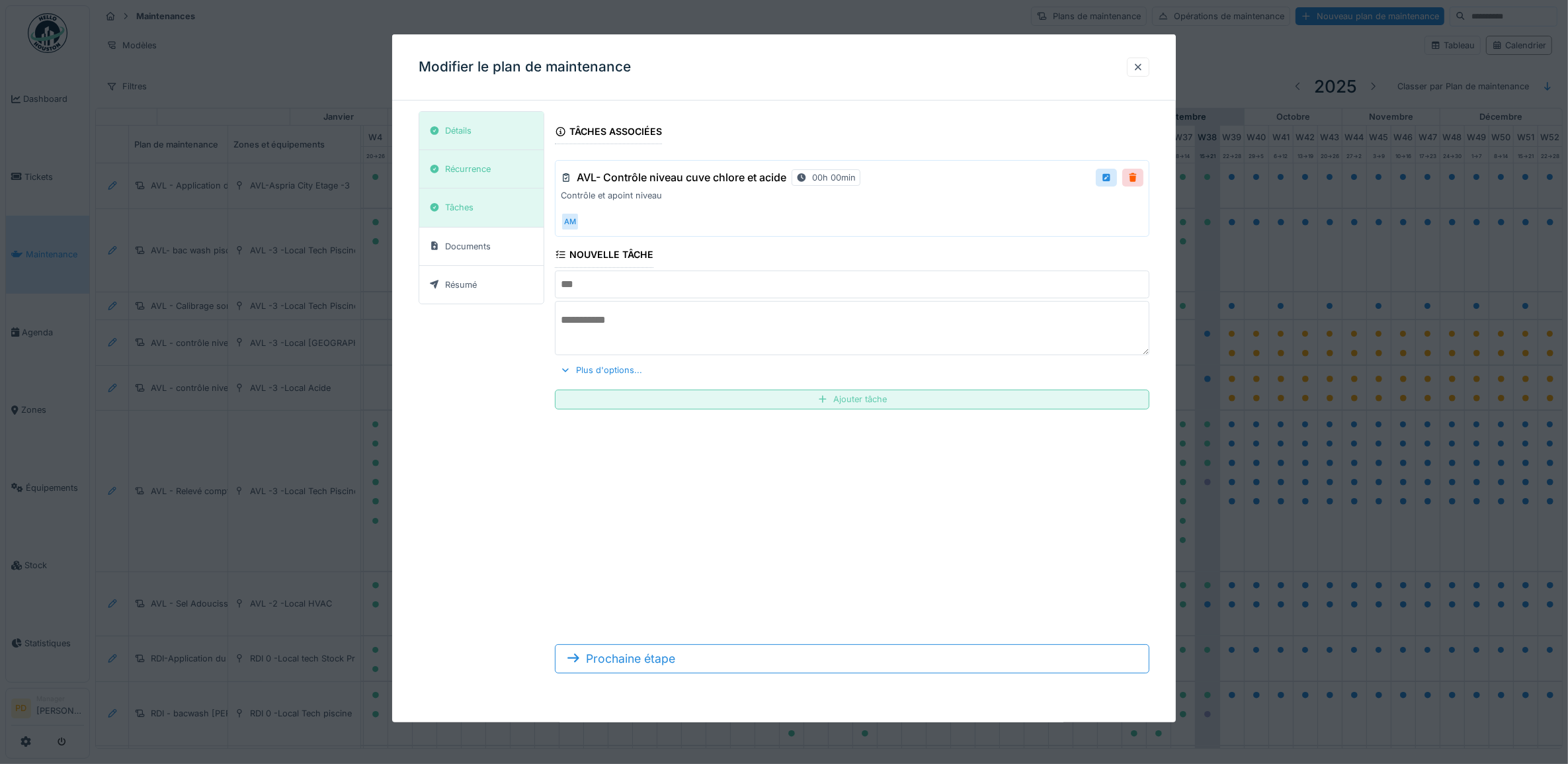
scroll to position [0, 0]
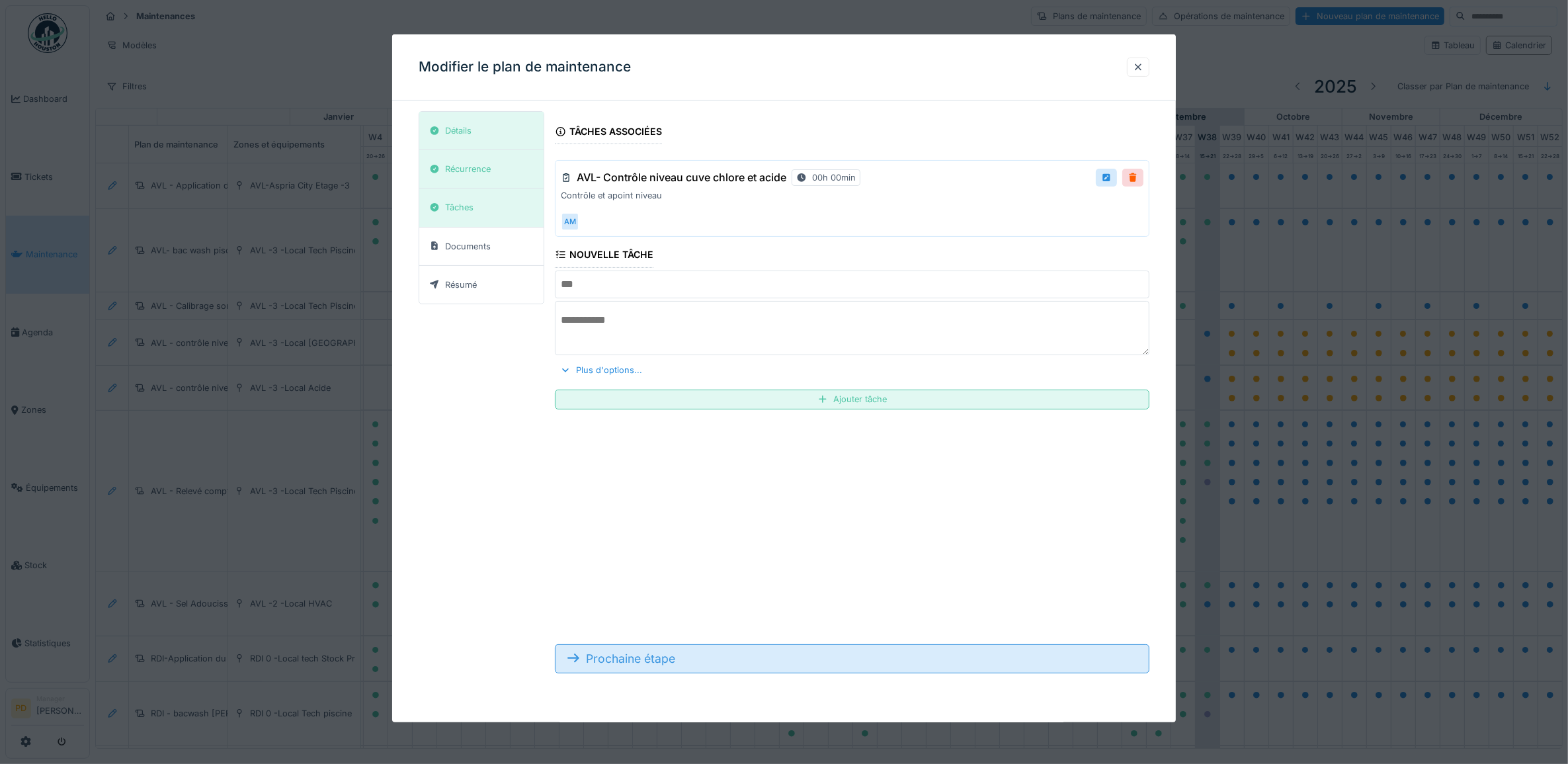
click at [756, 665] on div "Prochaine étape" at bounding box center [852, 659] width 595 height 29
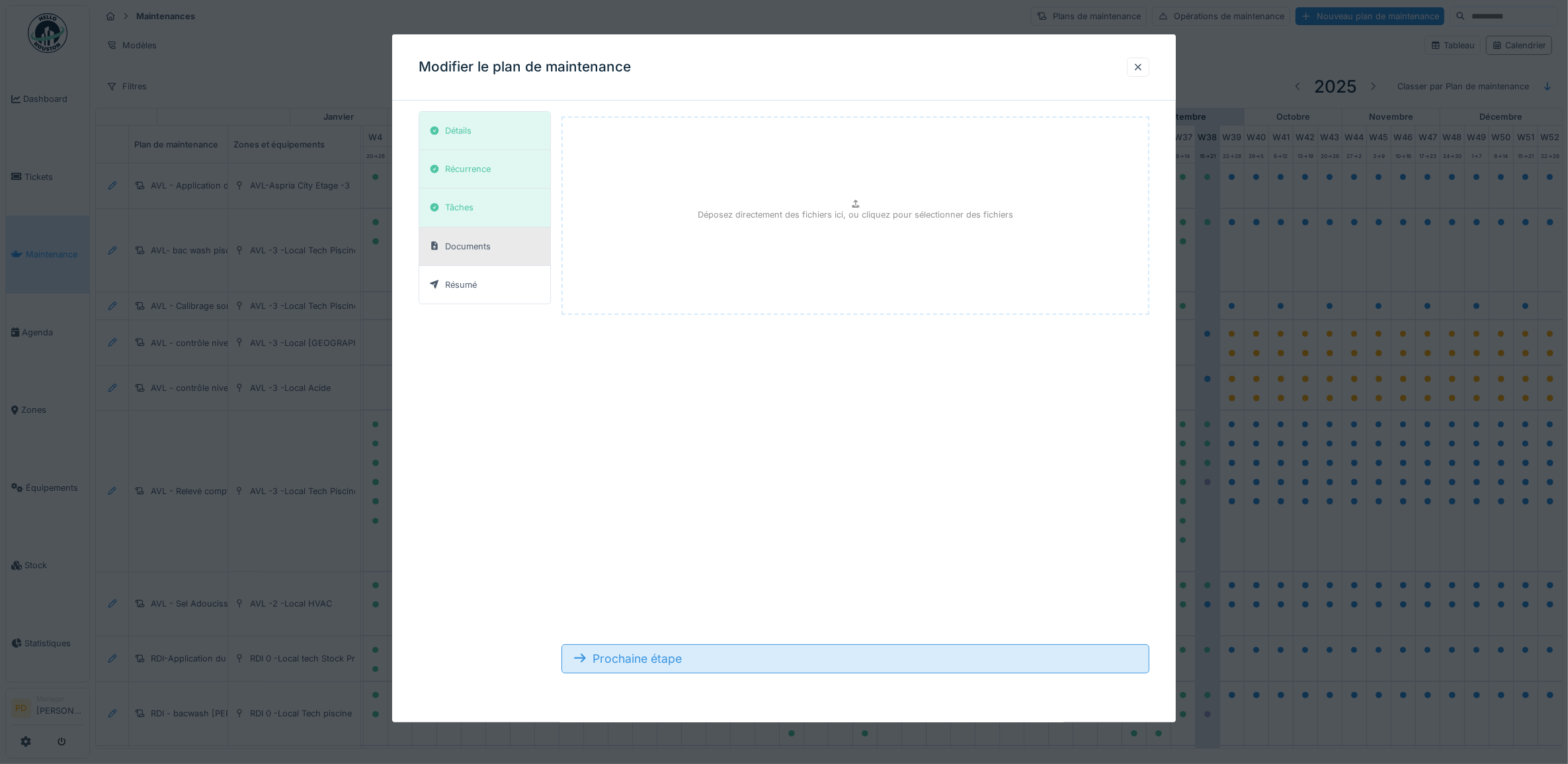
click at [758, 654] on div "Prochaine étape" at bounding box center [856, 659] width 588 height 29
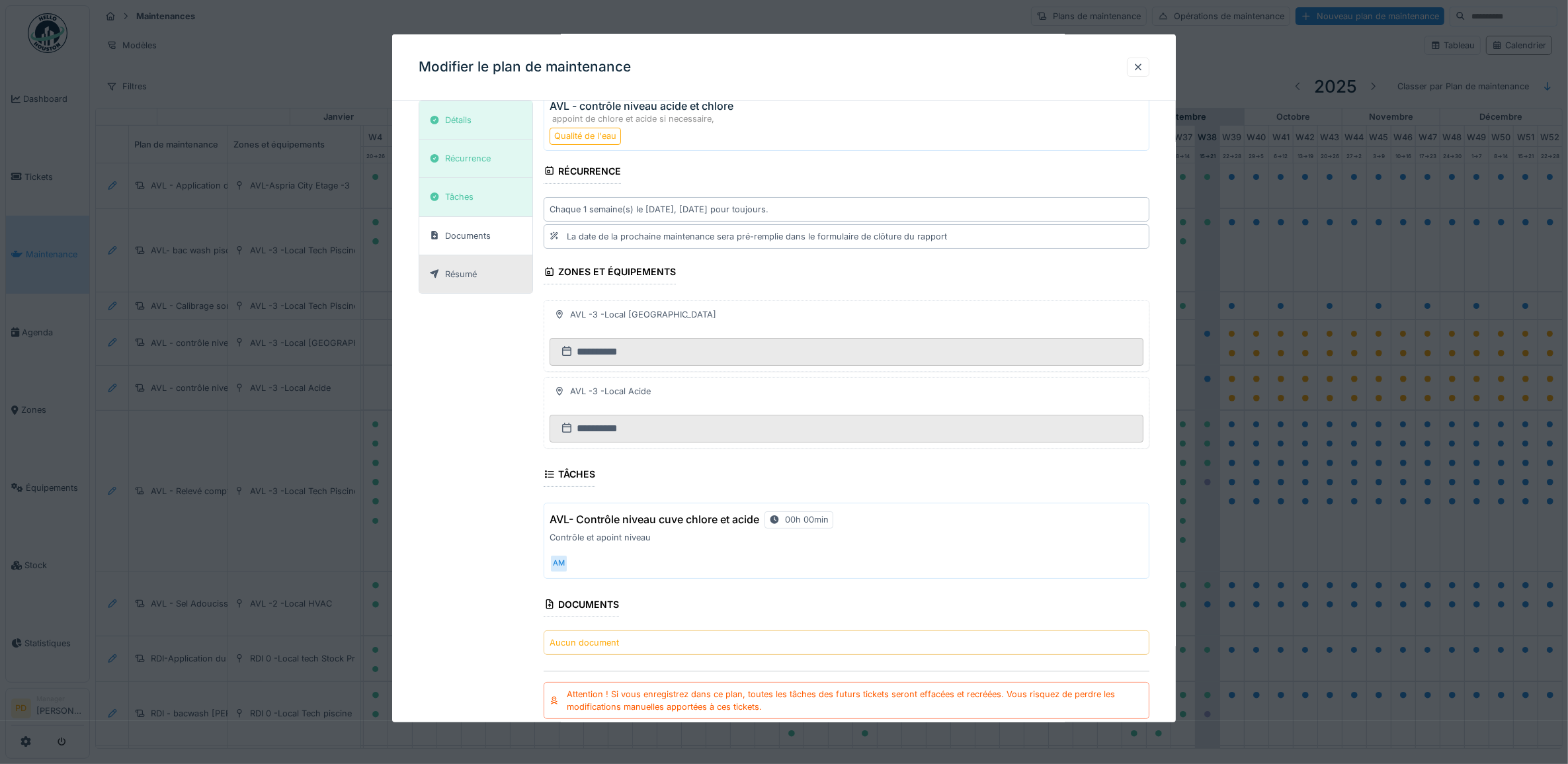
scroll to position [140, 0]
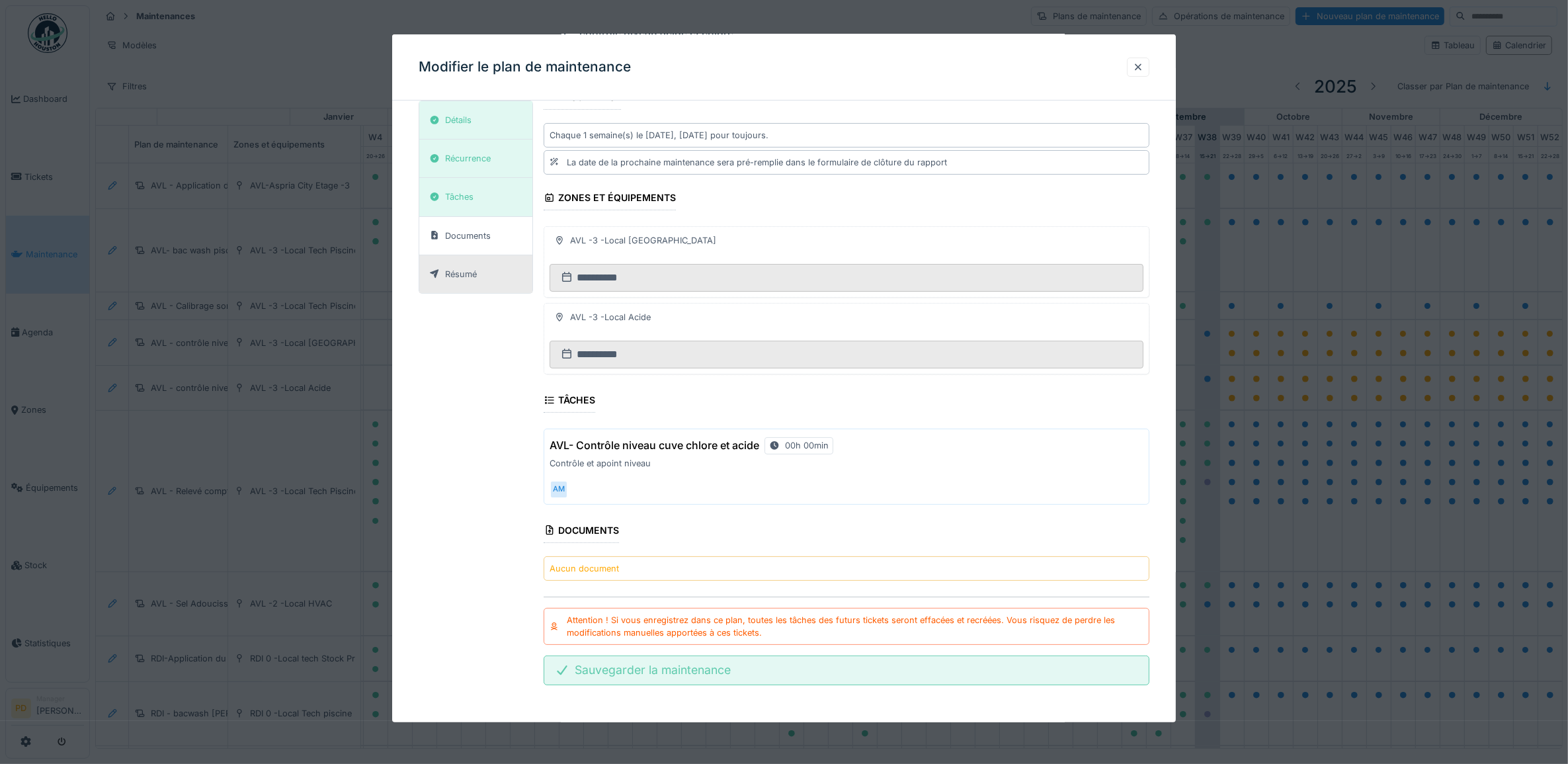
click at [761, 673] on div "Sauvegarder la maintenance" at bounding box center [846, 670] width 606 height 29
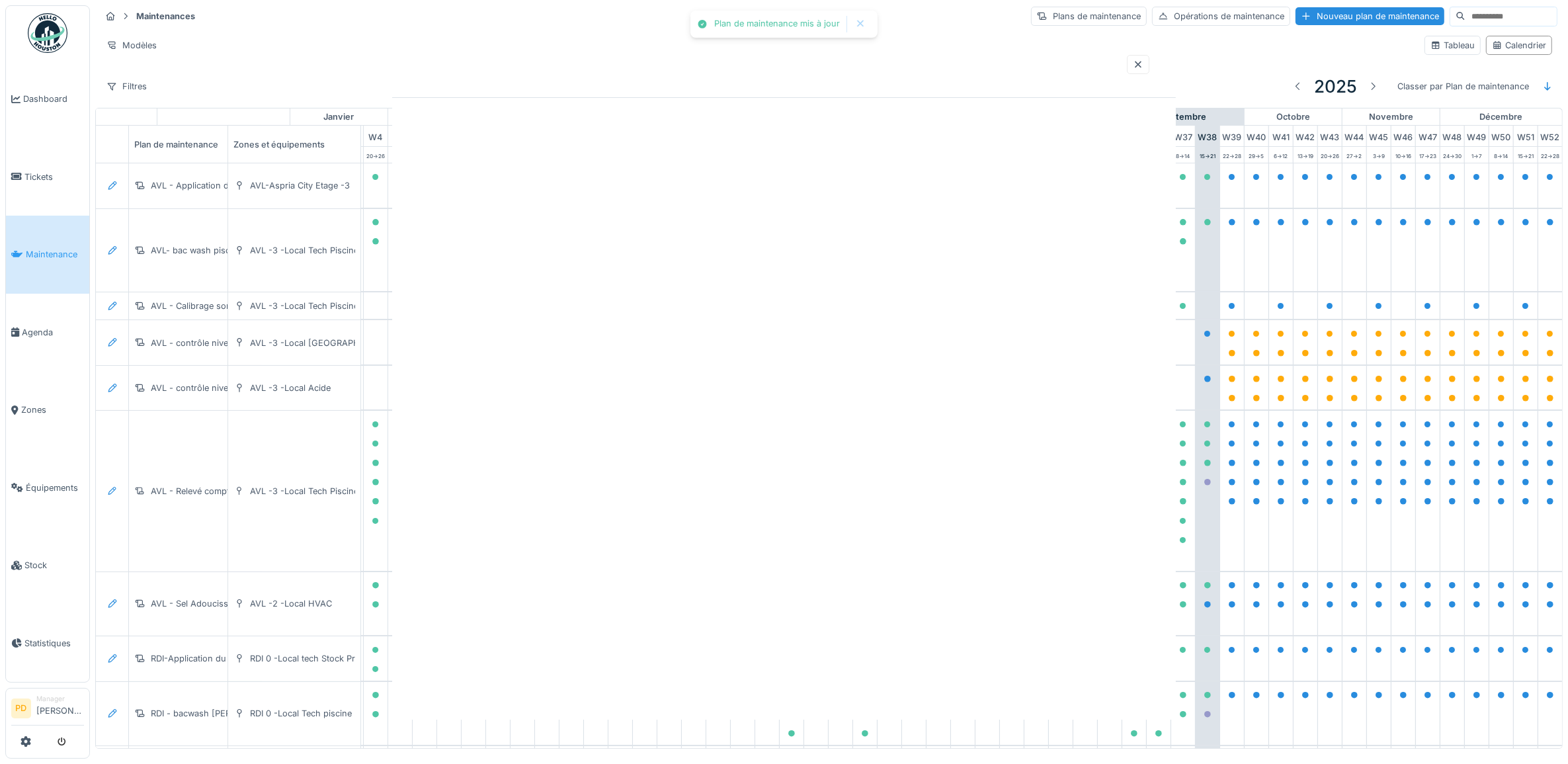
scroll to position [0, 0]
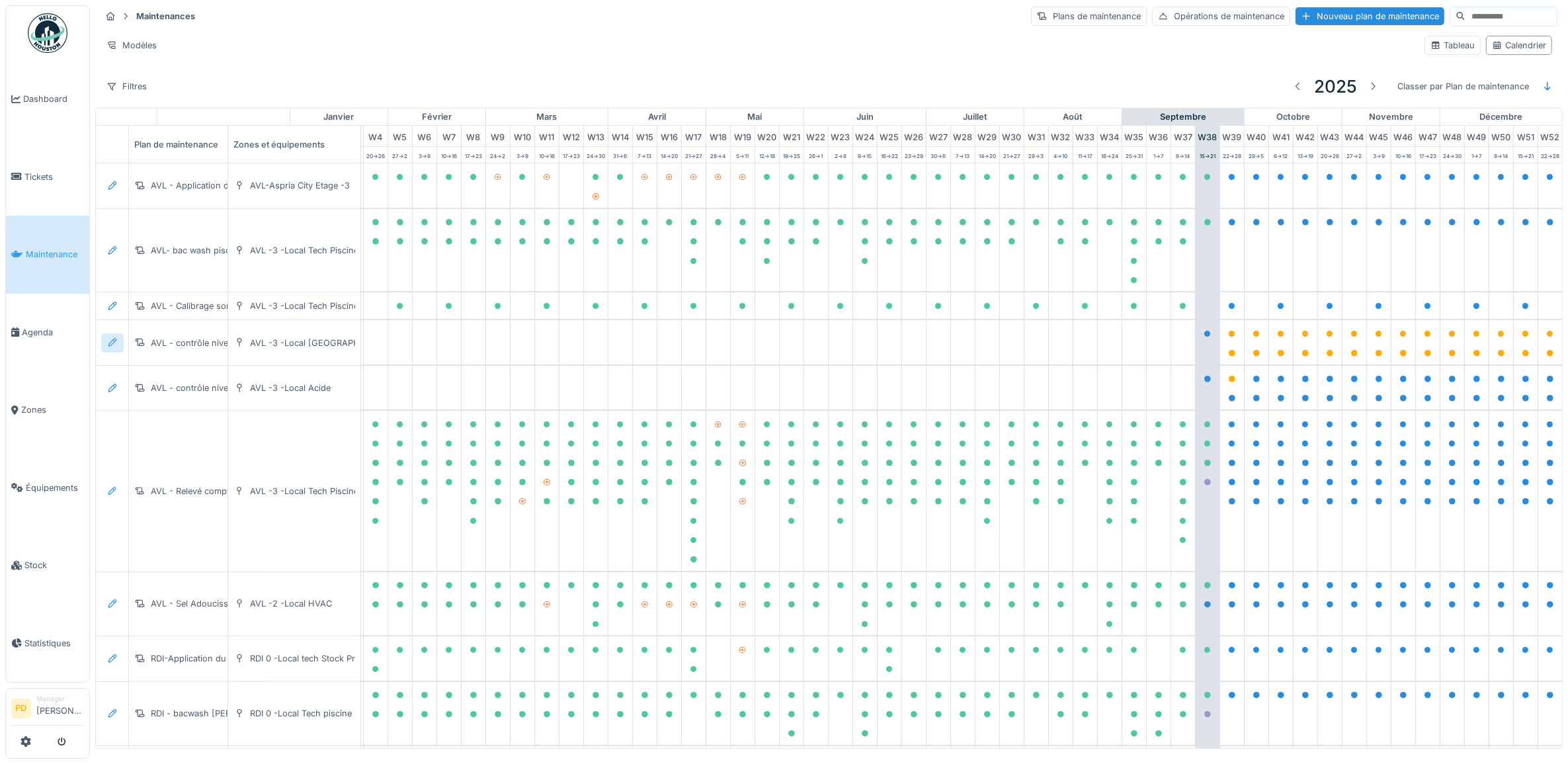
click at [110, 344] on icon at bounding box center [113, 342] width 11 height 8
click at [190, 394] on div "Modifier le plan de maintenance" at bounding box center [185, 397] width 161 height 20
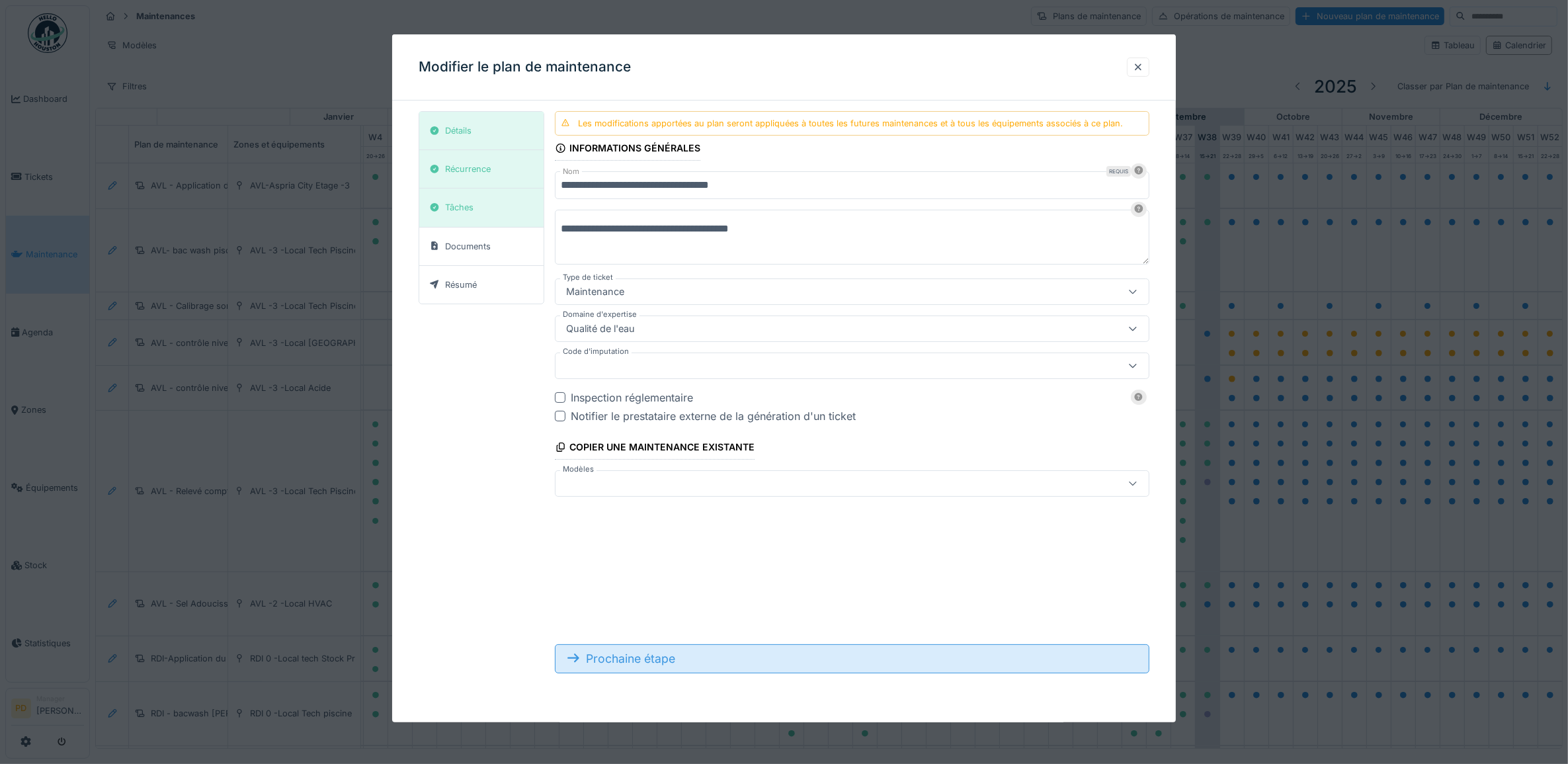
click at [668, 666] on div "Prochaine étape" at bounding box center [852, 659] width 595 height 29
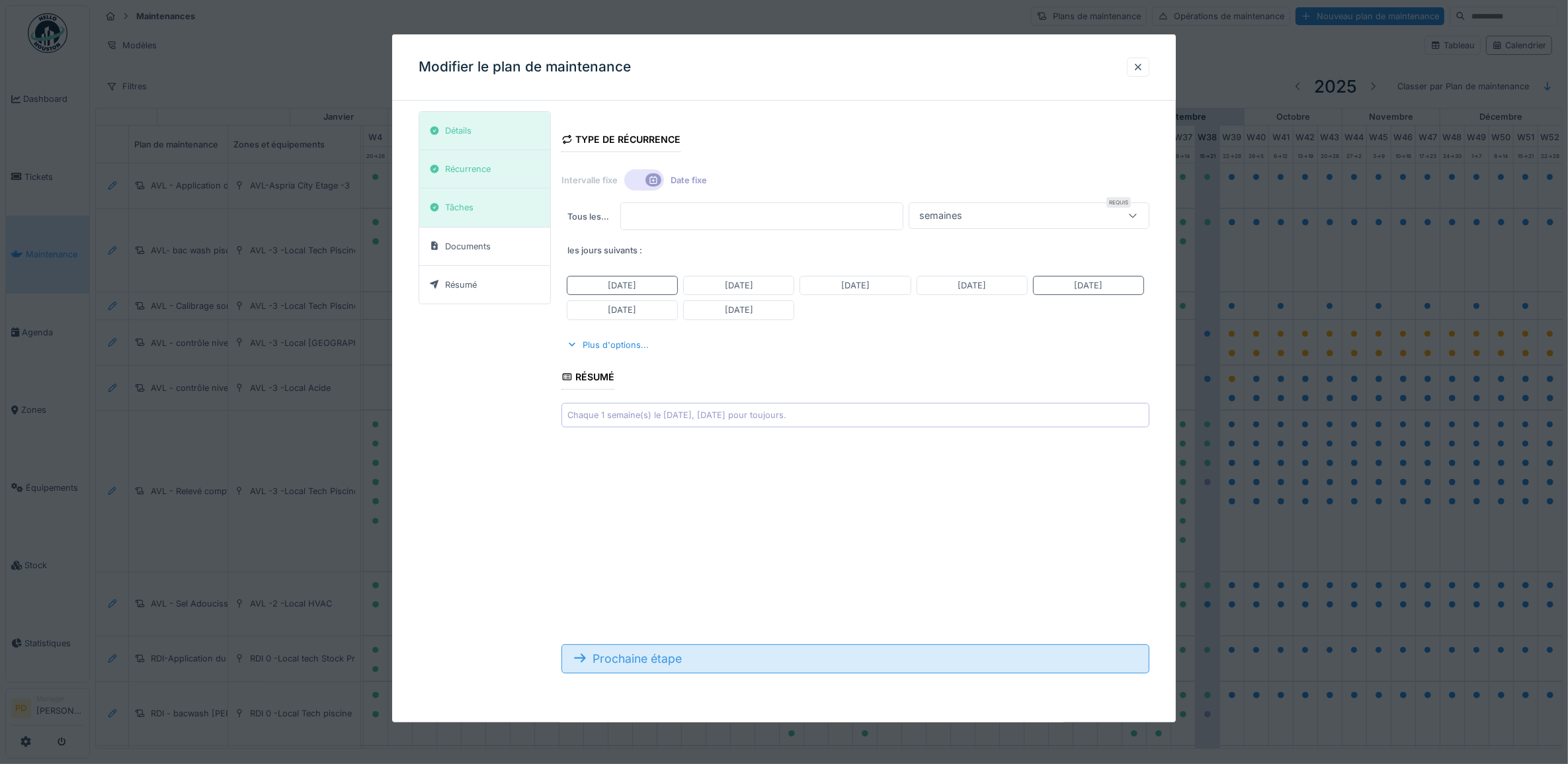
click at [670, 666] on div "Prochaine étape" at bounding box center [856, 659] width 588 height 29
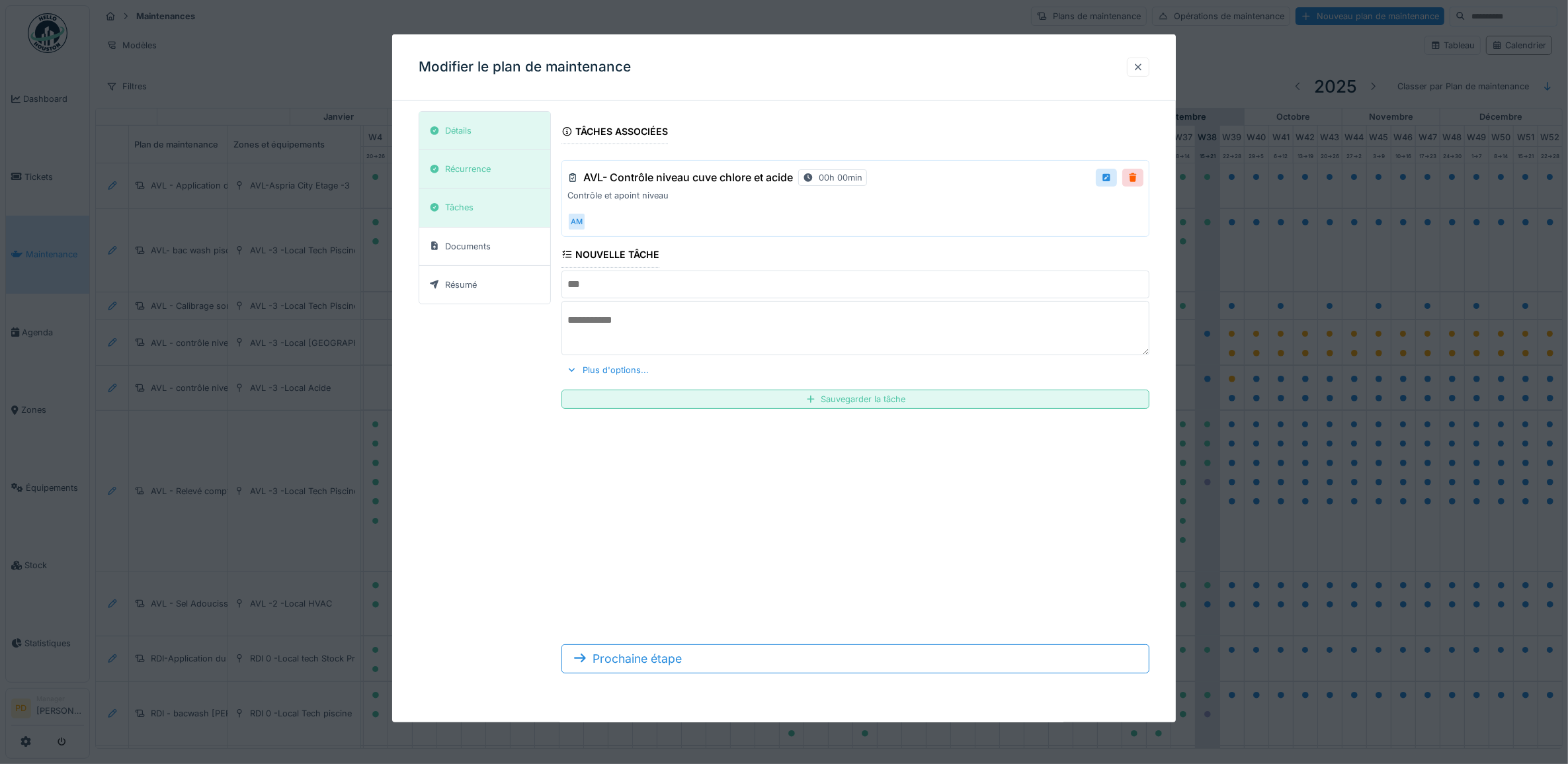
click at [1141, 68] on div at bounding box center [1138, 67] width 11 height 13
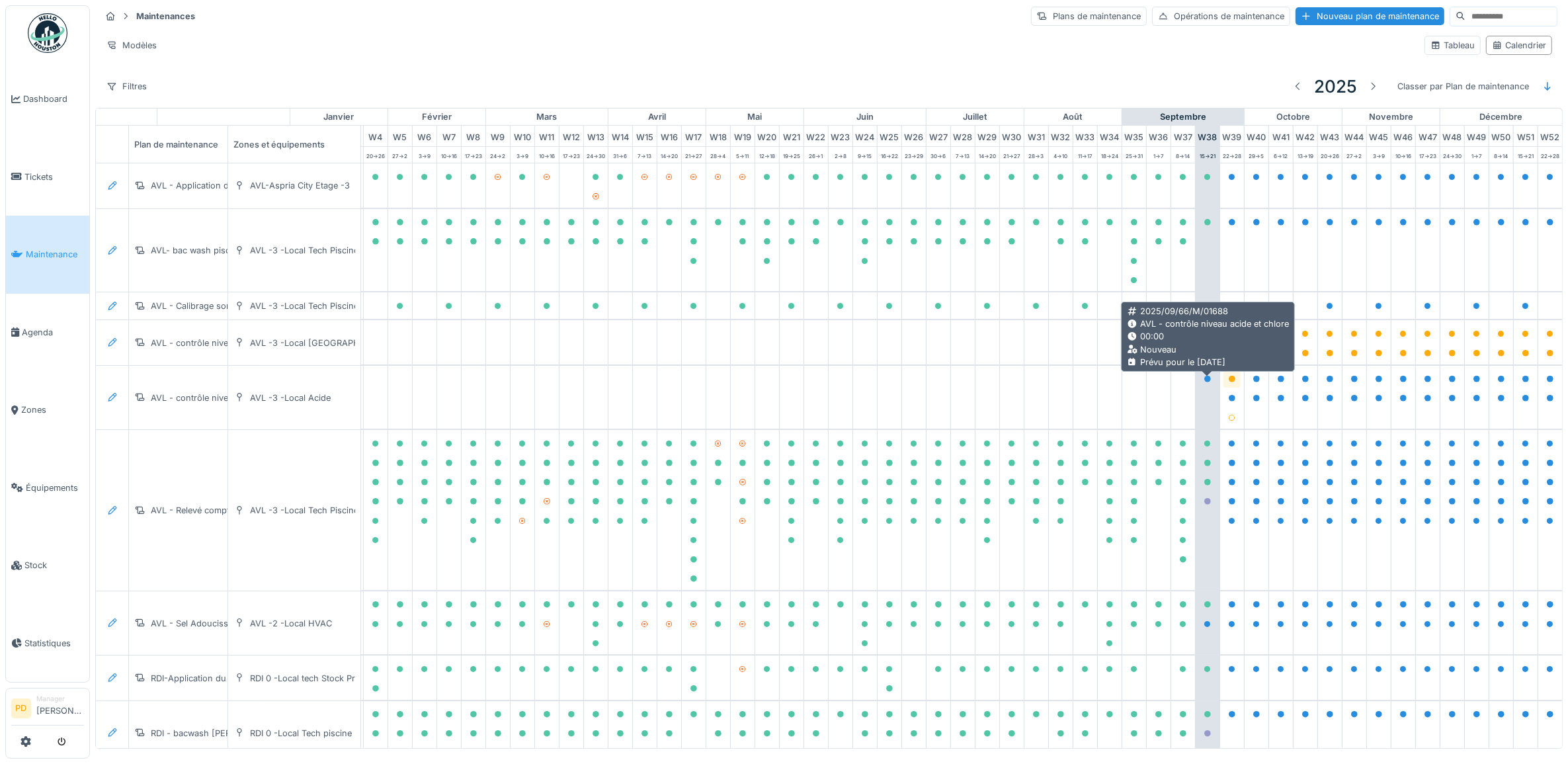
click at [1229, 382] on icon at bounding box center [1232, 378] width 6 height 6
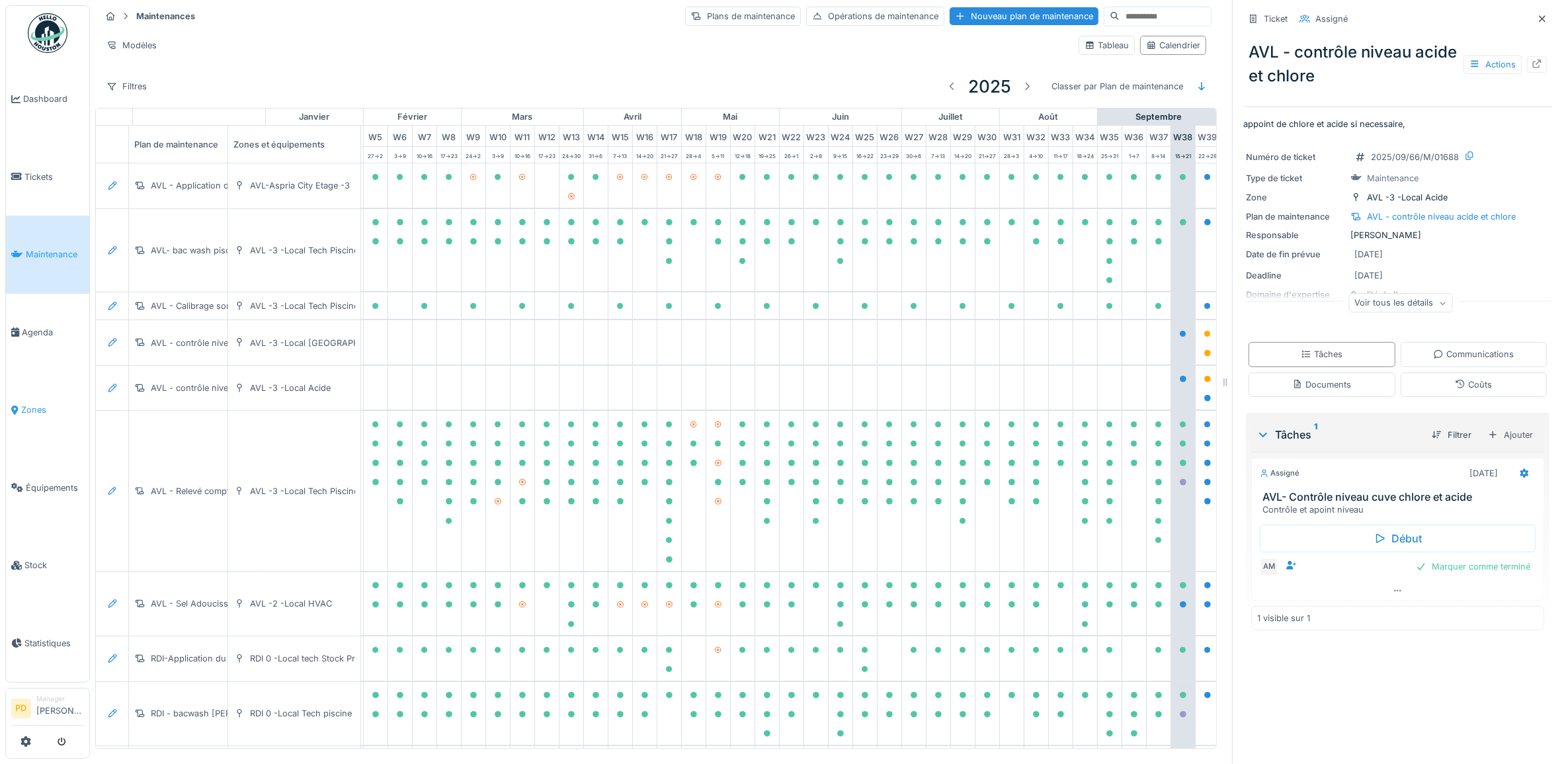
click at [65, 371] on link "Zones" at bounding box center [47, 410] width 84 height 78
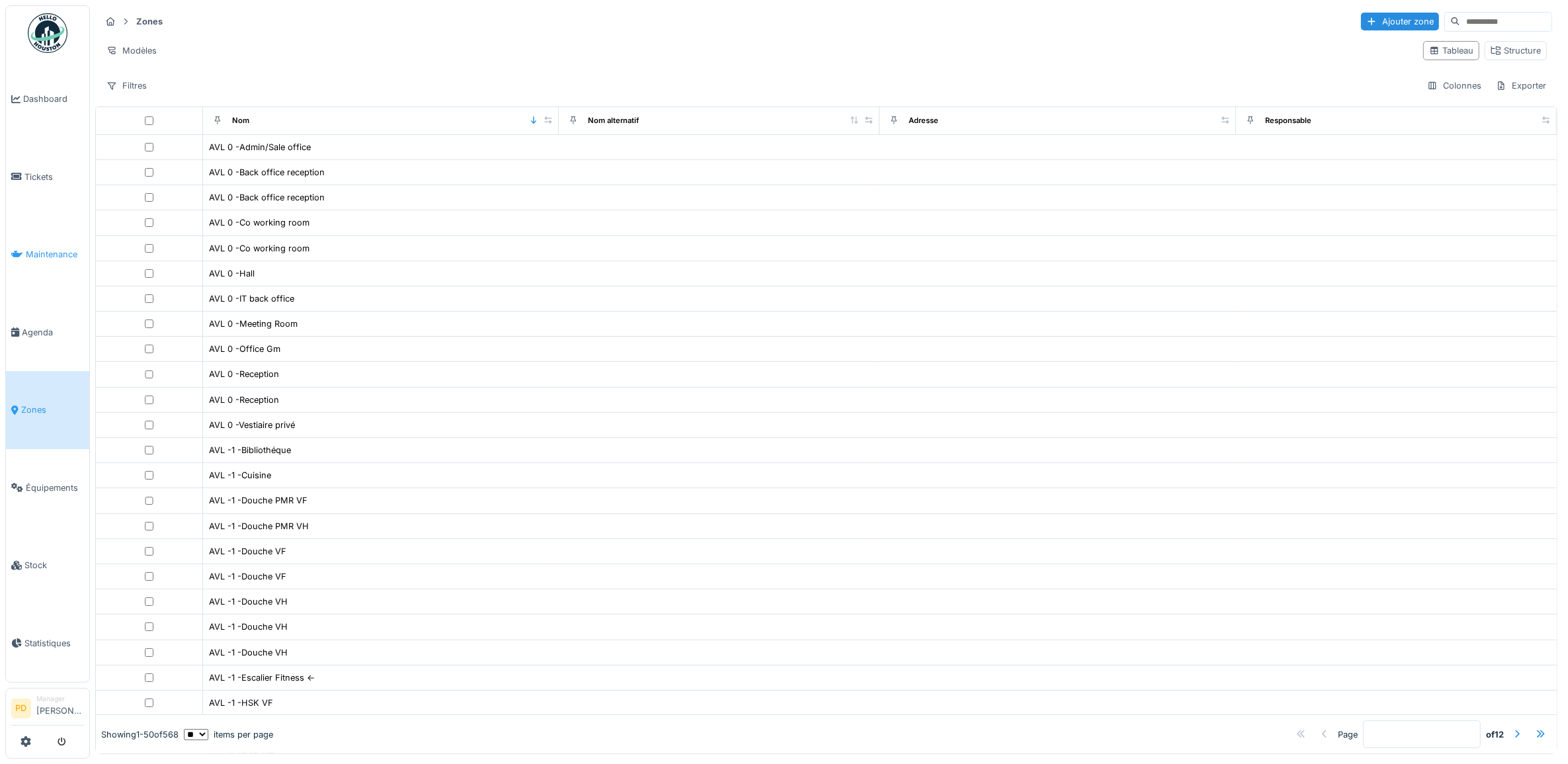
click at [44, 248] on span "Maintenance" at bounding box center [54, 254] width 58 height 13
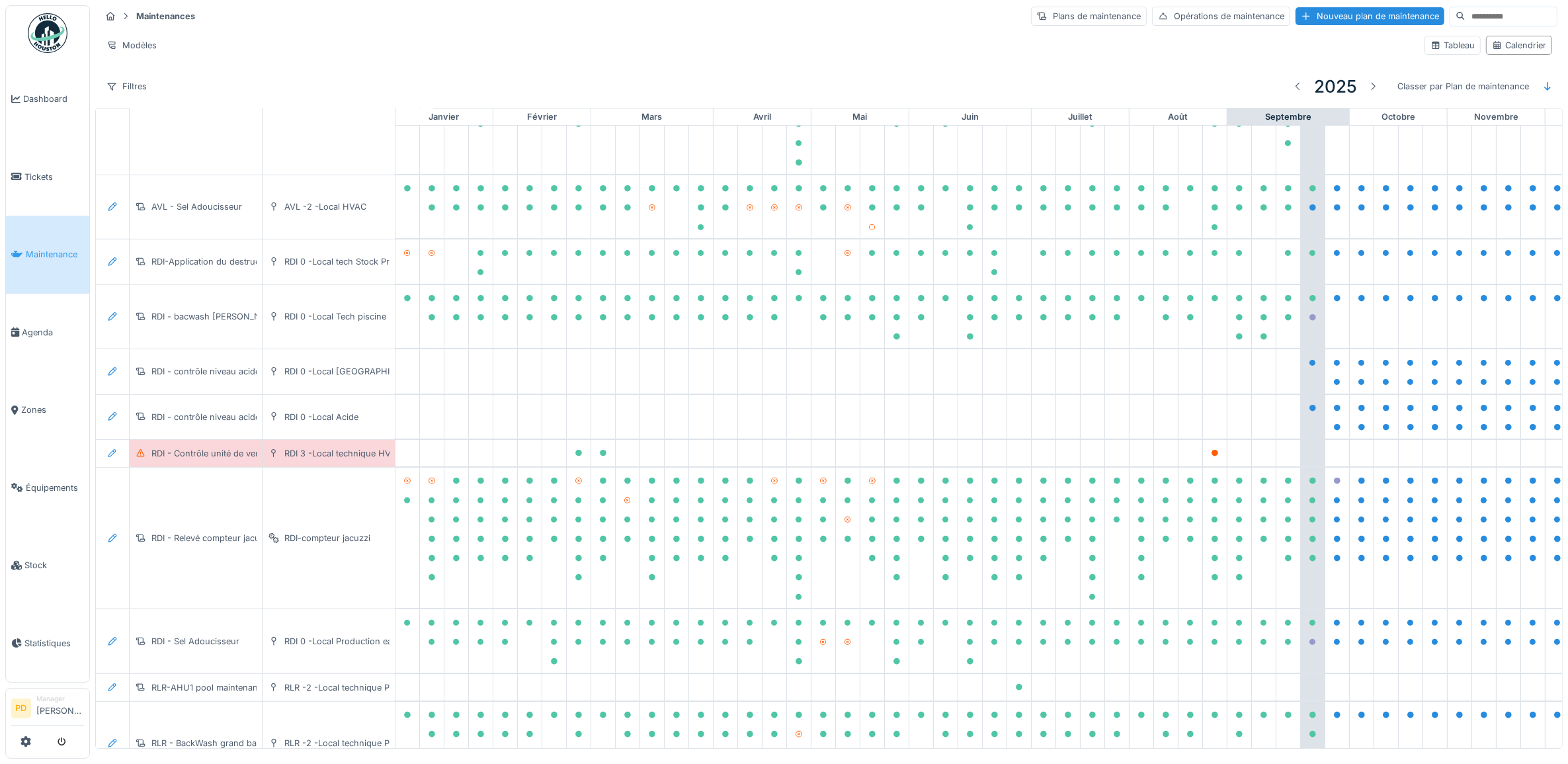
scroll to position [413, 0]
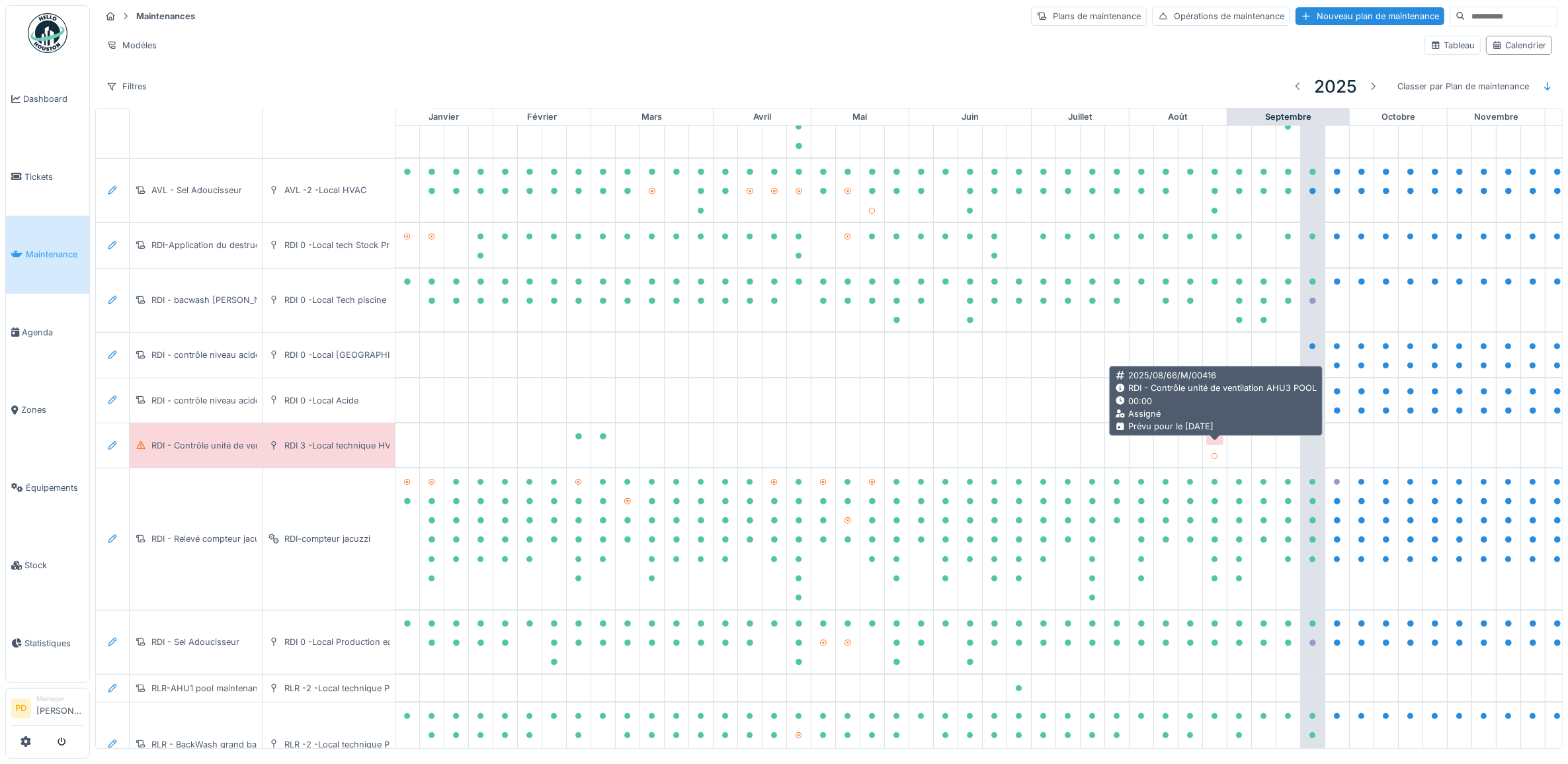
click at [1215, 440] on icon at bounding box center [1215, 436] width 6 height 6
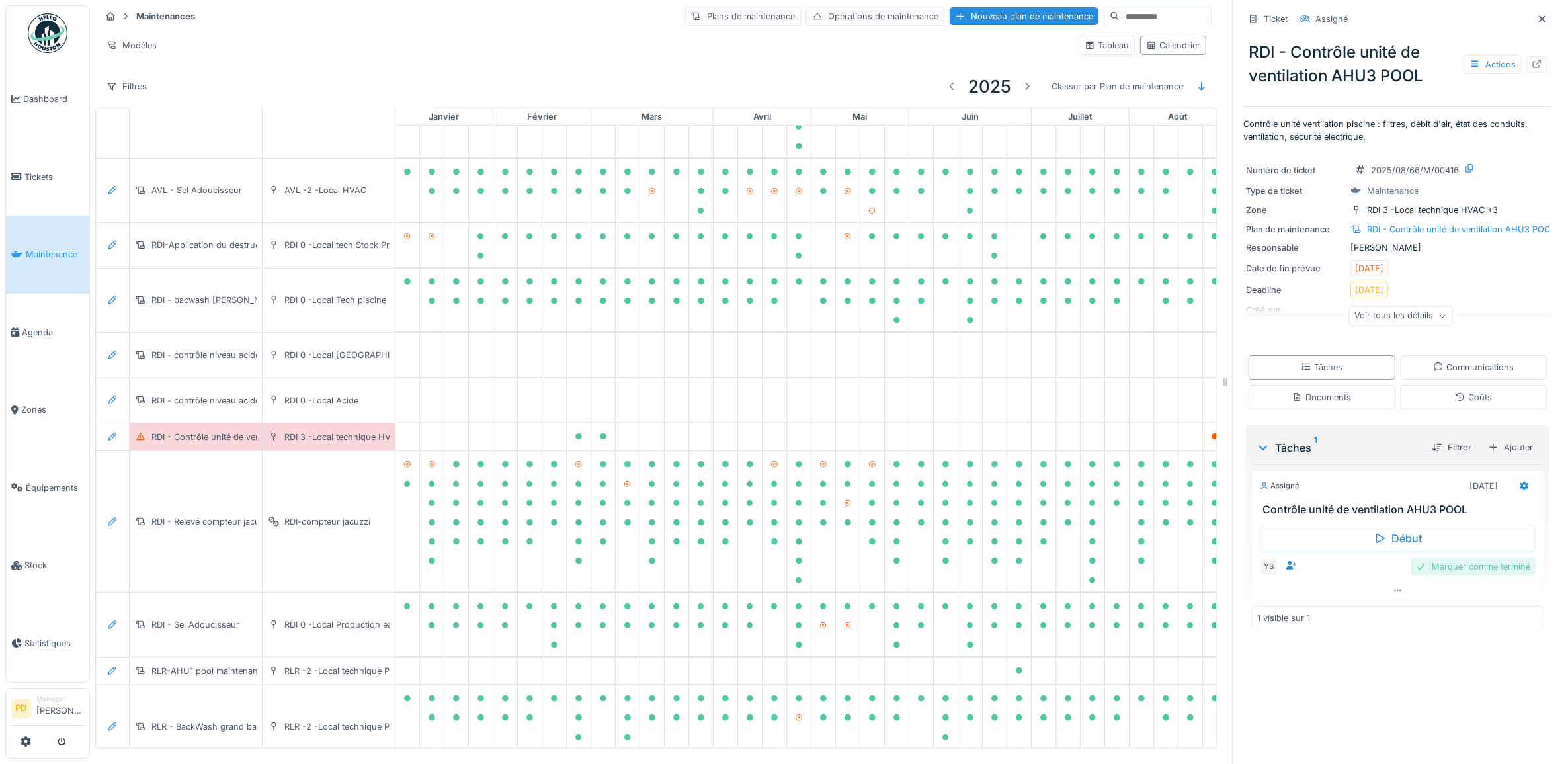
click at [1487, 576] on div "Marquer comme terminé" at bounding box center [1473, 566] width 125 height 17
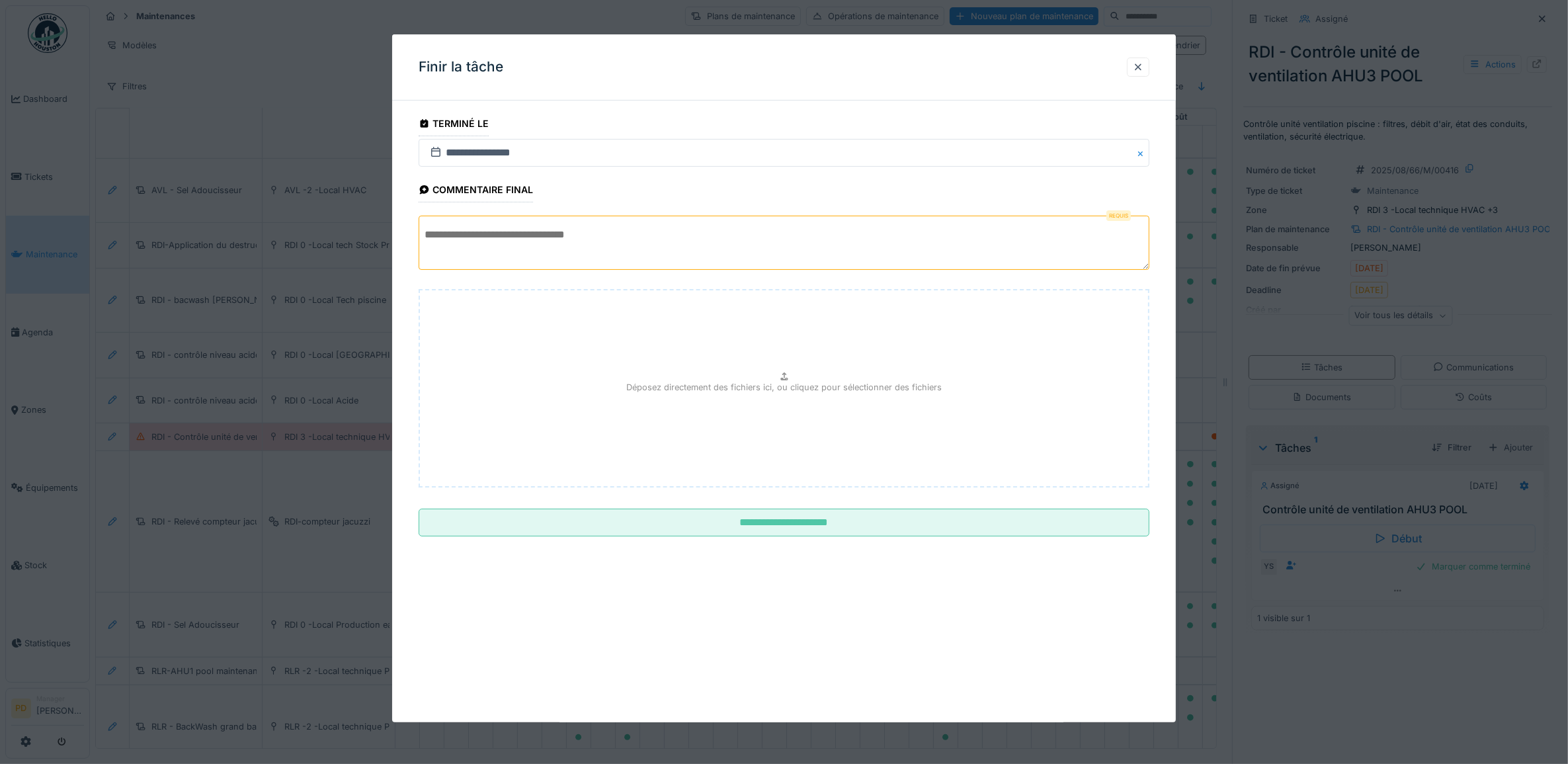
click at [746, 245] on textarea at bounding box center [784, 242] width 732 height 54
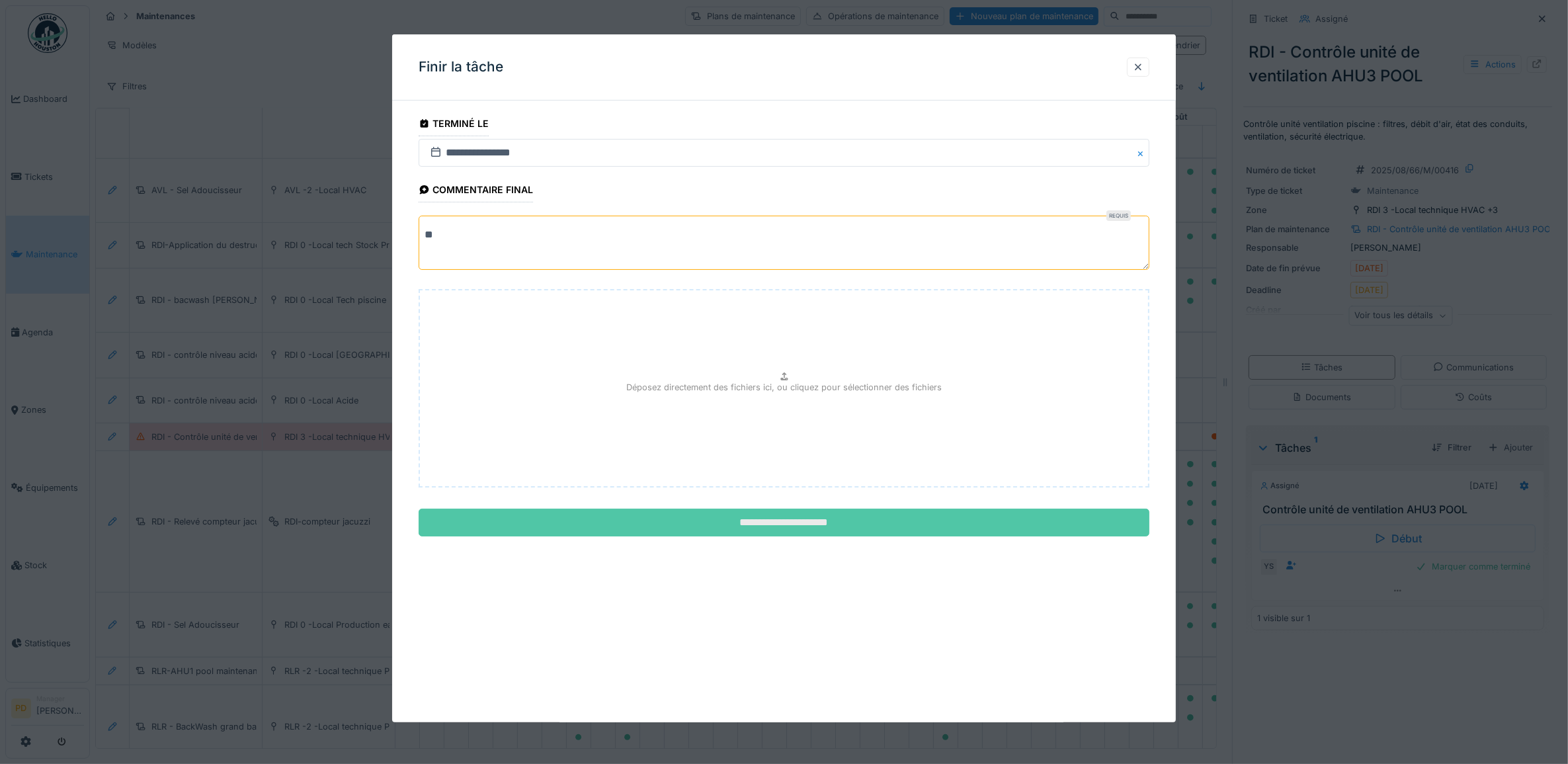
type textarea "**"
click at [803, 522] on input "**********" at bounding box center [784, 522] width 732 height 28
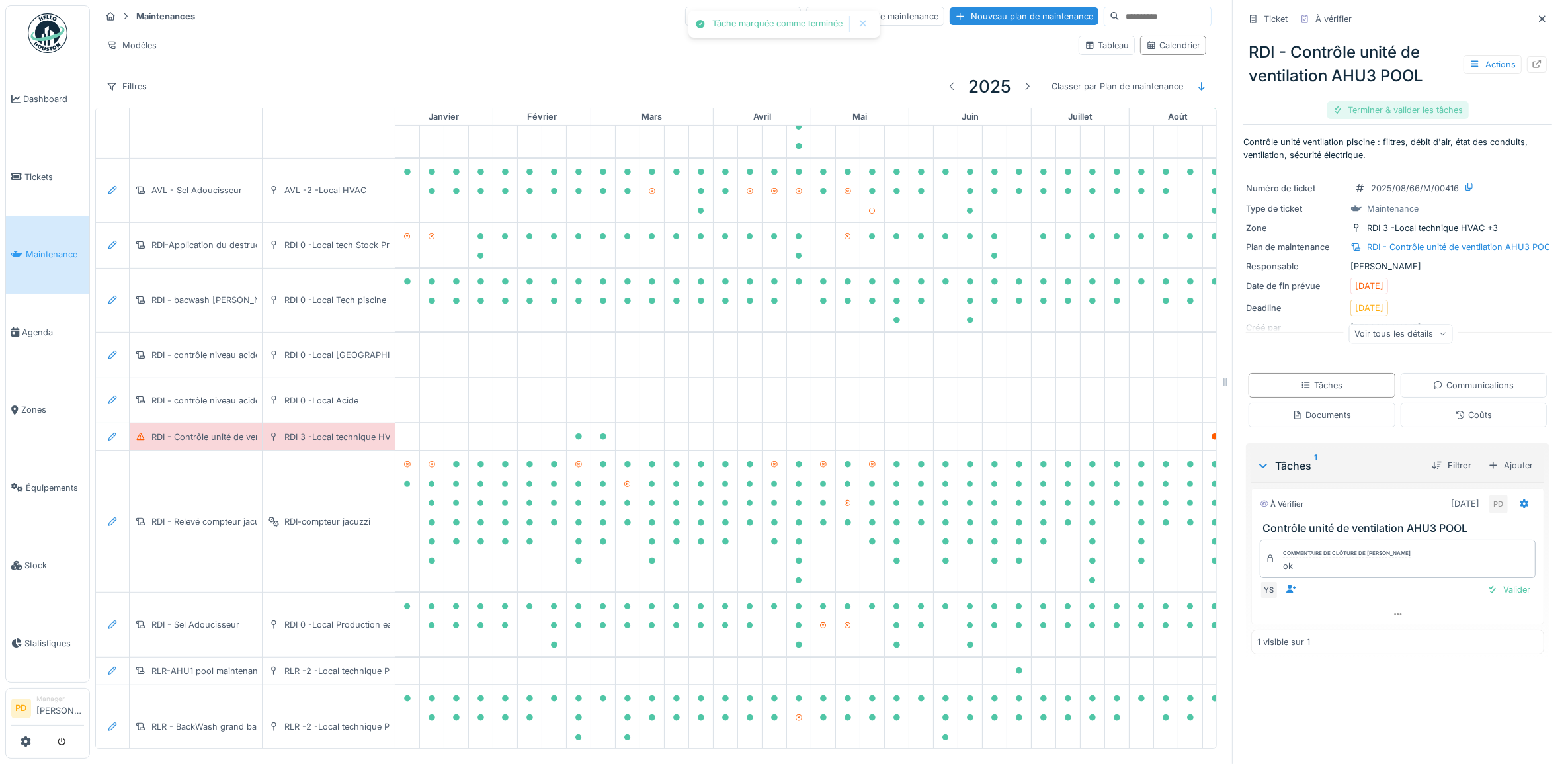
click at [1360, 107] on div "Terminer & valider les tâches" at bounding box center [1398, 109] width 141 height 17
click at [1360, 107] on div "Clôturer le ticket" at bounding box center [1398, 109] width 92 height 17
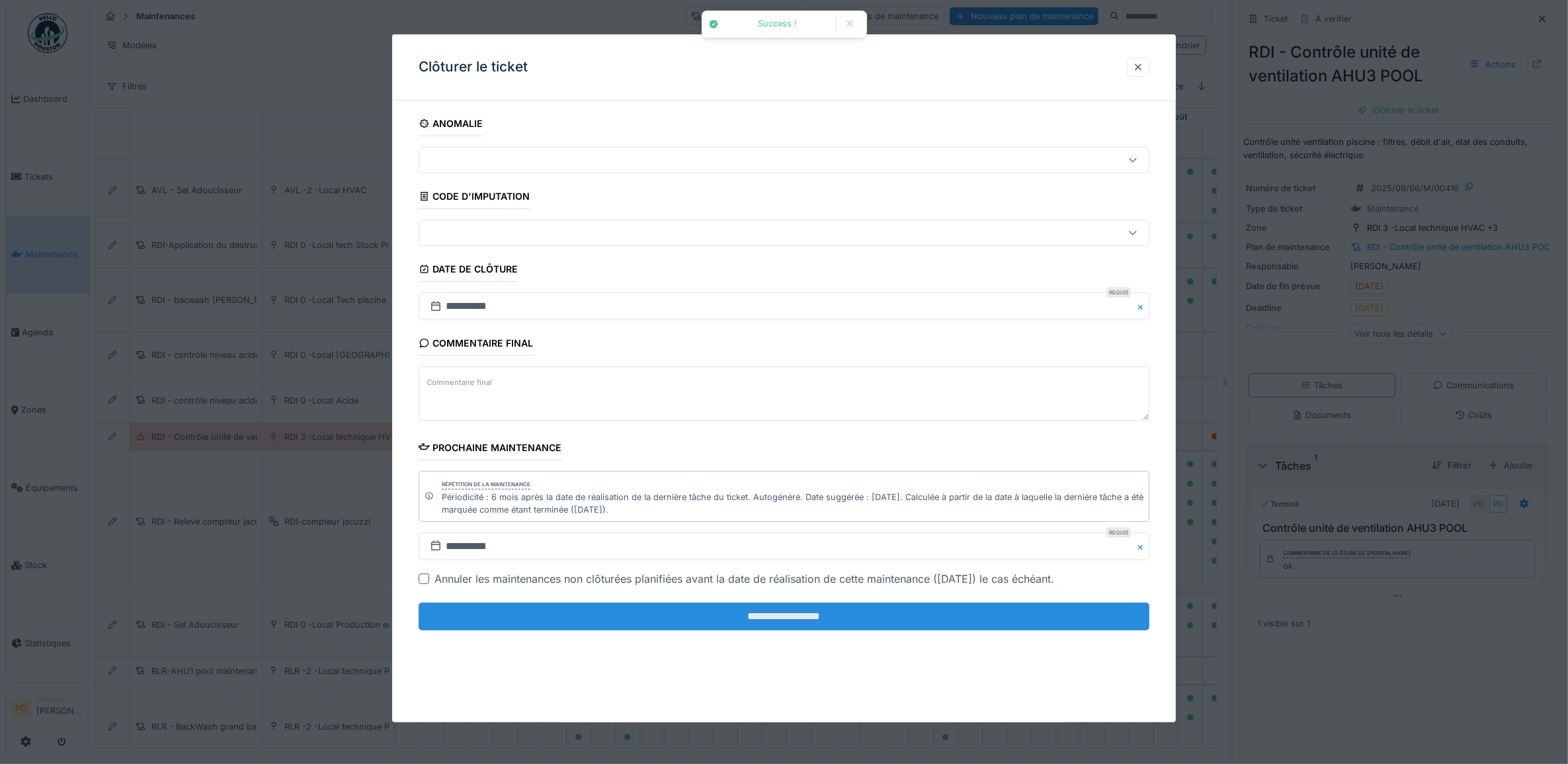
click at [887, 616] on input "**********" at bounding box center [784, 616] width 732 height 28
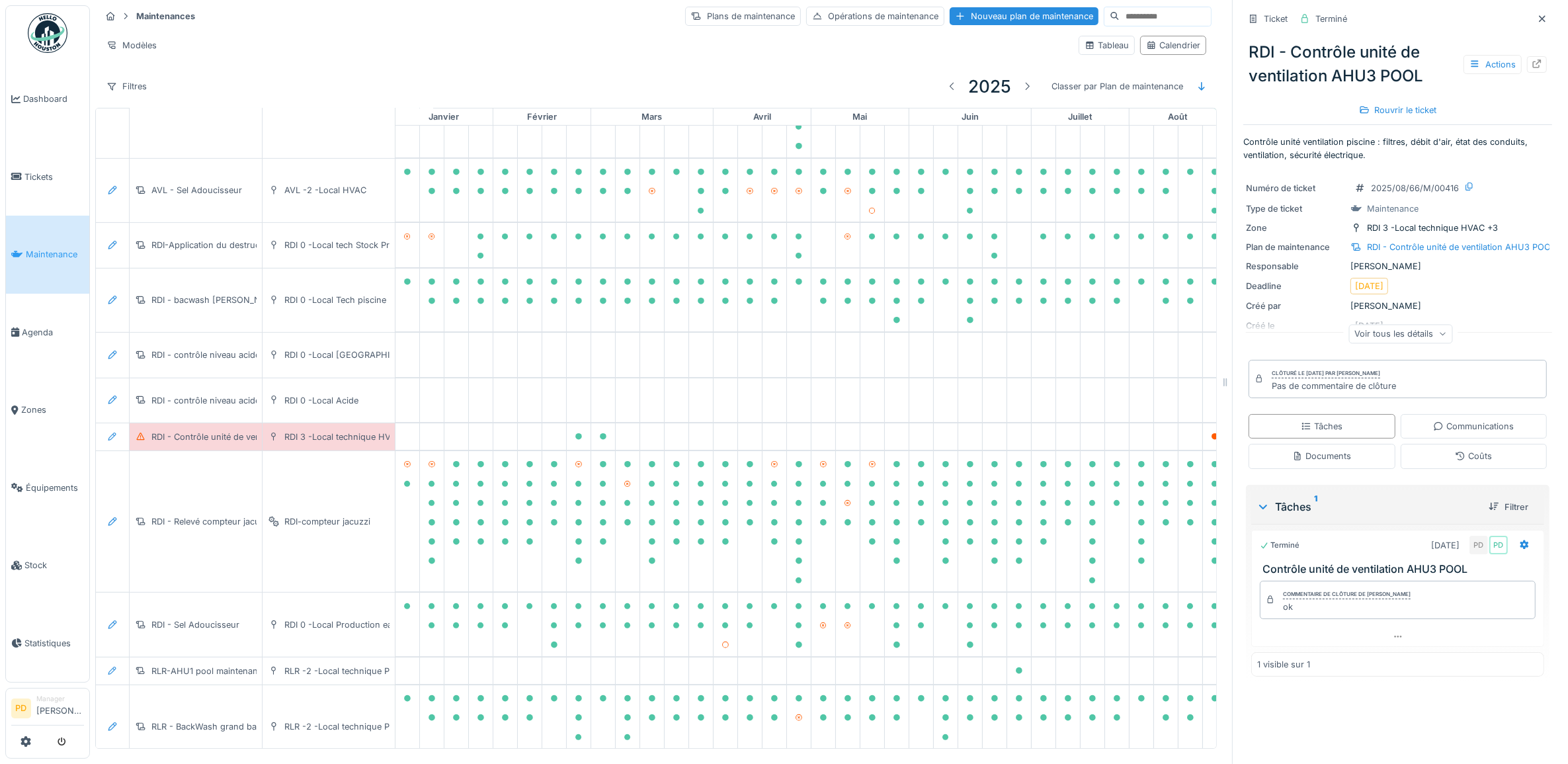
click at [67, 252] on span "Maintenance" at bounding box center [54, 254] width 58 height 13
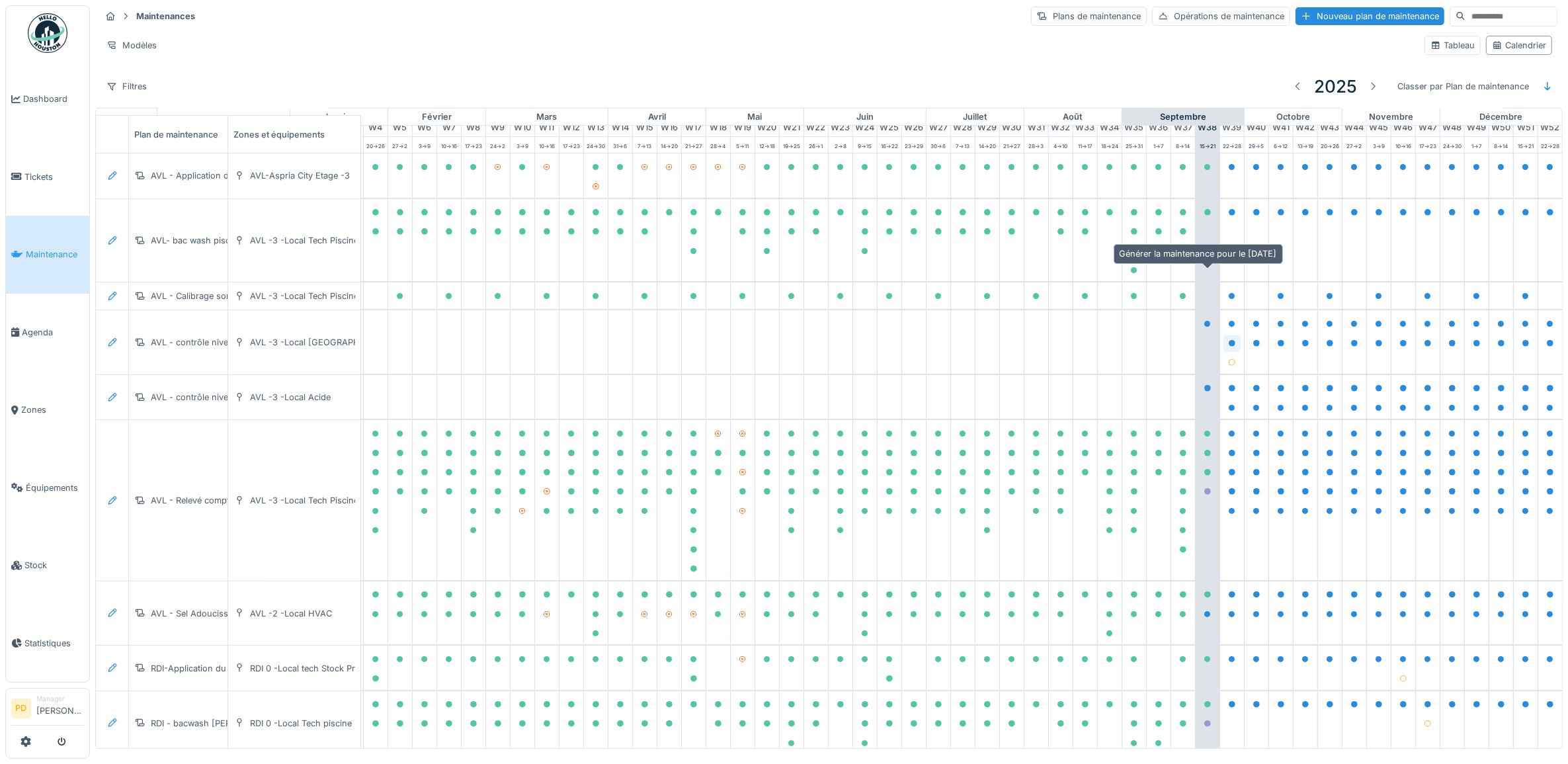
scroll to position [0, 129]
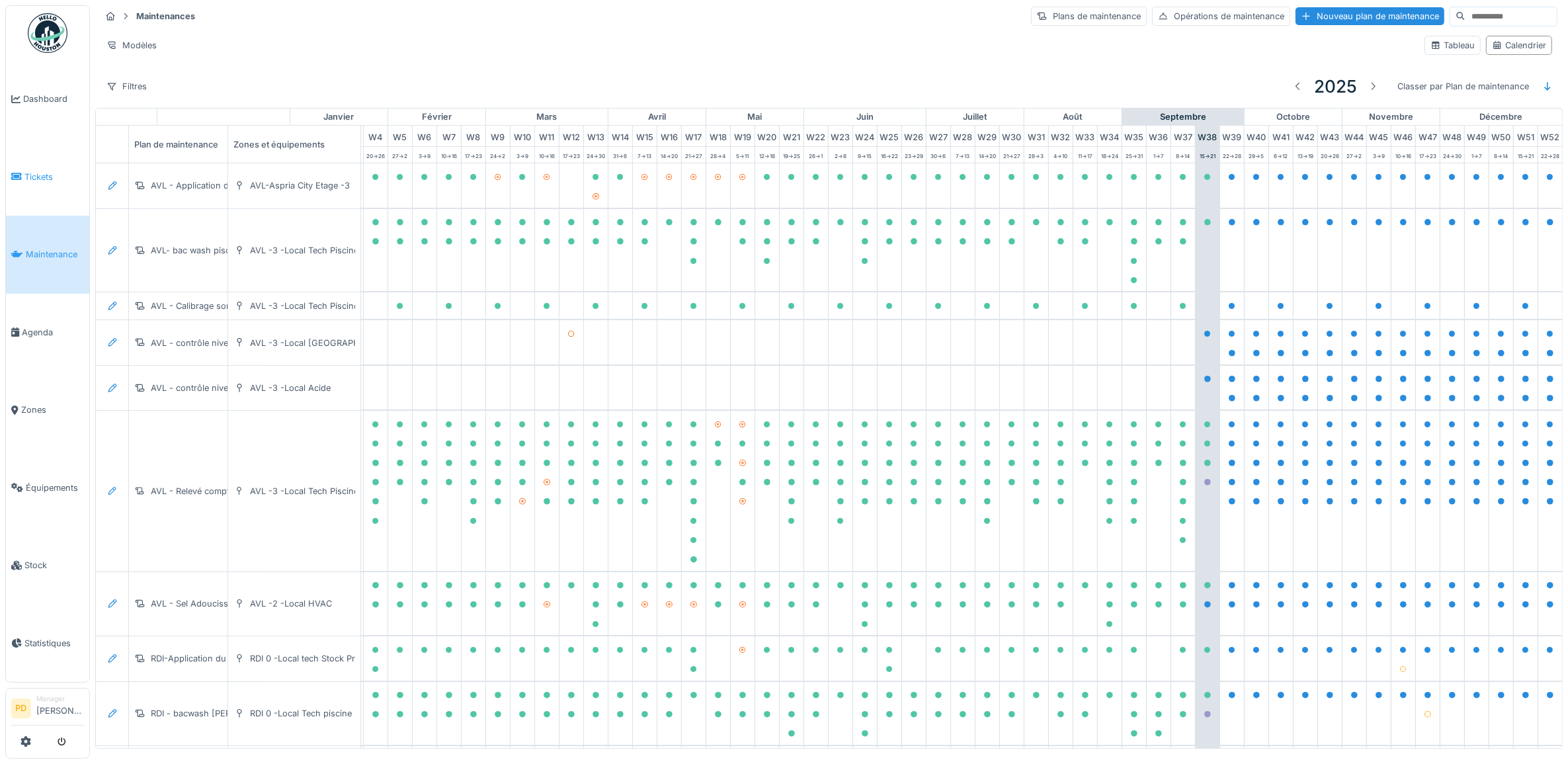
click at [48, 174] on span "Tickets" at bounding box center [54, 177] width 60 height 13
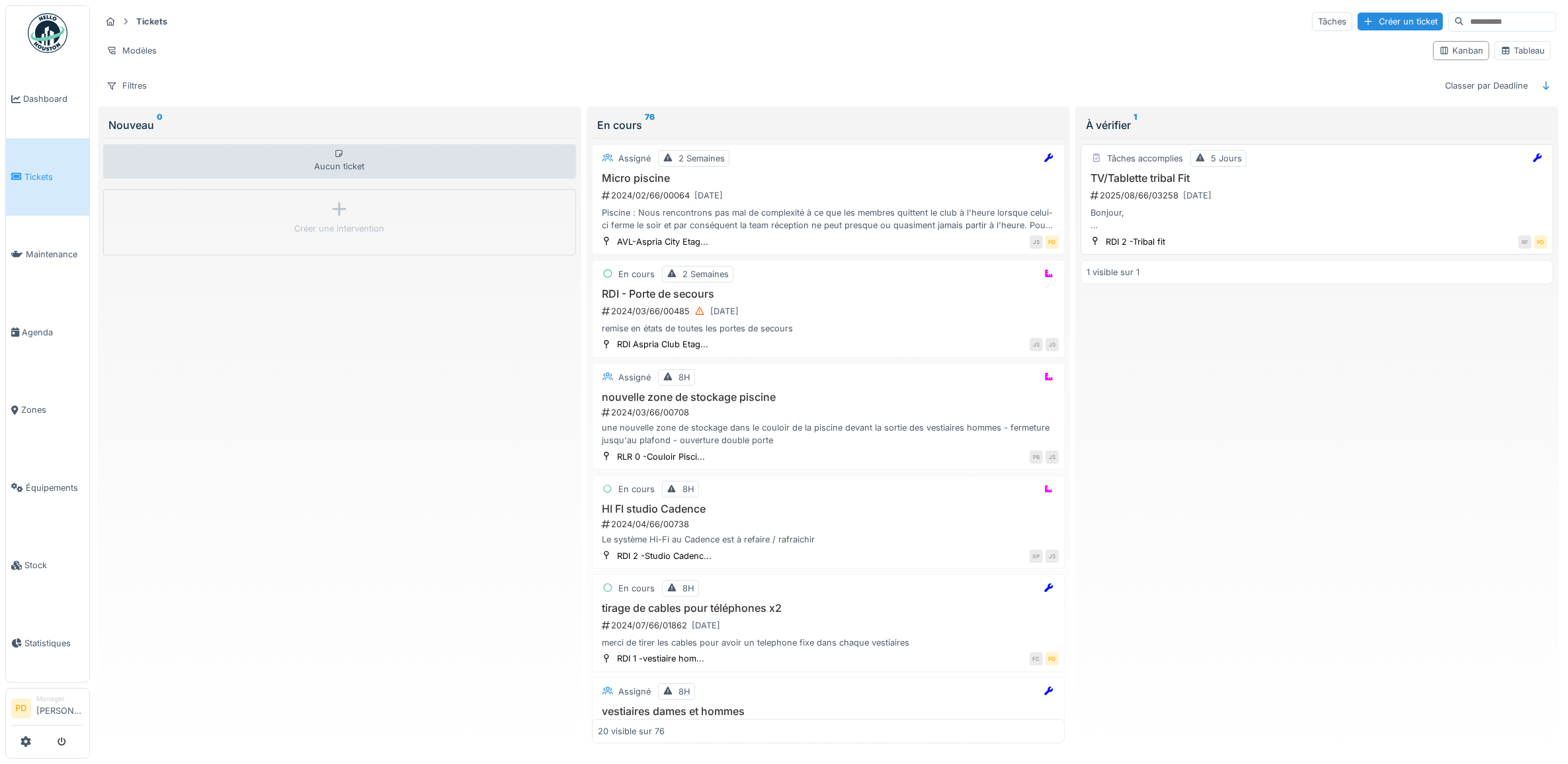
click at [1258, 181] on h3 "TV/Tablette tribal Fit" at bounding box center [1317, 178] width 461 height 13
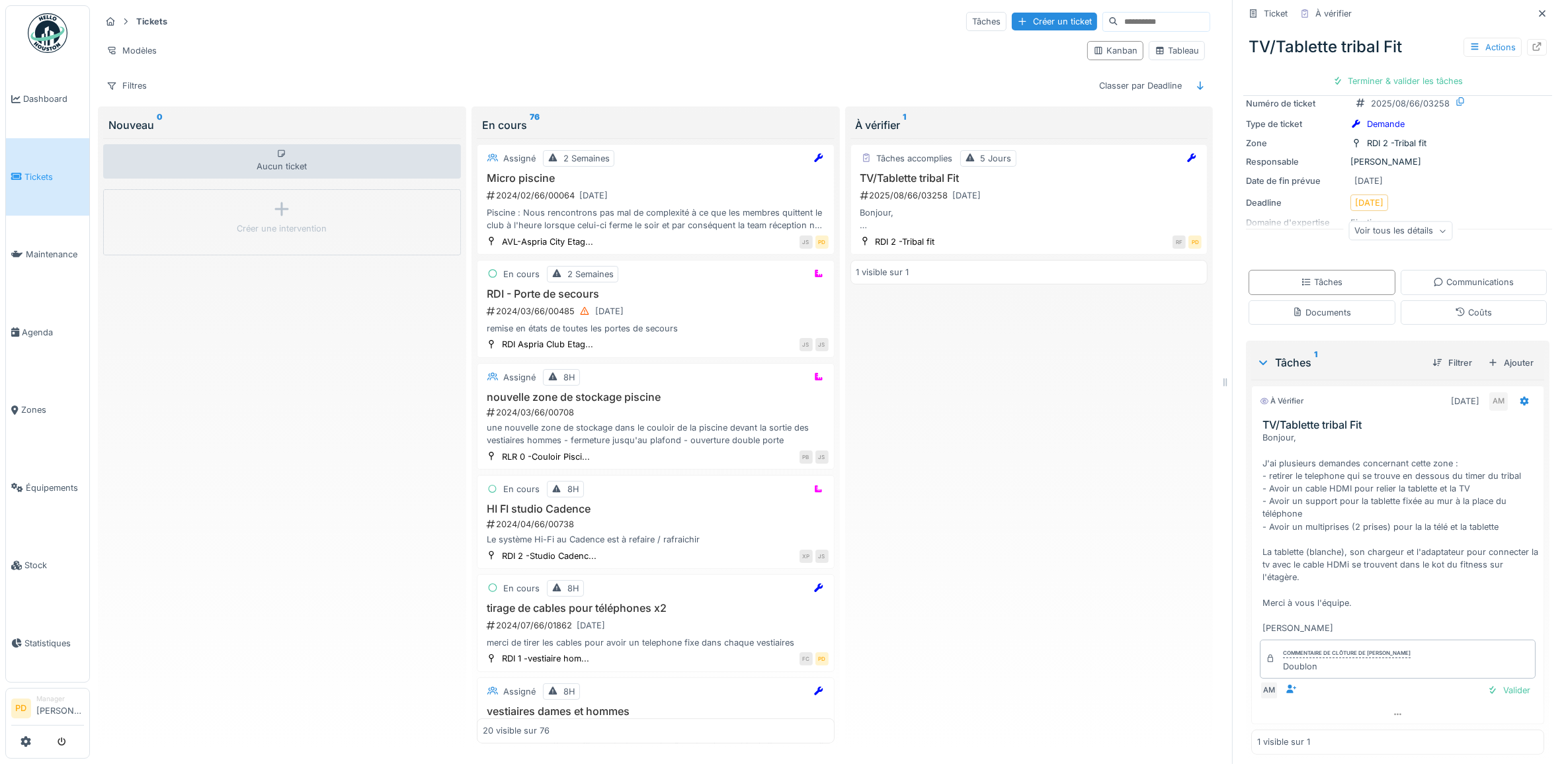
scroll to position [197, 0]
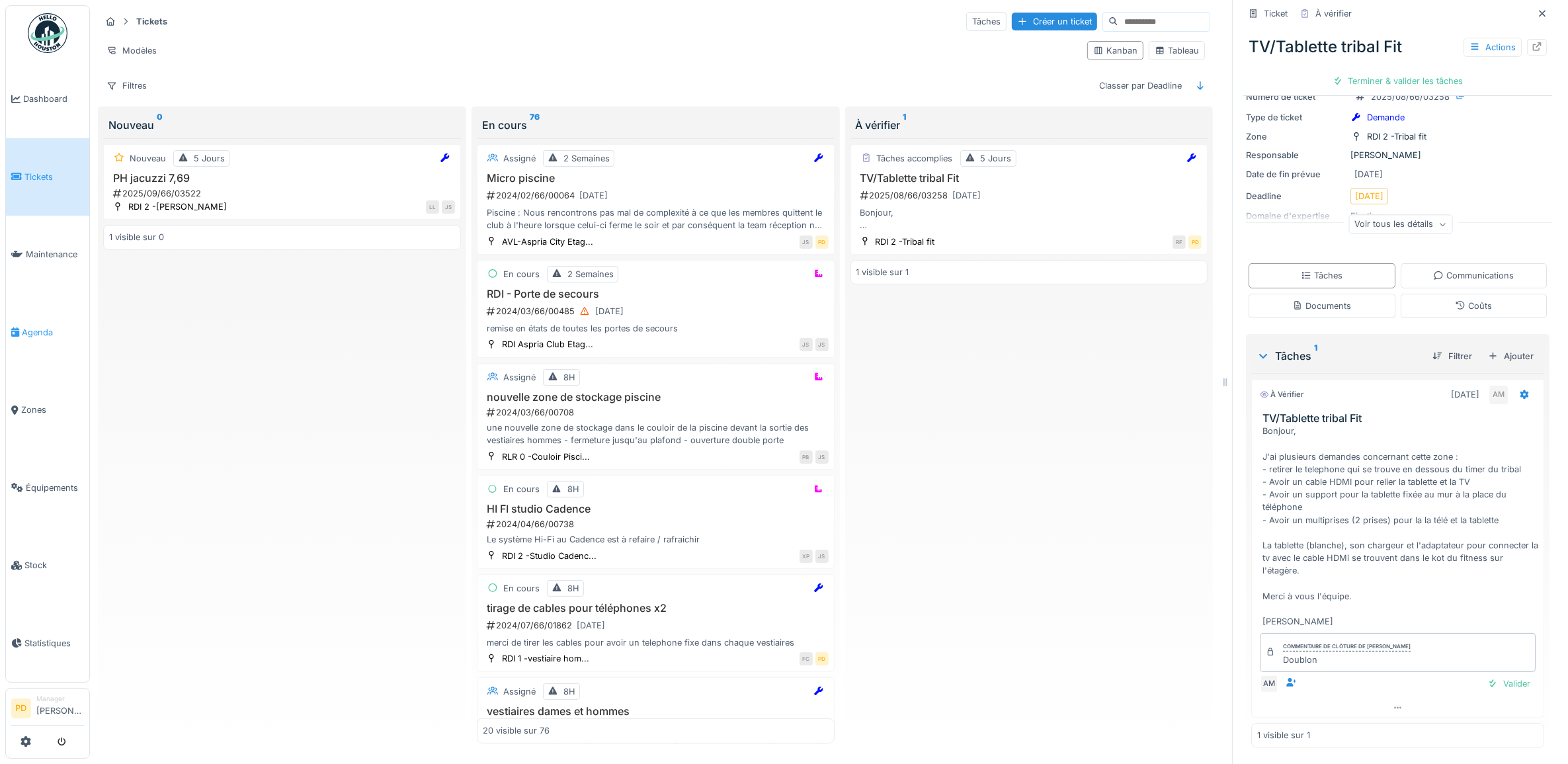
click at [55, 326] on span "Agenda" at bounding box center [53, 332] width 62 height 13
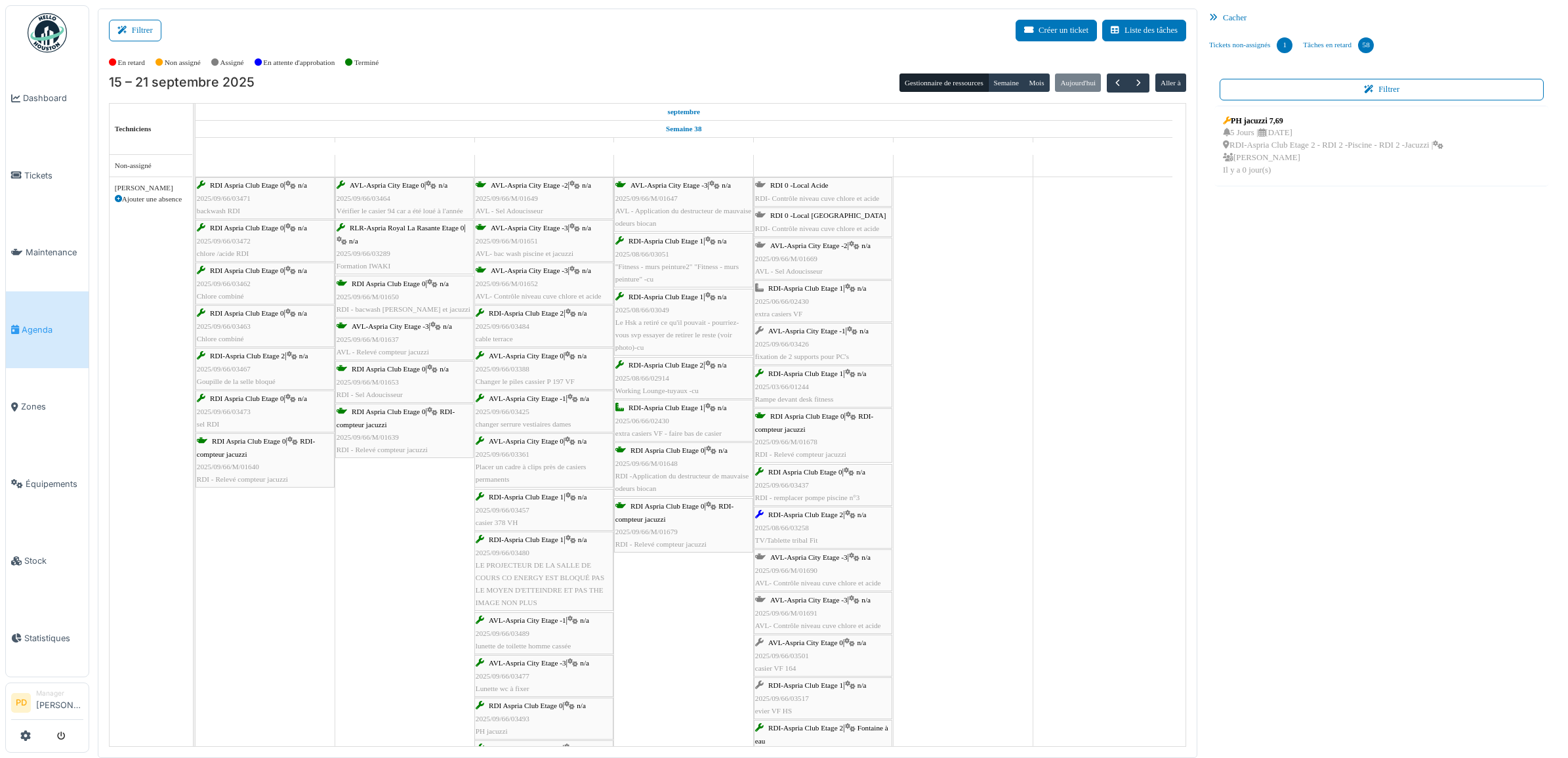
click at [795, 292] on span "RDI-Aspria Club Etage 1" at bounding box center [806, 288] width 75 height 8
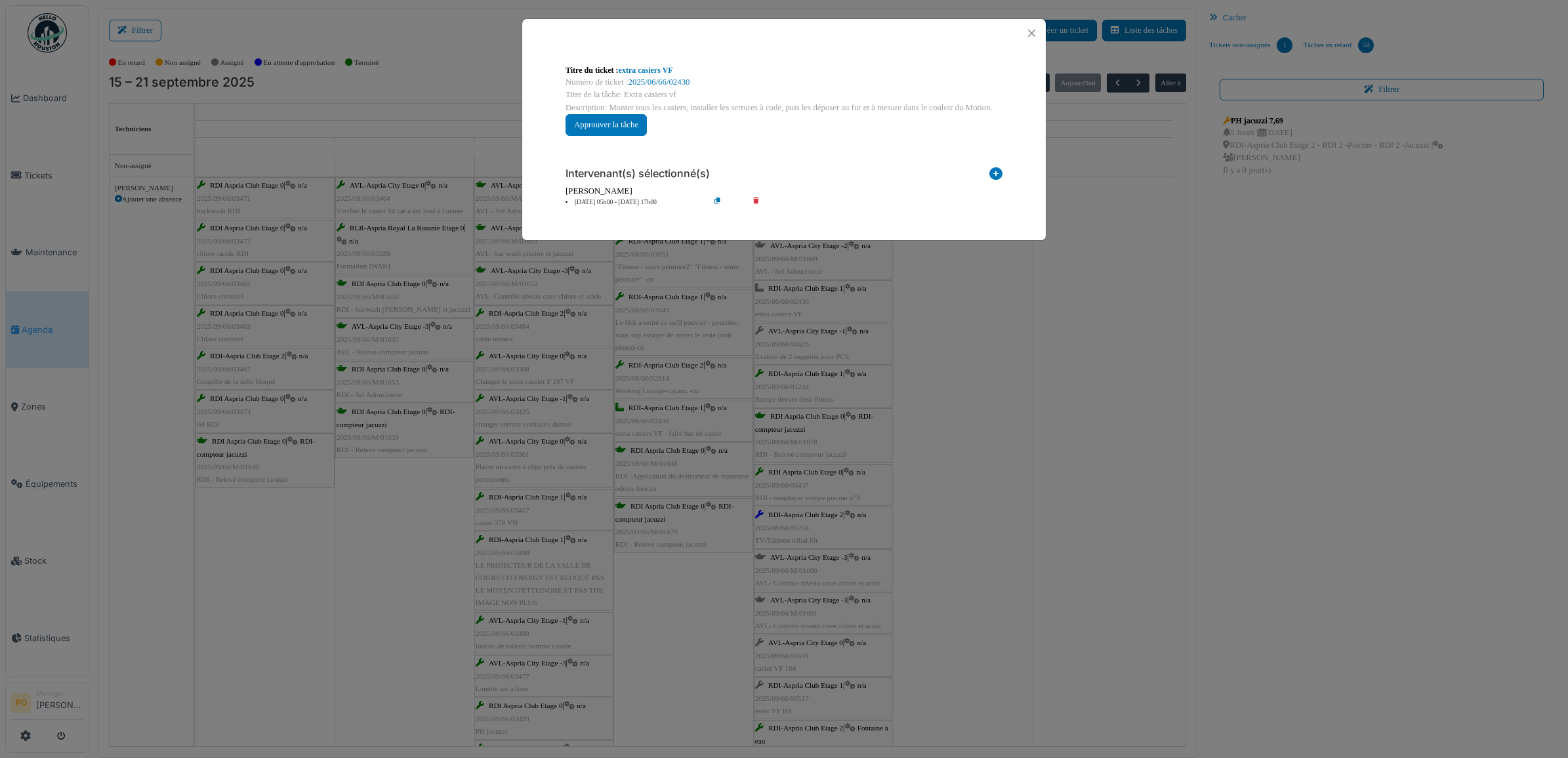
click at [597, 205] on li "[DATE] 05h00 - [DATE] 17h00" at bounding box center [634, 202] width 150 height 10
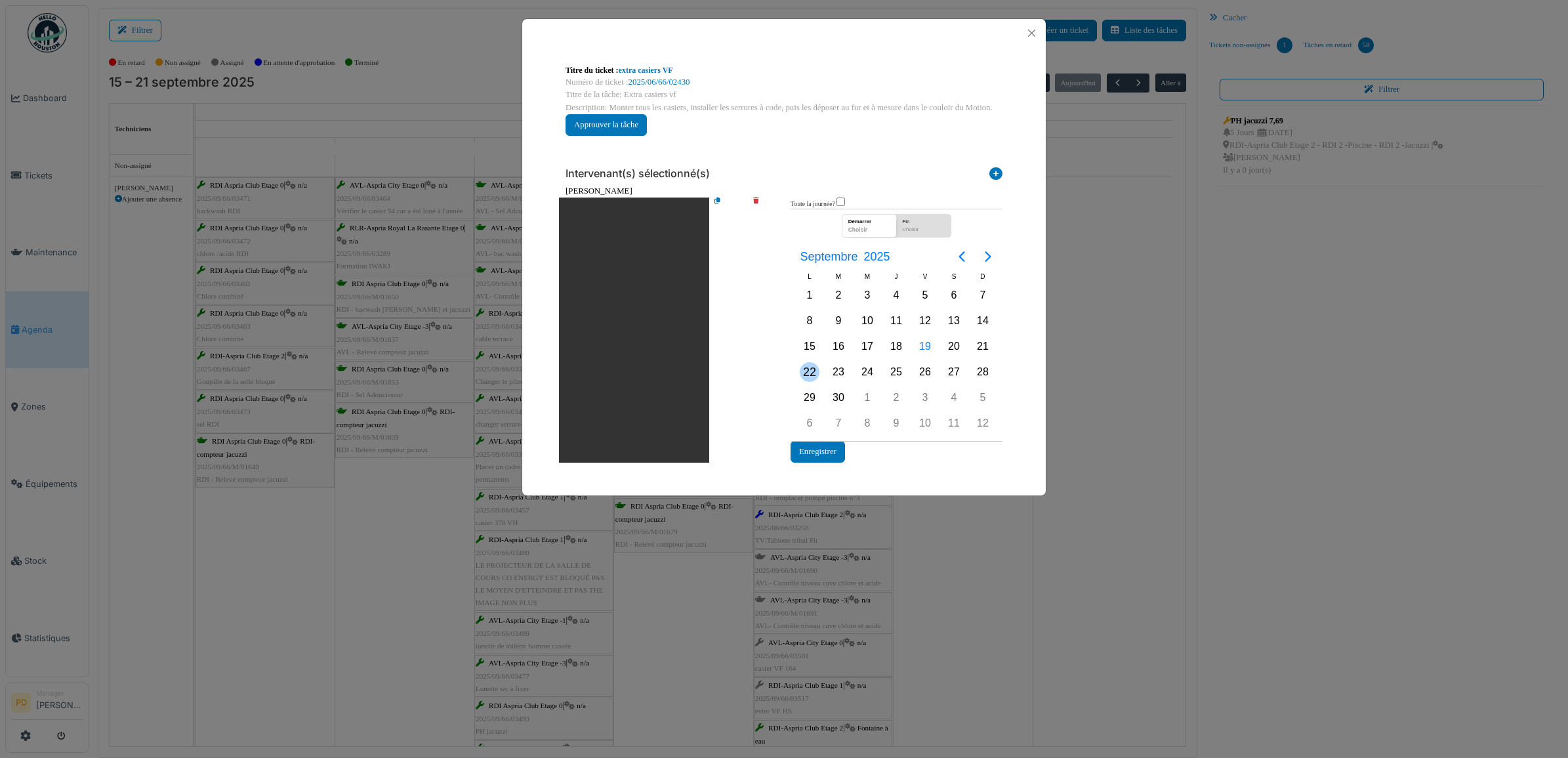
click at [811, 370] on div "22" at bounding box center [809, 373] width 20 height 20
click at [820, 447] on button "Enregistrer" at bounding box center [818, 452] width 55 height 22
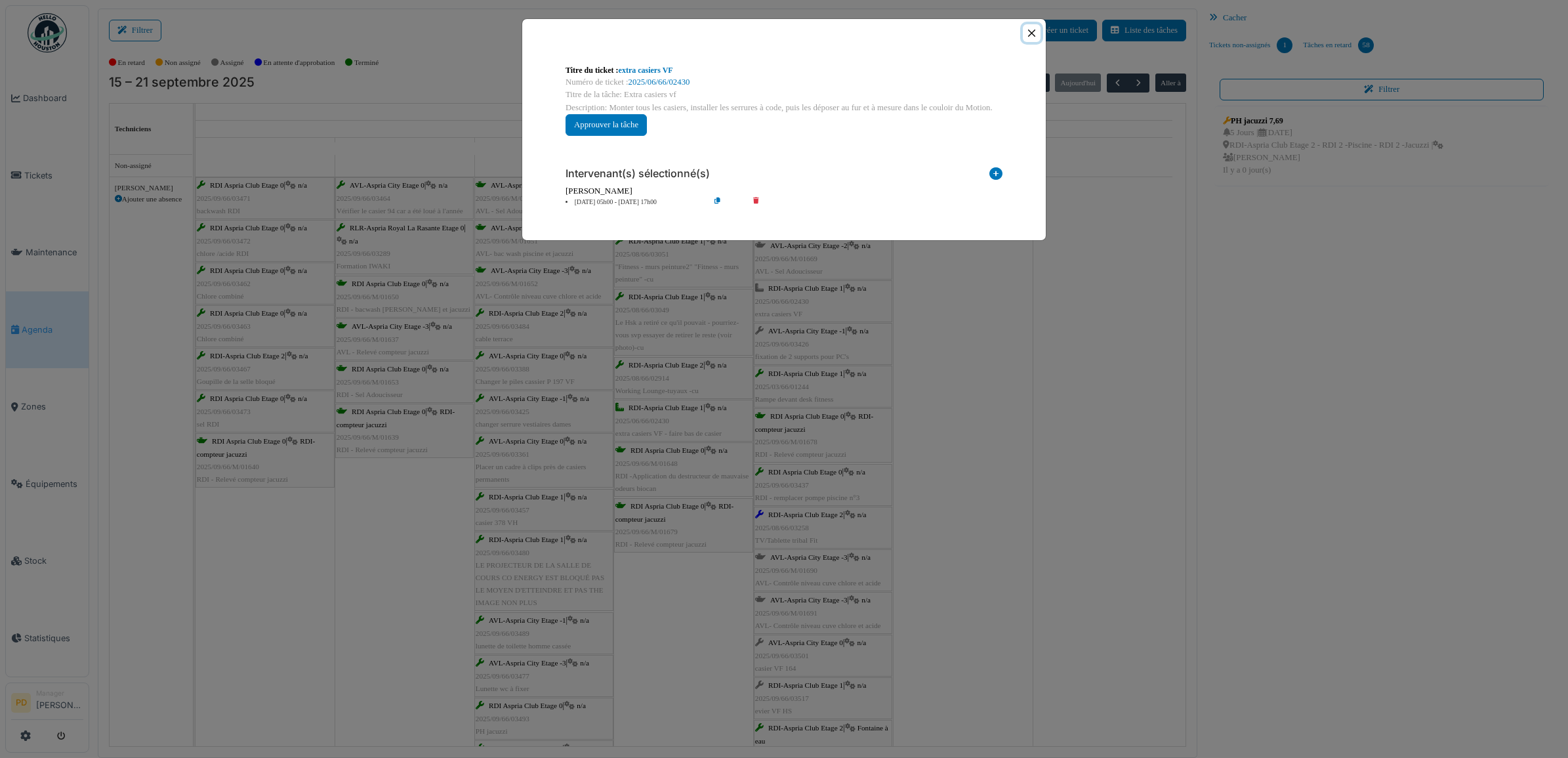
click at [1032, 35] on button "Close" at bounding box center [1031, 33] width 17 height 17
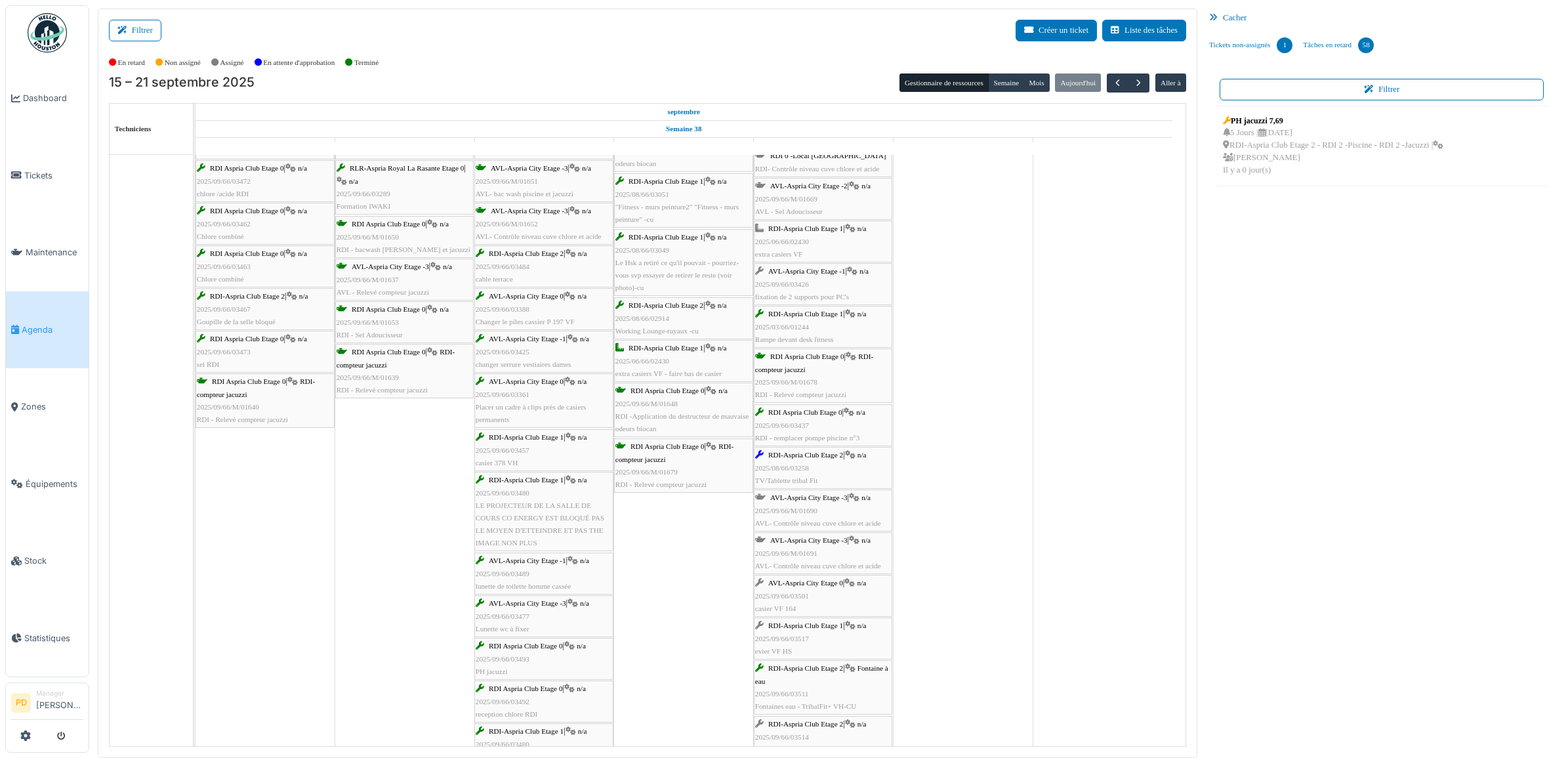
scroll to position [82, 0]
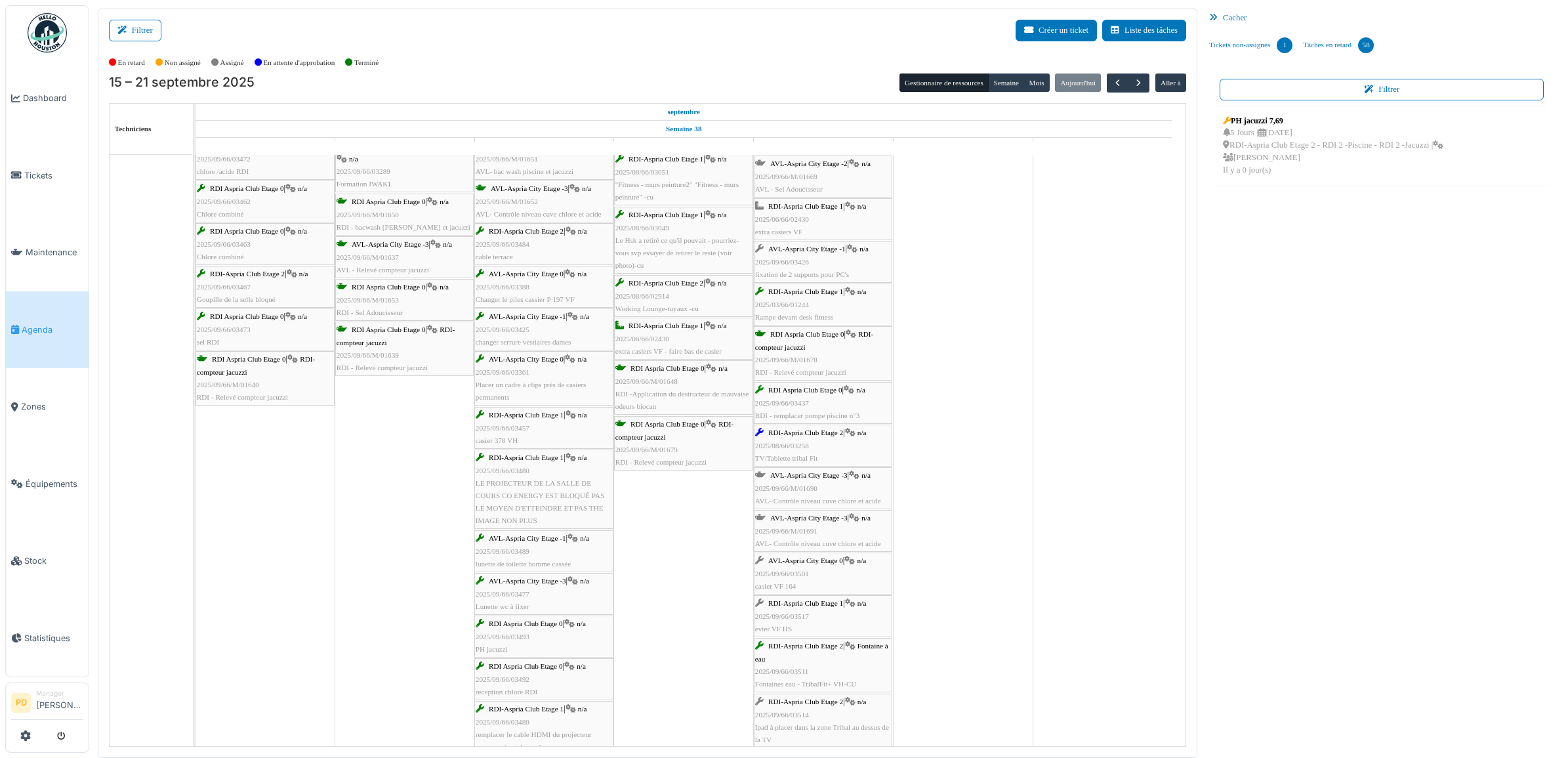
click at [815, 293] on span "RDI-Aspria Club Etage 1" at bounding box center [806, 292] width 75 height 8
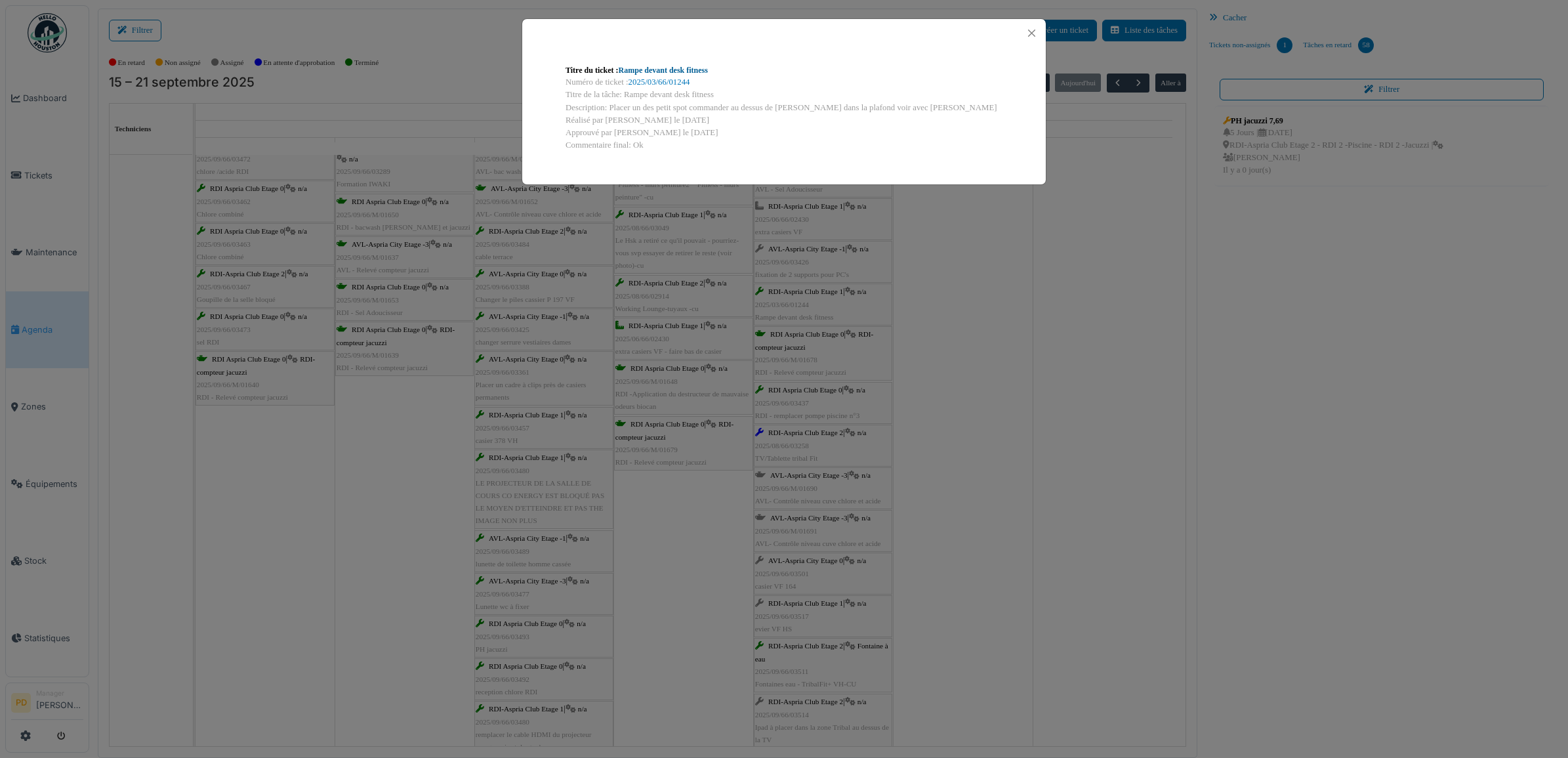
click at [677, 66] on link "Rampe devant desk fitness" at bounding box center [663, 70] width 89 height 9
drag, startPoint x: 1032, startPoint y: 29, endPoint x: 1003, endPoint y: 94, distance: 71.2
click at [1032, 30] on button "Close" at bounding box center [1031, 33] width 17 height 17
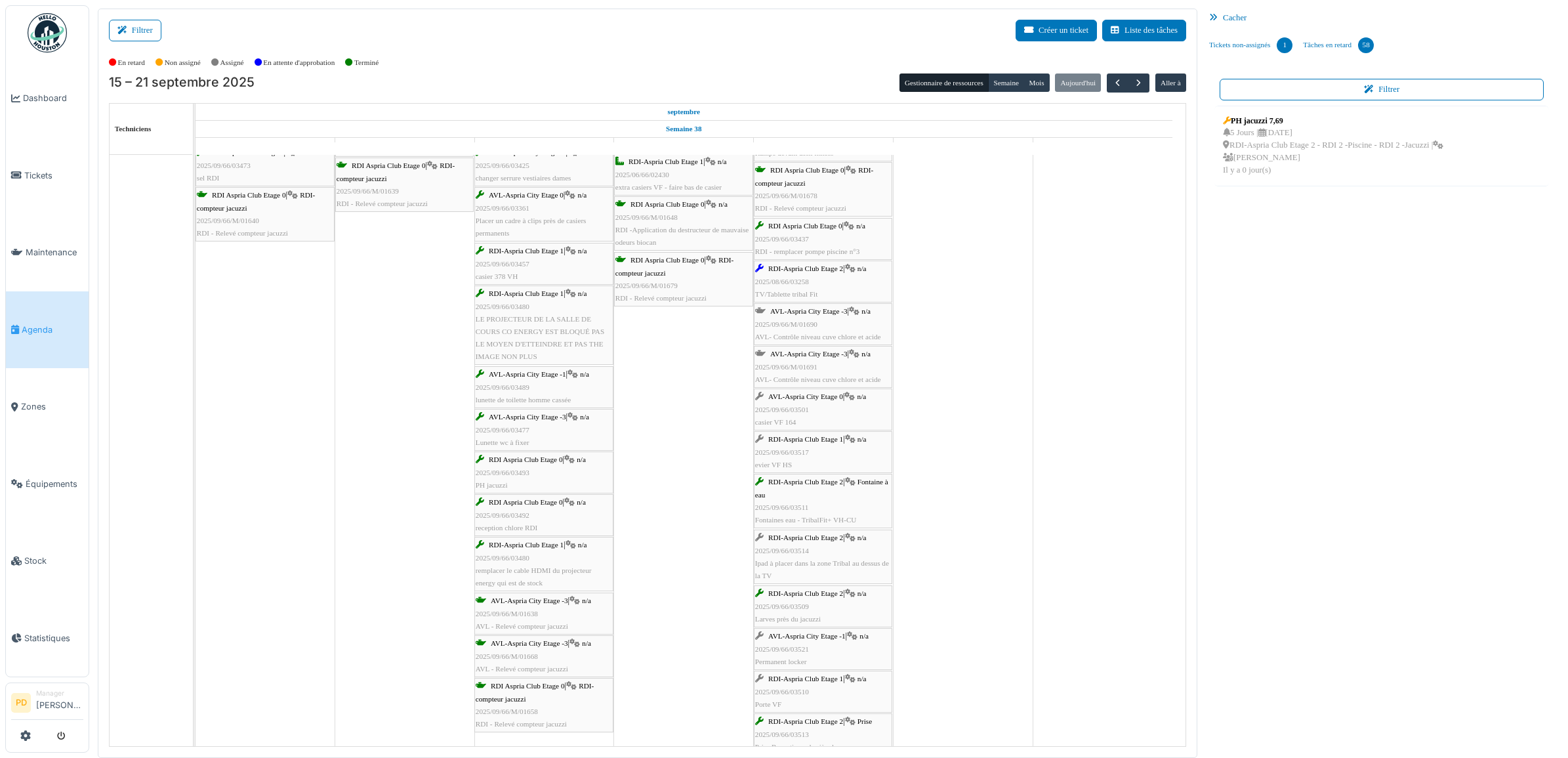
scroll to position [0, 0]
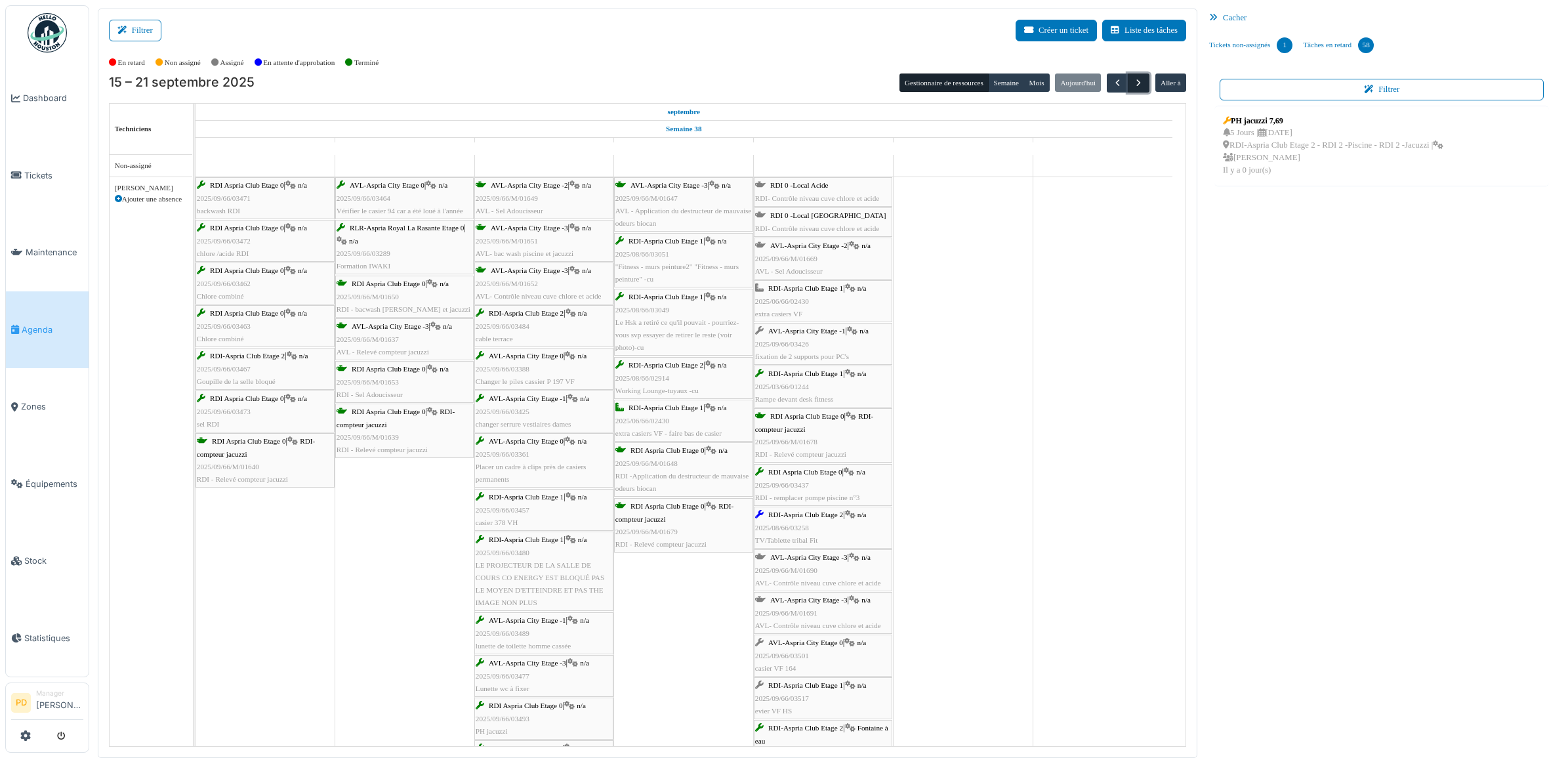
click at [1133, 84] on span "button" at bounding box center [1138, 83] width 11 height 11
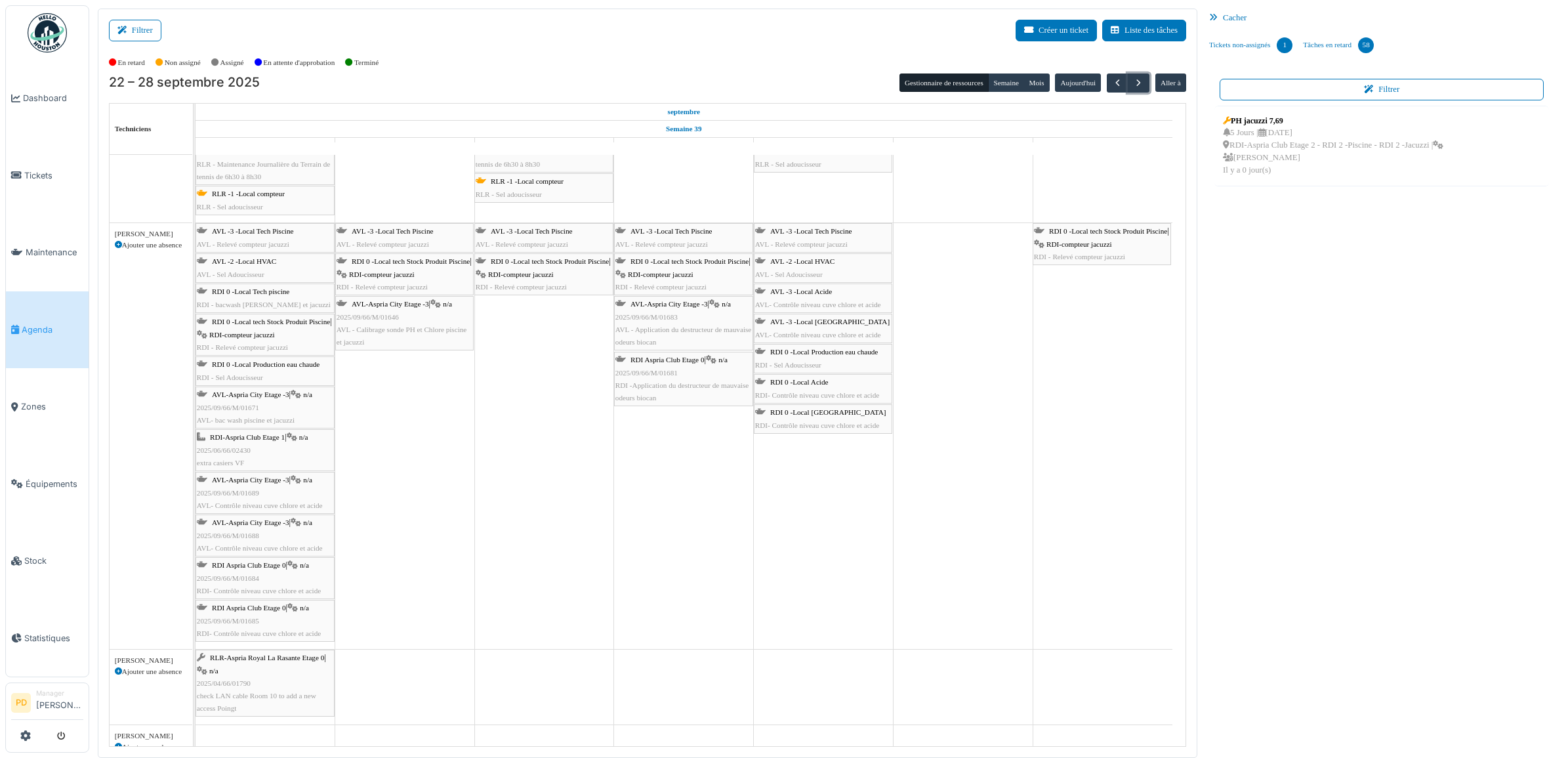
scroll to position [82, 0]
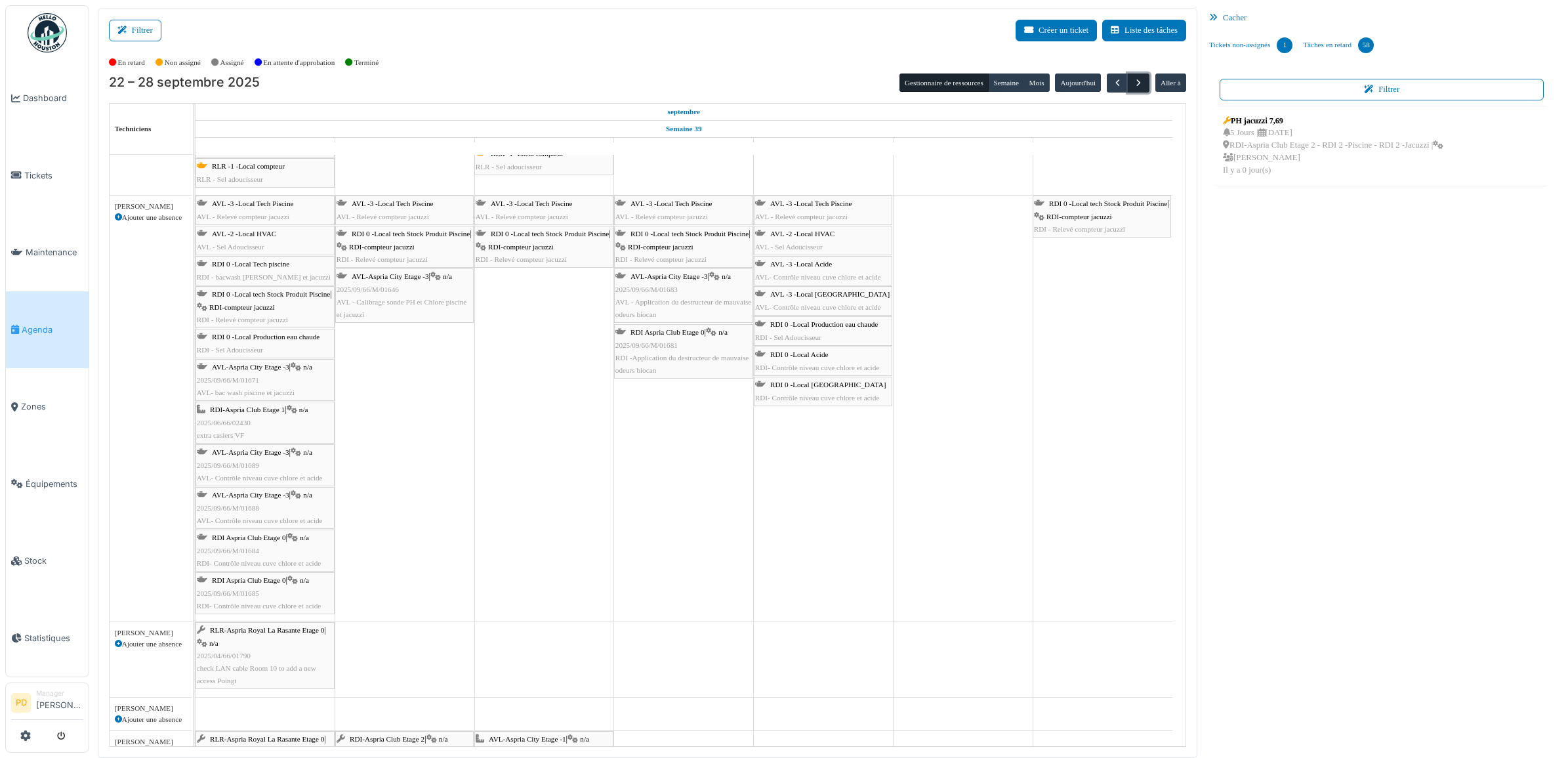
click at [1138, 84] on span "button" at bounding box center [1138, 83] width 11 height 11
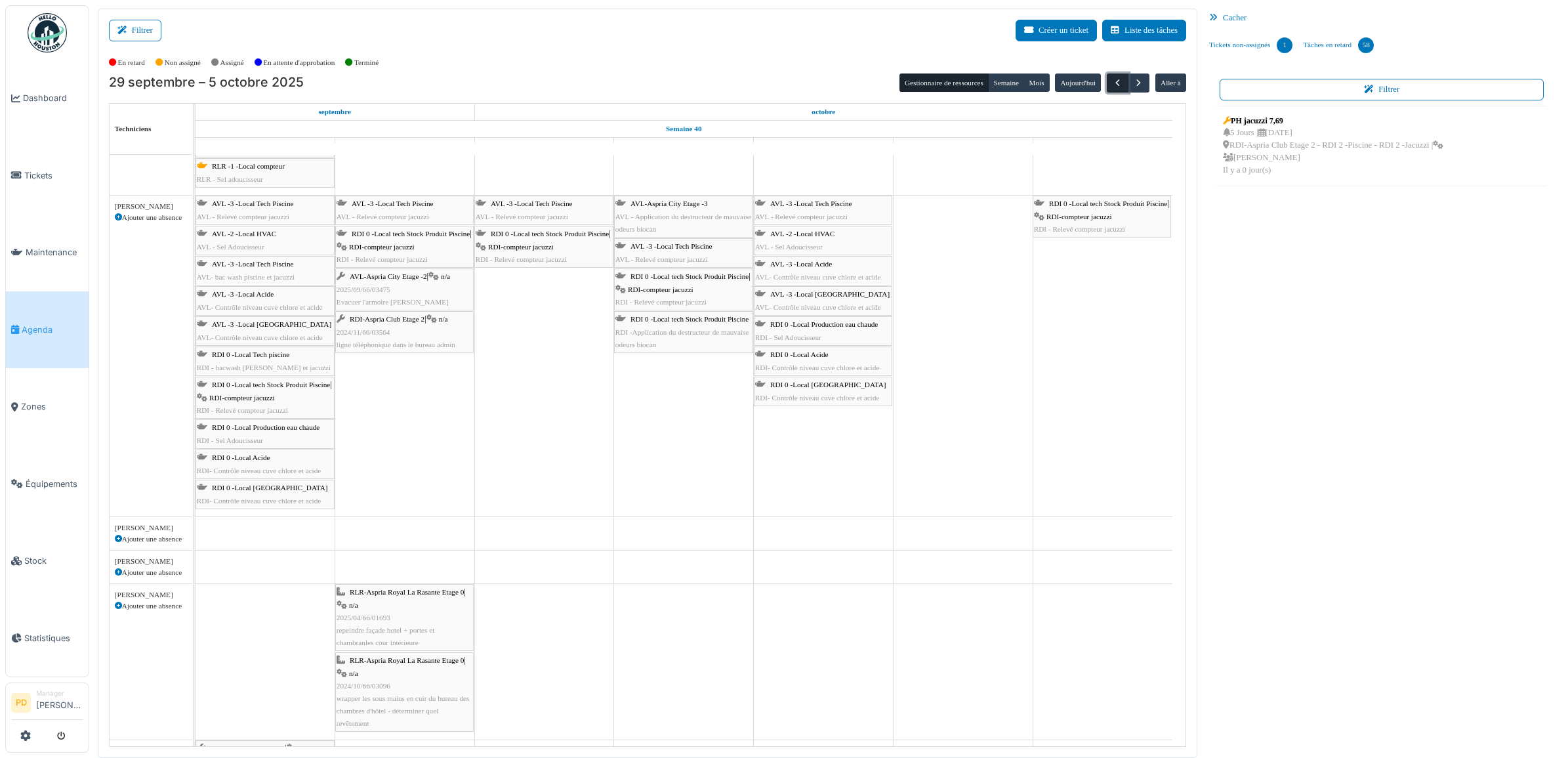
click at [1116, 86] on span "button" at bounding box center [1117, 83] width 11 height 11
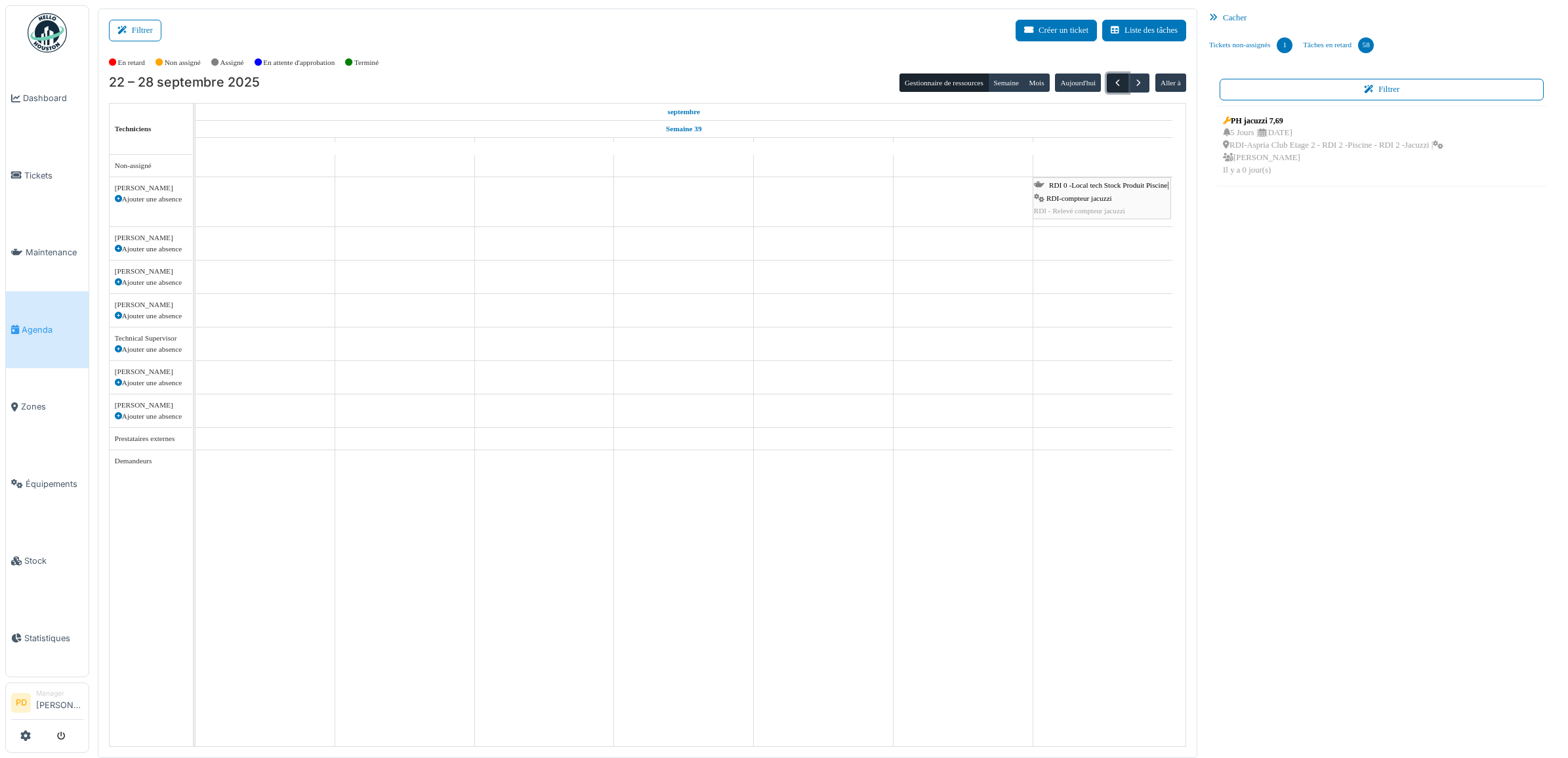
scroll to position [0, 0]
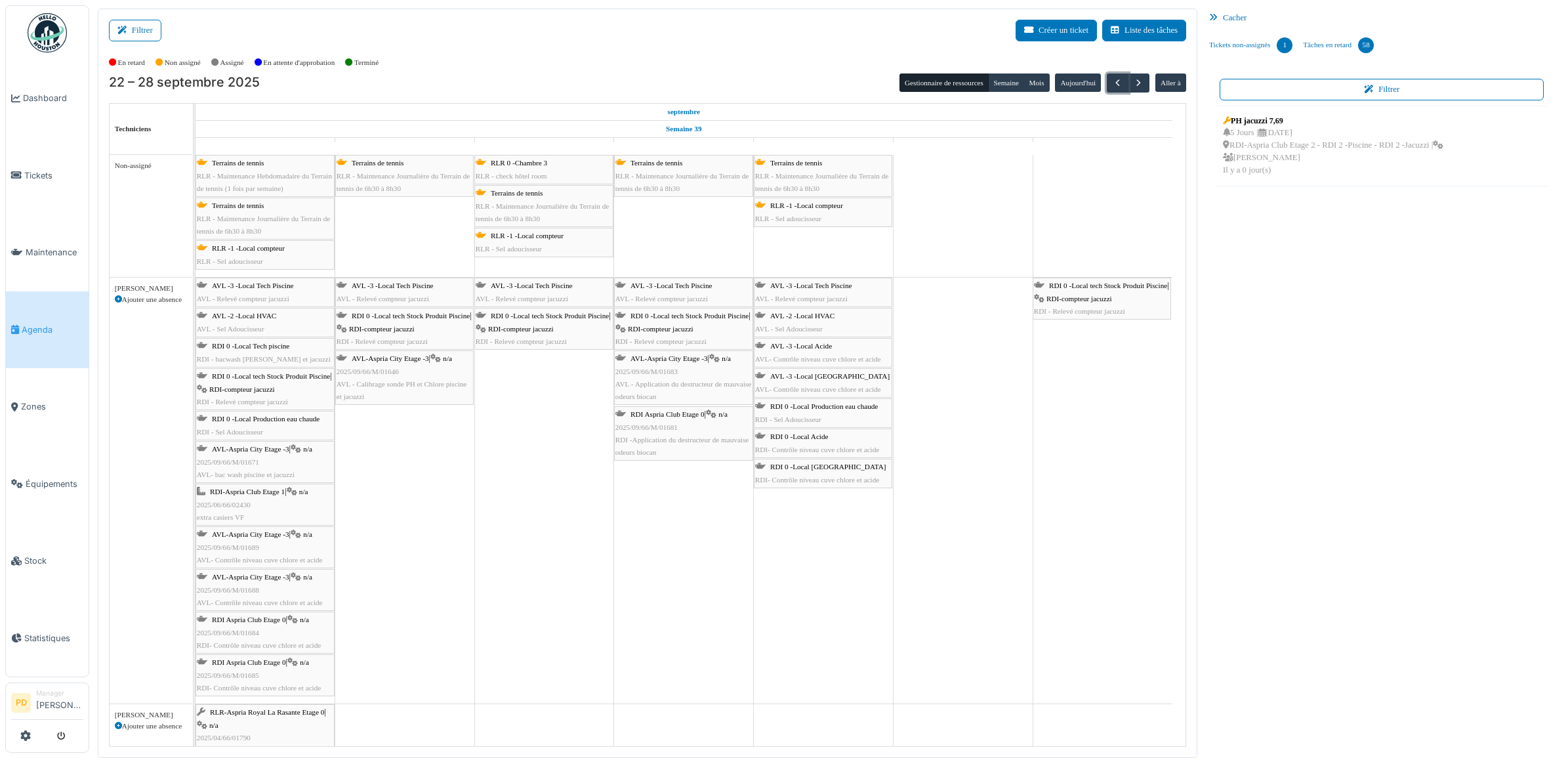
click at [258, 251] on span "RLR -1 -Local compteur" at bounding box center [249, 248] width 73 height 8
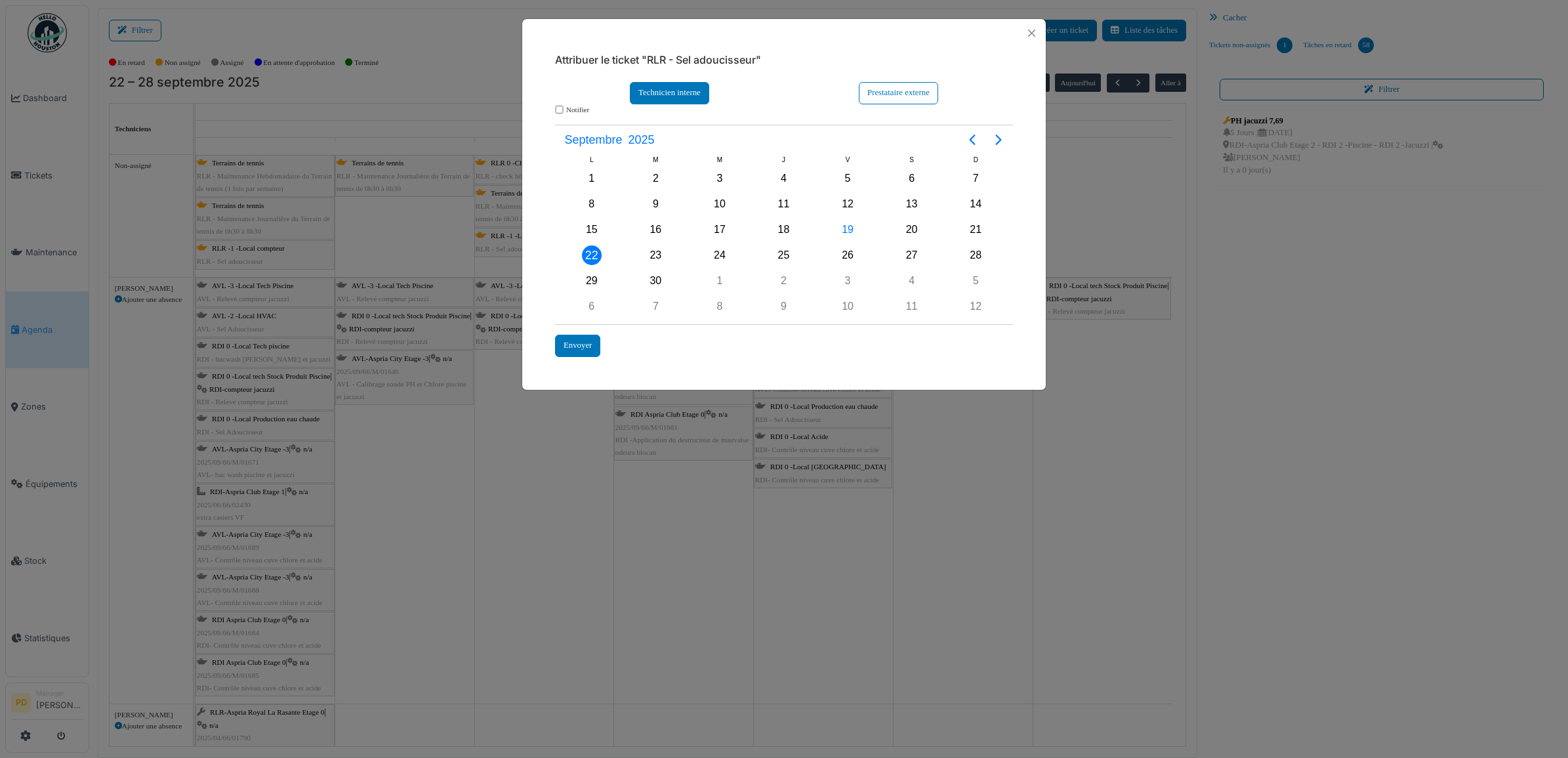
click at [679, 97] on div "Technicien interne" at bounding box center [669, 93] width 79 height 22
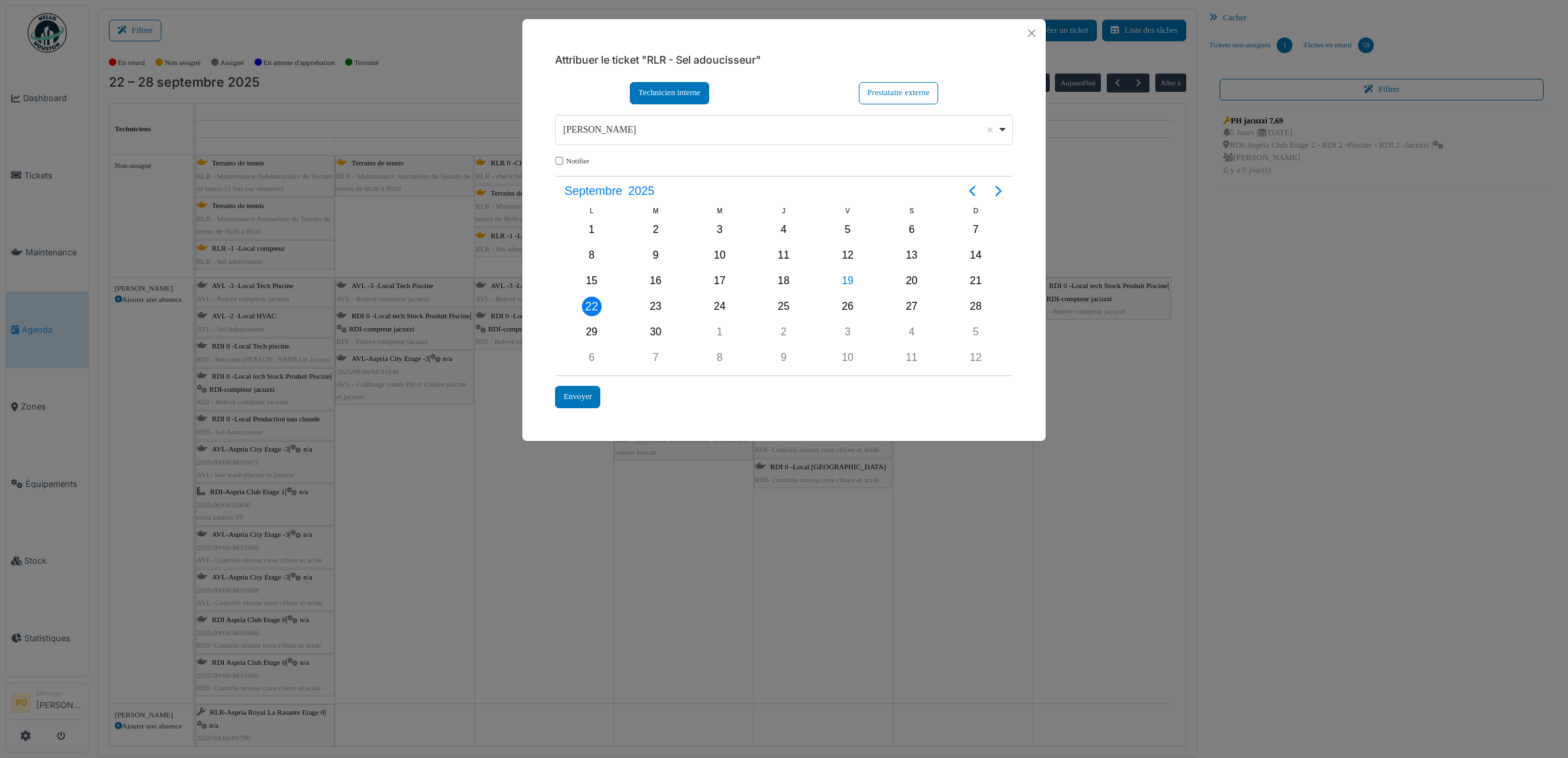
click at [659, 145] on div "**********" at bounding box center [784, 129] width 458 height 30
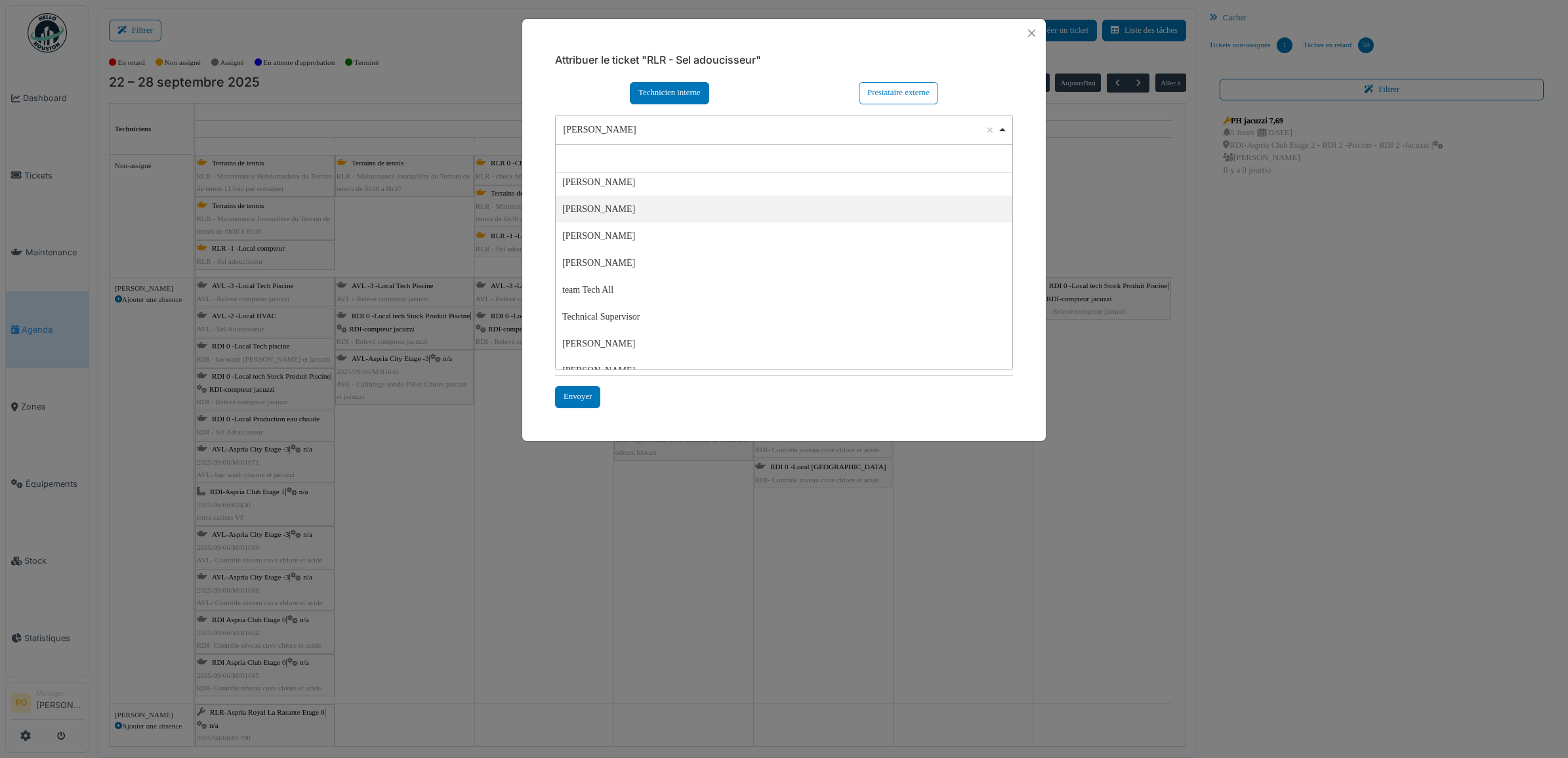
scroll to position [45, 0]
select select "*****"
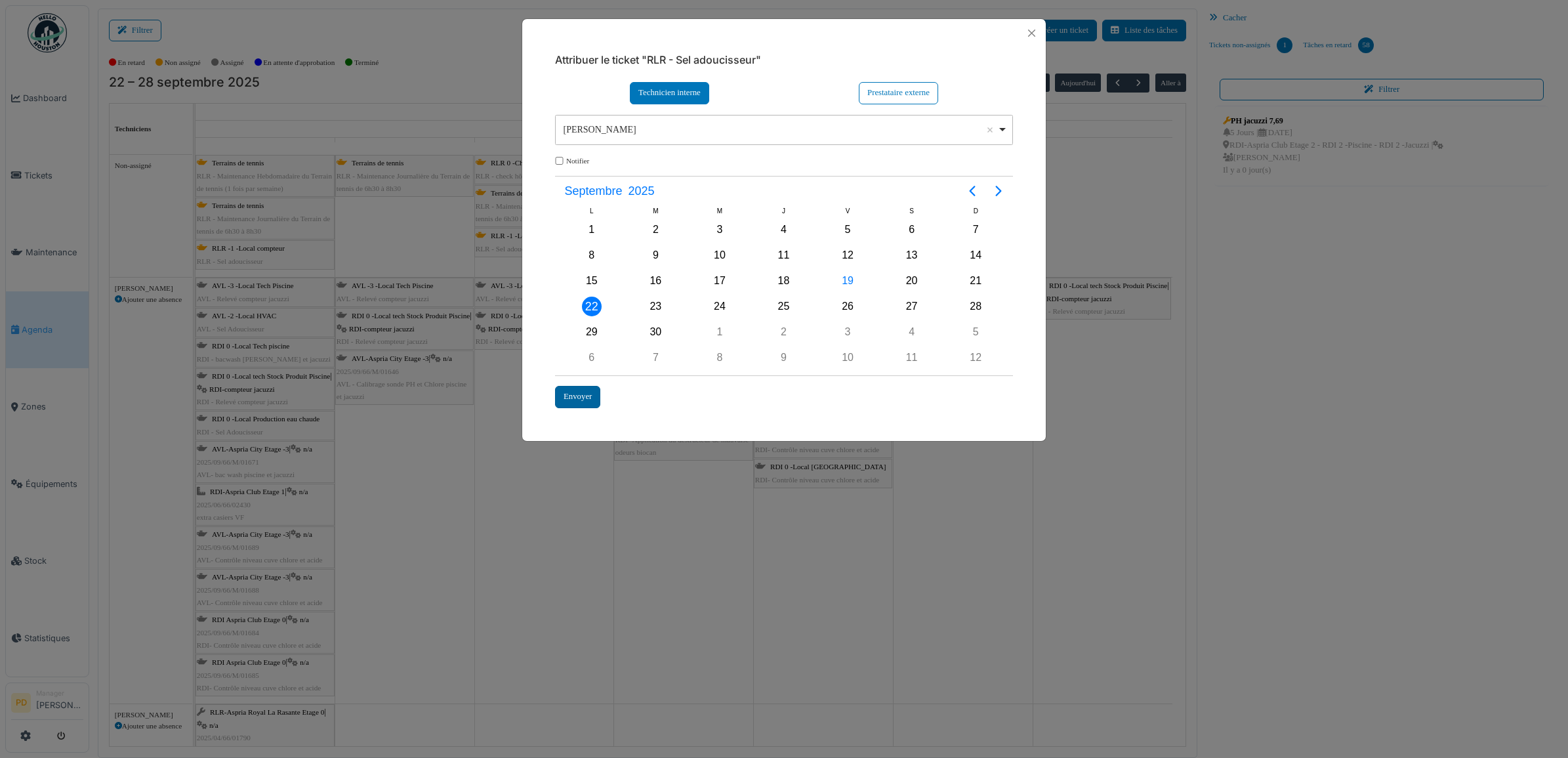
click at [581, 394] on div "Envoyer" at bounding box center [578, 397] width 46 height 22
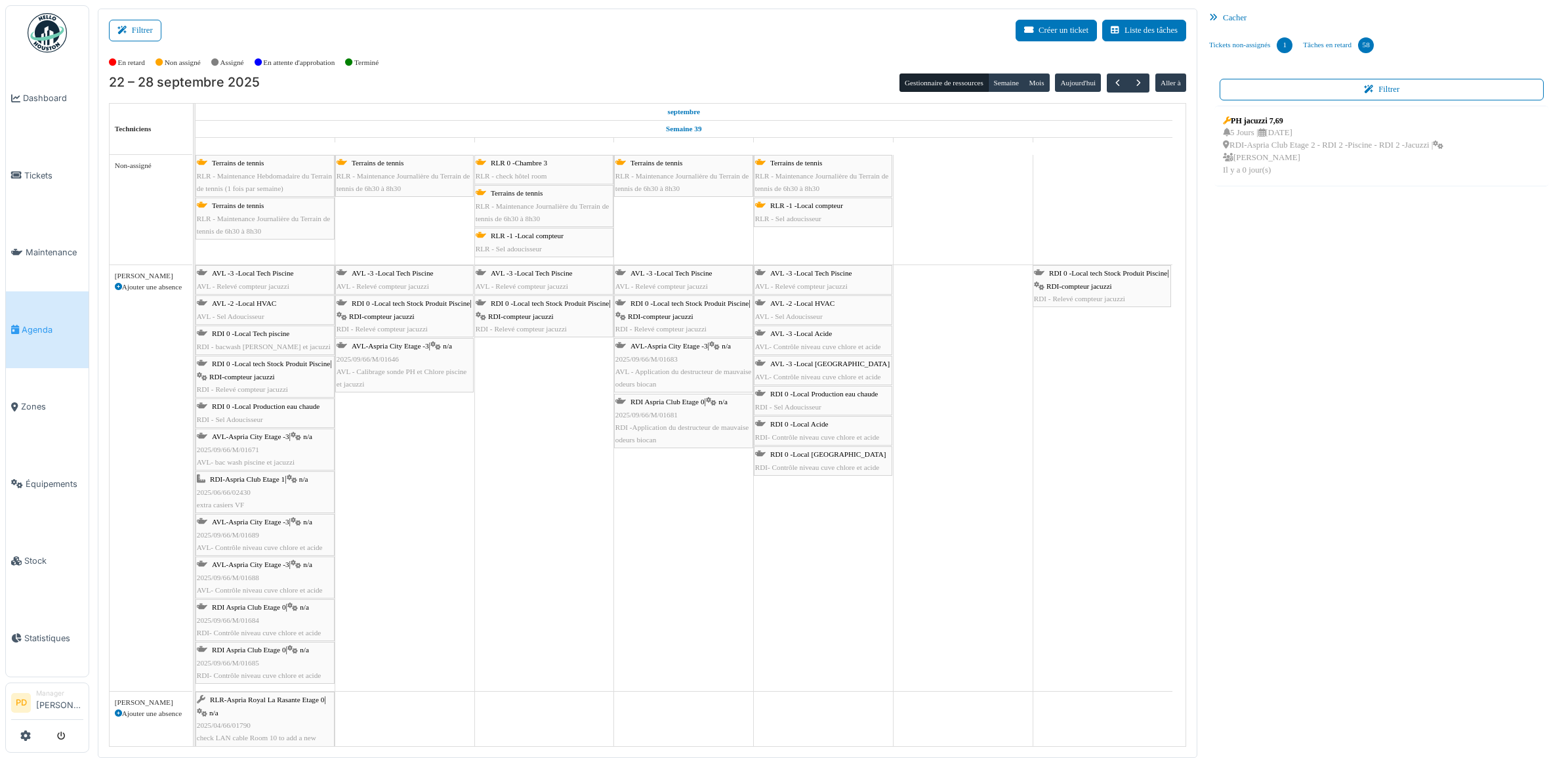
click at [550, 240] on span "RLR -1 -Local compteur" at bounding box center [527, 235] width 73 height 8
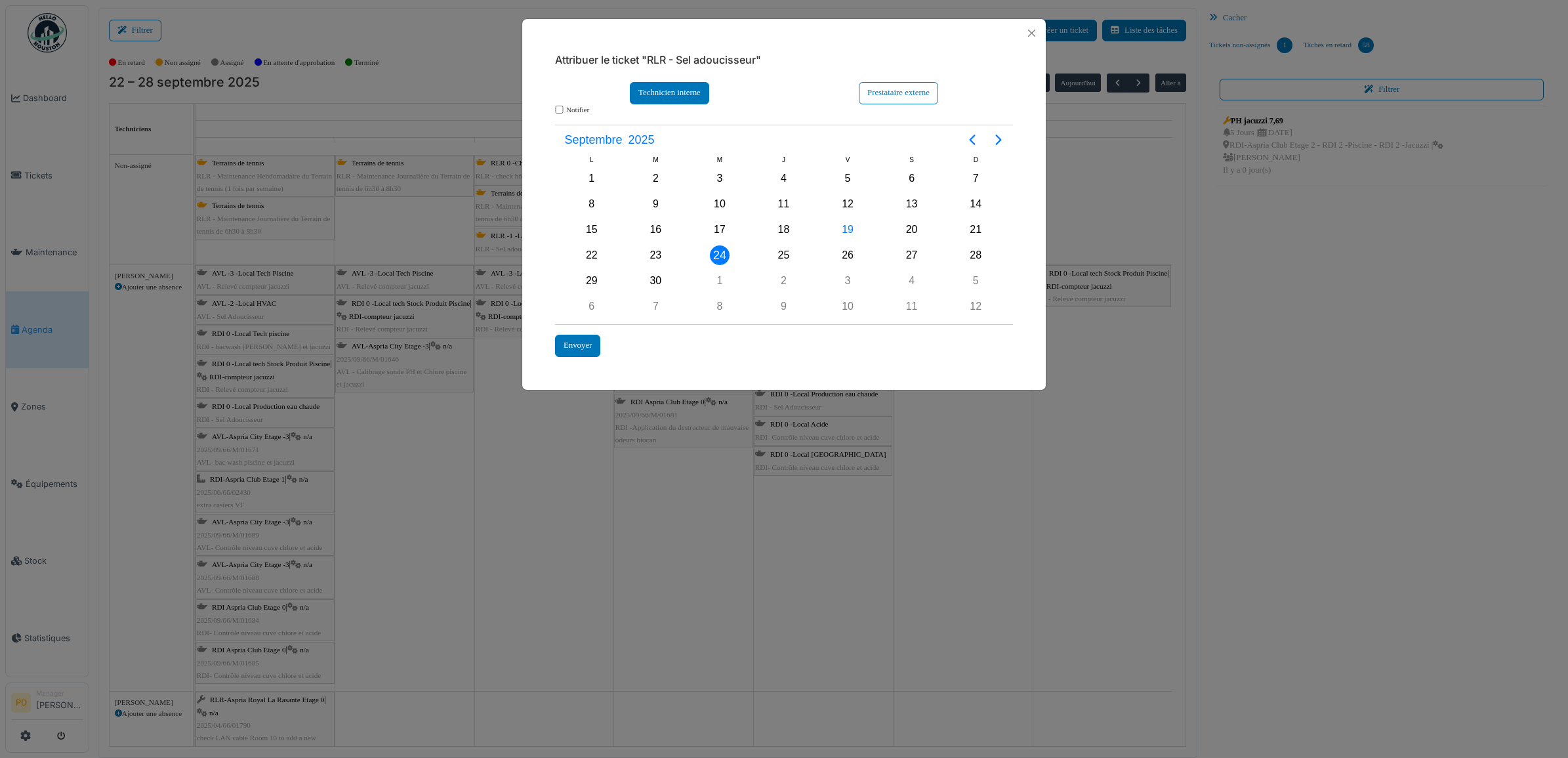
click at [677, 102] on div "Technicien interne" at bounding box center [669, 93] width 79 height 22
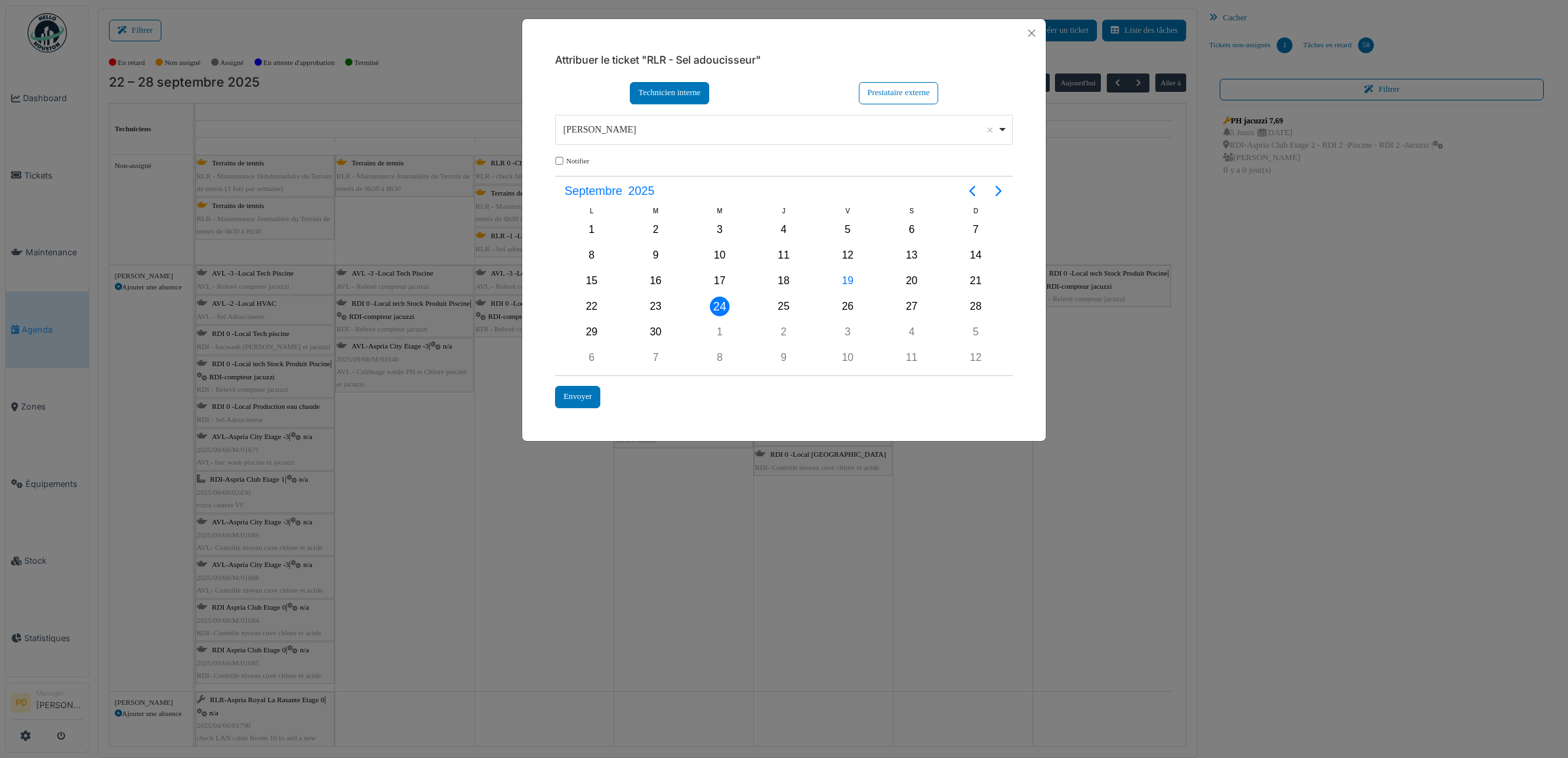
click at [605, 137] on div "Alexandre Michailidis Remove item" at bounding box center [780, 129] width 433 height 14
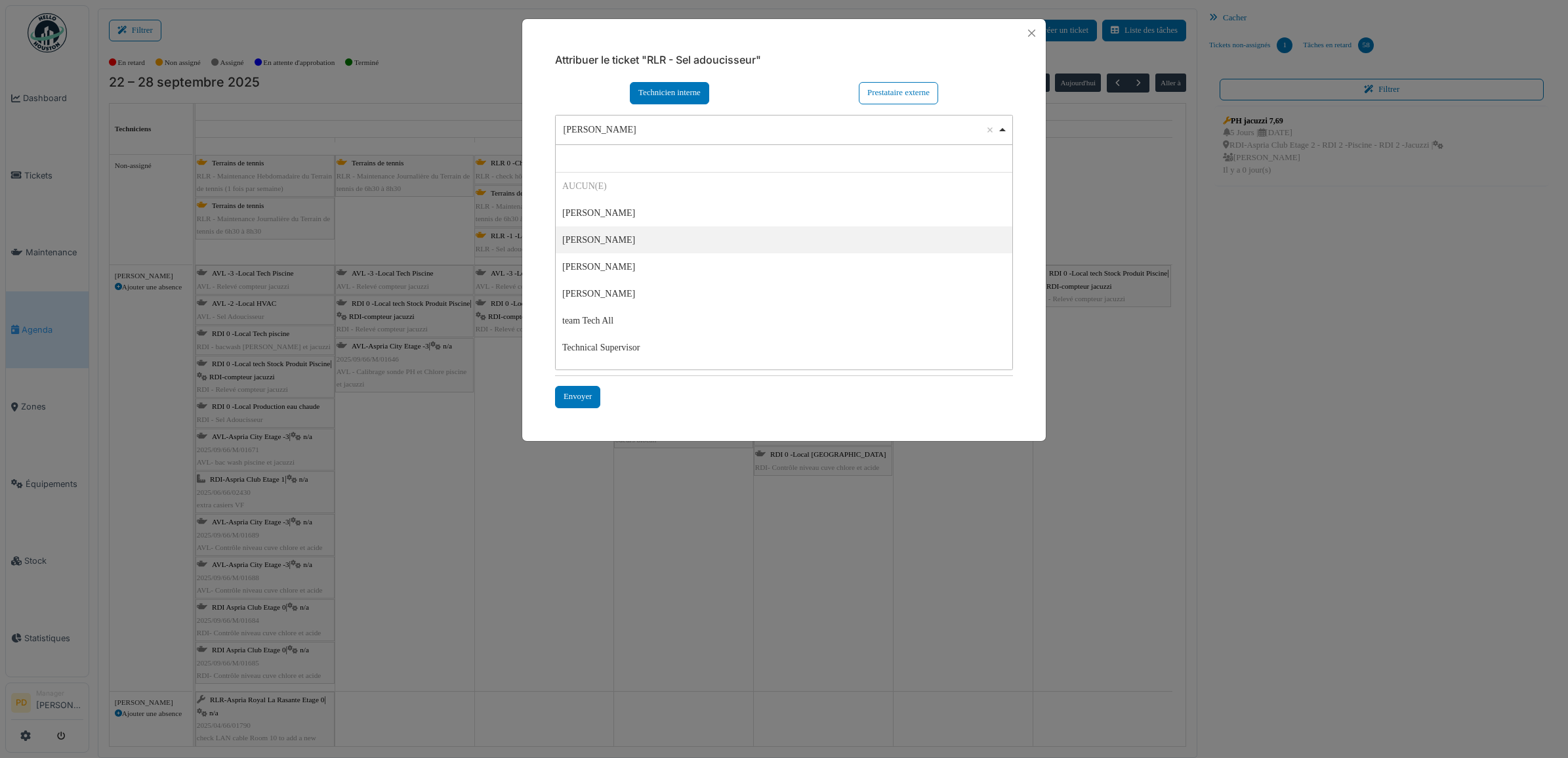
select select "*****"
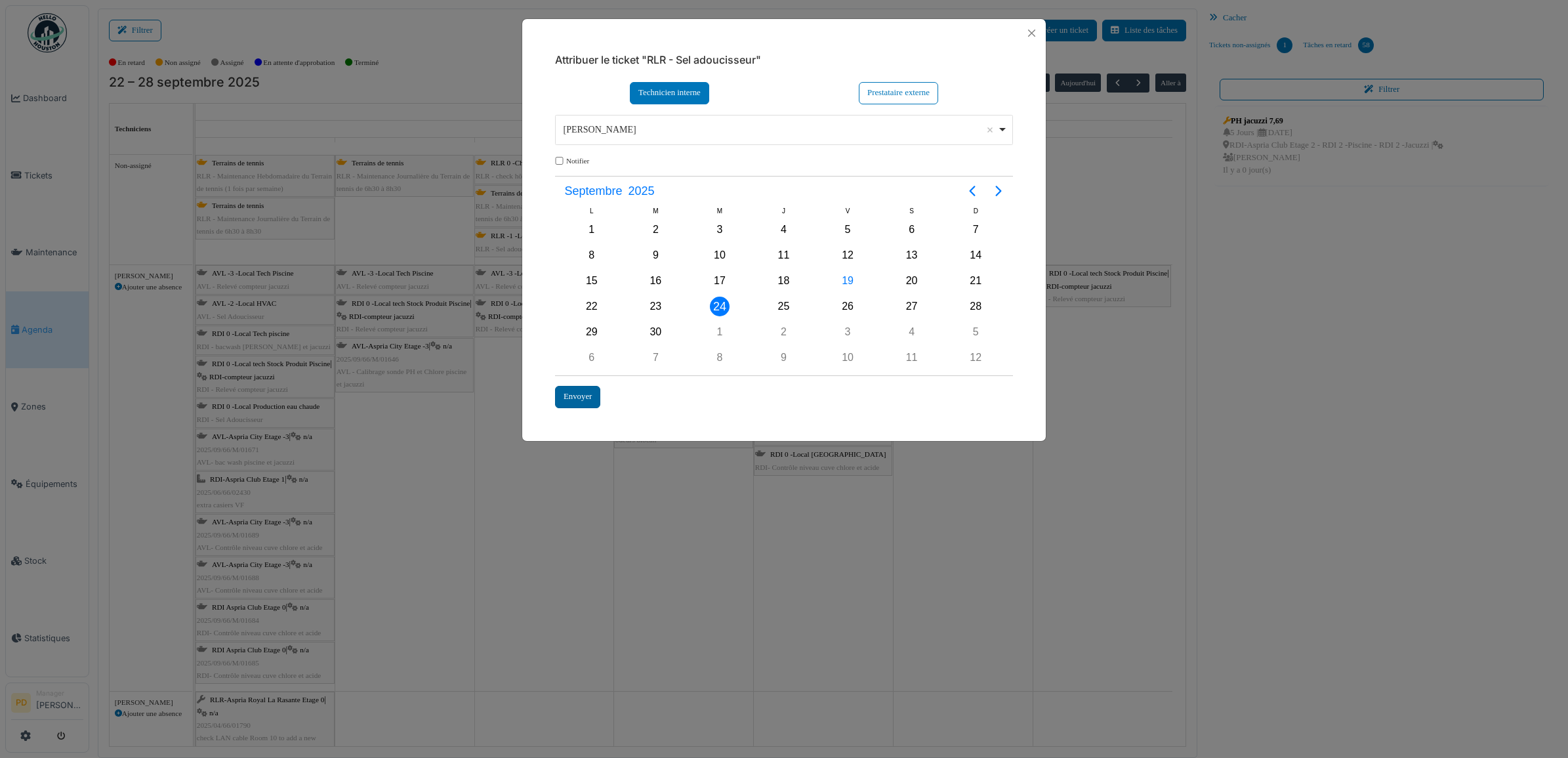
click at [593, 398] on div "Envoyer" at bounding box center [578, 397] width 46 height 22
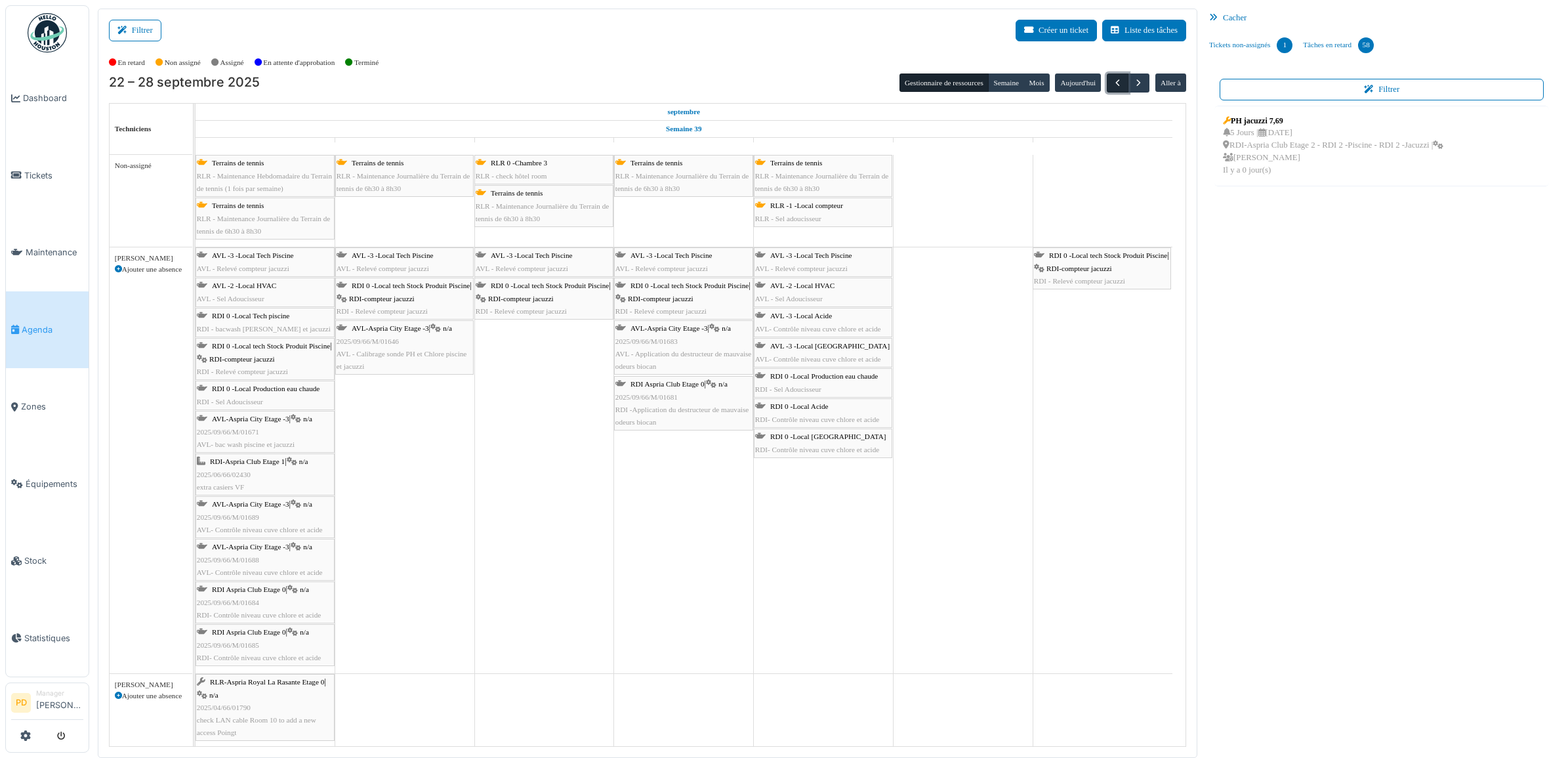
click at [1116, 84] on span "button" at bounding box center [1117, 83] width 11 height 11
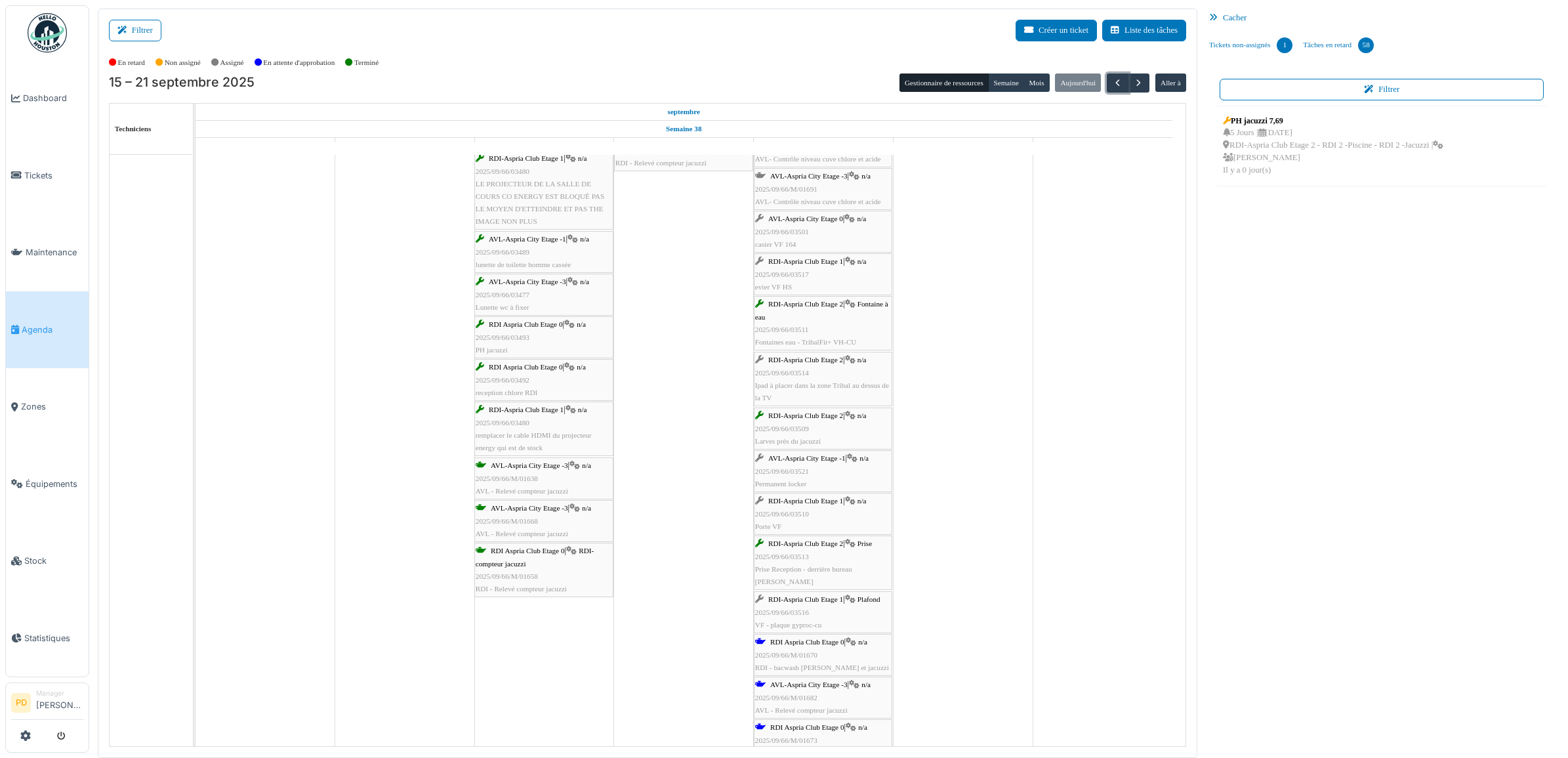
scroll to position [410, 0]
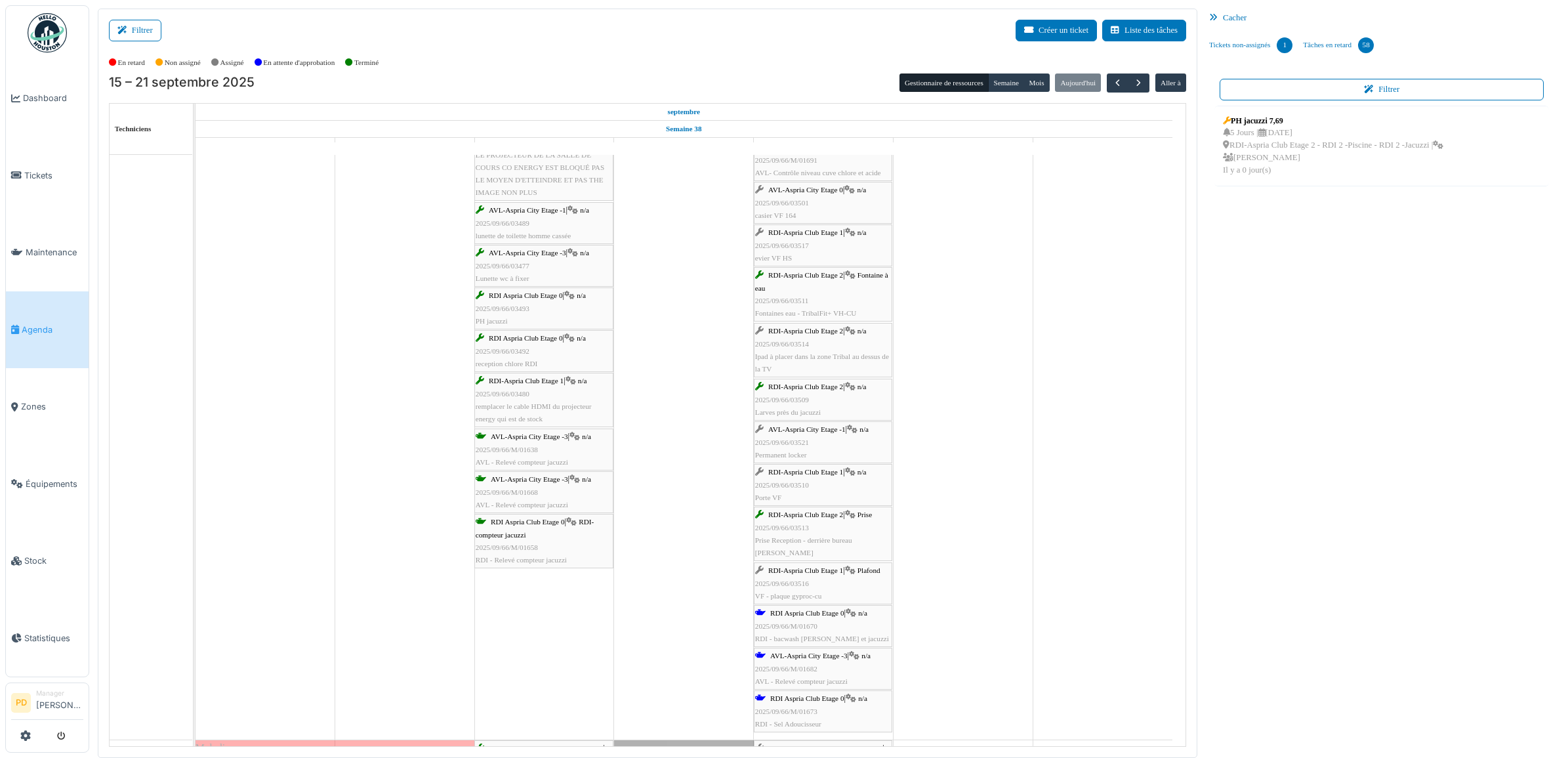
click at [32, 736] on div at bounding box center [46, 736] width 72 height 22
click at [27, 737] on icon at bounding box center [25, 736] width 11 height 11
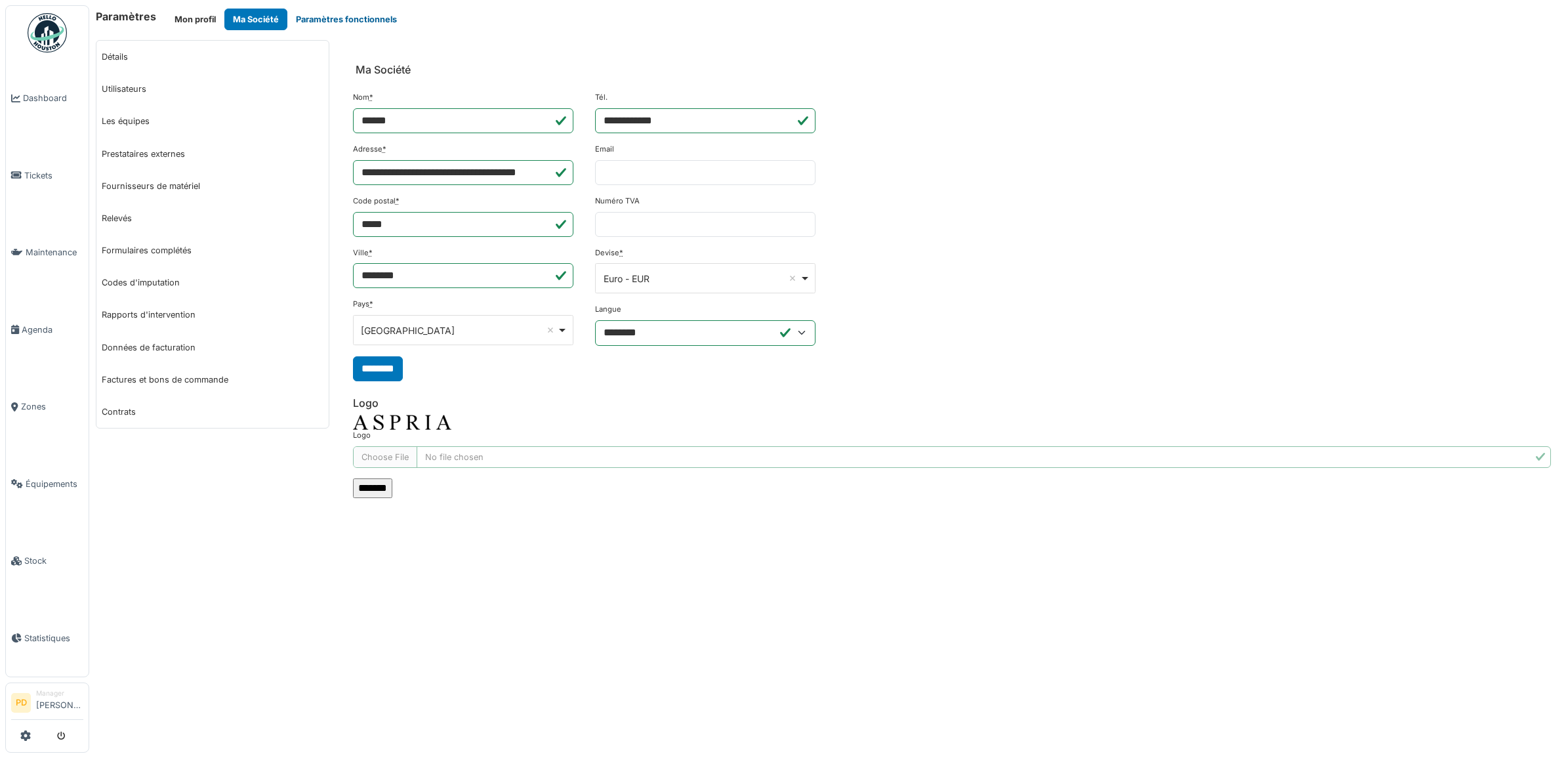
click at [350, 16] on button "Paramètres fonctionnels" at bounding box center [347, 19] width 118 height 22
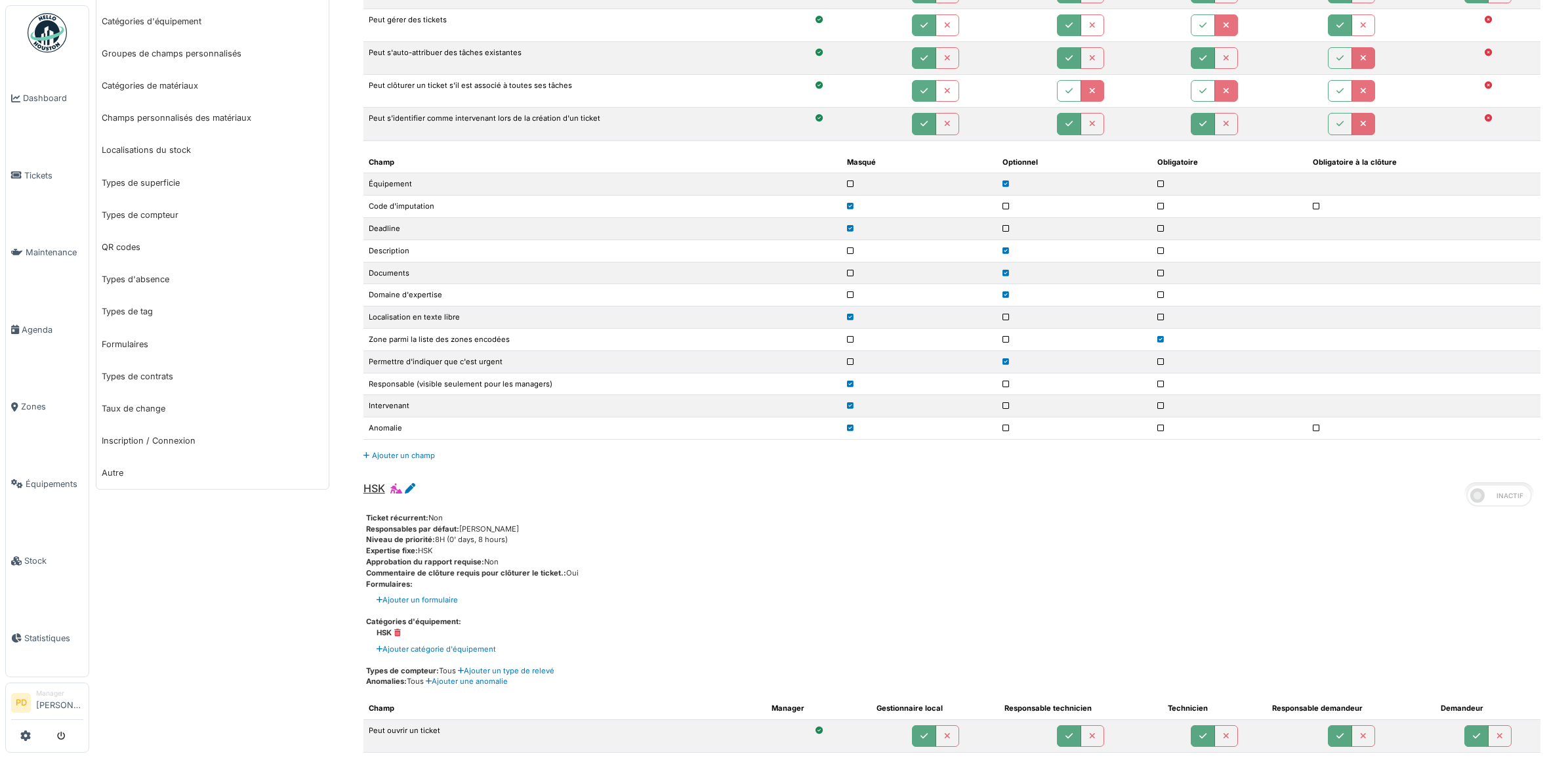
scroll to position [328, 0]
click at [109, 464] on link "Autre" at bounding box center [212, 470] width 232 height 32
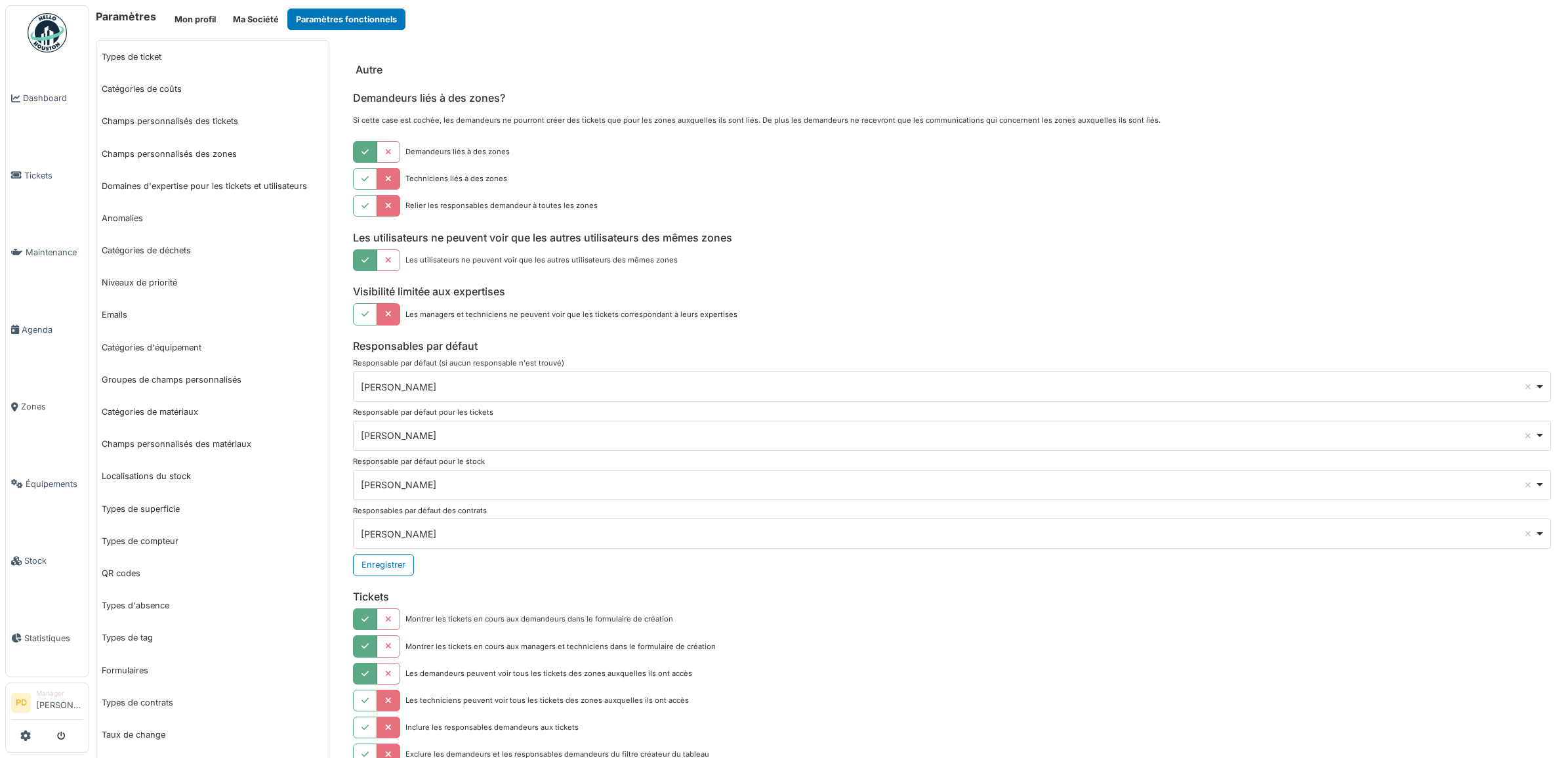
click at [483, 434] on div "[PERSON_NAME] Remove item" at bounding box center [947, 435] width 1174 height 14
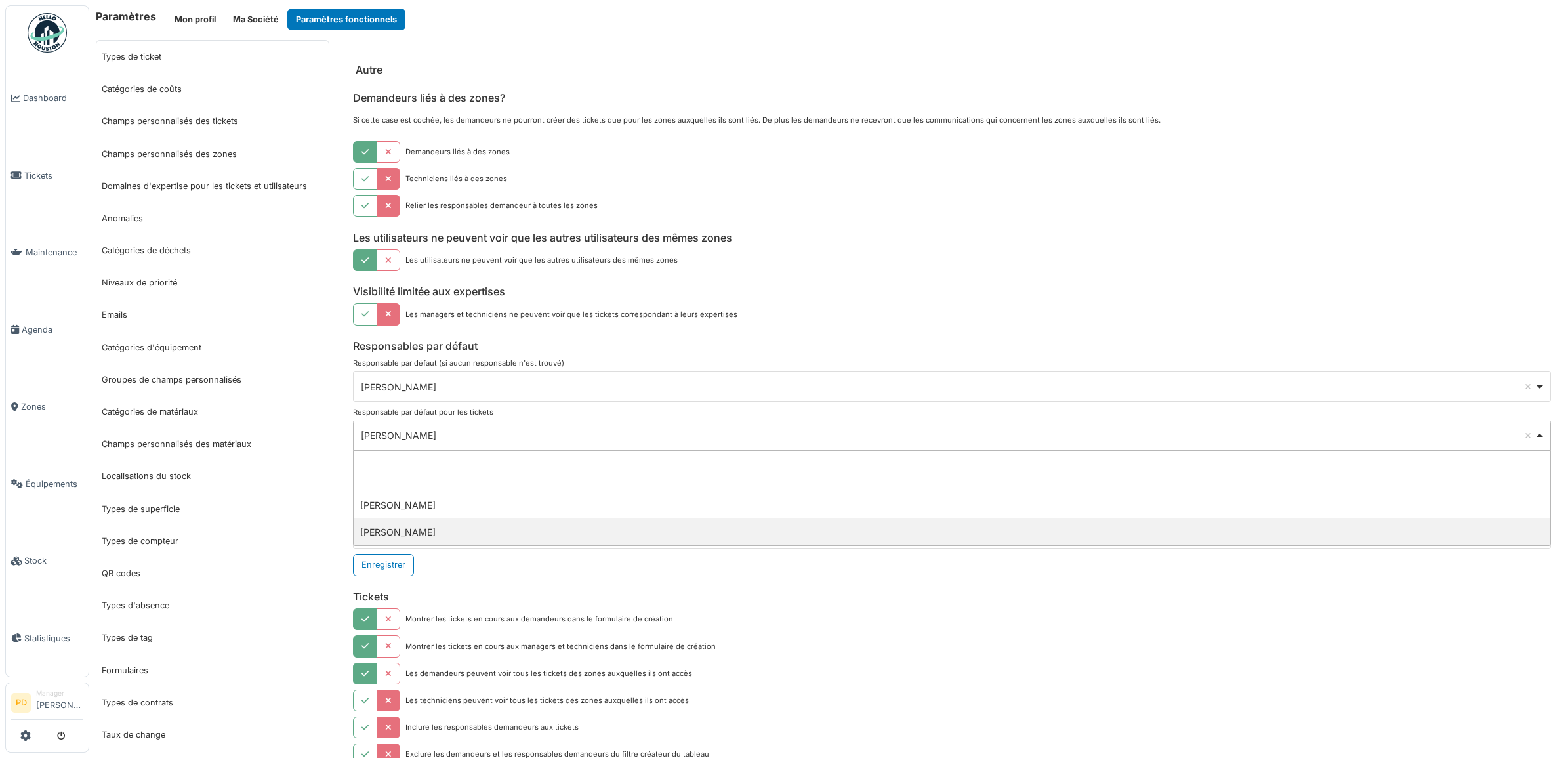
select select "****"
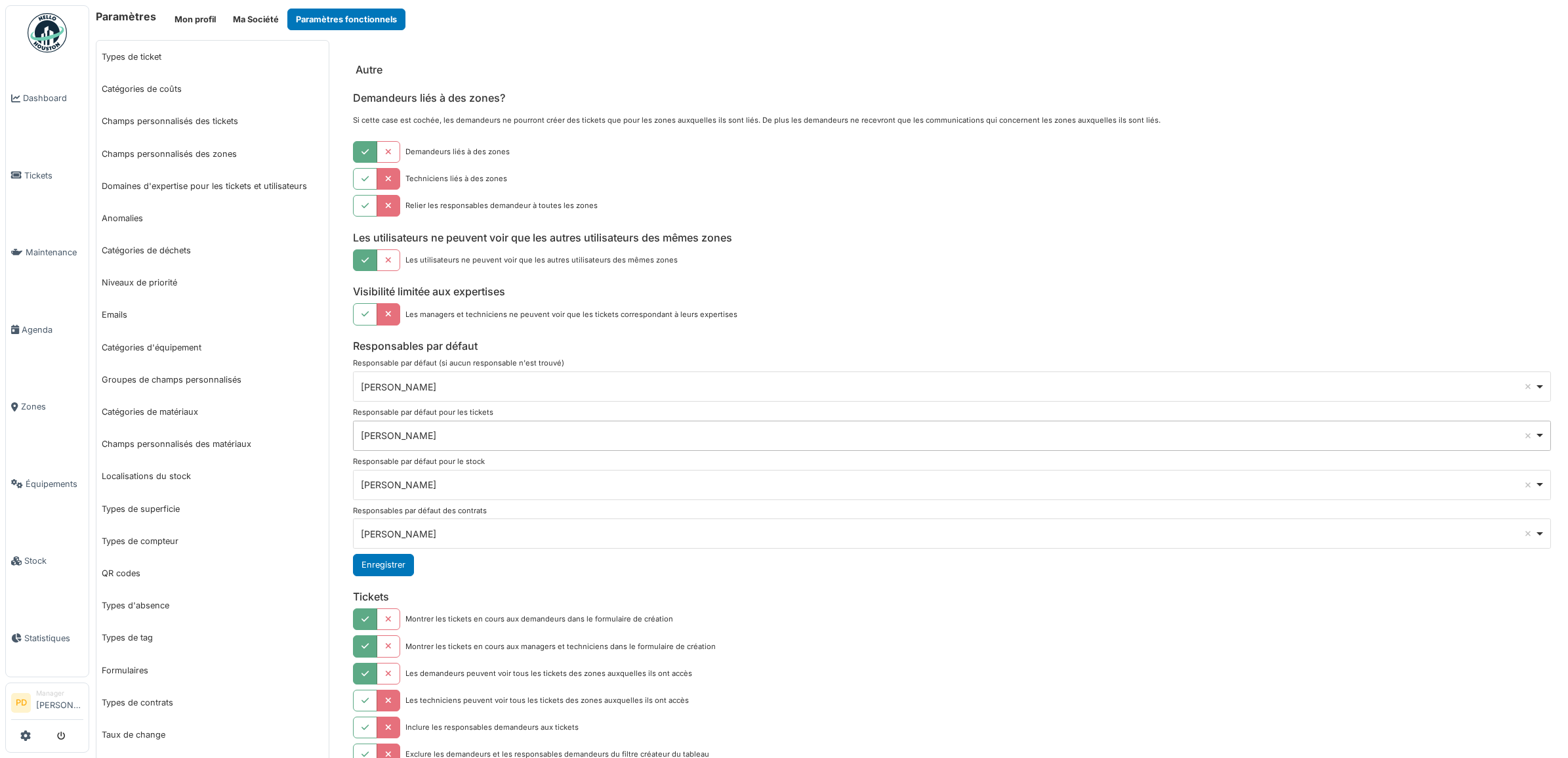
click at [394, 565] on button "Enregistrer" at bounding box center [383, 565] width 61 height 22
click at [56, 96] on span "Dashboard" at bounding box center [53, 98] width 60 height 13
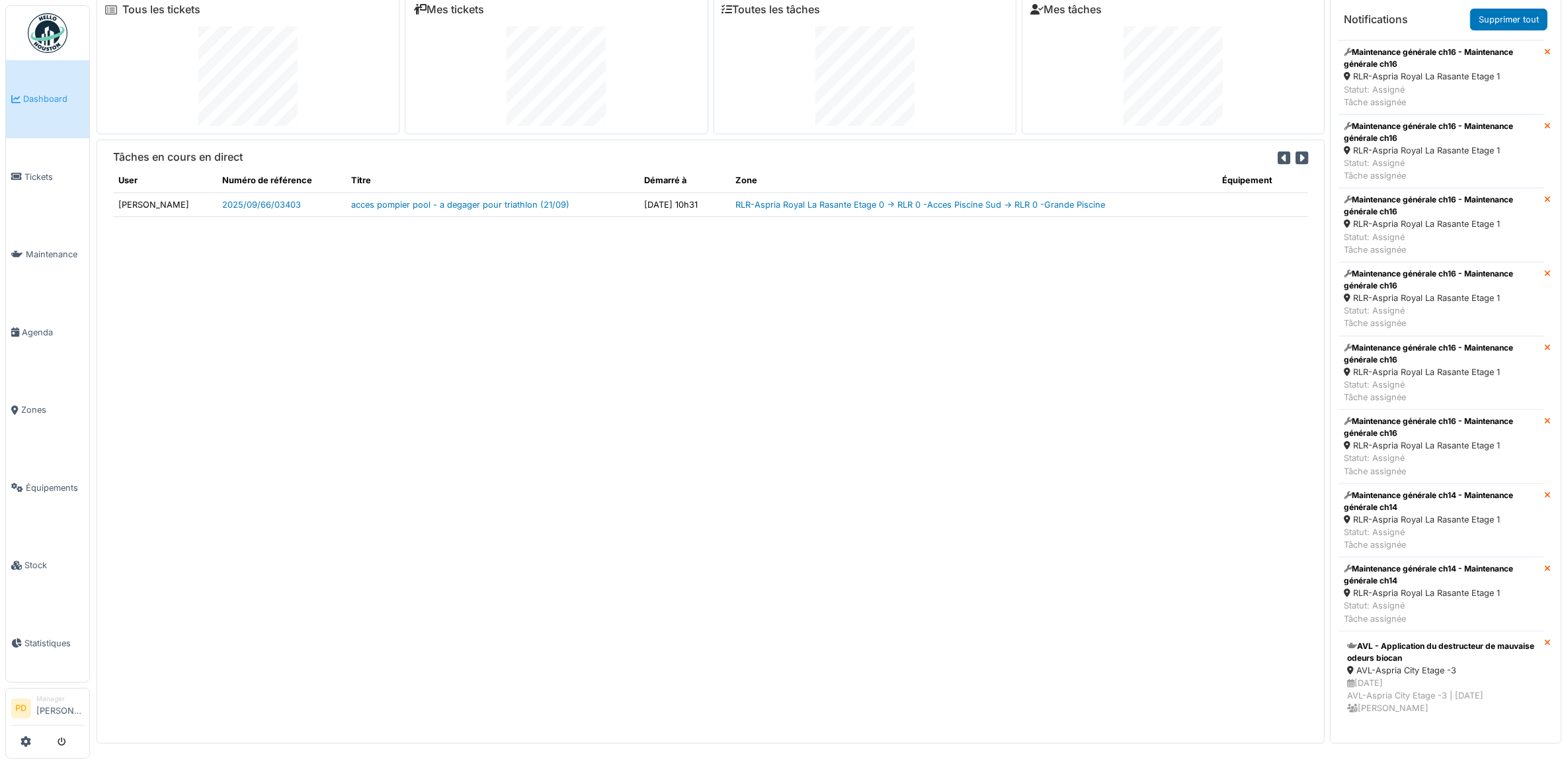
scroll to position [14, 0]
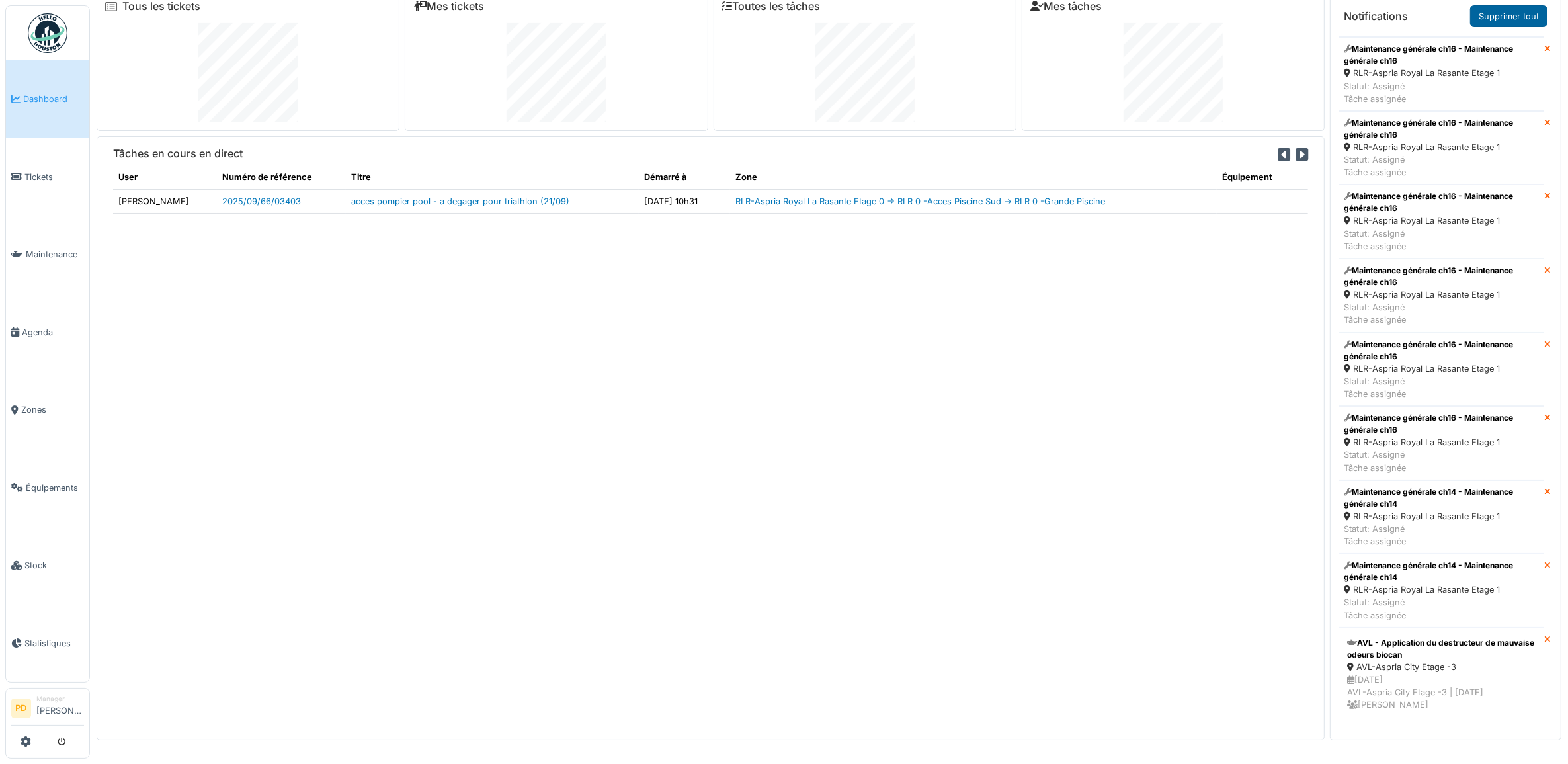
click at [1500, 13] on link "Supprimer tout" at bounding box center [1509, 17] width 77 height 22
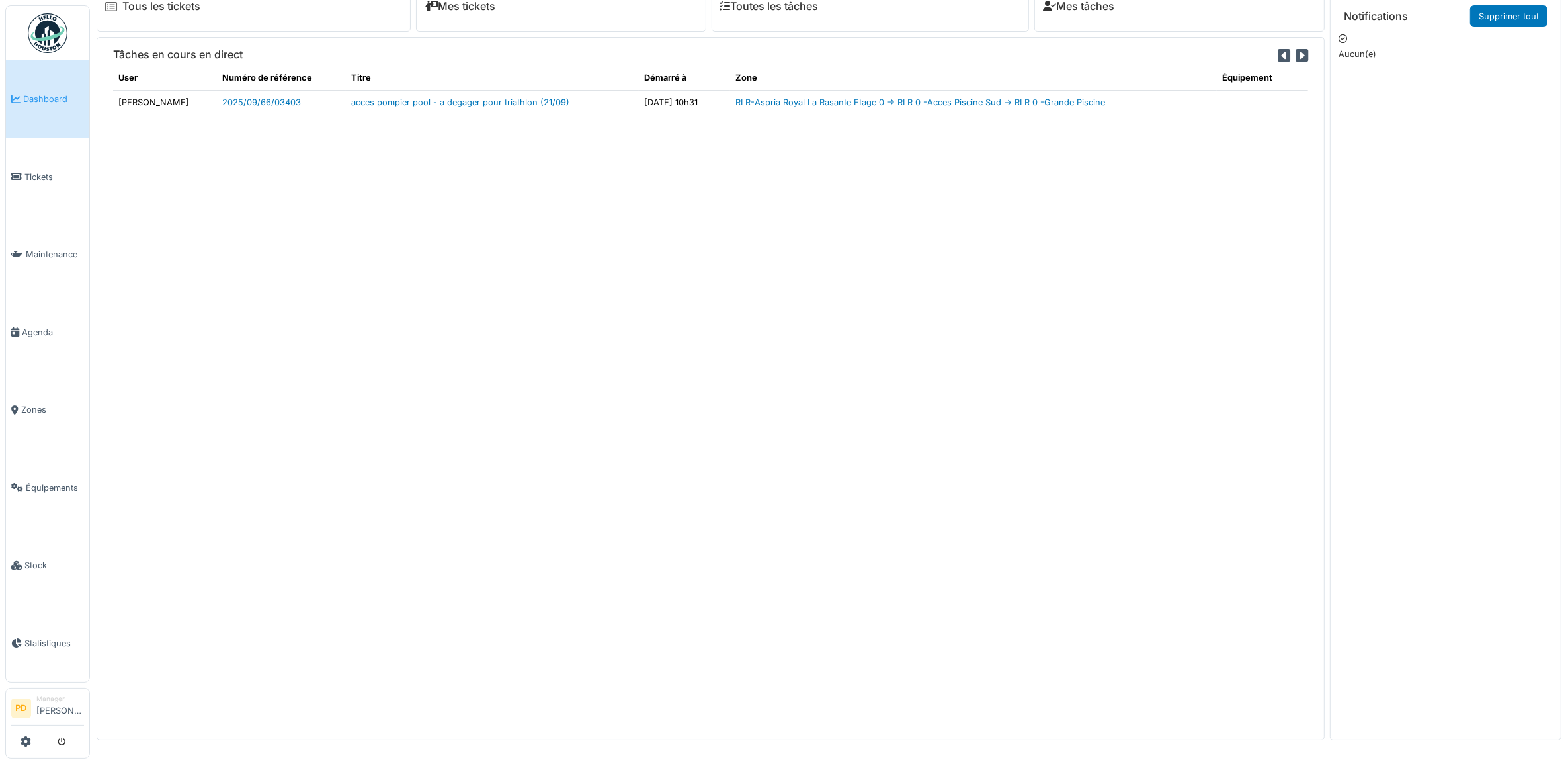
scroll to position [0, 0]
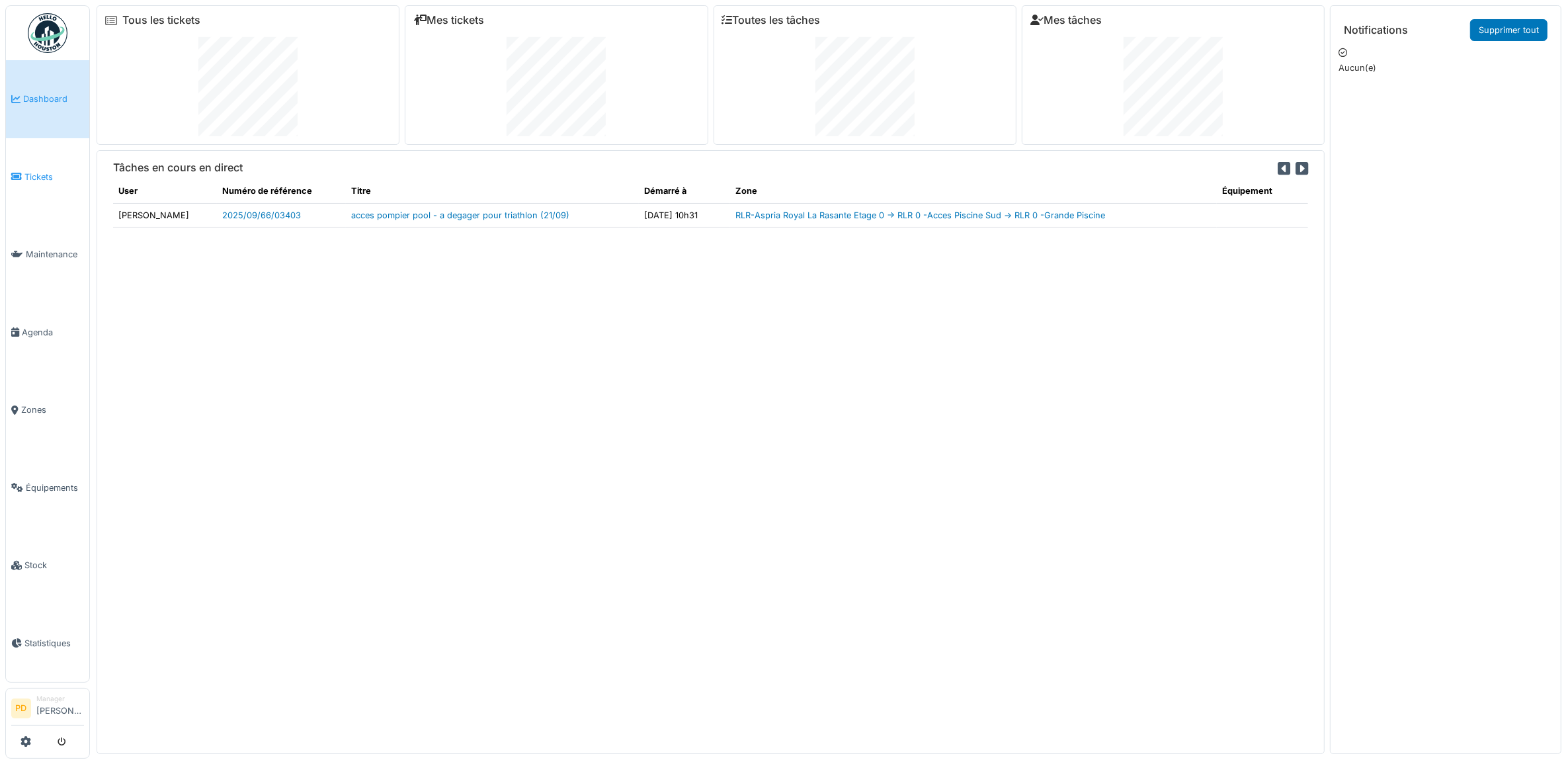
click at [28, 171] on span "Tickets" at bounding box center [54, 177] width 60 height 13
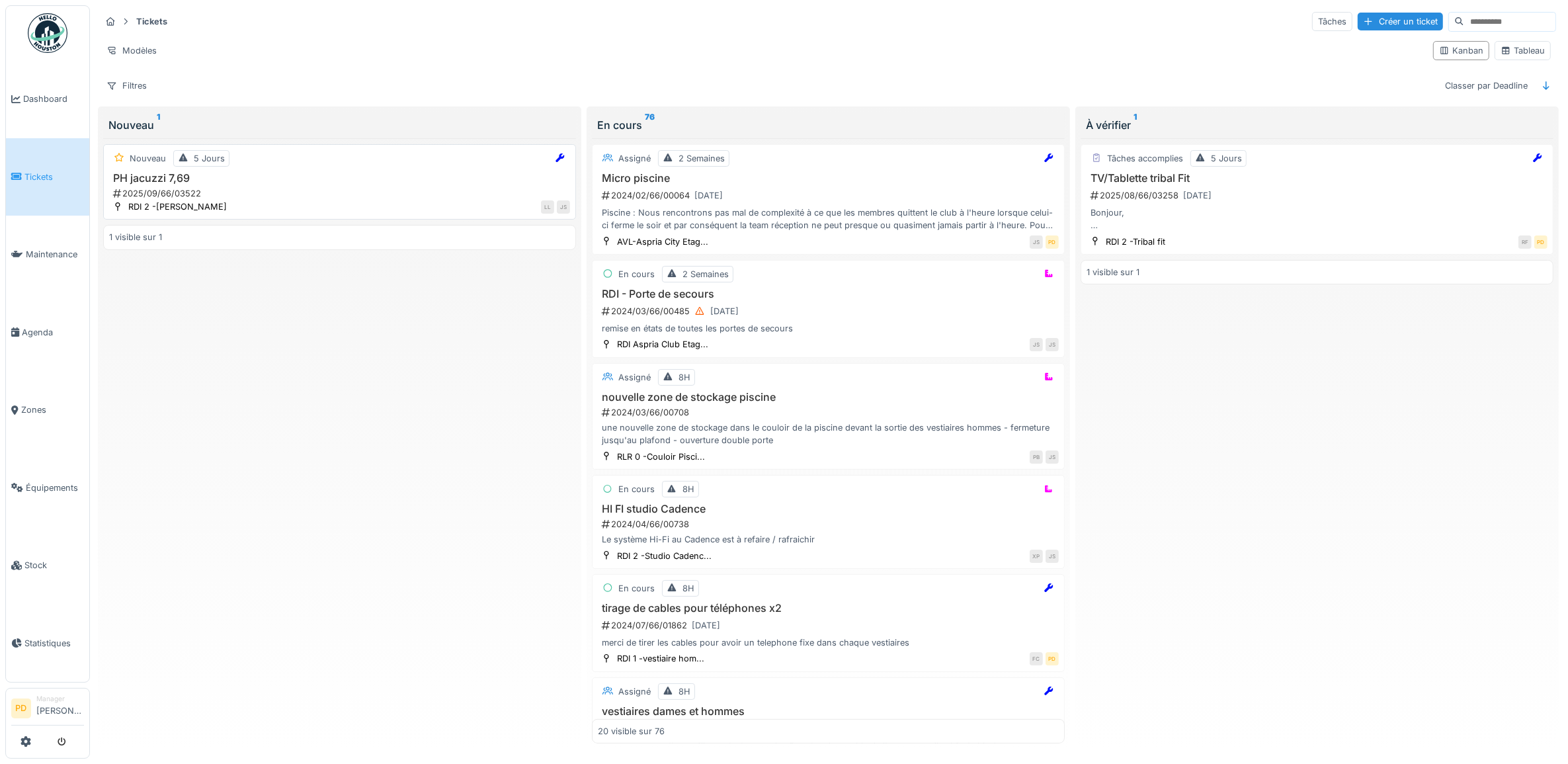
click at [278, 193] on div "2025/09/66/03522" at bounding box center [341, 194] width 458 height 13
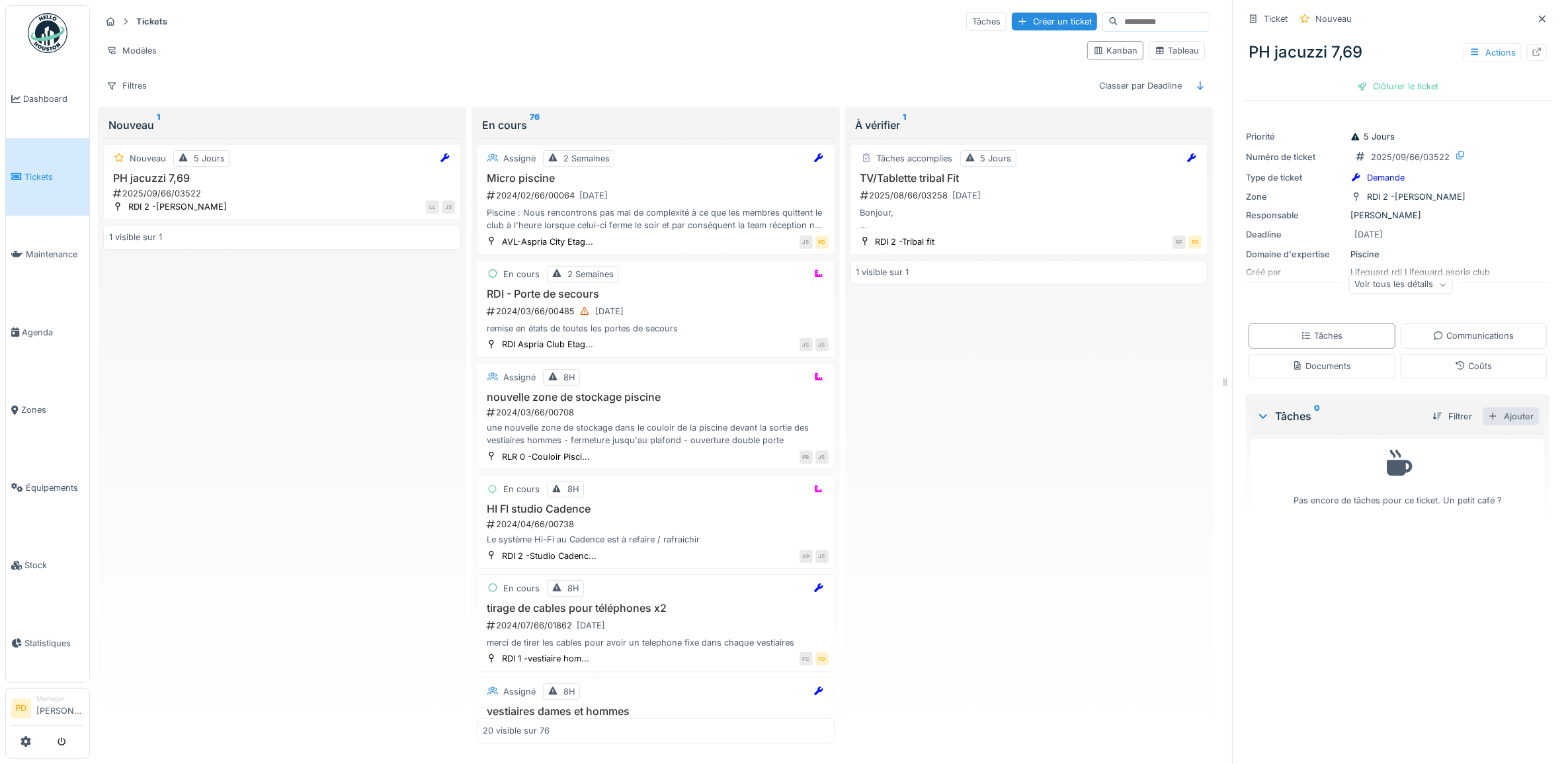
click at [1504, 421] on div "Ajouter" at bounding box center [1510, 416] width 56 height 17
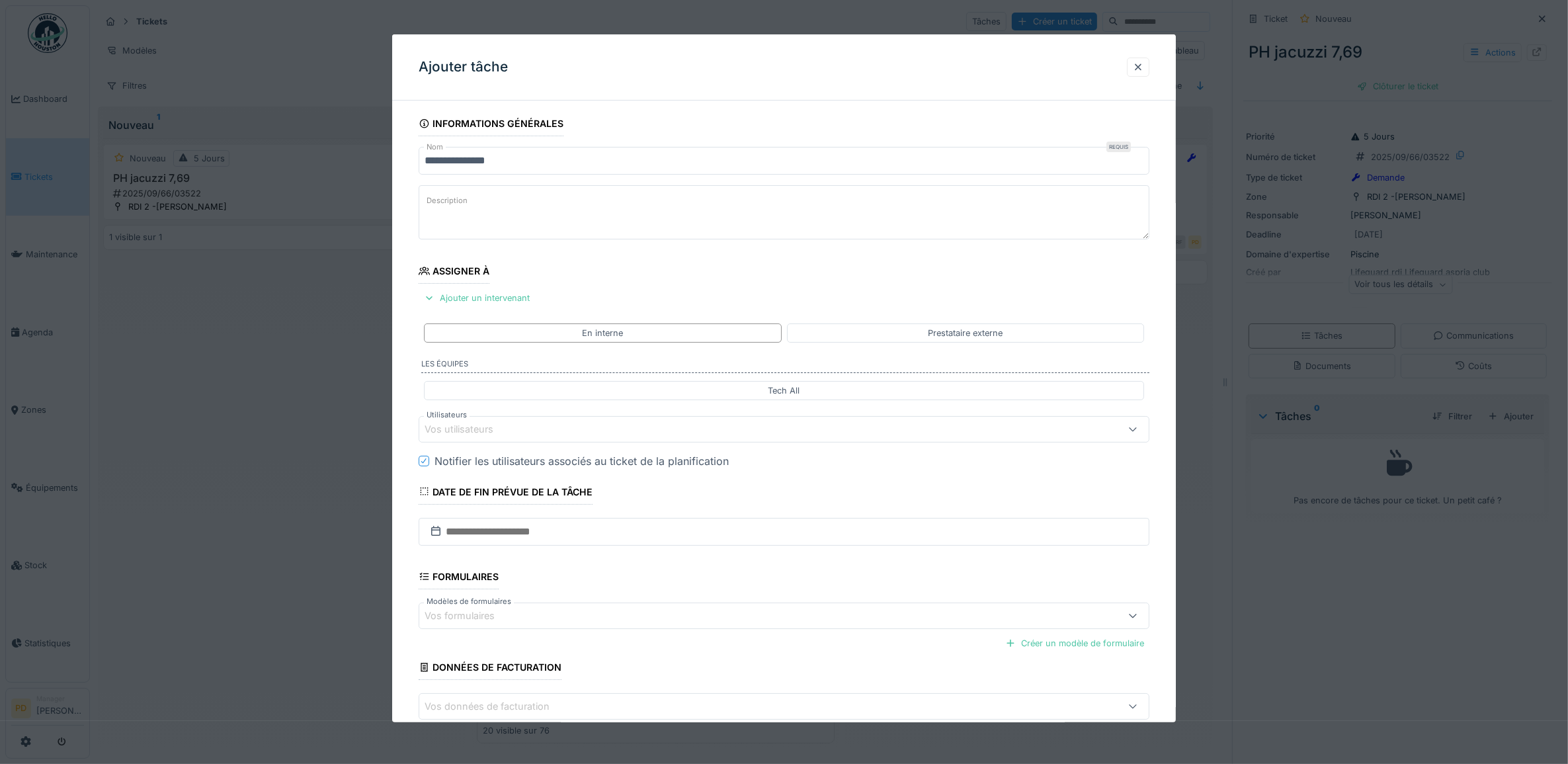
click at [508, 433] on div "Vos utilisateurs" at bounding box center [468, 430] width 87 height 15
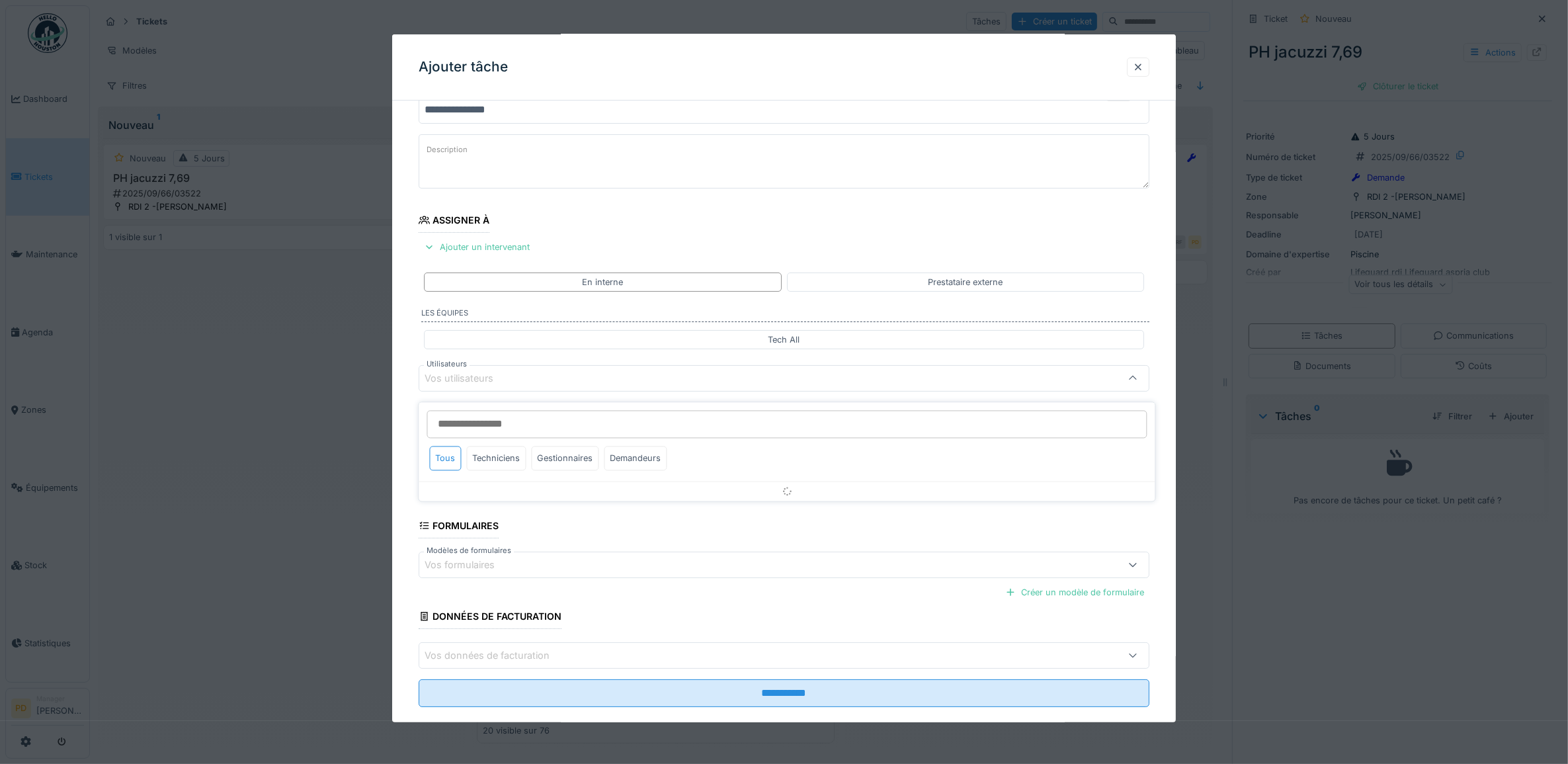
scroll to position [53, 0]
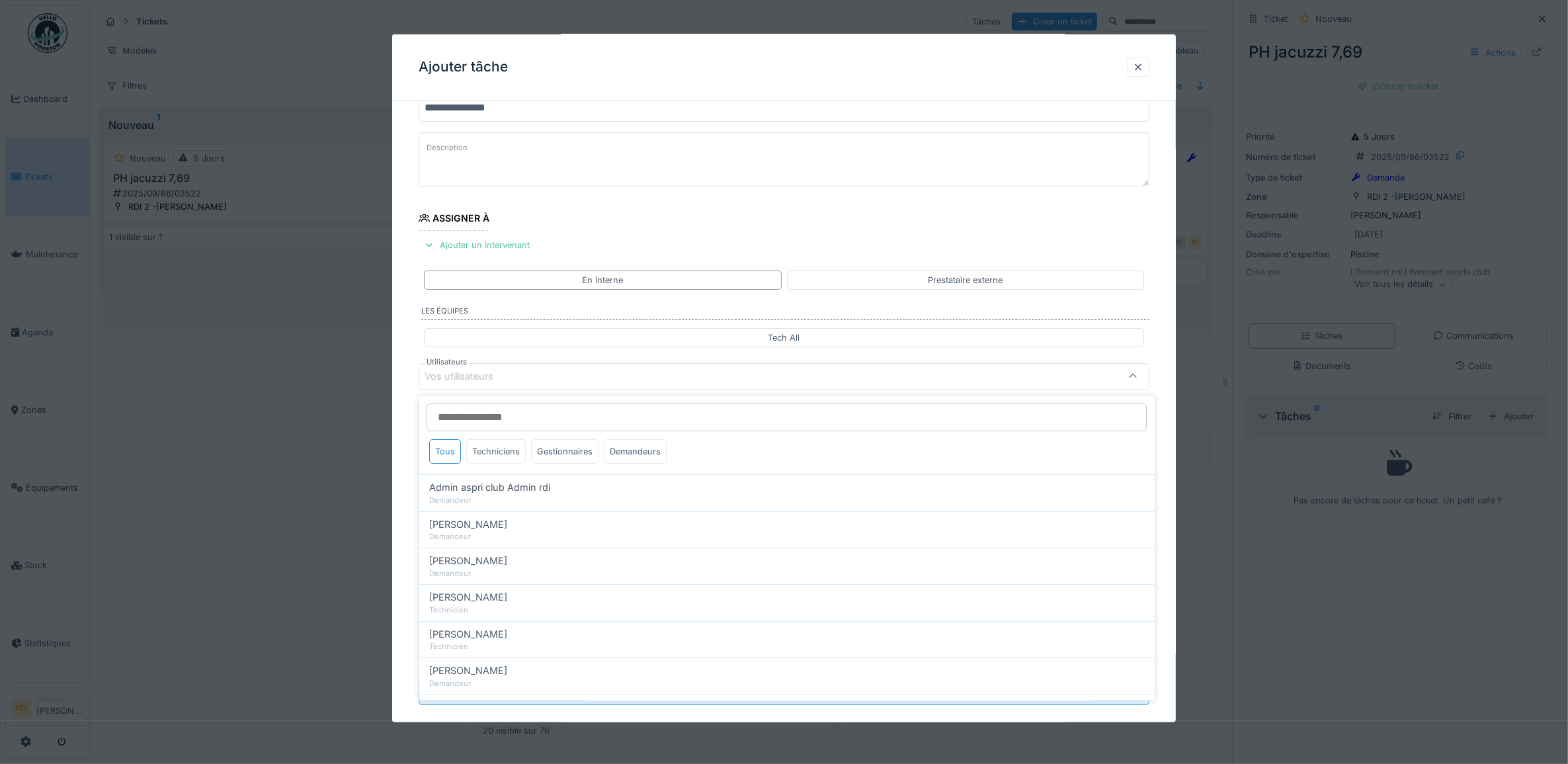
click at [514, 457] on div "Techniciens" at bounding box center [497, 452] width 60 height 25
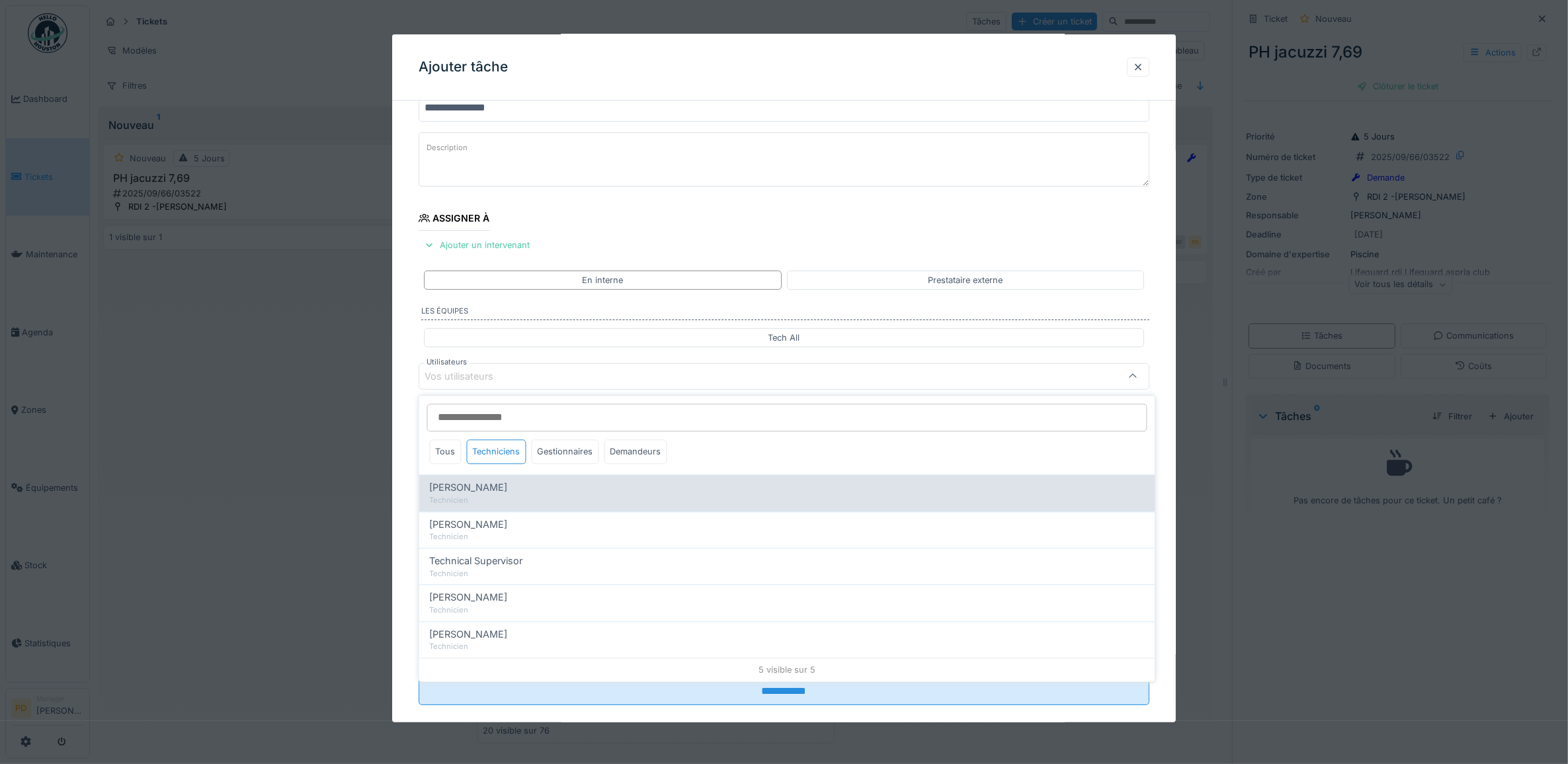
drag, startPoint x: 507, startPoint y: 490, endPoint x: 490, endPoint y: 488, distance: 17.1
click at [506, 490] on span "[PERSON_NAME]" at bounding box center [468, 489] width 78 height 15
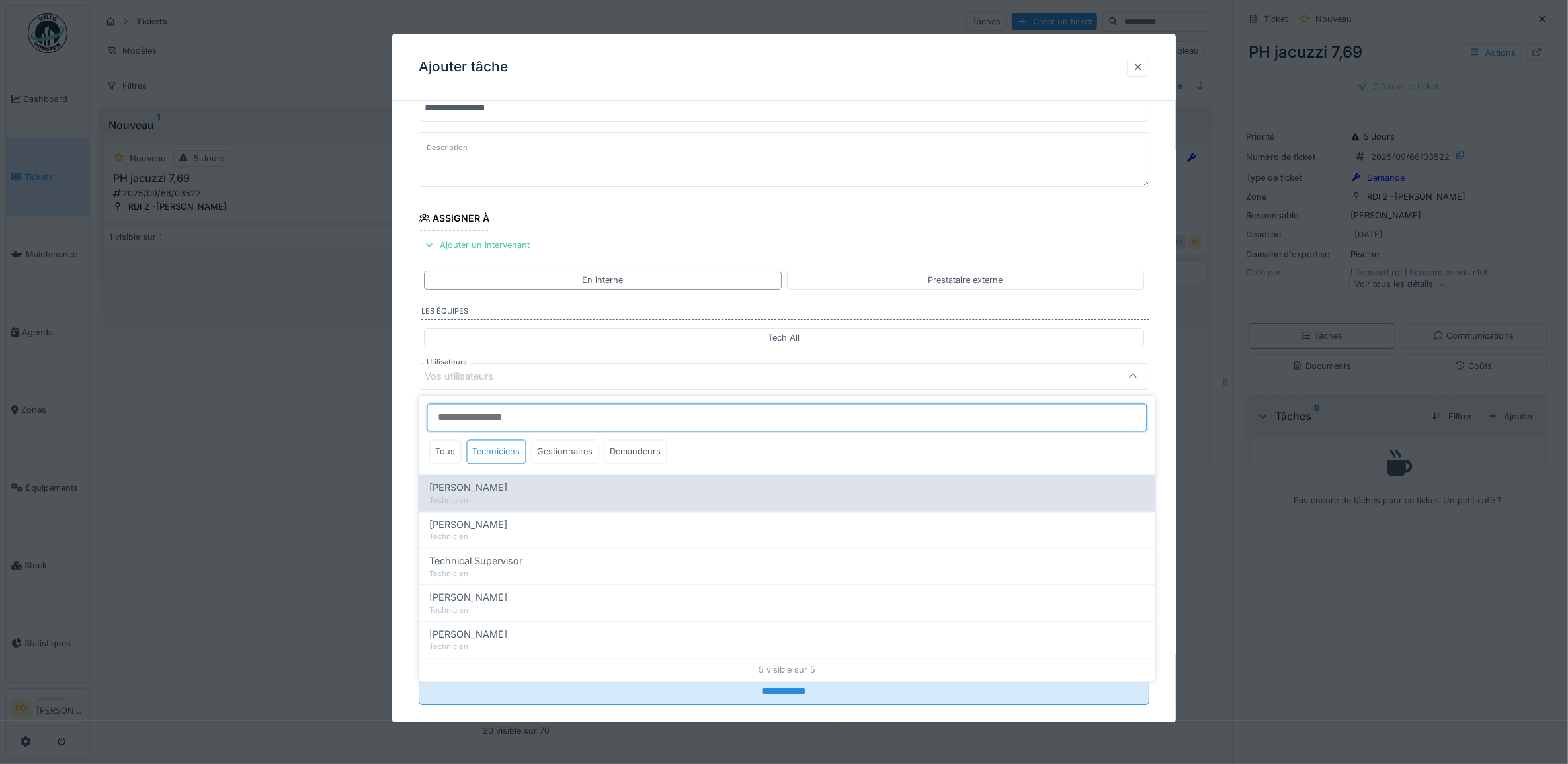
type input "*****"
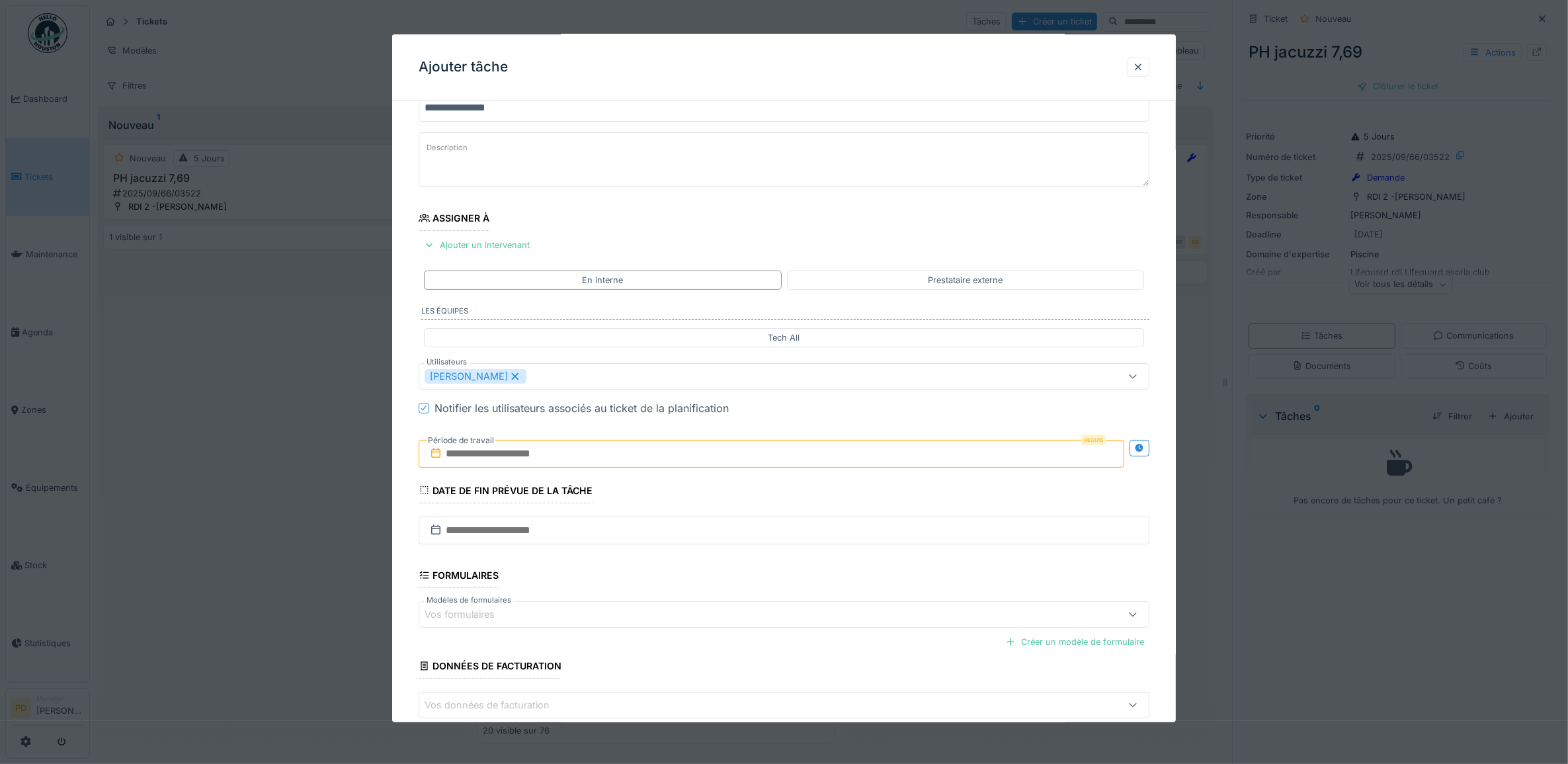
click at [398, 432] on div "**********" at bounding box center [784, 425] width 784 height 736
drag, startPoint x: 503, startPoint y: 460, endPoint x: 510, endPoint y: 463, distance: 7.6
click at [503, 460] on input "text" at bounding box center [771, 454] width 706 height 28
click at [795, 587] on div "19" at bounding box center [795, 583] width 17 height 19
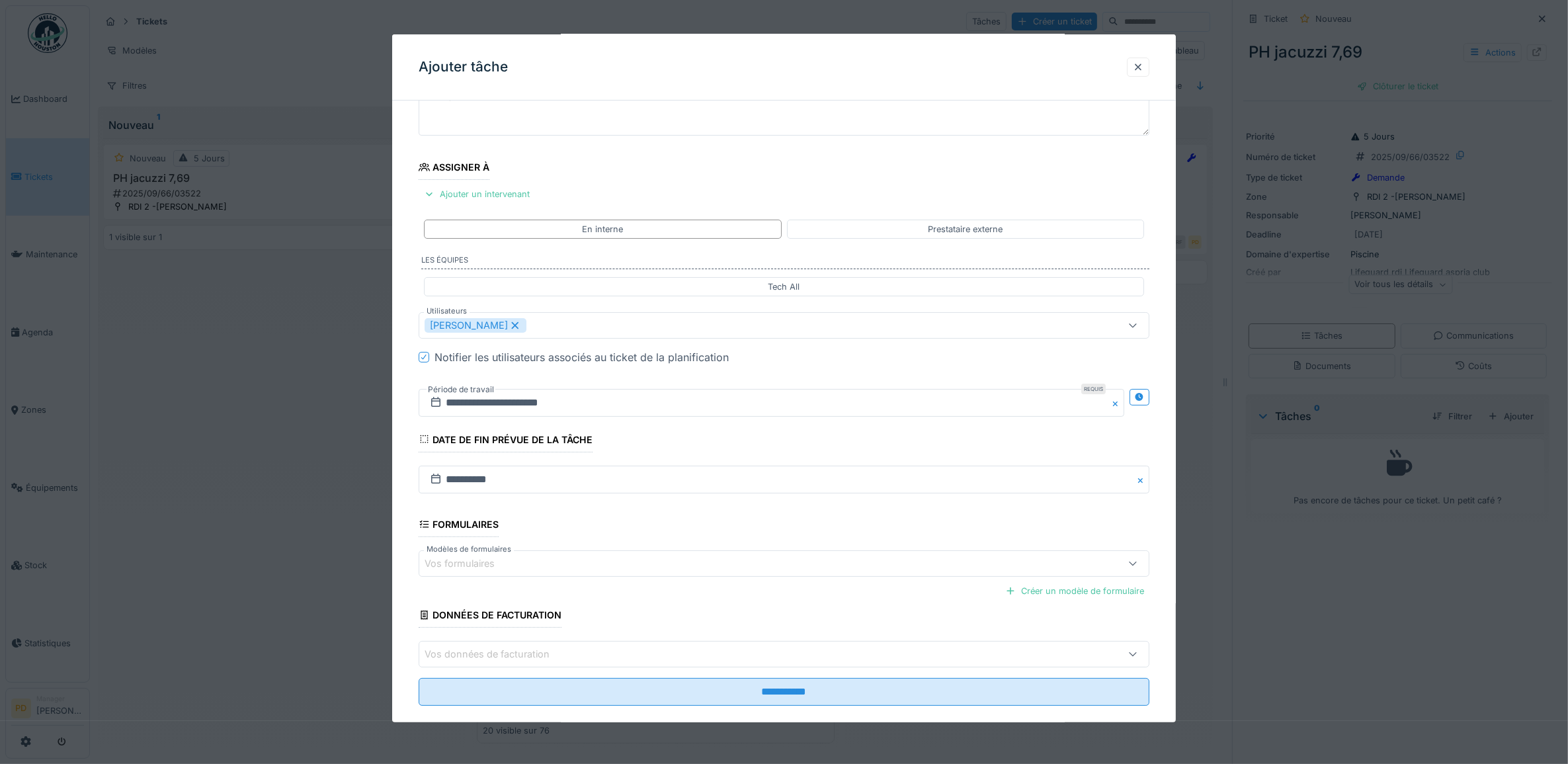
scroll to position [127, 0]
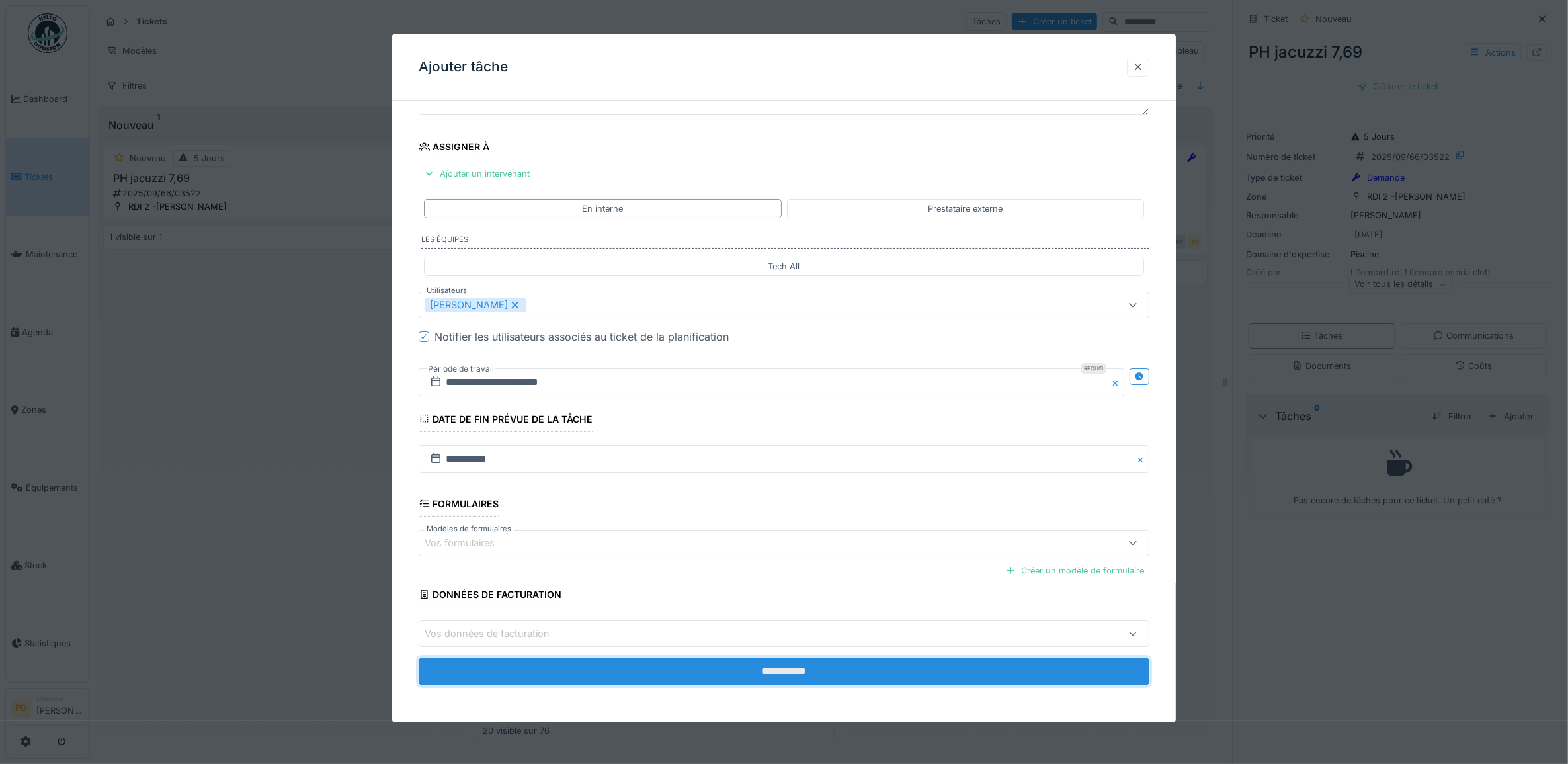
click at [839, 670] on input "**********" at bounding box center [784, 671] width 732 height 28
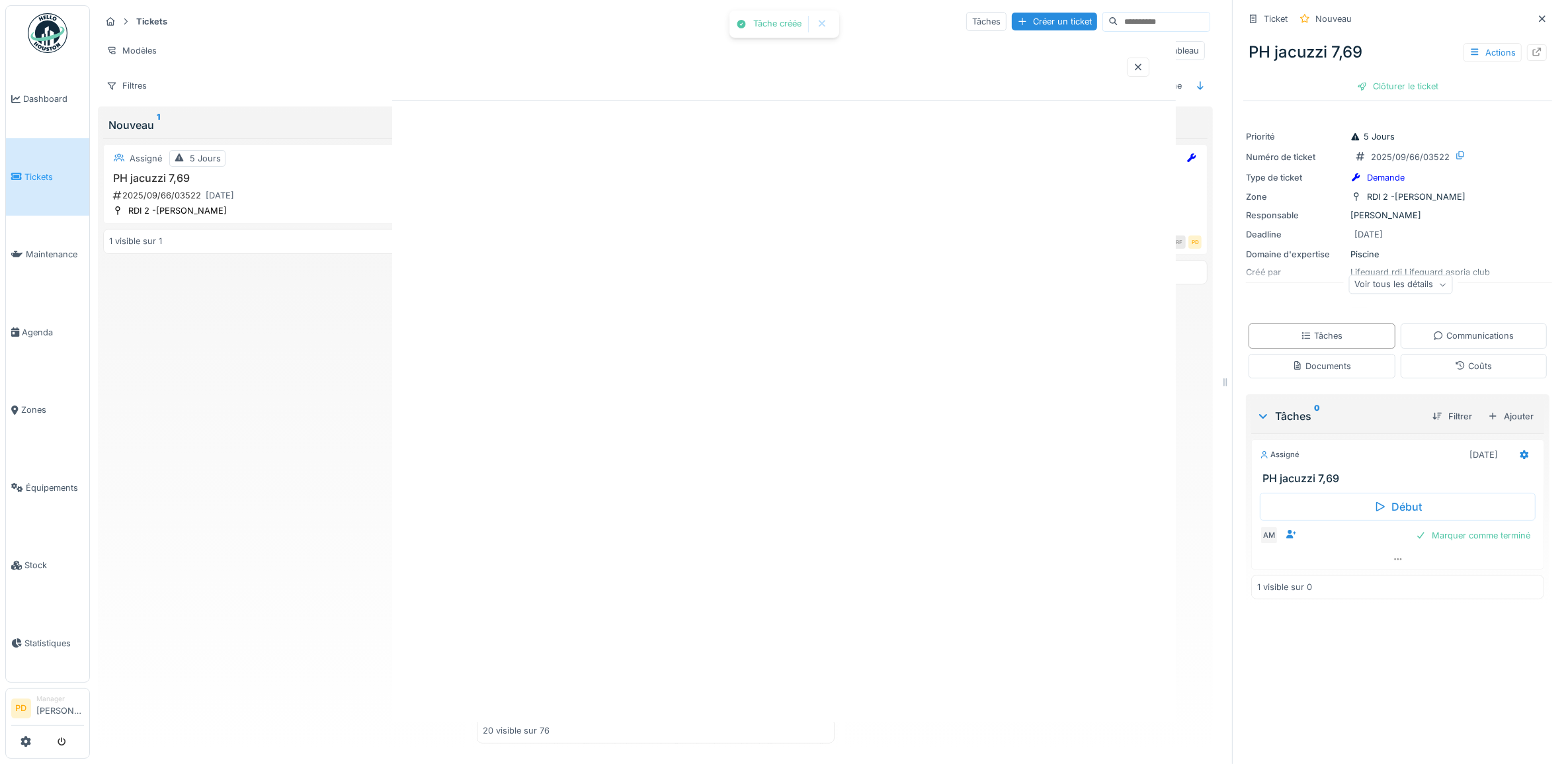
scroll to position [0, 0]
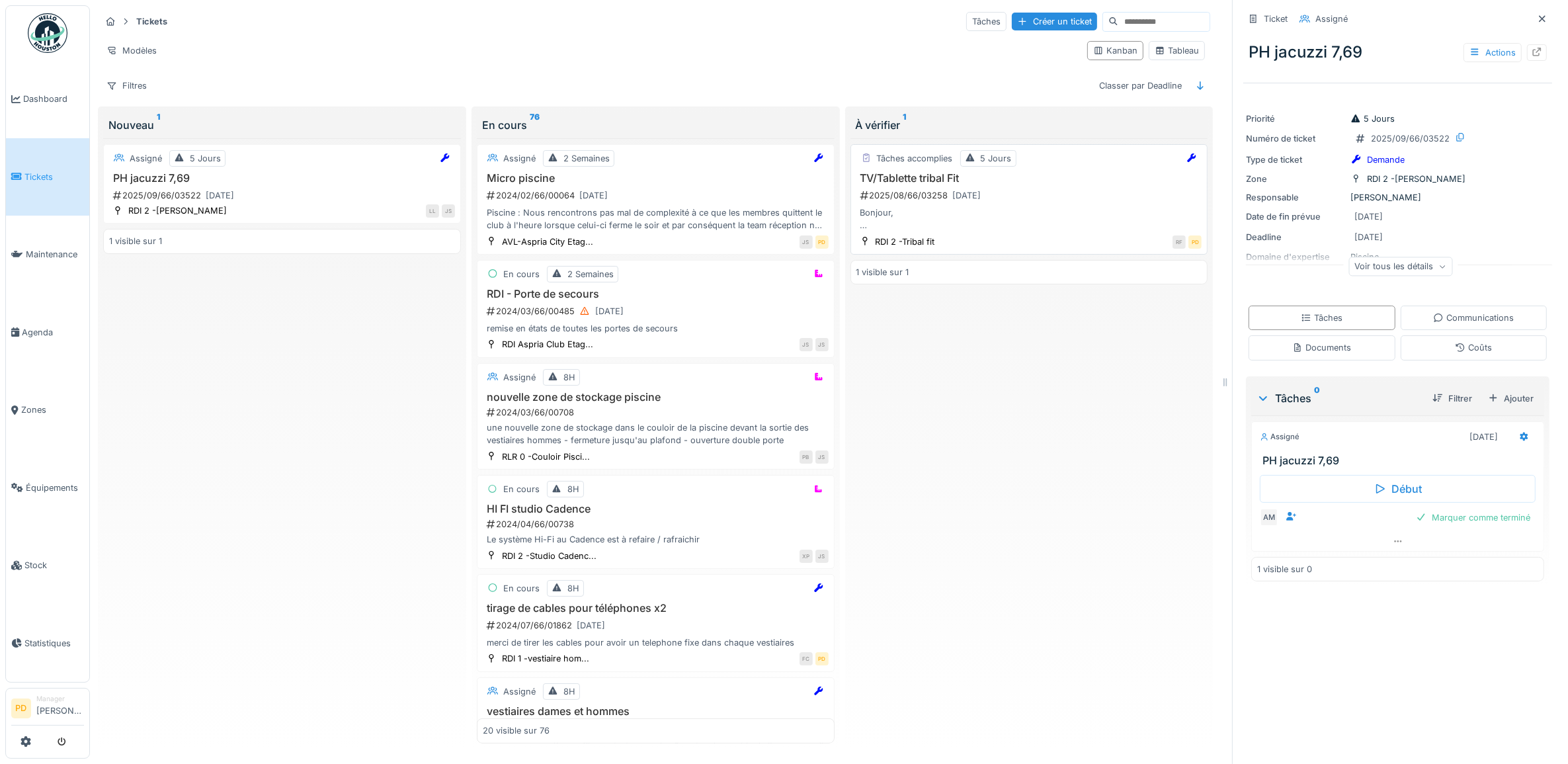
click at [1042, 200] on div "2025/08/66/03258 19/09/2025" at bounding box center [1031, 196] width 343 height 17
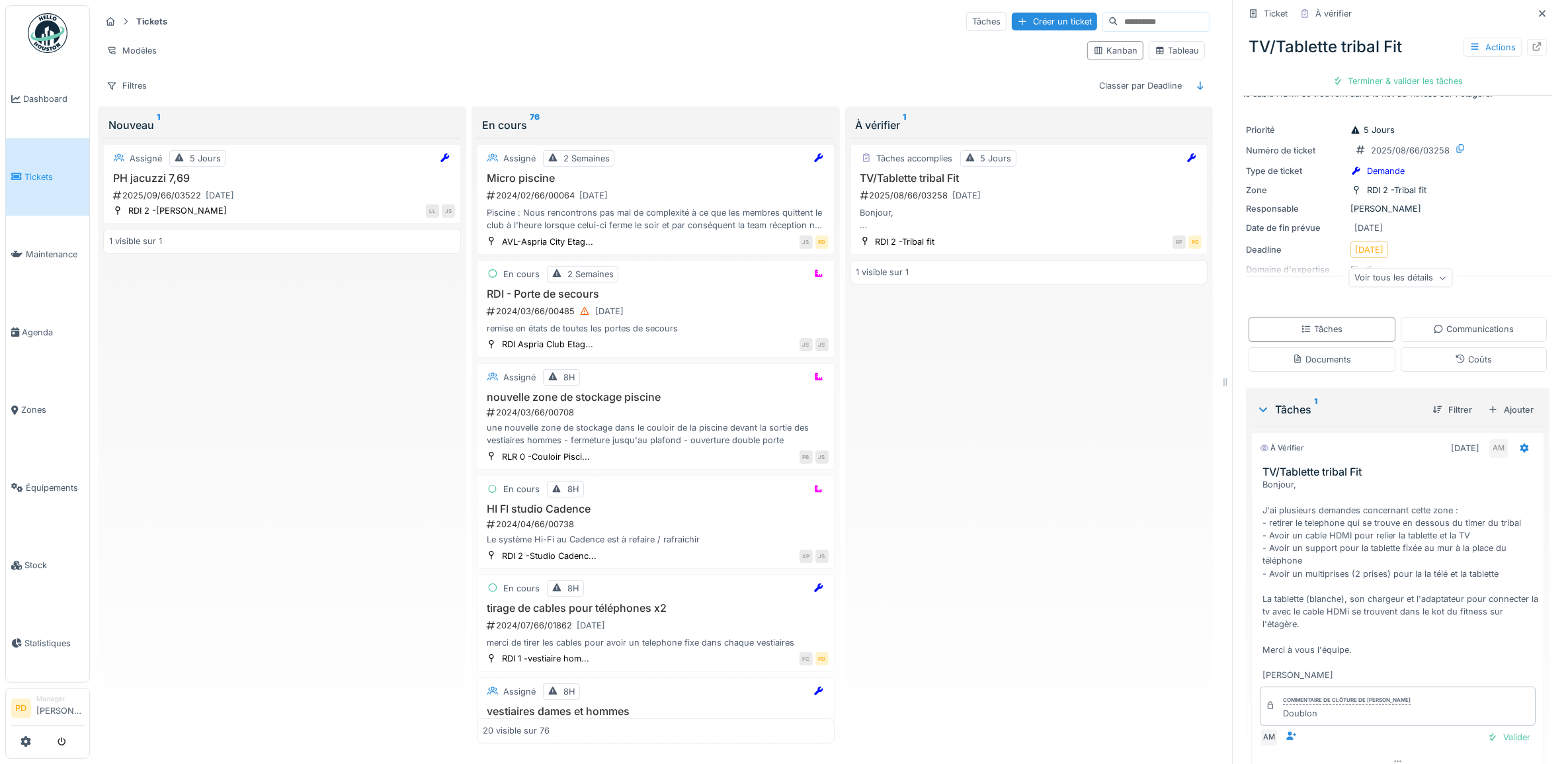
scroll to position [197, 0]
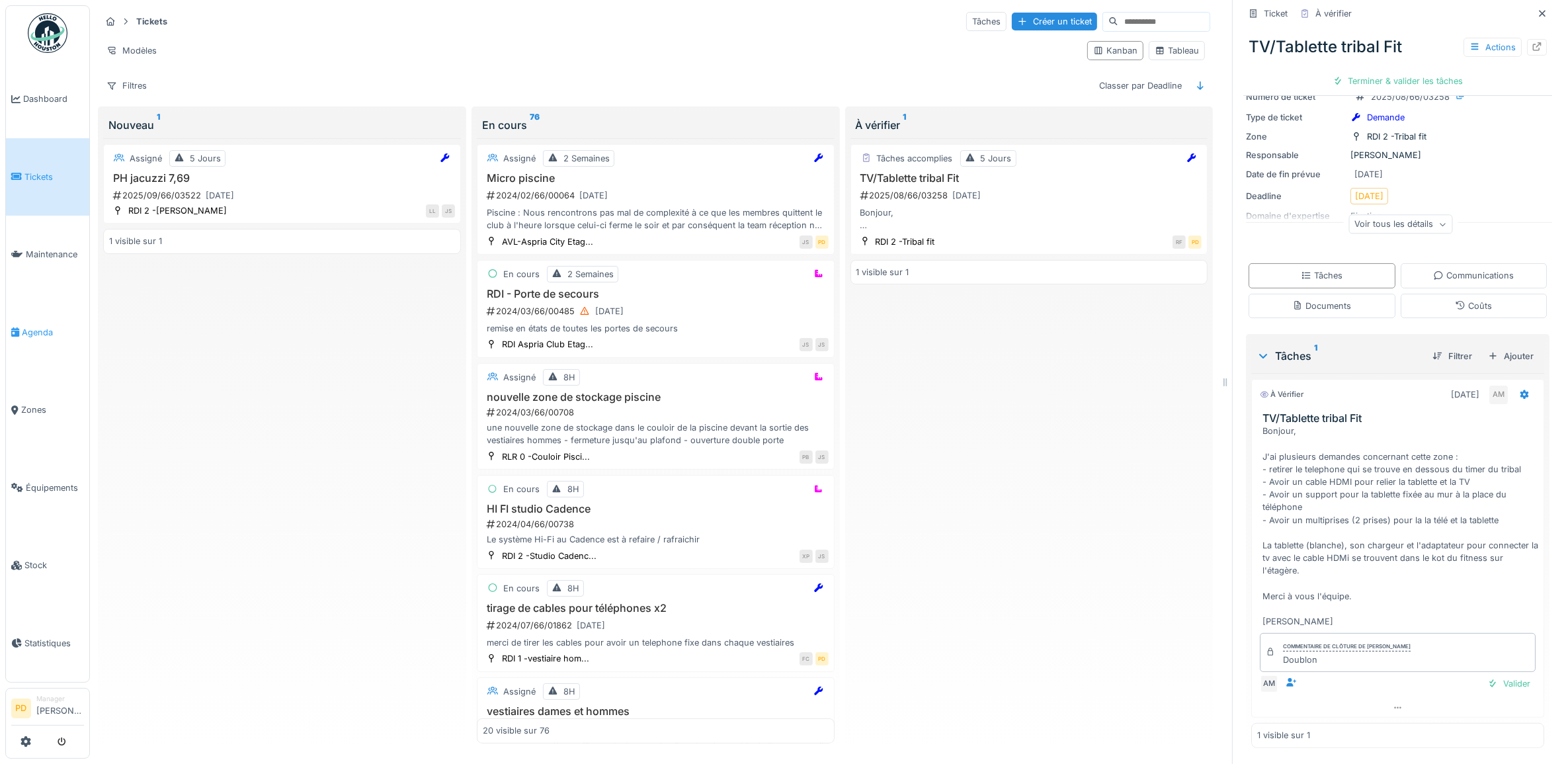
click at [44, 328] on span "Agenda" at bounding box center [53, 332] width 62 height 13
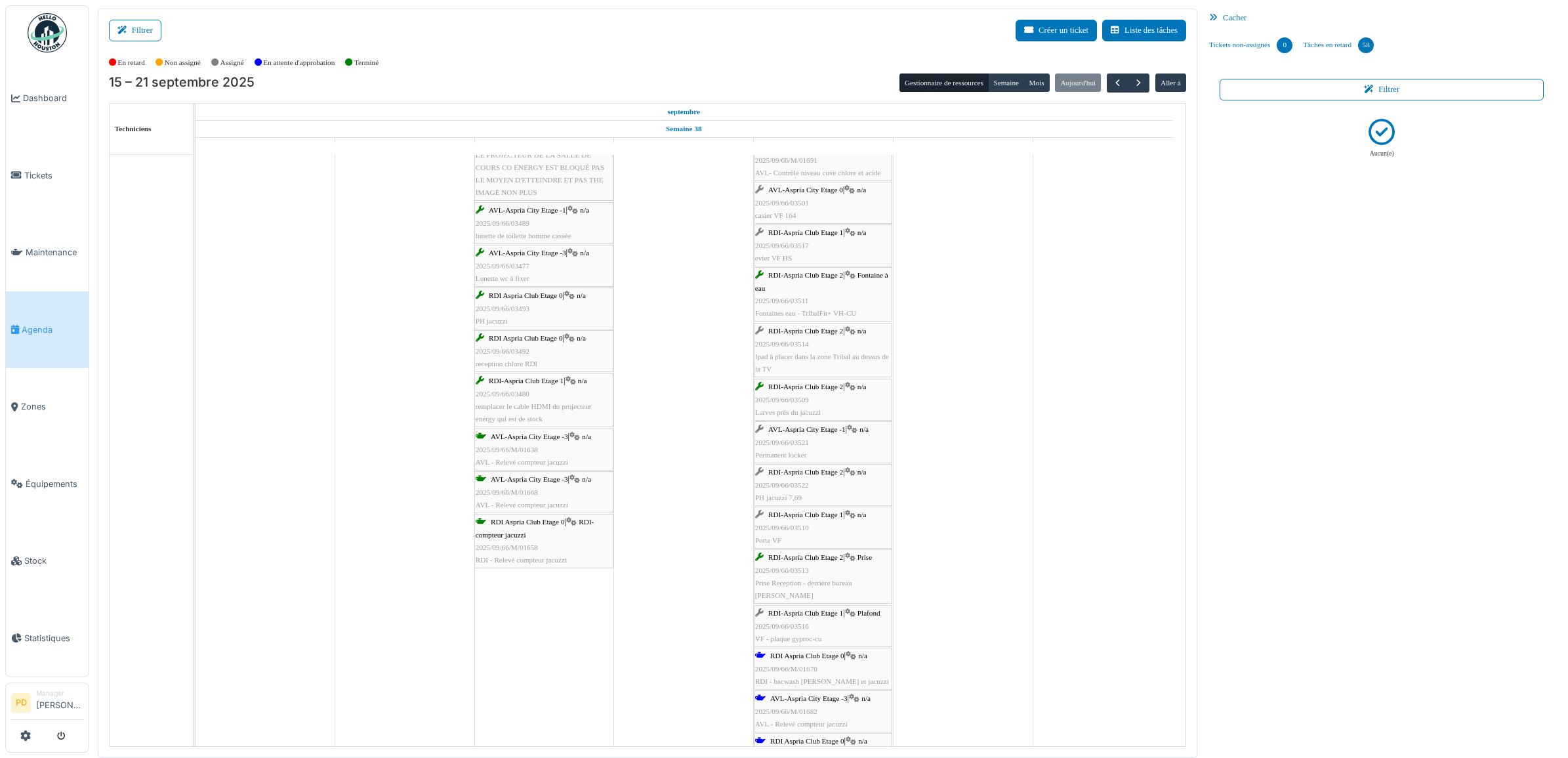
scroll to position [410, 0]
click at [834, 354] on span "Ipad à placer dans la zone Tribal au dessus de la TV" at bounding box center [821, 363] width 134 height 20
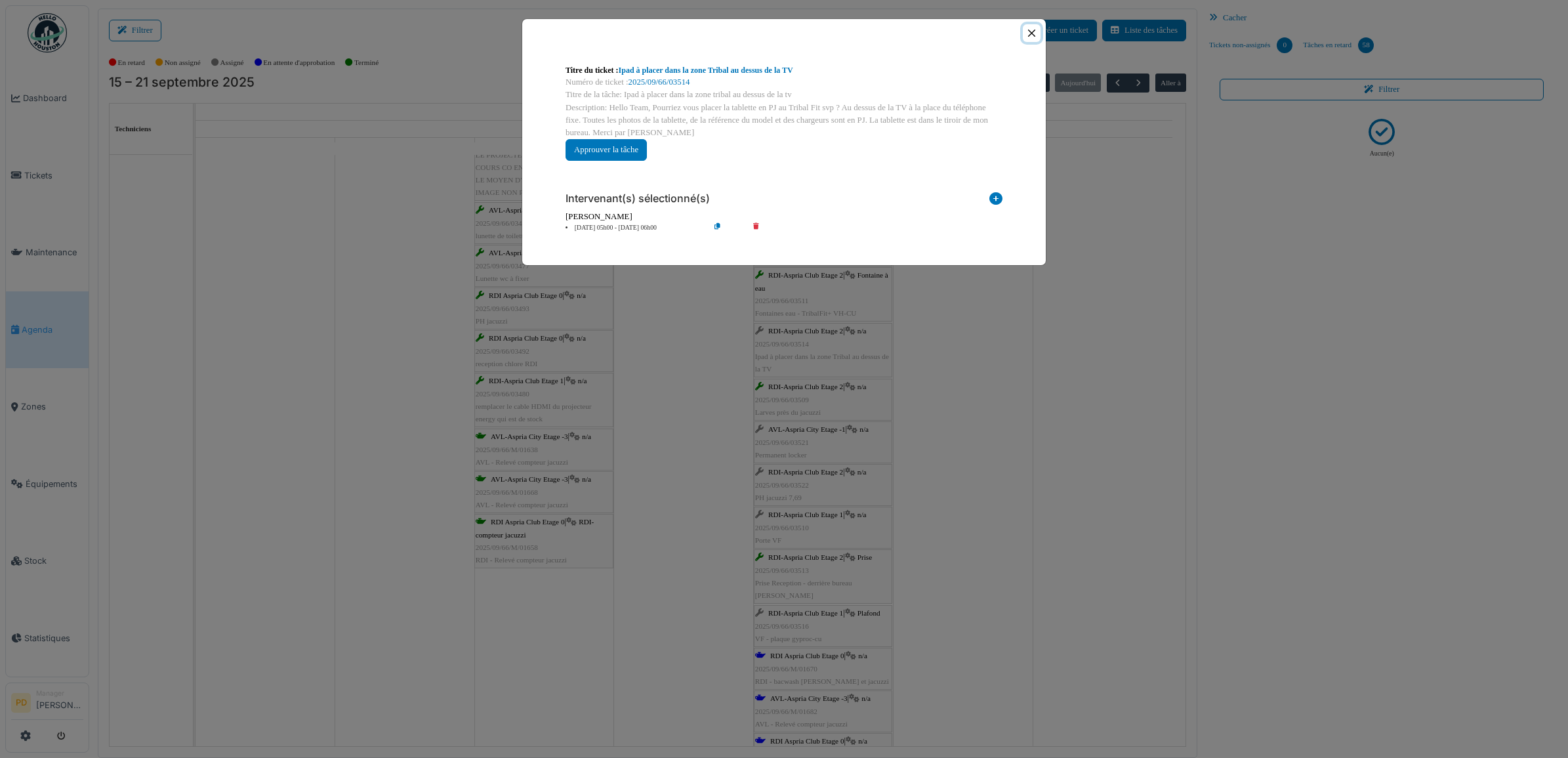
click at [1034, 35] on button "Close" at bounding box center [1031, 33] width 17 height 17
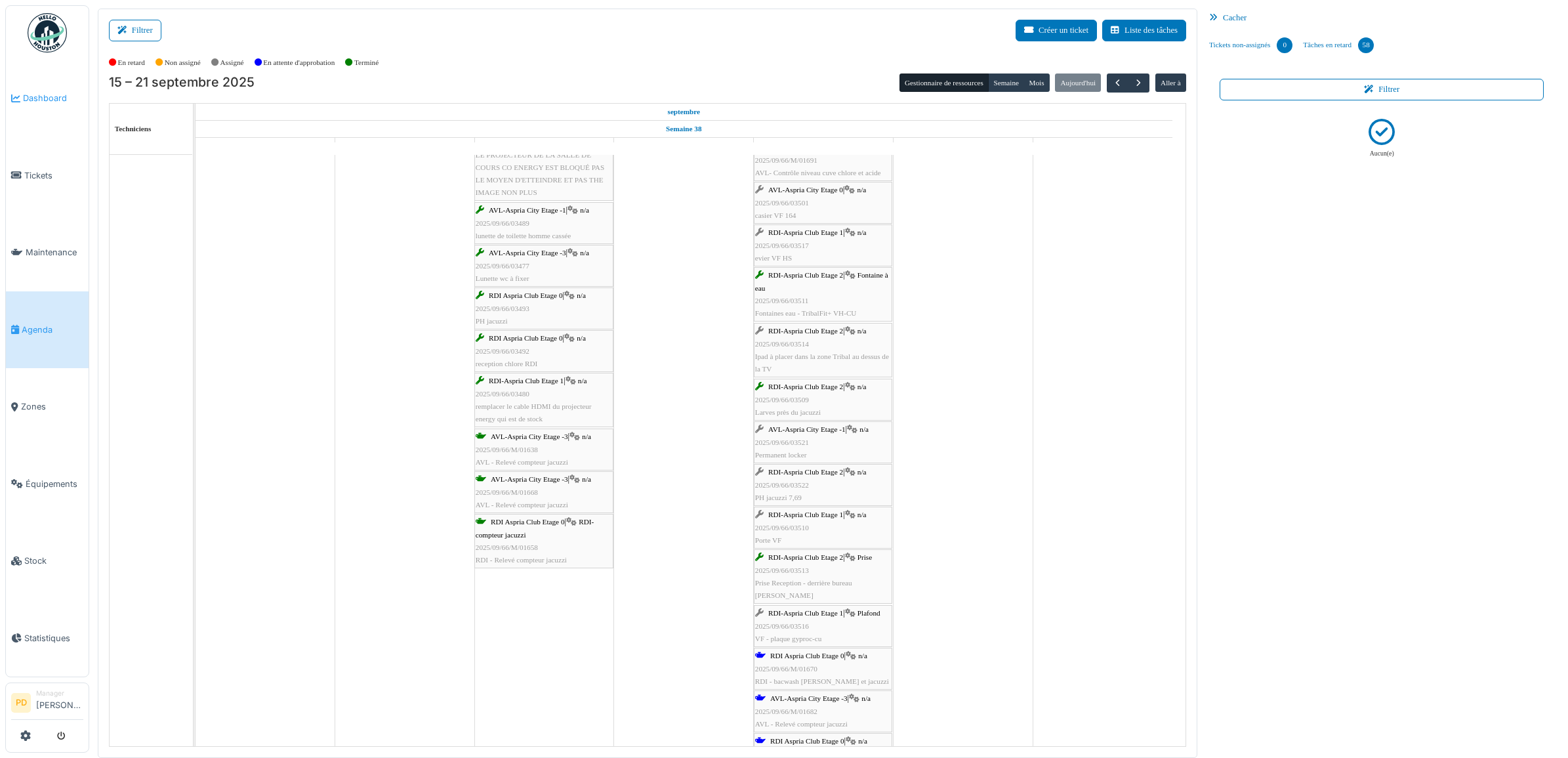
click at [60, 93] on span "Dashboard" at bounding box center [53, 98] width 60 height 13
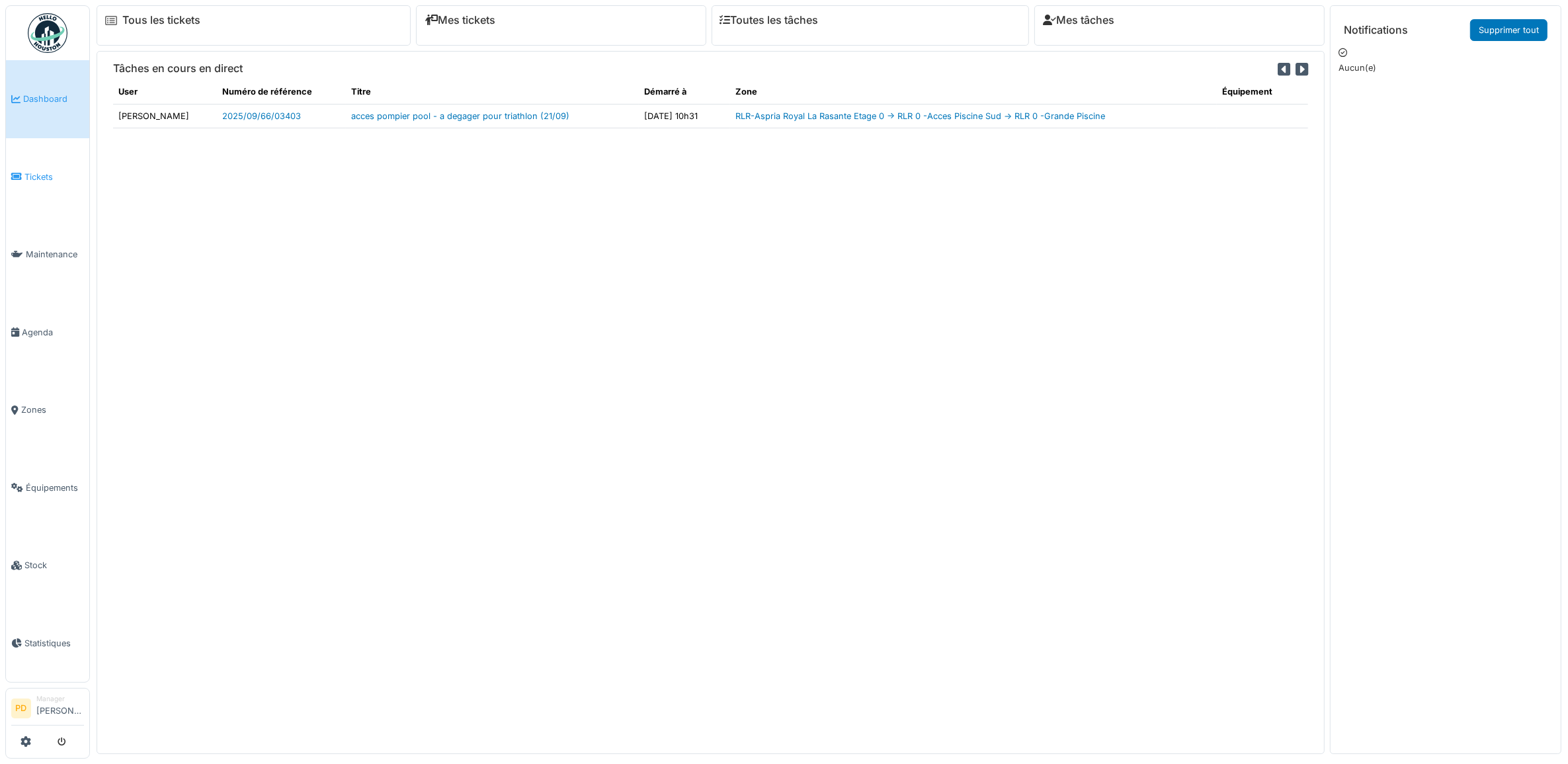
click at [35, 179] on span "Tickets" at bounding box center [54, 177] width 60 height 13
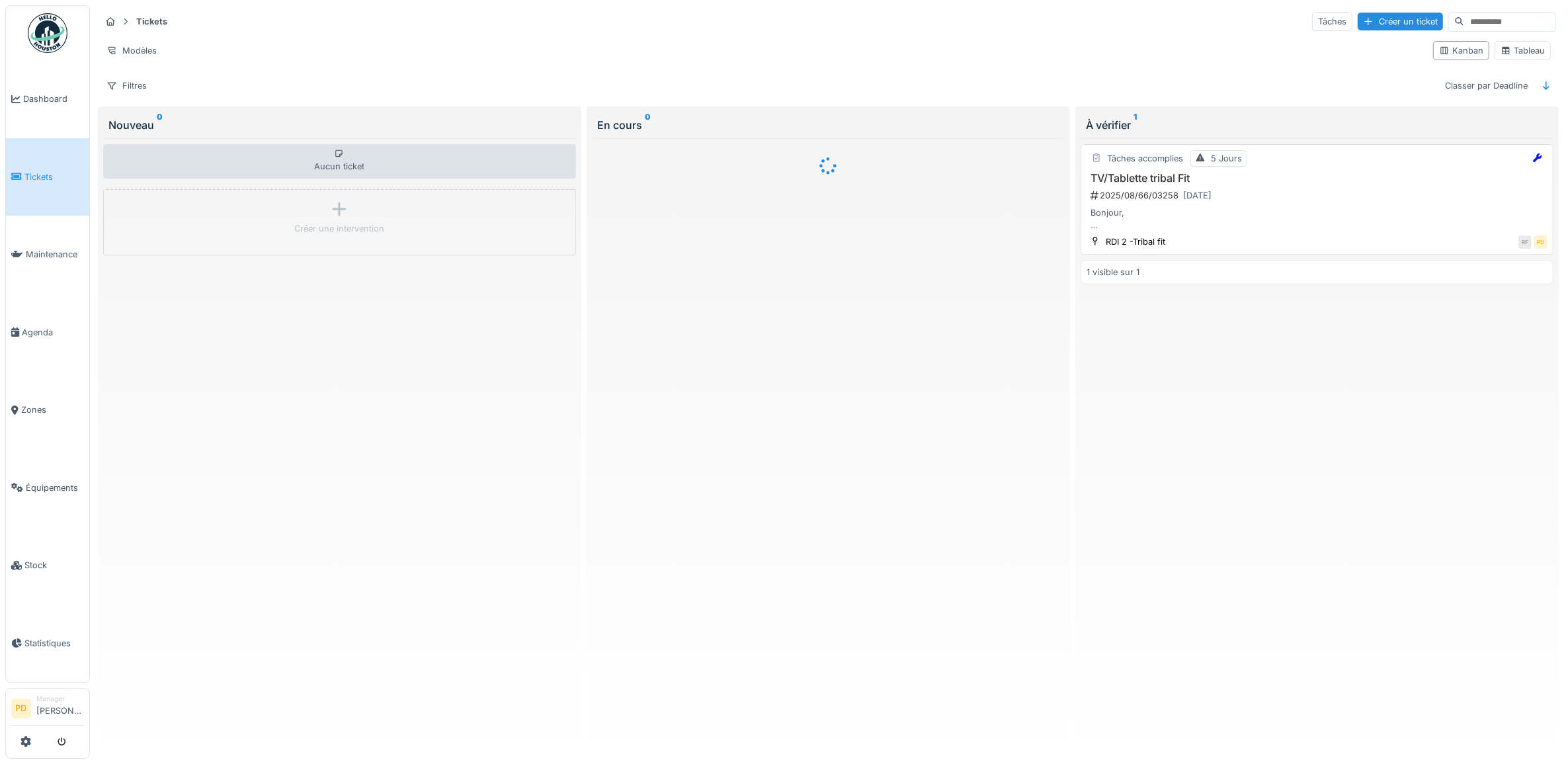
click at [1347, 181] on h3 "TV/Tablette tribal Fit" at bounding box center [1317, 178] width 461 height 13
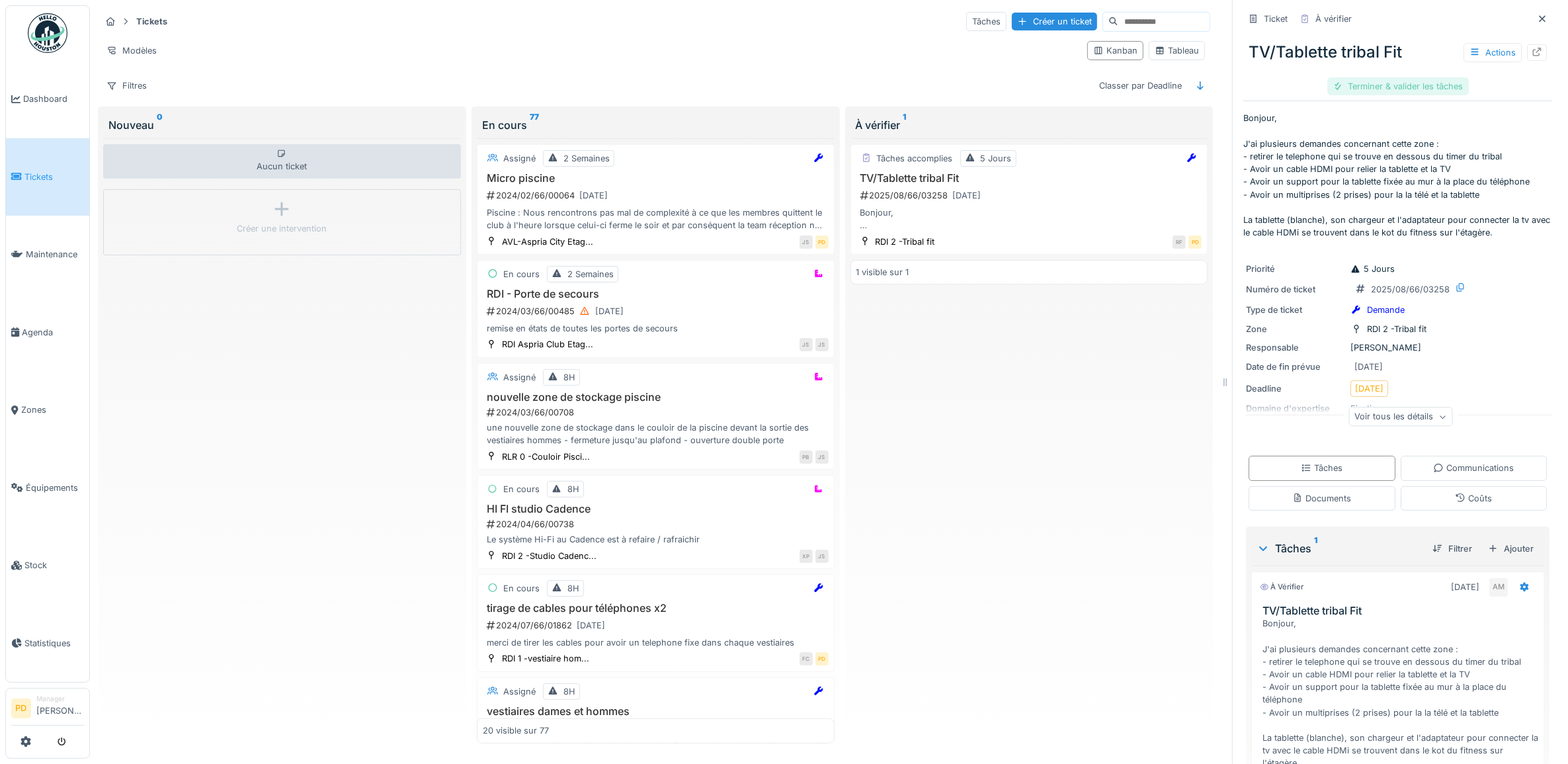
click at [1404, 86] on div "Terminer & valider les tâches" at bounding box center [1398, 85] width 141 height 17
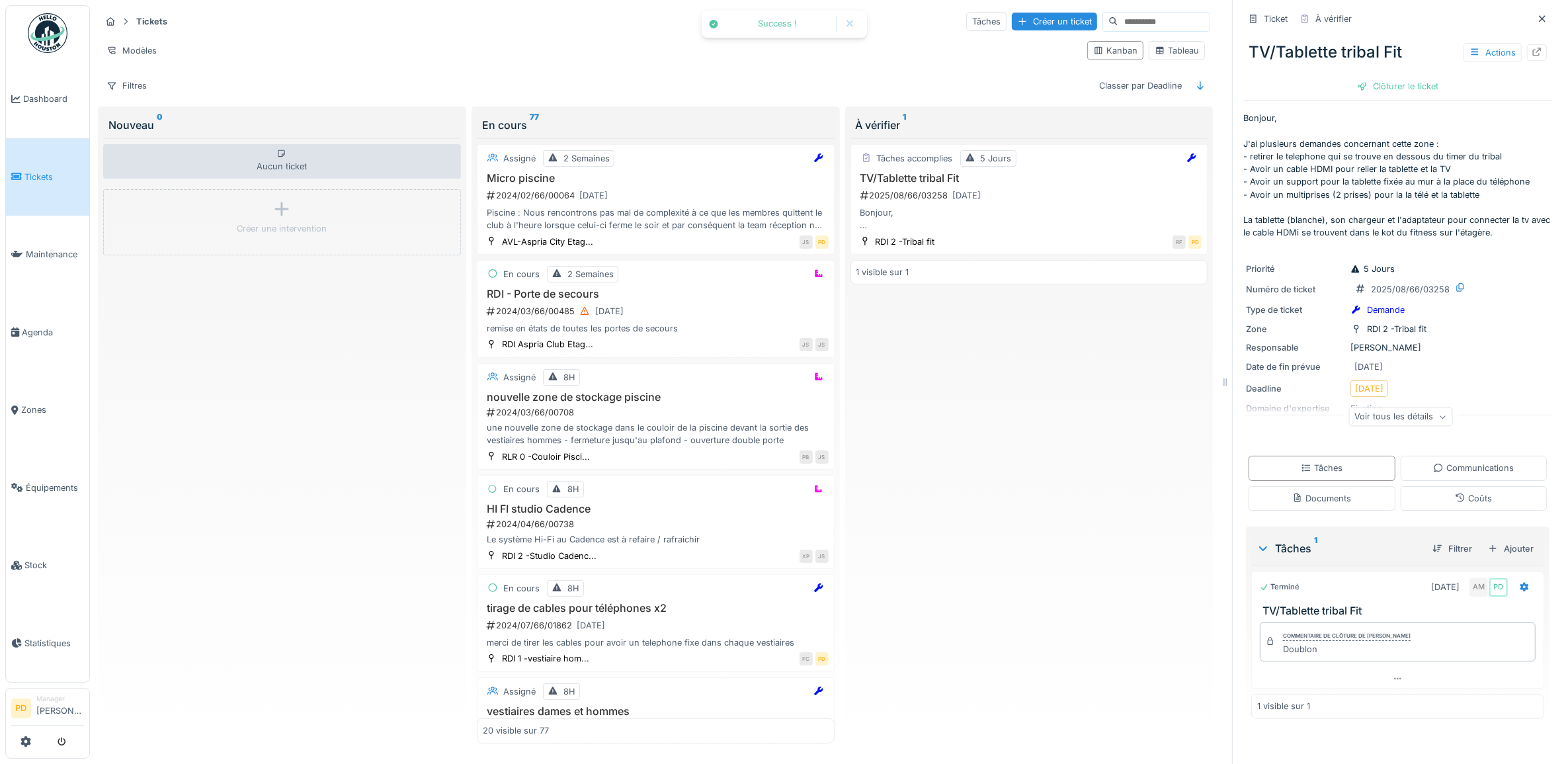
click at [1404, 86] on div "Clôturer le ticket" at bounding box center [1398, 85] width 92 height 17
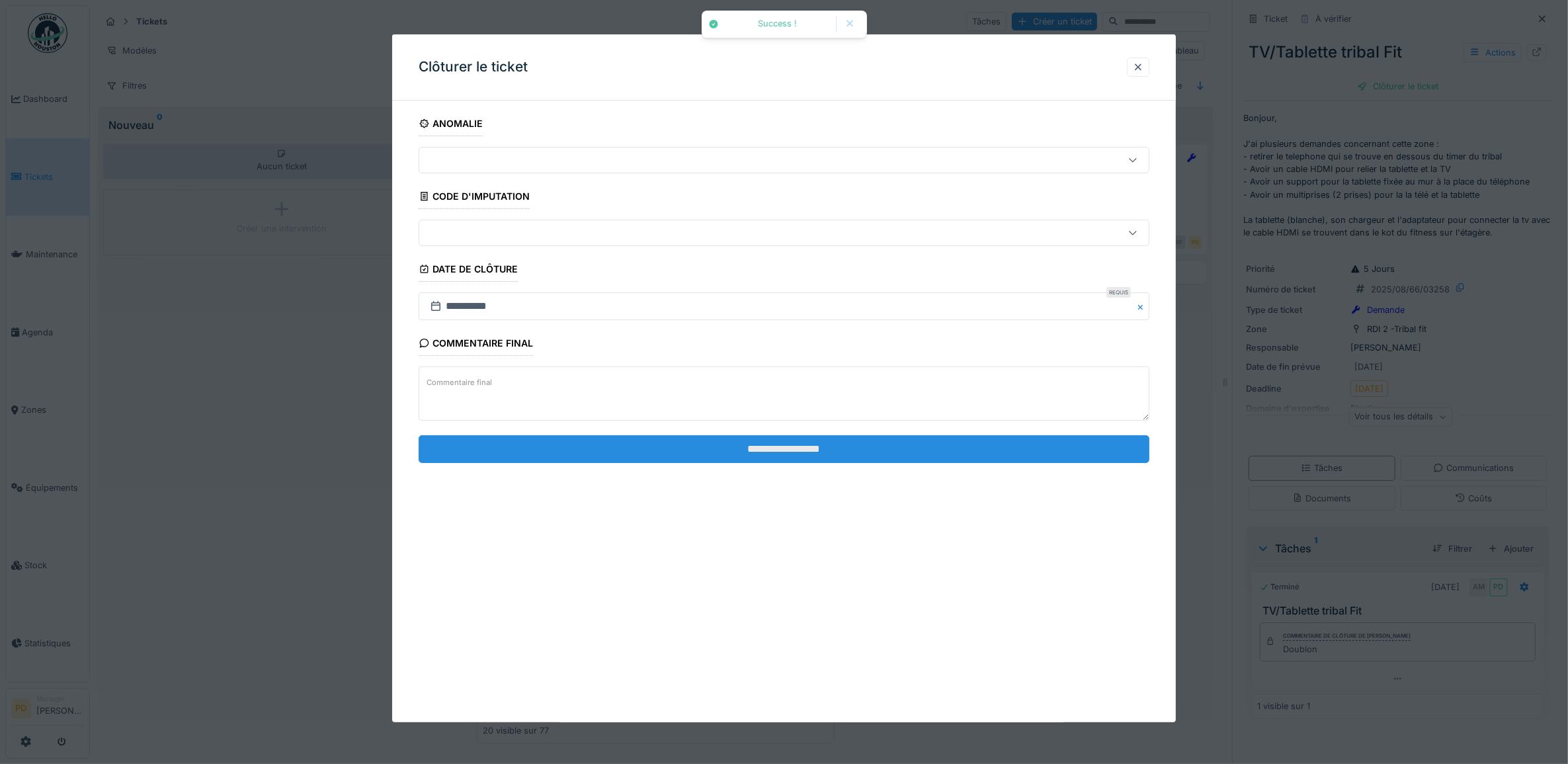
click at [834, 454] on input "**********" at bounding box center [784, 449] width 732 height 28
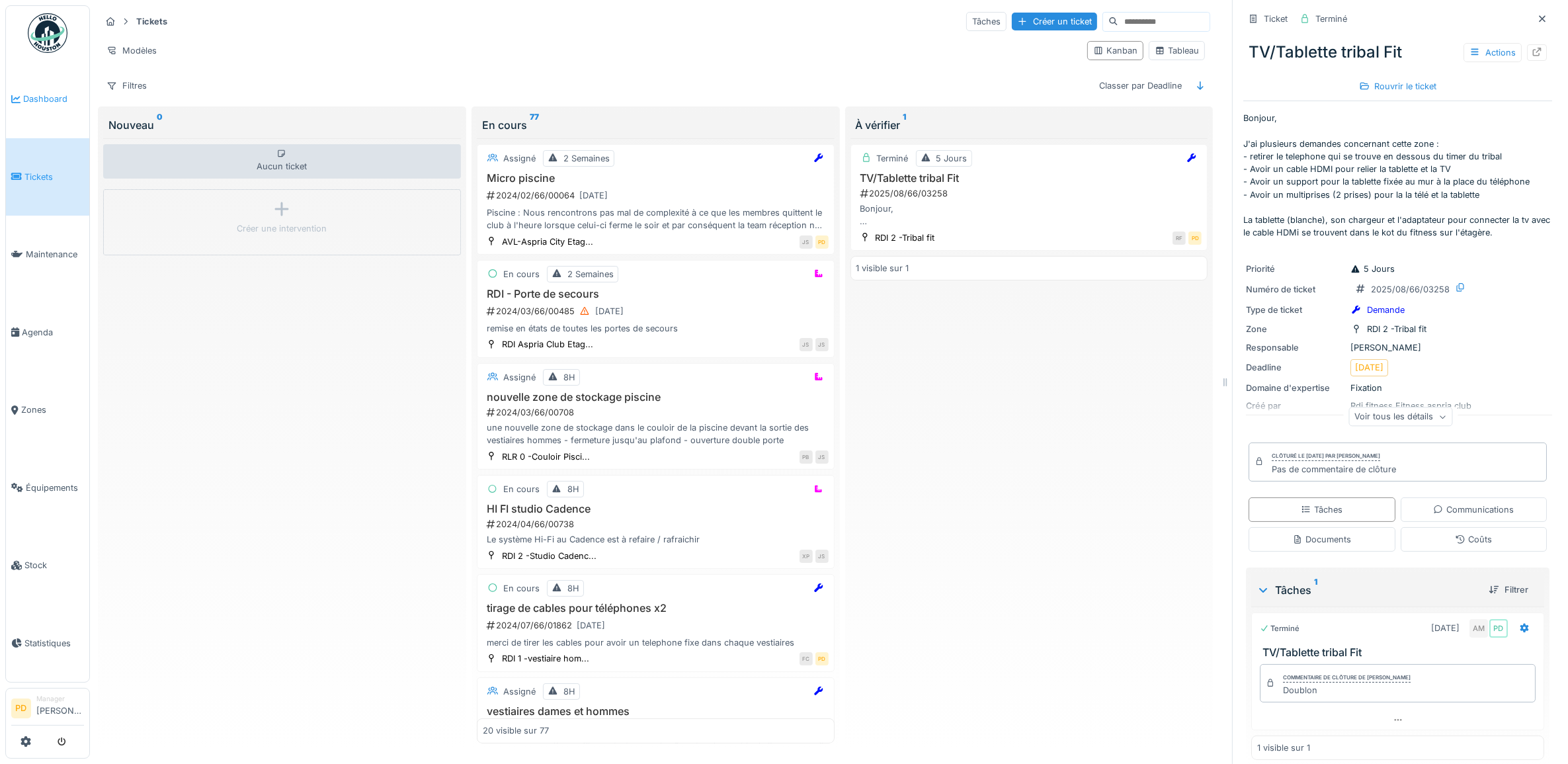
click at [34, 94] on span "Dashboard" at bounding box center [53, 99] width 61 height 13
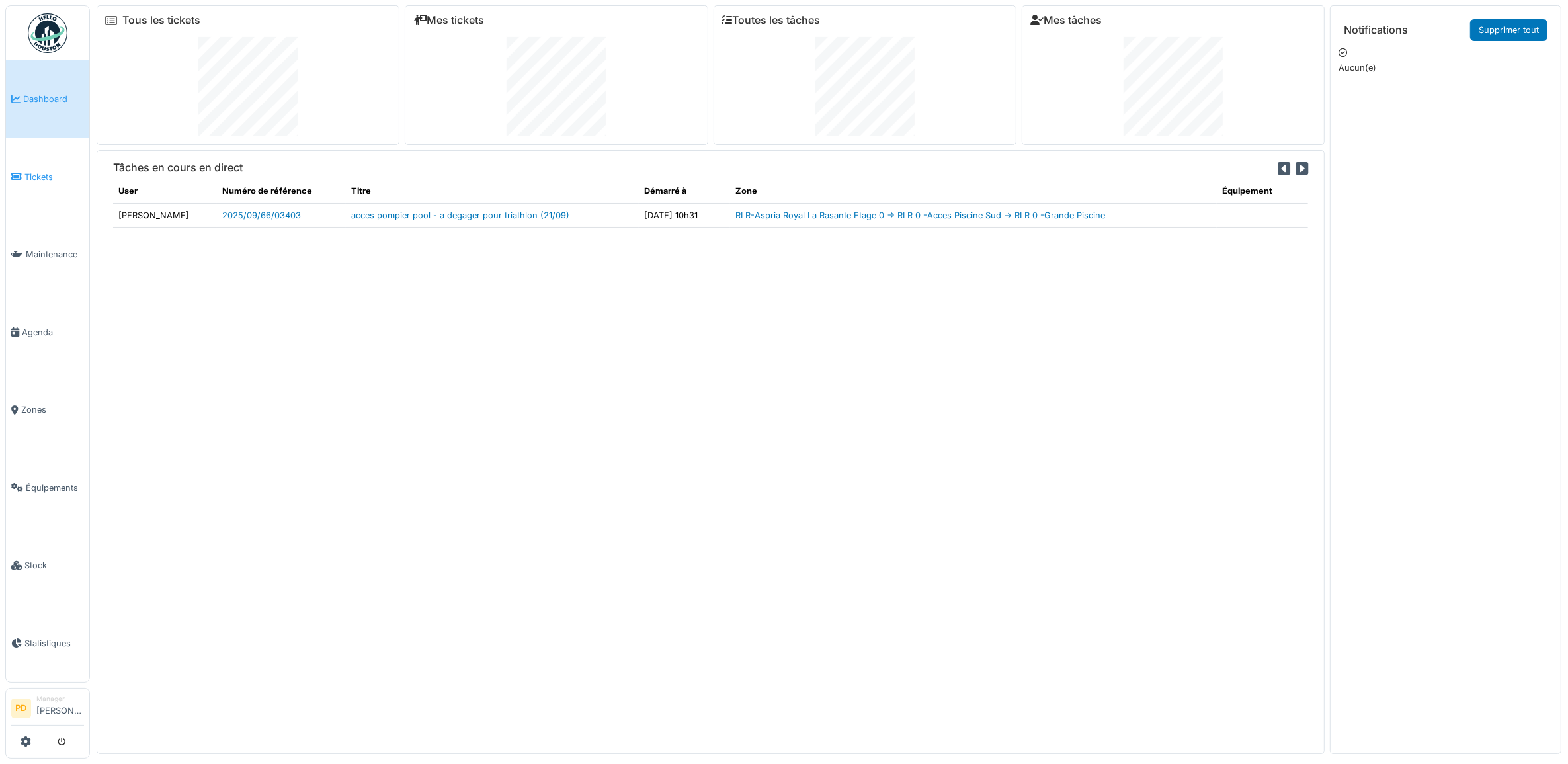
click at [39, 173] on span "Tickets" at bounding box center [54, 177] width 60 height 13
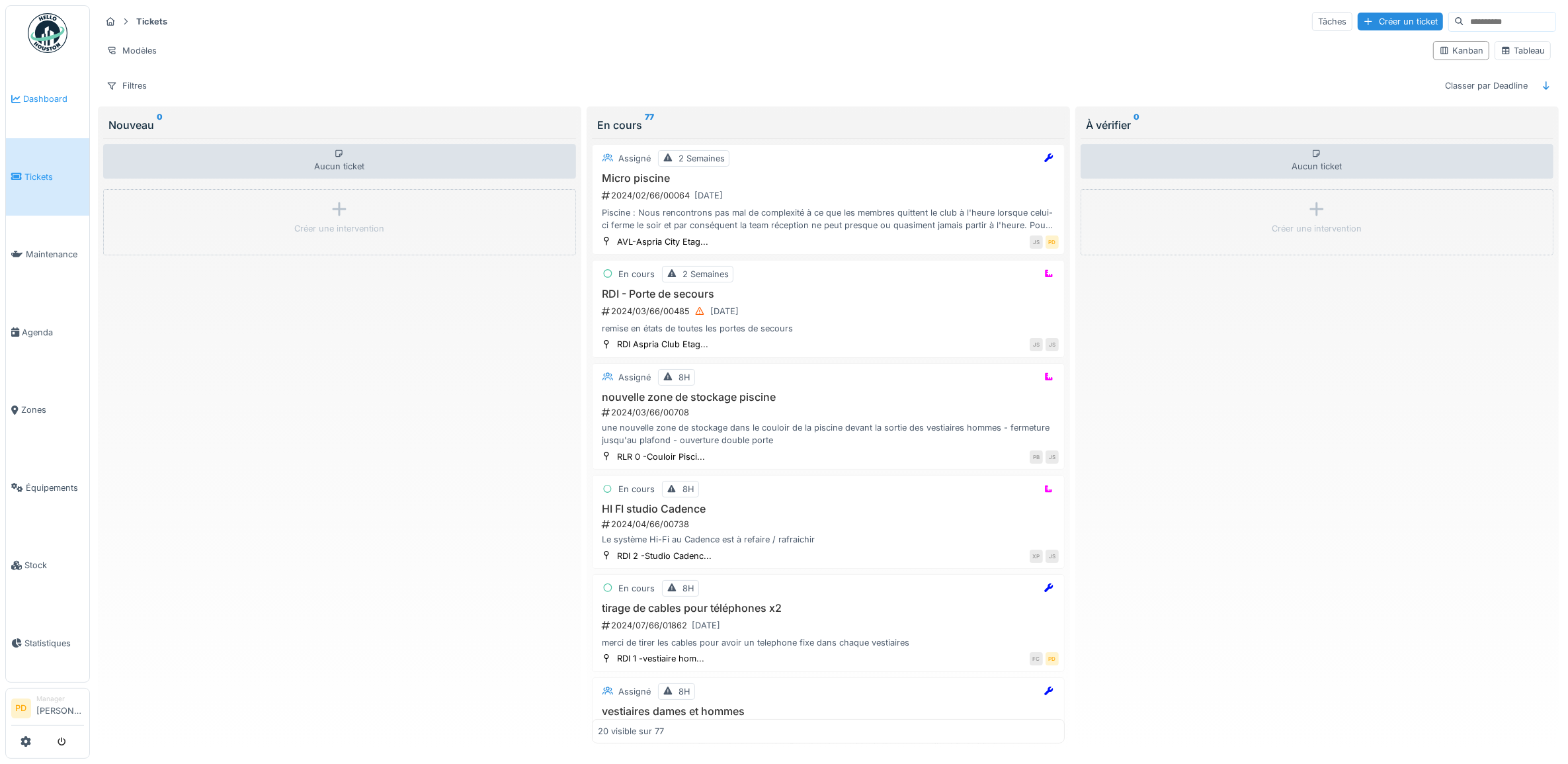
click at [58, 101] on span "Dashboard" at bounding box center [53, 99] width 61 height 13
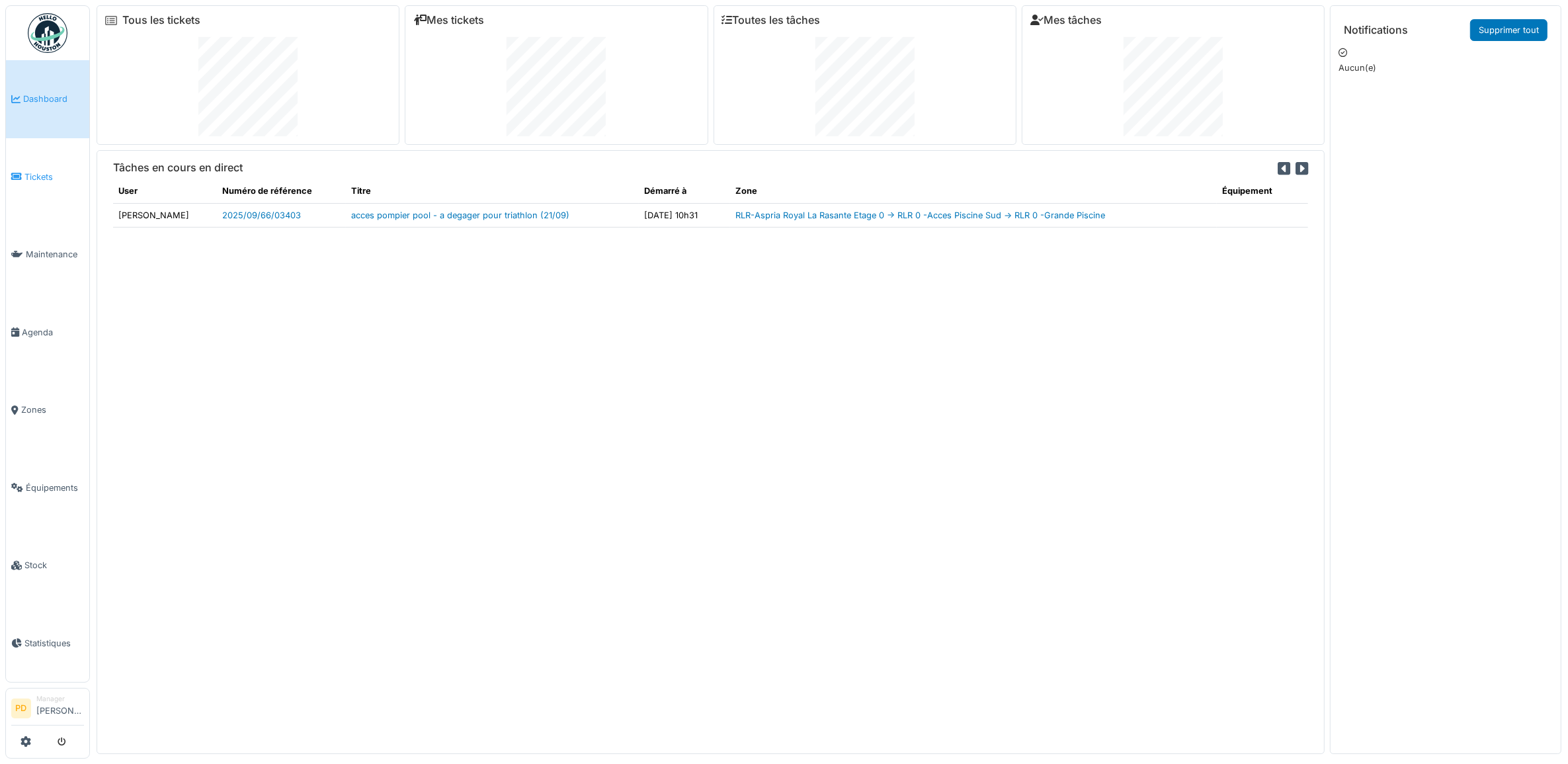
click at [44, 186] on link "Tickets" at bounding box center [47, 177] width 84 height 78
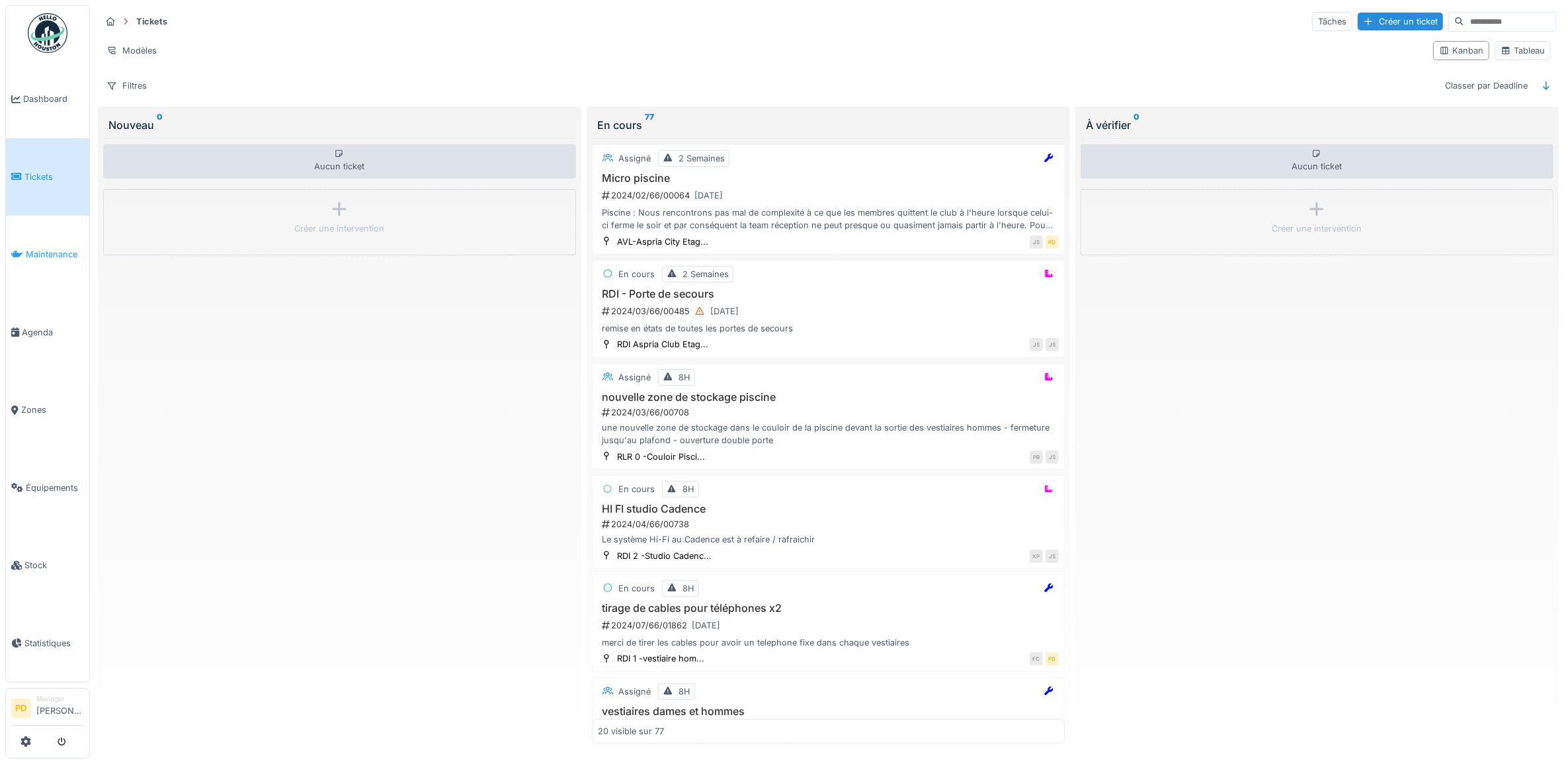
click at [48, 248] on span "Maintenance" at bounding box center [54, 254] width 58 height 13
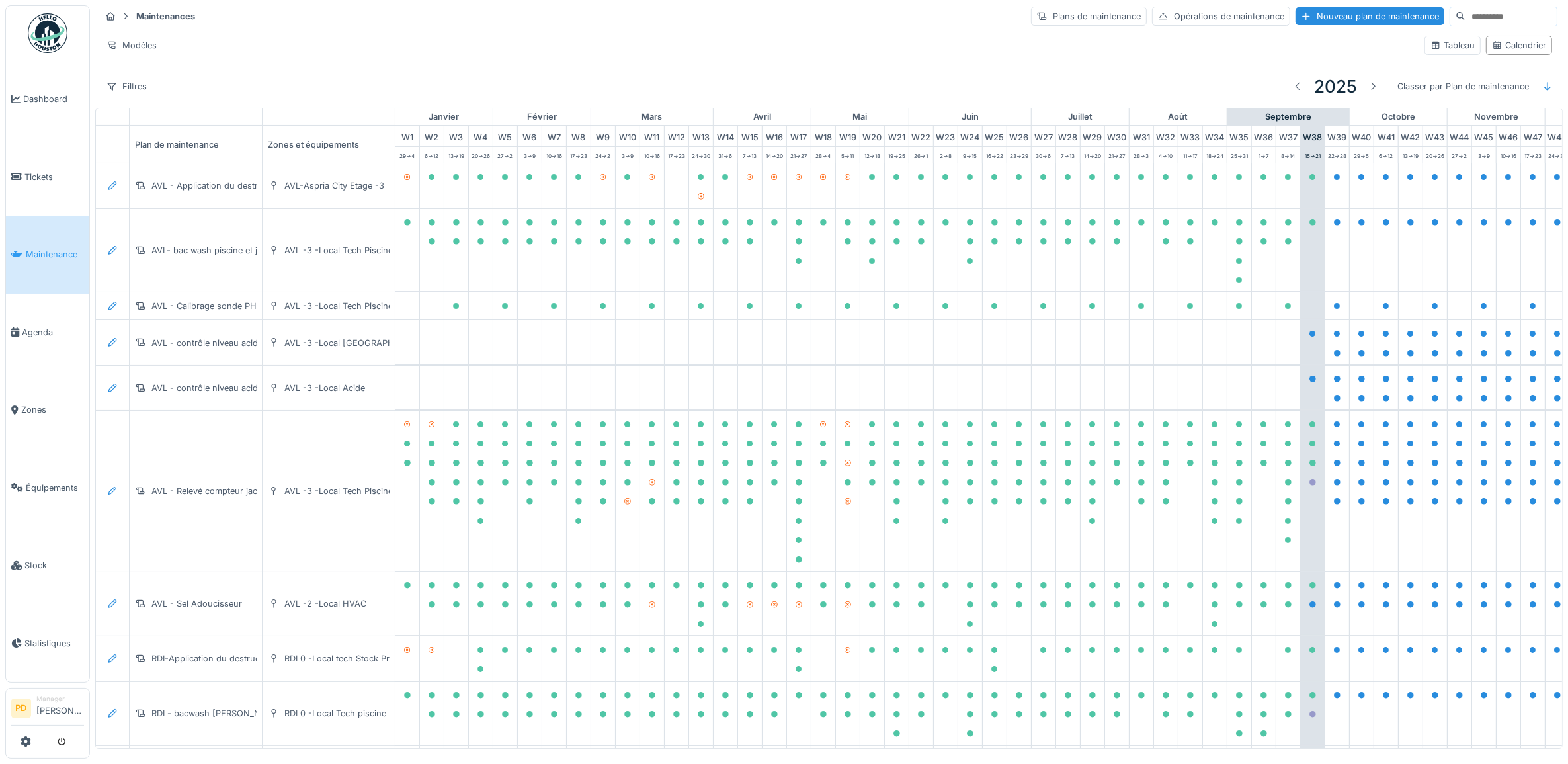
scroll to position [0, 129]
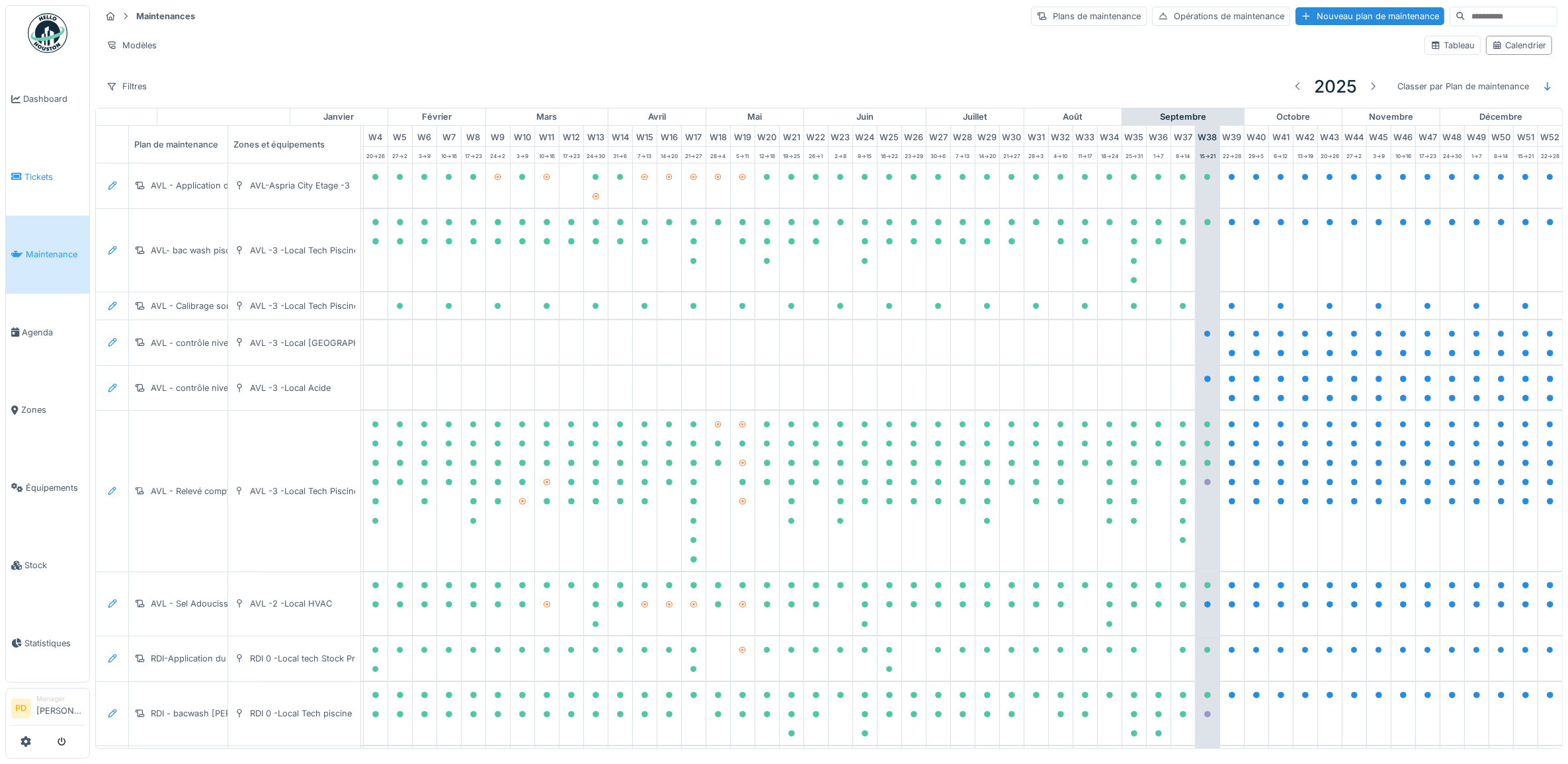
click at [43, 171] on span "Tickets" at bounding box center [54, 177] width 60 height 13
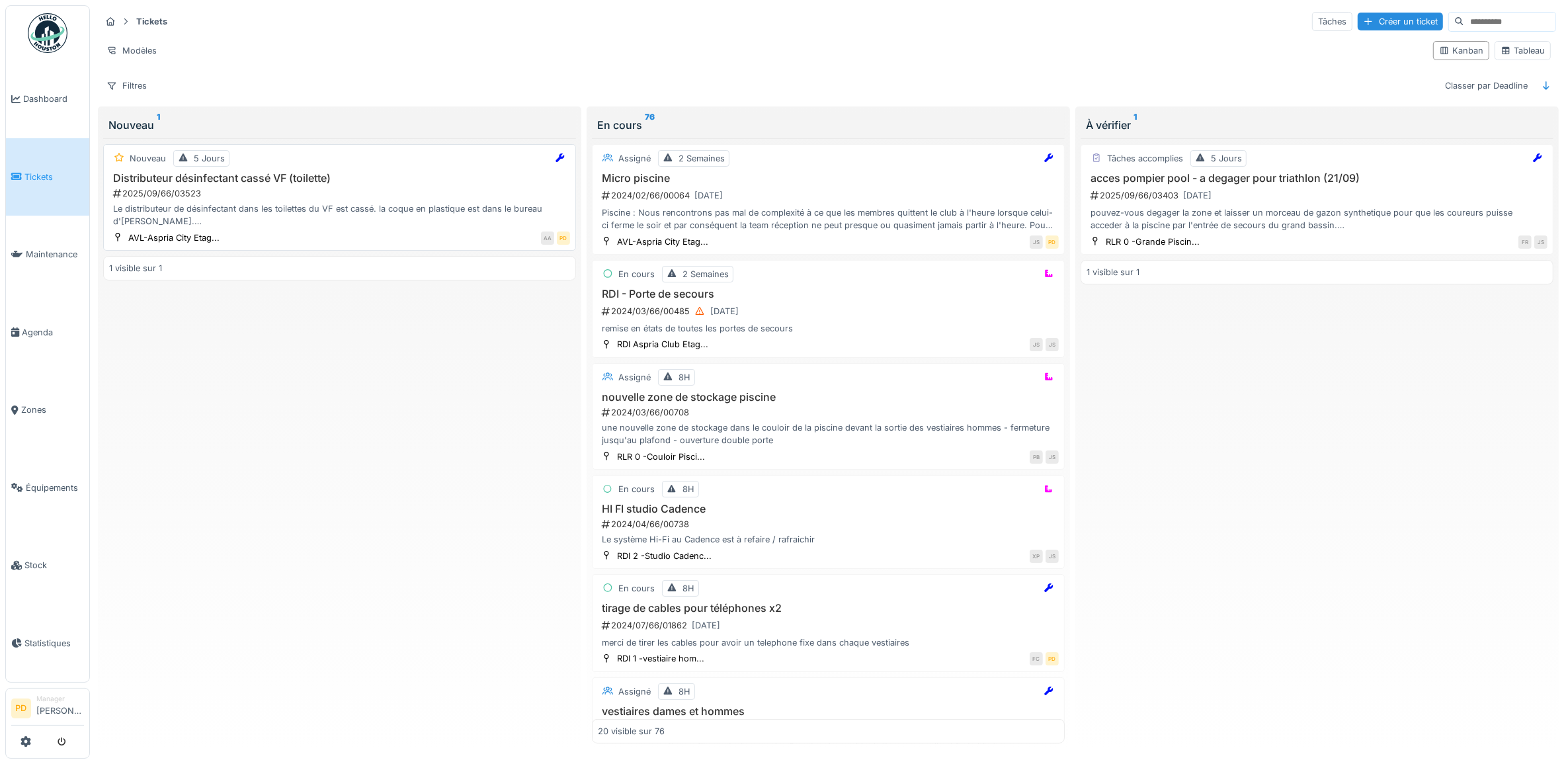
click at [417, 188] on div "Distributeur désinfectant cassé VF (toilette) 2025/09/66/03523 Le distributeur …" at bounding box center [340, 199] width 461 height 56
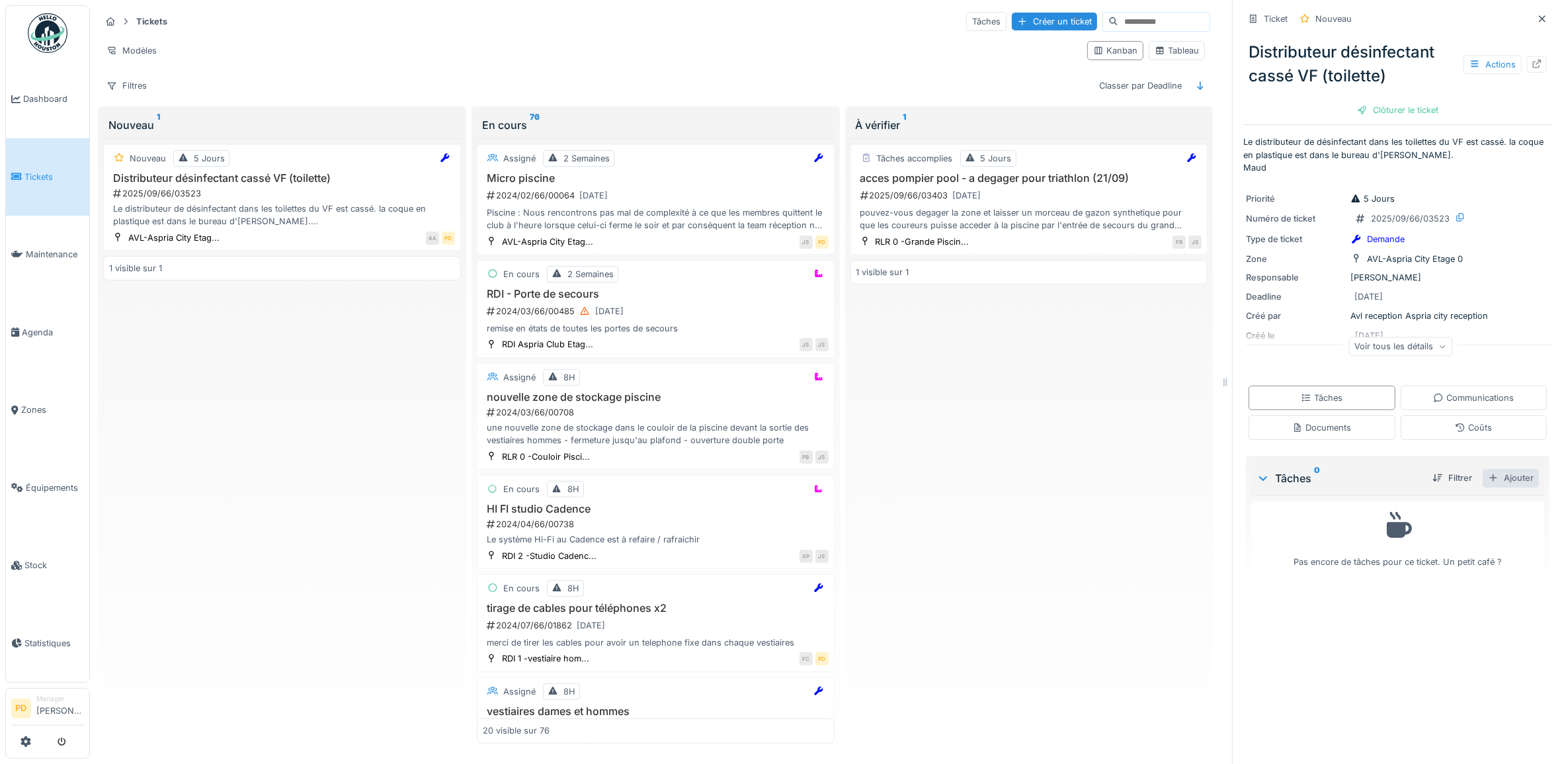
click at [1492, 479] on div "Ajouter" at bounding box center [1510, 478] width 56 height 17
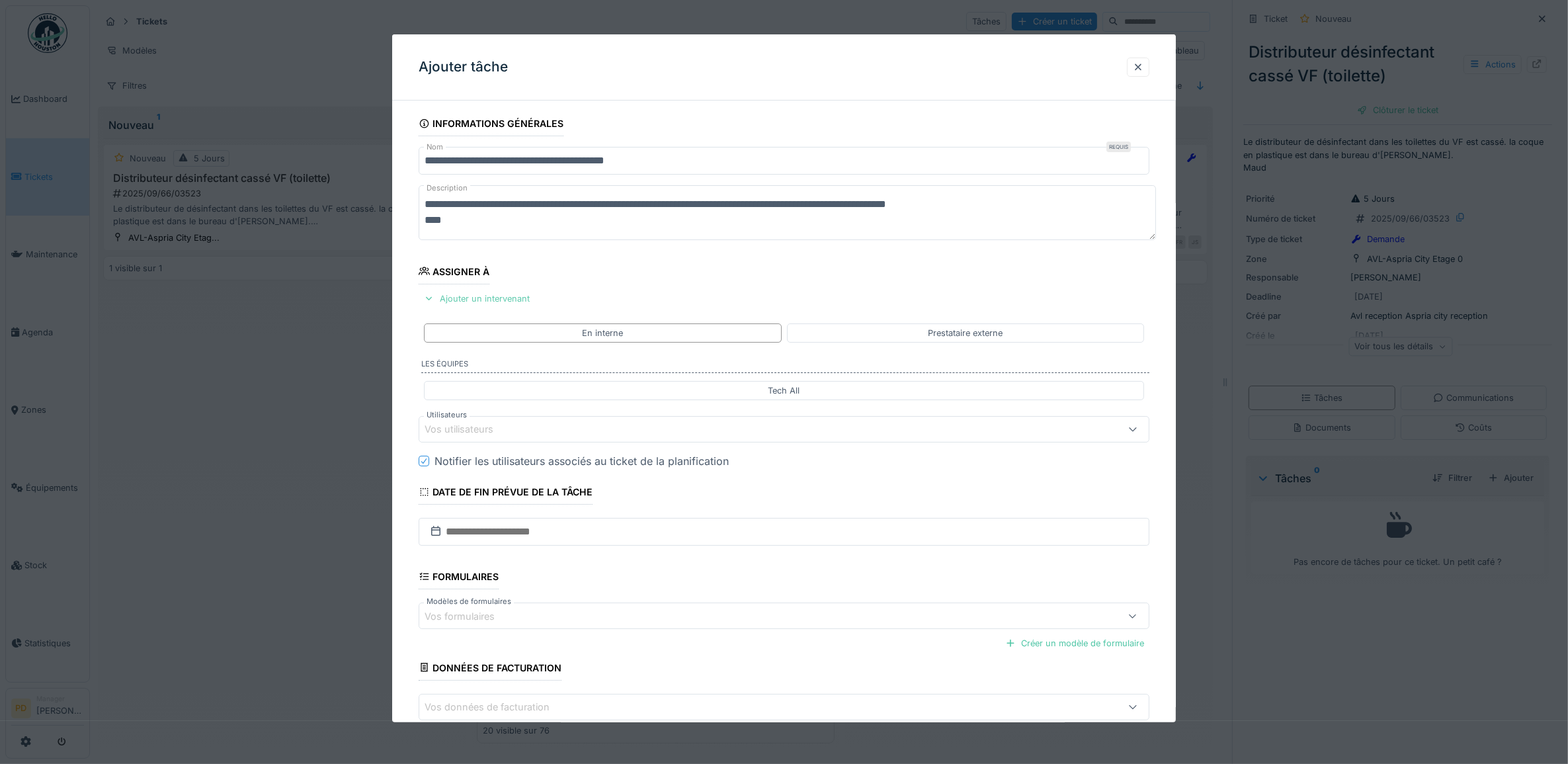
click at [508, 301] on div "Ajouter un intervenant" at bounding box center [476, 298] width 117 height 17
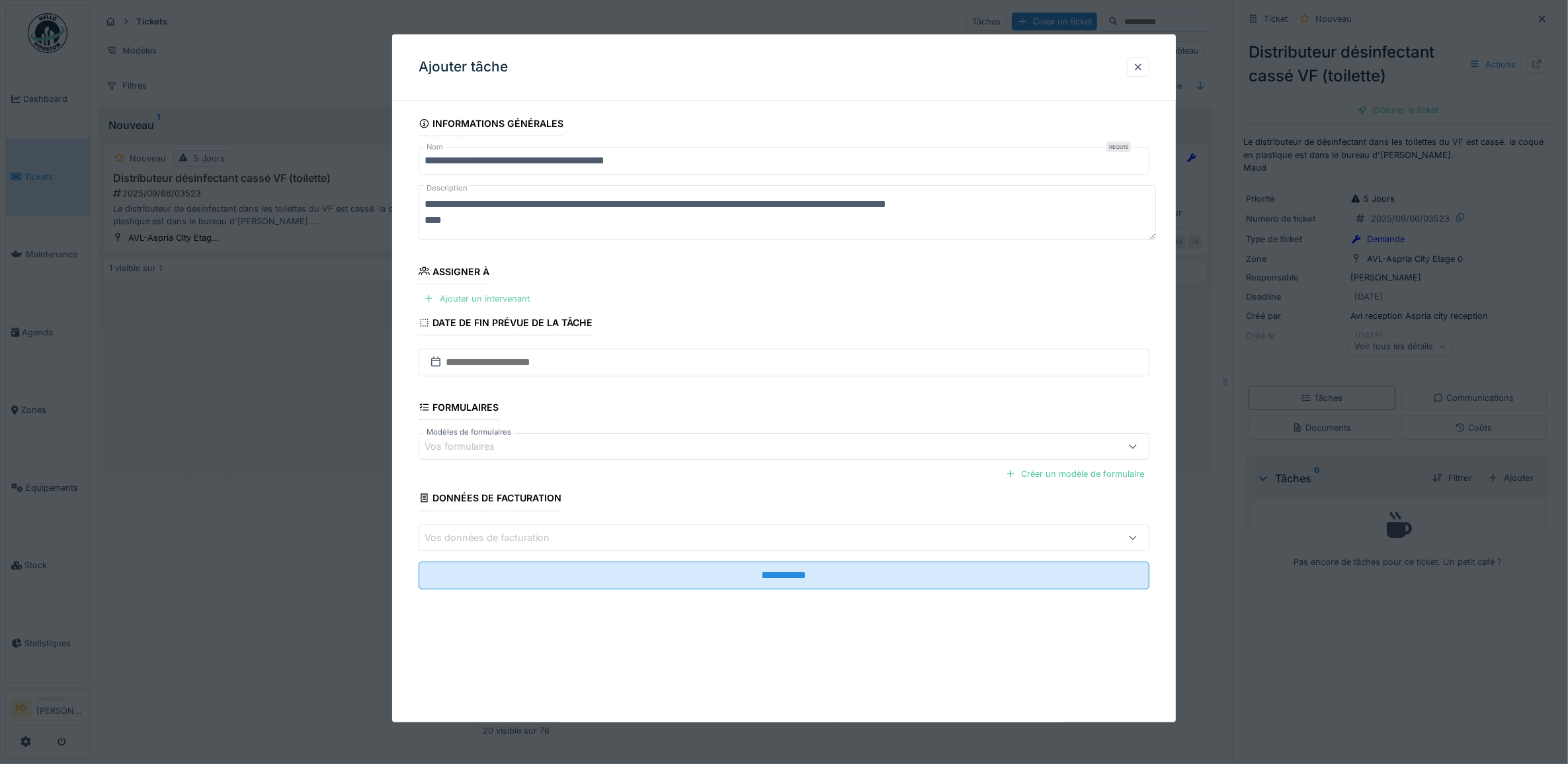
click at [427, 301] on div at bounding box center [430, 298] width 11 height 13
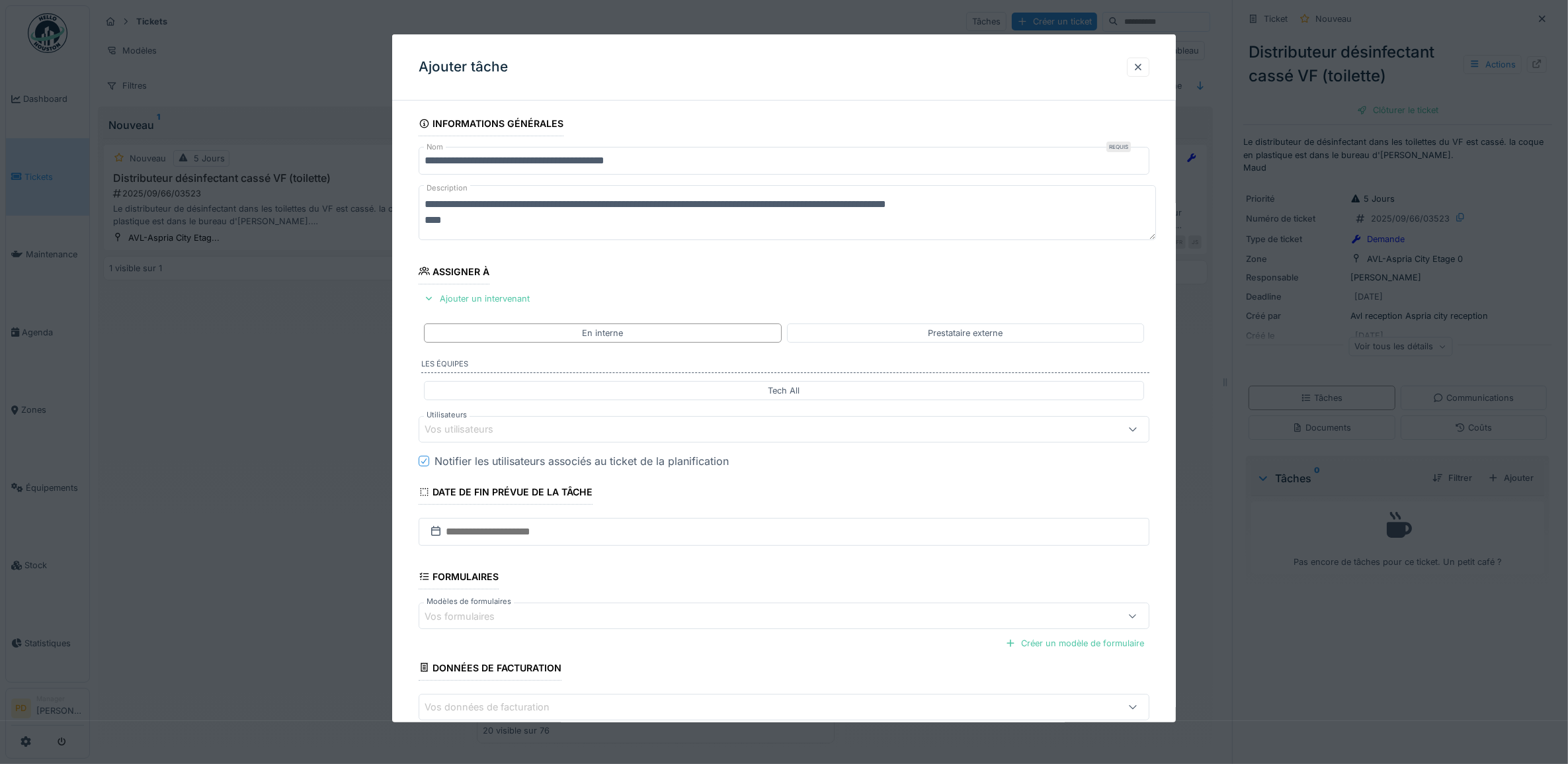
click at [510, 430] on div "Vos utilisateurs" at bounding box center [468, 430] width 87 height 15
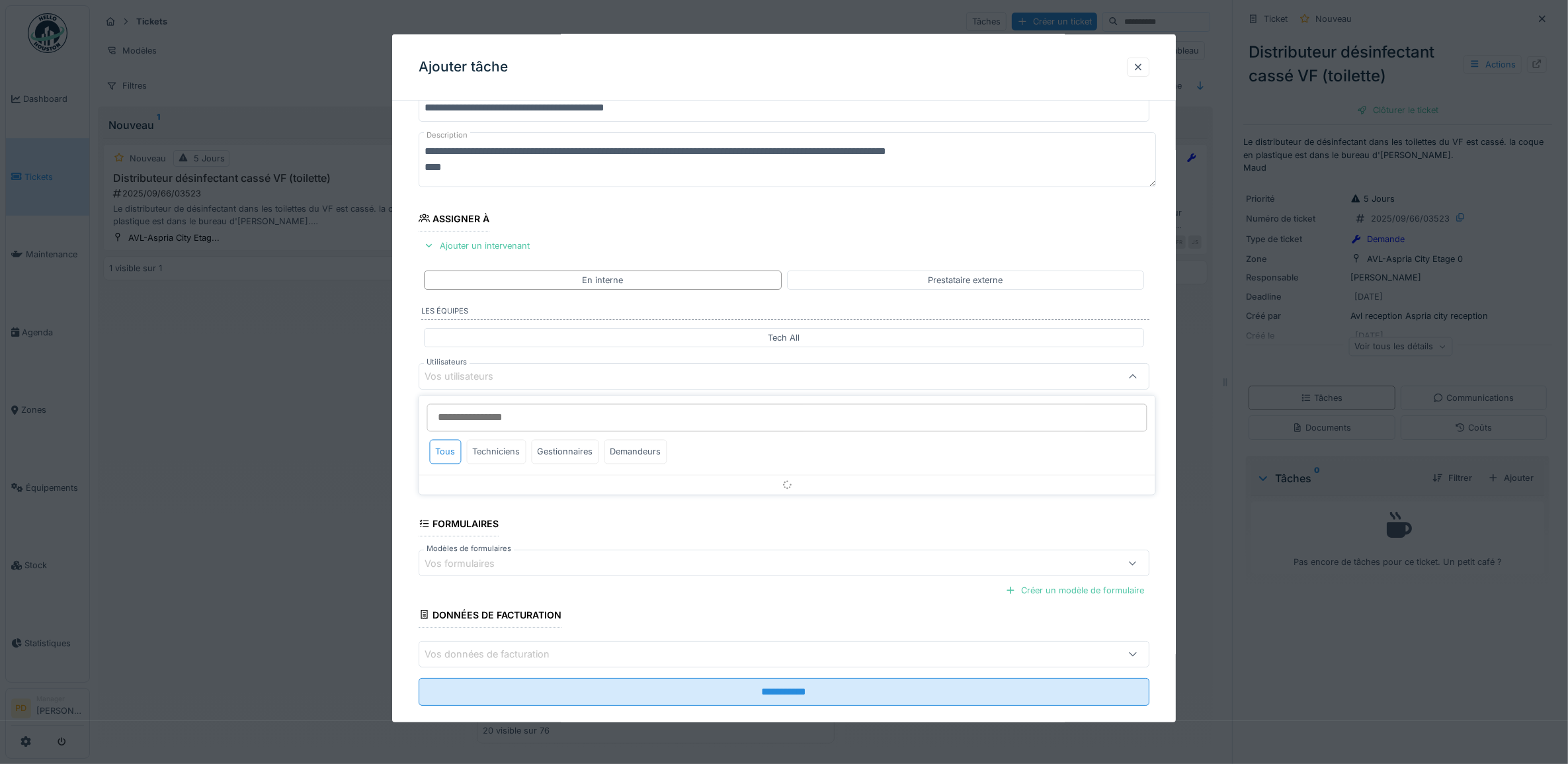
click at [516, 457] on div "Techniciens" at bounding box center [497, 452] width 60 height 25
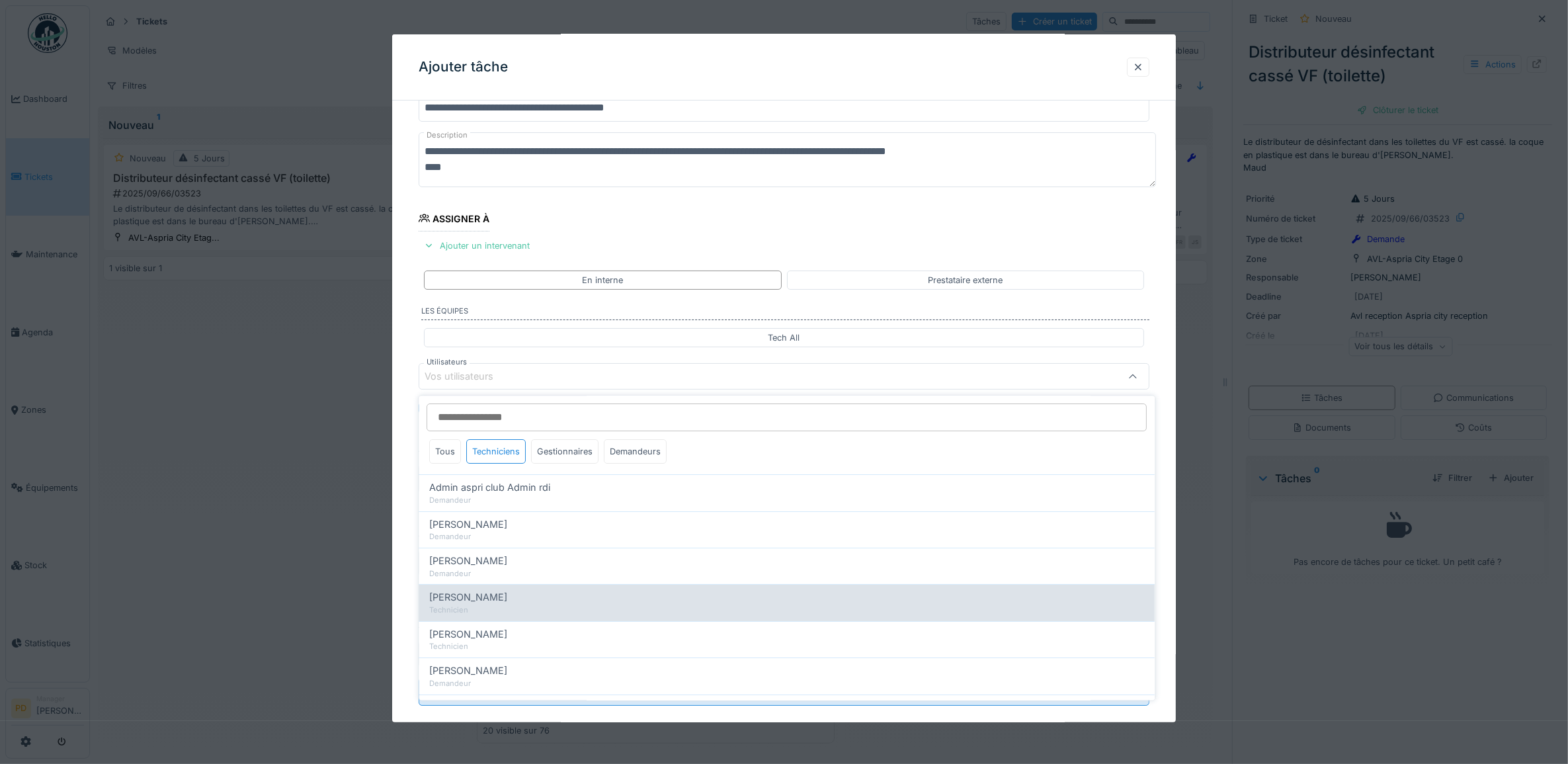
click at [508, 597] on span "[PERSON_NAME]" at bounding box center [468, 598] width 78 height 15
type input "*****"
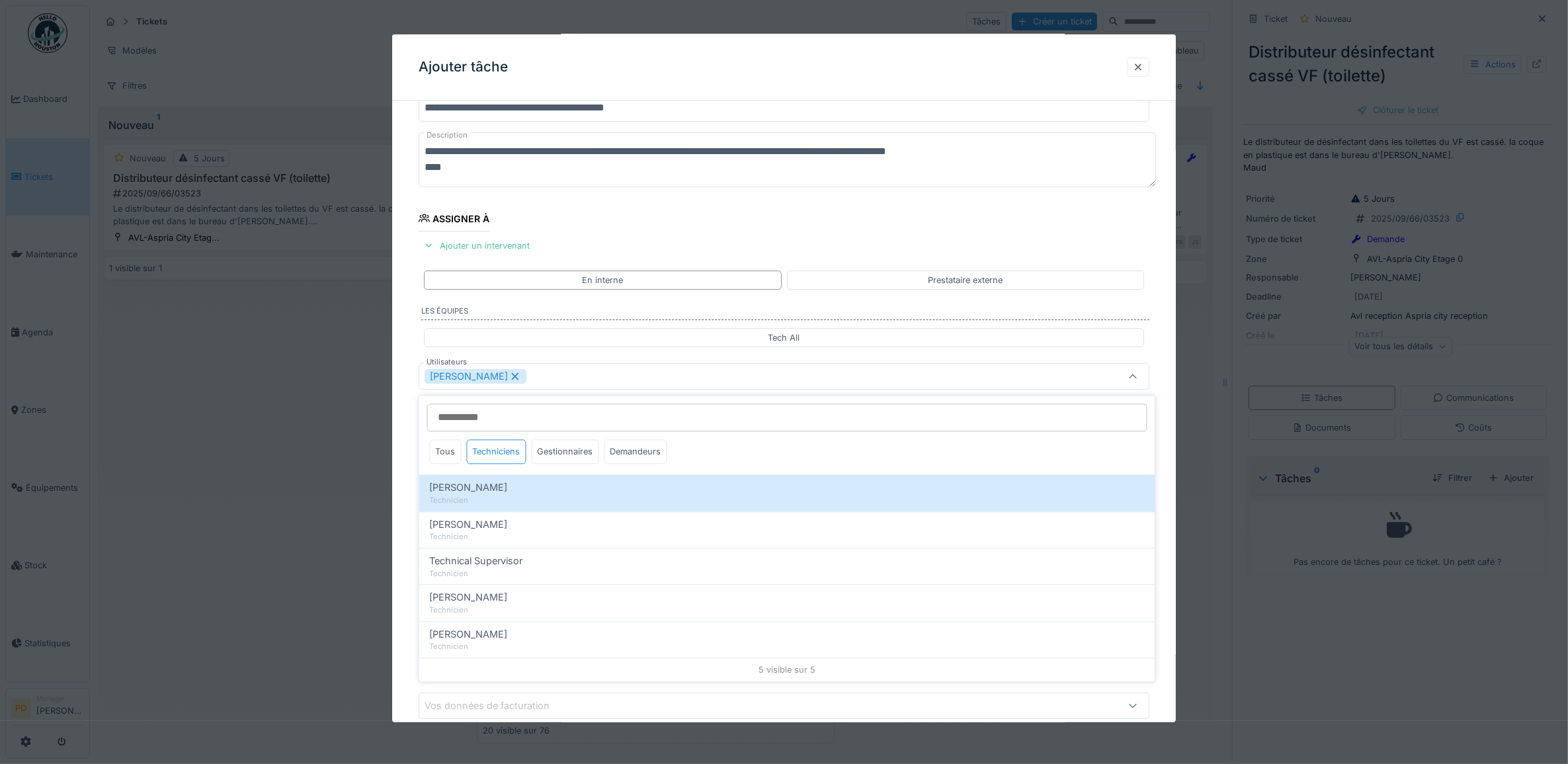
drag, startPoint x: 410, startPoint y: 485, endPoint x: 431, endPoint y: 483, distance: 21.1
click at [410, 484] on div "**********" at bounding box center [784, 426] width 784 height 736
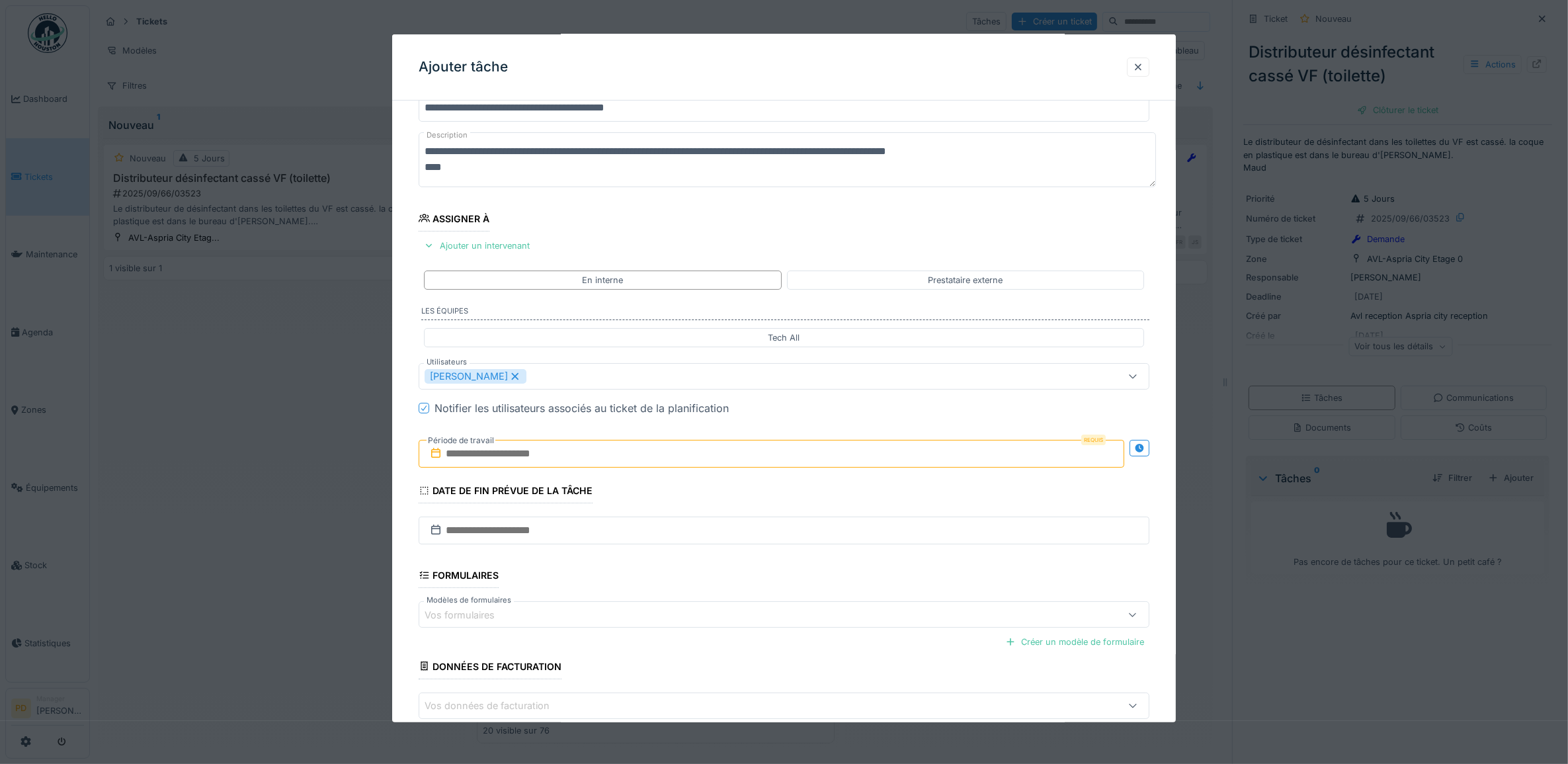
click at [517, 454] on input "text" at bounding box center [771, 454] width 706 height 28
click at [792, 586] on div "19" at bounding box center [795, 583] width 17 height 19
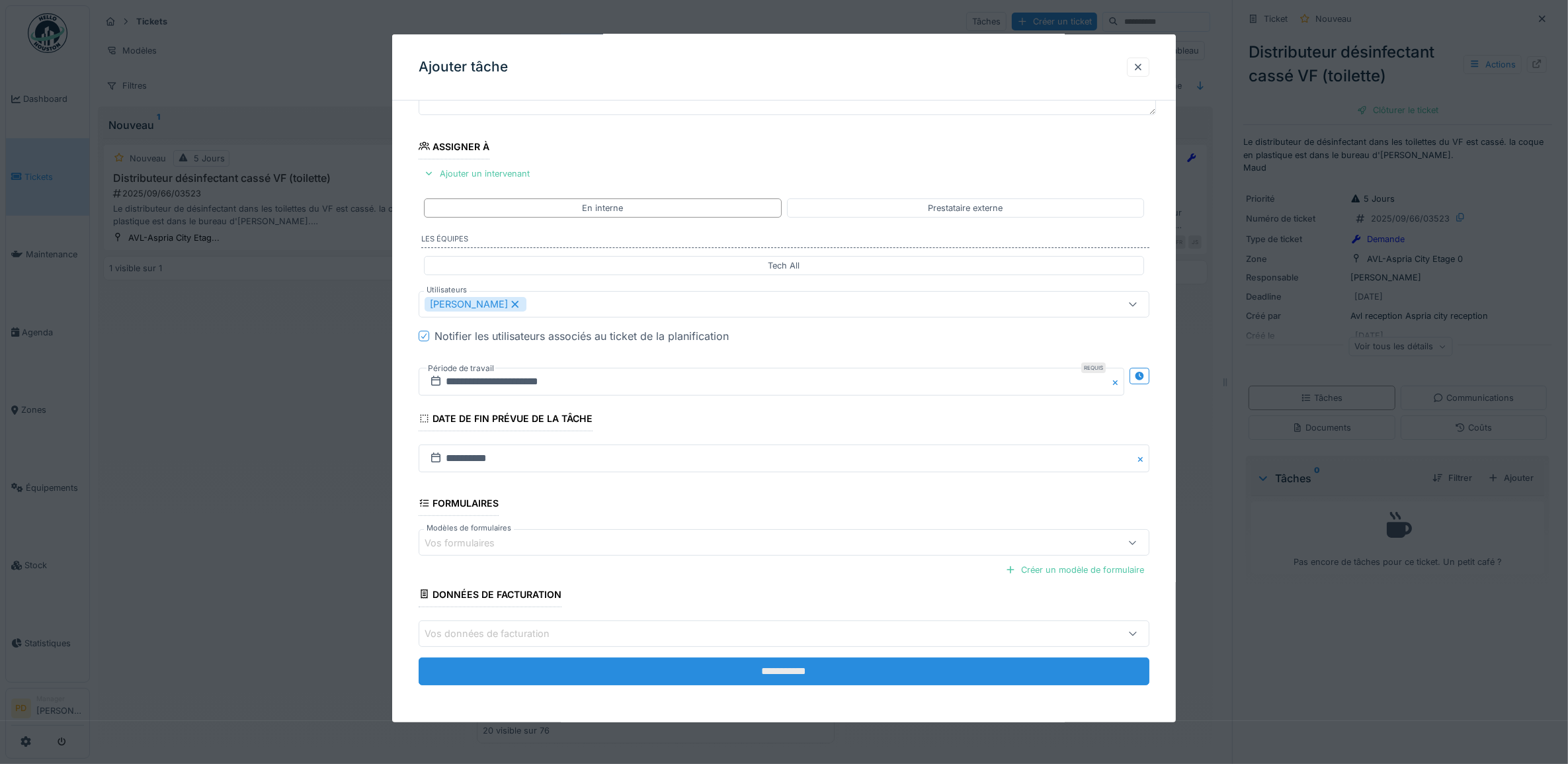
click at [766, 669] on input "**********" at bounding box center [784, 671] width 732 height 28
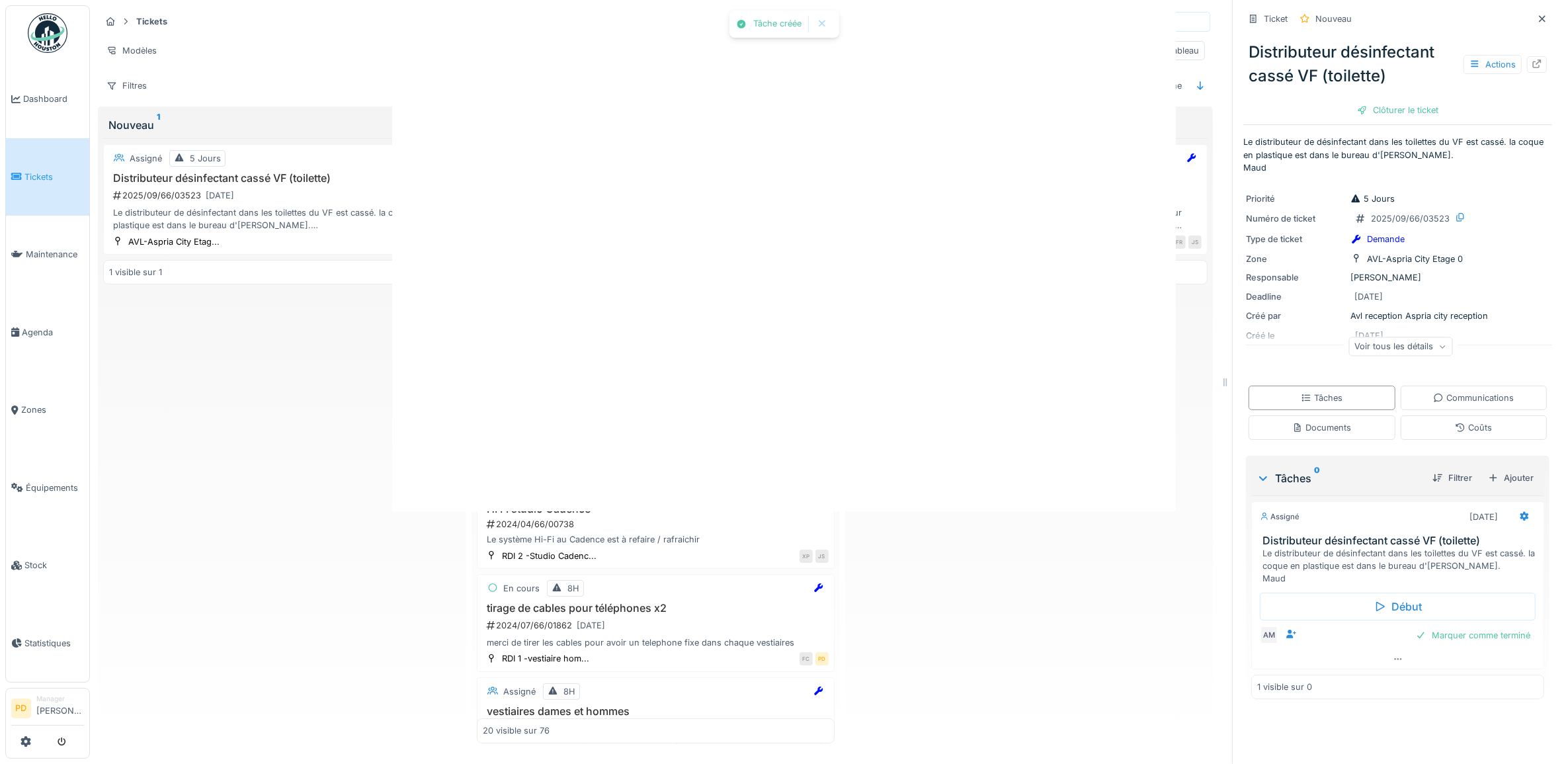
scroll to position [0, 0]
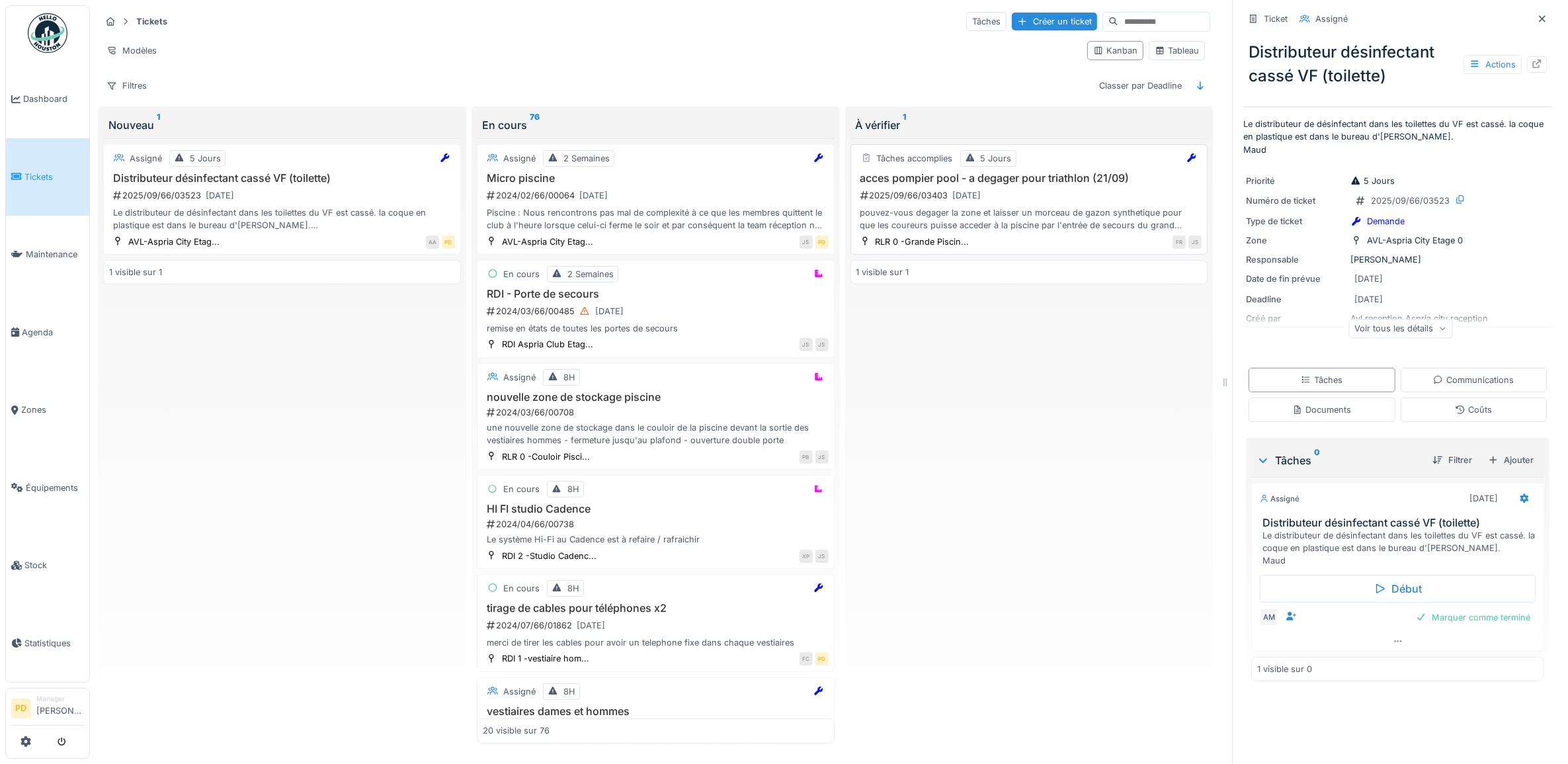
click at [1061, 203] on div "2025/09/66/03403 19/09/2025" at bounding box center [1031, 196] width 343 height 17
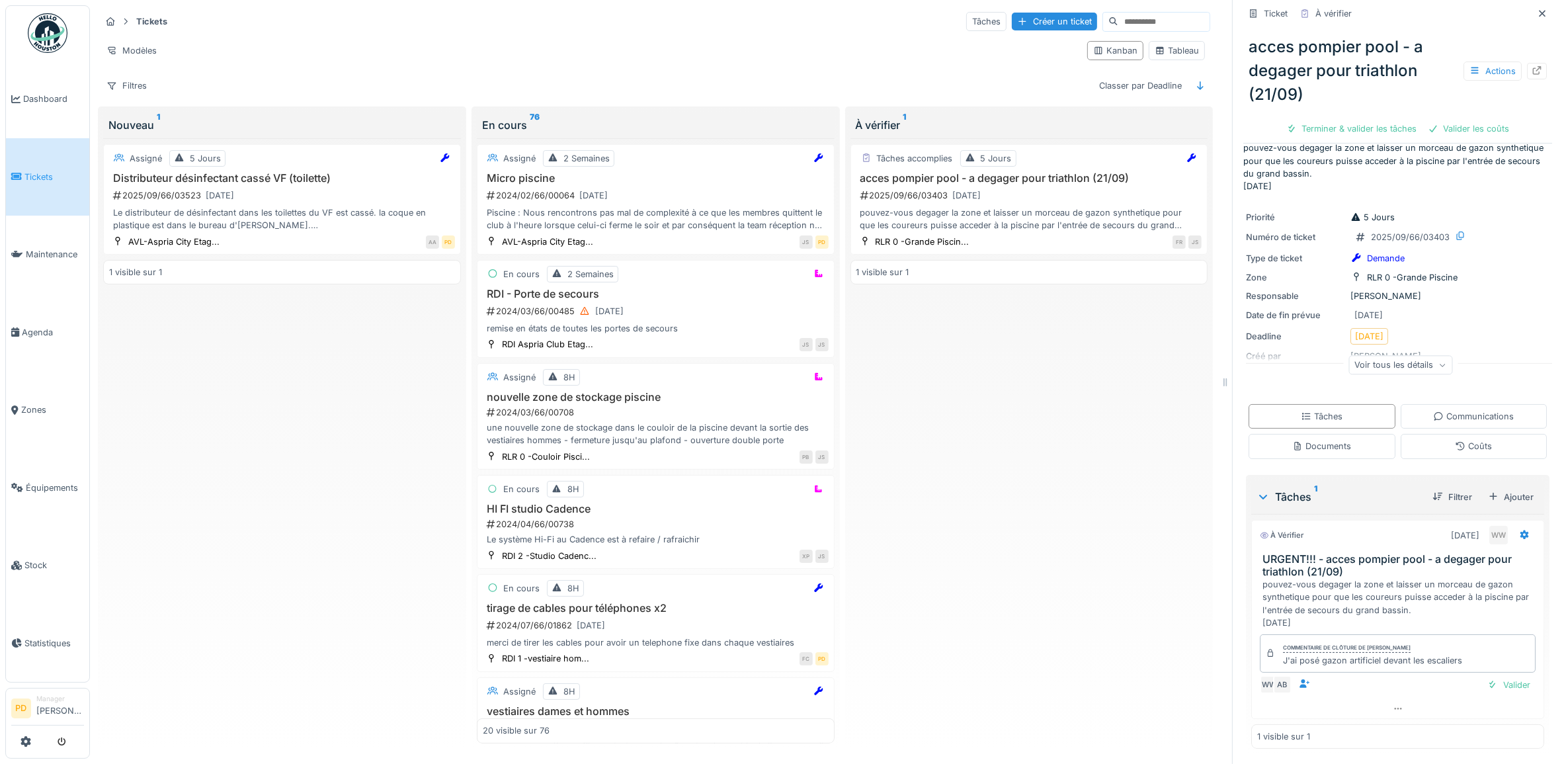
scroll to position [23, 0]
click at [1499, 683] on div "Valider" at bounding box center [1509, 684] width 53 height 17
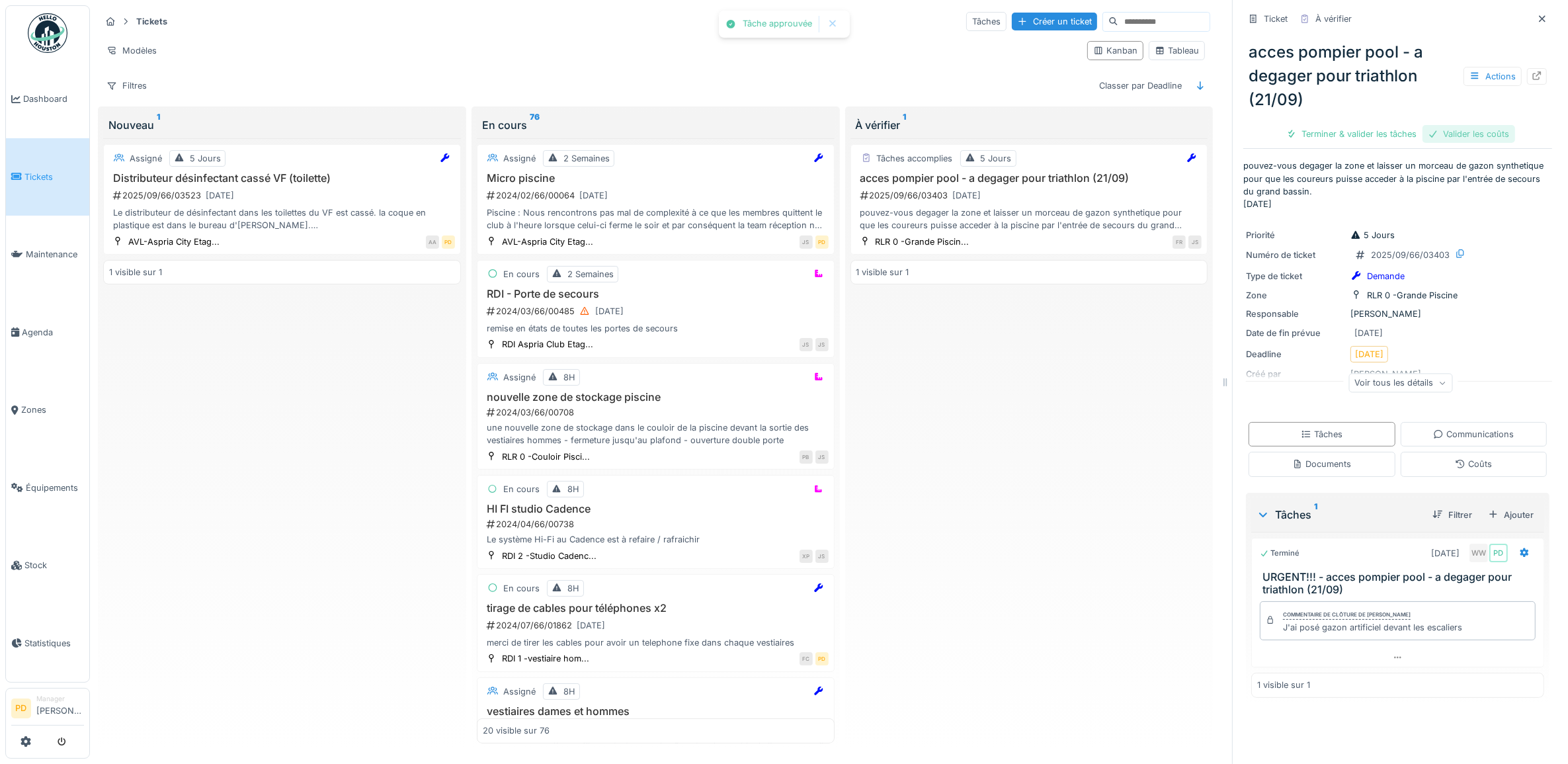
click at [1466, 133] on div "Valider les coûts" at bounding box center [1469, 133] width 93 height 17
click at [1463, 133] on div "Clôturer le ticket" at bounding box center [1444, 133] width 92 height 17
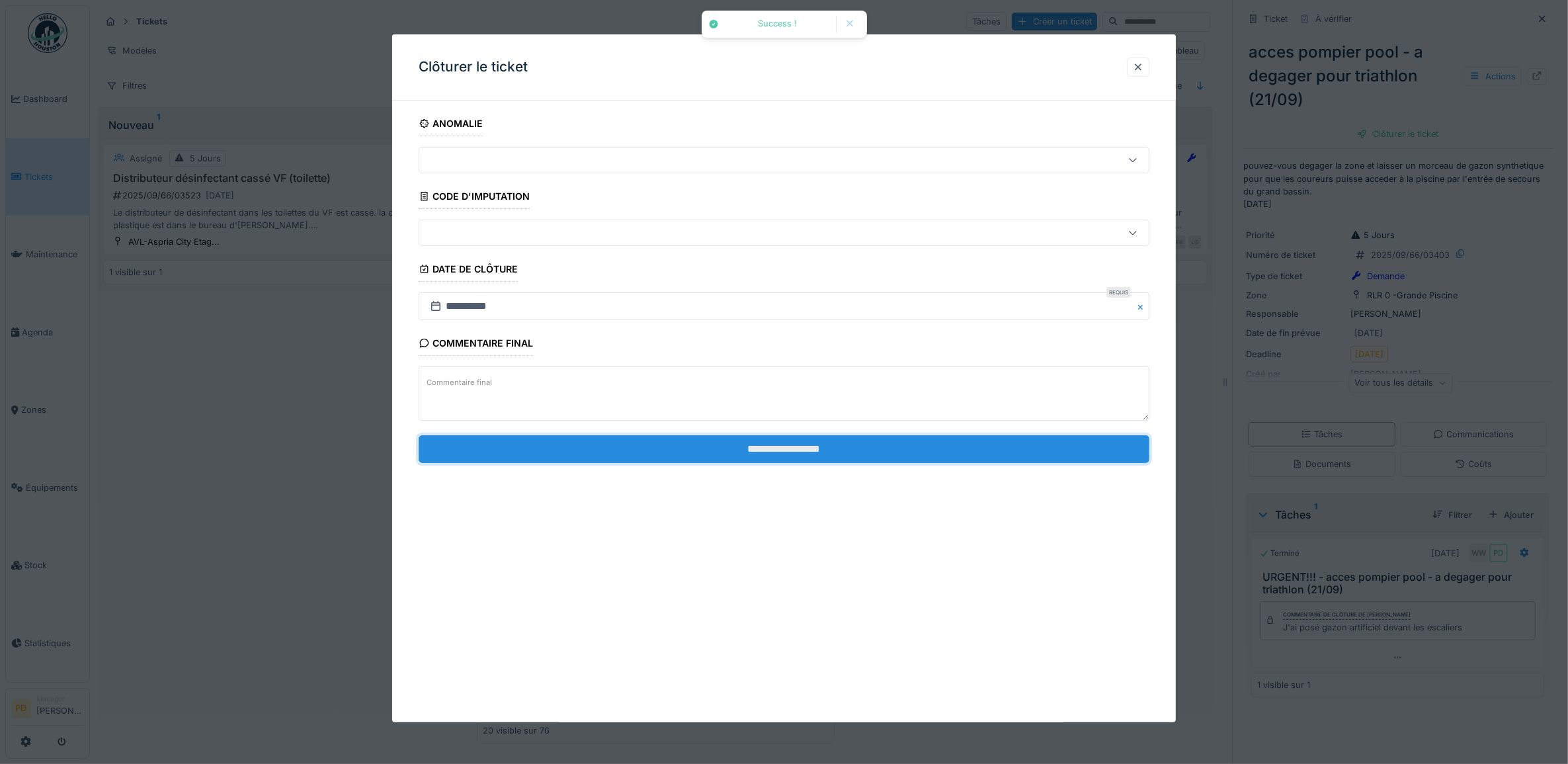
click at [947, 450] on input "**********" at bounding box center [784, 449] width 732 height 28
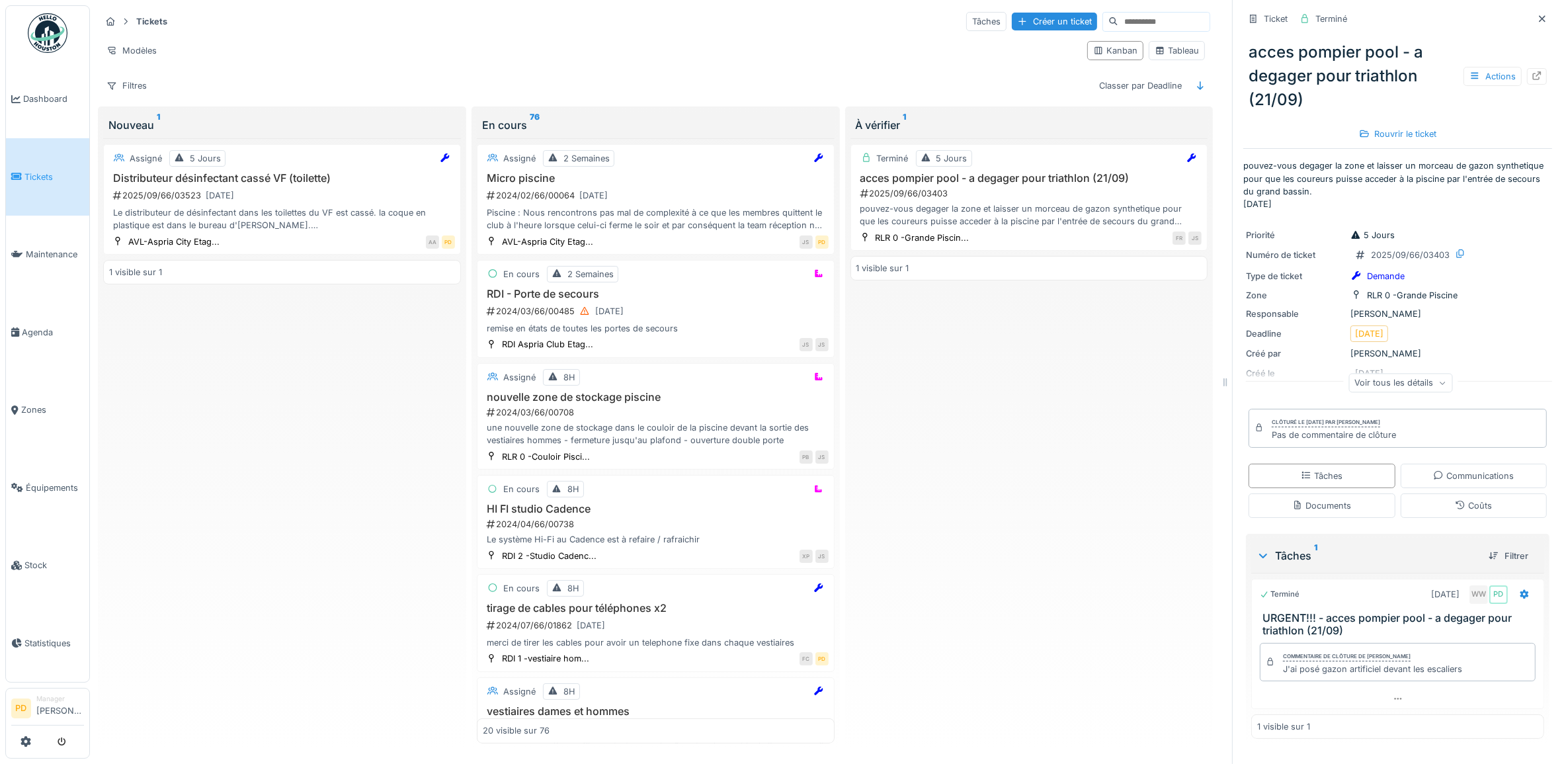
click at [31, 171] on span "Tickets" at bounding box center [54, 177] width 60 height 13
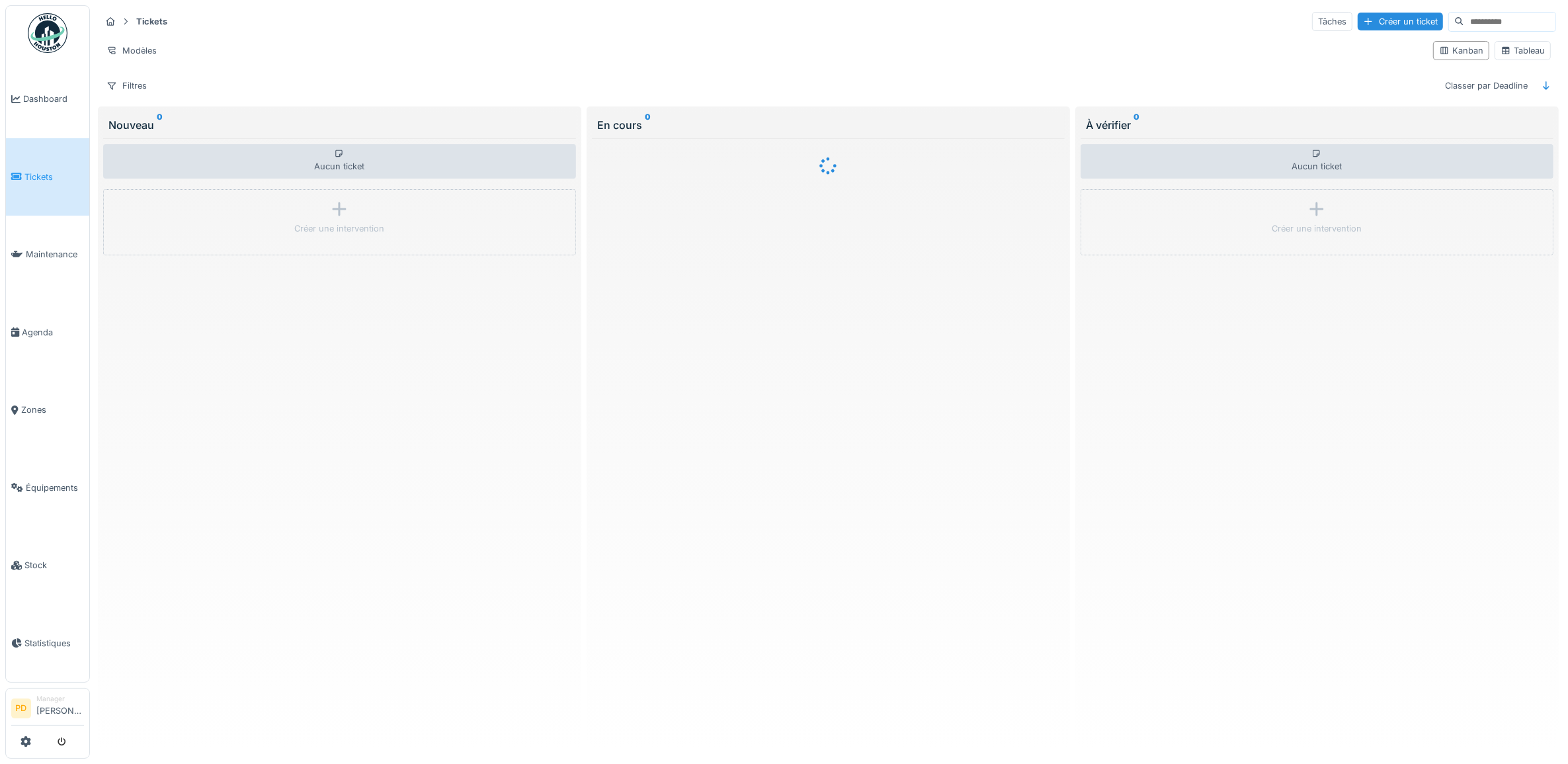
click at [40, 96] on span "Dashboard" at bounding box center [53, 99] width 61 height 13
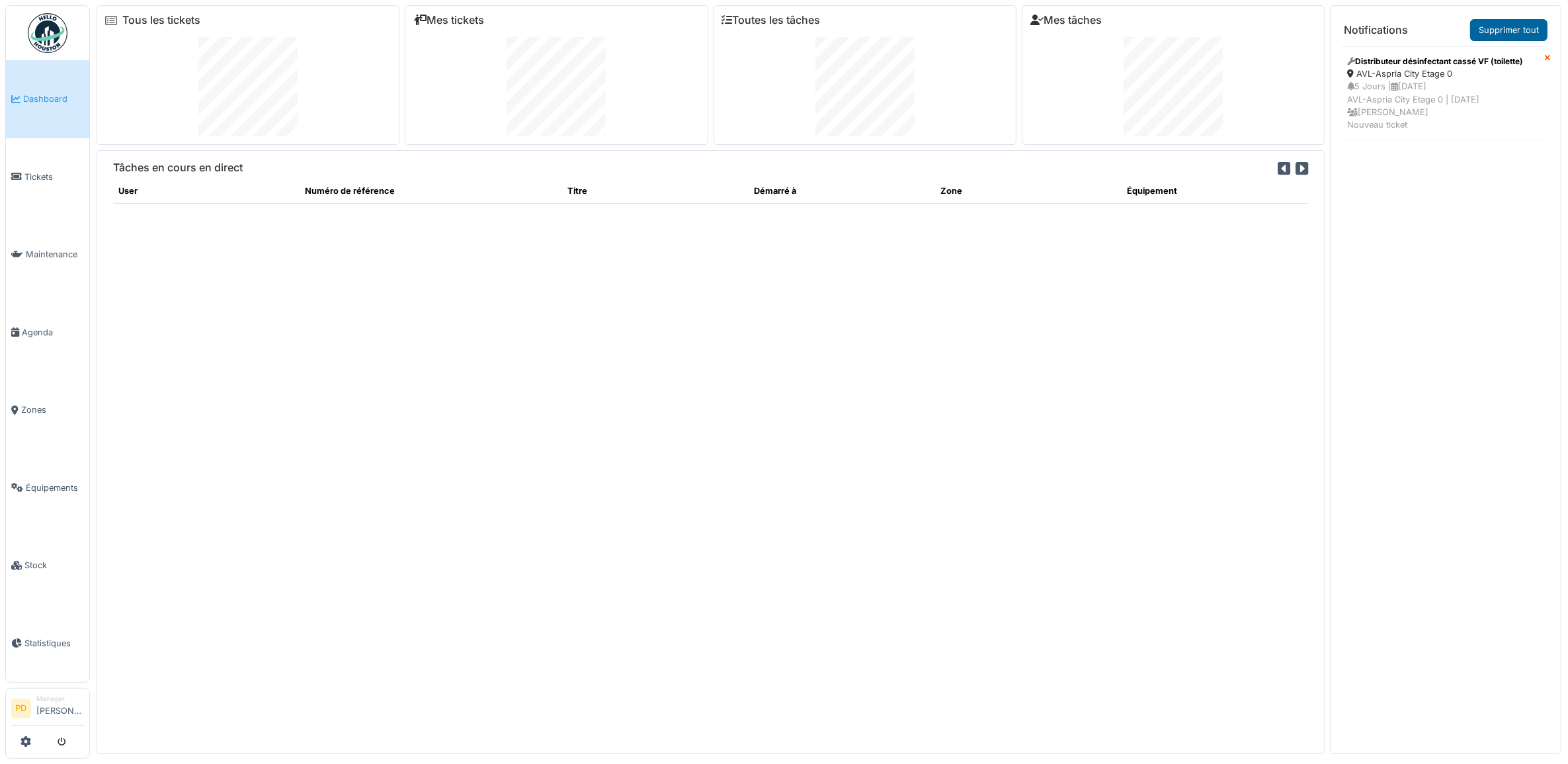
click at [1519, 34] on link "Supprimer tout" at bounding box center [1509, 30] width 77 height 22
click at [57, 93] on span "Dashboard" at bounding box center [53, 99] width 61 height 13
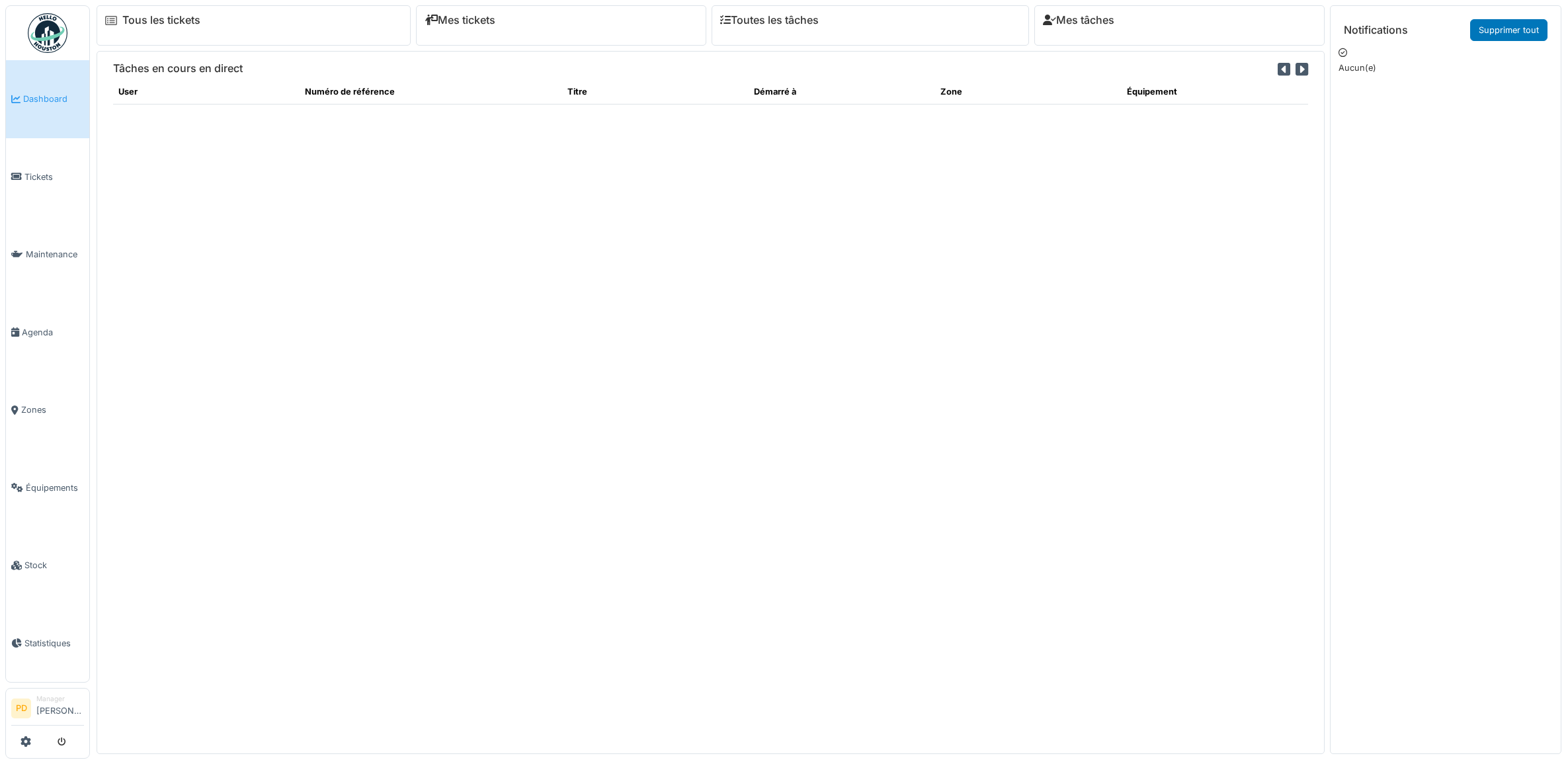
click at [53, 179] on span "Tickets" at bounding box center [54, 177] width 60 height 13
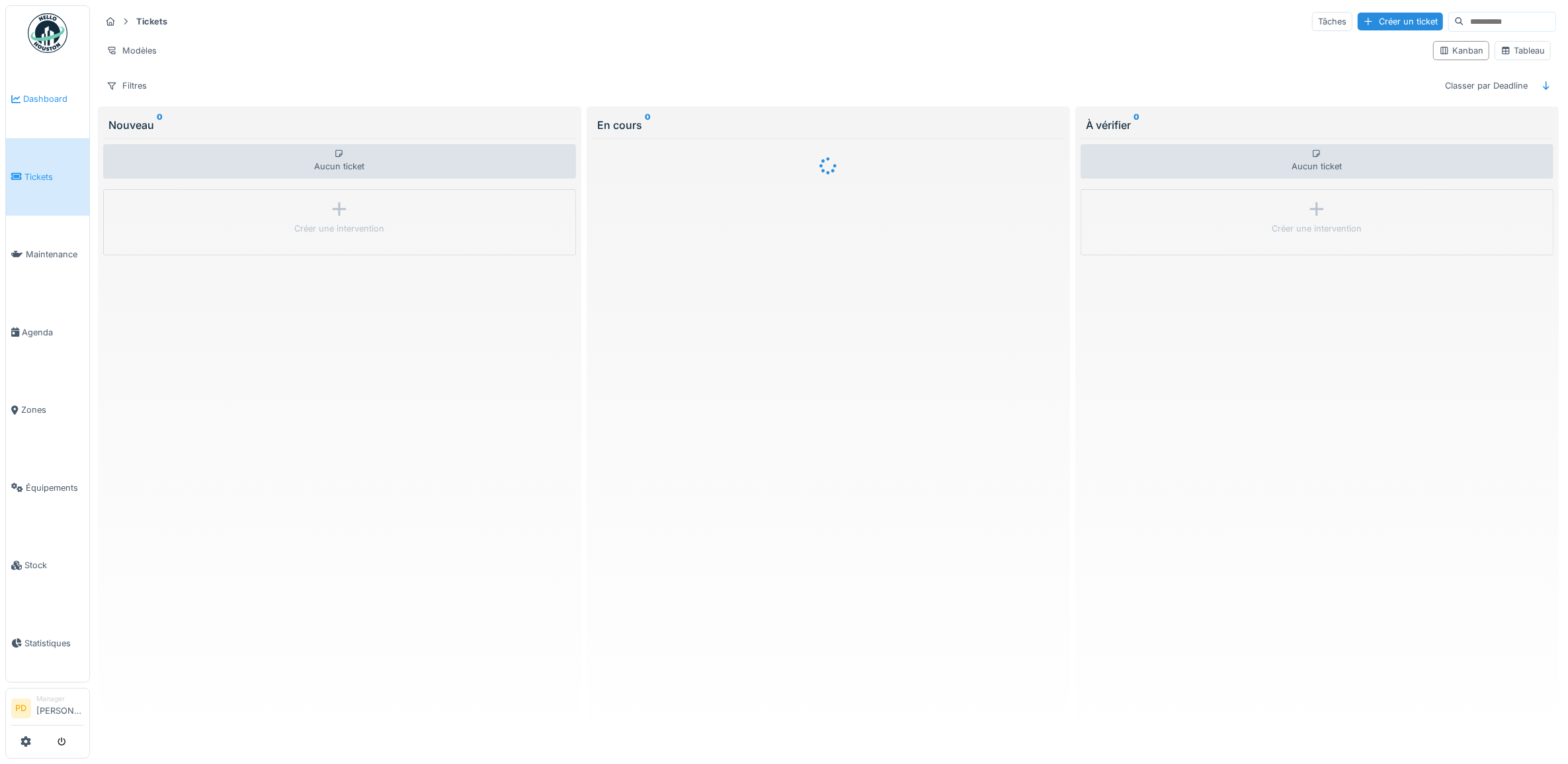
click at [45, 94] on span "Dashboard" at bounding box center [53, 99] width 61 height 13
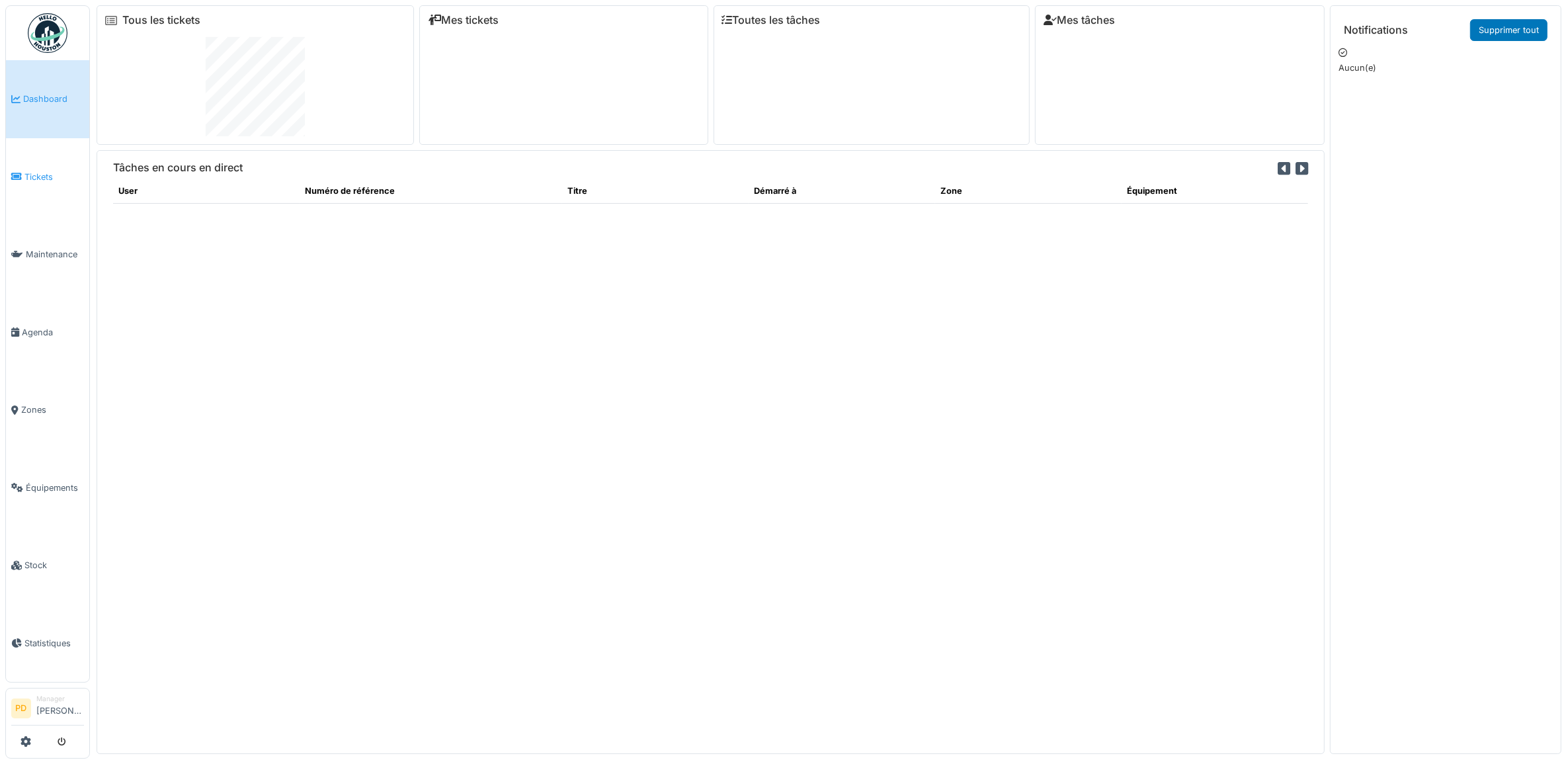
click at [47, 177] on span "Tickets" at bounding box center [54, 177] width 60 height 13
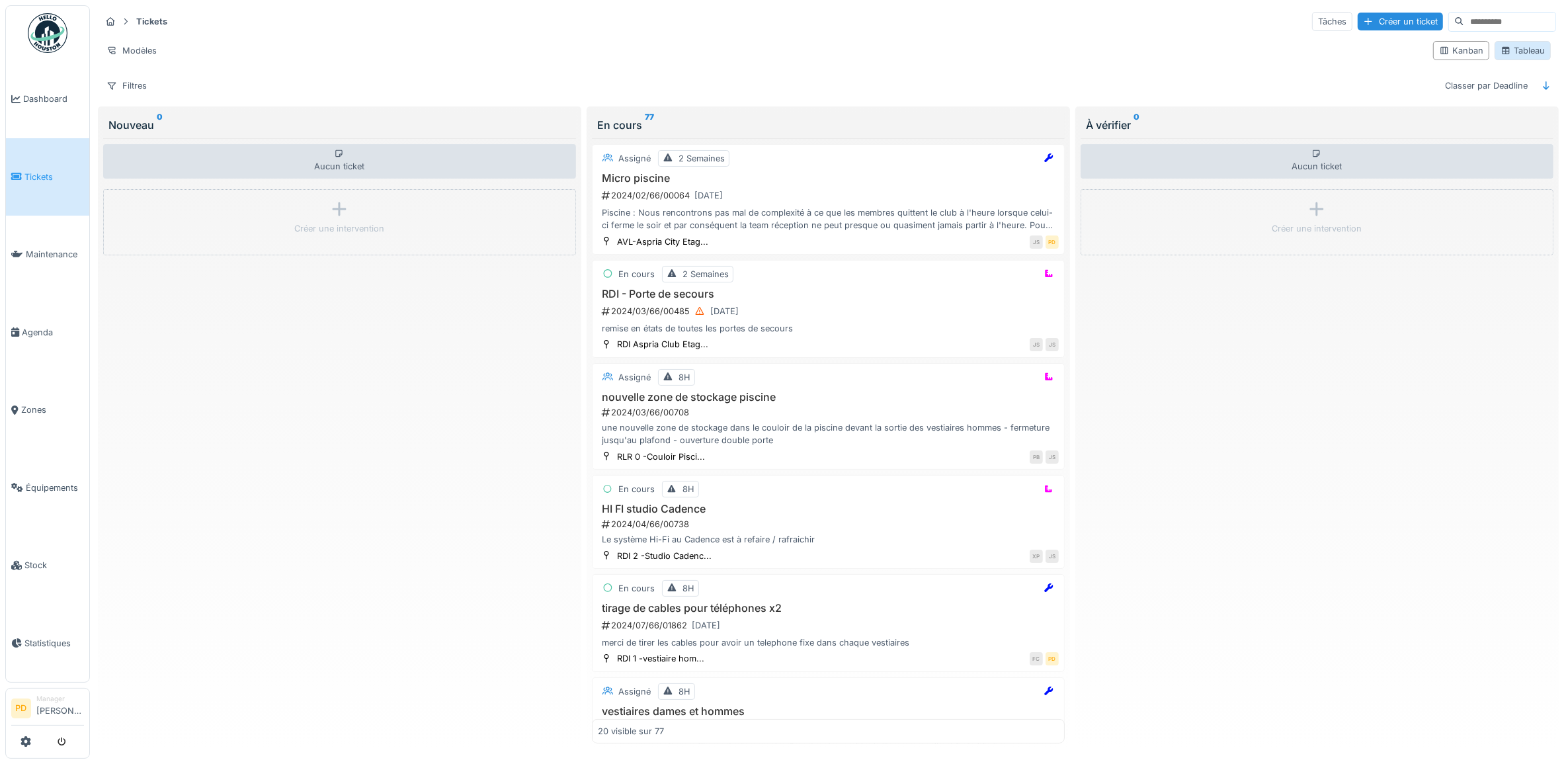
click at [1509, 48] on div "Tableau" at bounding box center [1523, 51] width 44 height 13
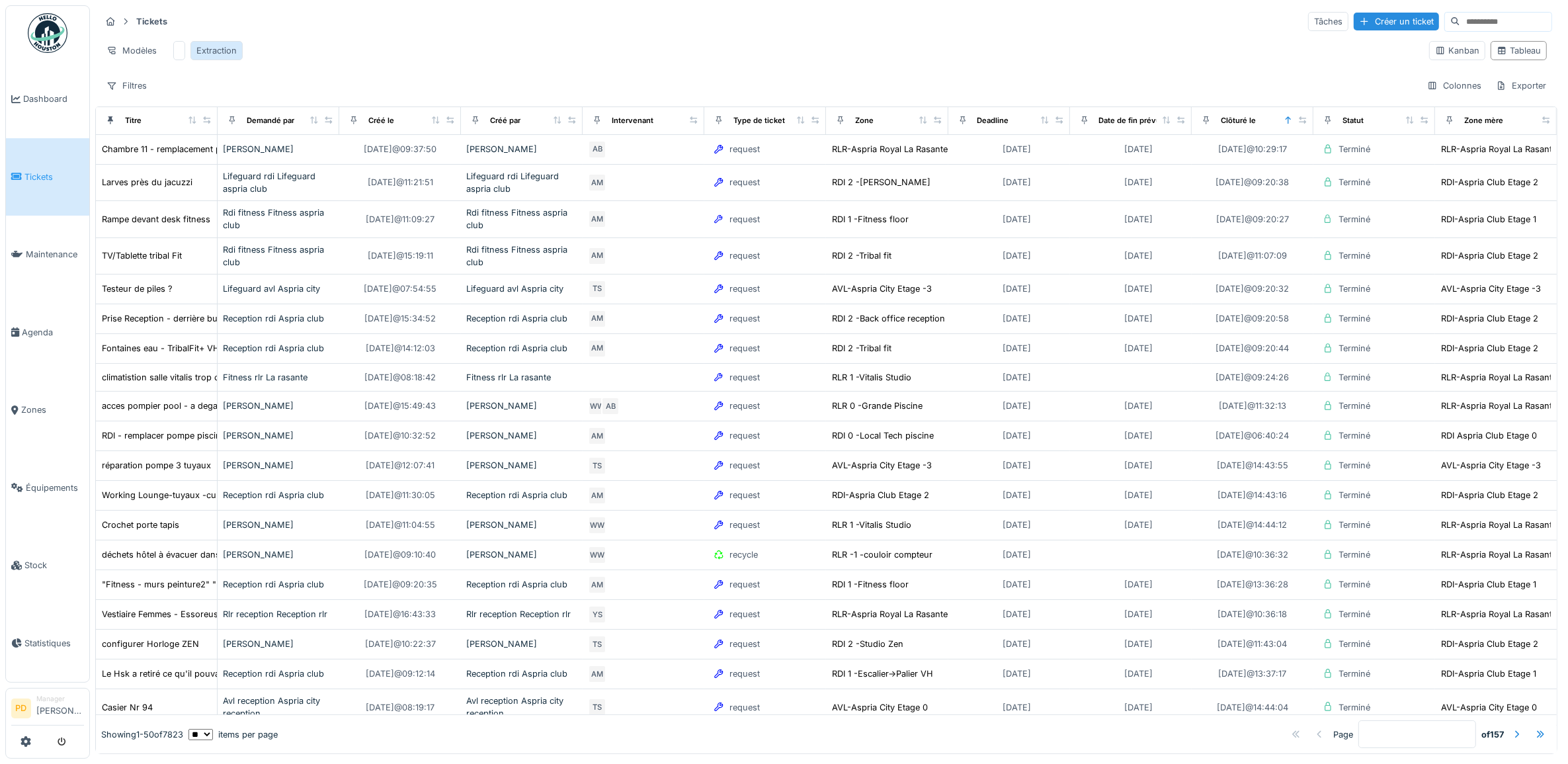
click at [218, 51] on div "Extraction" at bounding box center [217, 51] width 40 height 13
click at [229, 51] on div "Extraction" at bounding box center [217, 51] width 40 height 13
click at [1499, 96] on div "Exporter" at bounding box center [1521, 85] width 62 height 19
click at [1506, 127] on div "Export Excel" at bounding box center [1506, 129] width 74 height 20
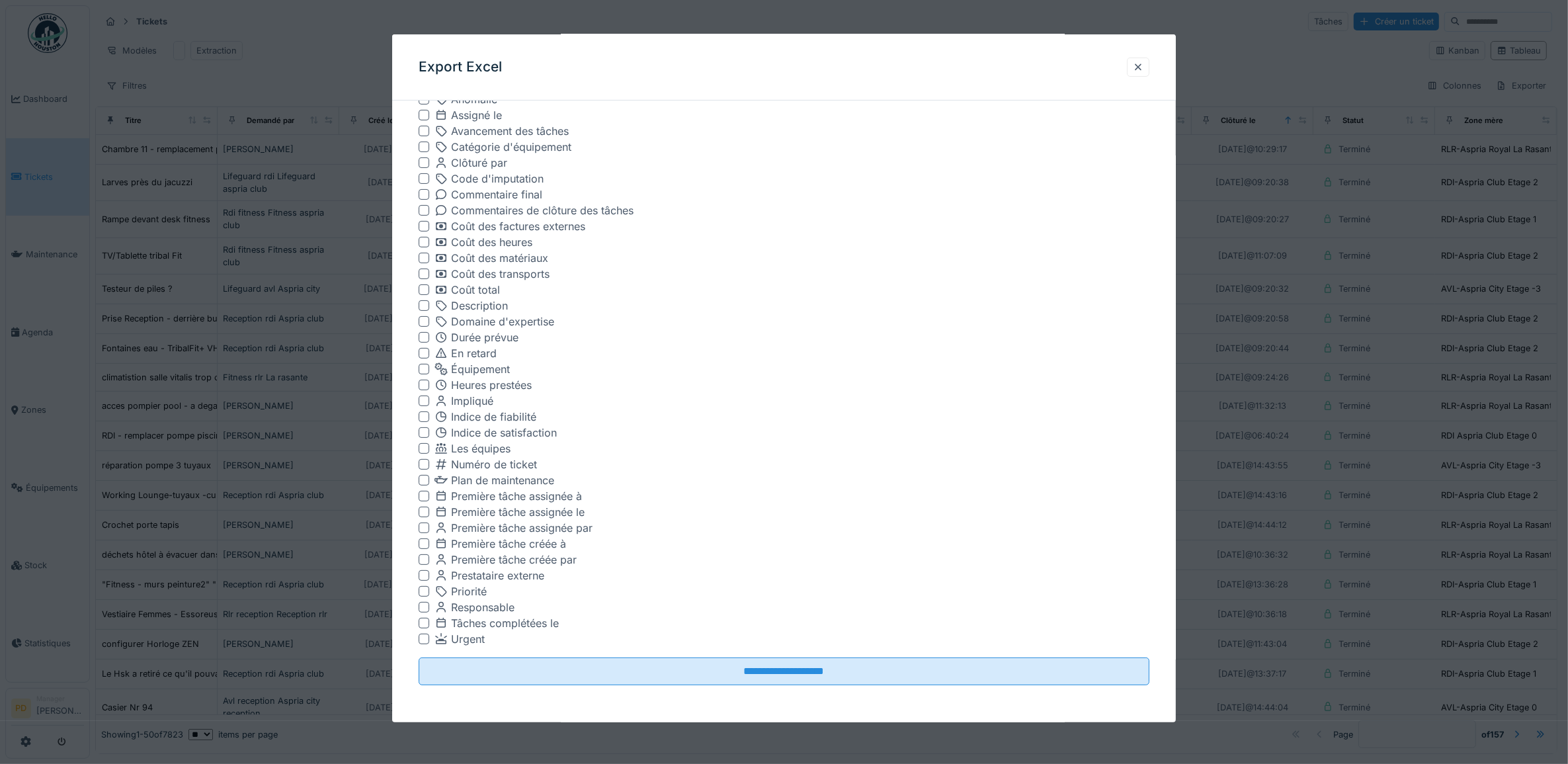
scroll to position [7, 0]
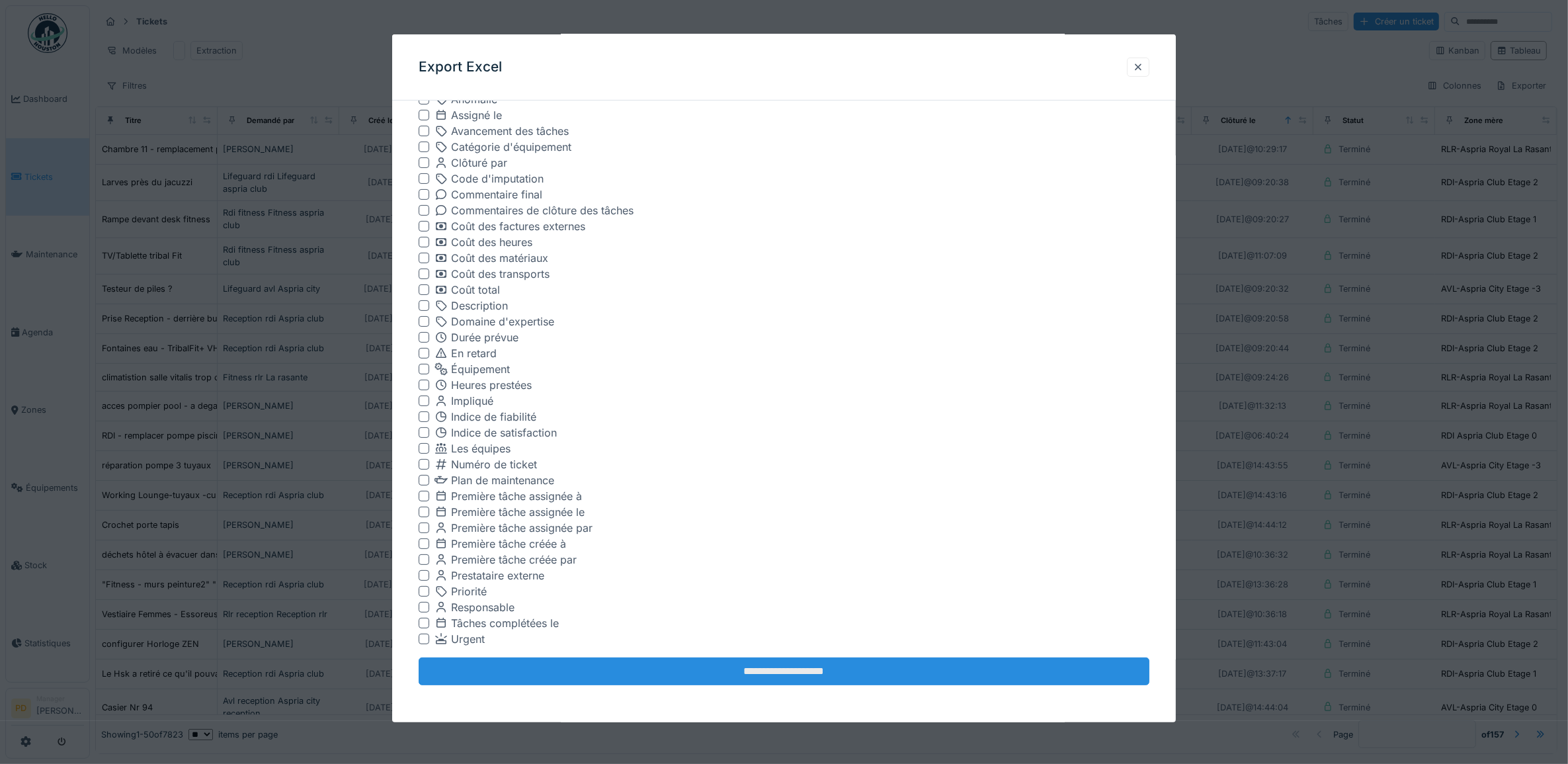
click at [812, 668] on input "**********" at bounding box center [784, 671] width 732 height 28
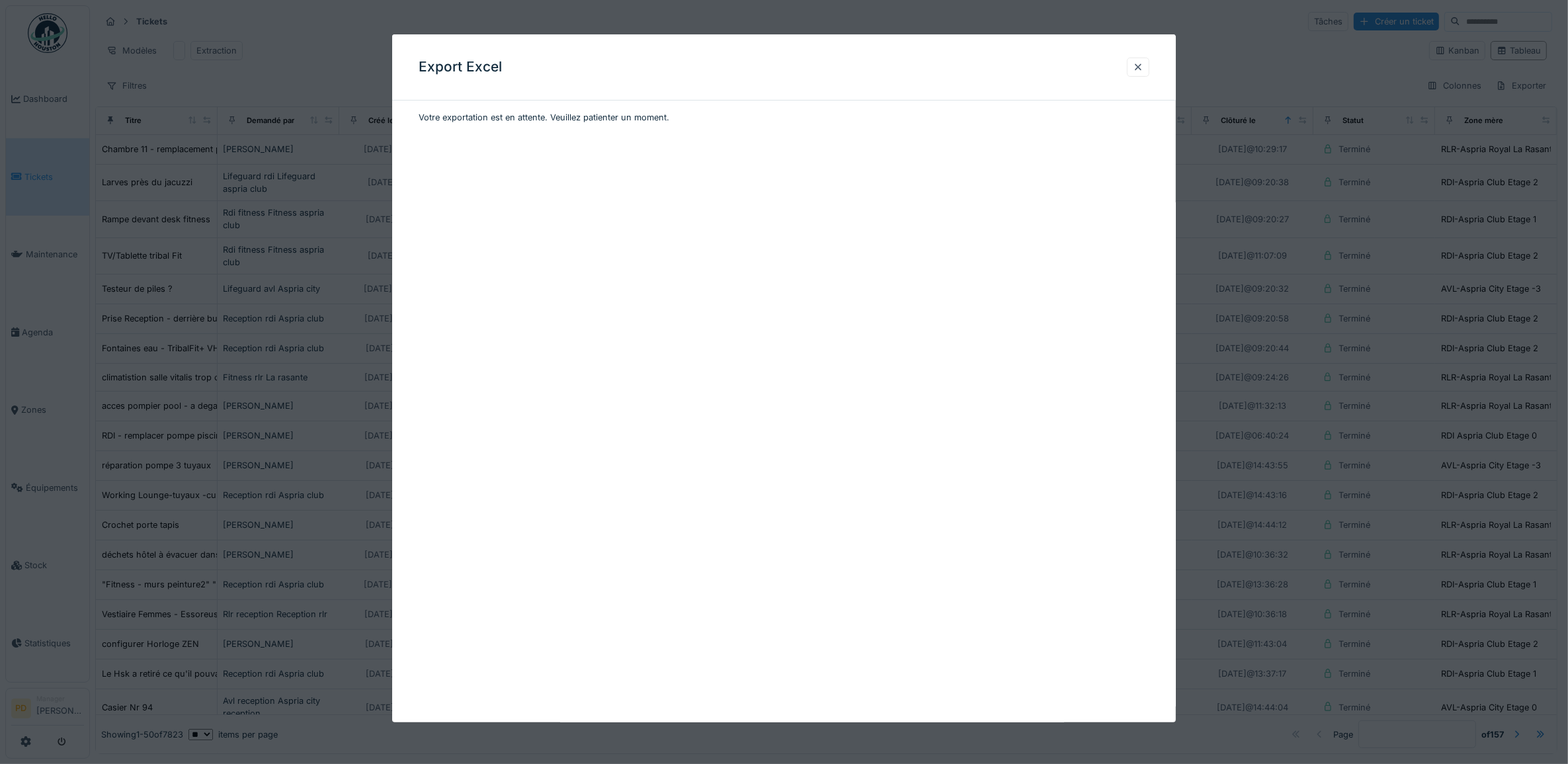
scroll to position [0, 0]
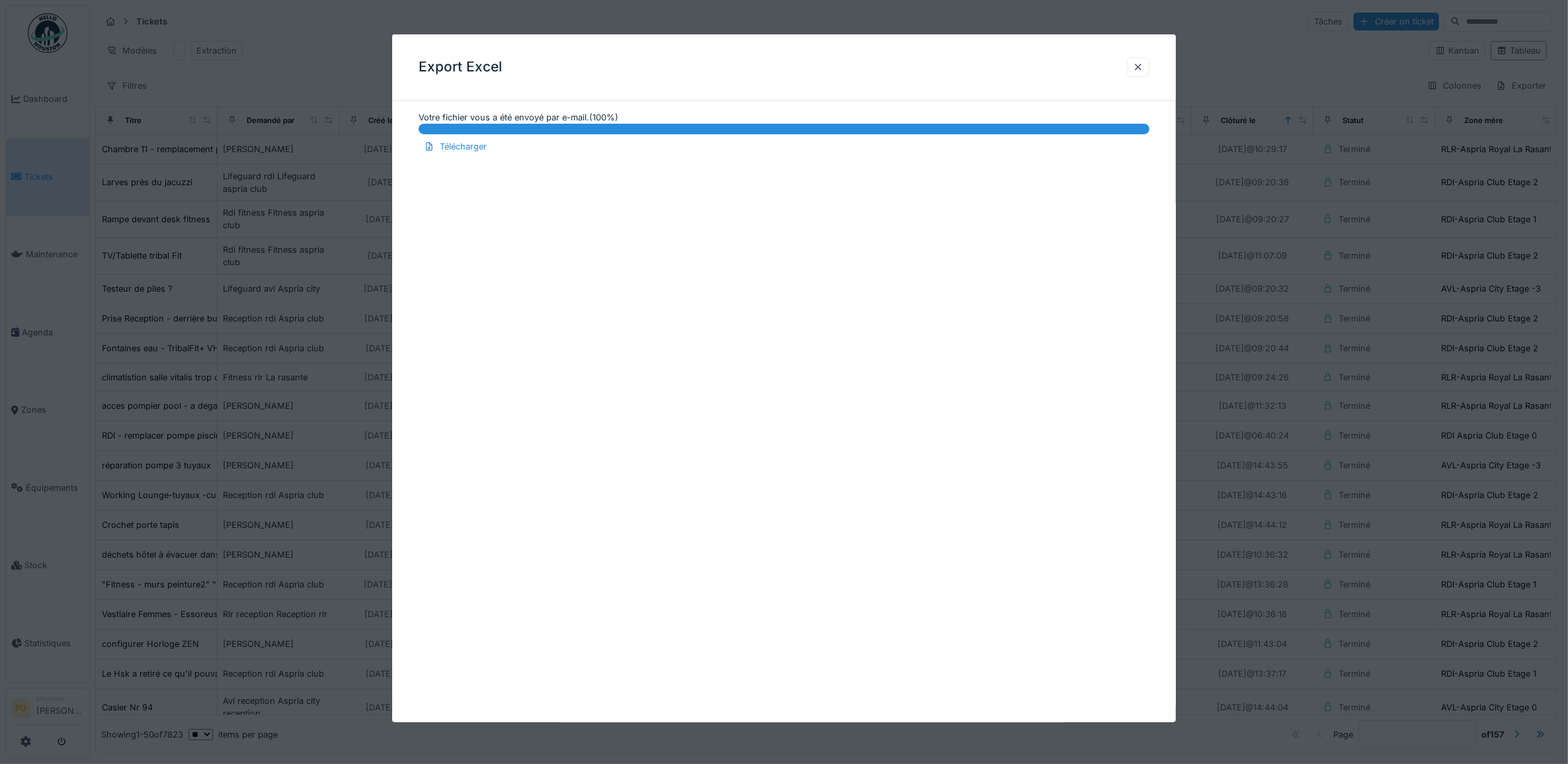
drag, startPoint x: 1147, startPoint y: 67, endPoint x: 943, endPoint y: 68, distance: 204.0
click at [1143, 67] on div at bounding box center [1138, 67] width 11 height 13
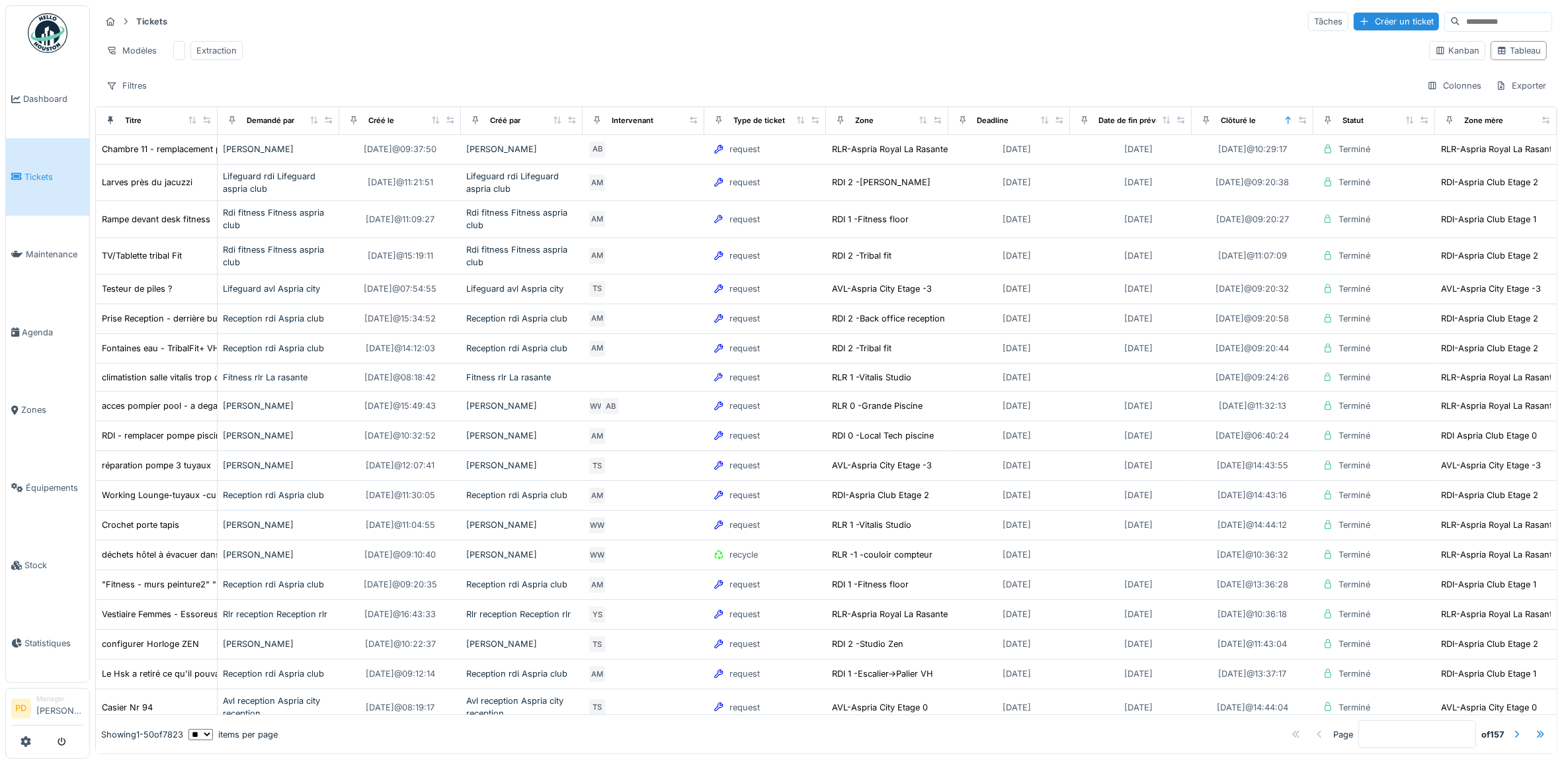
click at [39, 171] on span "Tickets" at bounding box center [54, 177] width 60 height 13
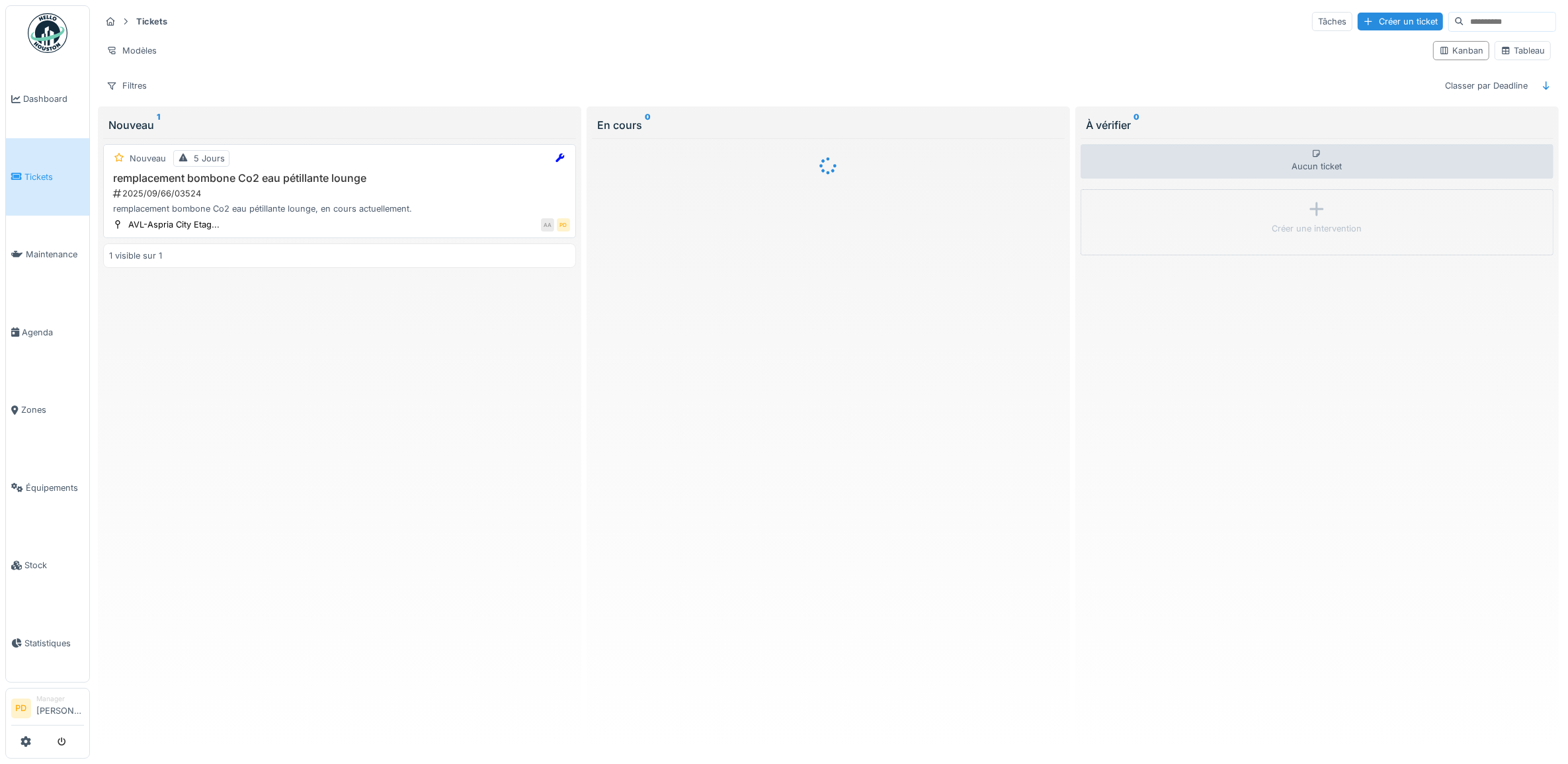
click at [408, 189] on div "remplacement bombone Co2 eau pétillante lounge 2025/09/66/03524 remplacement bo…" at bounding box center [340, 194] width 461 height 44
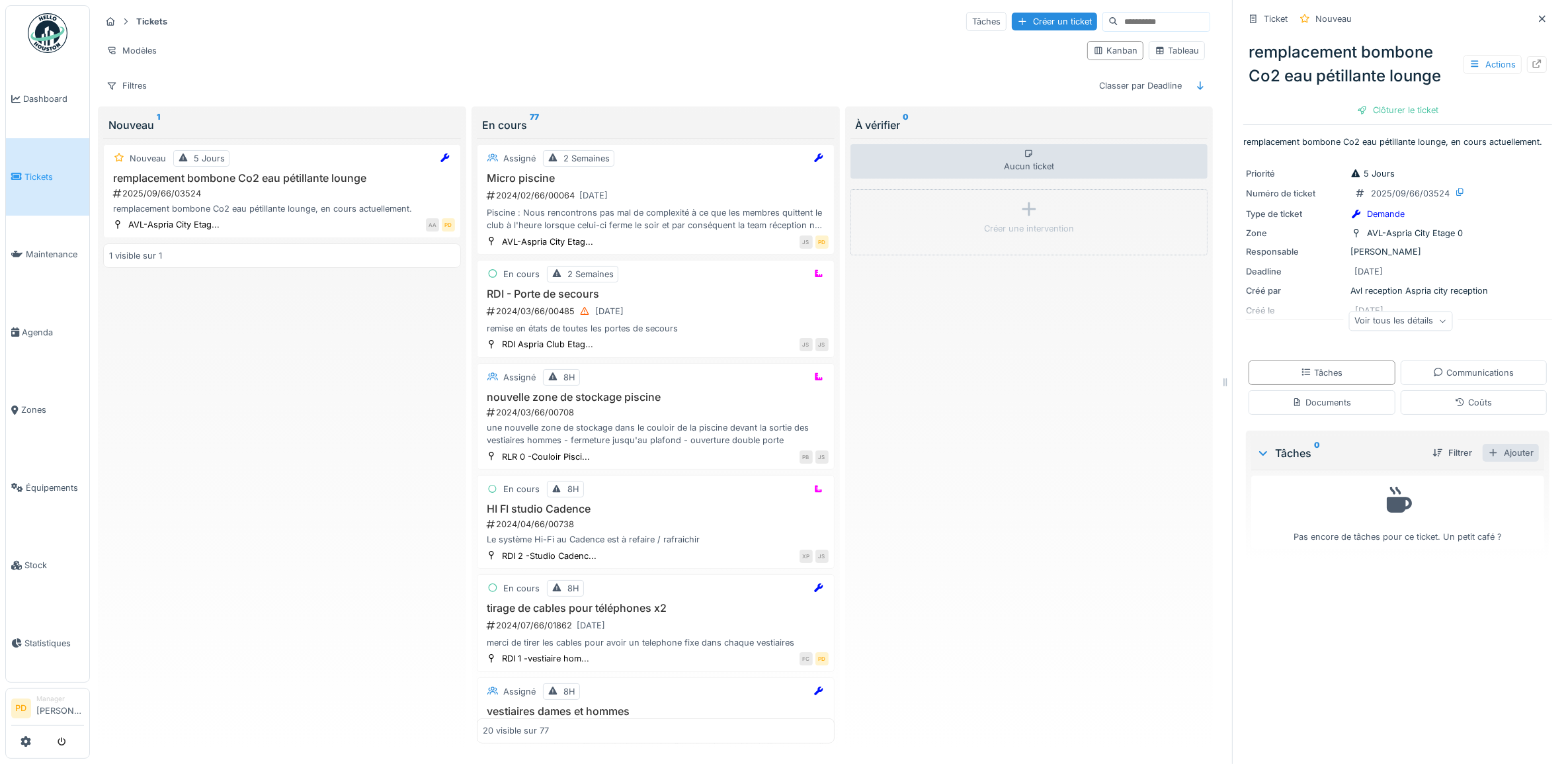
click at [1487, 462] on div "Ajouter" at bounding box center [1510, 452] width 56 height 17
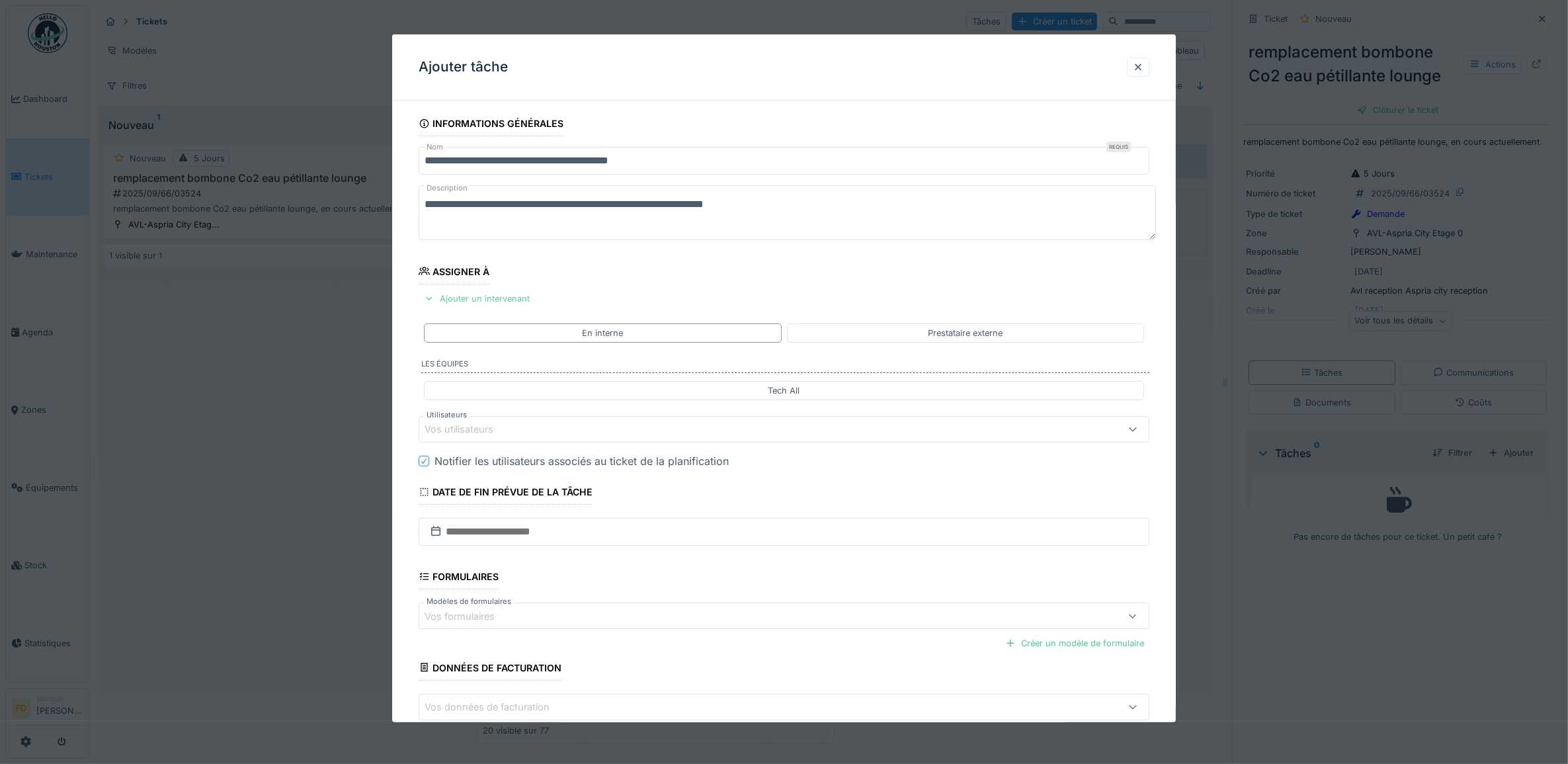
click at [506, 301] on div "Ajouter un intervenant" at bounding box center [476, 298] width 117 height 17
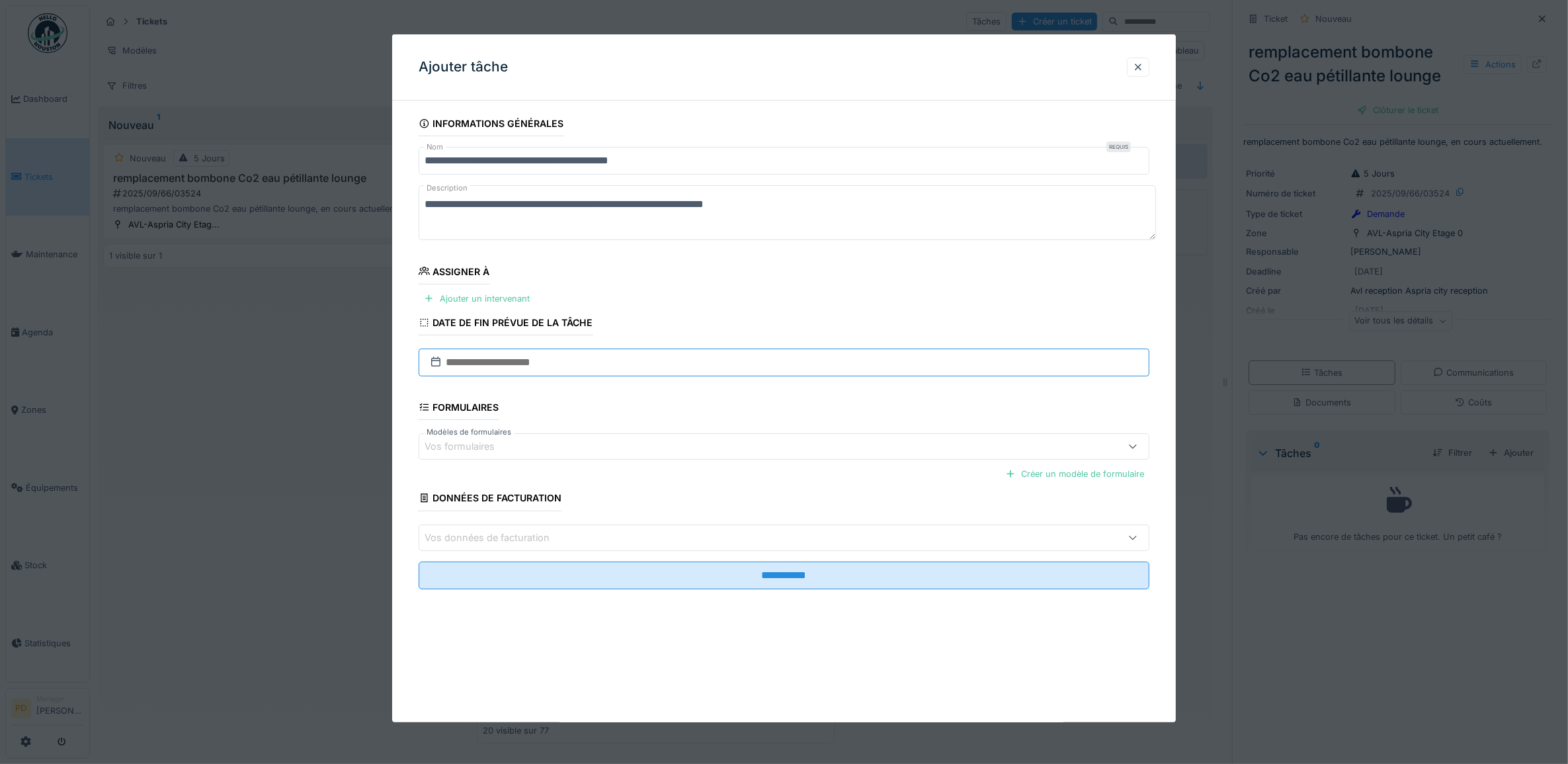
click at [528, 370] on input "text" at bounding box center [784, 363] width 732 height 28
click at [815, 493] on div "19" at bounding box center [808, 492] width 17 height 19
click at [517, 301] on div "Ajouter un intervenant" at bounding box center [476, 298] width 117 height 17
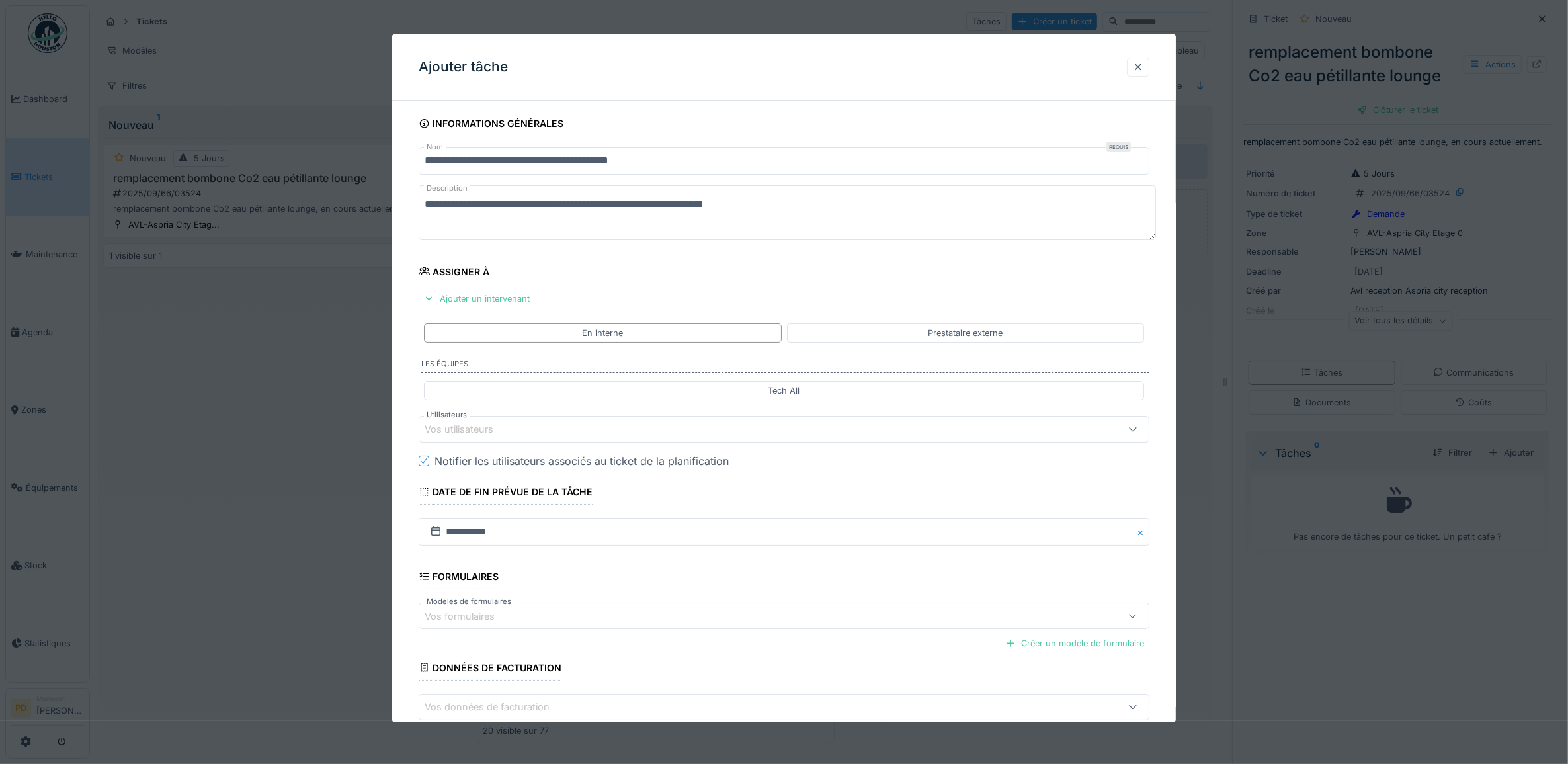
click at [529, 430] on div "Vos utilisateurs" at bounding box center [744, 430] width 637 height 15
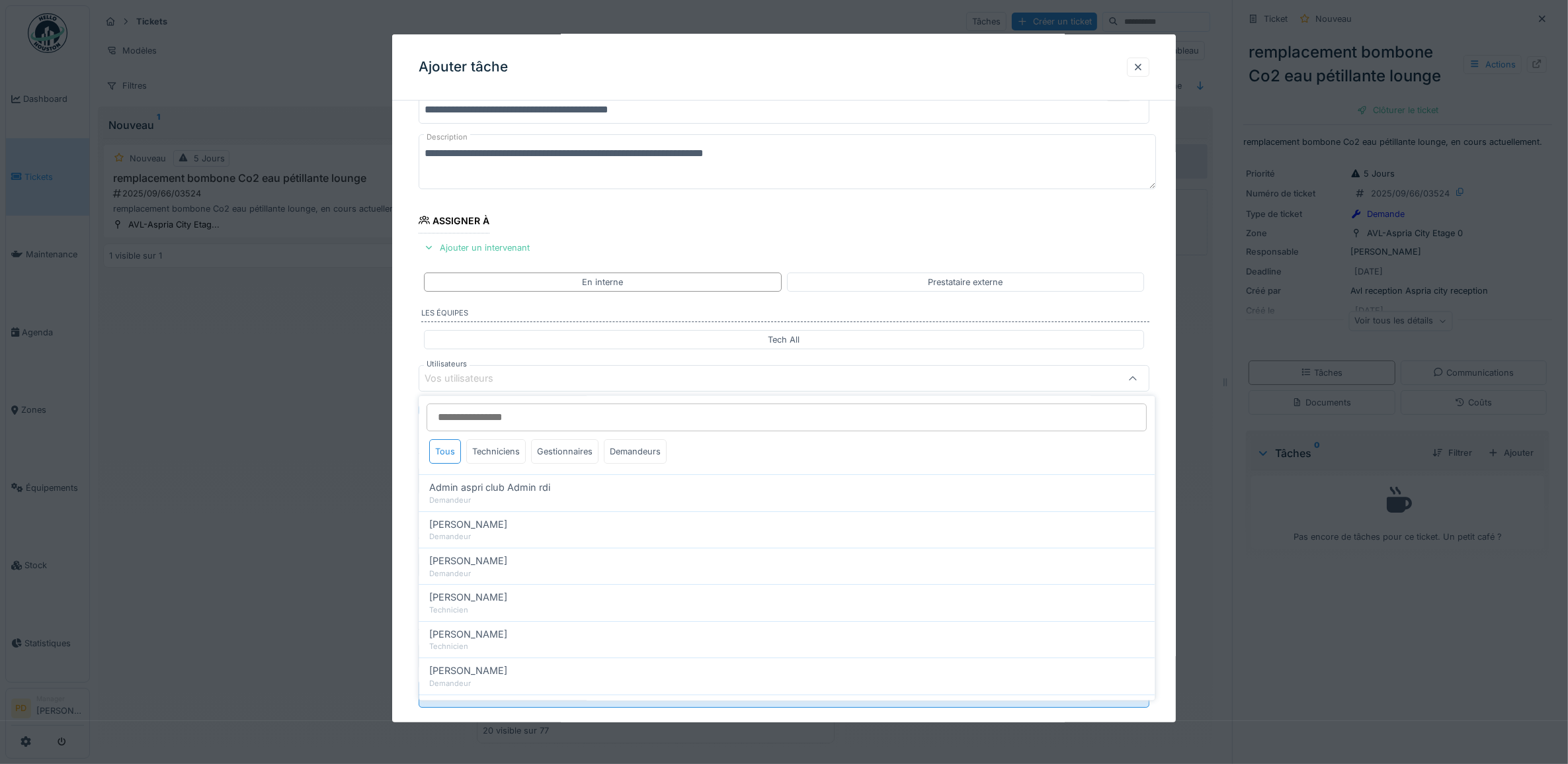
scroll to position [53, 0]
click at [521, 450] on div "Techniciens" at bounding box center [497, 452] width 60 height 25
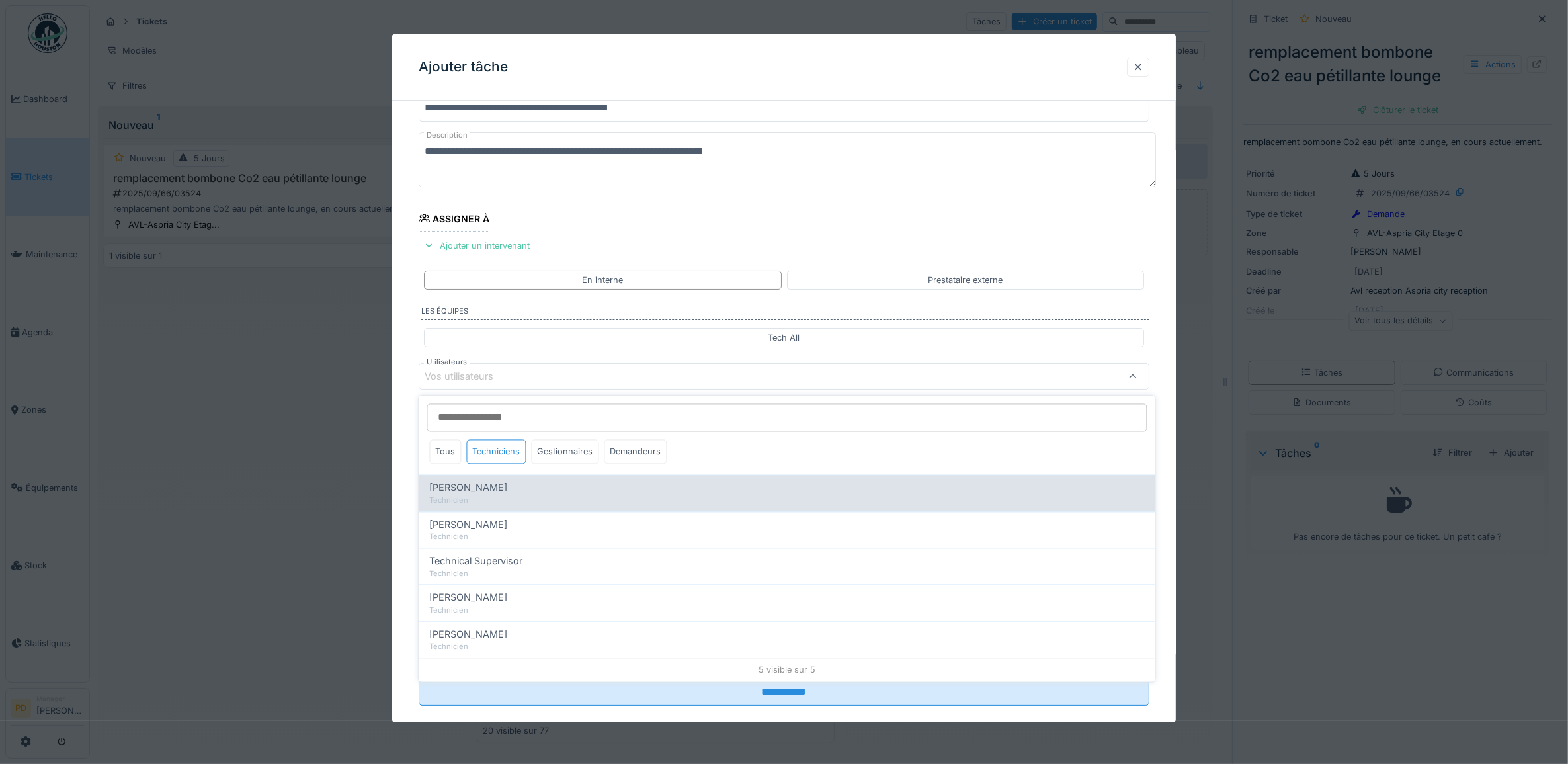
click at [508, 489] on span "[PERSON_NAME]" at bounding box center [468, 489] width 78 height 15
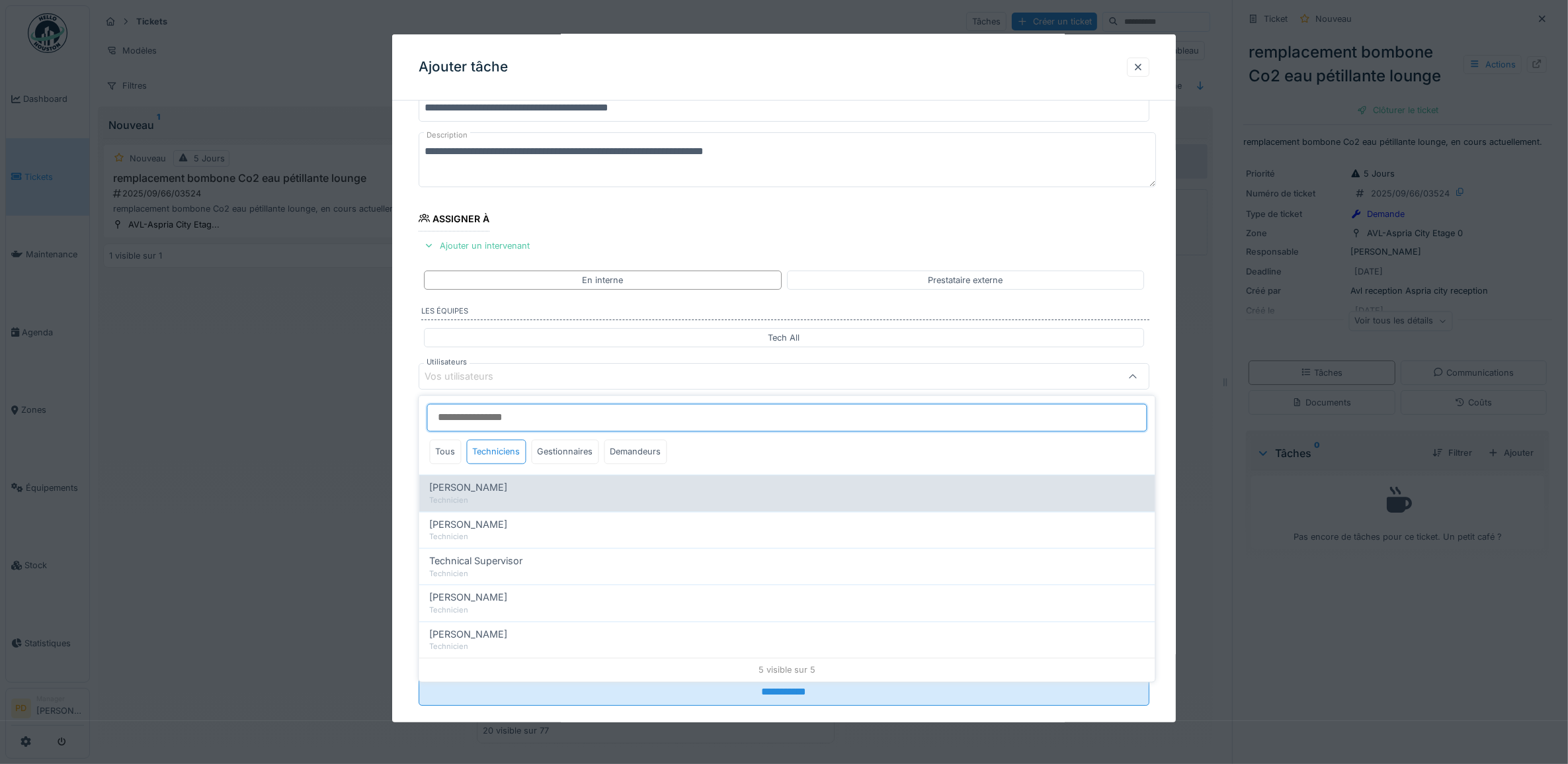
type input "*****"
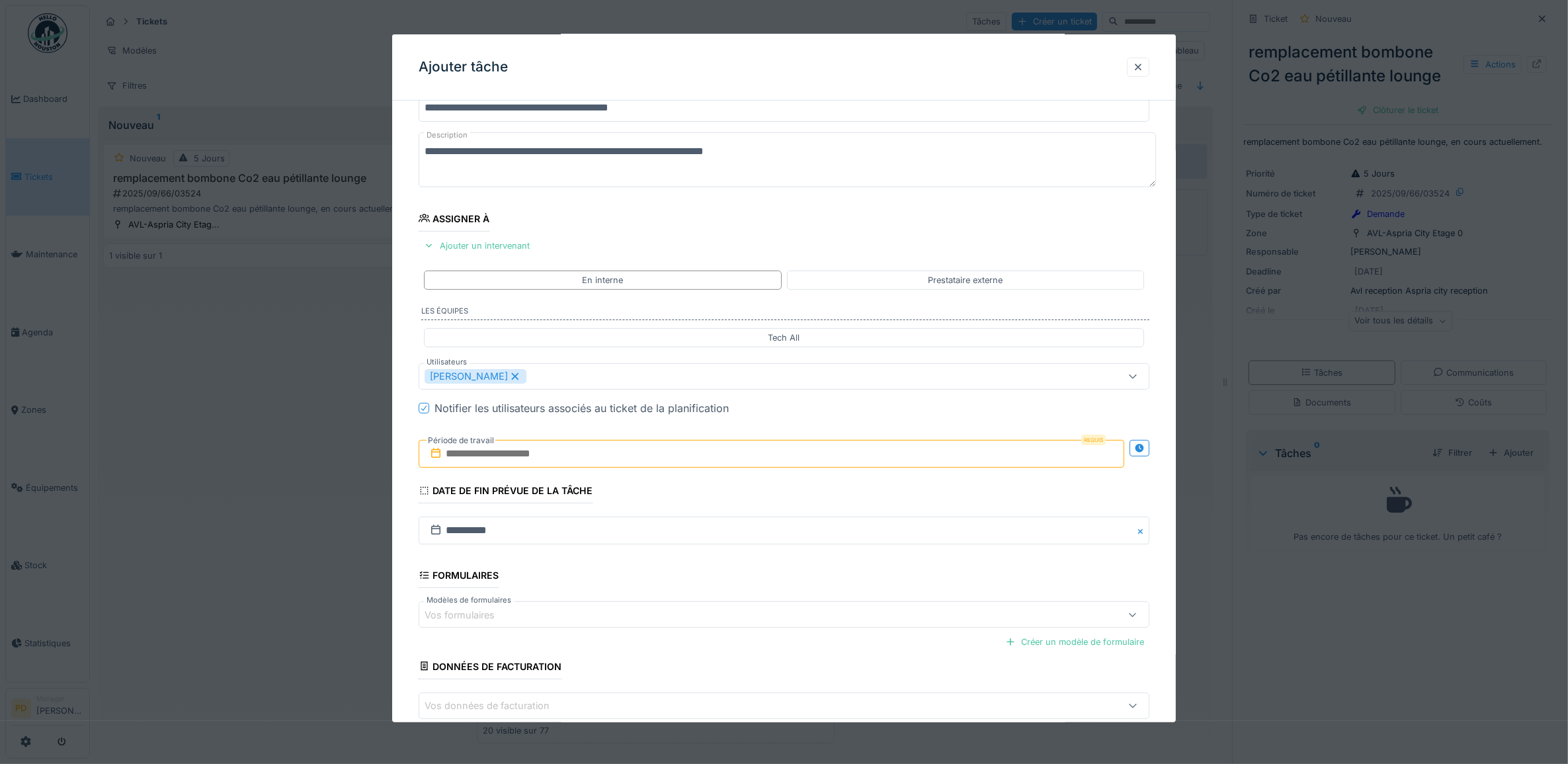
drag, startPoint x: 412, startPoint y: 407, endPoint x: 482, endPoint y: 431, distance: 74.0
click at [413, 407] on div "**********" at bounding box center [784, 426] width 784 height 736
drag, startPoint x: 557, startPoint y: 460, endPoint x: 566, endPoint y: 462, distance: 9.2
click at [557, 460] on input "text" at bounding box center [771, 454] width 706 height 28
click at [797, 586] on div "19" at bounding box center [795, 583] width 17 height 19
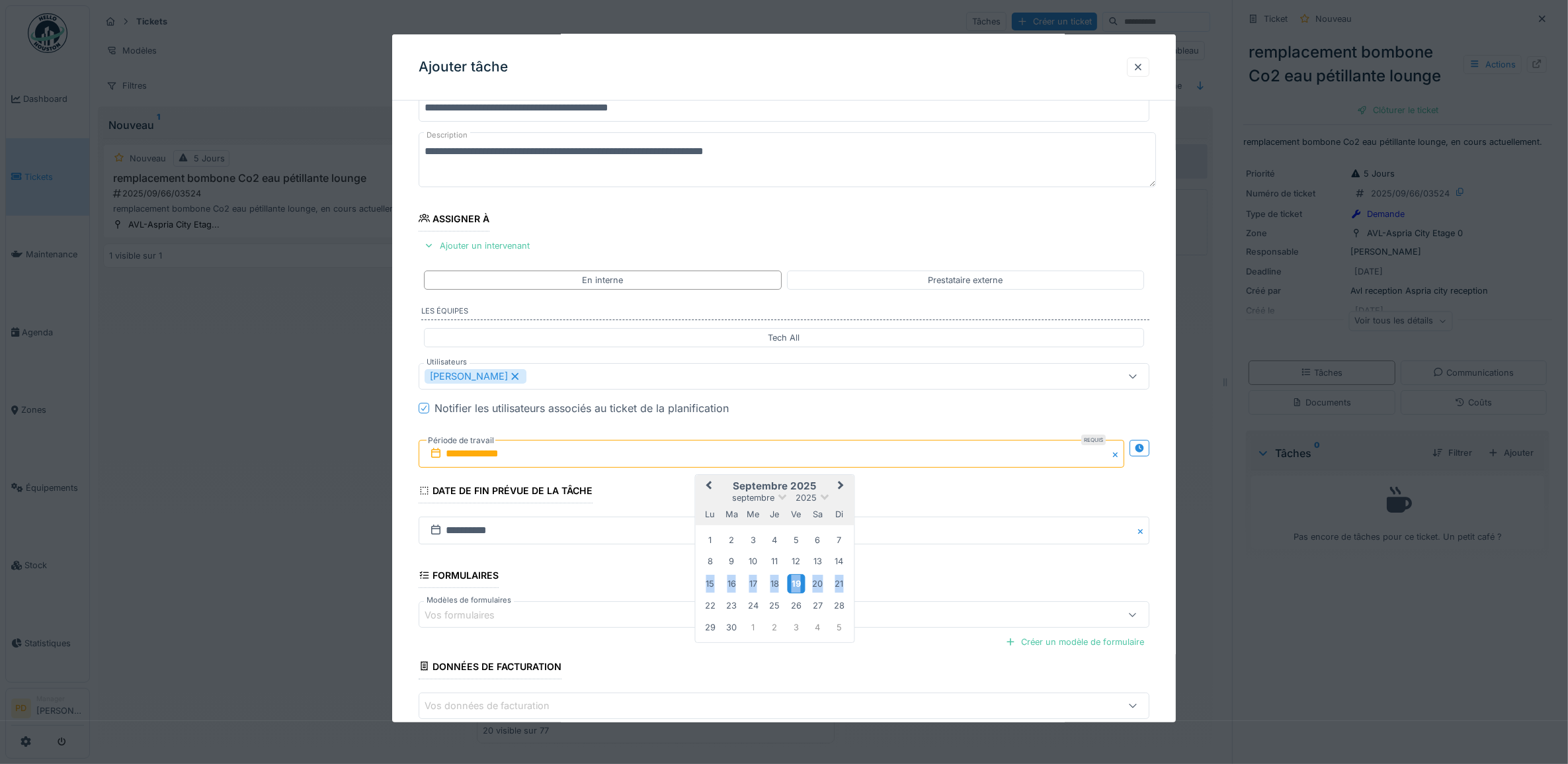
click at [796, 586] on div "19" at bounding box center [795, 583] width 17 height 19
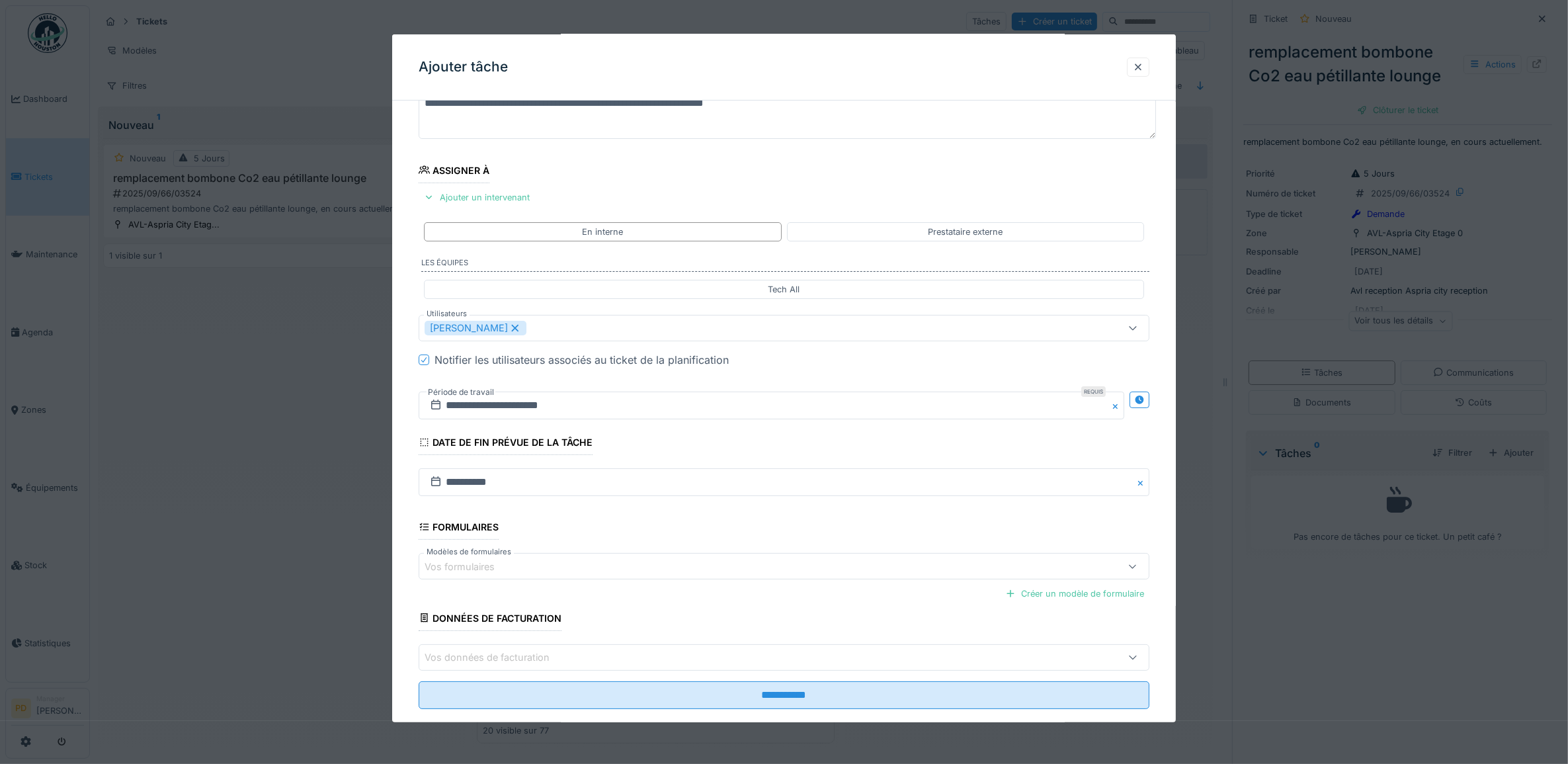
scroll to position [127, 0]
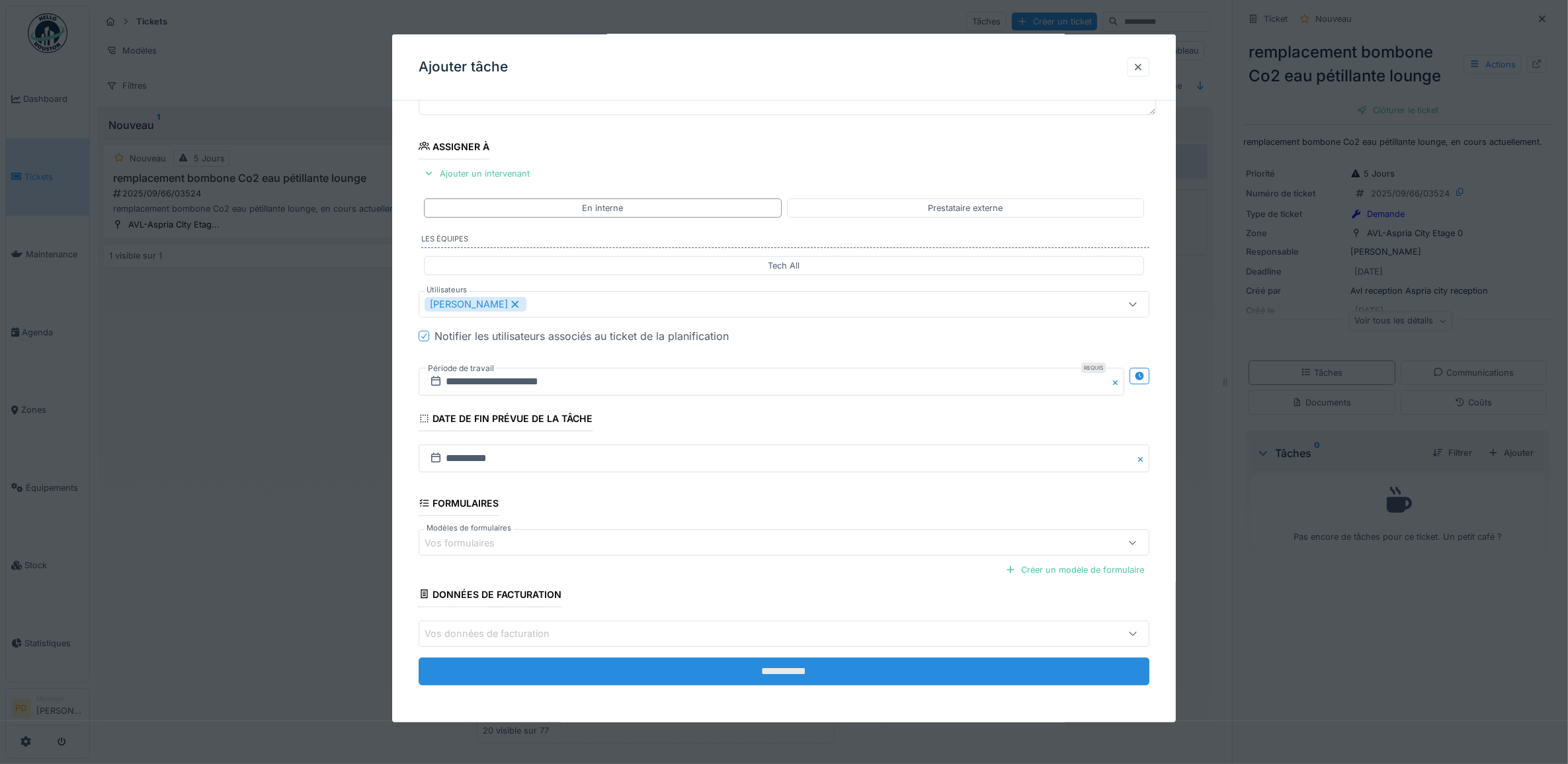
click at [812, 675] on input "**********" at bounding box center [784, 671] width 732 height 28
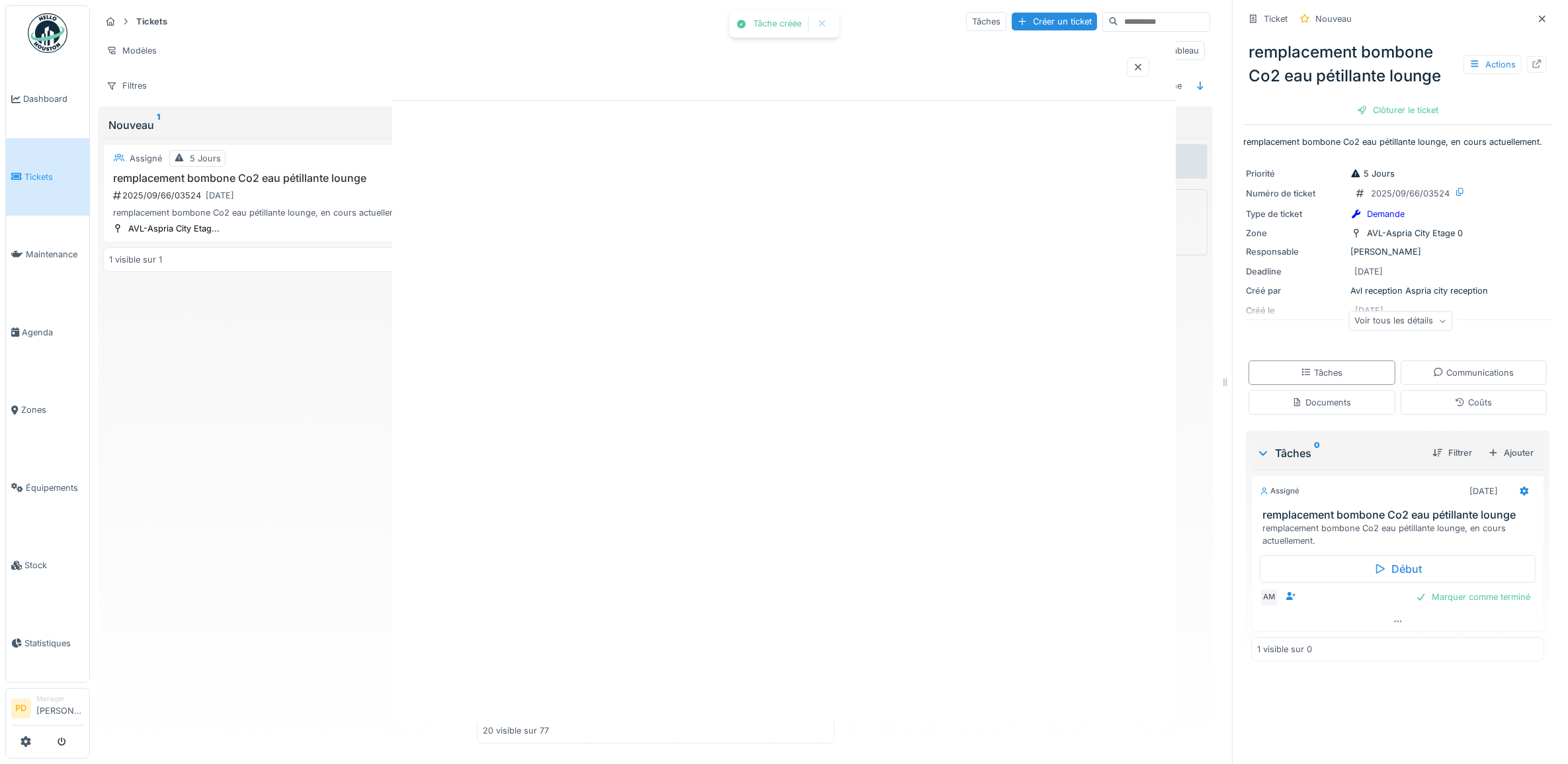
scroll to position [0, 0]
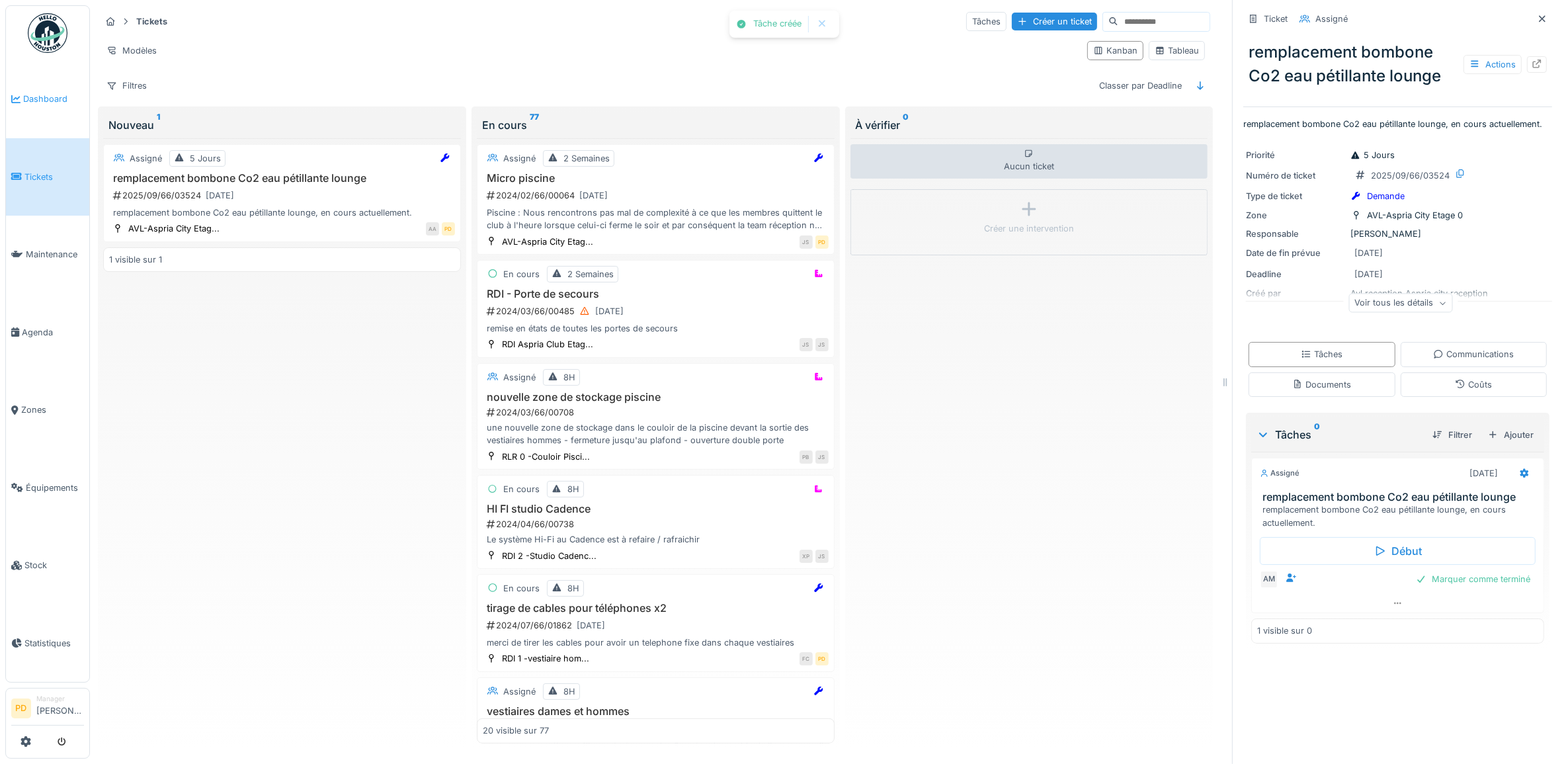
click at [50, 99] on span "Dashboard" at bounding box center [53, 99] width 61 height 13
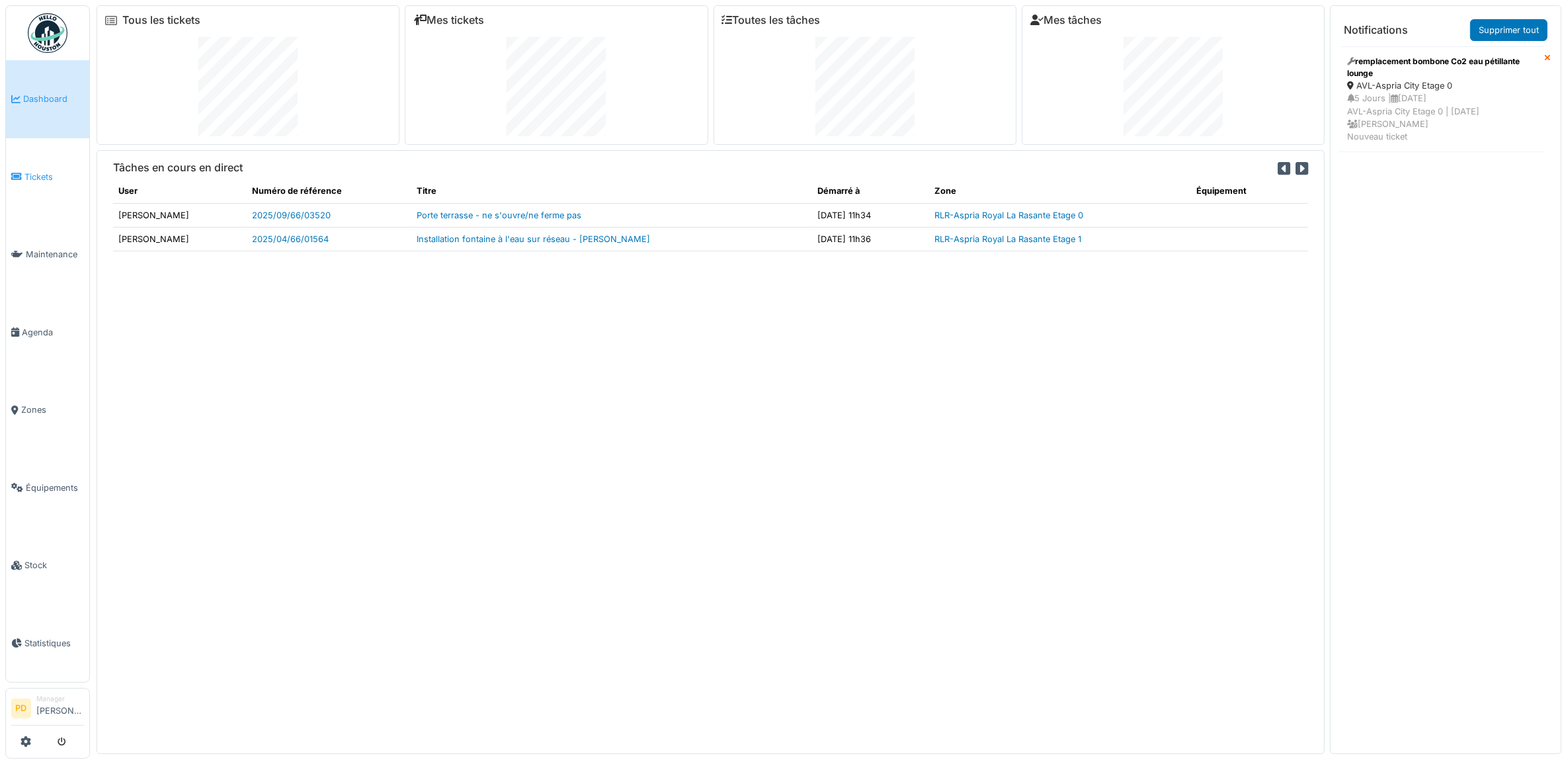
click at [31, 171] on span "Tickets" at bounding box center [54, 177] width 60 height 13
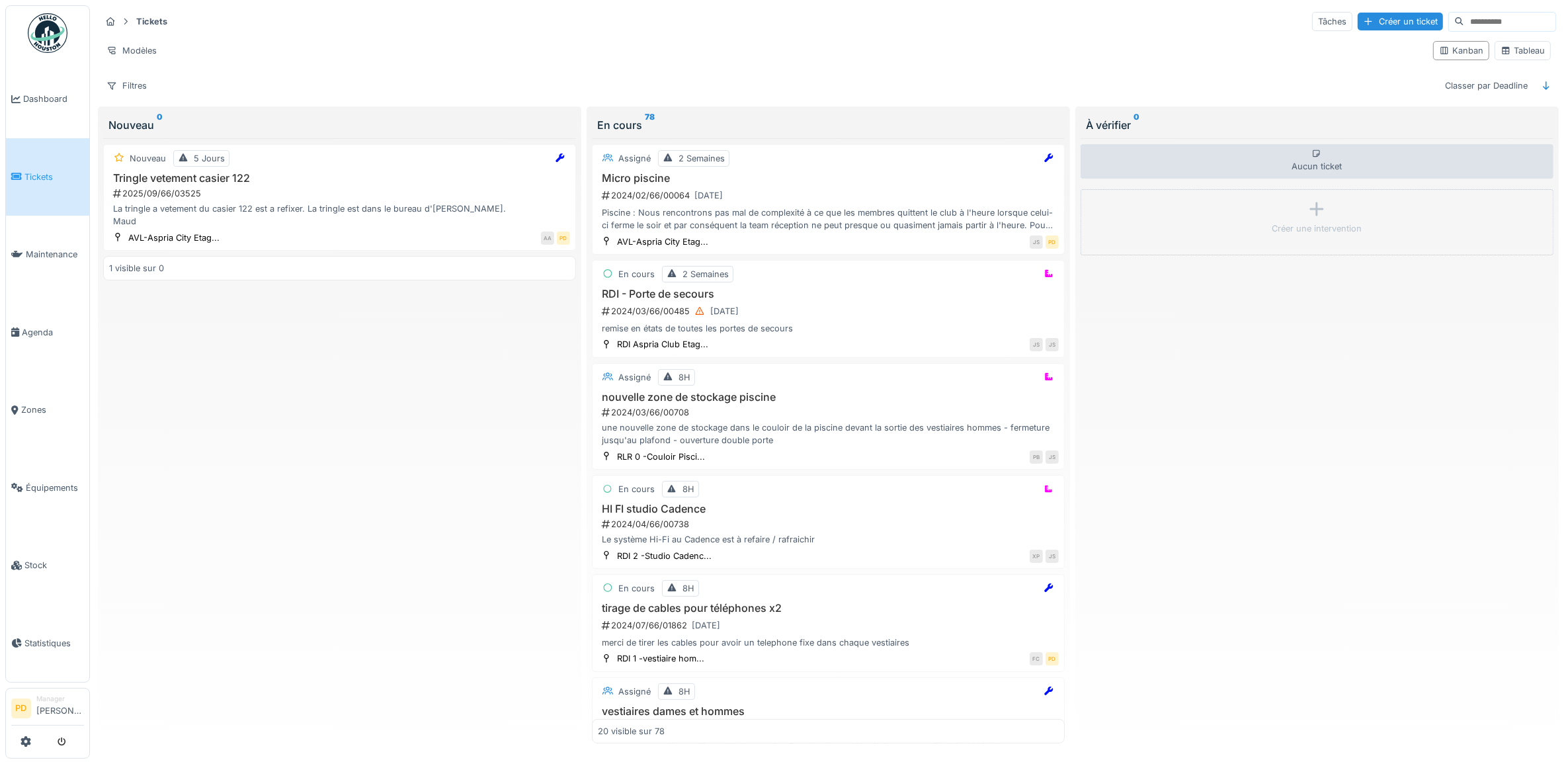
click at [44, 171] on span "Tickets" at bounding box center [54, 177] width 60 height 13
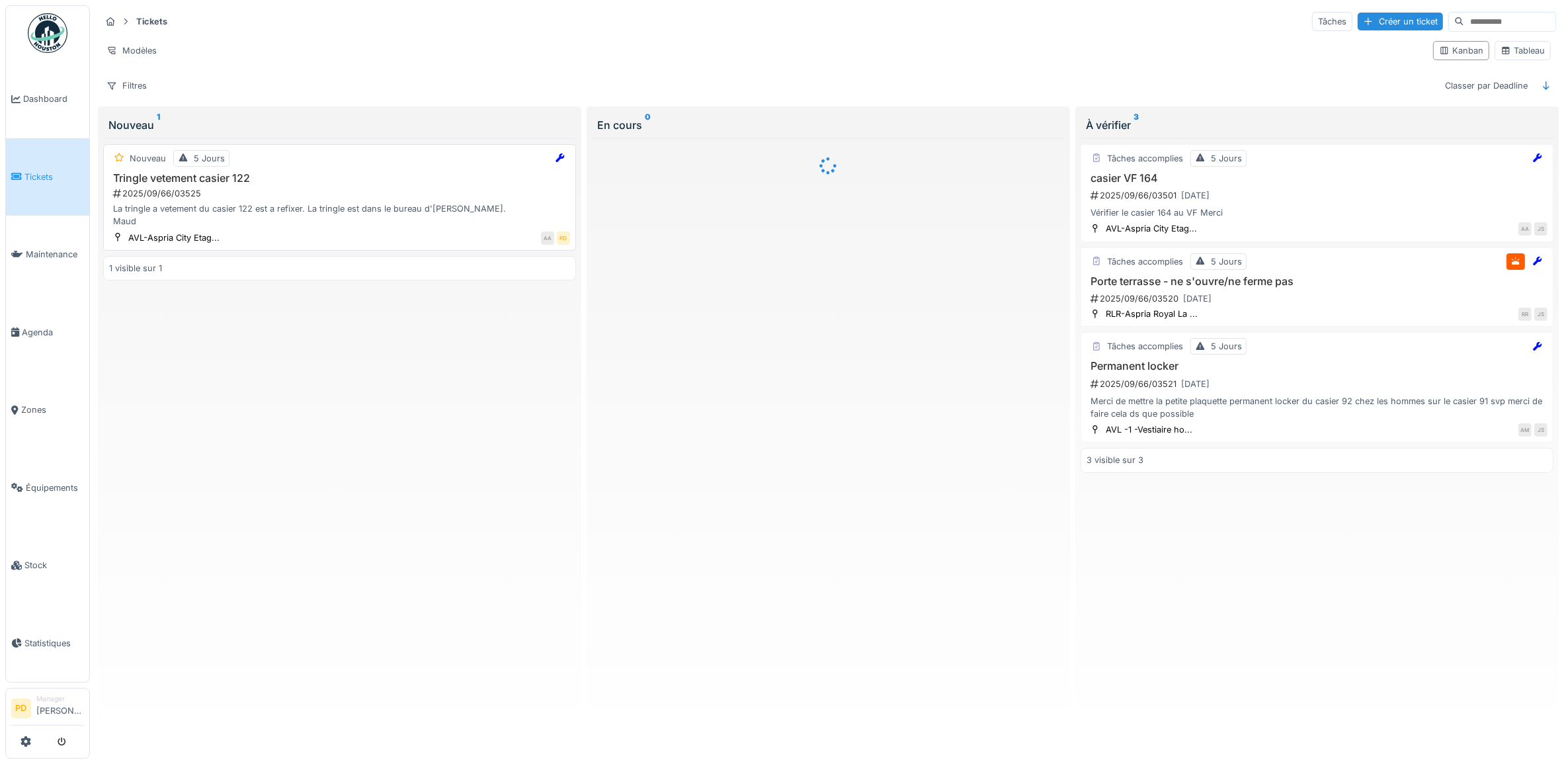
click at [296, 197] on div "2025/09/66/03525" at bounding box center [341, 194] width 458 height 13
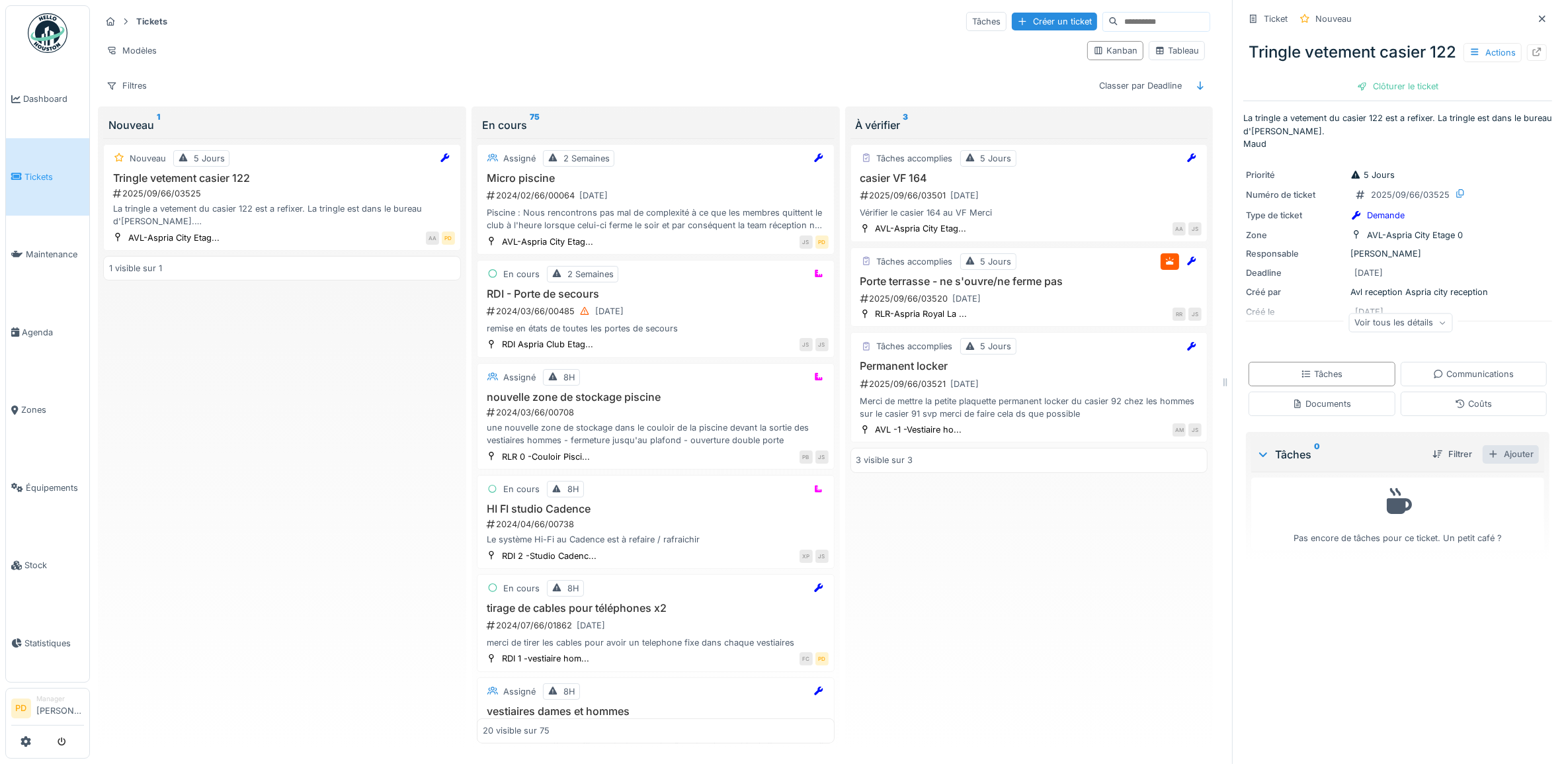
click at [1500, 463] on div "Ajouter" at bounding box center [1510, 454] width 56 height 17
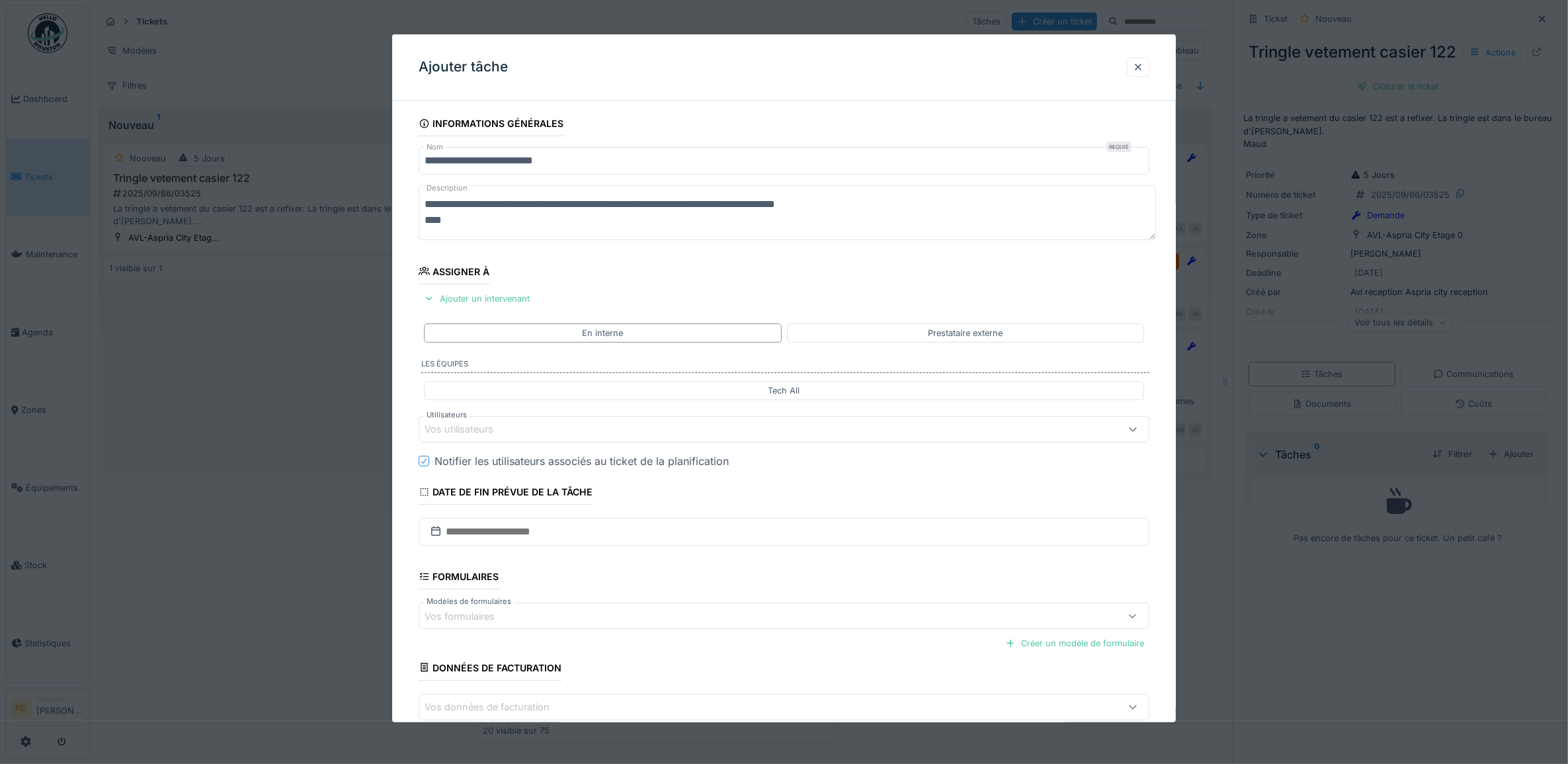
click at [537, 432] on div "Vos utilisateurs" at bounding box center [744, 430] width 637 height 15
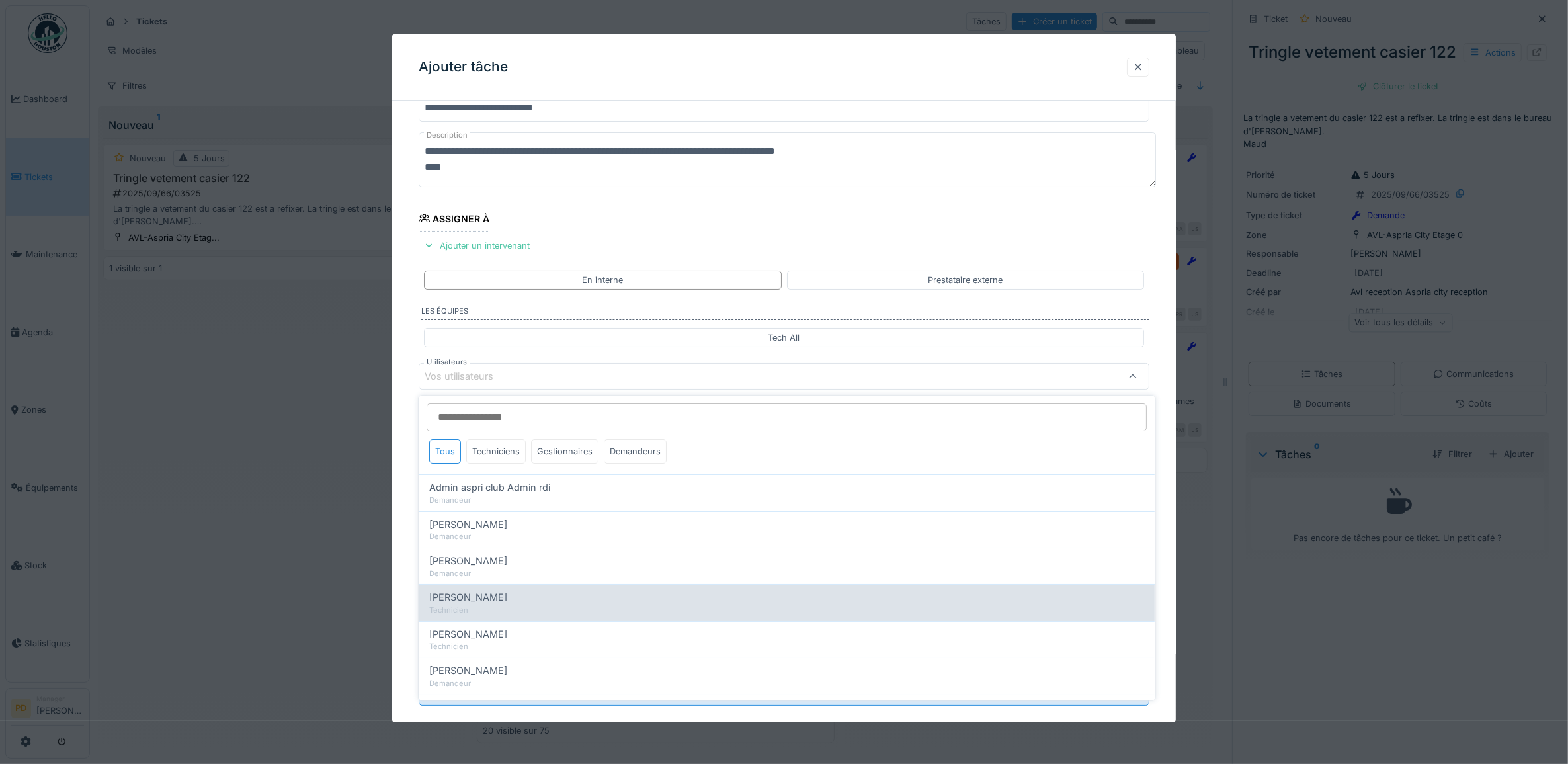
click at [508, 605] on span "[PERSON_NAME]" at bounding box center [468, 598] width 78 height 15
type input "*****"
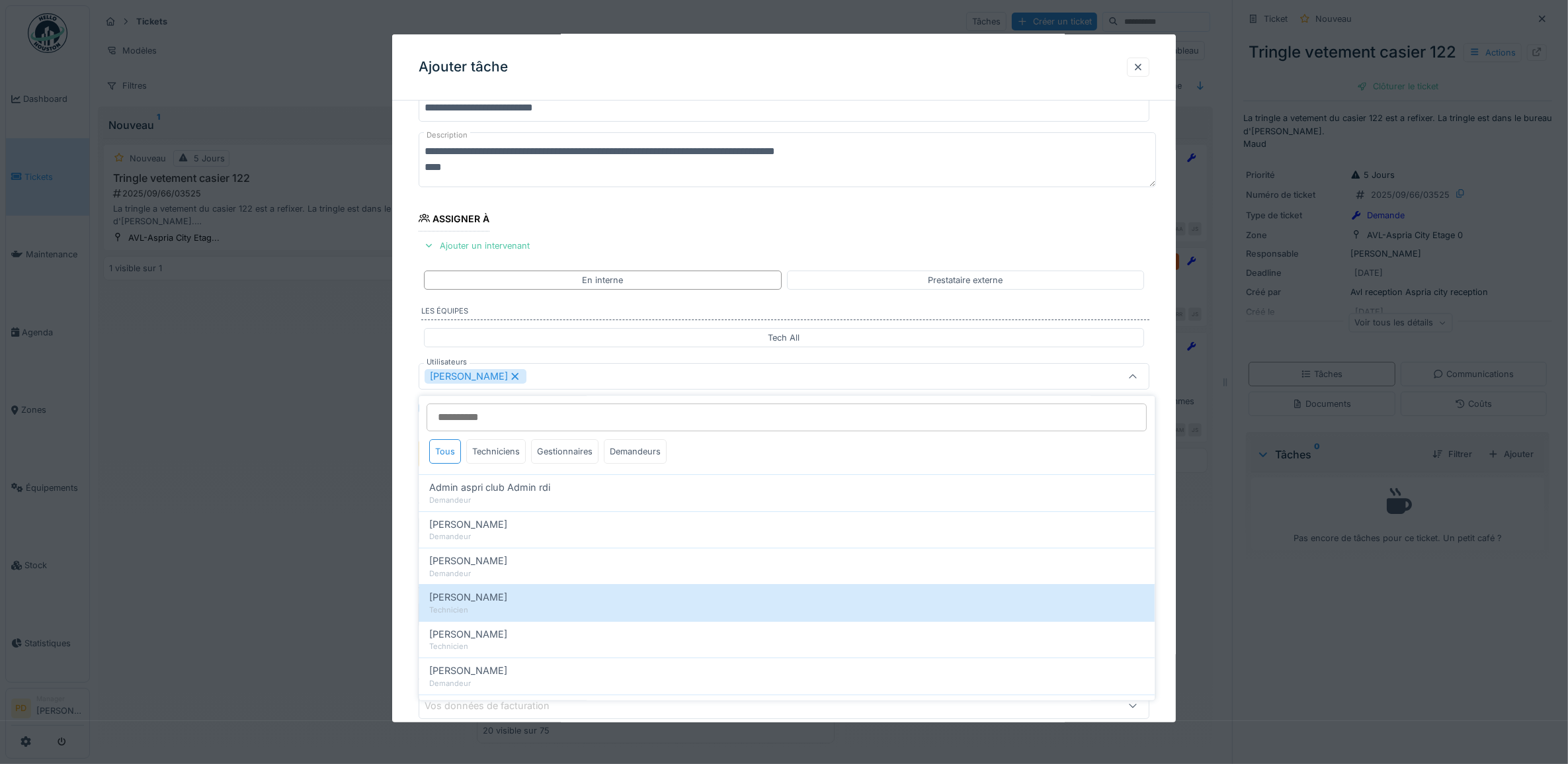
click at [401, 438] on div "**********" at bounding box center [784, 426] width 784 height 736
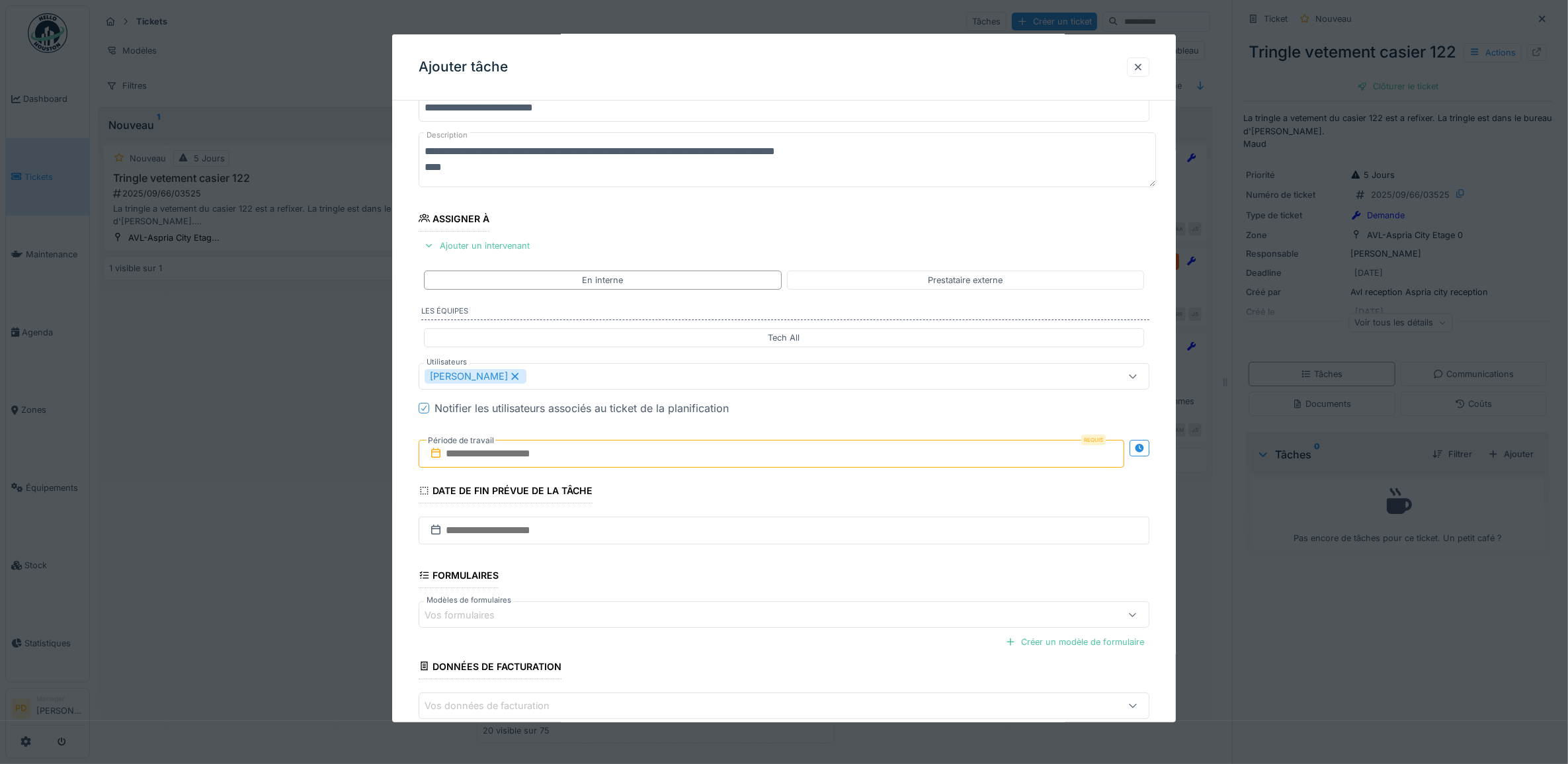
click at [490, 452] on input "text" at bounding box center [771, 454] width 706 height 28
click at [799, 588] on div "19" at bounding box center [795, 583] width 17 height 19
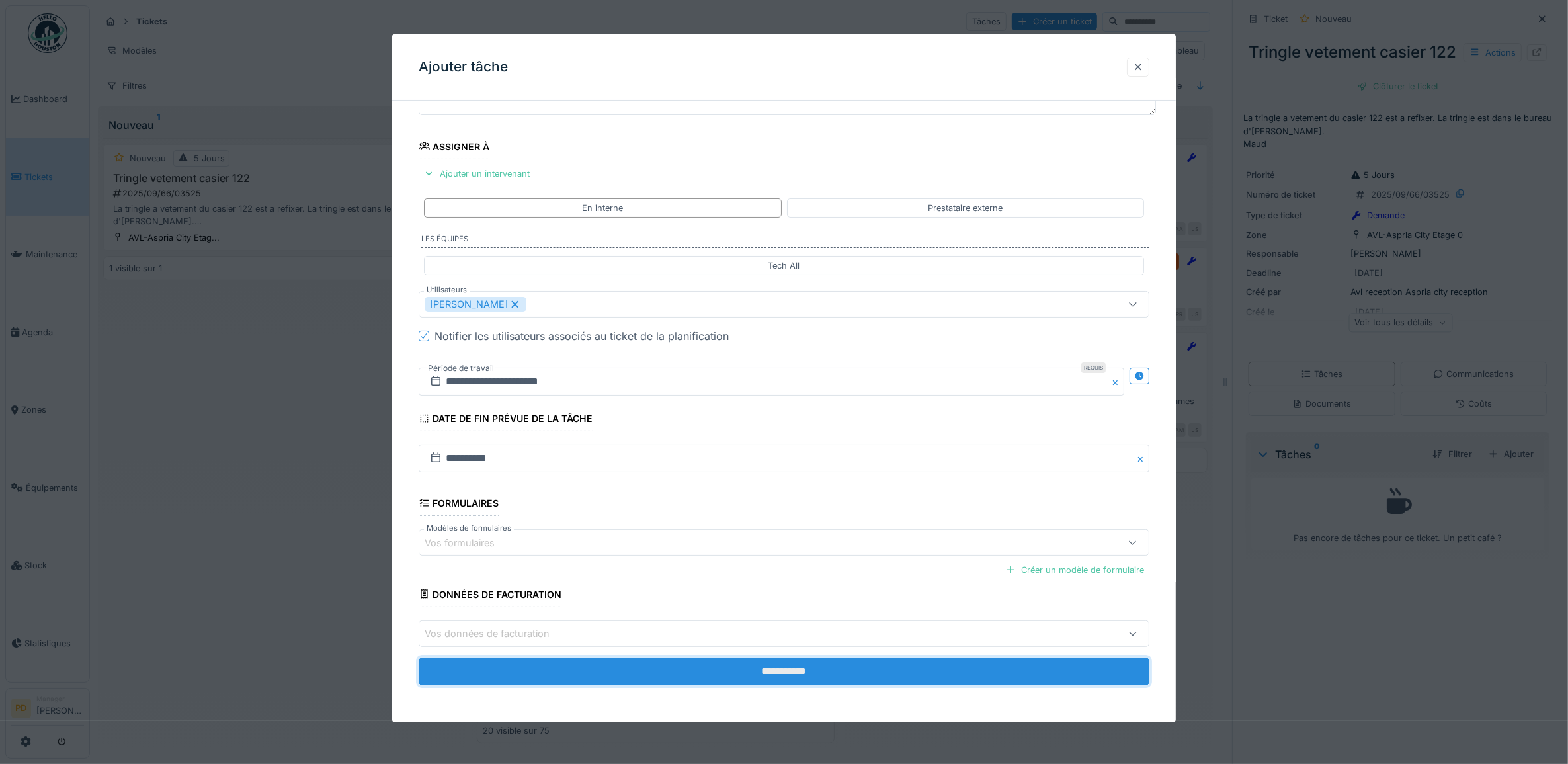
click at [796, 668] on input "**********" at bounding box center [784, 671] width 732 height 28
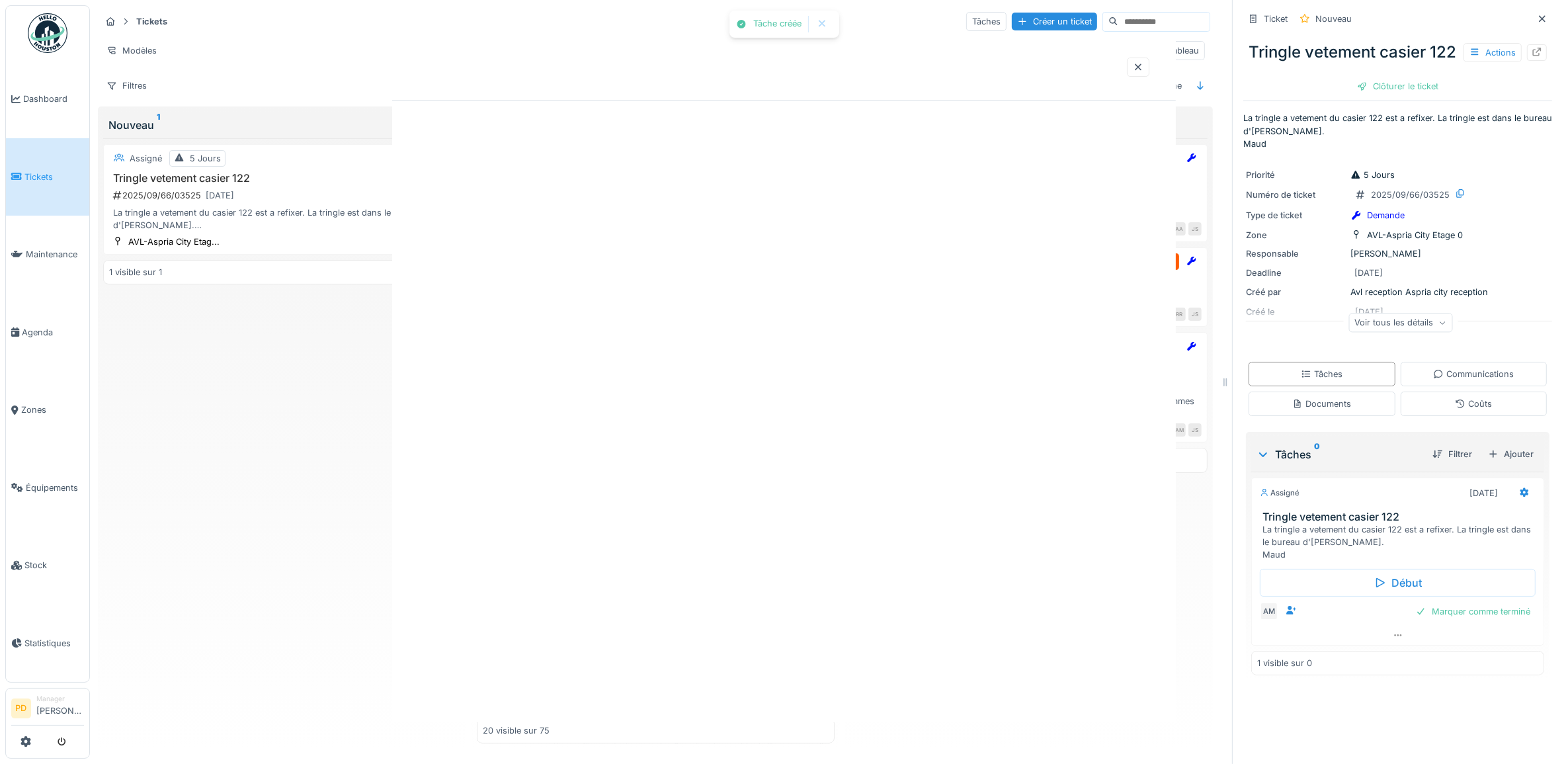
scroll to position [0, 0]
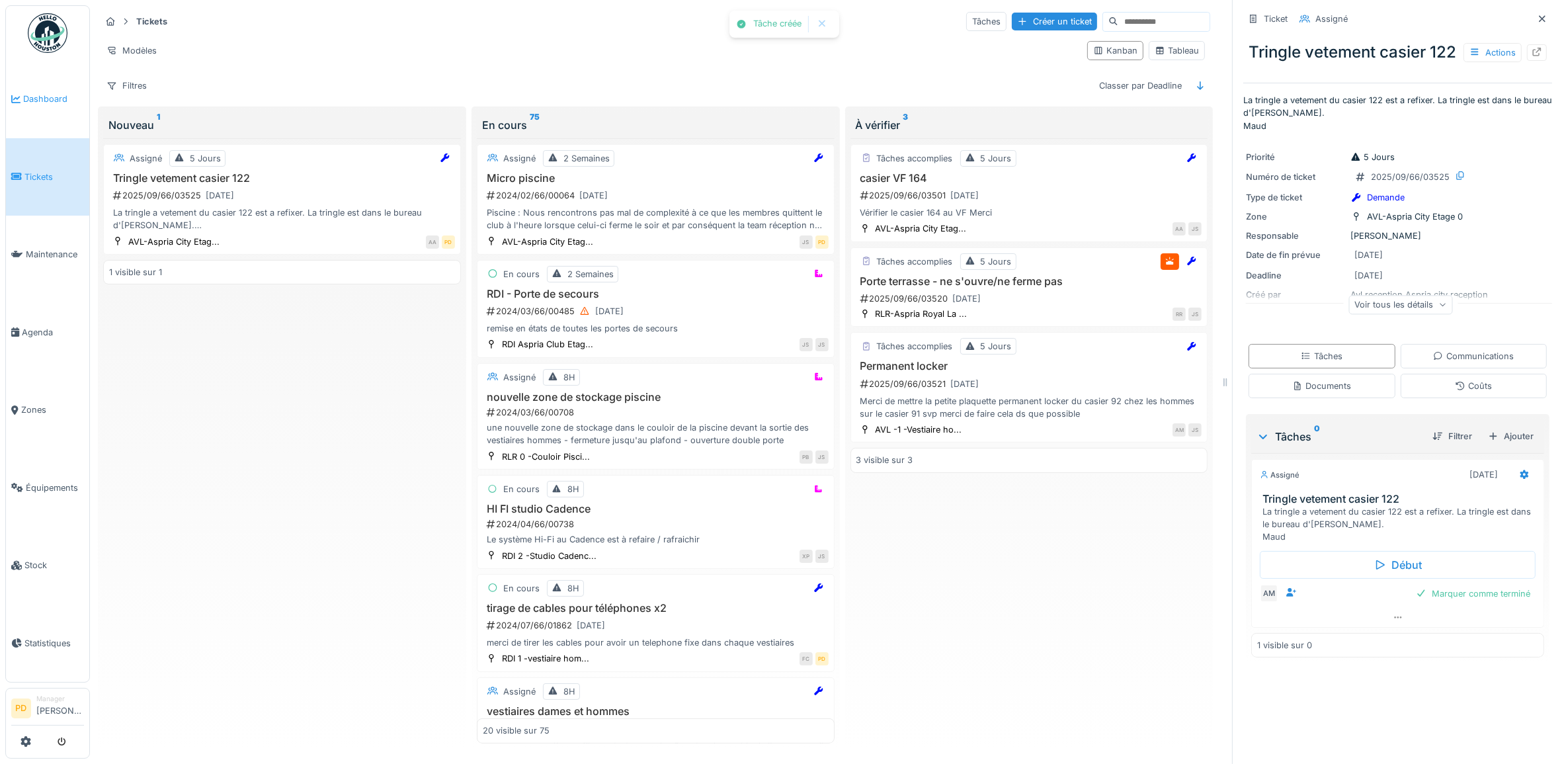
click at [39, 96] on span "Dashboard" at bounding box center [53, 99] width 61 height 13
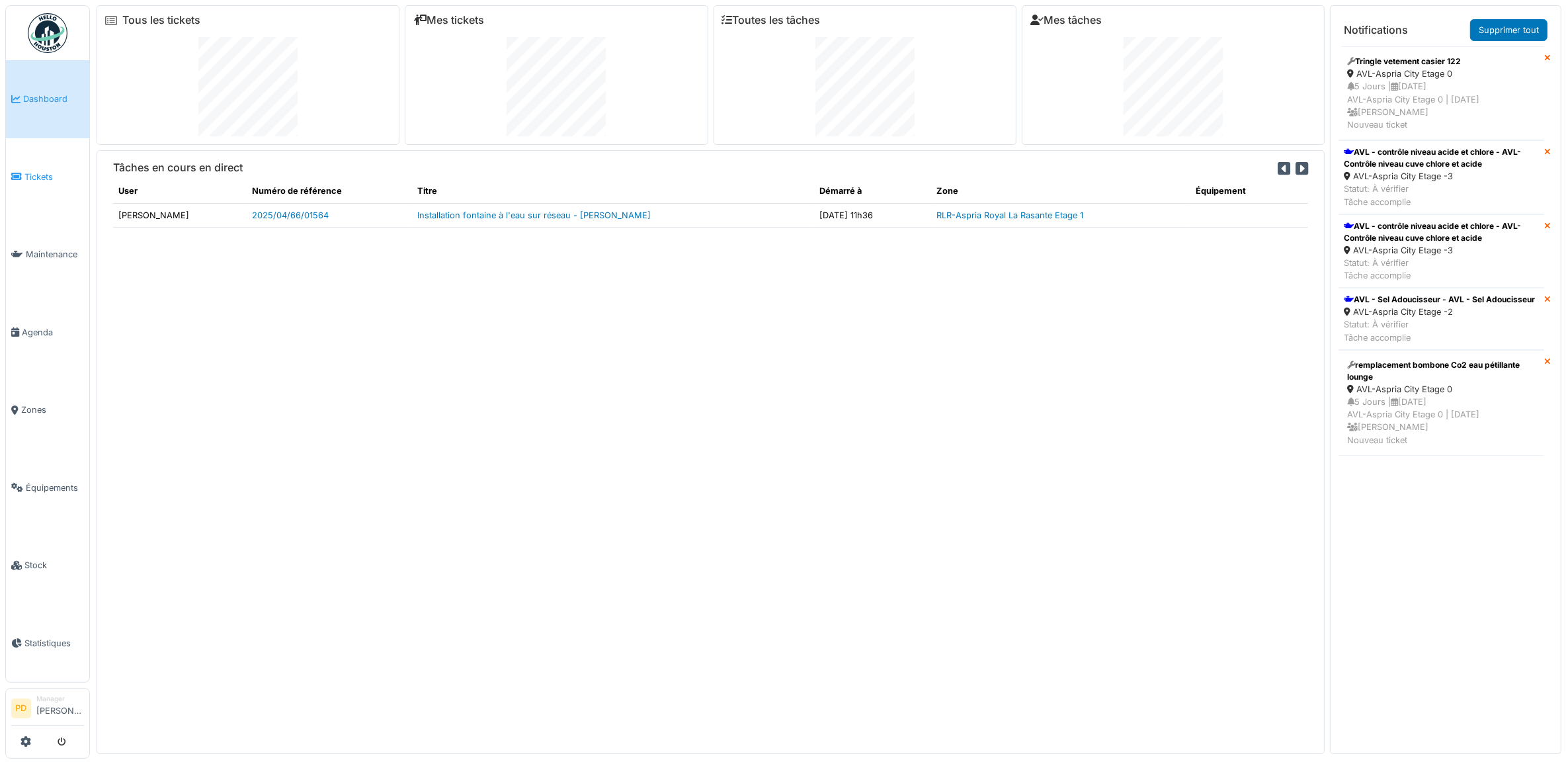
click at [40, 176] on span "Tickets" at bounding box center [54, 177] width 60 height 13
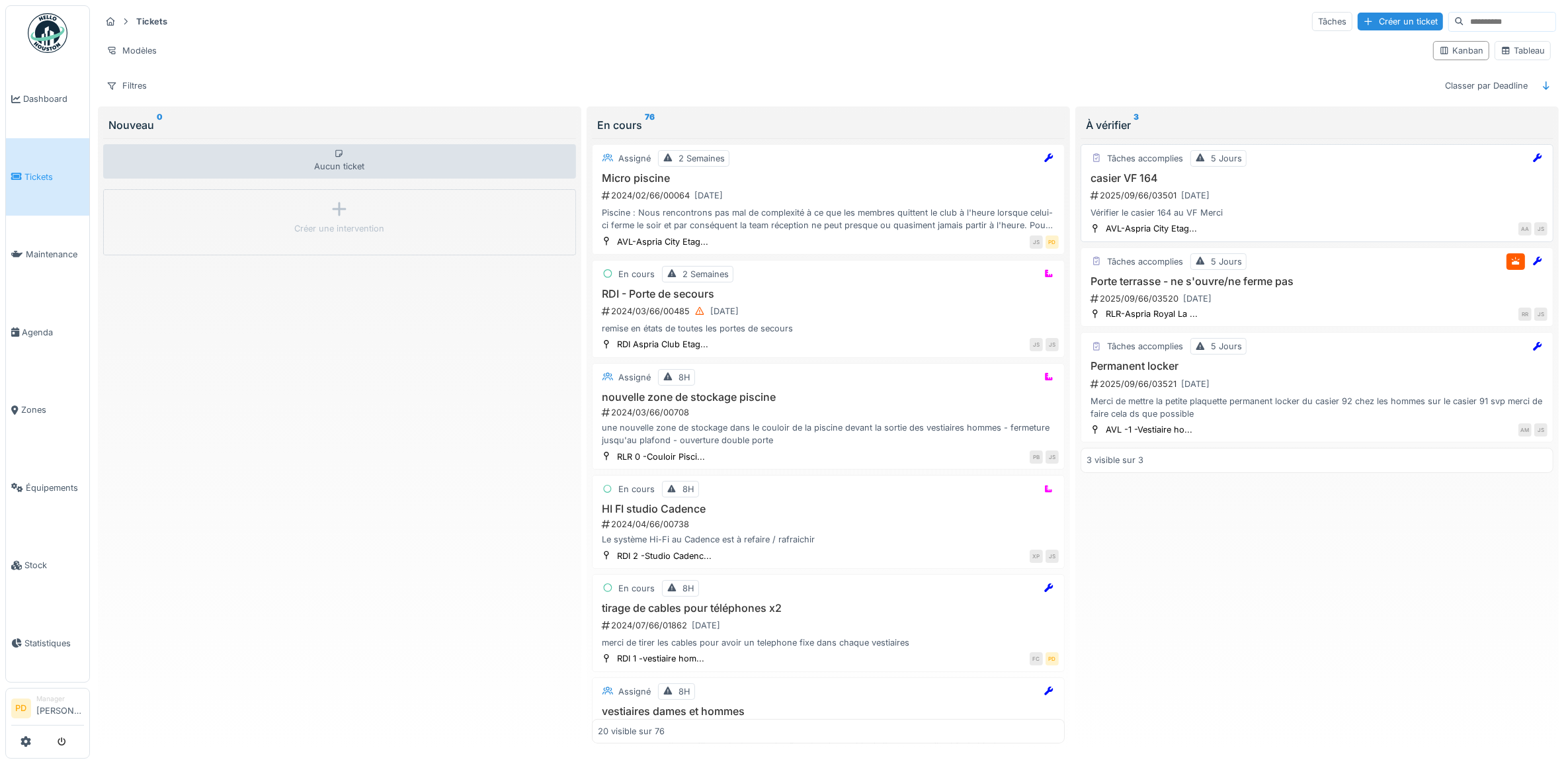
click at [1294, 200] on div "2025/09/66/03501 [DATE]" at bounding box center [1318, 196] width 458 height 17
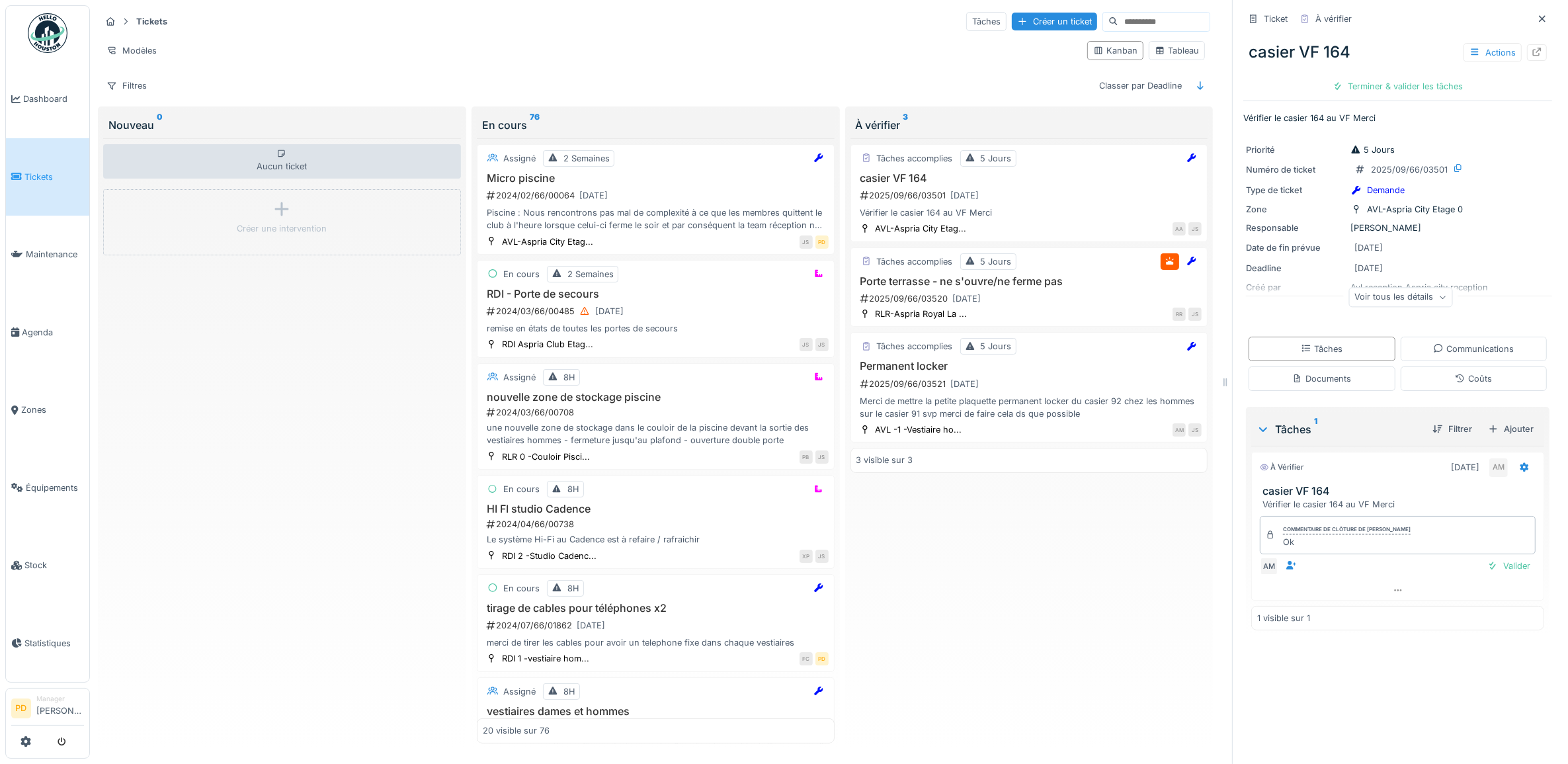
click at [1487, 576] on div "AM Valider" at bounding box center [1398, 567] width 275 height 18
click at [1492, 571] on div "Valider" at bounding box center [1509, 566] width 53 height 17
click at [1024, 295] on div "Porte terrasse - ne s'ouvre/ne ferme pas 2025/09/66/03520 [DATE]" at bounding box center [1029, 291] width 346 height 32
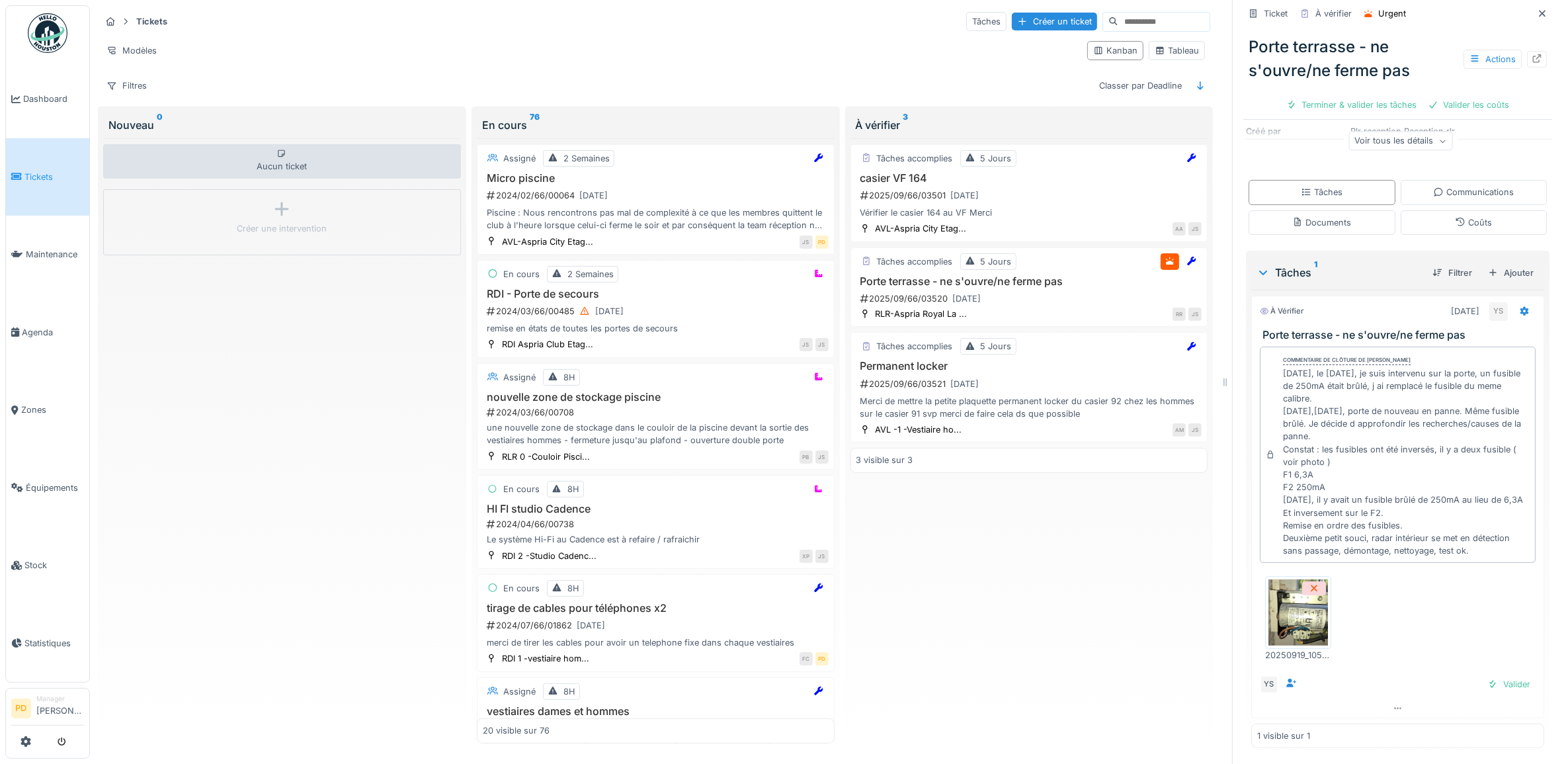
scroll to position [12, 0]
click at [1484, 676] on div "Valider" at bounding box center [1509, 684] width 53 height 17
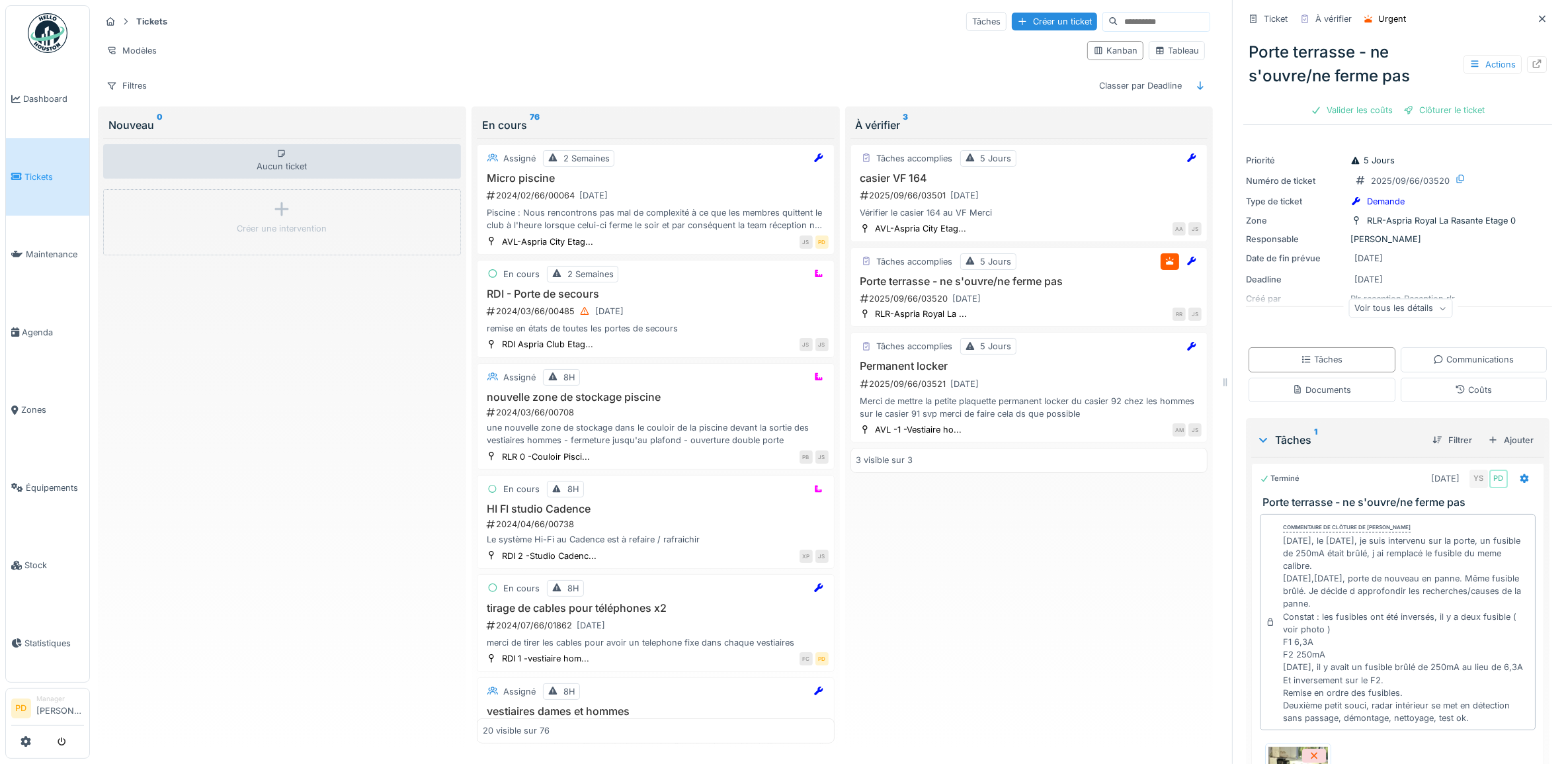
scroll to position [0, 0]
click at [1429, 107] on div "Clôturer le ticket" at bounding box center [1444, 109] width 92 height 17
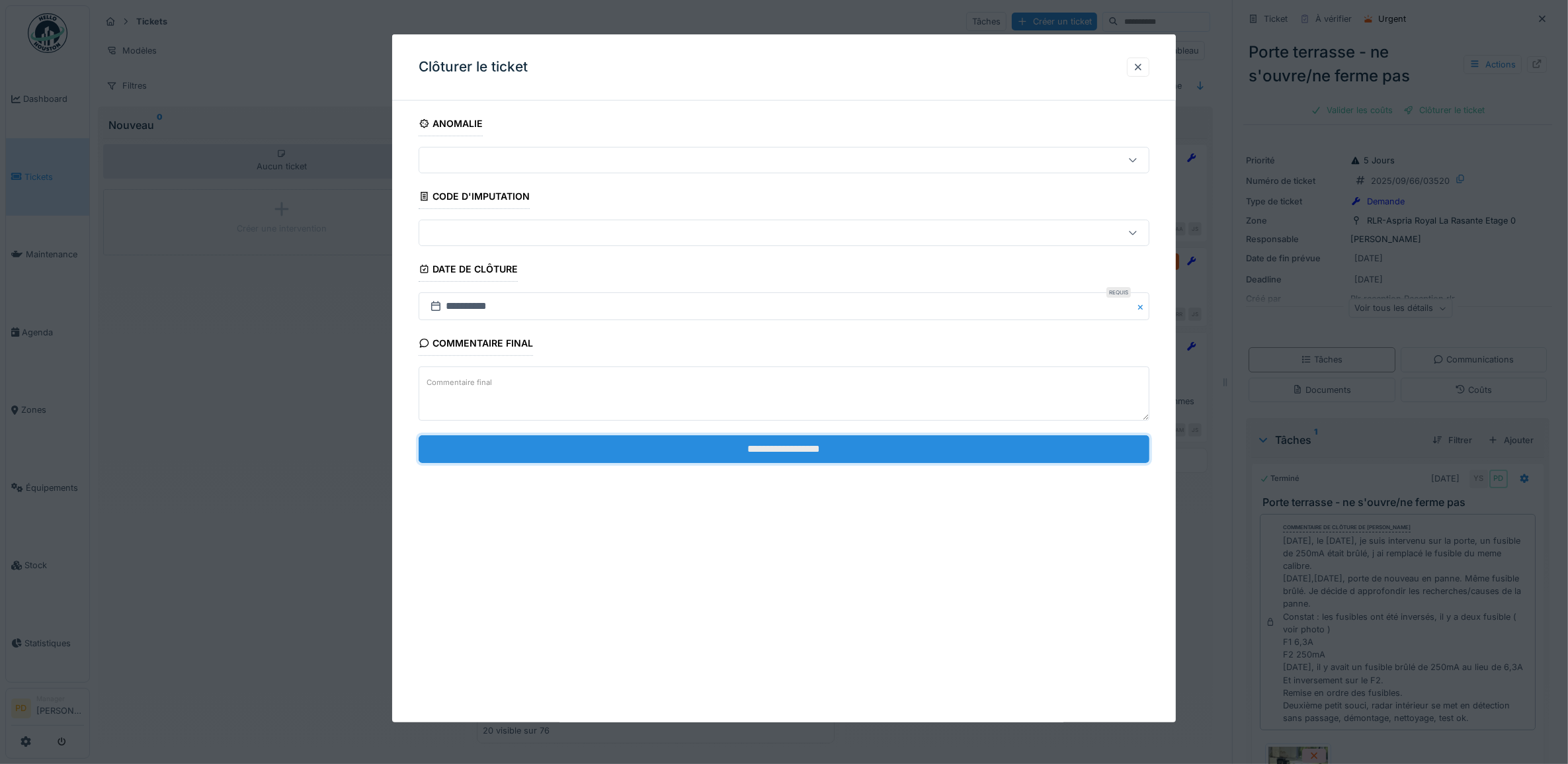
click at [848, 451] on input "**********" at bounding box center [784, 449] width 732 height 28
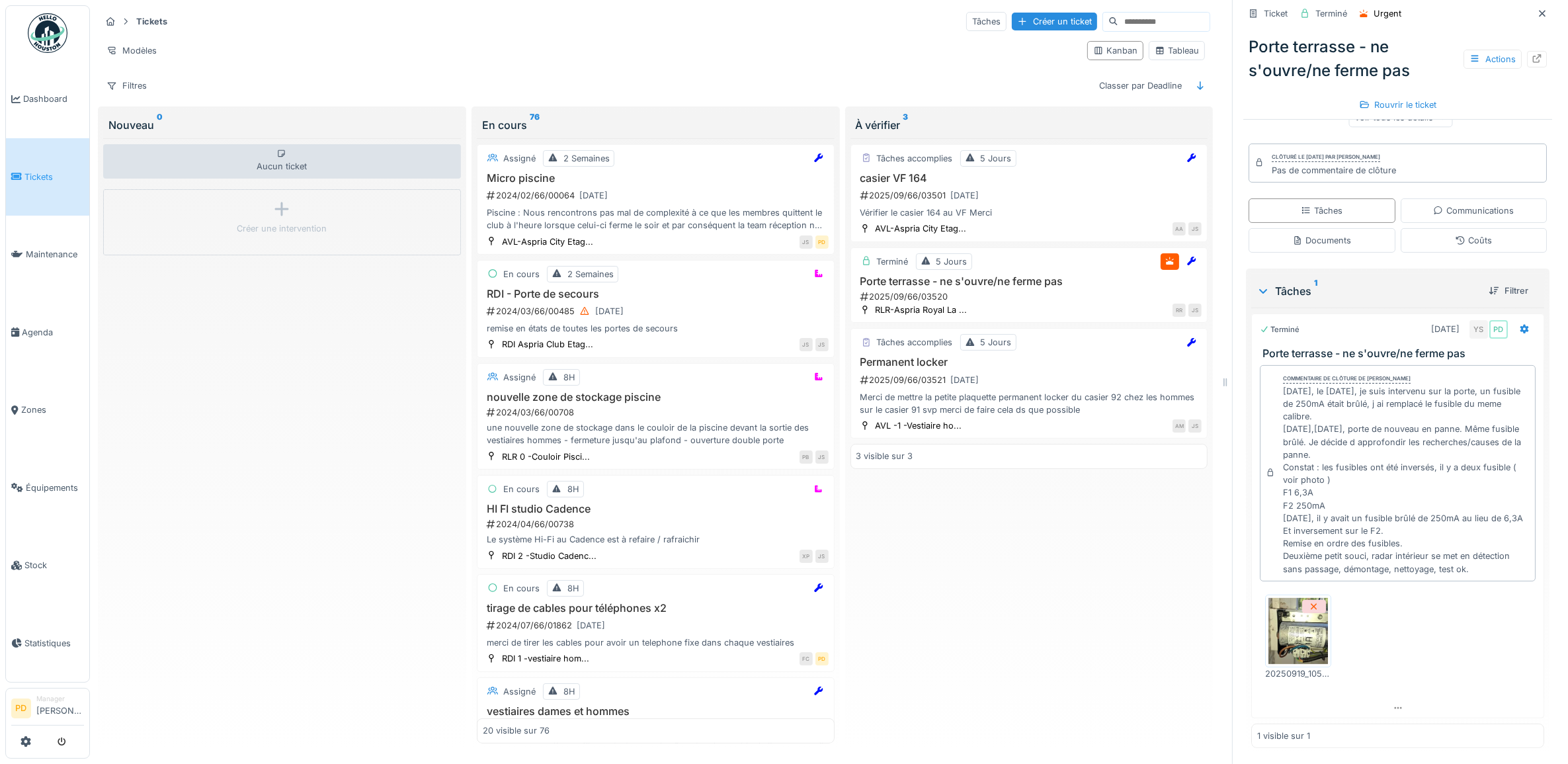
scroll to position [12, 0]
click at [1291, 616] on img at bounding box center [1298, 631] width 60 height 66
click at [34, 171] on span "Tickets" at bounding box center [54, 177] width 60 height 13
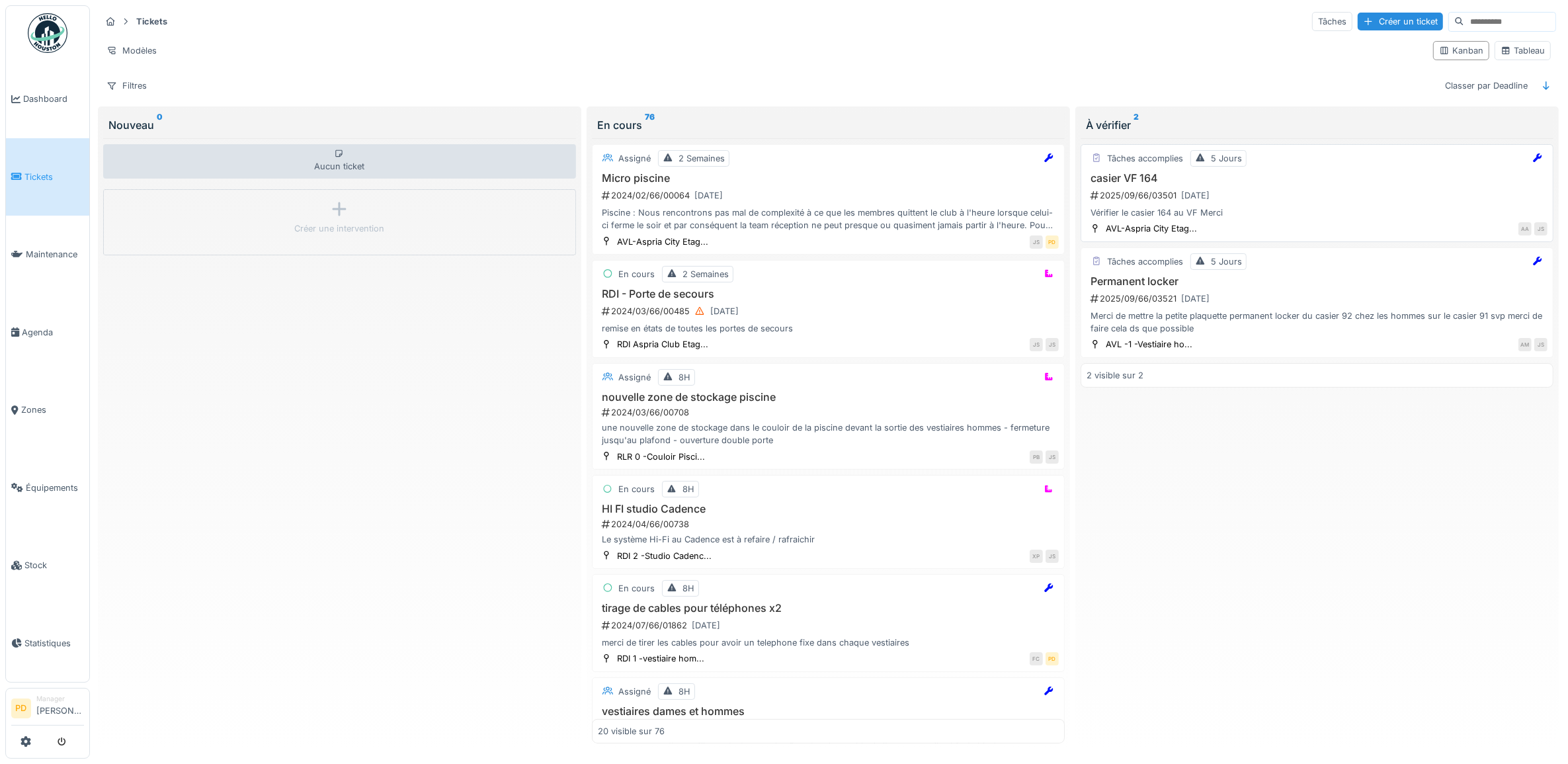
click at [1254, 193] on div "2025/09/66/03501 [DATE]" at bounding box center [1318, 196] width 458 height 17
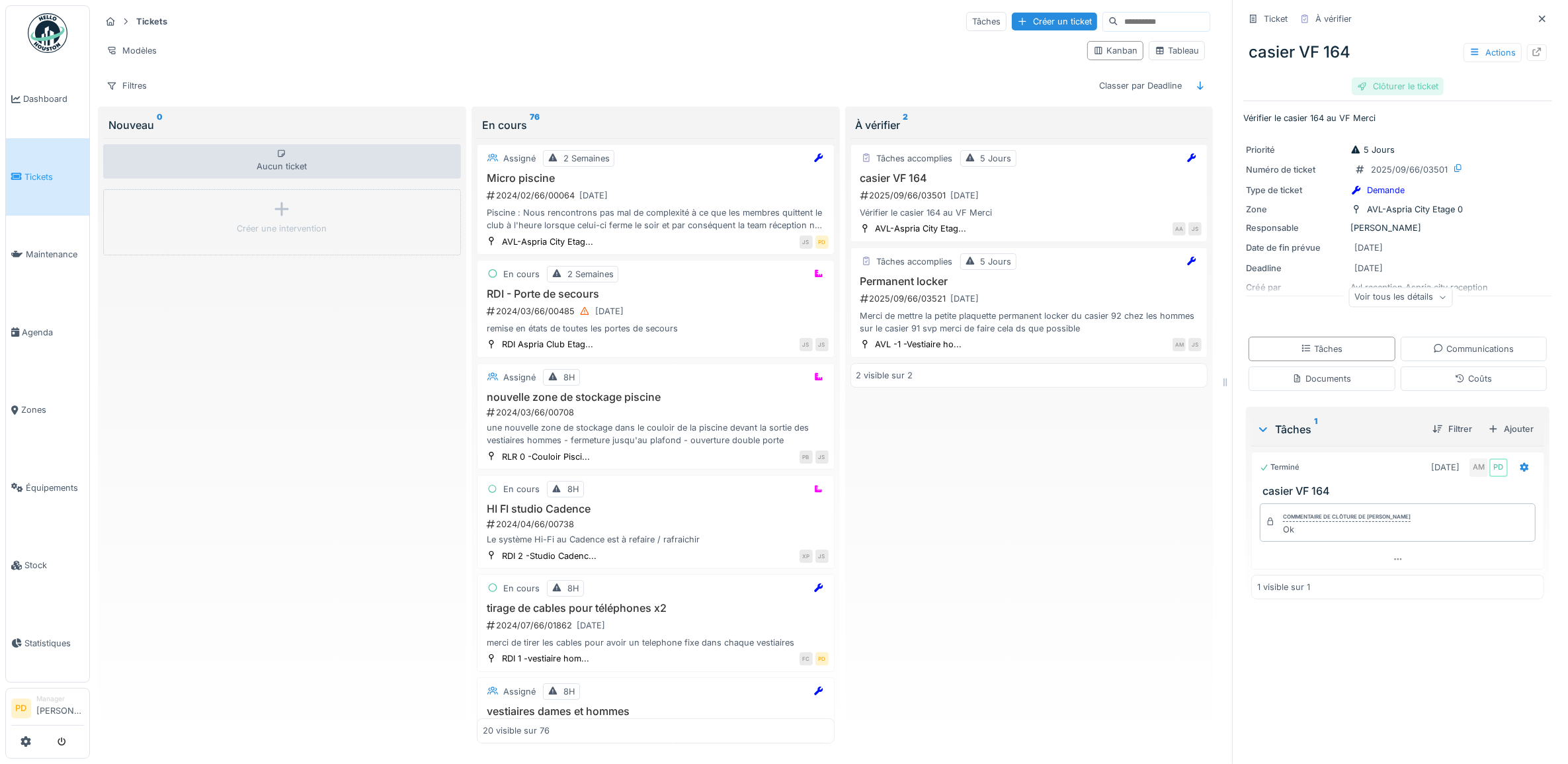
click at [1373, 83] on div "Clôturer le ticket" at bounding box center [1398, 85] width 92 height 17
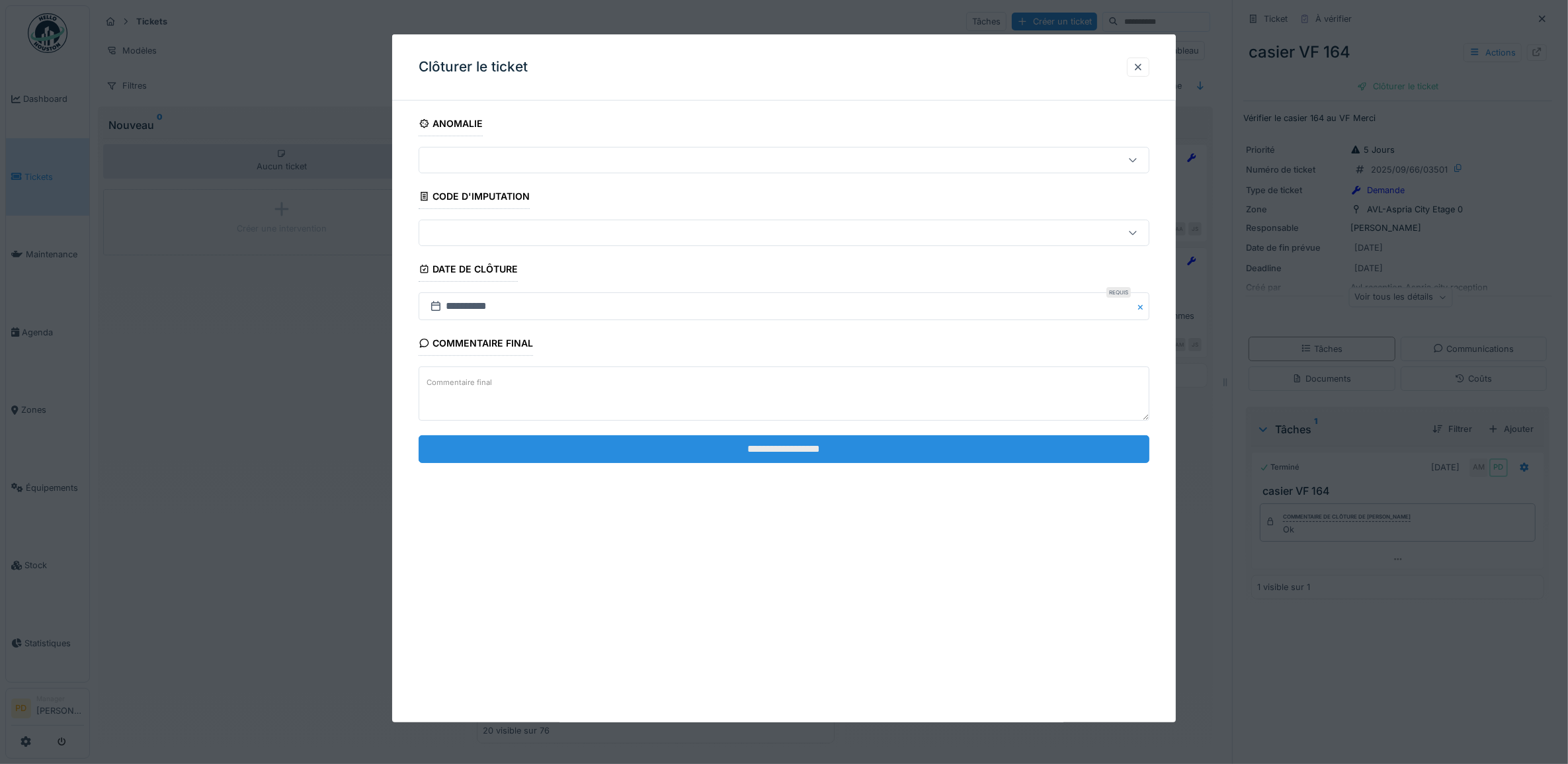
click at [868, 442] on input "**********" at bounding box center [784, 449] width 732 height 28
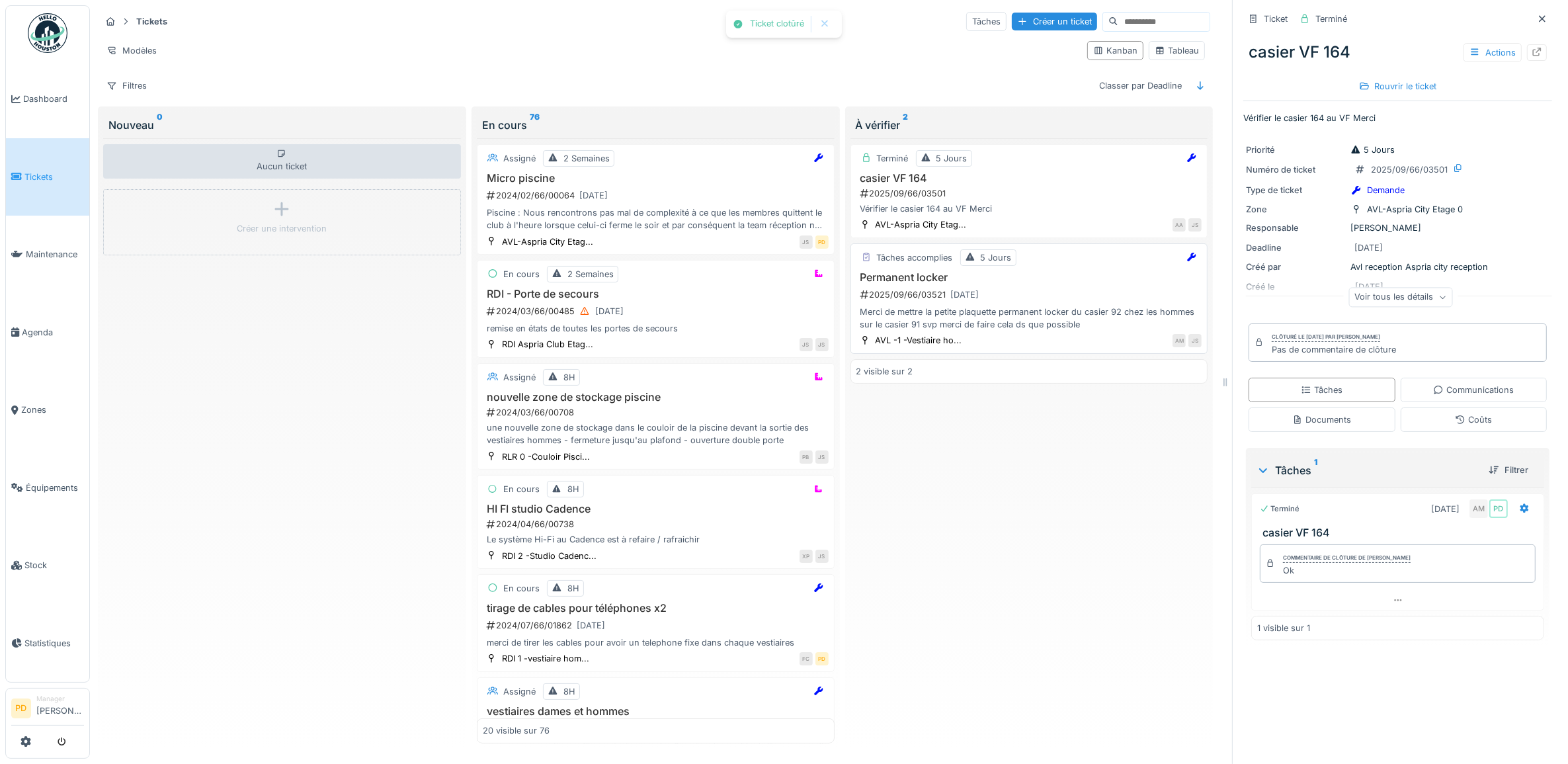
click at [1003, 296] on div "2025/09/66/03521 [DATE]" at bounding box center [1031, 295] width 343 height 17
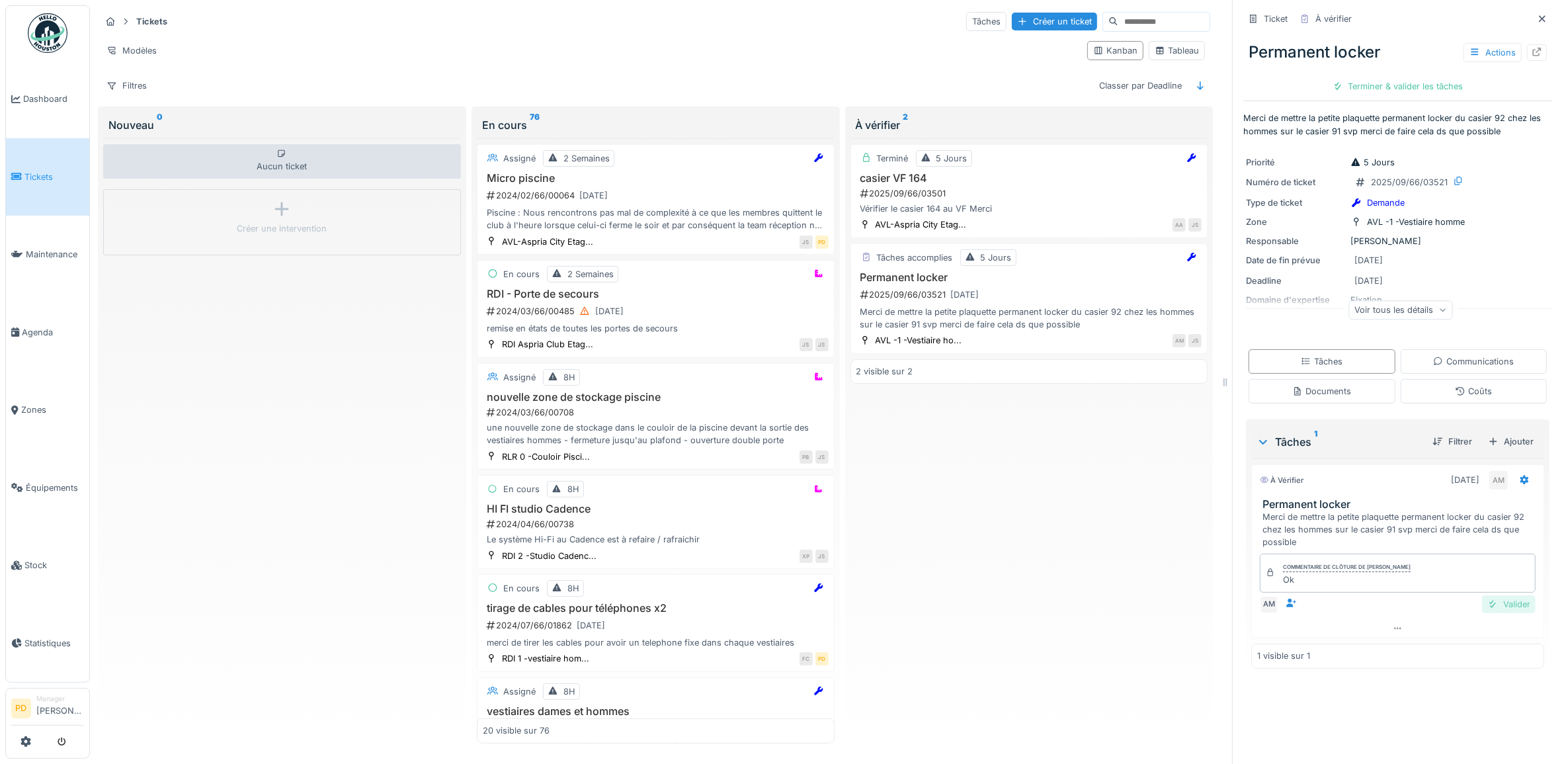
click at [1500, 611] on div "Valider" at bounding box center [1509, 603] width 53 height 17
click at [1385, 90] on div "Terminer & valider les tâches" at bounding box center [1398, 85] width 141 height 17
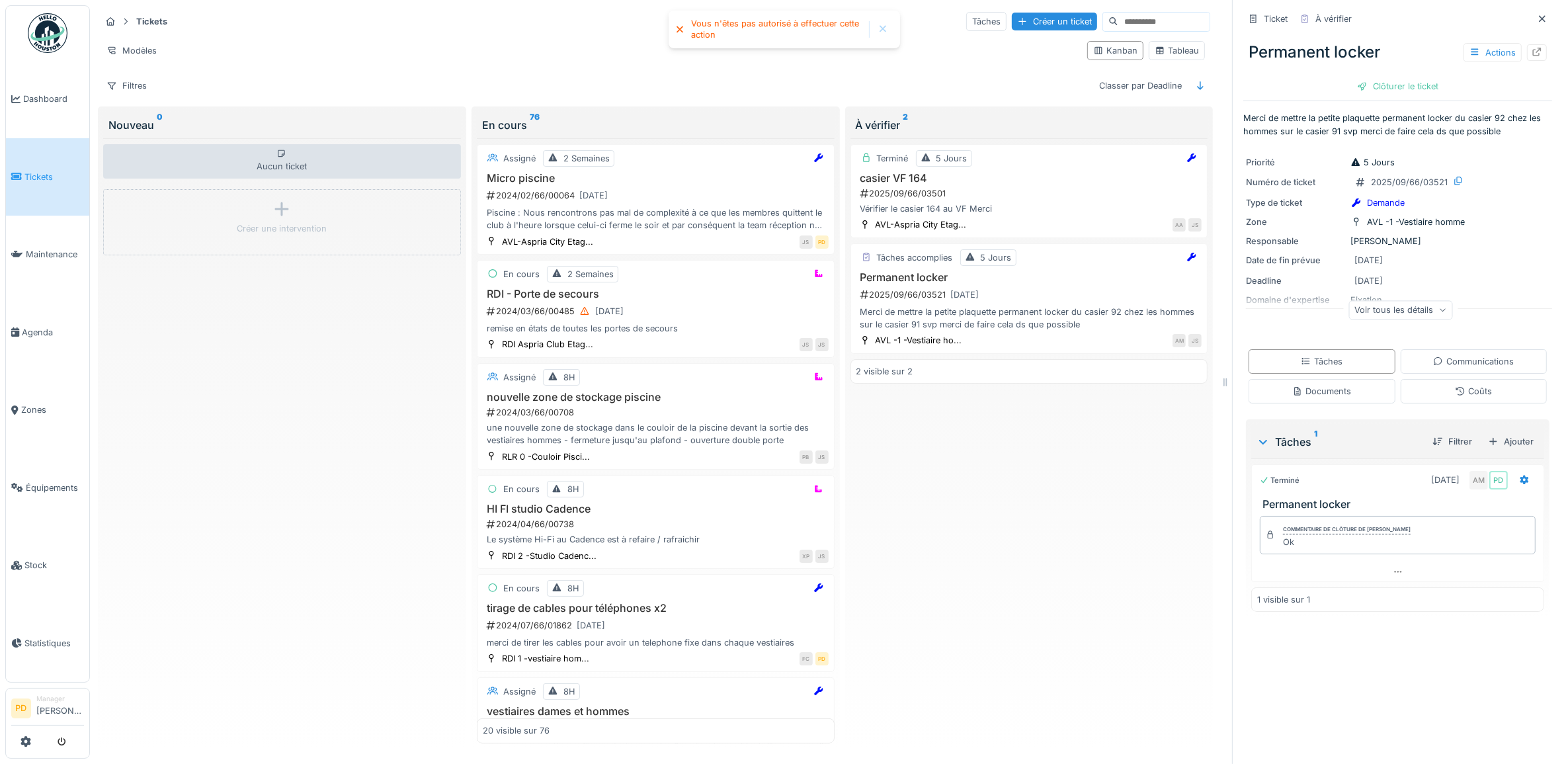
click at [38, 172] on span "Tickets" at bounding box center [54, 177] width 60 height 13
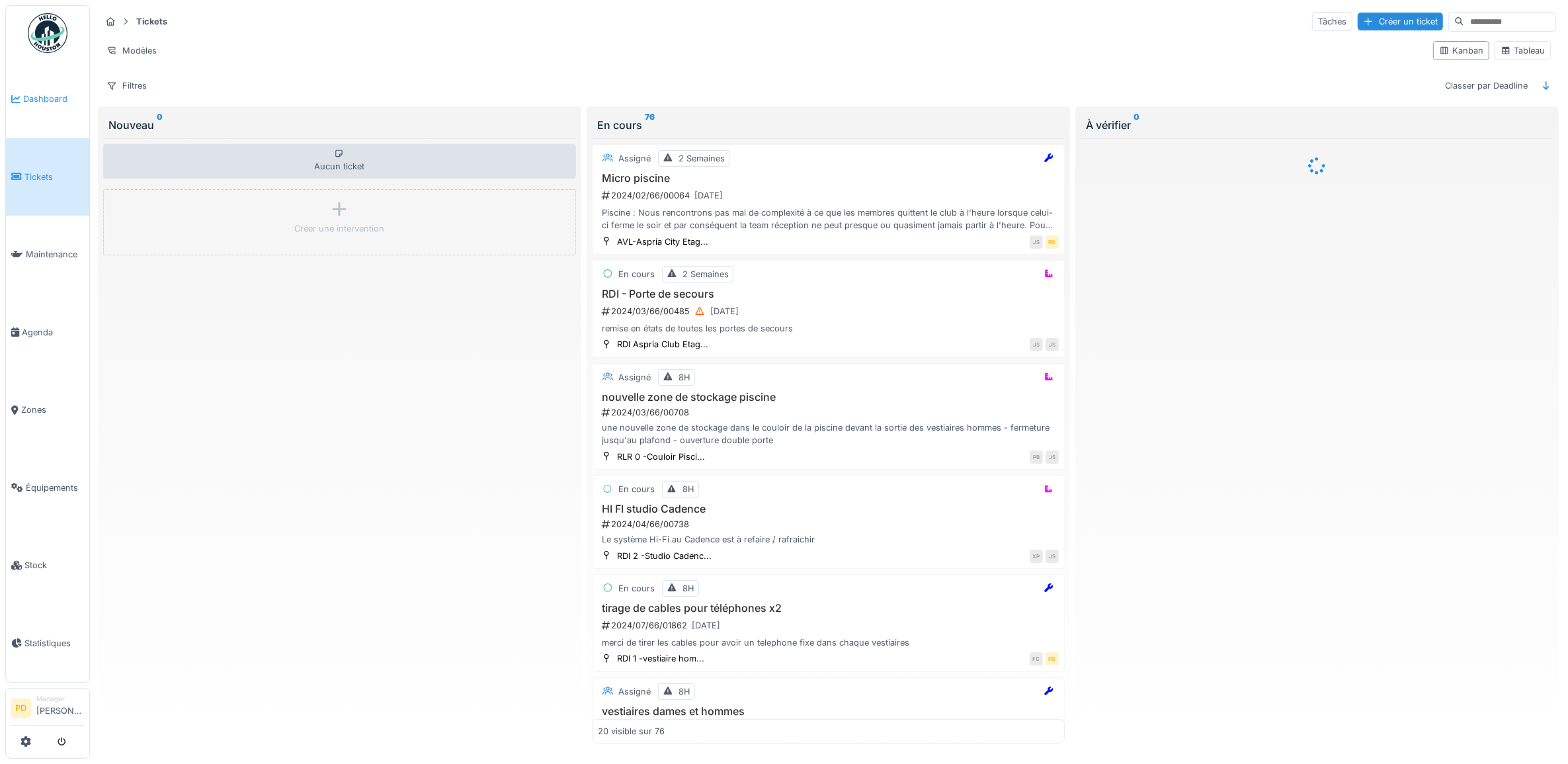
click at [53, 94] on span "Dashboard" at bounding box center [53, 99] width 61 height 13
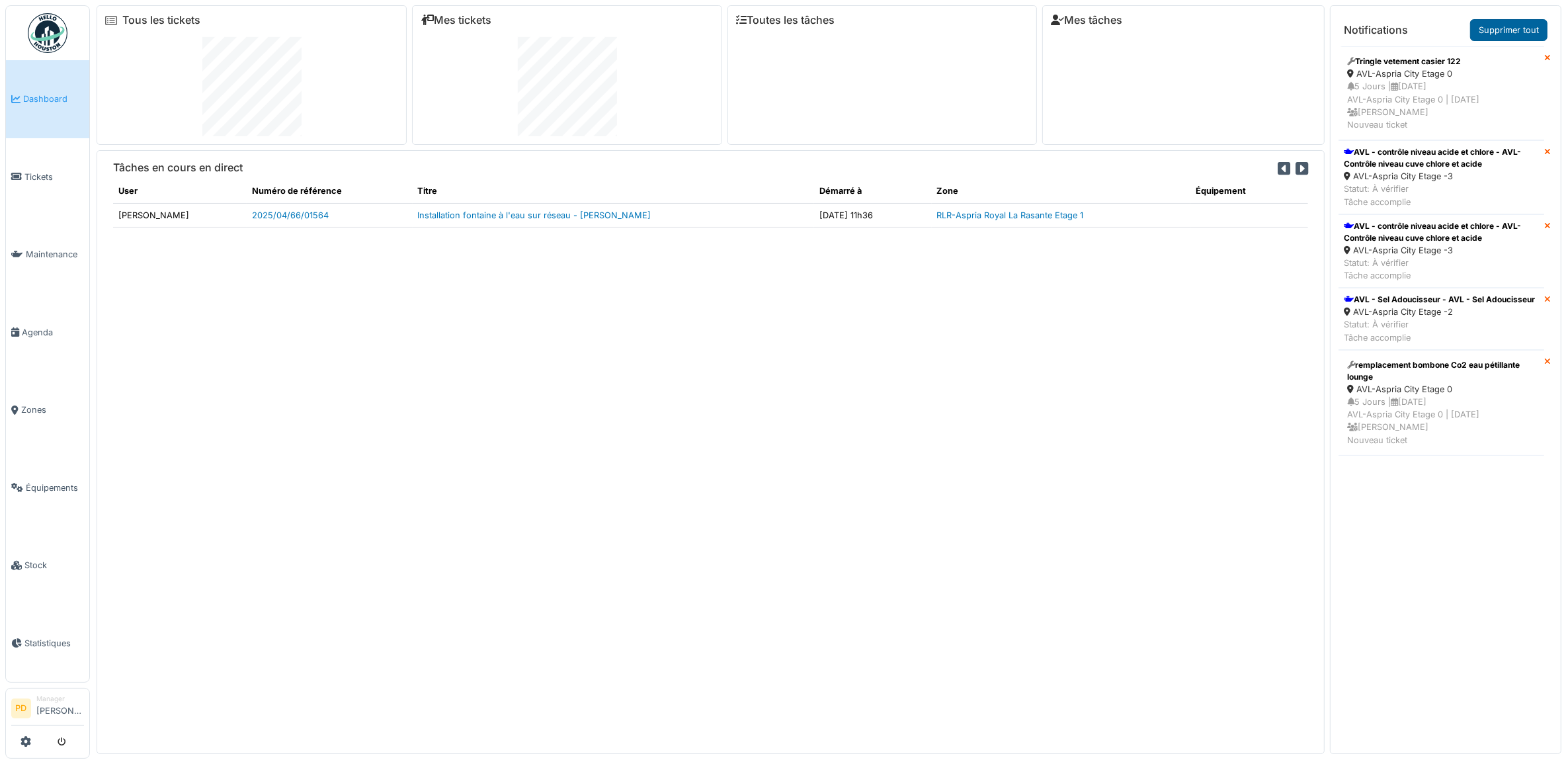
click at [1515, 29] on link "Supprimer tout" at bounding box center [1509, 30] width 77 height 22
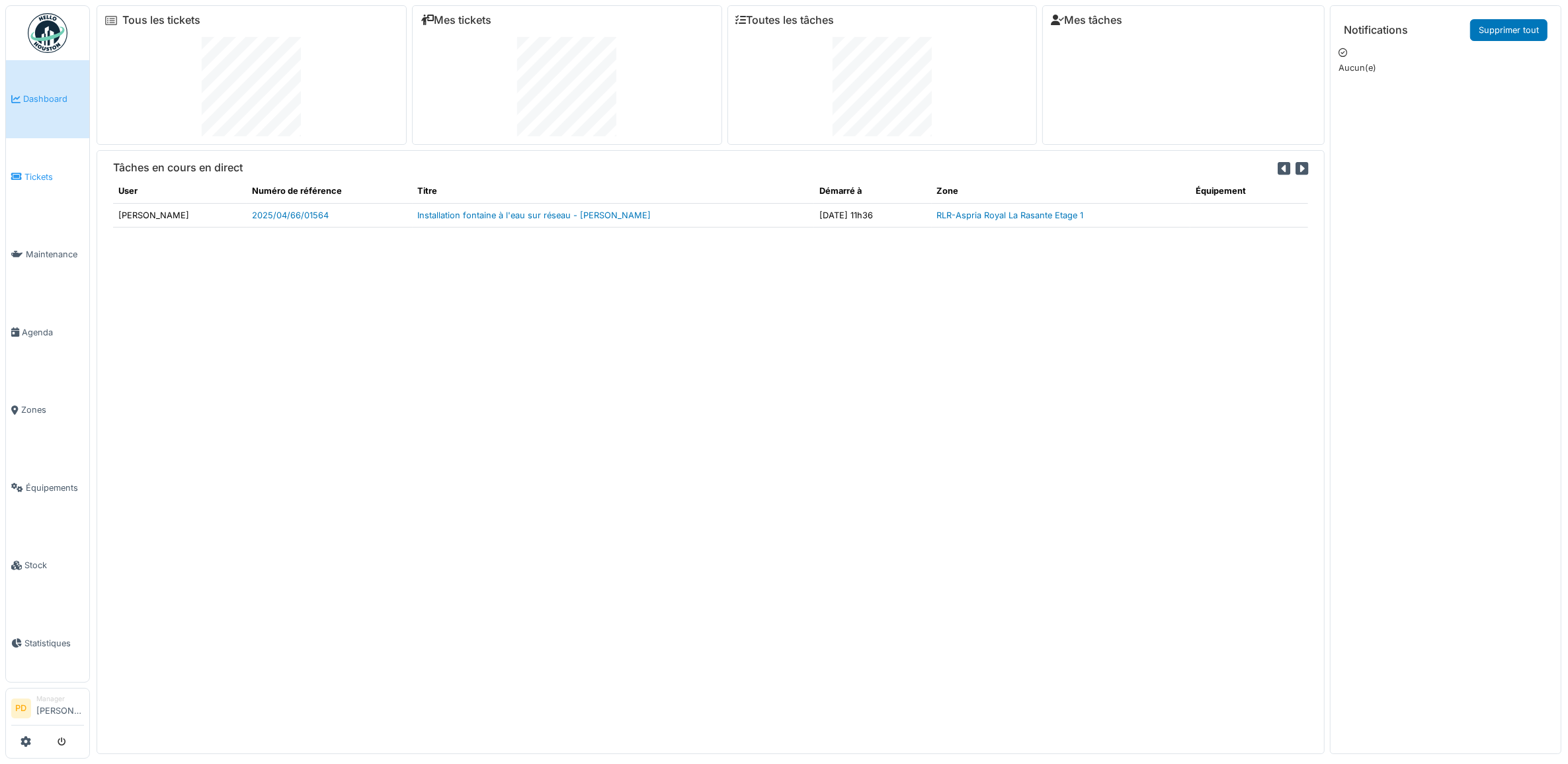
click at [50, 184] on link "Tickets" at bounding box center [47, 177] width 84 height 78
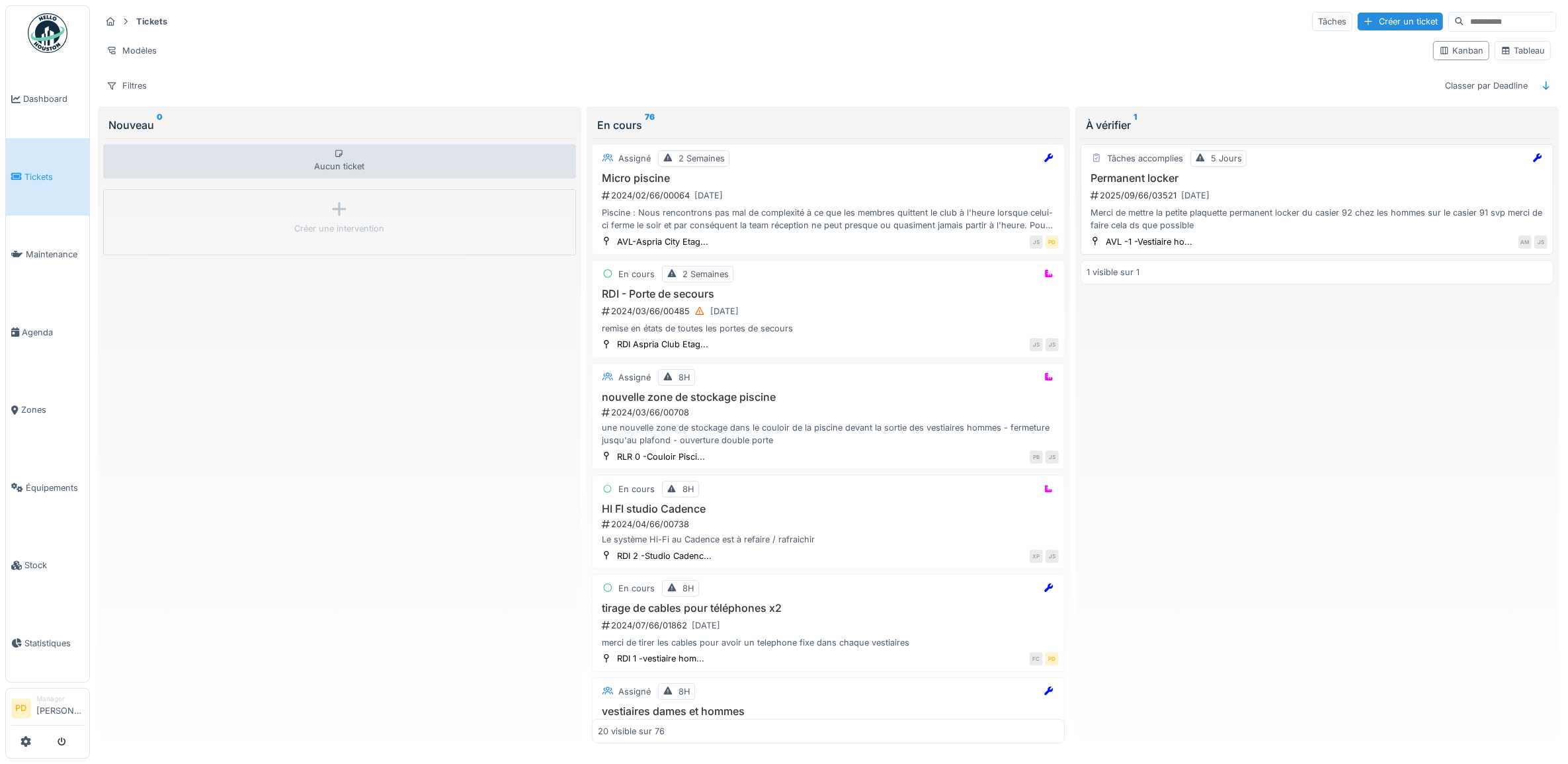
click at [1355, 193] on div "2025/09/66/03521 [DATE]" at bounding box center [1318, 196] width 458 height 17
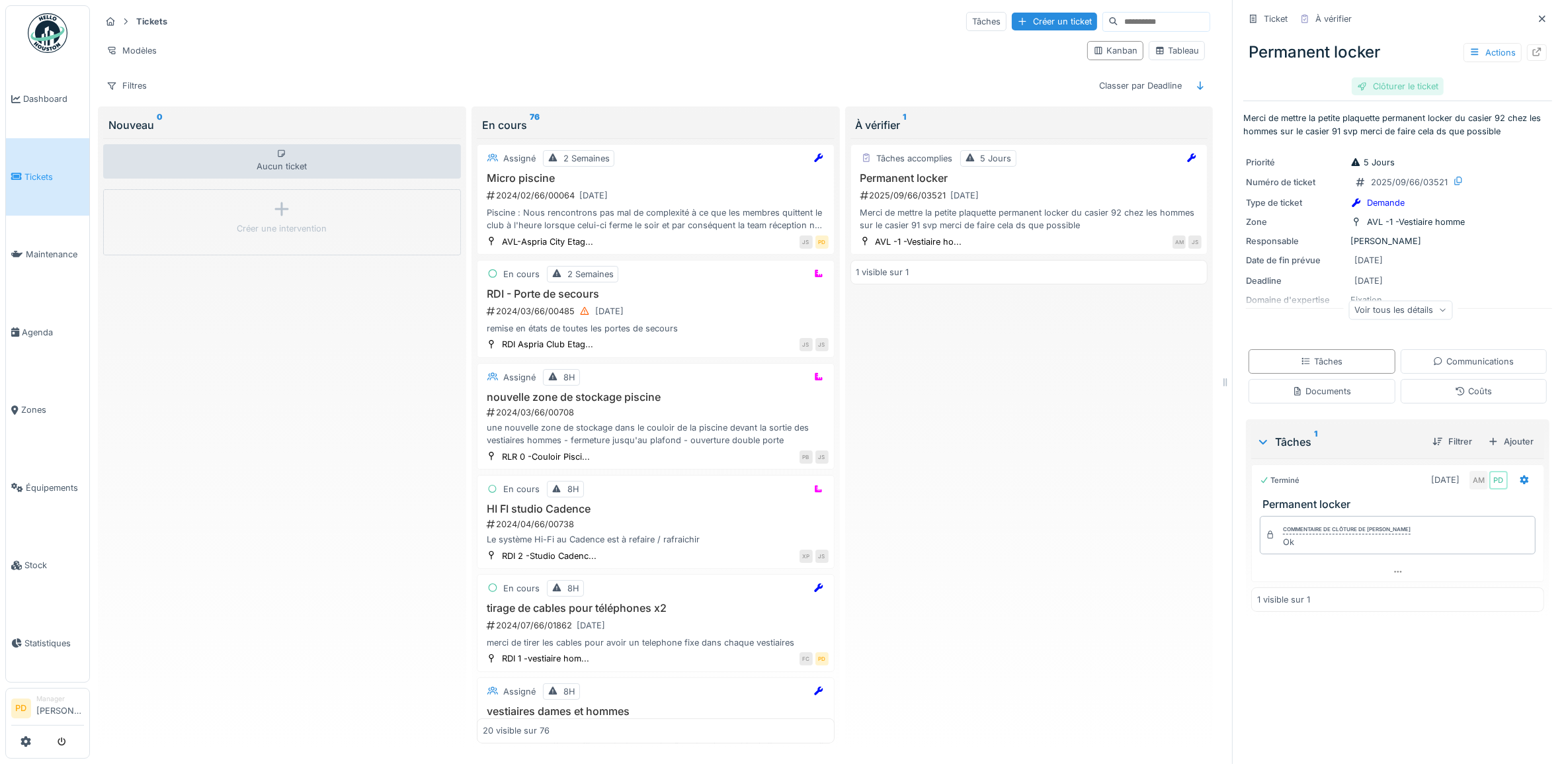
click at [1404, 86] on div "Clôturer le ticket" at bounding box center [1398, 85] width 92 height 17
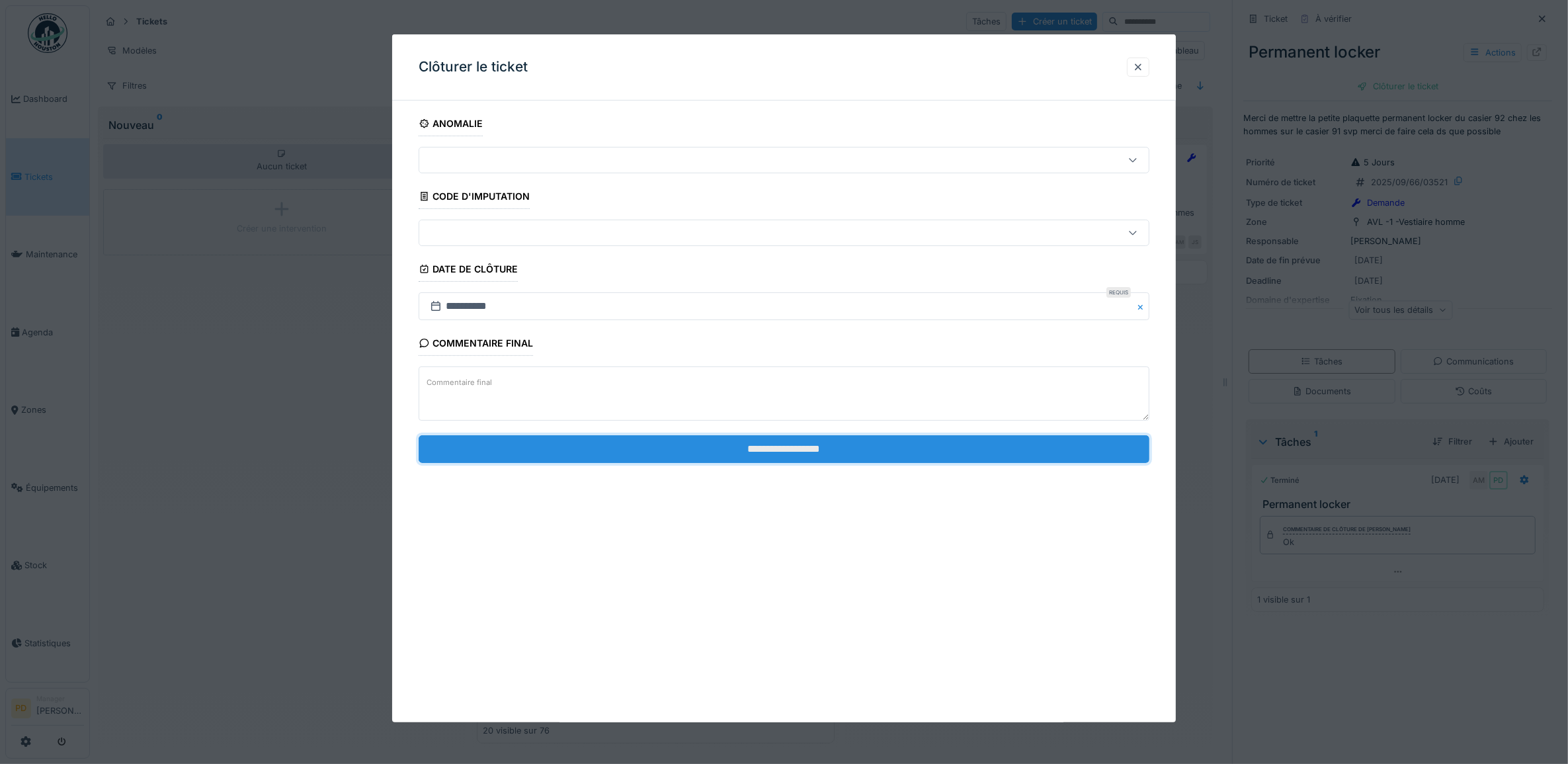
click at [804, 454] on input "**********" at bounding box center [784, 449] width 732 height 28
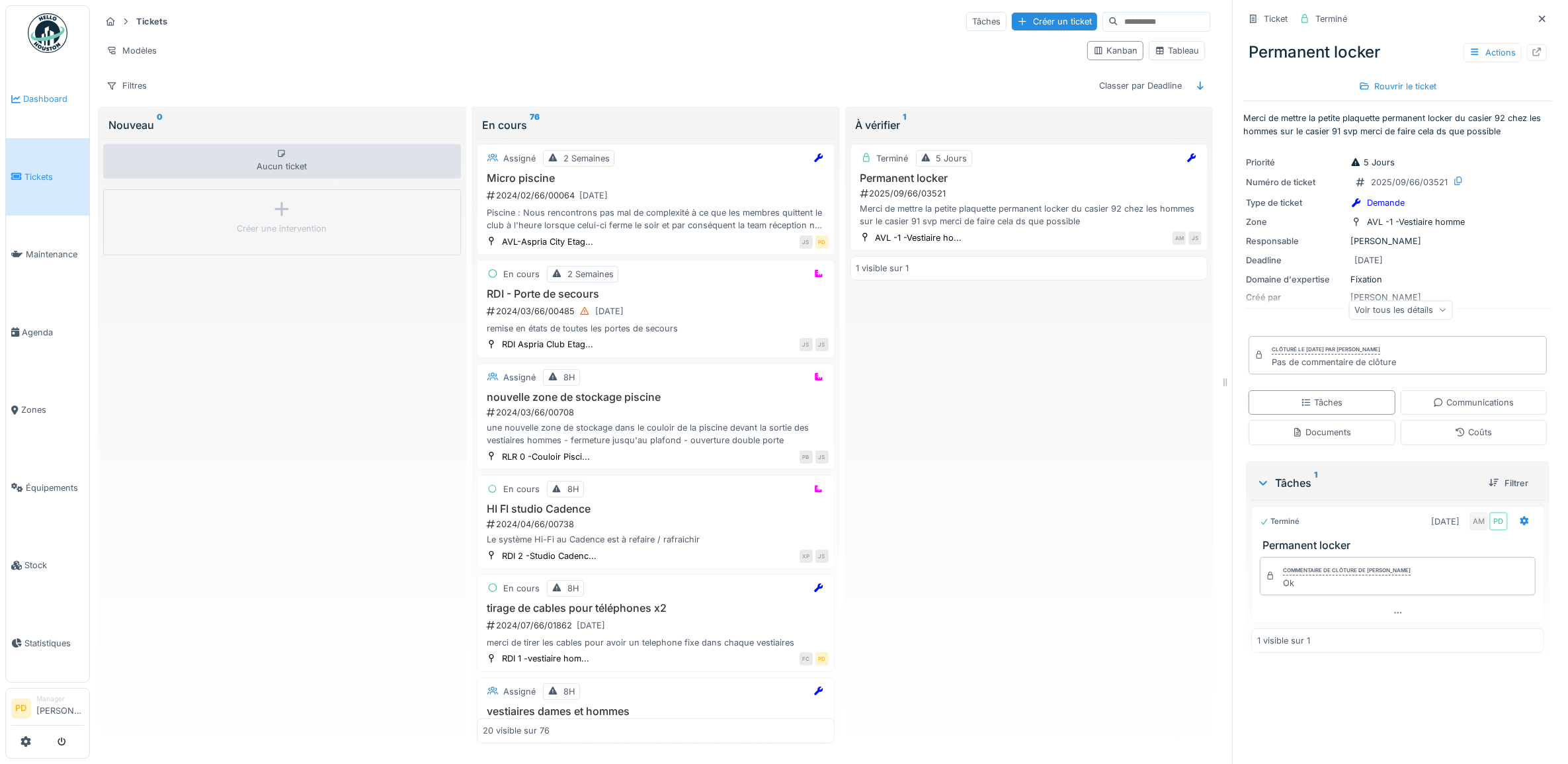
click at [51, 98] on span "Dashboard" at bounding box center [53, 99] width 61 height 13
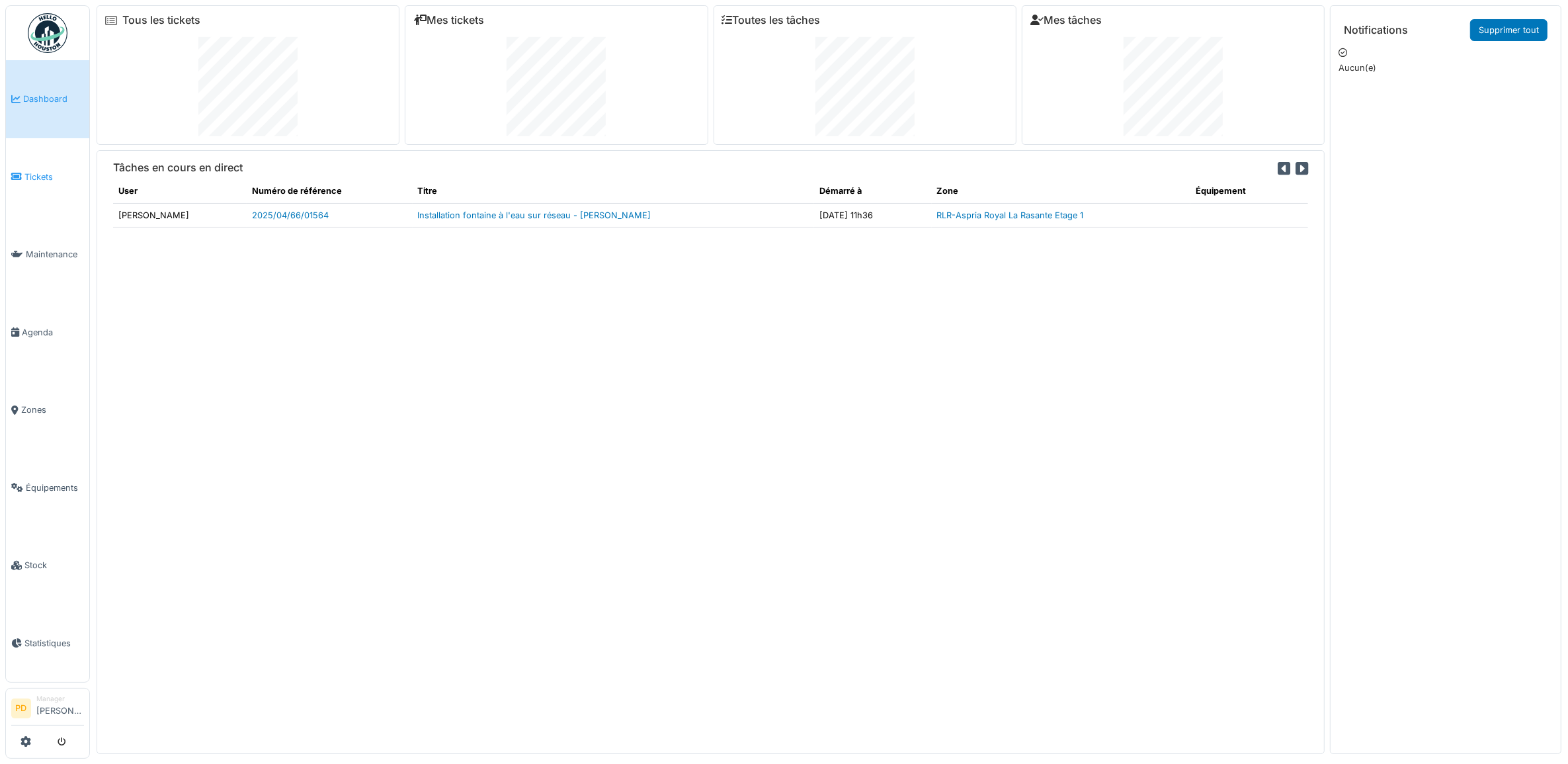
click at [41, 173] on span "Tickets" at bounding box center [54, 177] width 60 height 13
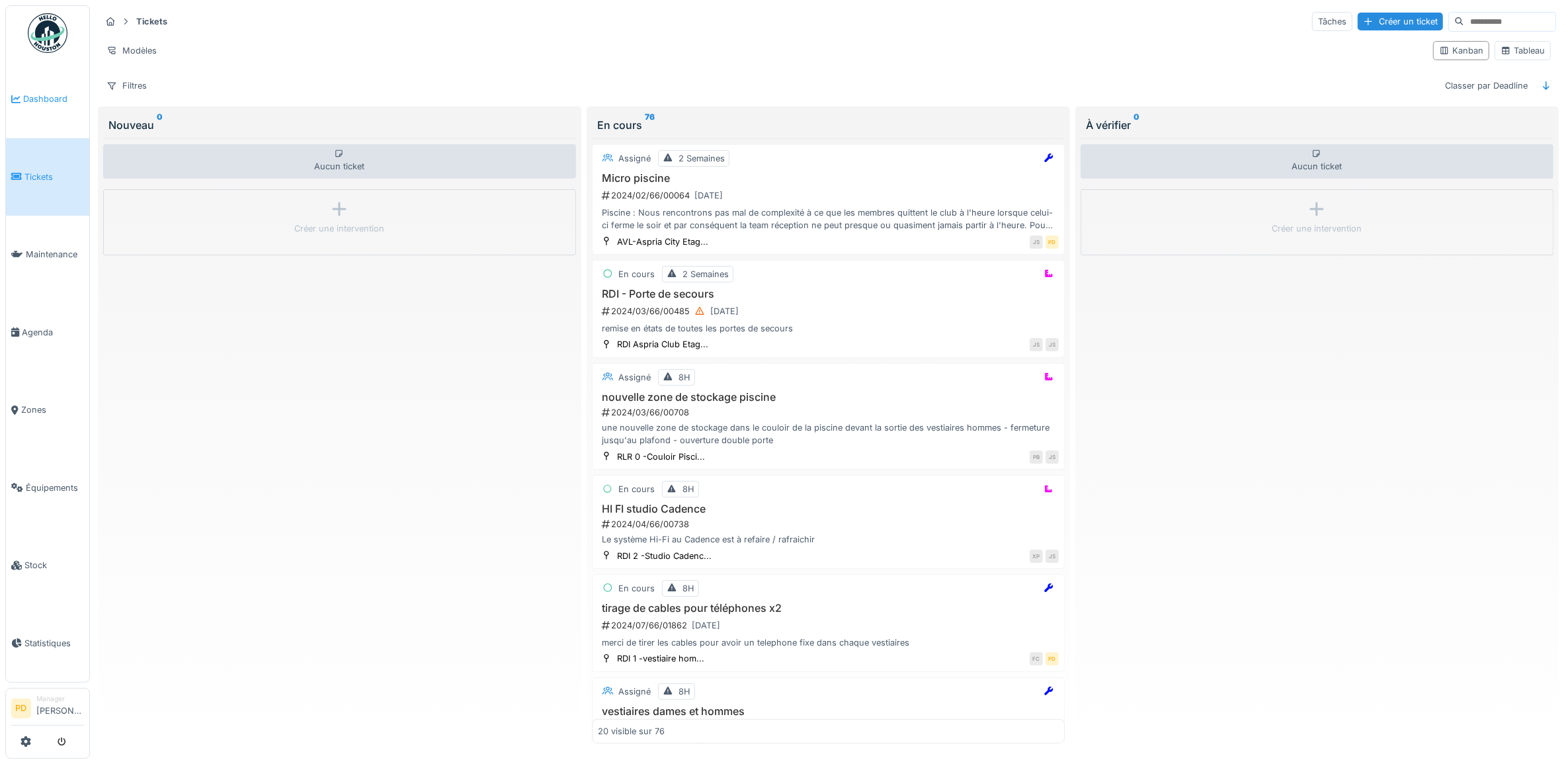
click at [48, 103] on span "Dashboard" at bounding box center [53, 99] width 61 height 13
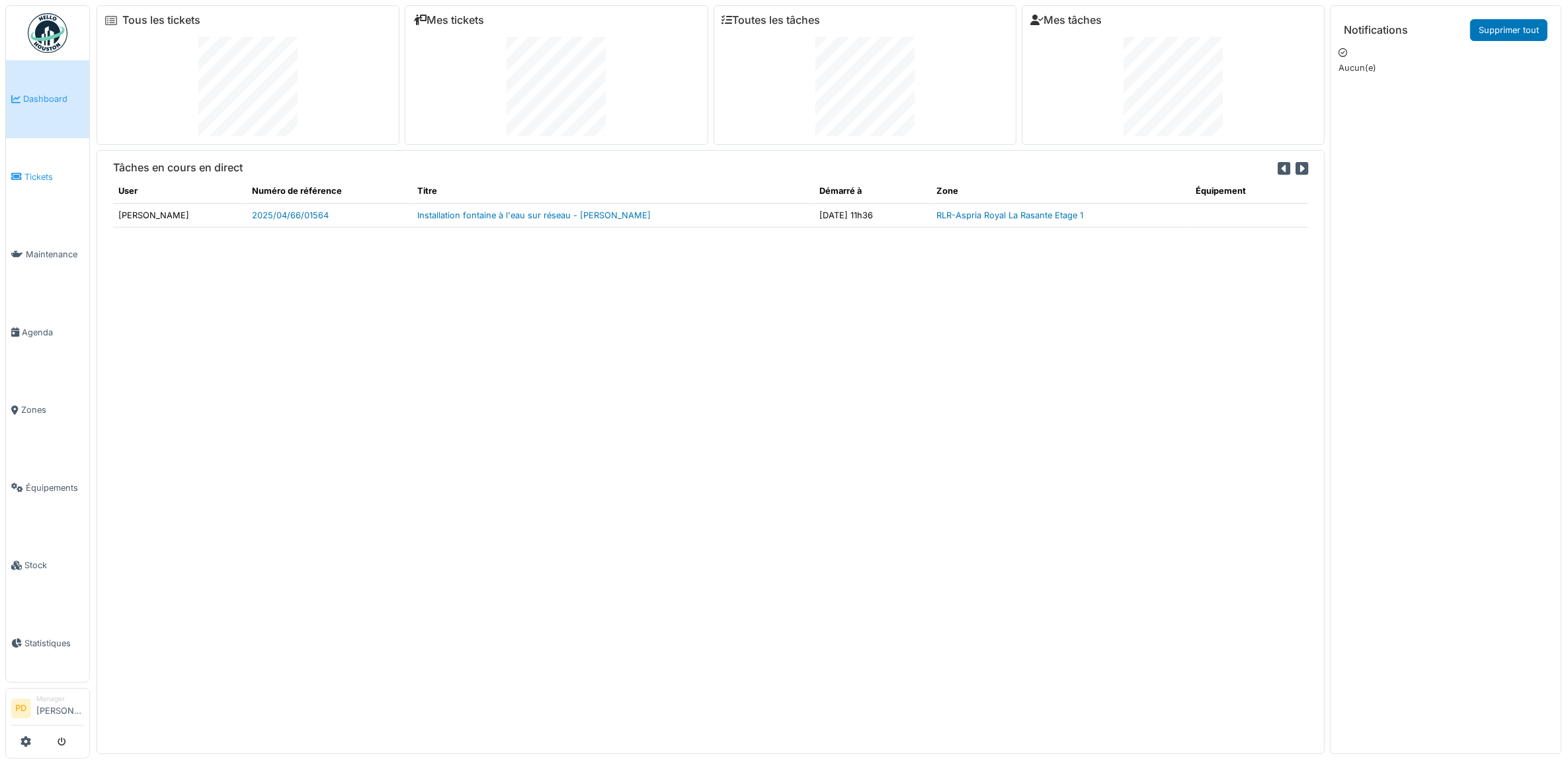
click at [53, 176] on span "Tickets" at bounding box center [54, 177] width 60 height 13
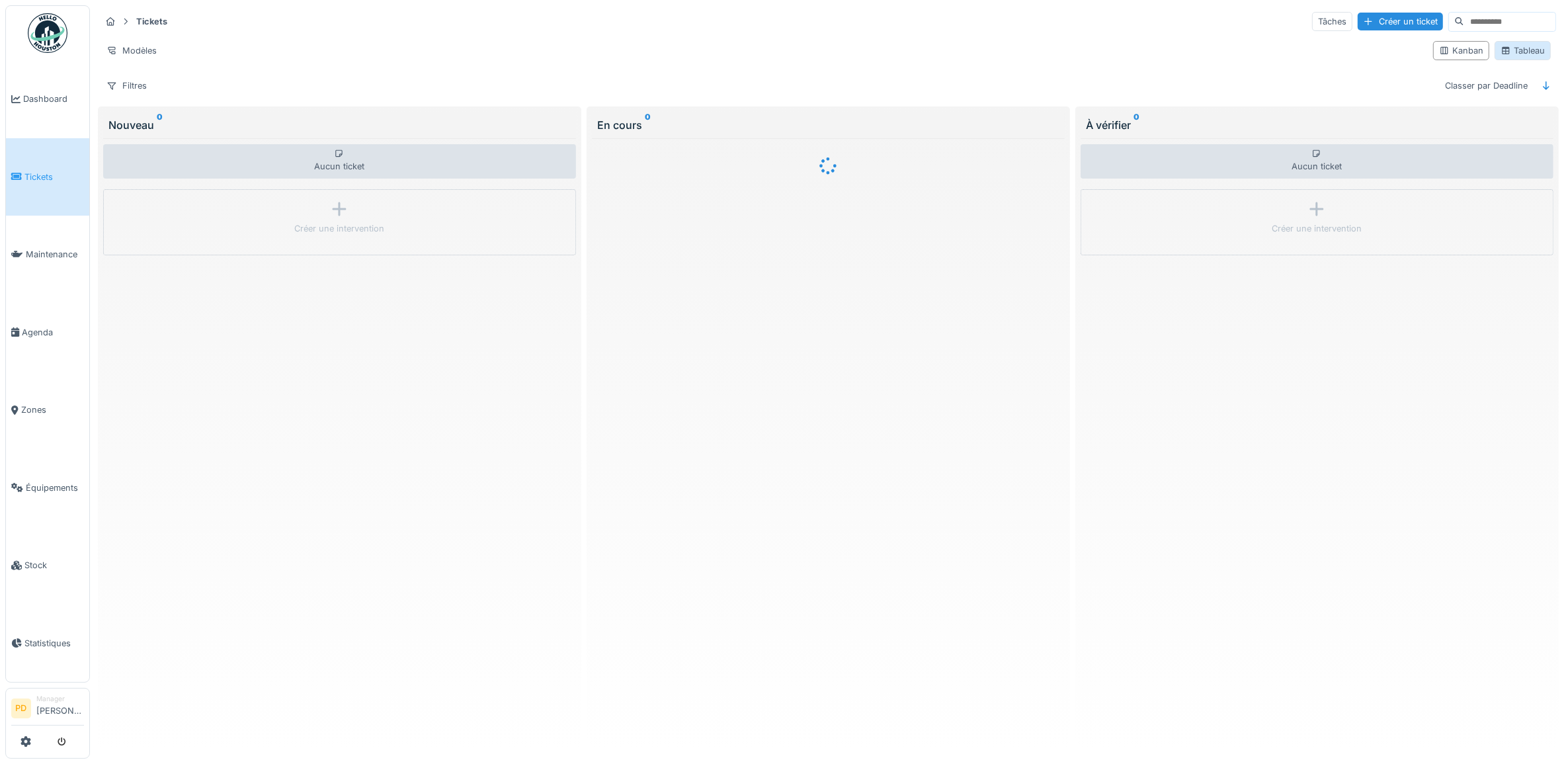
click at [1518, 57] on div "Tableau" at bounding box center [1523, 51] width 44 height 13
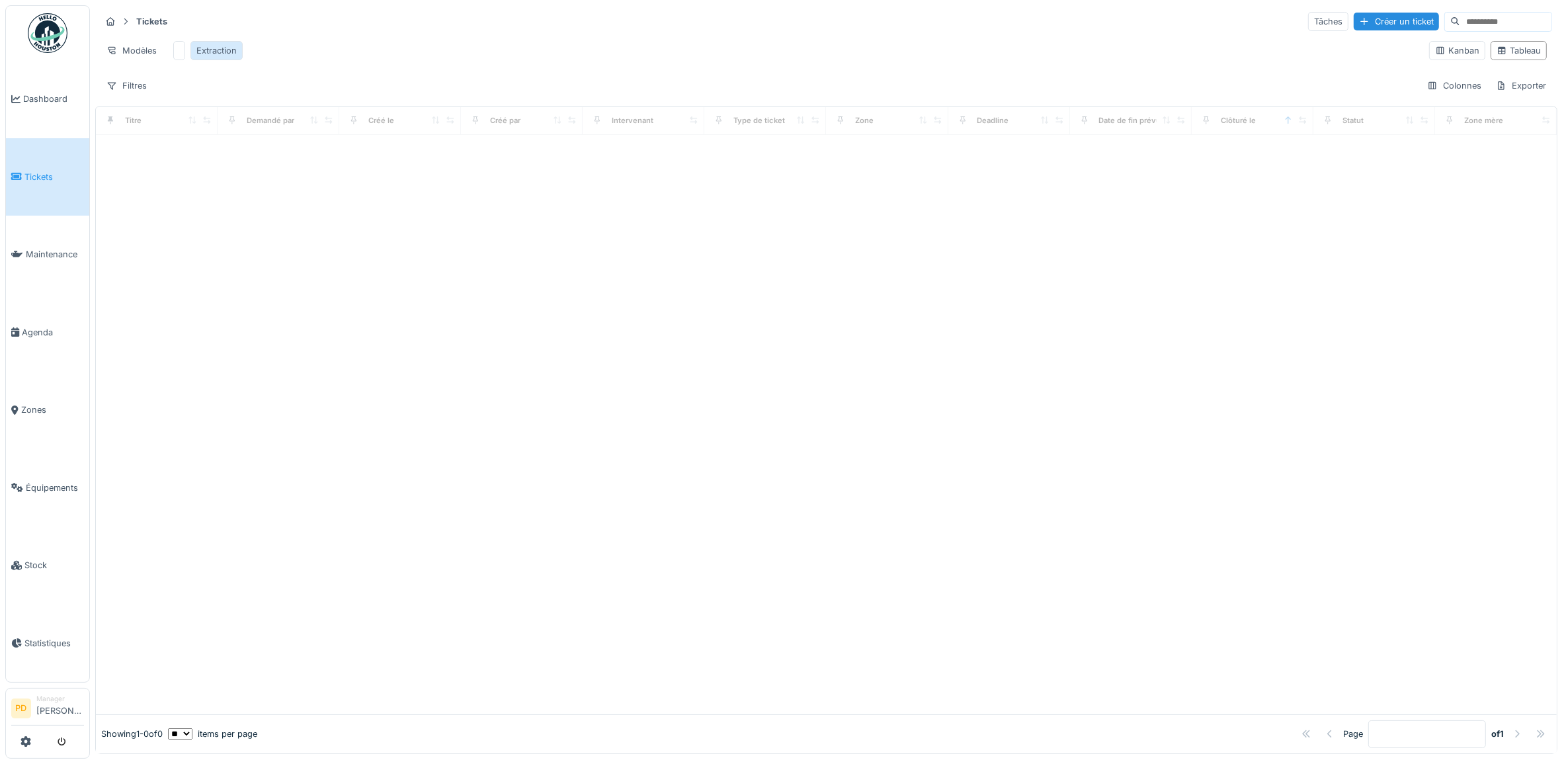
click at [227, 51] on div "Extraction" at bounding box center [217, 51] width 40 height 13
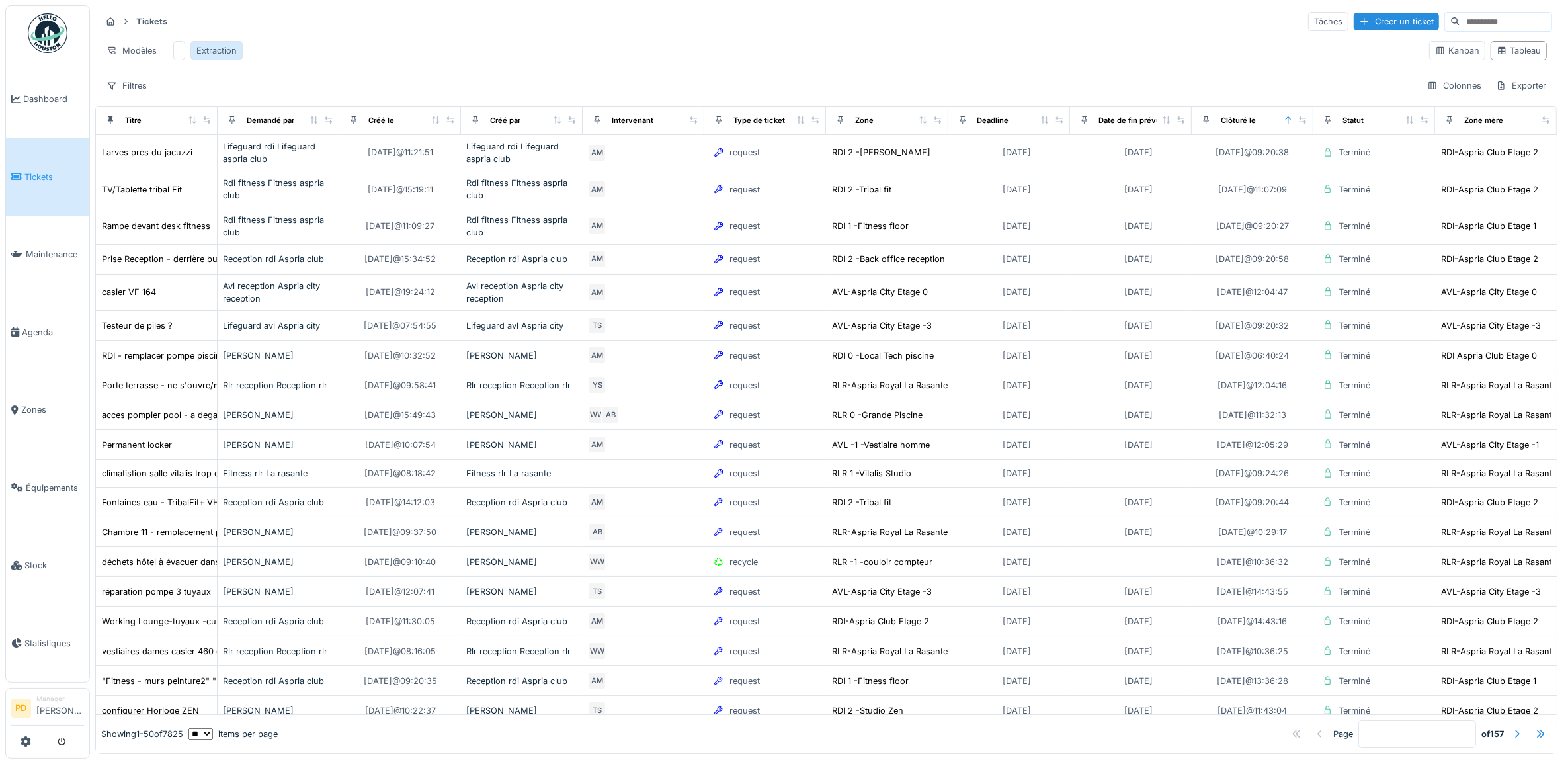
click at [227, 51] on div "Extraction" at bounding box center [217, 51] width 40 height 13
click at [1499, 96] on div "Exporter" at bounding box center [1521, 85] width 62 height 19
click at [1493, 133] on div "Export Excel" at bounding box center [1506, 129] width 74 height 20
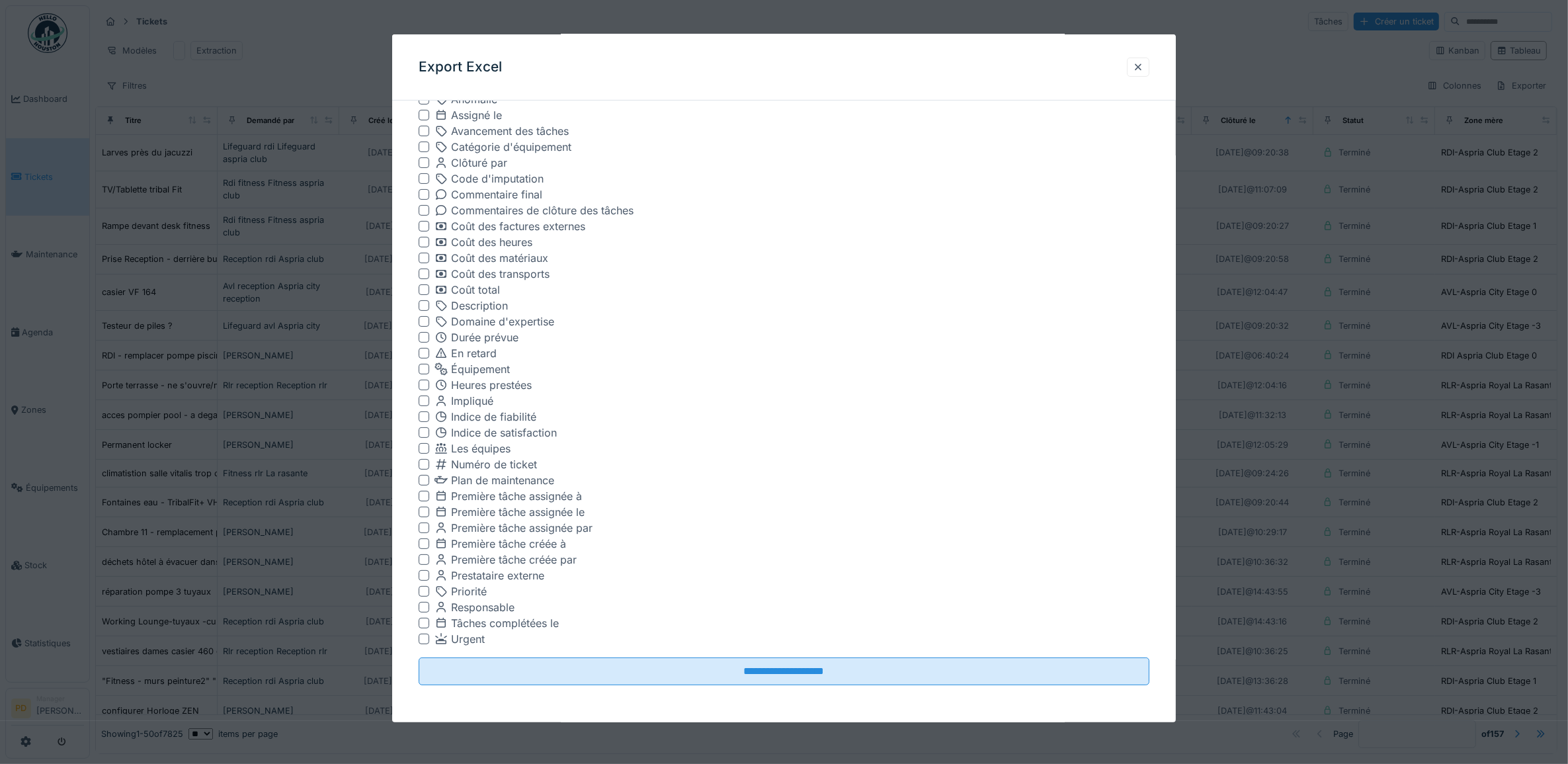
scroll to position [7, 0]
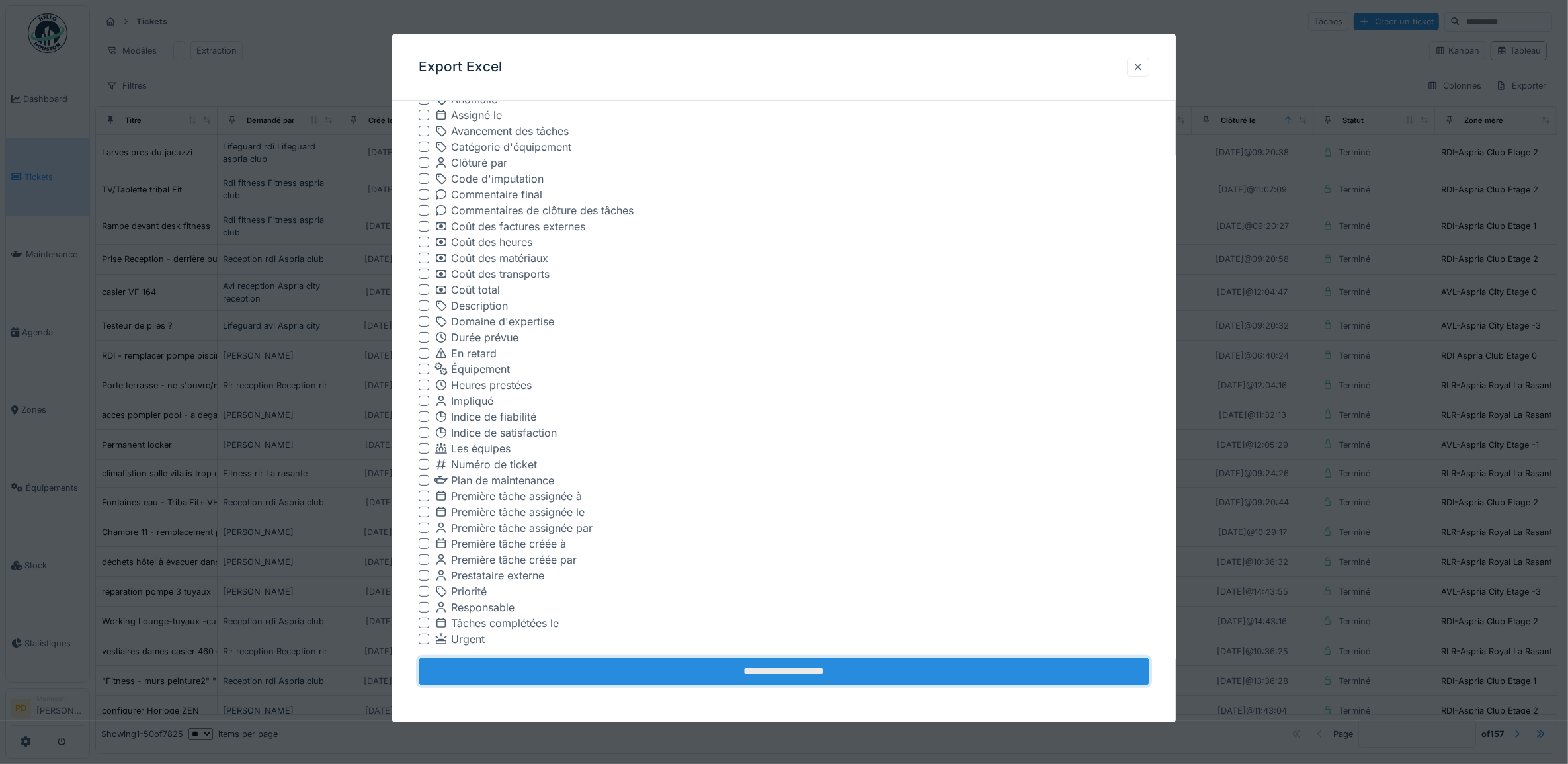
click at [820, 667] on input "**********" at bounding box center [784, 671] width 732 height 28
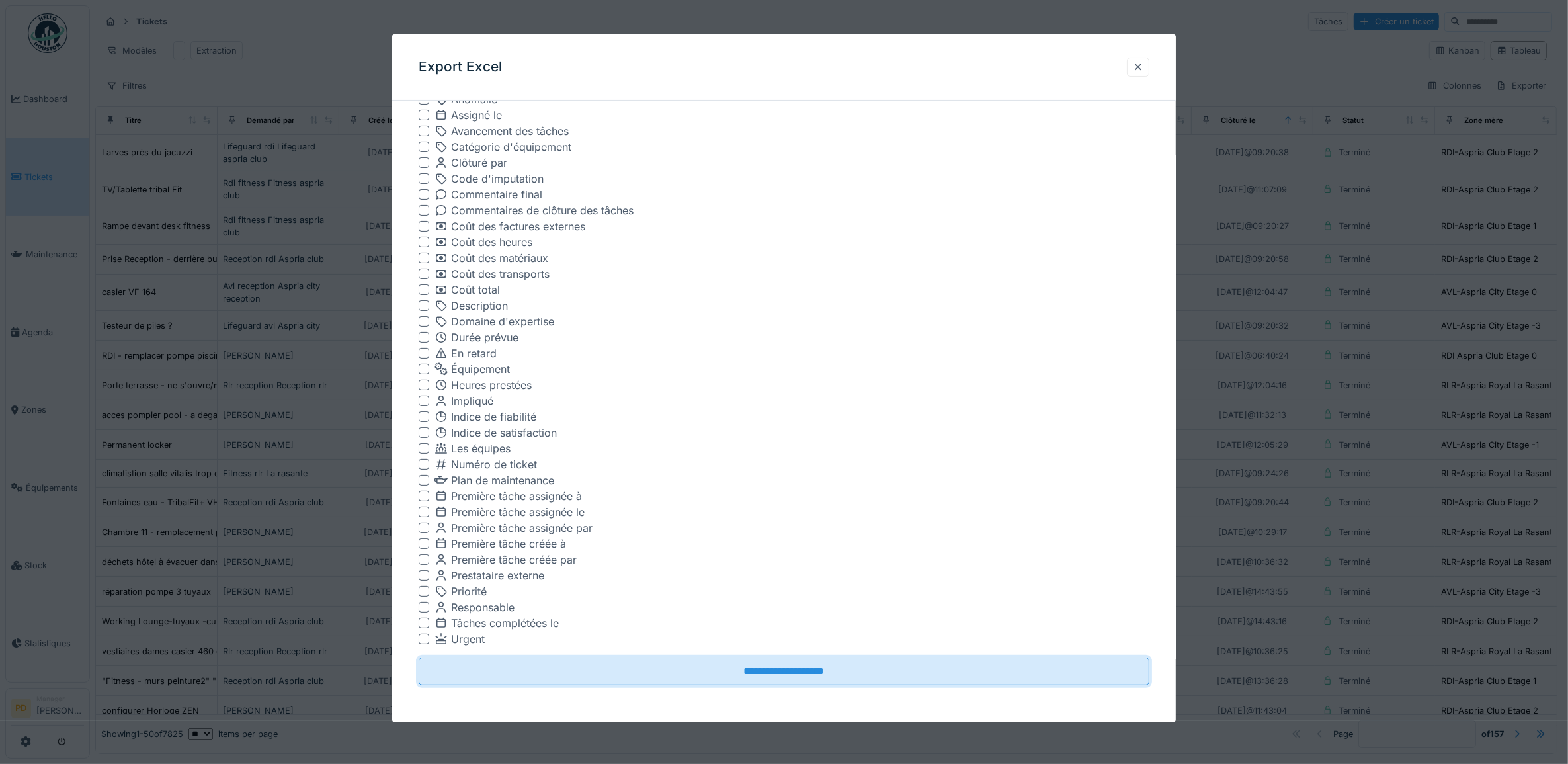
scroll to position [0, 0]
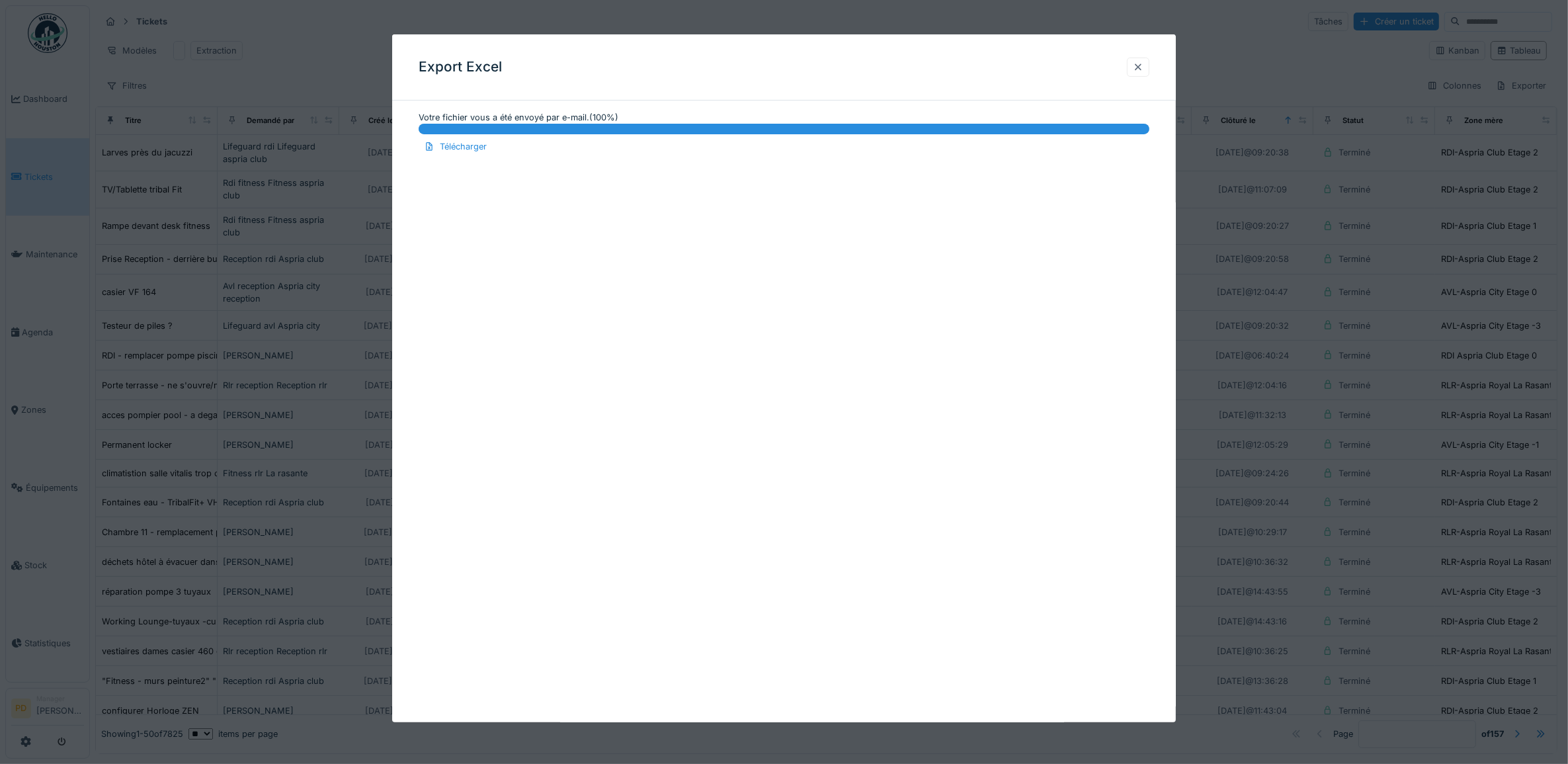
click at [1144, 67] on div at bounding box center [1138, 67] width 11 height 13
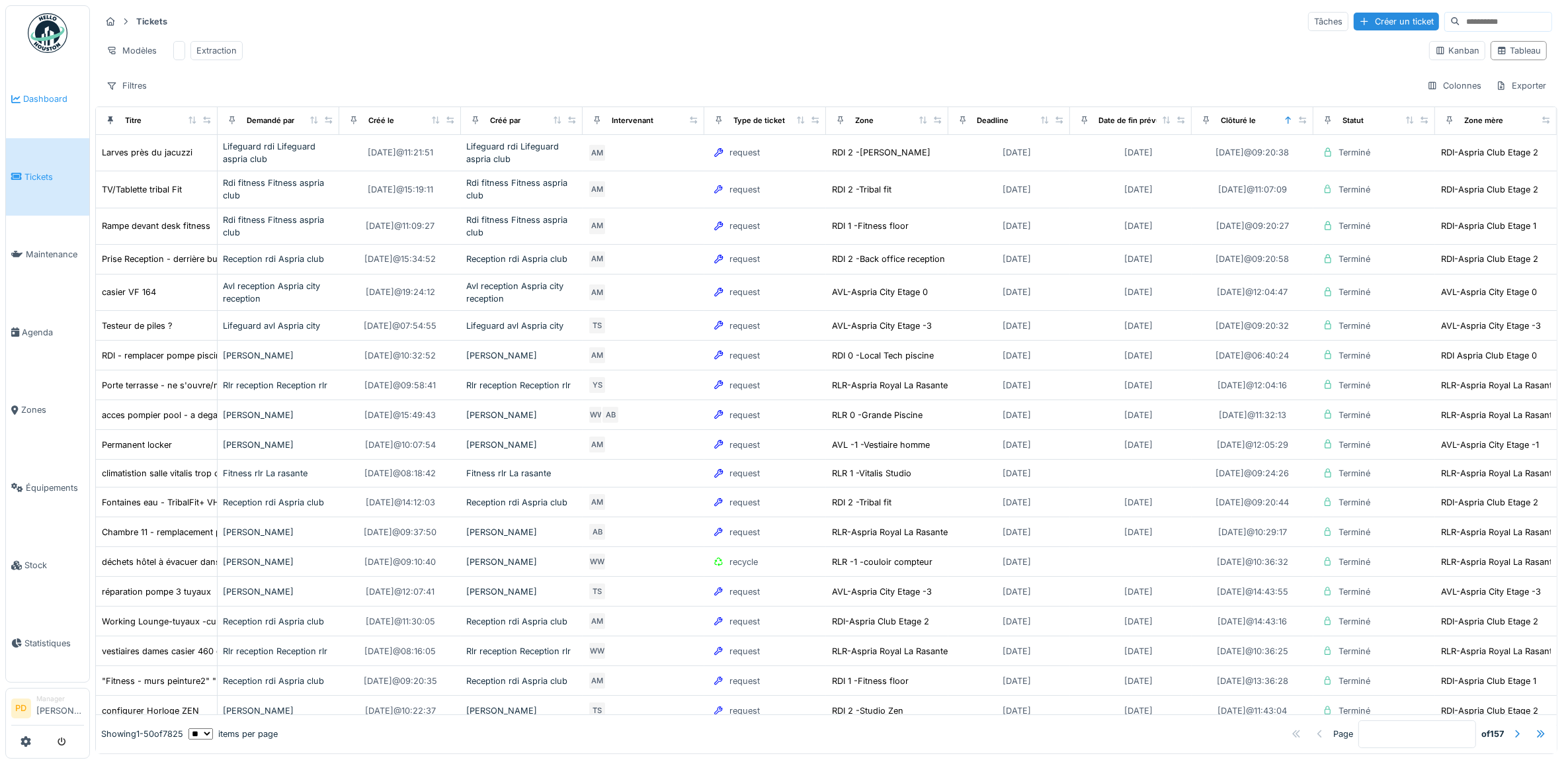
click at [47, 96] on span "Dashboard" at bounding box center [53, 99] width 61 height 13
